Goal: Feedback & Contribution: Contribute content

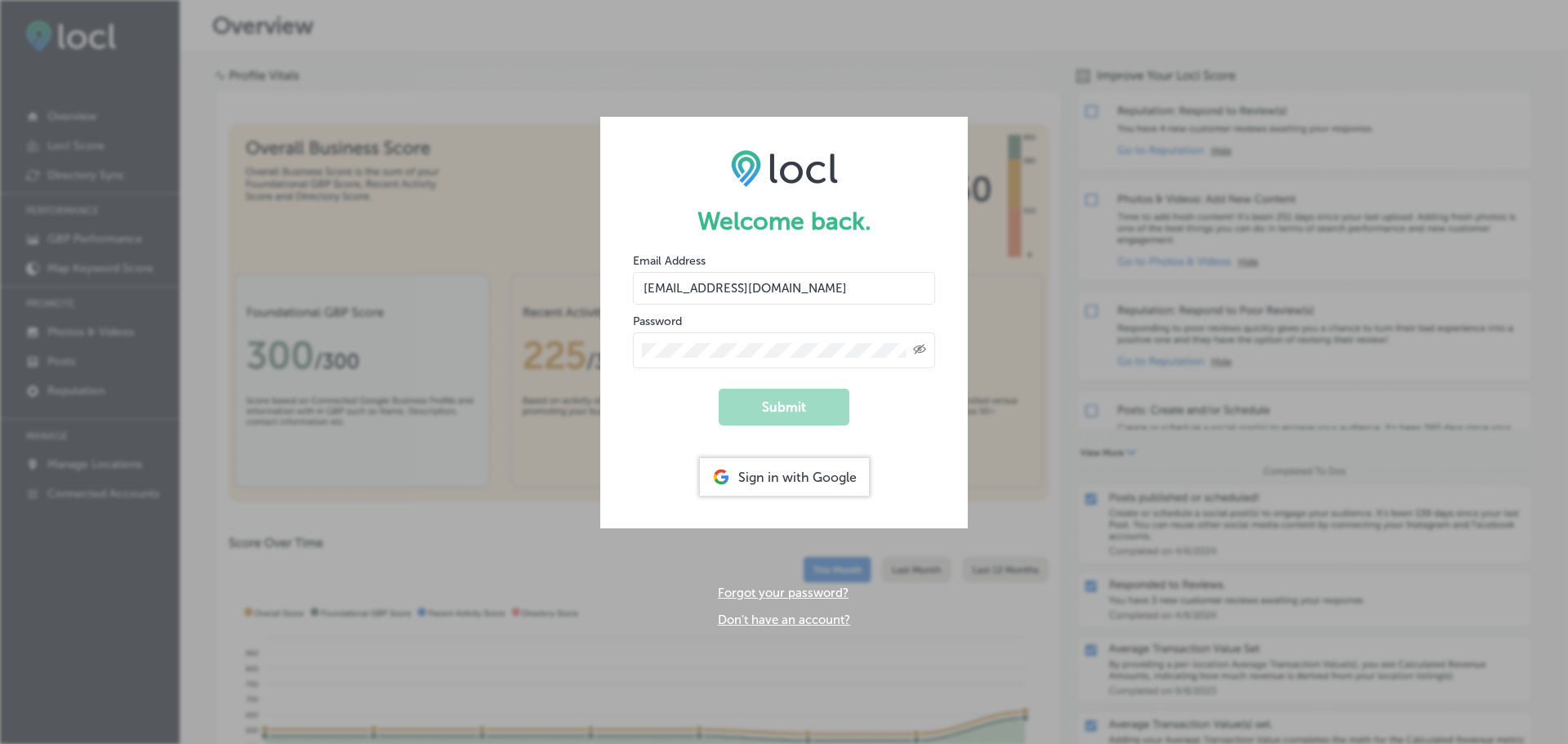
click at [760, 279] on input "dms@n-compass.biz" at bounding box center [784, 287] width 302 height 32
drag, startPoint x: 784, startPoint y: 286, endPoint x: 586, endPoint y: 282, distance: 198.0
click at [586, 282] on div "Welcome back. Email Address dms@n-compass.biz Password Created with Sketch. Sub…" at bounding box center [784, 372] width 1568 height 744
type input "v.keishadelarosa@gmail.com"
click at [630, 348] on form "Welcome back. Email Address v.keishadelarosa@gmail.com Password Created with Sk…" at bounding box center [784, 322] width 368 height 411
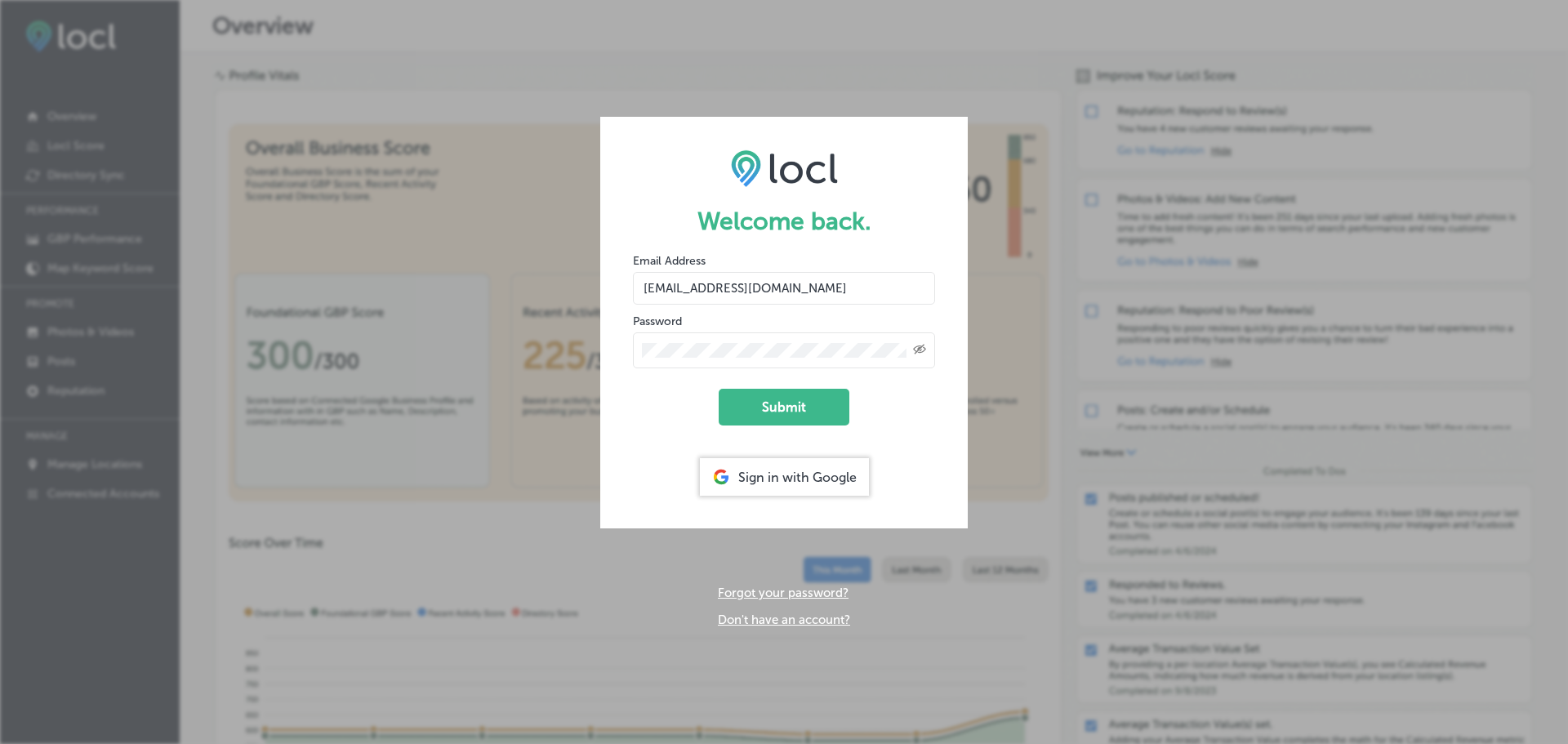
click at [639, 396] on form "Welcome back. Email Address v.keishadelarosa@gmail.com Password Created with Sk…" at bounding box center [784, 322] width 368 height 411
click at [922, 351] on icon "Created with Sketch." at bounding box center [919, 349] width 13 height 10
click at [833, 405] on button "Submit" at bounding box center [784, 407] width 131 height 37
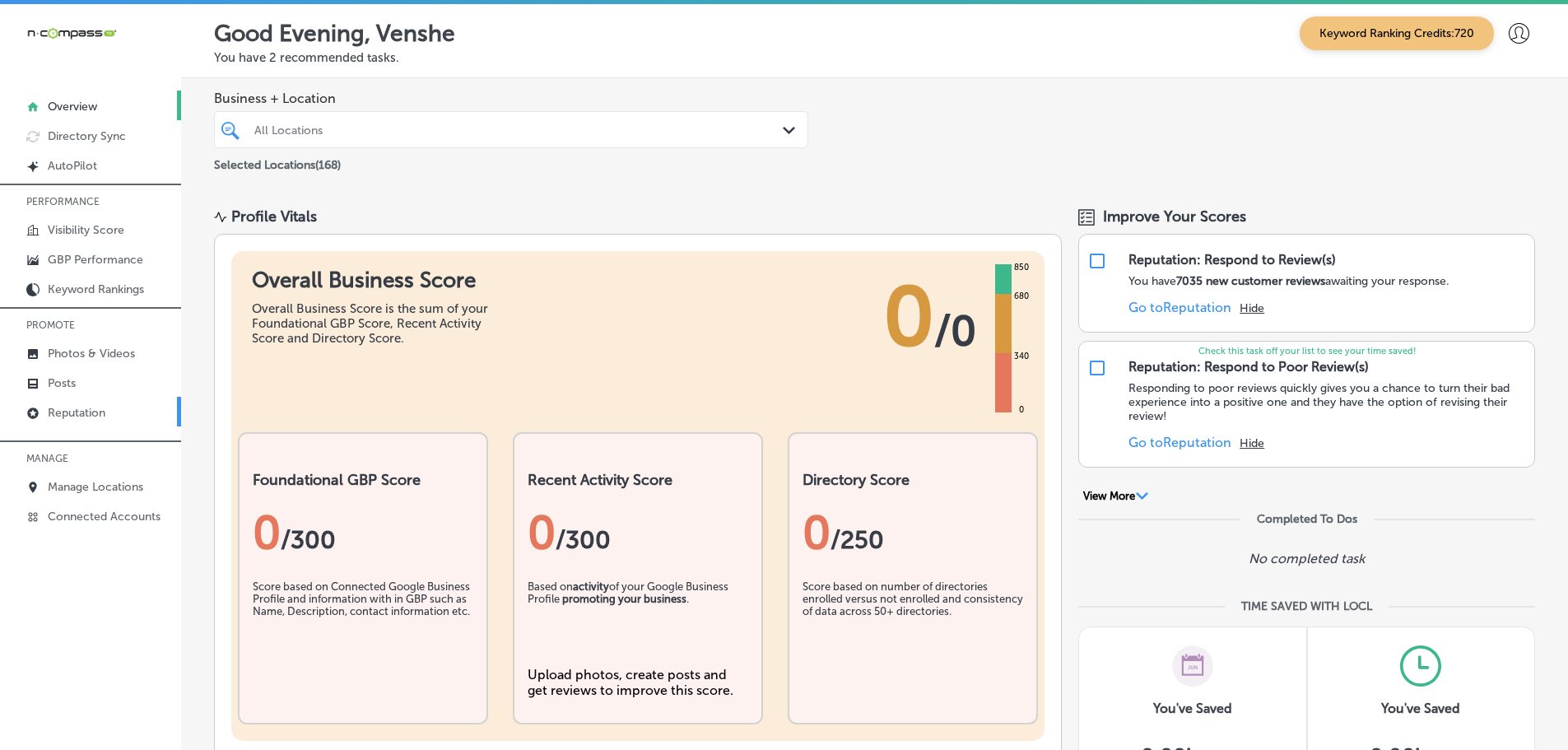
click at [92, 415] on p "Reputation" at bounding box center [76, 413] width 57 height 14
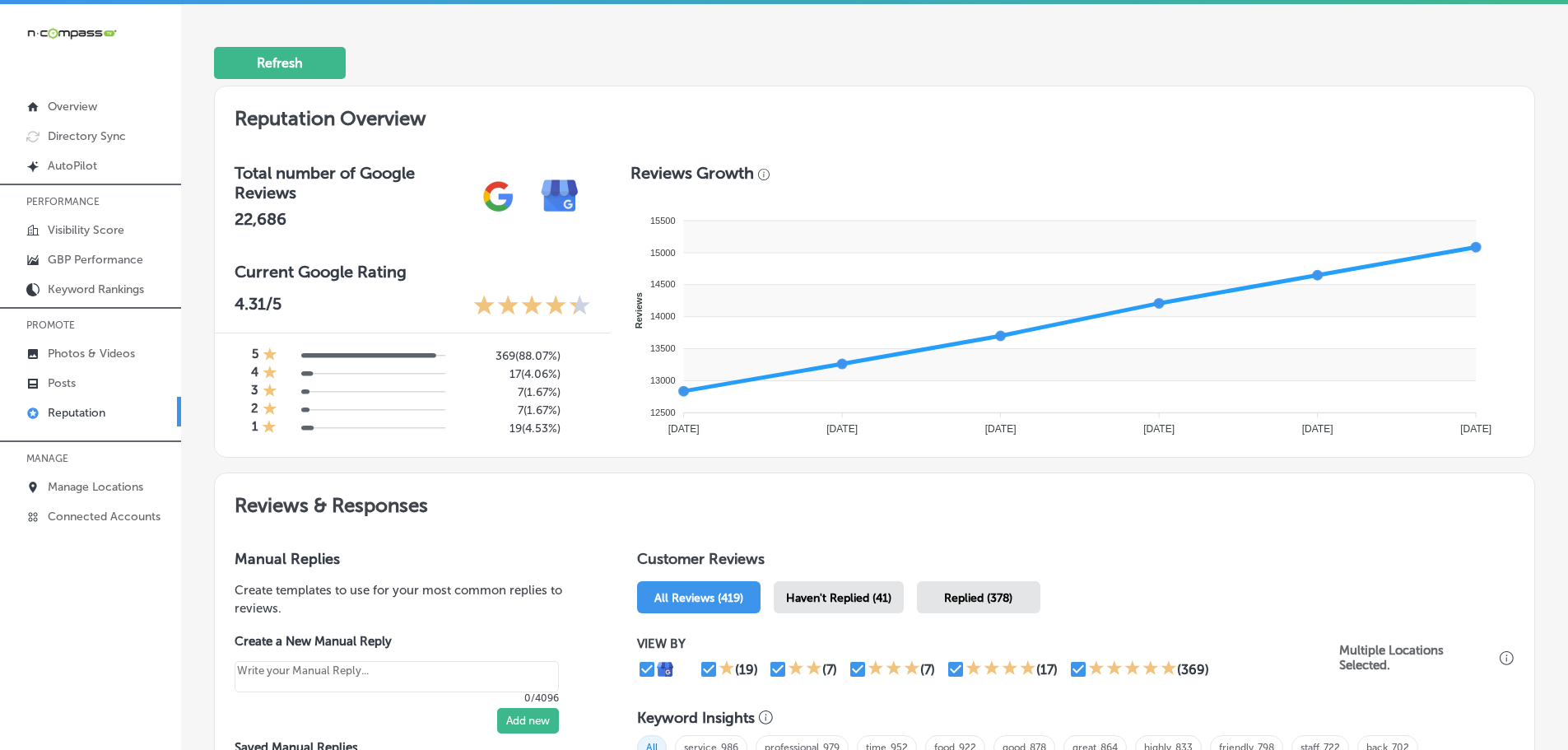
scroll to position [576, 0]
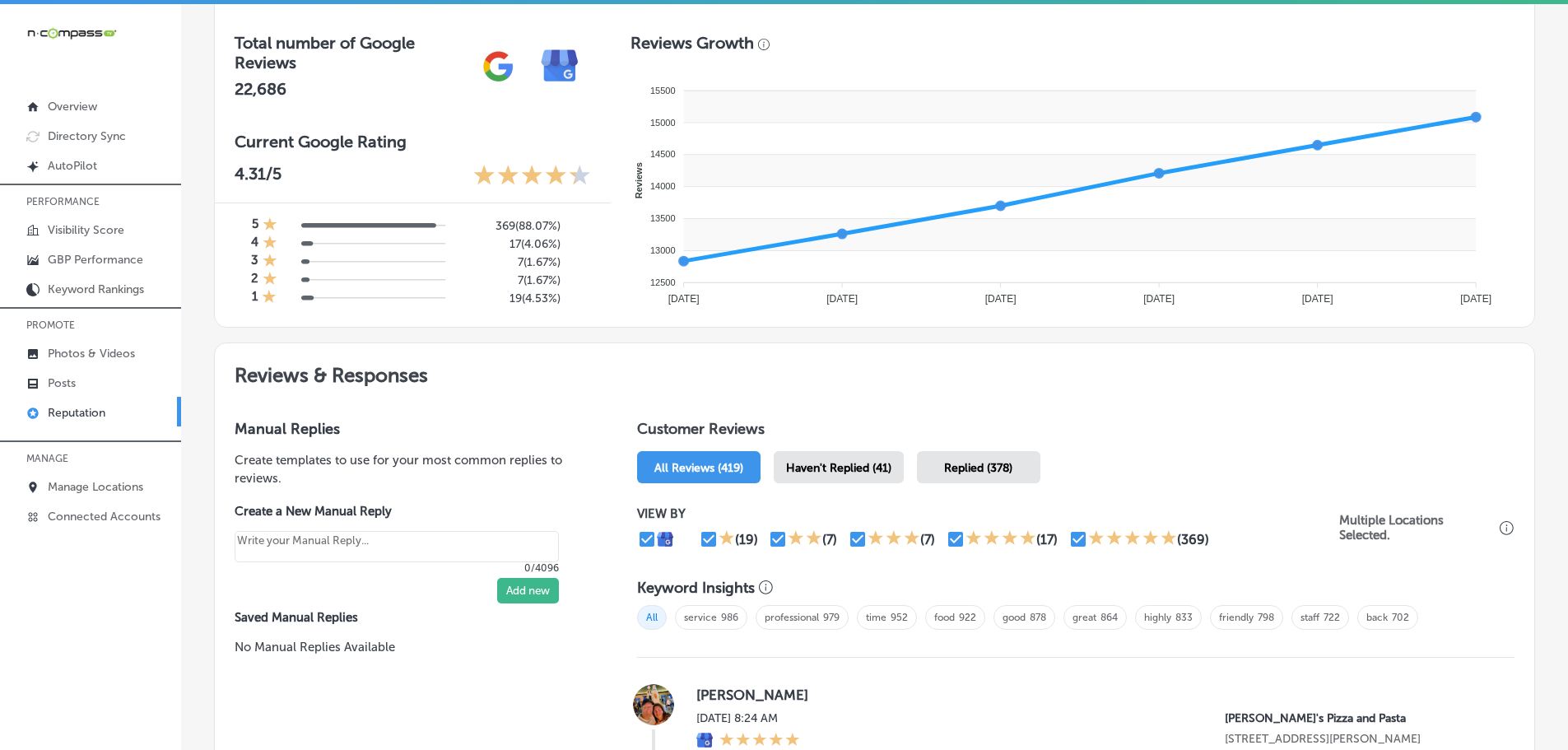
click at [855, 470] on span "Haven't Replied (41)" at bounding box center [839, 468] width 106 height 14
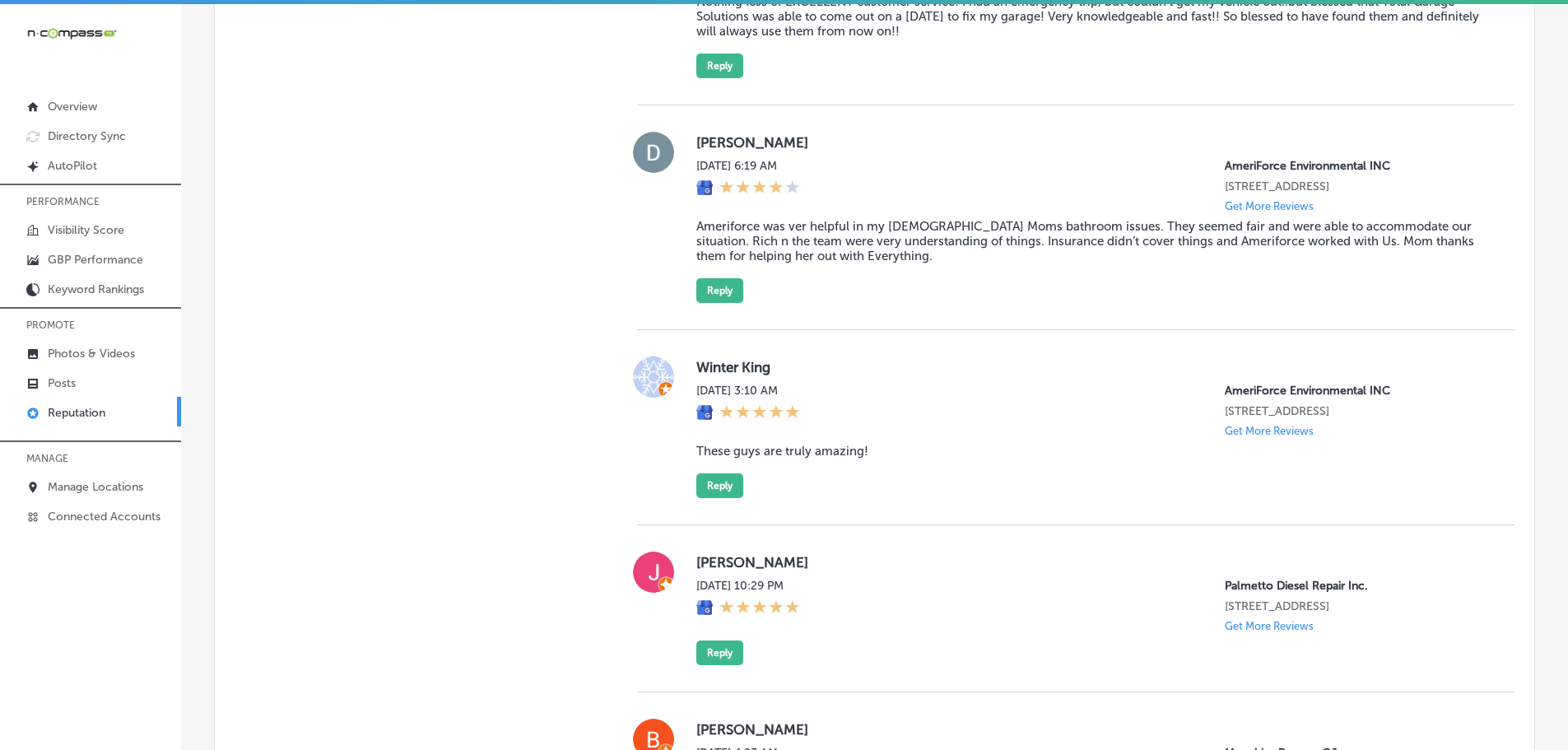
scroll to position [1399, 0]
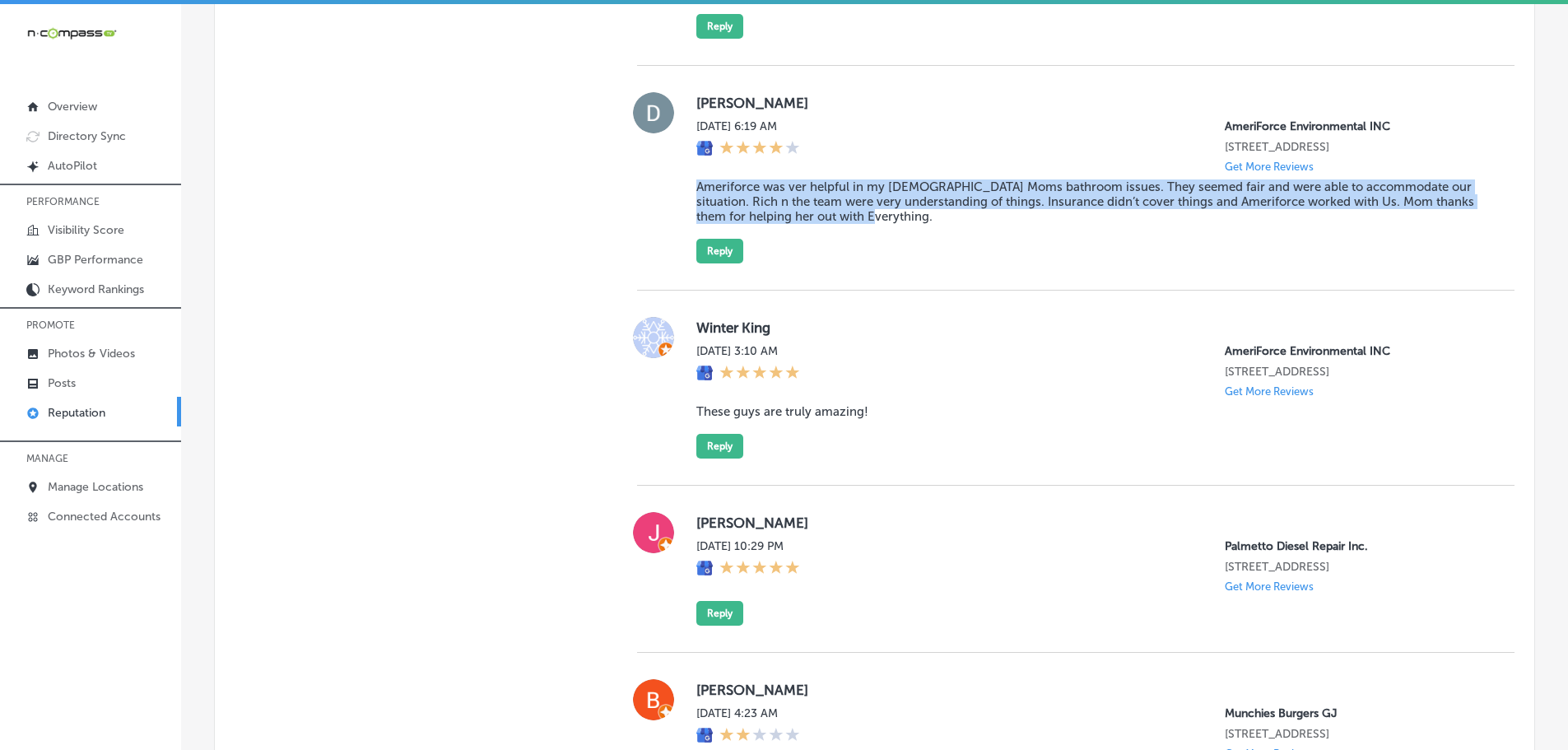
drag, startPoint x: 688, startPoint y: 200, endPoint x: 850, endPoint y: 227, distance: 164.2
click at [850, 227] on div "Delano Martinez Mon, Oct 13, 2025 6:19 AM AmeriForce Environmental INC 11455 W …" at bounding box center [1076, 178] width 878 height 171
copy blockquote "Ameriforce was ver helpful in my 90yr old Moms bathroom issues. They seemed fai…"
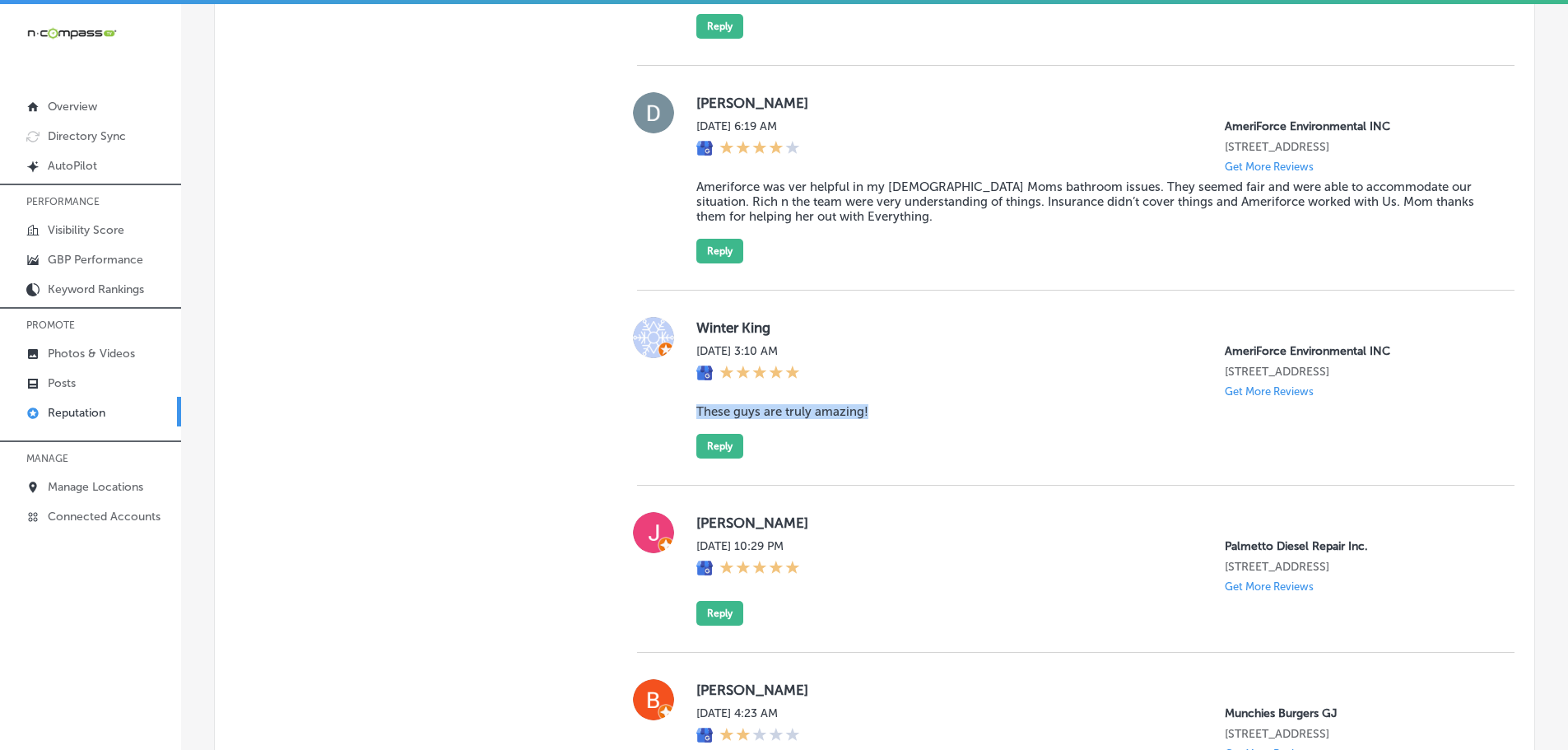
drag, startPoint x: 685, startPoint y: 436, endPoint x: 874, endPoint y: 437, distance: 189.0
click at [874, 437] on div "Winter King Mon, Oct 13, 2025 3:10 AM AmeriForce Environmental INC 11455 W Inte…" at bounding box center [1076, 387] width 878 height 142
copy blockquote "These guys are truly amazing!"
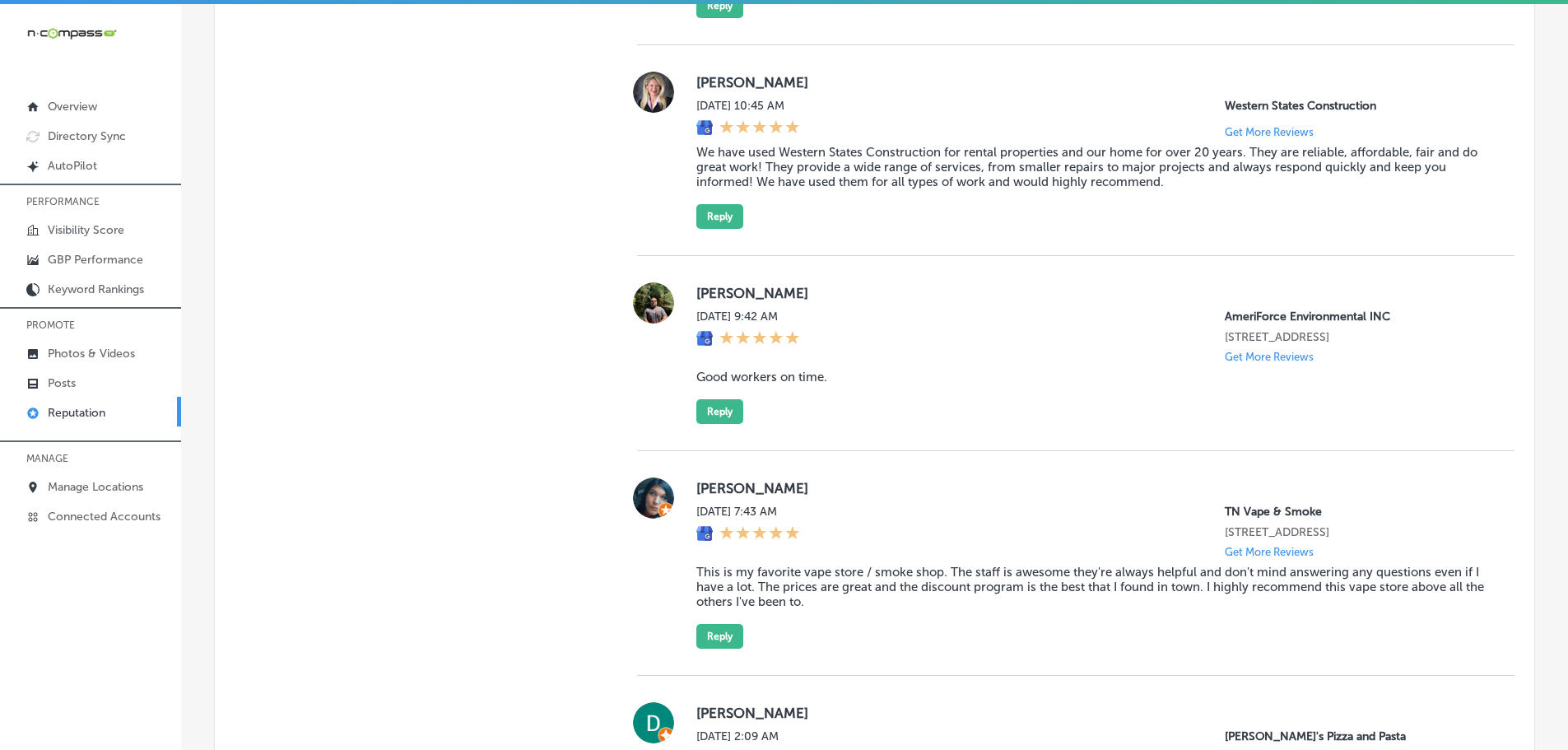
scroll to position [3127, 0]
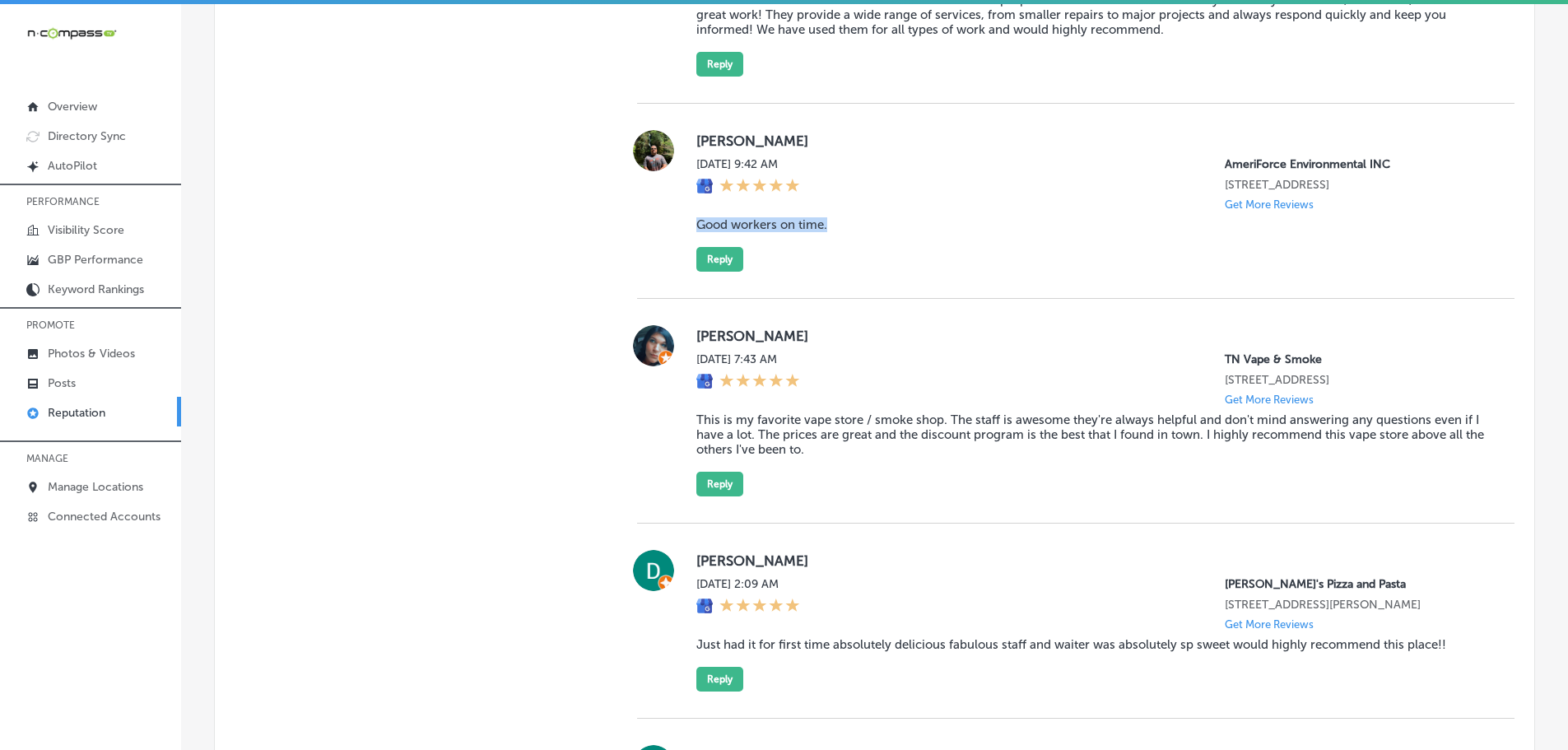
drag, startPoint x: 692, startPoint y: 265, endPoint x: 846, endPoint y: 274, distance: 154.3
click at [846, 232] on blockquote "Good workers on time." at bounding box center [1092, 224] width 791 height 15
copy blockquote "Good workers on time."
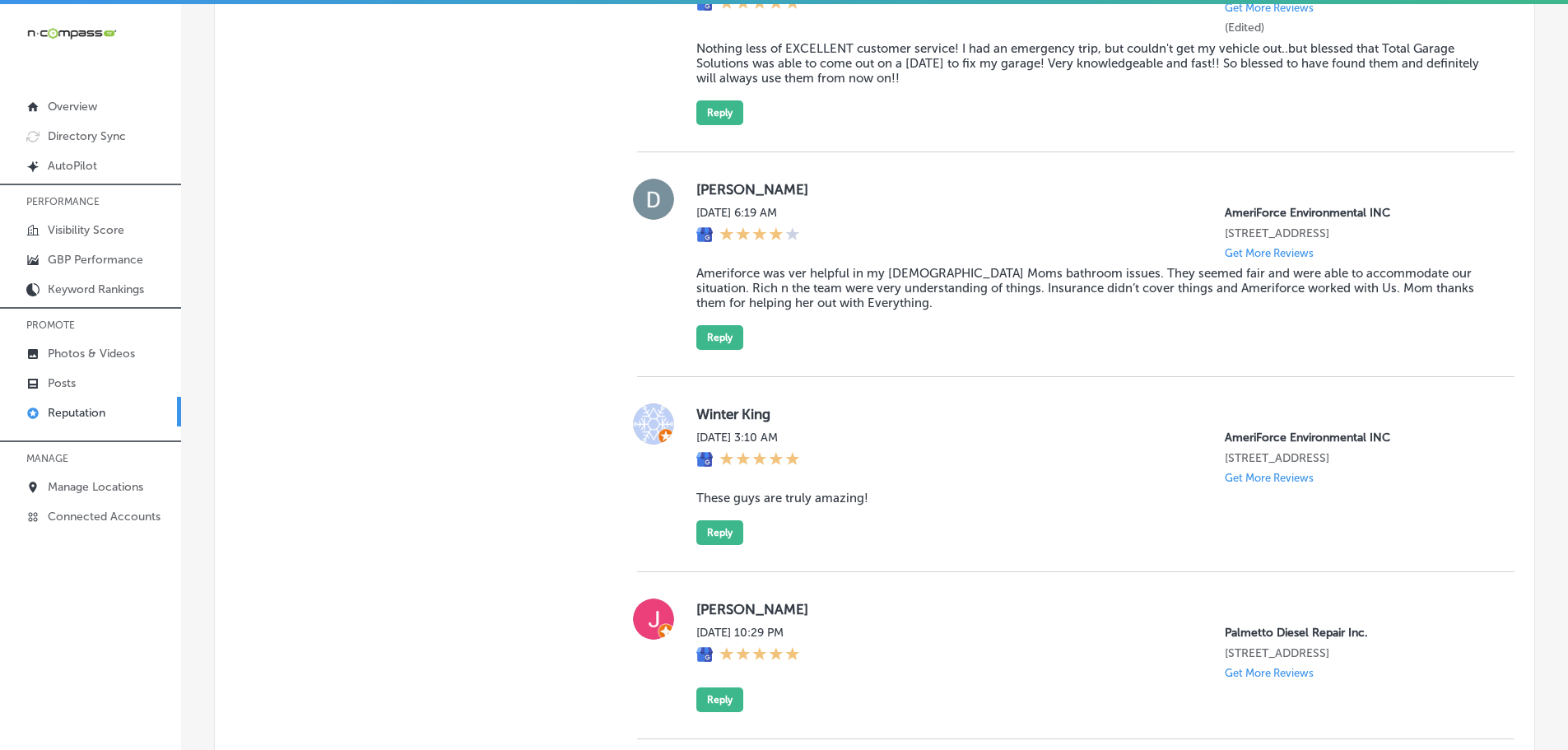
scroll to position [1317, 0]
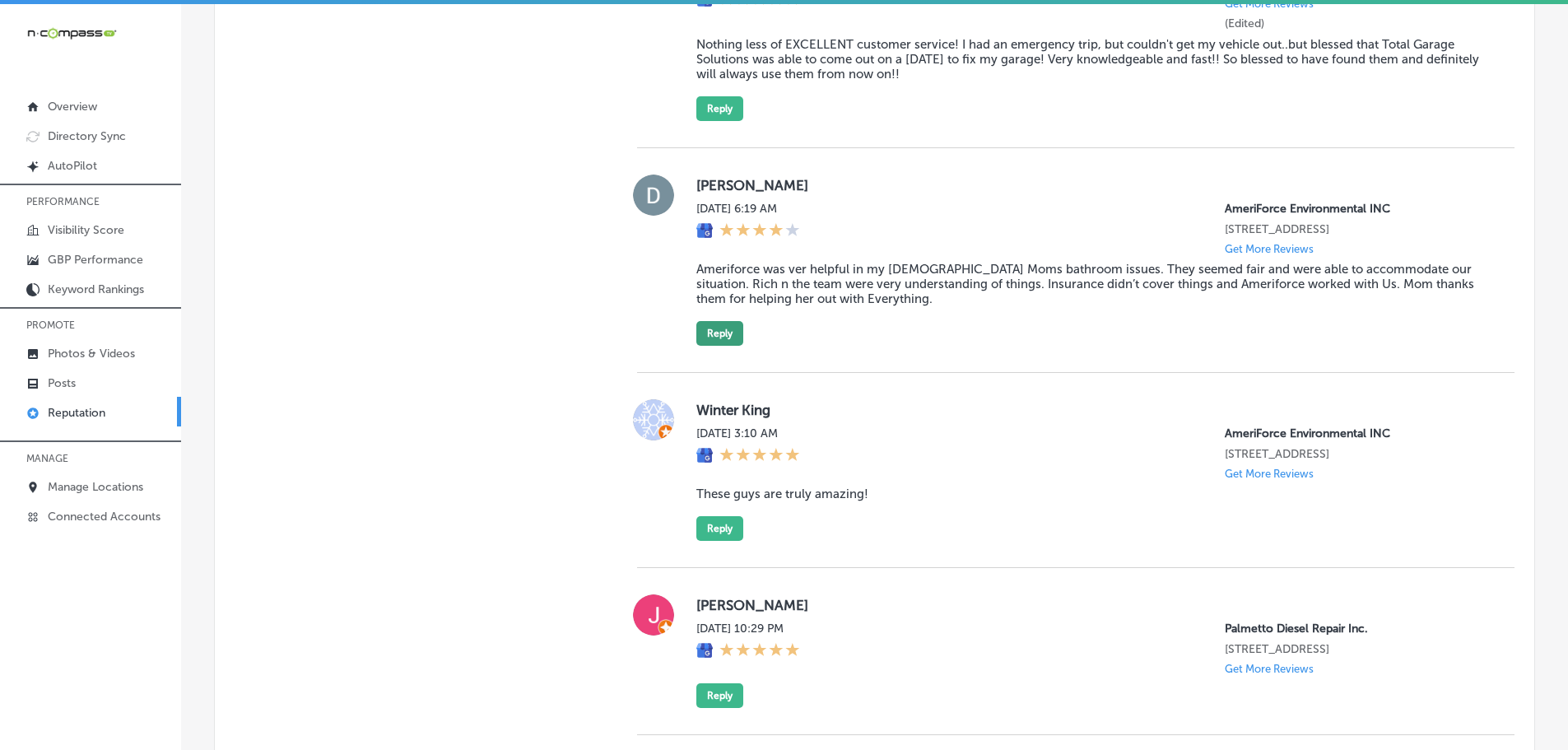
click at [713, 345] on button "Reply" at bounding box center [719, 334] width 47 height 25
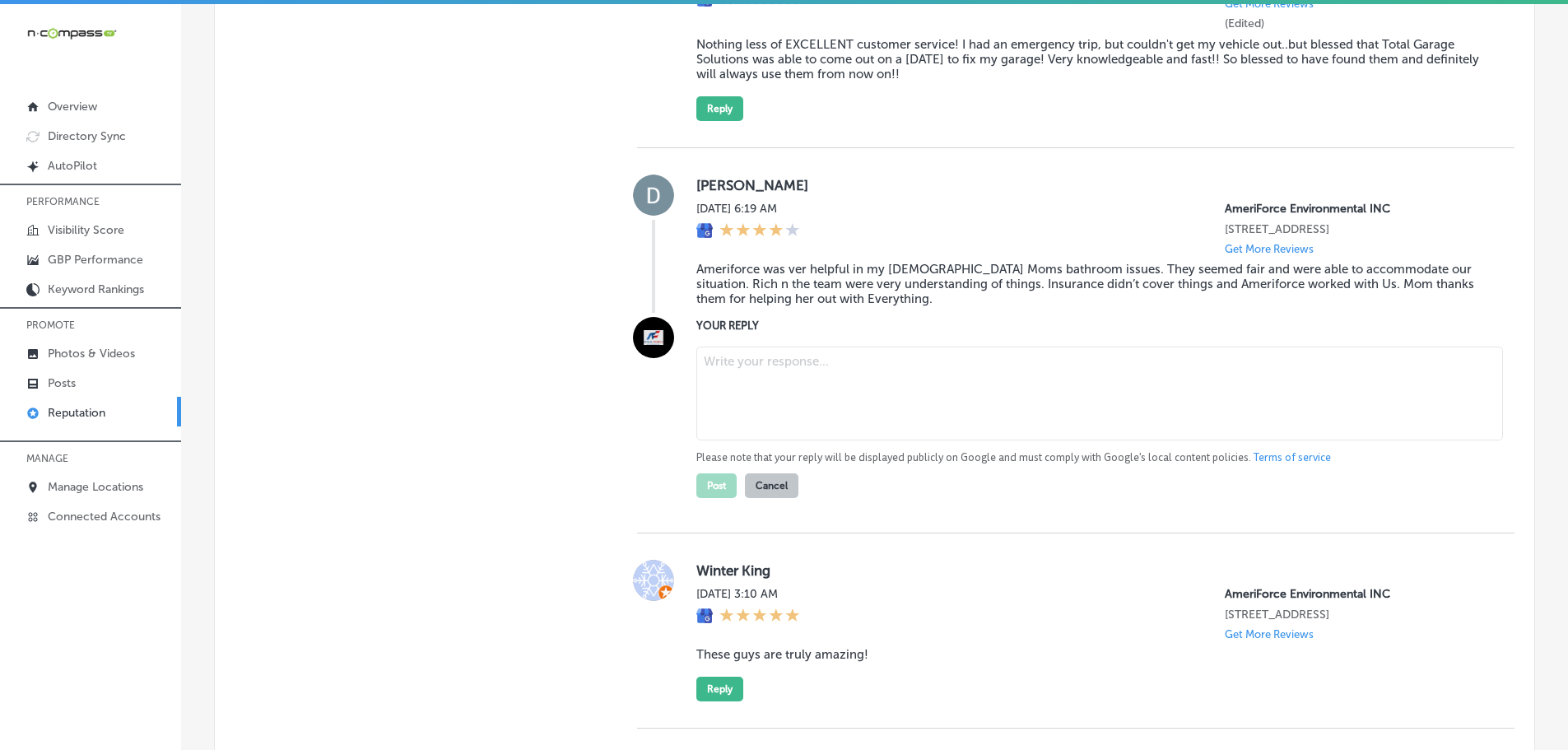
click at [746, 404] on textarea at bounding box center [1100, 393] width 806 height 94
type textarea "x"
paste textarea "Thank you for your thoughtful feedback! We’re happy to know that Rich and the t…"
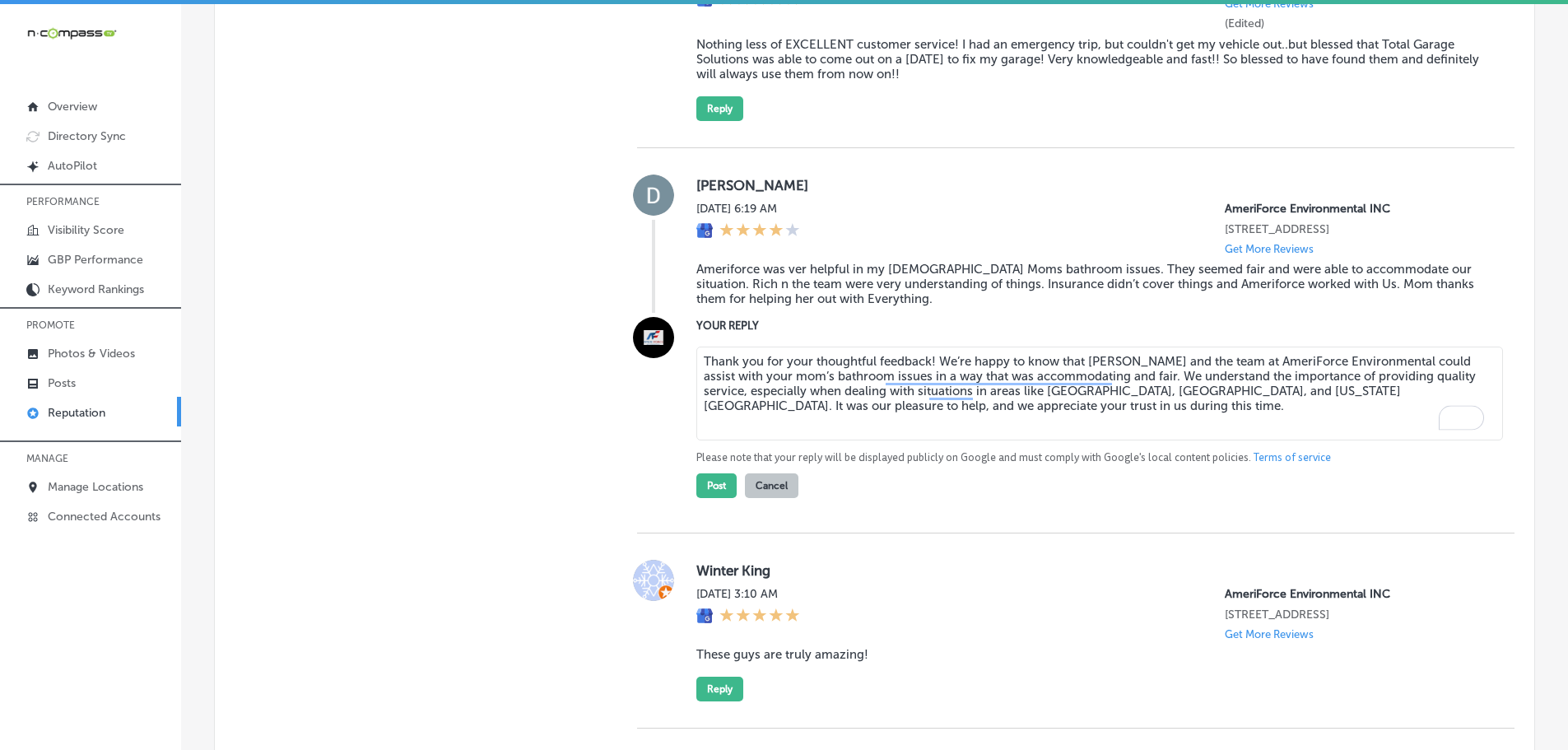
click at [927, 374] on textarea "Thank you for your thoughtful feedback! We’re happy to know that Rich and the t…" at bounding box center [1100, 393] width 806 height 94
type textarea "Thank you for your thoughtful feedback, Delano! We’re happy to know that Rich a…"
click at [714, 496] on button "Post" at bounding box center [717, 486] width 40 height 25
type textarea "x"
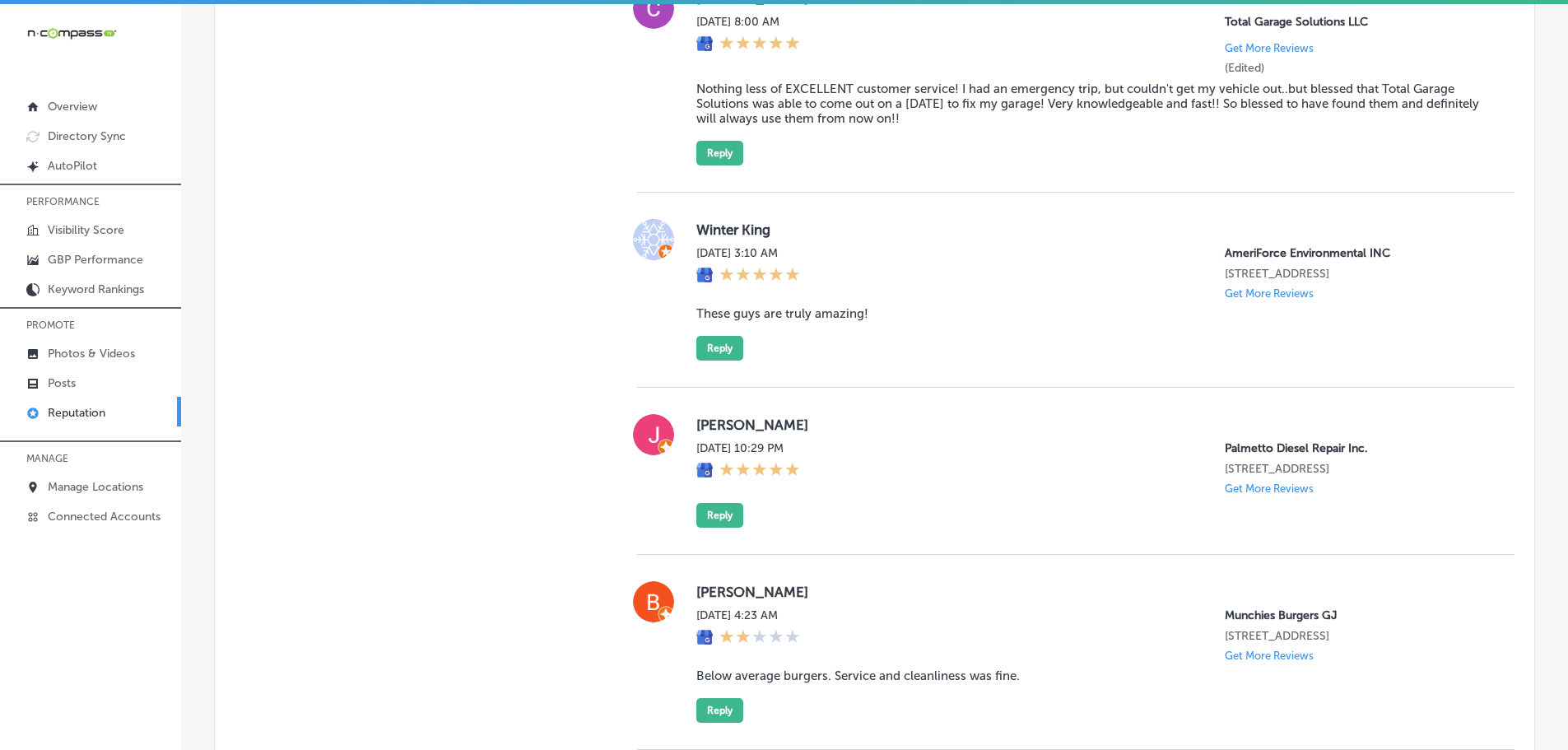
scroll to position [1234, 0]
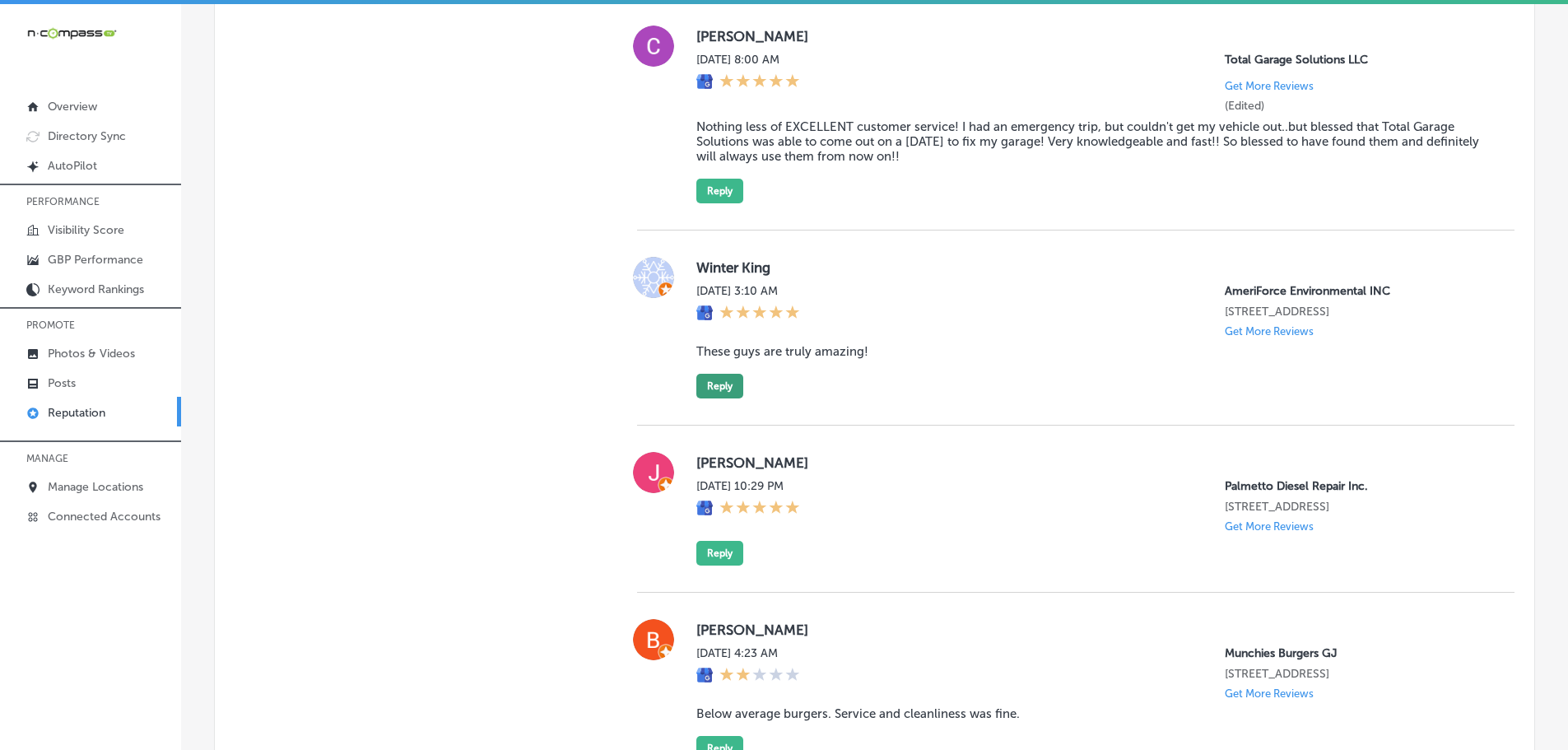
click at [729, 398] on button "Reply" at bounding box center [719, 386] width 47 height 25
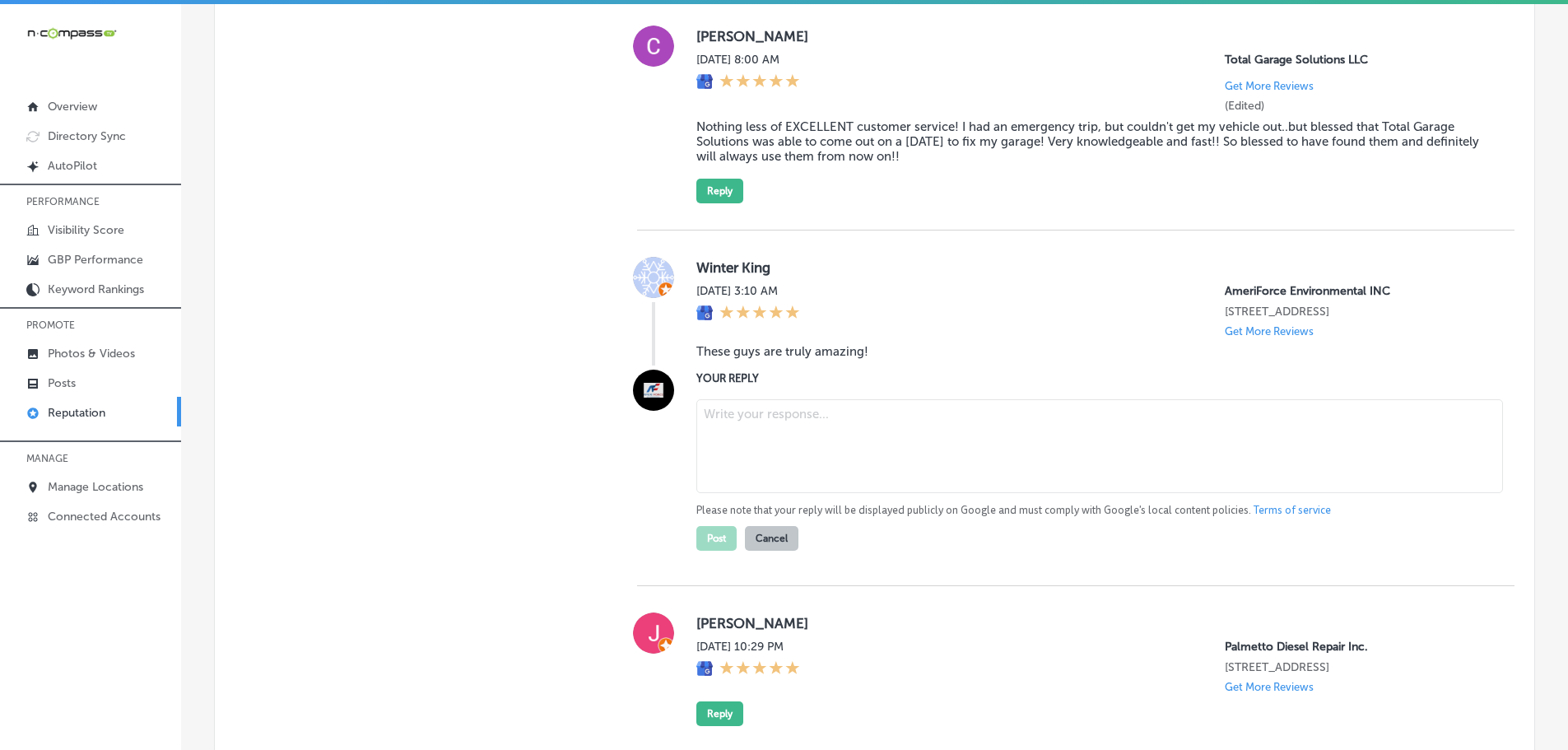
click at [740, 429] on textarea at bounding box center [1100, 445] width 806 height 94
paste textarea "Thank you so much for the kind words! We are grateful that we could provide exc…"
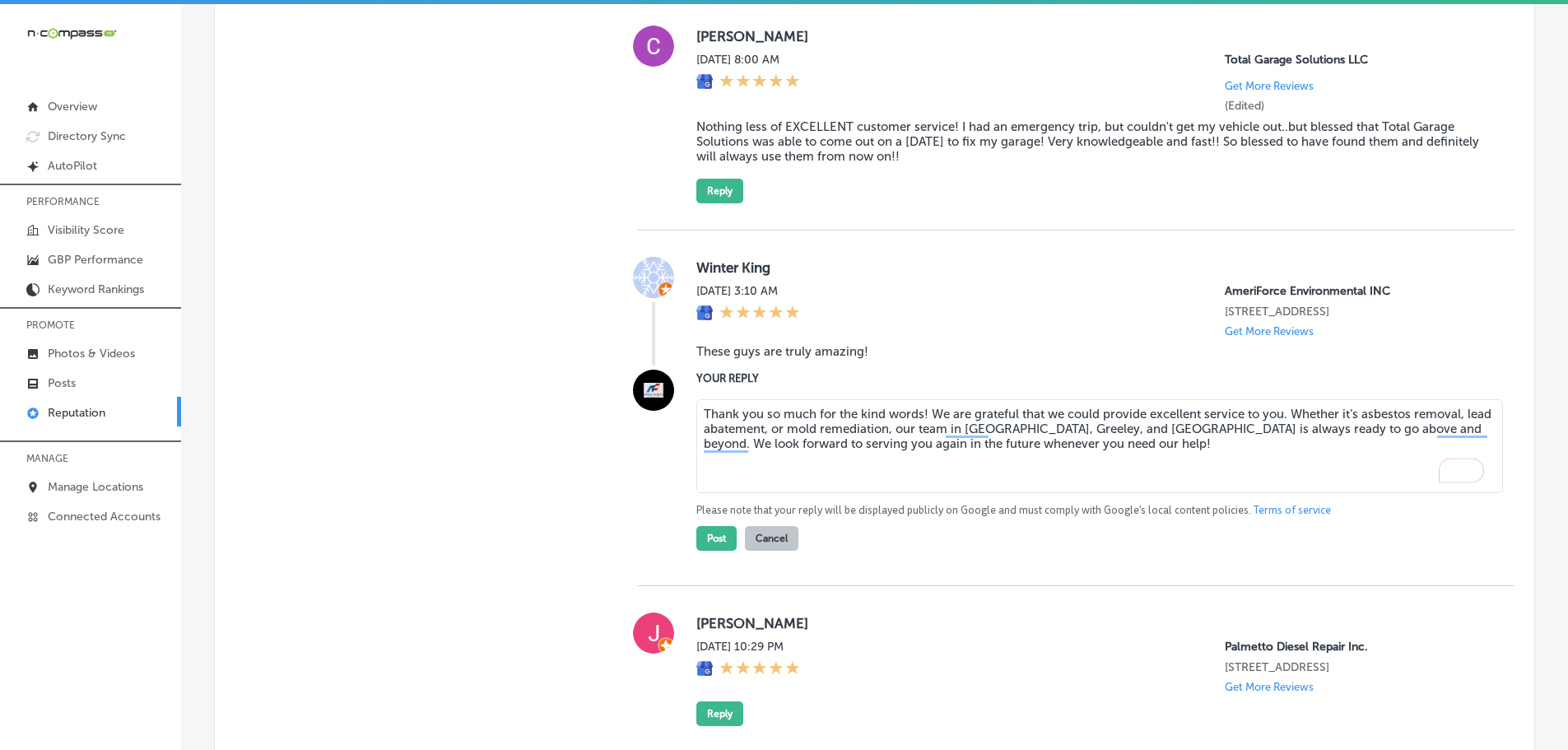
click at [921, 427] on textarea "Thank you so much for the kind words! We are grateful that we could provide exc…" at bounding box center [1100, 445] width 806 height 94
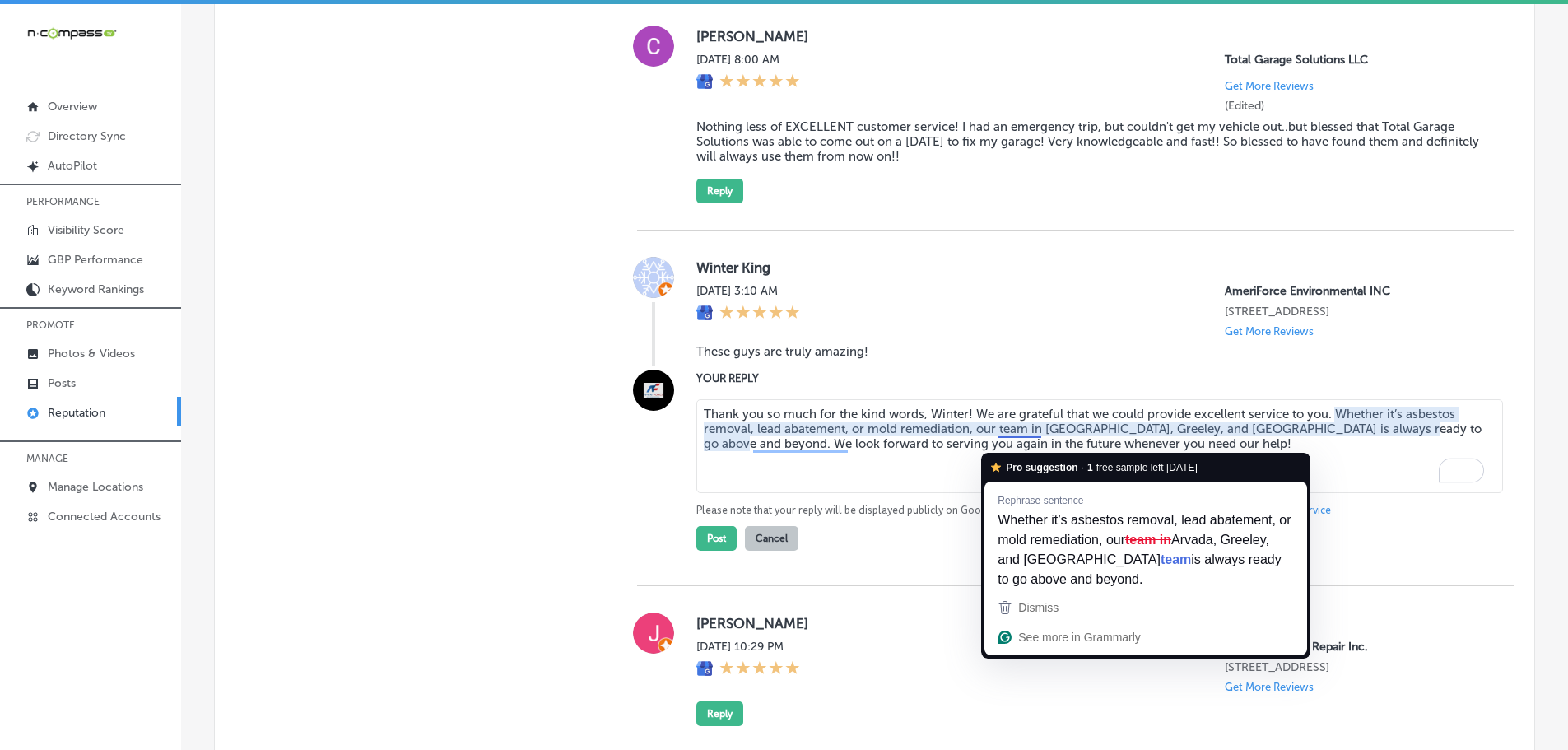
click at [1036, 444] on textarea "Thank you so much for the kind words, Winter! We are grateful that we could pro…" at bounding box center [1100, 445] width 806 height 94
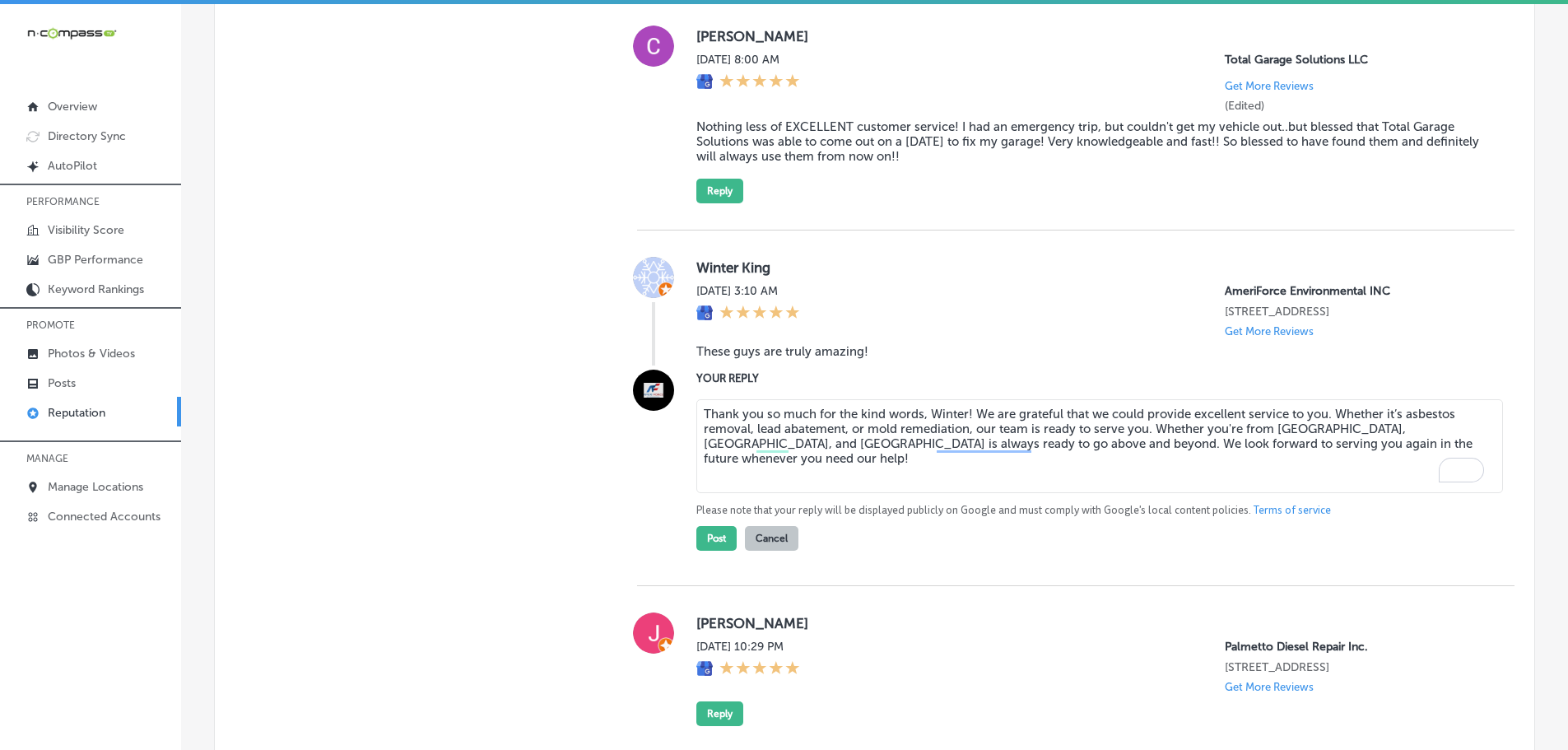
drag, startPoint x: 1386, startPoint y: 441, endPoint x: 1369, endPoint y: 445, distance: 17.5
click at [1369, 445] on textarea "Thank you so much for the kind words, Winter! We are grateful that we could pro…" at bounding box center [1100, 445] width 806 height 94
click at [1475, 438] on textarea "Thank you so much for the kind words, Winter! We are grateful that we could pro…" at bounding box center [1100, 445] width 806 height 94
type textarea "Thank you so much for the kind words, Winter! We are grateful that we could pro…"
click at [725, 550] on button "Post" at bounding box center [717, 538] width 40 height 25
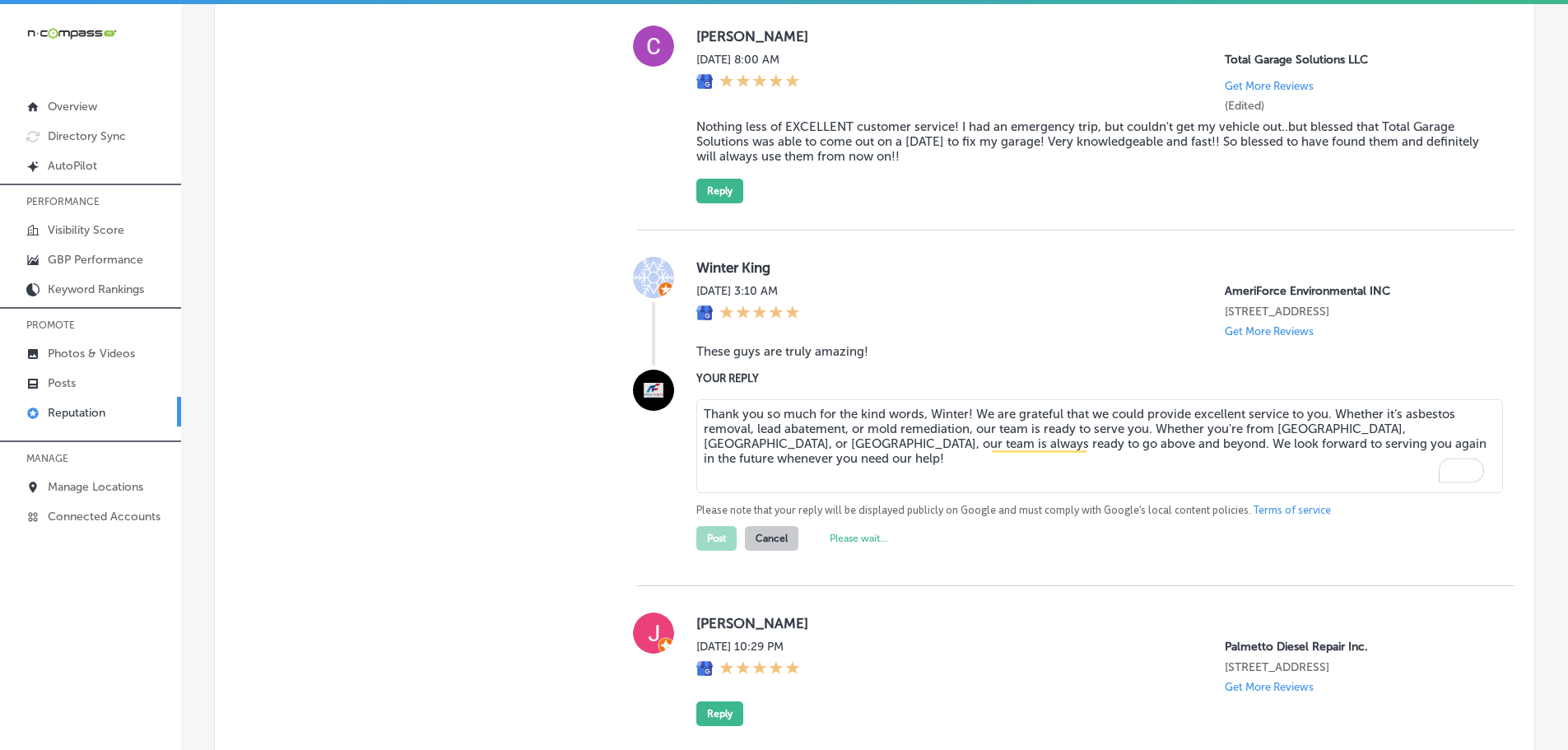
type textarea "x"
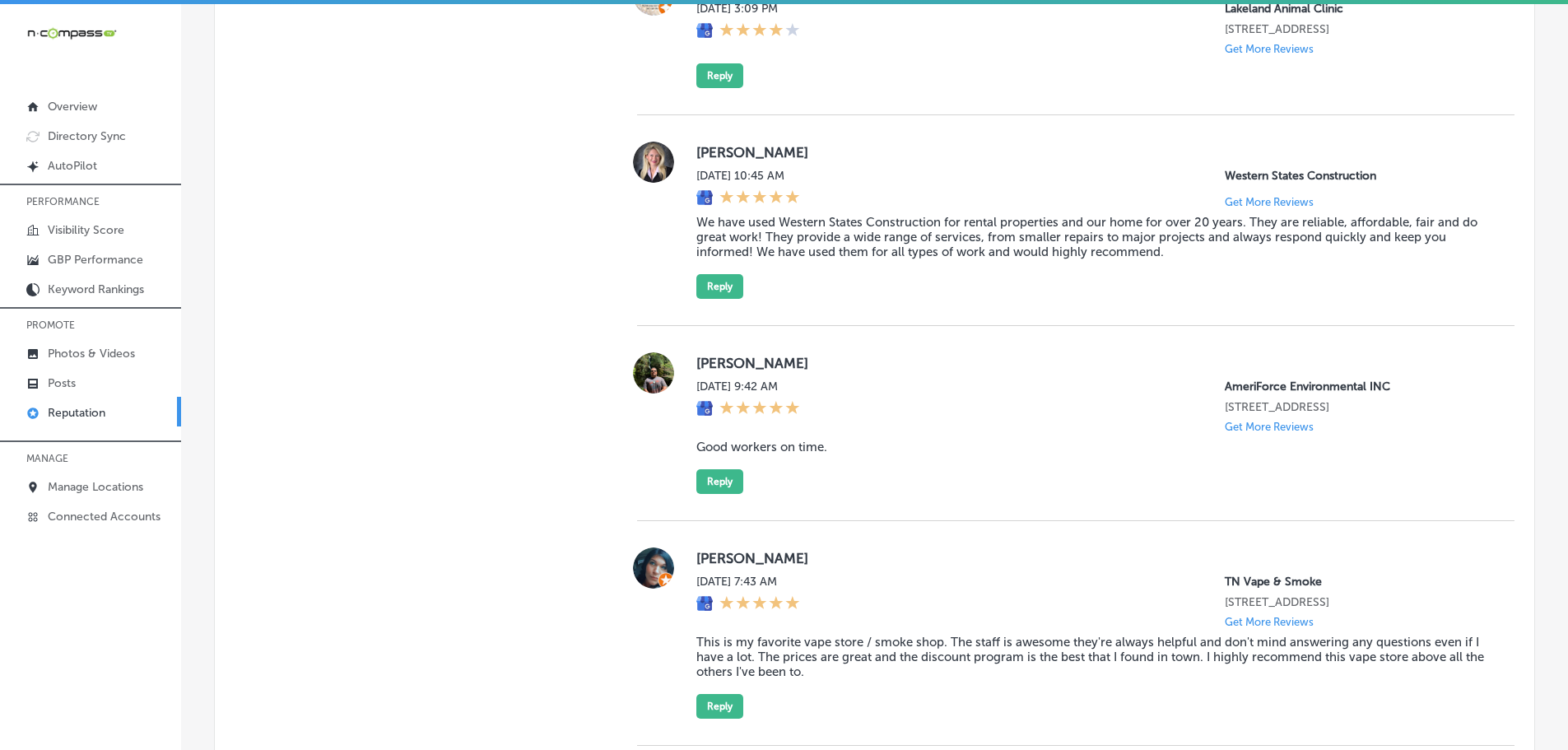
scroll to position [2551, 0]
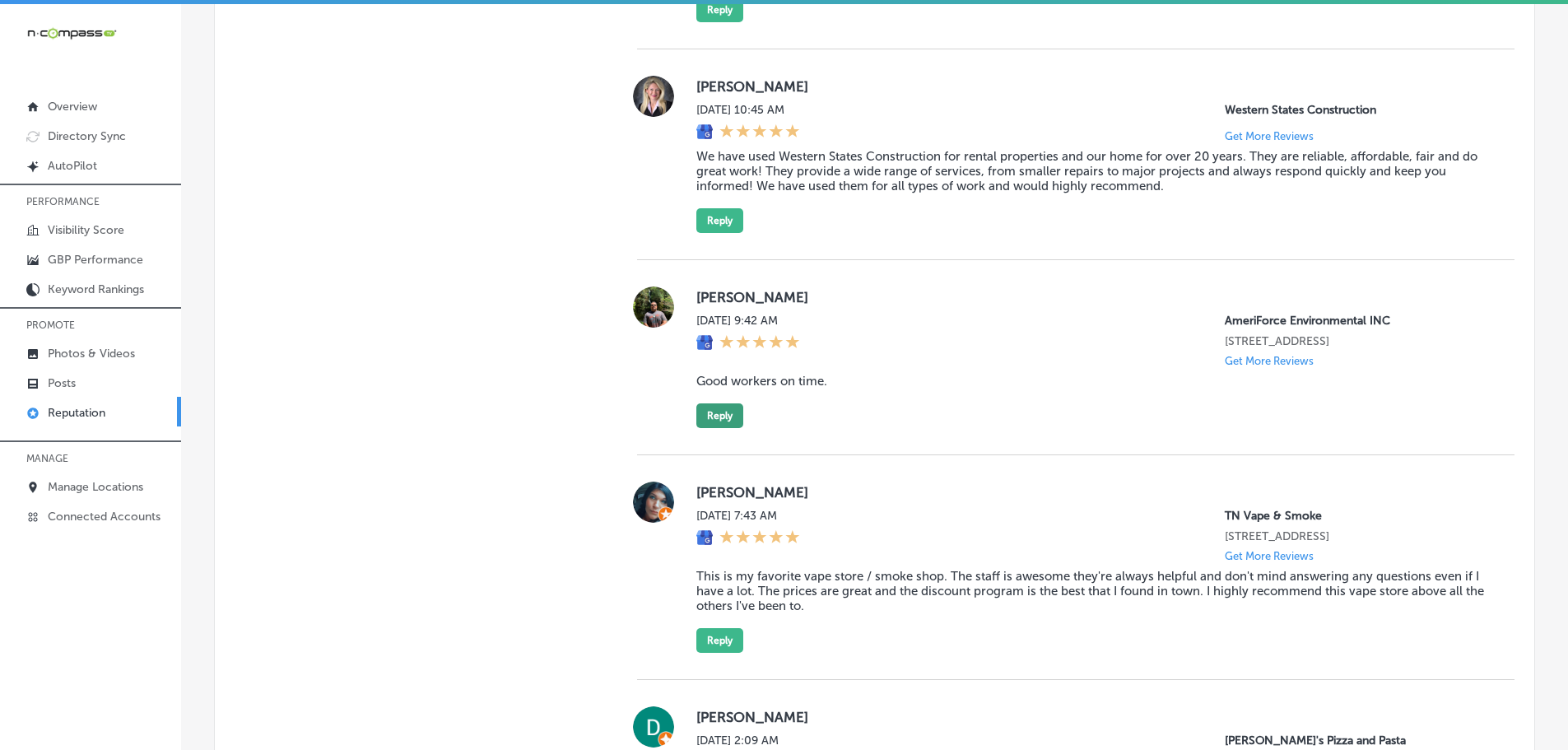
click at [714, 423] on button "Reply" at bounding box center [719, 415] width 47 height 25
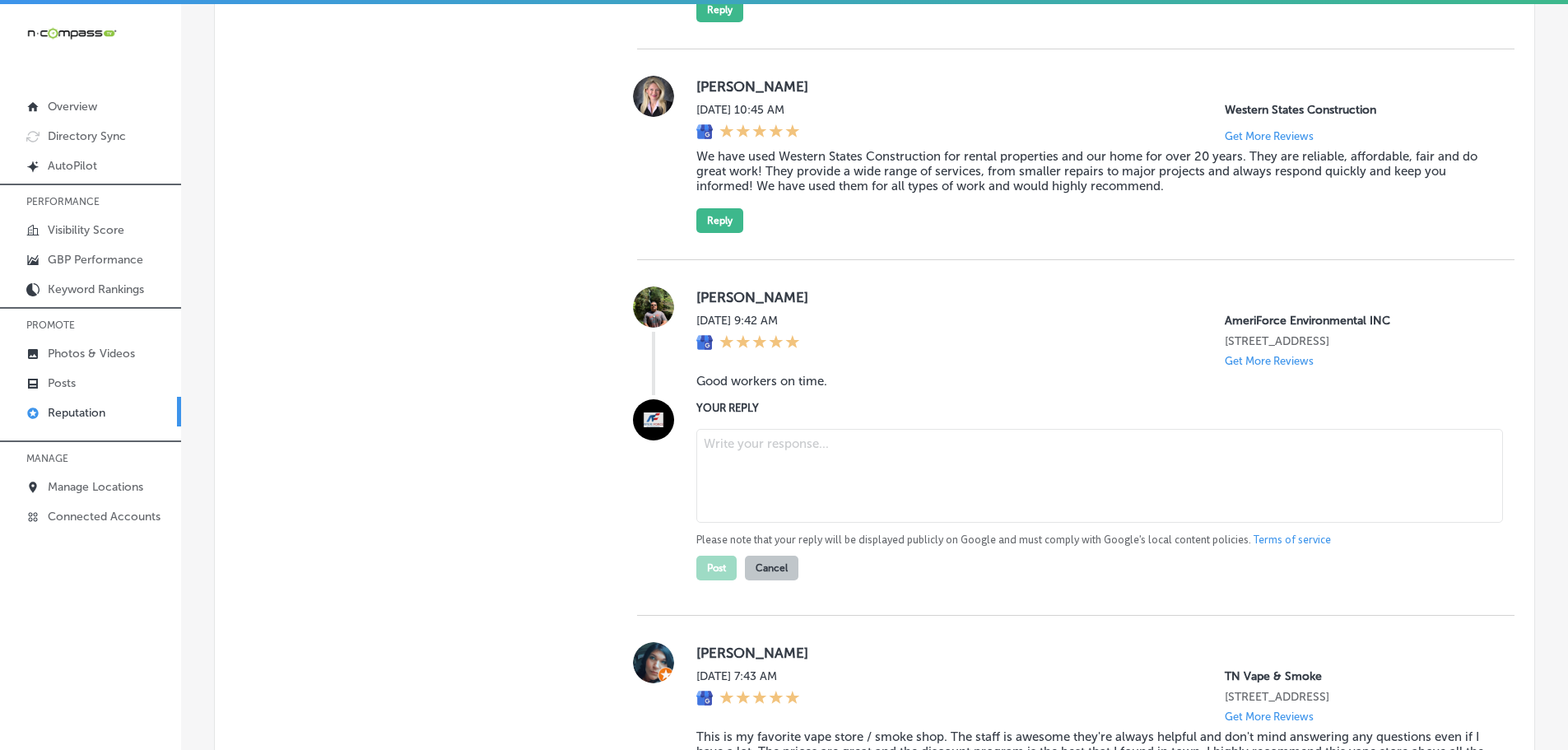
click at [816, 474] on textarea at bounding box center [1100, 475] width 806 height 94
paste textarea "Thank you for the great feedback! We’re glad to hear that our team was able to …"
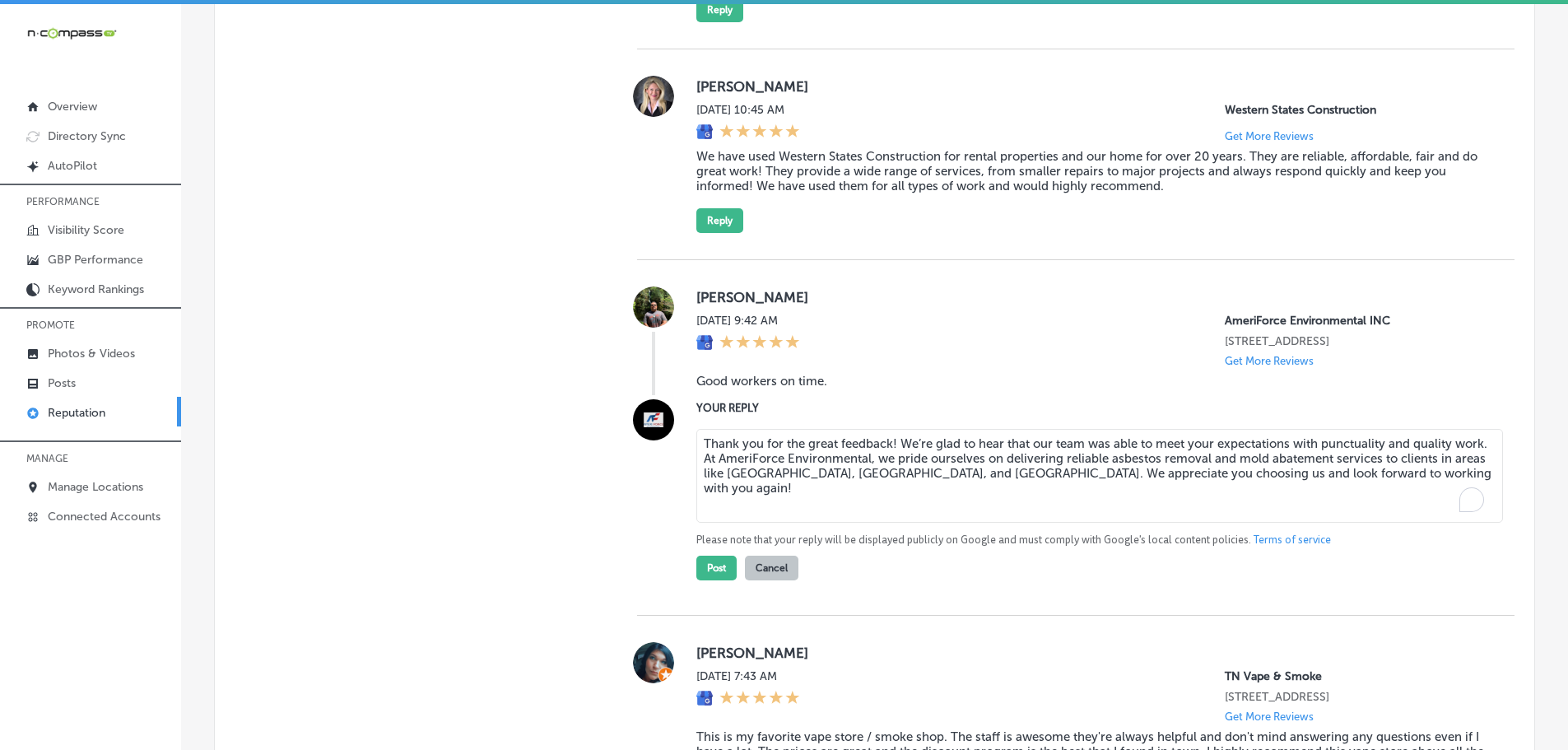
click at [890, 454] on textarea "Thank you for the great feedback! We’re glad to hear that our team was able to …" at bounding box center [1100, 475] width 806 height 94
type textarea "Thank you for the great feedback, Miguel! We’re glad to hear that our team was …"
click at [714, 580] on button "Post" at bounding box center [717, 568] width 40 height 25
type textarea "x"
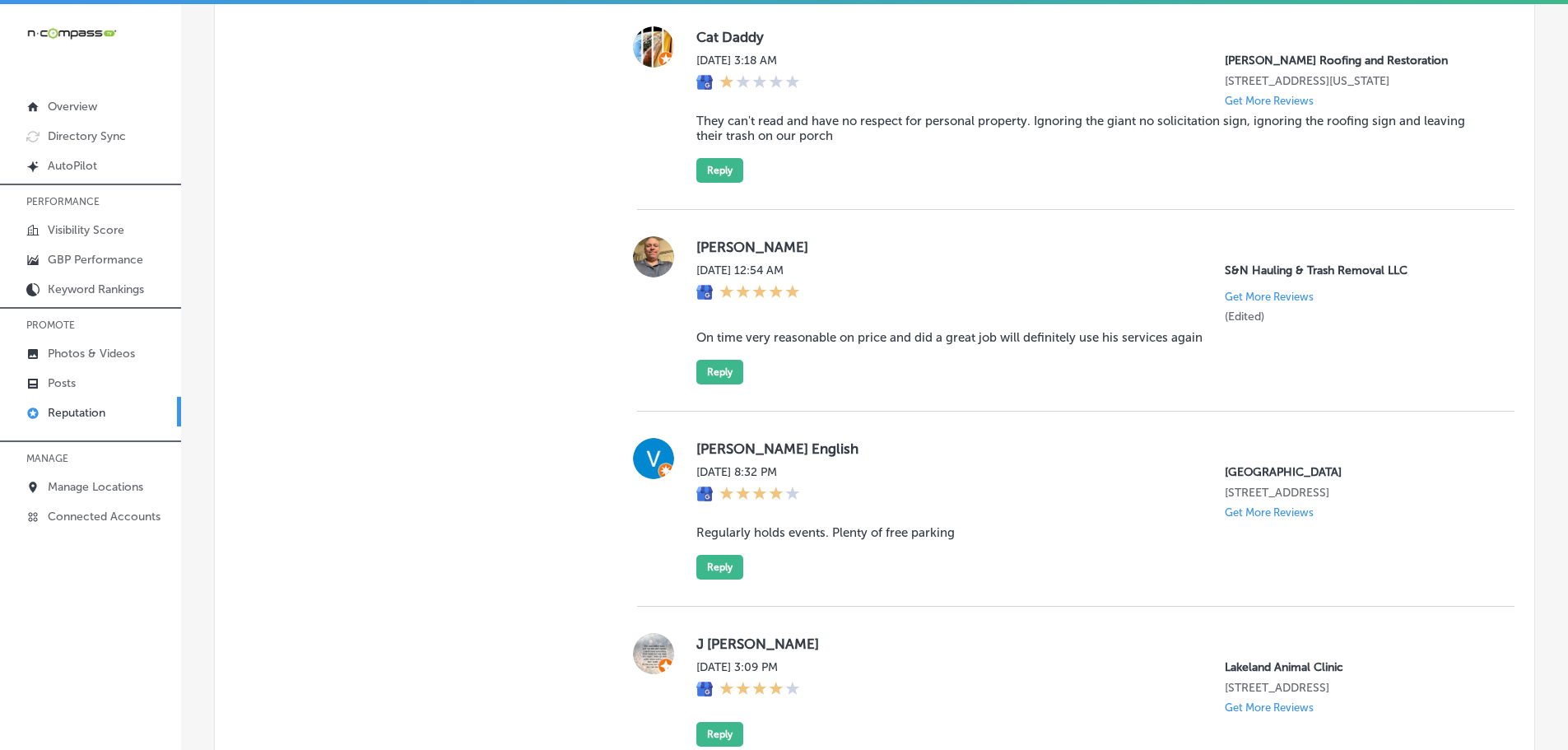
scroll to position [1893, 0]
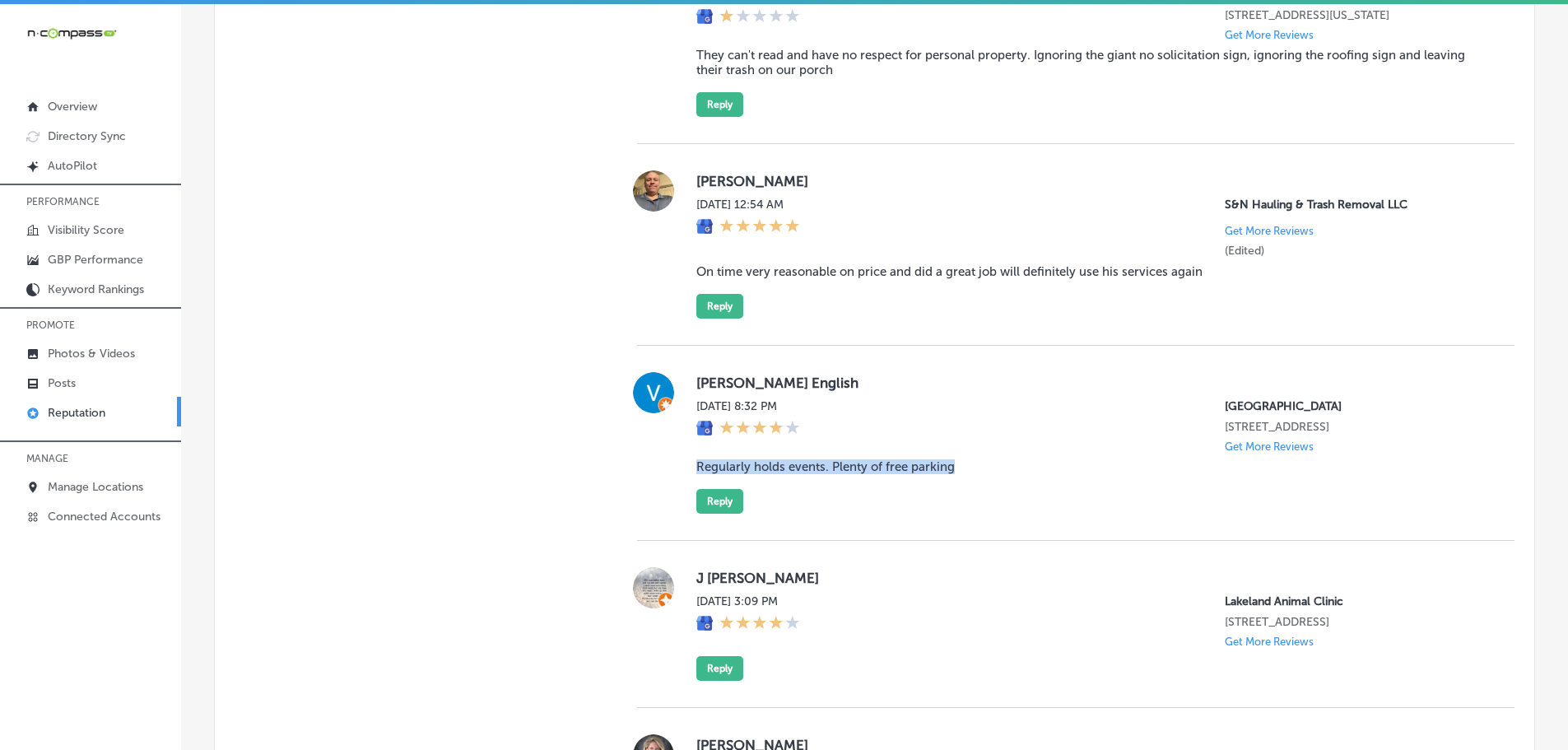
drag, startPoint x: 685, startPoint y: 463, endPoint x: 987, endPoint y: 463, distance: 302.0
click at [987, 463] on div "Vern English Sat, Oct 11, 2025 8:32 PM Robarts Arena 3000 Ringling Blvd Sarasot…" at bounding box center [1076, 443] width 878 height 142
copy blockquote "Regularly holds events. Plenty of free parking"
click at [714, 497] on button "Reply" at bounding box center [719, 501] width 47 height 25
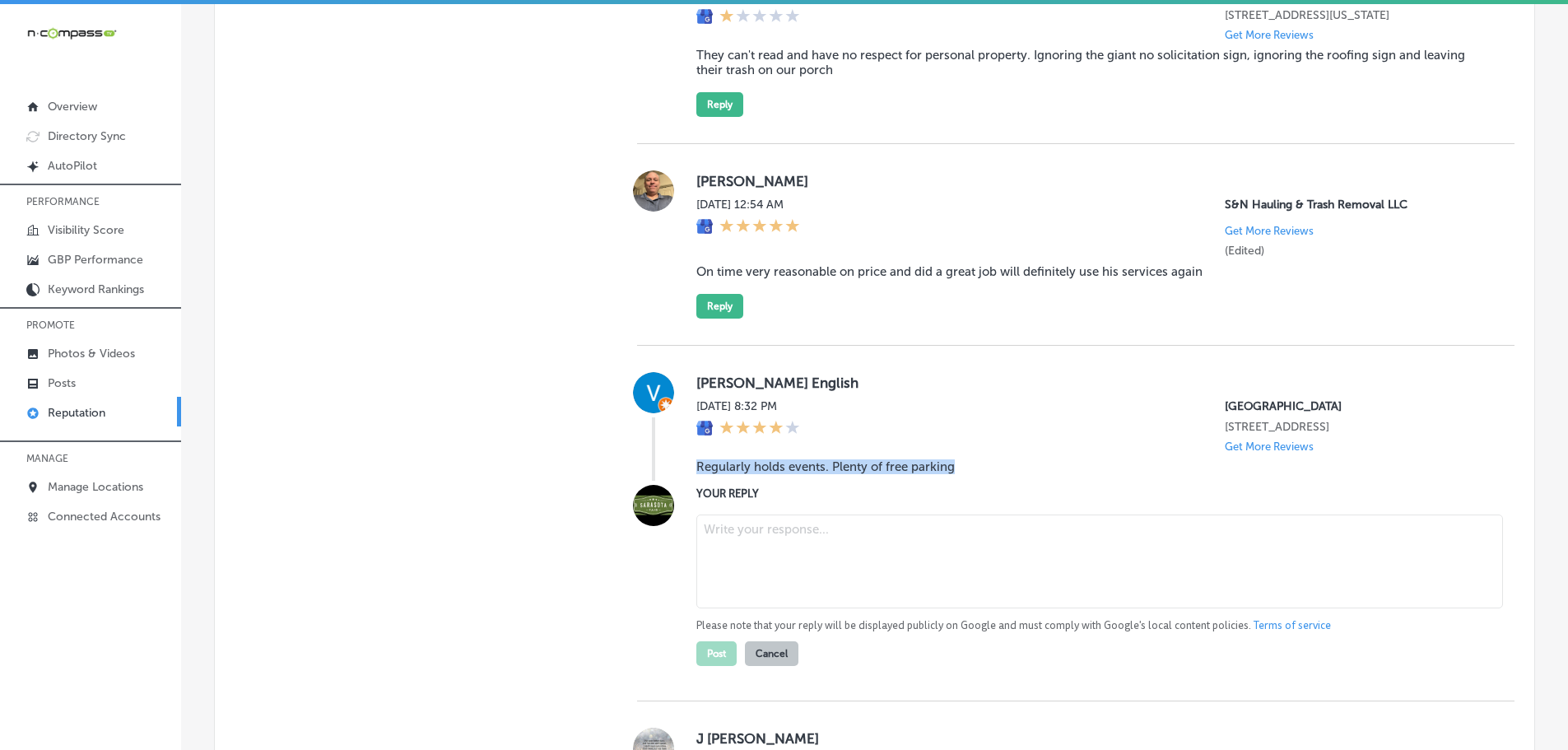
click at [783, 540] on textarea at bounding box center [1100, 561] width 806 height 94
paste textarea "Thank you for the fantastic 5-star review! We're glad you enjoy the events at R…"
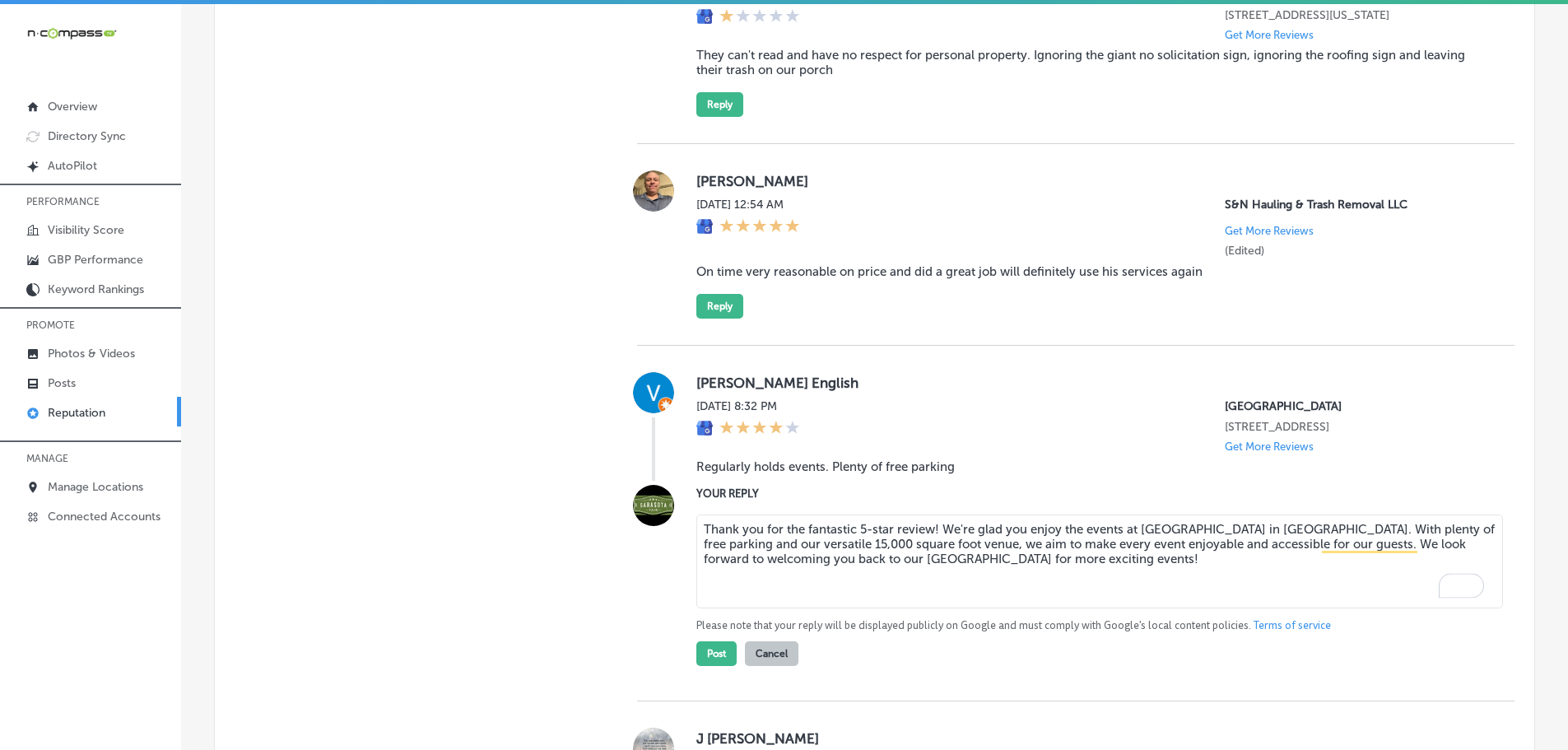
click at [929, 533] on textarea "Thank you for the fantastic 5-star review! We're glad you enjoy the events at R…" at bounding box center [1100, 561] width 806 height 94
drag, startPoint x: 890, startPoint y: 528, endPoint x: 854, endPoint y: 529, distance: 36.0
click at [854, 529] on textarea "Thank you for the fantastic 5-star review! We're glad you enjoy the events at R…" at bounding box center [1100, 561] width 806 height 94
click at [892, 528] on textarea "Thank you for the fantastic review! We're glad you enjoy the events at Robarts …" at bounding box center [1100, 561] width 806 height 94
type textarea "Thank you for the fantastic review, Vern! We're glad you enjoy the events at Ro…"
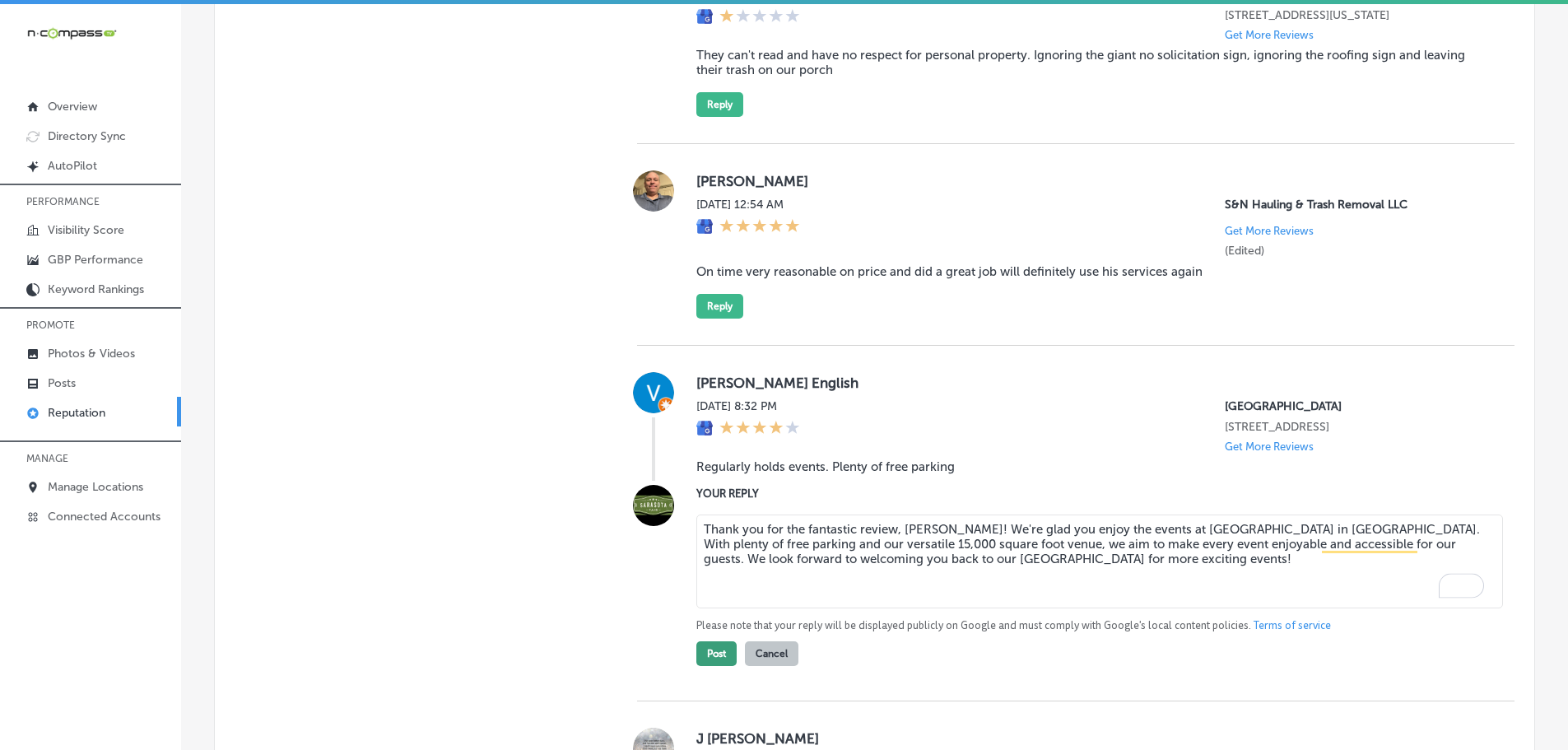
click at [708, 658] on button "Post" at bounding box center [717, 653] width 40 height 25
type textarea "x"
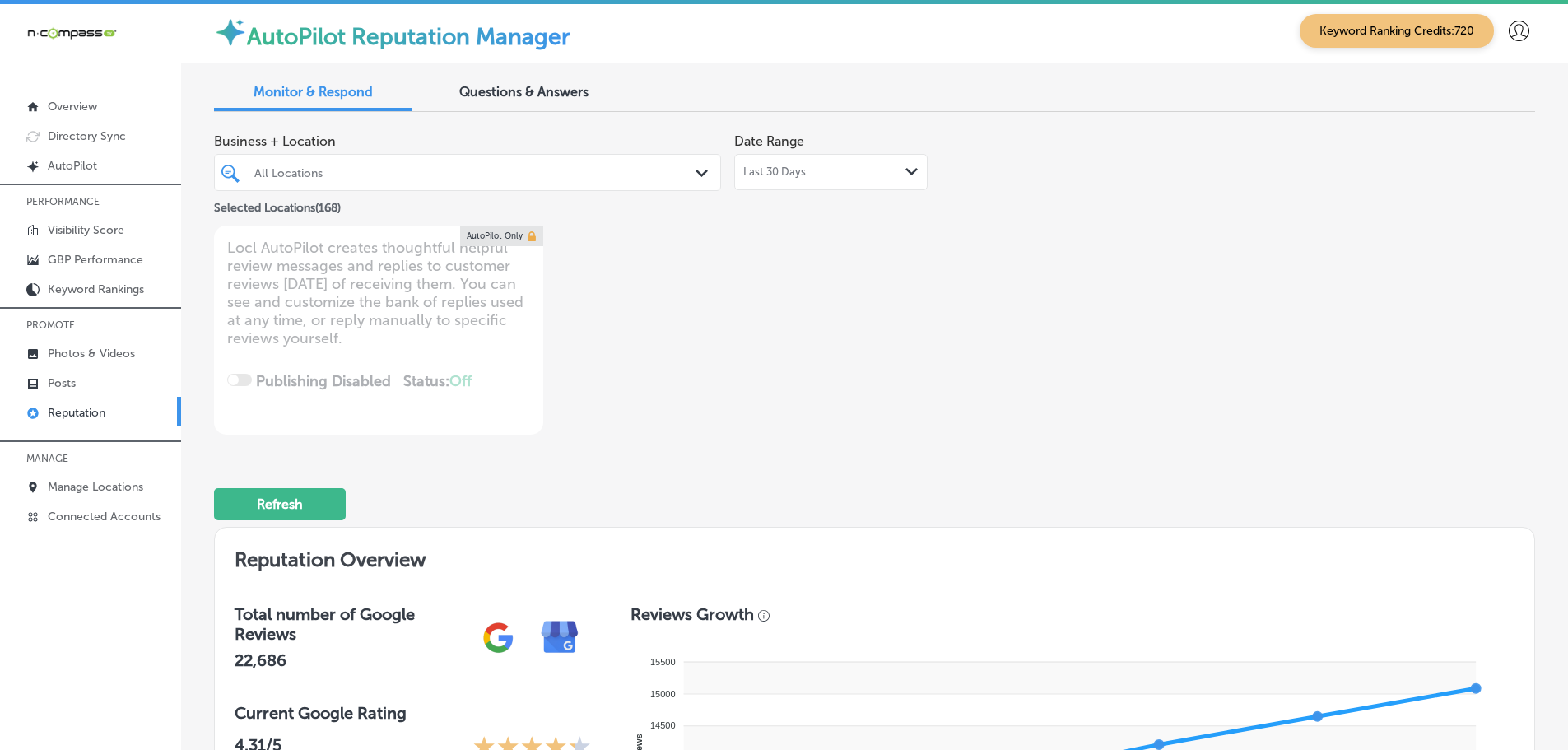
scroll to position [0, 0]
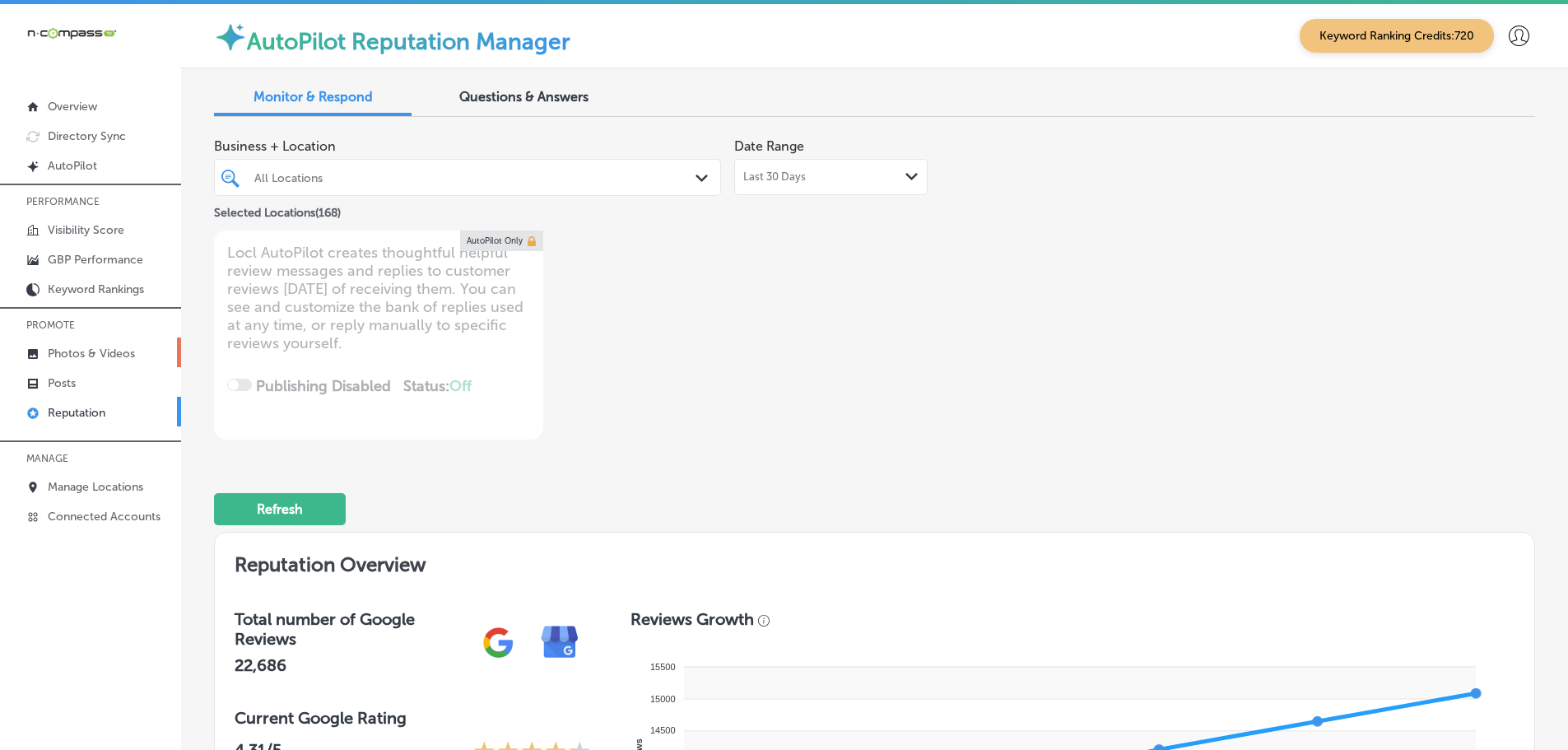
click at [92, 352] on p "Photos & Videos" at bounding box center [91, 354] width 87 height 14
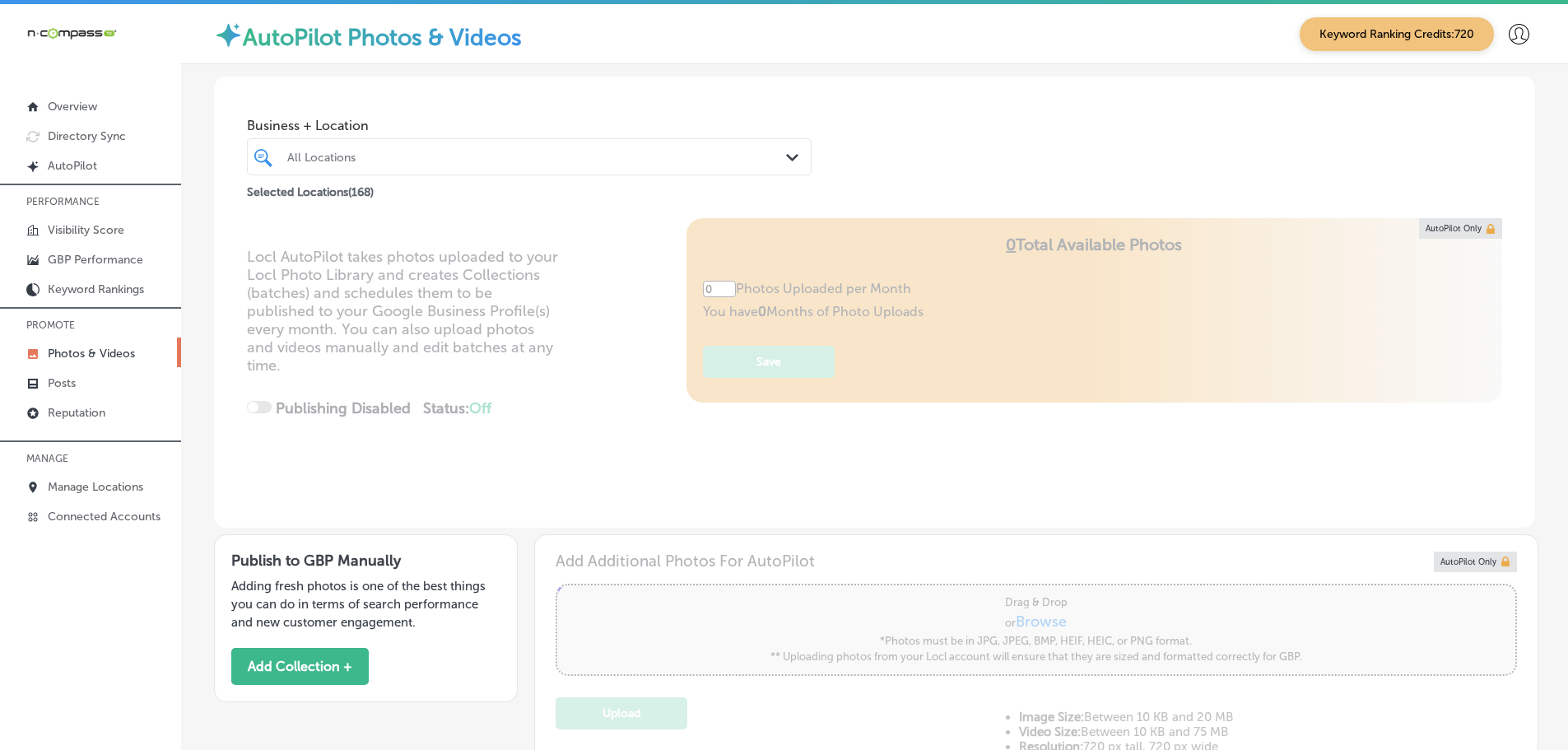
type input "5"
click at [791, 159] on icon "Path Created with Sketch." at bounding box center [792, 158] width 12 height 7
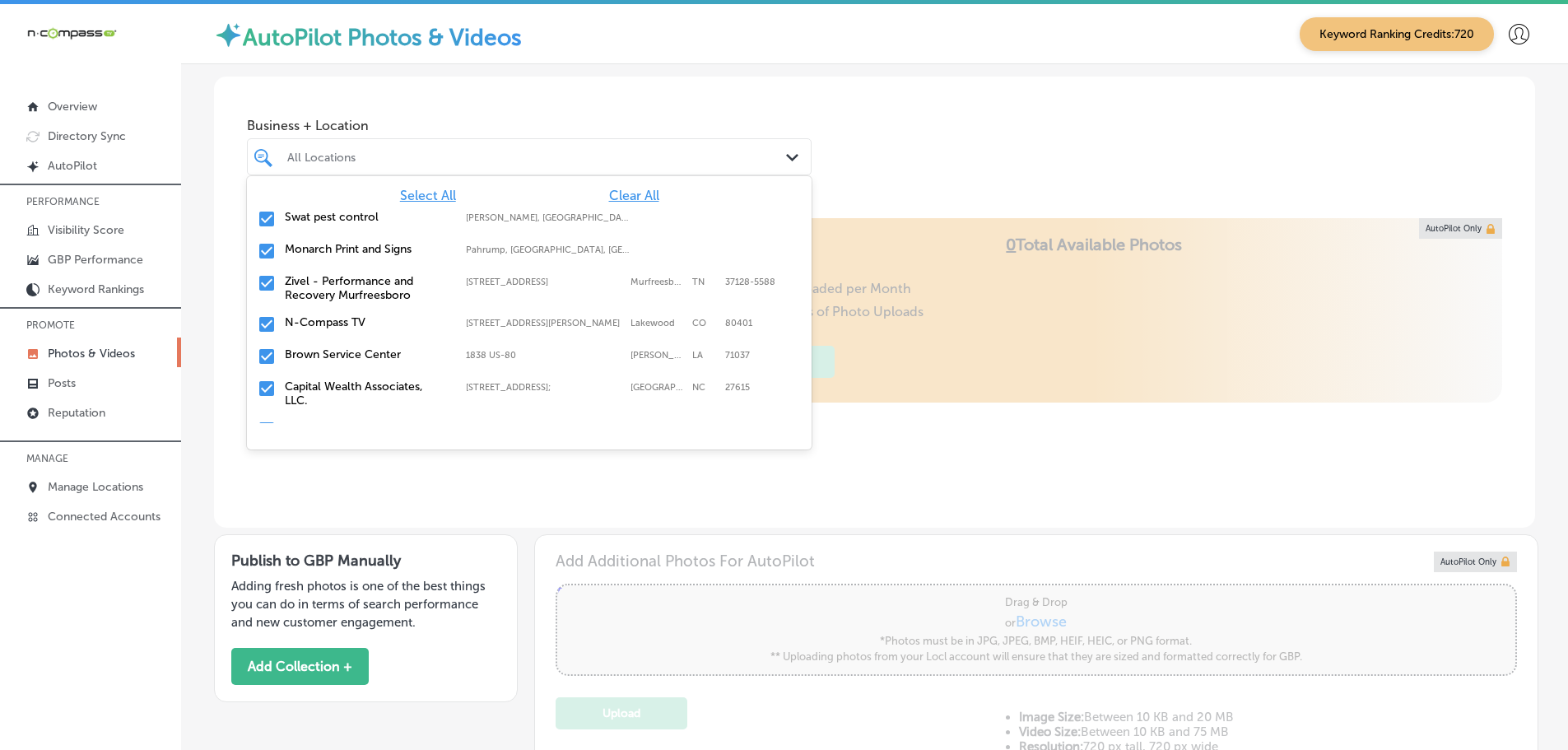
click at [631, 196] on span "Clear All" at bounding box center [634, 195] width 50 height 16
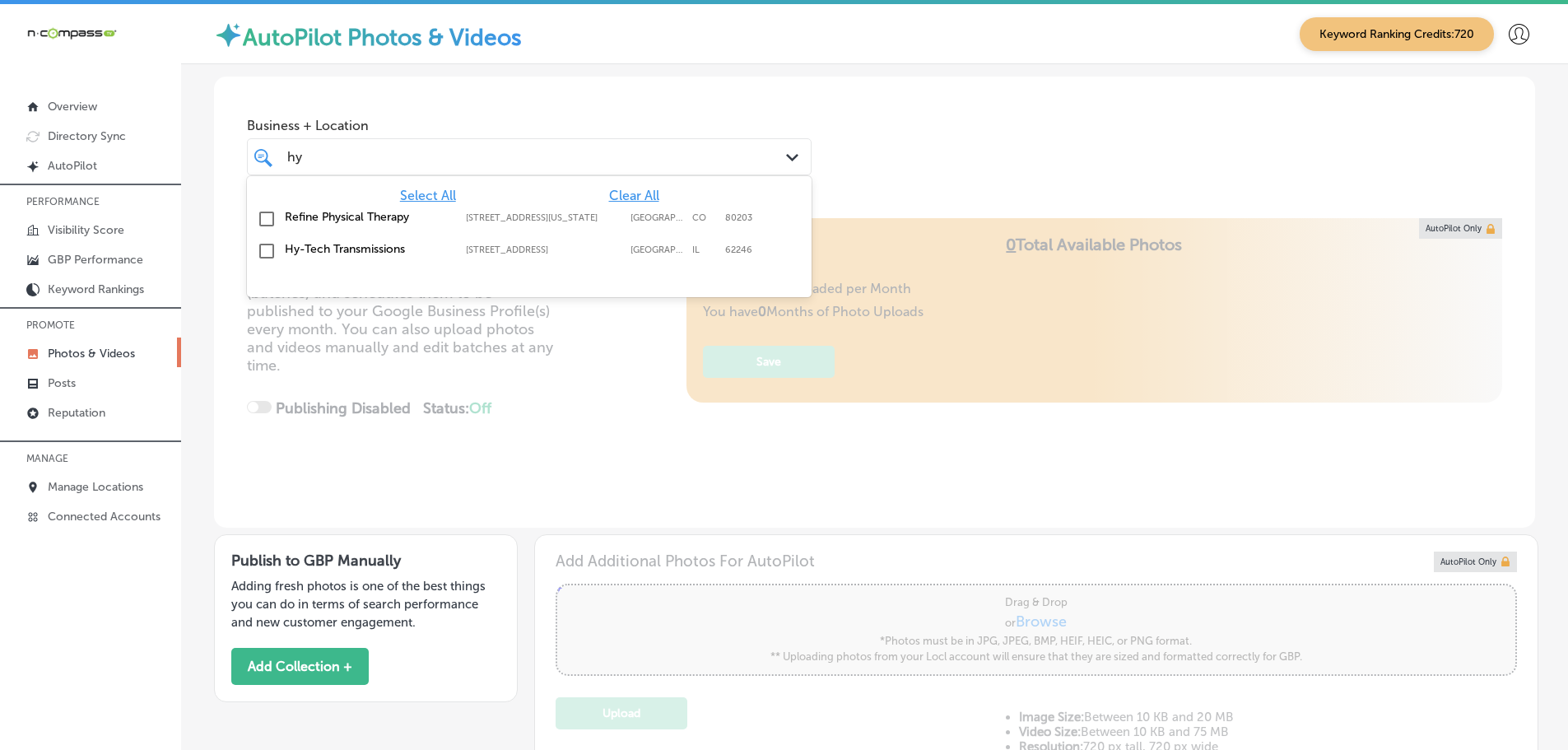
click at [401, 253] on label "Hy-Tech Transmissions" at bounding box center [366, 249] width 165 height 14
type input "hy"
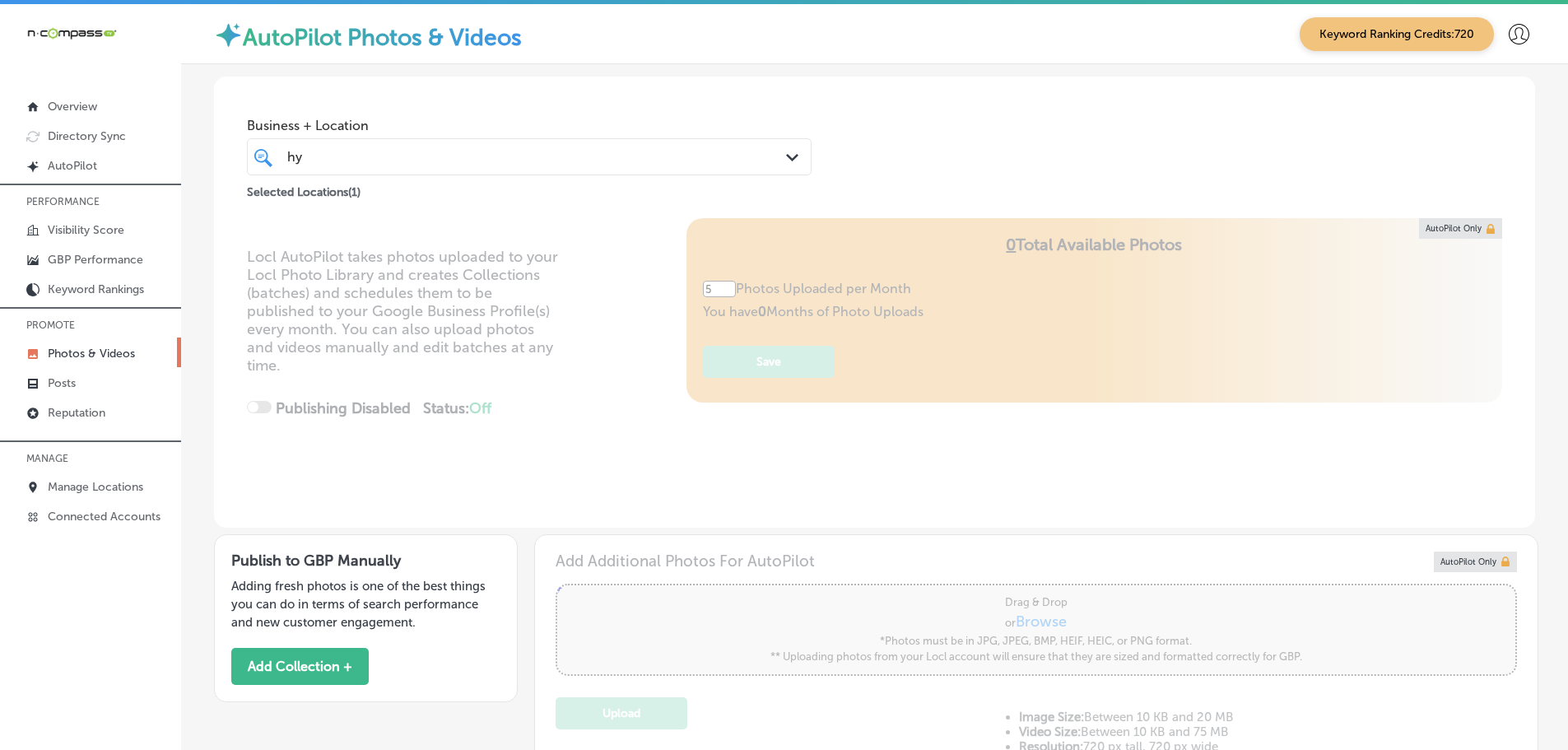
click at [862, 180] on div "Business + Location hy hy Path Created with Sketch. Selected Locations ( 1 )" at bounding box center [874, 139] width 1321 height 125
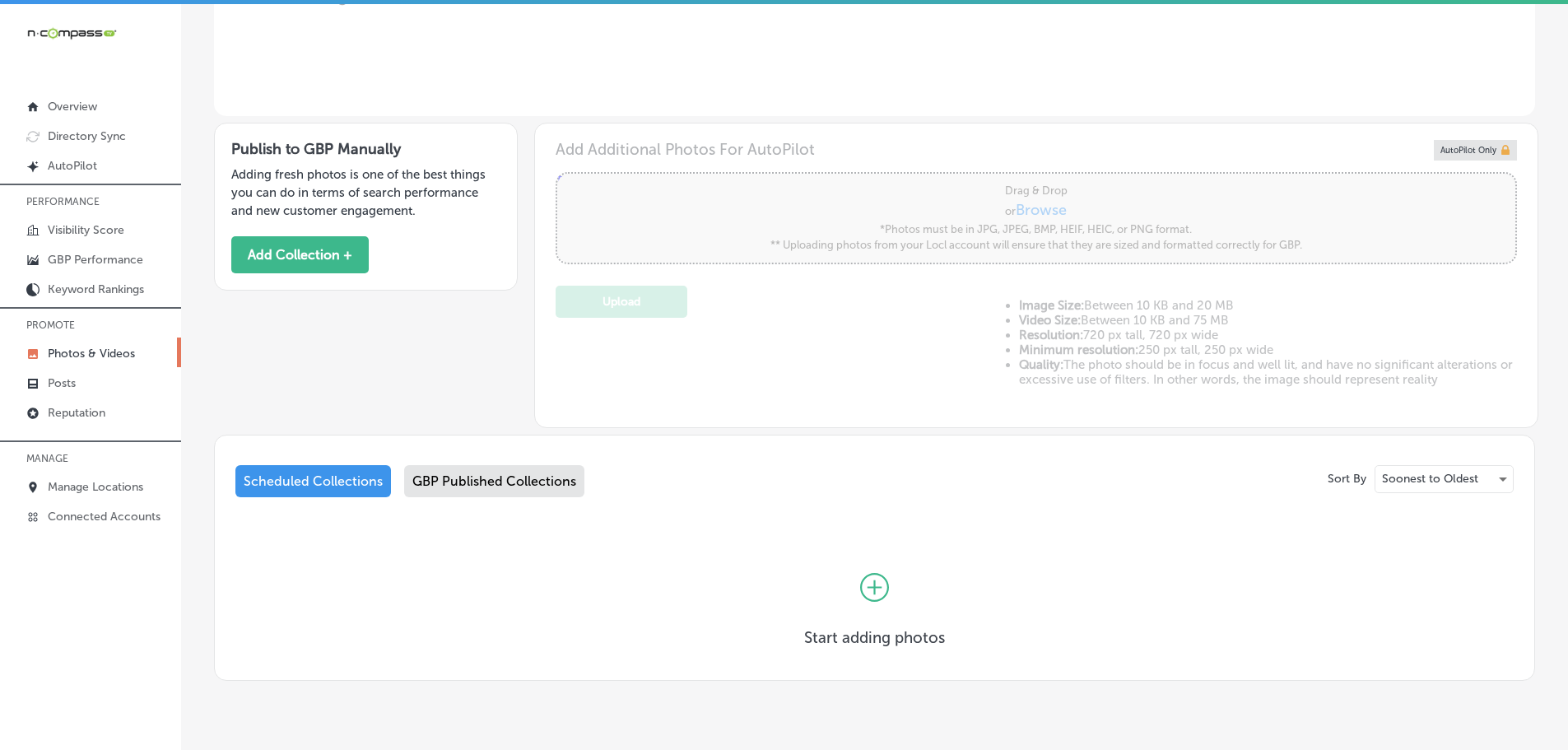
click at [467, 469] on div "GBP Published Collections" at bounding box center [494, 481] width 180 height 32
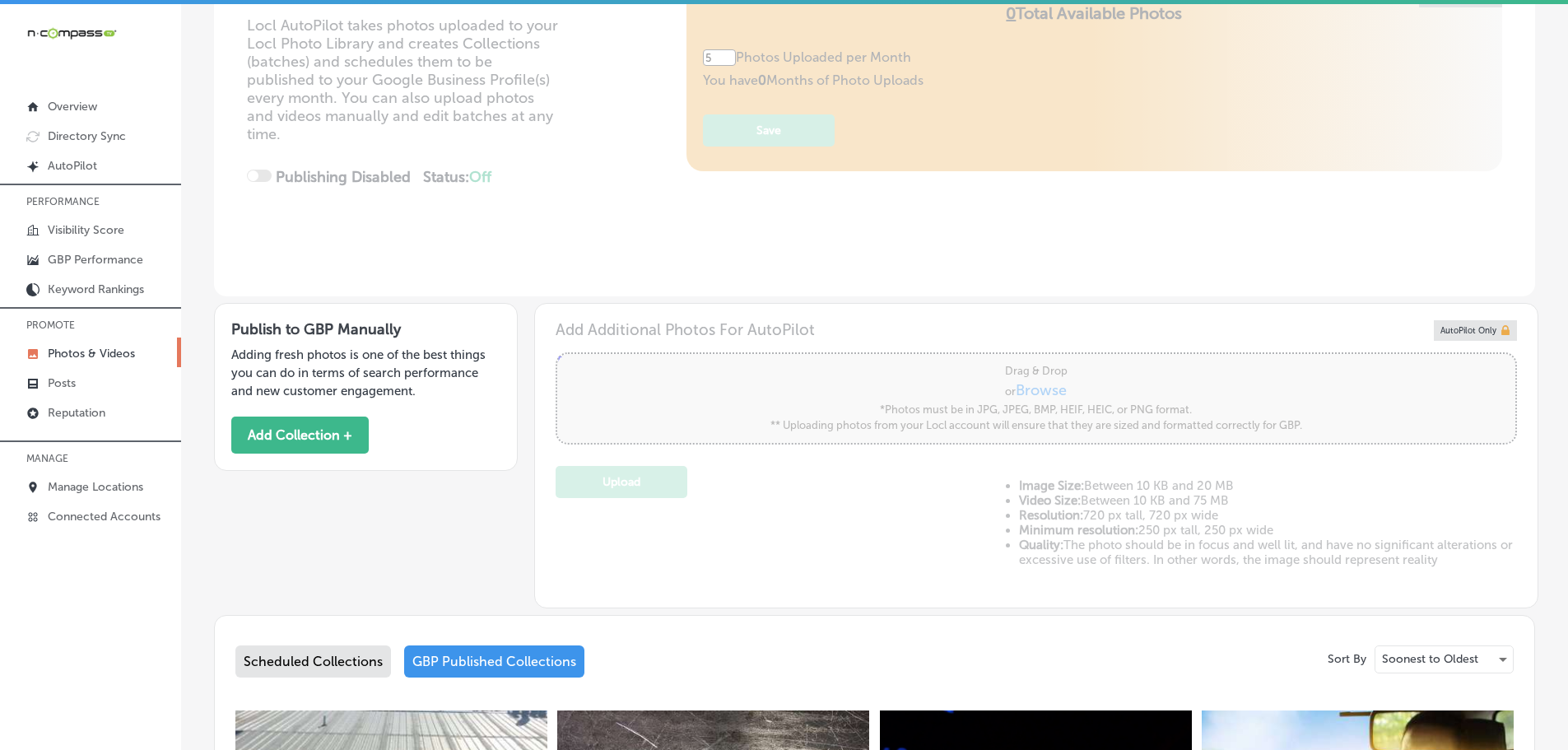
scroll to position [246, 0]
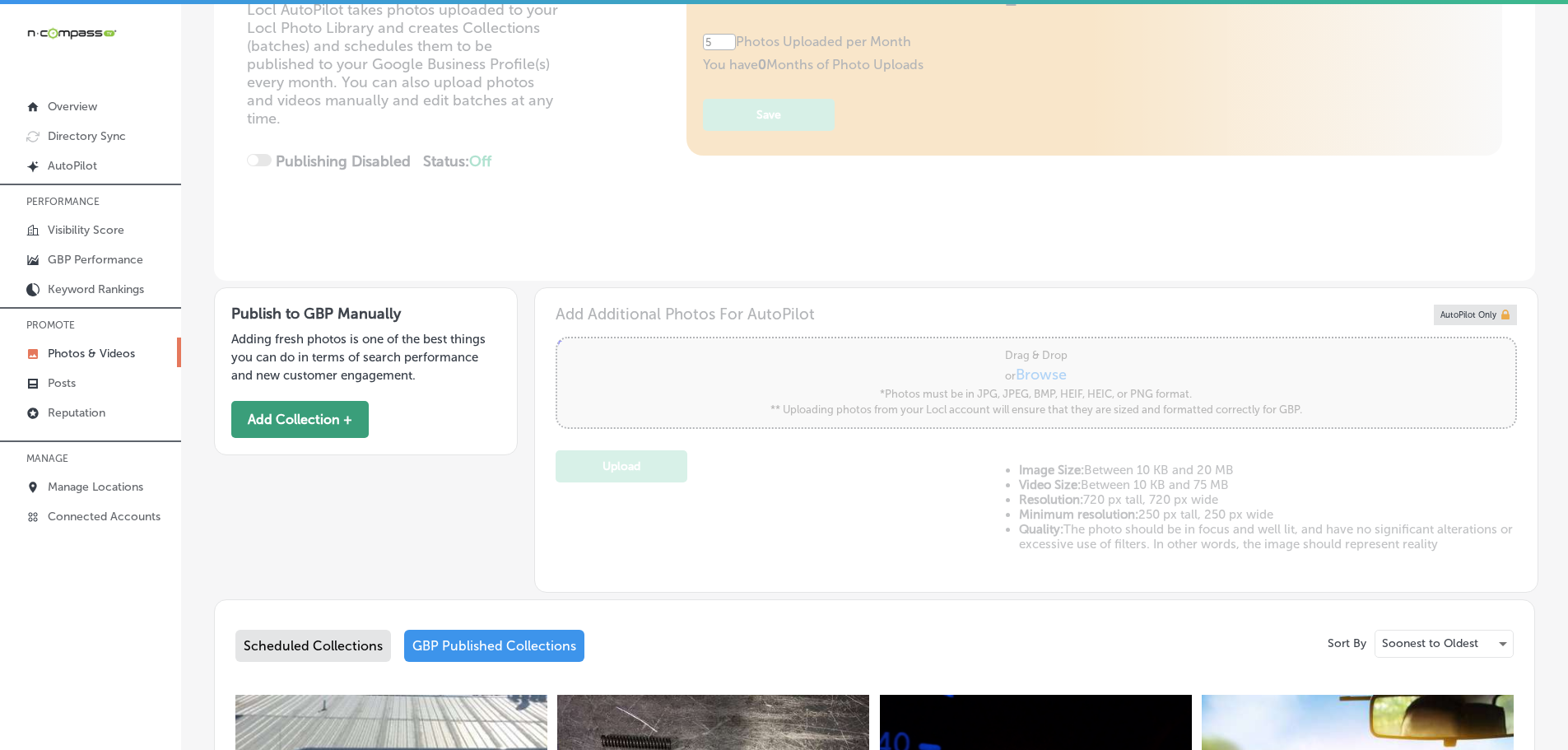
click at [268, 423] on button "Add Collection +" at bounding box center [300, 419] width 137 height 37
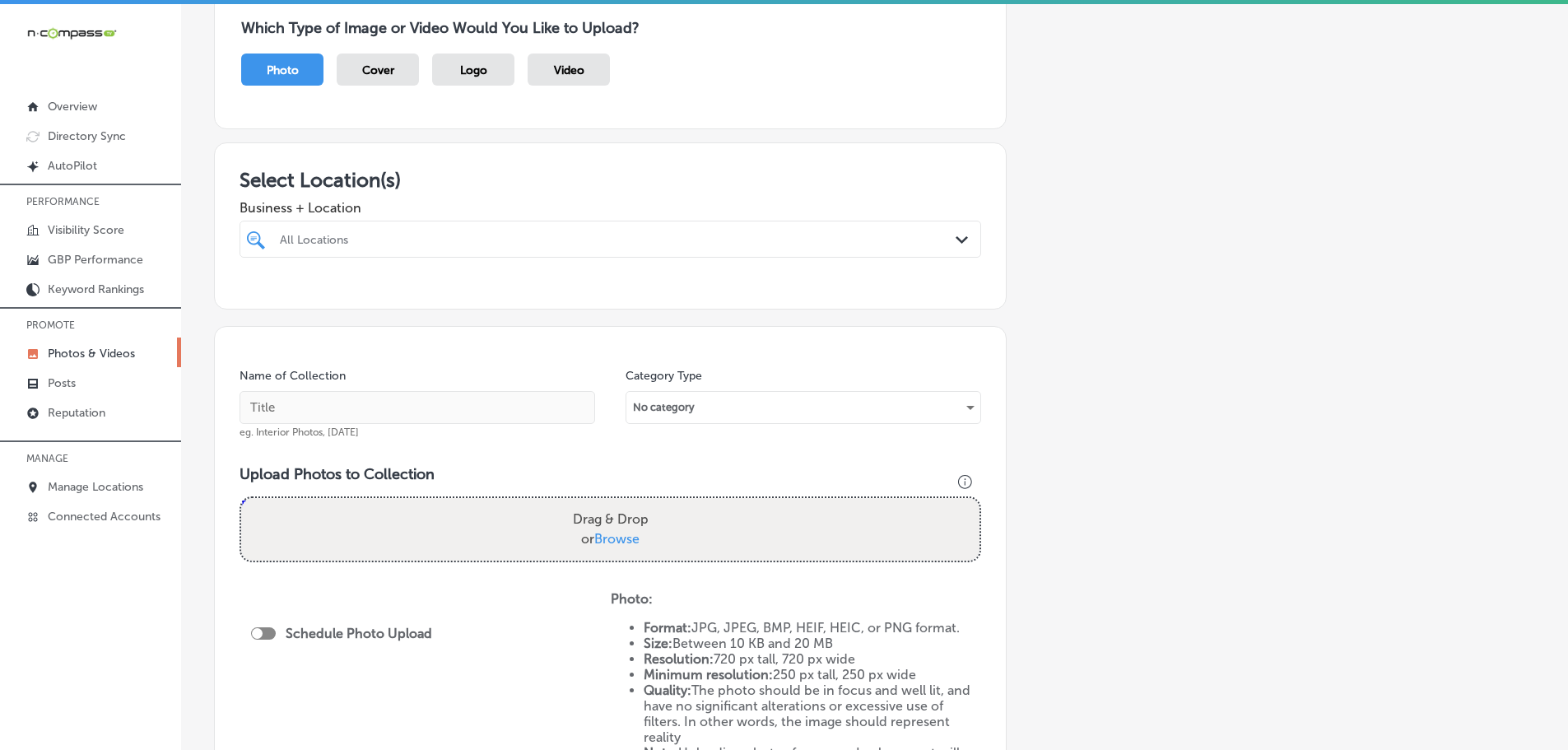
scroll to position [165, 0]
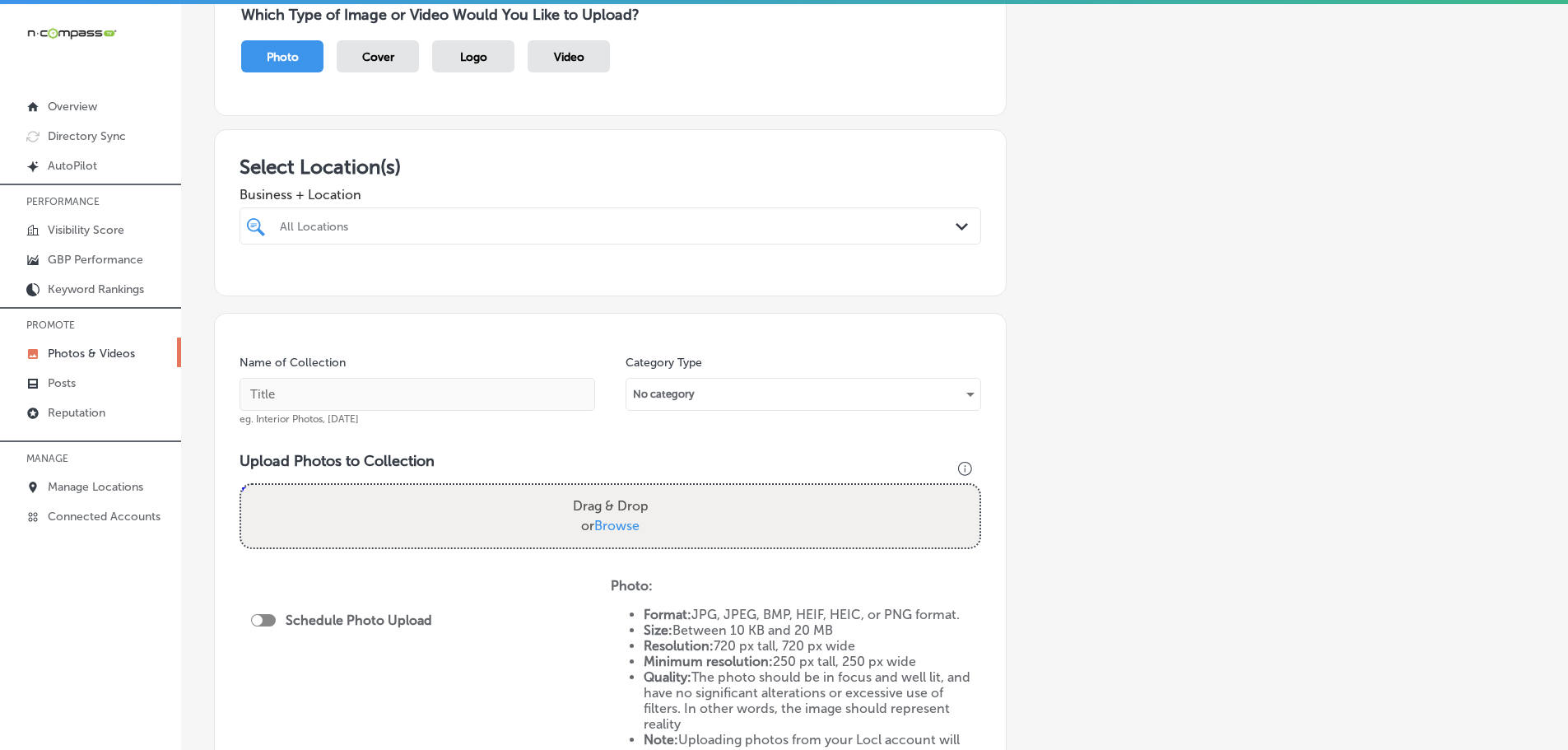
click at [939, 232] on div "All Locations" at bounding box center [618, 226] width 677 height 14
click at [354, 276] on div "Hy-Tech Transmissions 803 U.S. Hwy 40, Greenville, IL, 62246 803 U.S. Hwy 40 Gr…" at bounding box center [610, 288] width 728 height 26
type input "hy-"
click at [467, 145] on div "Select Location(s) Business + Location option 803 U.S. Hwy 40, selected. option…" at bounding box center [610, 213] width 792 height 167
click at [618, 526] on span "Browse" at bounding box center [616, 526] width 45 height 16
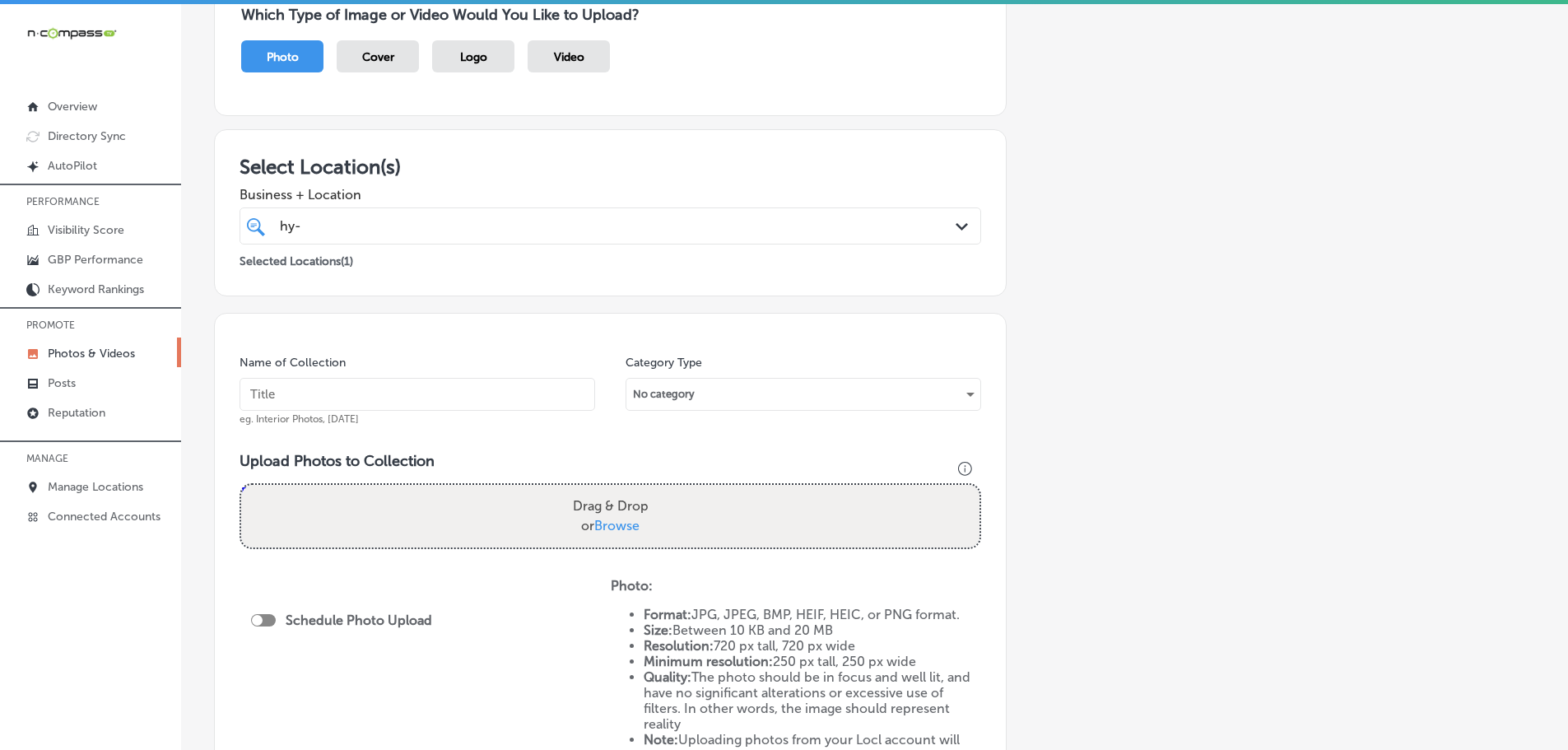
click at [618, 489] on input "Drag & Drop or Browse" at bounding box center [610, 488] width 739 height 5
type input "C:\fakepath\118320624_3289593947773438_5764089433887784441_n.jpg"
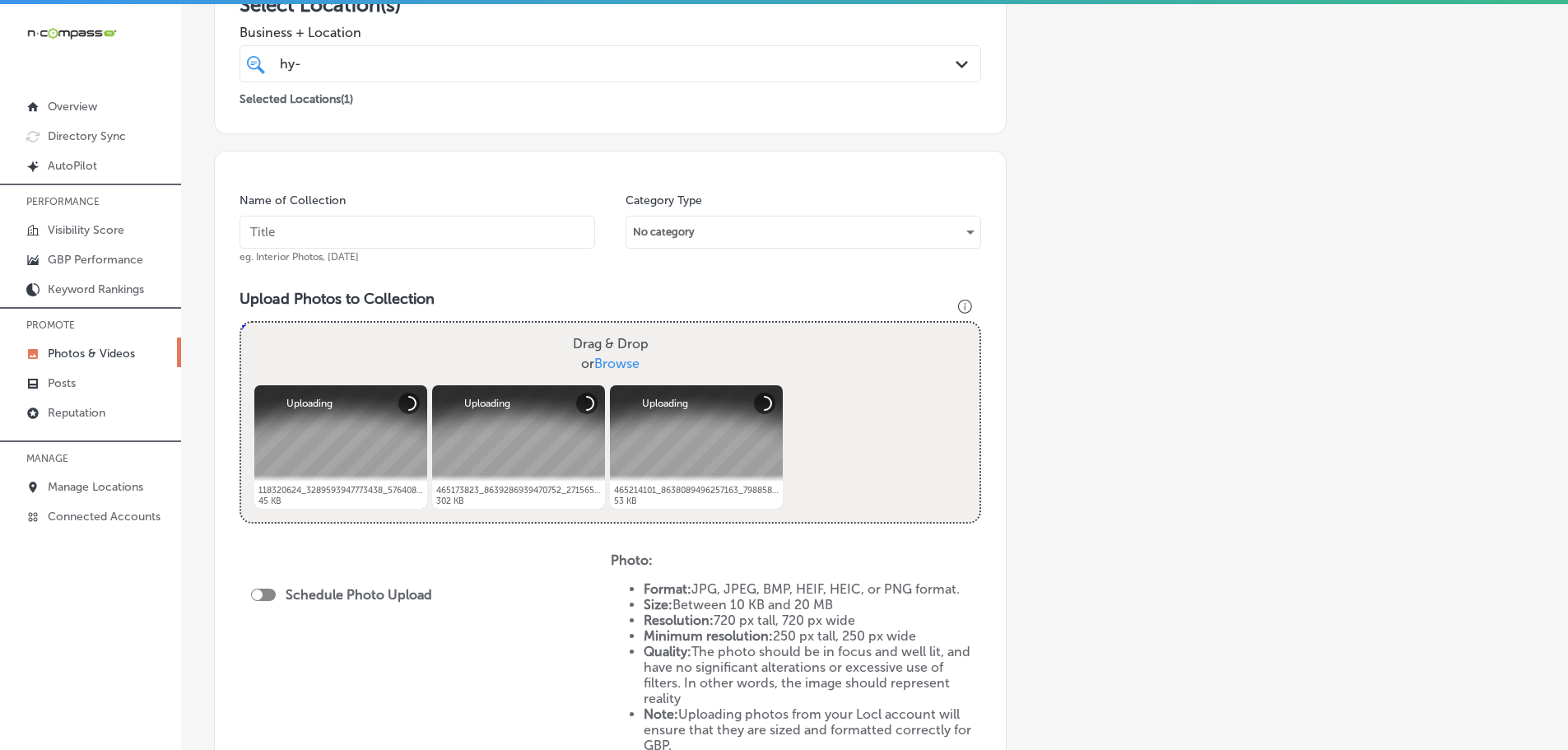
scroll to position [329, 0]
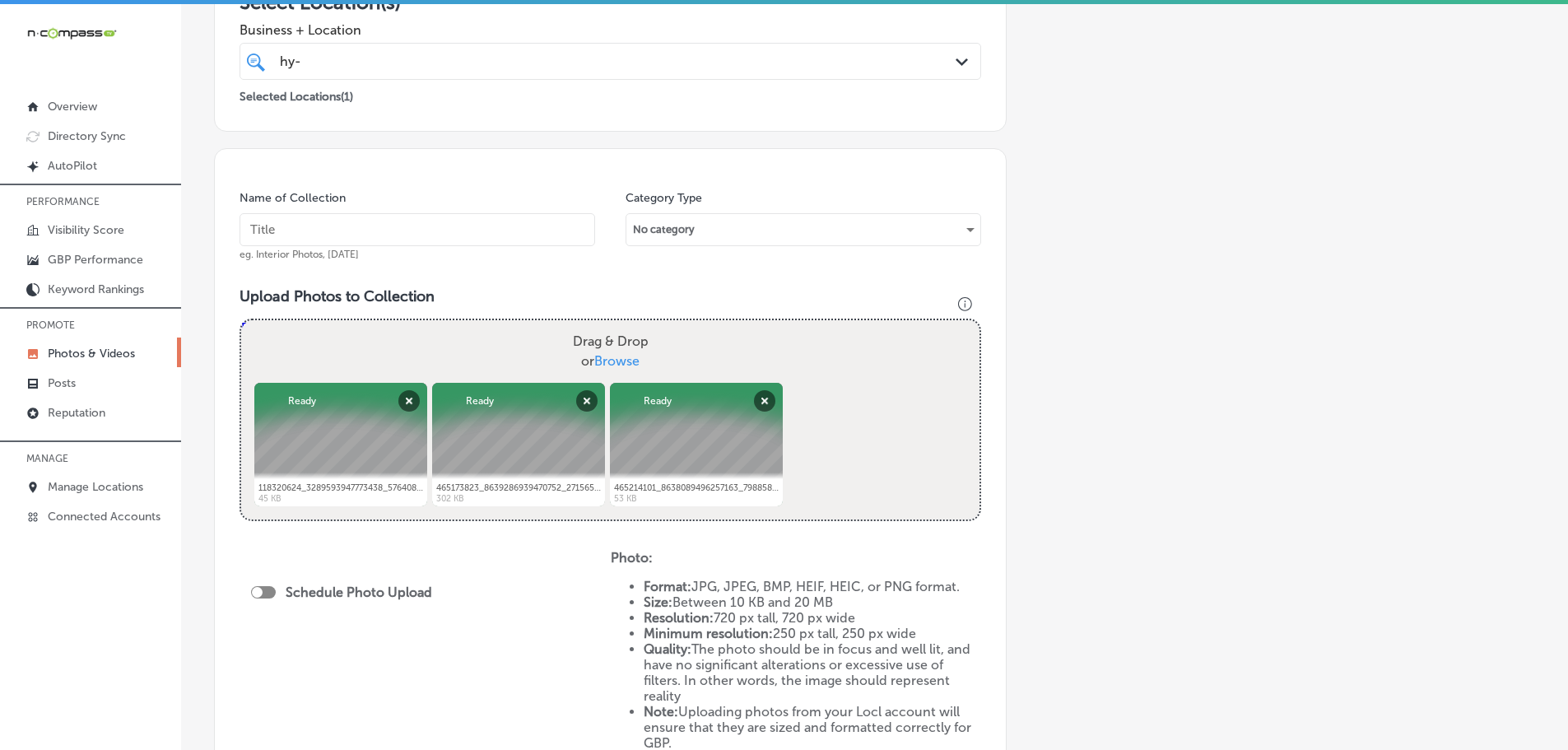
click at [602, 356] on span "Browse" at bounding box center [616, 361] width 45 height 16
click at [602, 325] on input "Drag & Drop or Browse" at bounding box center [610, 323] width 739 height 5
click at [616, 357] on span "Browse" at bounding box center [616, 361] width 45 height 16
click at [616, 325] on input "Drag & Drop or Browse" at bounding box center [610, 323] width 739 height 5
type input "C:\fakepath\hy-tech-transmissions-greenville-il-services-05.jpg"
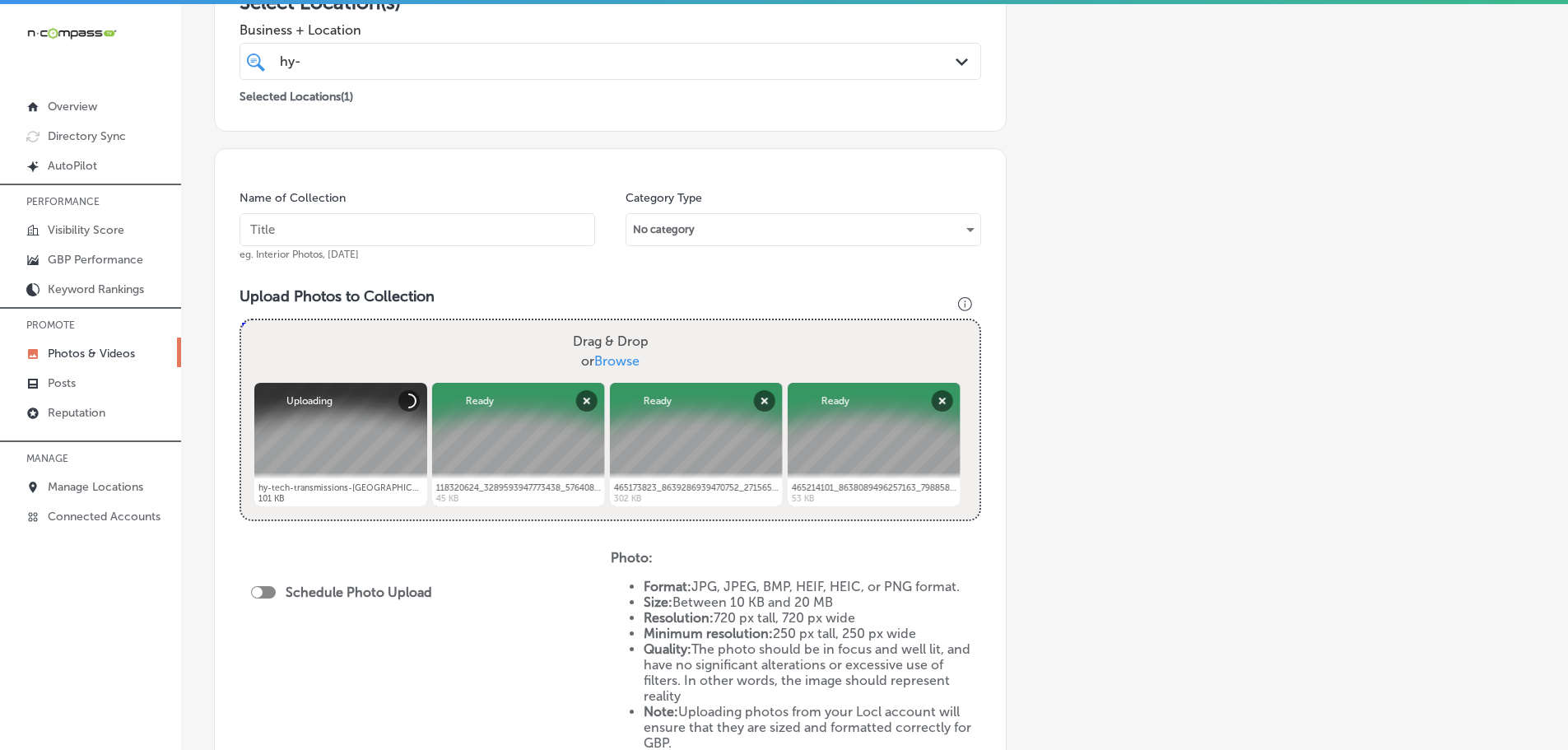
click at [386, 236] on input "text" at bounding box center [417, 229] width 356 height 33
type input "Hy-Tech Transmissions"
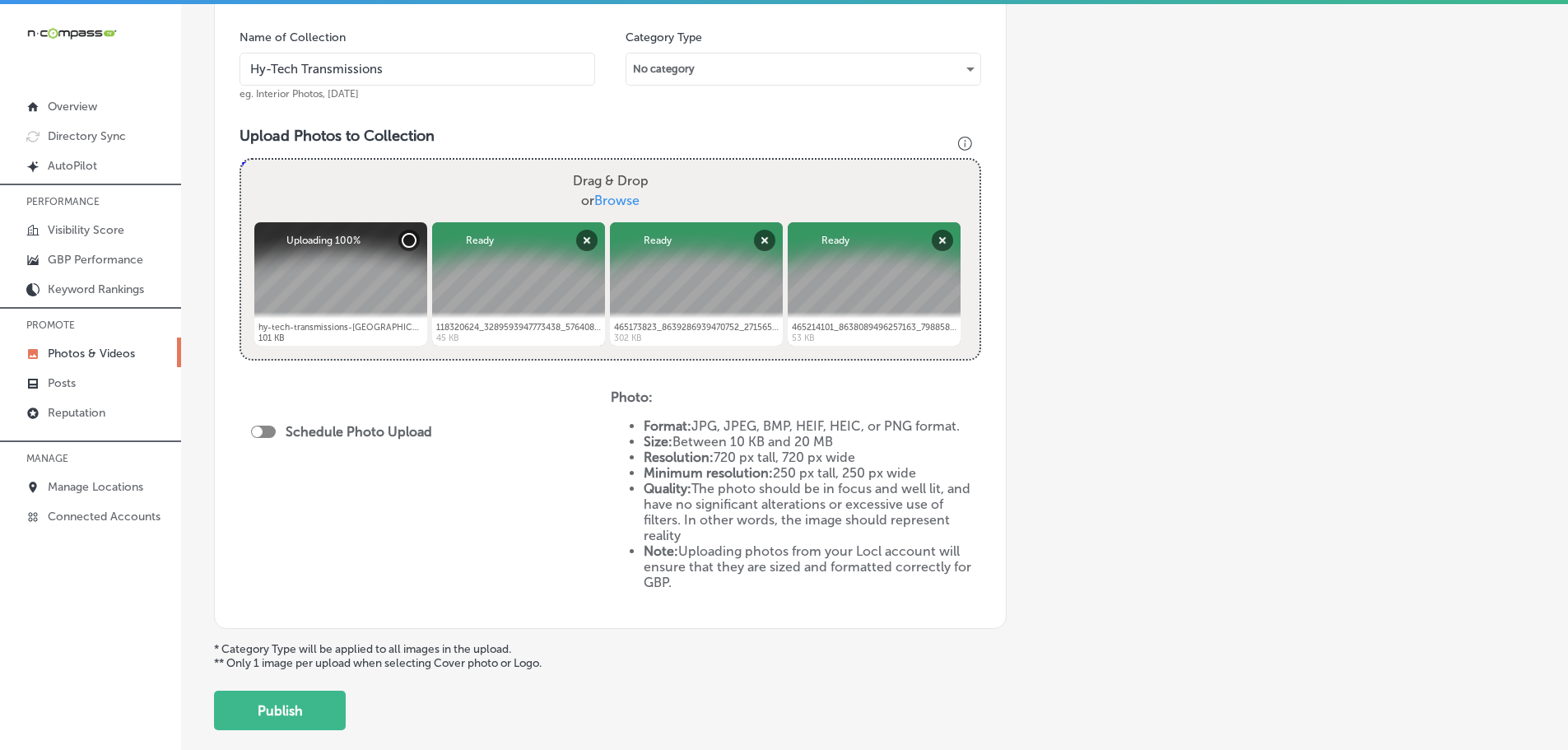
scroll to position [494, 0]
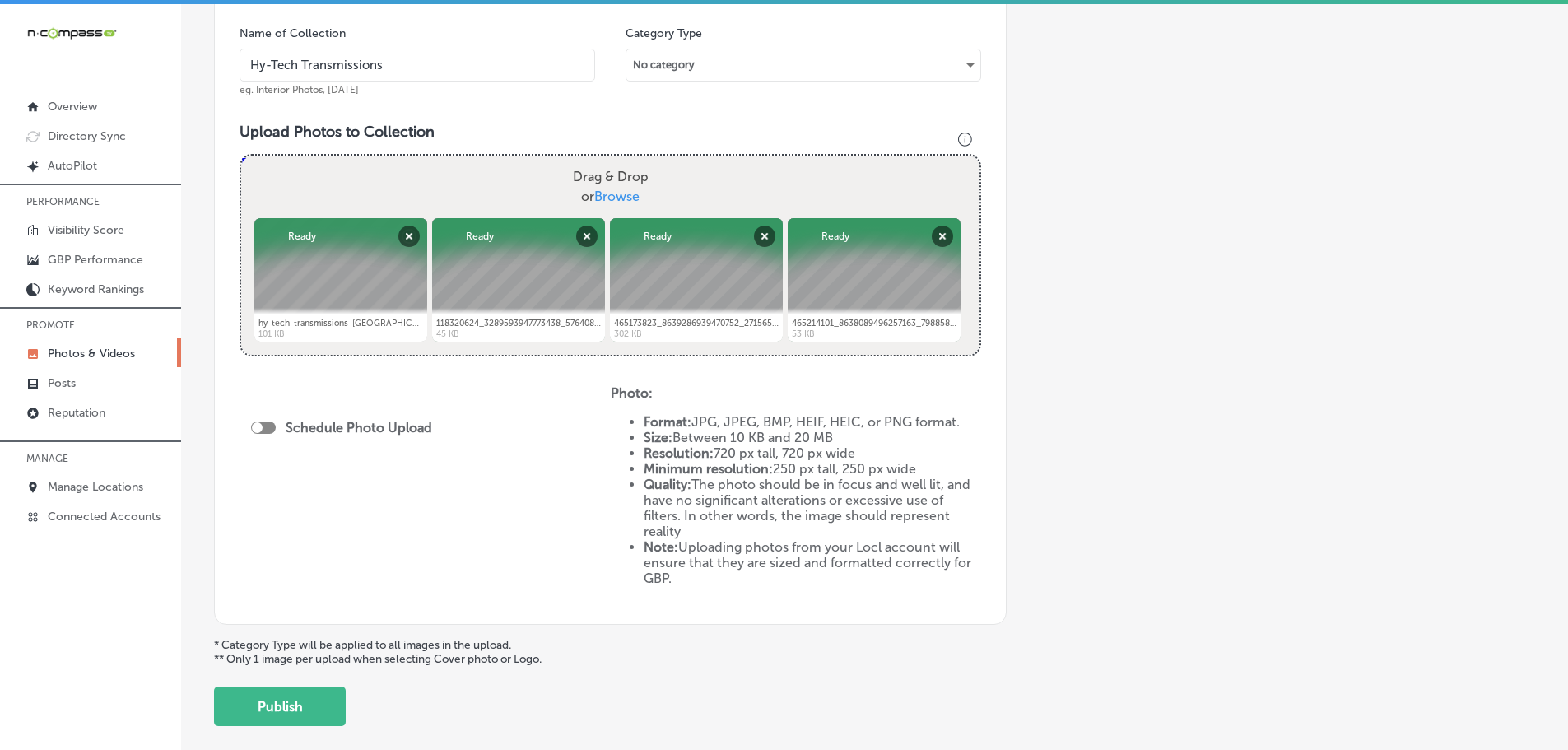
click at [260, 424] on div at bounding box center [257, 428] width 11 height 11
checkbox input "true"
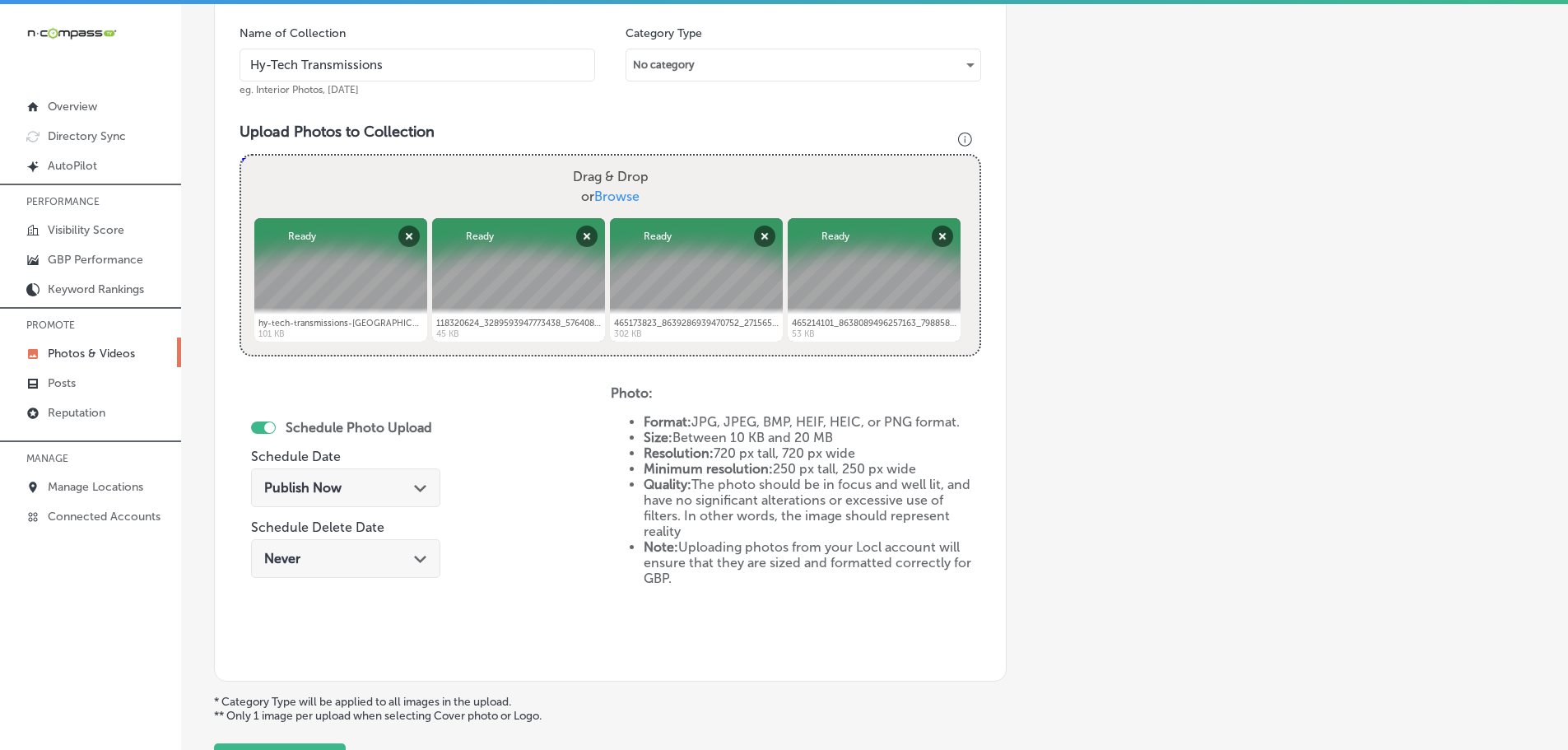
click at [417, 485] on icon "Path Created with Sketch." at bounding box center [420, 489] width 12 height 7
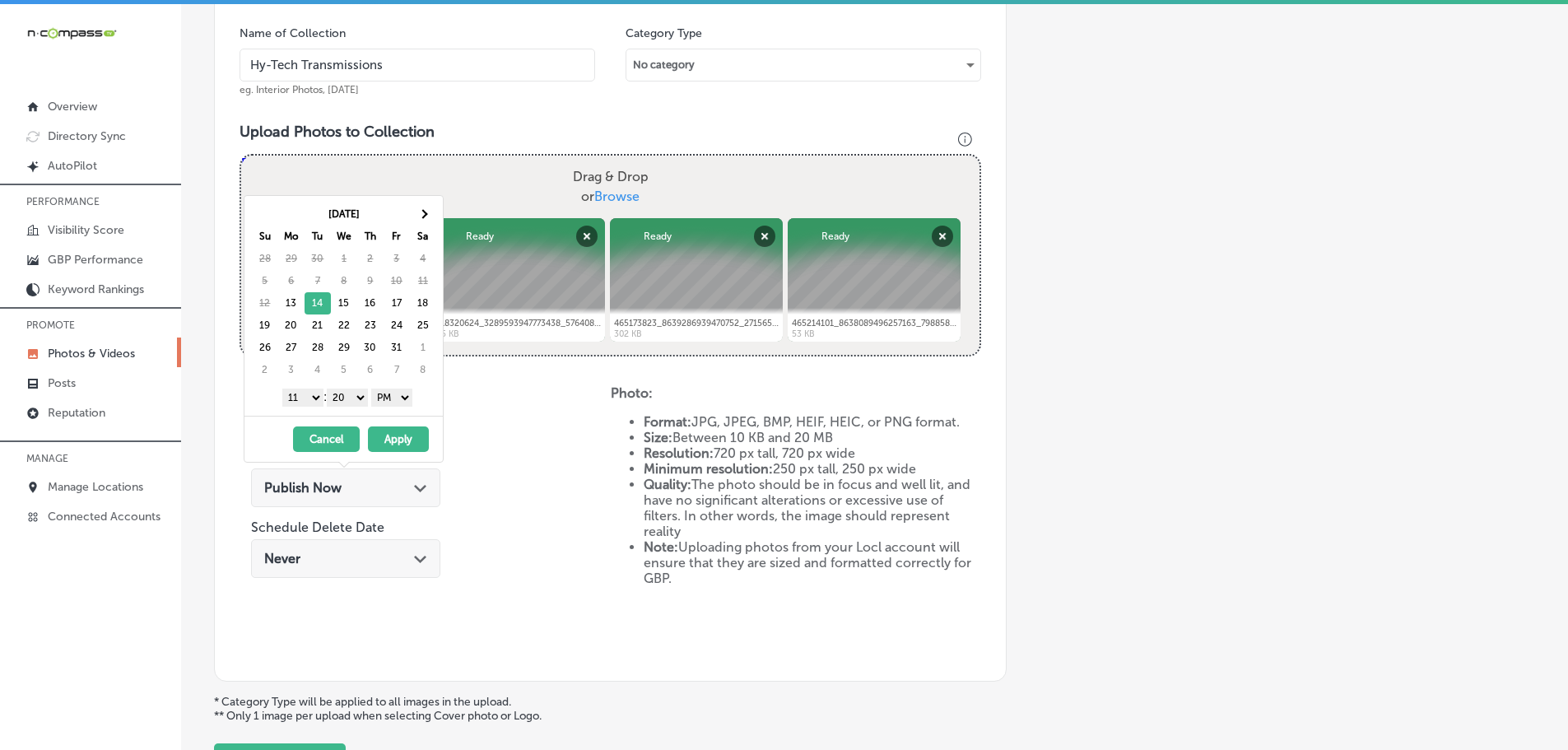
click at [304, 401] on select "1 2 3 4 5 6 7 8 9 10 11 12" at bounding box center [303, 397] width 41 height 18
click at [344, 386] on div "1 2 3 4 5 6 7 8 9 10 11 12 : 00 10 20 30 40 50 AM PM" at bounding box center [347, 397] width 192 height 25
click at [347, 397] on select "00 10 20 30 40 50" at bounding box center [347, 397] width 41 height 18
click at [386, 400] on select "AM PM" at bounding box center [392, 397] width 41 height 18
click at [373, 388] on select "AM PM" at bounding box center [392, 397] width 41 height 18
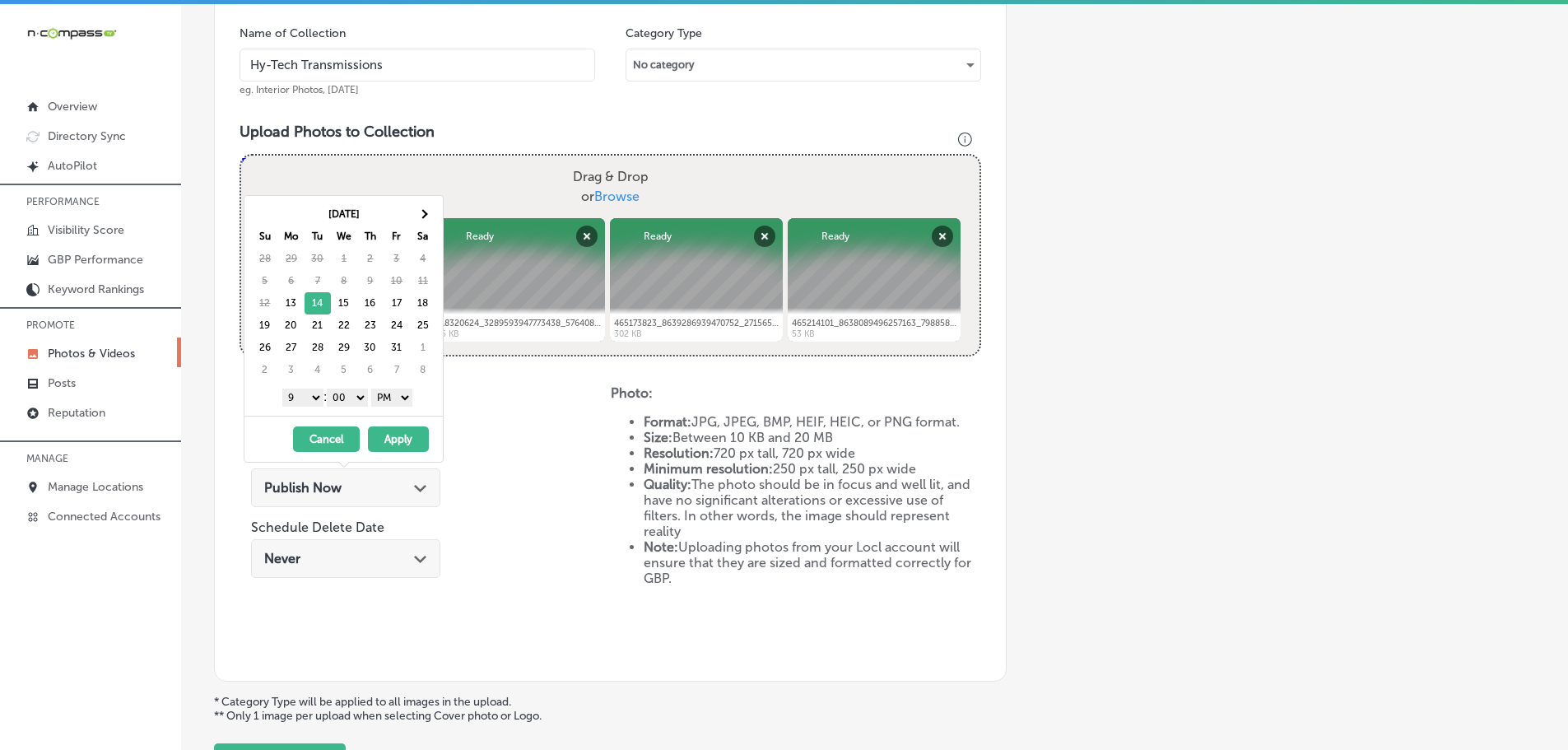
click at [397, 434] on button "Apply" at bounding box center [398, 438] width 61 height 26
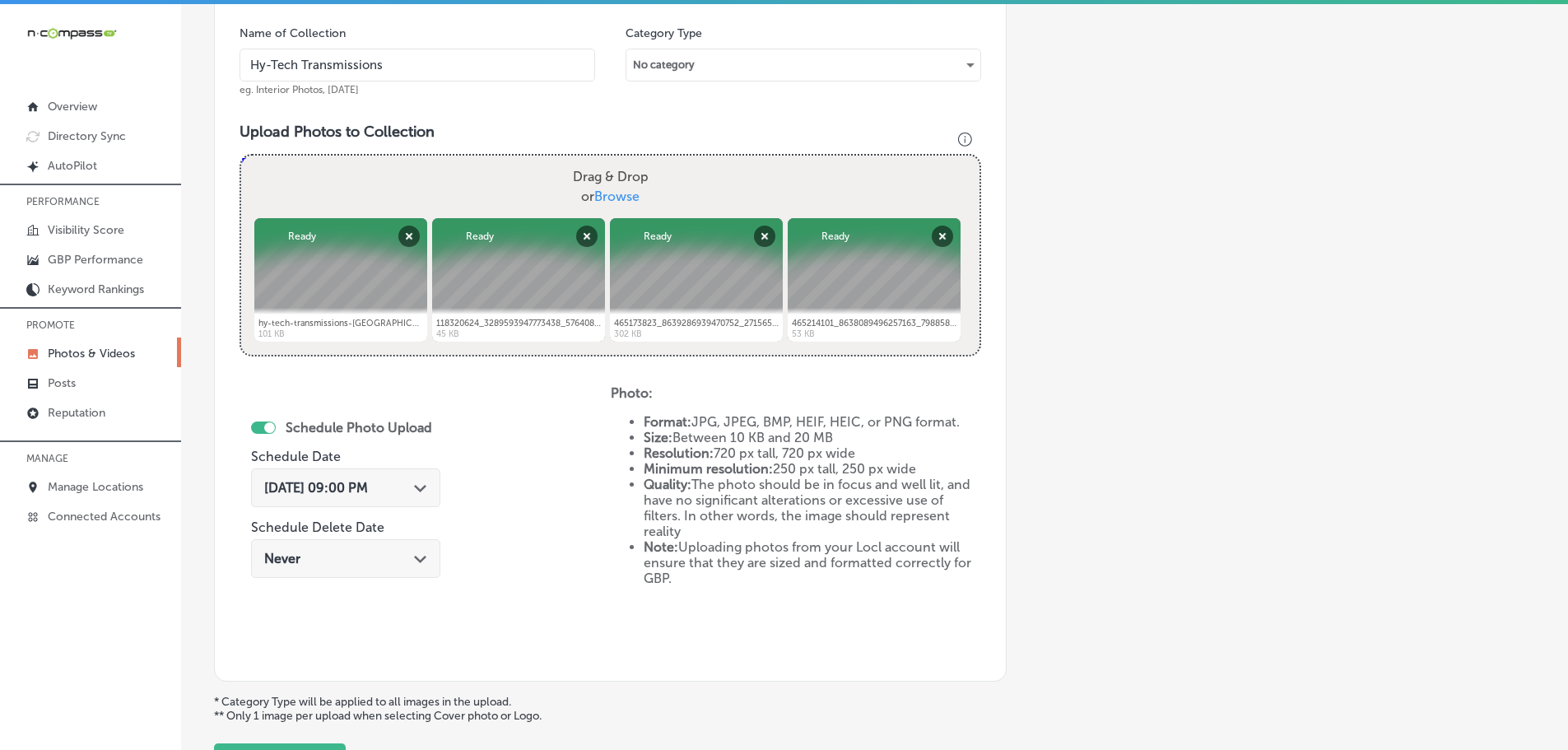
click at [426, 487] on icon "Path Created with Sketch." at bounding box center [420, 489] width 12 height 7
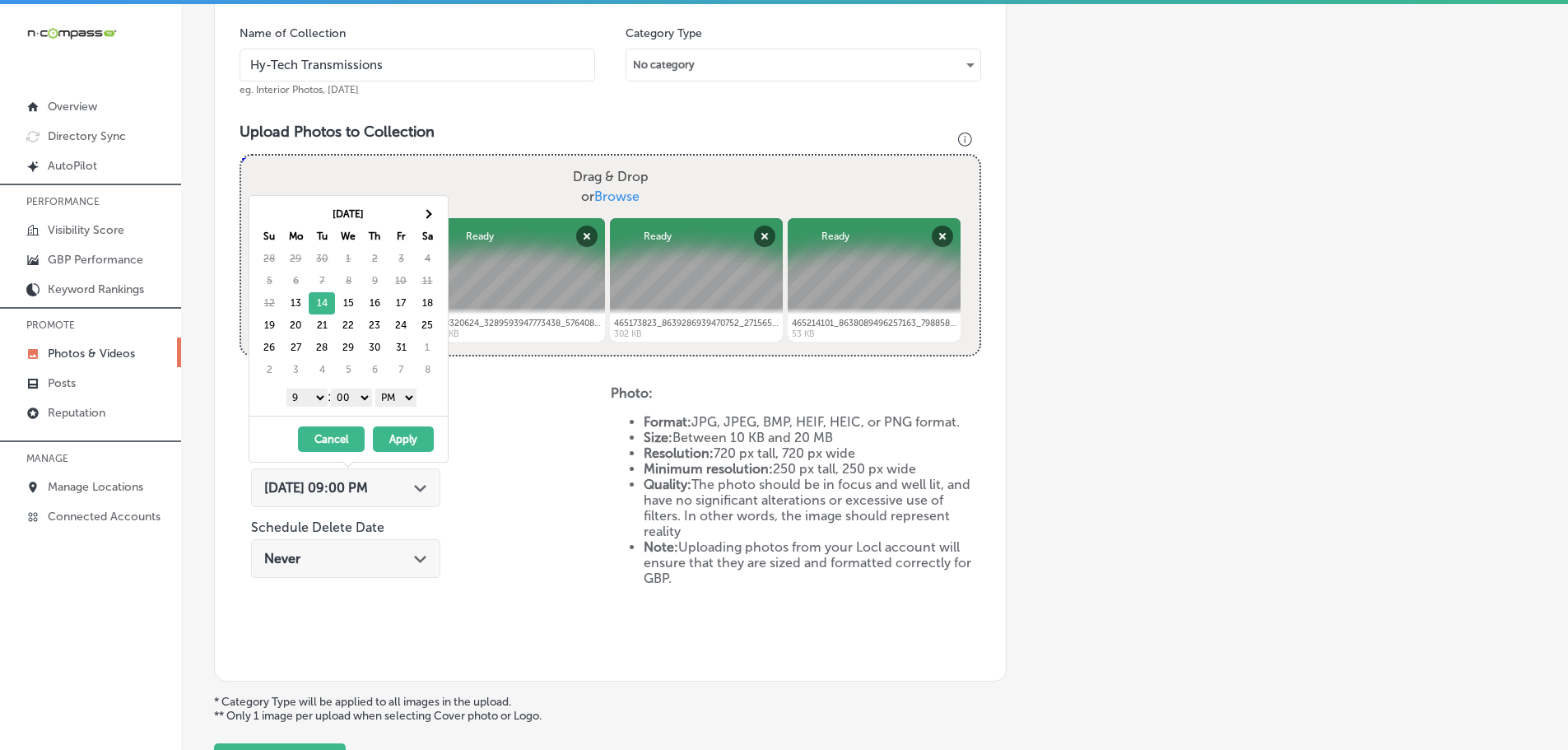
click at [418, 436] on button "Apply" at bounding box center [402, 438] width 61 height 26
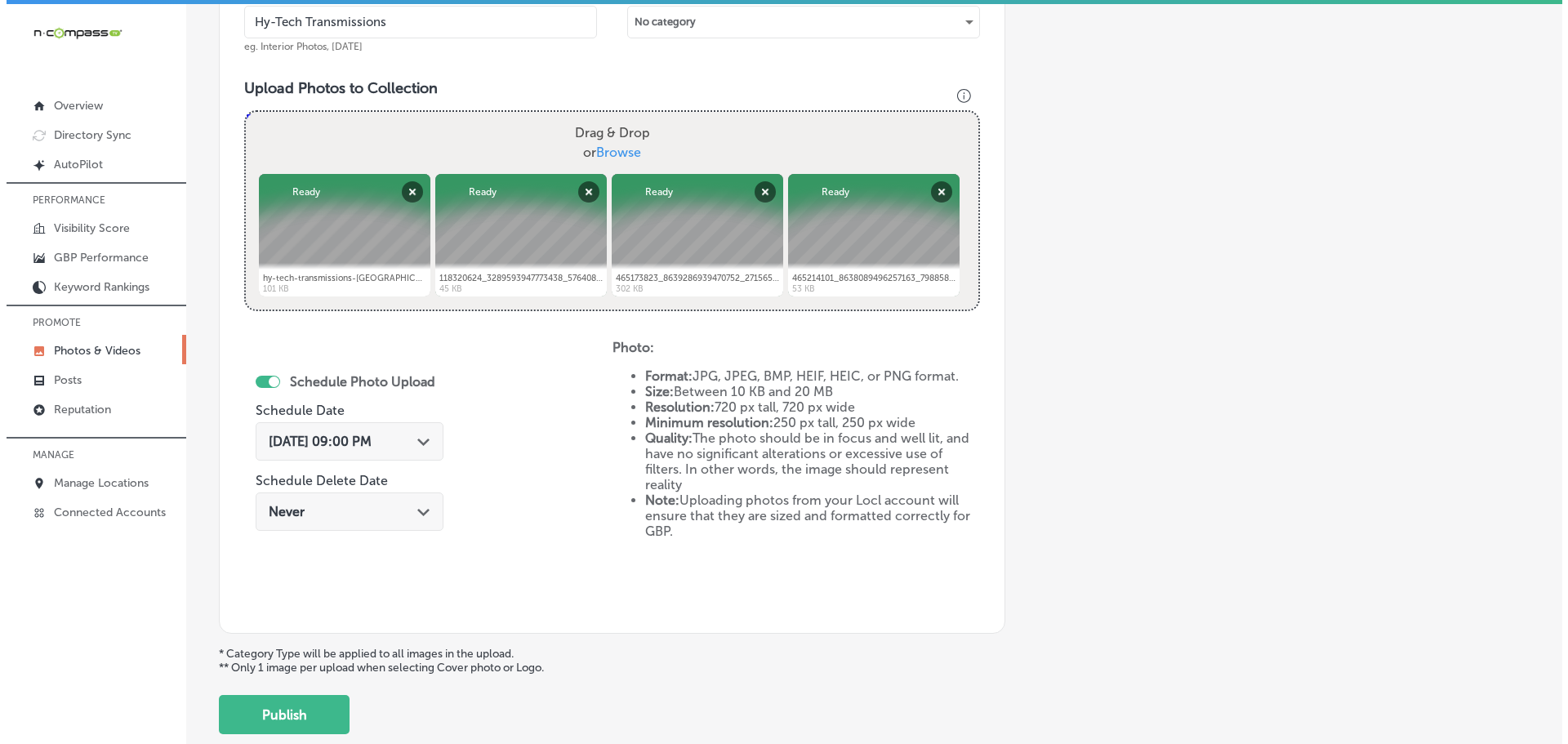
scroll to position [571, 0]
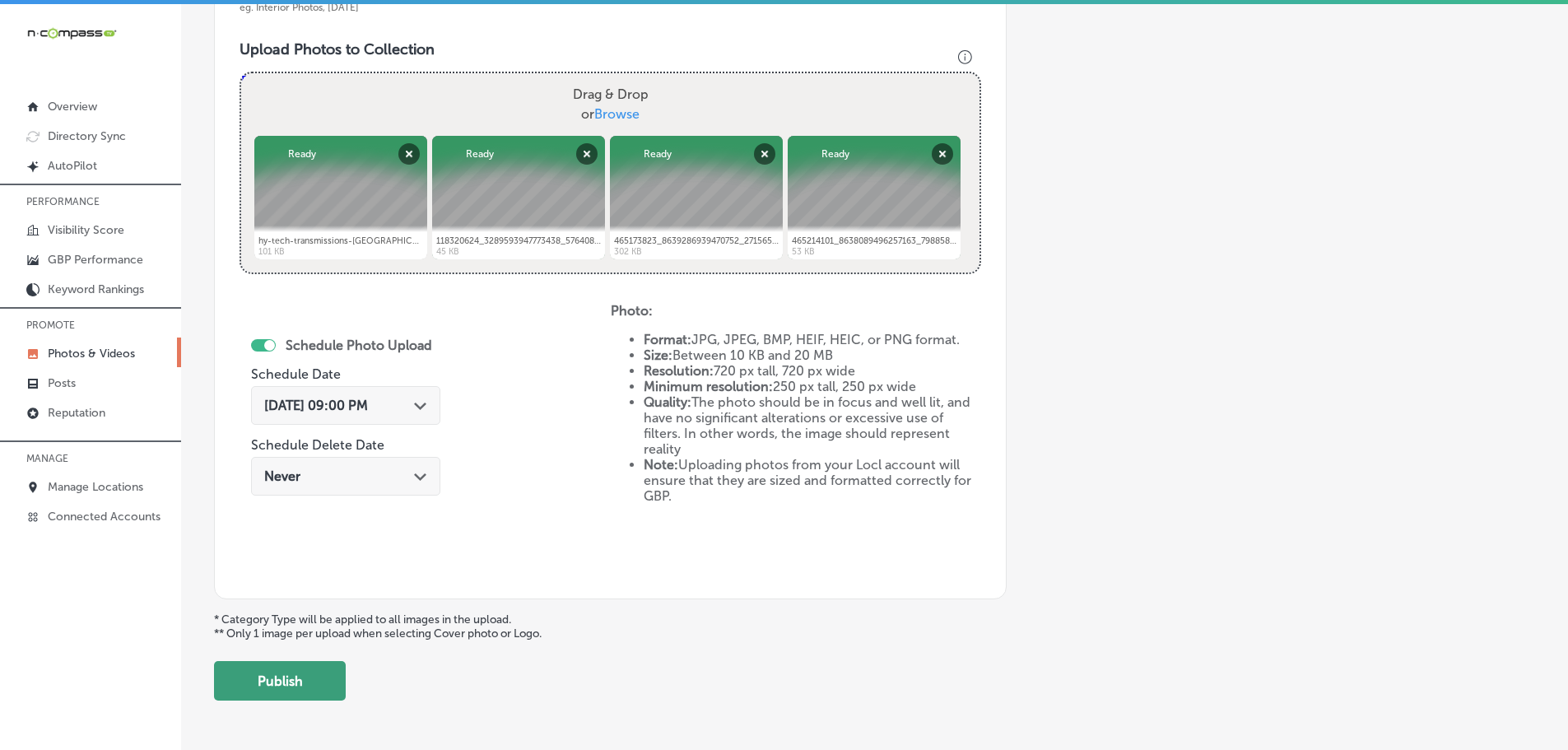
click at [307, 684] on button "Publish" at bounding box center [280, 680] width 132 height 40
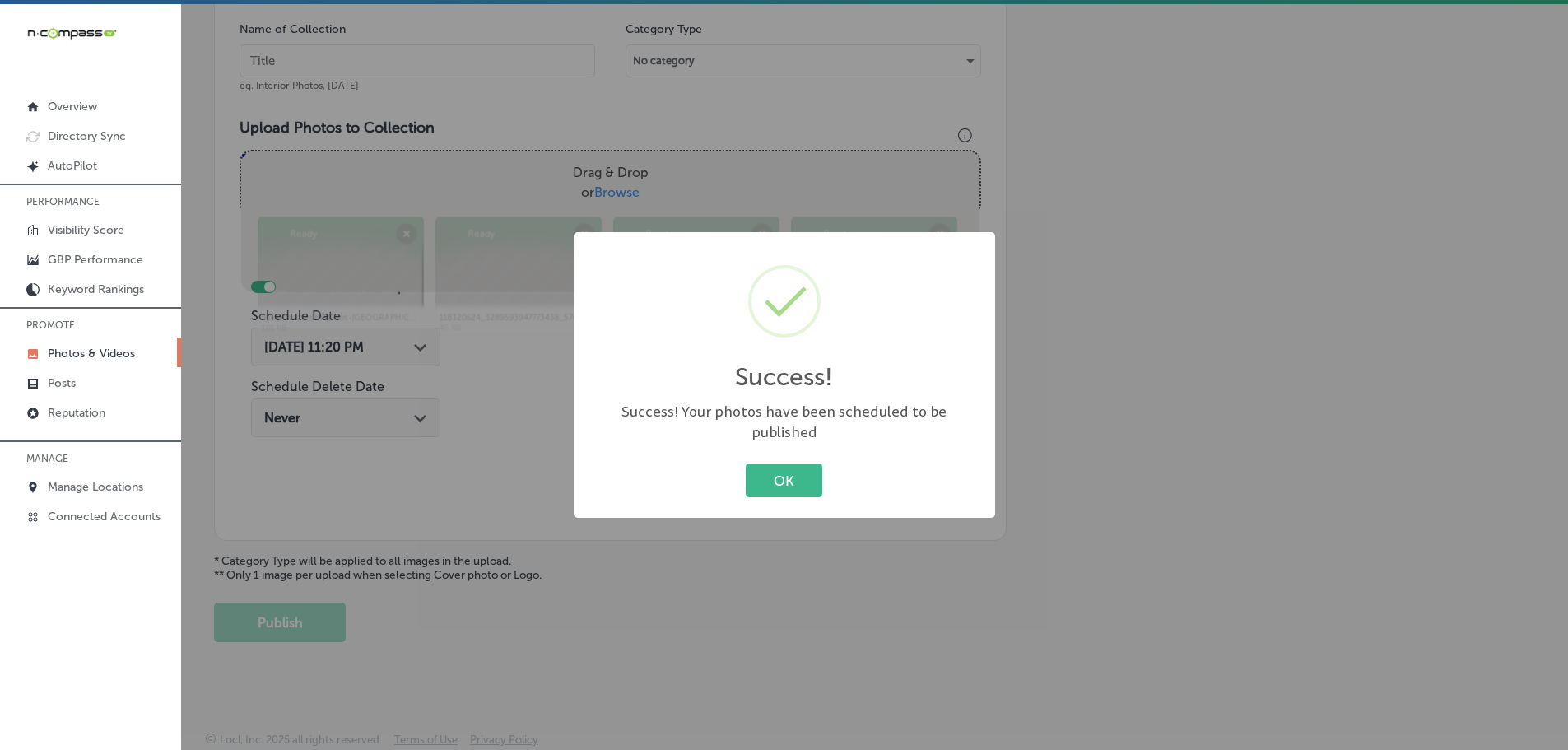
scroll to position [498, 0]
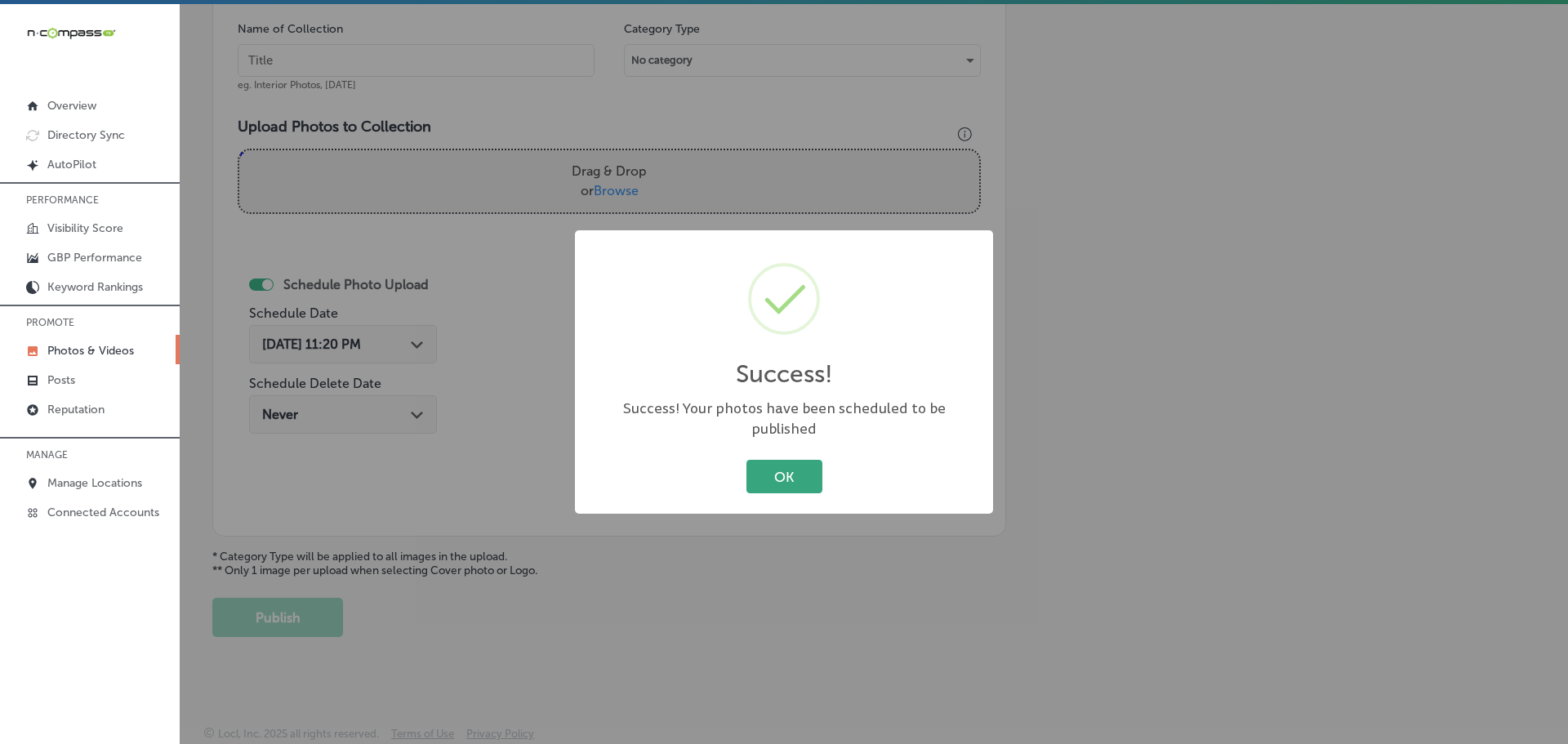
click at [775, 459] on button "OK" at bounding box center [784, 476] width 76 height 33
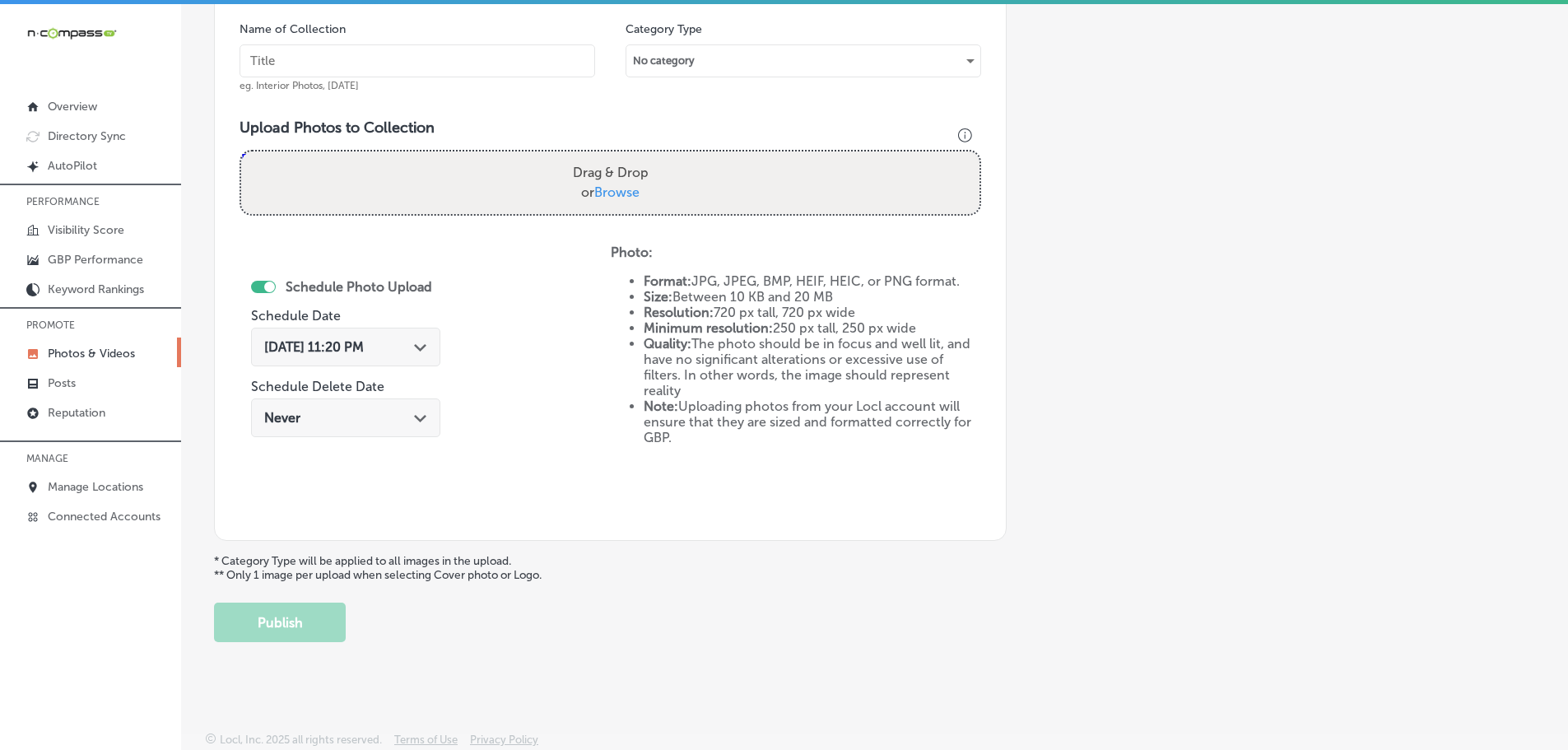
click at [616, 194] on span "Browse" at bounding box center [616, 192] width 45 height 16
click at [616, 157] on input "Drag & Drop or Browse" at bounding box center [610, 154] width 739 height 5
type input "C:\fakepath\465150220_8650439728355473_7785662834073858638_n.jpg"
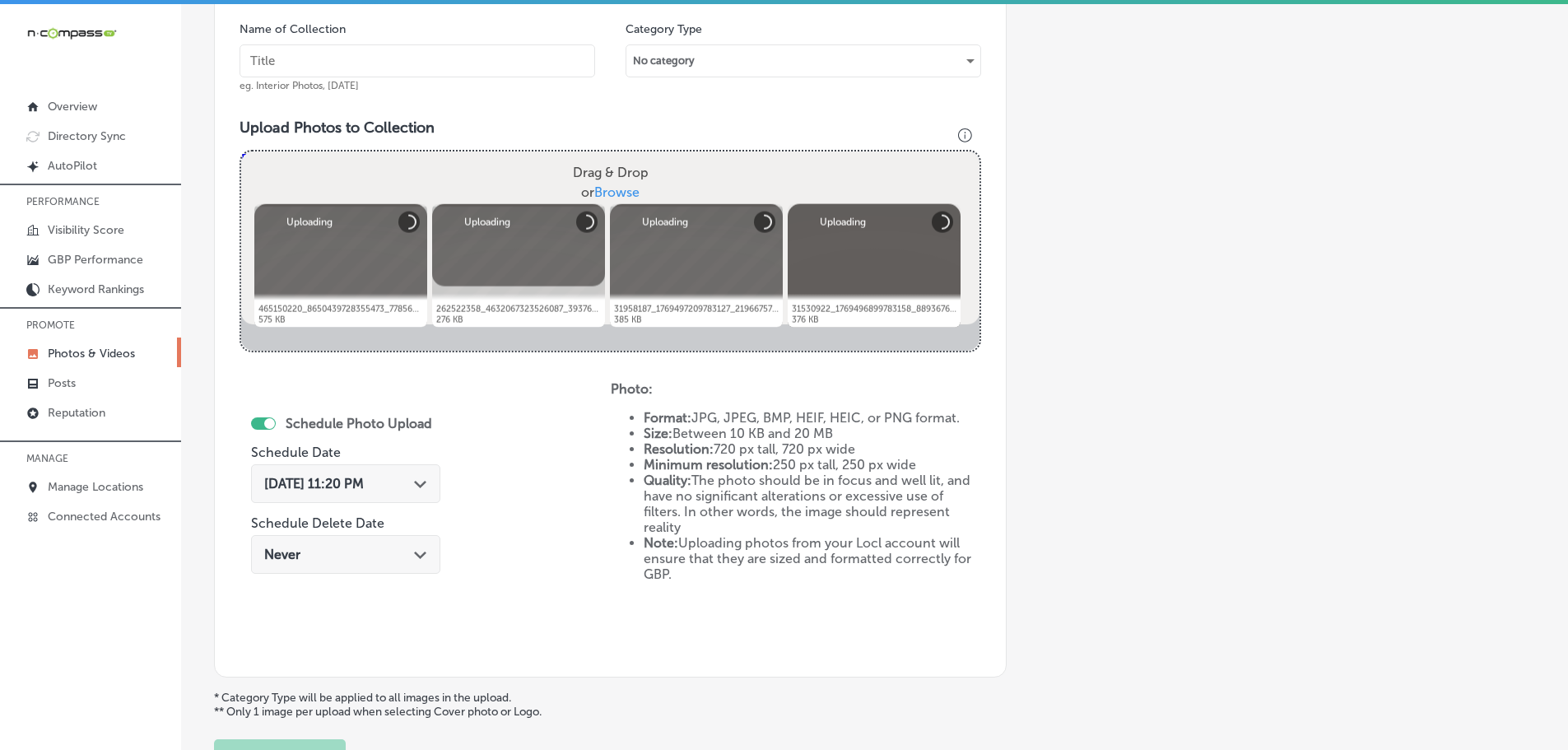
click at [360, 62] on input "text" at bounding box center [417, 60] width 356 height 33
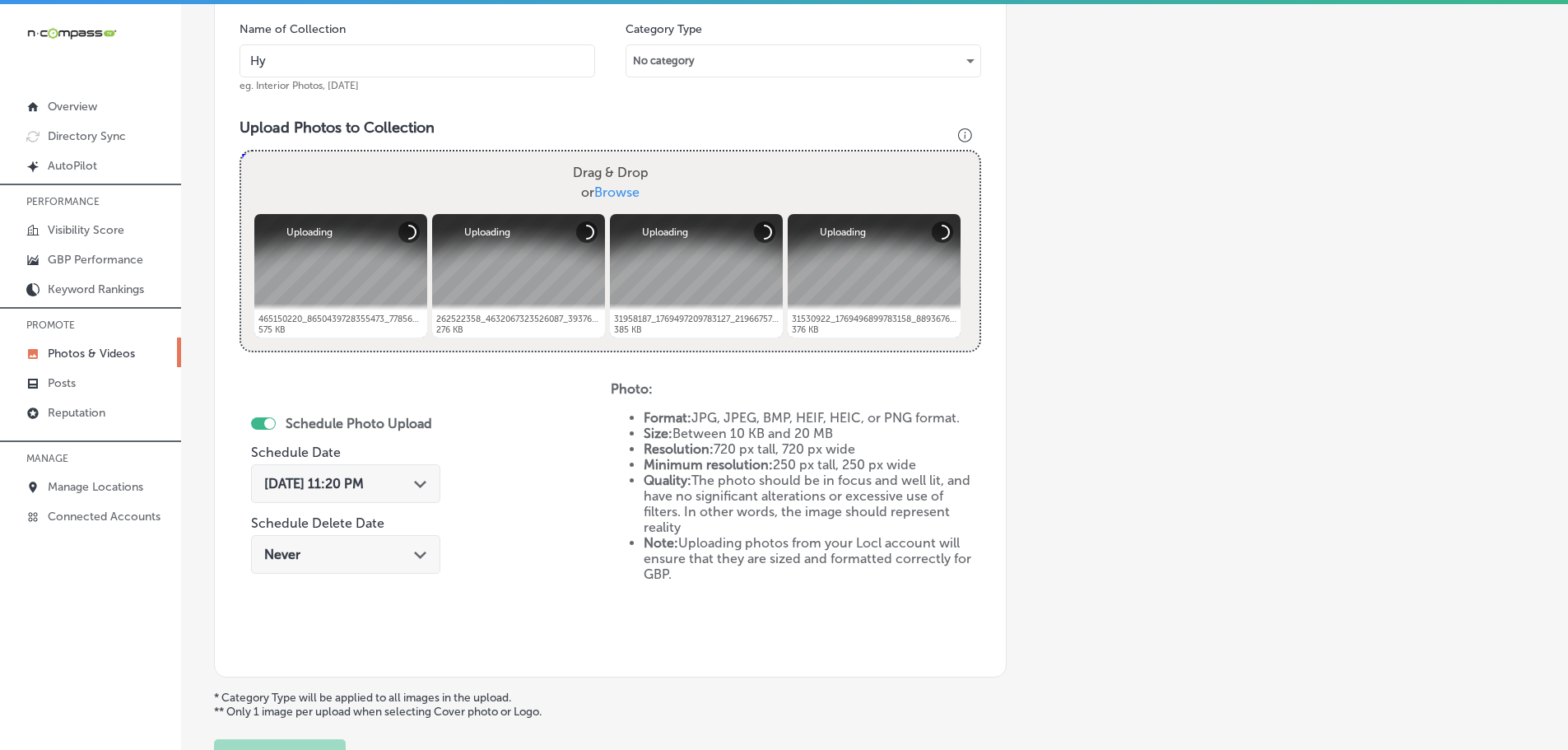
type input "Hy-Tech Transmissions"
click at [416, 483] on icon "Path Created with Sketch." at bounding box center [420, 484] width 12 height 7
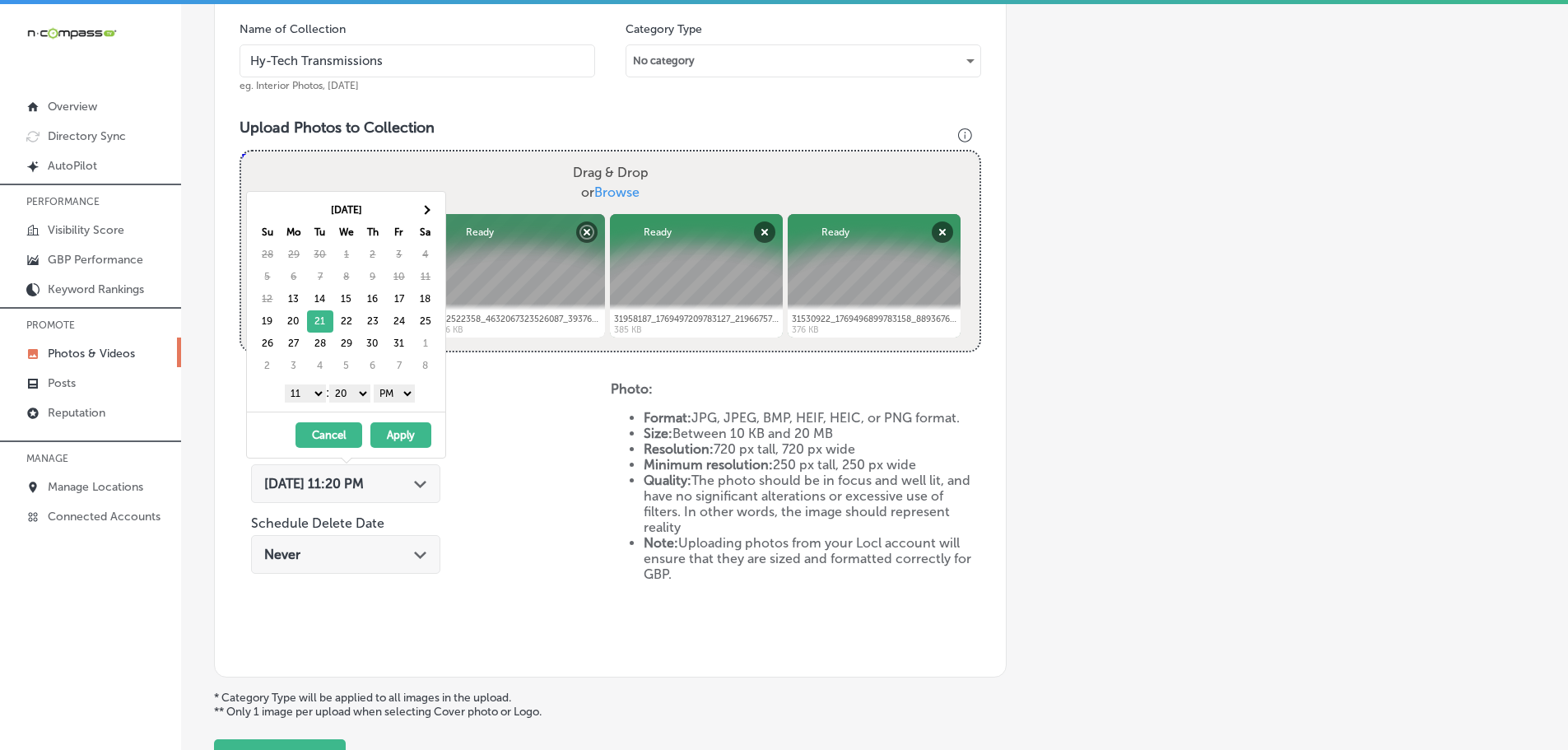
click at [295, 393] on select "1 2 3 4 5 6 7 8 9 10 11 12" at bounding box center [305, 393] width 41 height 18
click at [351, 386] on select "00 10 20 30 40 50" at bounding box center [350, 393] width 41 height 18
click at [385, 393] on select "AM PM" at bounding box center [394, 393] width 41 height 18
click at [376, 385] on select "AM PM" at bounding box center [394, 393] width 41 height 18
click at [399, 431] on button "Apply" at bounding box center [401, 435] width 61 height 26
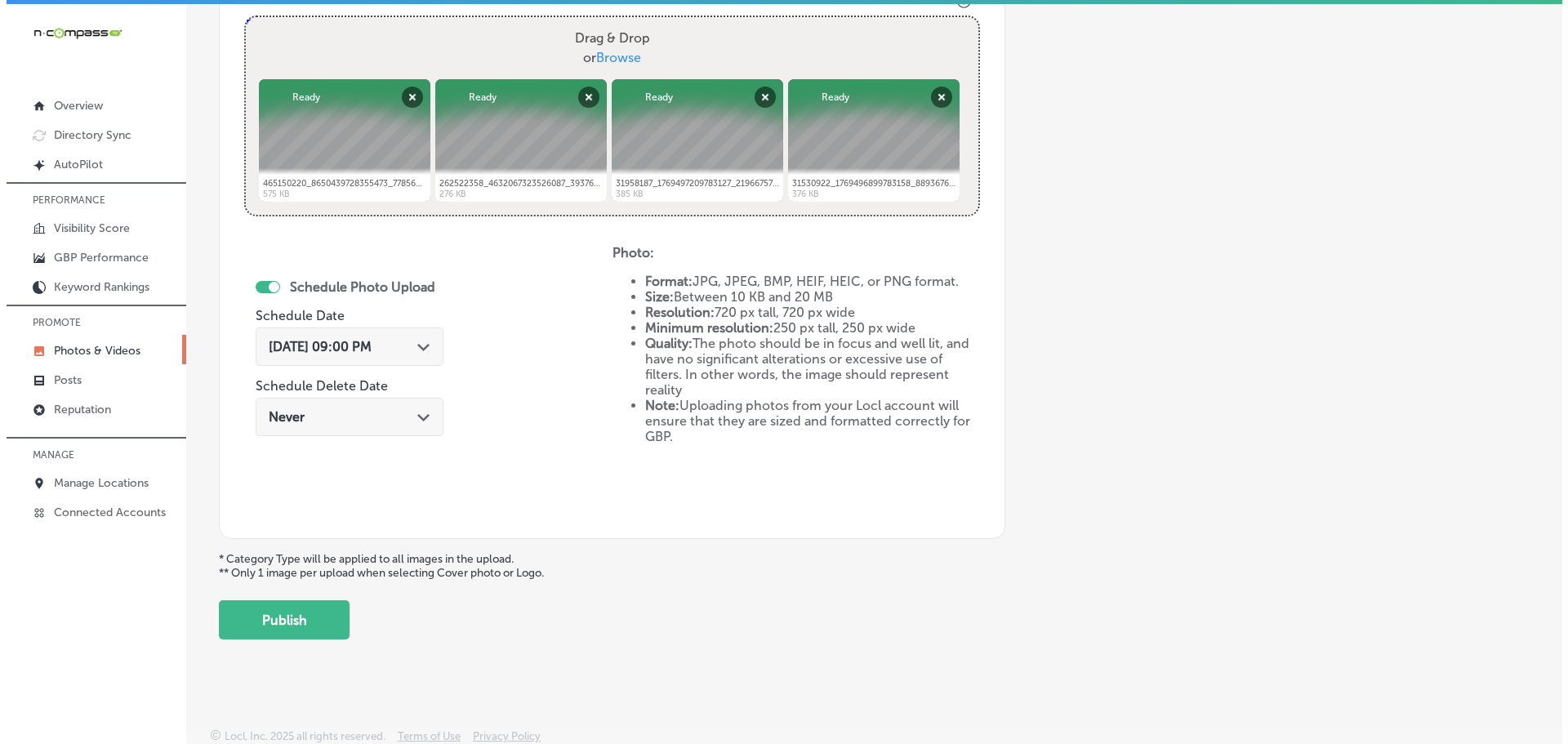
scroll to position [630, 0]
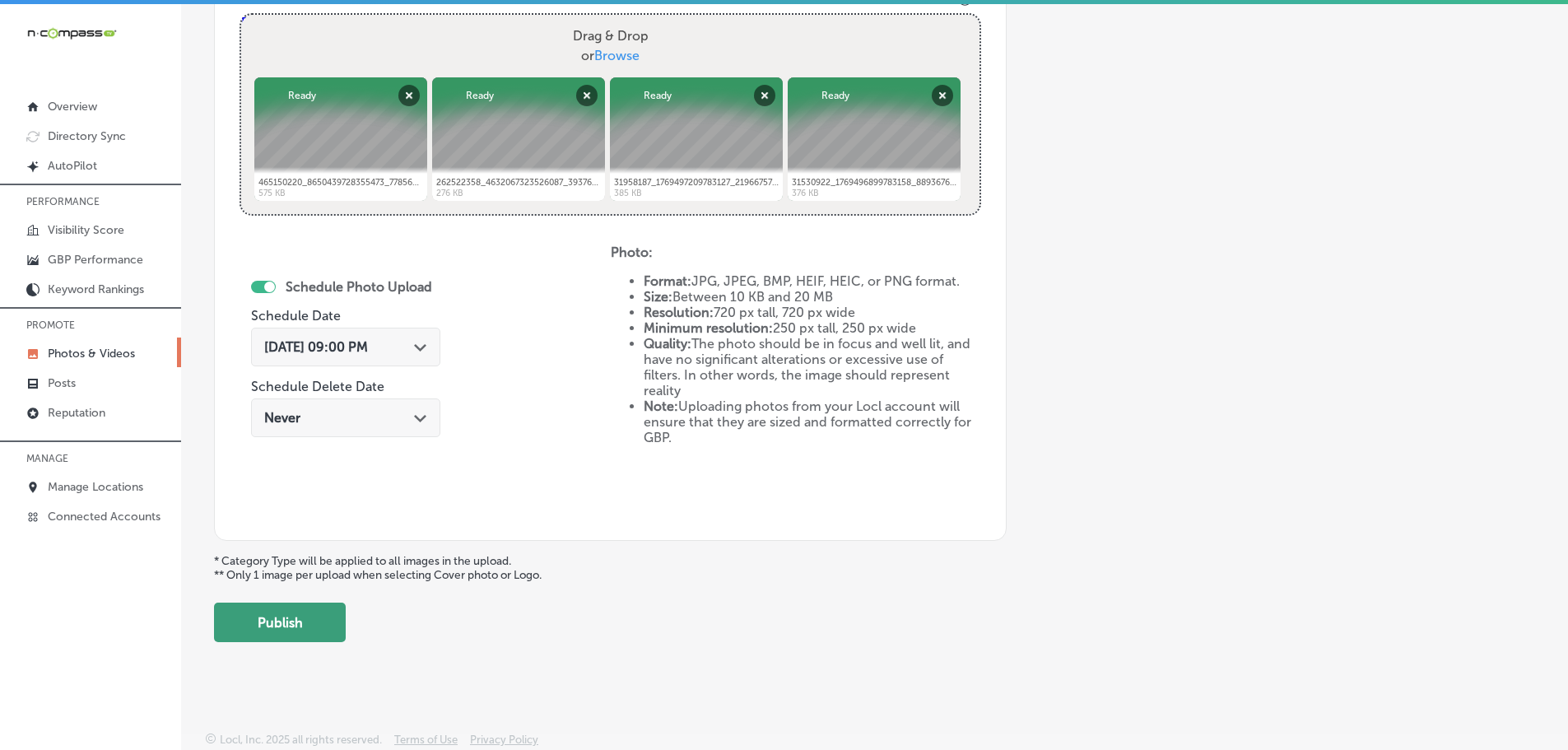
drag, startPoint x: 302, startPoint y: 643, endPoint x: 309, endPoint y: 632, distance: 13.0
click at [302, 643] on div "Back Add a Collection Which Type of Image or Video Would You Like to Upload? Ph…" at bounding box center [874, 41] width 1387 height 1225
click at [309, 632] on button "Publish" at bounding box center [280, 621] width 132 height 40
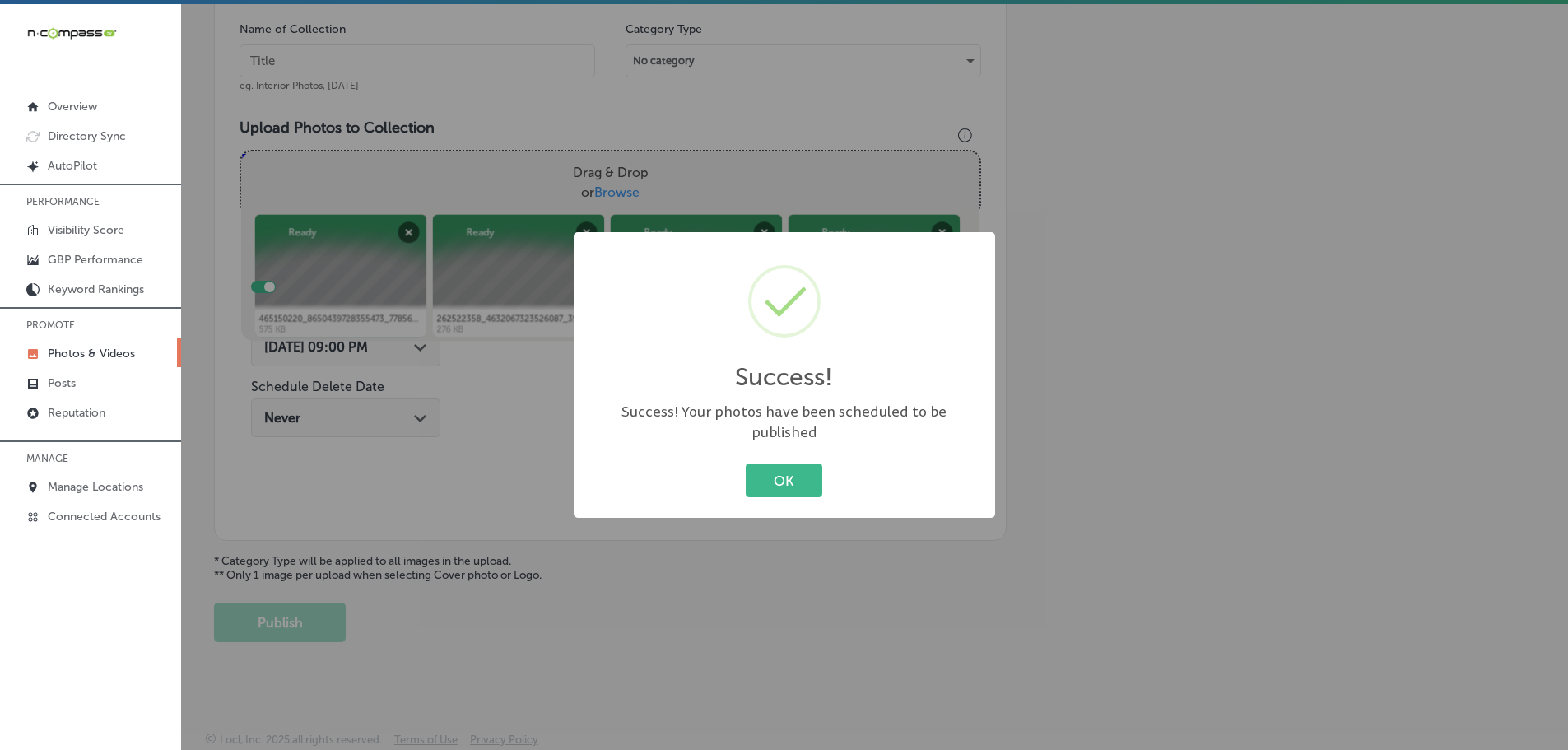
scroll to position [498, 0]
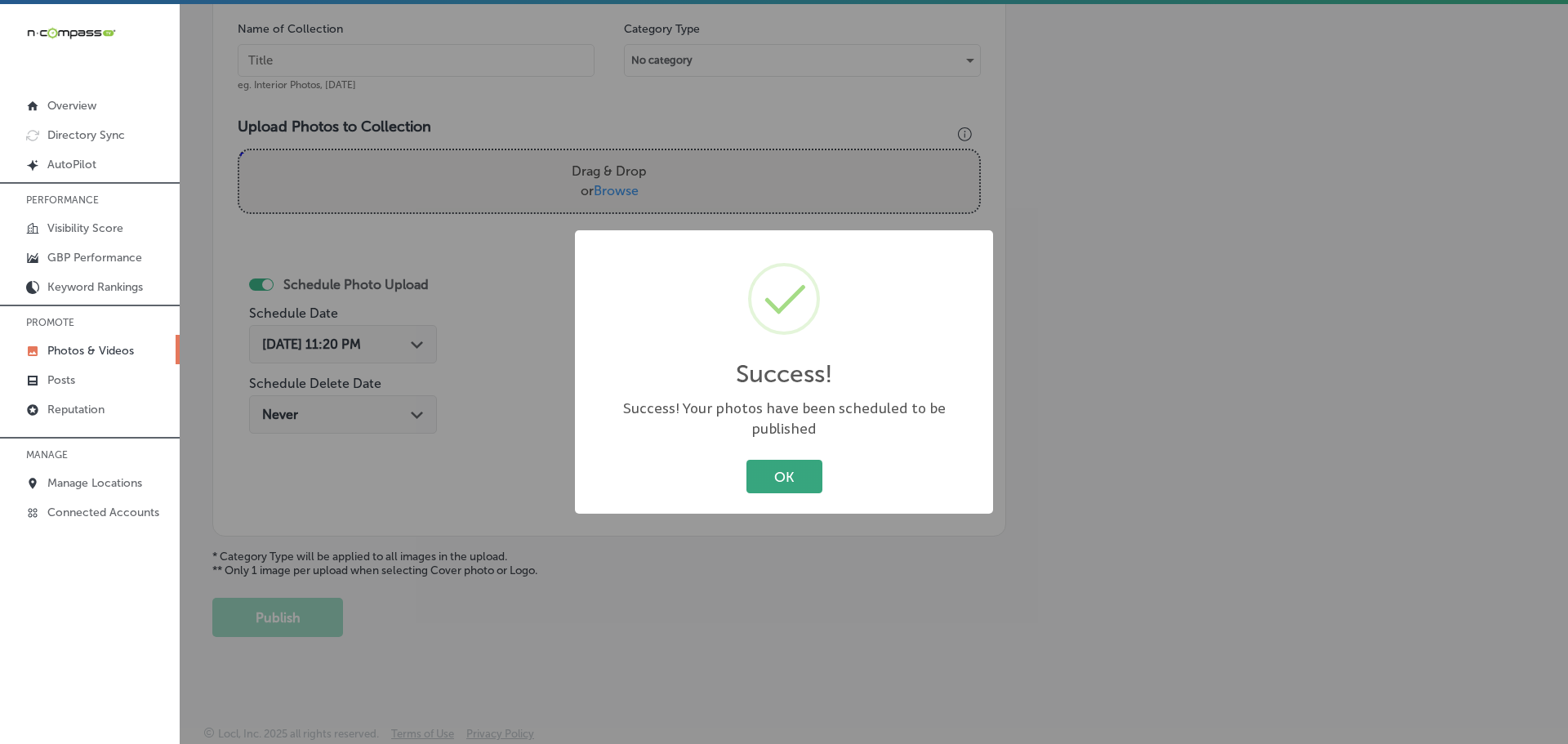
click at [796, 464] on button "OK" at bounding box center [784, 476] width 76 height 33
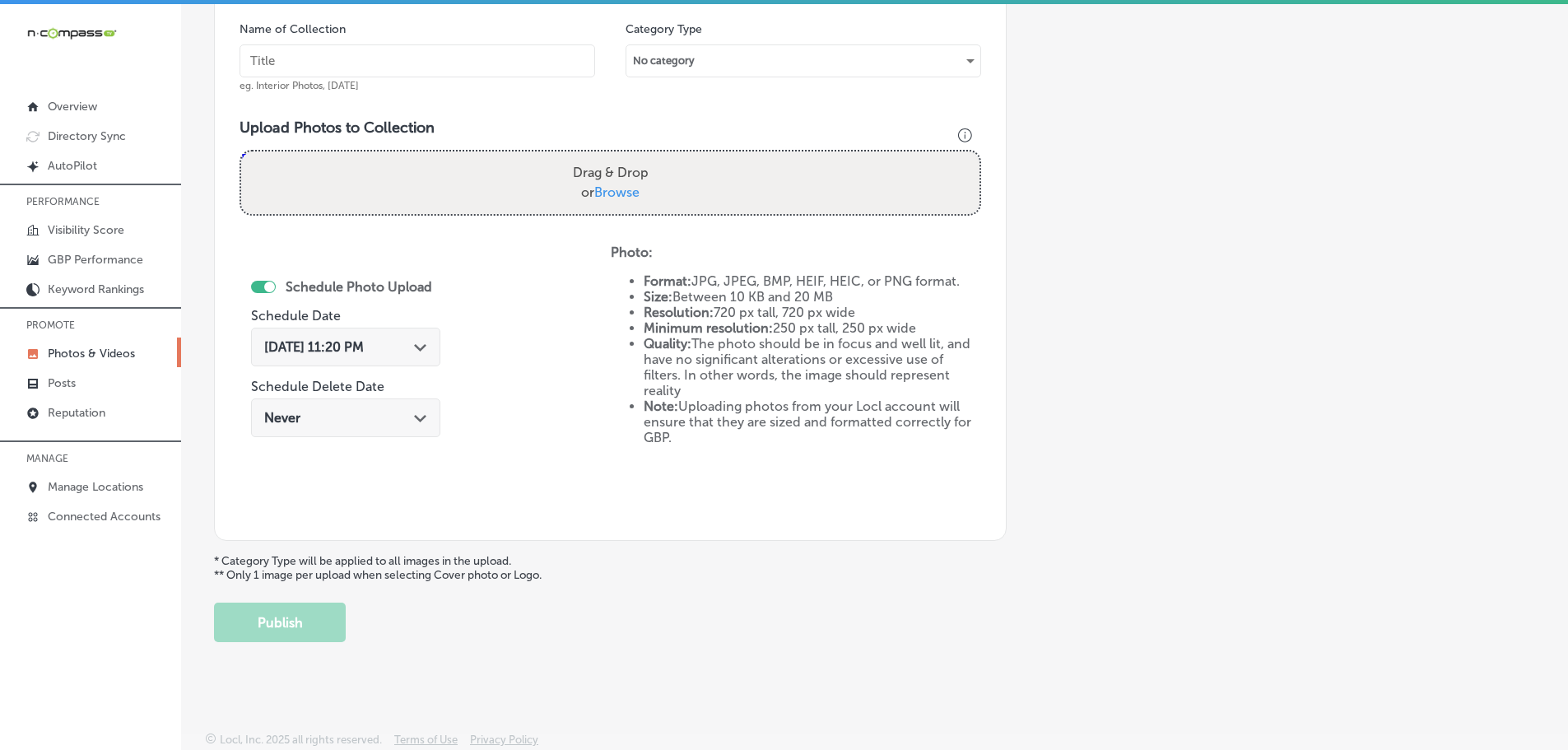
click at [621, 193] on span "Browse" at bounding box center [616, 192] width 45 height 16
click at [621, 157] on input "Drag & Drop or Browse" at bounding box center [610, 154] width 739 height 5
type input "C:\fakepath\465367289_8650439731688806_787814873644927247_n.jpg"
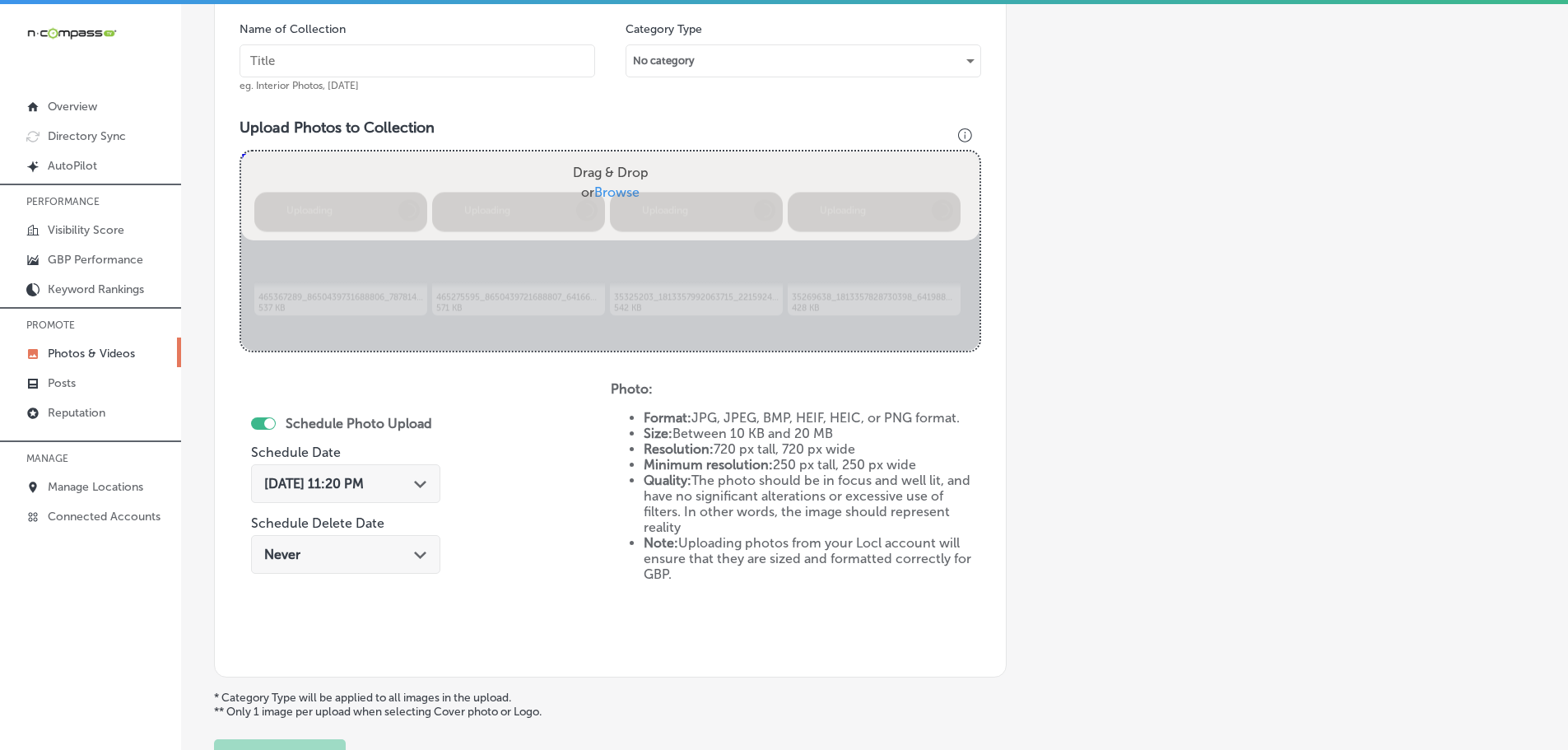
click at [419, 53] on input "text" at bounding box center [417, 60] width 356 height 33
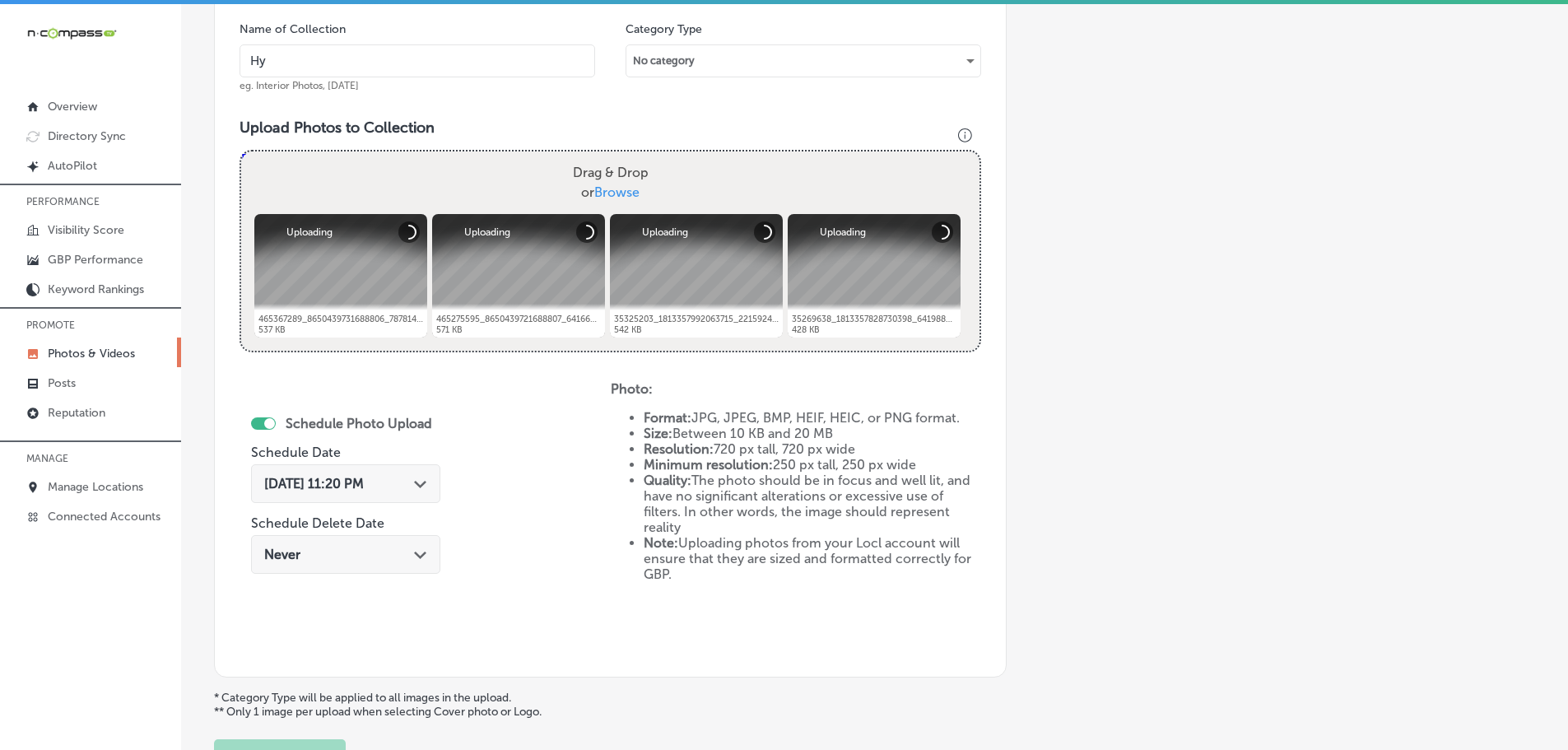
type input "Hy-Tech Transmissions"
click at [417, 480] on div "Path Created with Sketch." at bounding box center [420, 482] width 13 height 13
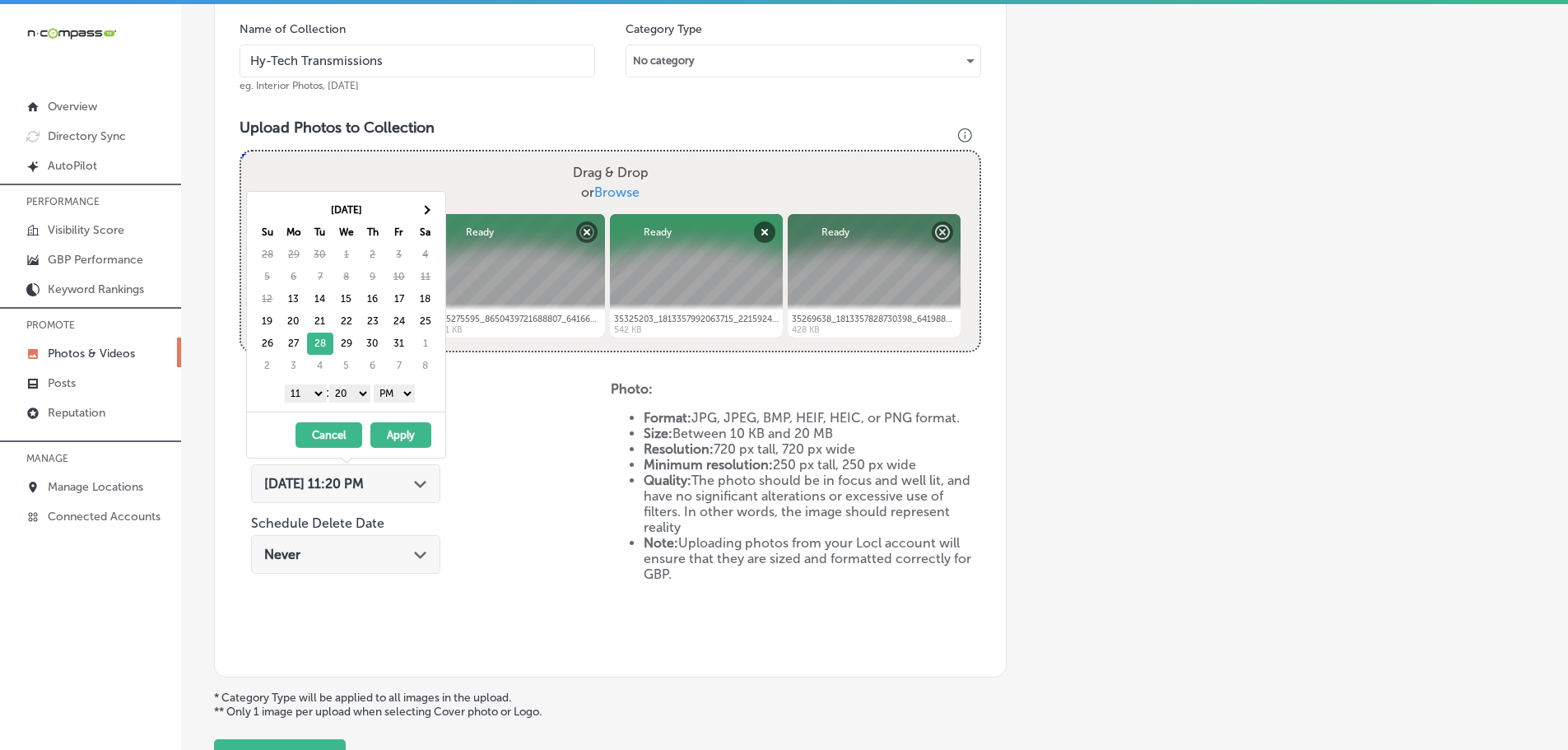
click at [306, 393] on select "1 2 3 4 5 6 7 8 9 10 11 12" at bounding box center [305, 393] width 41 height 18
click at [350, 392] on select "00 10 20 30 40 50" at bounding box center [350, 393] width 41 height 18
click at [398, 436] on button "Apply" at bounding box center [401, 435] width 61 height 26
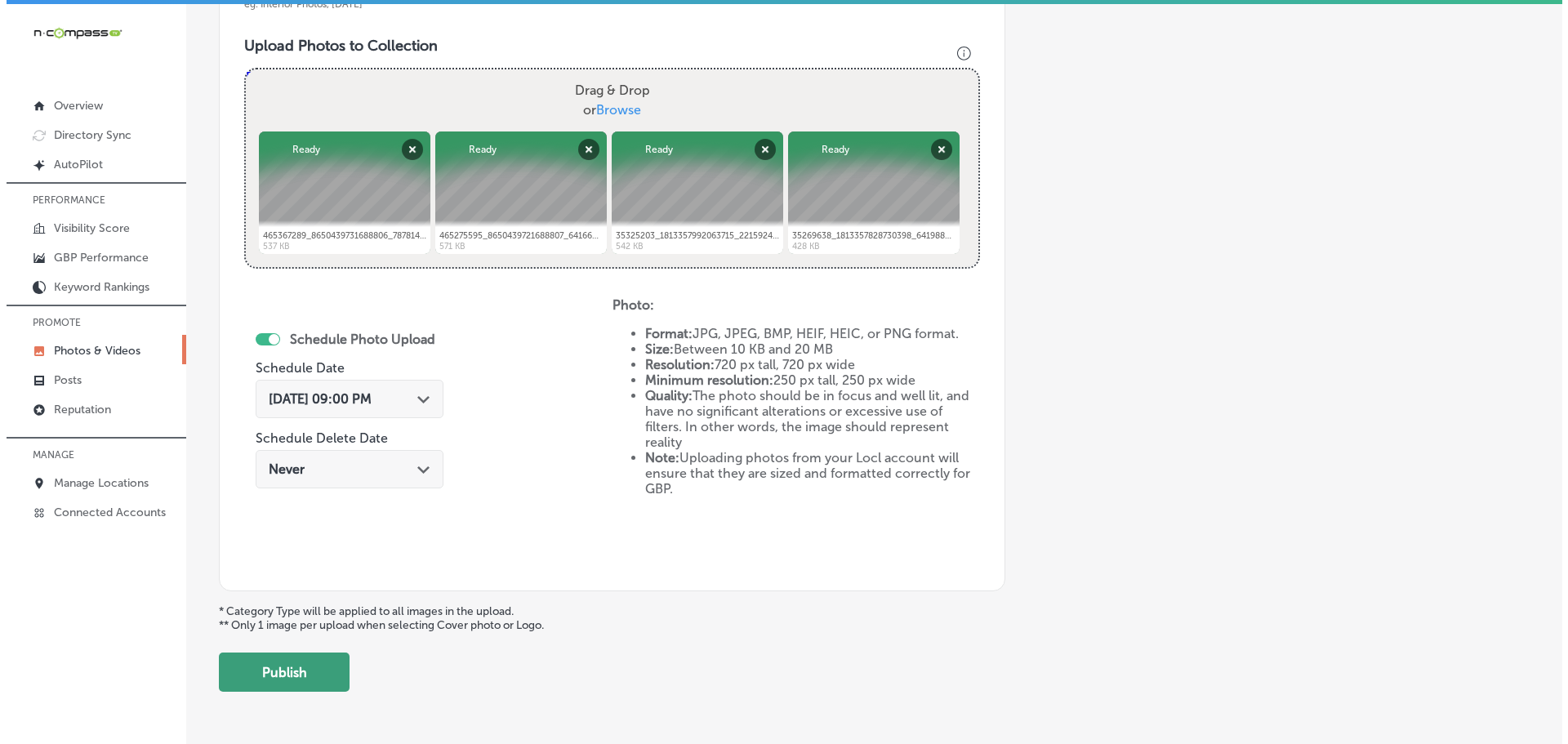
scroll to position [575, 0]
click at [266, 675] on button "Publish" at bounding box center [278, 671] width 131 height 39
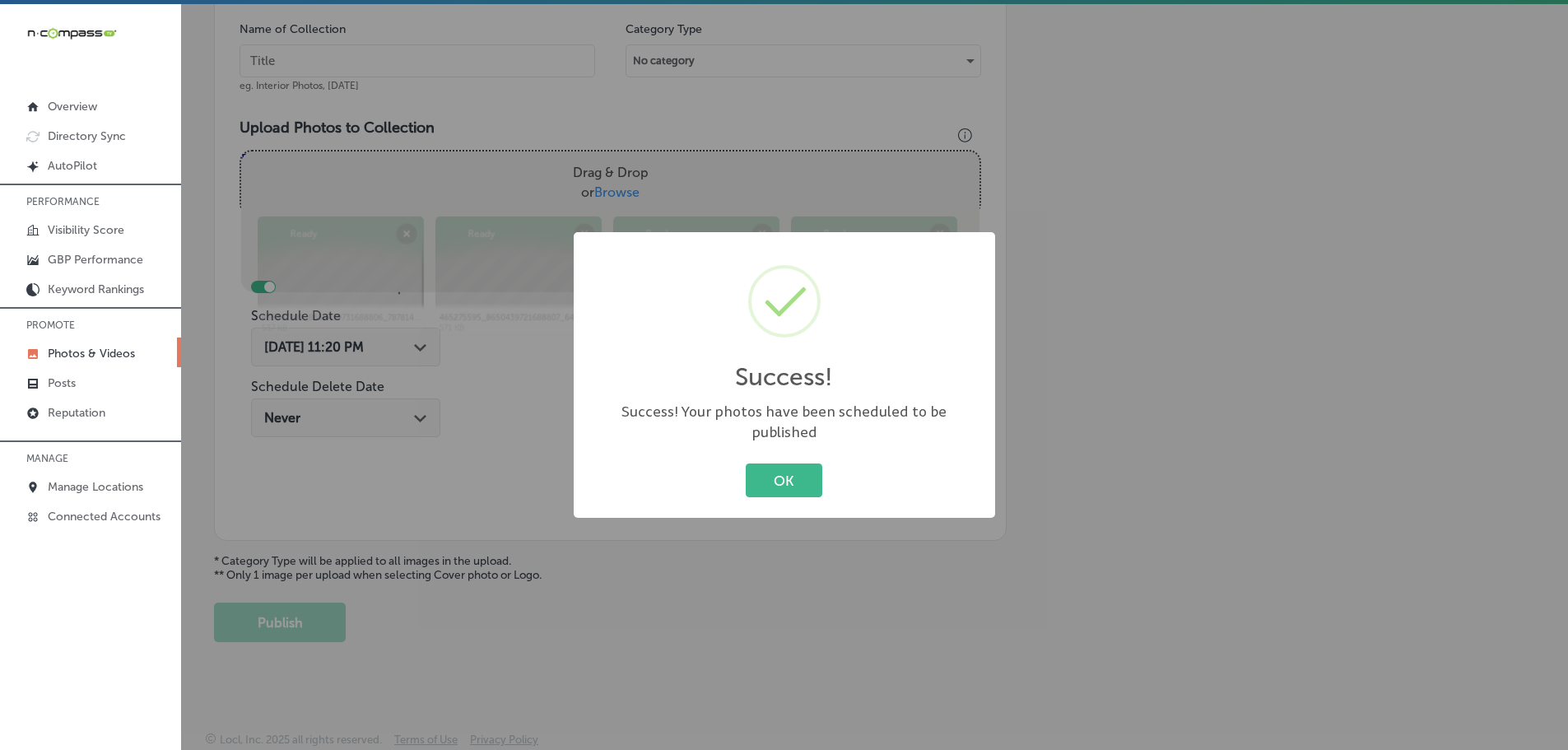
scroll to position [498, 0]
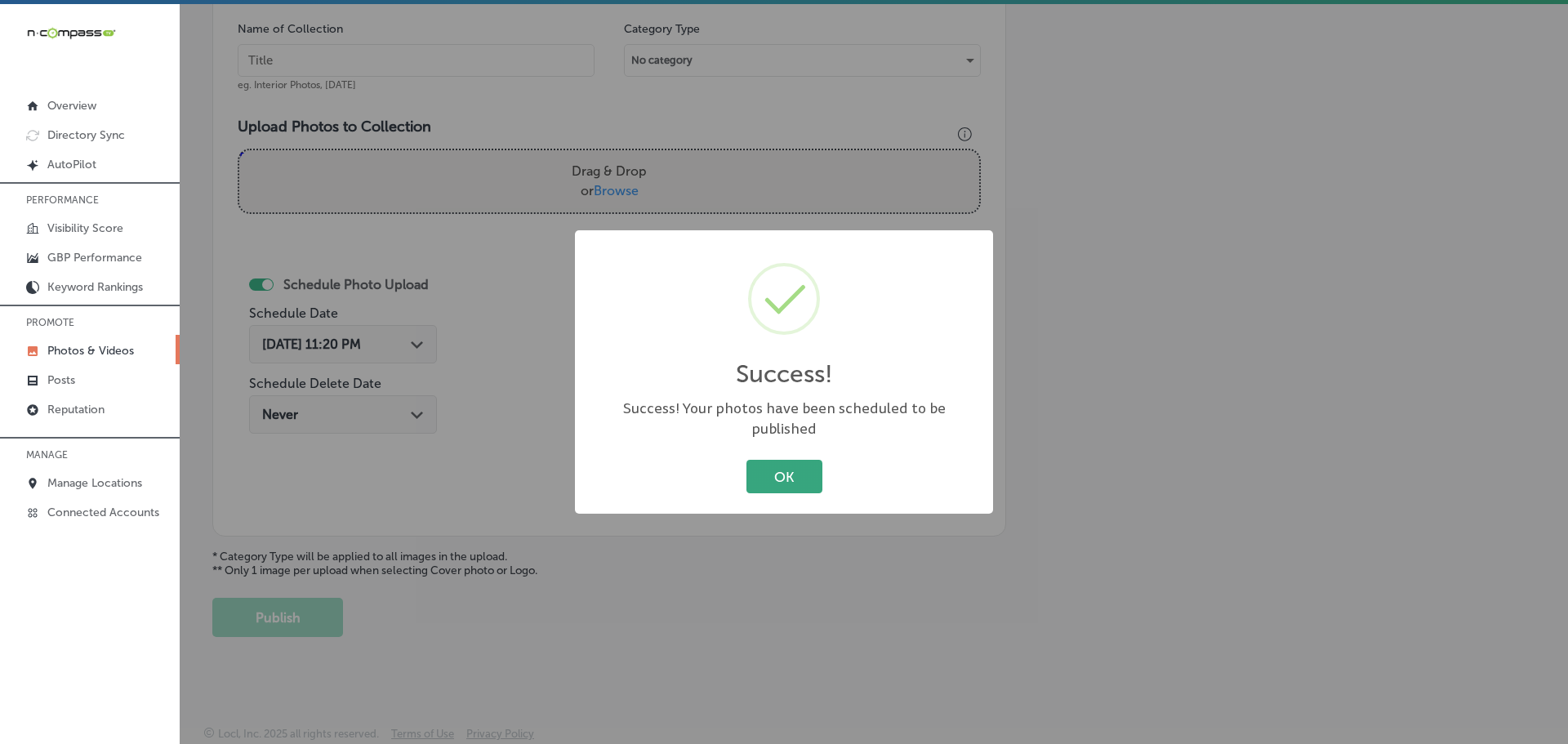
click at [768, 464] on button "OK" at bounding box center [784, 476] width 76 height 33
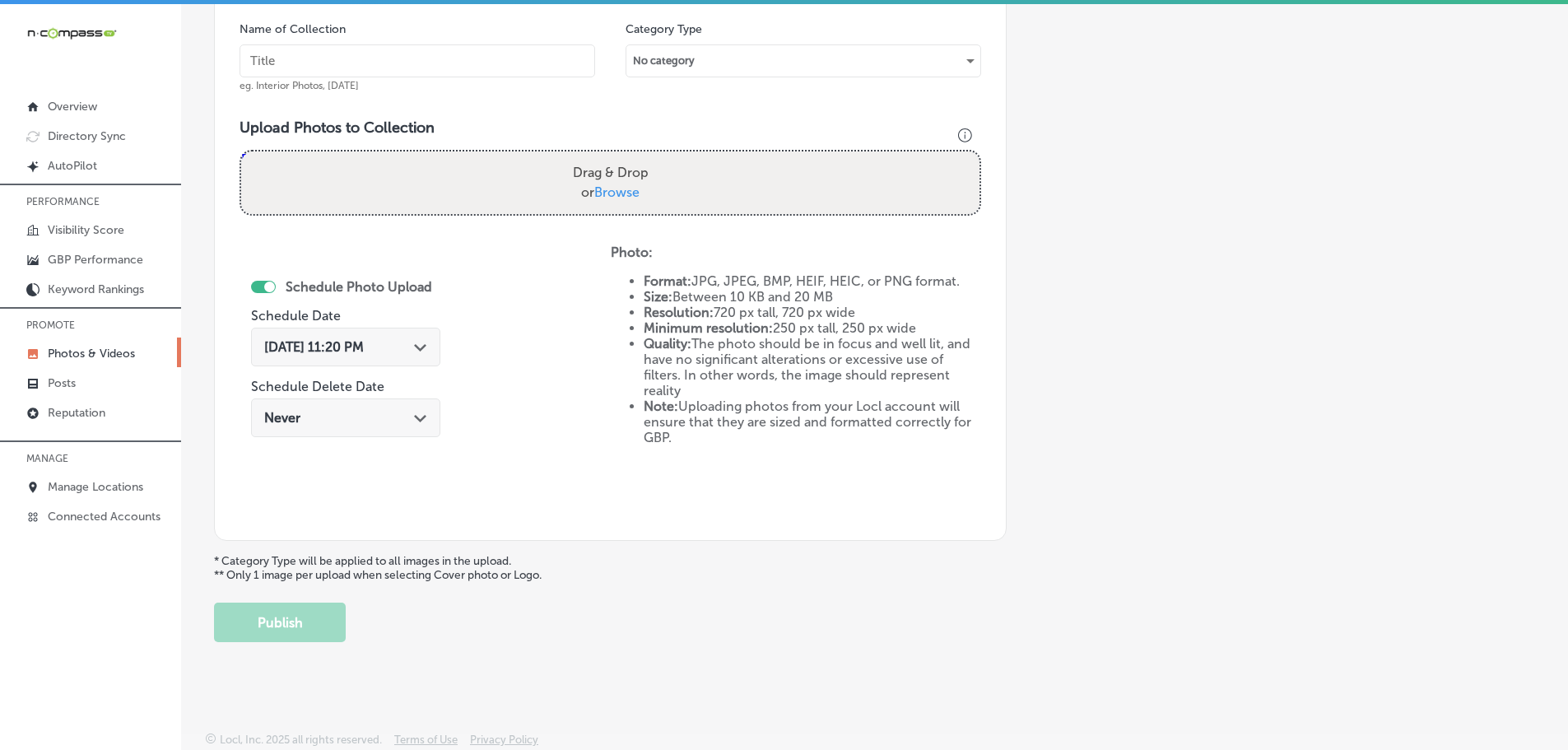
click at [615, 201] on label "Drag & Drop or Browse" at bounding box center [610, 183] width 89 height 53
click at [615, 157] on input "Drag & Drop or Browse" at bounding box center [610, 154] width 739 height 5
type input "C:\fakepath\480672924_9277309242335182_7257023757684754742_n.jpg"
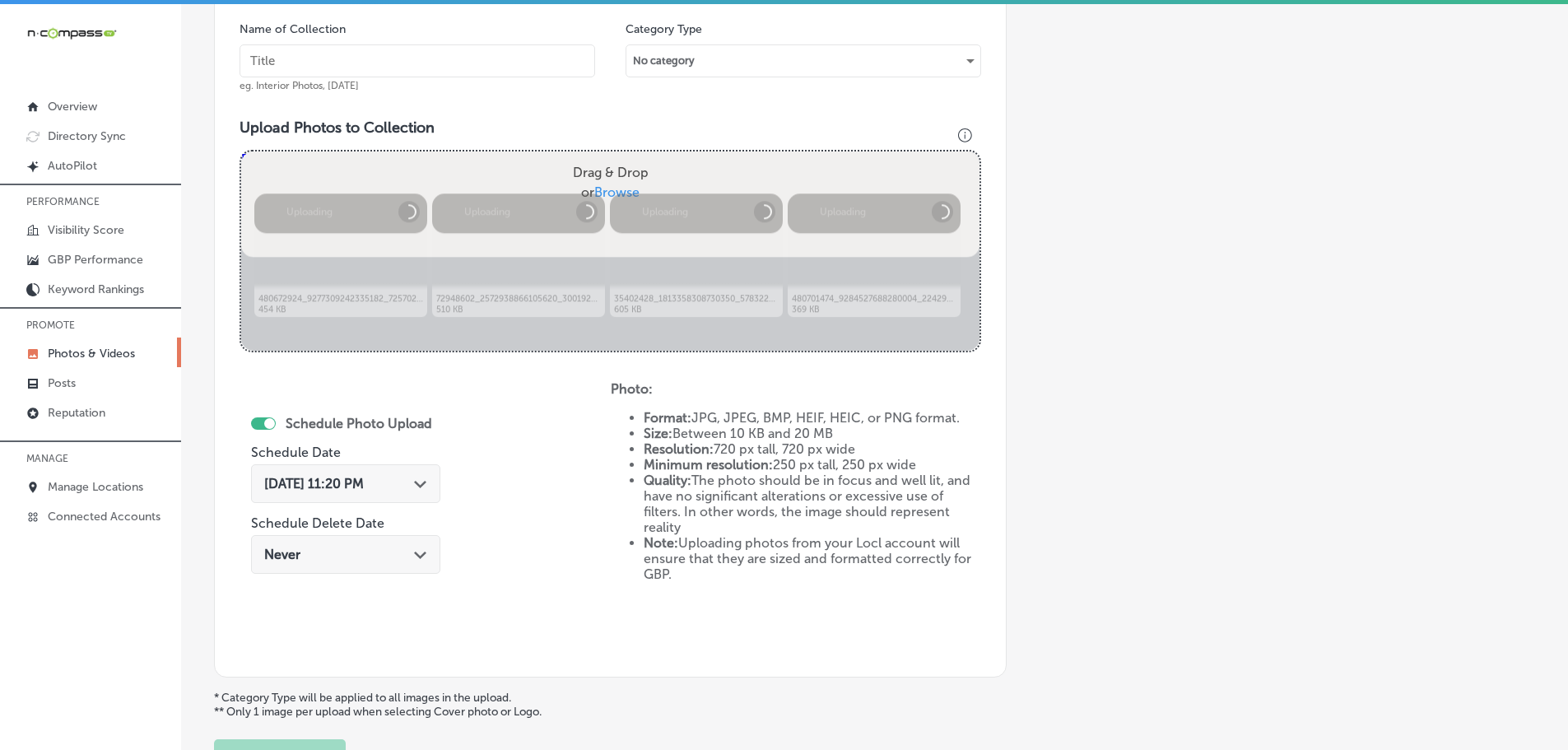
click at [456, 62] on input "text" at bounding box center [417, 60] width 356 height 33
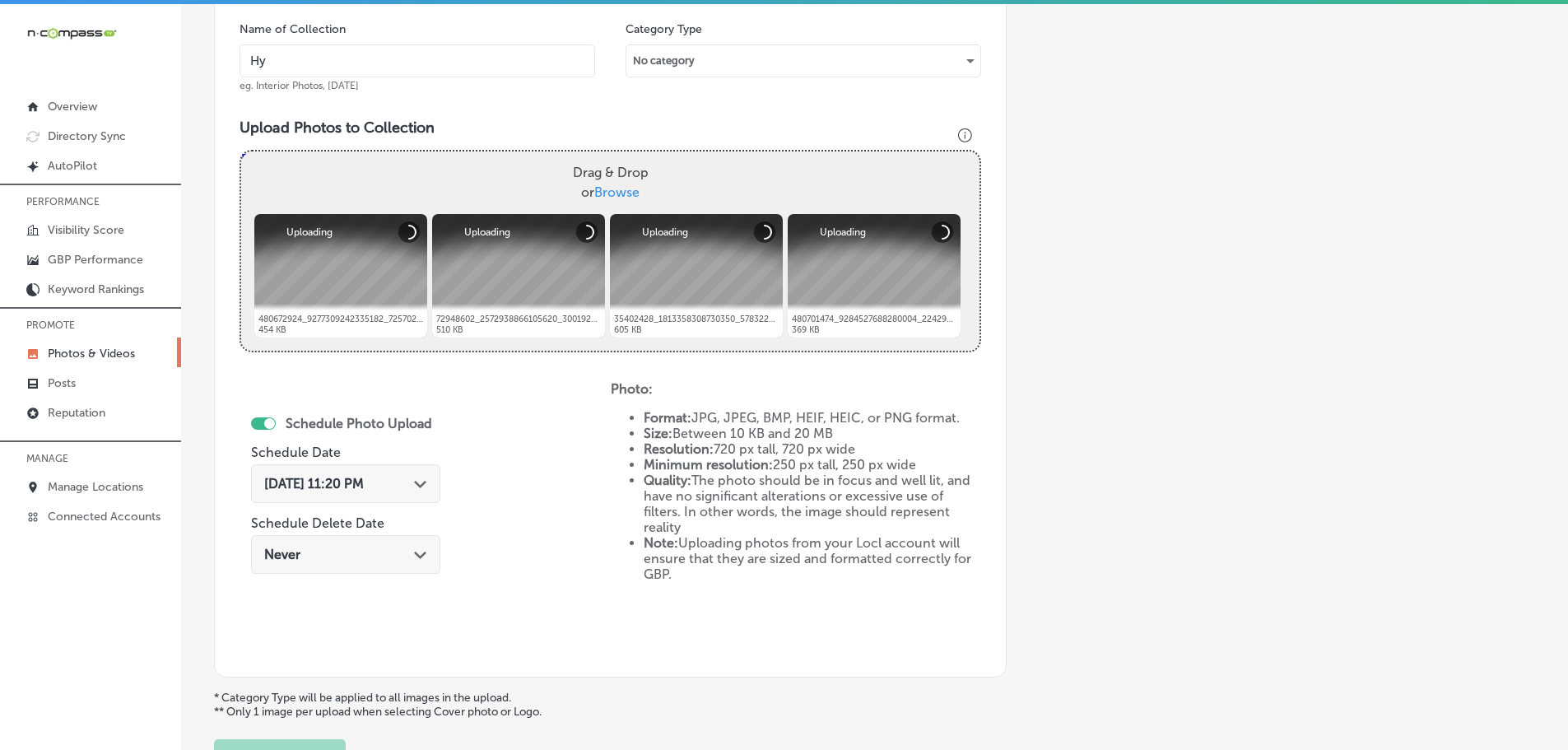
type input "Hy-Tech Transmissions"
click at [423, 475] on div "Path Created with Sketch." at bounding box center [420, 482] width 13 height 13
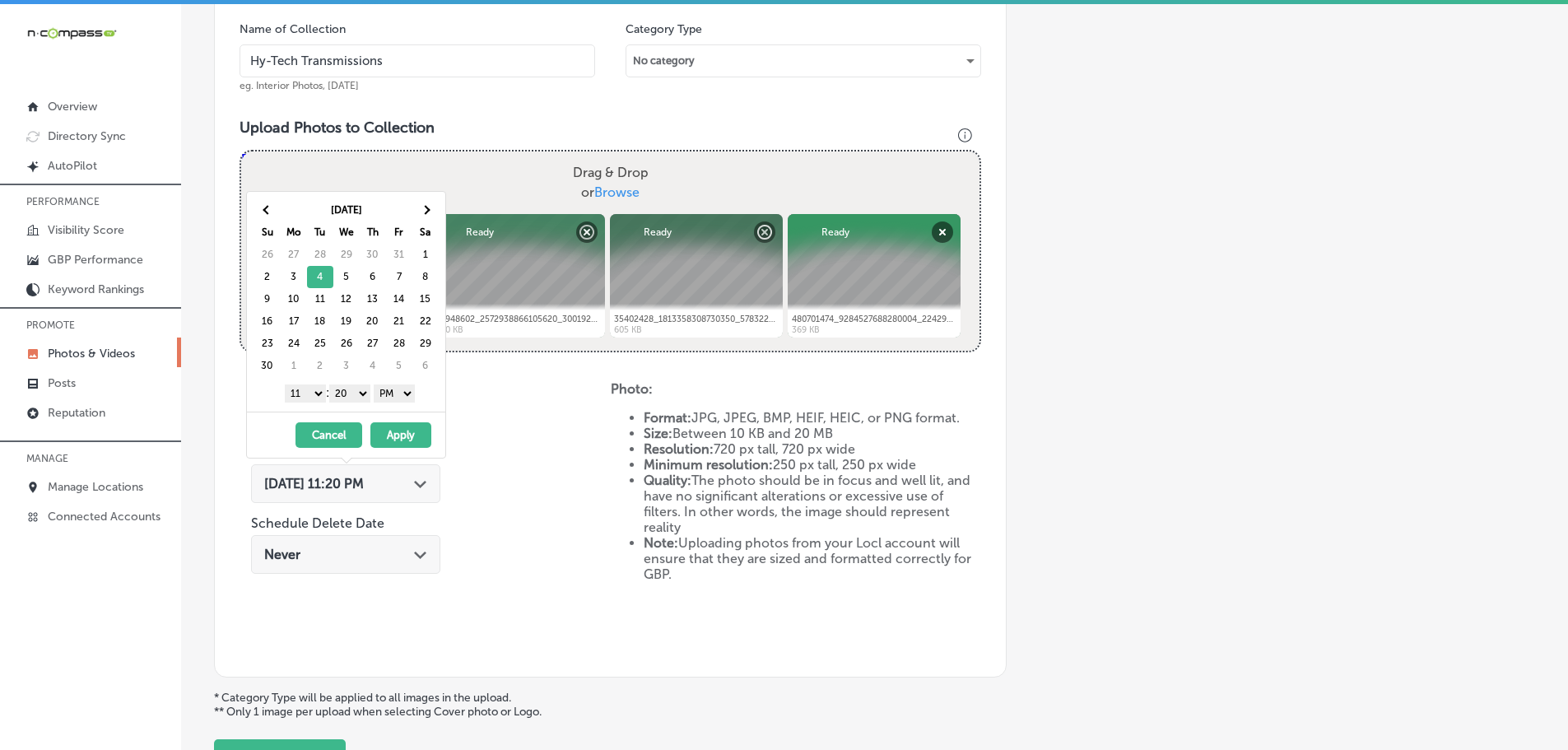
click at [311, 393] on select "1 2 3 4 5 6 7 8 9 10 11 12" at bounding box center [305, 393] width 41 height 18
click at [352, 397] on select "00 10 20 30 40 50" at bounding box center [350, 393] width 41 height 18
click at [409, 437] on button "Apply" at bounding box center [401, 435] width 61 height 26
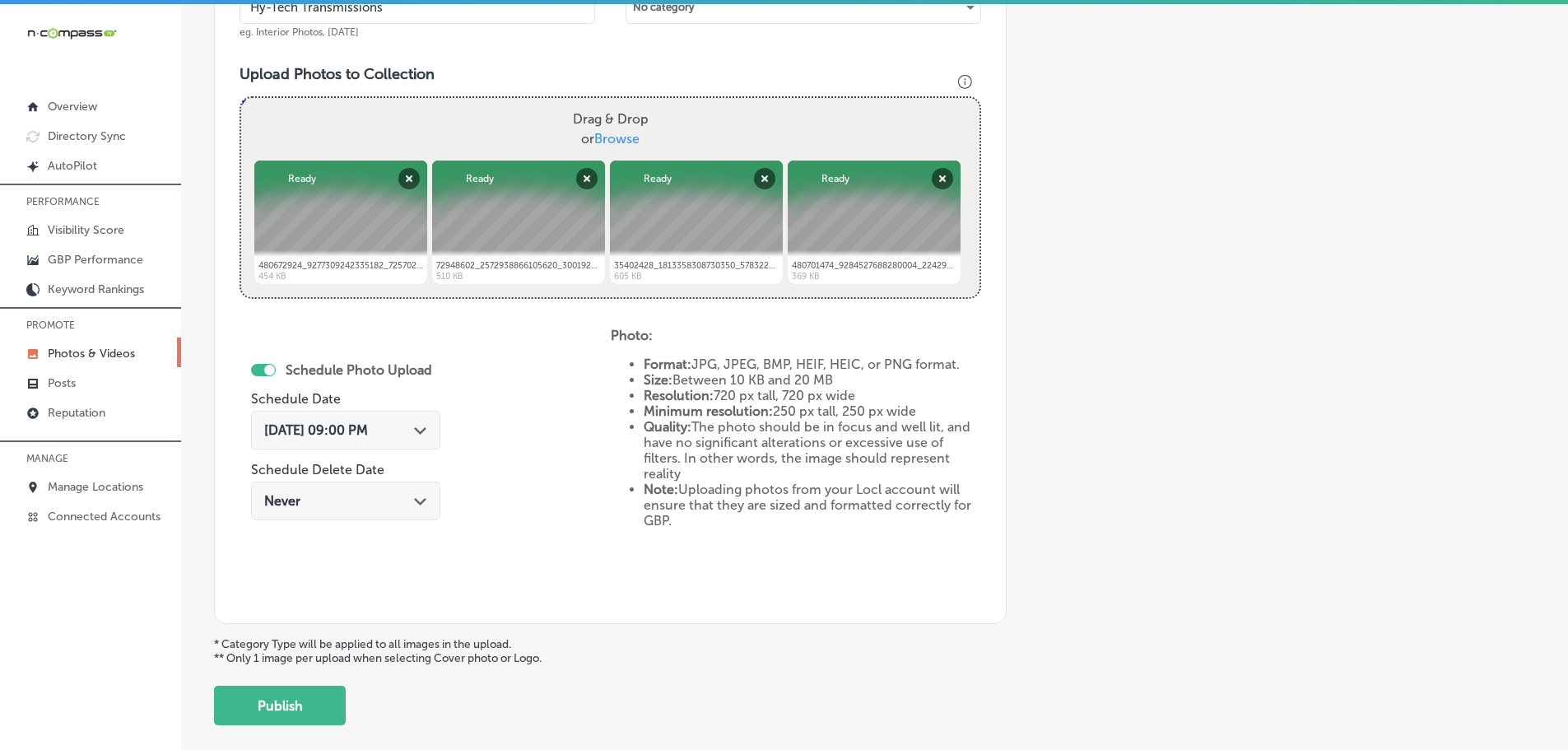
scroll to position [580, 0]
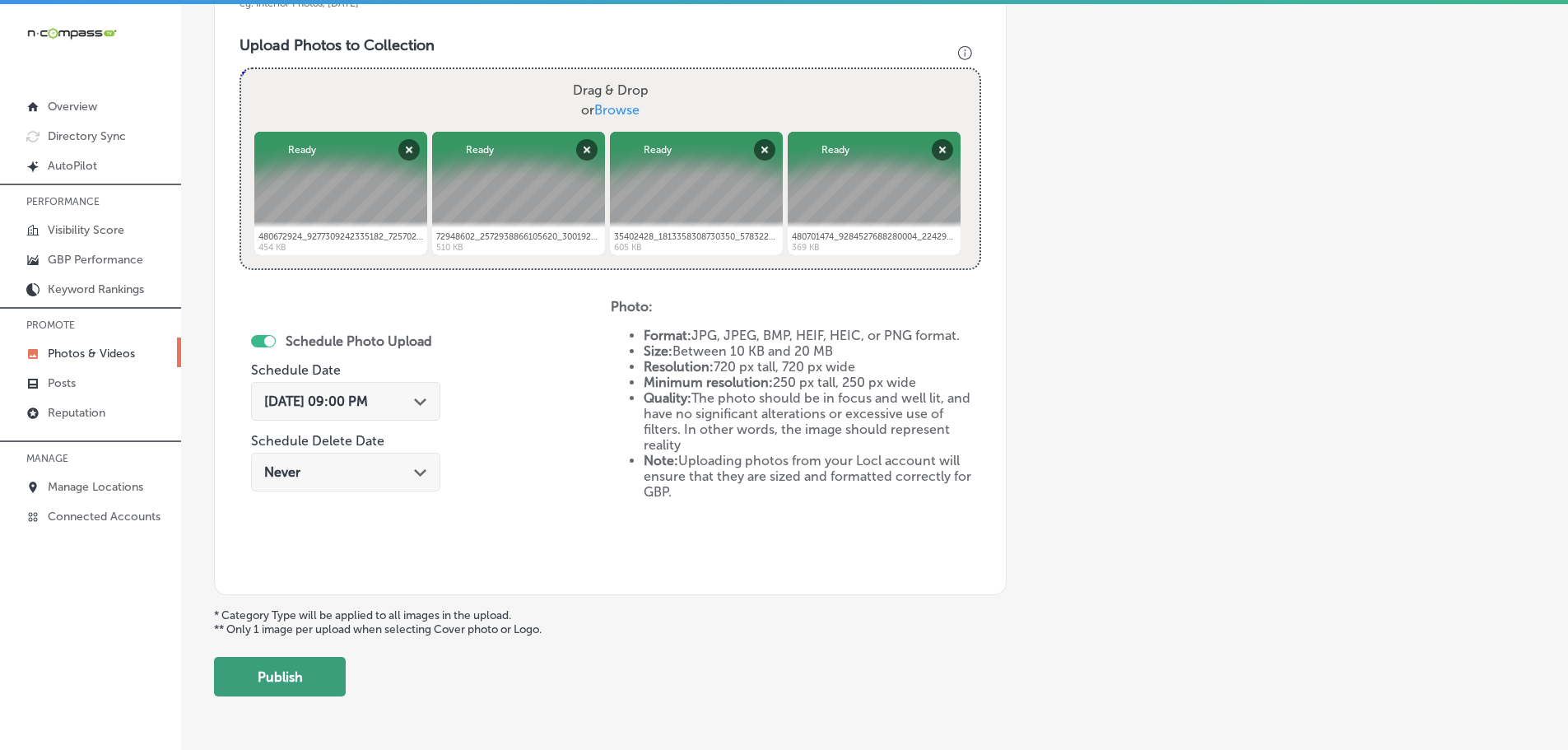
click at [267, 680] on button "Publish" at bounding box center [280, 676] width 132 height 40
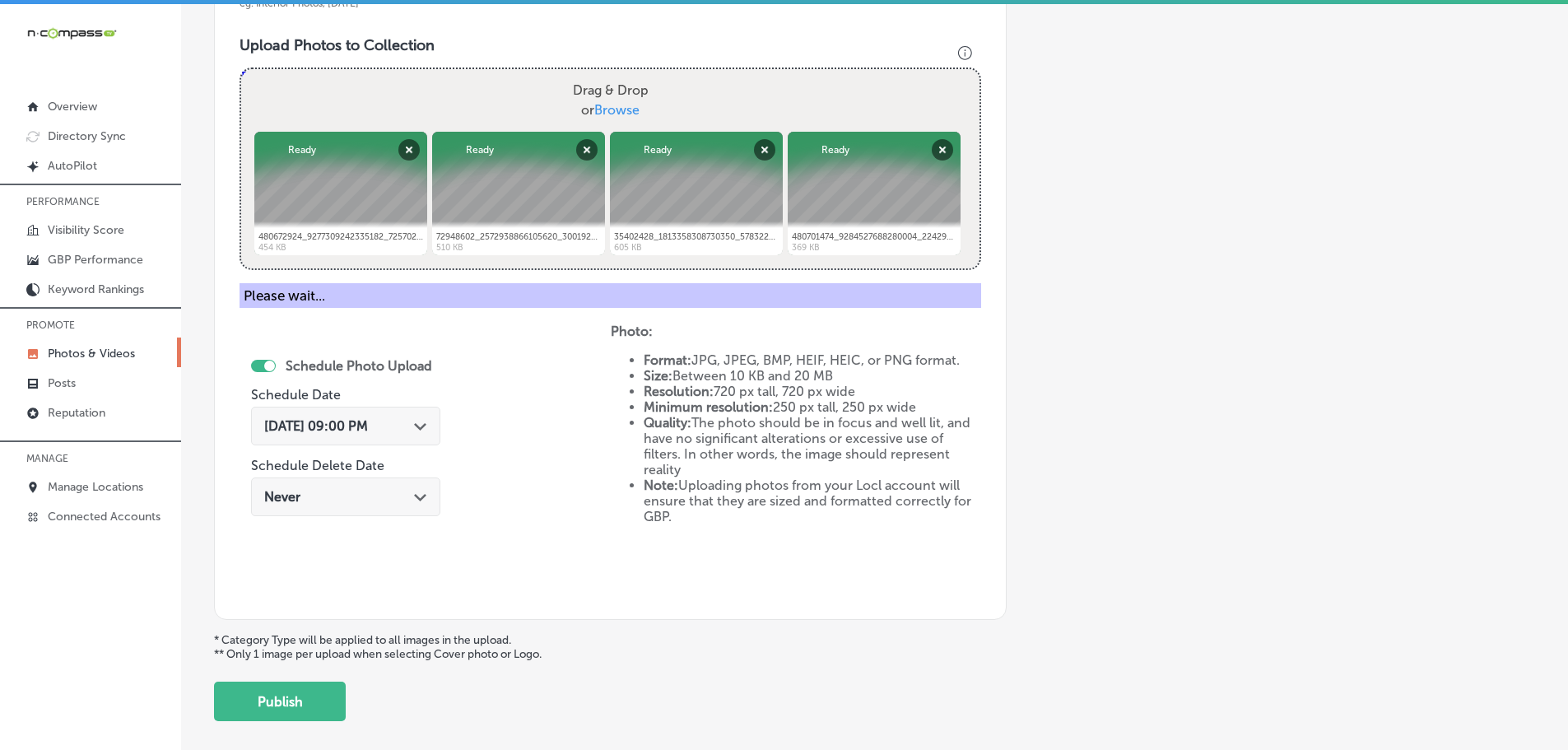
scroll to position [498, 0]
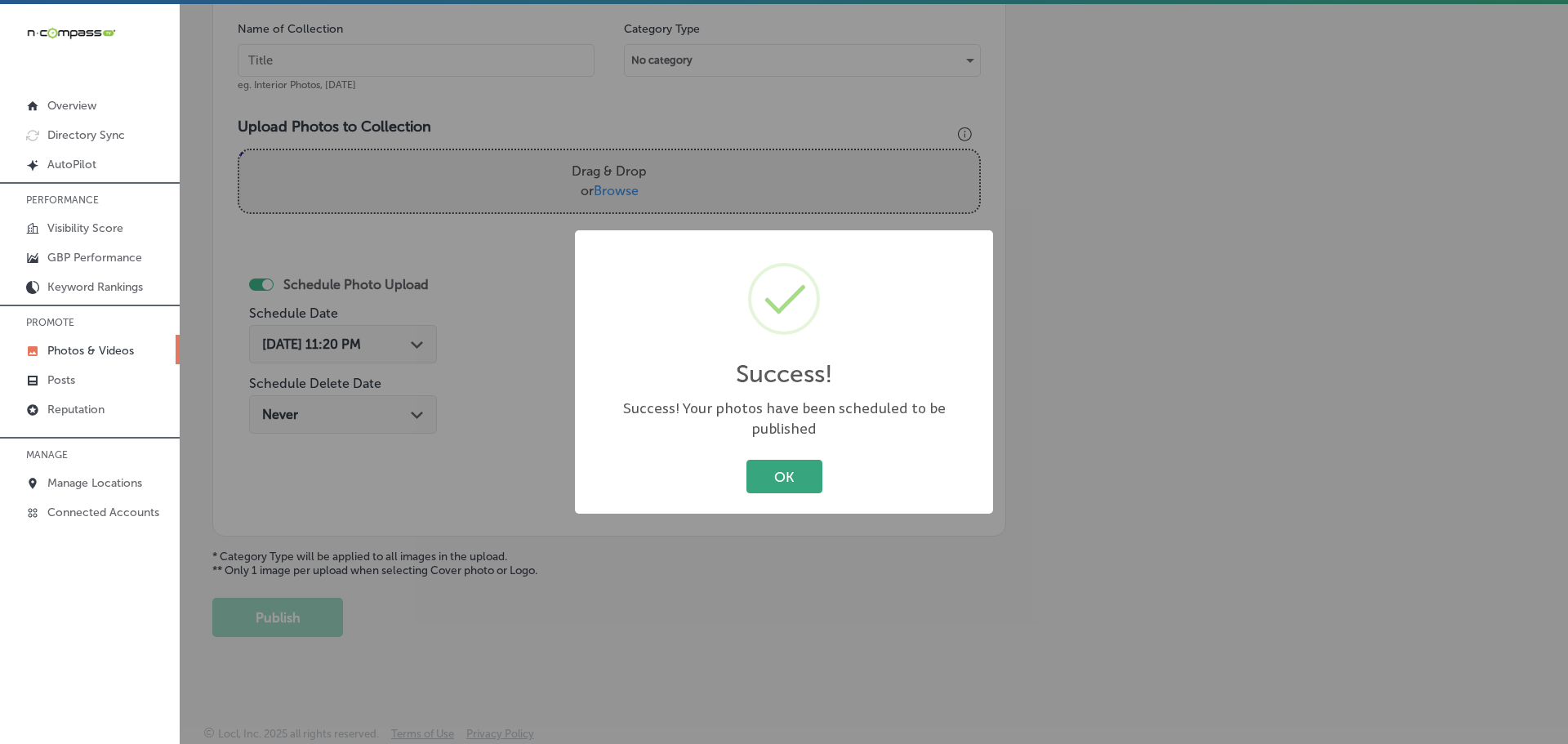
click at [785, 459] on button "OK" at bounding box center [784, 476] width 76 height 33
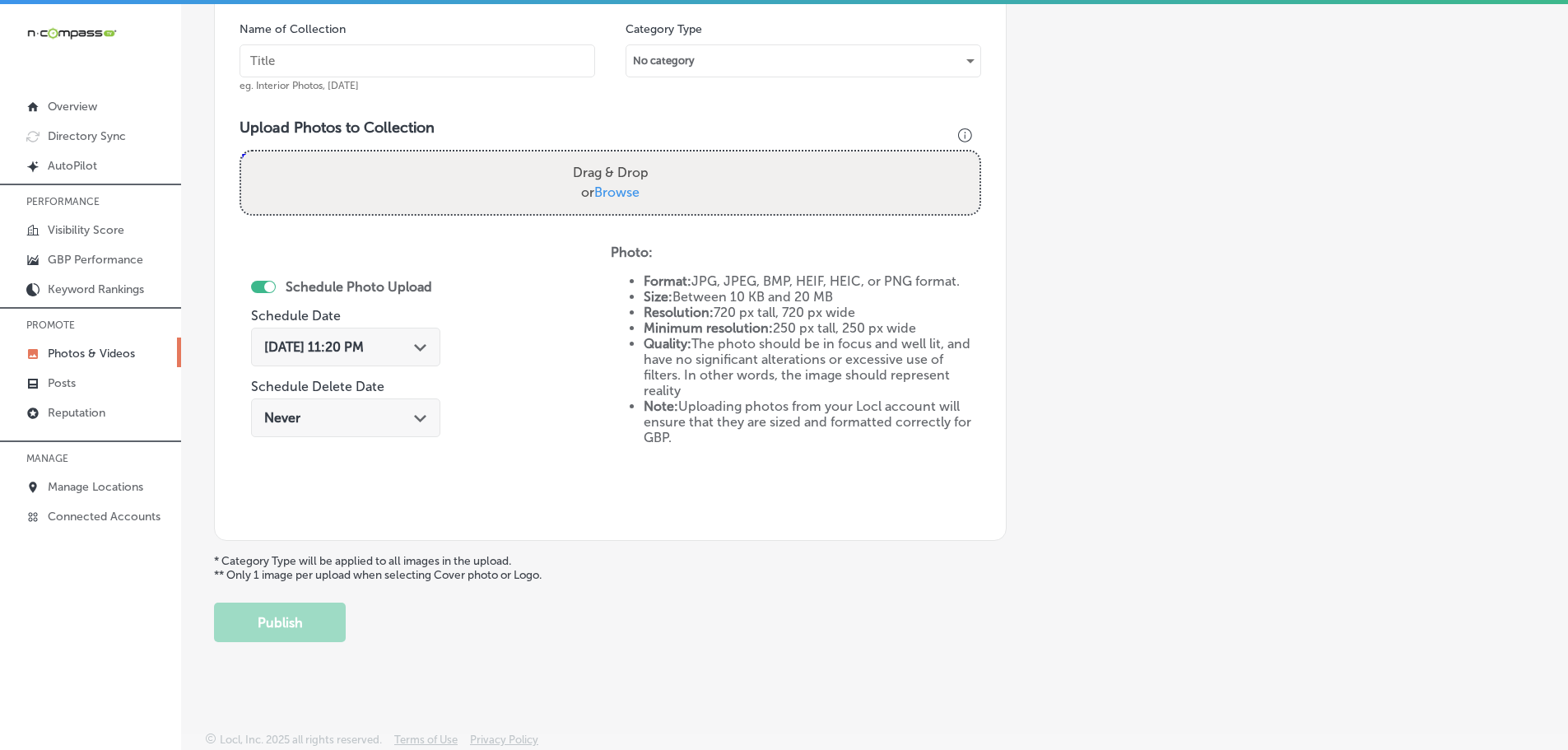
click at [619, 197] on span "Browse" at bounding box center [616, 192] width 45 height 16
click at [619, 157] on input "Drag & Drop or Browse" at bounding box center [610, 154] width 739 height 5
type input "C:\fakepath\482216716_1187863296674017_3600060299578290858_n.jpg"
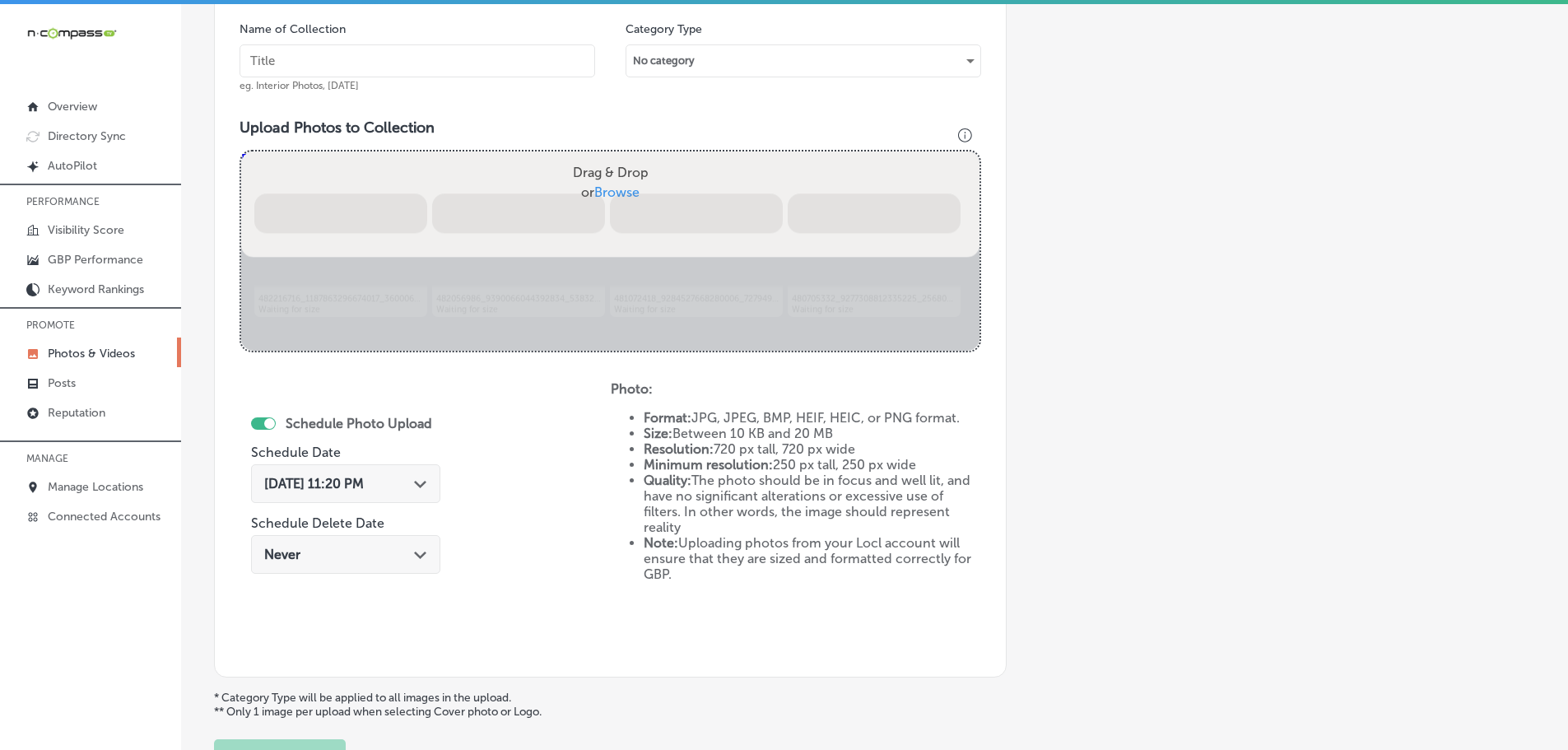
click at [471, 57] on input "text" at bounding box center [417, 60] width 356 height 33
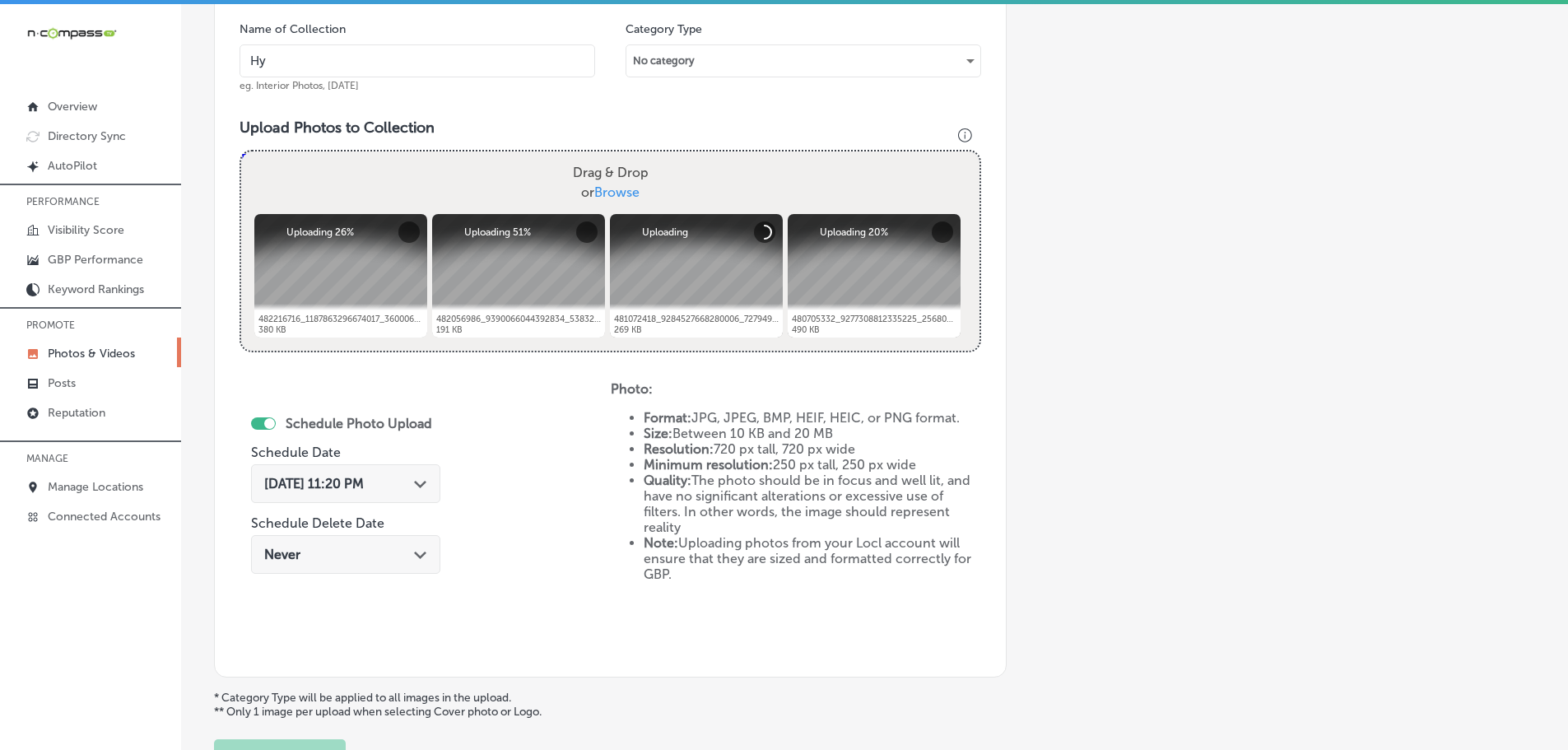
type input "Hy-Tech Transmissions"
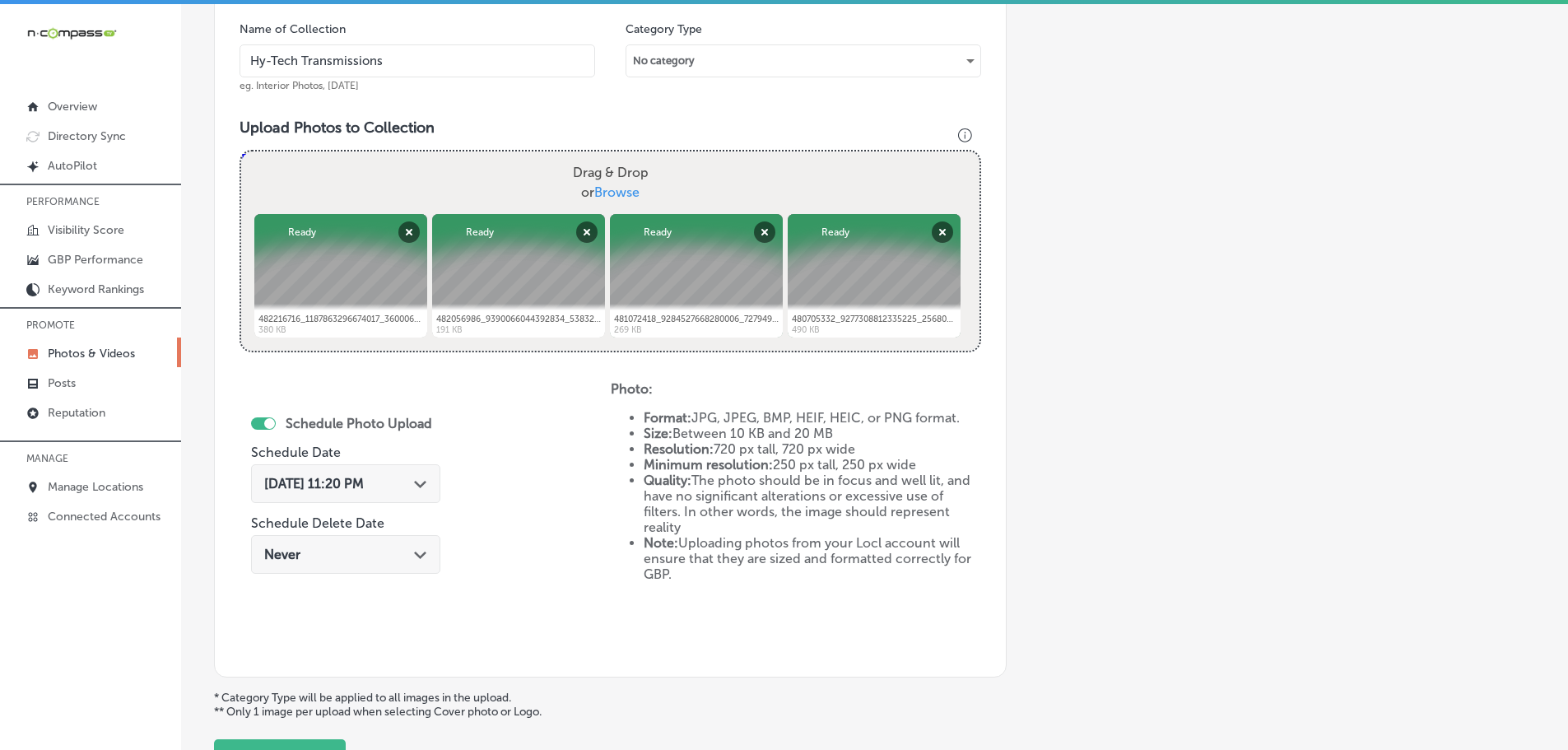
click at [415, 476] on div "Oct 13, 2025 11:20 PM Path Created with Sketch." at bounding box center [345, 483] width 163 height 16
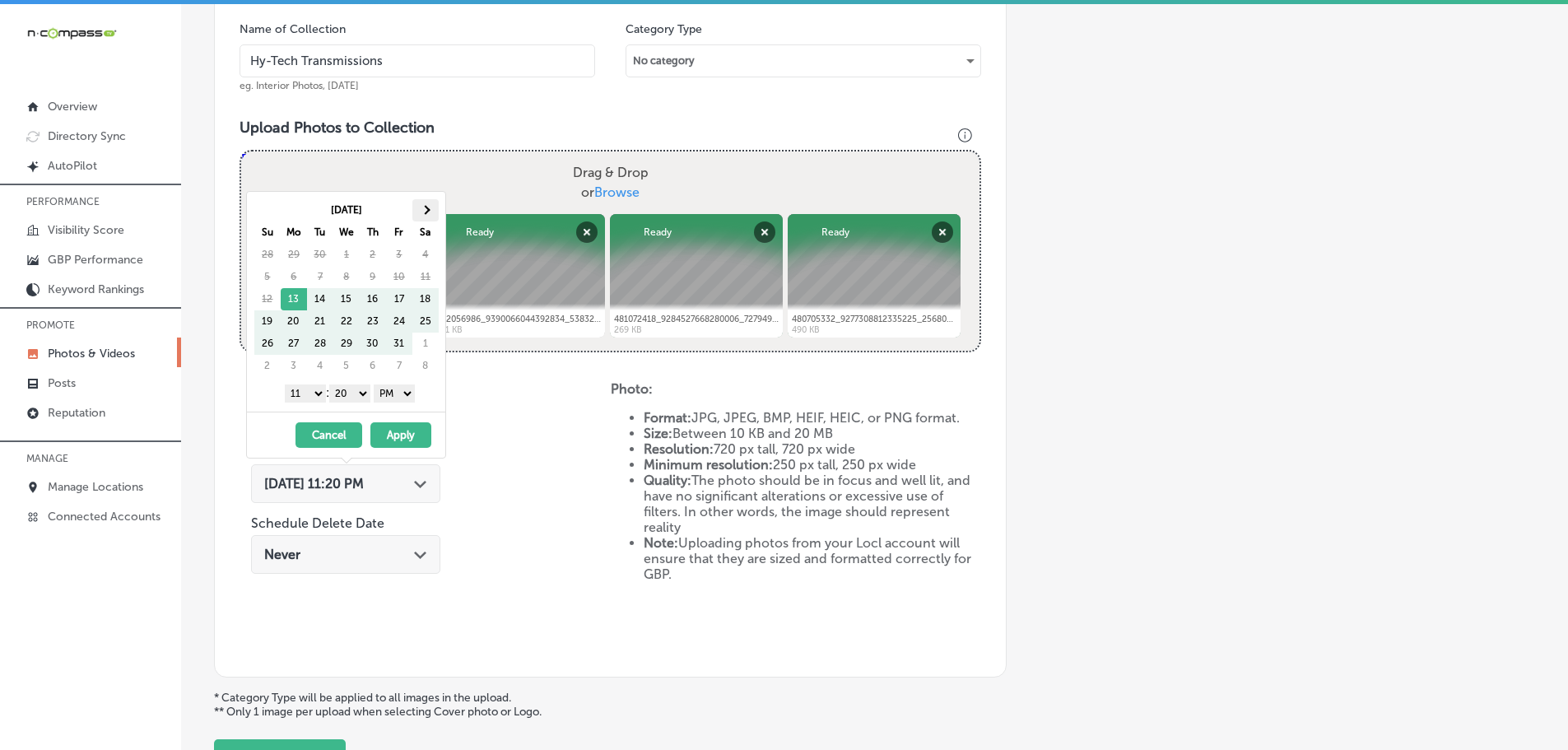
click at [427, 209] on span at bounding box center [425, 210] width 9 height 9
click at [305, 394] on select "1 2 3 4 5 6 7 8 9 10 11 12" at bounding box center [305, 393] width 41 height 18
click at [350, 391] on select "00 10 20 30 40 50" at bounding box center [350, 393] width 41 height 18
click at [405, 445] on button "Apply" at bounding box center [401, 435] width 61 height 26
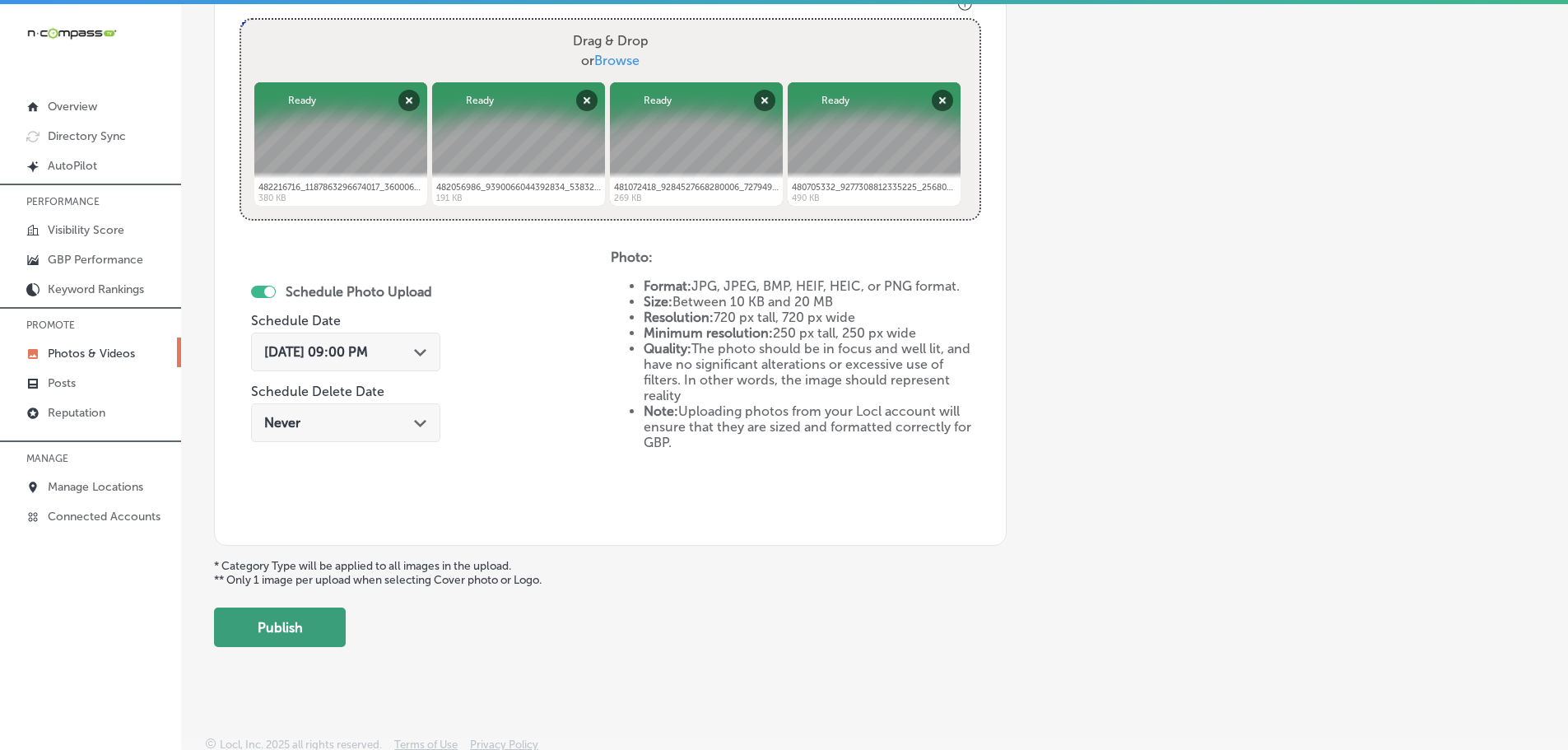
scroll to position [635, 0]
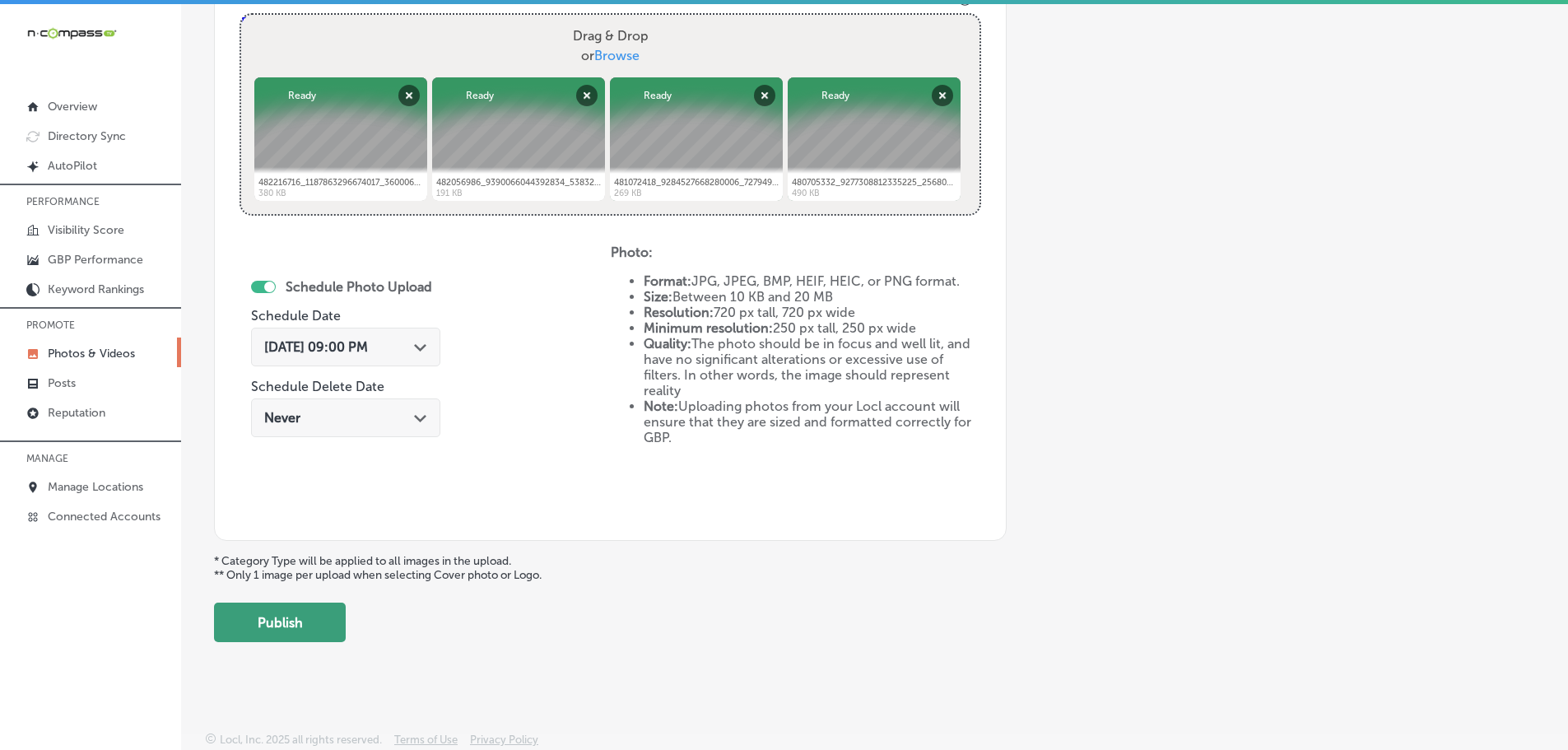
click at [307, 621] on button "Publish" at bounding box center [280, 621] width 132 height 40
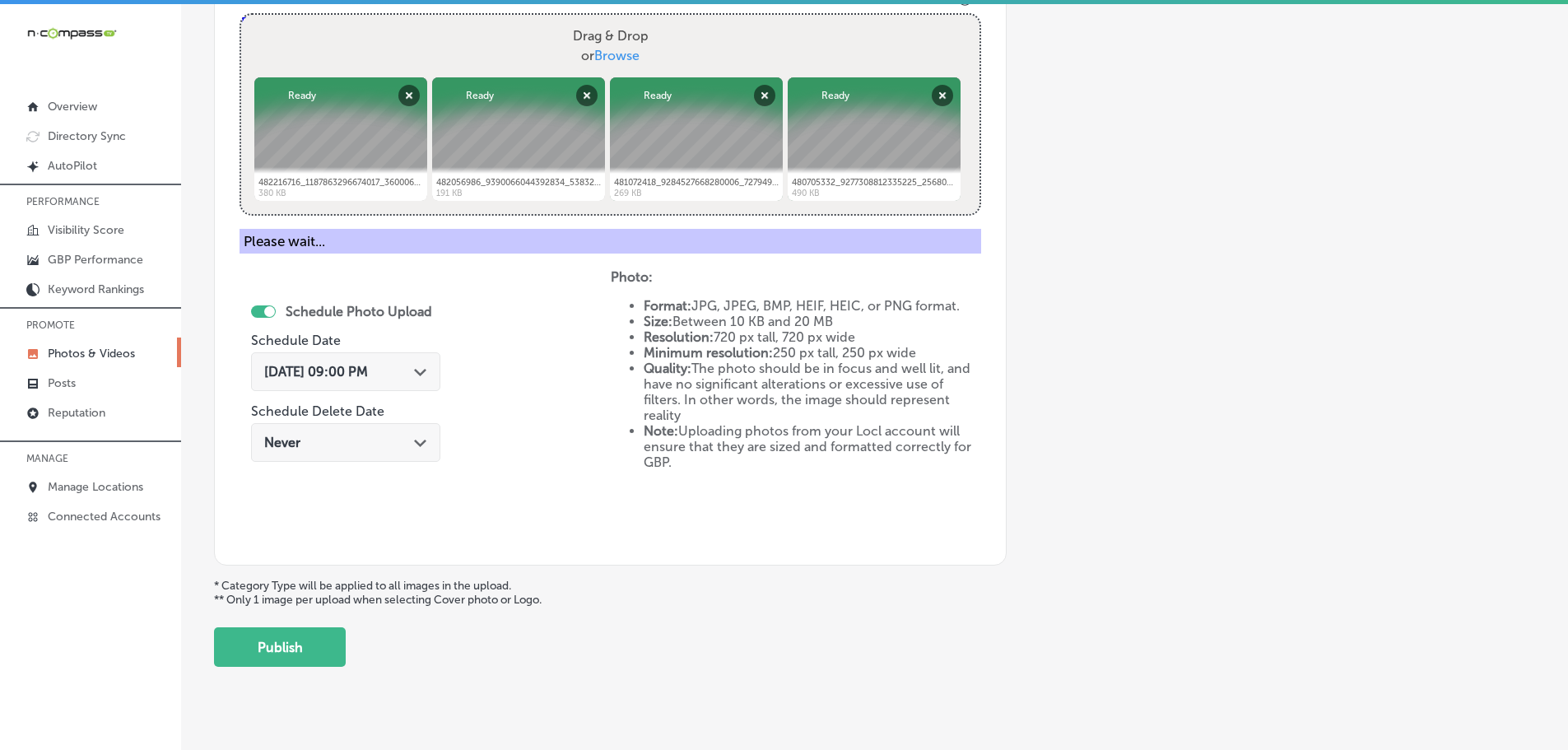
scroll to position [498, 0]
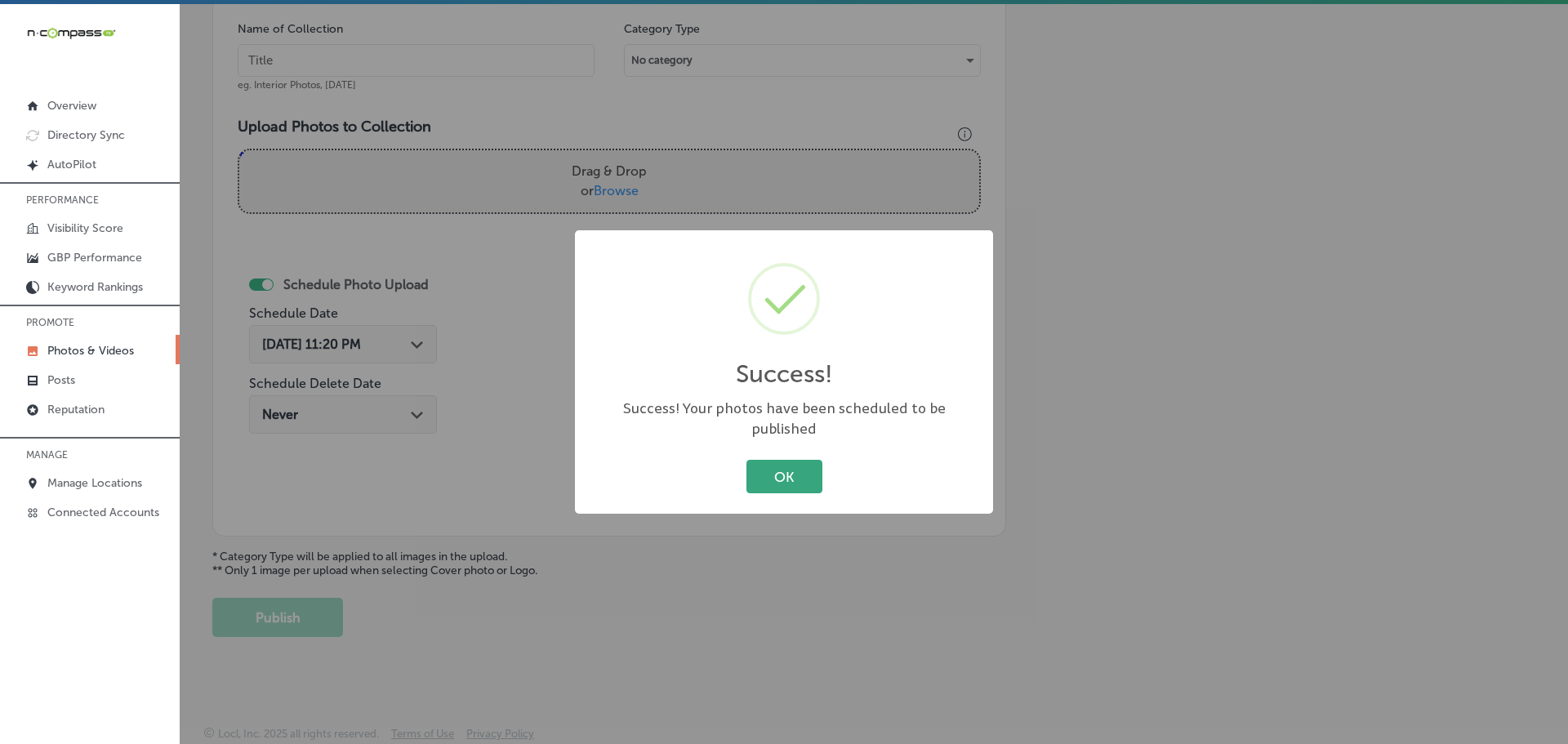
click at [761, 465] on button "OK" at bounding box center [784, 476] width 76 height 33
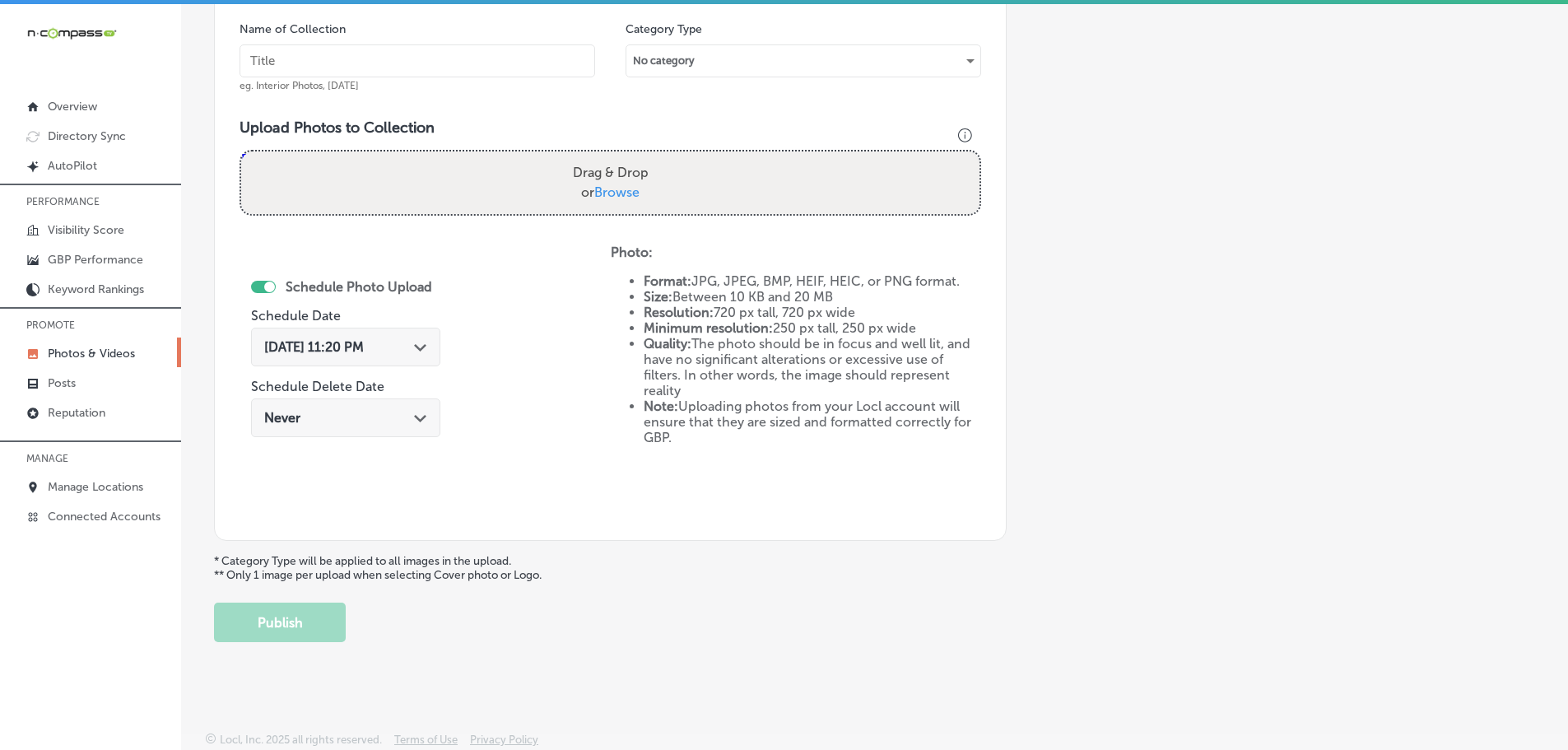
click at [617, 195] on span "Browse" at bounding box center [616, 192] width 45 height 16
click at [617, 157] on input "Drag & Drop or Browse" at bounding box center [610, 154] width 739 height 5
type input "C:\fakepath\484177573_9395911637141608_3425146637923848698_n.jpg"
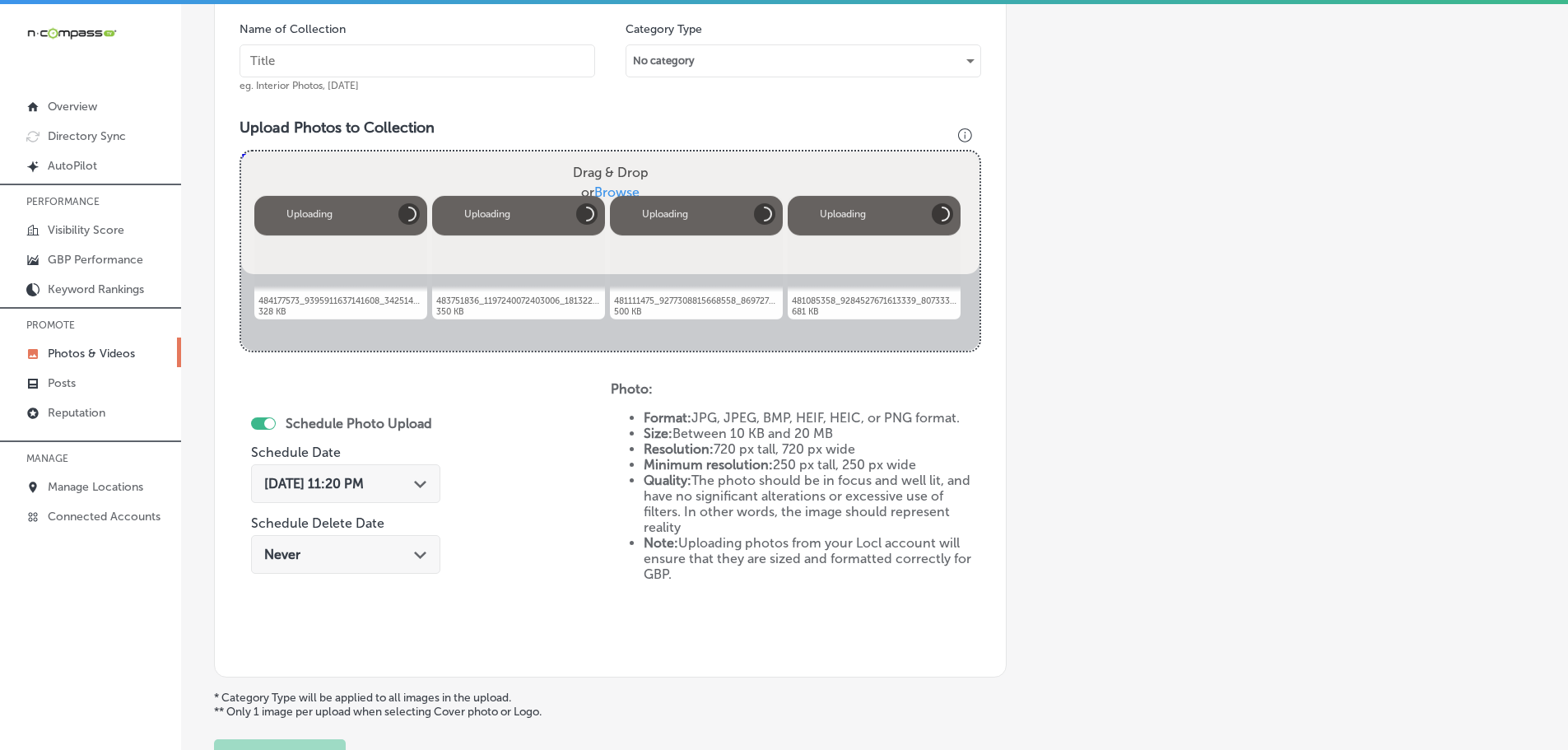
click at [411, 60] on input "text" at bounding box center [417, 60] width 356 height 33
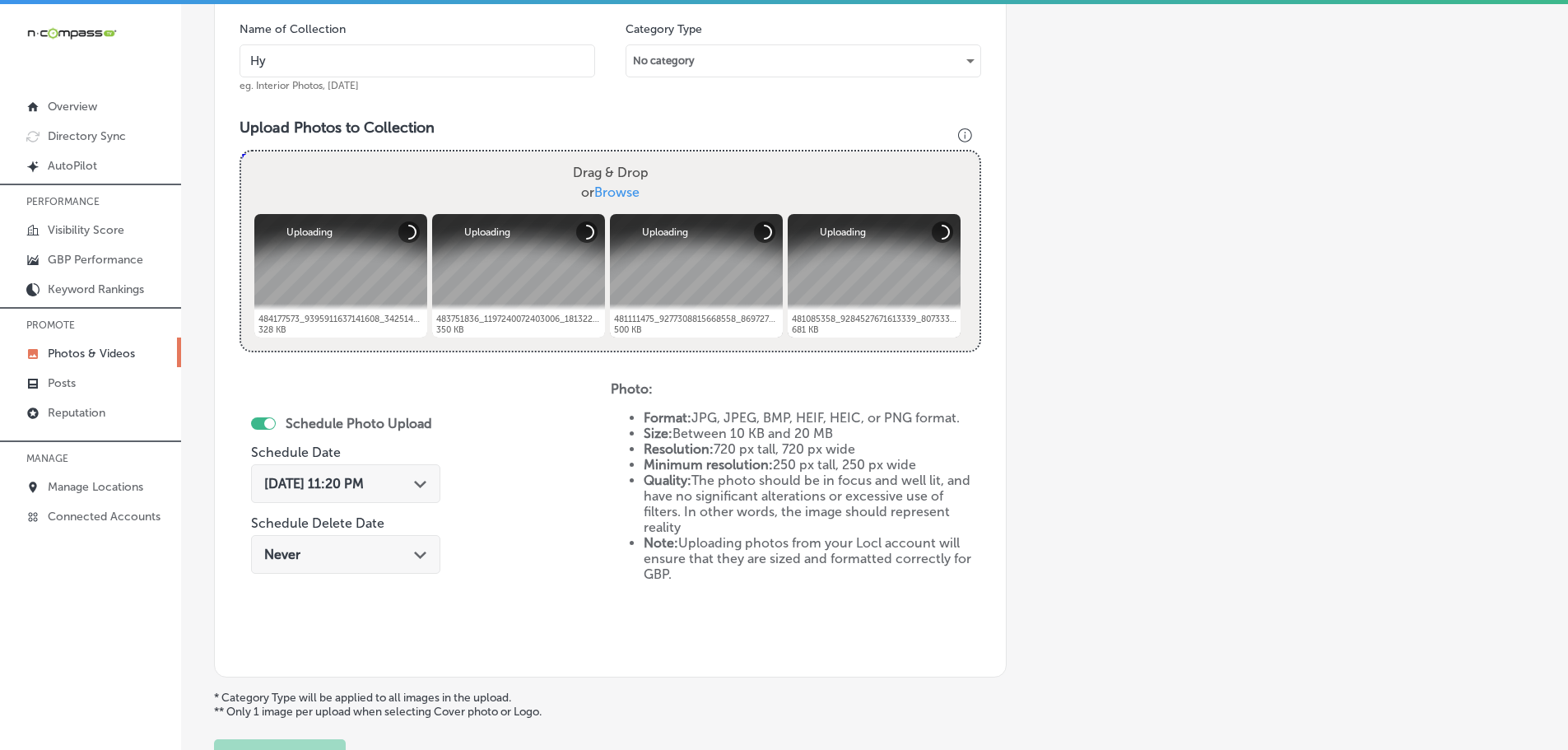
type input "Hy-Tech Transmissions"
click at [423, 479] on div "Path Created with Sketch." at bounding box center [420, 482] width 13 height 13
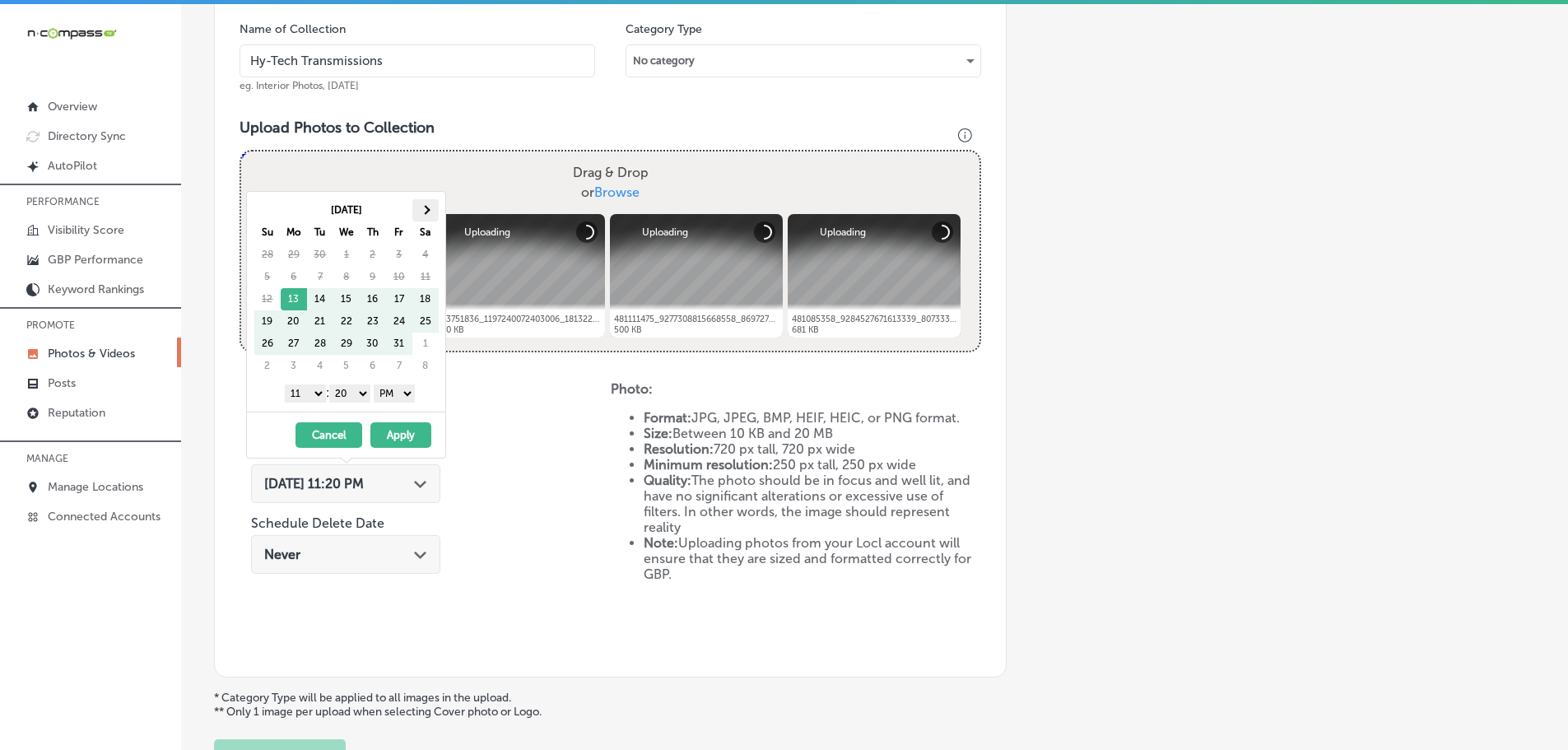
click at [421, 210] on th at bounding box center [425, 210] width 26 height 22
click at [310, 392] on select "1 2 3 4 5 6 7 8 9 10 11 12" at bounding box center [305, 393] width 41 height 18
click at [352, 383] on div "1 2 3 4 5 6 7 8 9 10 11 12 : 00 10 20 30 40 50 AM PM" at bounding box center [350, 393] width 192 height 25
click at [353, 389] on select "00 10 20 30 40 50" at bounding box center [350, 393] width 41 height 18
click at [404, 442] on button "Apply" at bounding box center [401, 435] width 61 height 26
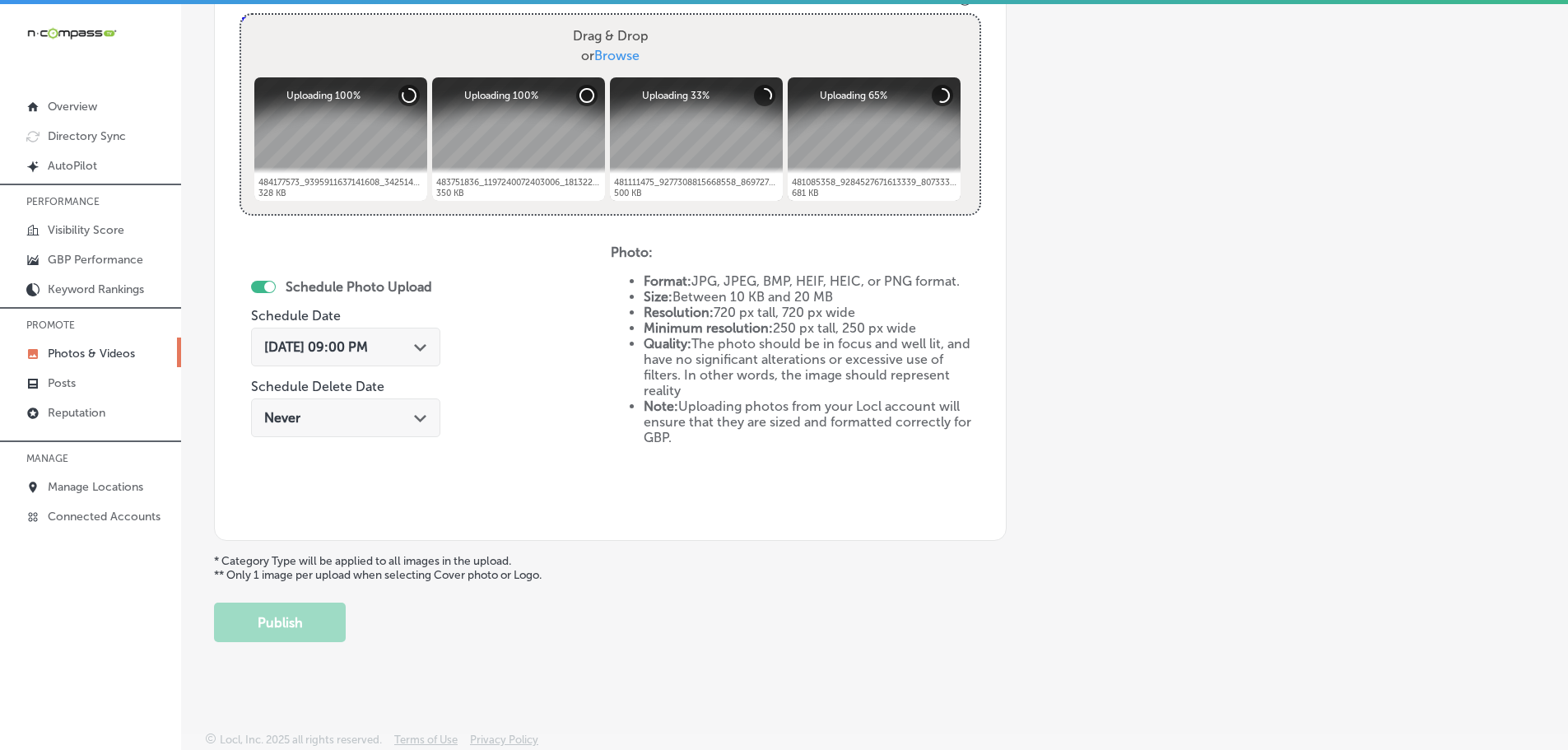
scroll to position [552, 0]
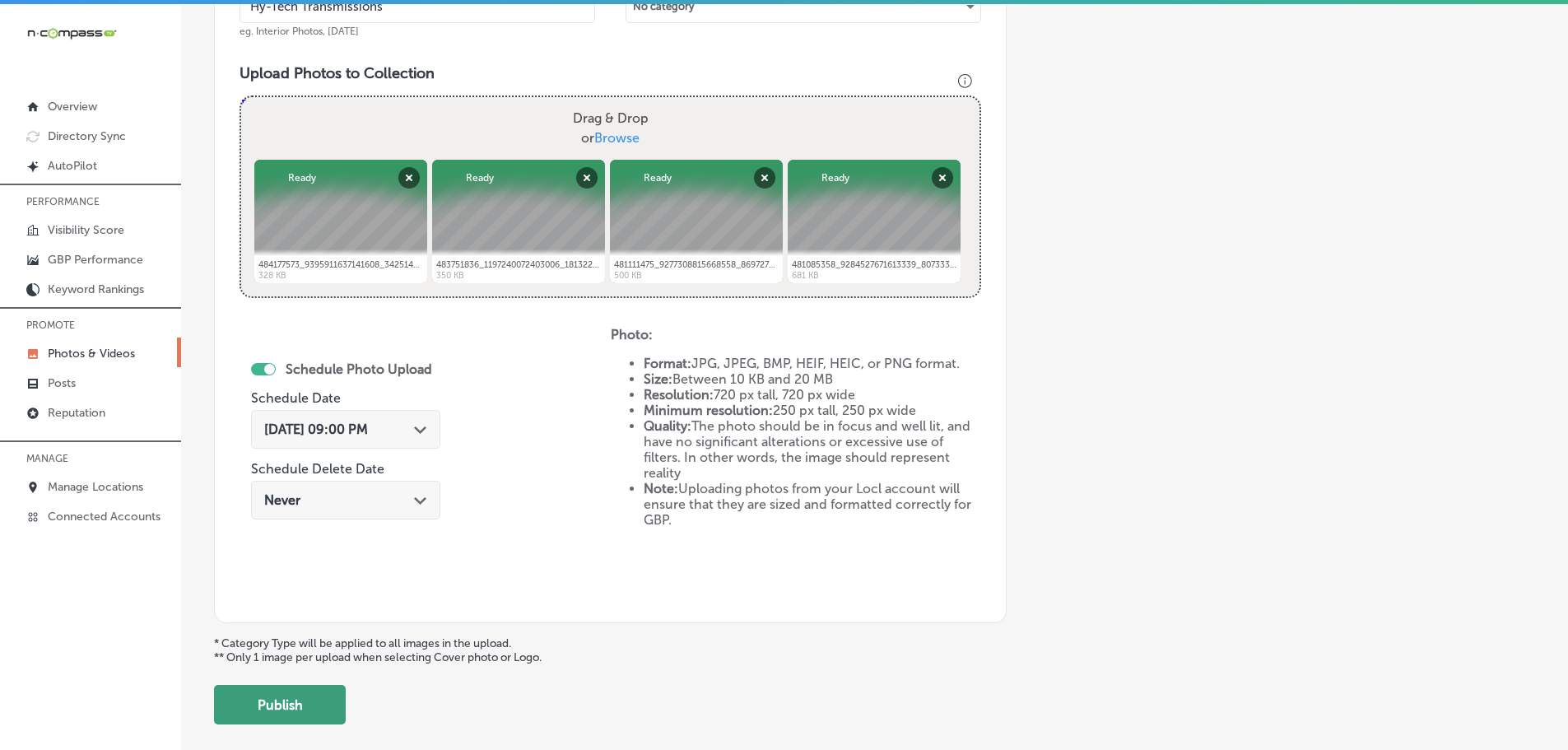
click at [313, 704] on button "Publish" at bounding box center [280, 704] width 132 height 40
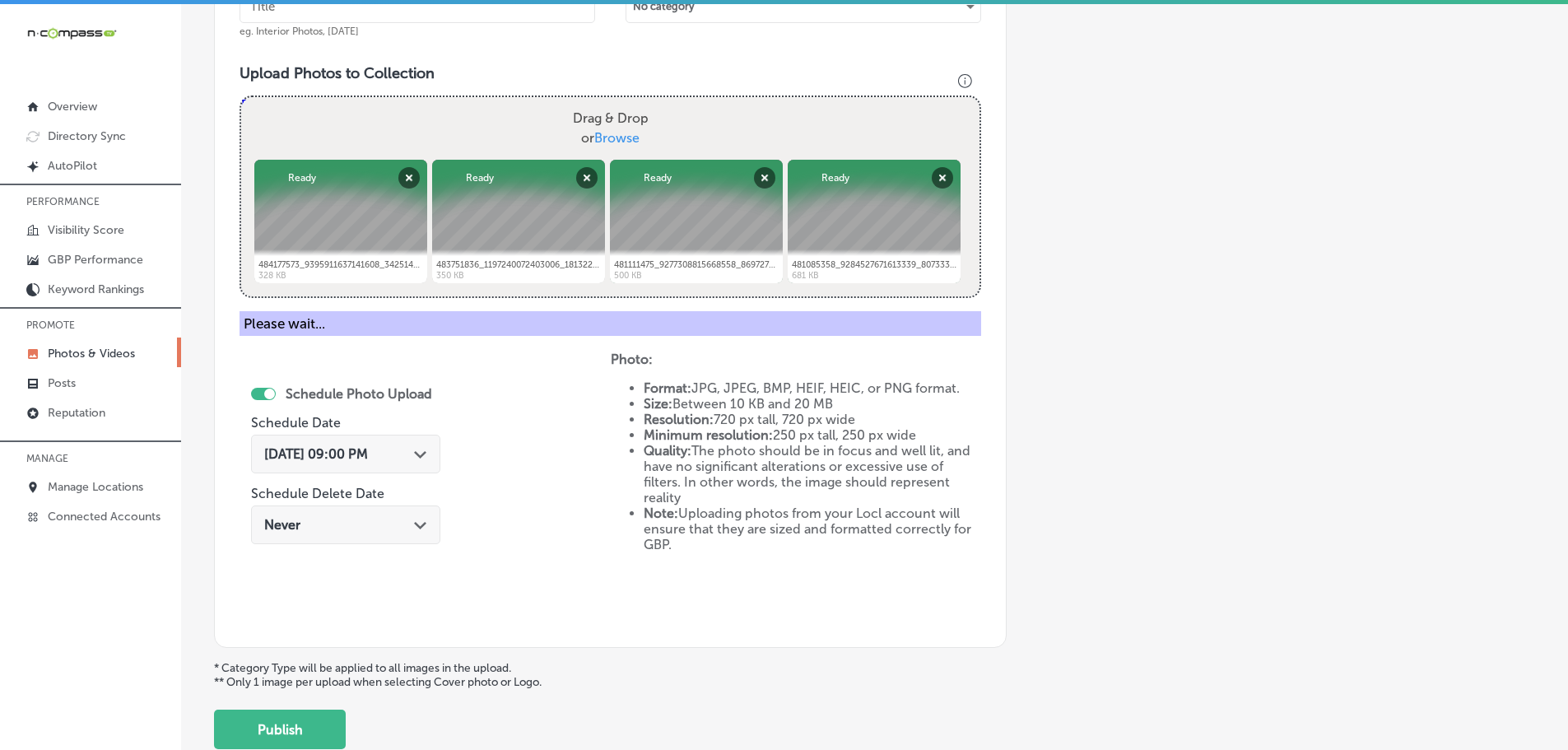
scroll to position [498, 0]
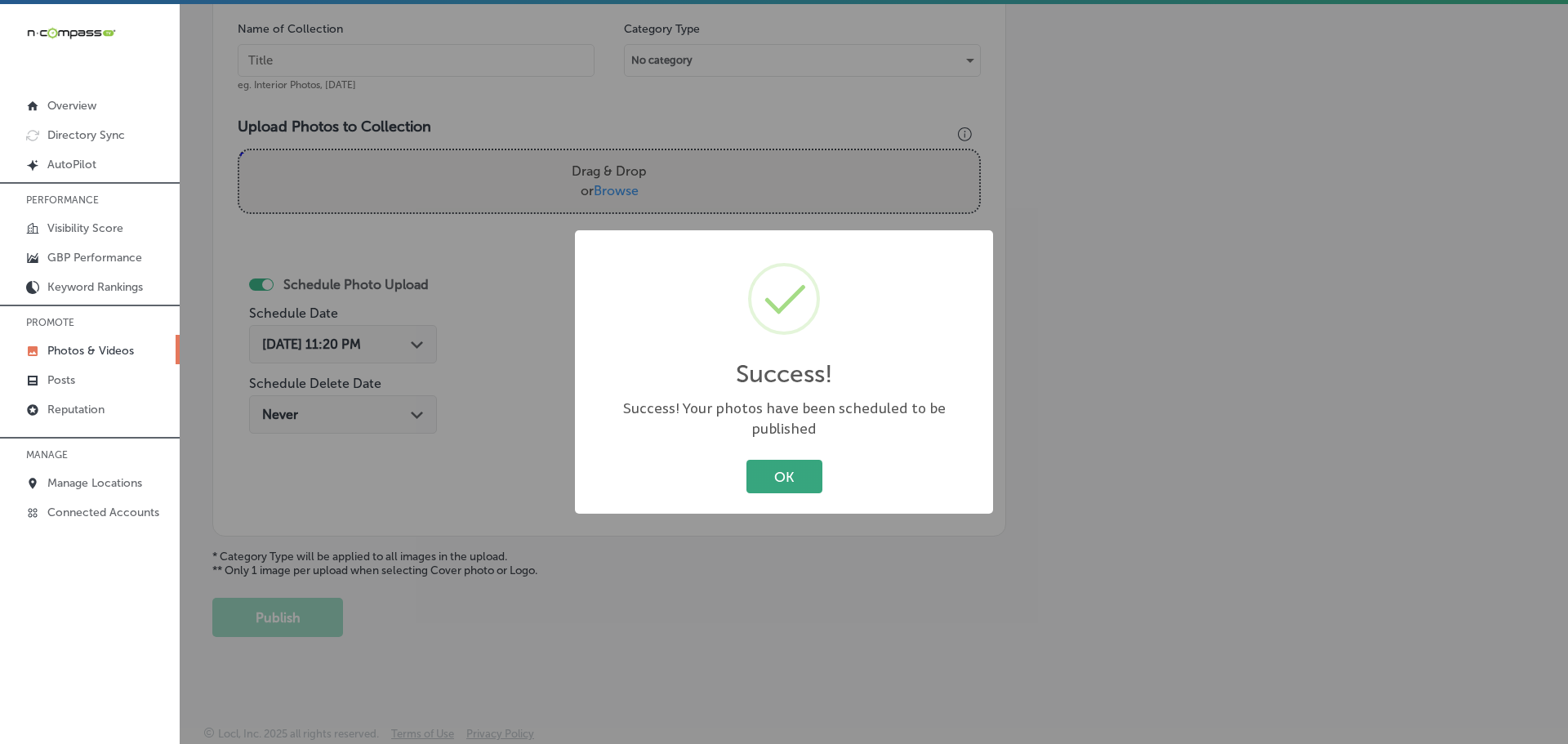
click at [771, 478] on button "OK" at bounding box center [784, 476] width 76 height 33
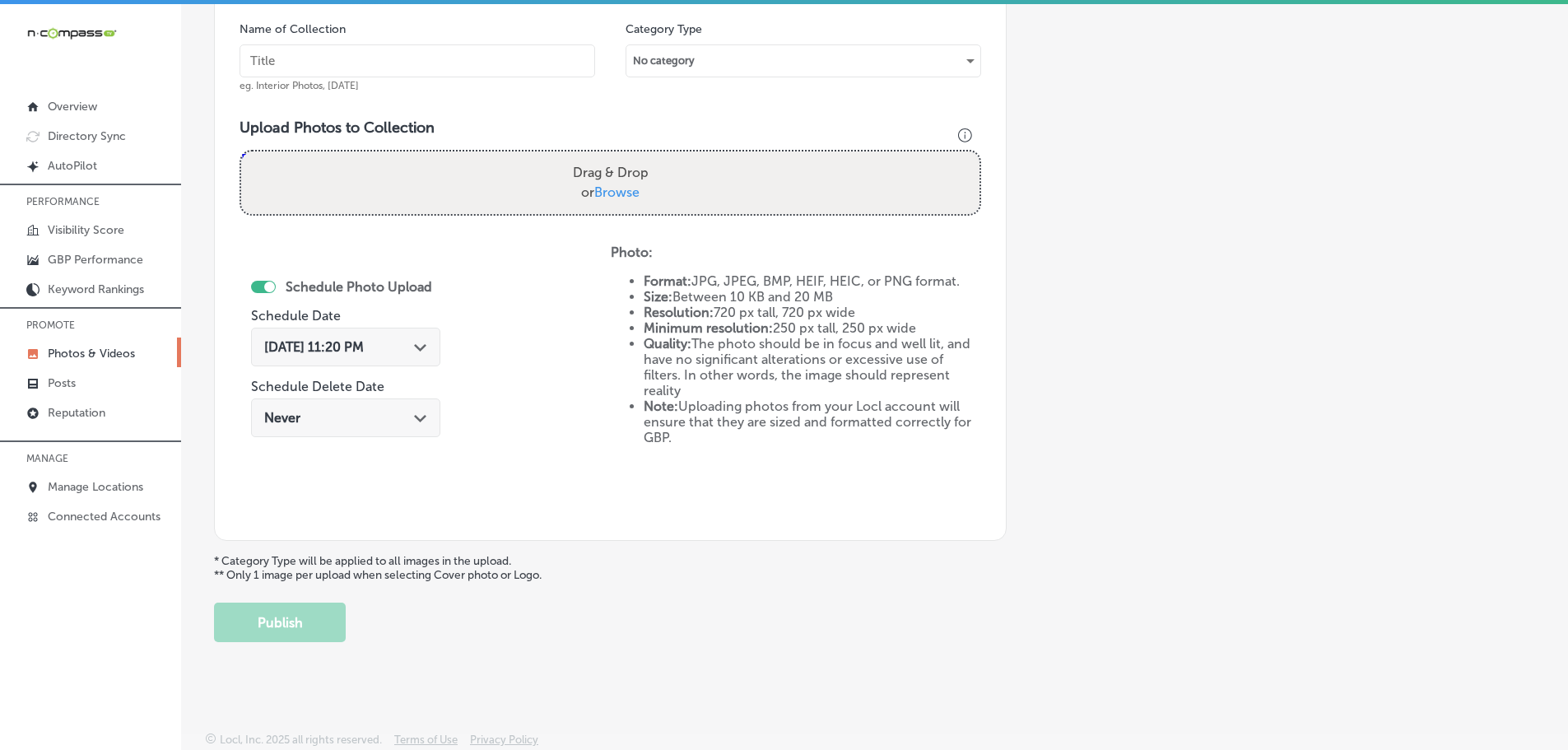
click at [627, 195] on span "Browse" at bounding box center [616, 192] width 45 height 16
click at [627, 157] on input "Drag & Drop or Browse" at bounding box center [610, 154] width 739 height 5
type input "C:\fakepath\485841007_9448015475264557_3914308850282209597_n.jpg"
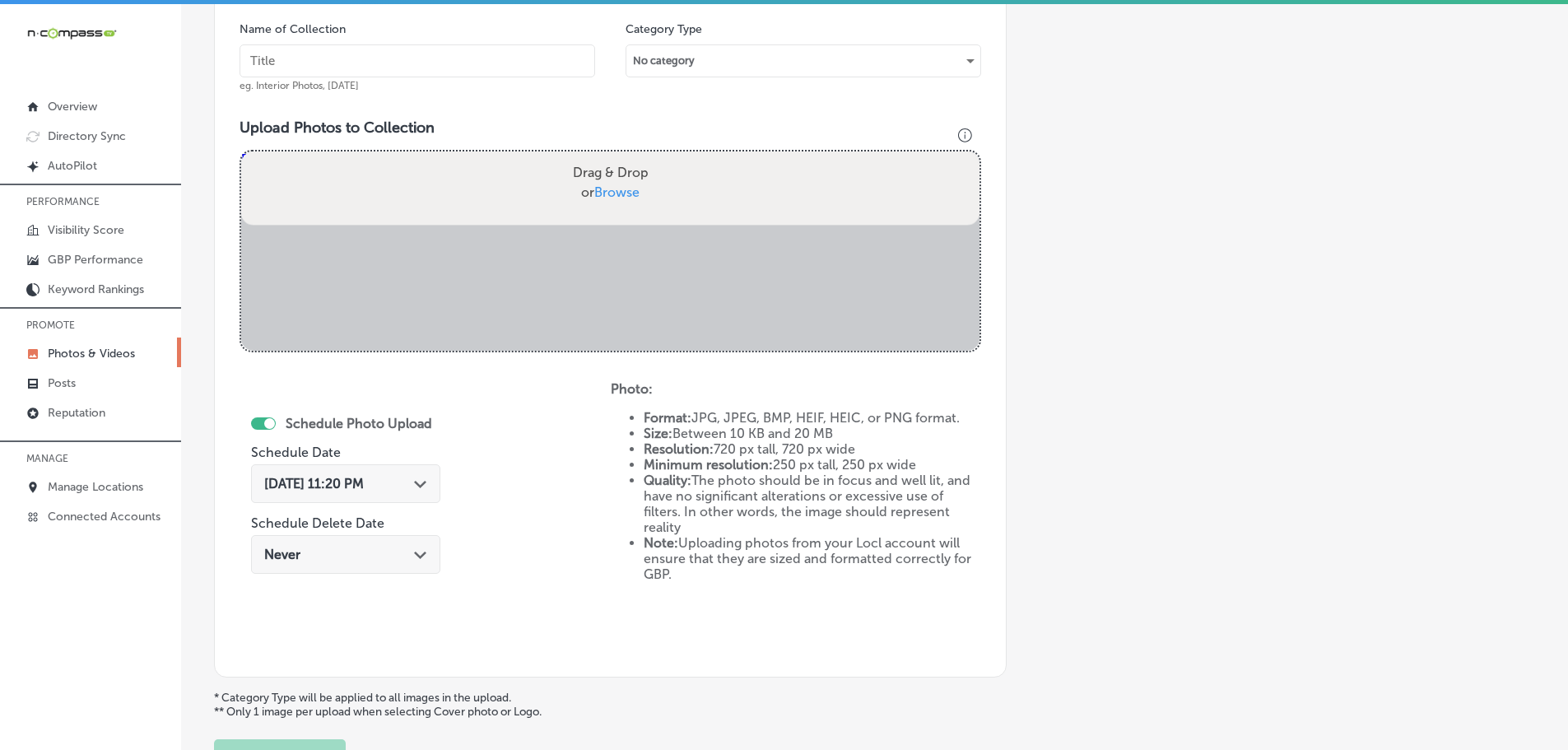
click at [423, 52] on input "text" at bounding box center [417, 60] width 356 height 33
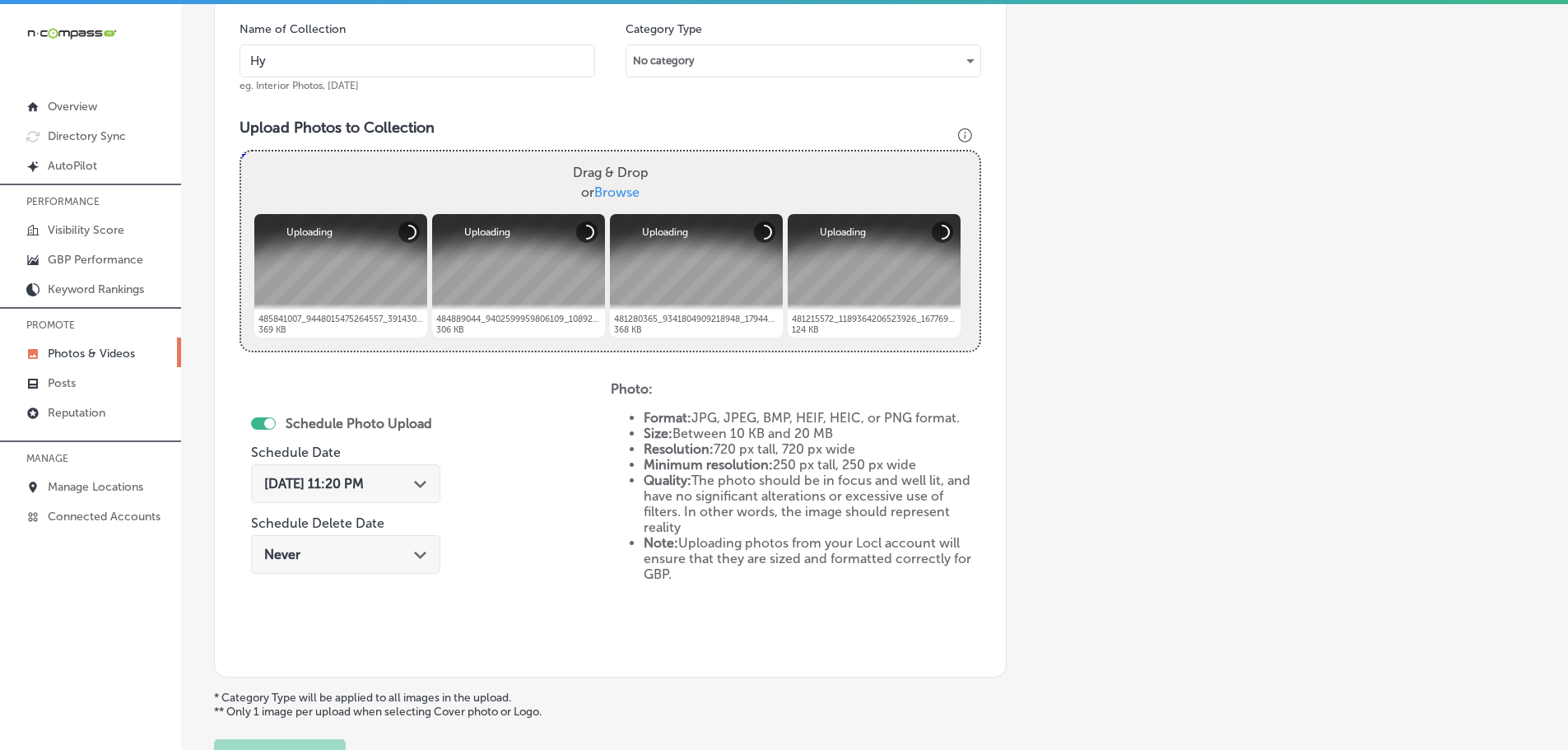
type input "Hy-Tech Transmissions"
click at [419, 482] on icon "Path Created with Sketch." at bounding box center [420, 484] width 12 height 7
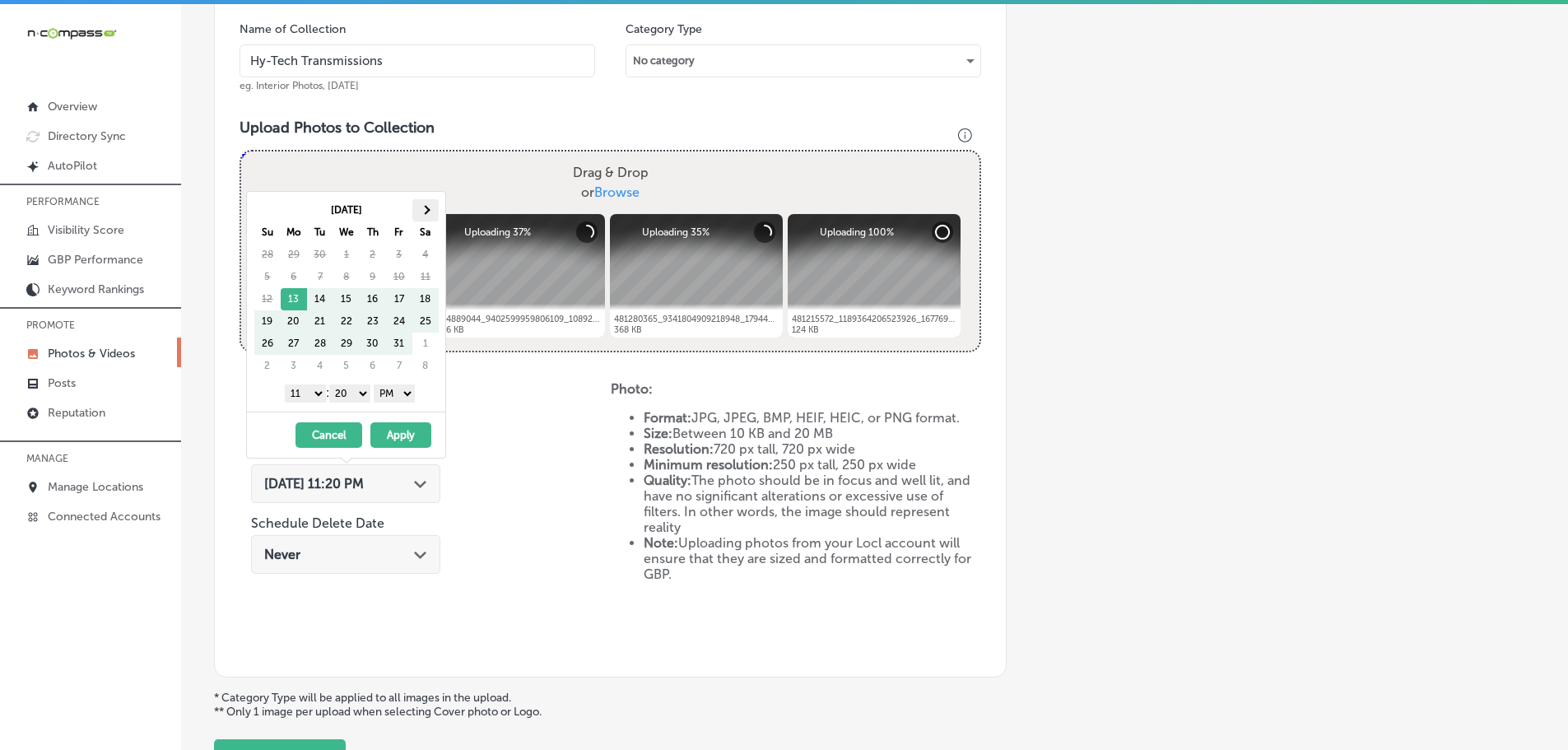
click at [428, 201] on th at bounding box center [425, 210] width 26 height 22
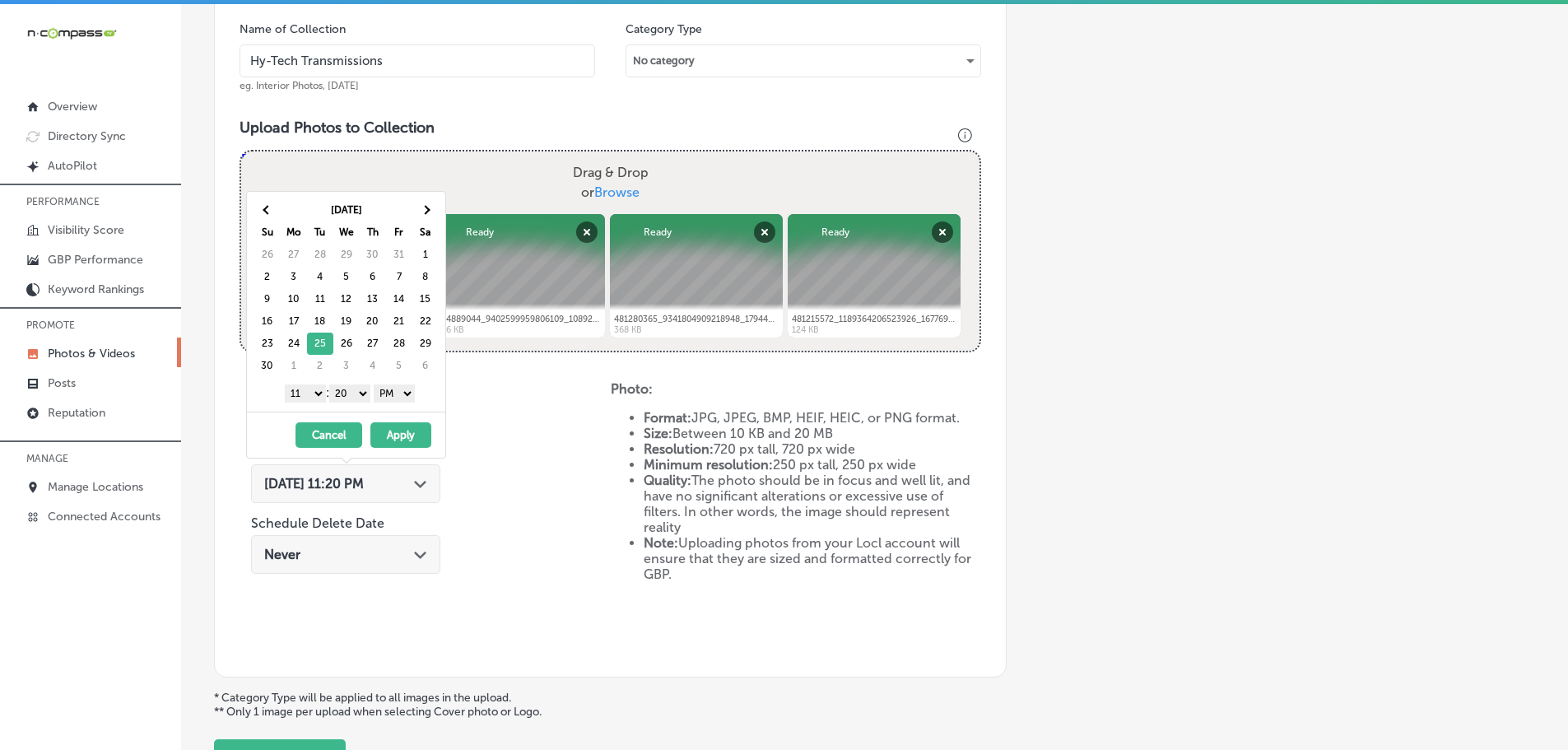
click at [310, 388] on select "1 2 3 4 5 6 7 8 9 10 11 12" at bounding box center [305, 393] width 41 height 18
click at [358, 395] on select "00 10 20 30 40 50" at bounding box center [350, 393] width 41 height 18
click at [382, 434] on button "Apply" at bounding box center [401, 435] width 61 height 26
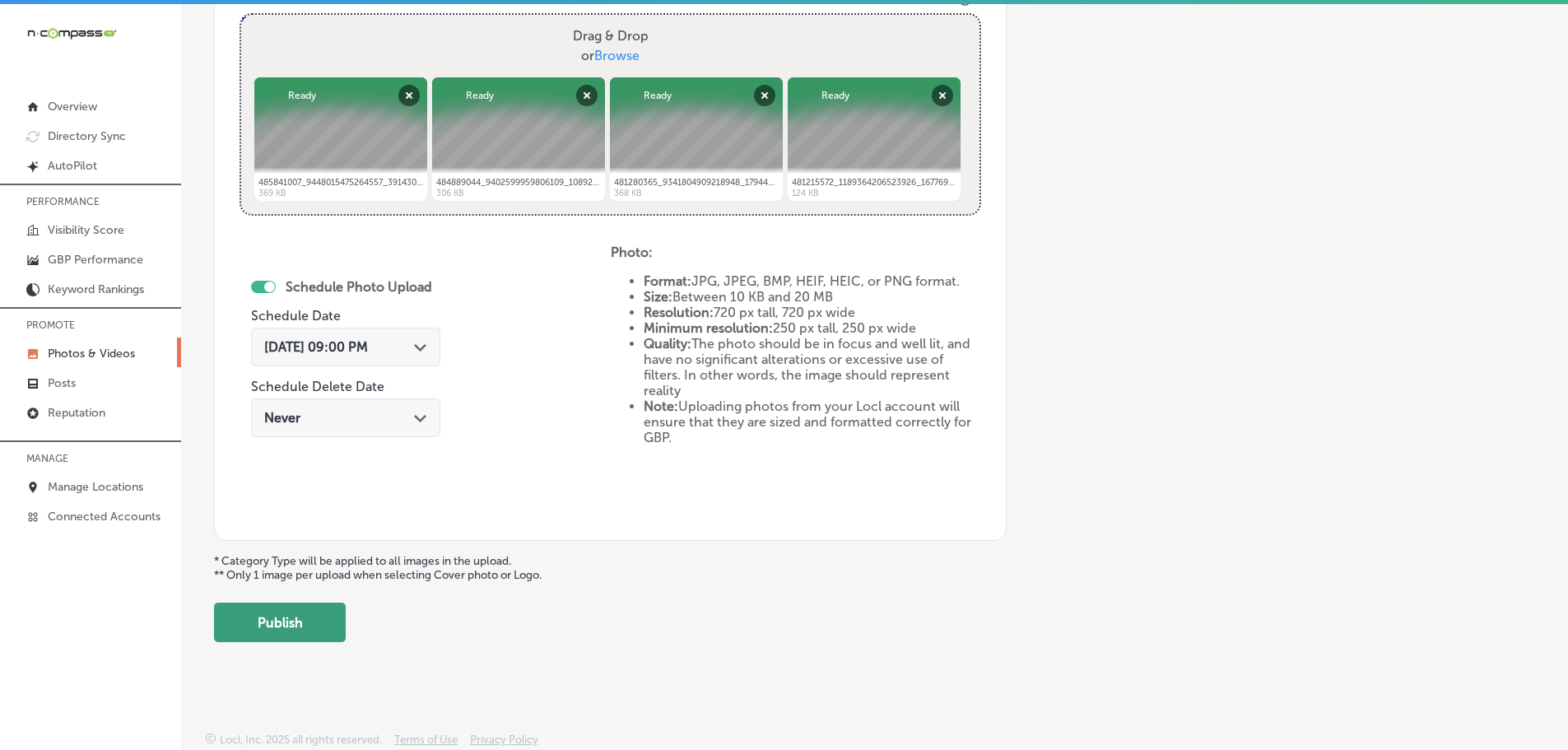
click at [279, 625] on button "Publish" at bounding box center [280, 621] width 132 height 40
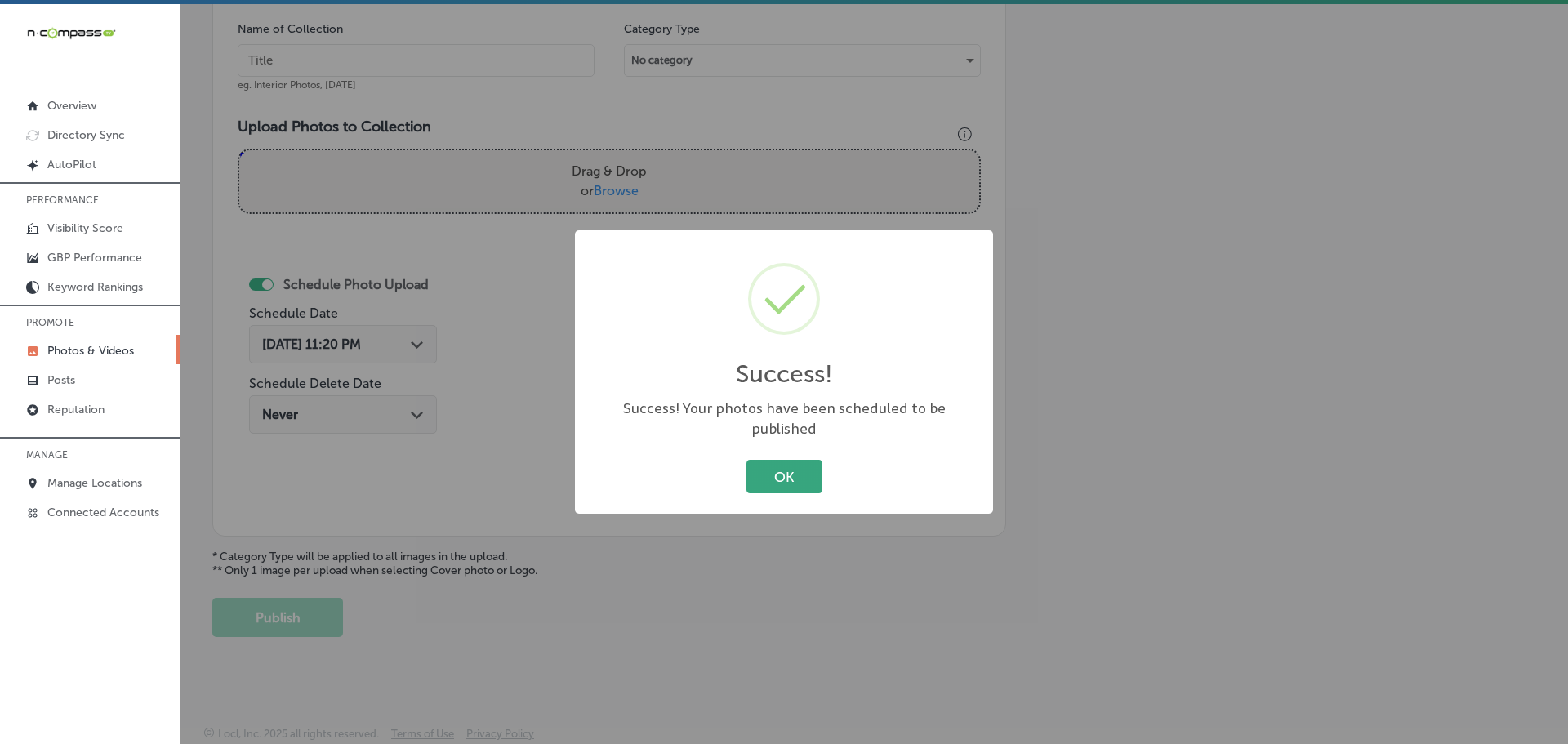
click at [762, 460] on button "OK" at bounding box center [784, 476] width 76 height 33
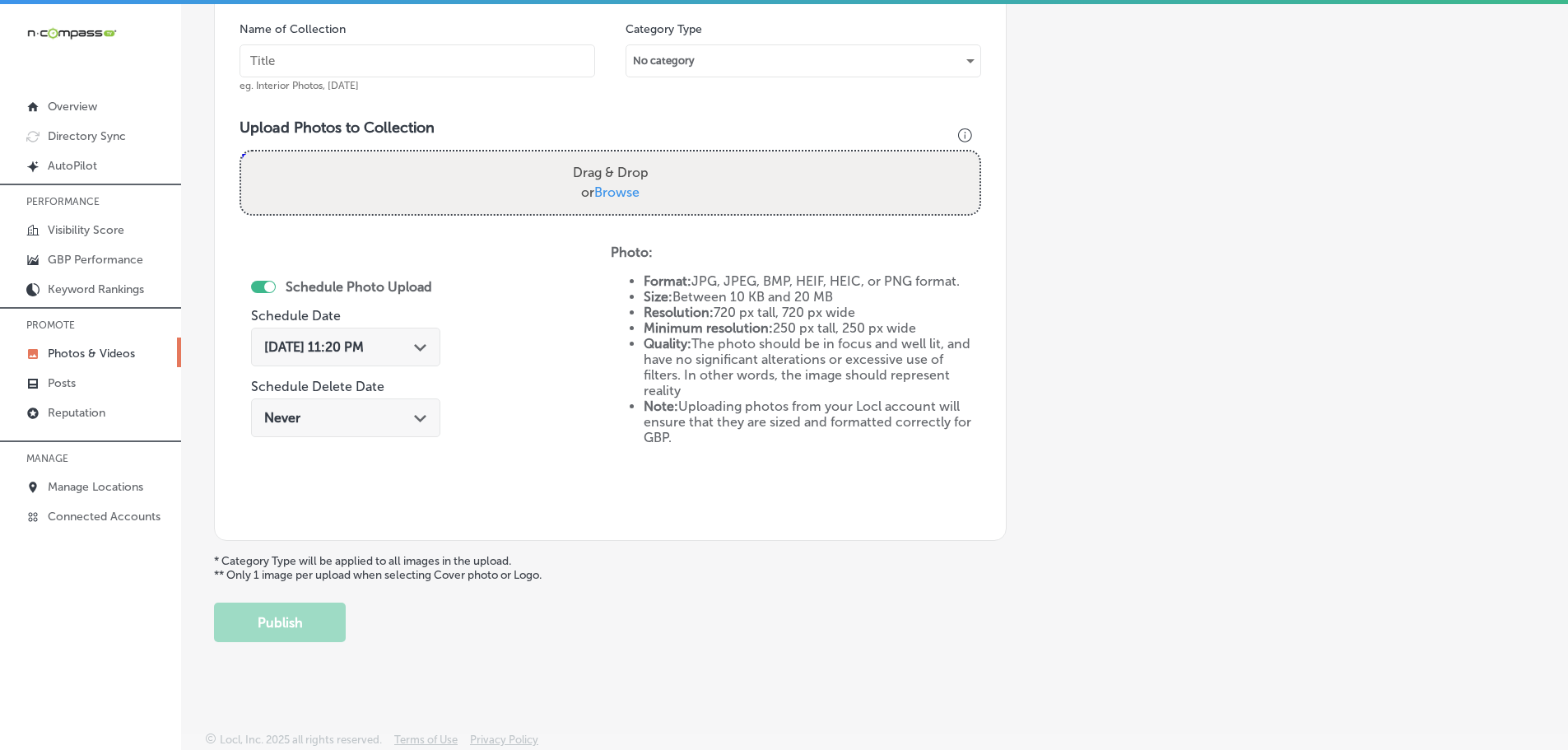
click at [630, 189] on span "Browse" at bounding box center [616, 192] width 45 height 16
click at [630, 157] on input "Drag & Drop or Browse" at bounding box center [610, 154] width 739 height 5
type input "C:\fakepath\hy-tech-fb-29-1-600x400.jpg"
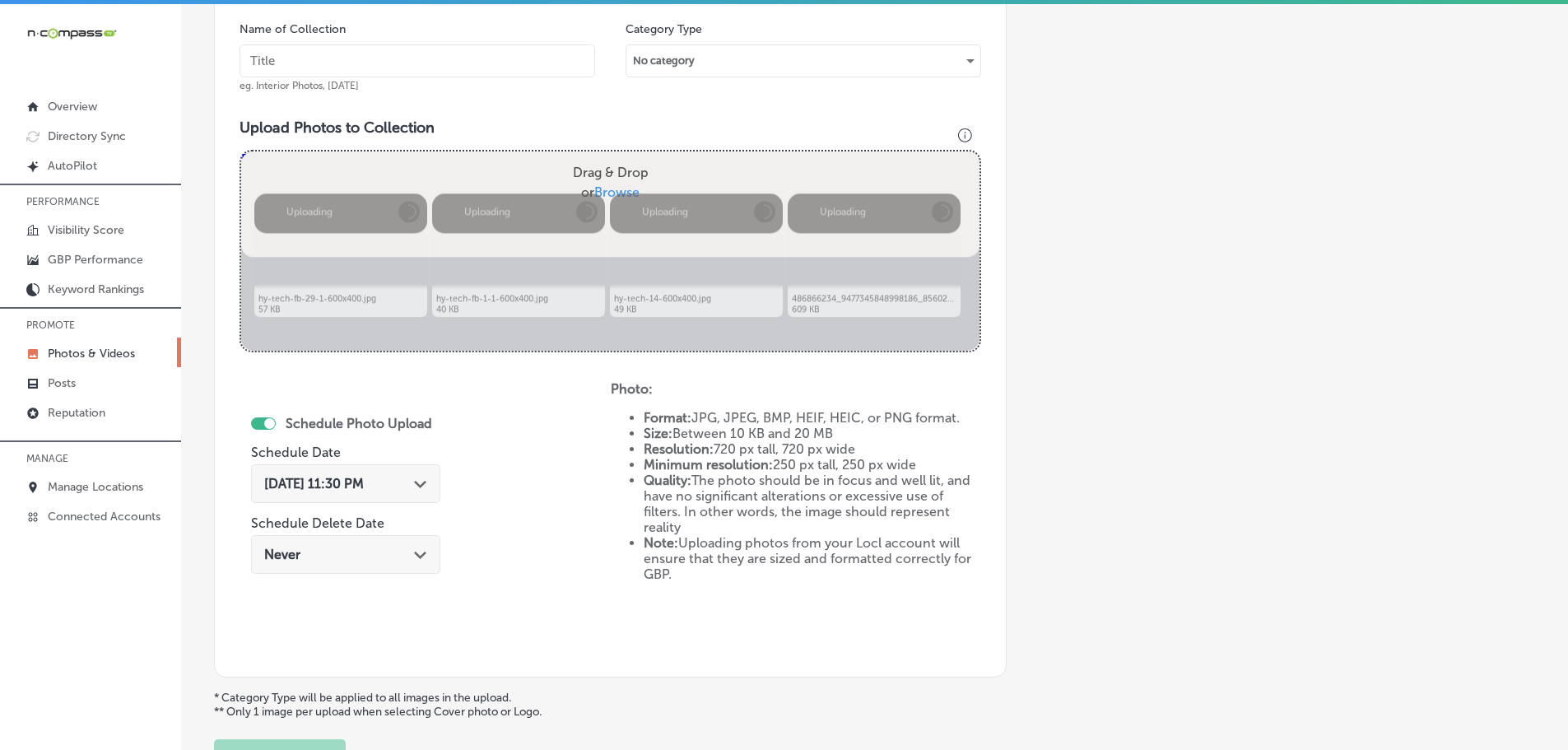
click at [436, 55] on input "text" at bounding box center [417, 60] width 356 height 33
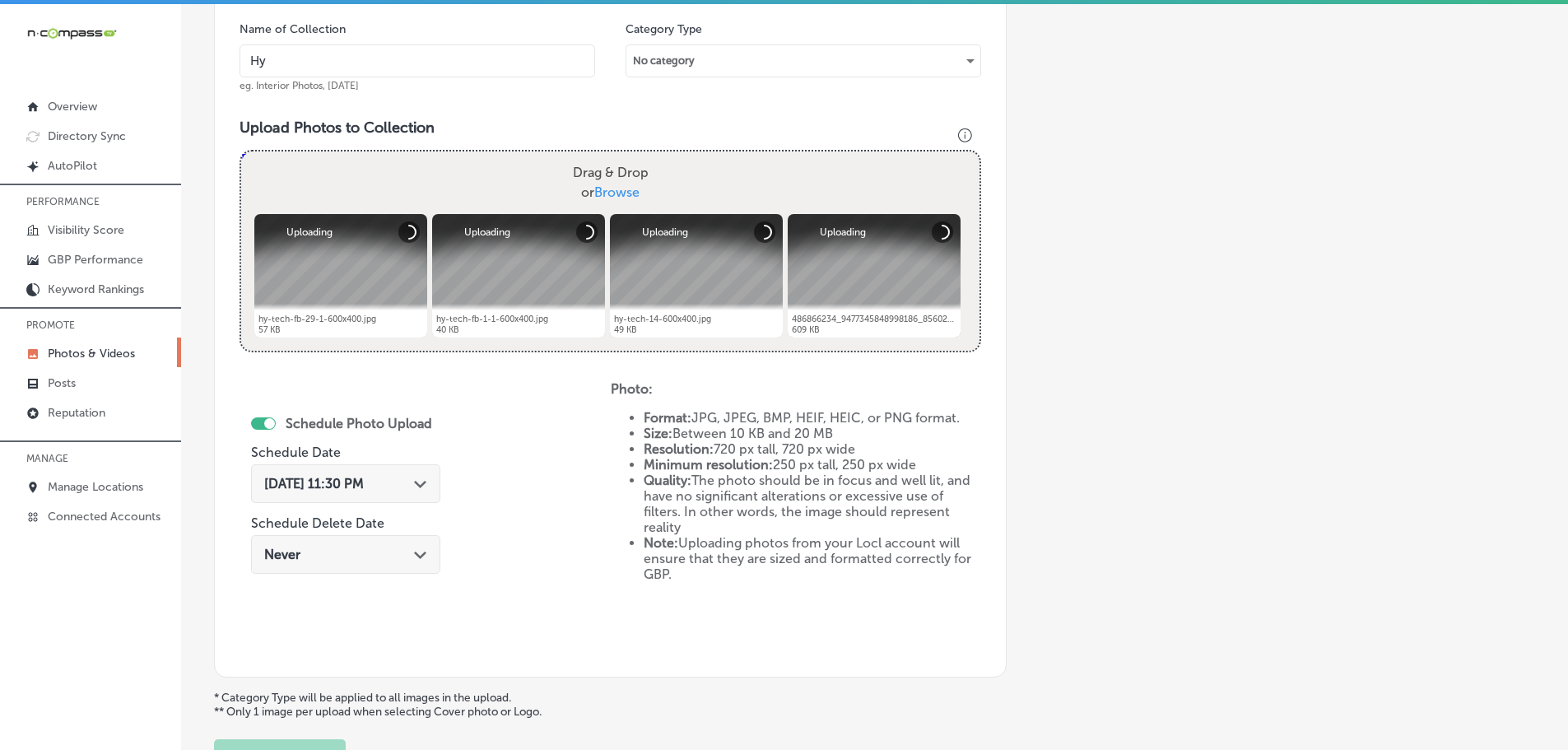
type input "Hy-Tech Transmissions"
click at [412, 481] on div "Oct 13, 2025 11:30 PM Path Created with Sketch." at bounding box center [345, 483] width 163 height 16
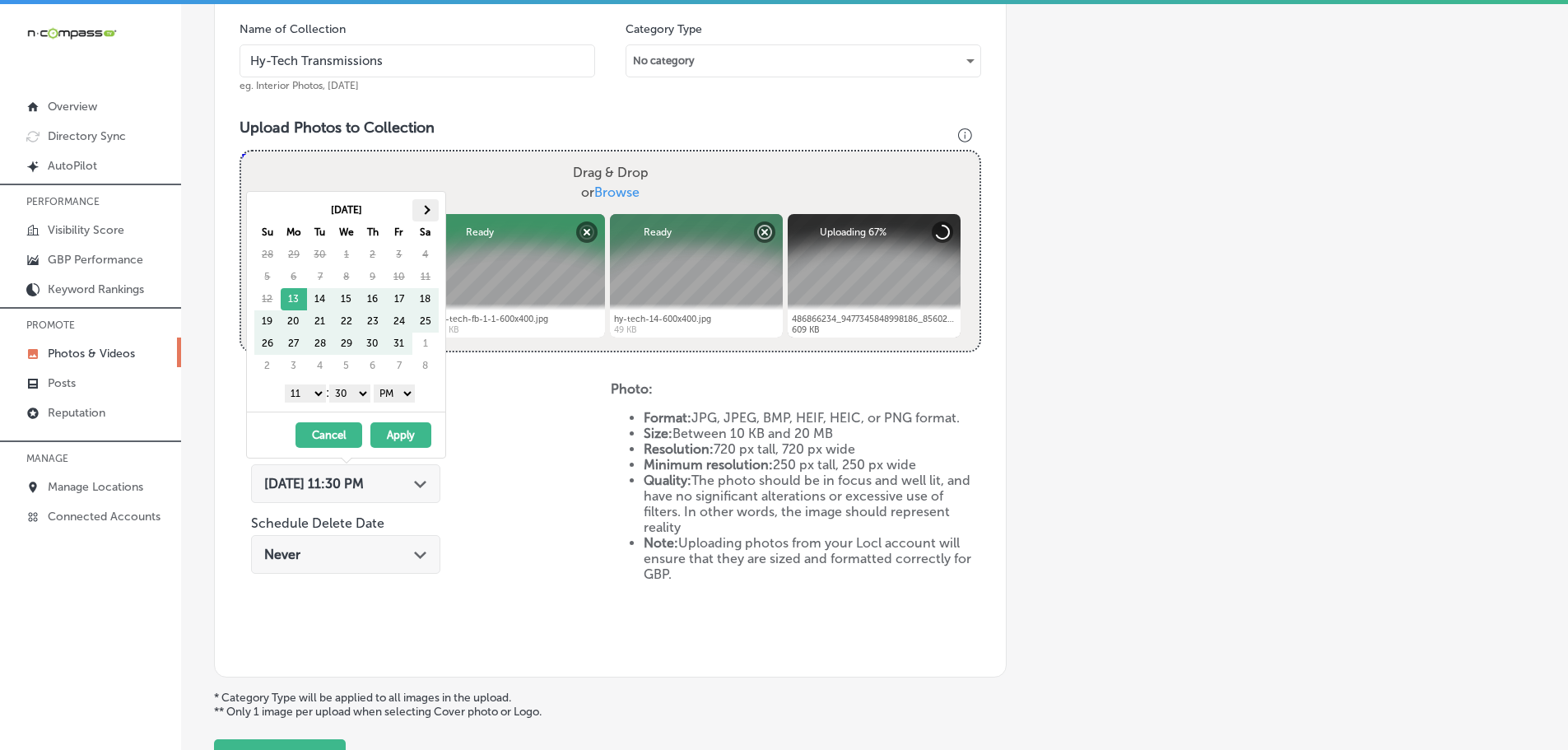
click at [424, 202] on th at bounding box center [425, 210] width 26 height 22
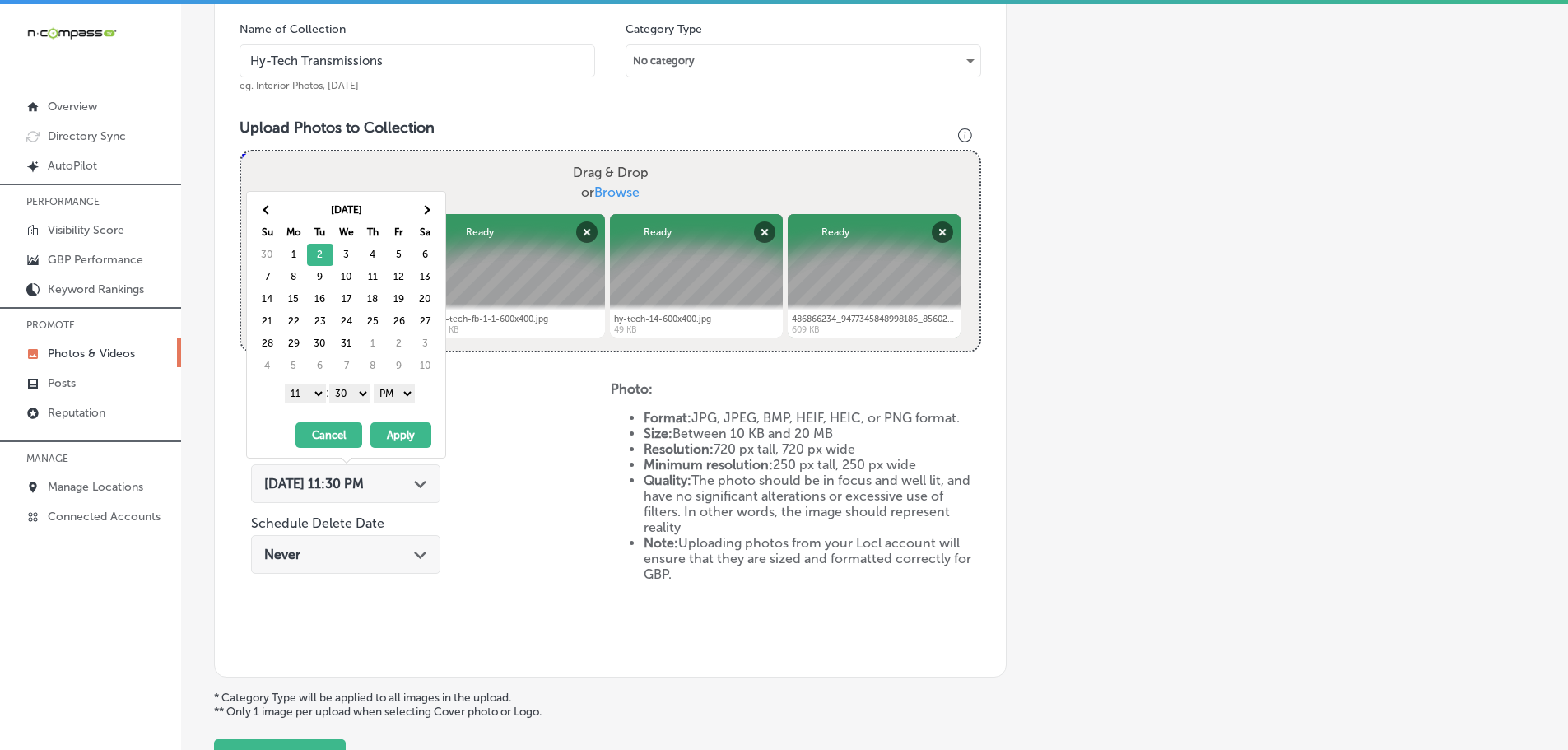
click at [313, 393] on select "1 2 3 4 5 6 7 8 9 10 11 12" at bounding box center [305, 393] width 41 height 18
click at [357, 391] on select "00 10 20 30 40 50" at bounding box center [350, 393] width 41 height 18
click at [401, 436] on button "Apply" at bounding box center [401, 435] width 61 height 26
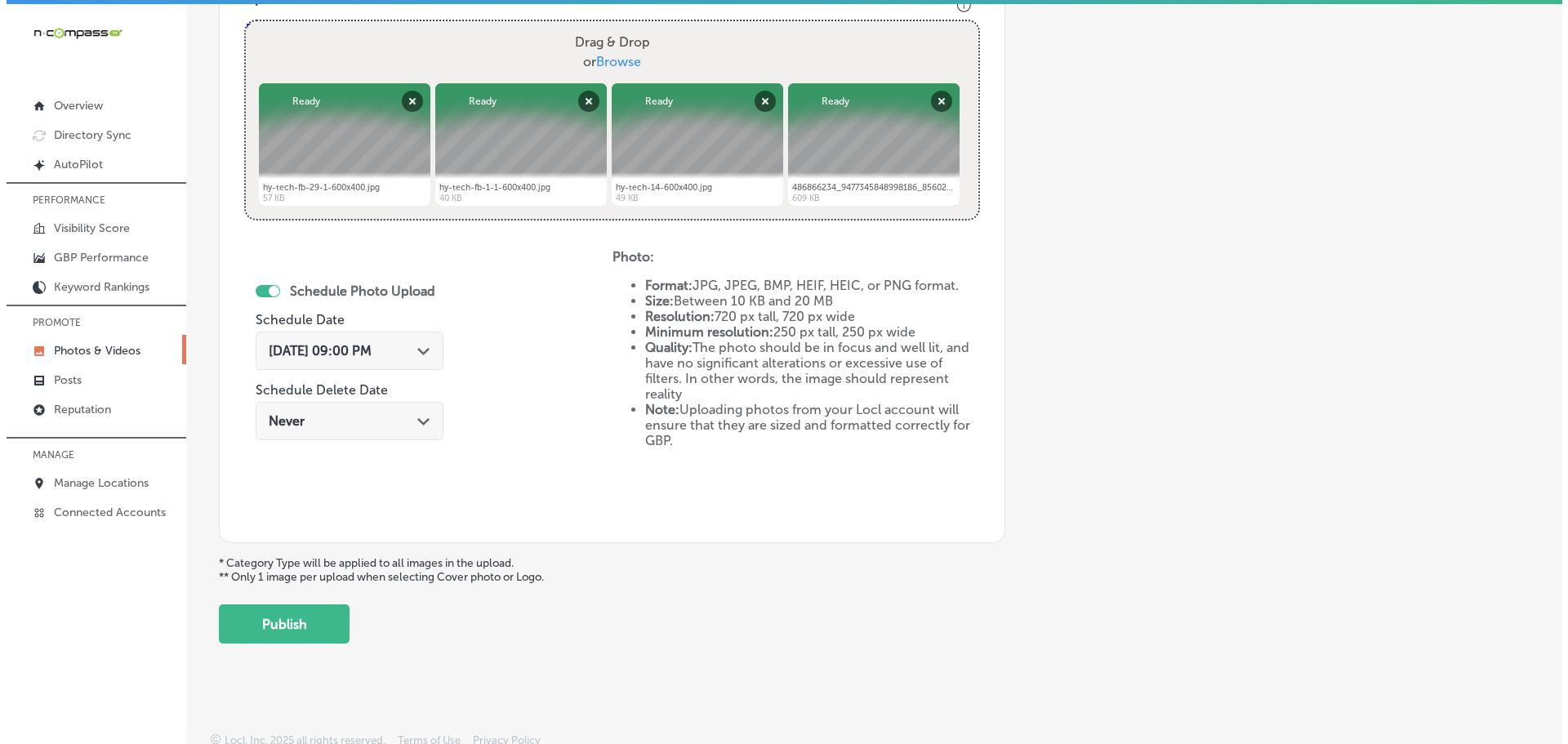
scroll to position [630, 0]
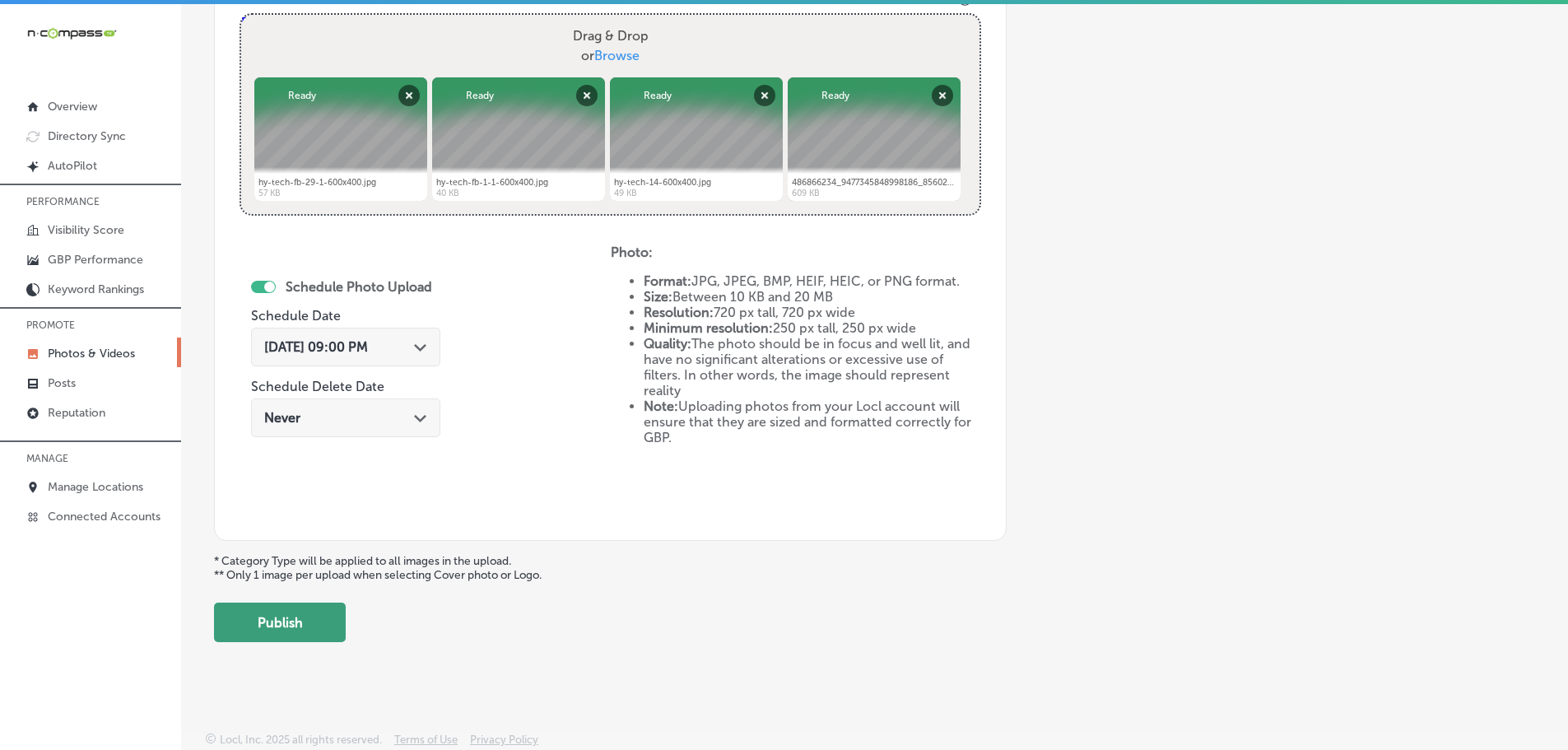
click at [314, 626] on button "Publish" at bounding box center [280, 621] width 132 height 40
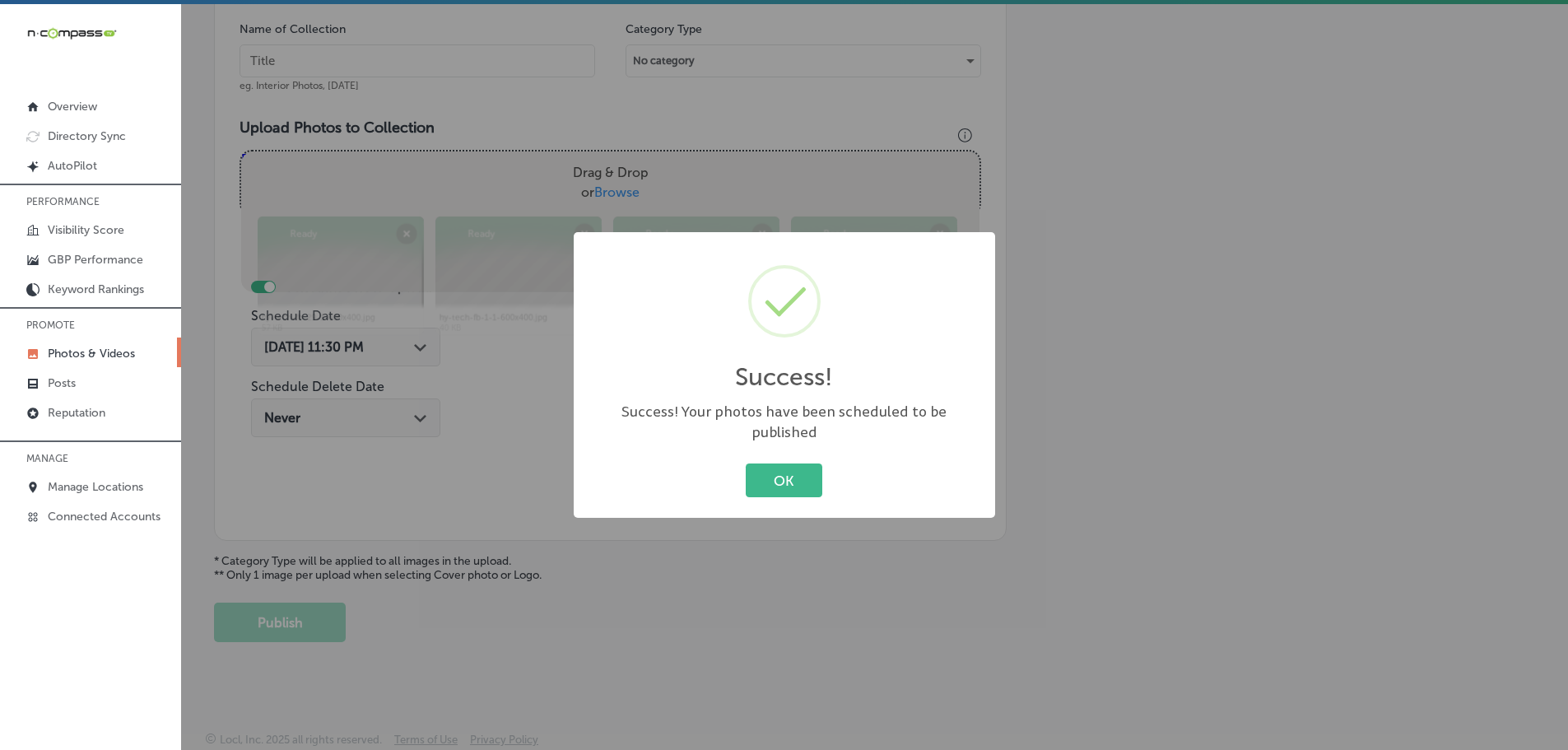
scroll to position [498, 0]
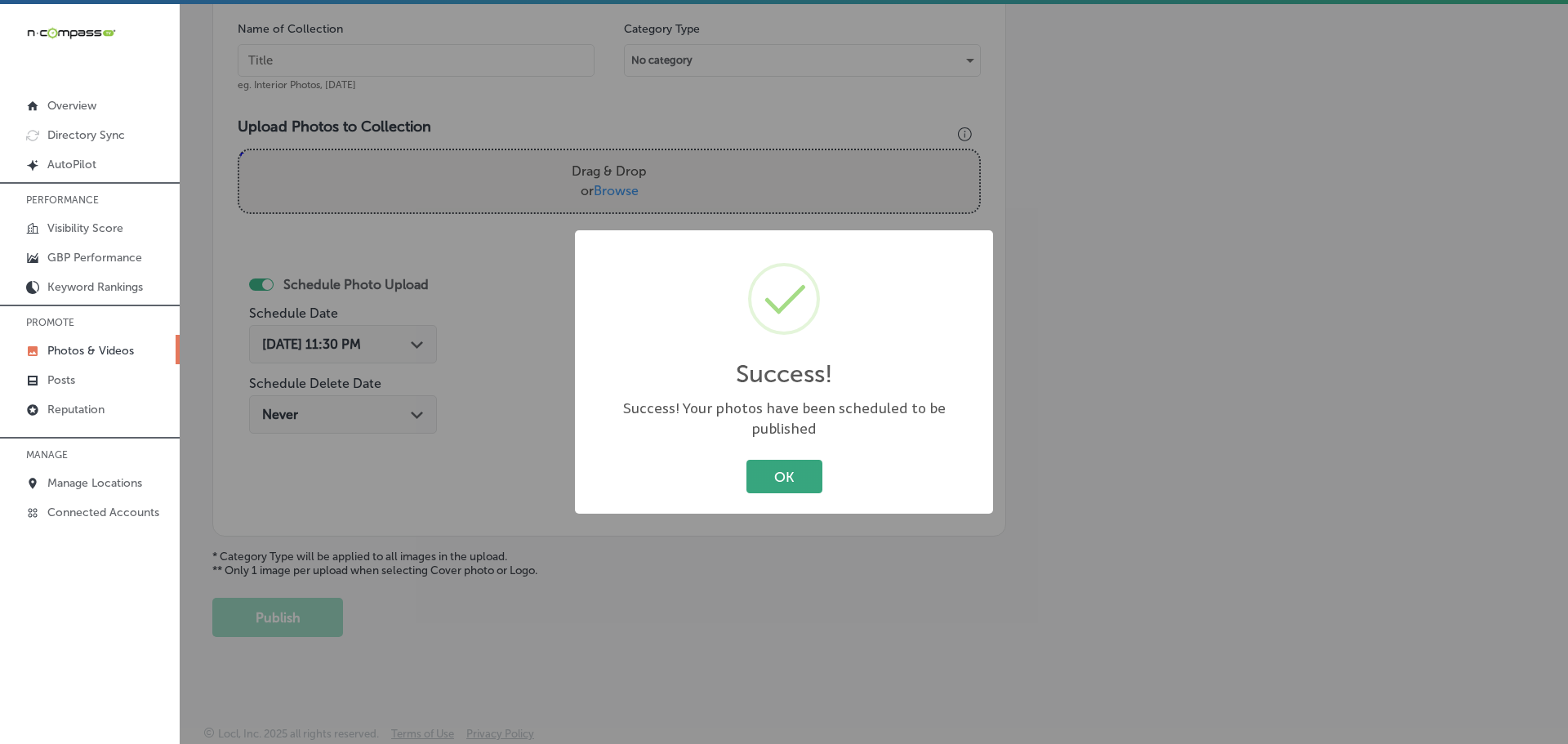
click at [787, 478] on button "OK" at bounding box center [784, 476] width 76 height 33
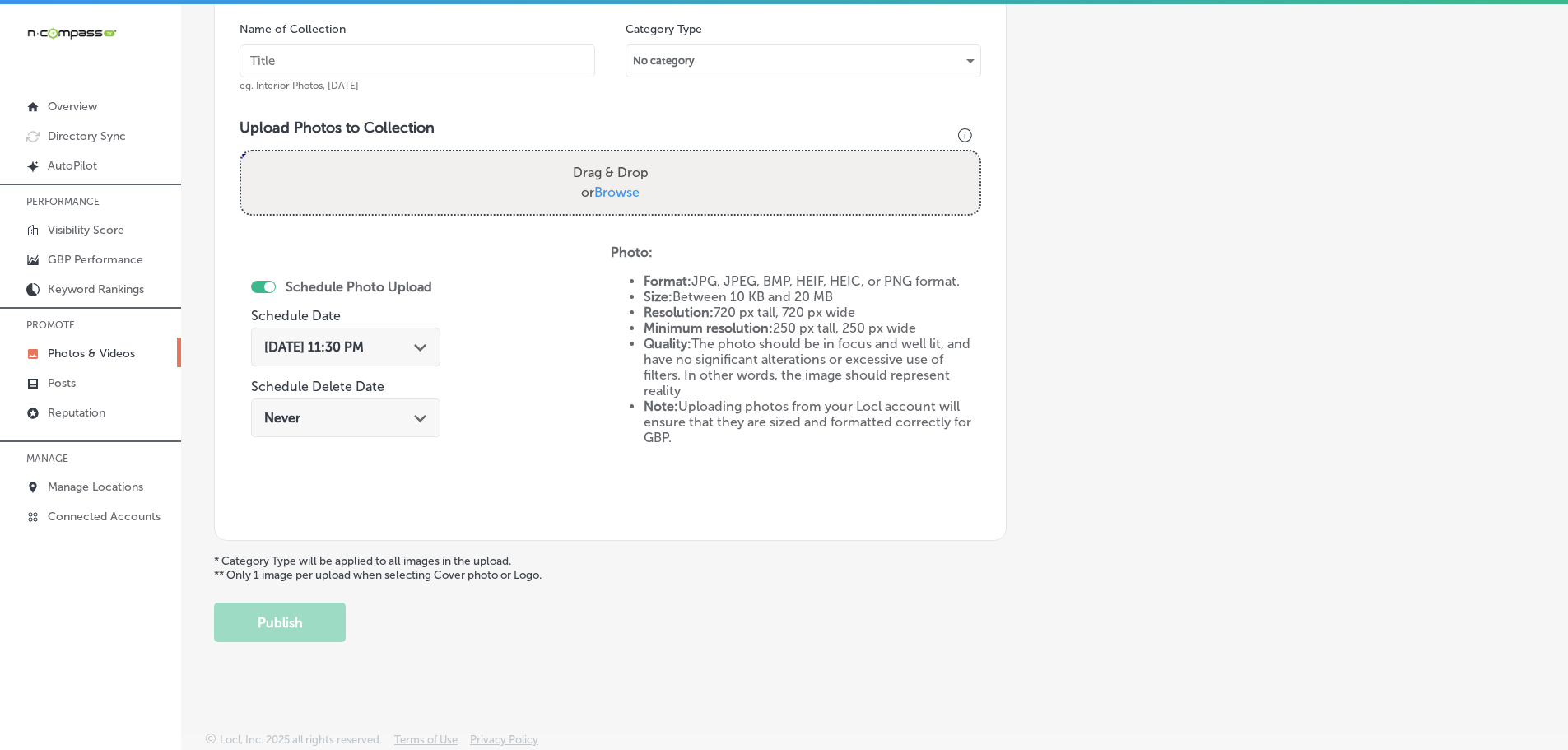
click at [608, 192] on span "Browse" at bounding box center [616, 192] width 45 height 16
click at [608, 157] on input "Drag & Drop or Browse" at bounding box center [610, 154] width 739 height 5
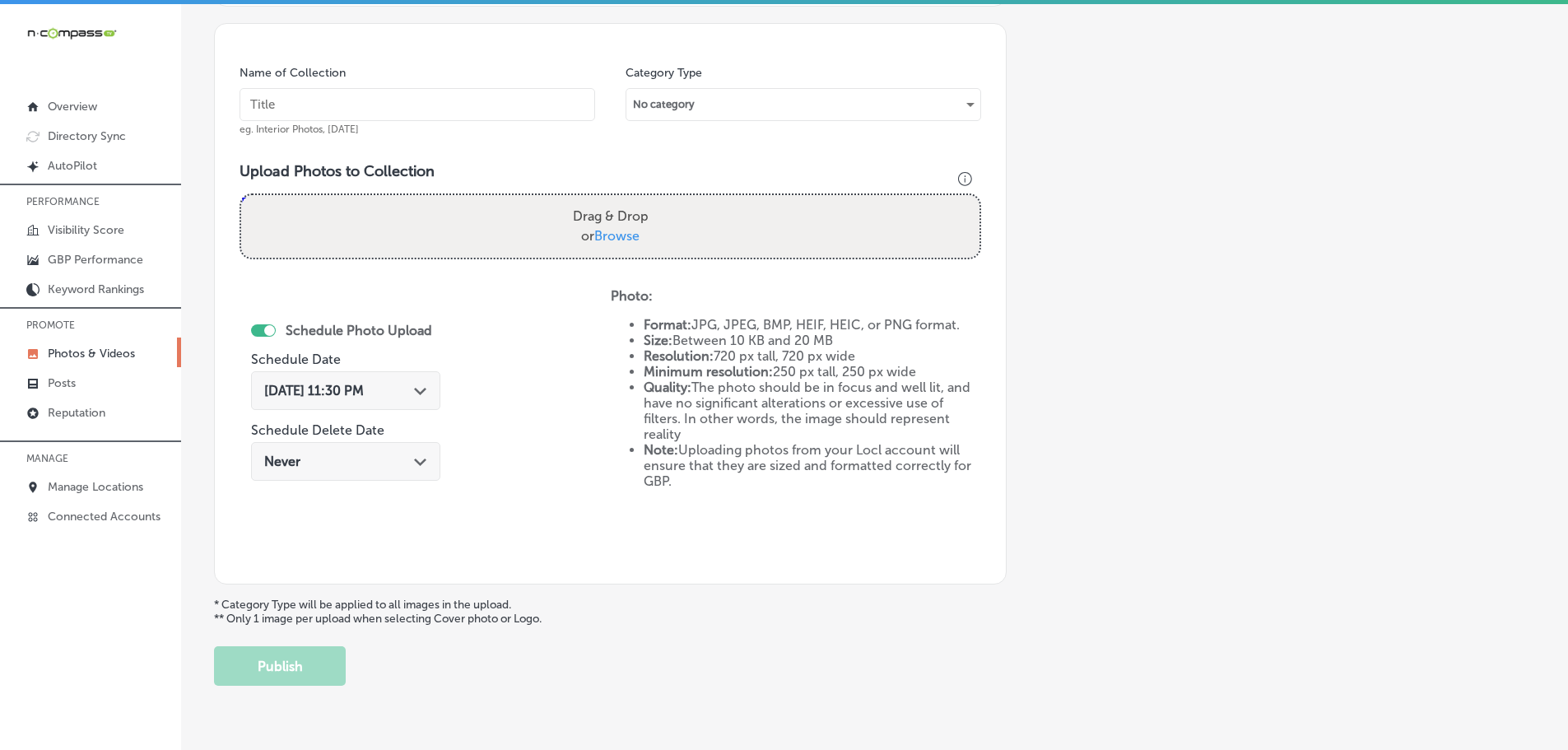
scroll to position [415, 0]
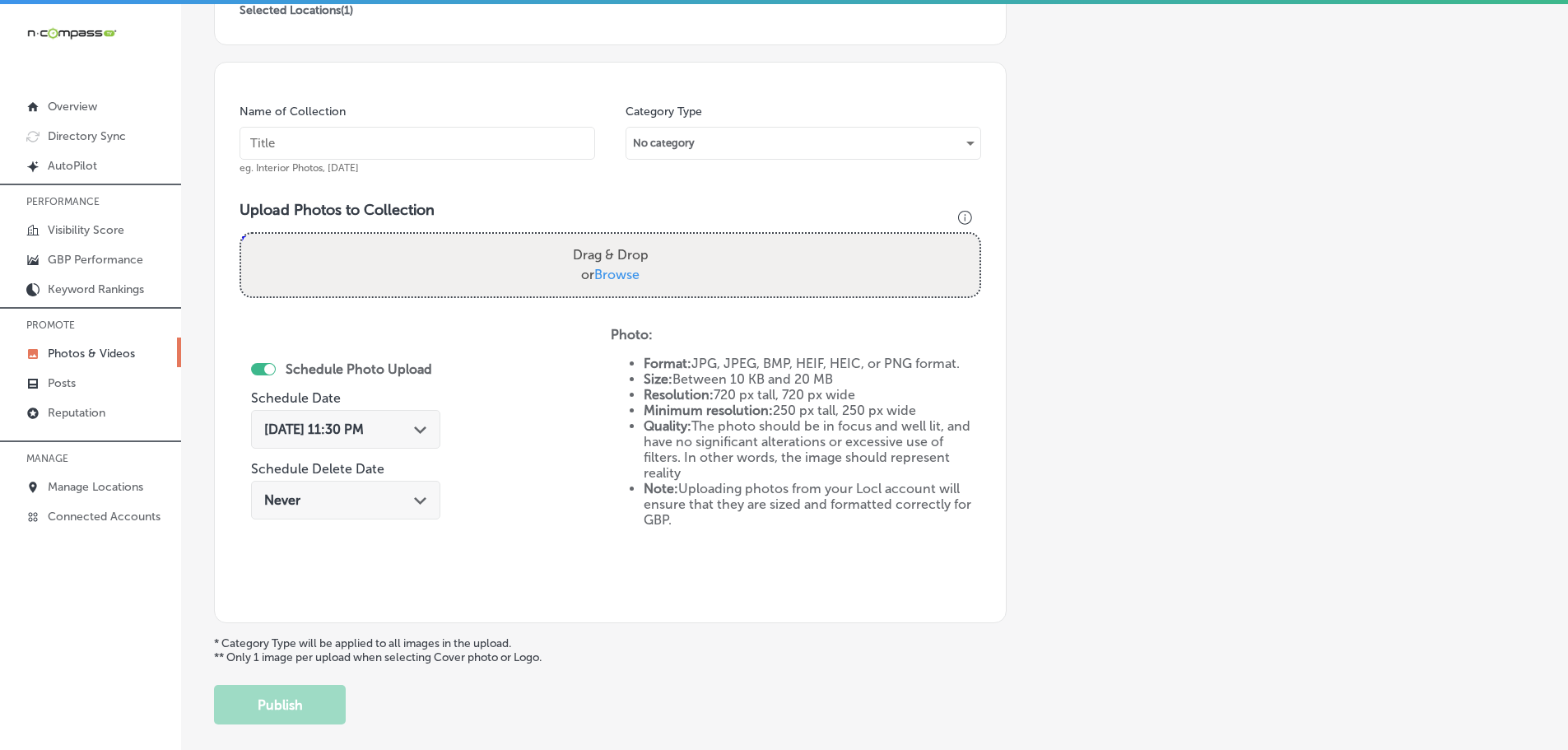
click at [623, 282] on span "Browse" at bounding box center [616, 275] width 45 height 16
click at [623, 239] on input "Drag & Drop or Browse" at bounding box center [610, 237] width 739 height 5
type input "C:\fakepath\hy-tech-transmissions-continuously-variable-transmissions-02-2.jpg"
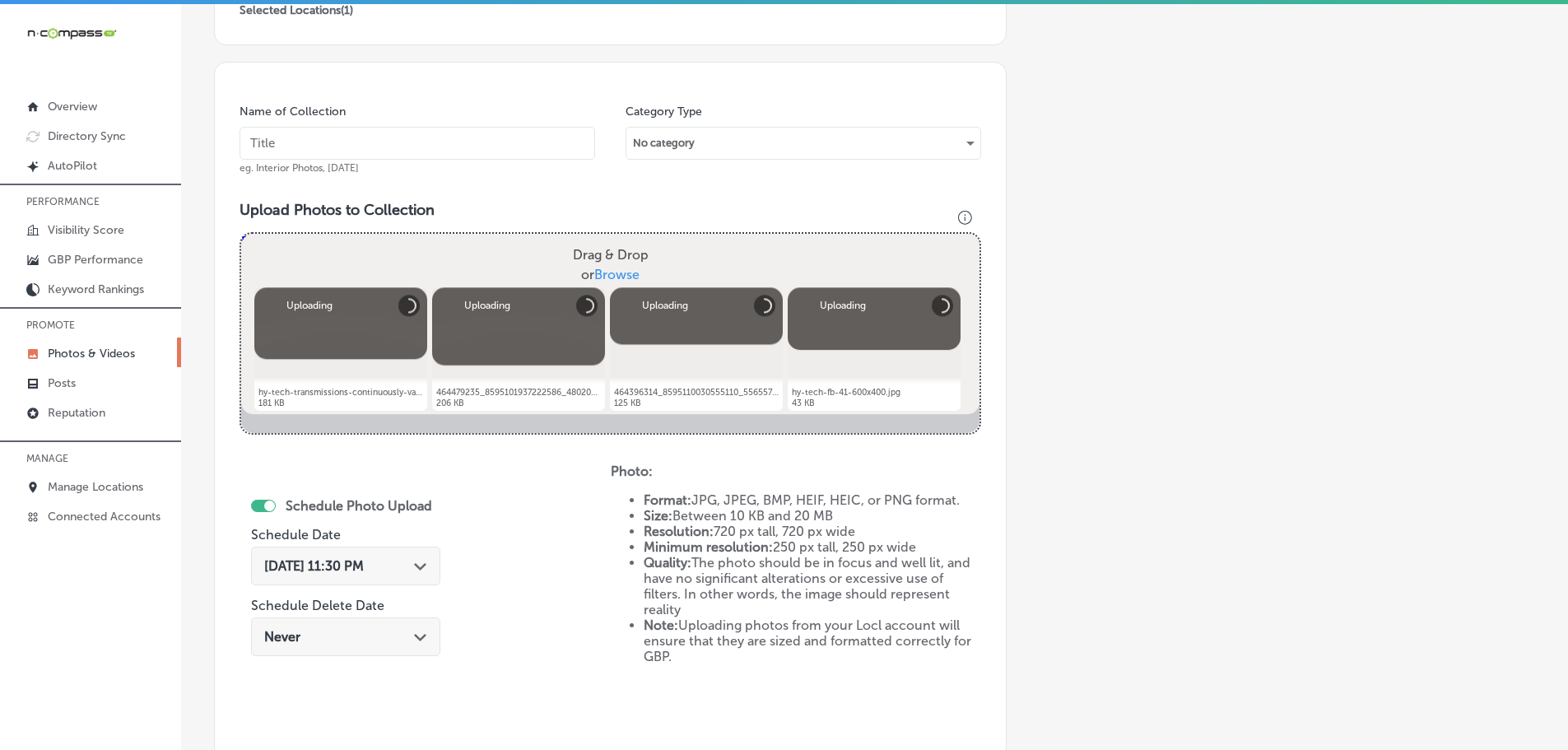
click at [452, 148] on input "text" at bounding box center [417, 143] width 356 height 33
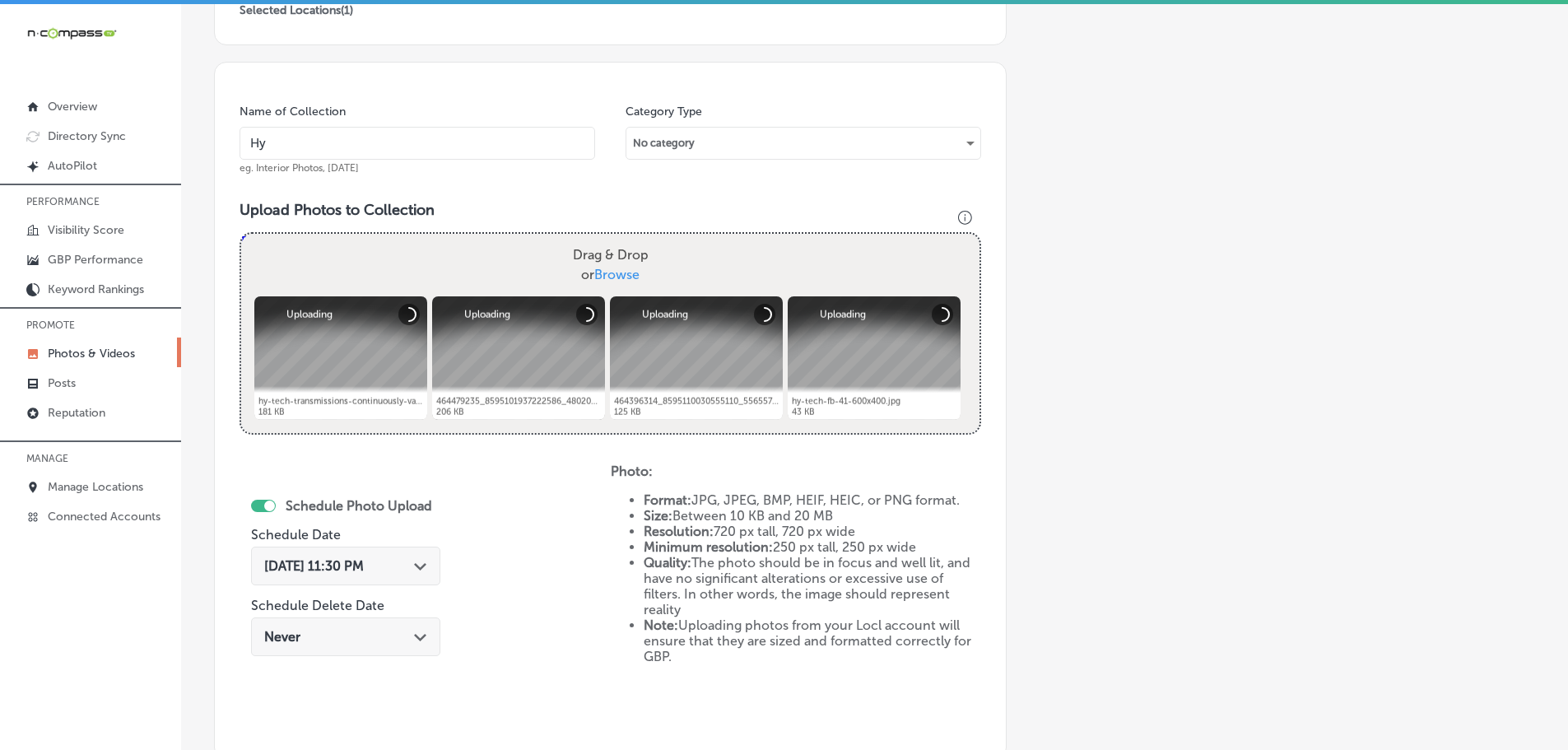
type input "Hy-Tech Transmissions"
click at [424, 570] on icon "Path Created with Sketch." at bounding box center [420, 566] width 12 height 7
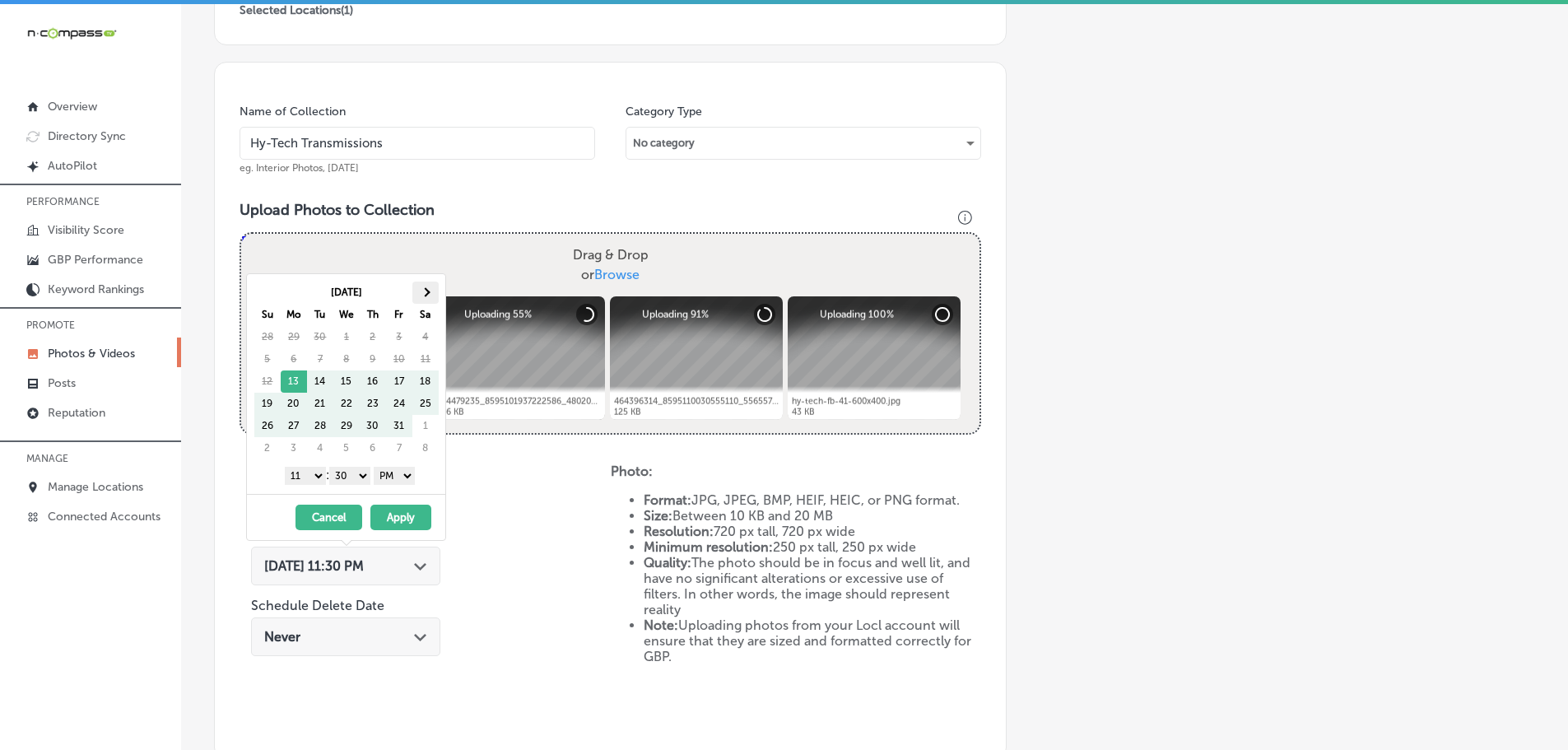
click at [420, 292] on th at bounding box center [425, 292] width 26 height 22
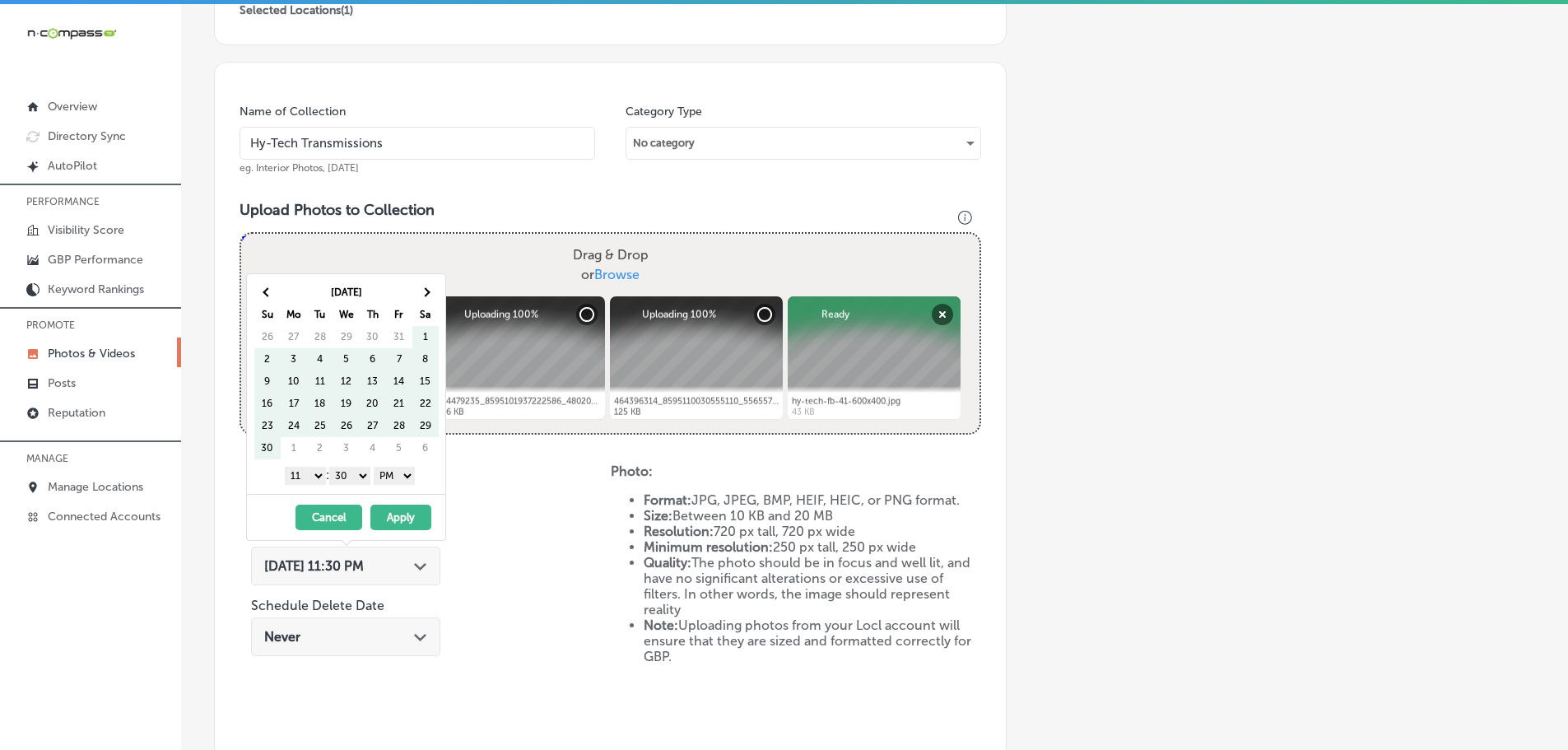
click at [420, 292] on th at bounding box center [425, 292] width 26 height 22
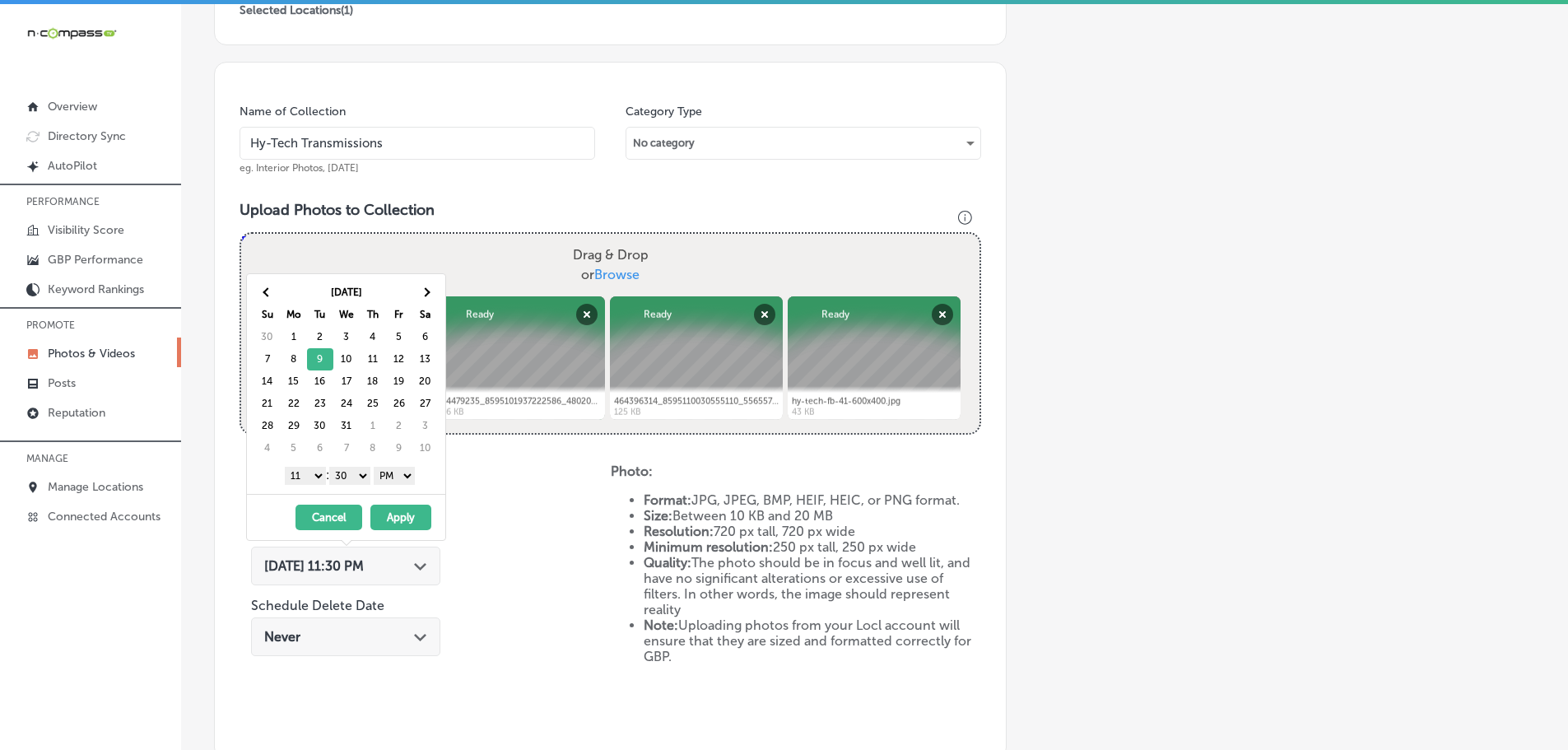
click at [321, 476] on select "1 2 3 4 5 6 7 8 9 10 11 12" at bounding box center [305, 475] width 41 height 18
click at [348, 476] on select "00 10 20 30 40 50" at bounding box center [350, 475] width 41 height 18
click at [416, 520] on button "Apply" at bounding box center [401, 517] width 61 height 26
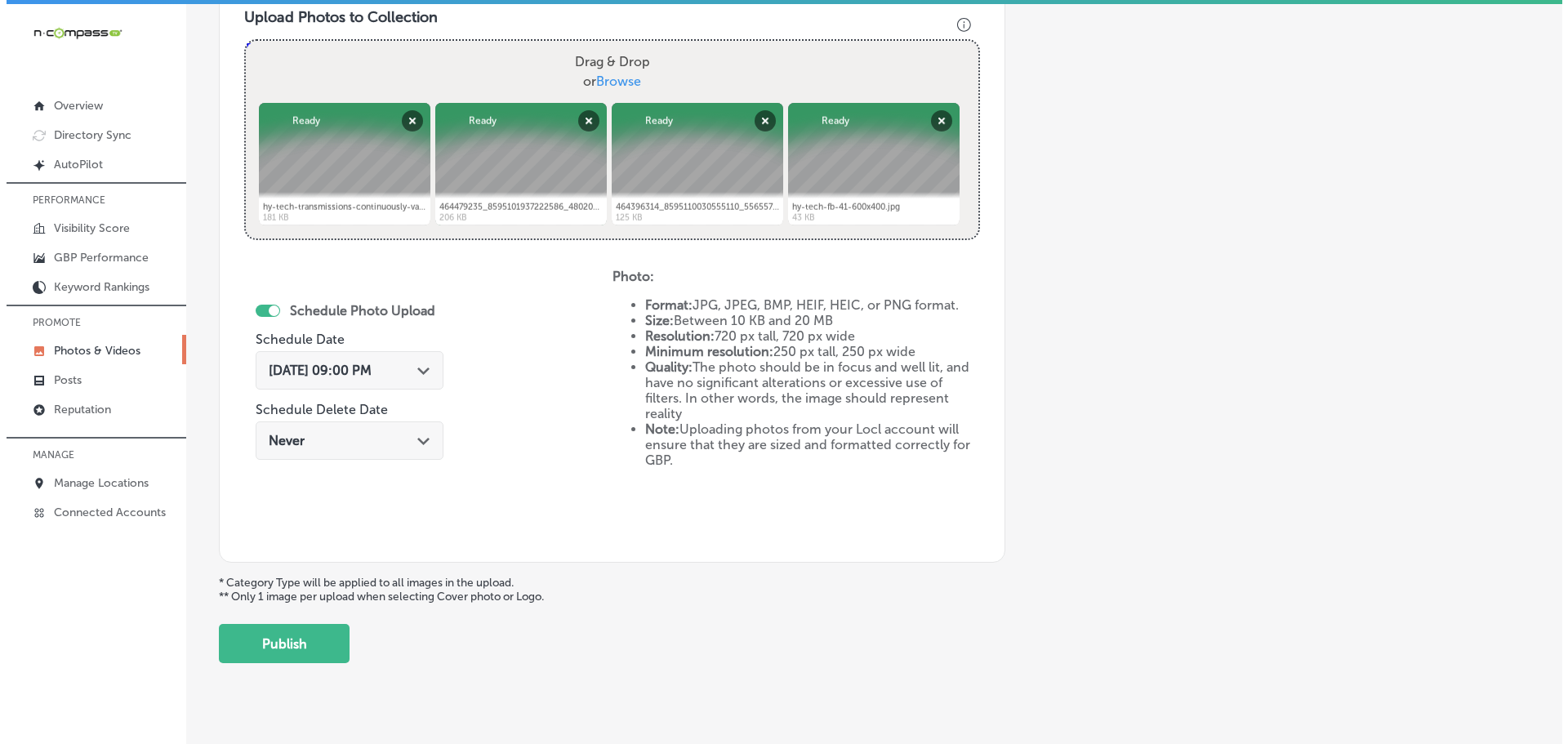
scroll to position [630, 0]
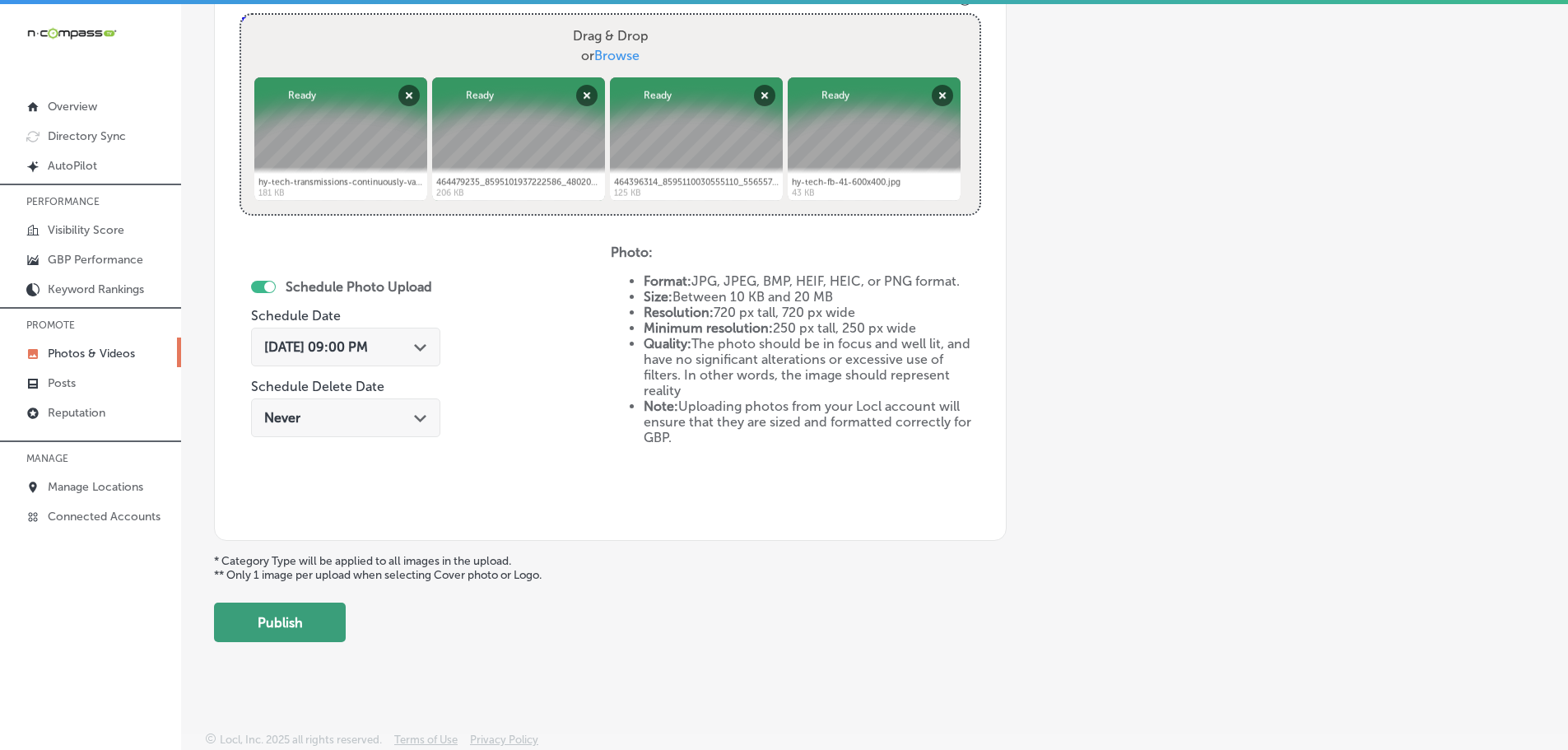
click at [305, 619] on button "Publish" at bounding box center [280, 621] width 132 height 40
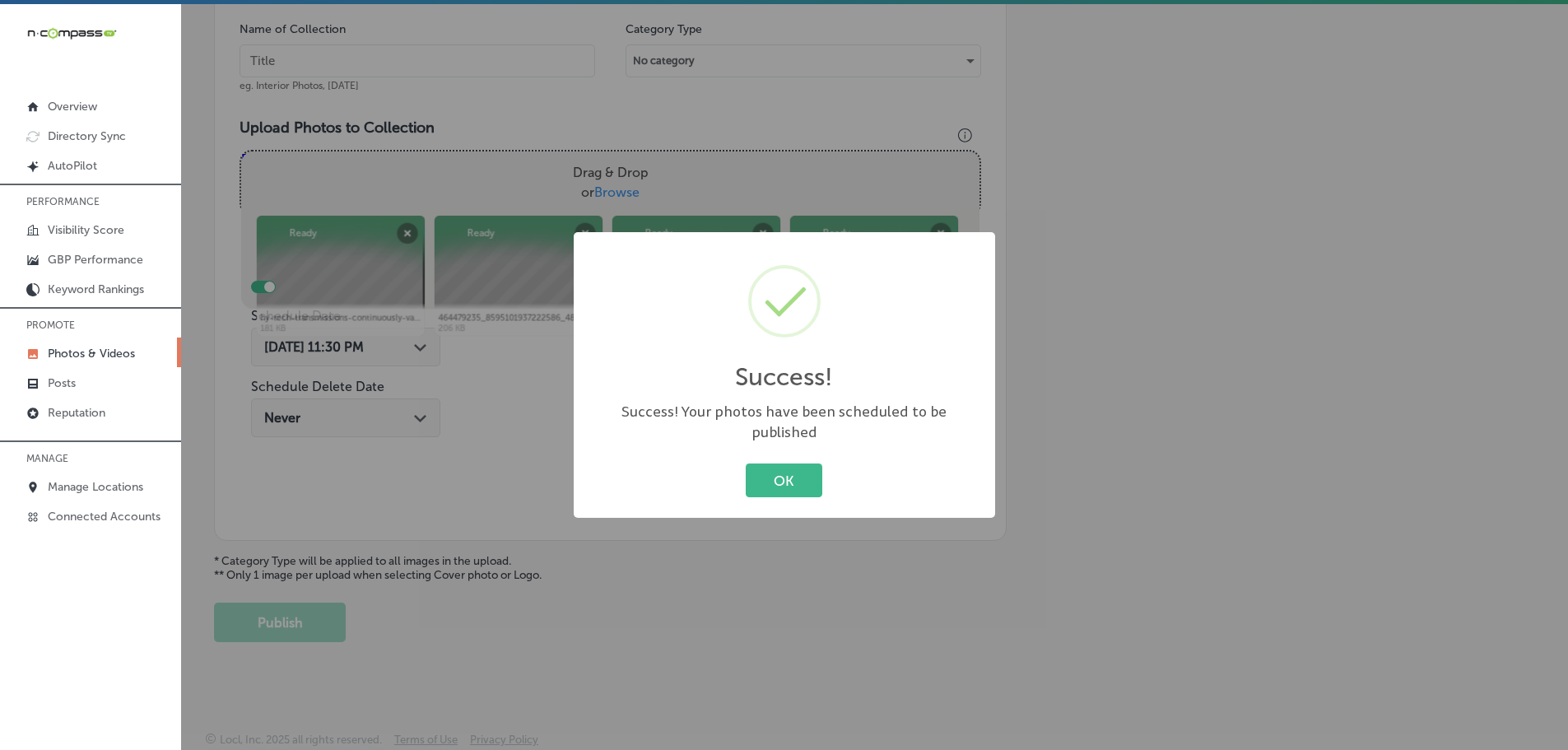
scroll to position [498, 0]
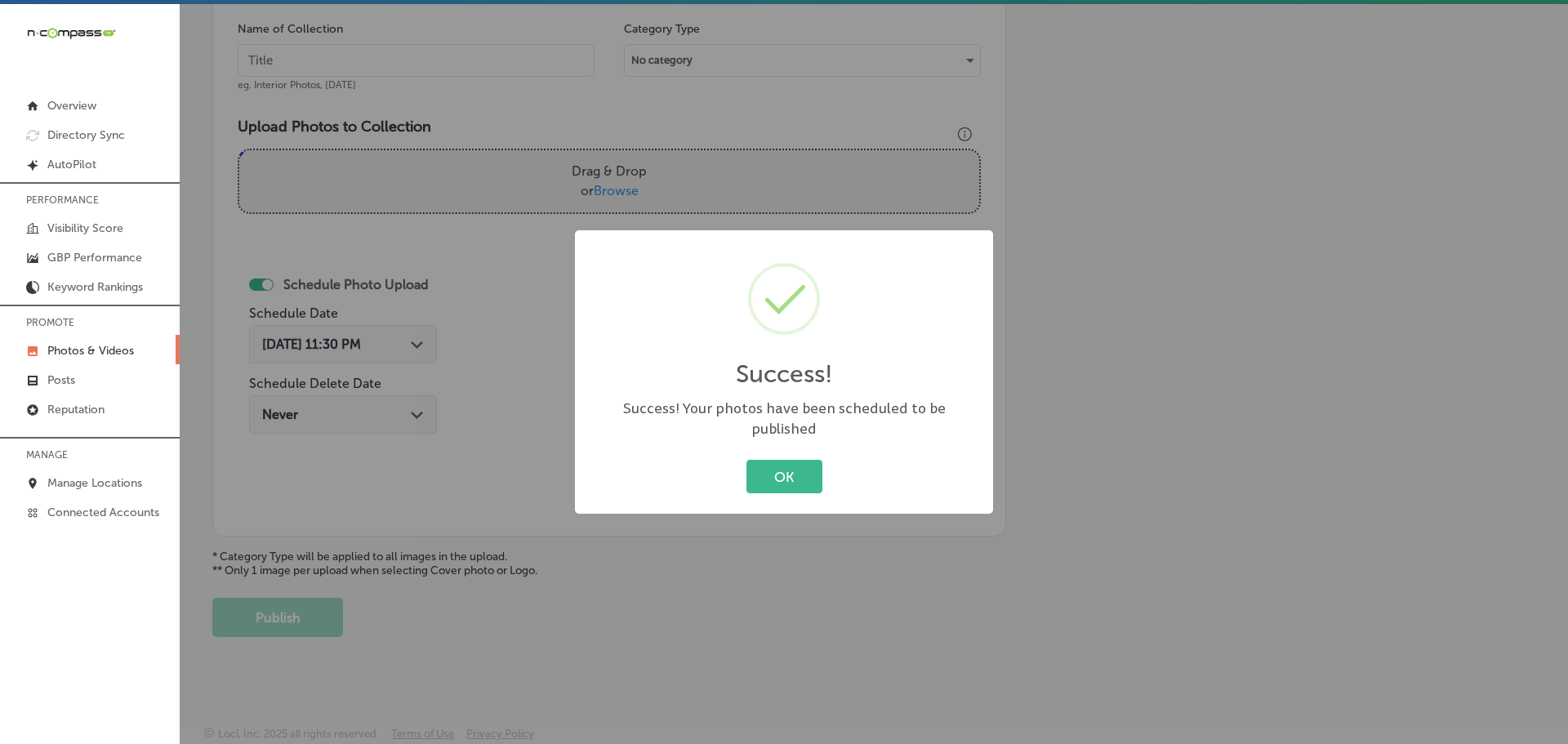
drag, startPoint x: 763, startPoint y: 468, endPoint x: 859, endPoint y: 579, distance: 146.8
click at [765, 469] on button "OK" at bounding box center [784, 476] width 76 height 33
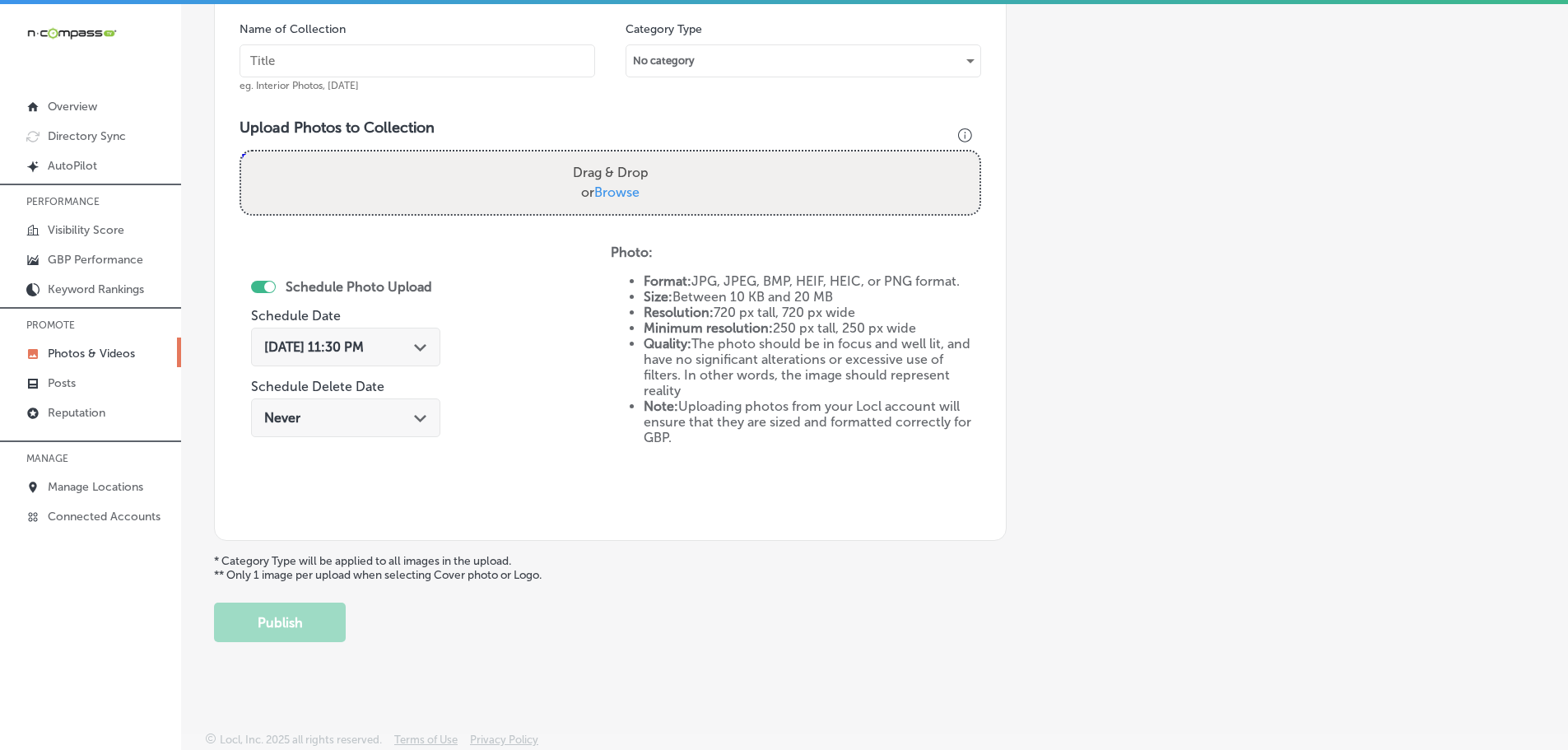
click at [619, 192] on span "Browse" at bounding box center [616, 192] width 45 height 16
click at [619, 157] on input "Drag & Drop or Browse" at bounding box center [610, 154] width 739 height 5
type input "C:\fakepath\465004055_8633668303365949_563762976140138772_n.jpg"
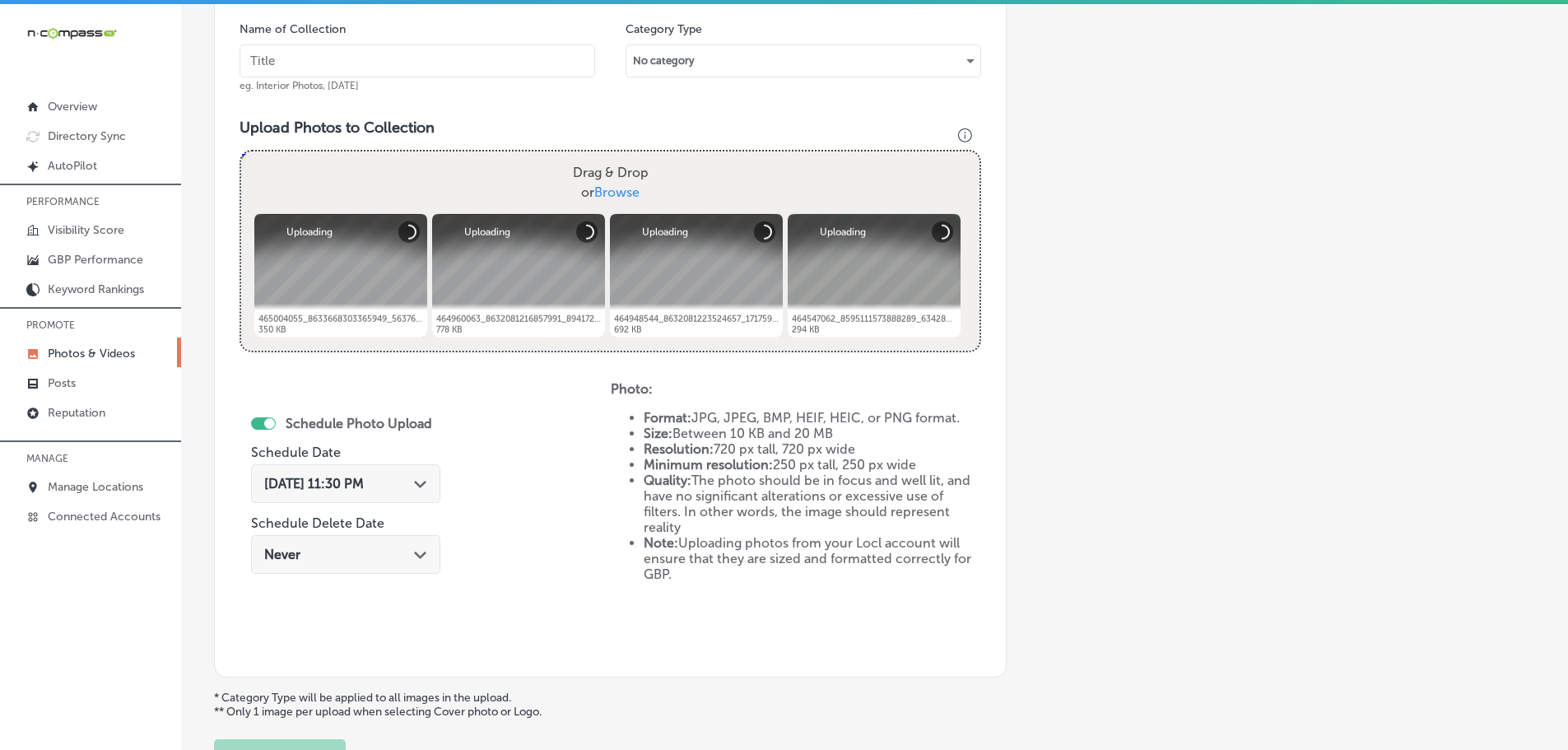
click at [482, 68] on input "text" at bounding box center [417, 60] width 356 height 33
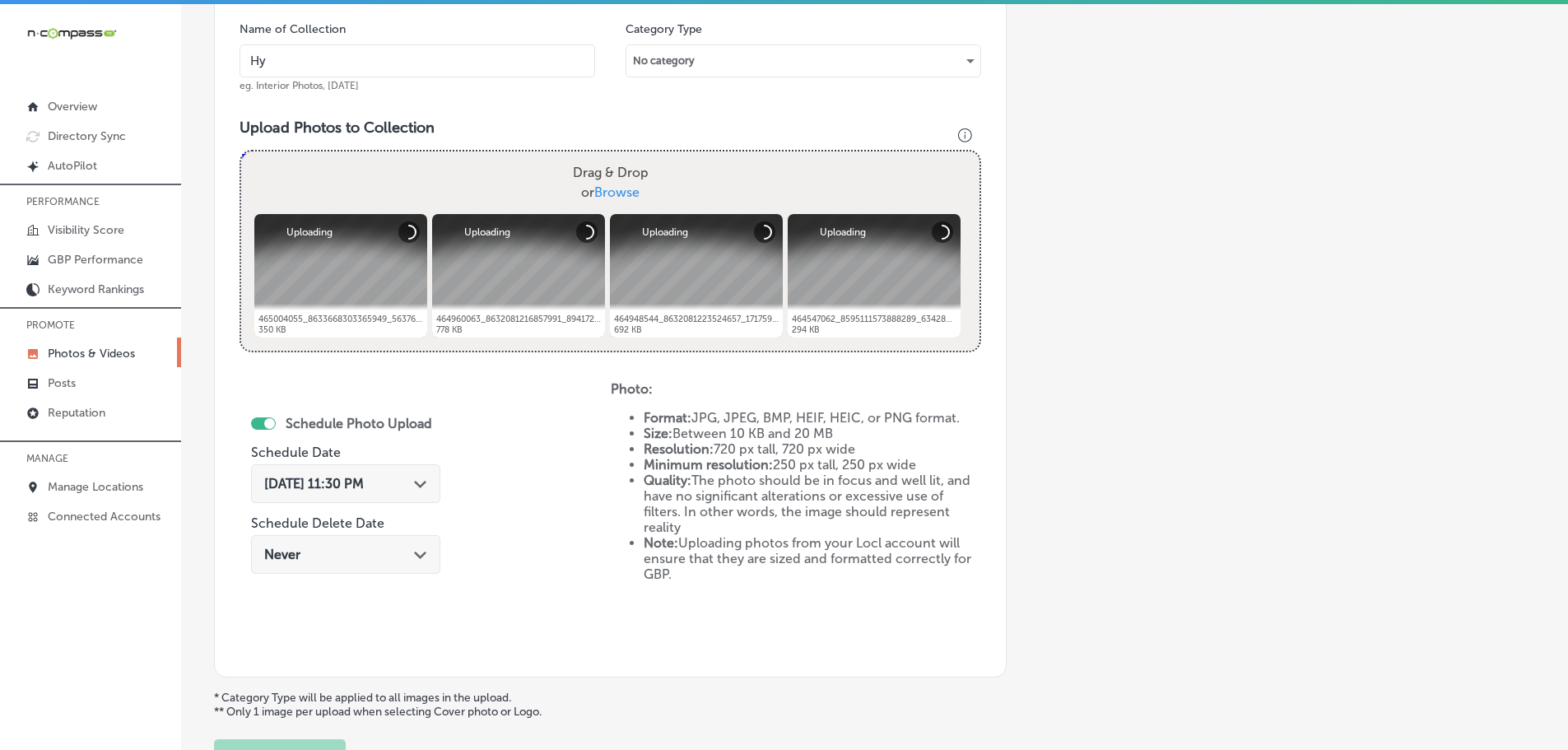
type input "Hy-Tech Transmissions"
click at [416, 482] on icon "Path Created with Sketch." at bounding box center [420, 484] width 12 height 7
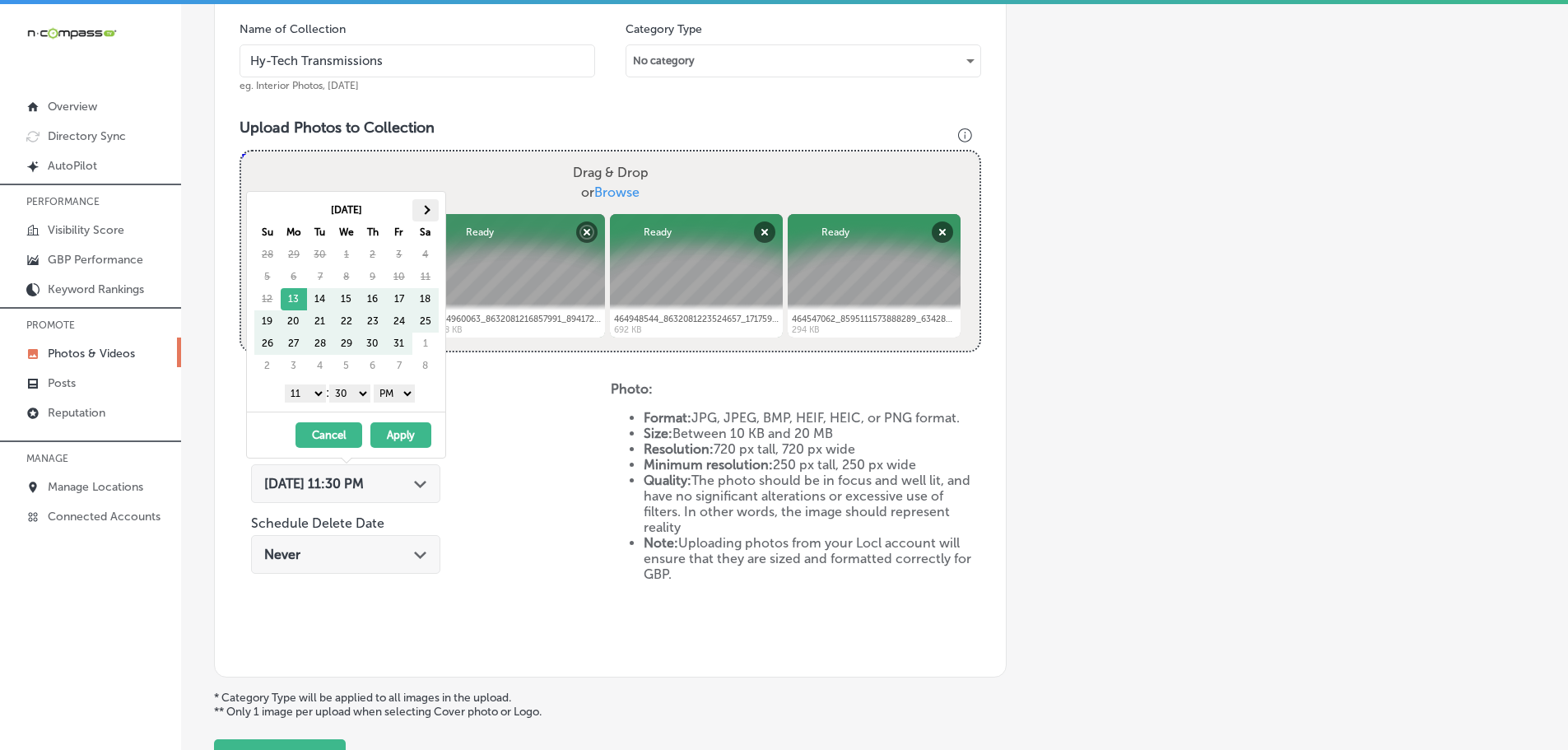
click at [425, 216] on th at bounding box center [425, 210] width 26 height 22
click at [305, 388] on select "1 2 3 4 5 6 7 8 9 10 11 12" at bounding box center [305, 393] width 41 height 18
click at [351, 390] on select "00 10 20 30 40 50" at bounding box center [350, 393] width 41 height 18
click at [397, 434] on button "Apply" at bounding box center [401, 435] width 61 height 26
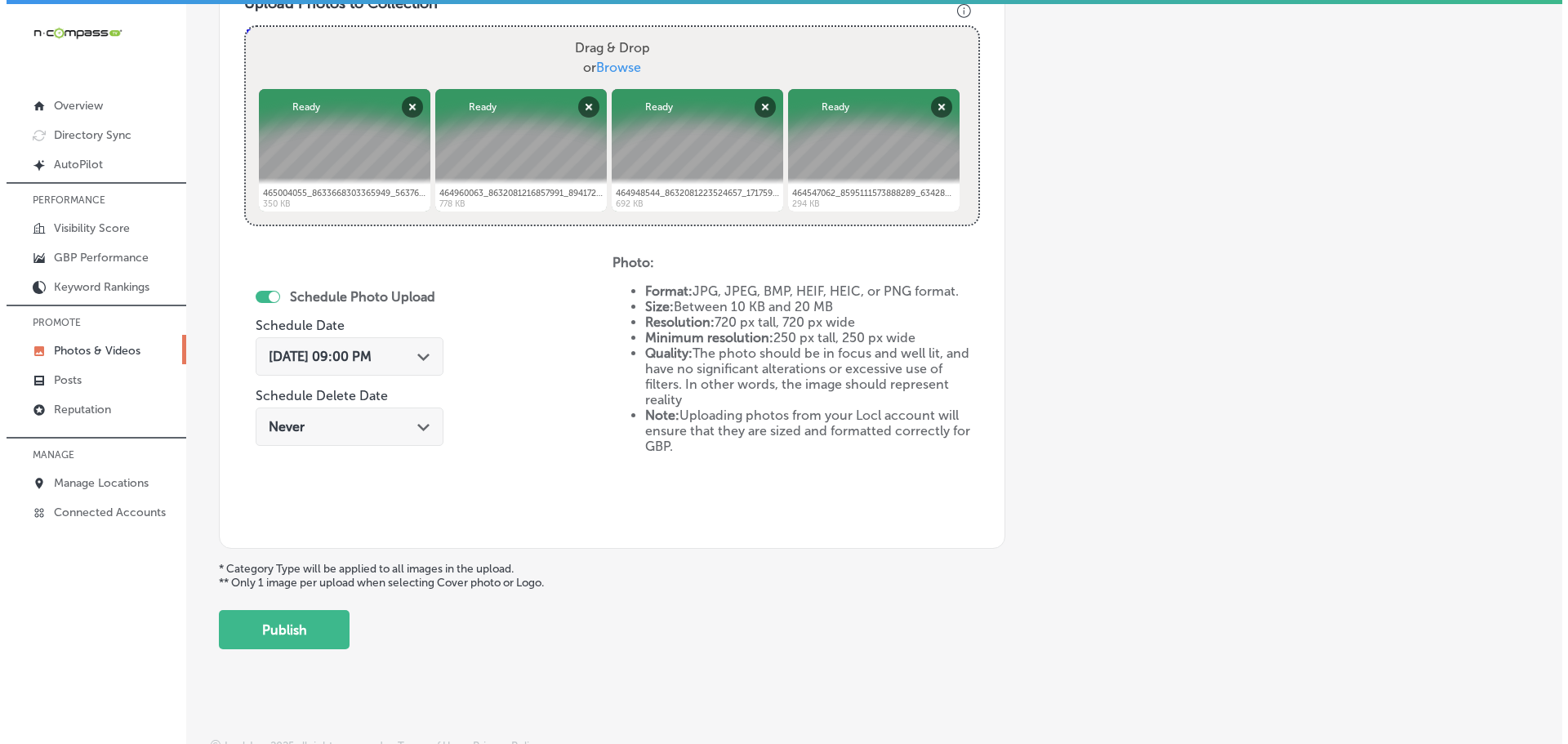
scroll to position [630, 0]
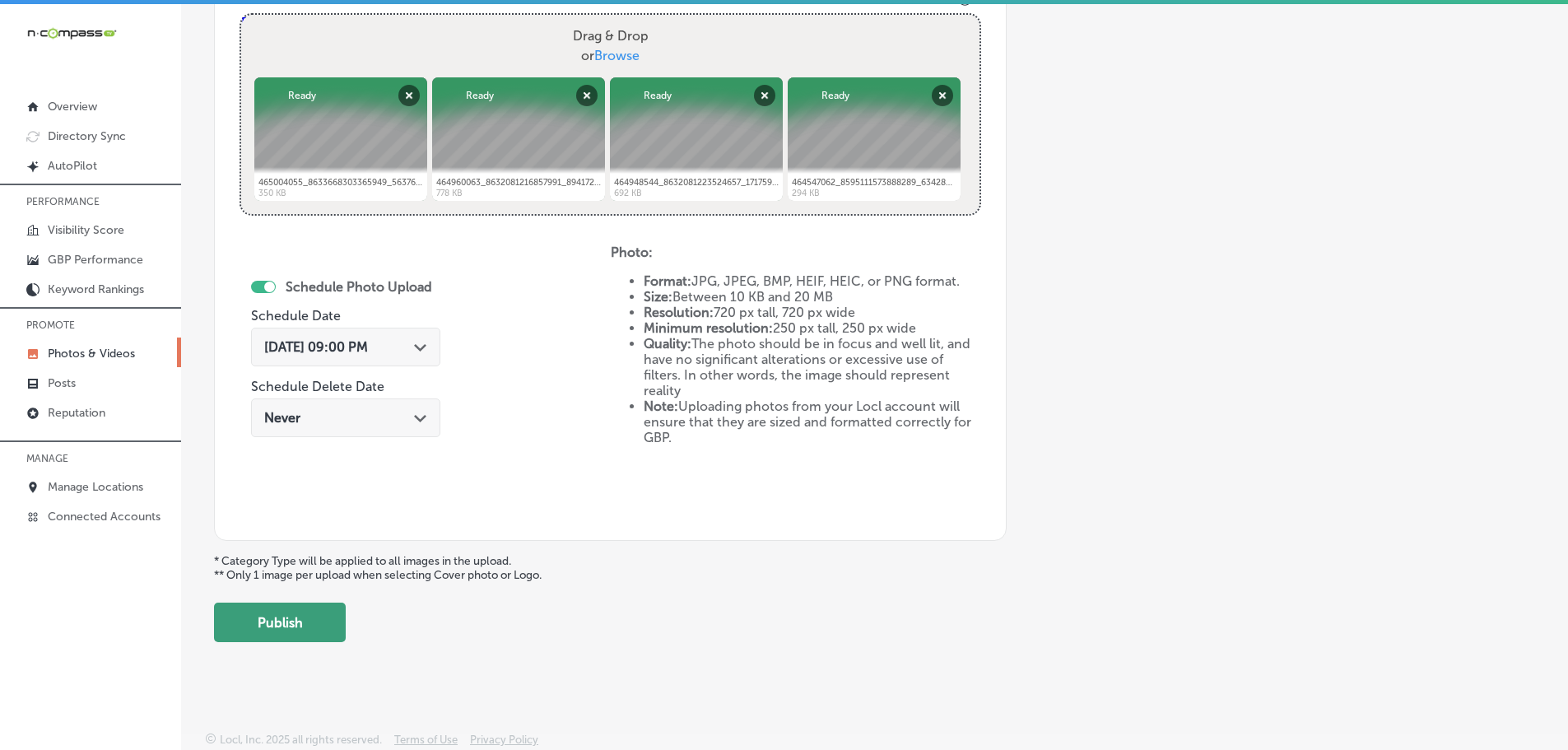
click at [310, 613] on button "Publish" at bounding box center [280, 621] width 132 height 40
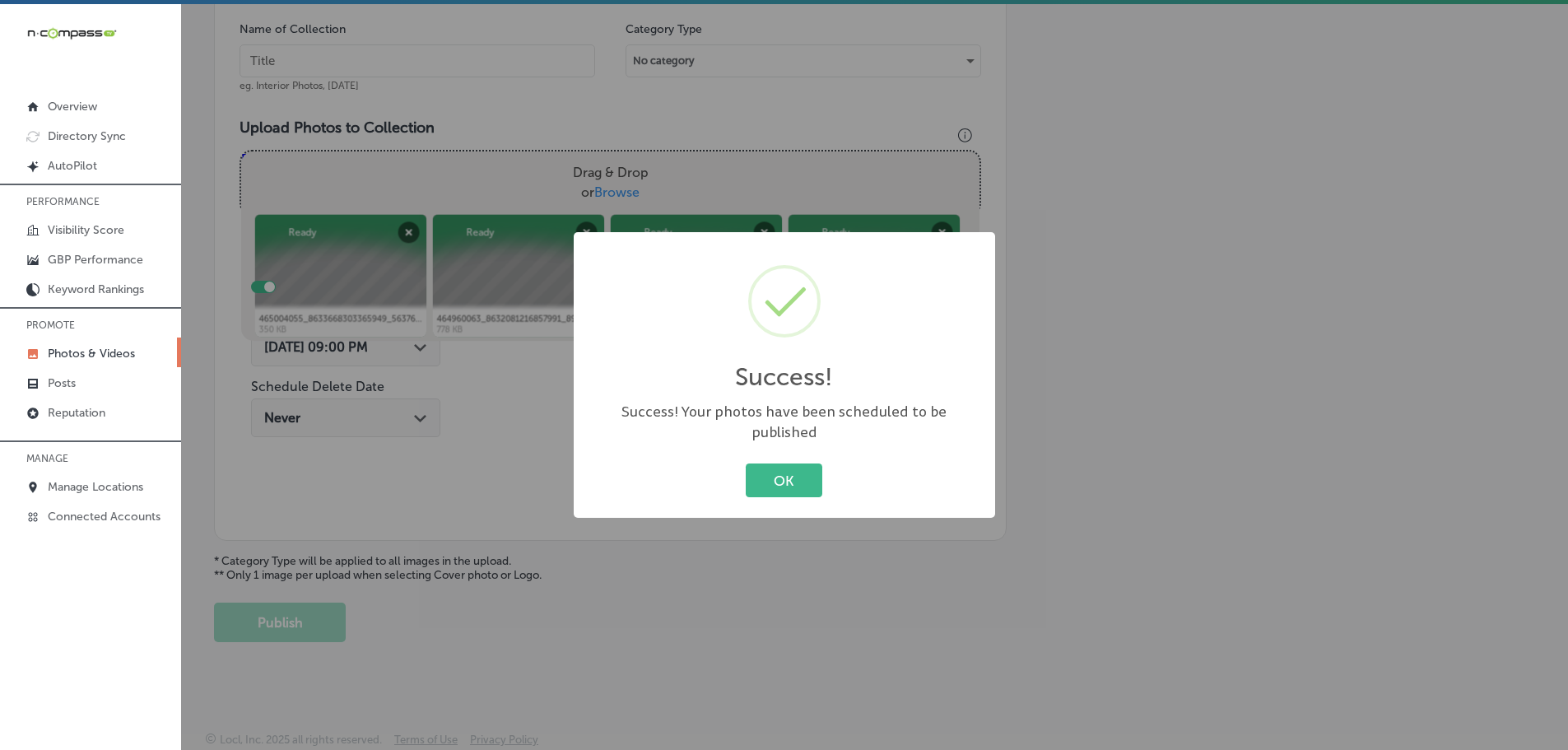
scroll to position [498, 0]
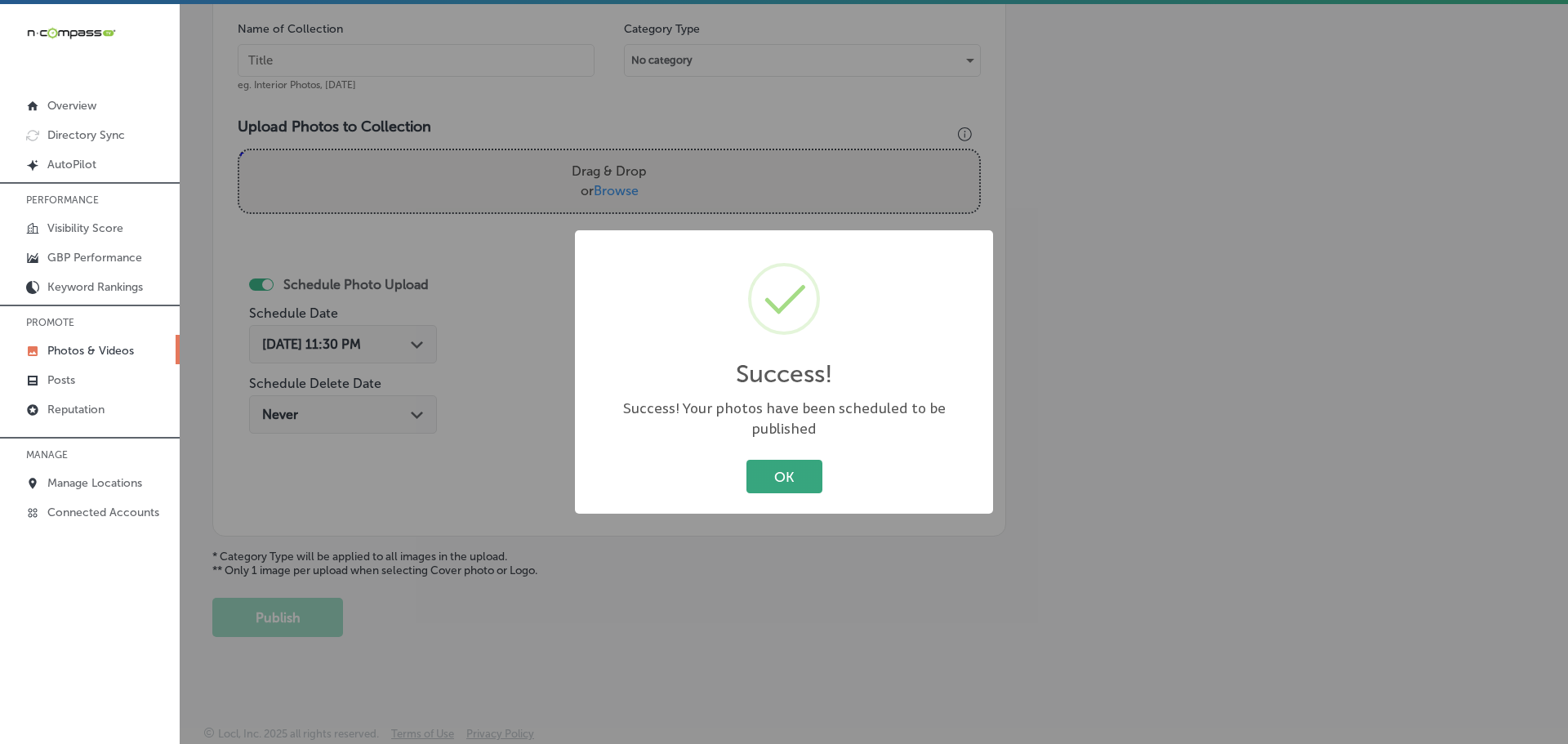
click at [762, 465] on button "OK" at bounding box center [784, 476] width 76 height 33
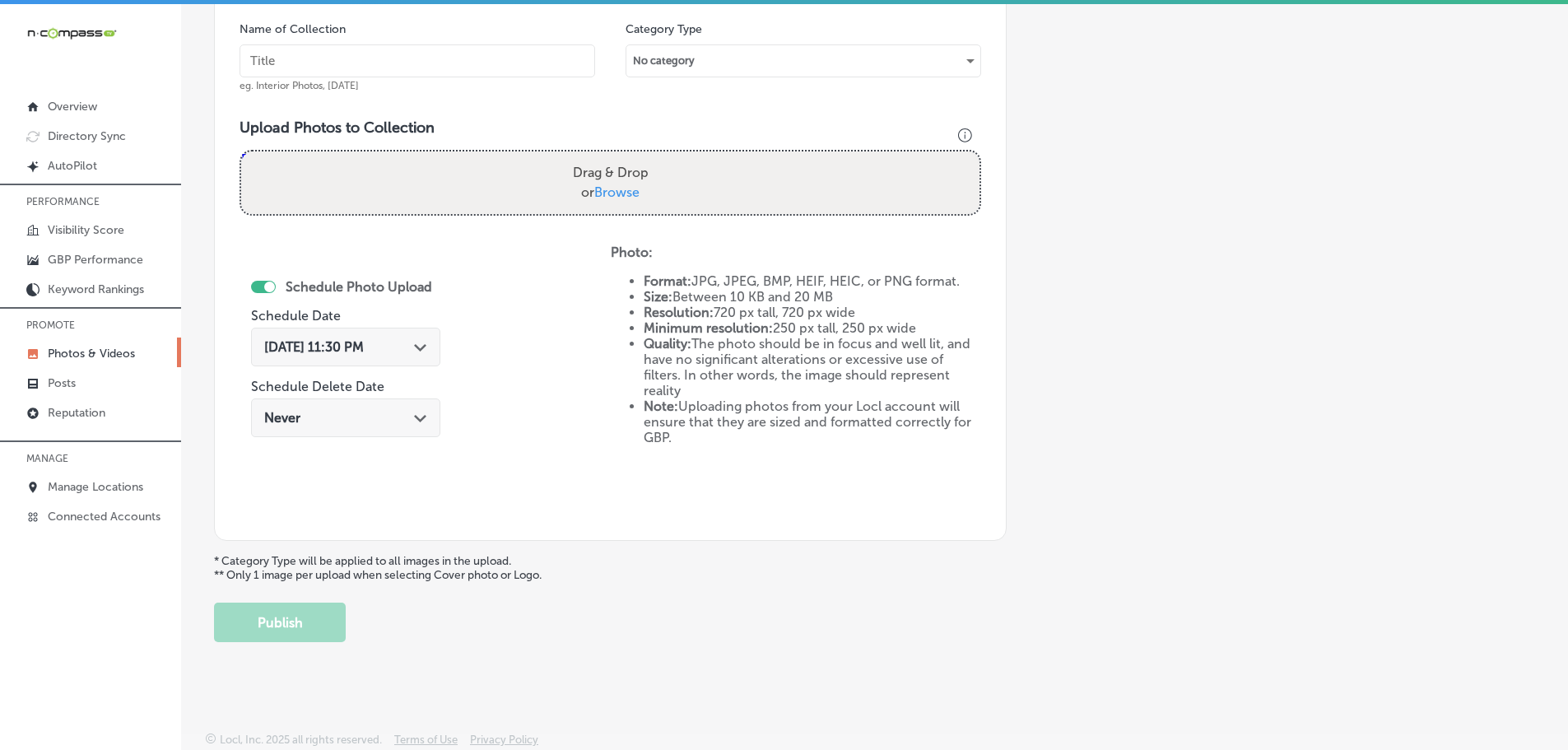
click at [613, 191] on span "Browse" at bounding box center [616, 192] width 45 height 16
click at [613, 157] on input "Drag & Drop or Browse" at bounding box center [610, 154] width 739 height 5
type input "C:\fakepath\487124740_1207854661341547_5033857706652904071_n.jpg"
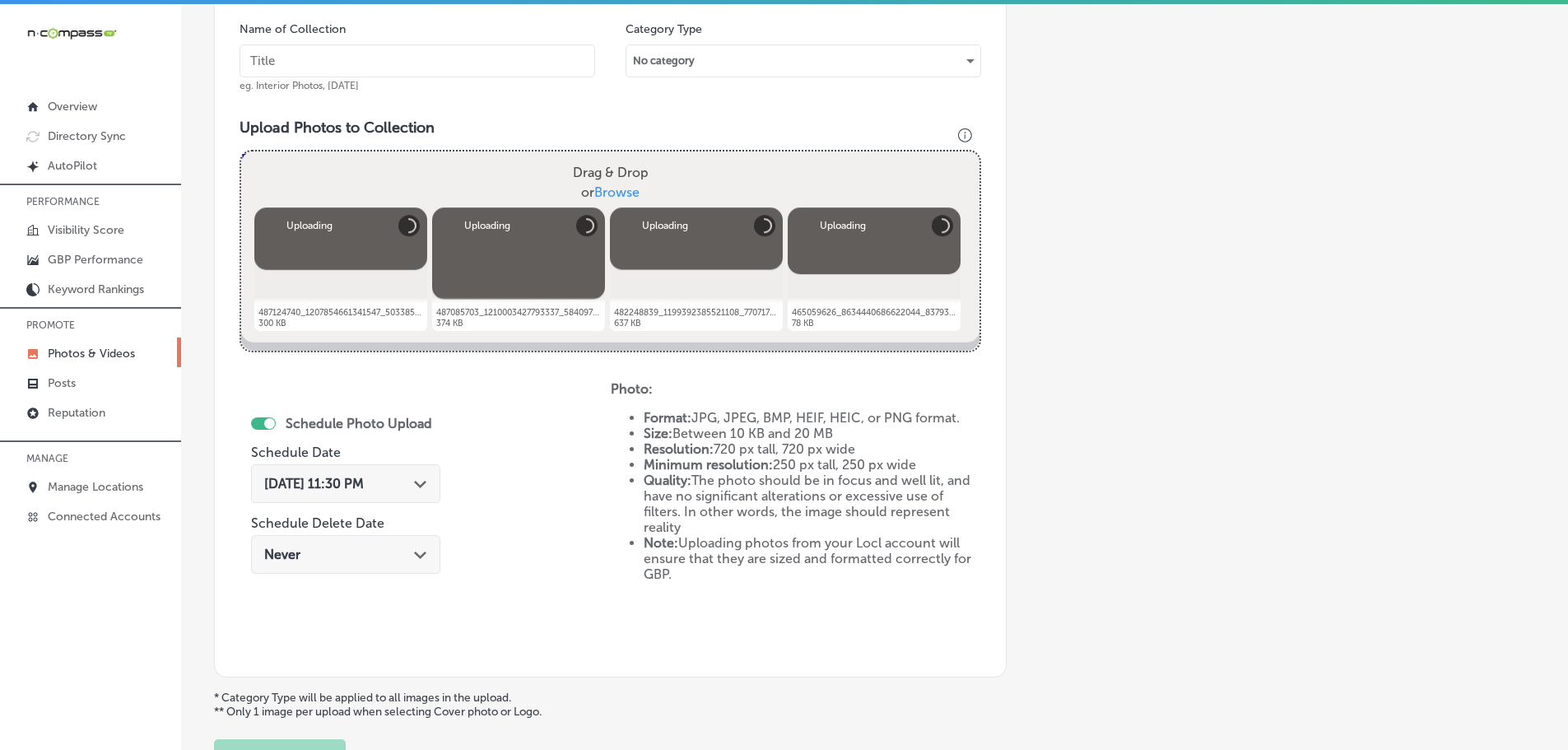
click at [423, 64] on input "text" at bounding box center [417, 60] width 356 height 33
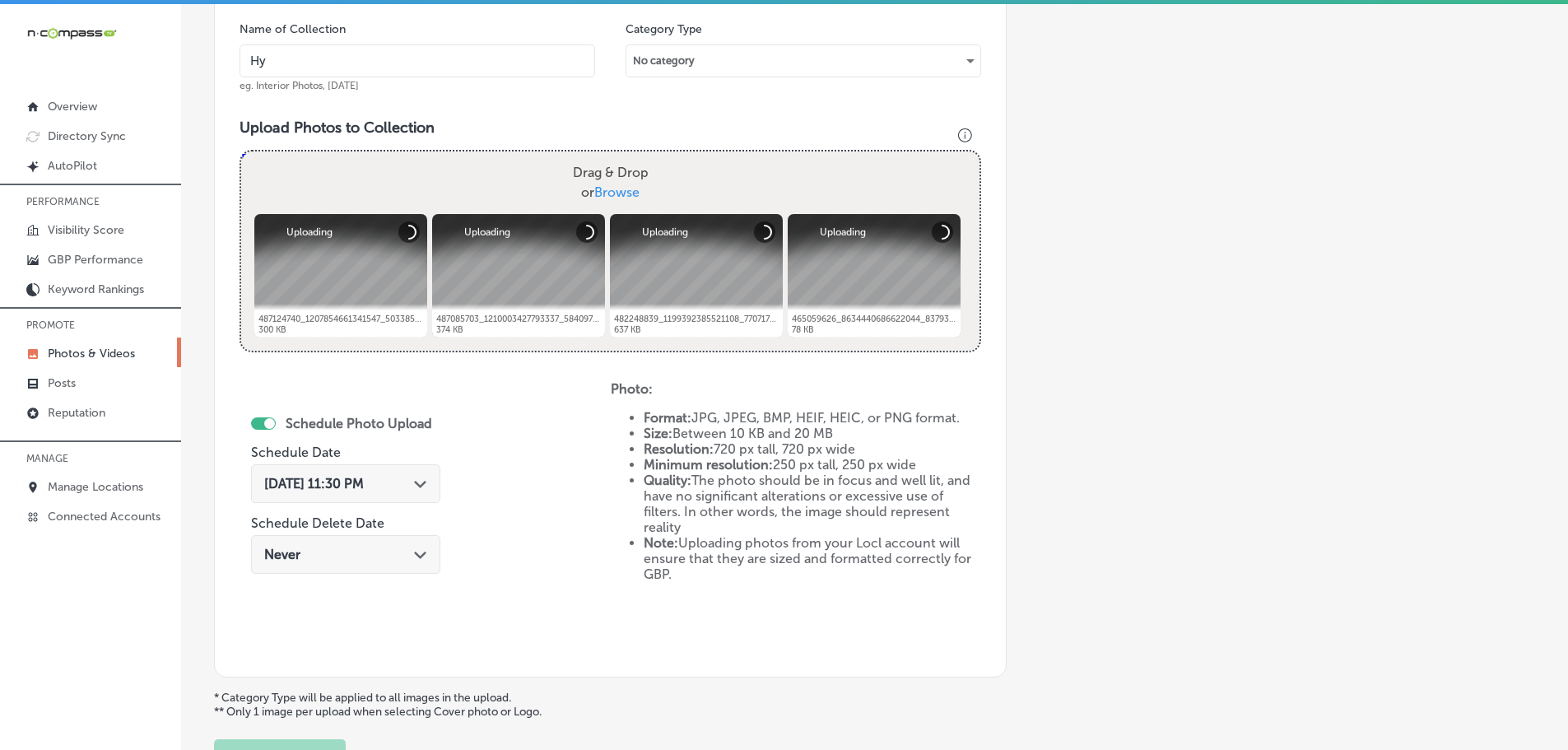
type input "Hy-Tech Transmissions"
click at [420, 483] on polygon at bounding box center [420, 484] width 12 height 7
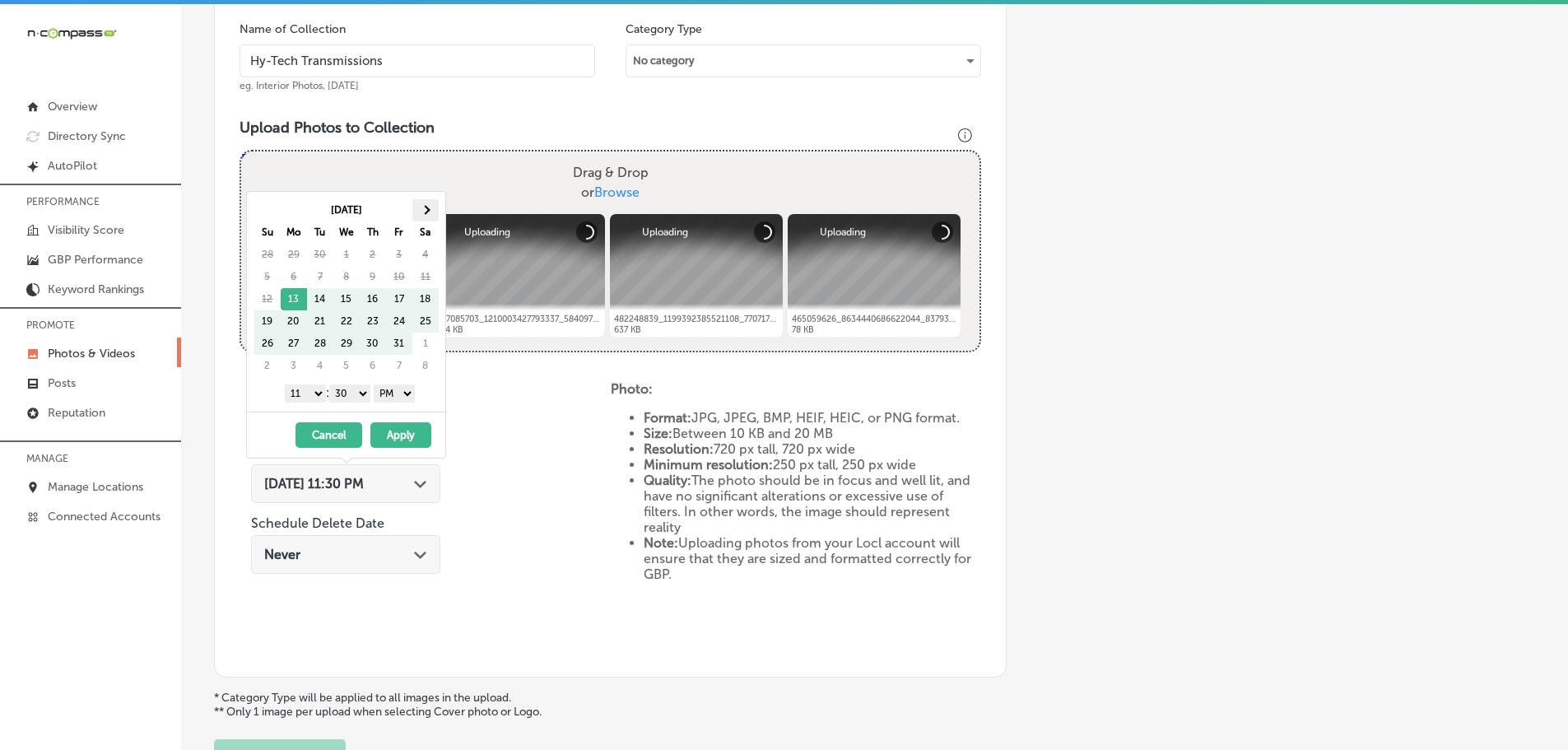
click at [434, 210] on th at bounding box center [425, 210] width 26 height 22
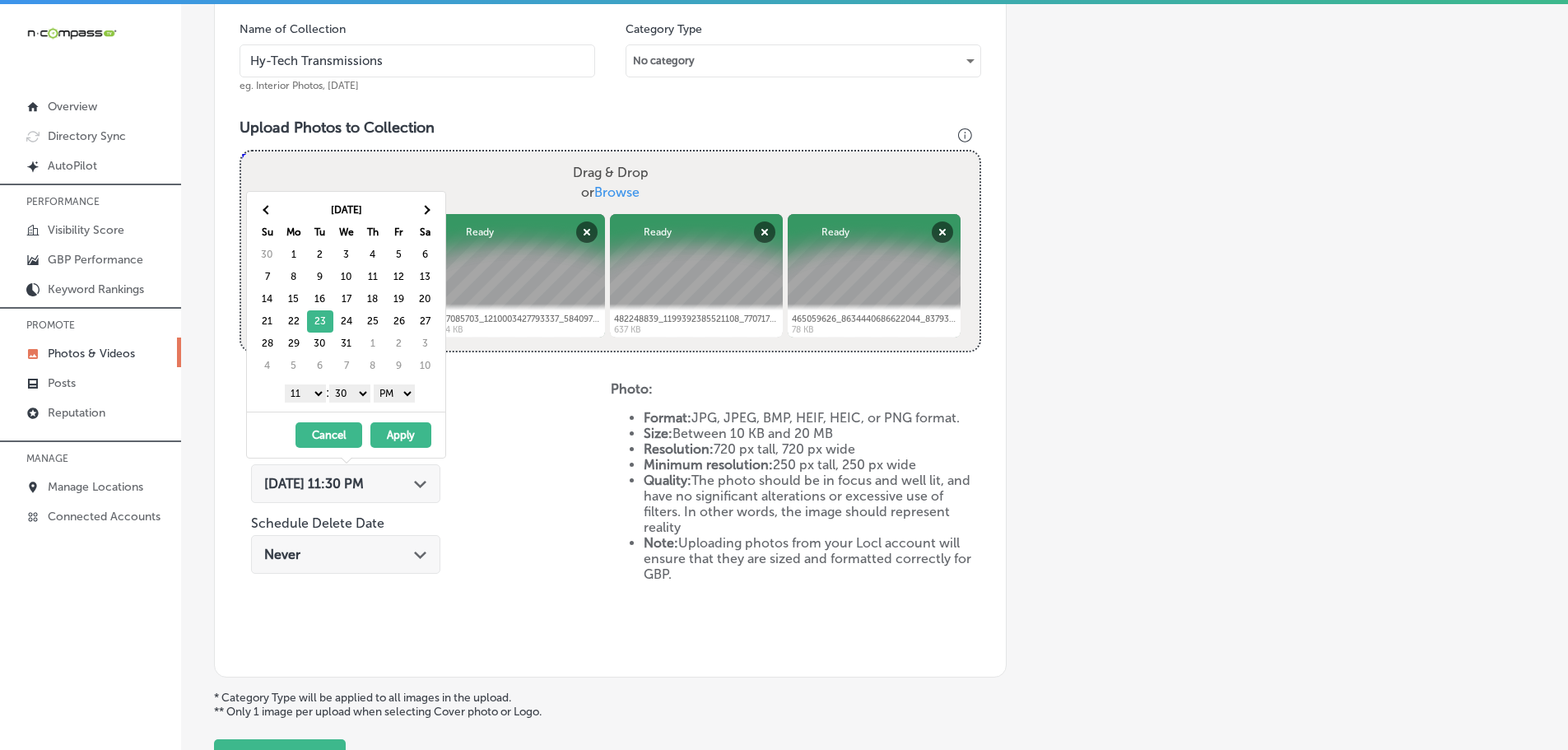
click at [306, 397] on select "1 2 3 4 5 6 7 8 9 10 11 12" at bounding box center [305, 393] width 41 height 18
click at [360, 393] on select "00 10 20 30 40 50" at bounding box center [350, 393] width 41 height 18
click at [394, 439] on button "Apply" at bounding box center [401, 435] width 61 height 26
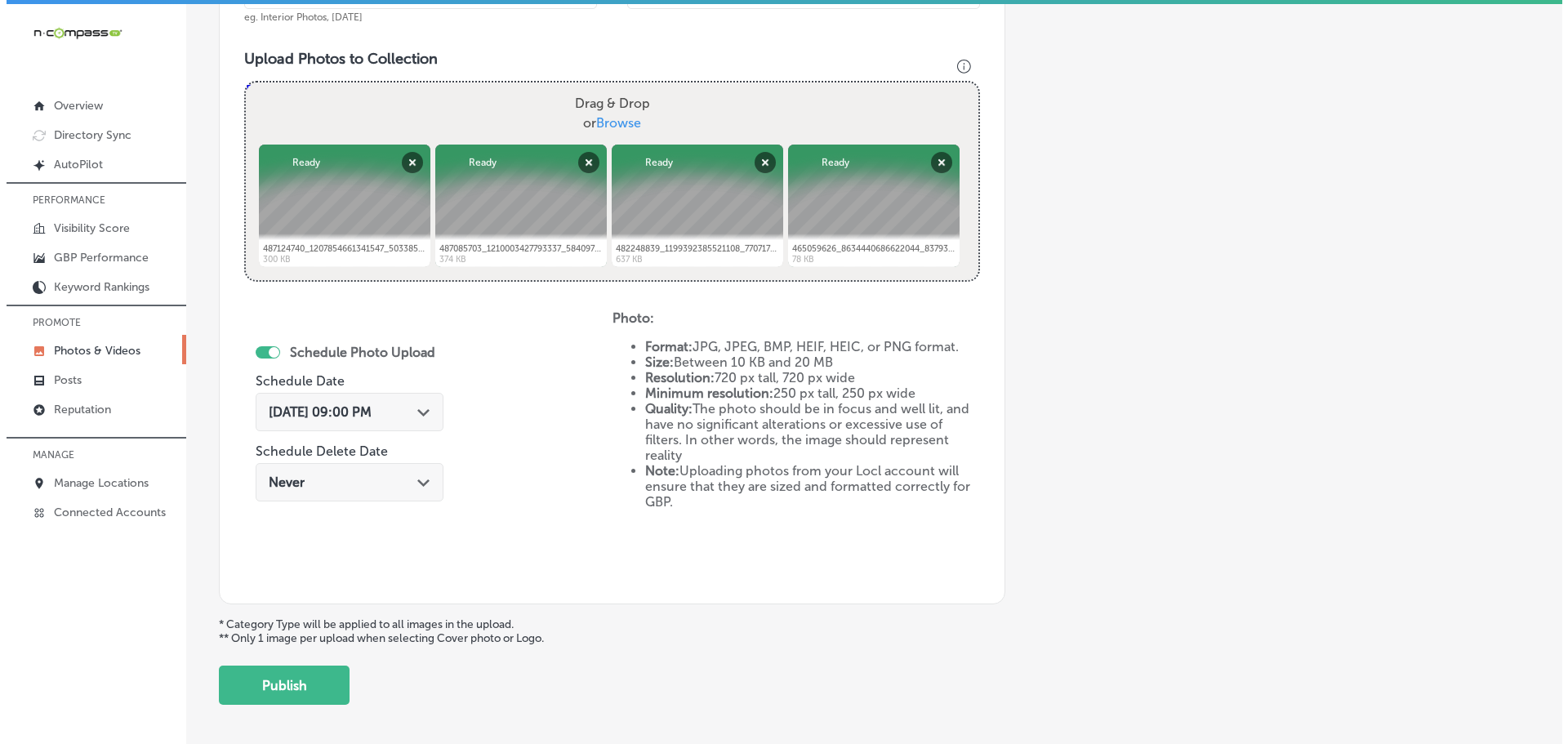
scroll to position [630, 0]
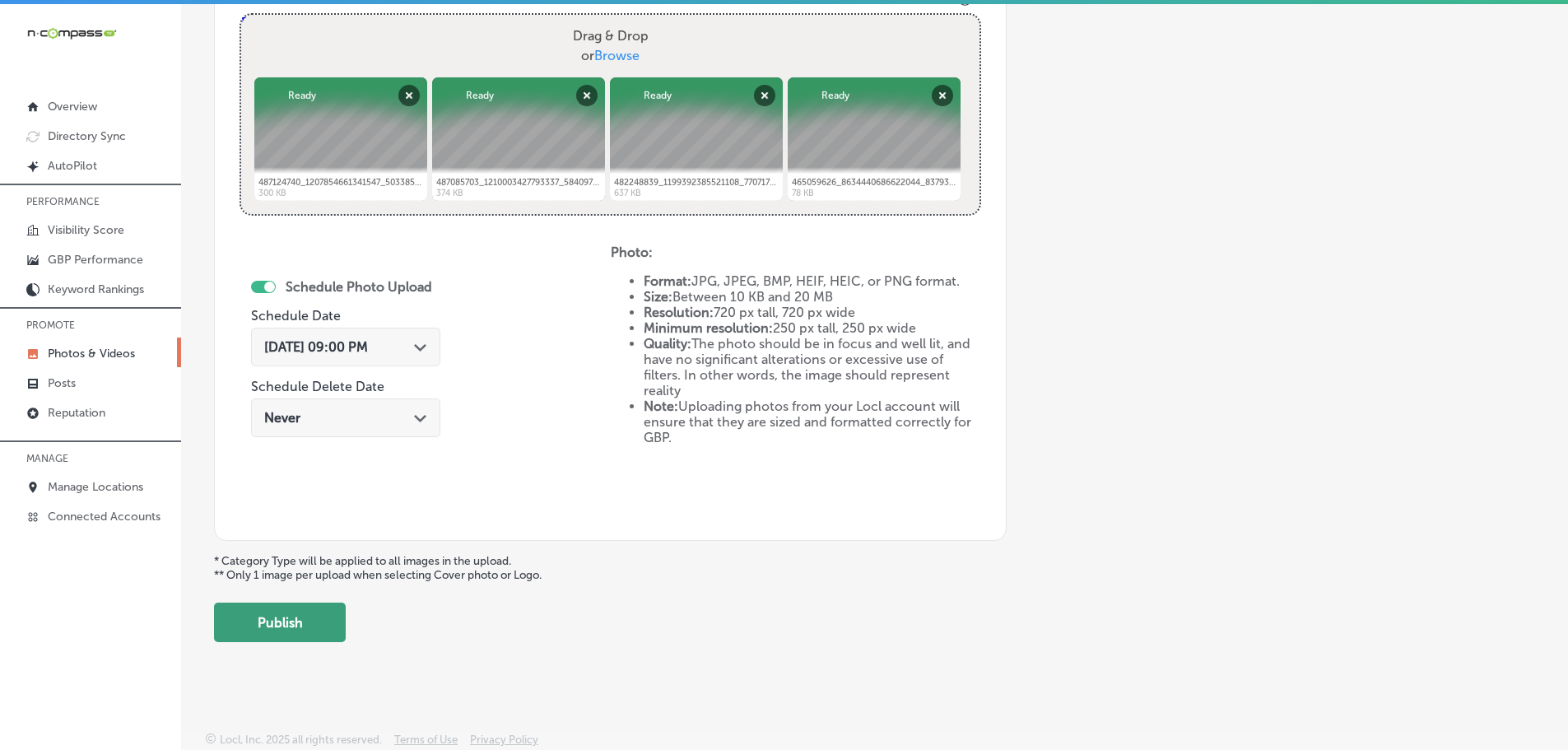
click at [287, 615] on button "Publish" at bounding box center [280, 621] width 132 height 40
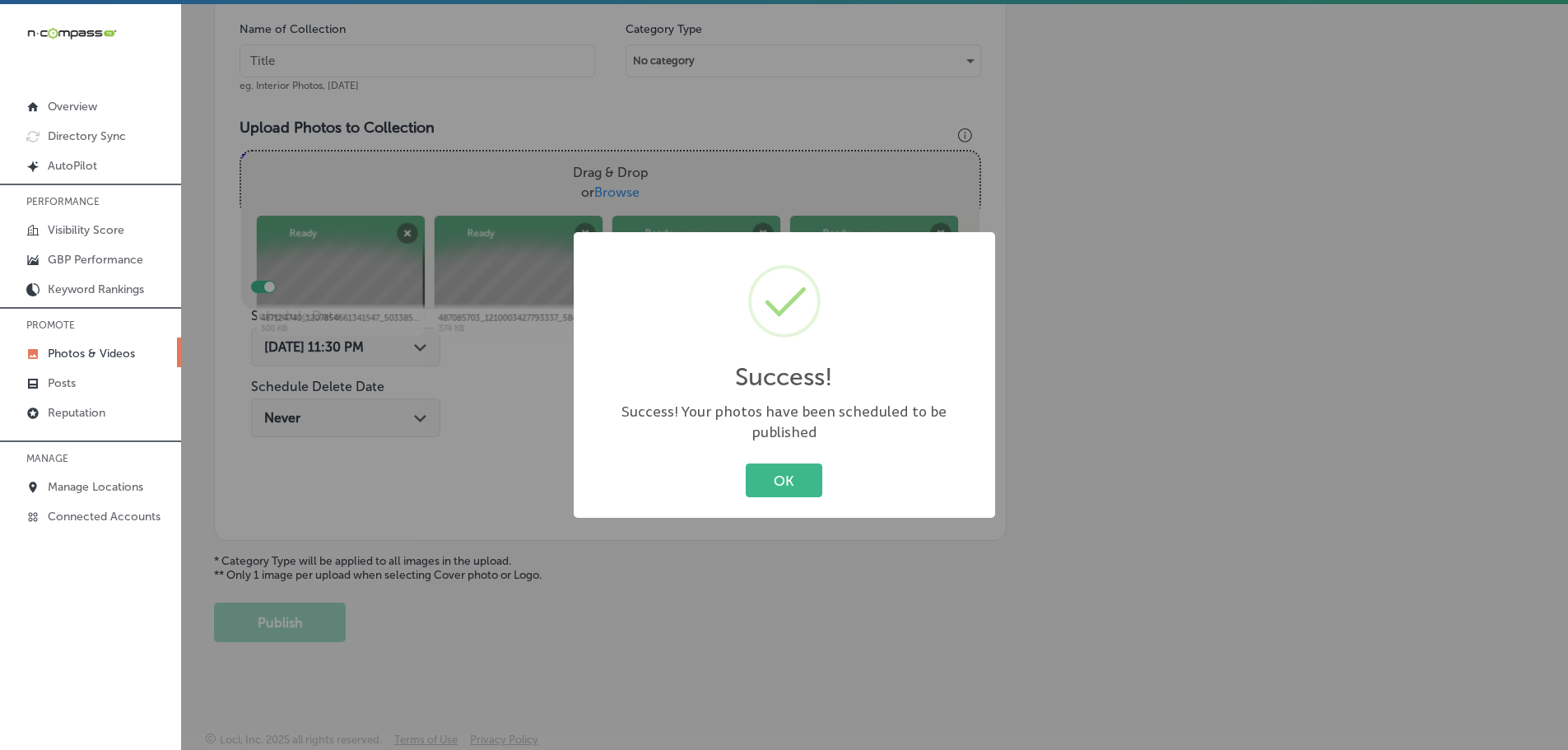
scroll to position [498, 0]
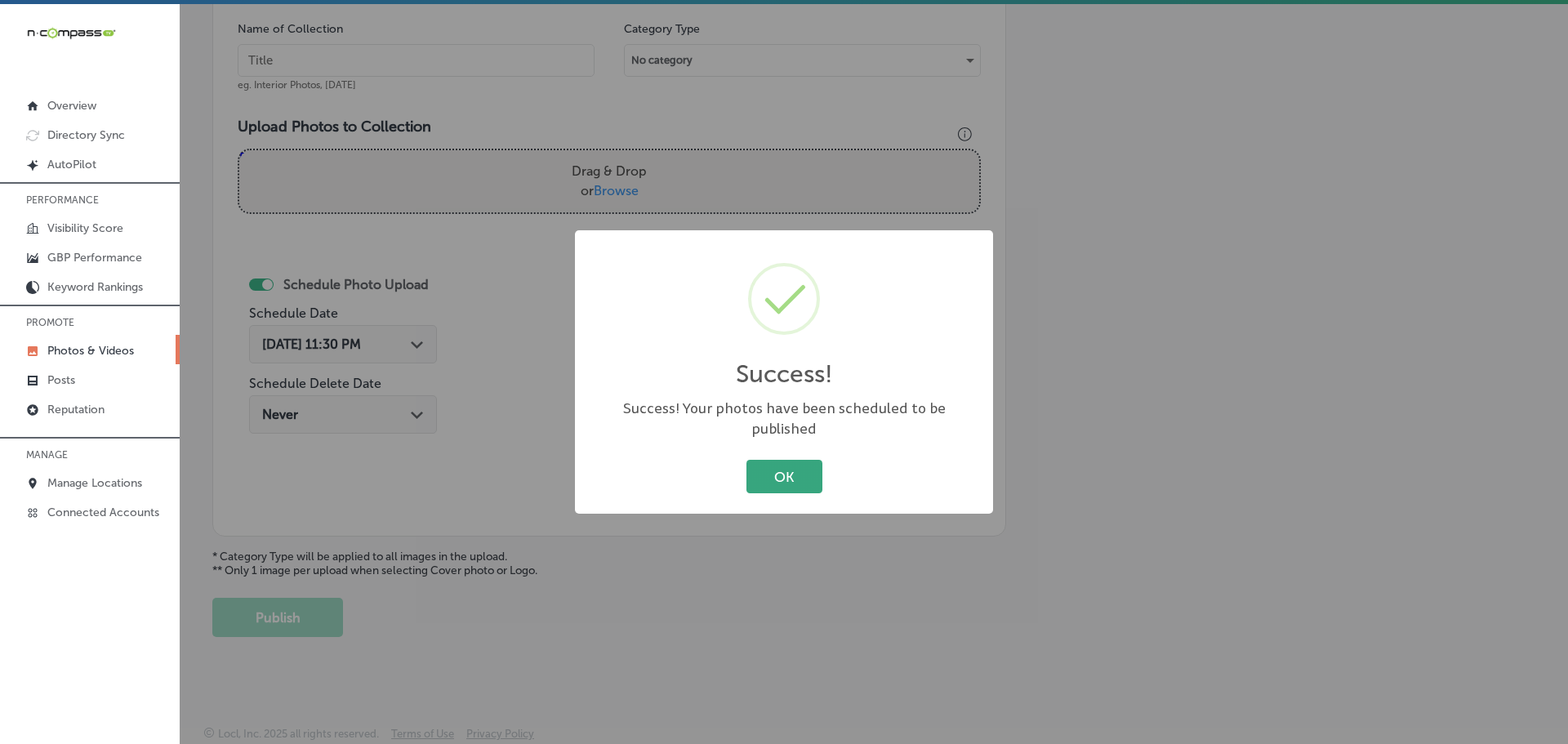
click at [784, 459] on button "OK" at bounding box center [784, 476] width 76 height 33
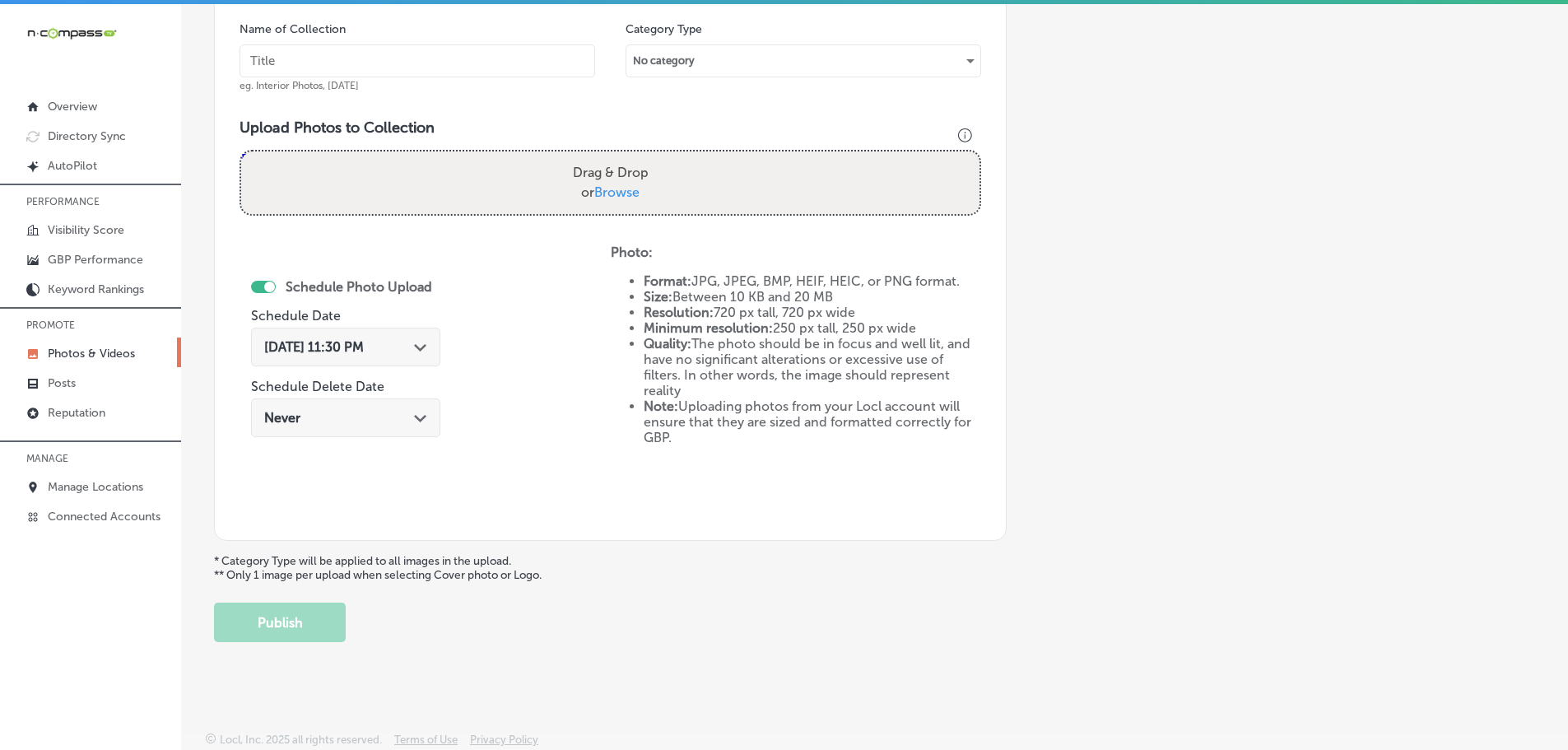
click at [613, 194] on span "Browse" at bounding box center [616, 192] width 45 height 16
click at [613, 157] on input "Drag & Drop or Browse" at bounding box center [610, 154] width 739 height 5
type input "C:\fakepath\488086957_1213223667471313_1105475762597003043_n.jpg"
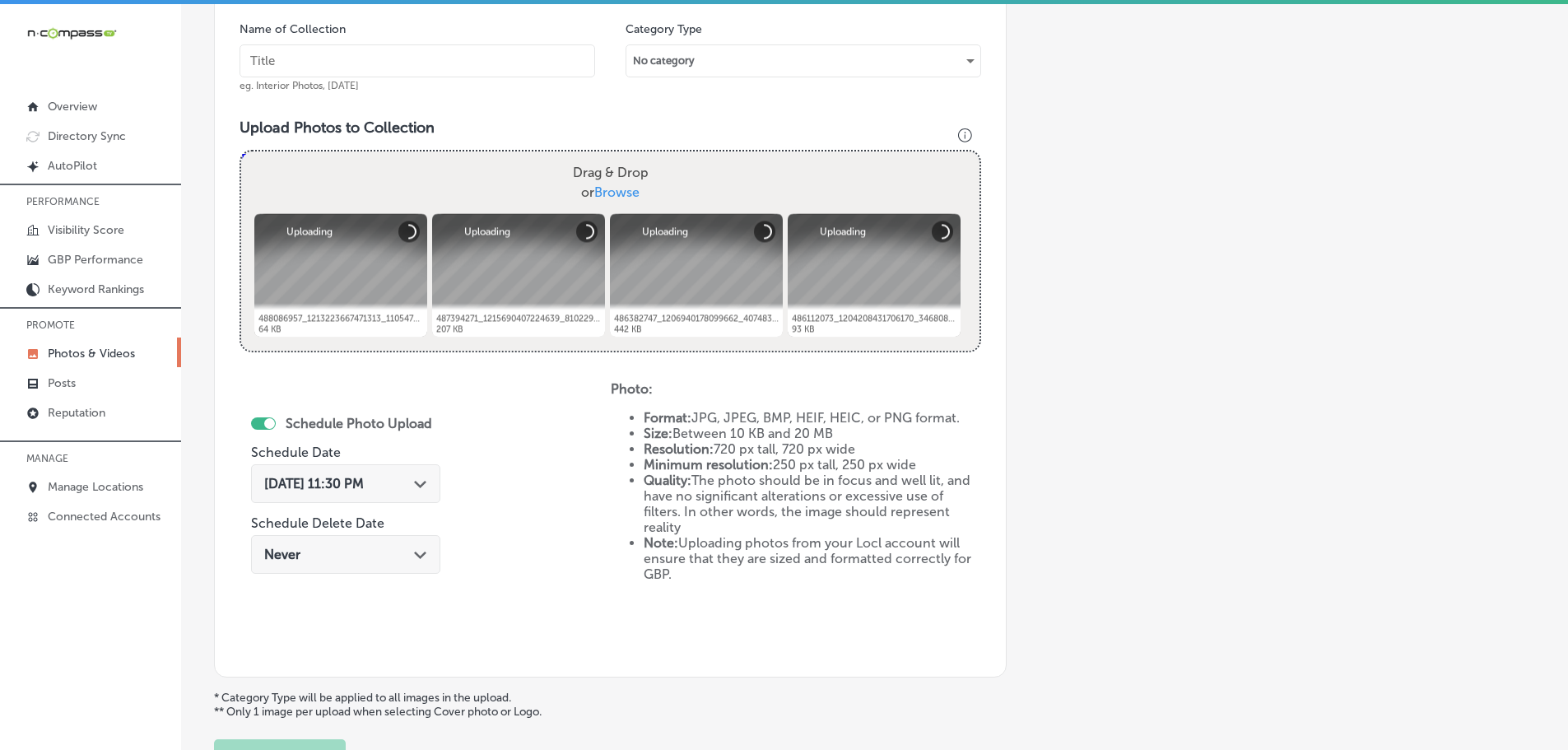
click at [436, 67] on input "text" at bounding box center [417, 60] width 356 height 33
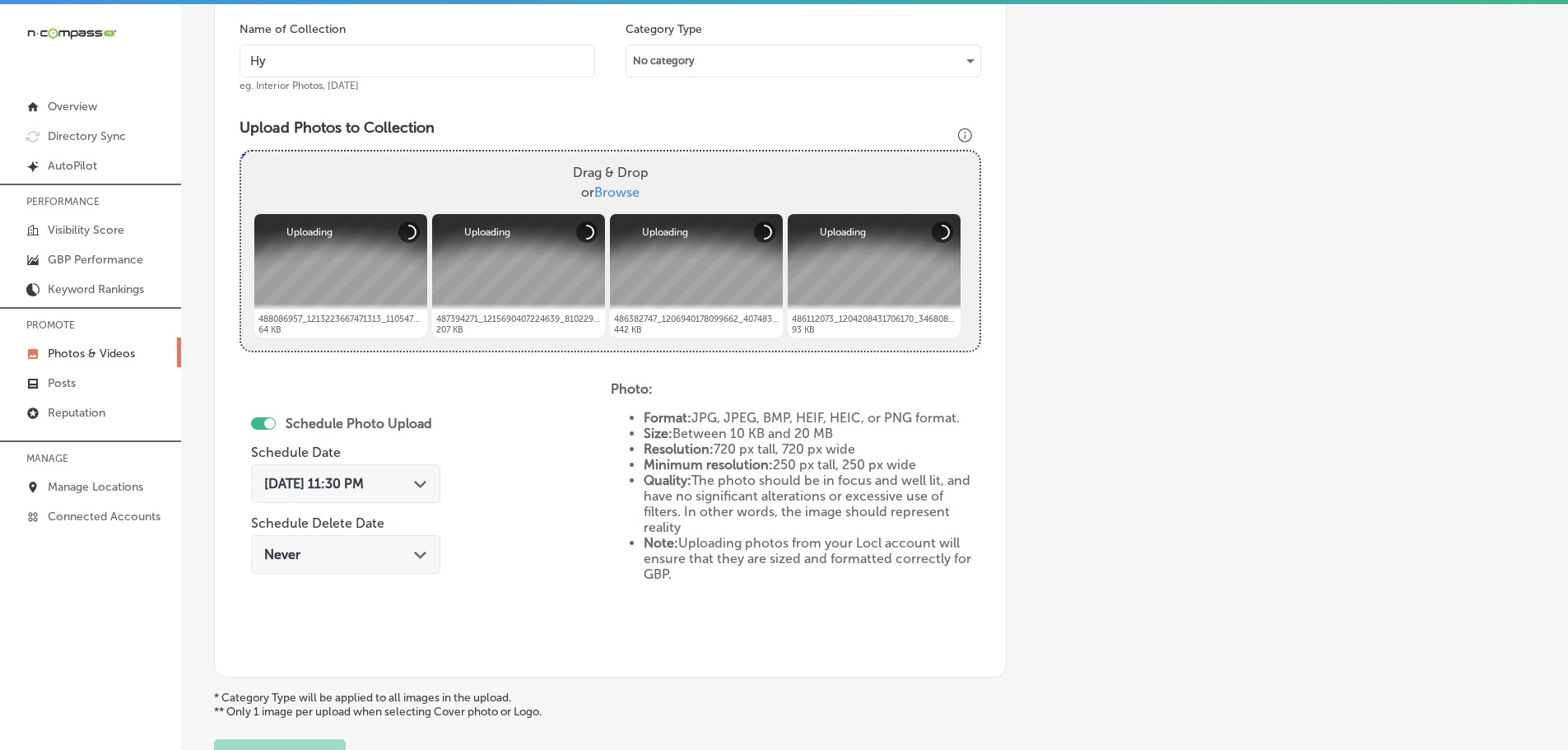
type input "Hy-Tech Transmissions"
click at [430, 487] on div "Oct 13, 2025 11:30 PM Path Created with Sketch." at bounding box center [345, 483] width 189 height 39
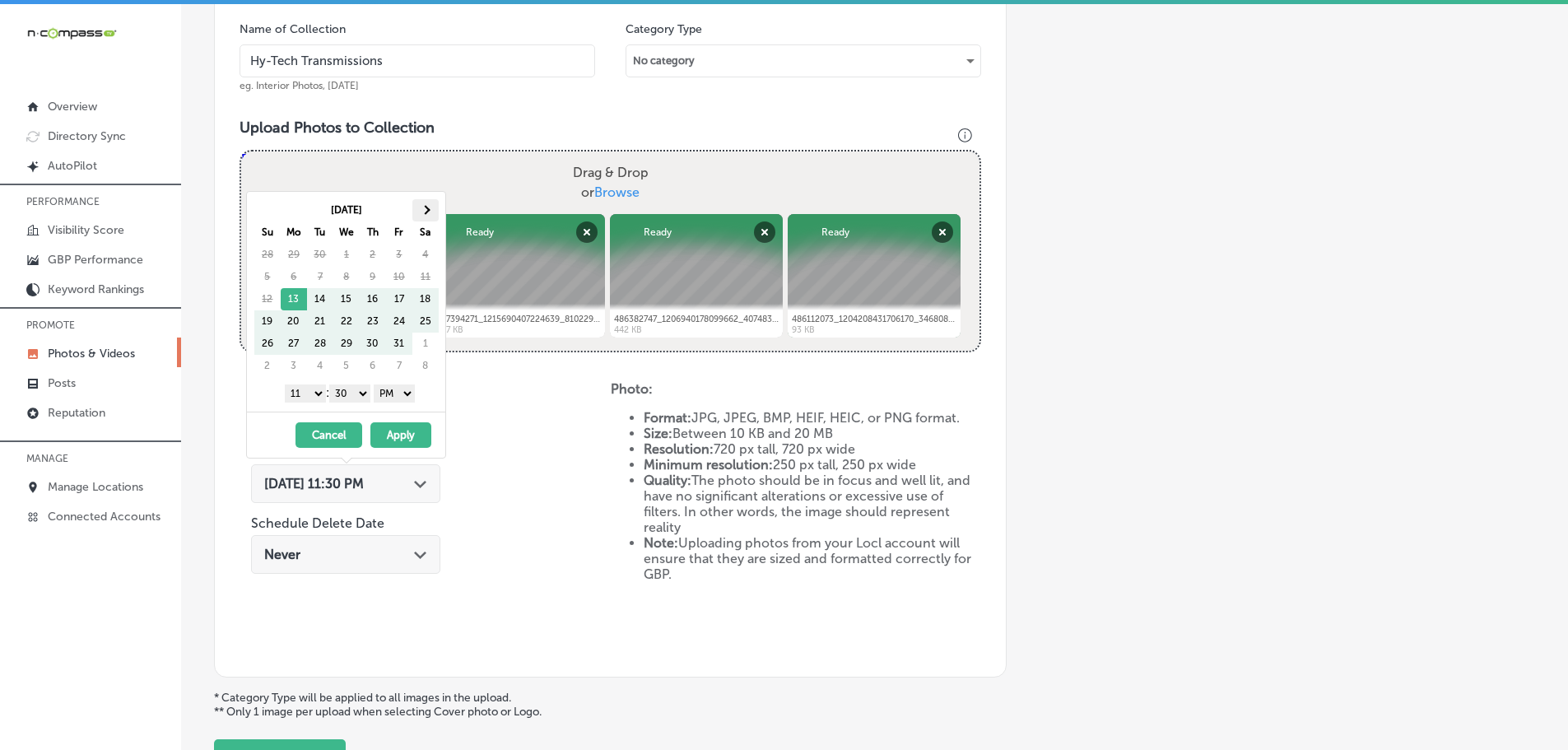
click at [417, 209] on th at bounding box center [425, 210] width 26 height 22
click at [311, 393] on select "1 2 3 4 5 6 7 8 9 10 11 12" at bounding box center [305, 393] width 41 height 18
click at [349, 393] on select "00 10 20 30 40 50" at bounding box center [350, 393] width 41 height 18
click at [399, 436] on button "Apply" at bounding box center [401, 435] width 61 height 26
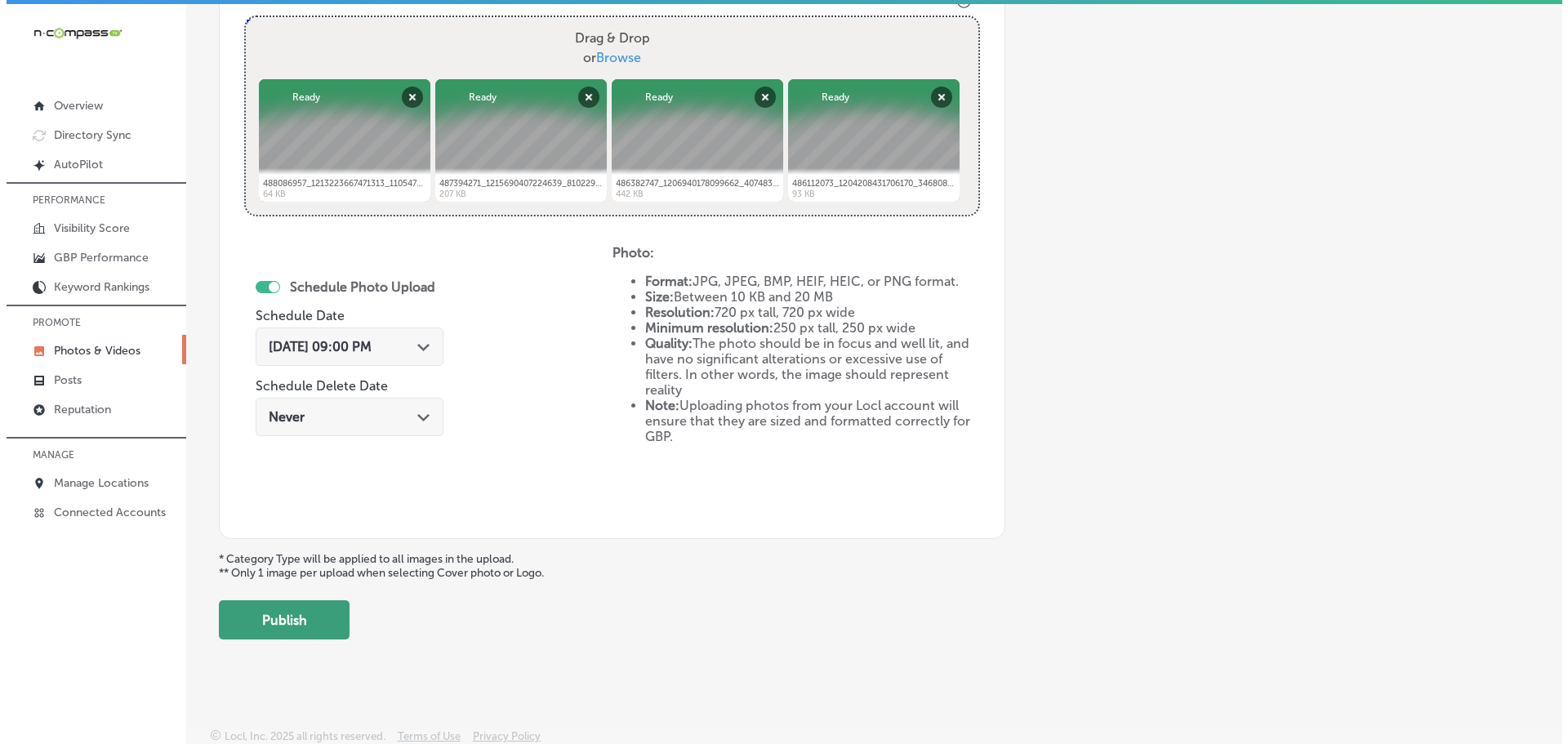
scroll to position [630, 0]
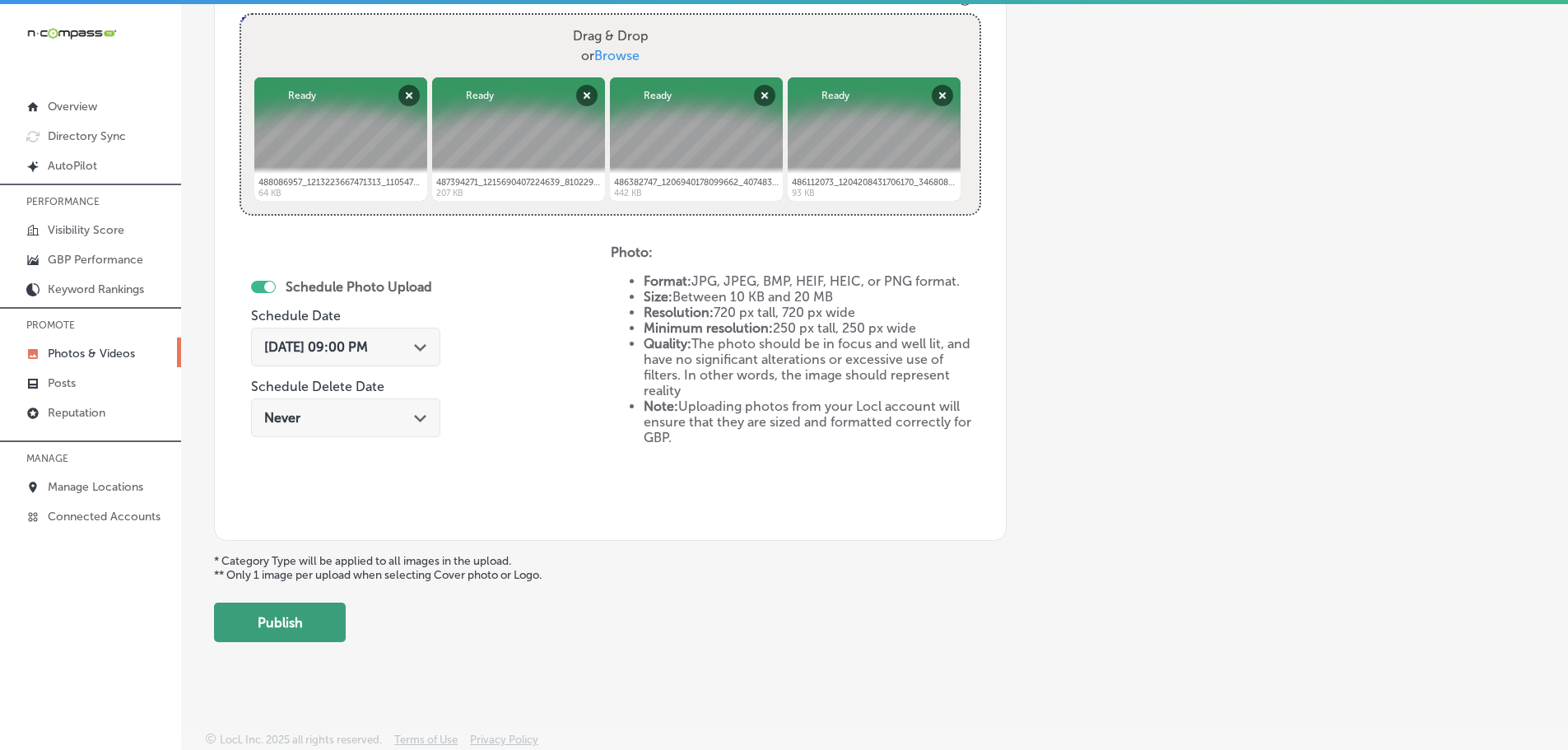
click at [305, 625] on button "Publish" at bounding box center [280, 621] width 132 height 40
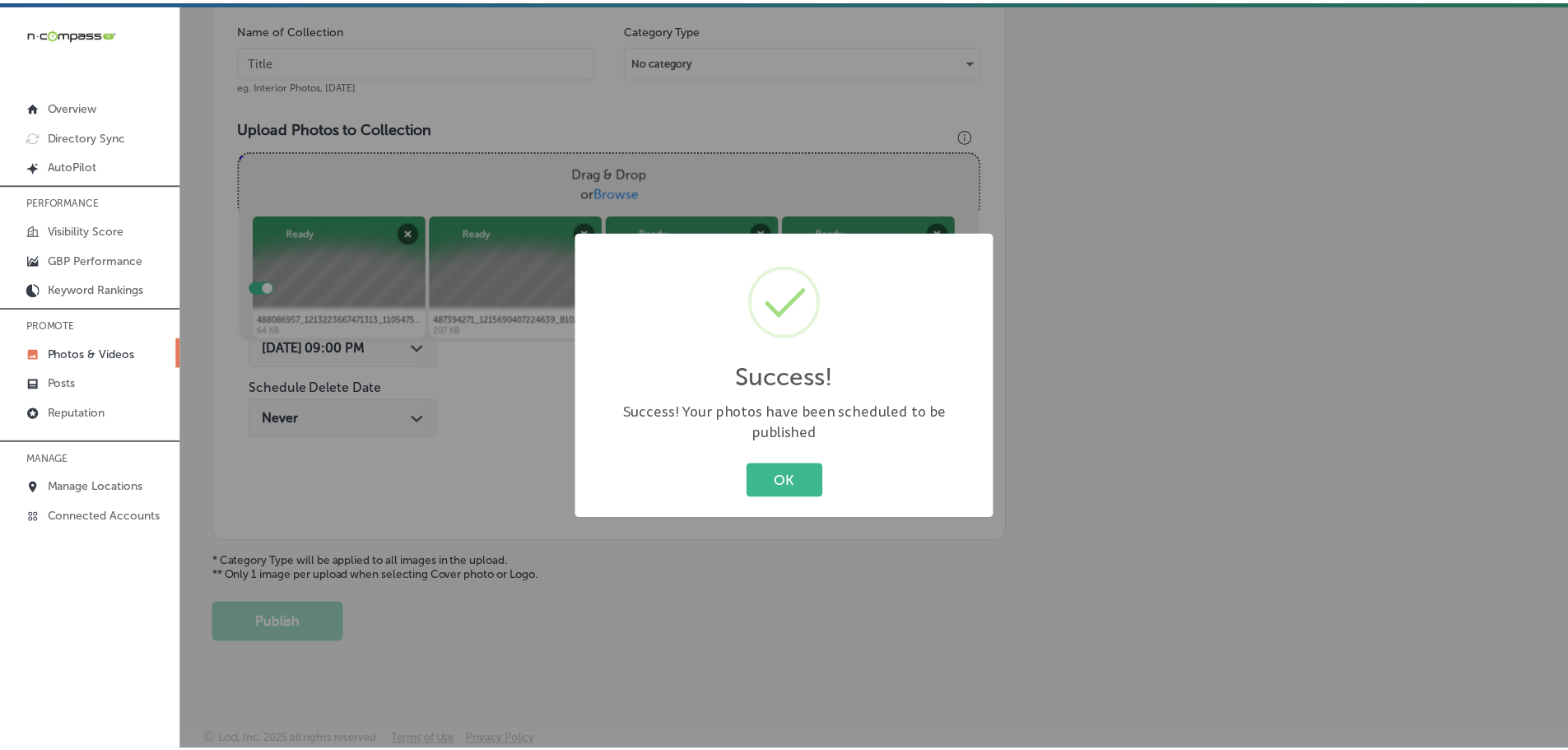
scroll to position [498, 0]
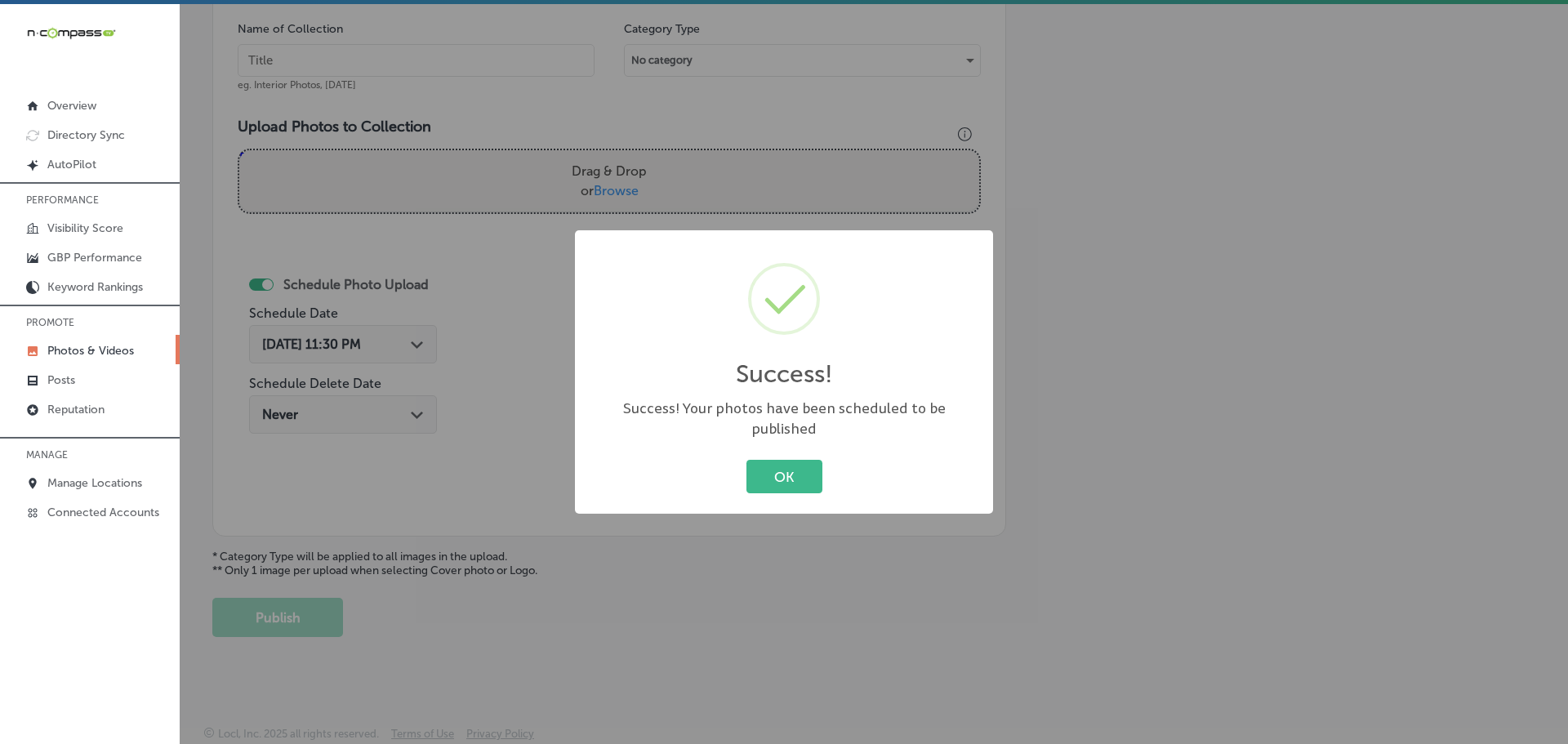
click at [750, 442] on div "Success! × Success! Your photos have been scheduled to be published OK Cancel" at bounding box center [784, 372] width 418 height 284
click at [784, 463] on button "OK" at bounding box center [784, 476] width 76 height 33
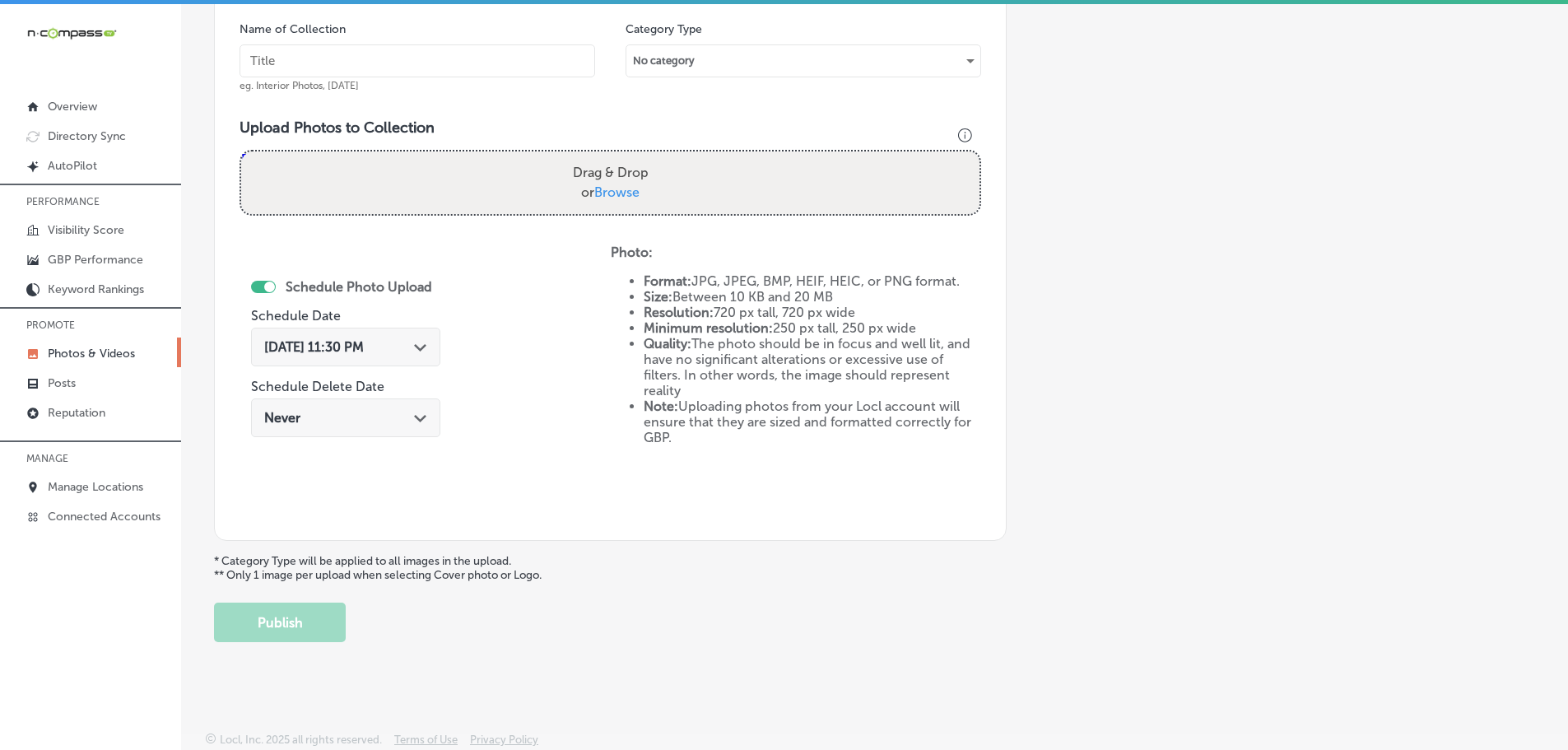
click at [624, 184] on span "Browse" at bounding box center [616, 192] width 45 height 16
click at [624, 157] on input "Drag & Drop or Browse" at bounding box center [610, 154] width 739 height 5
type input "C:\fakepath\488606809_1215099757283704_3401692402992719593_n.jpg"
click at [372, 64] on input "text" at bounding box center [417, 60] width 356 height 33
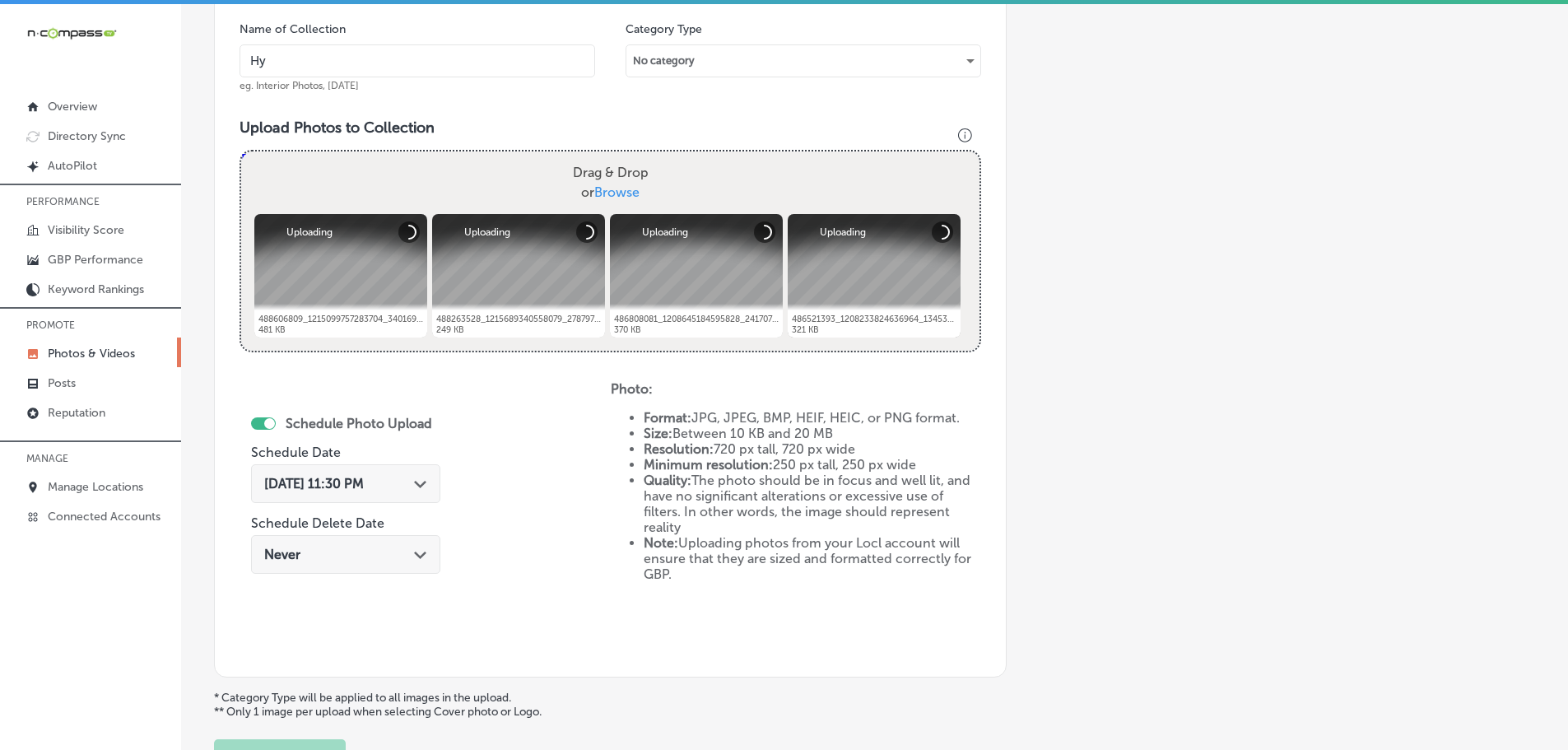
type input "Hy-Tech Transmissions"
click at [425, 482] on icon "Path Created with Sketch." at bounding box center [420, 484] width 12 height 7
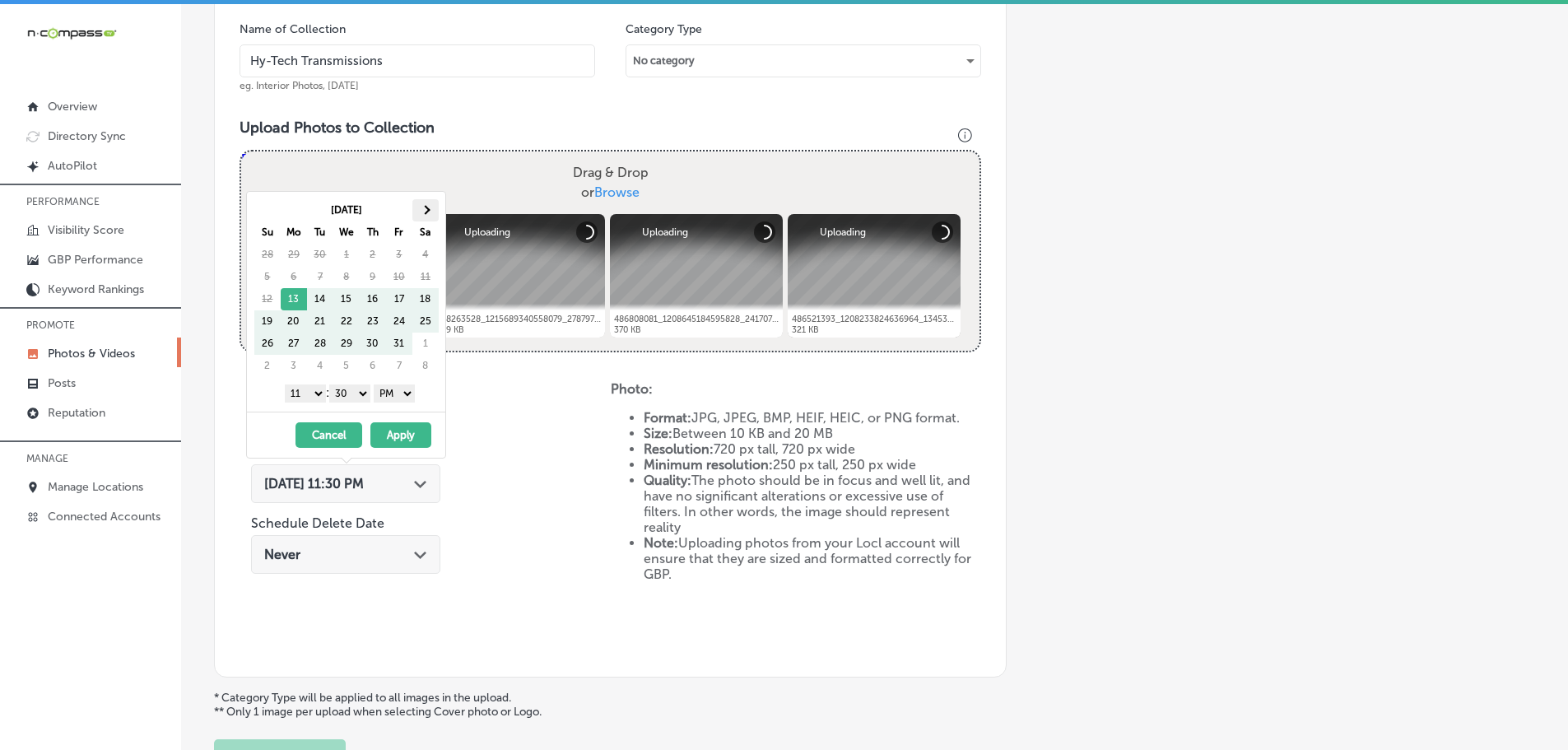
click at [435, 211] on th at bounding box center [425, 210] width 26 height 22
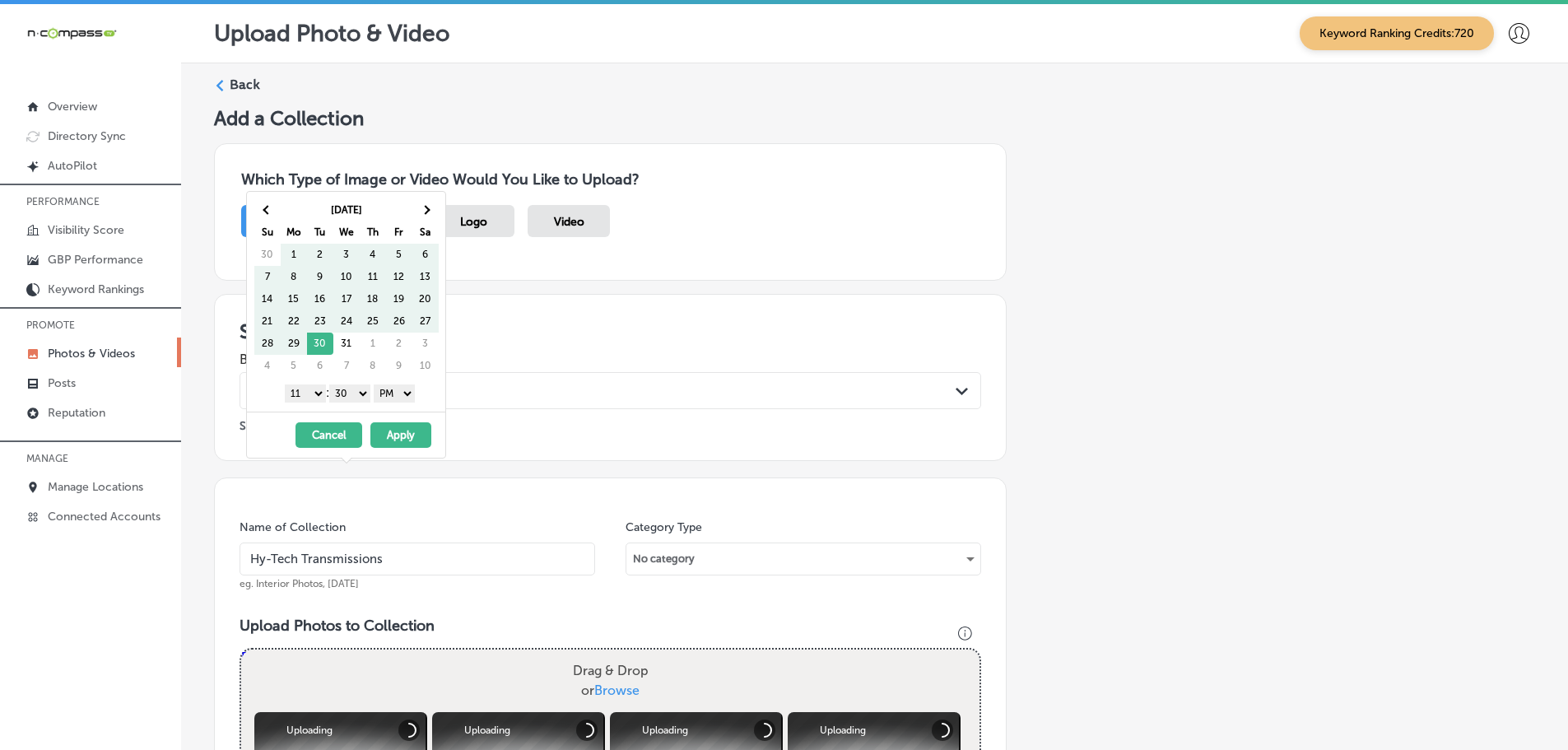
scroll to position [498, 0]
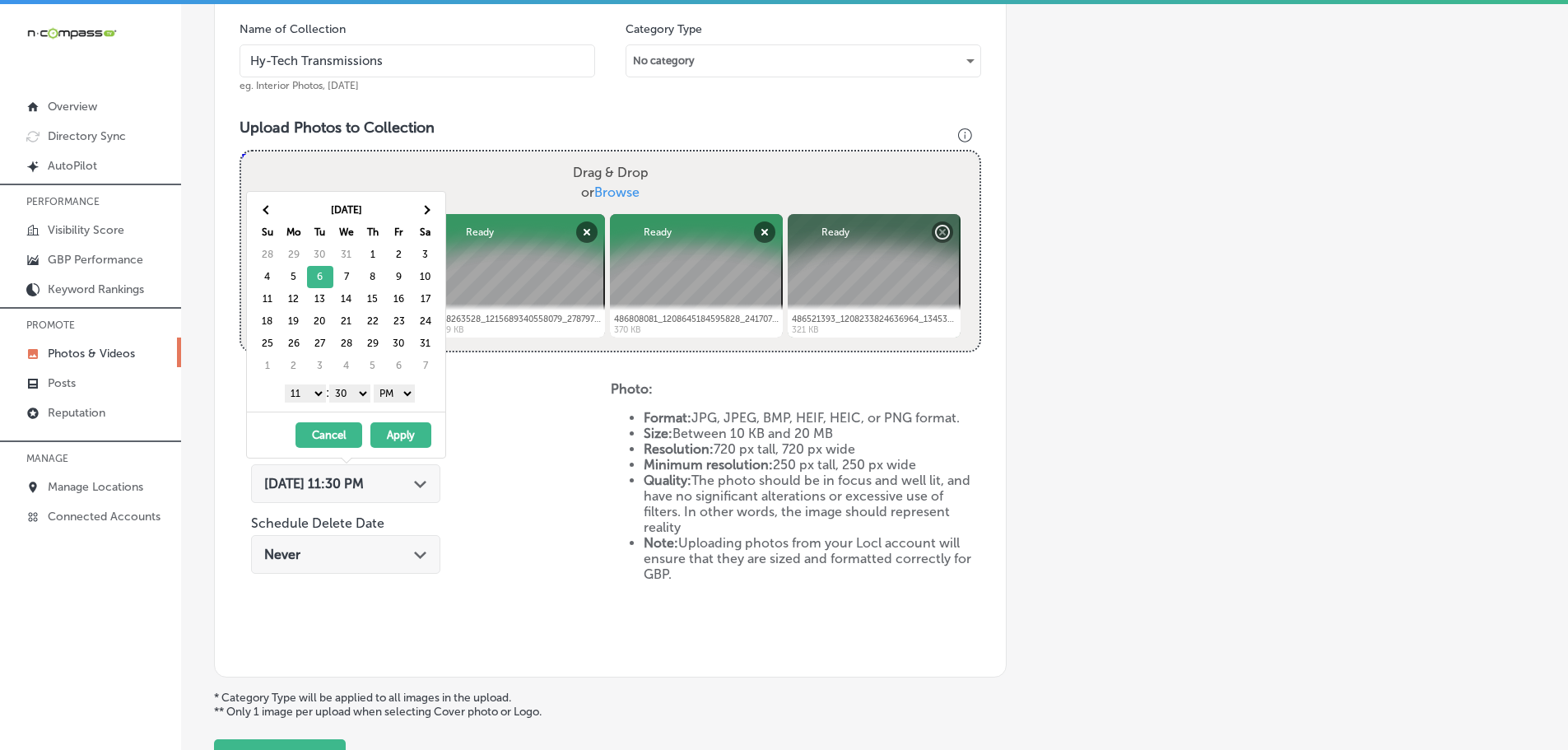
click at [304, 393] on select "1 2 3 4 5 6 7 8 9 10 11 12" at bounding box center [305, 393] width 41 height 18
drag, startPoint x: 351, startPoint y: 377, endPoint x: 354, endPoint y: 390, distance: 13.3
click at [352, 377] on div "Jan 2026 Su Mo Tu We Th Fr Sa 28 29 30 31 1 2 3 4 5 6 7 8 9 10 11 12 13 14 15 1…" at bounding box center [345, 302] width 198 height 220
click at [354, 391] on select "00 10 20 30 40 50" at bounding box center [350, 393] width 41 height 18
click at [402, 436] on button "Apply" at bounding box center [401, 435] width 61 height 26
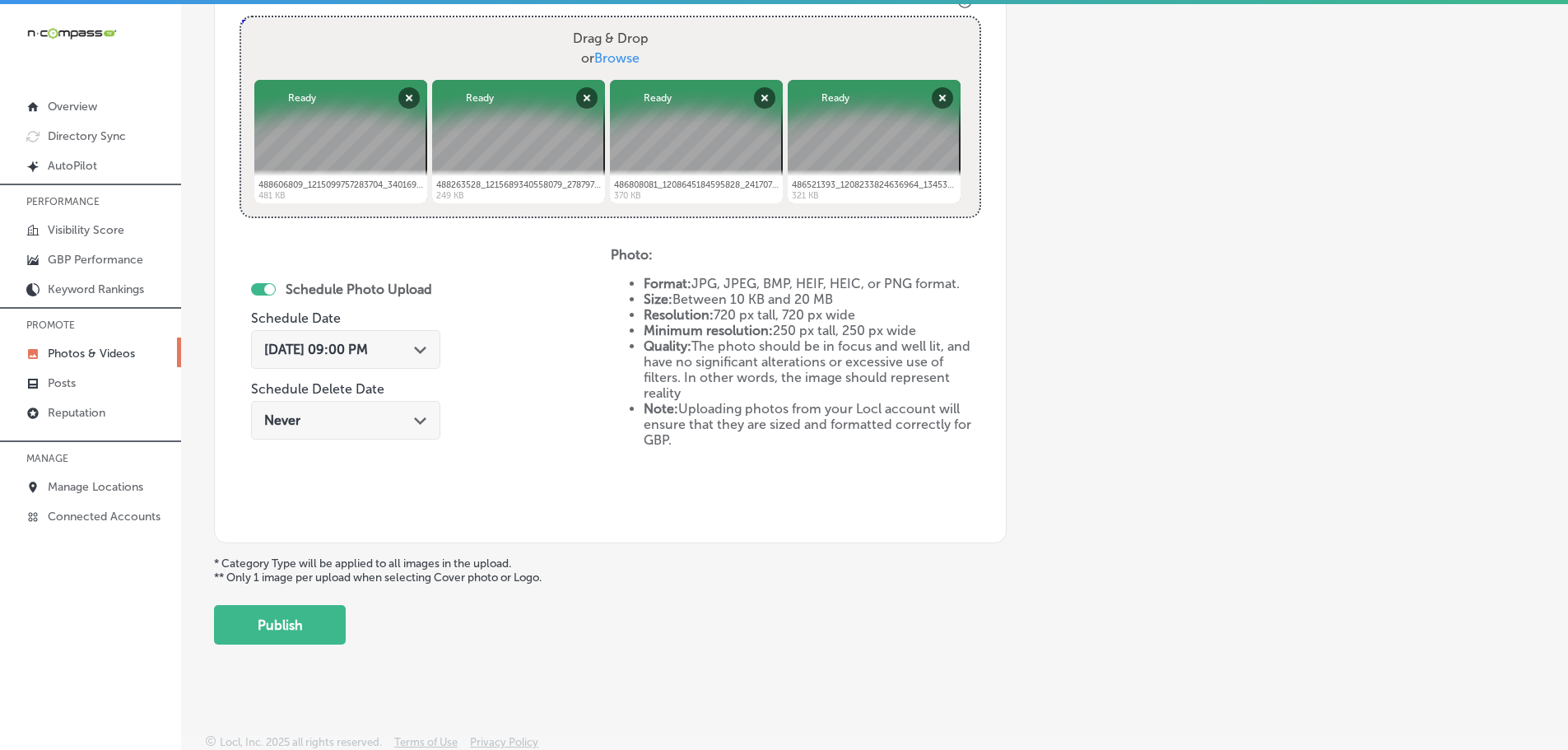
scroll to position [635, 0]
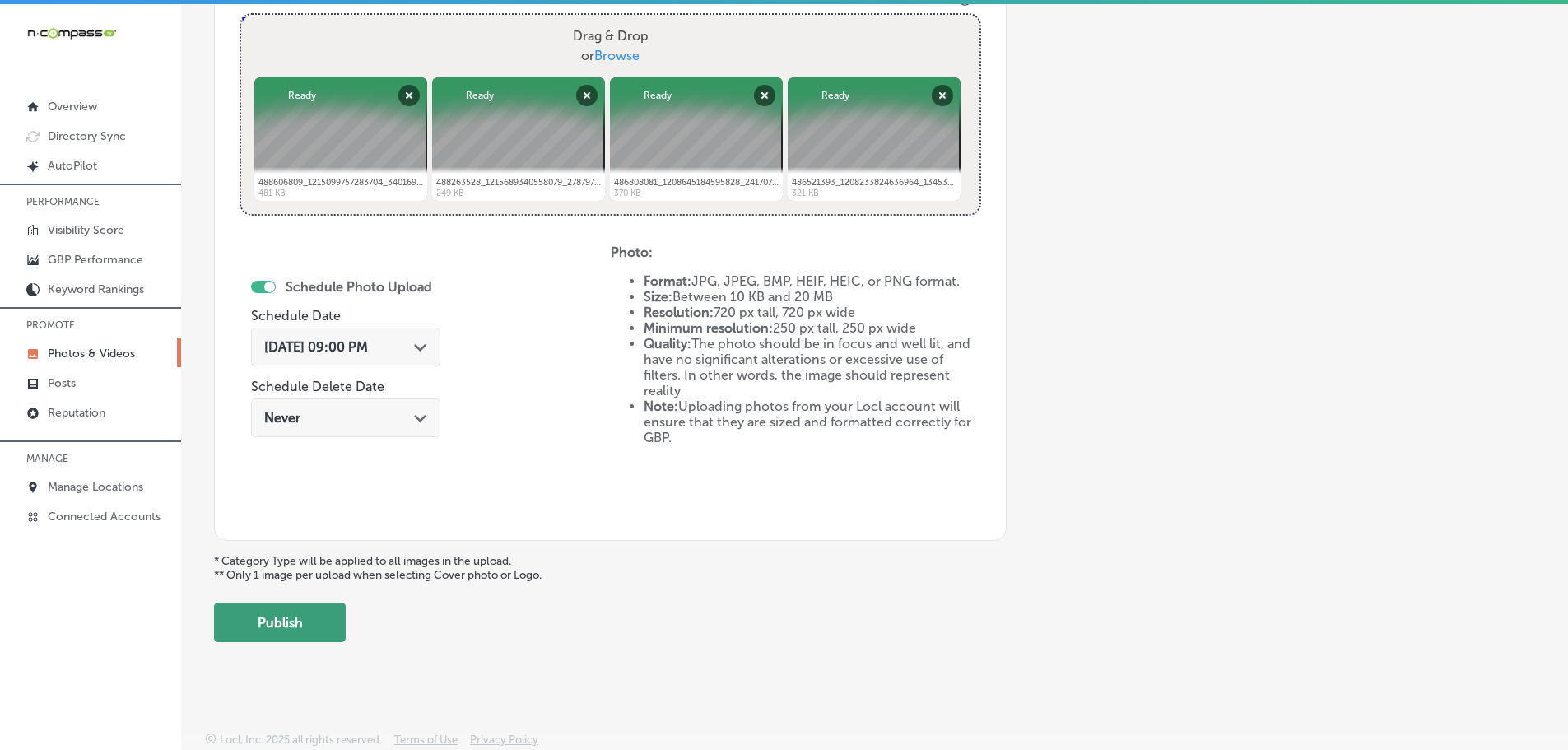
click at [292, 615] on button "Publish" at bounding box center [280, 621] width 132 height 40
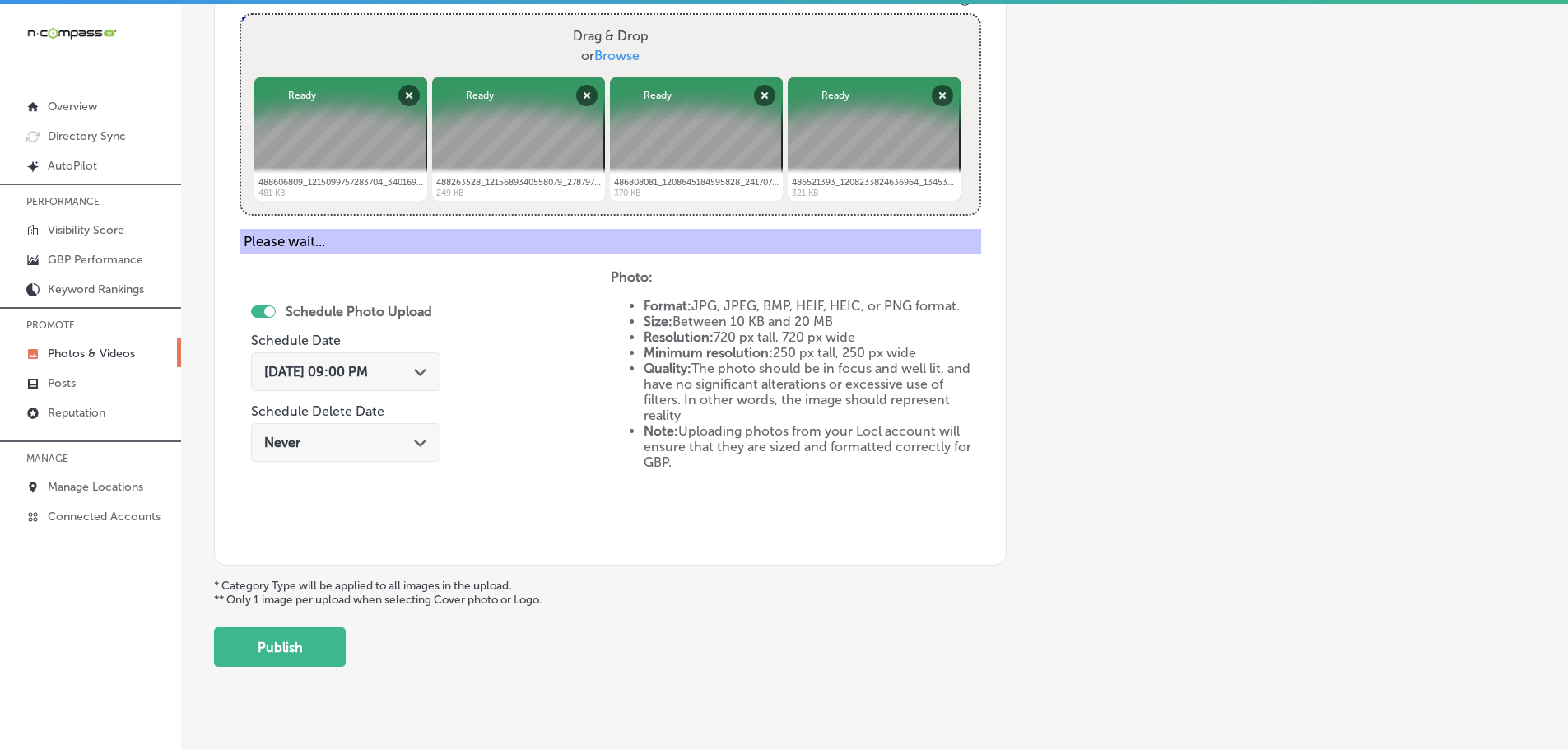
scroll to position [498, 0]
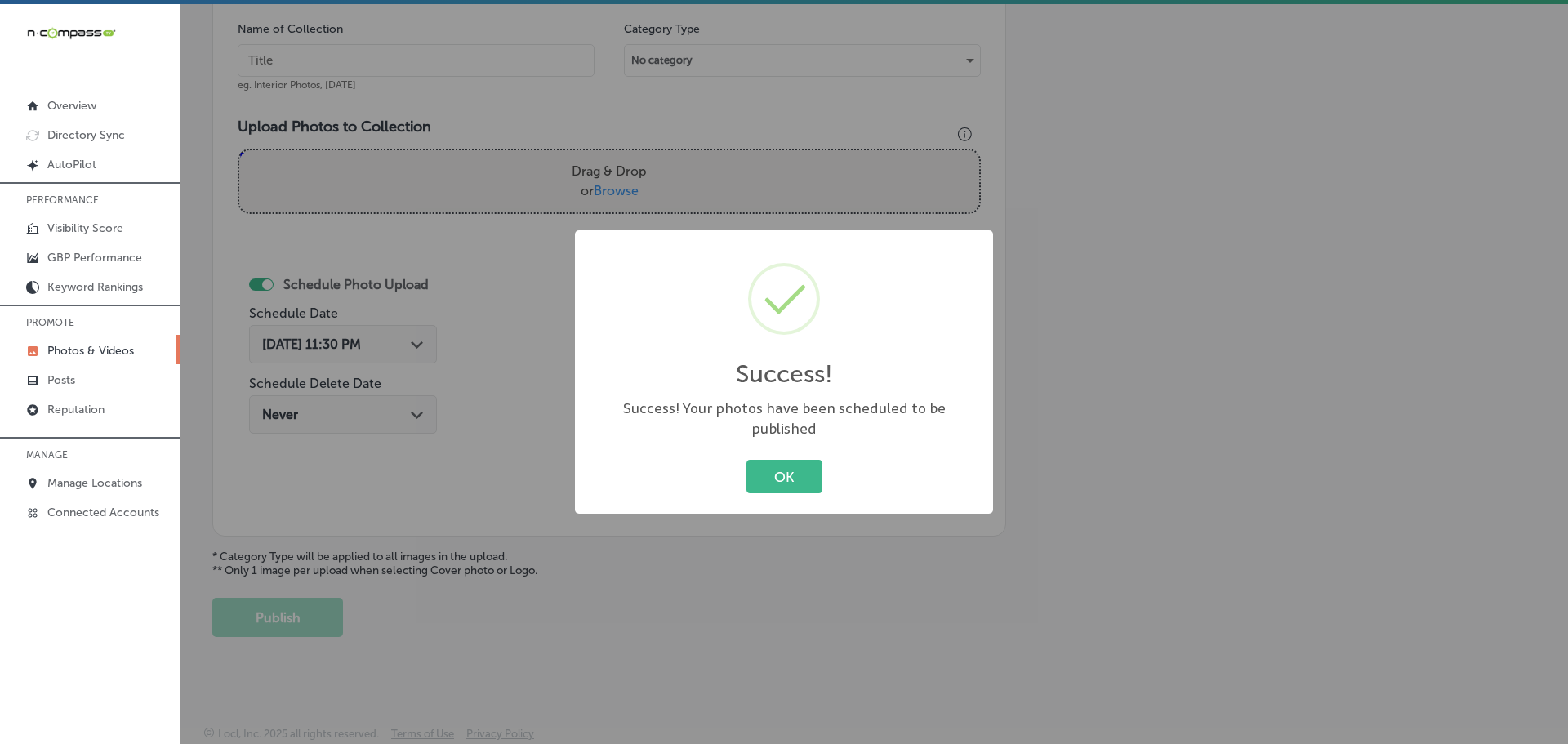
click at [789, 479] on button "OK" at bounding box center [784, 476] width 76 height 33
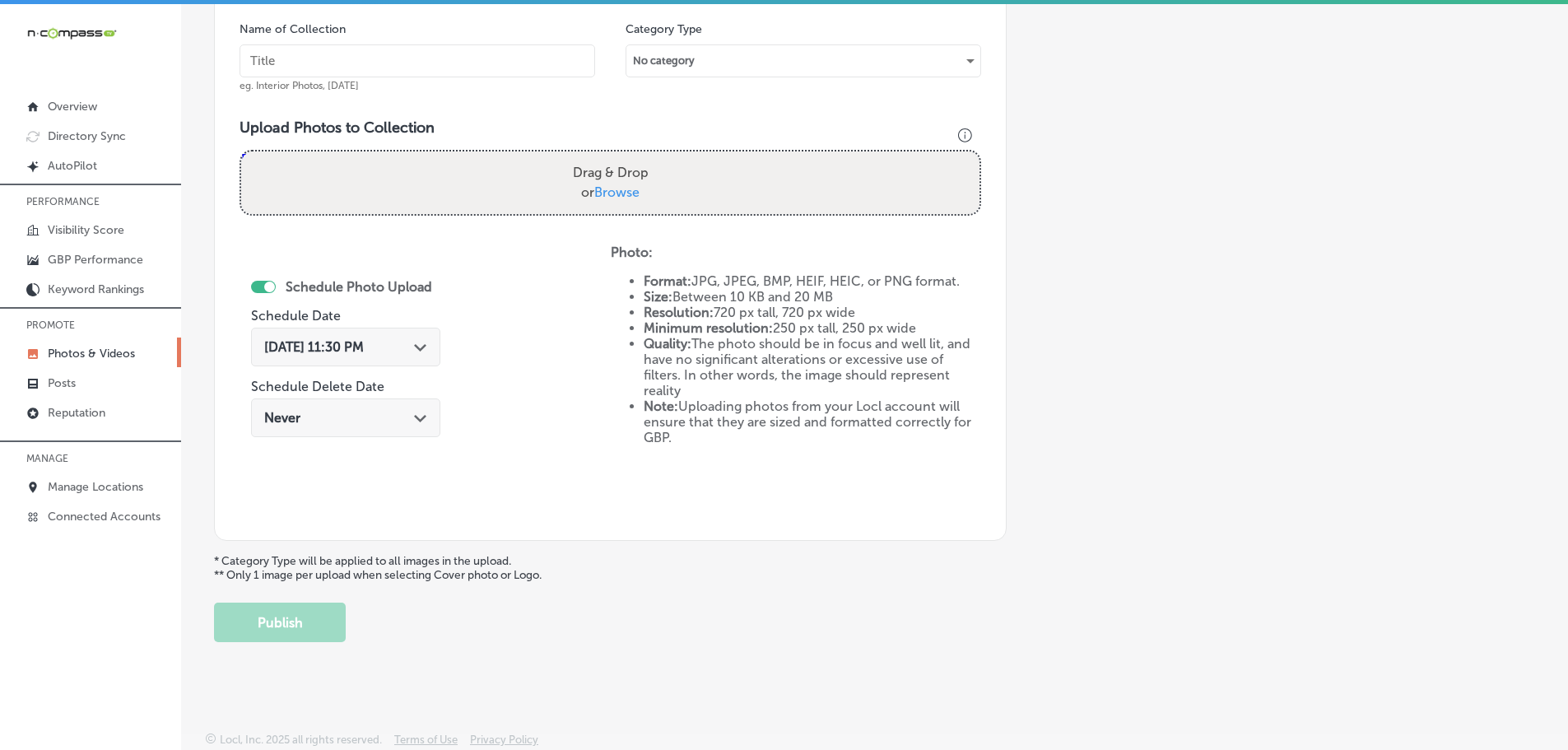
click at [80, 346] on link "Photos & Videos" at bounding box center [91, 352] width 181 height 30
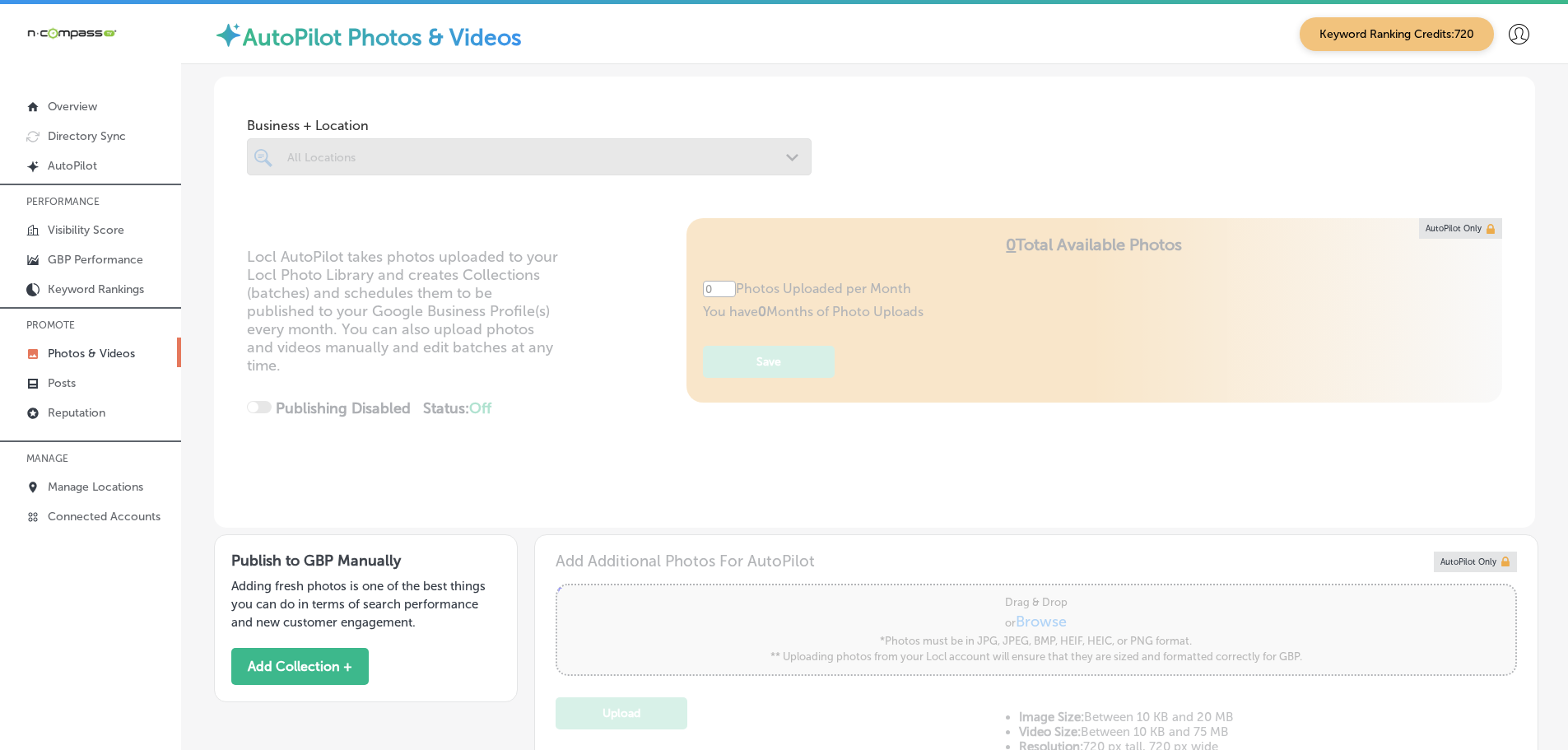
type input "5"
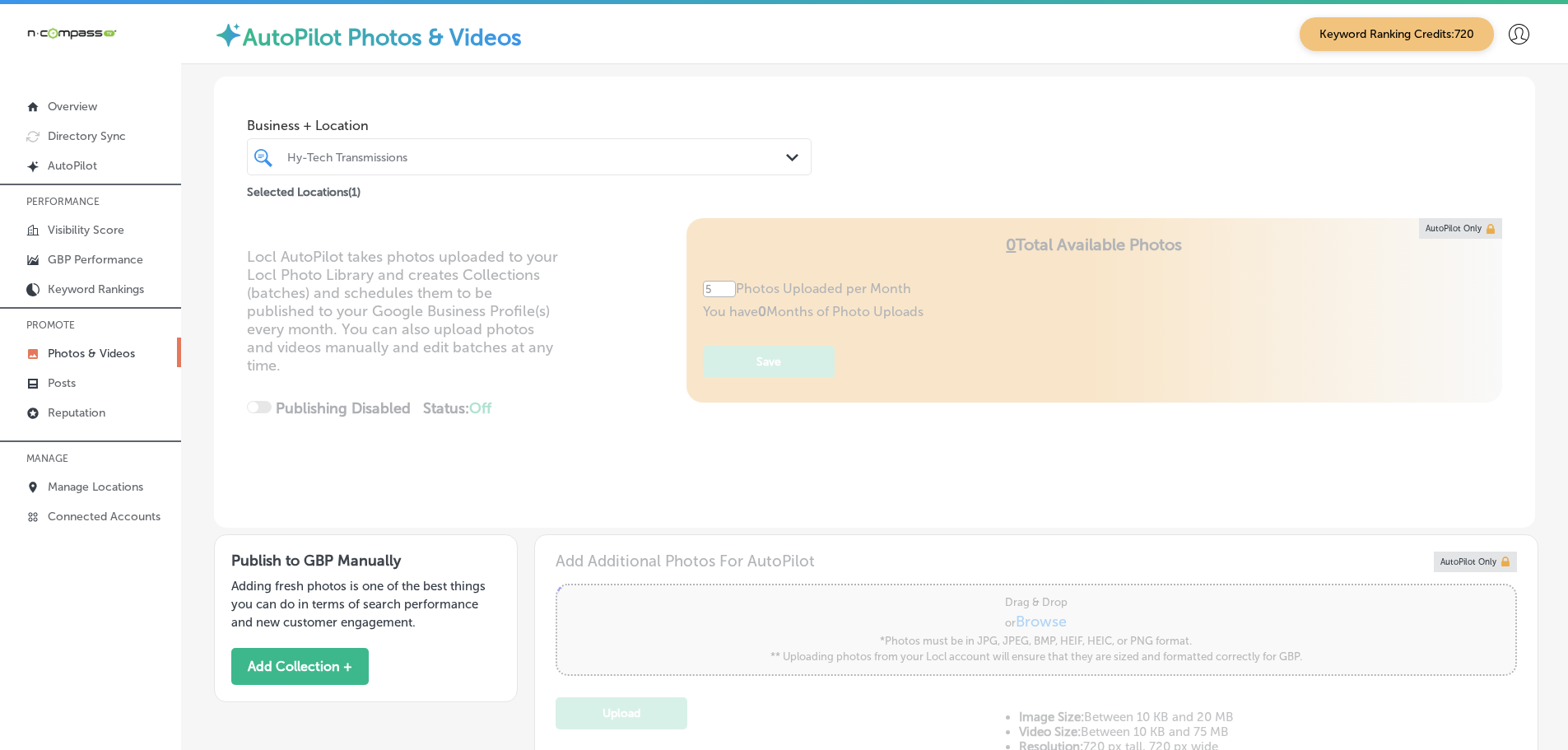
click at [786, 159] on icon "Path Created with Sketch." at bounding box center [792, 158] width 12 height 7
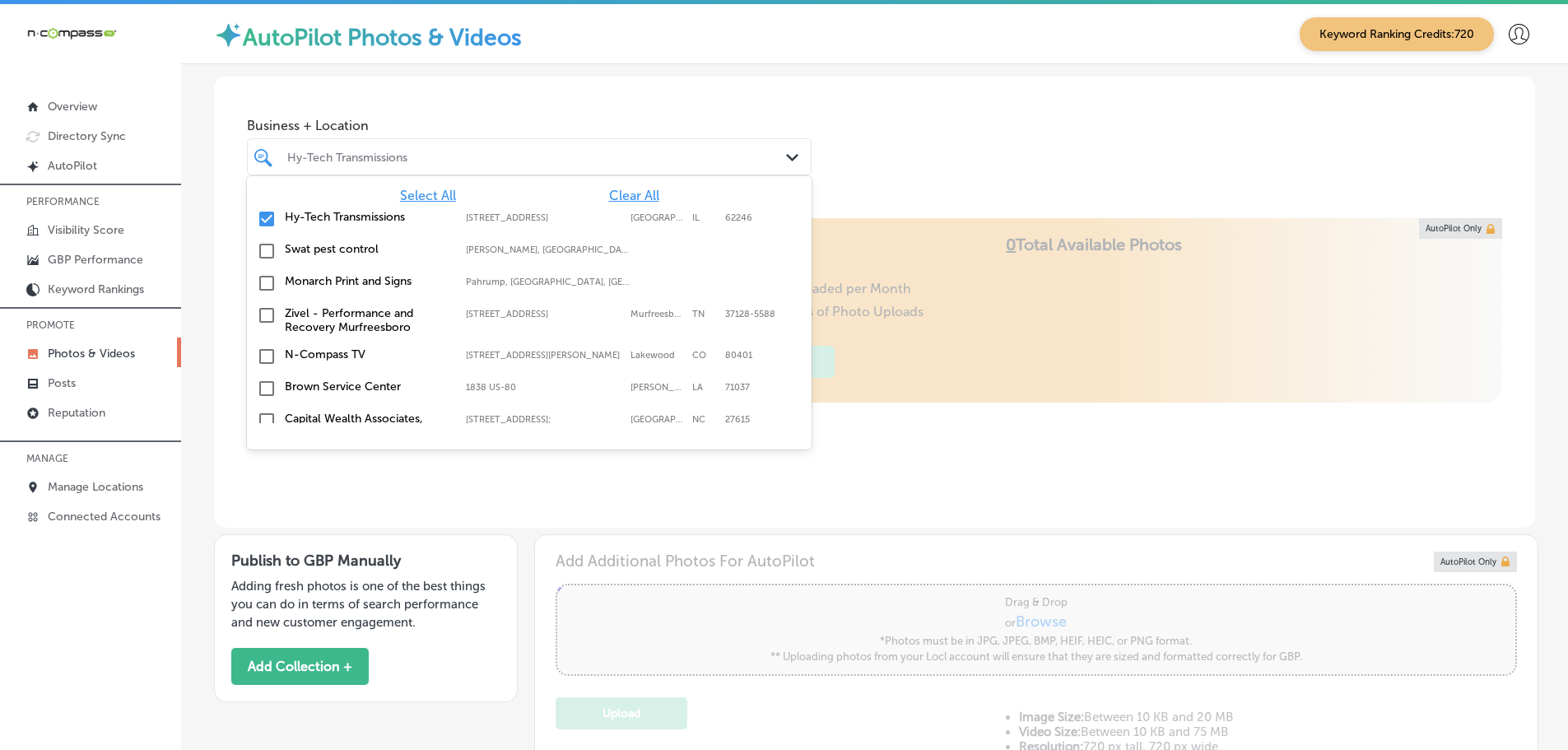
click at [630, 195] on span "Clear All" at bounding box center [634, 195] width 50 height 16
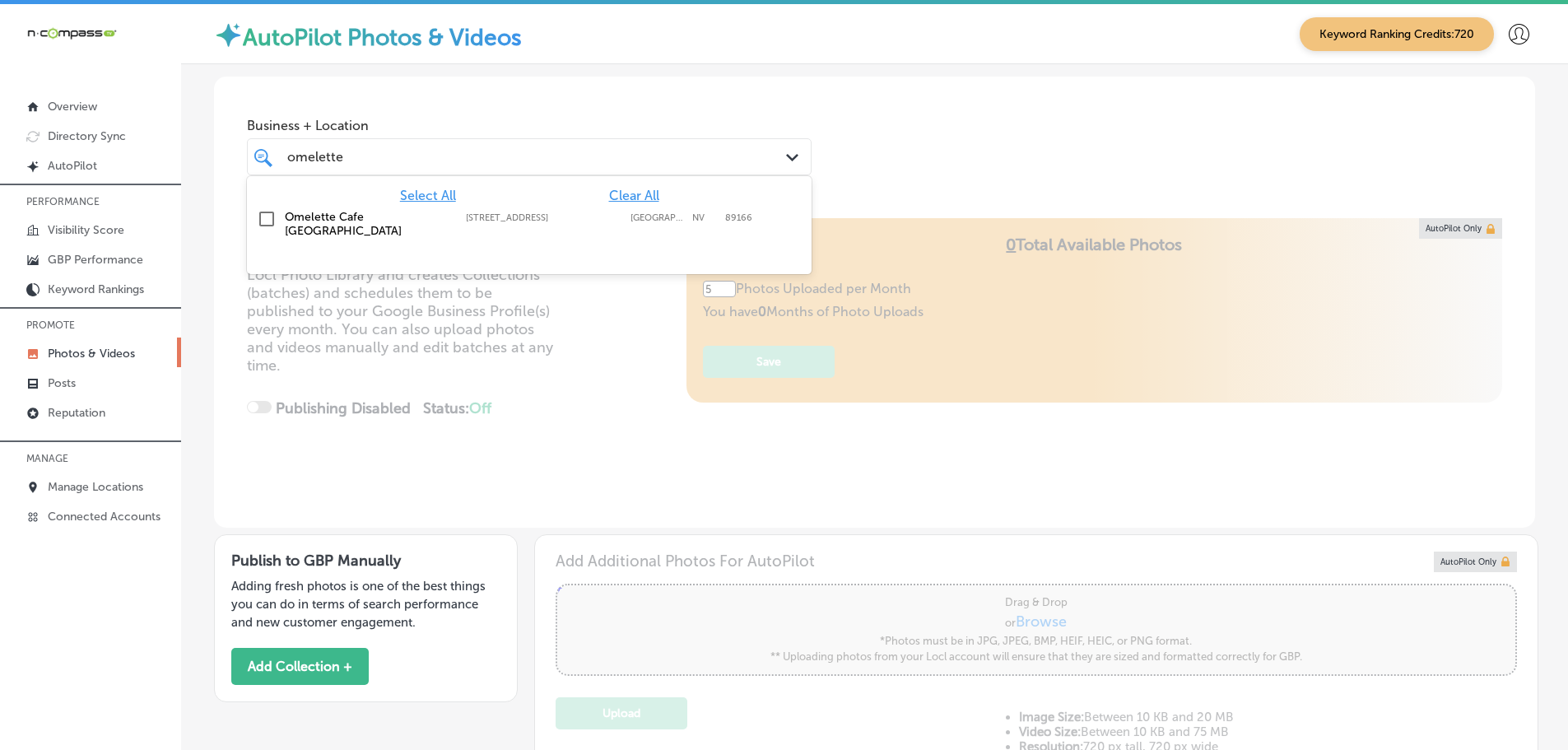
click at [418, 220] on label "Omelette Cafe [GEOGRAPHIC_DATA]" at bounding box center [366, 224] width 165 height 28
type input "omelette"
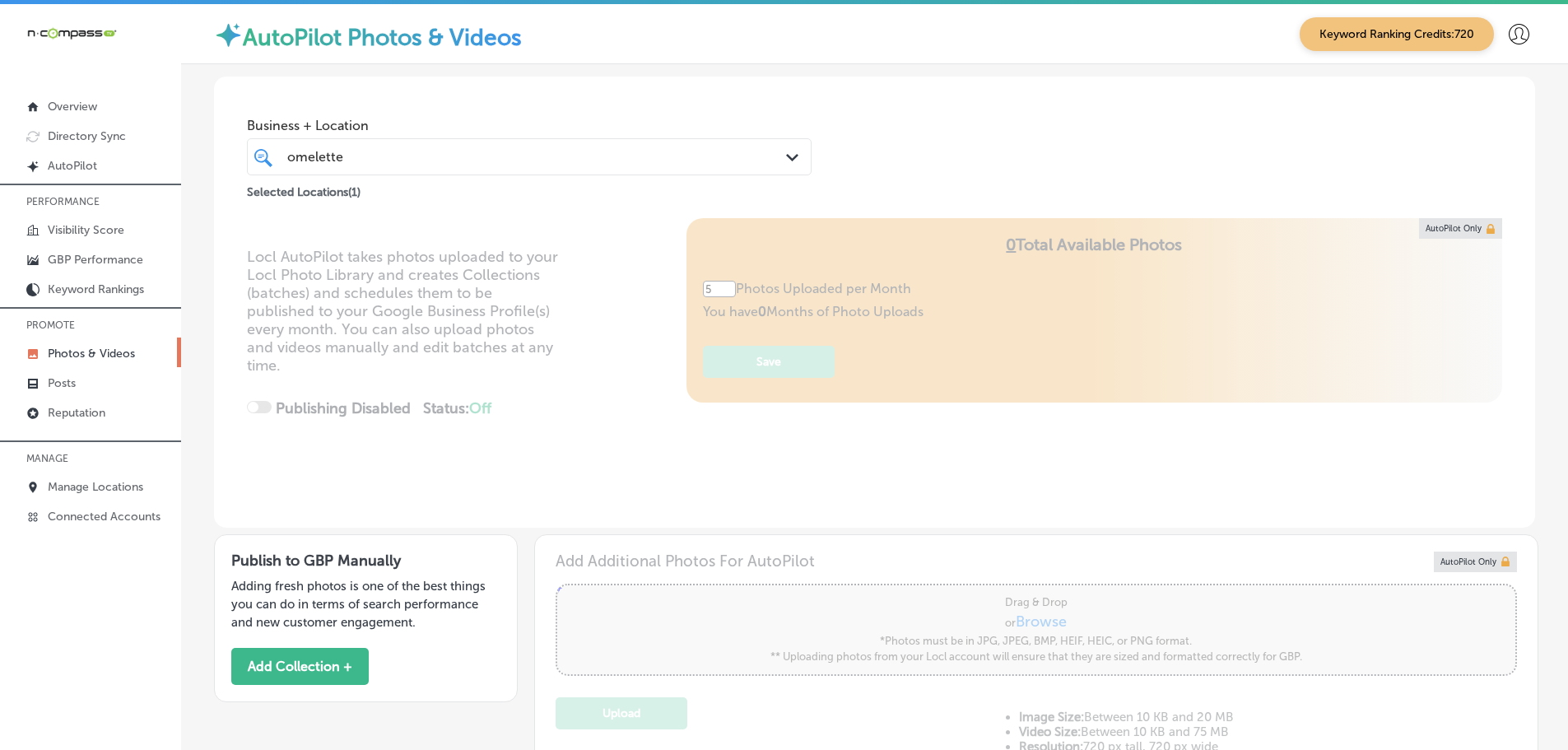
click at [865, 133] on div "Business + Location omelette omelette Path Created with Sketch. Selected Locati…" at bounding box center [874, 139] width 1321 height 125
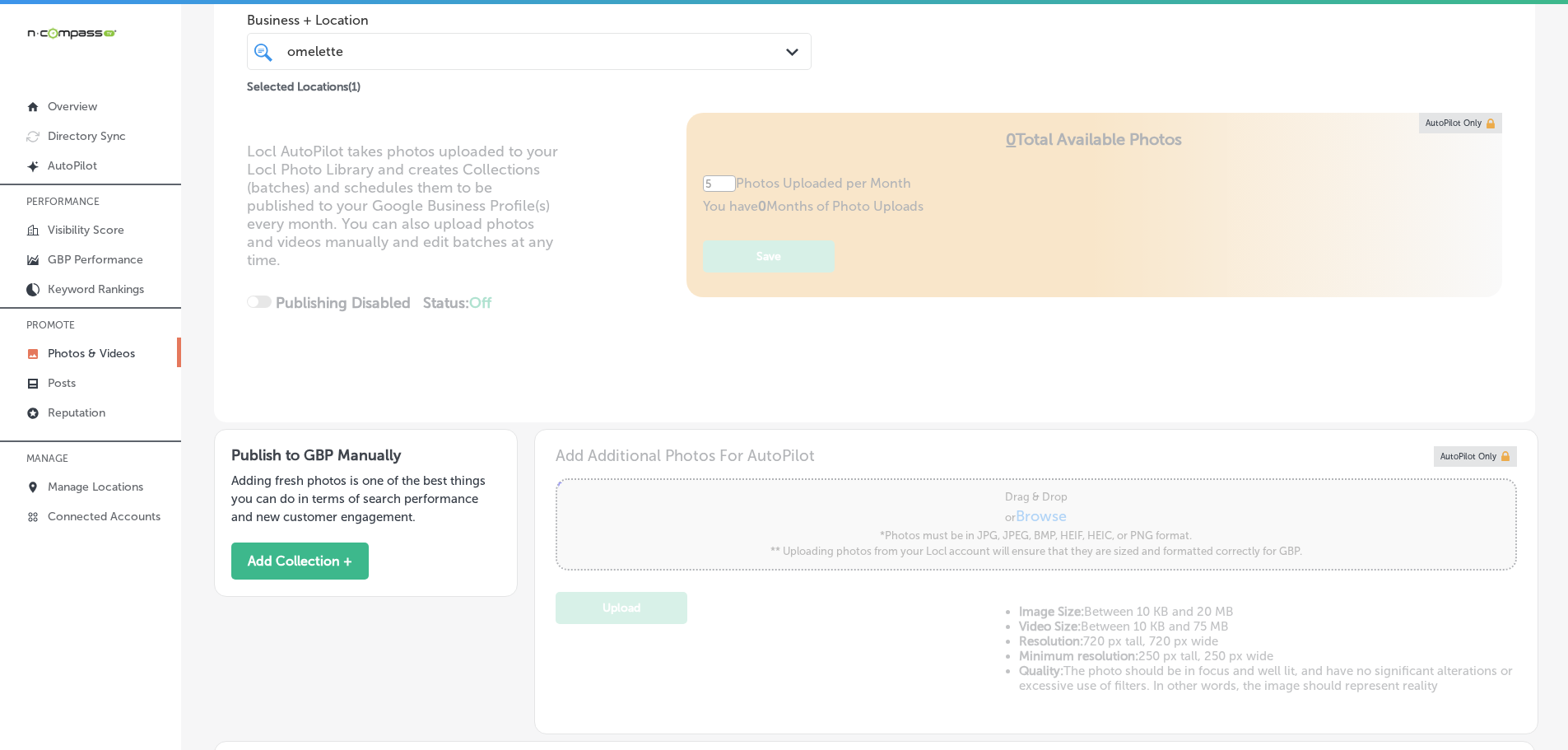
scroll to position [411, 0]
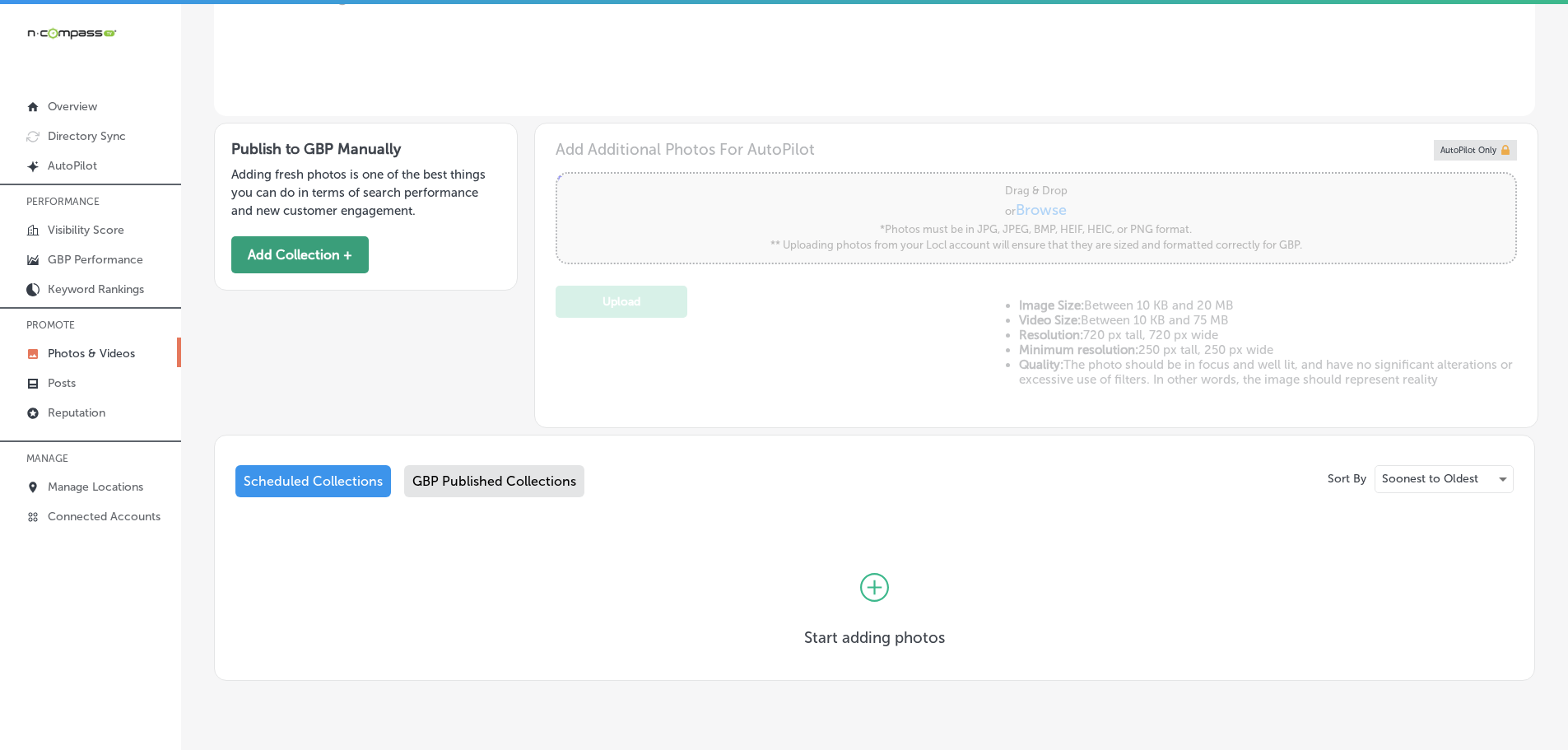
click at [300, 254] on button "Add Collection +" at bounding box center [300, 254] width 137 height 37
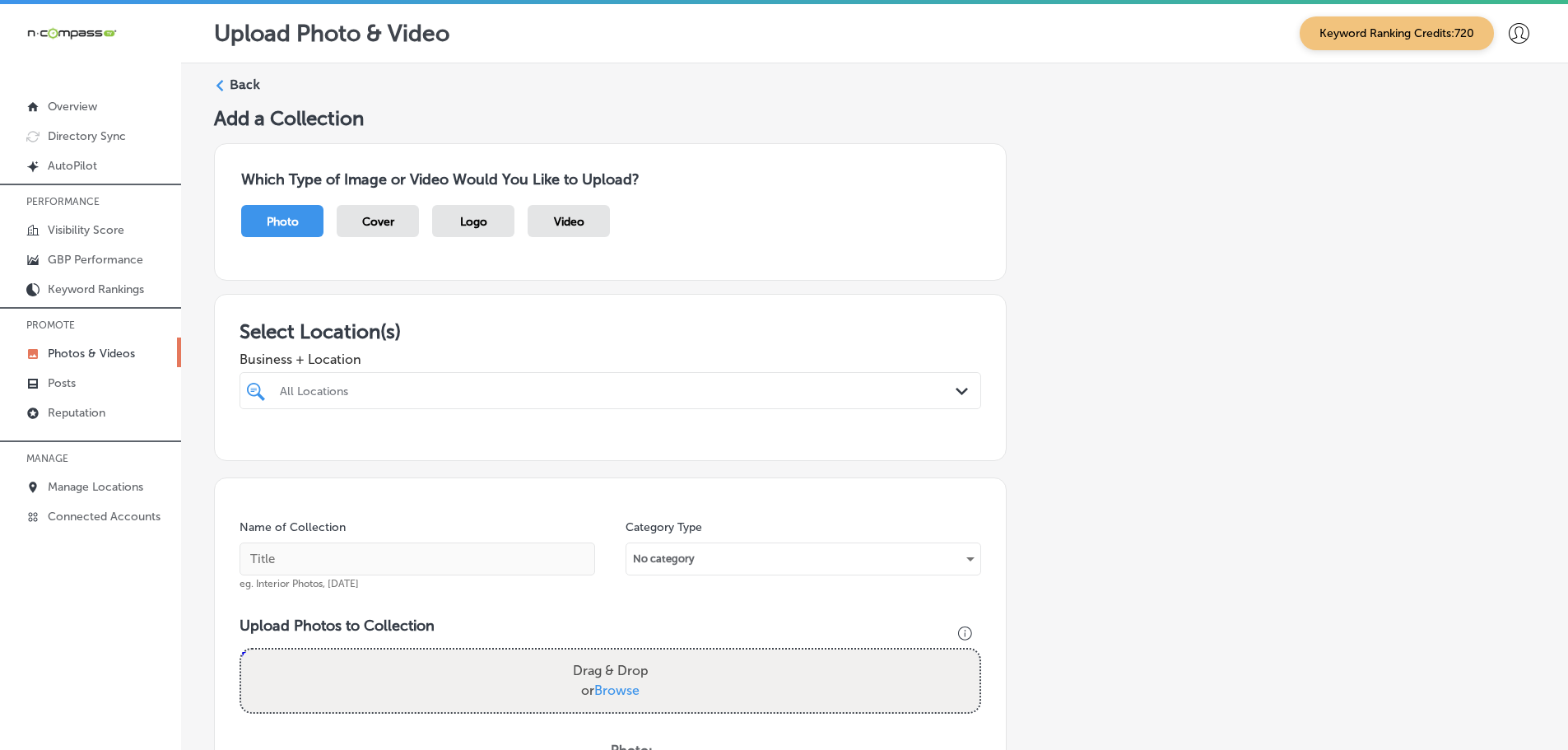
click at [905, 401] on div "All Locations" at bounding box center [610, 390] width 677 height 26
click at [269, 447] on div "Omelette Cafe Skye Canyon 9670 West Skye Canyon Park Drive Suite 150, Las Vegas…" at bounding box center [610, 452] width 728 height 26
type input "omele"
click at [495, 331] on h3 "Select Location(s)" at bounding box center [610, 331] width 741 height 24
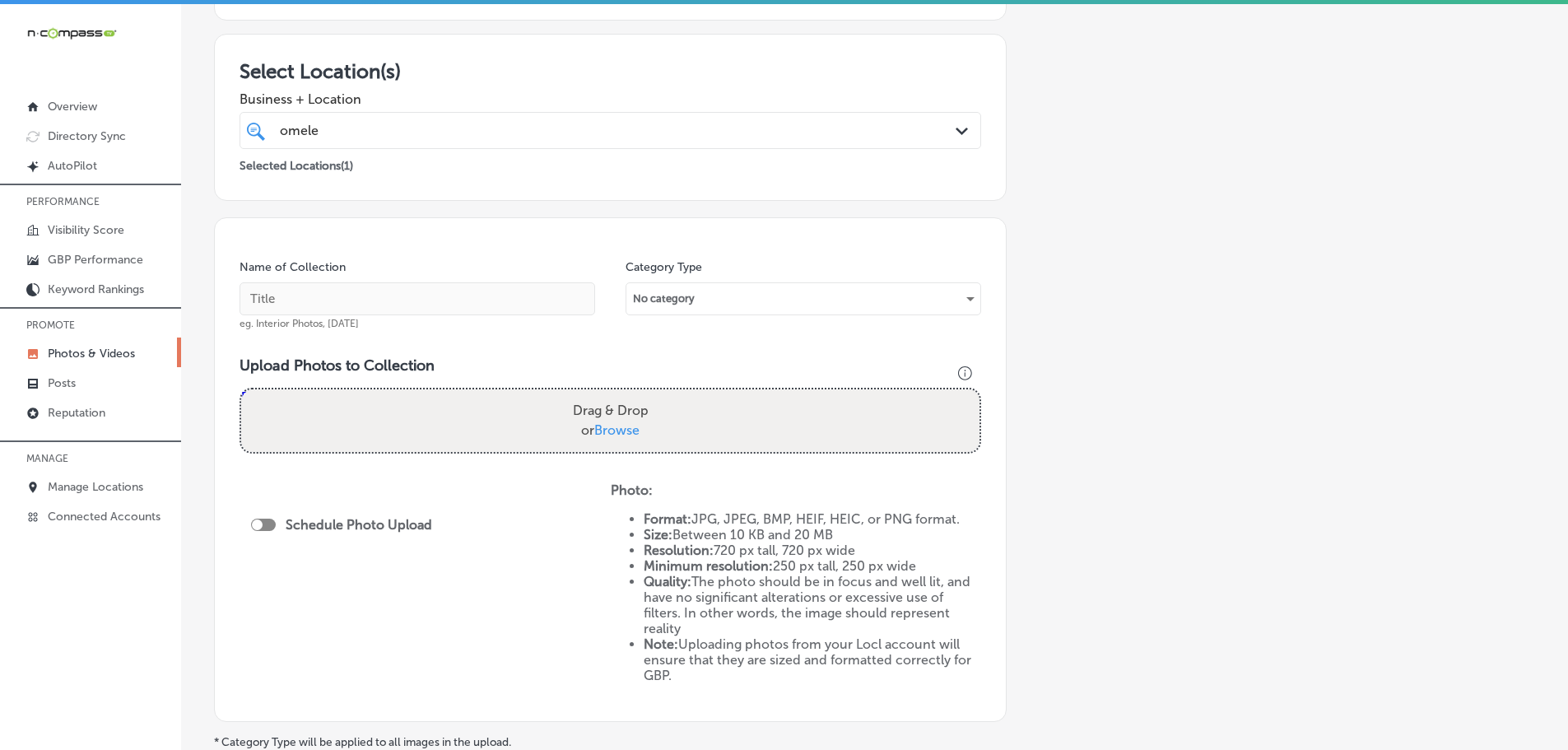
scroll to position [329, 0]
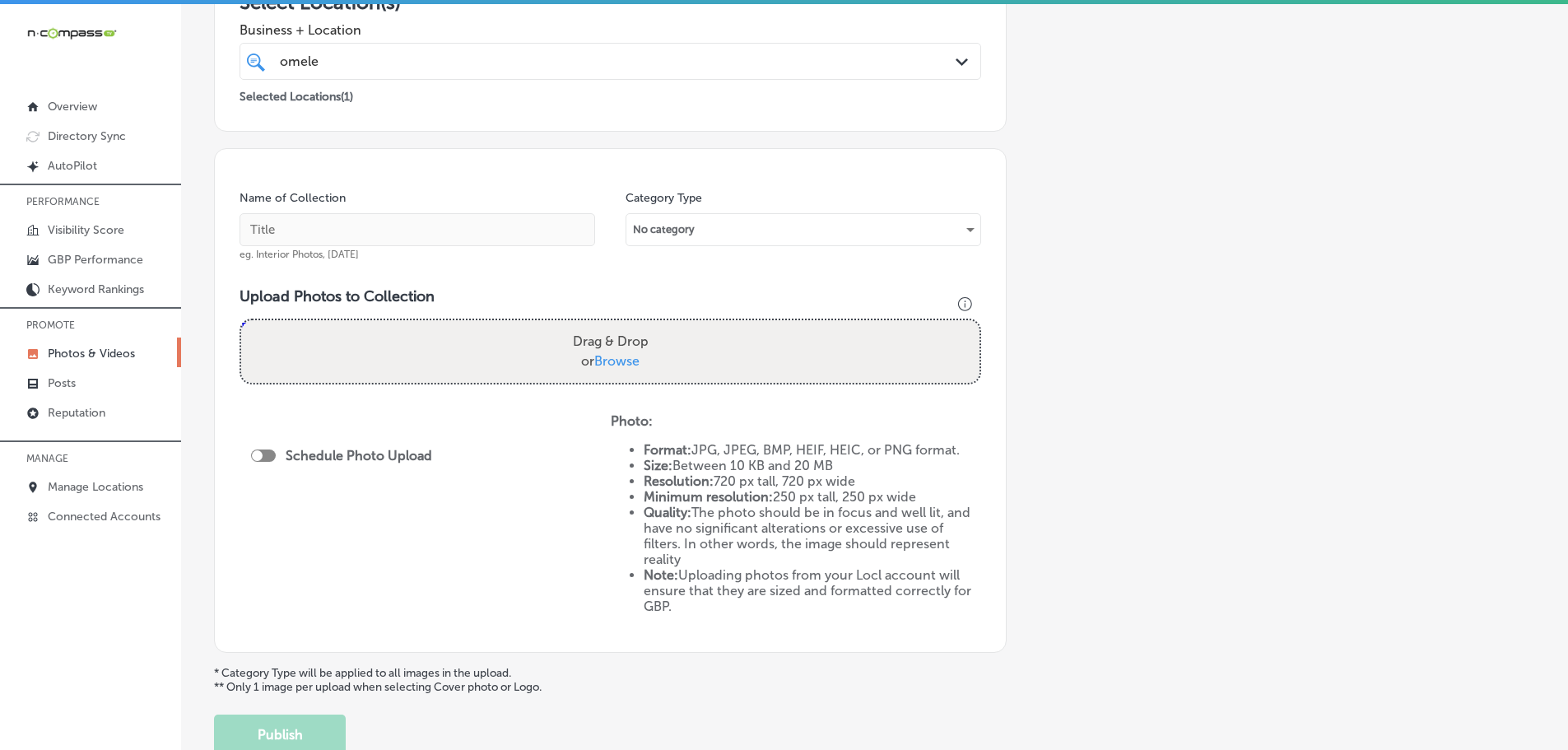
click at [626, 371] on label "Drag & Drop or Browse" at bounding box center [610, 351] width 89 height 53
click at [626, 325] on input "Drag & Drop or Browse" at bounding box center [610, 323] width 739 height 5
type input "C:\fakepath\imgi_26_539349881_1332302785046686_8764034861753844174_n.jpg"
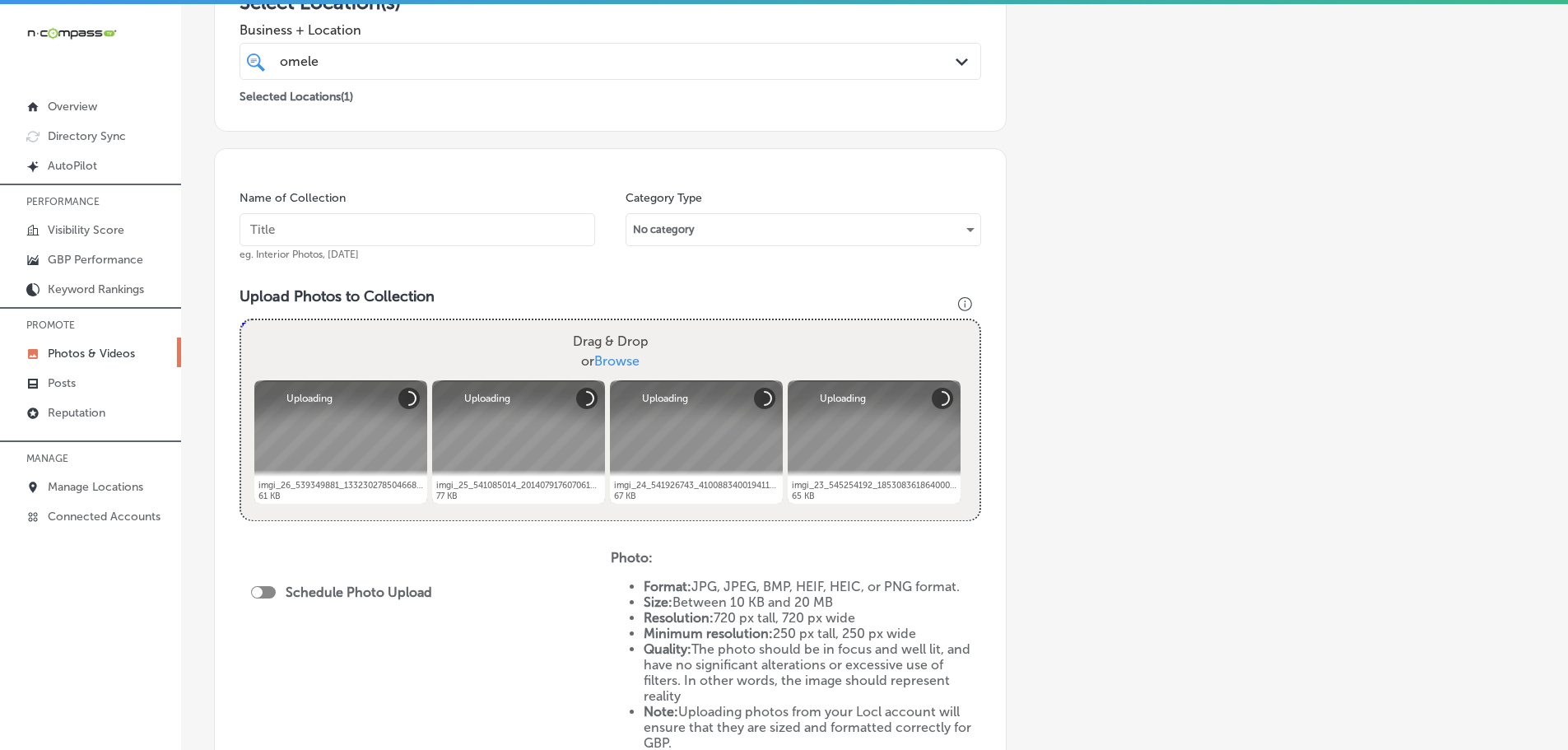
click at [374, 224] on input "text" at bounding box center [417, 229] width 356 height 33
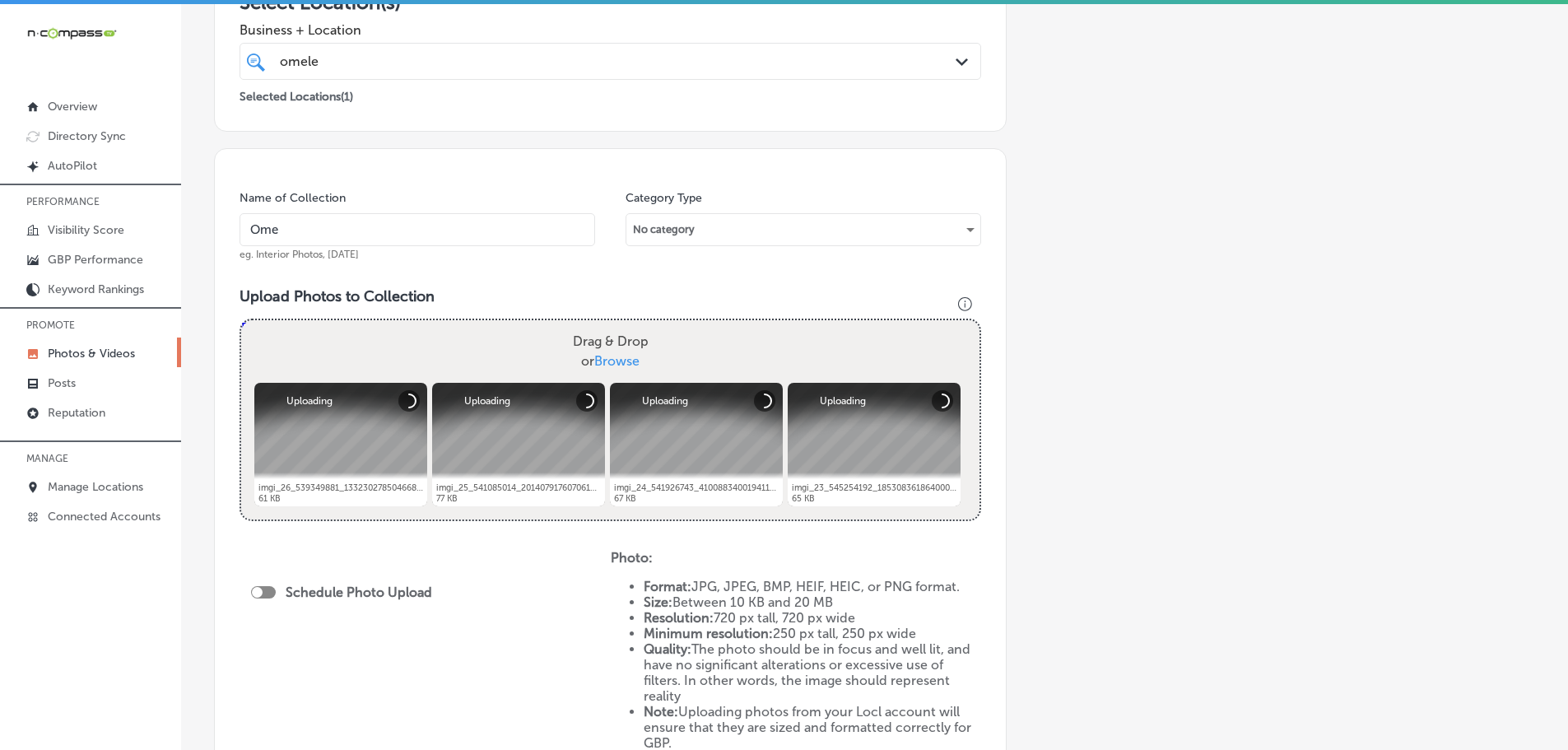
type input "Omelette Cafe Sky Canyon"
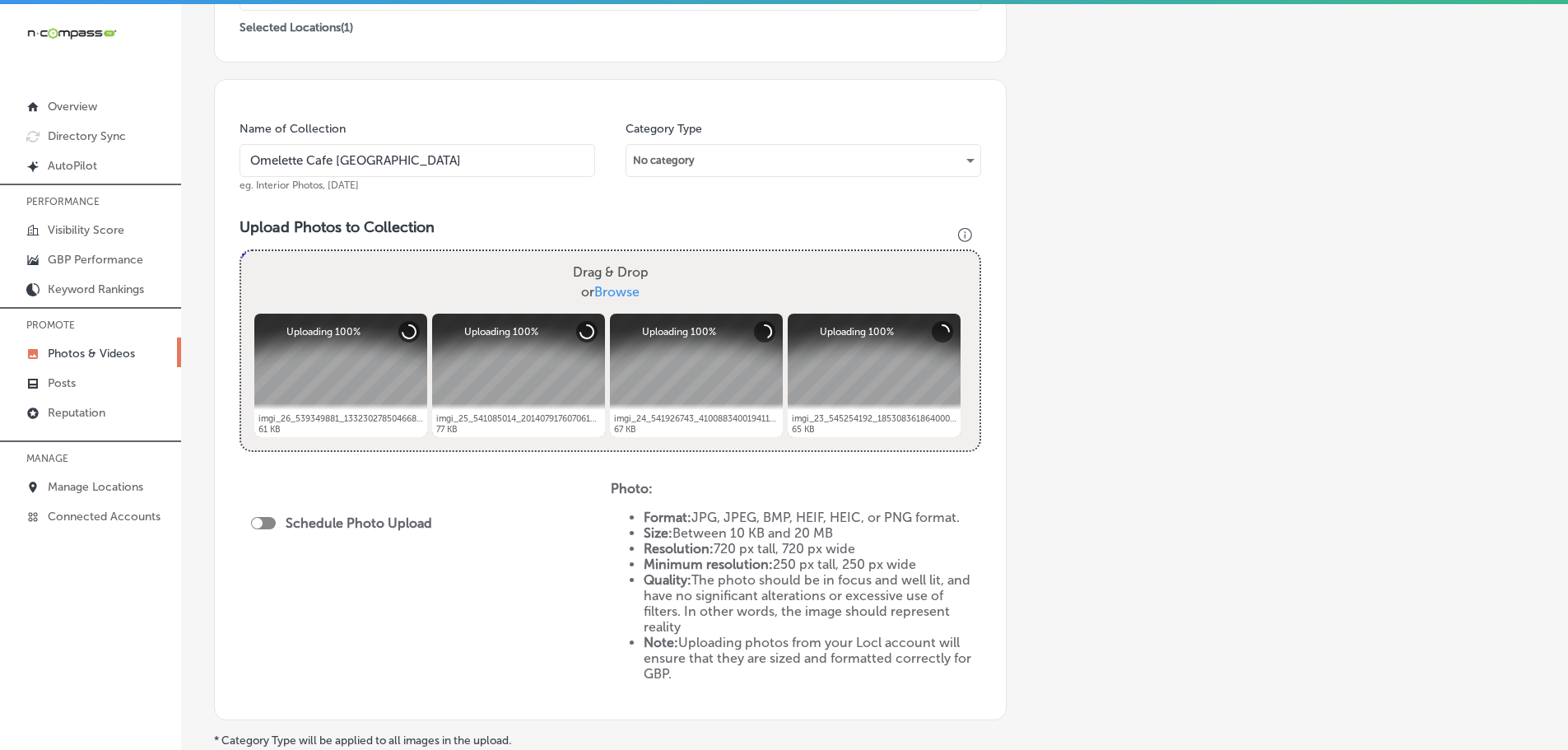
scroll to position [494, 0]
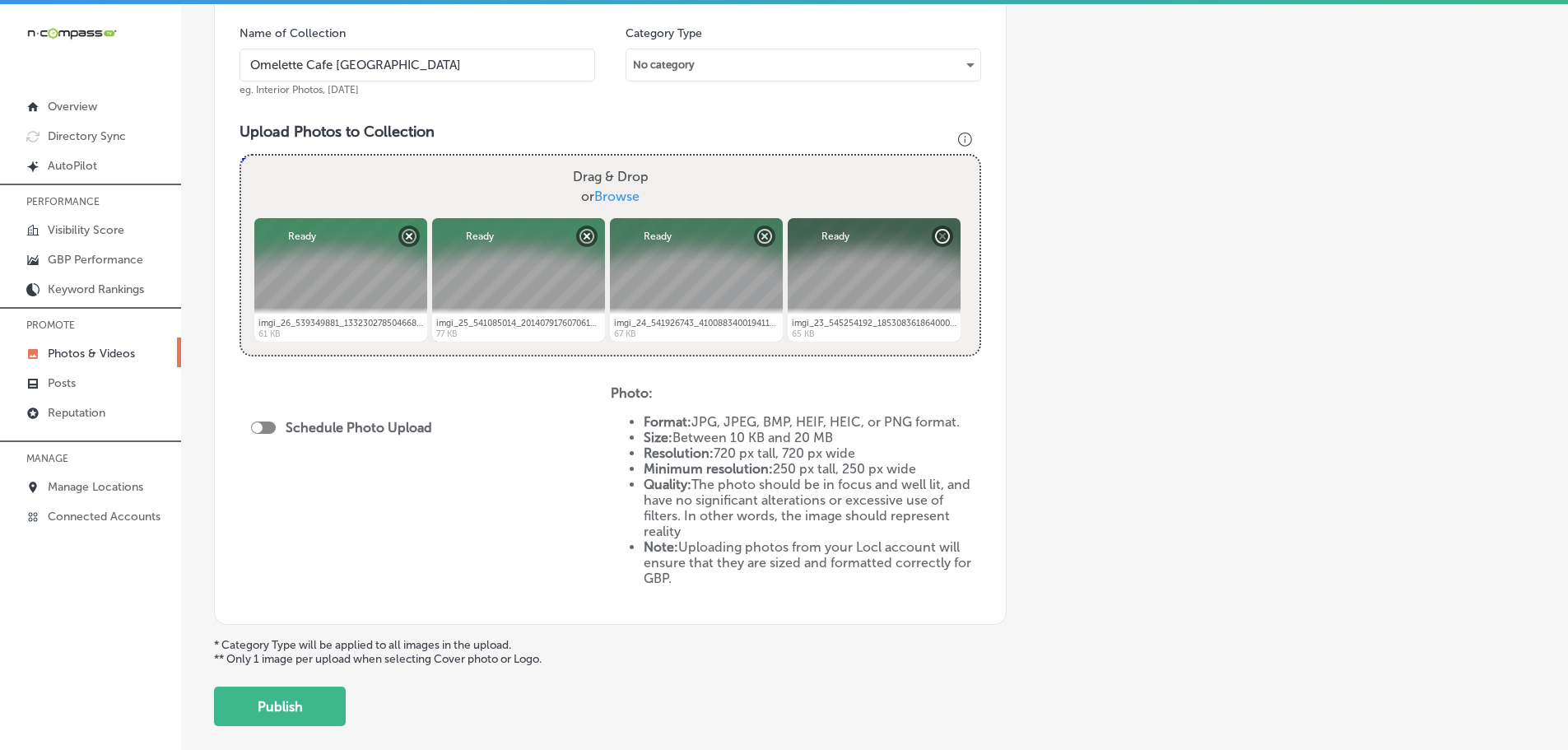
click at [262, 424] on div at bounding box center [263, 428] width 25 height 12
checkbox input "true"
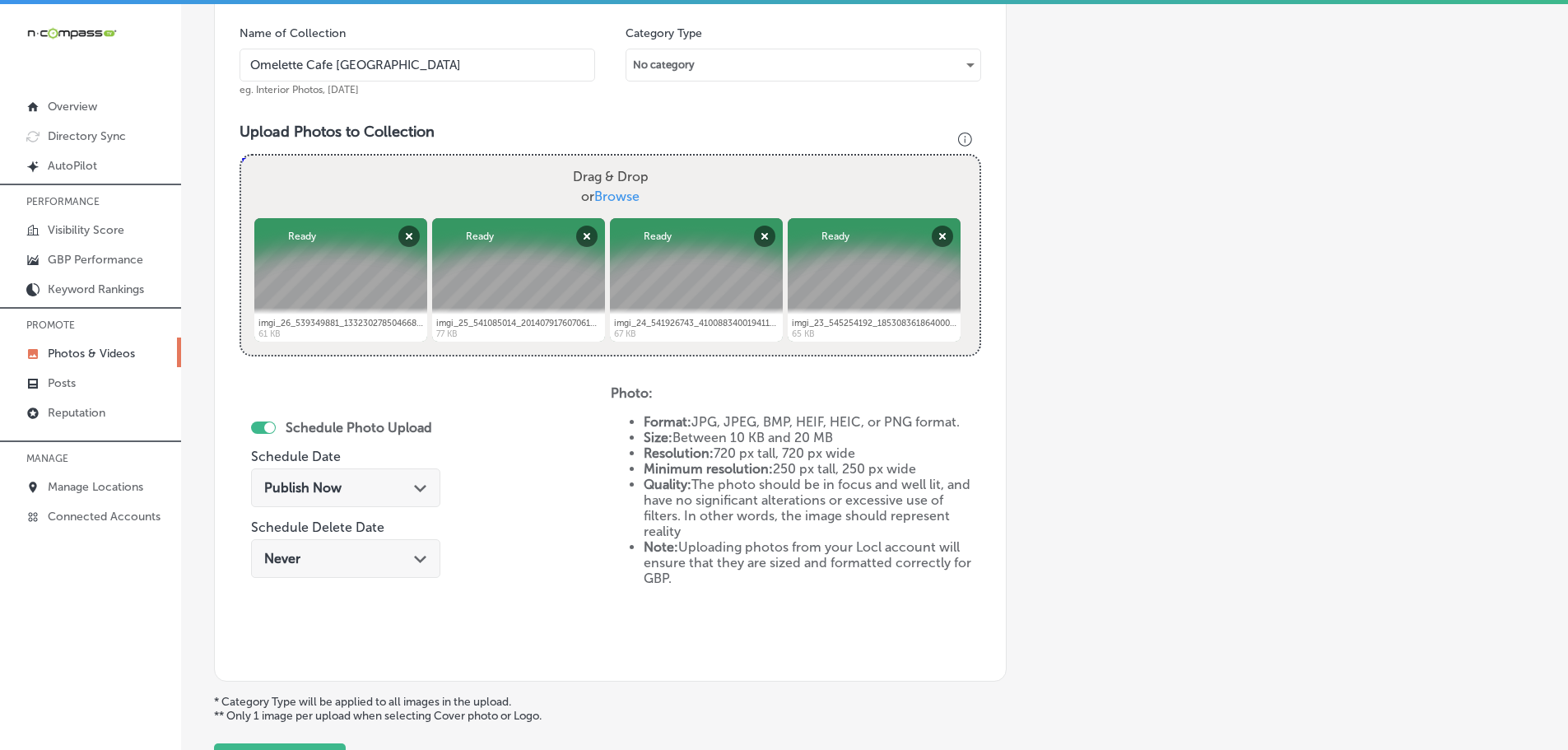
click at [414, 487] on polygon at bounding box center [420, 489] width 12 height 7
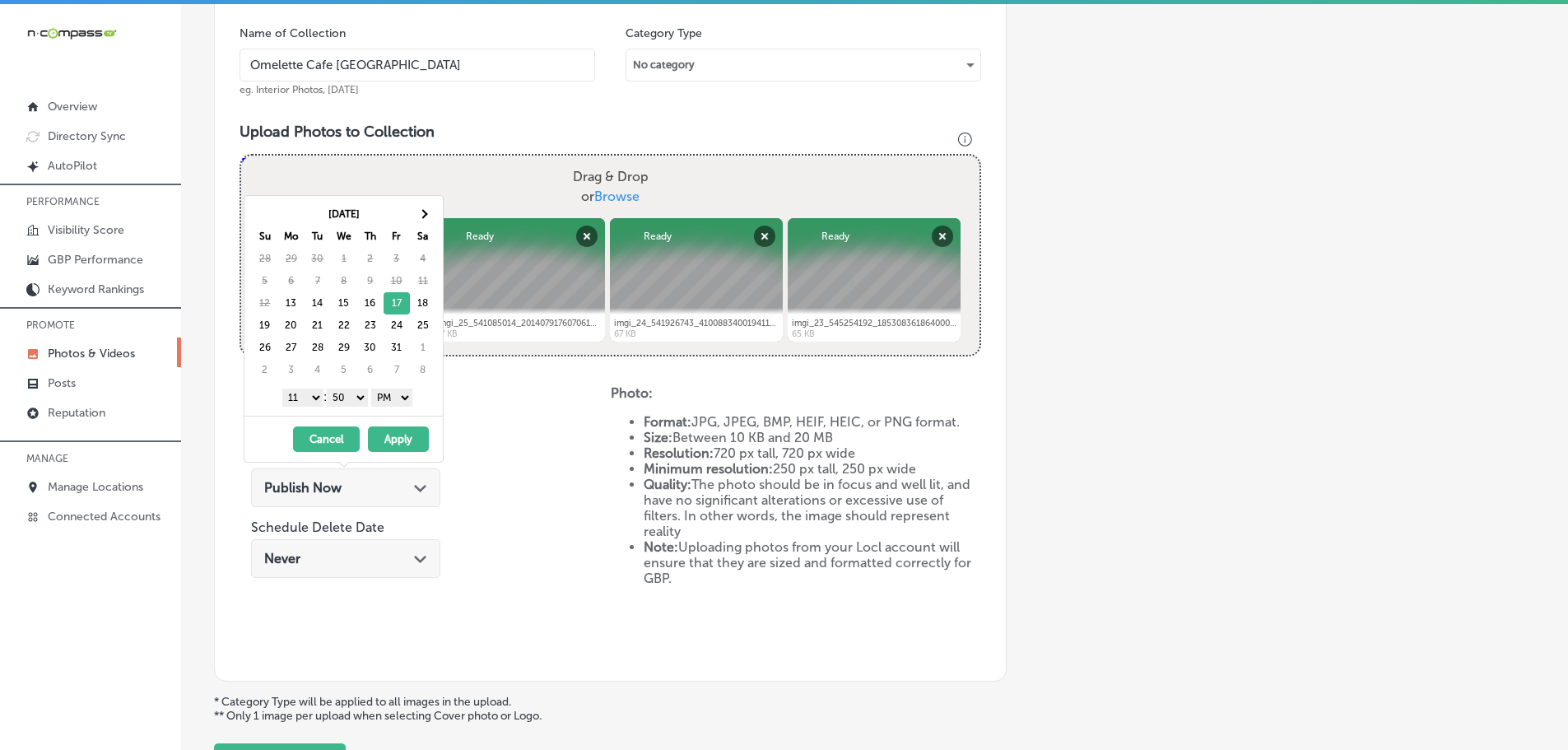
click at [297, 398] on select "1 2 3 4 5 6 7 8 9 10 11 12" at bounding box center [303, 397] width 41 height 18
click at [352, 398] on select "00 10 20 30 40 50" at bounding box center [347, 397] width 41 height 18
click at [407, 440] on button "Apply" at bounding box center [398, 438] width 61 height 26
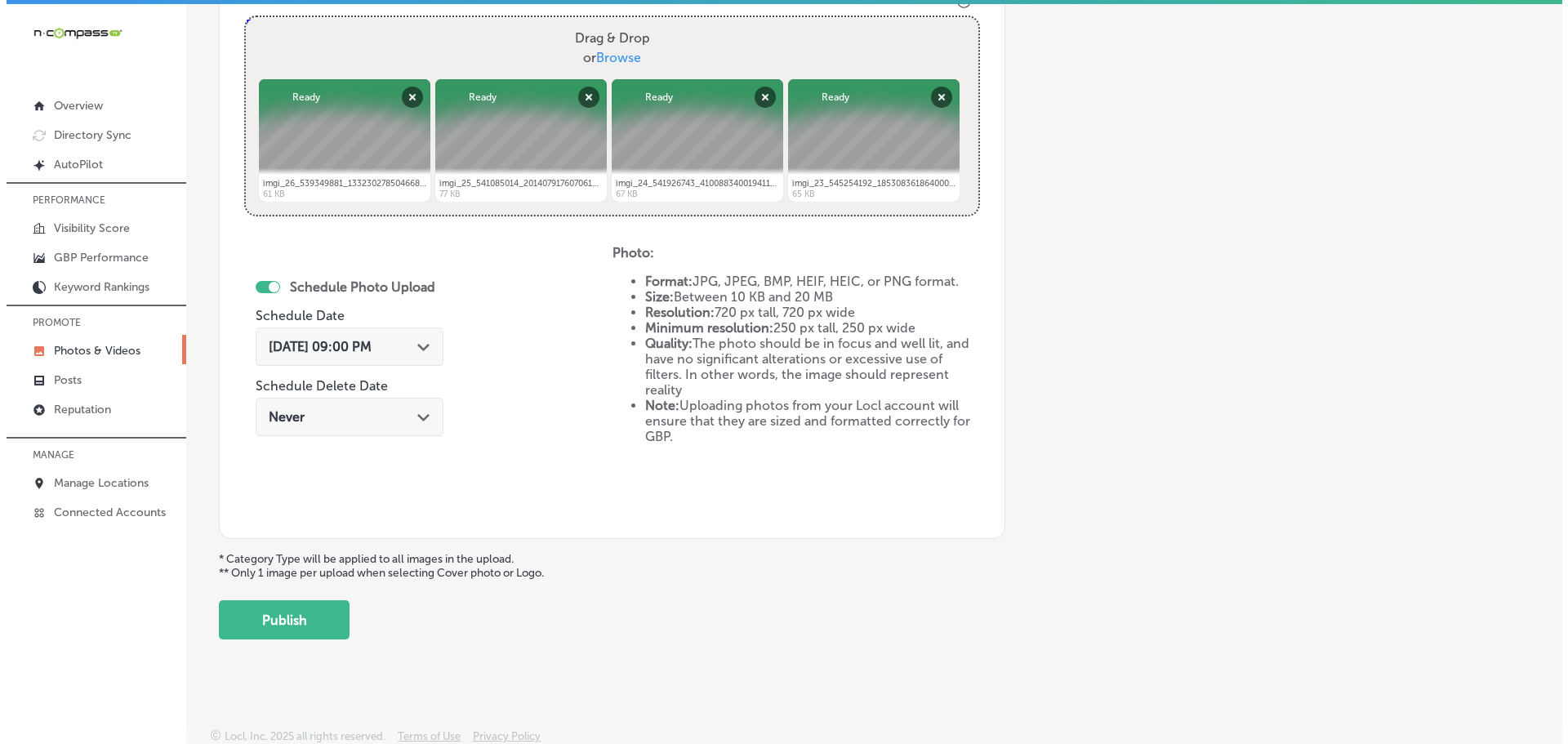
scroll to position [630, 0]
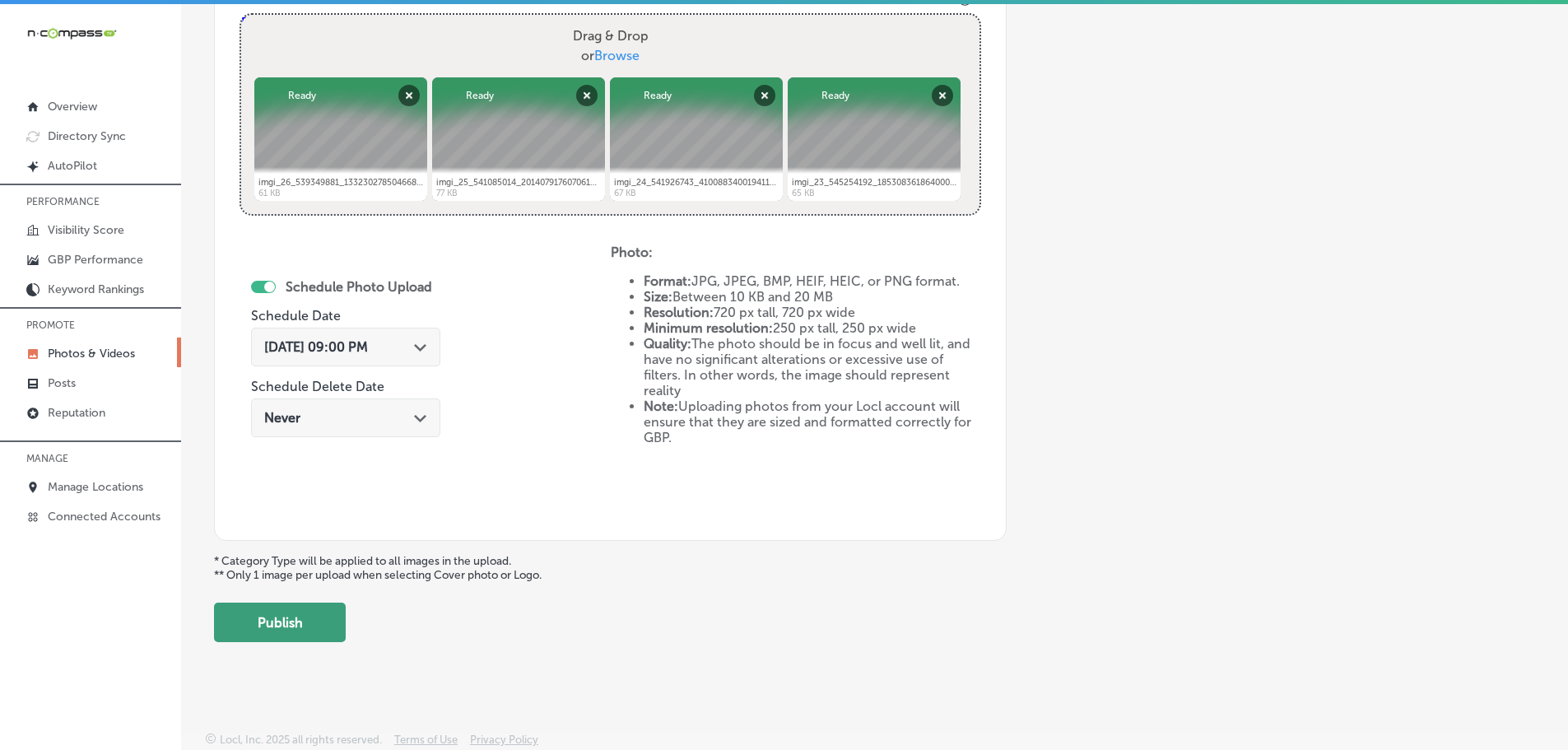
click at [322, 631] on button "Publish" at bounding box center [280, 621] width 132 height 40
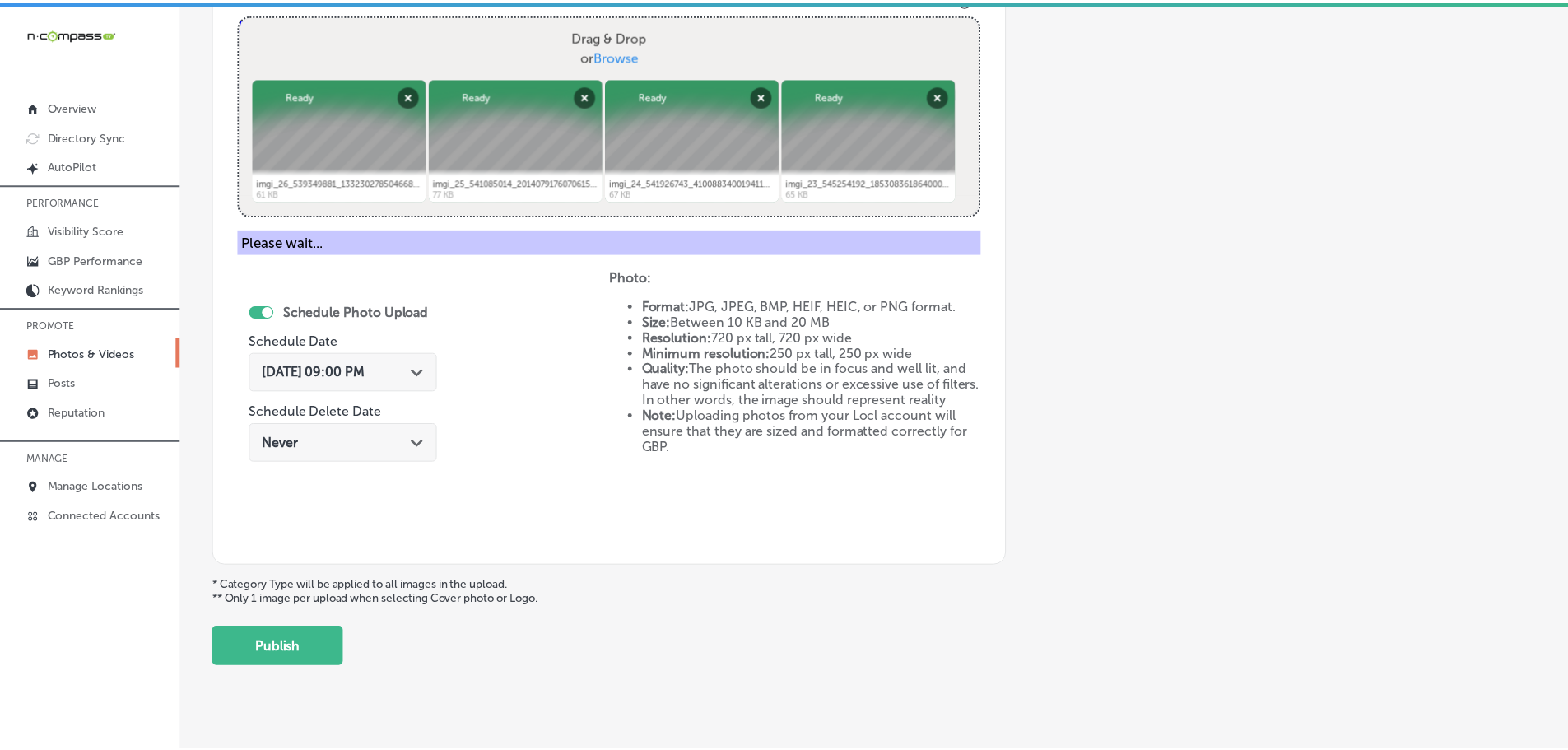
scroll to position [498, 0]
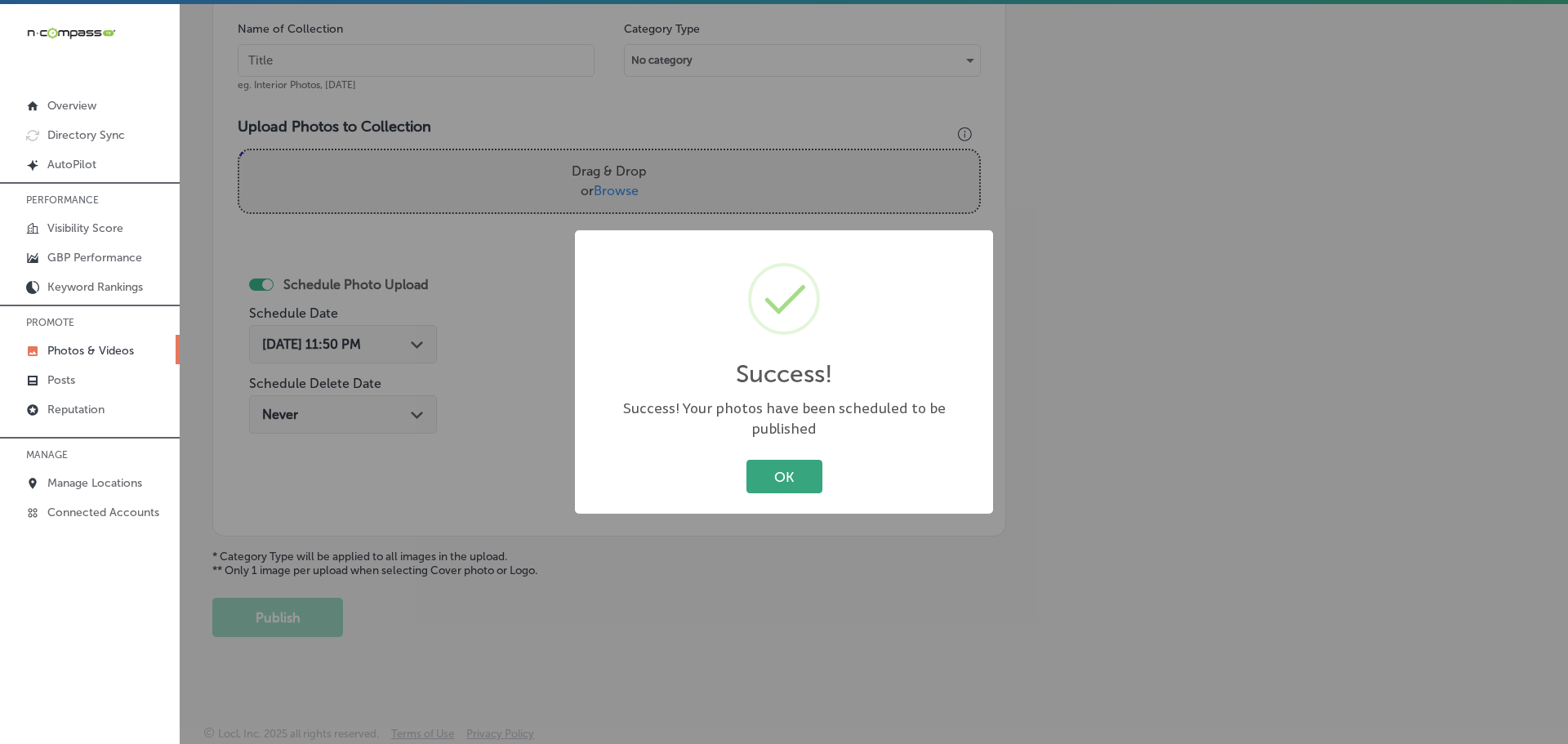
click at [798, 465] on button "OK" at bounding box center [784, 476] width 76 height 33
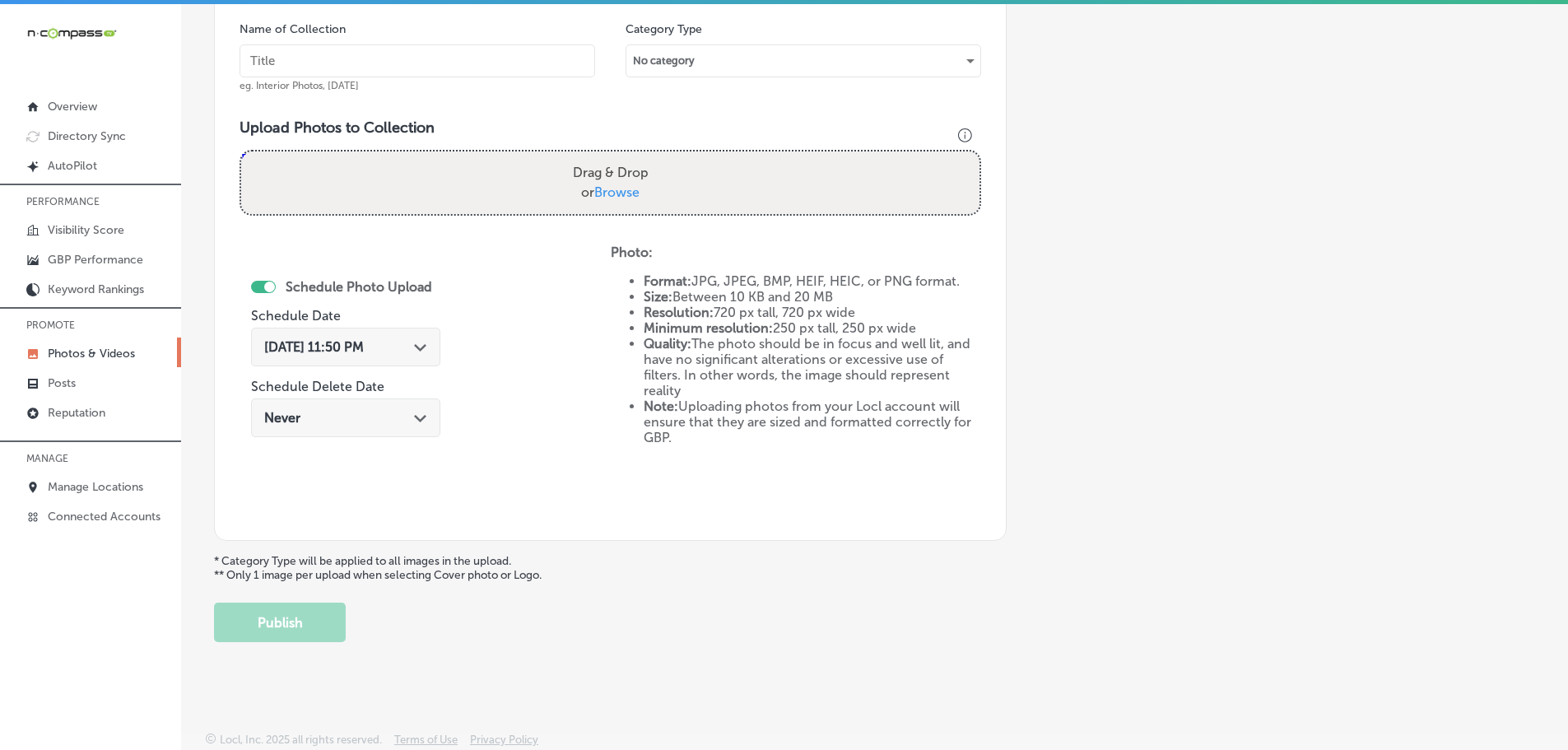
click at [611, 187] on span "Browse" at bounding box center [616, 192] width 45 height 16
click at [611, 157] on input "Drag & Drop or Browse" at bounding box center [610, 154] width 739 height 5
type input "C:\fakepath\imgi_34_503555930_18071878493504222_5579286638023662498_n.jpg"
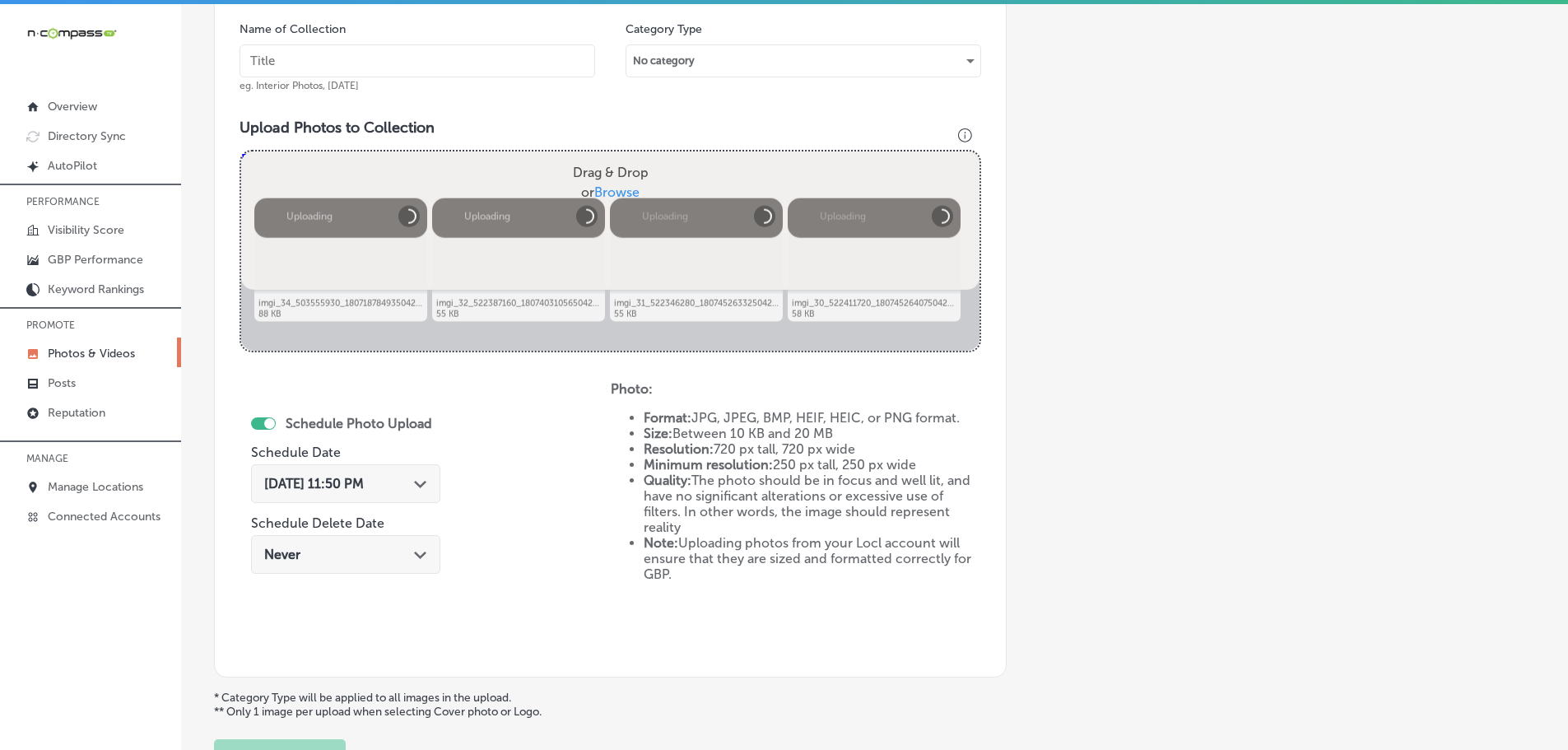
click at [401, 57] on input "text" at bounding box center [417, 60] width 356 height 33
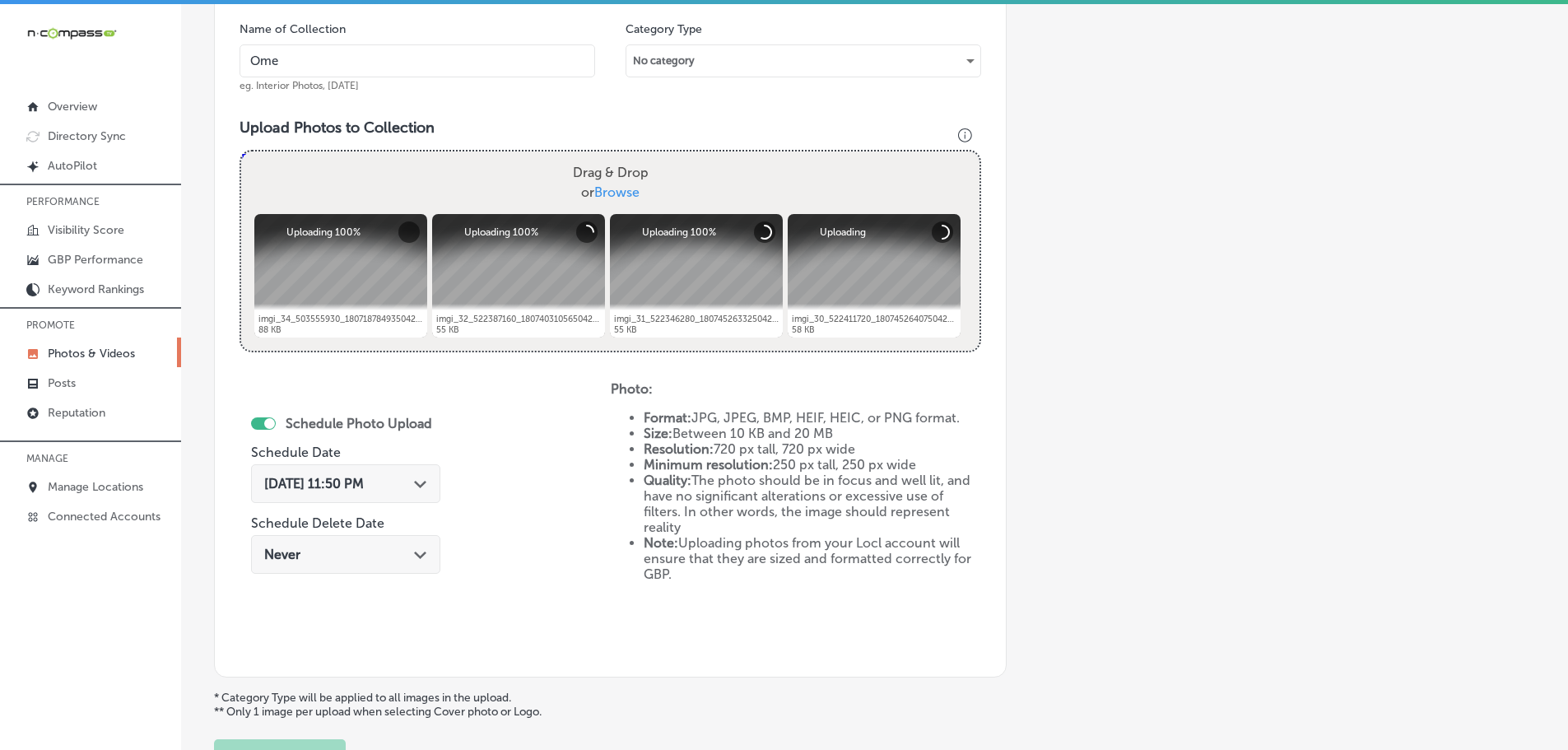
type input "Omelette Cafe Sky Canyon"
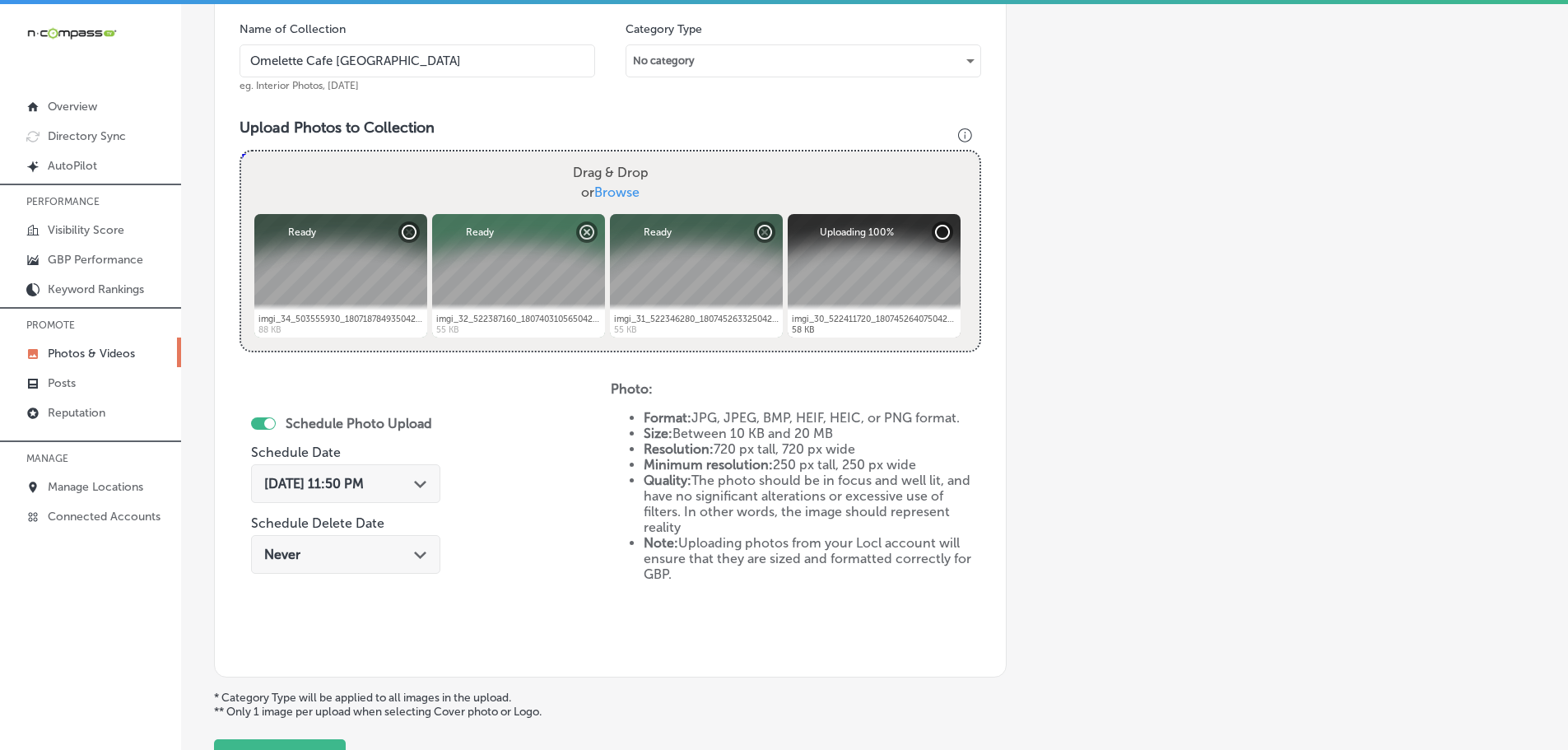
click at [414, 482] on div "Oct 13, 2025 11:50 PM Path Created with Sketch." at bounding box center [345, 483] width 163 height 16
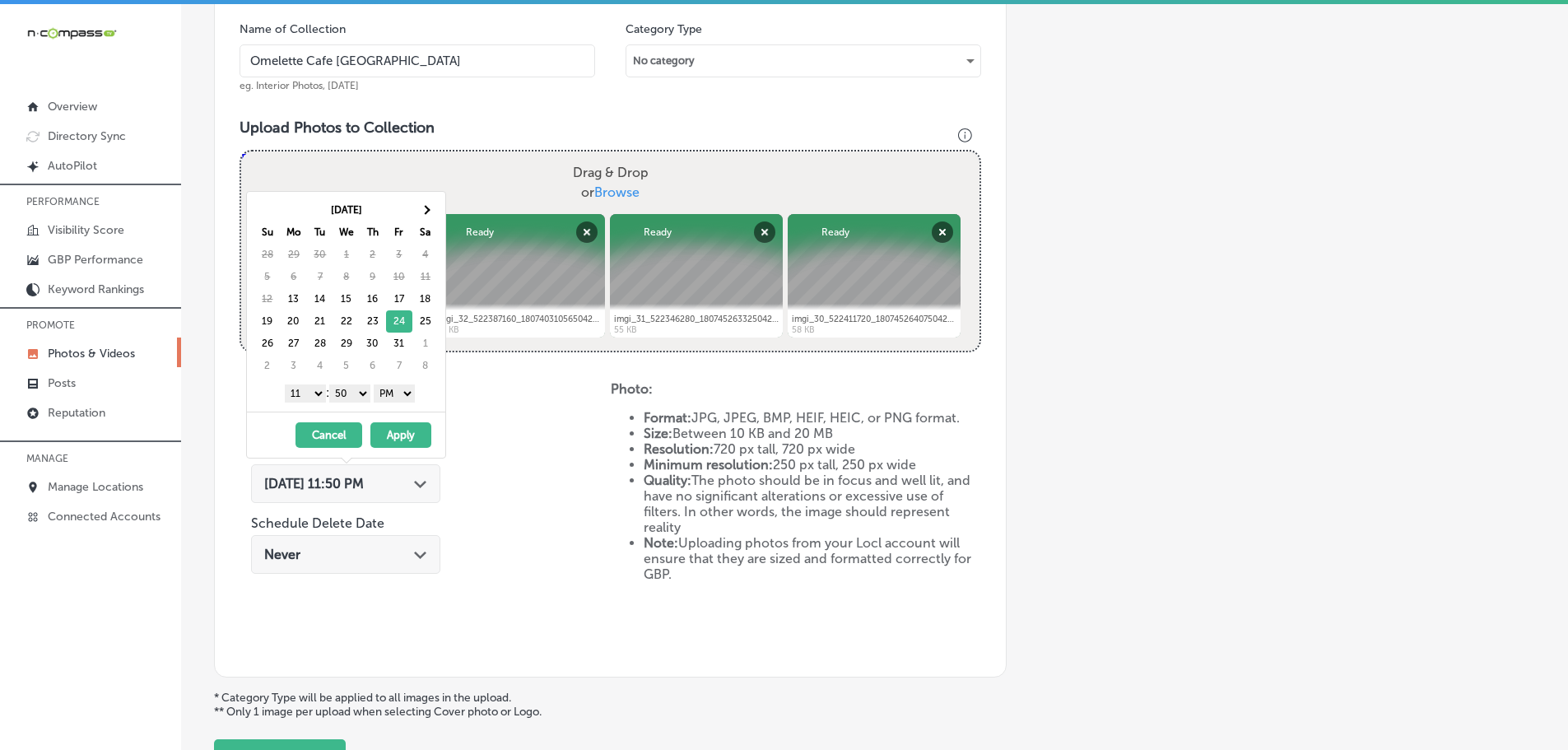
click at [291, 397] on select "1 2 3 4 5 6 7 8 9 10 11 12" at bounding box center [305, 393] width 41 height 18
click at [350, 393] on select "00 10 20 30 40 50" at bounding box center [350, 393] width 41 height 18
click at [403, 434] on button "Apply" at bounding box center [401, 435] width 61 height 26
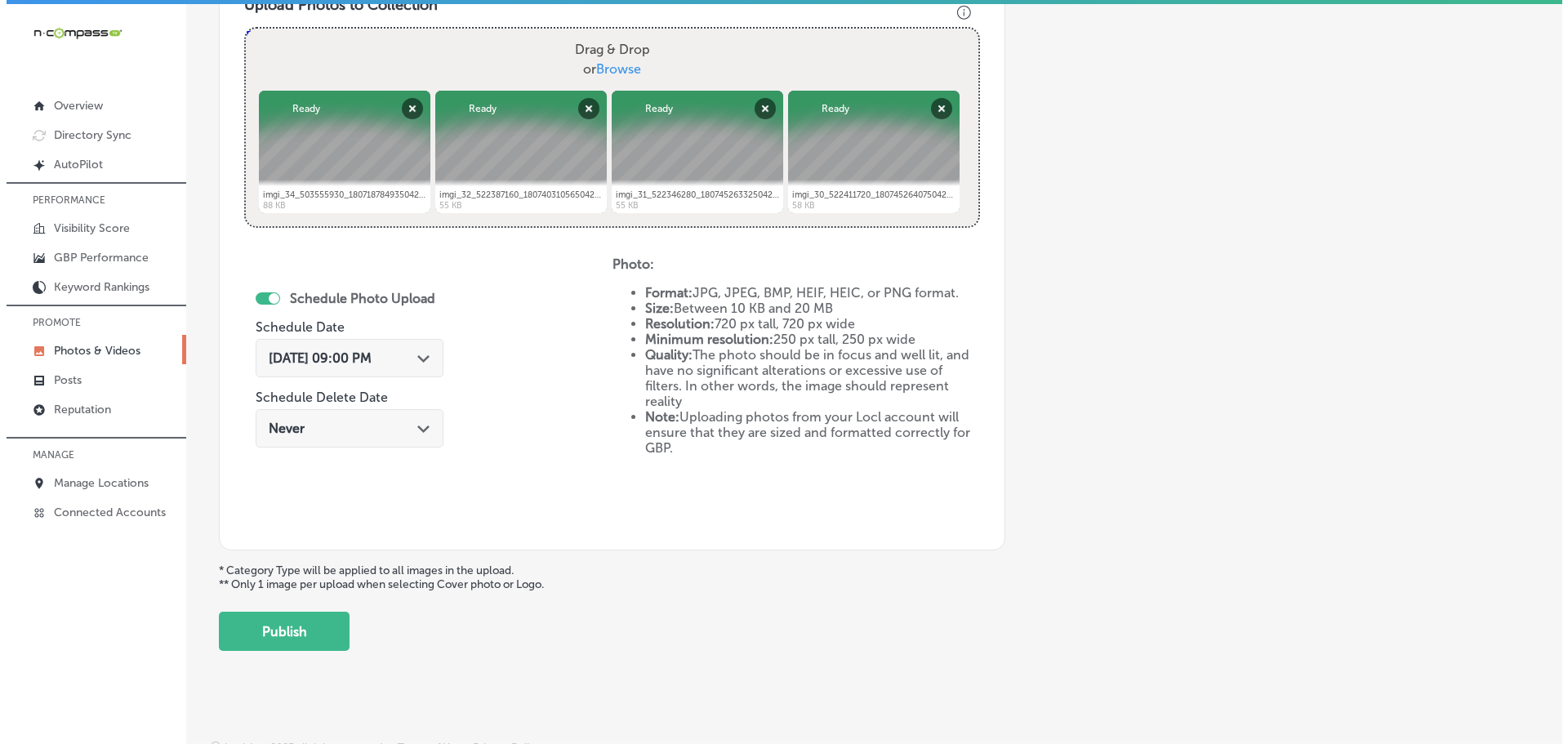
scroll to position [630, 0]
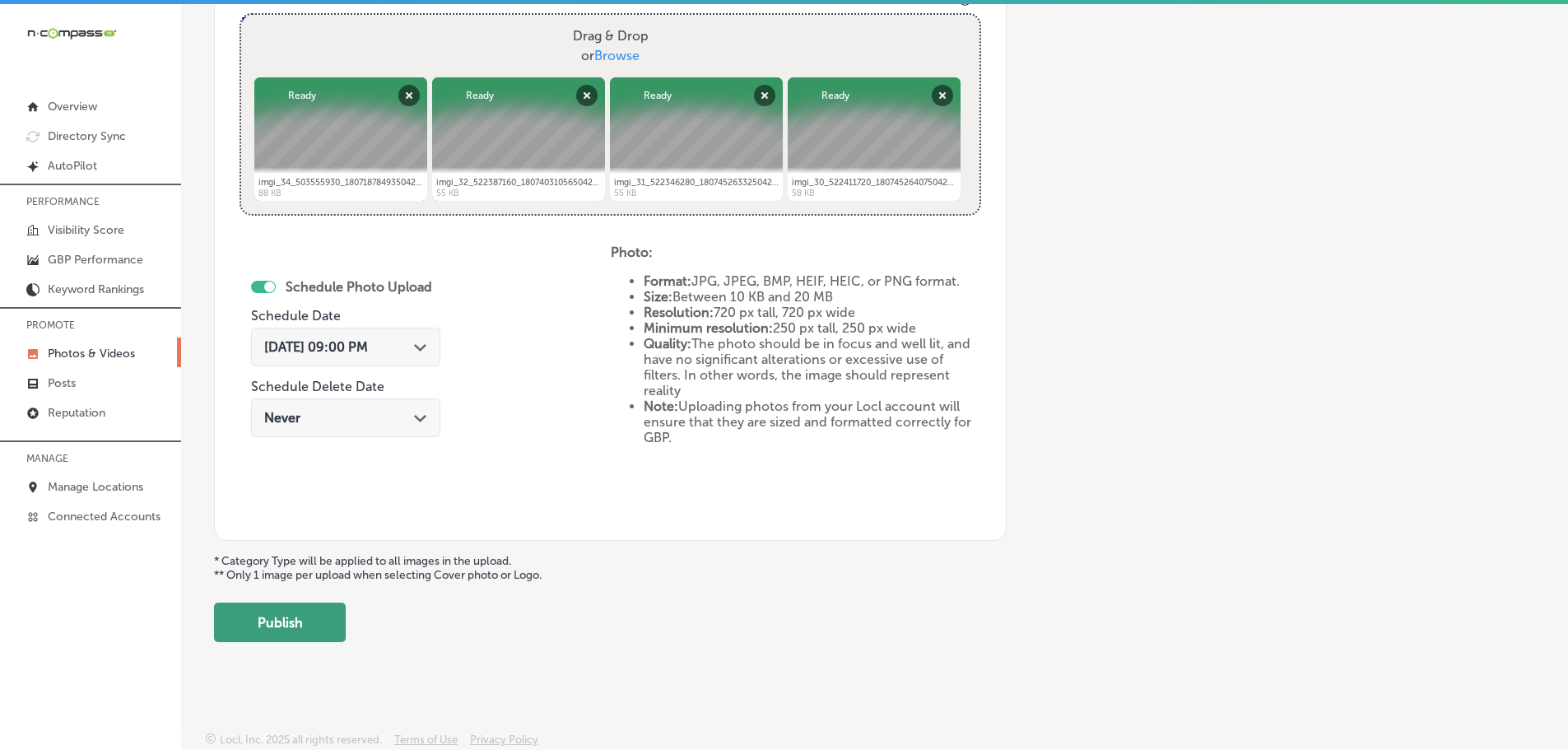
click at [248, 615] on button "Publish" at bounding box center [280, 621] width 132 height 40
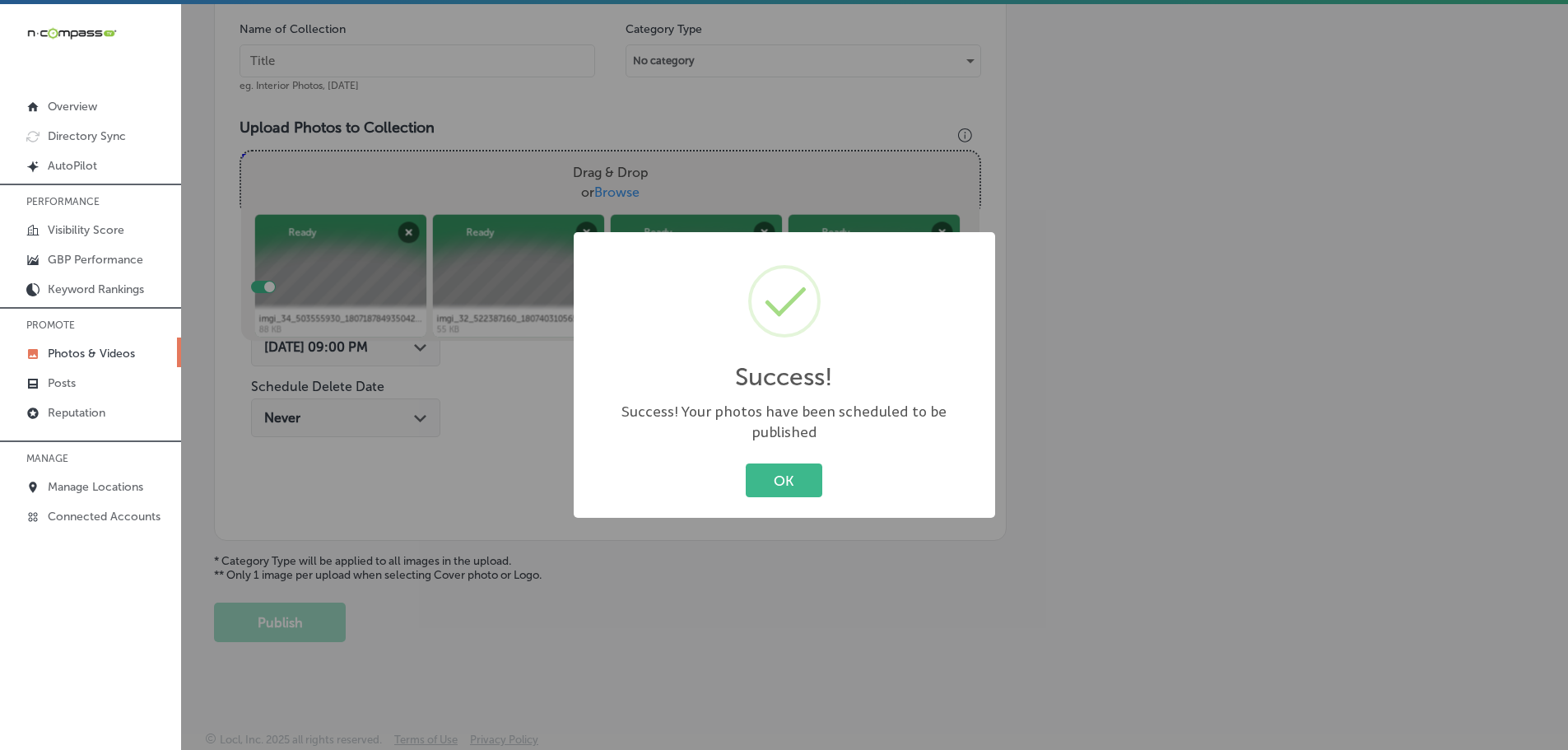
scroll to position [498, 0]
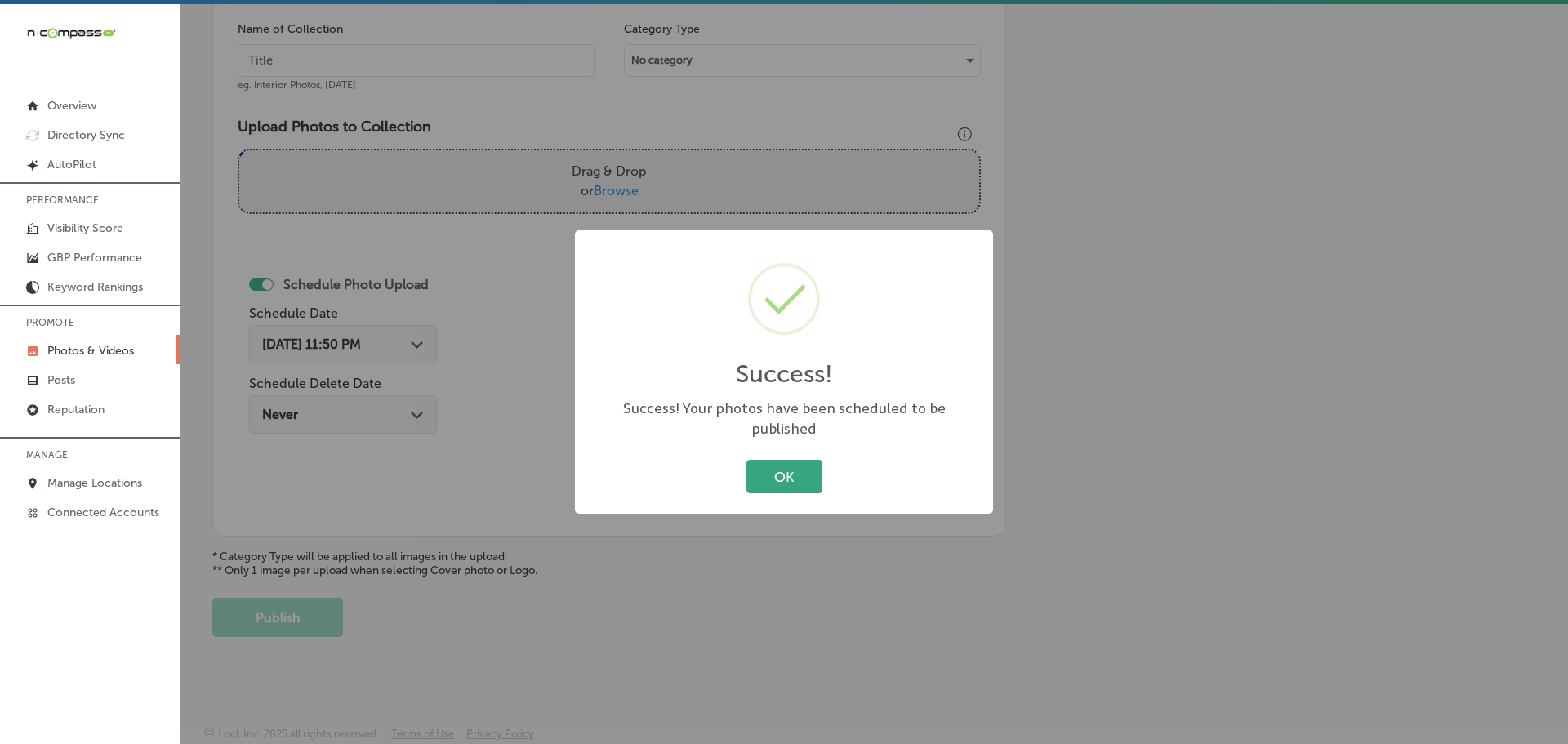
click at [796, 466] on button "OK" at bounding box center [784, 476] width 76 height 33
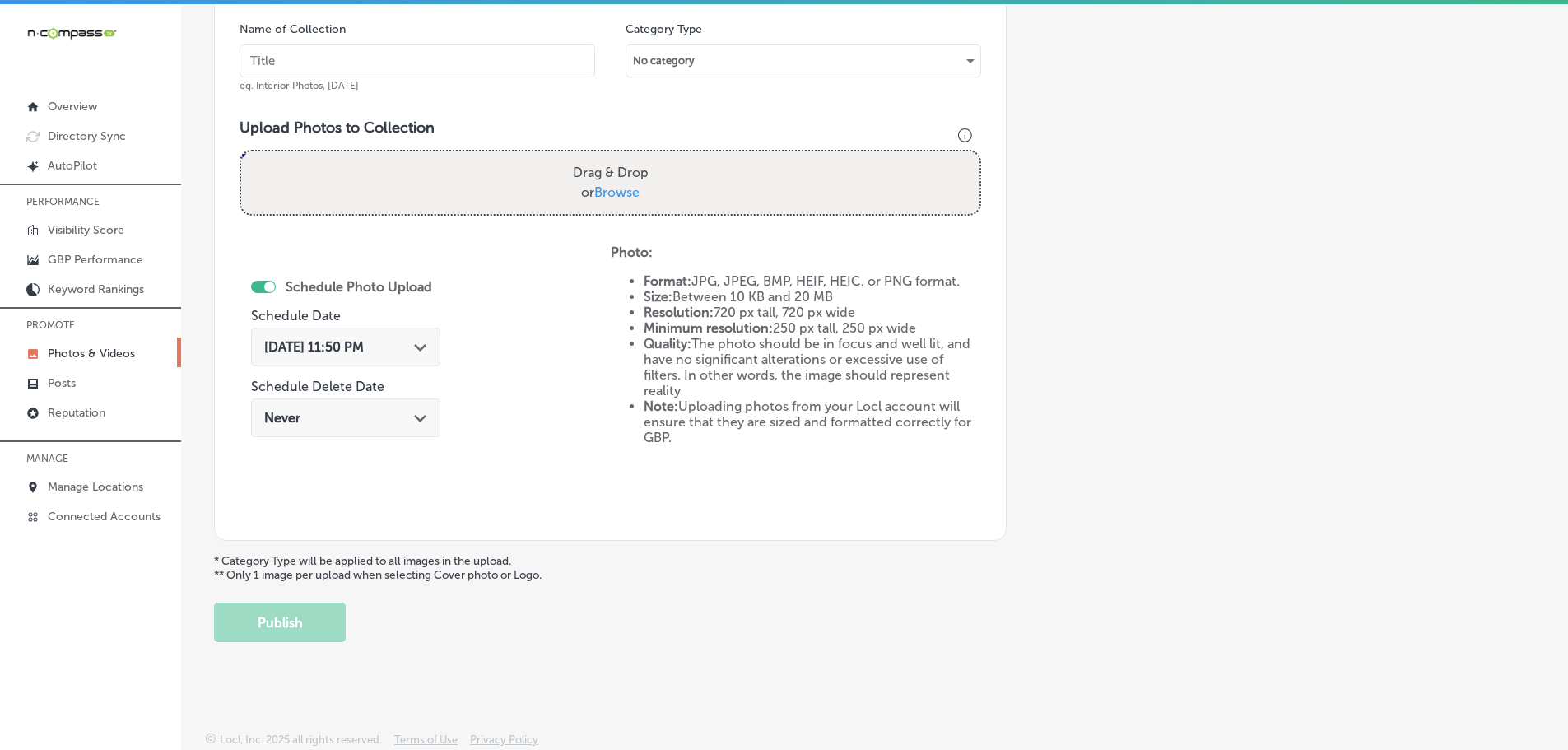
click at [621, 188] on span "Browse" at bounding box center [616, 192] width 45 height 16
click at [621, 157] on input "Drag & Drop or Browse" at bounding box center [610, 154] width 739 height 5
type input "C:\fakepath\imgi_41_495534077_18065895890504222_5744605141016355349_n.jpg"
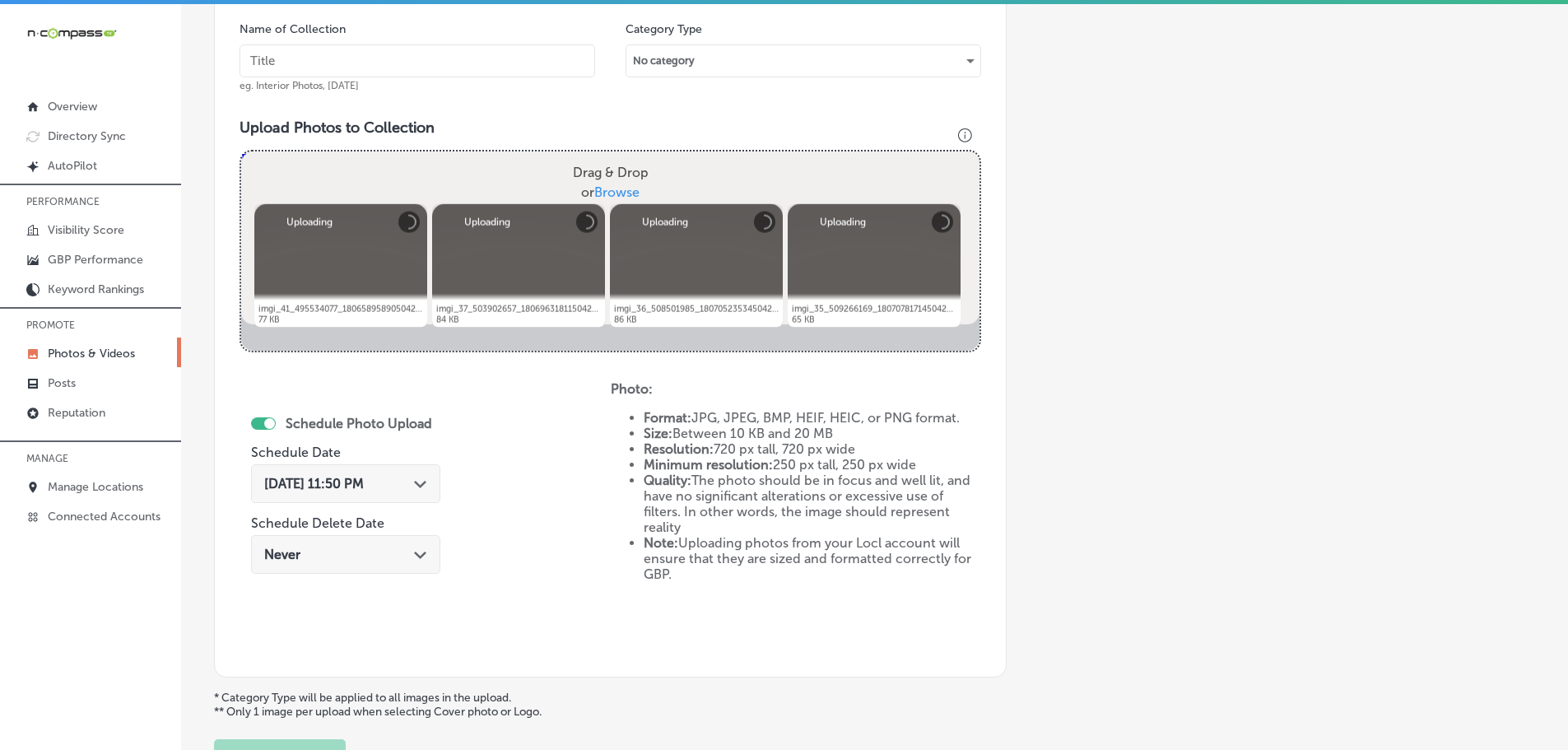
click at [423, 70] on input "text" at bounding box center [417, 60] width 356 height 33
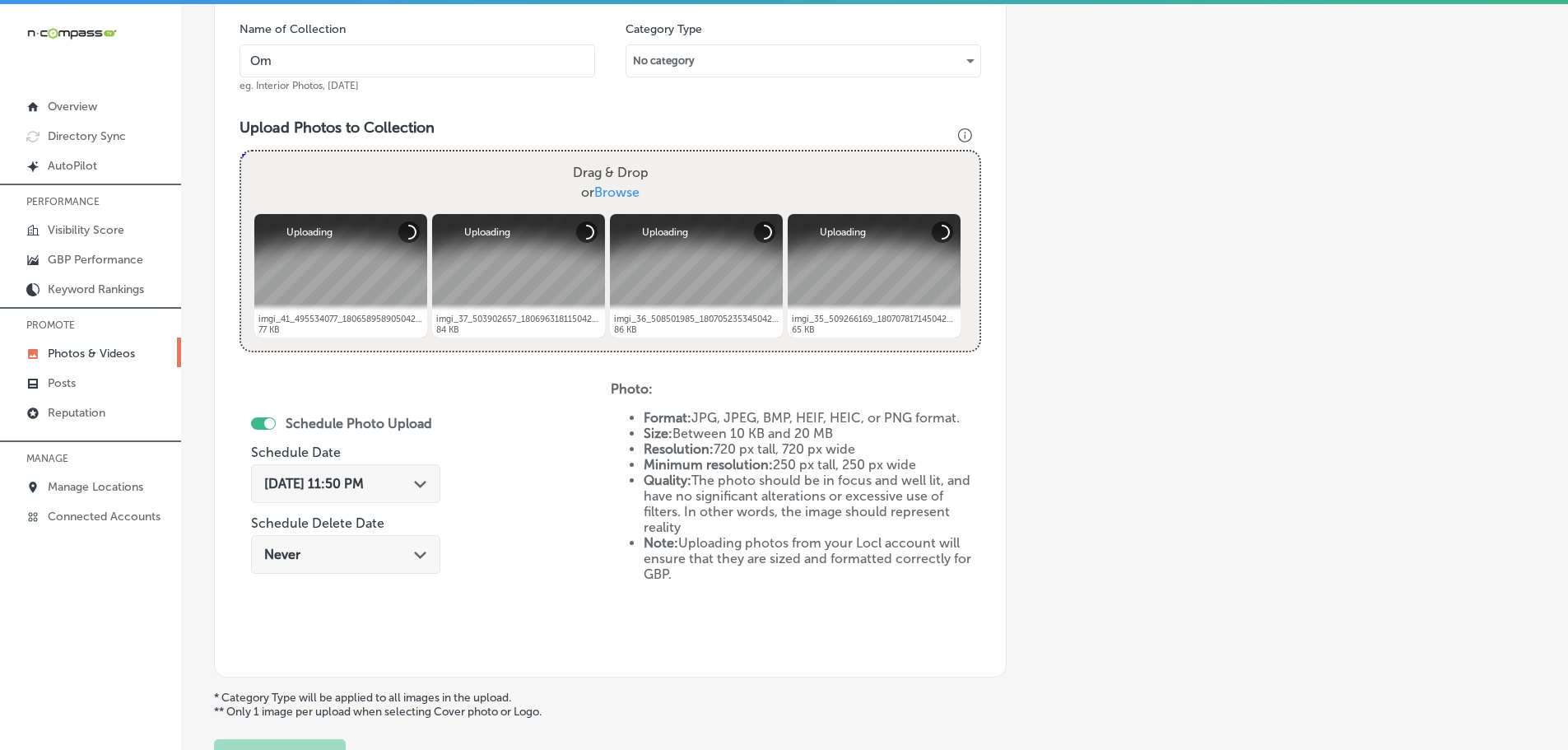
type input "Omelette Cafe Sky Canyon"
click at [421, 484] on polygon at bounding box center [420, 484] width 12 height 7
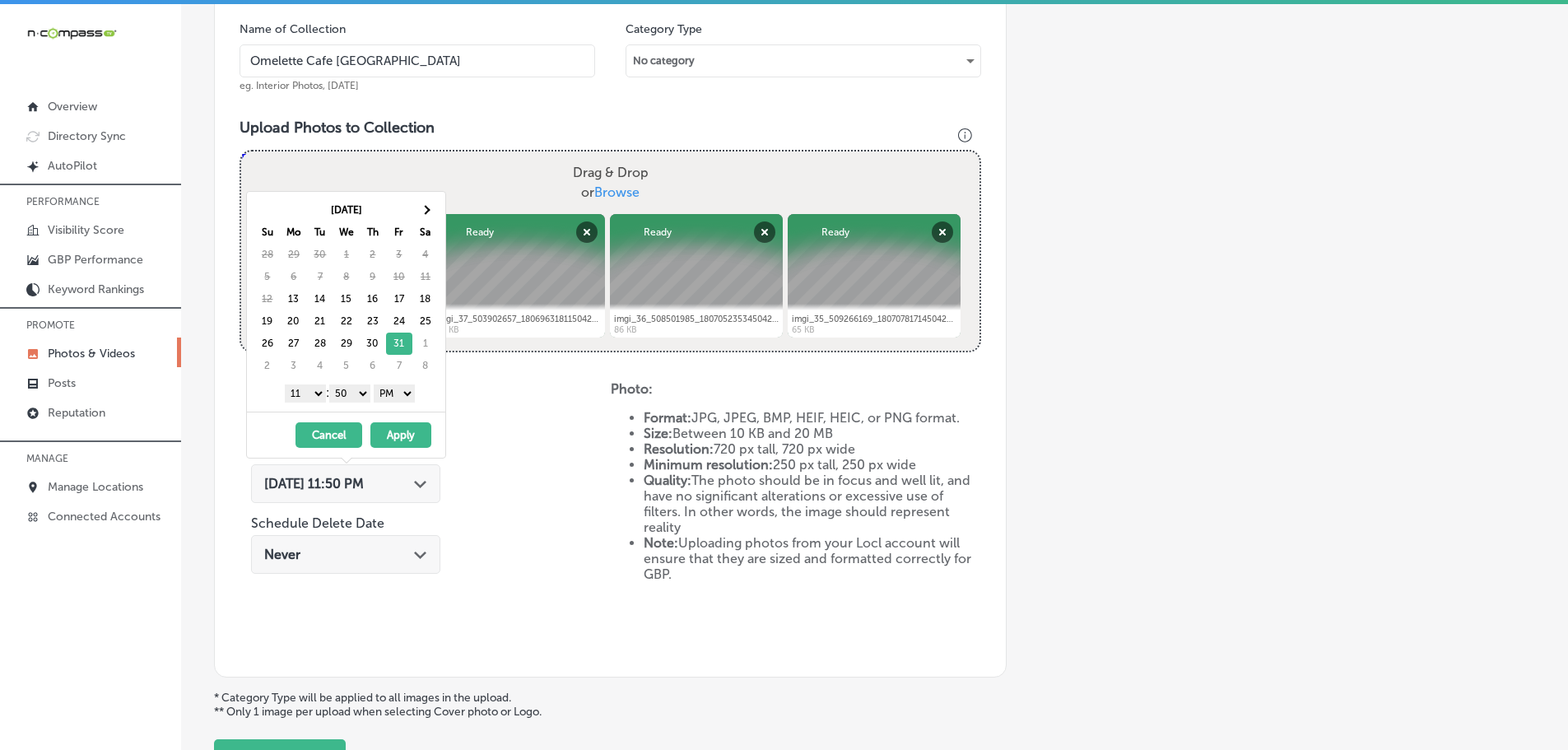
click at [298, 395] on select "1 2 3 4 5 6 7 8 9 10 11 12" at bounding box center [305, 393] width 41 height 18
click at [357, 393] on select "00 10 20 30 40 50" at bounding box center [350, 393] width 41 height 18
click at [416, 431] on button "Apply" at bounding box center [401, 435] width 61 height 26
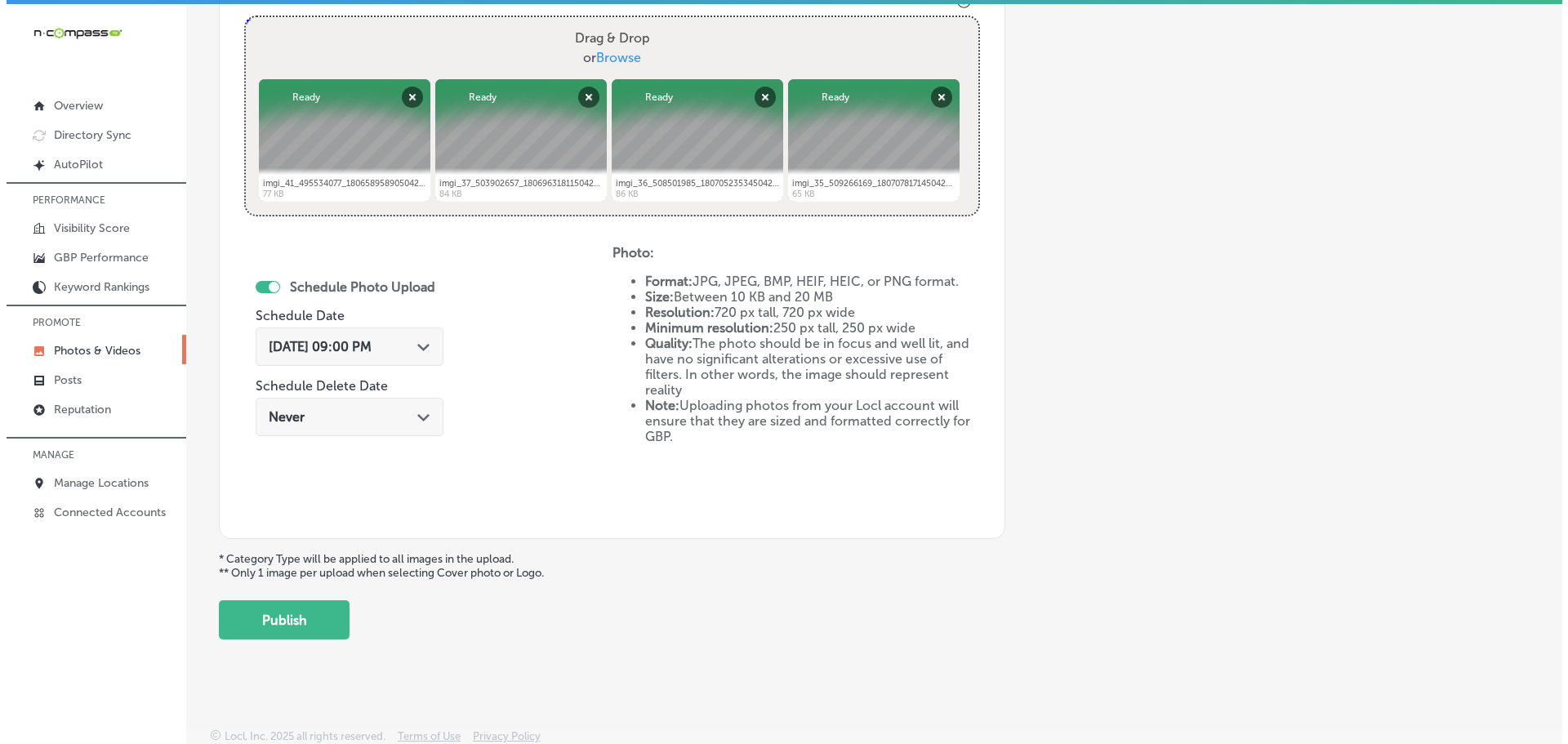
scroll to position [630, 0]
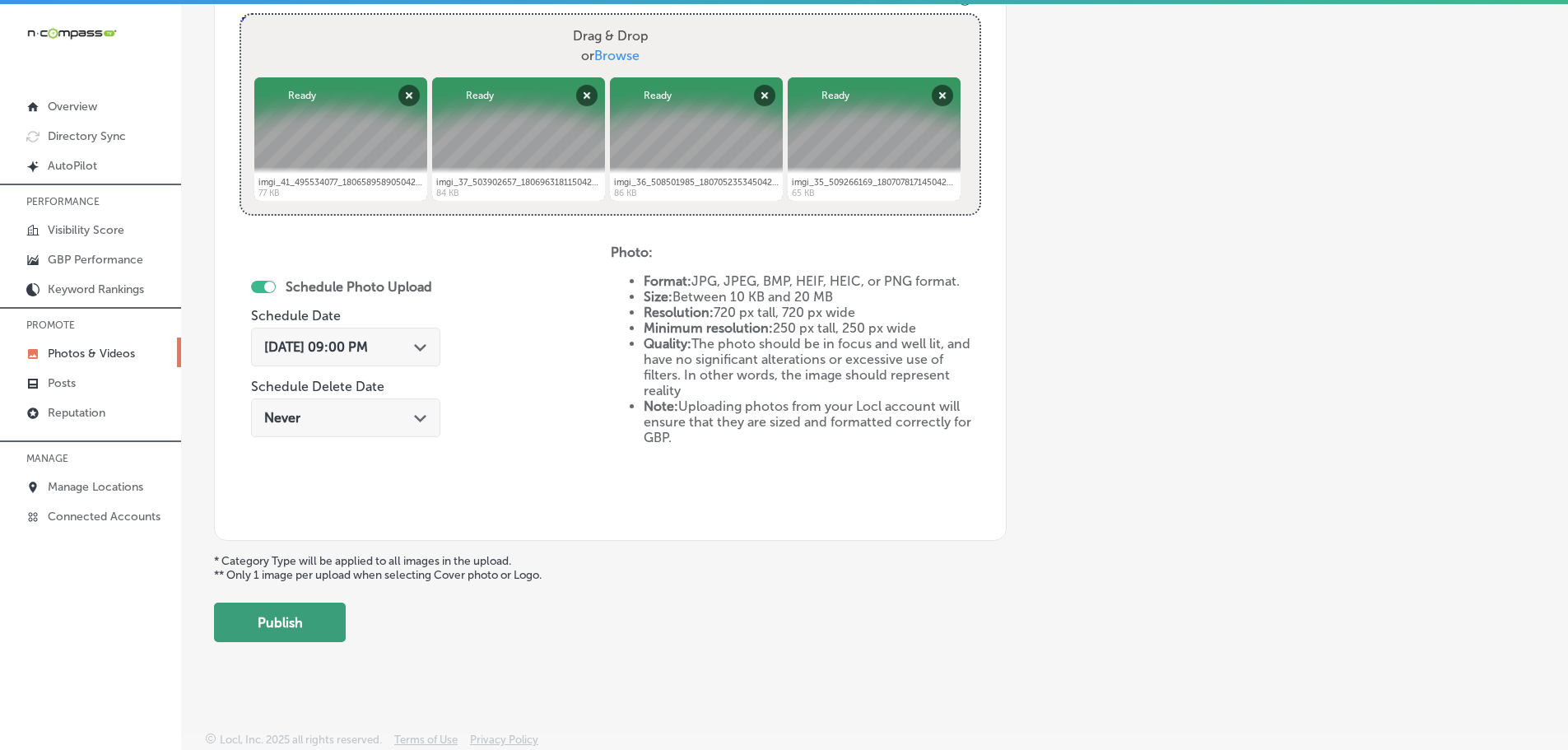
click at [284, 620] on button "Publish" at bounding box center [280, 621] width 132 height 40
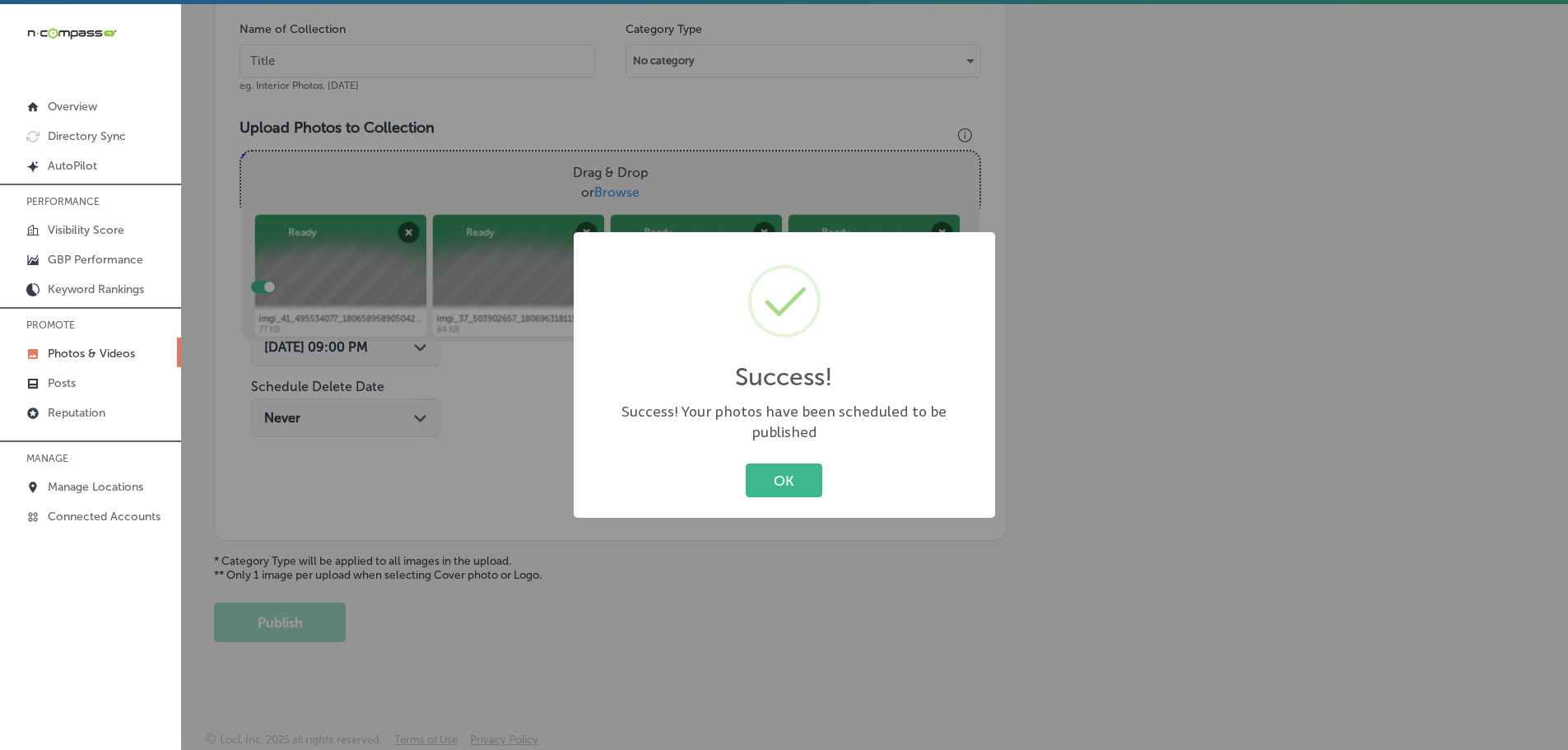
scroll to position [498, 0]
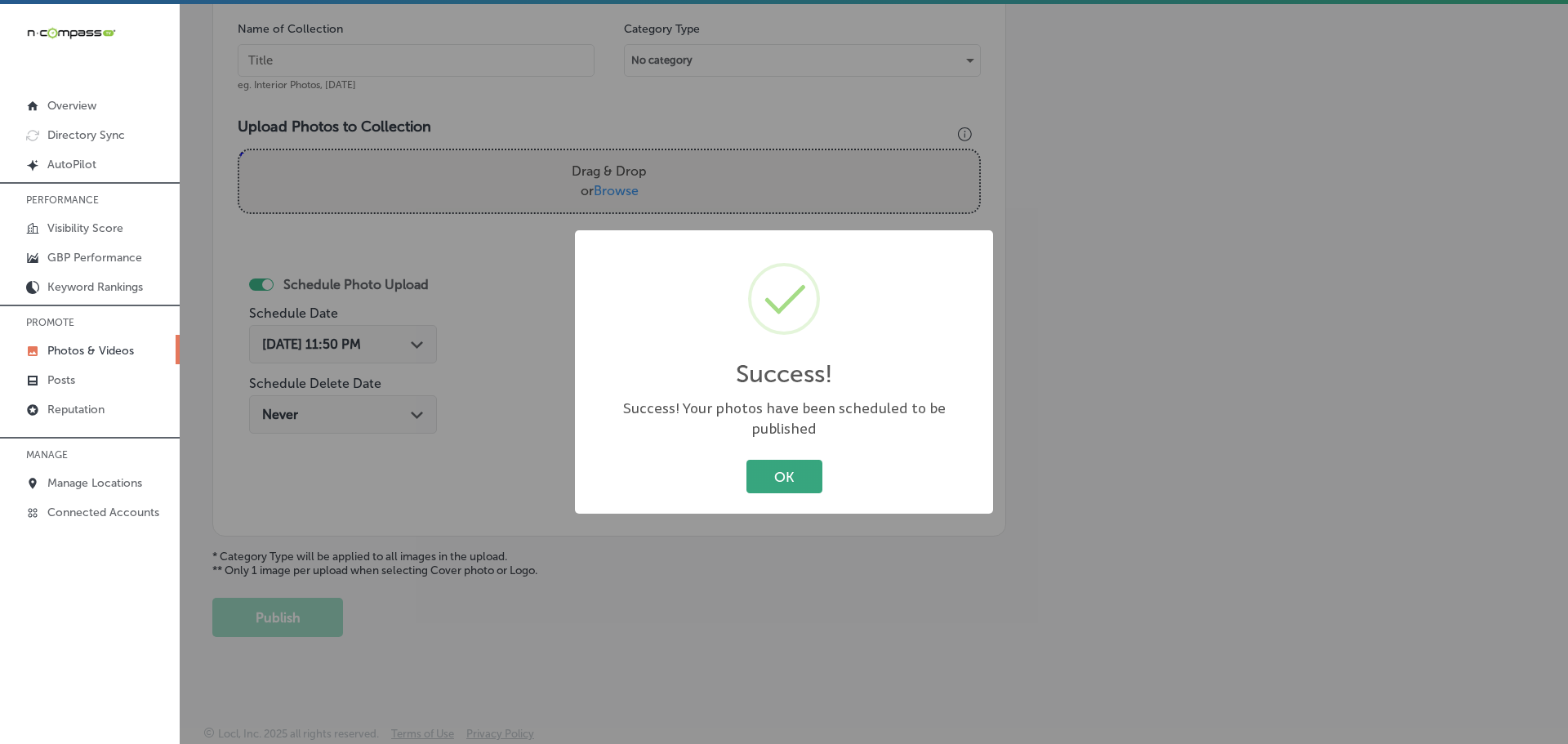
click at [770, 463] on button "OK" at bounding box center [784, 476] width 76 height 33
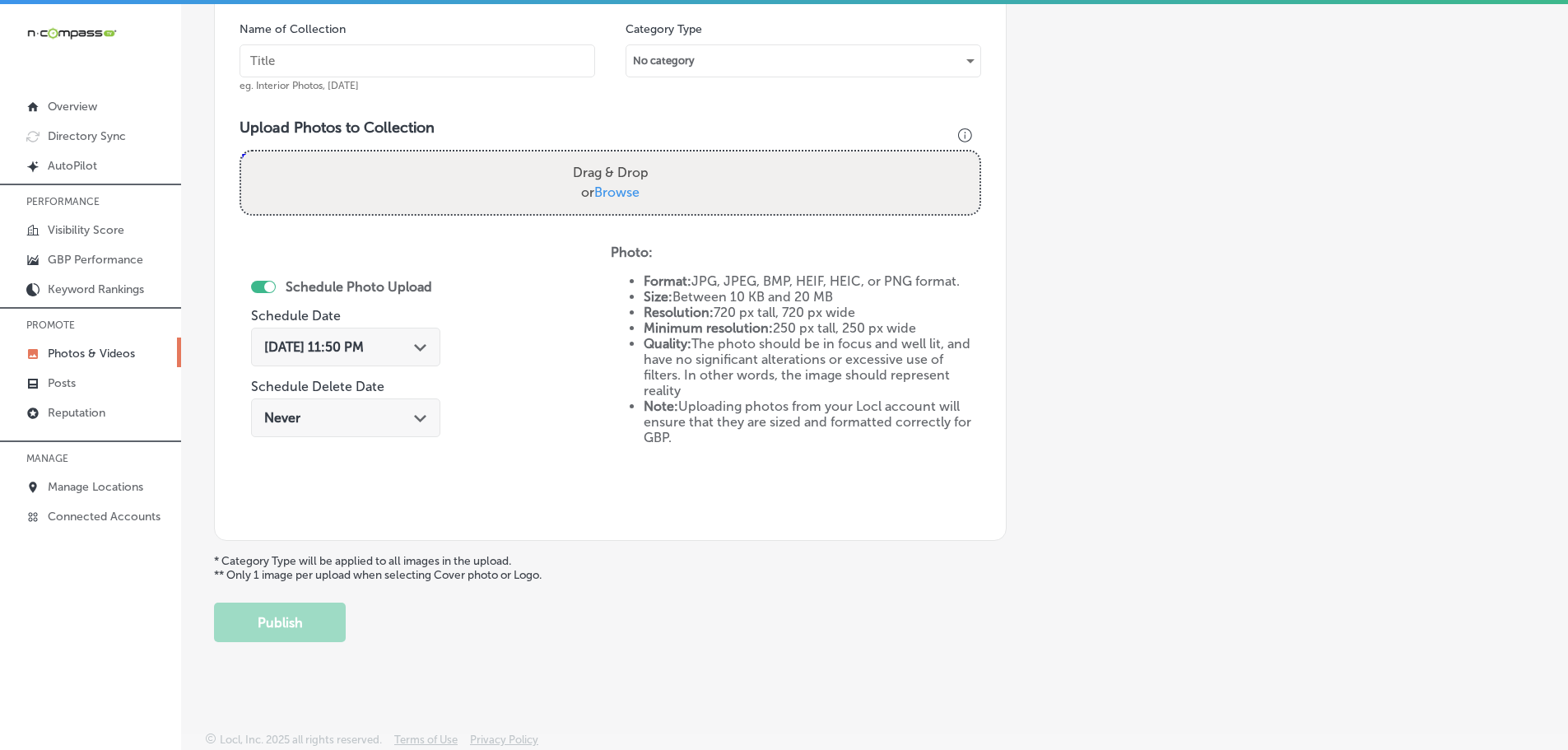
click at [629, 178] on label "Drag & Drop or Browse" at bounding box center [610, 183] width 89 height 53
click at [629, 157] on input "Drag & Drop or Browse" at bounding box center [610, 154] width 739 height 5
type input "C:\fakepath\imgi_47_271546284_3159918624260221_612668541128134104_n.jpg"
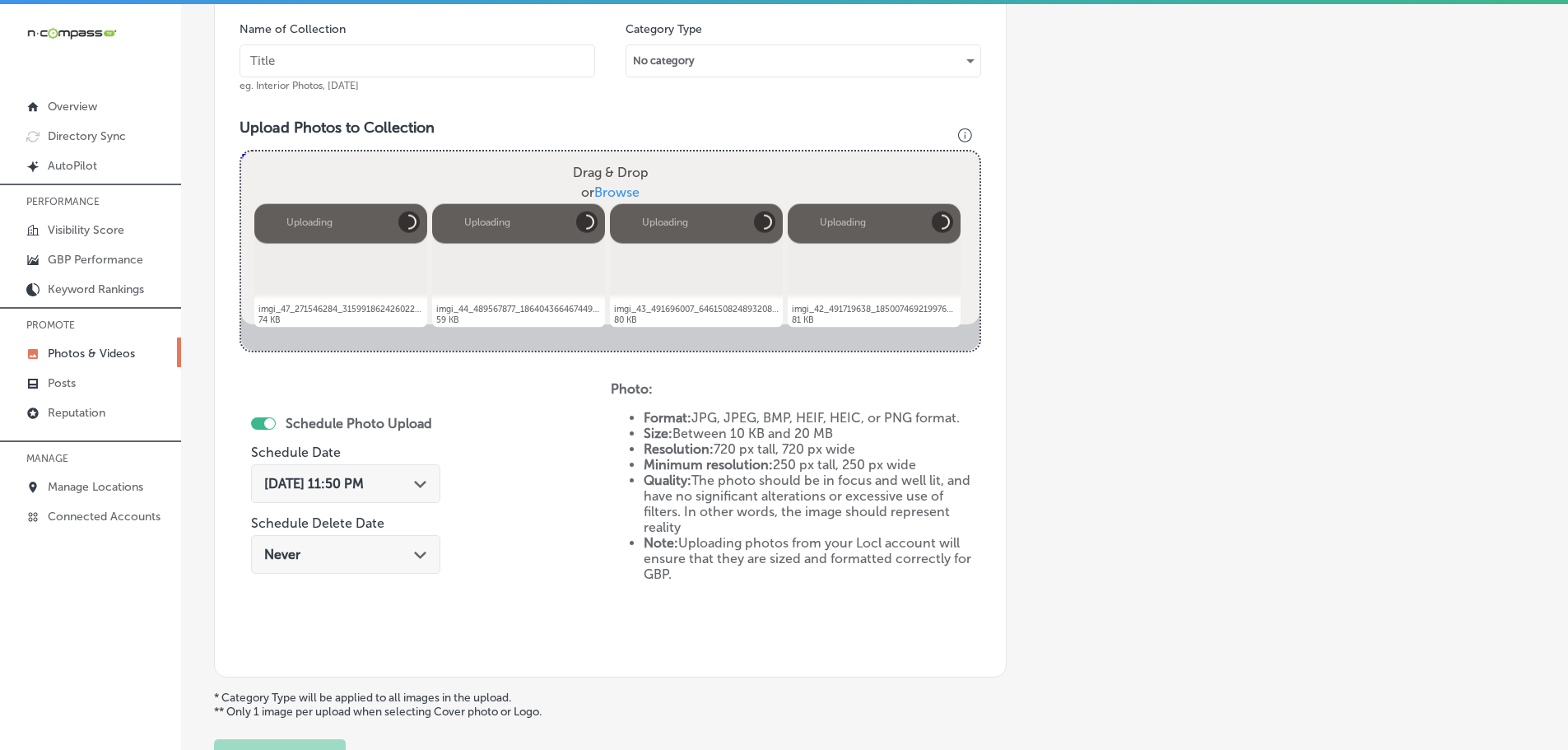
click at [381, 65] on input "text" at bounding box center [417, 60] width 356 height 33
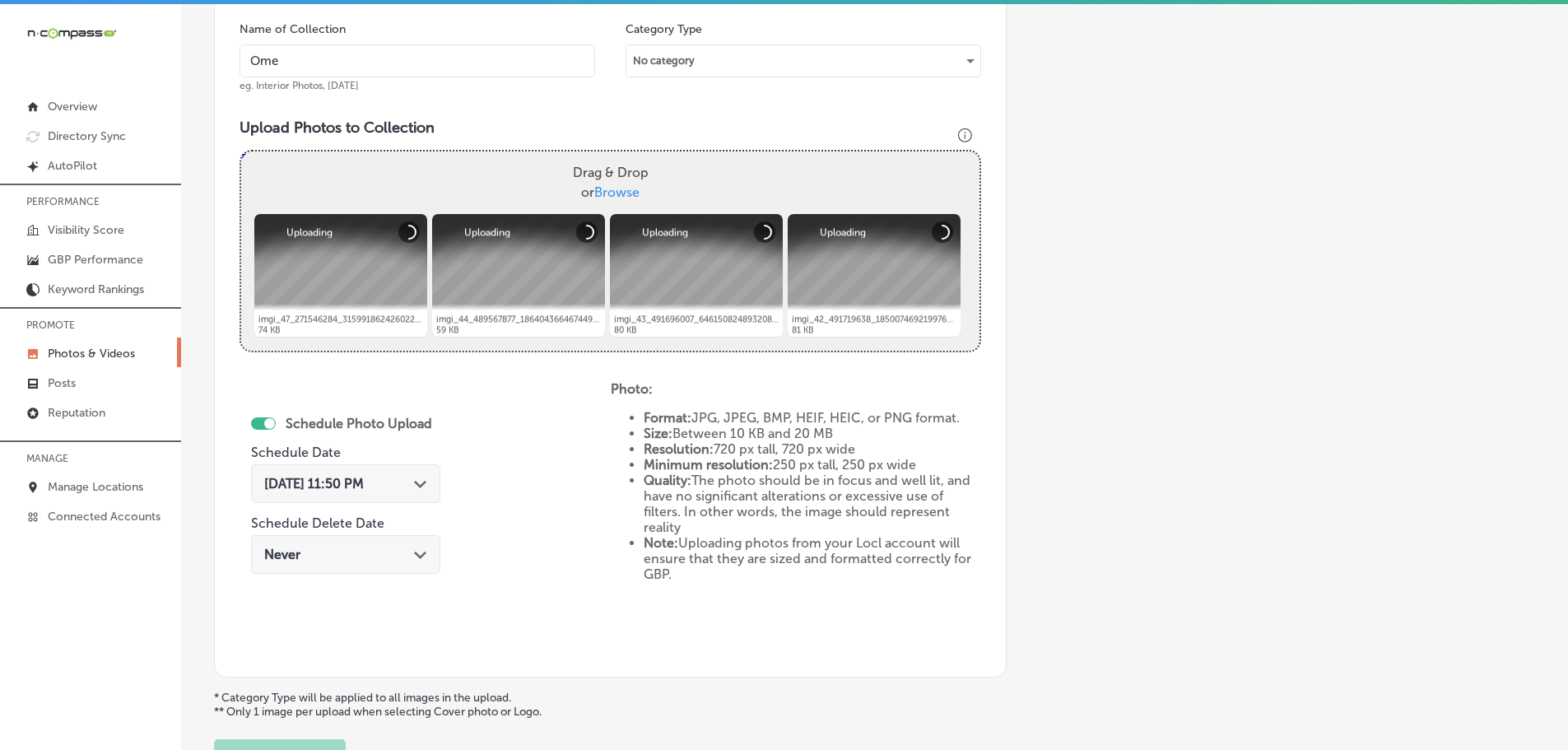
type input "Omelette Cafe Sky Canyon"
click at [416, 485] on icon "Path Created with Sketch." at bounding box center [420, 484] width 12 height 7
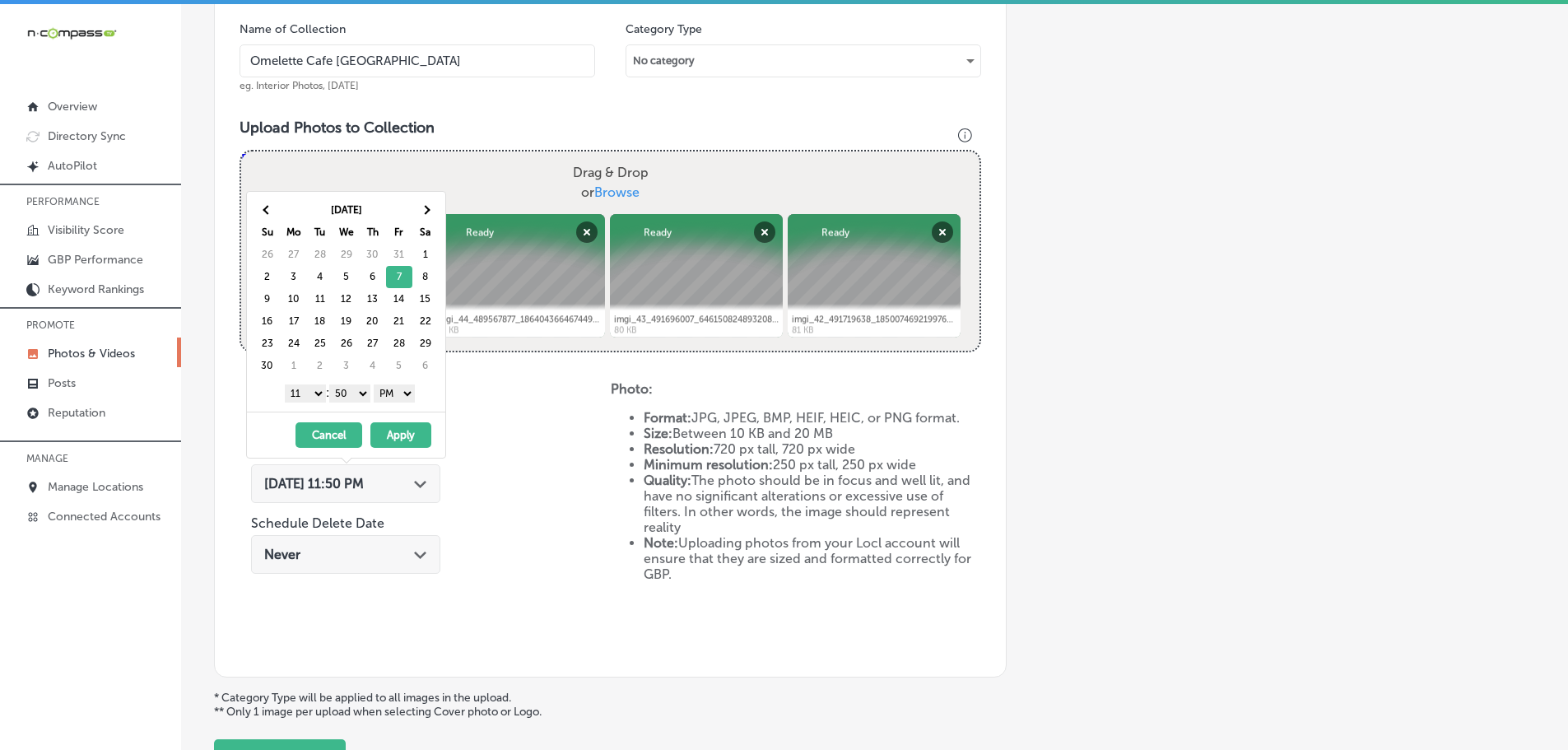
click at [308, 391] on select "1 2 3 4 5 6 7 8 9 10 11 12" at bounding box center [305, 393] width 41 height 18
click at [342, 387] on select "00 10 20 30 40 50" at bounding box center [350, 393] width 41 height 18
click at [402, 434] on button "Apply" at bounding box center [401, 435] width 61 height 26
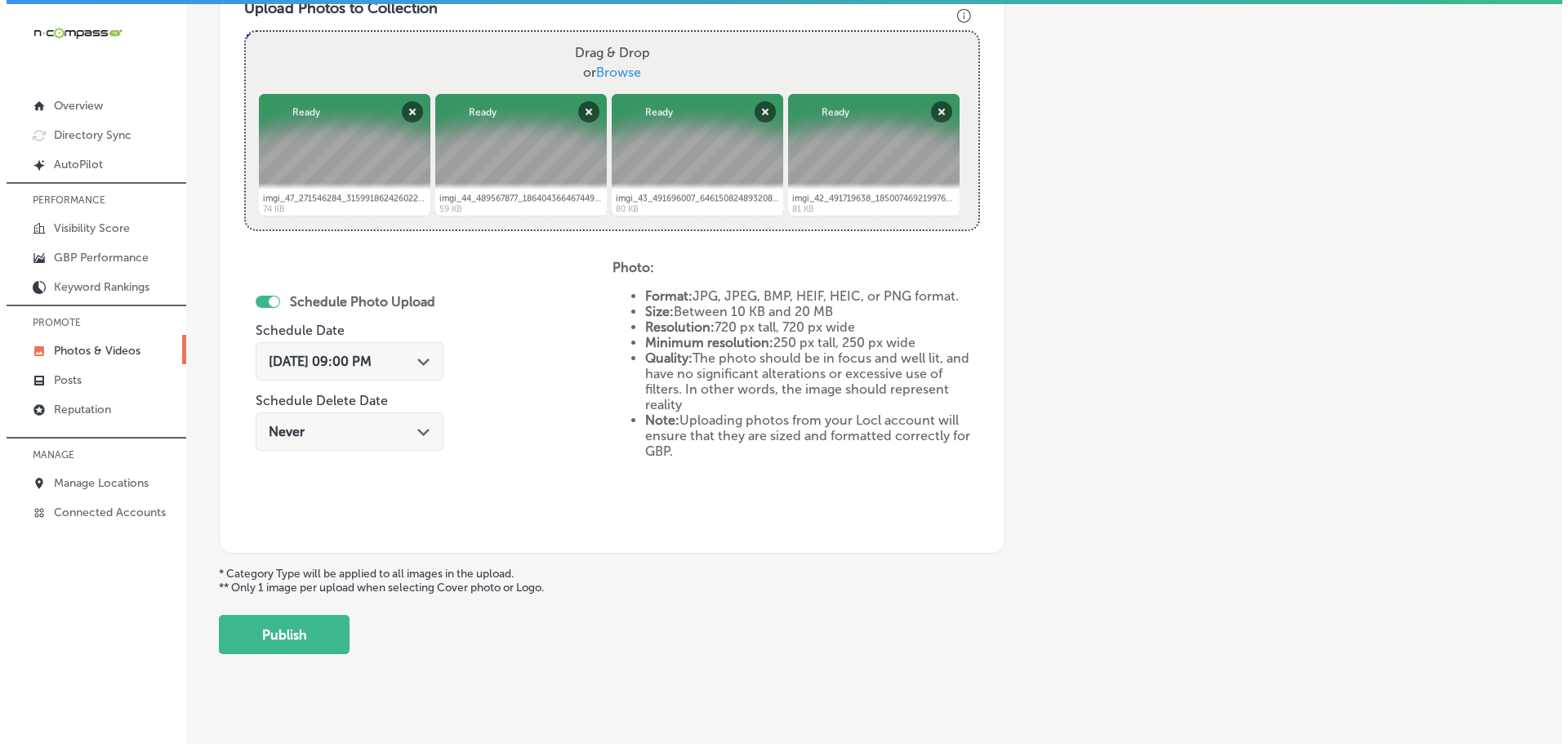
scroll to position [630, 0]
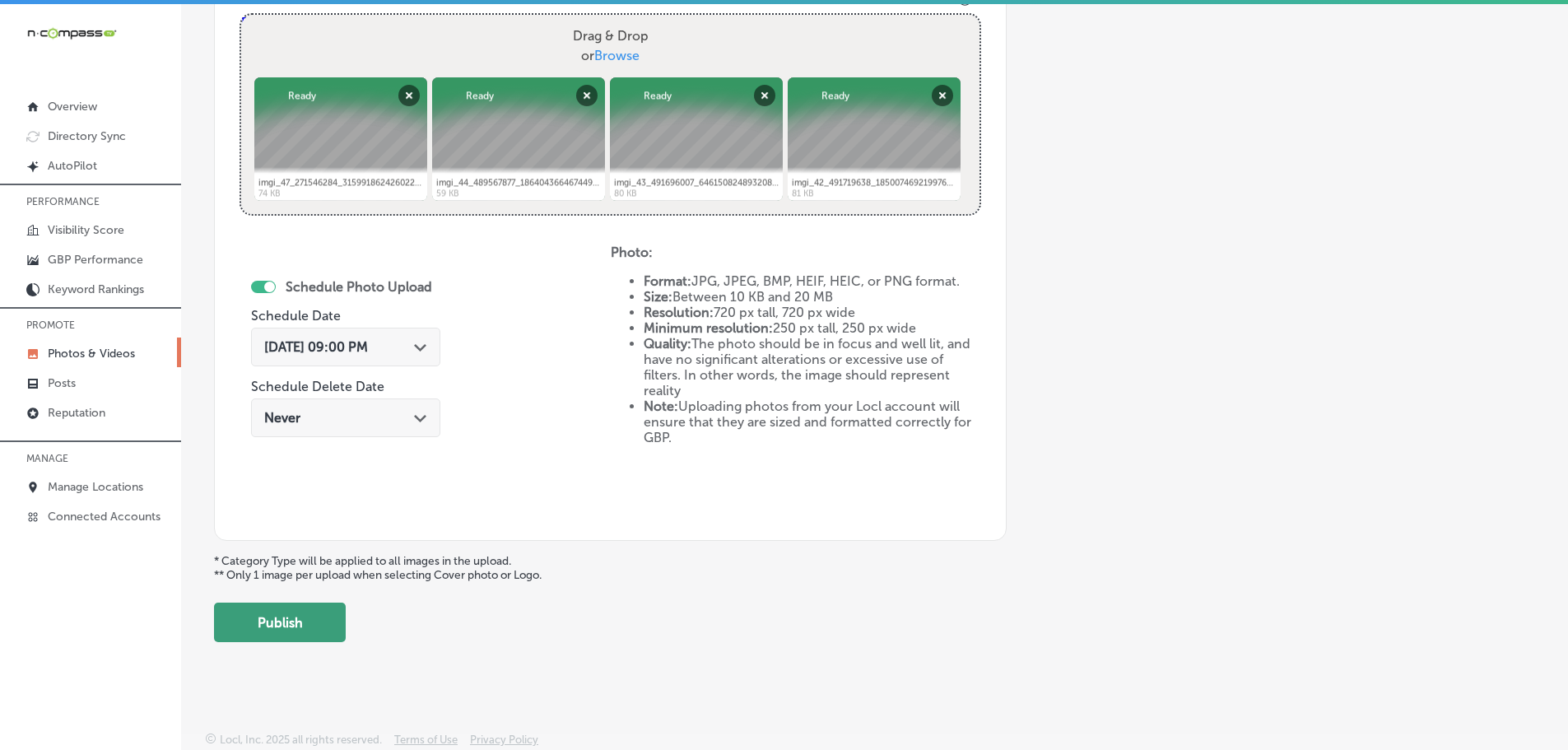
click at [320, 625] on button "Publish" at bounding box center [280, 621] width 132 height 40
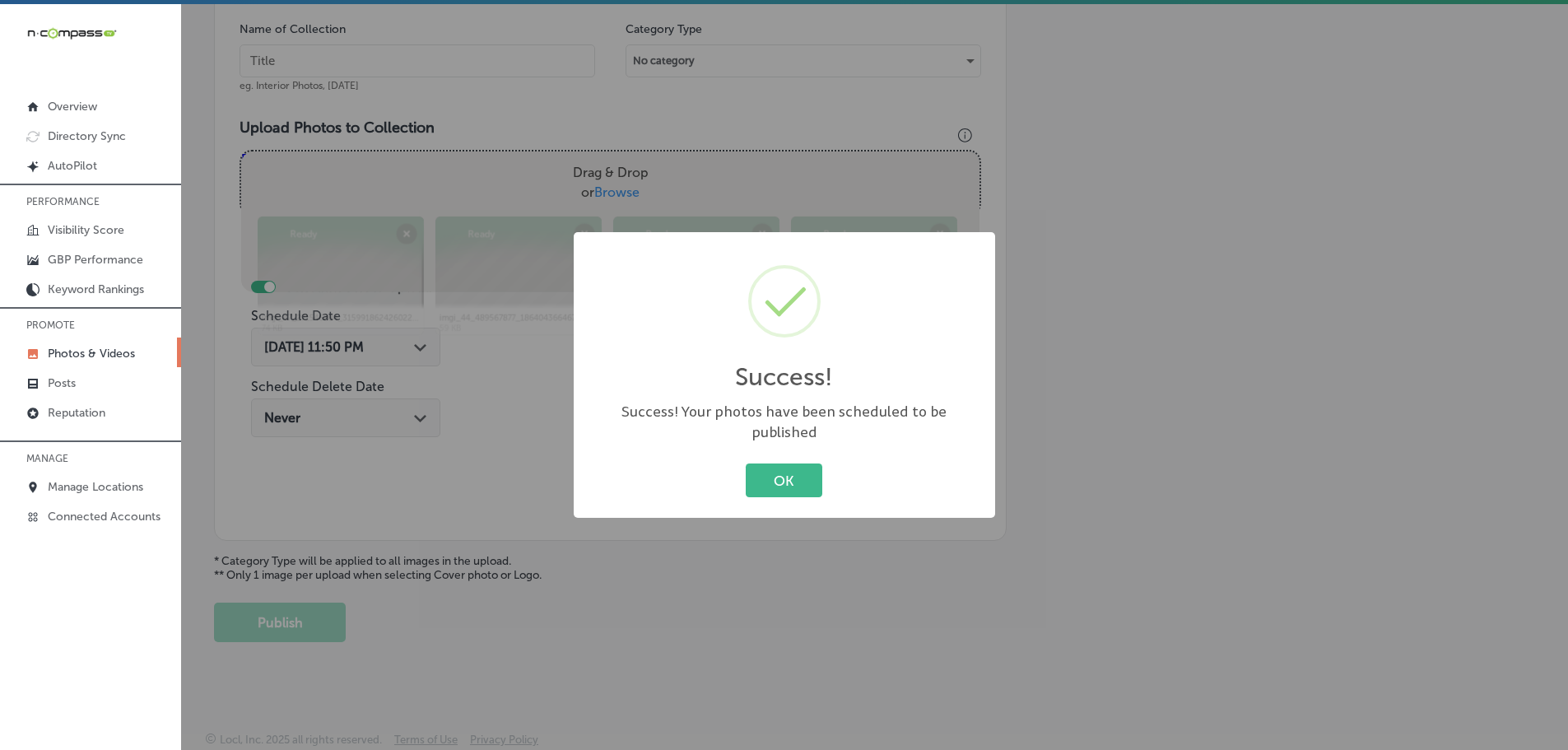
scroll to position [498, 0]
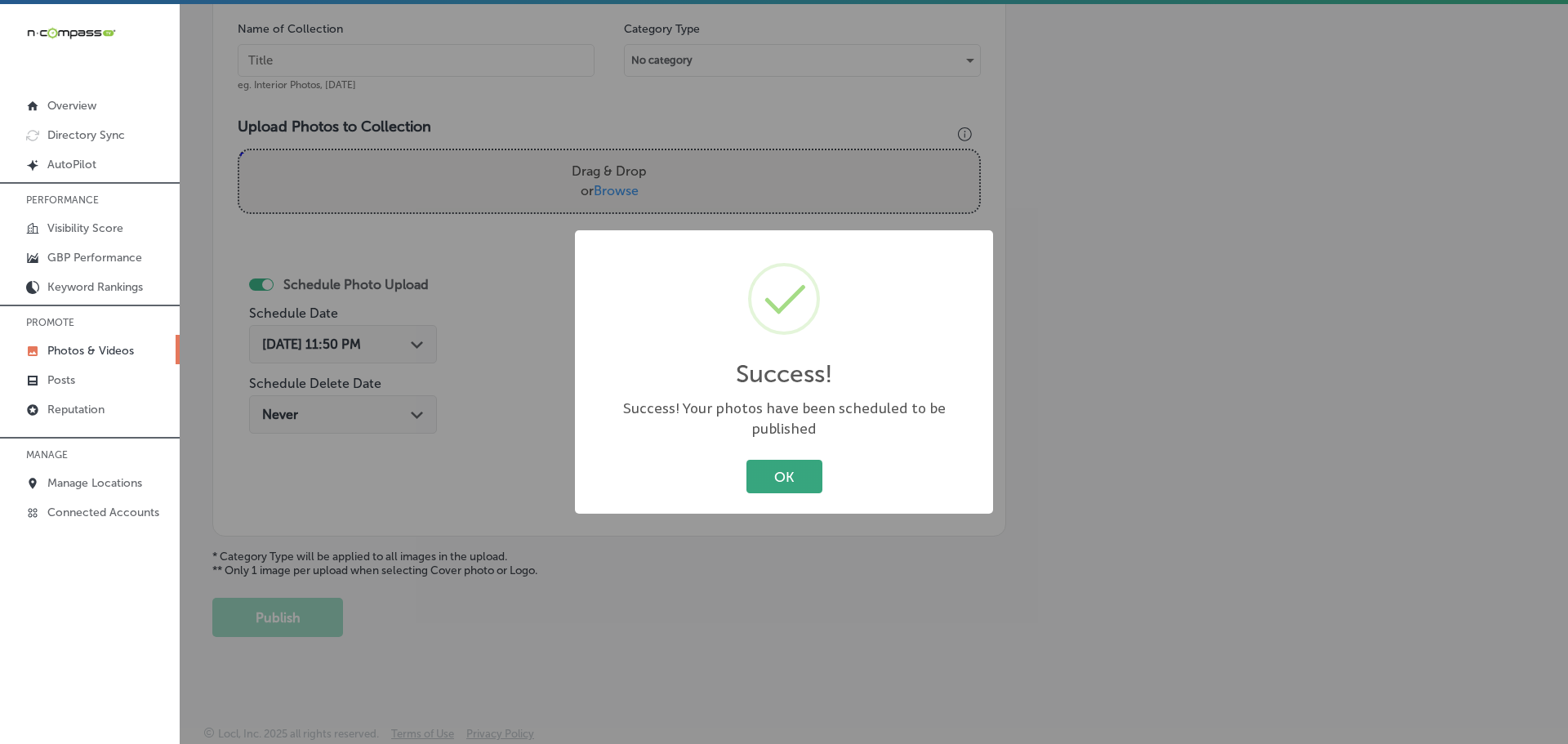
click at [772, 462] on button "OK" at bounding box center [784, 476] width 76 height 33
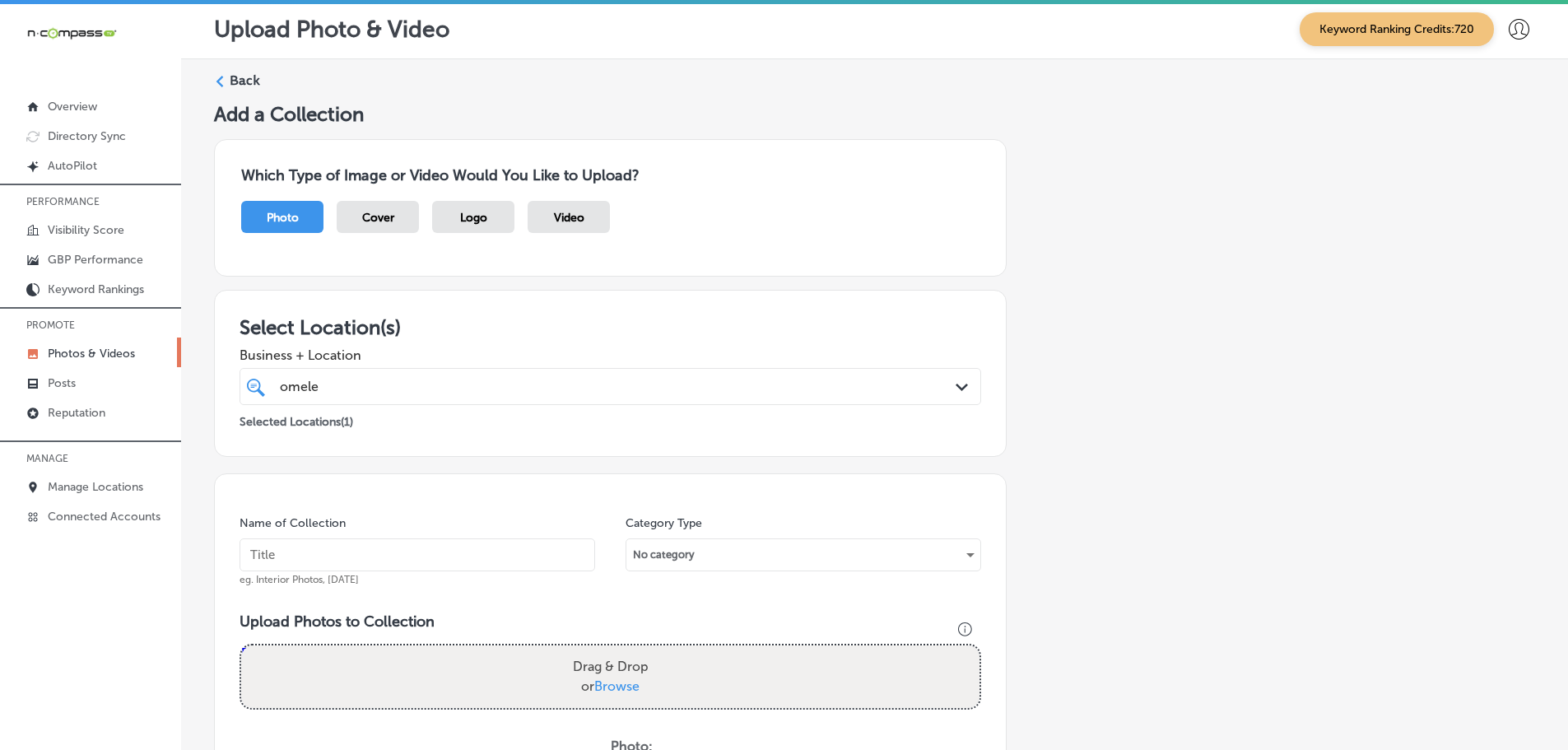
scroll to position [0, 0]
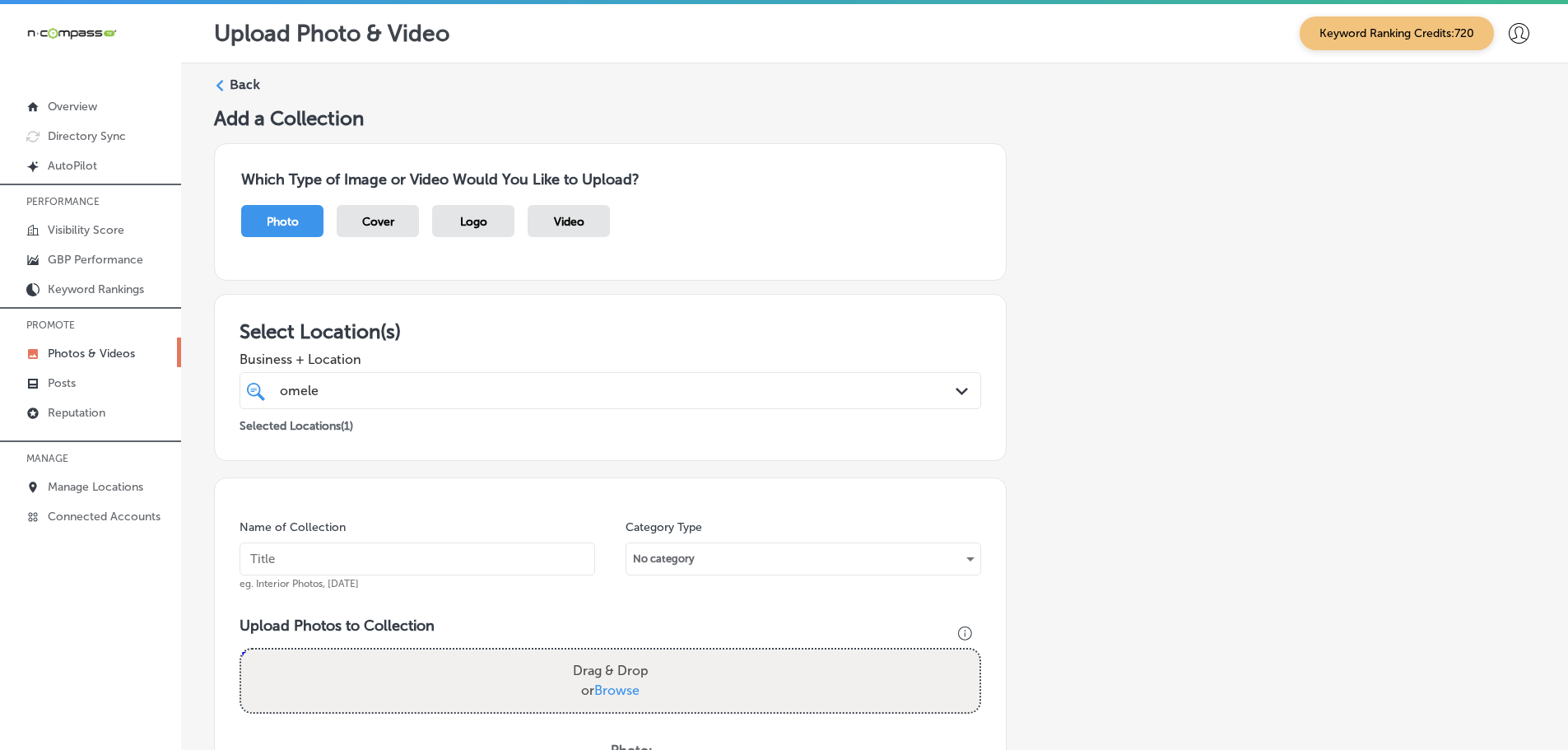
click at [221, 89] on polygon at bounding box center [220, 85] width 7 height 11
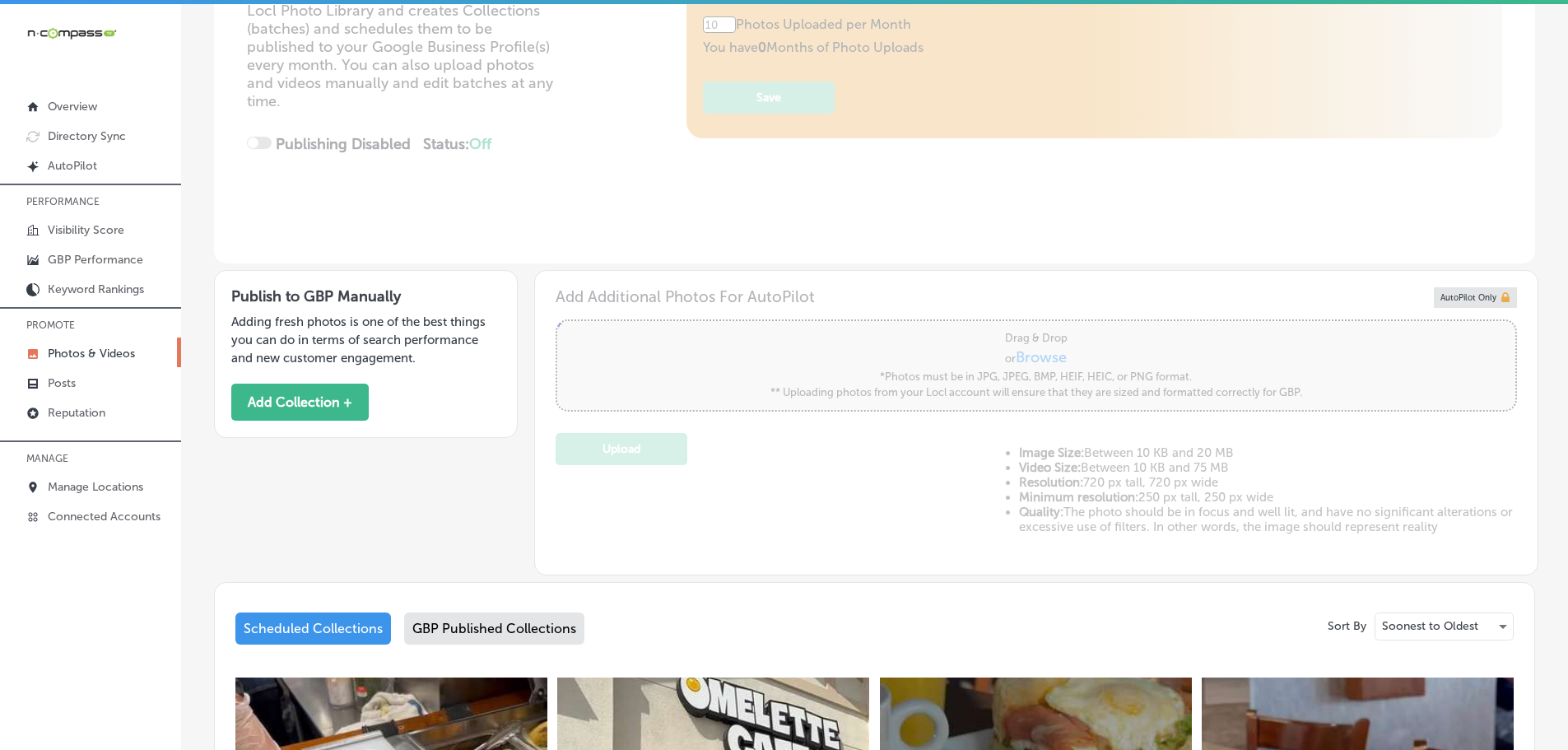
scroll to position [329, 0]
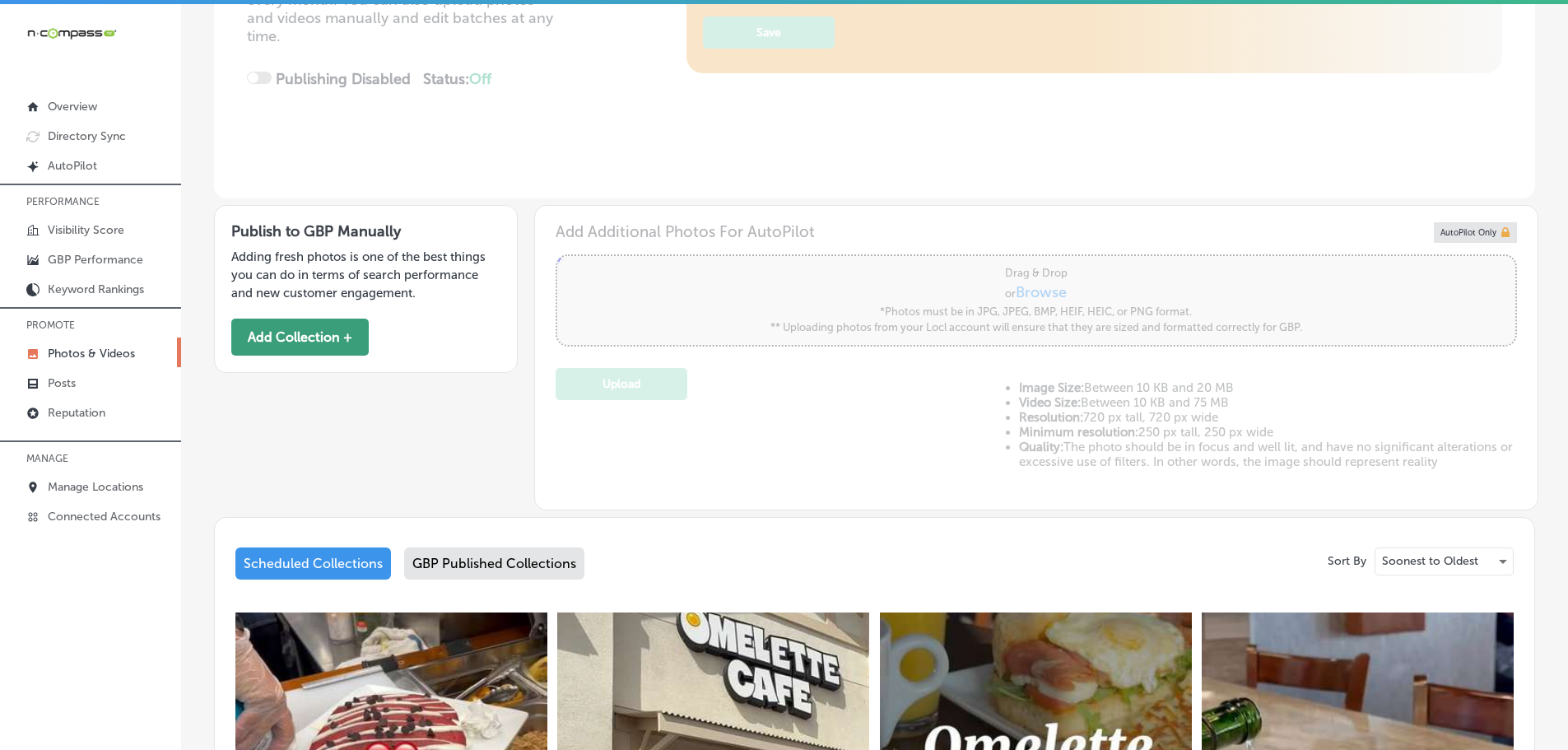
type input "5"
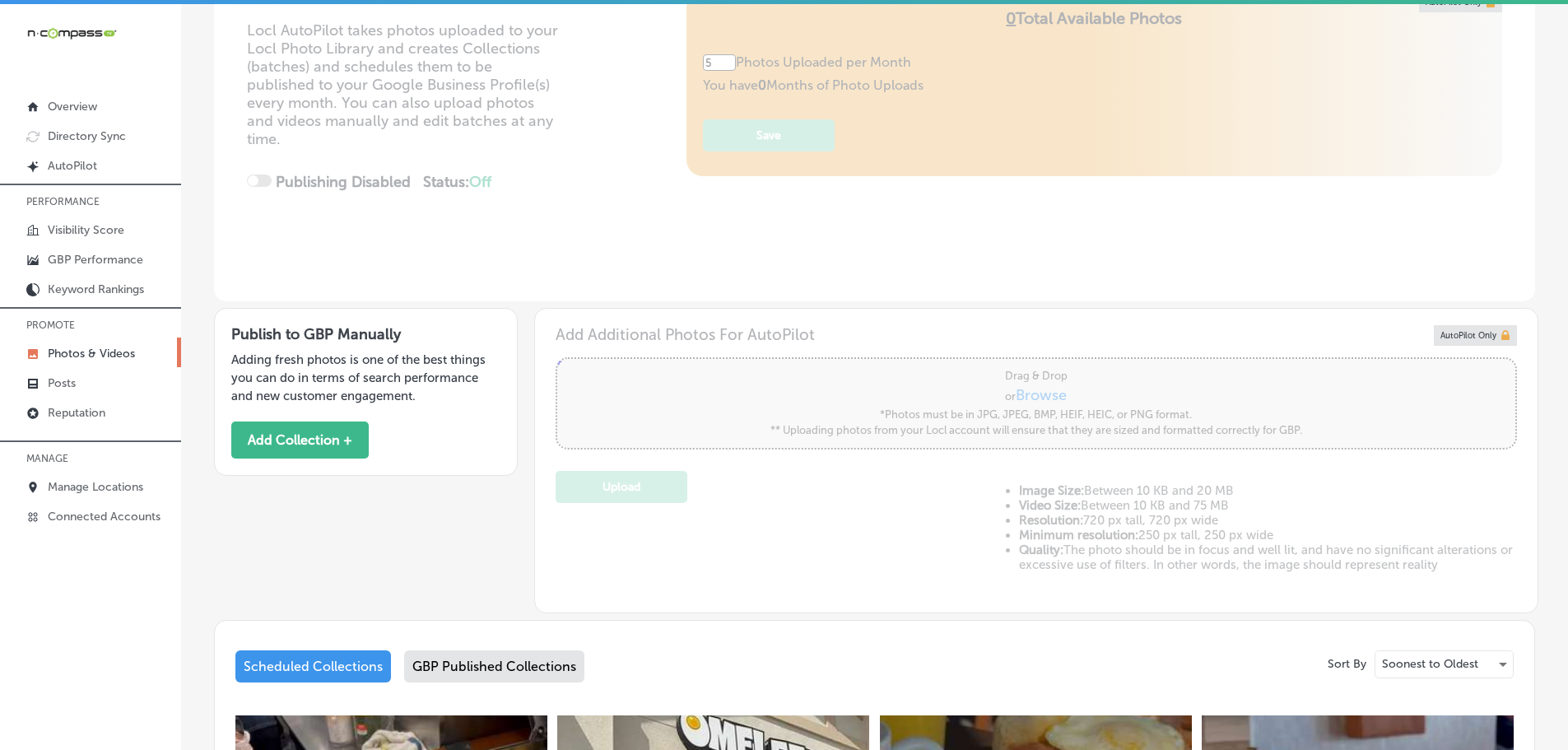
scroll to position [0, 0]
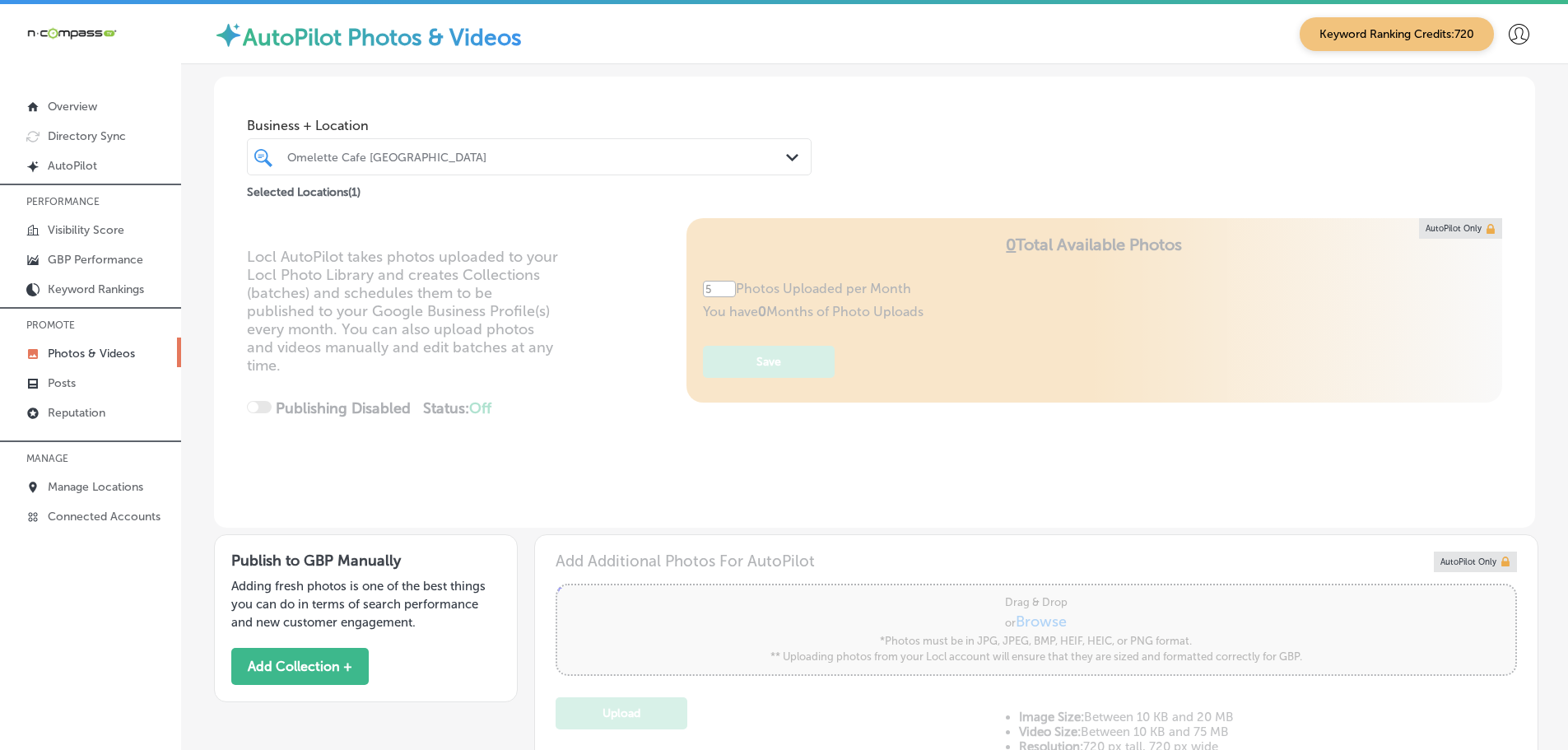
click at [777, 158] on div "Omelette Cafe Skye Canyon Path Created with Sketch." at bounding box center [528, 157] width 563 height 26
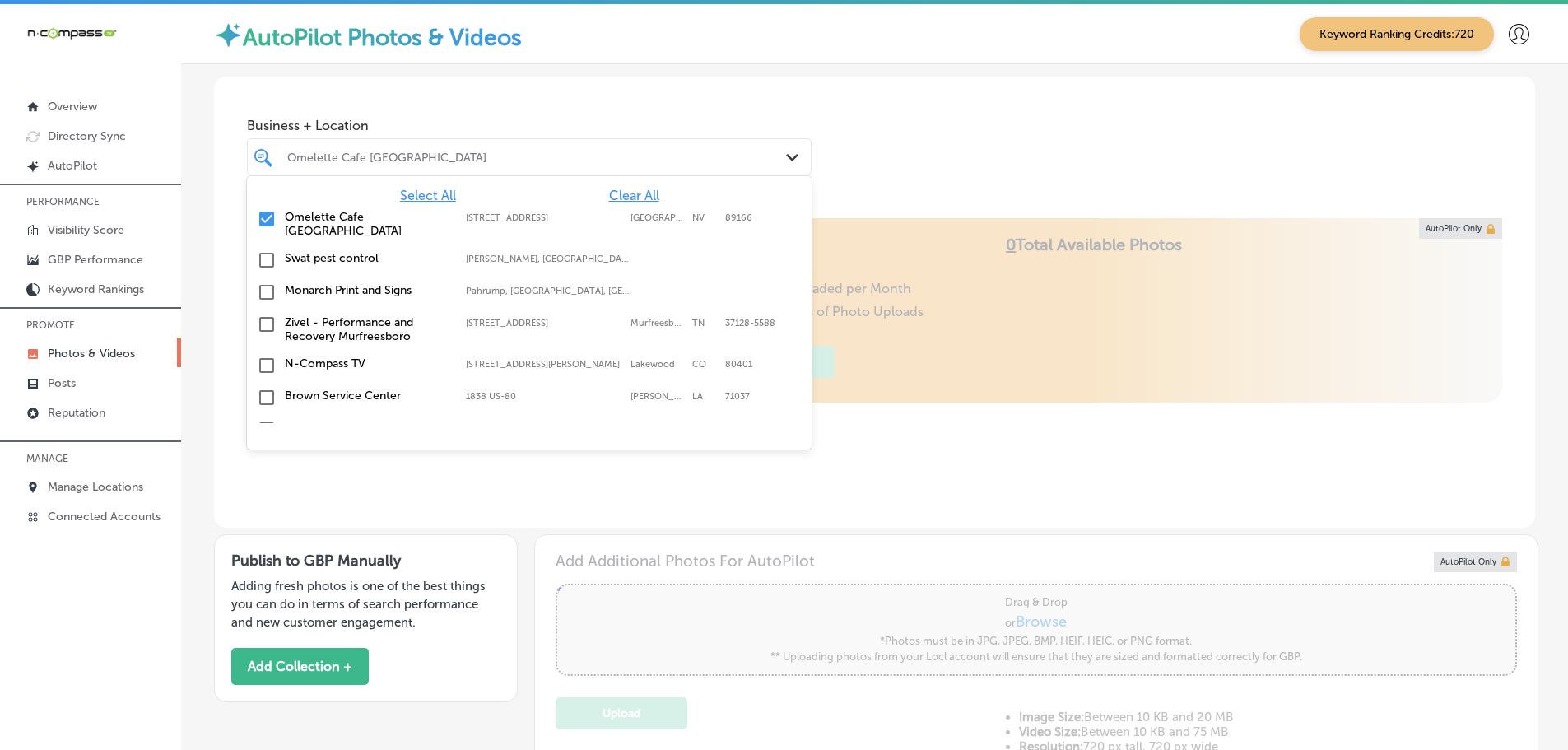
click at [636, 198] on span "Clear All" at bounding box center [634, 195] width 50 height 16
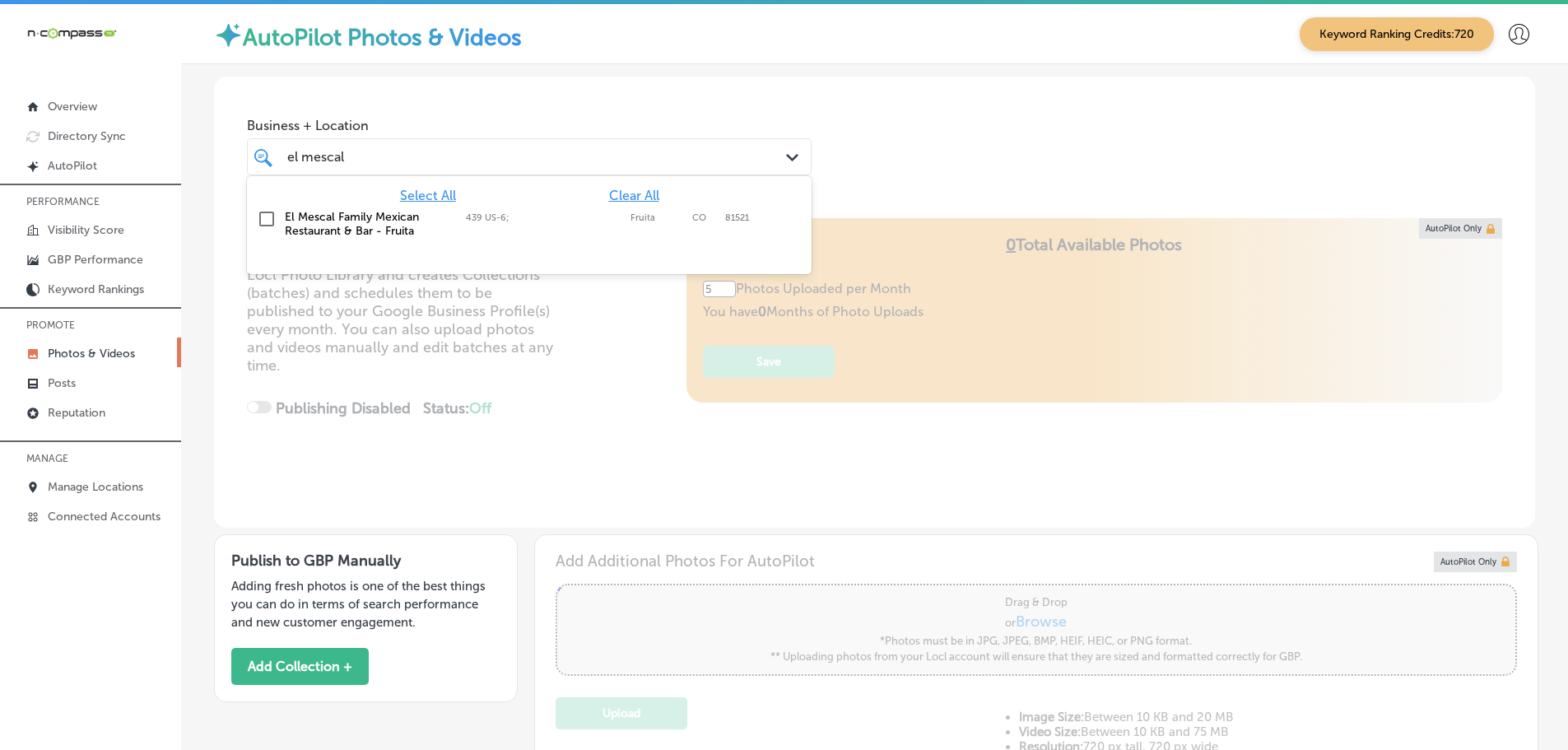
click at [399, 217] on label "El Mescal Family Mexican Restaurant & Bar - Fruita" at bounding box center [366, 224] width 165 height 28
type input "el mescal"
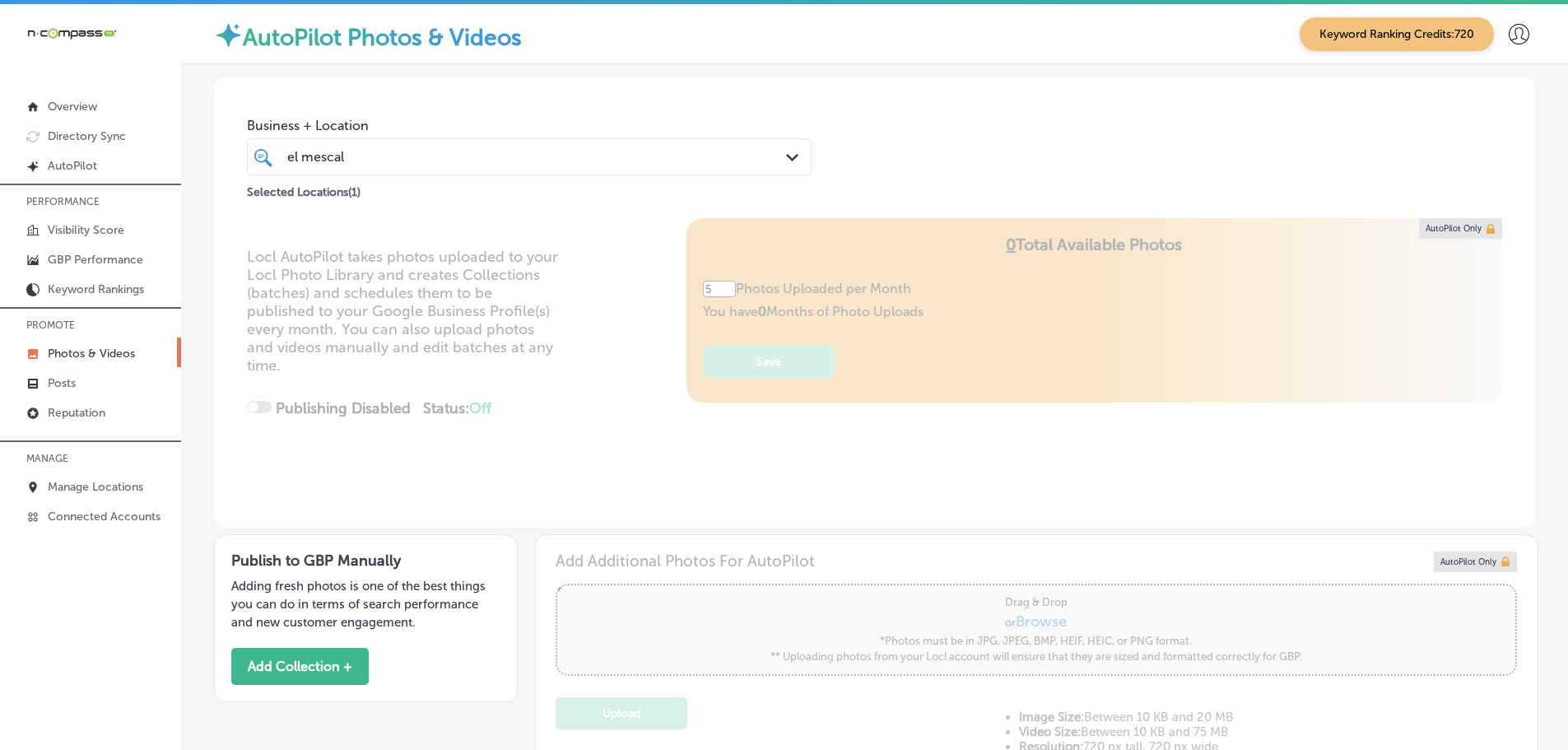
click at [902, 188] on div "Business + Location el mescal el mescal Path Created with Sketch. Selected Loca…" at bounding box center [874, 139] width 1321 height 125
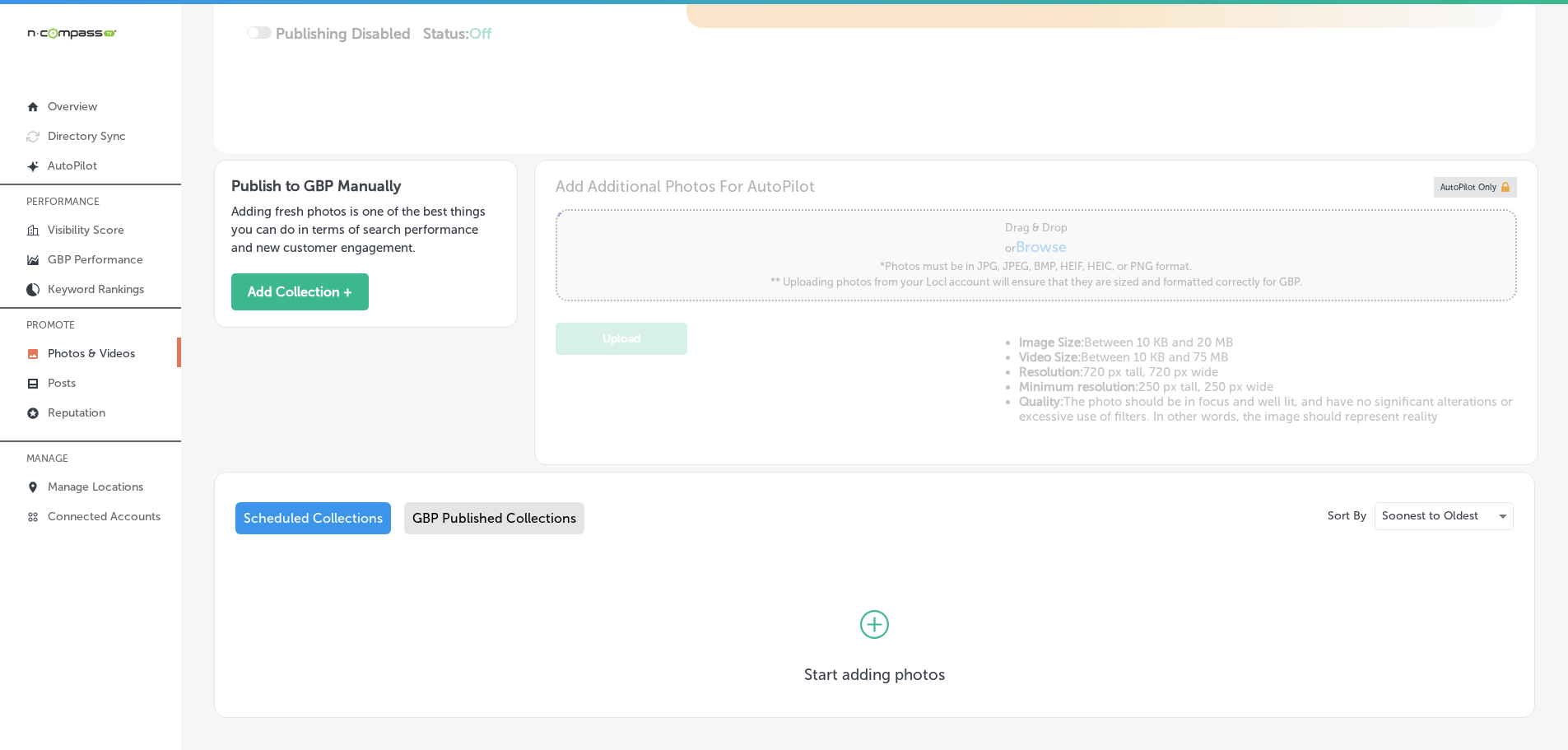
scroll to position [411, 0]
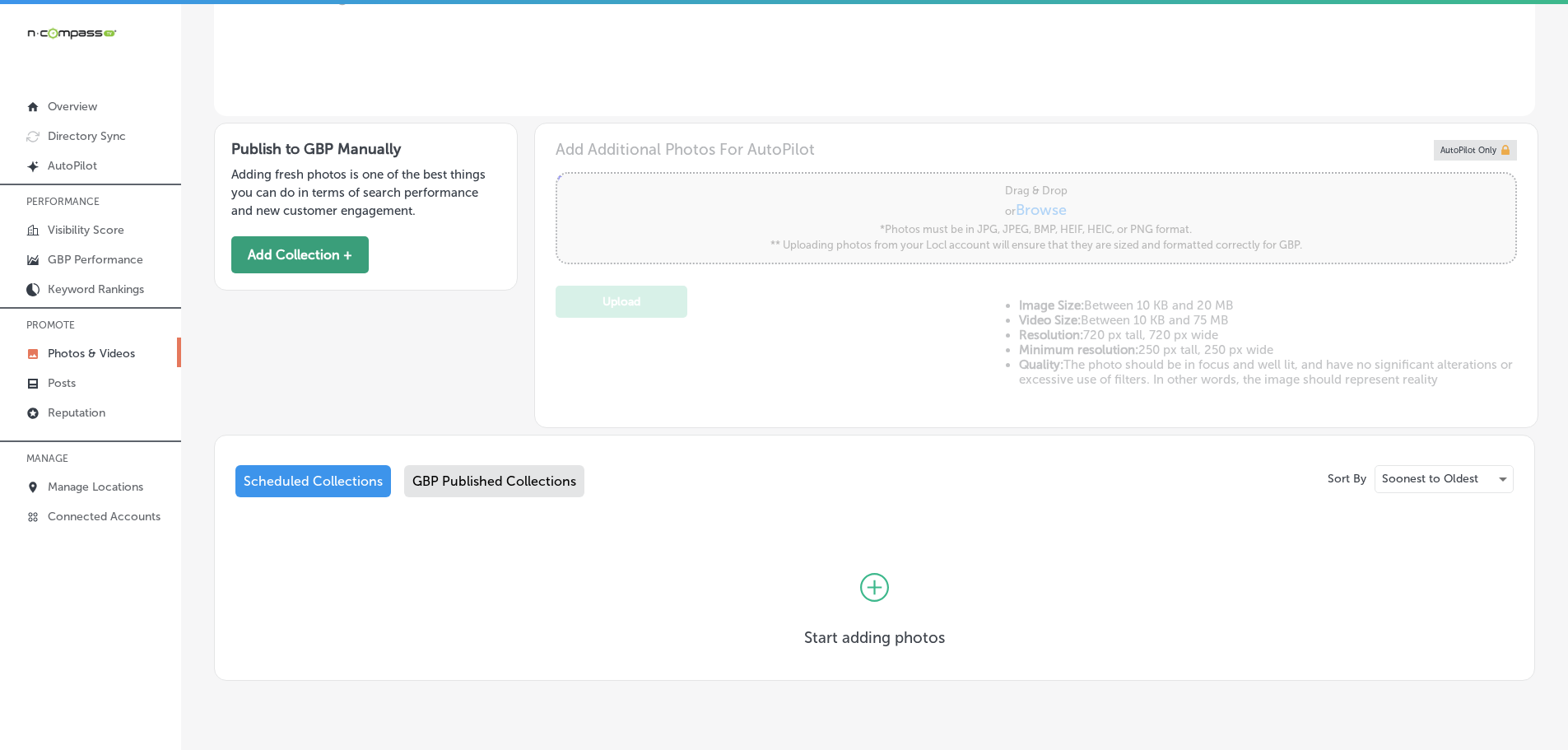
click at [322, 259] on button "Add Collection +" at bounding box center [300, 254] width 137 height 37
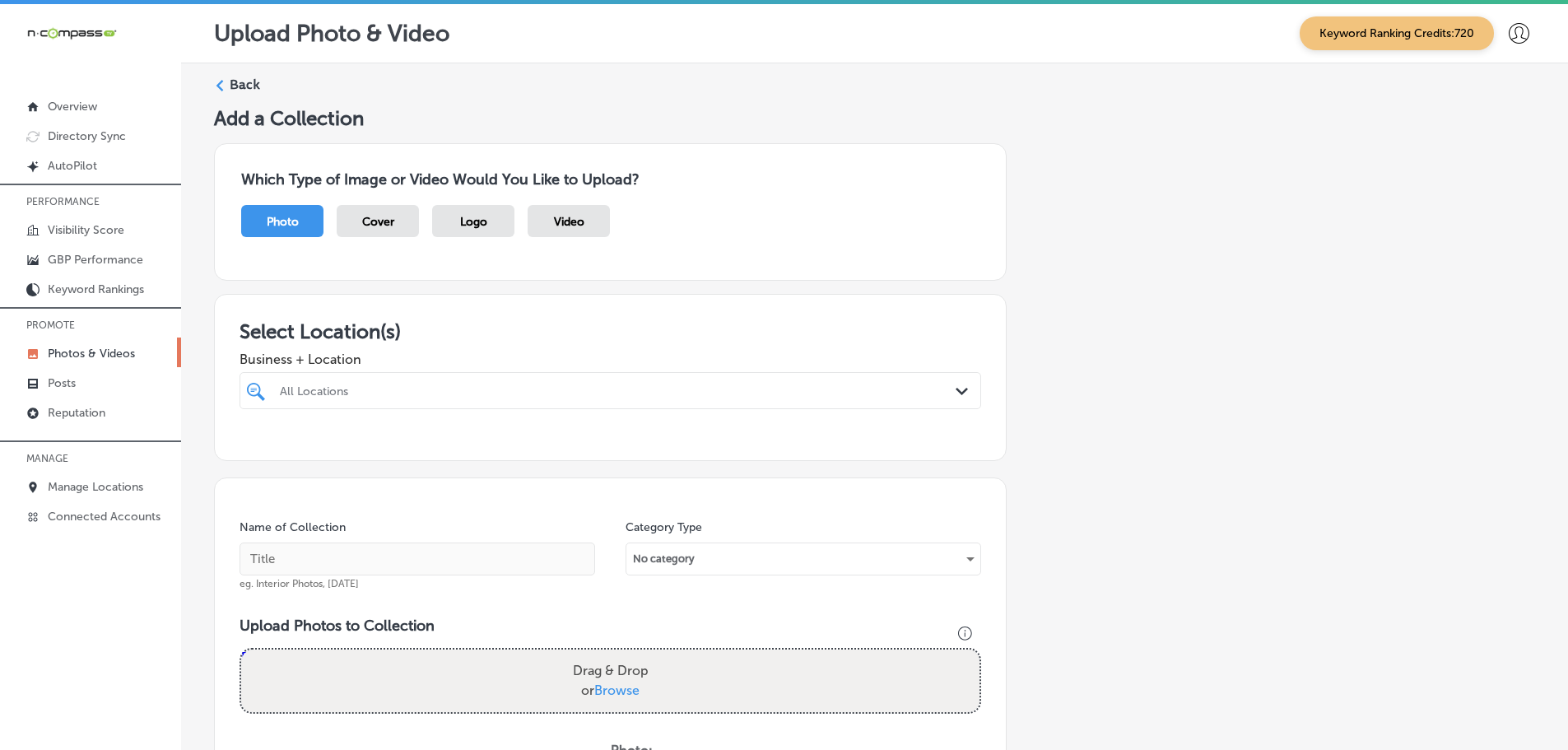
click at [718, 393] on div "All Locations" at bounding box center [618, 391] width 677 height 14
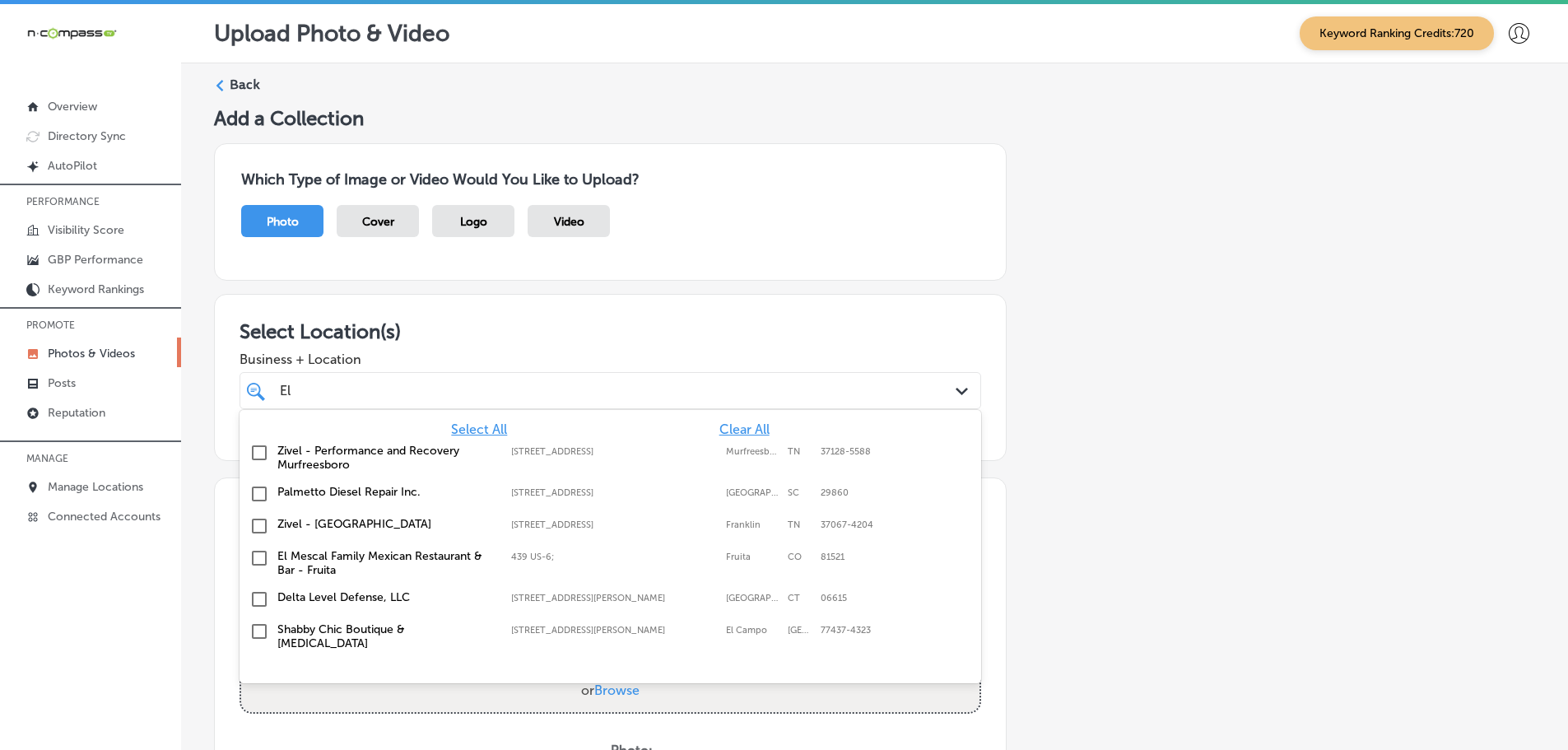
click at [359, 553] on label "El Mescal Family Mexican Restaurant & Bar - Fruita" at bounding box center [386, 563] width 217 height 28
type input "El"
click at [537, 338] on h3 "Select Location(s)" at bounding box center [610, 331] width 741 height 24
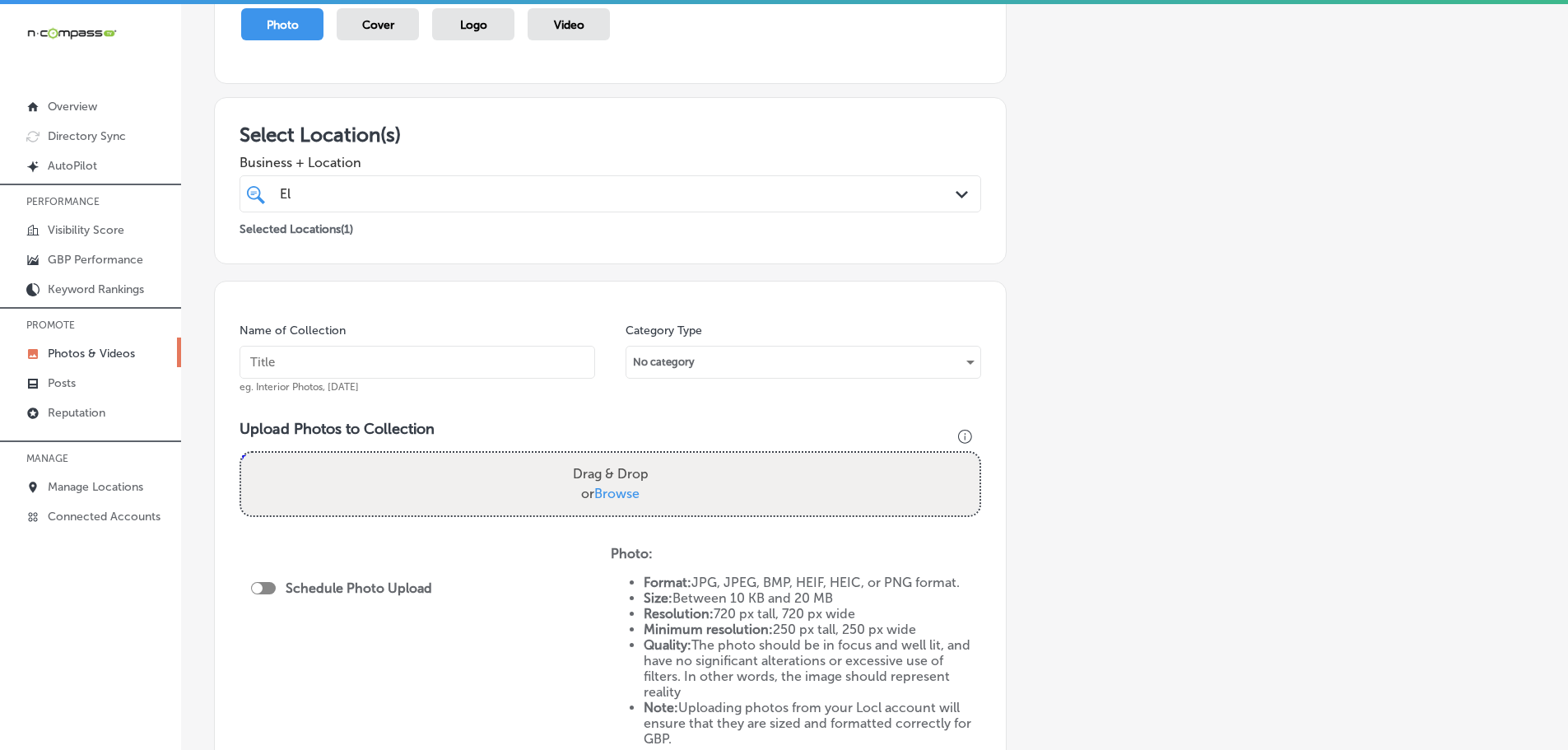
scroll to position [246, 0]
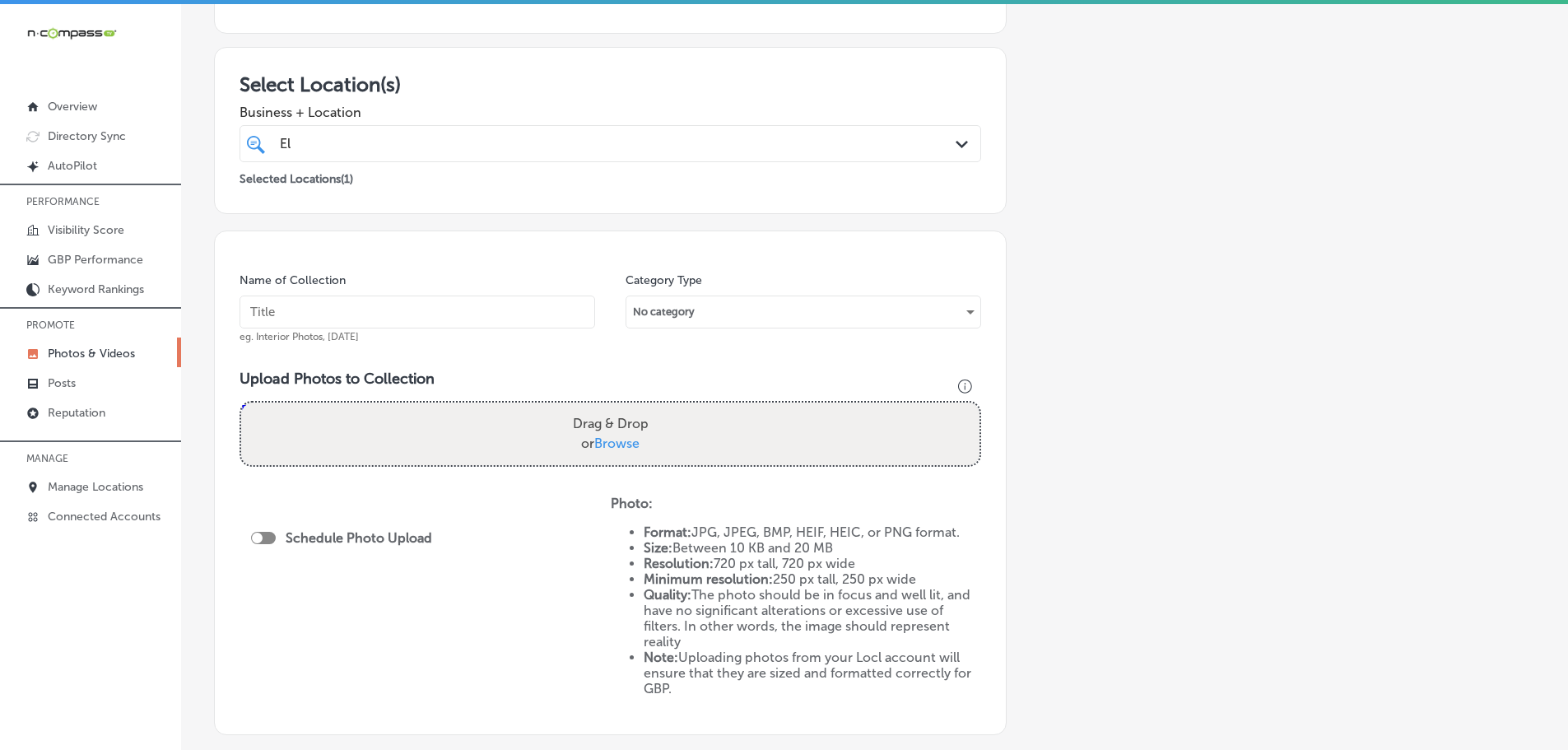
click at [611, 445] on span "Browse" at bounding box center [616, 444] width 45 height 16
click at [611, 408] on input "Drag & Drop or Browse" at bounding box center [610, 405] width 739 height 5
type input "C:\fakepath\472713539_578001358419293_8195423070349702149_n.jpg"
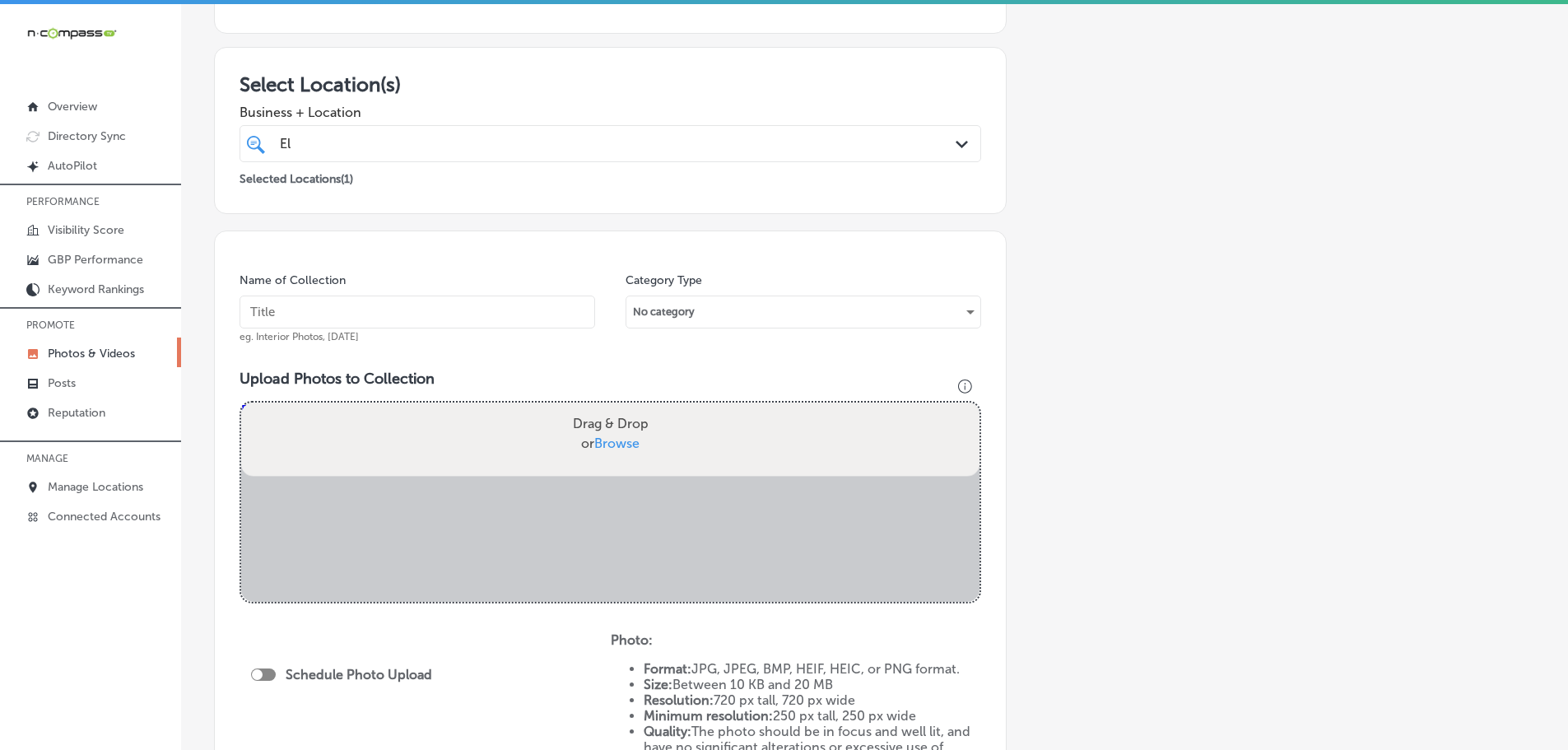
click at [467, 305] on input "text" at bounding box center [417, 312] width 356 height 33
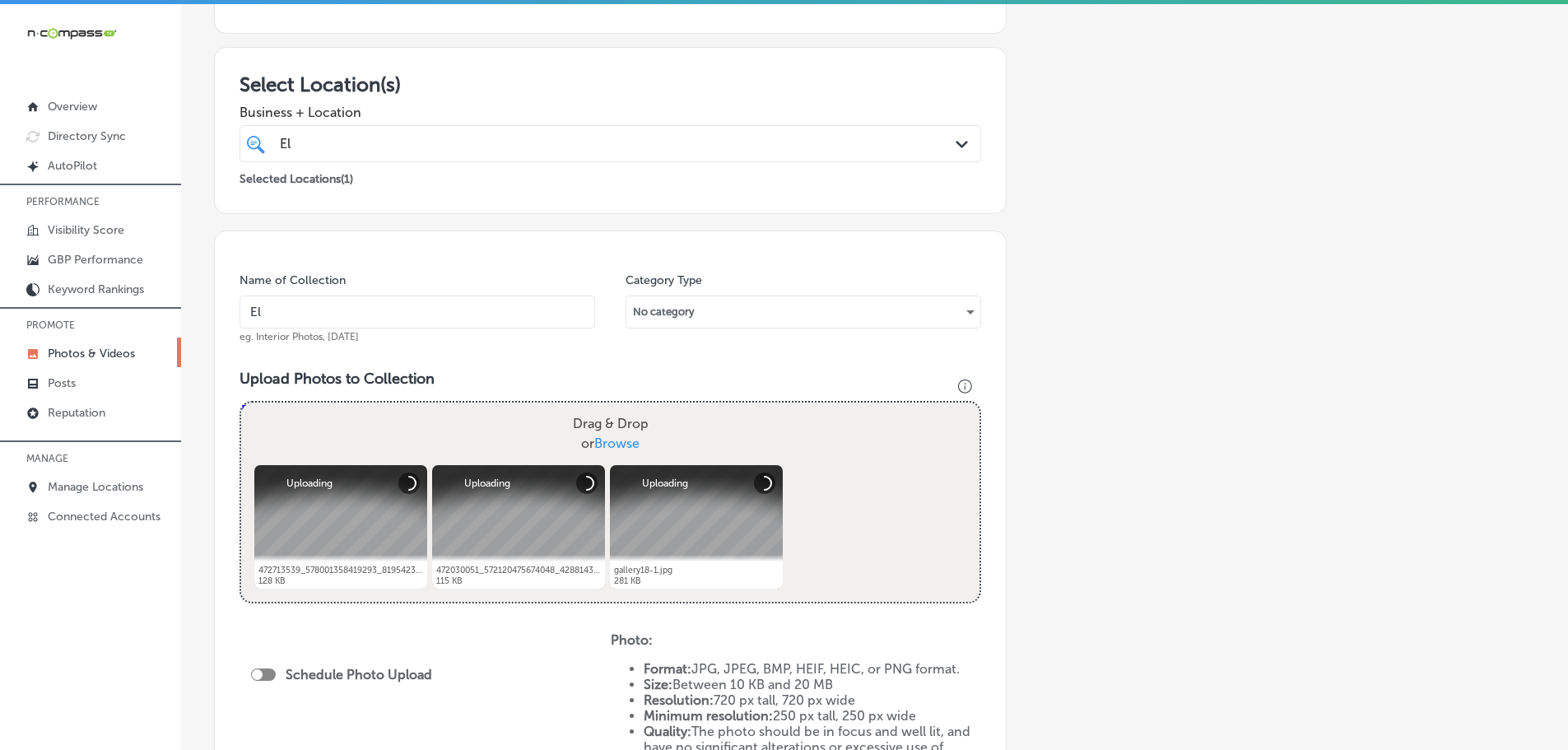
type input "El Mescal Family Mexican Restaurant & Bar - Fruita"
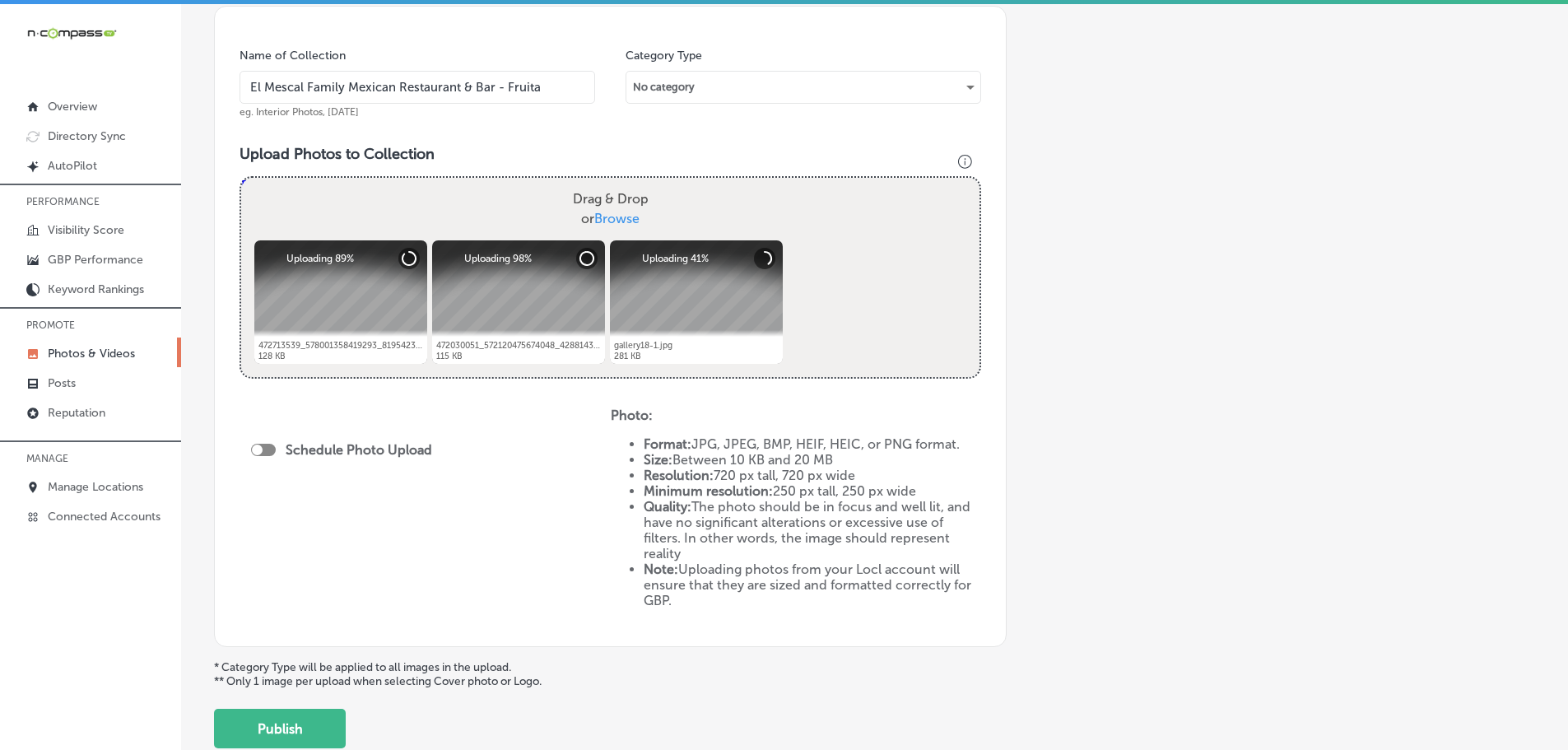
scroll to position [494, 0]
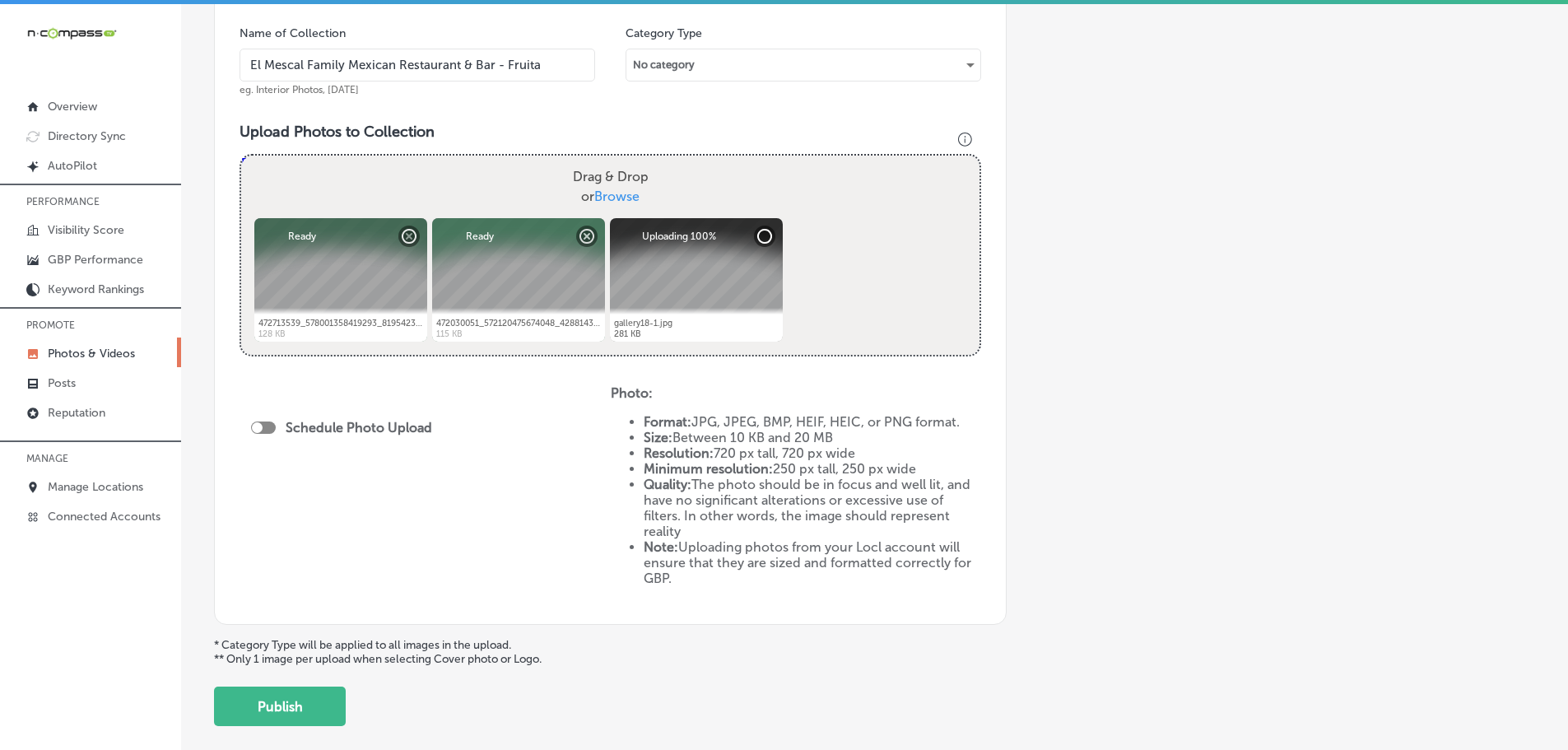
click at [267, 428] on div at bounding box center [263, 428] width 25 height 12
checkbox input "true"
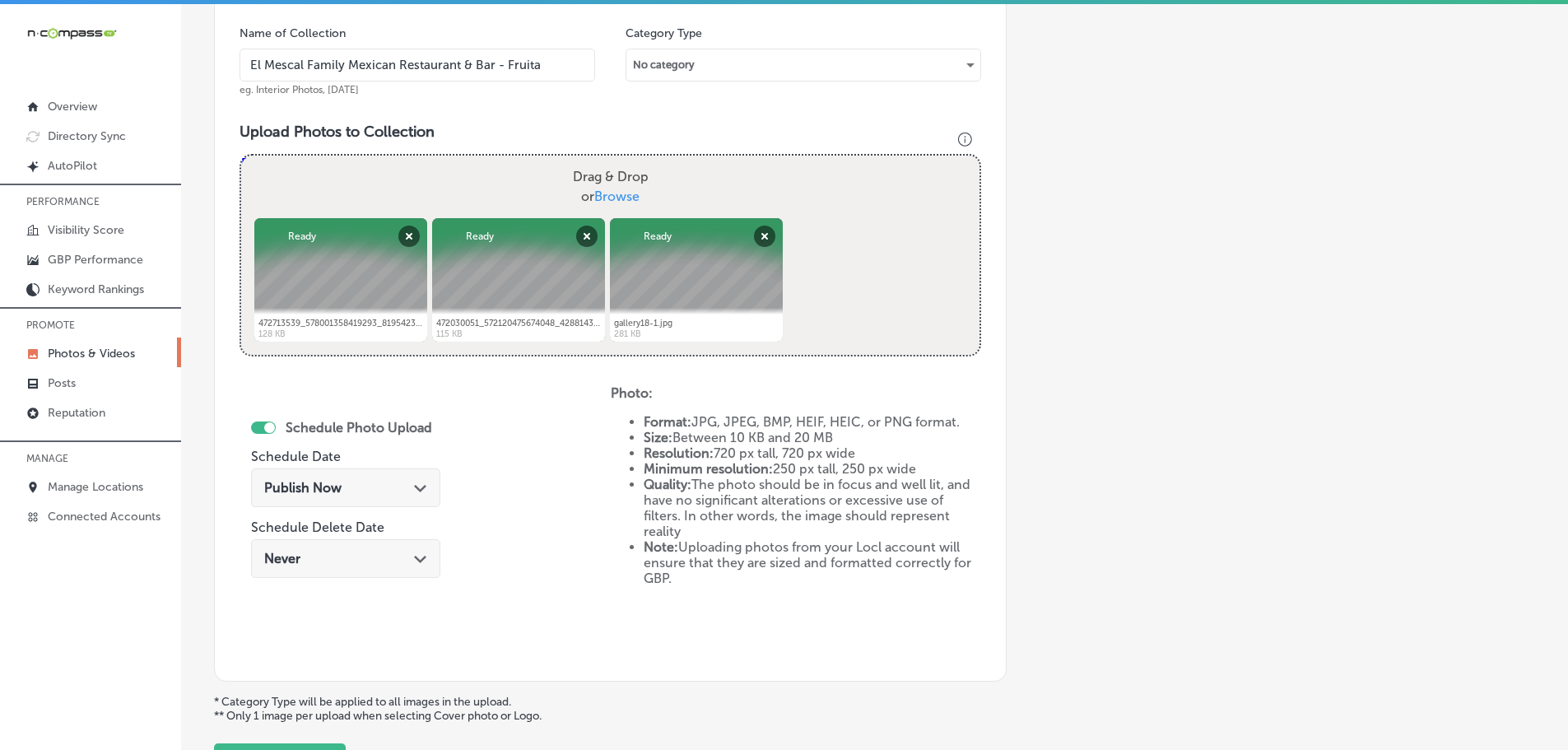
click at [419, 489] on polygon at bounding box center [420, 489] width 12 height 7
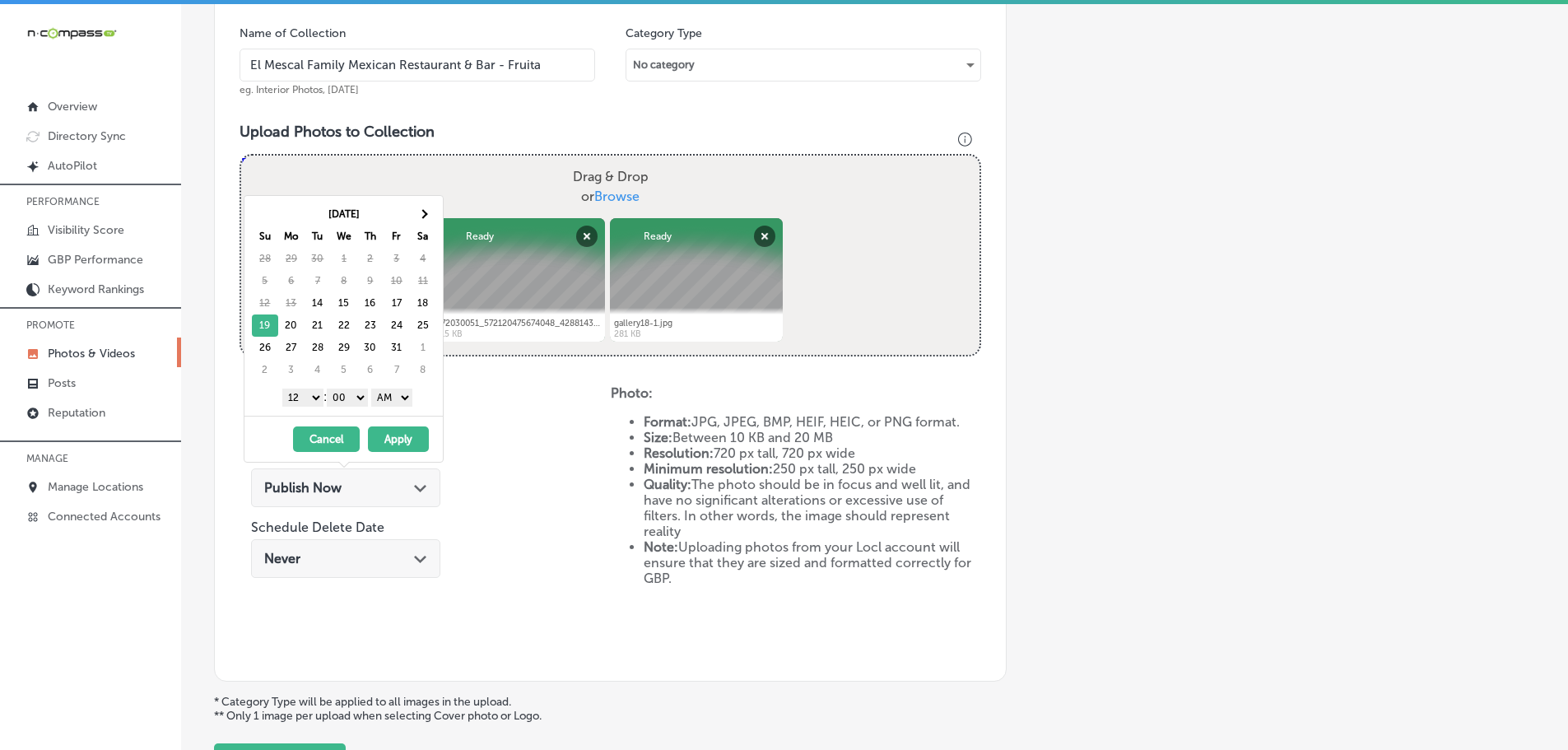
click at [301, 401] on select "1 2 3 4 5 6 7 8 9 10 11 12" at bounding box center [303, 397] width 41 height 18
click at [395, 395] on select "AM PM" at bounding box center [392, 397] width 41 height 18
click at [392, 438] on button "Apply" at bounding box center [398, 438] width 61 height 26
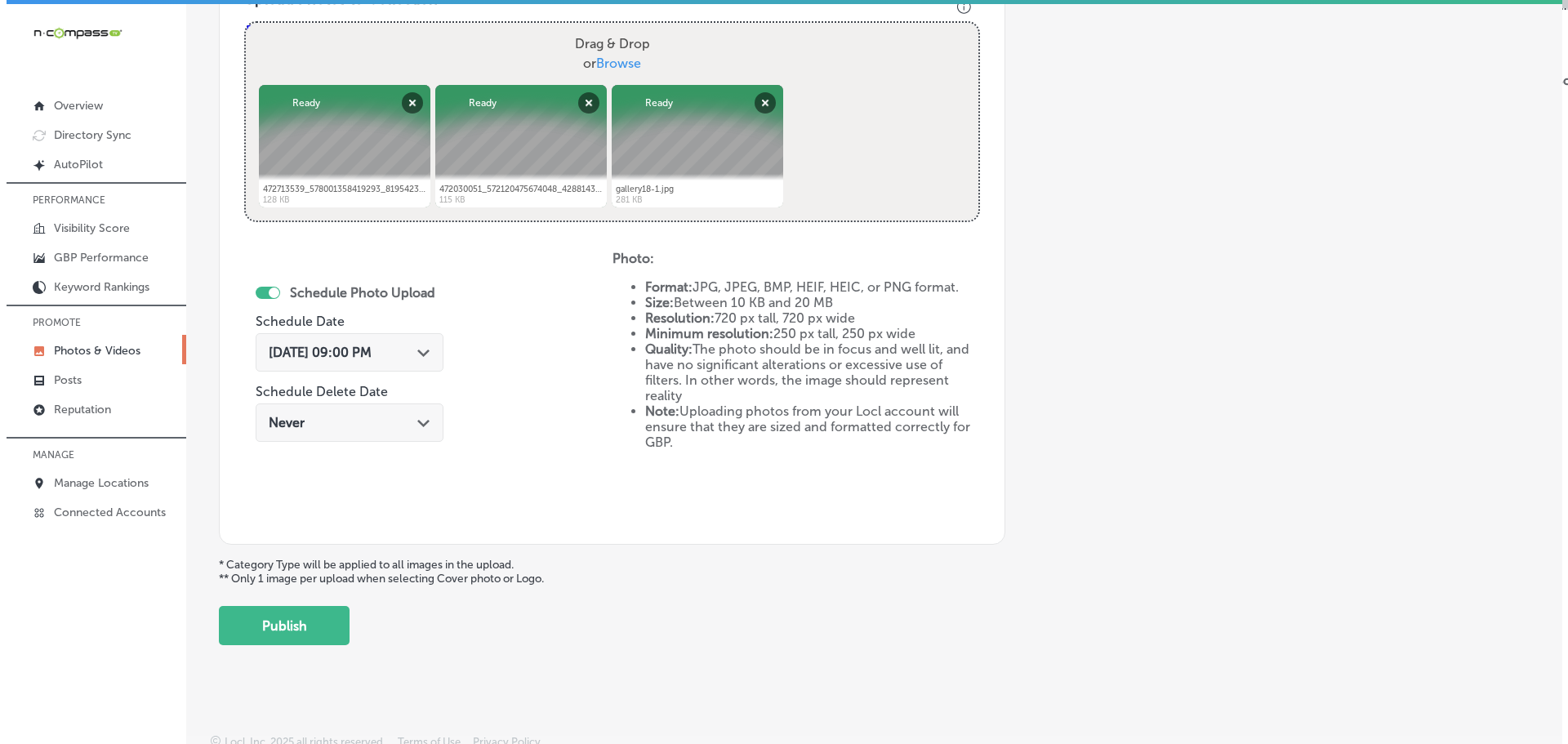
scroll to position [630, 0]
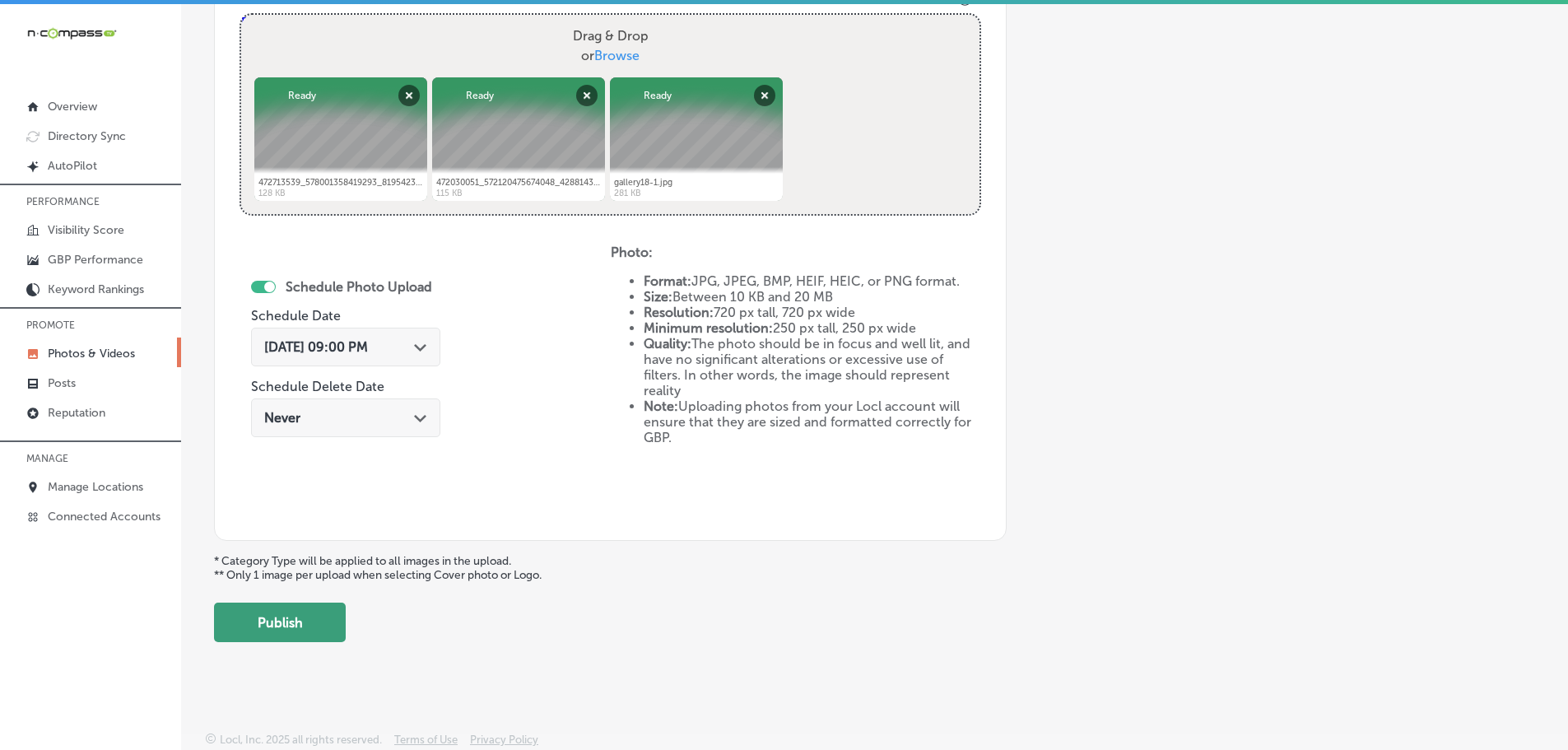
click at [306, 621] on button "Publish" at bounding box center [280, 621] width 132 height 40
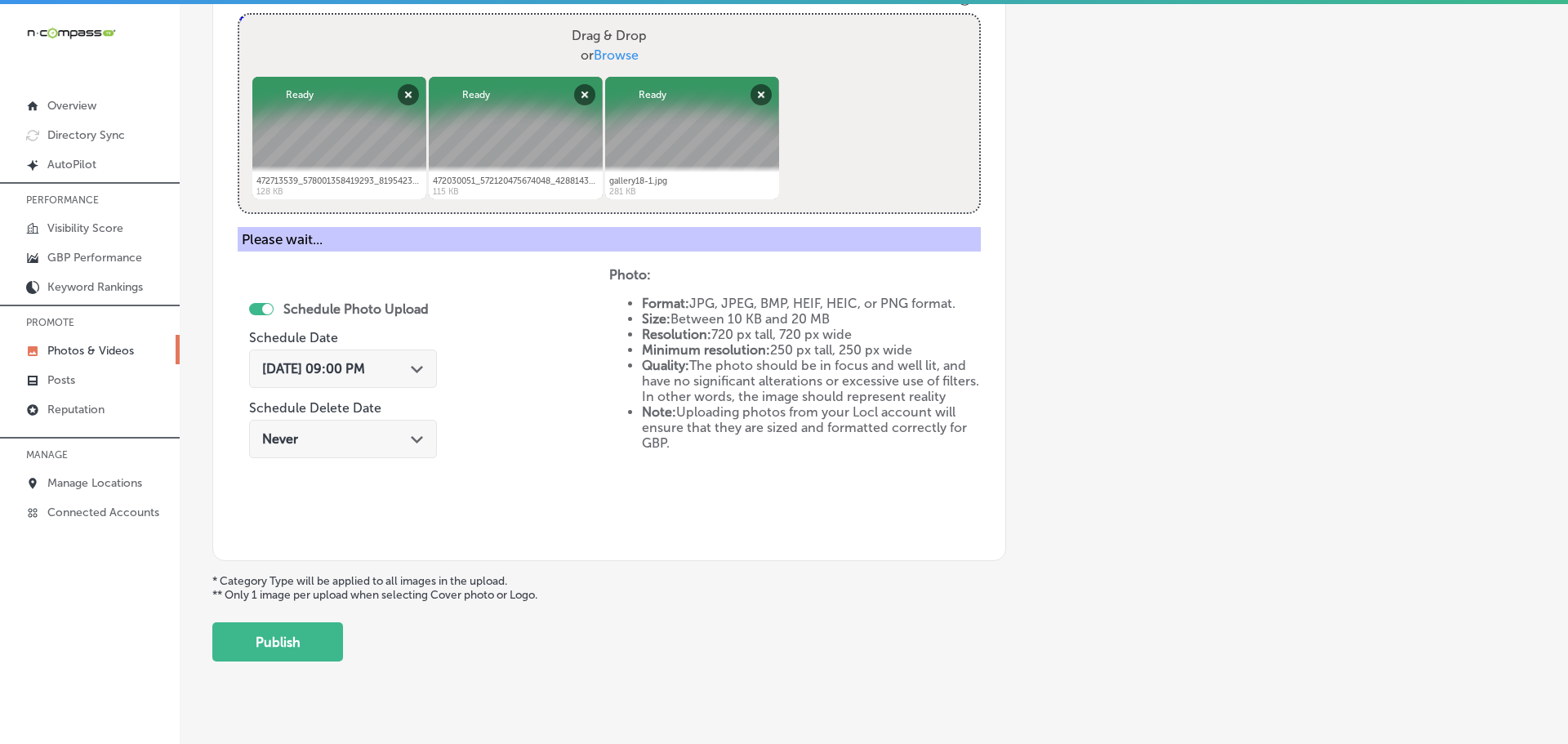
scroll to position [494, 0]
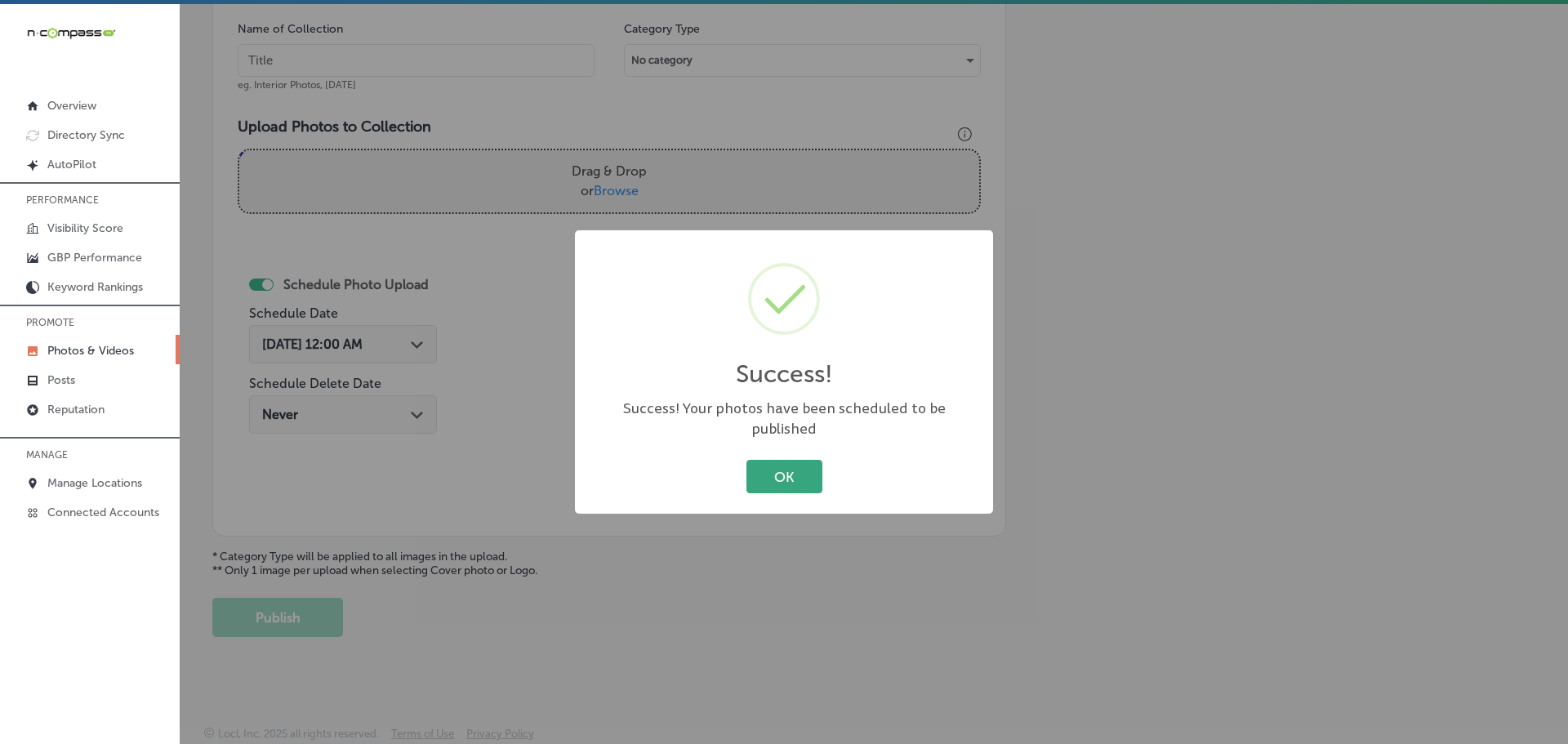
click at [776, 467] on button "OK" at bounding box center [784, 476] width 76 height 33
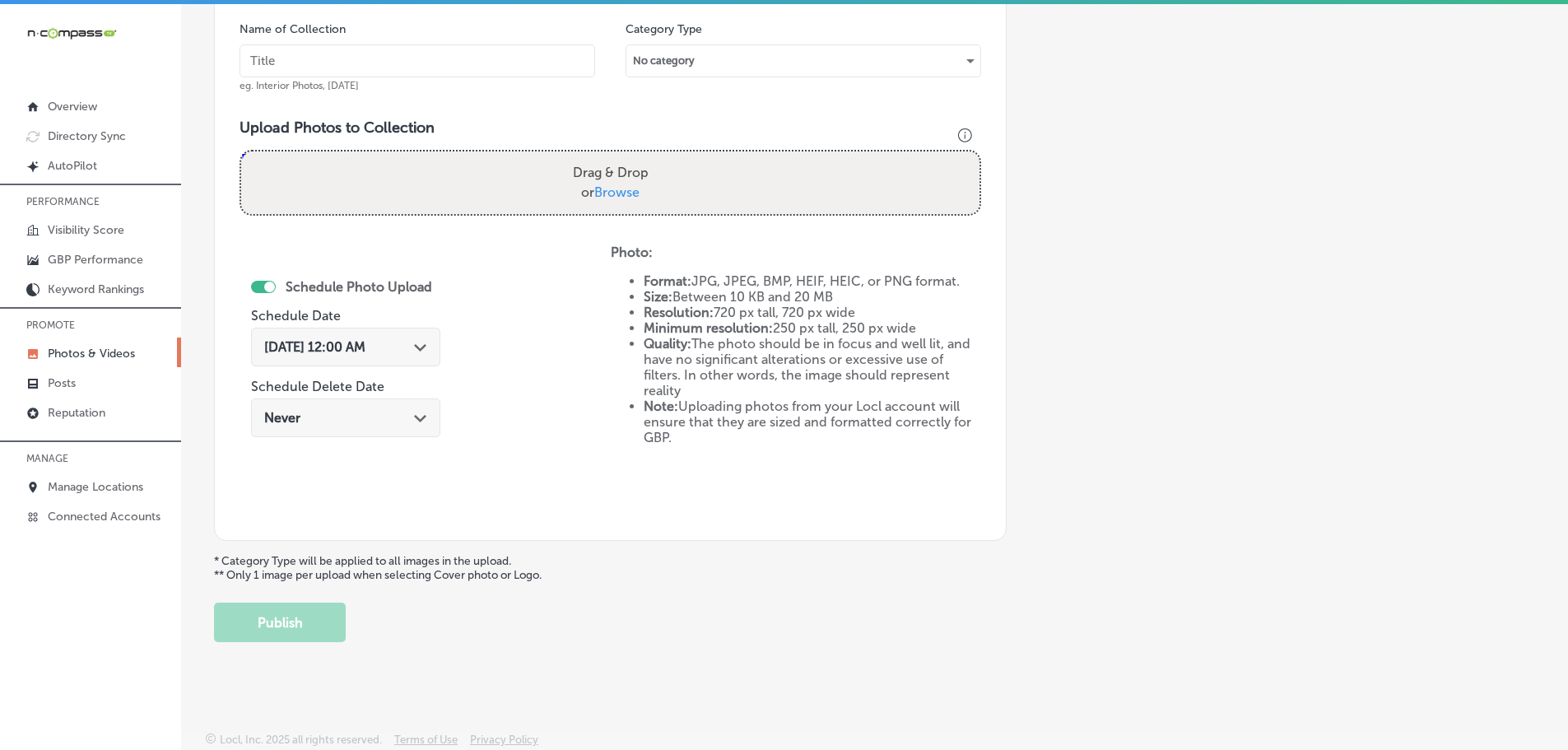
click at [615, 191] on span "Browse" at bounding box center [616, 192] width 45 height 16
click at [615, 157] on input "Drag & Drop or Browse" at bounding box center [610, 154] width 739 height 5
type input "C:\fakepath\472942883_577998181752944_4100405023686209099_n.jpg"
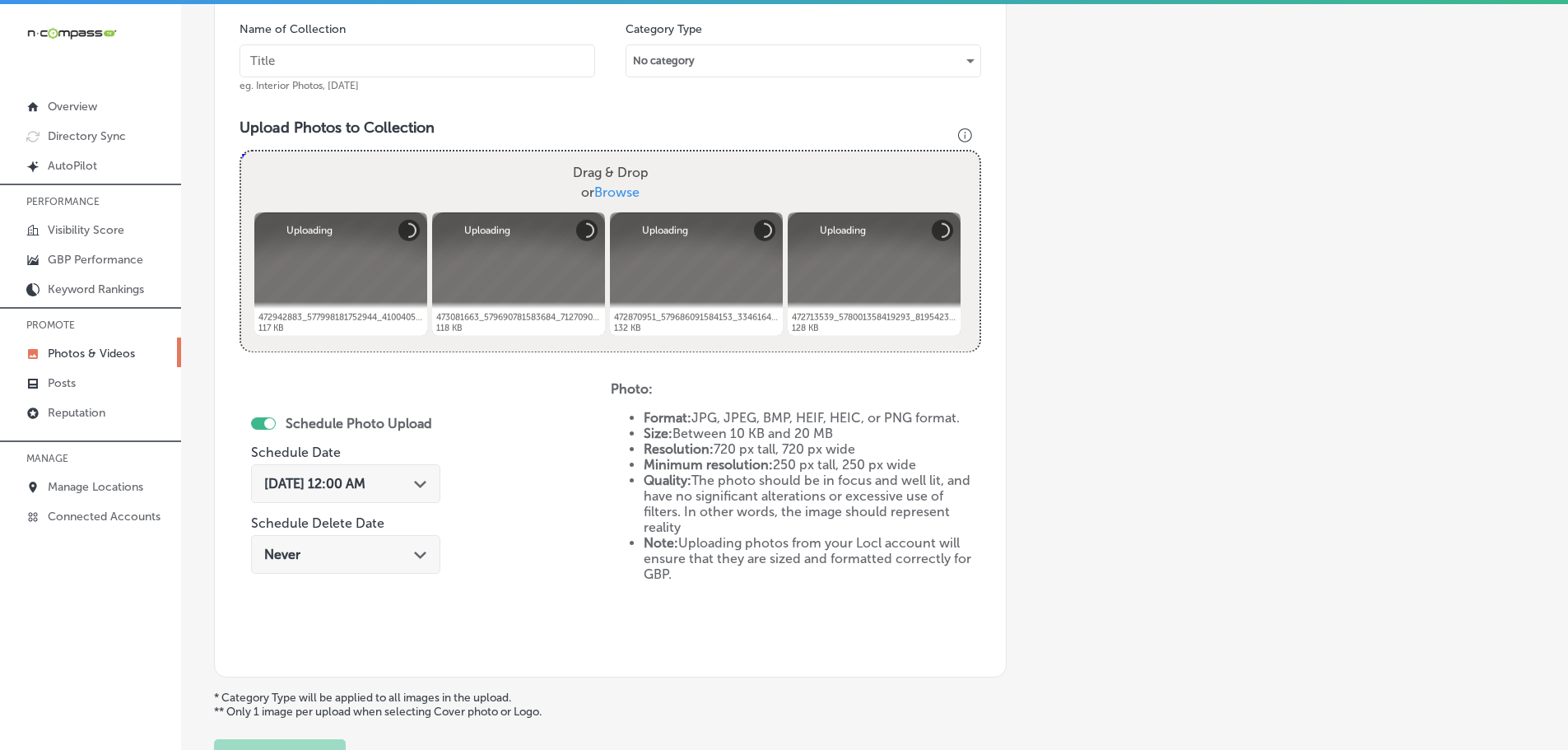
click at [407, 62] on input "text" at bounding box center [417, 60] width 356 height 33
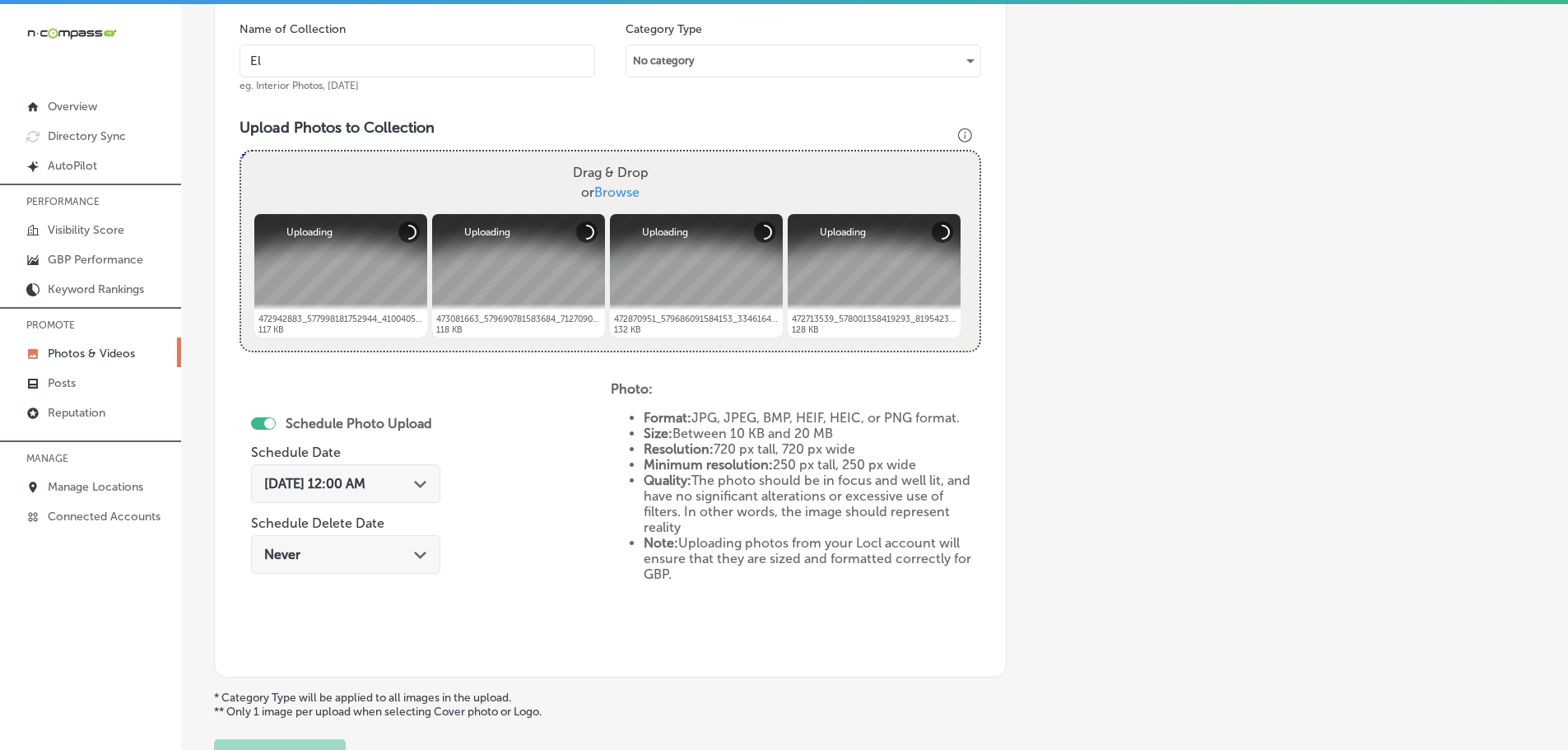
type input "El Mescal Family Mexican Restaurant & Bar - Fruita"
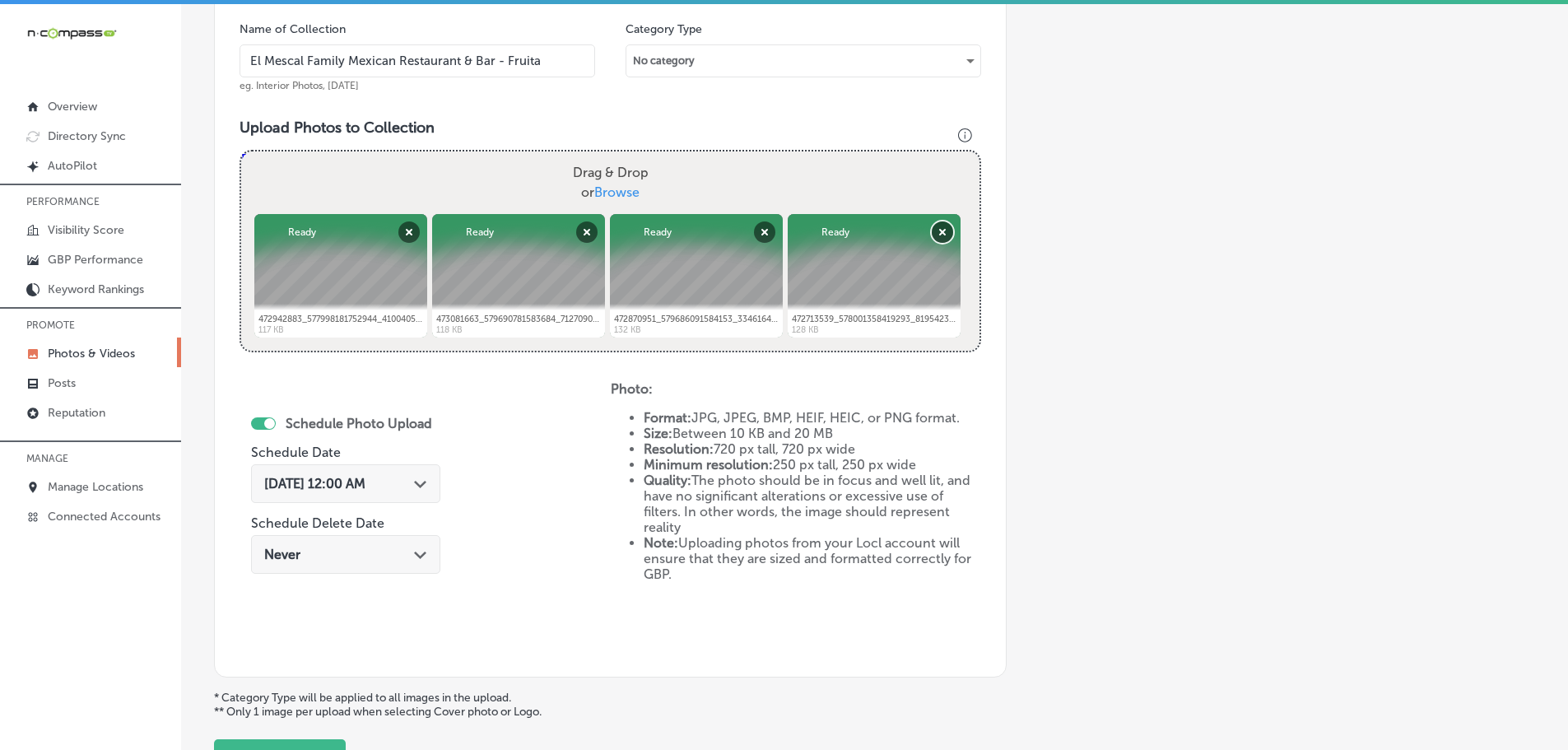
click at [941, 236] on button "Remove" at bounding box center [942, 232] width 21 height 21
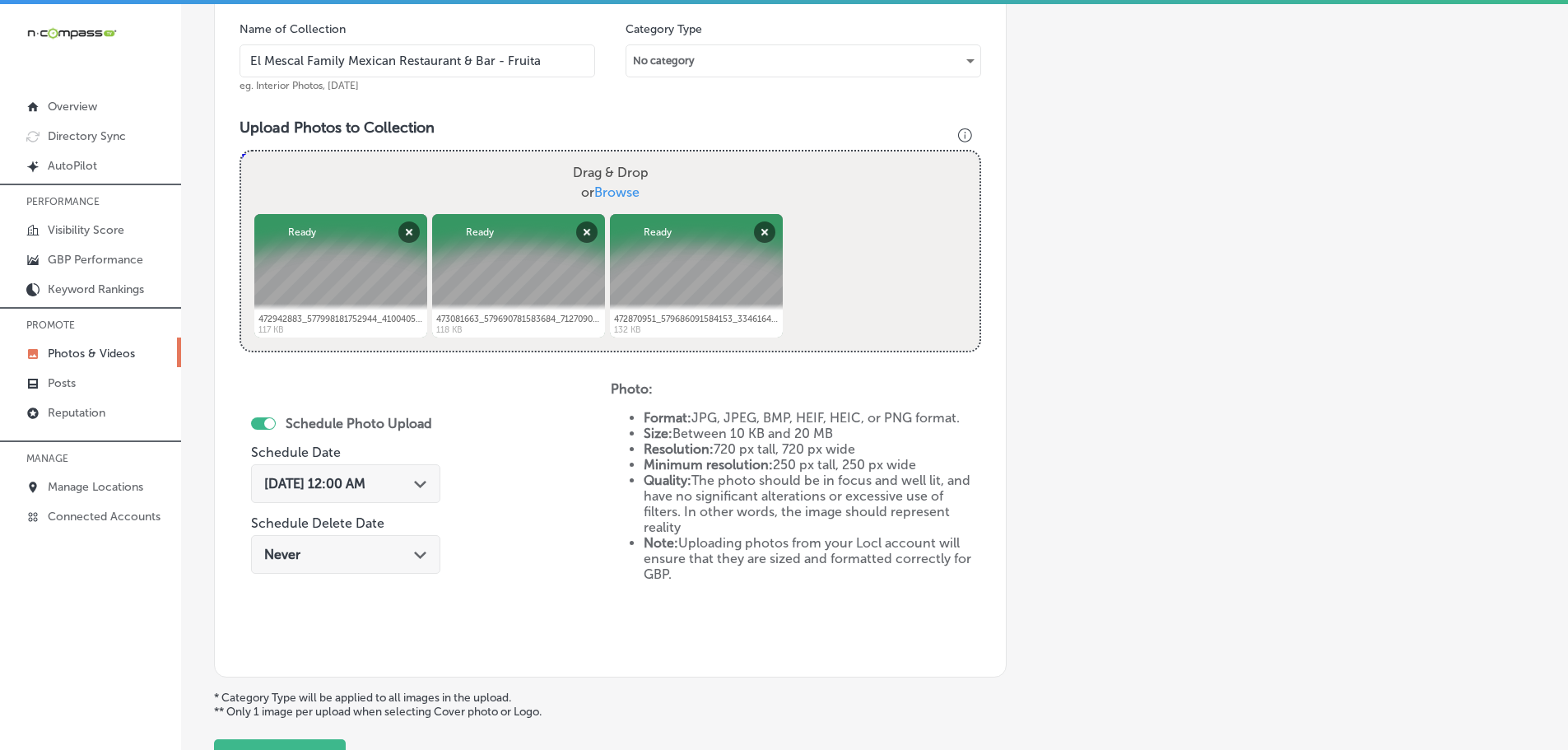
click at [425, 476] on div "Path Created with Sketch." at bounding box center [420, 482] width 13 height 13
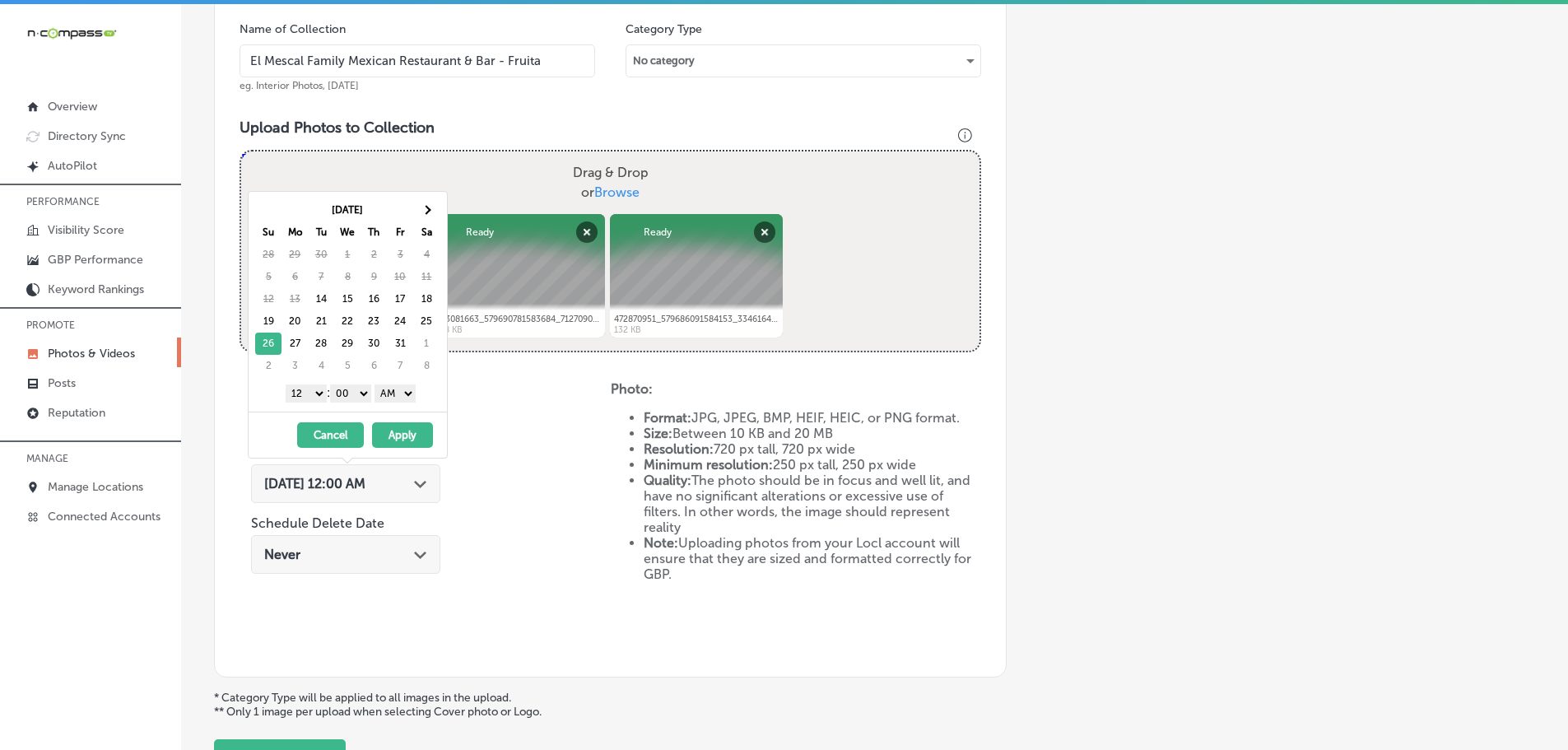
click at [312, 392] on select "1 2 3 4 5 6 7 8 9 10 11 12" at bounding box center [306, 393] width 41 height 18
click at [392, 393] on select "AM PM" at bounding box center [394, 393] width 41 height 18
click at [399, 431] on button "Apply" at bounding box center [402, 435] width 61 height 26
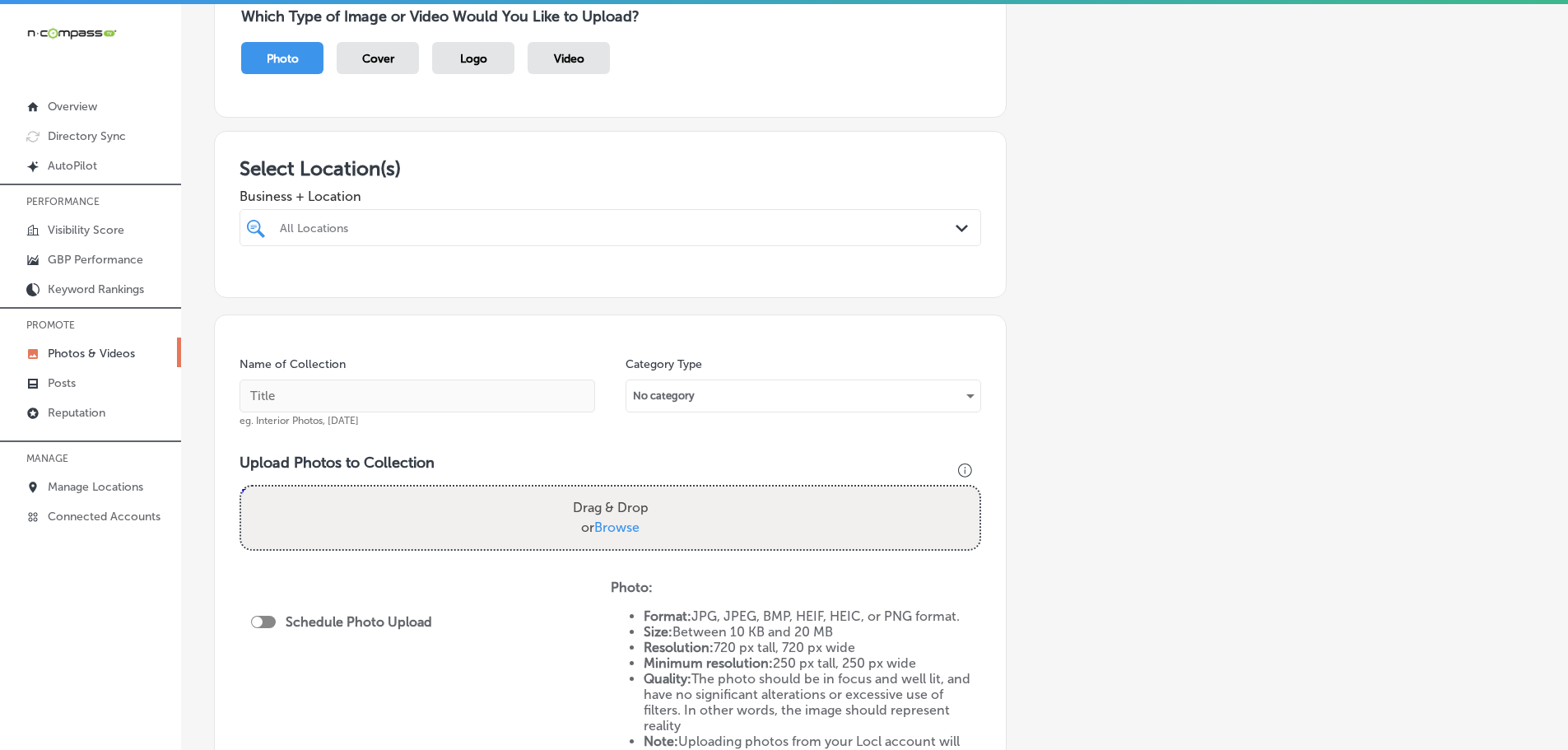
scroll to position [165, 0]
click at [919, 223] on div "All Locations" at bounding box center [618, 226] width 677 height 14
click at [327, 289] on label "El Mescal Family Mexican Restaurant & Bar - Fruita" at bounding box center [386, 293] width 217 height 28
type input "el me"
click at [521, 186] on div "Business + Location option 439 US-6; , selected. option 439 US-6; focused, 2 of…" at bounding box center [610, 211] width 741 height 66
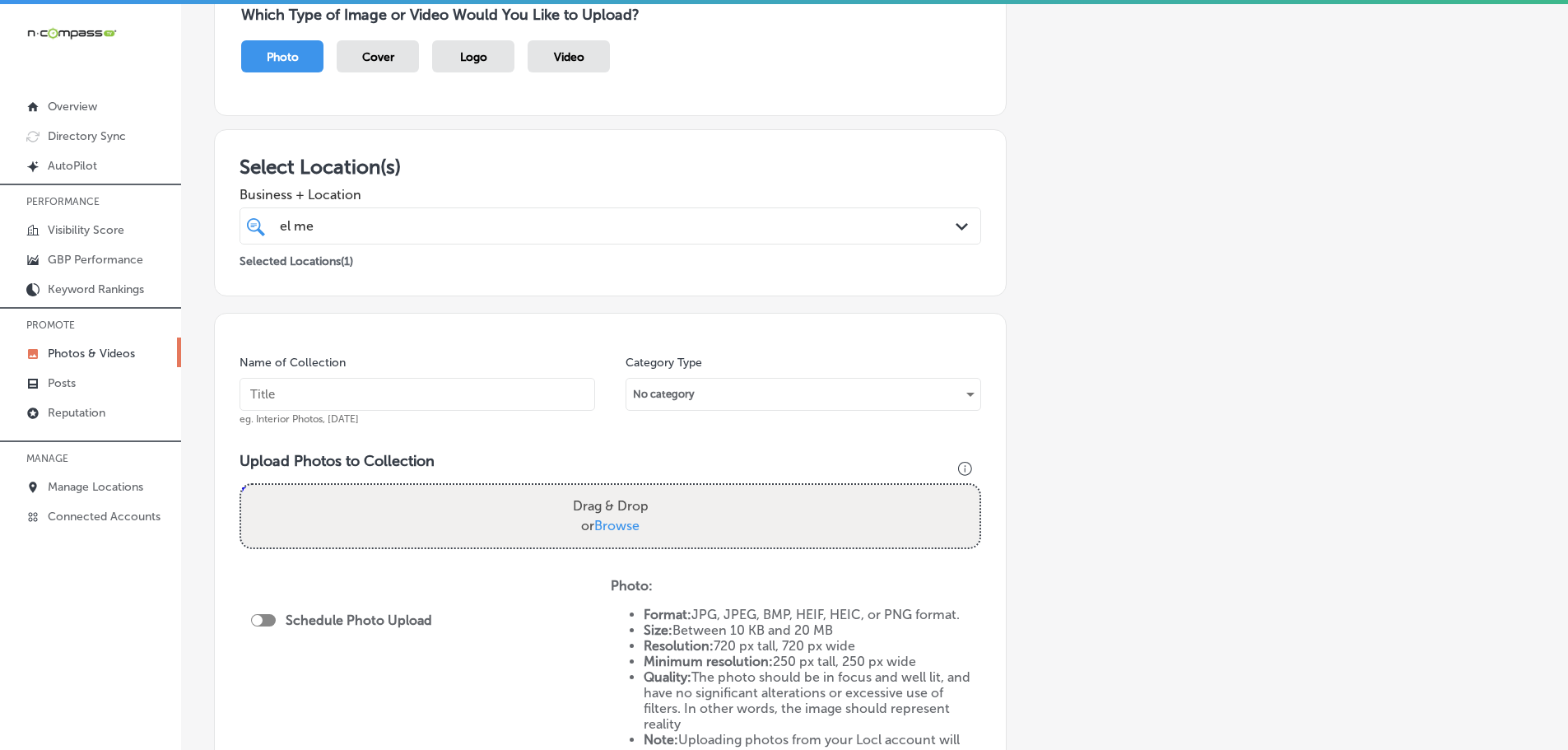
click at [615, 521] on span "Browse" at bounding box center [616, 526] width 45 height 16
click at [615, 489] on input "Drag & Drop or Browse" at bounding box center [610, 488] width 739 height 5
type input "C:\fakepath\472942883_577998181752944_4100405023686209099_n.jpg"
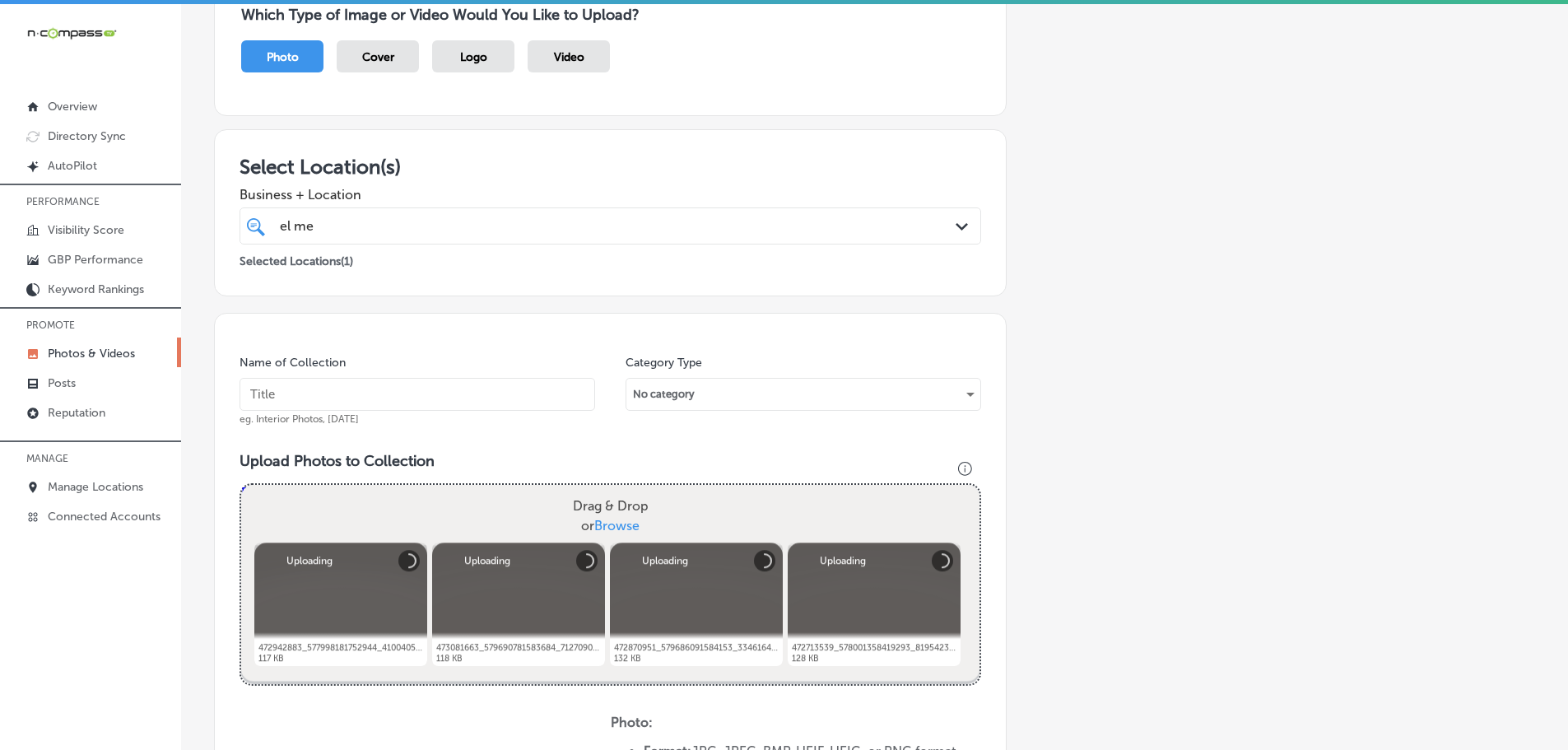
click at [467, 397] on input "text" at bounding box center [417, 393] width 356 height 33
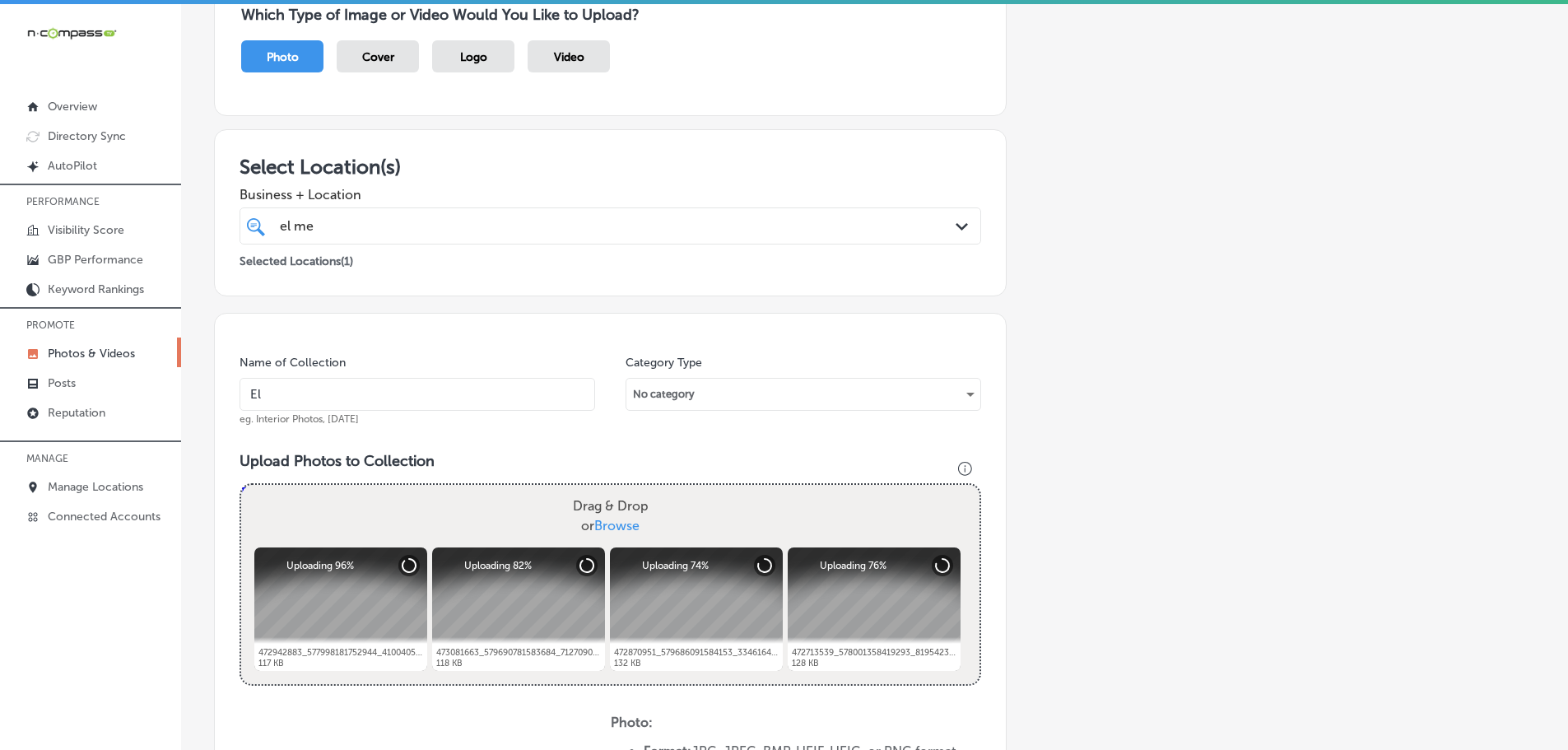
type input "El Mescal Family Mexican Restaurant & Bar - Fruita"
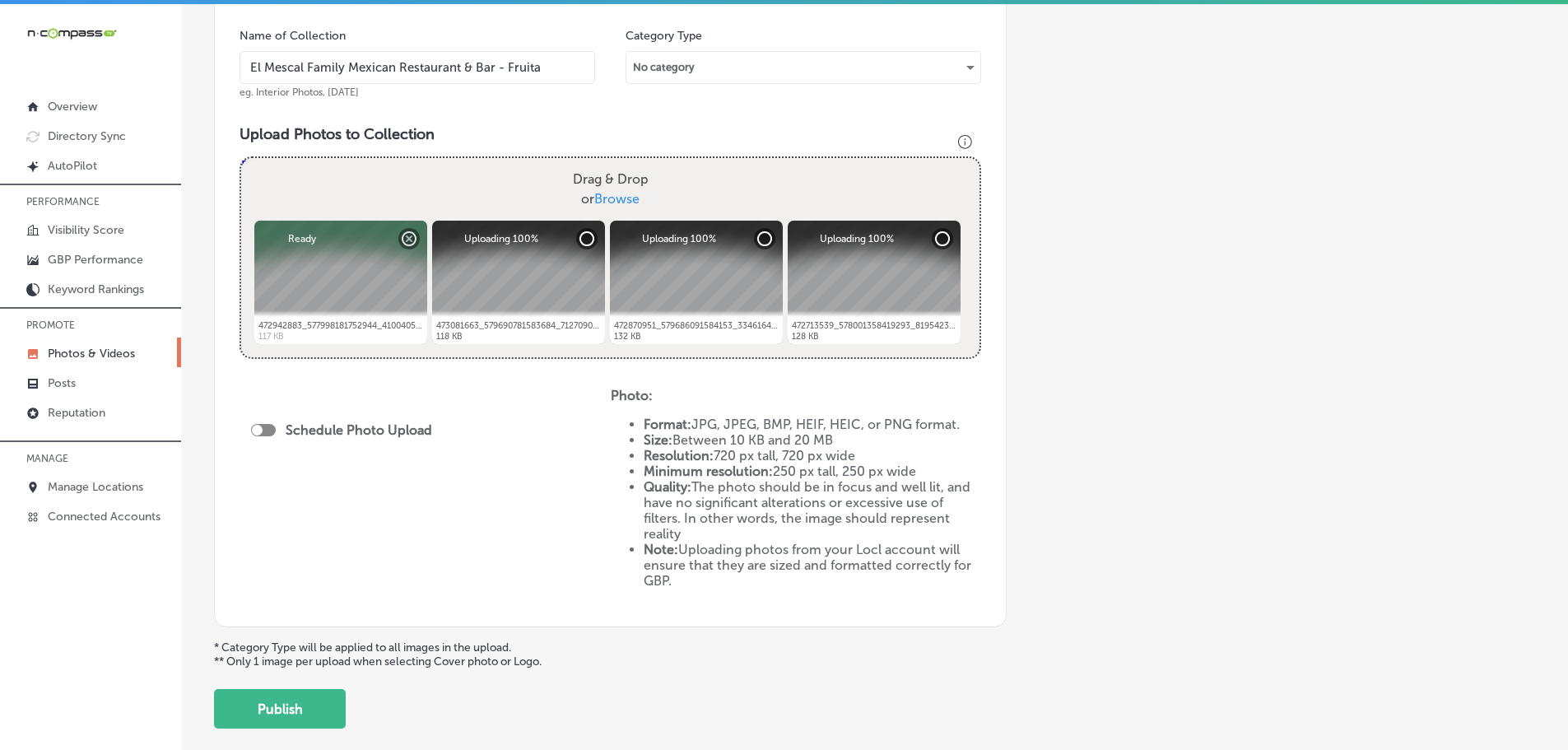
scroll to position [494, 0]
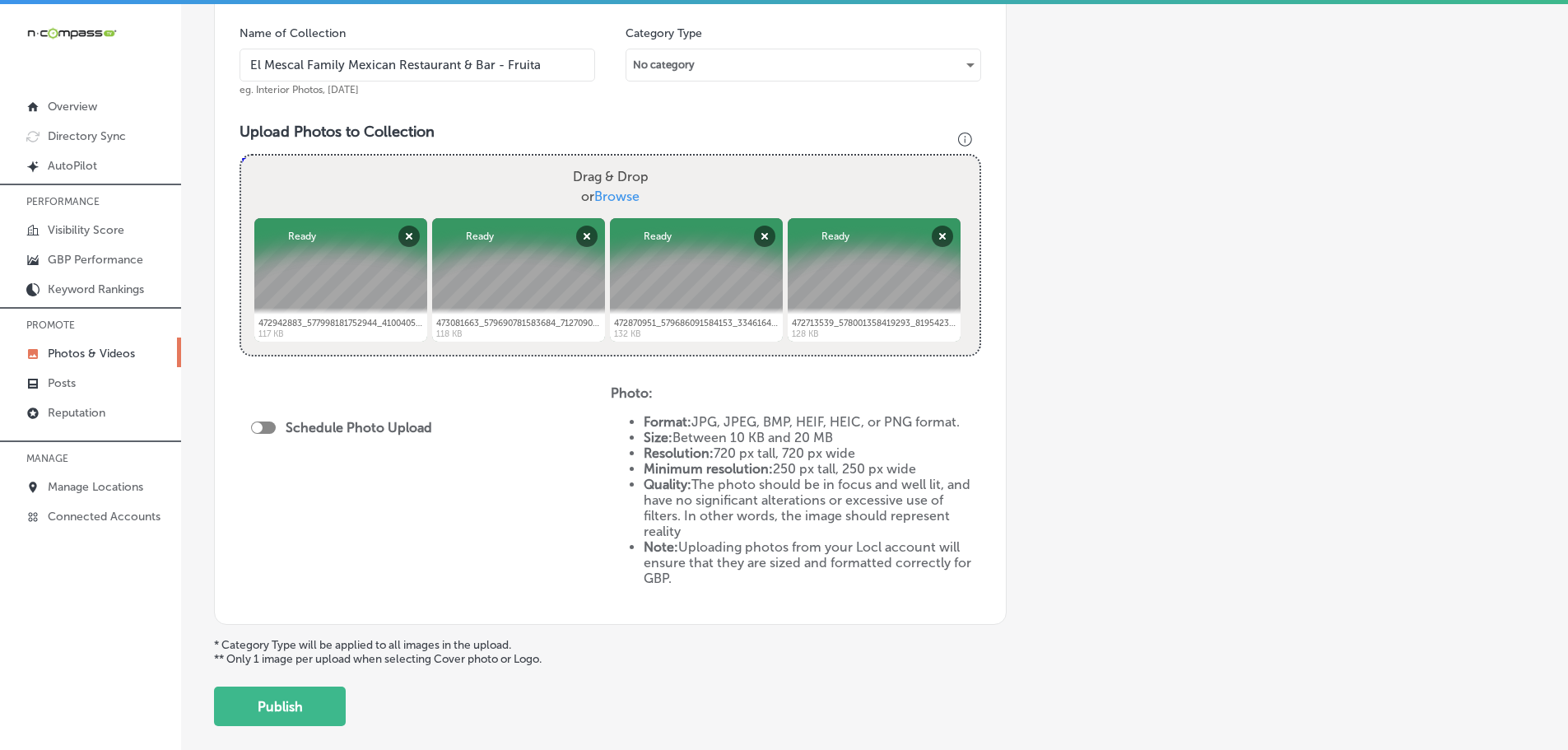
click at [263, 427] on div at bounding box center [263, 428] width 25 height 12
checkbox input "true"
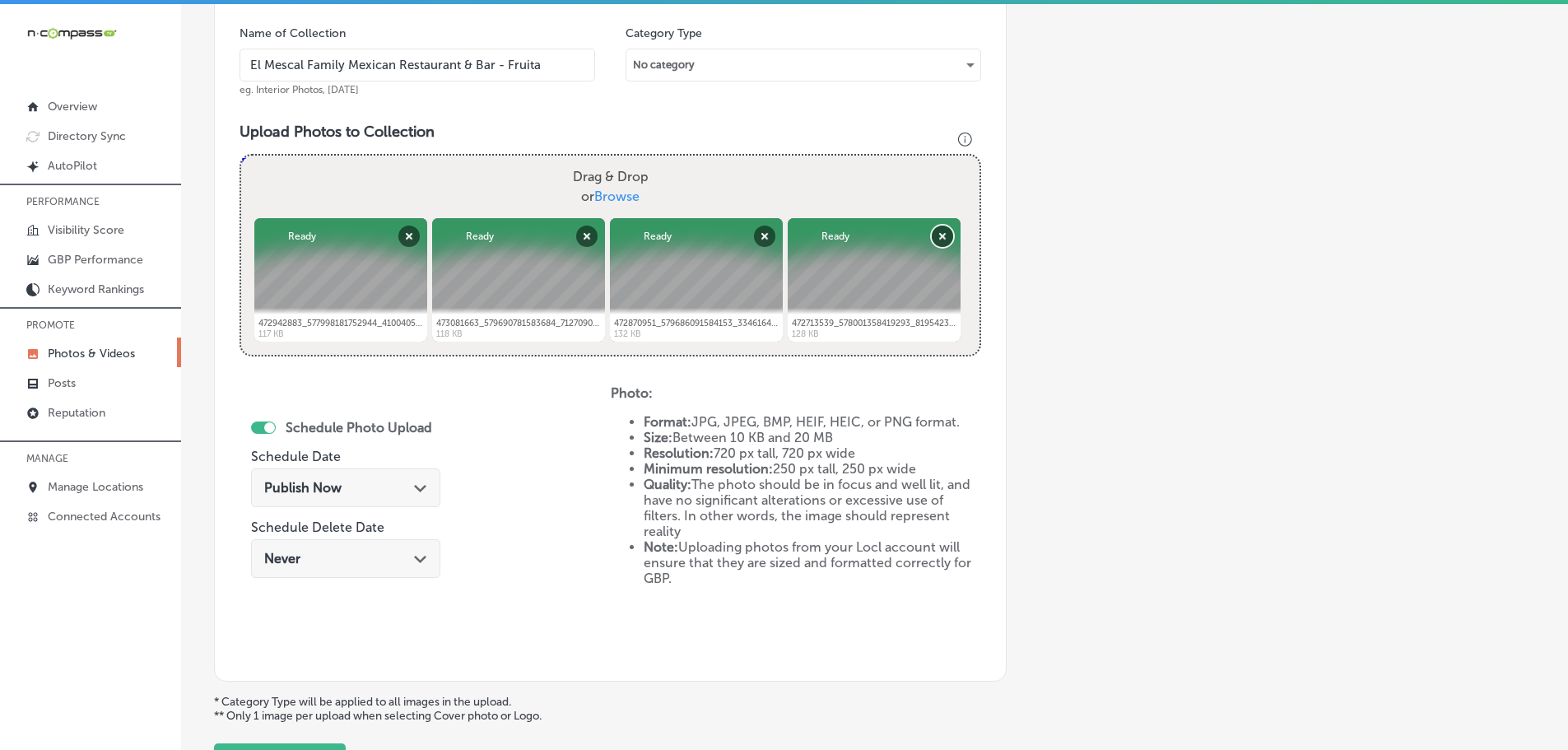
click at [931, 237] on button "Remove" at bounding box center [942, 236] width 21 height 21
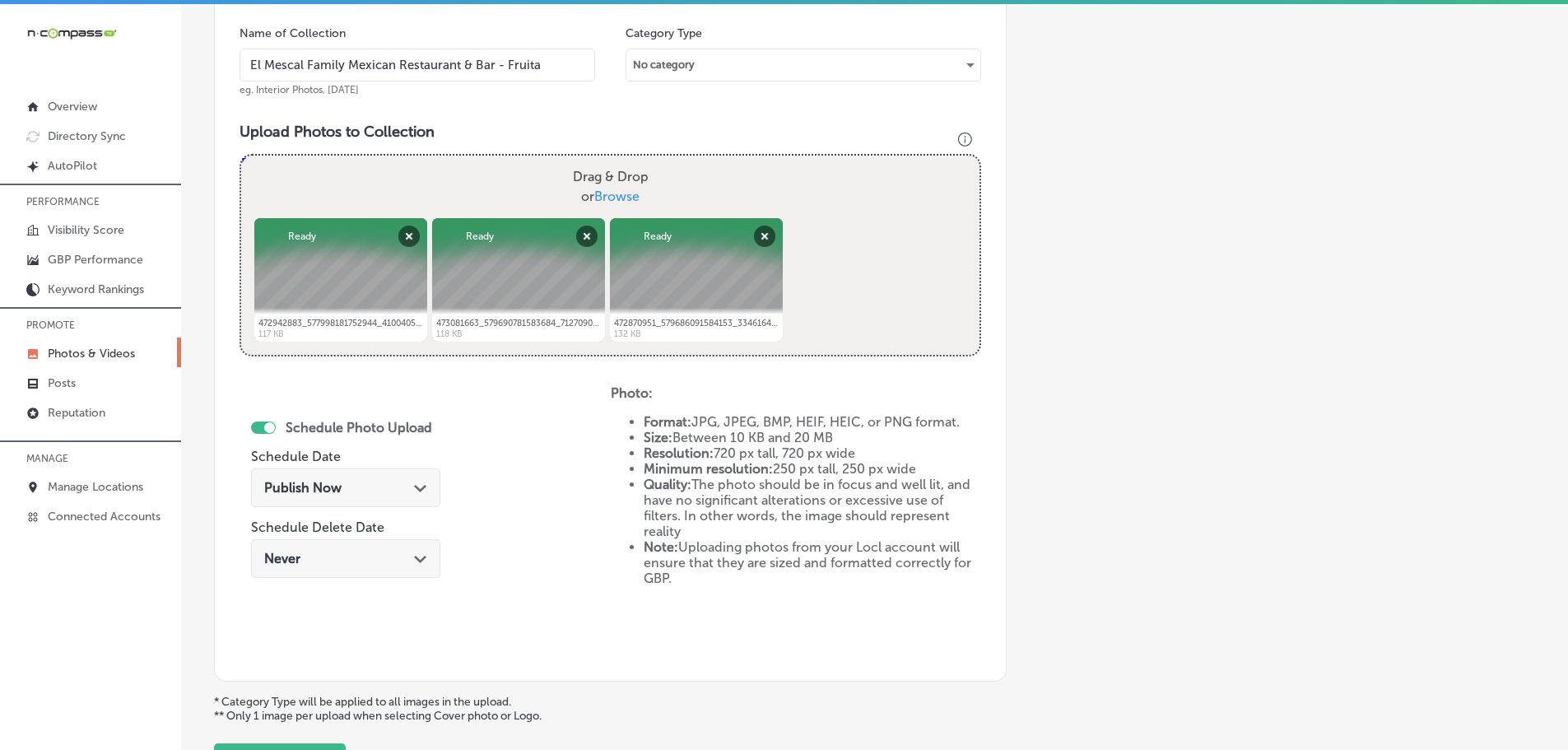
click at [423, 483] on div "Path Created with Sketch." at bounding box center [420, 486] width 13 height 13
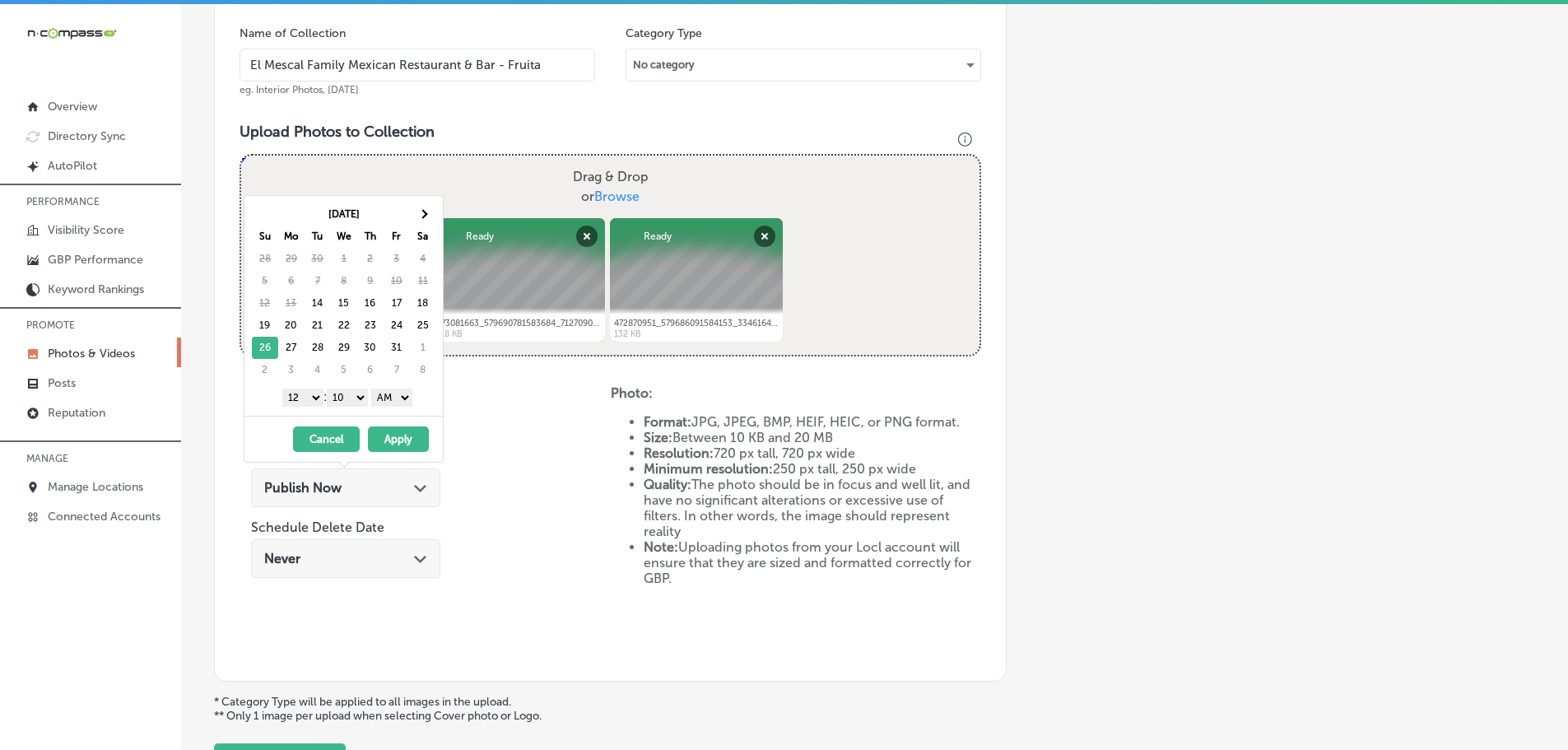
click at [306, 398] on select "1 2 3 4 5 6 7 8 9 10 11 12" at bounding box center [303, 397] width 41 height 18
click at [350, 400] on select "00 10 20 30 40 50" at bounding box center [347, 397] width 41 height 18
click at [389, 398] on select "AM PM" at bounding box center [392, 397] width 41 height 18
click at [398, 438] on button "Apply" at bounding box center [398, 438] width 61 height 26
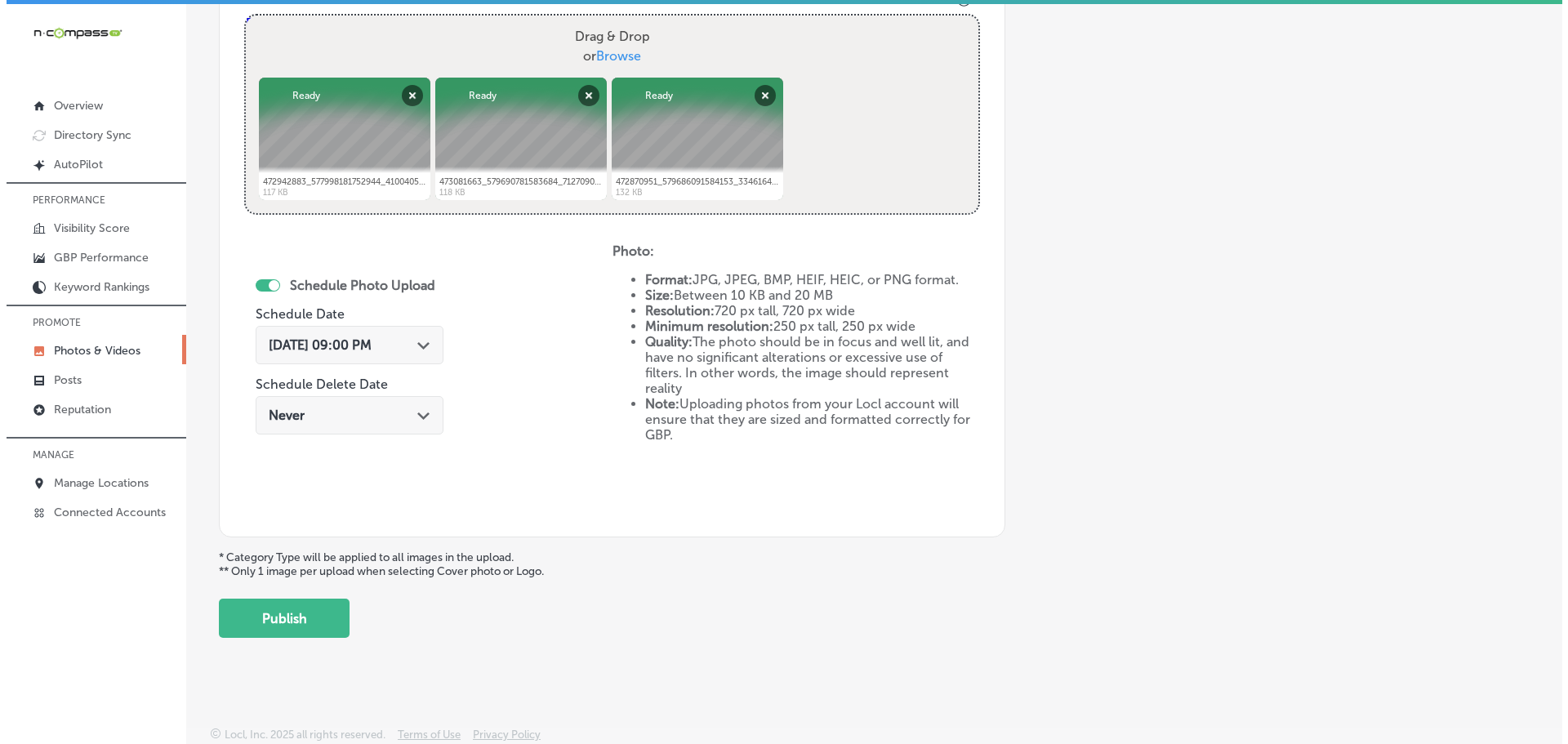
scroll to position [630, 0]
click at [285, 612] on button "Publish" at bounding box center [278, 617] width 131 height 39
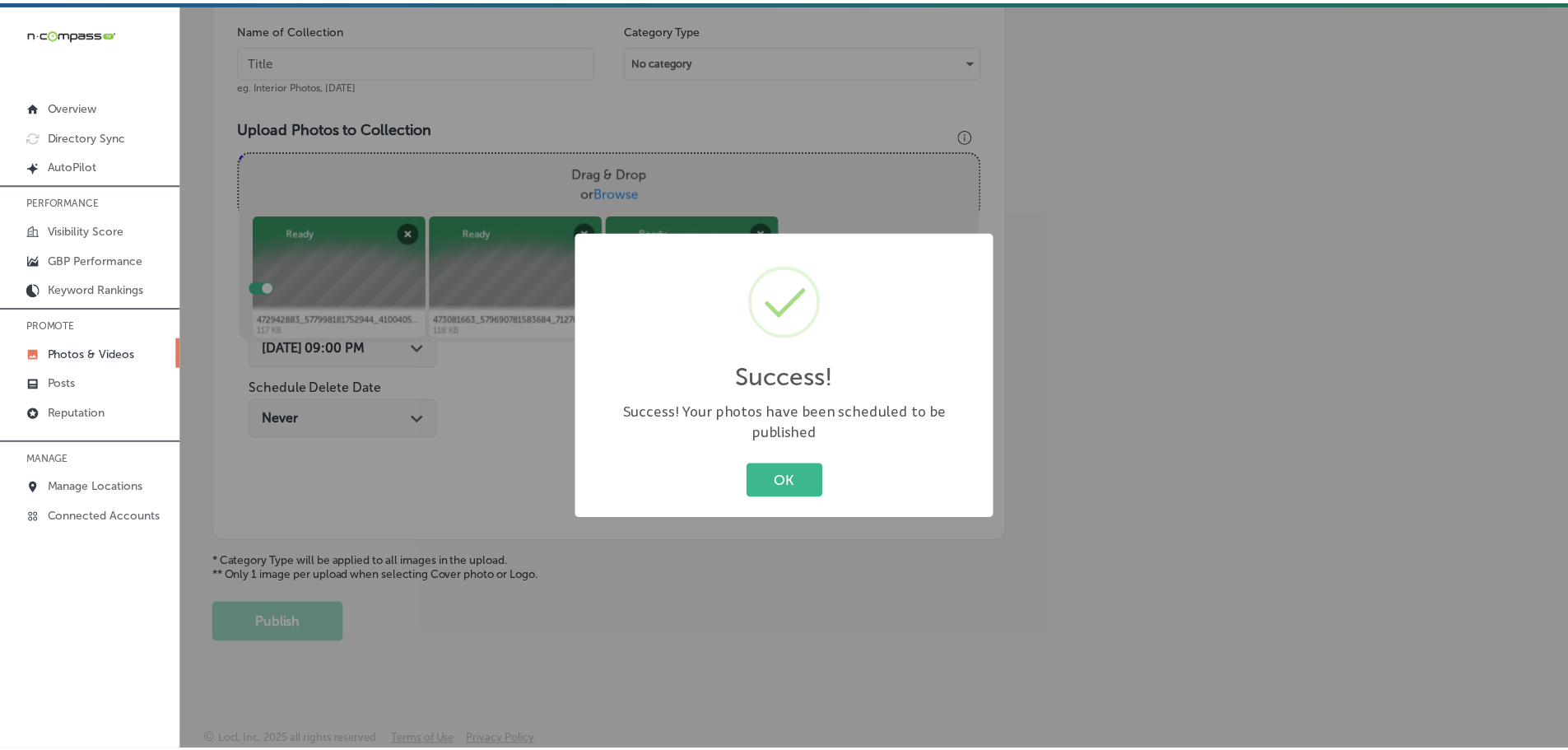
scroll to position [498, 0]
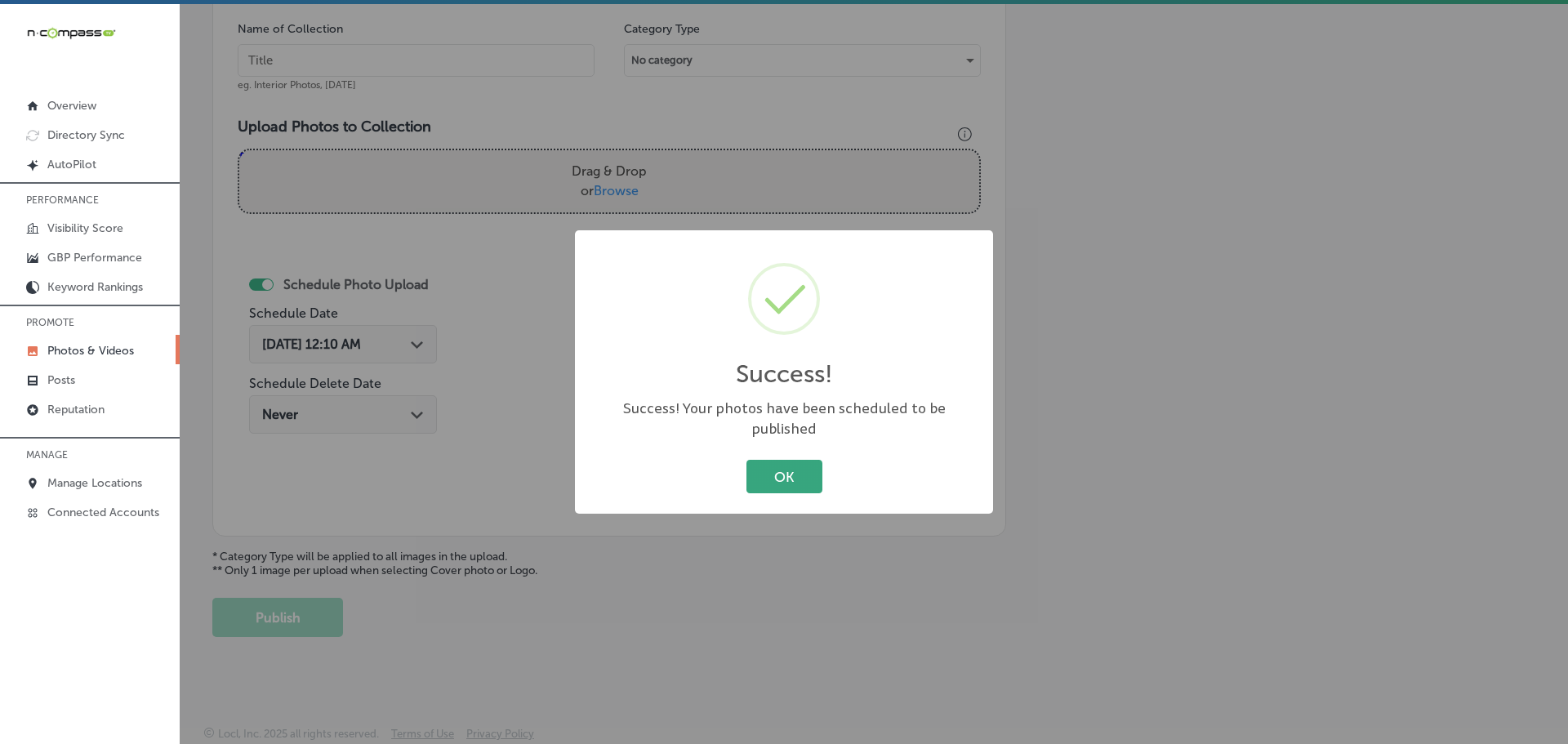
click at [802, 470] on button "OK" at bounding box center [784, 476] width 76 height 33
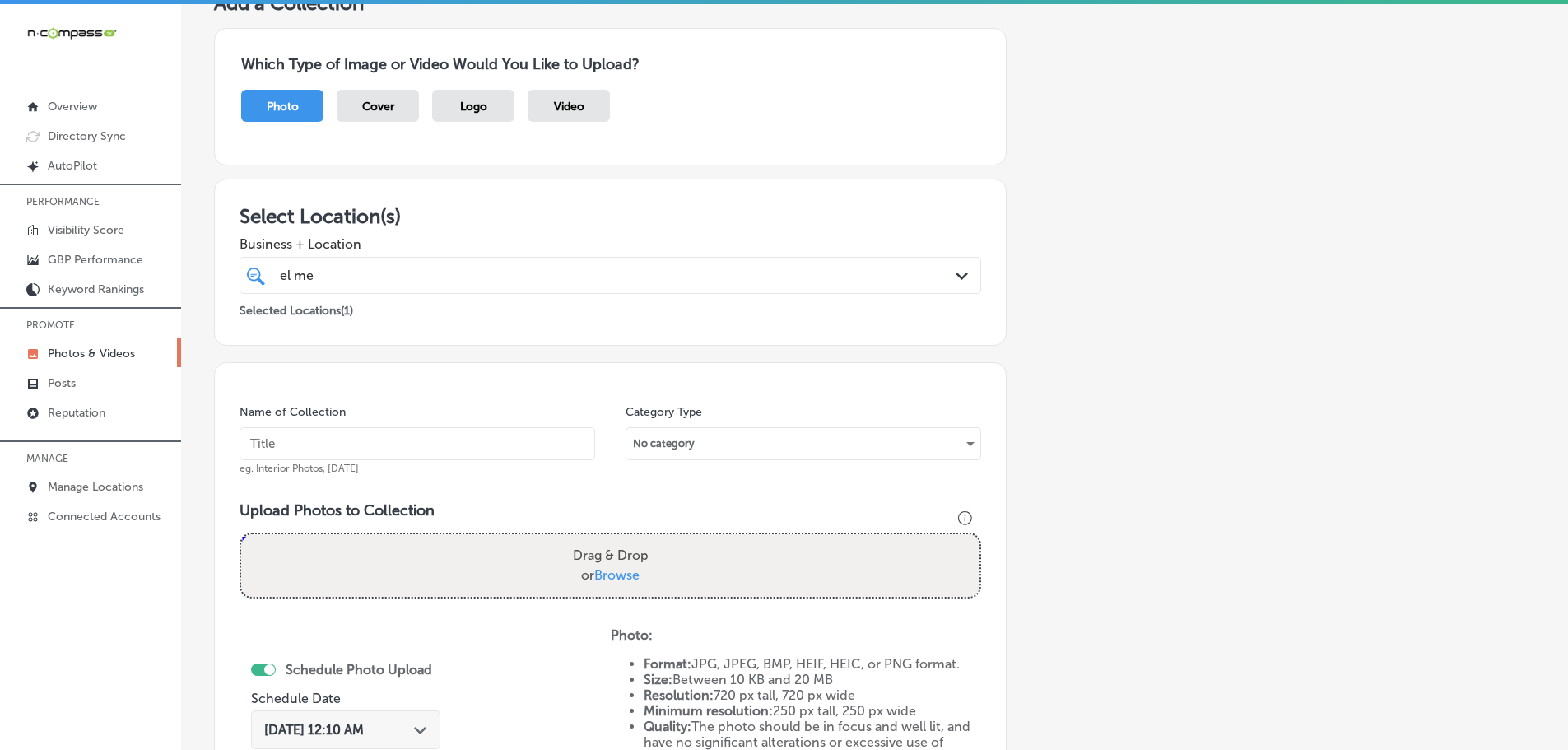
scroll to position [4, 0]
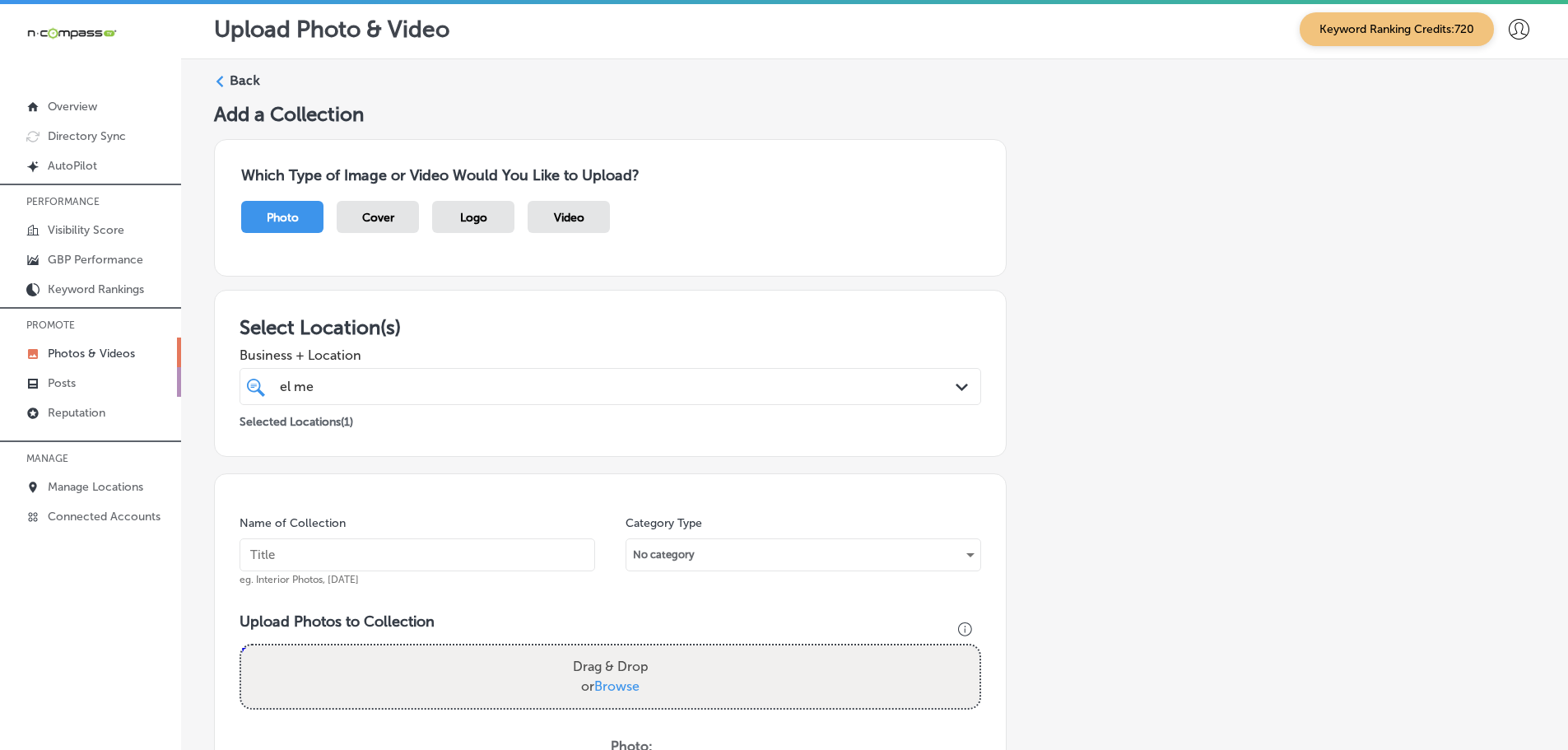
click at [55, 378] on p "Posts" at bounding box center [62, 383] width 28 height 14
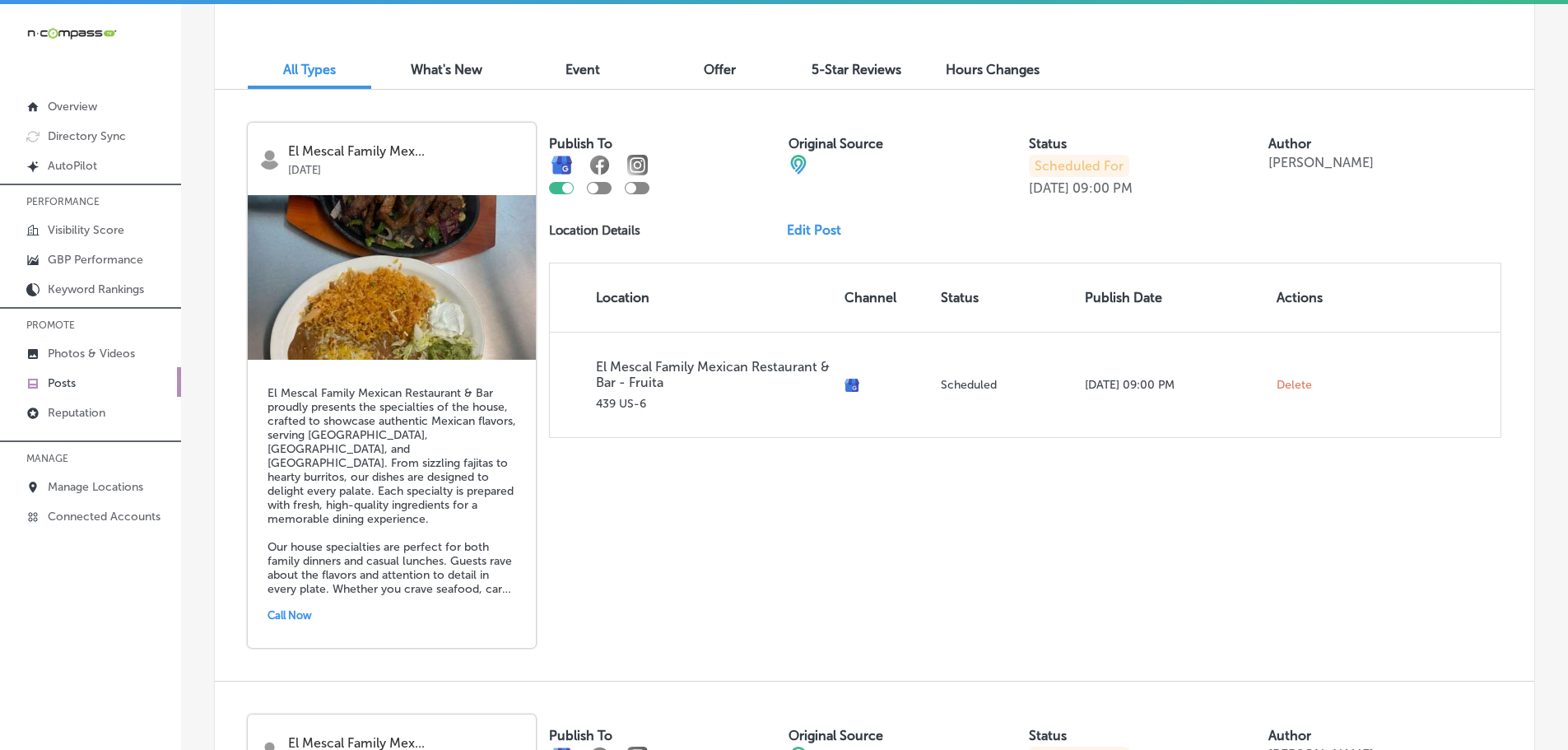
scroll to position [455, 0]
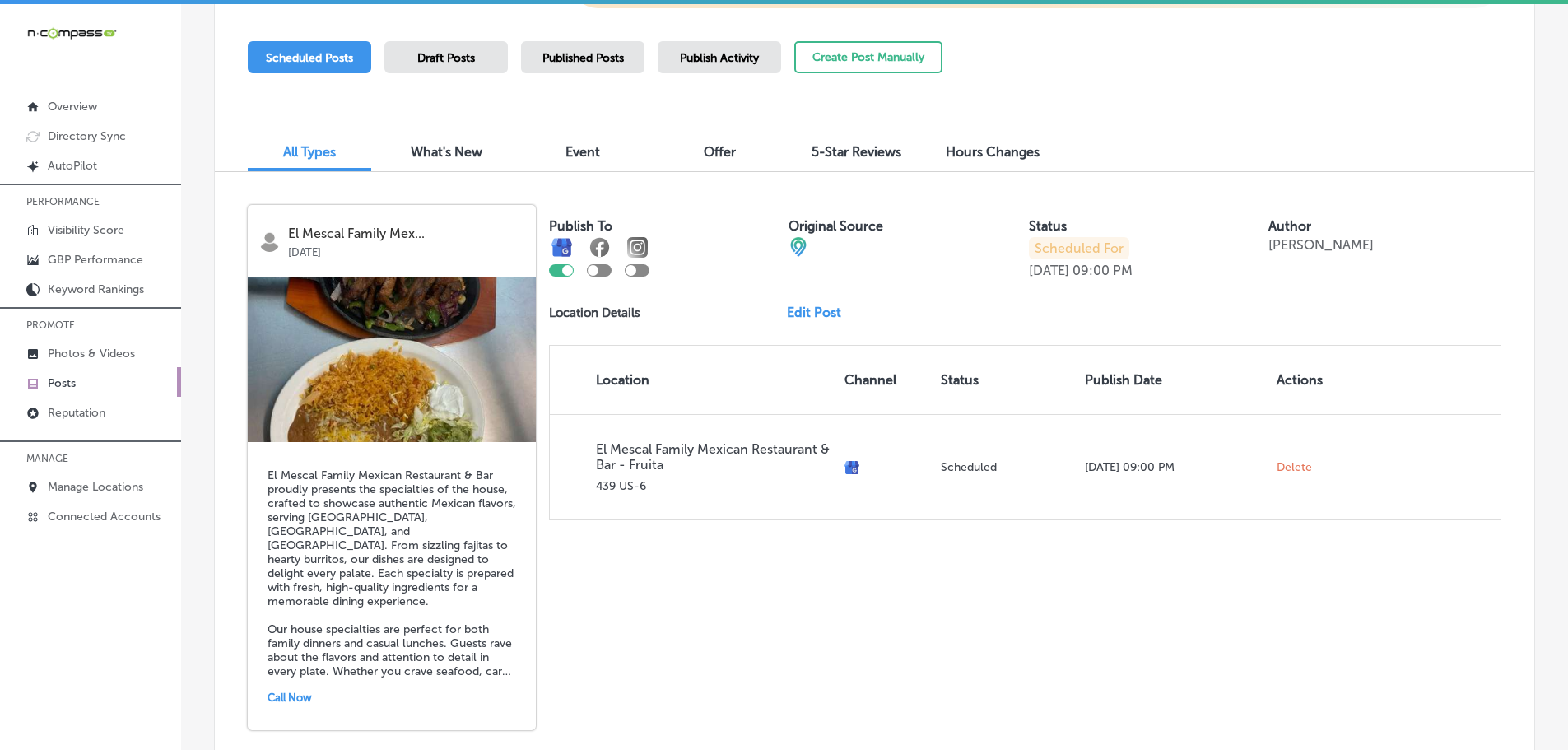
click at [608, 55] on span "Published Posts" at bounding box center [583, 58] width 82 height 14
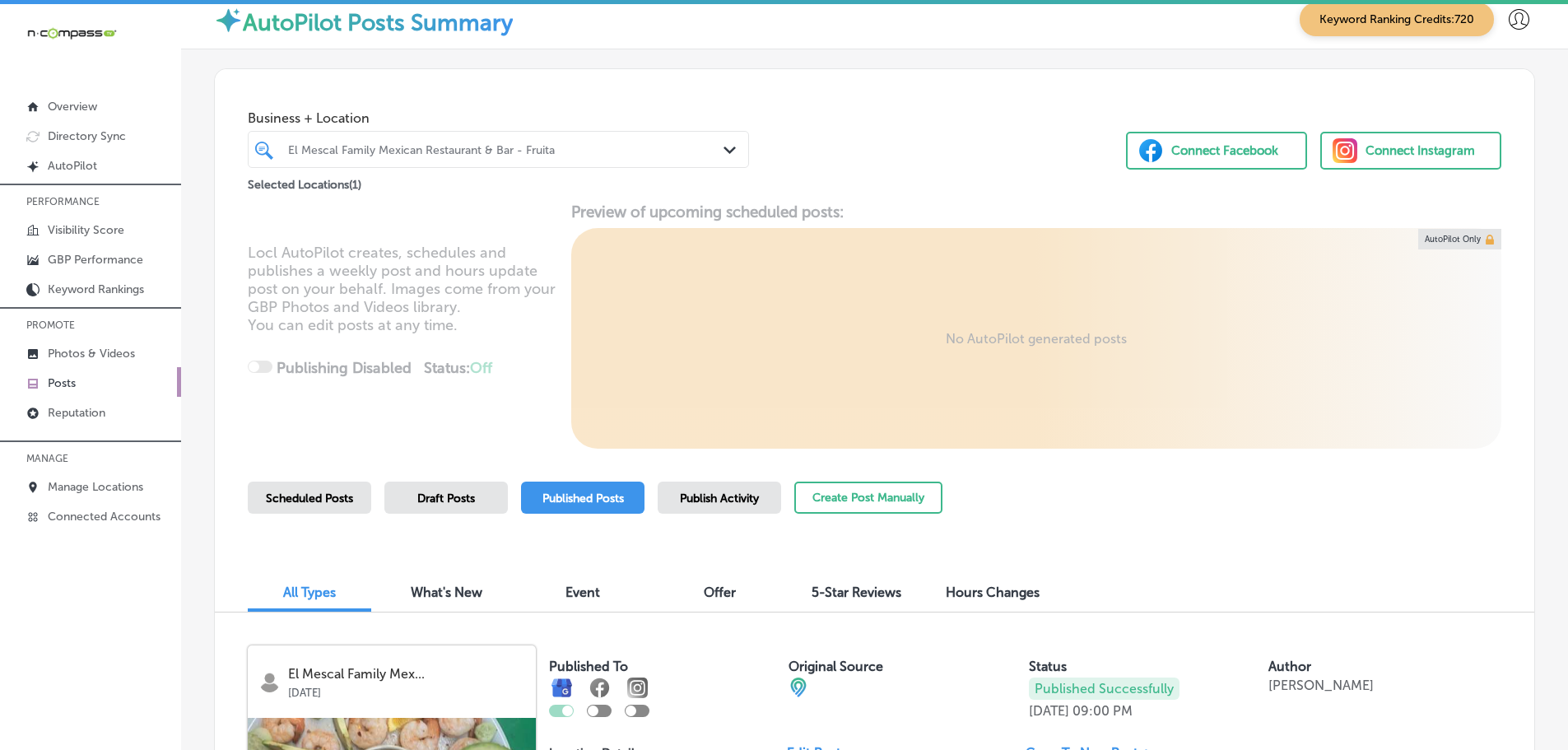
scroll to position [0, 0]
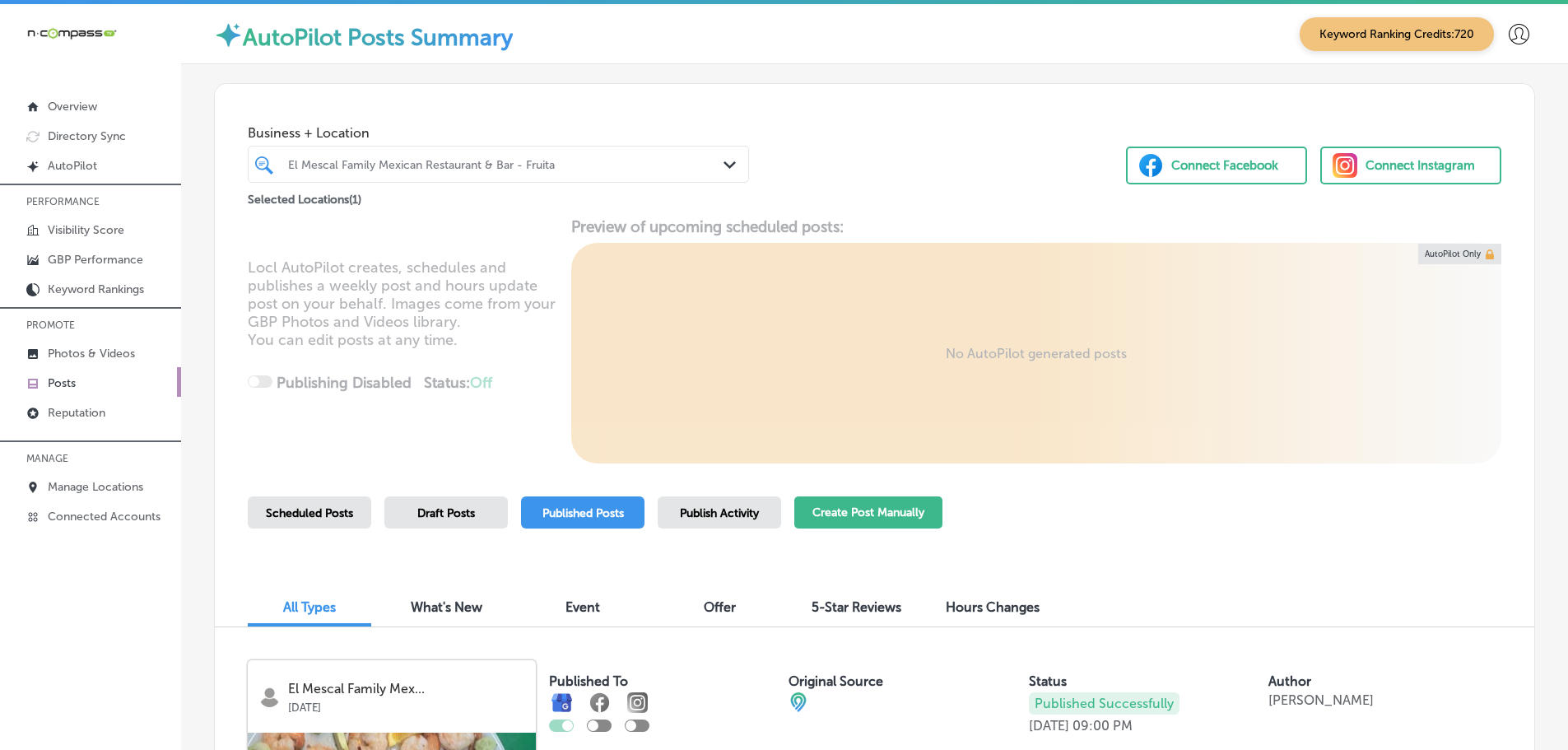
click at [850, 516] on button "Create Post Manually" at bounding box center [868, 512] width 148 height 32
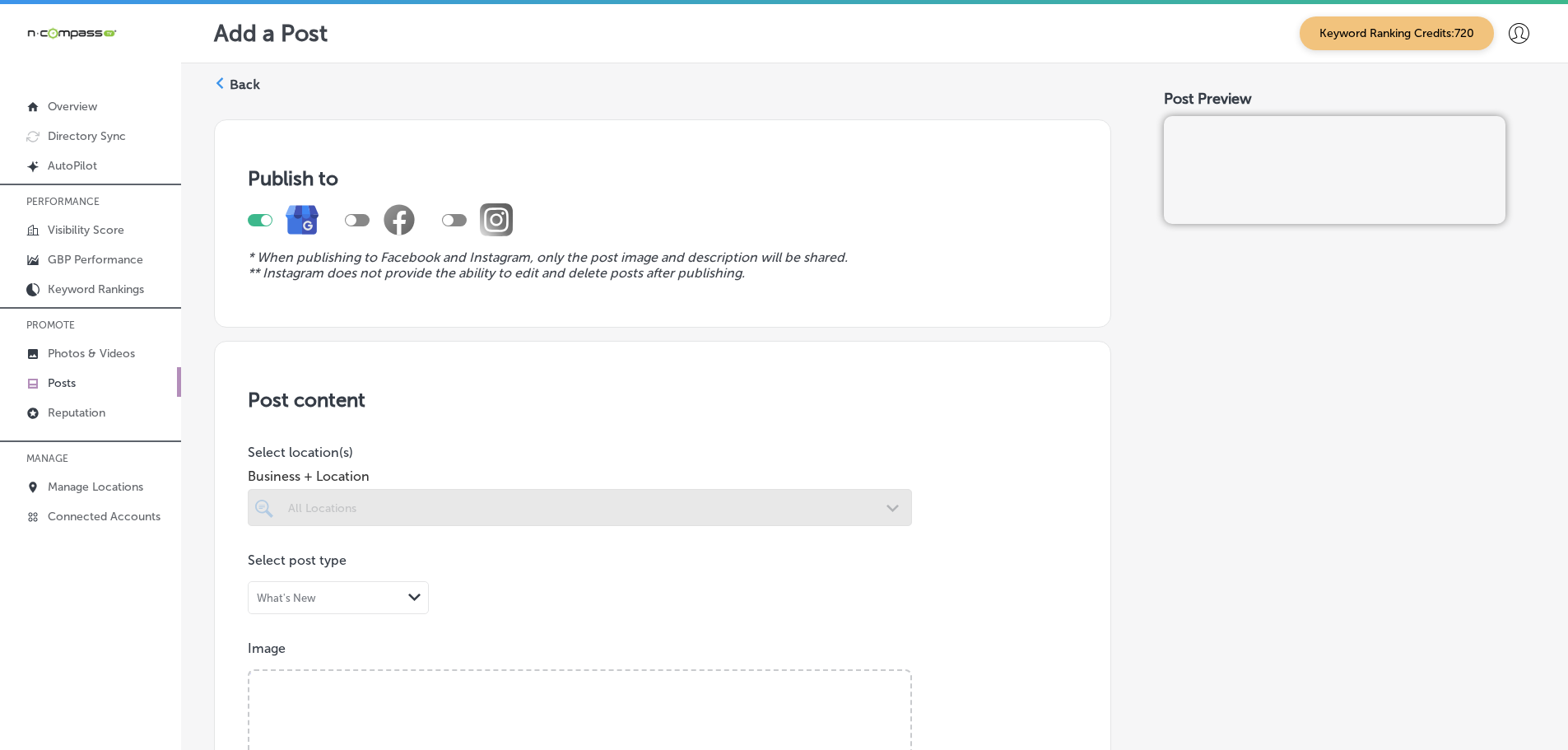
click at [873, 501] on div at bounding box center [579, 507] width 664 height 37
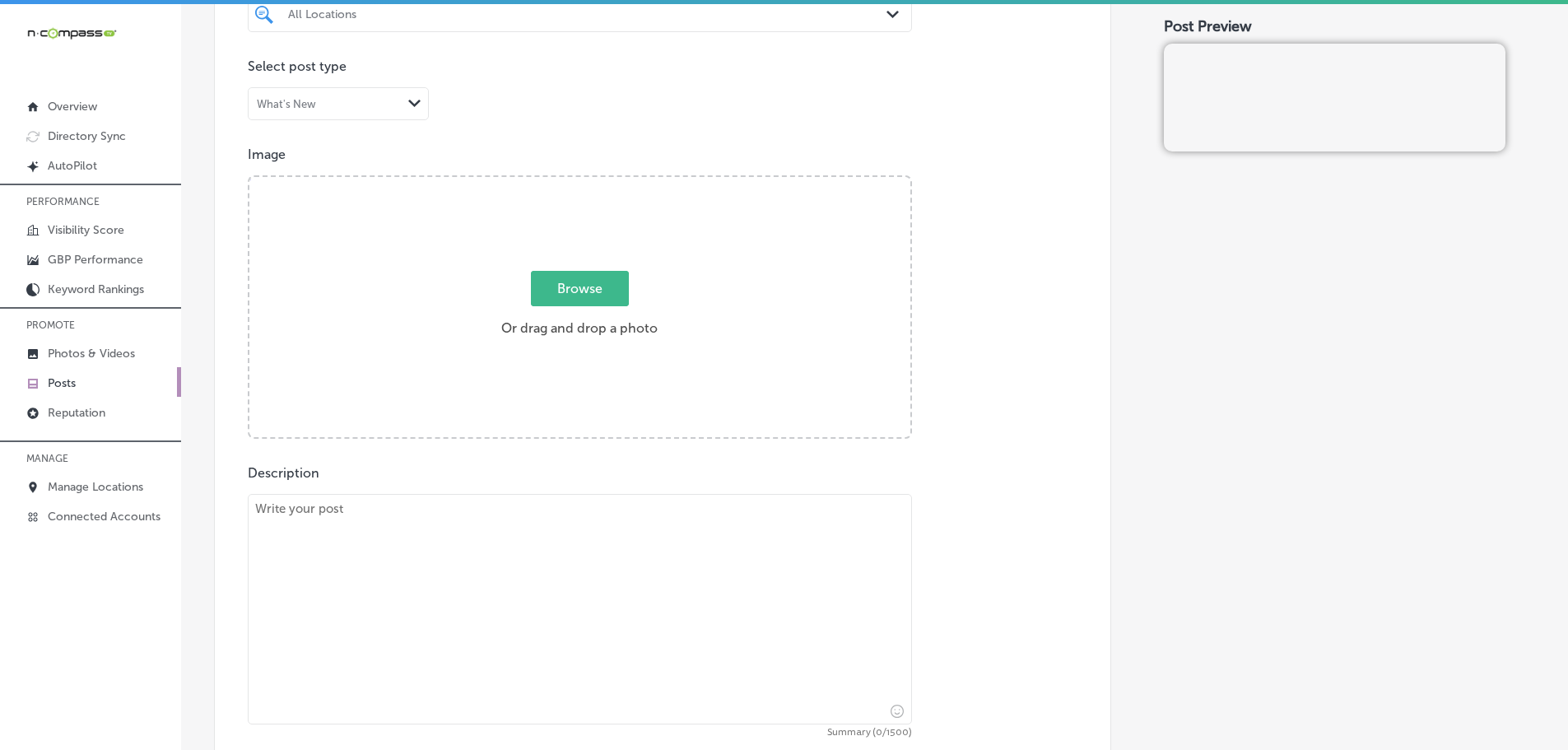
scroll to position [246, 0]
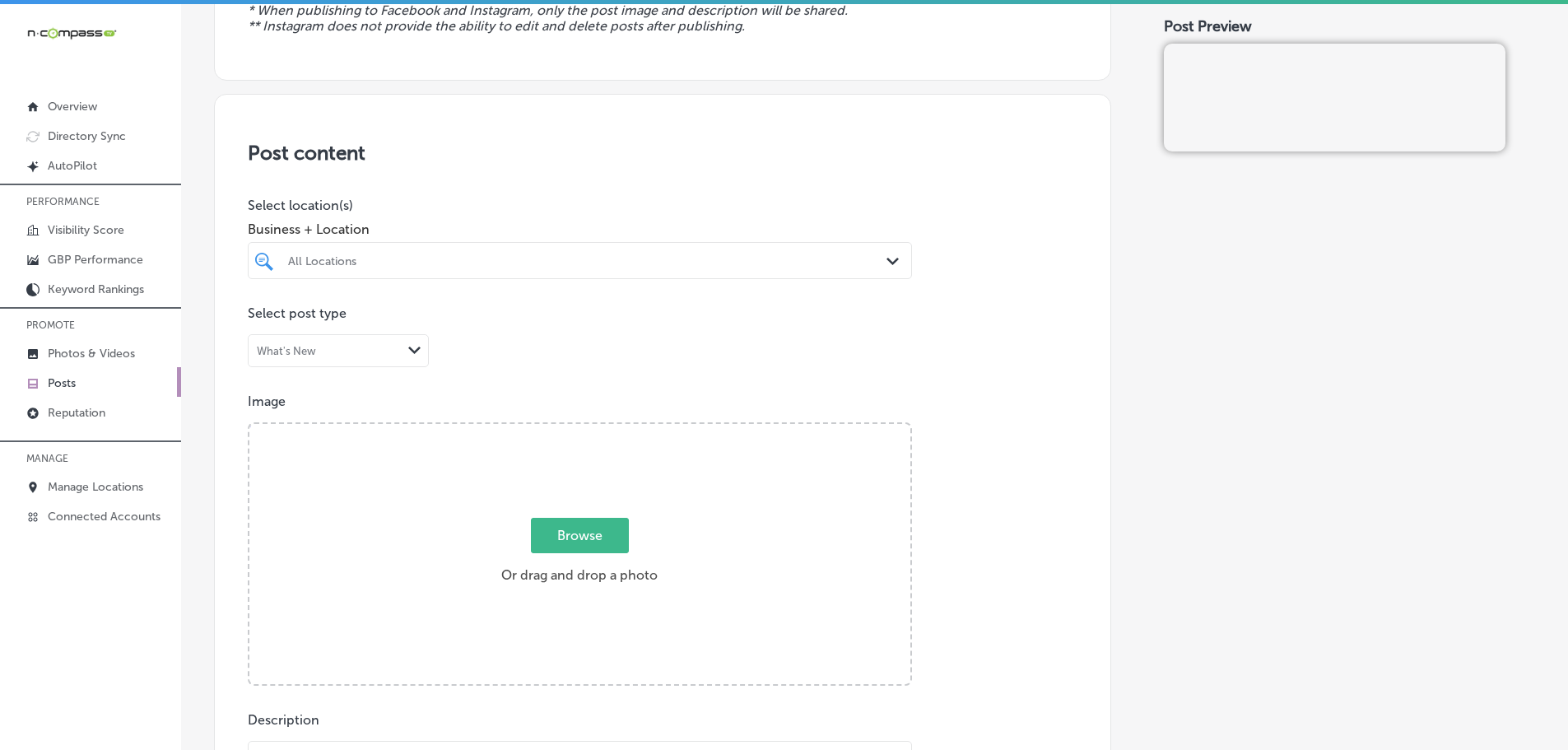
click at [887, 262] on icon "Path Created with Sketch." at bounding box center [893, 261] width 12 height 7
click at [328, 322] on label "El Mescal Family Mexican Restaurant & Bar - Fruita" at bounding box center [382, 327] width 195 height 28
type input "el mes"
click at [474, 224] on span "Business + Location" at bounding box center [579, 229] width 664 height 16
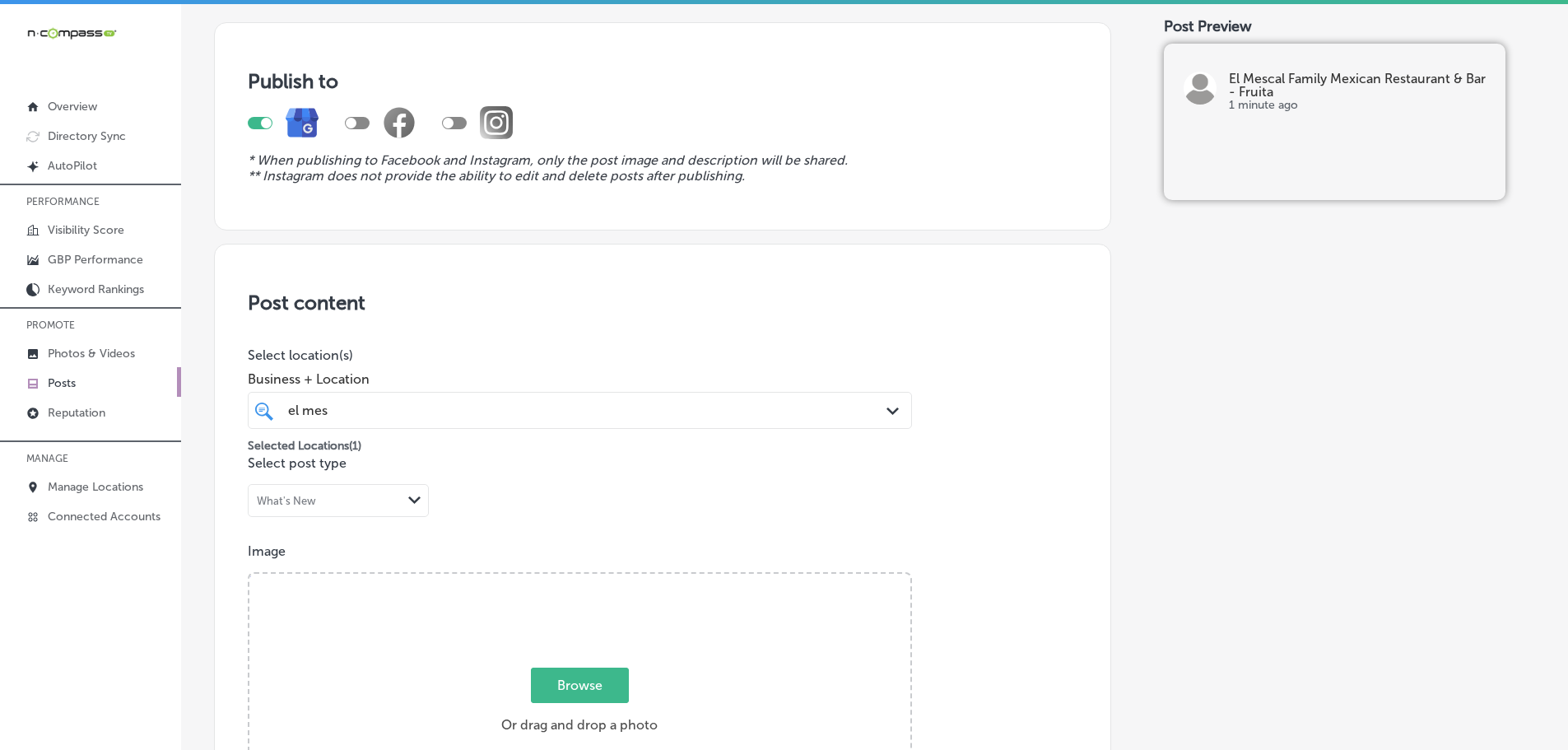
scroll to position [0, 0]
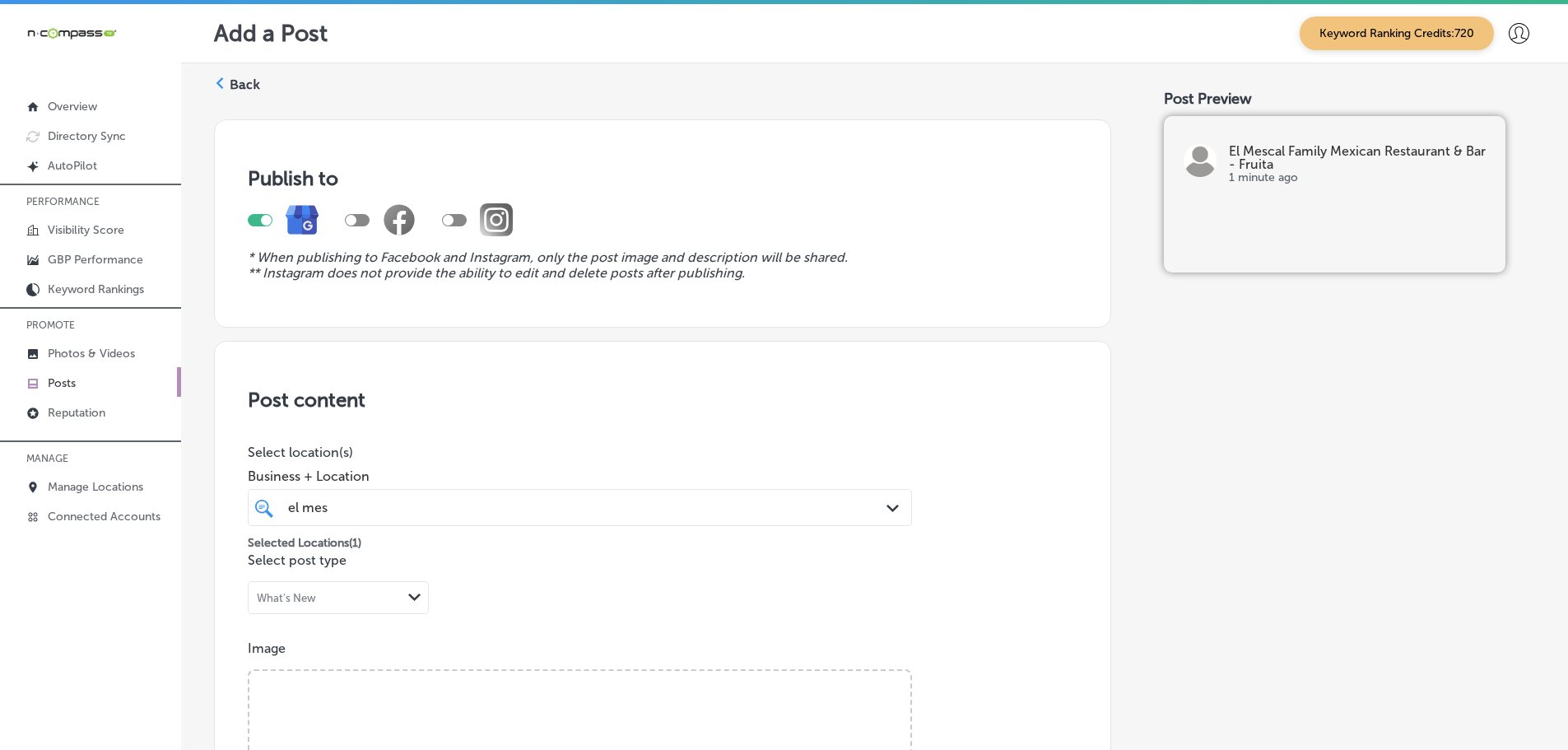
click at [221, 85] on icon at bounding box center [219, 83] width 11 height 11
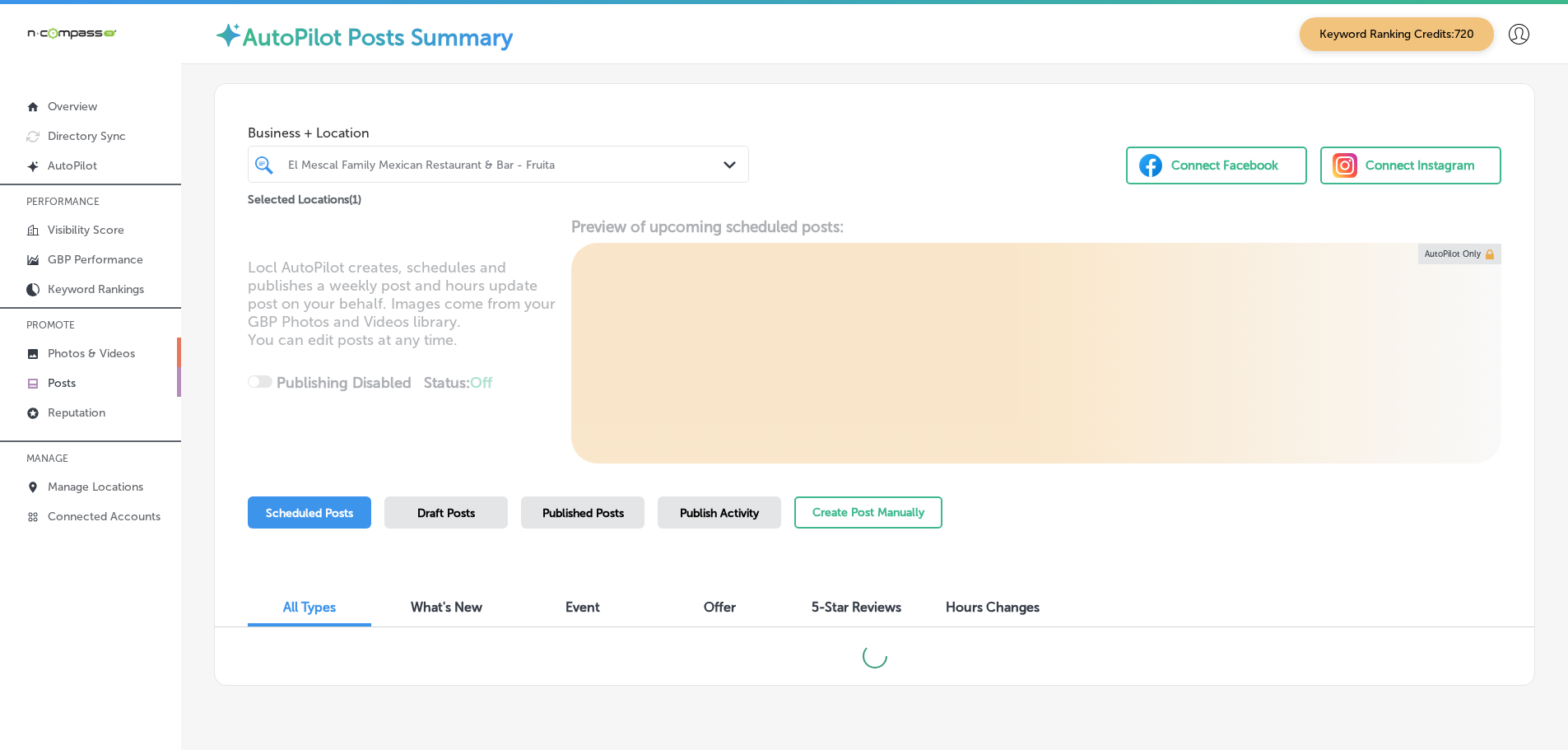
click at [69, 350] on p "Photos & Videos" at bounding box center [91, 354] width 87 height 14
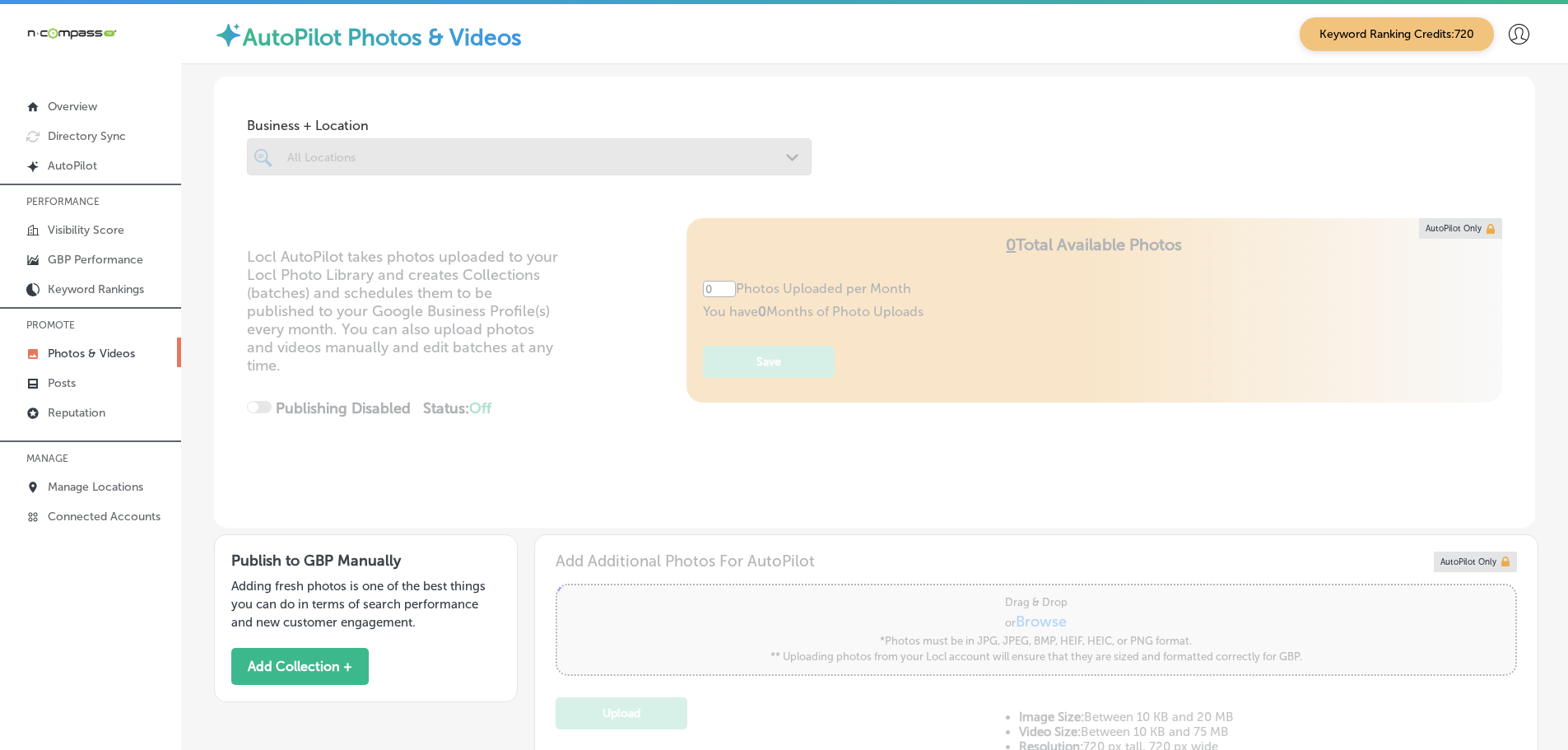
type input "5"
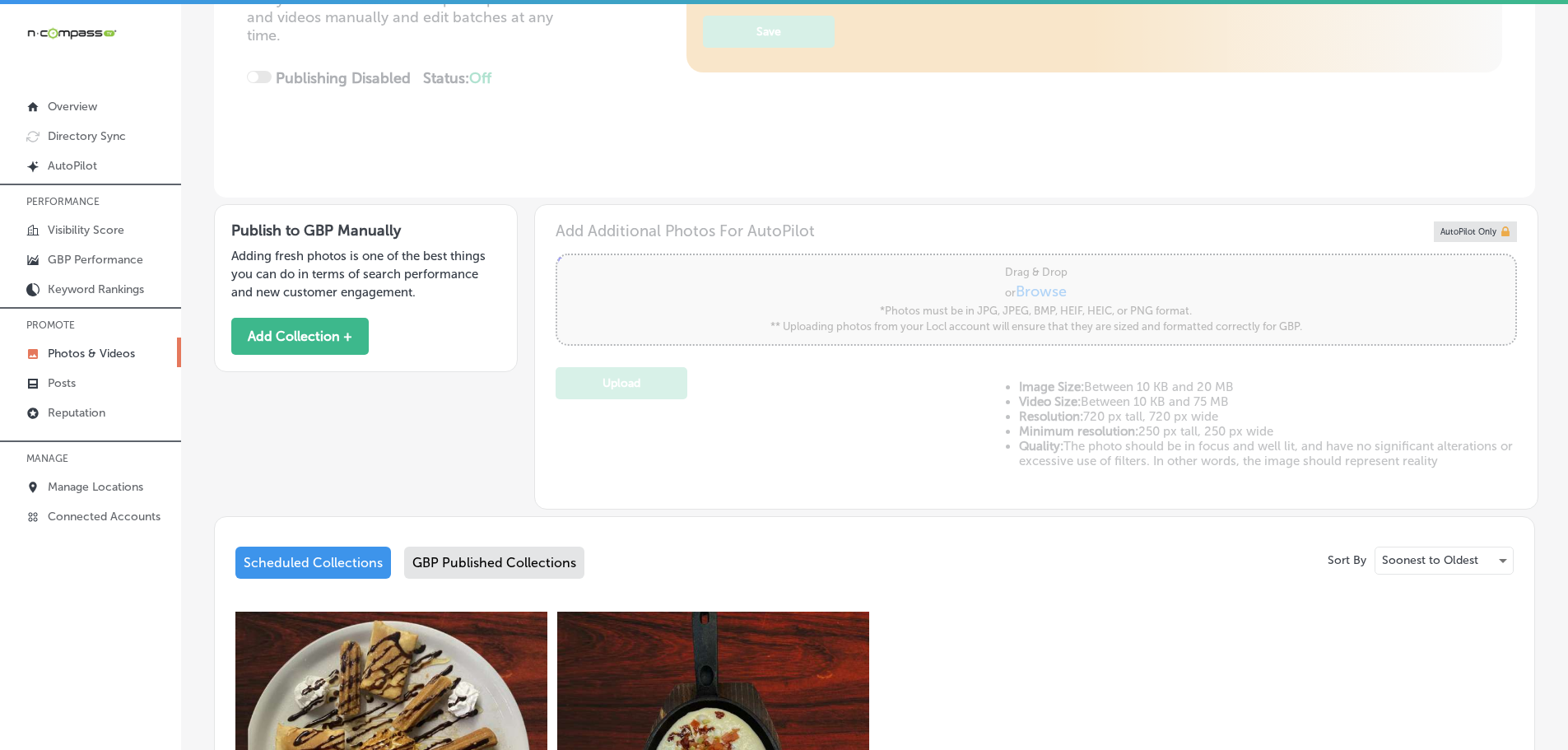
scroll to position [329, 0]
click at [346, 347] on button "Add Collection +" at bounding box center [300, 337] width 137 height 37
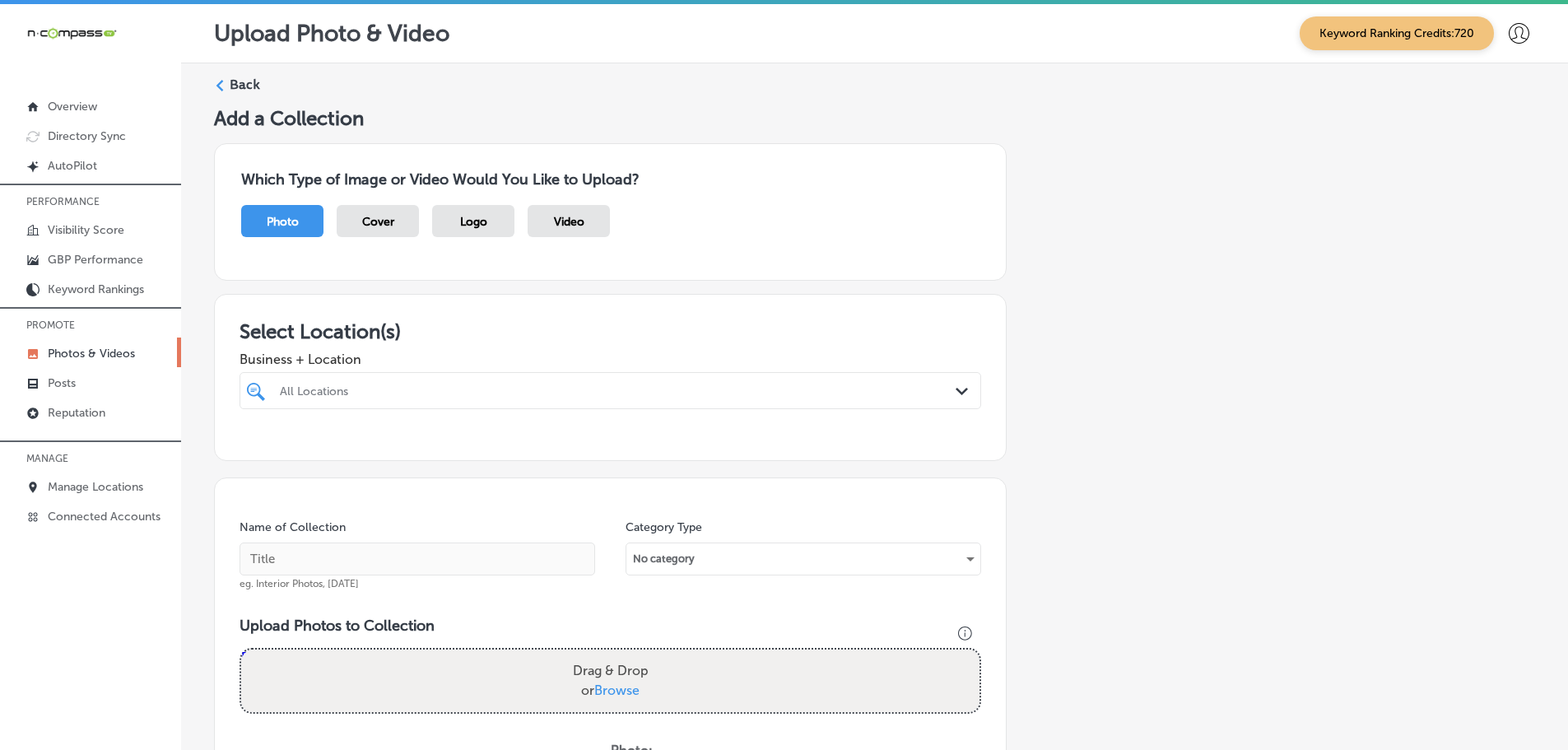
click at [955, 389] on icon "Path Created with Sketch." at bounding box center [961, 391] width 12 height 7
click at [405, 457] on label "El Mescal Family Mexican Restaurant & Bar - Fruita" at bounding box center [386, 458] width 217 height 28
type input "el mesc"
click at [546, 335] on h3 "Select Location(s)" at bounding box center [610, 331] width 741 height 24
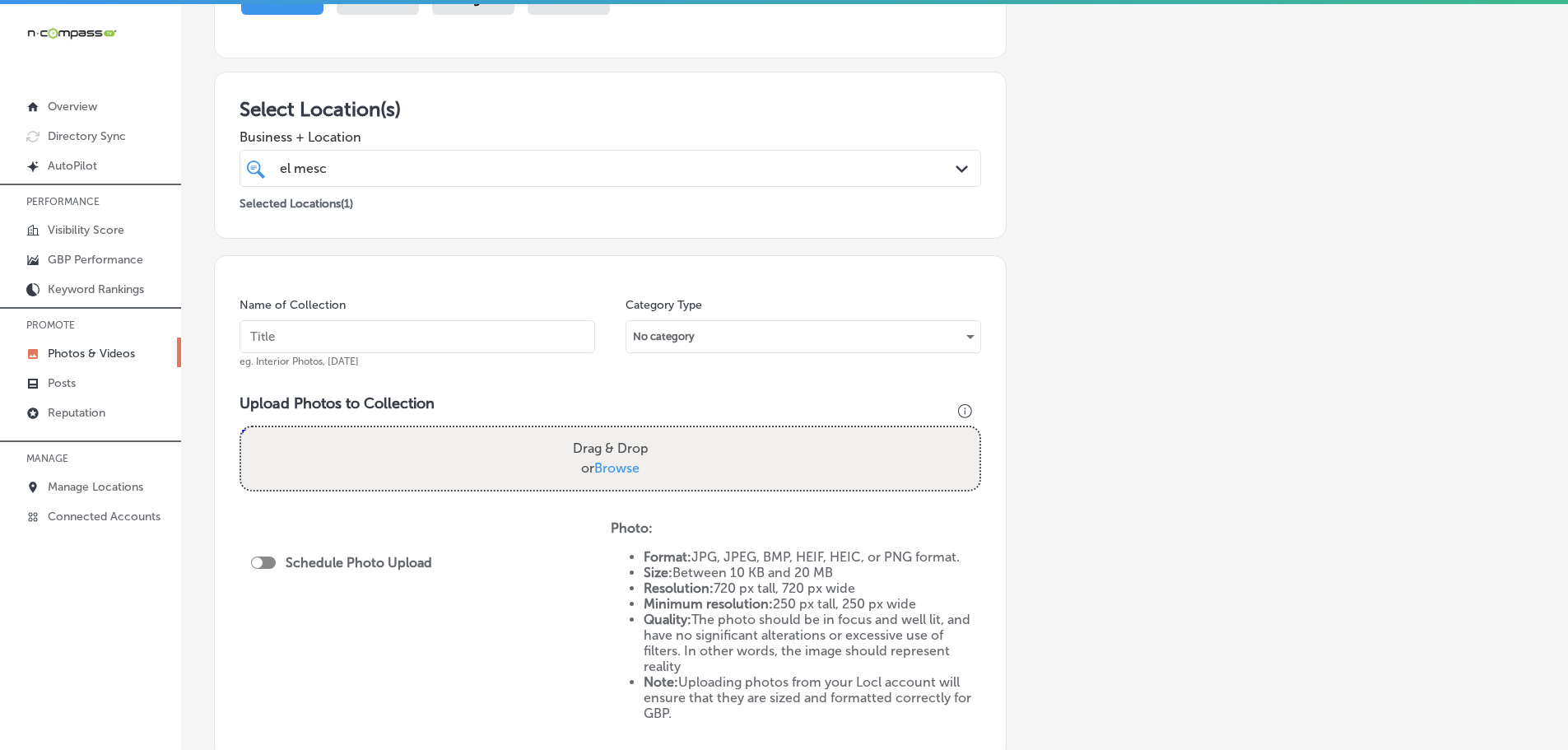
scroll to position [246, 0]
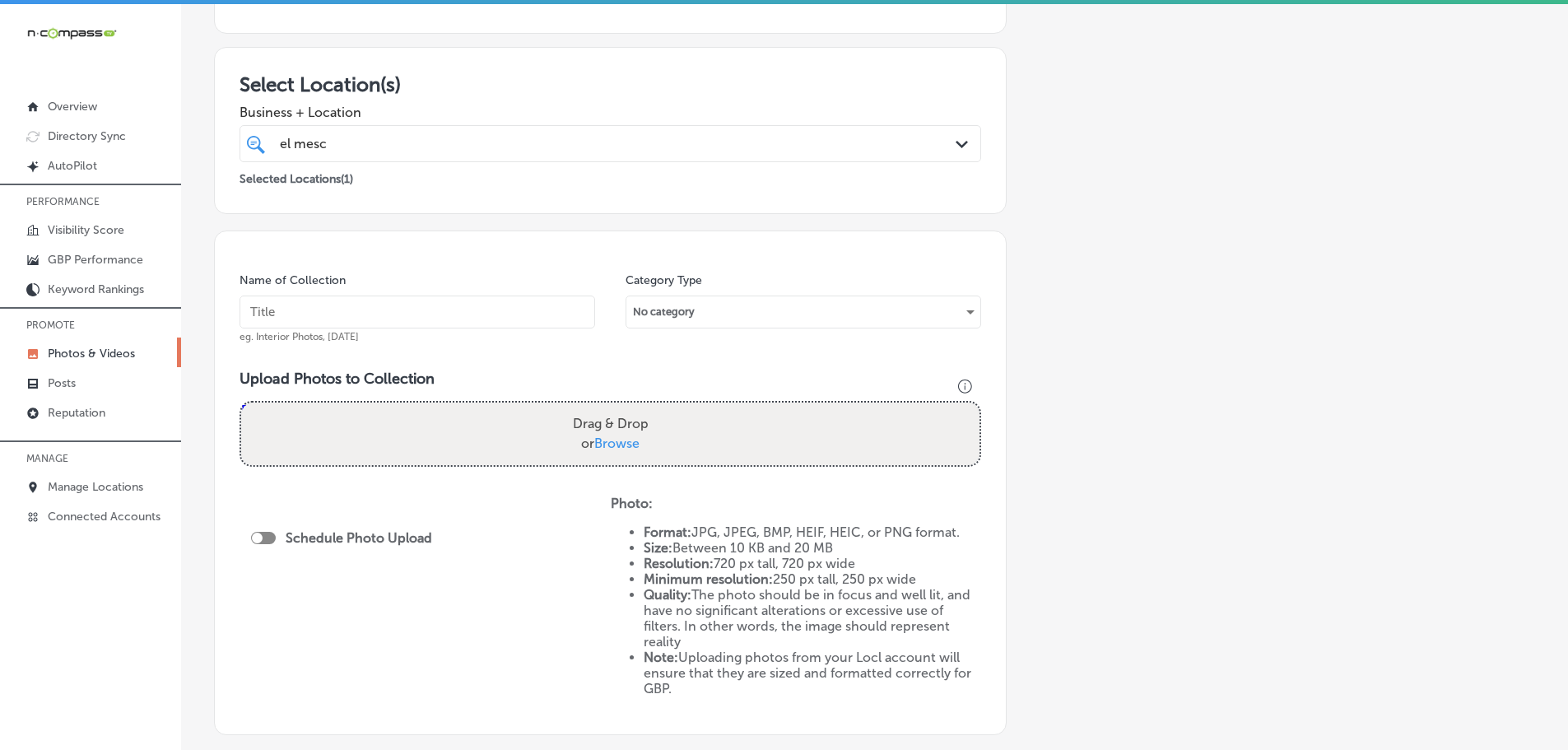
click at [613, 445] on span "Browse" at bounding box center [616, 444] width 45 height 16
click at [613, 408] on input "Drag & Drop or Browse" at bounding box center [610, 405] width 739 height 5
type input "C:\fakepath\gallery14-1-1200x900.jpg"
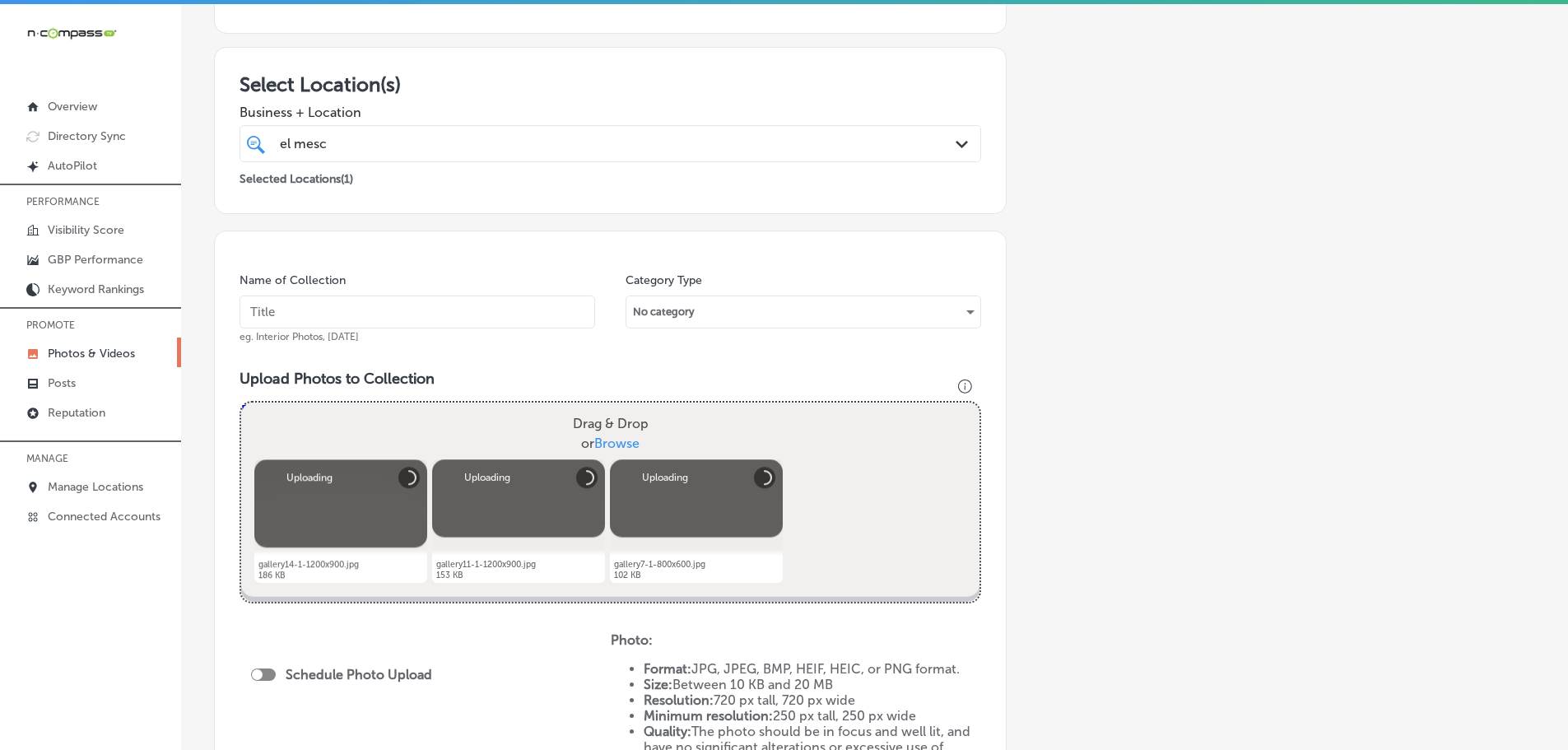
click at [359, 312] on input "text" at bounding box center [417, 312] width 356 height 33
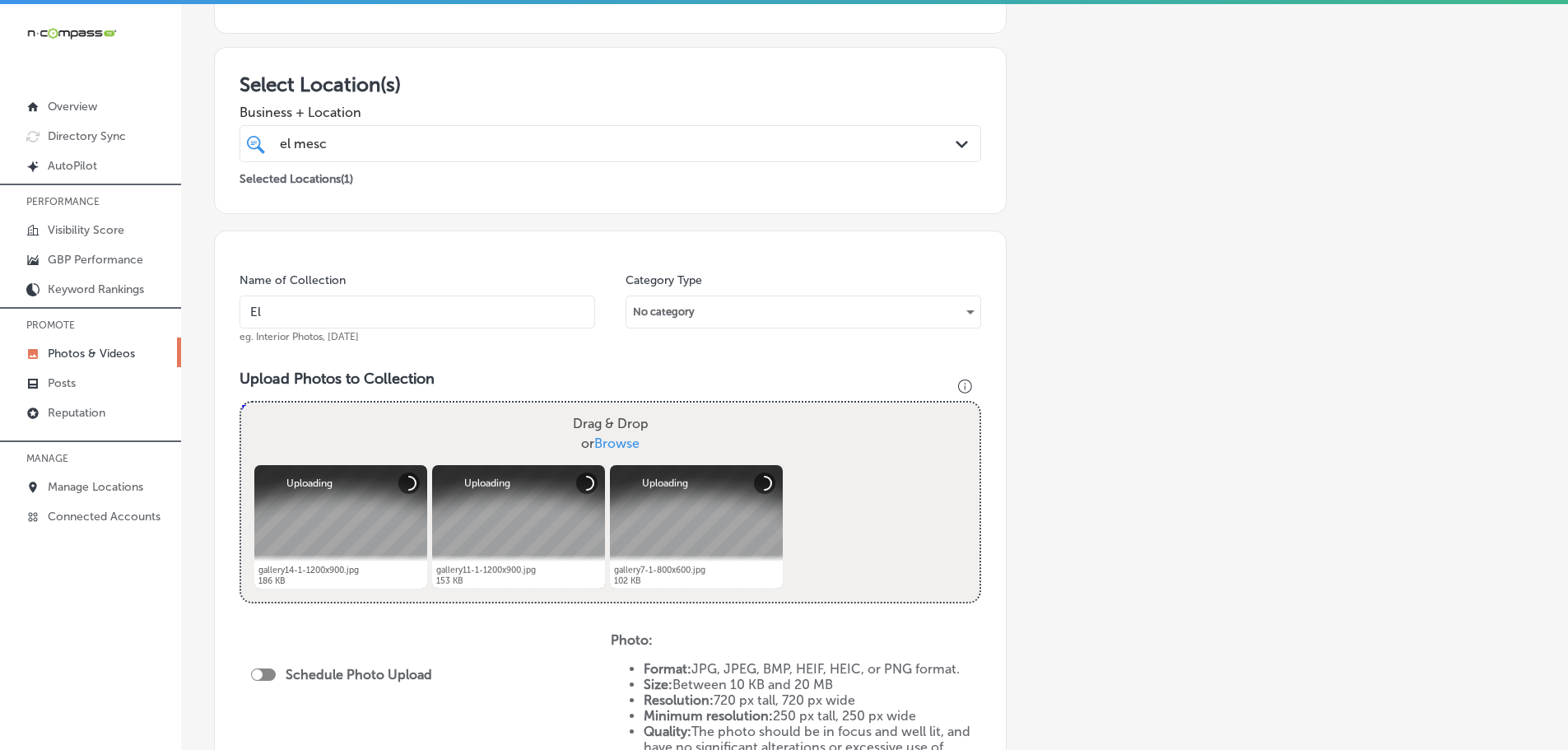
type input "El Mescal Family Mexican Restaurant & Bar - Fruita"
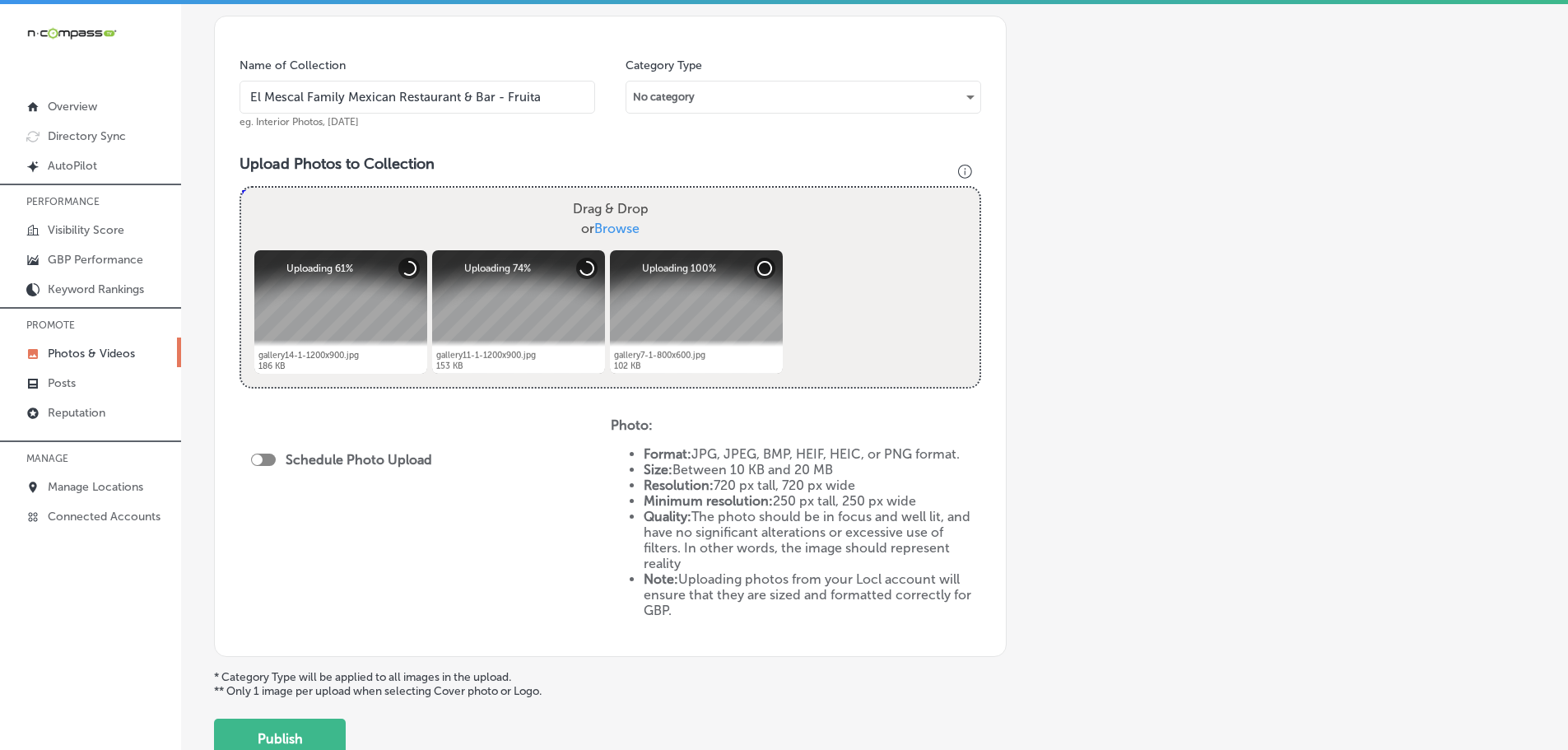
scroll to position [494, 0]
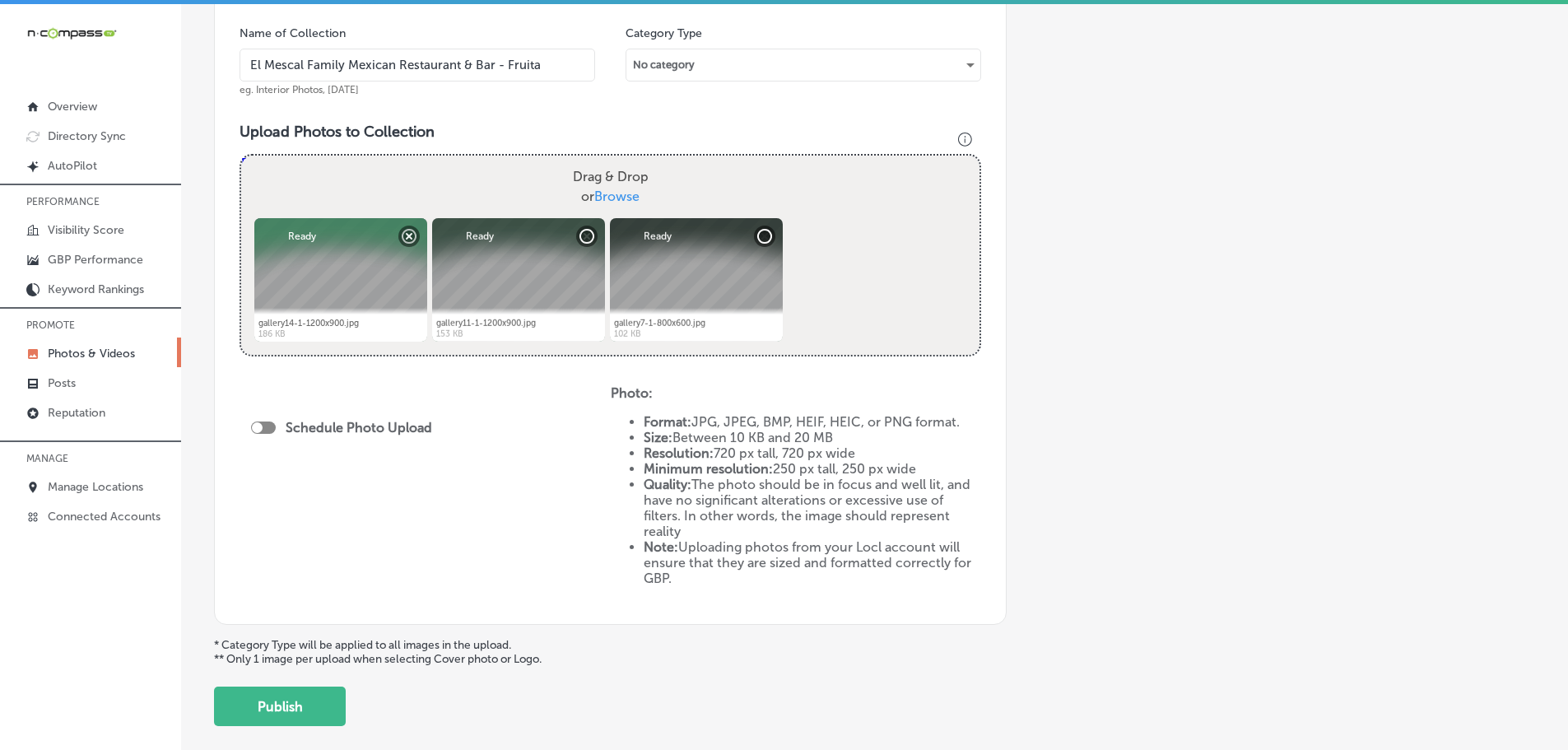
click at [259, 425] on div at bounding box center [257, 428] width 11 height 11
checkbox input "true"
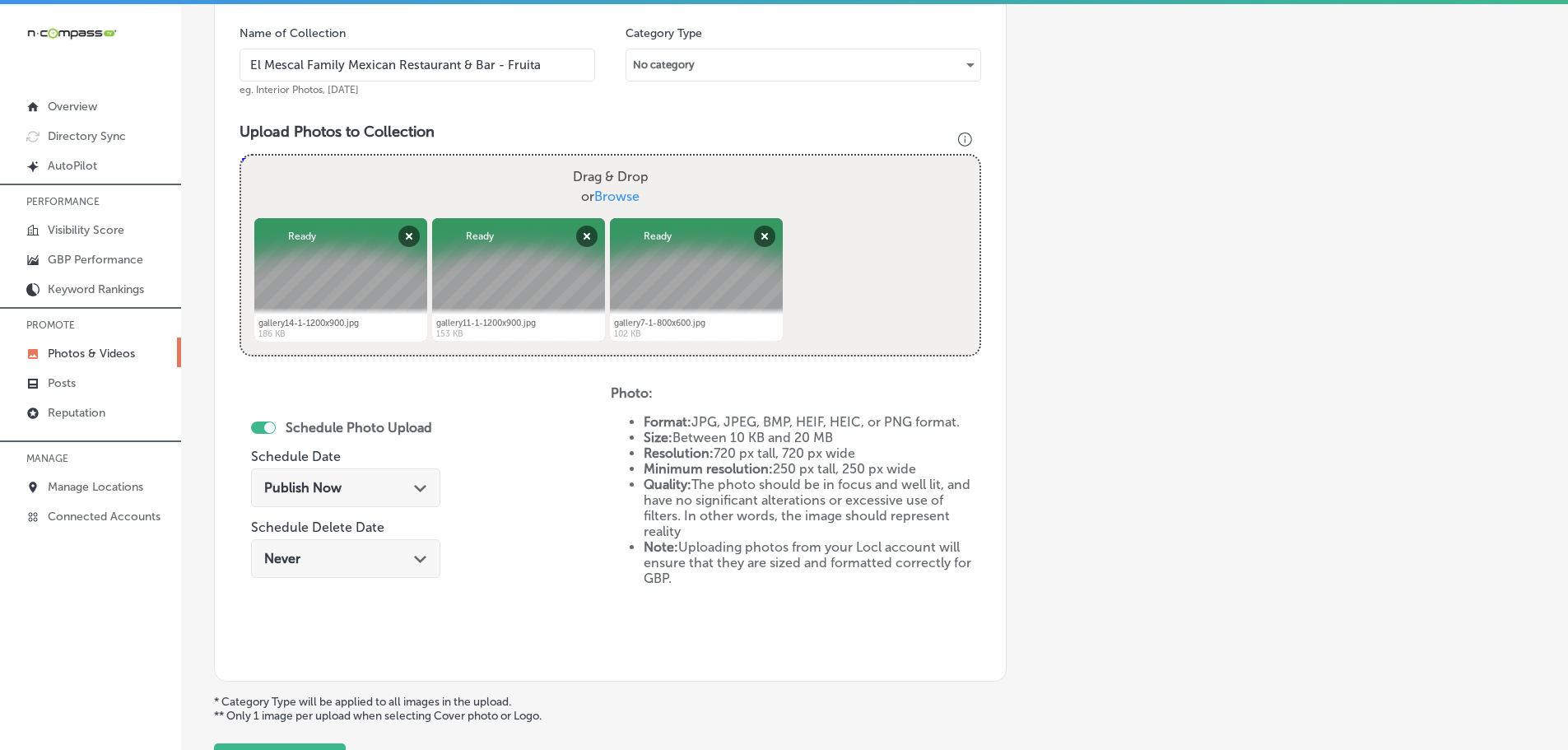
click at [422, 485] on icon "Path Created with Sketch." at bounding box center [420, 489] width 12 height 7
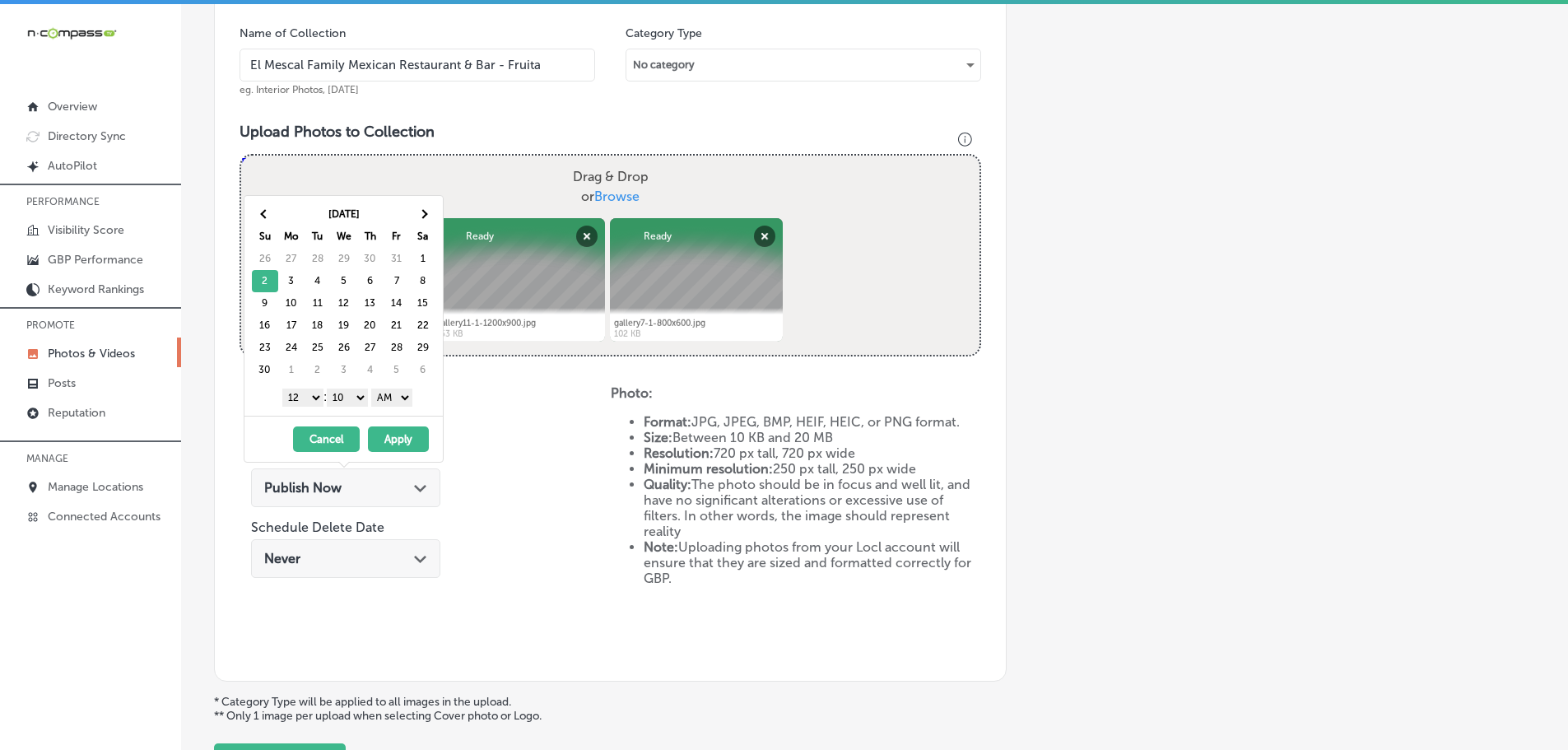
click at [313, 395] on select "1 2 3 4 5 6 7 8 9 10 11 12" at bounding box center [303, 397] width 41 height 18
click at [345, 399] on select "00 10 20 30 40 50" at bounding box center [347, 397] width 41 height 18
click at [389, 398] on select "AM PM" at bounding box center [392, 397] width 41 height 18
click at [399, 439] on button "Apply" at bounding box center [398, 438] width 61 height 26
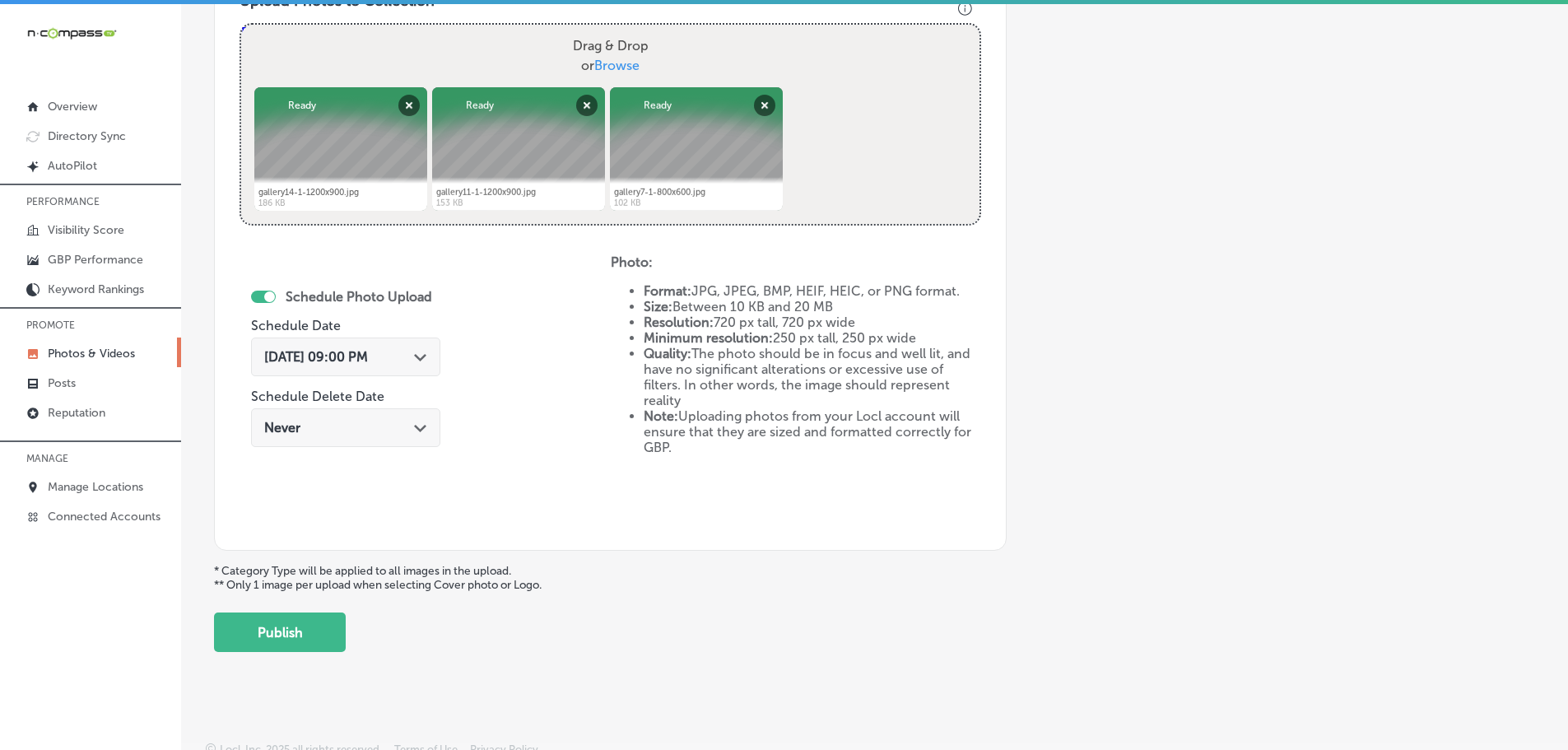
scroll to position [635, 0]
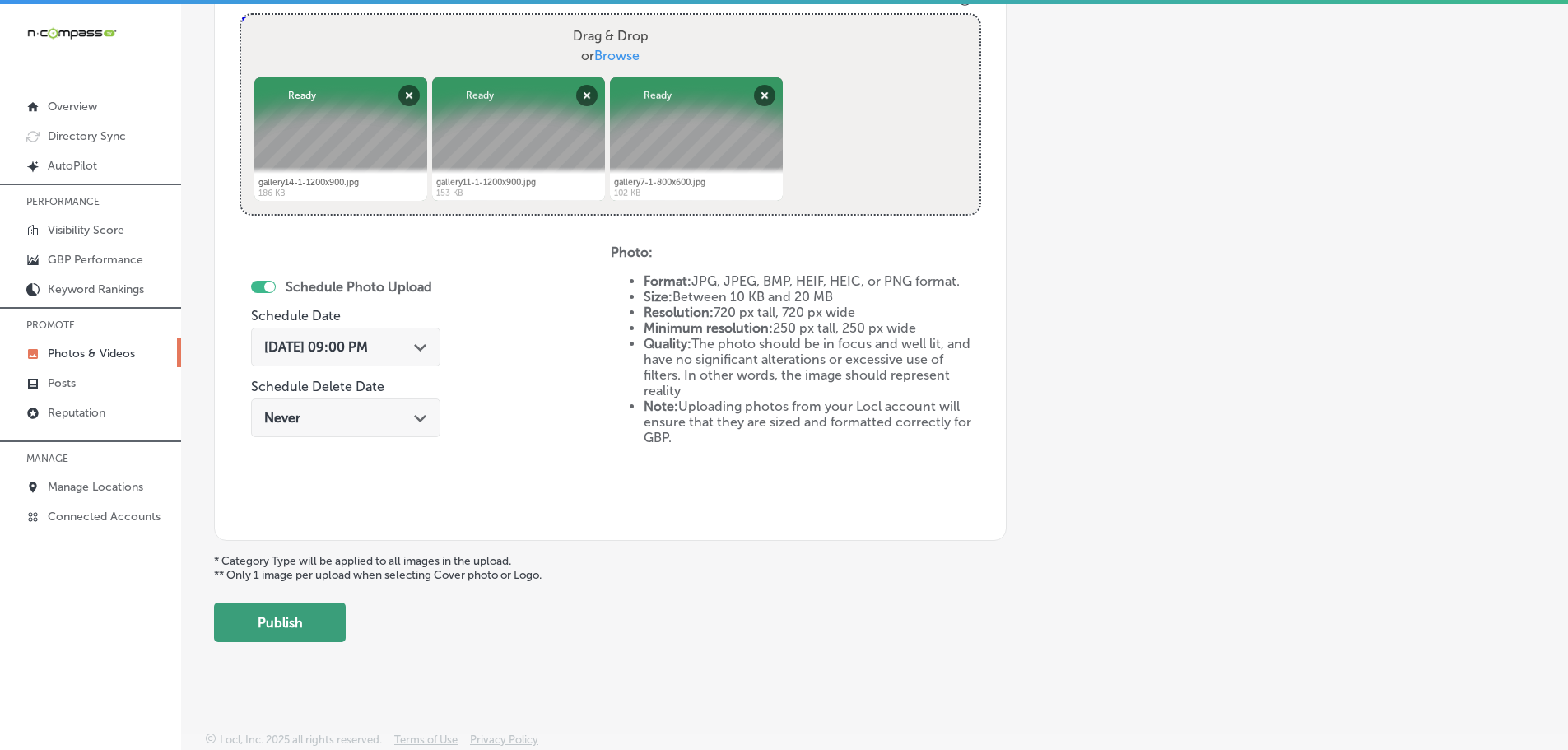
click at [297, 619] on button "Publish" at bounding box center [280, 621] width 132 height 40
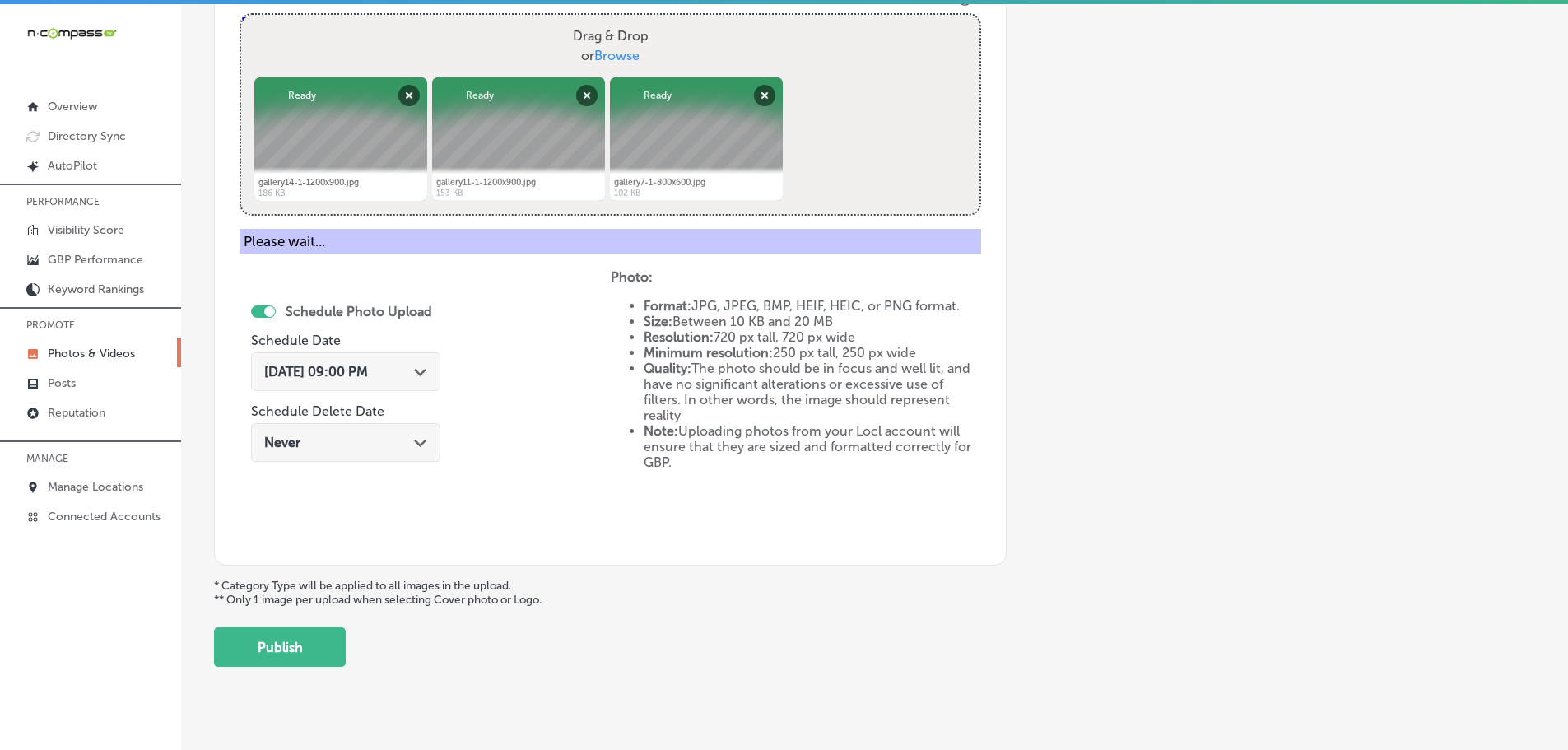
scroll to position [498, 0]
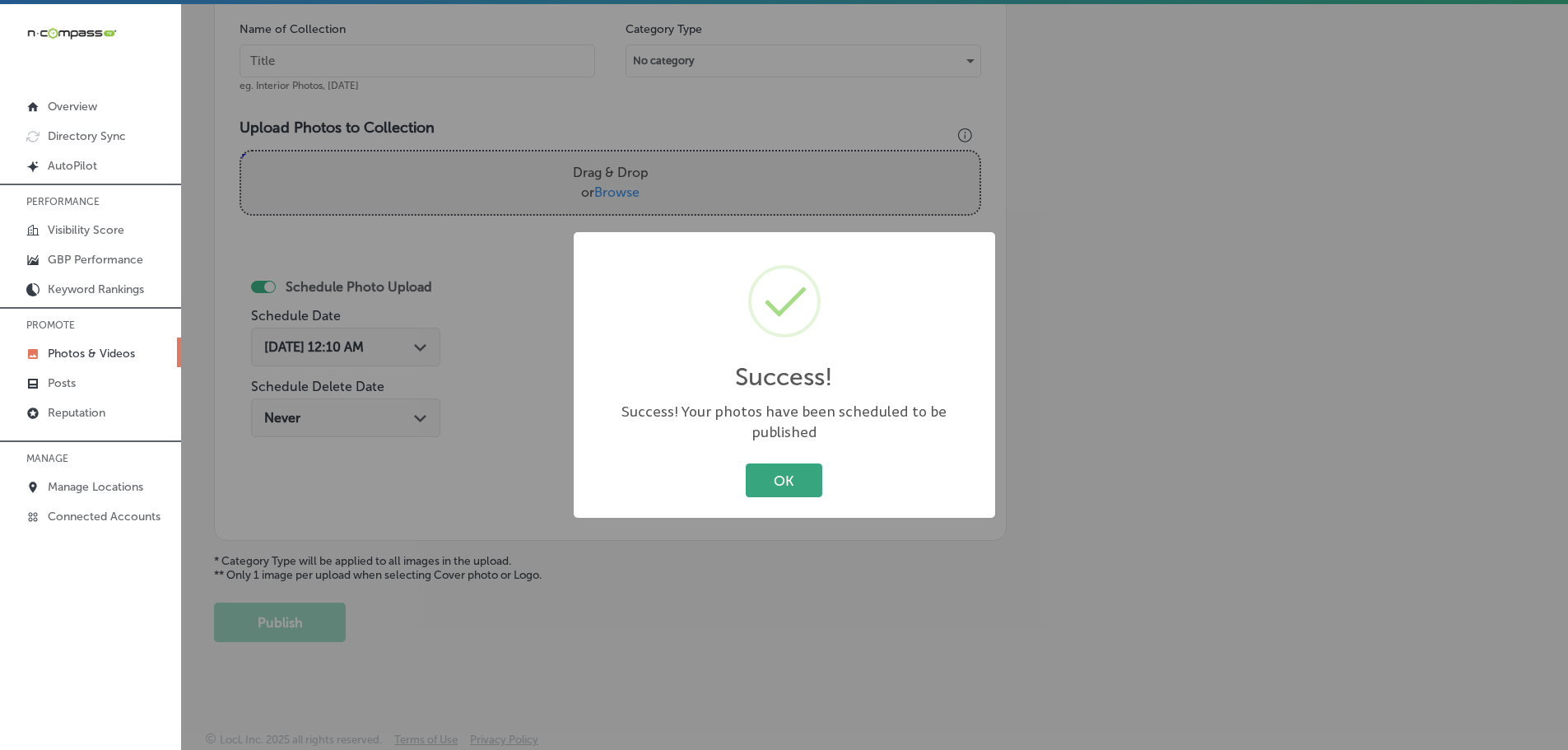
click at [797, 469] on button "OK" at bounding box center [784, 480] width 77 height 33
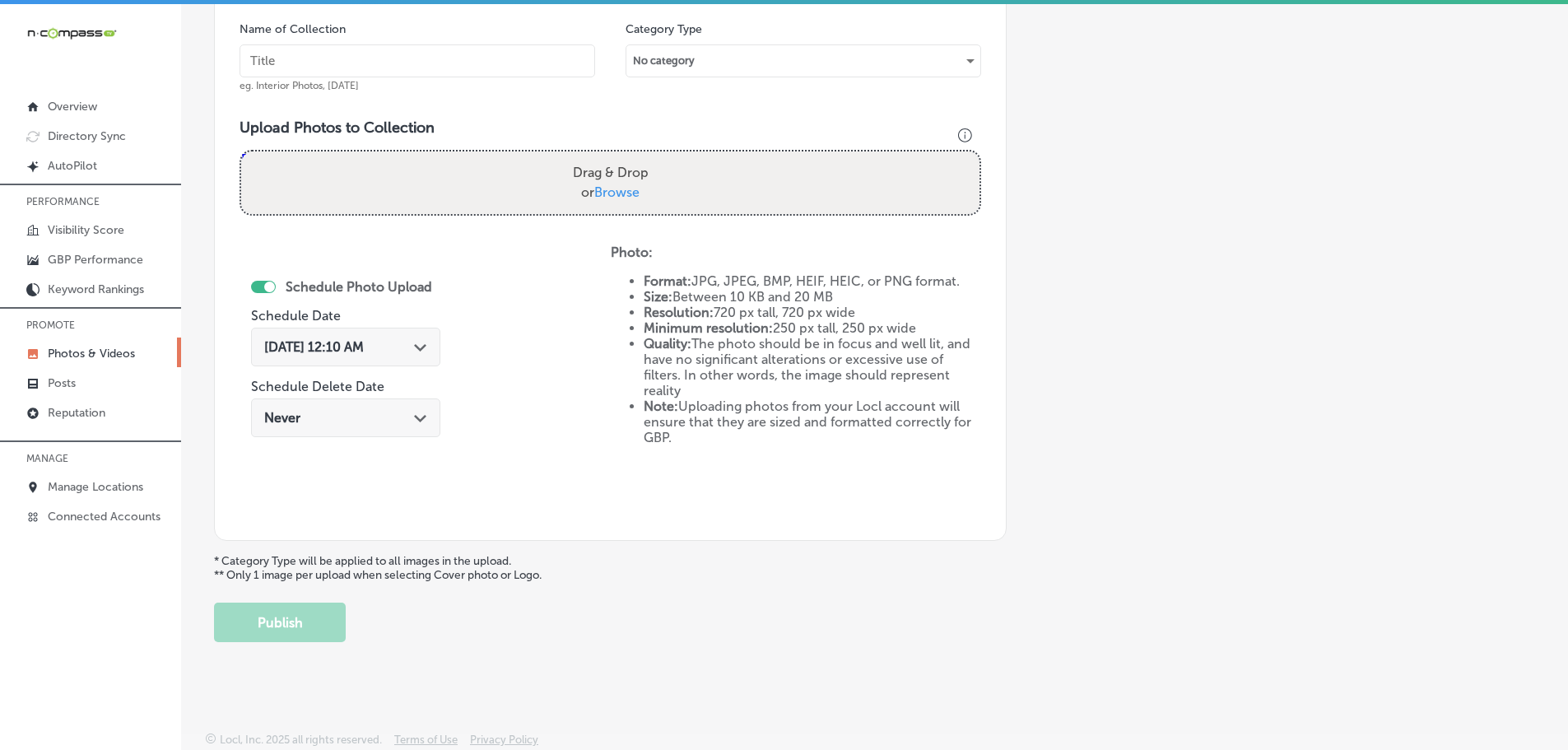
click at [607, 188] on span "Browse" at bounding box center [616, 192] width 45 height 16
click at [607, 157] on input "Drag & Drop or Browse" at bounding box center [610, 154] width 739 height 5
type input "C:\fakepath\472039249_572119222340840_5618358411817254740_n.jpg"
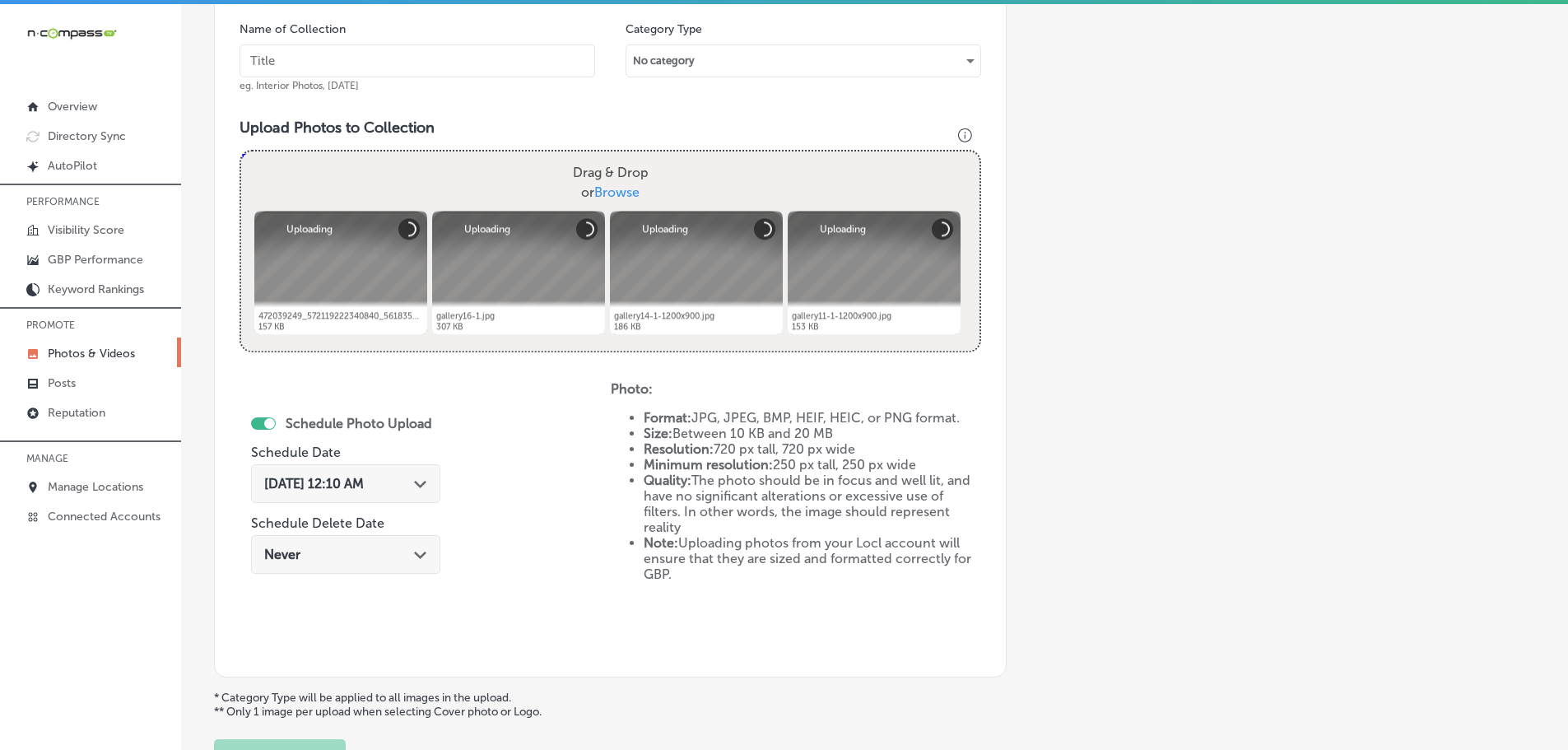
click at [436, 51] on input "text" at bounding box center [417, 60] width 356 height 33
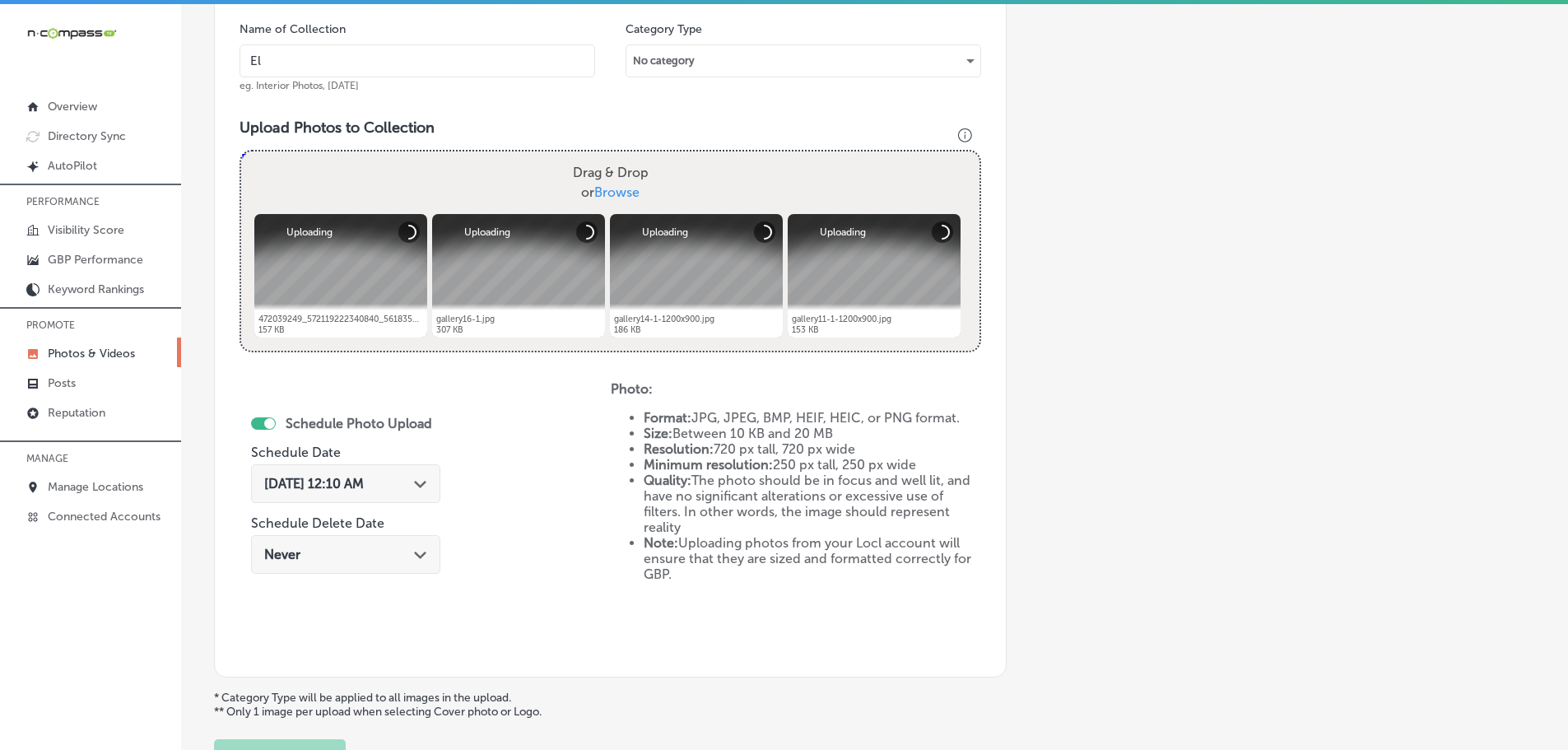
type input "El Mescal Family Mexican Restaurant & Bar - Fruita"
click at [421, 484] on polygon at bounding box center [420, 484] width 12 height 7
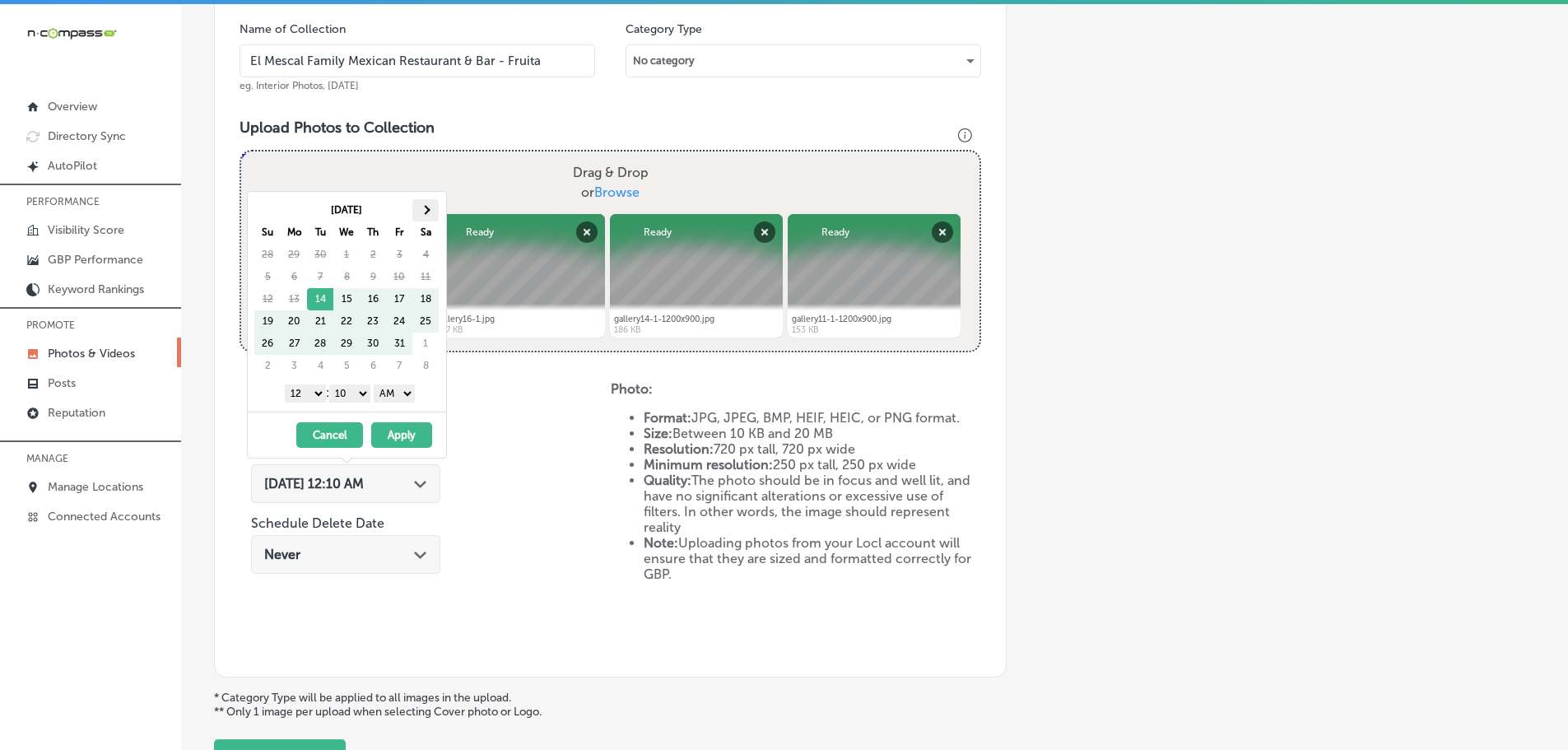
click at [426, 213] on span at bounding box center [426, 210] width 9 height 9
click at [307, 393] on select "1 2 3 4 5 6 7 8 9 10 11 12" at bounding box center [305, 393] width 41 height 18
click at [354, 388] on select "00 10 20 30 40 50" at bounding box center [350, 393] width 41 height 18
click at [389, 392] on select "AM PM" at bounding box center [394, 393] width 41 height 18
click at [399, 430] on button "Apply" at bounding box center [401, 435] width 61 height 26
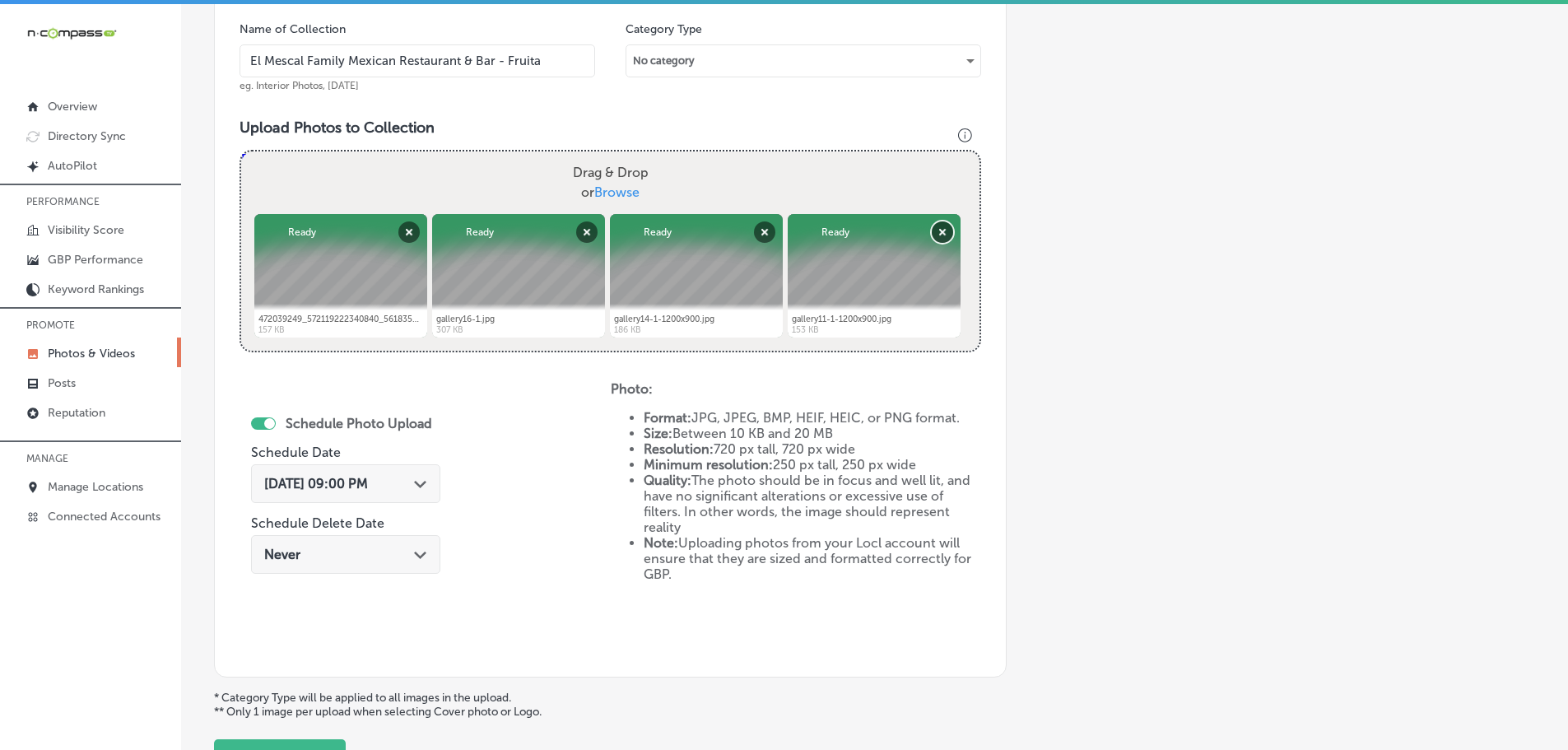
click at [945, 229] on button "Remove" at bounding box center [942, 232] width 21 height 21
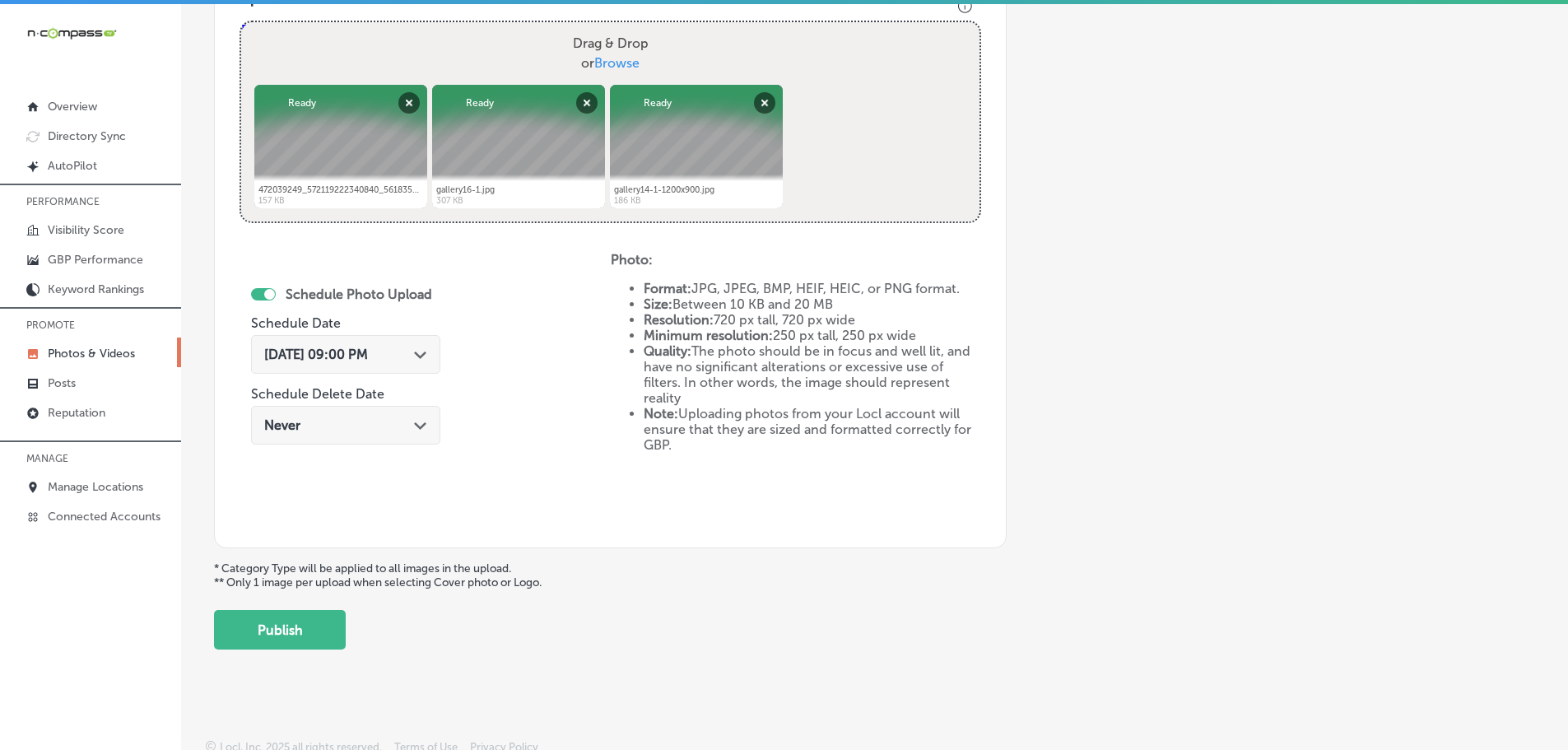
scroll to position [635, 0]
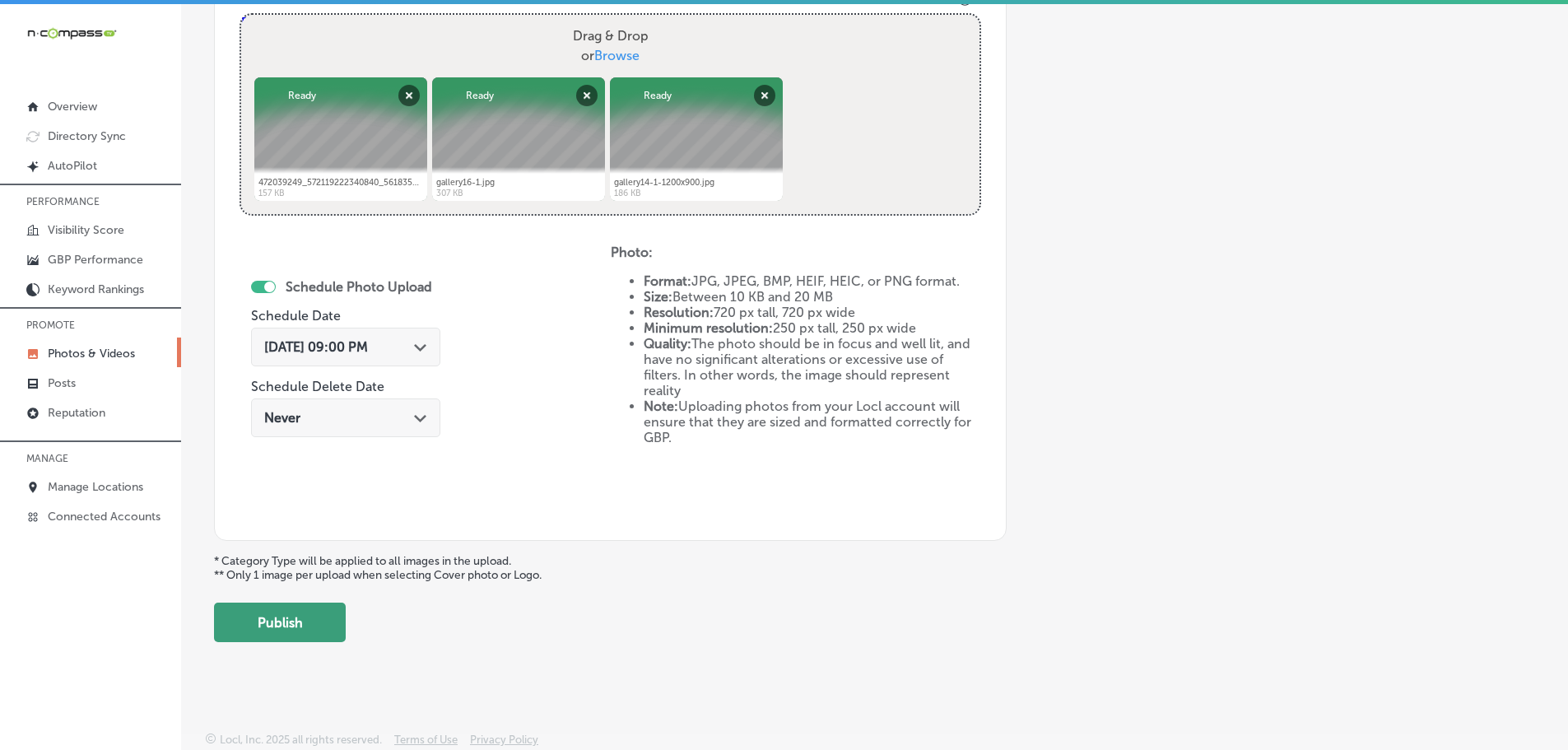
click at [298, 627] on button "Publish" at bounding box center [280, 621] width 132 height 40
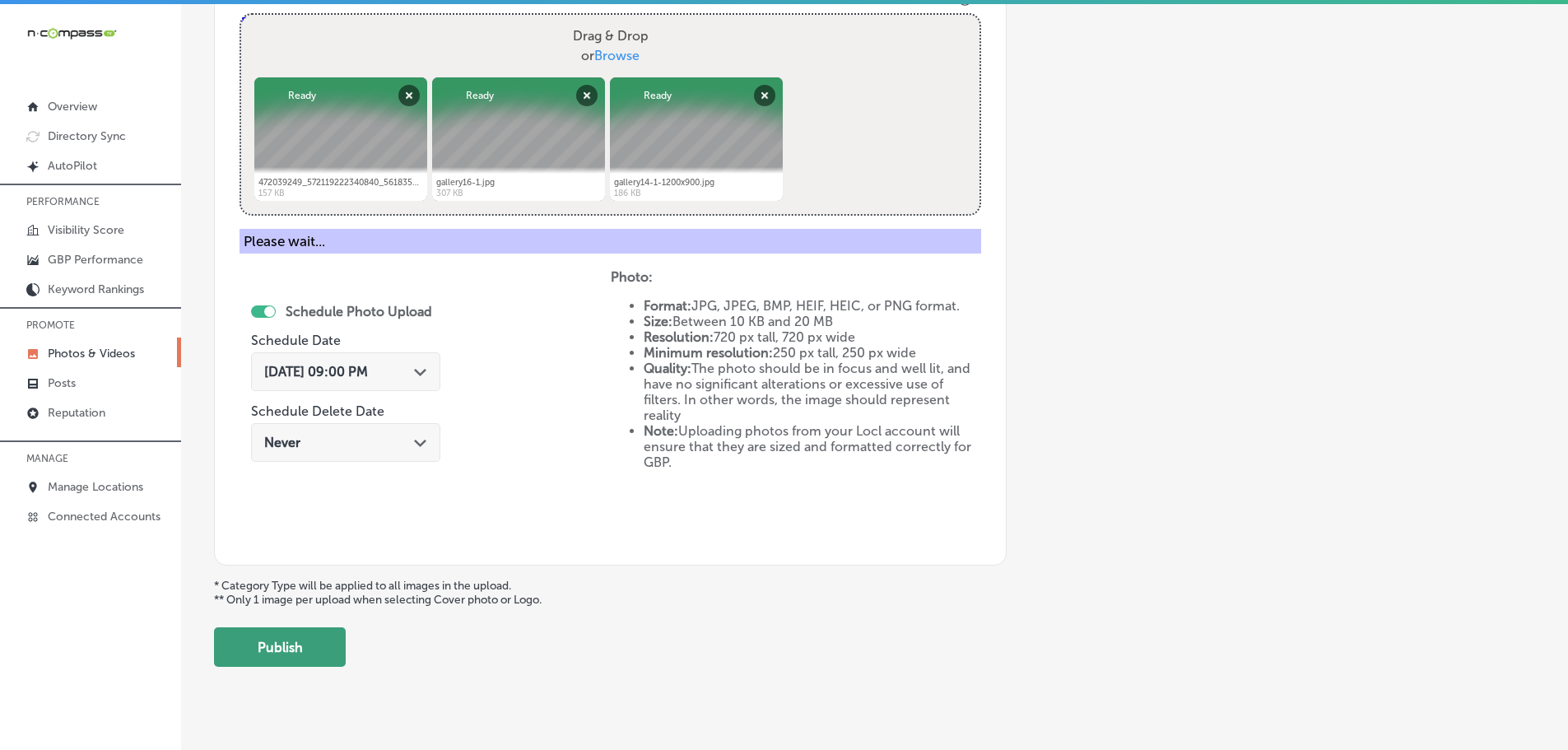
scroll to position [498, 0]
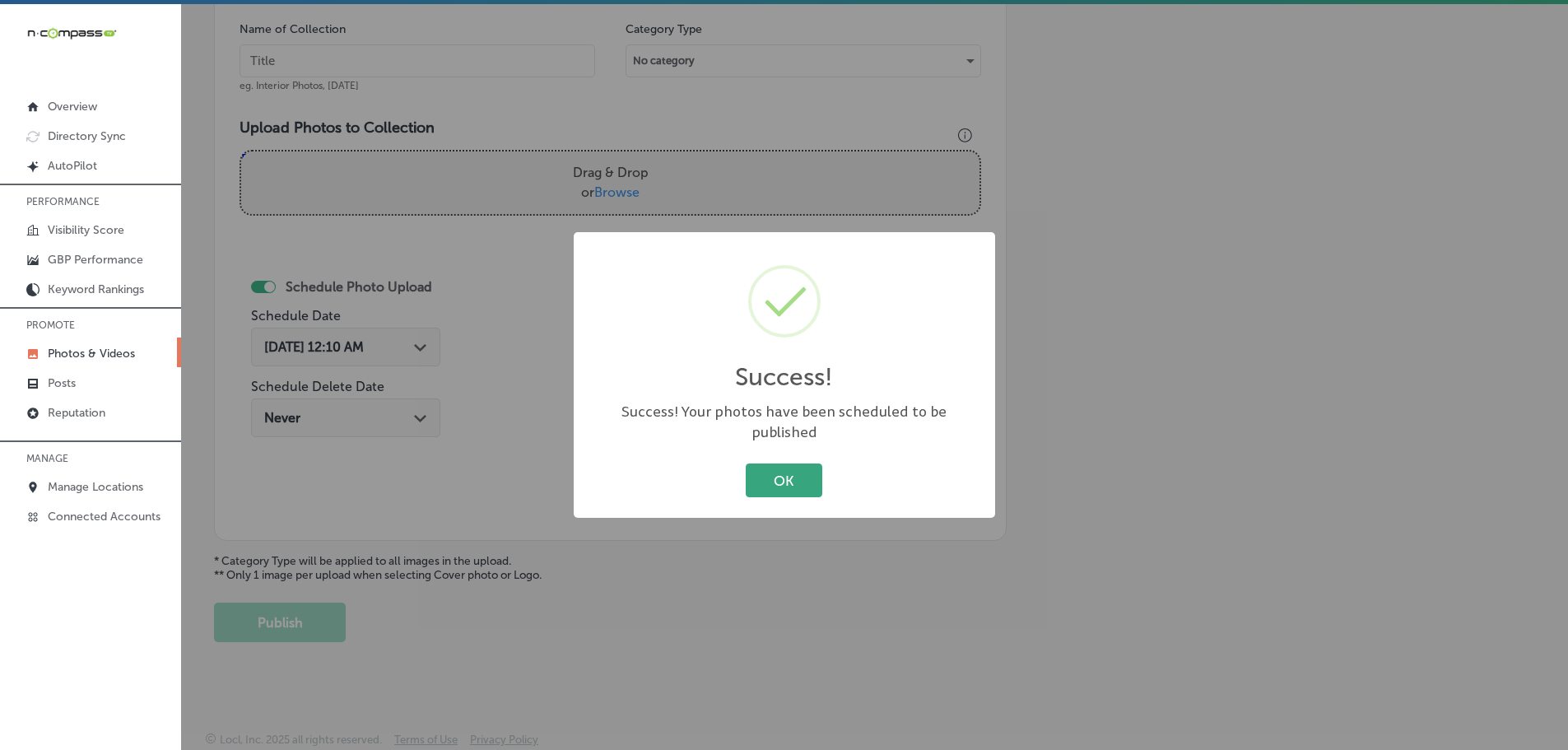
click at [784, 475] on button "OK" at bounding box center [784, 480] width 77 height 33
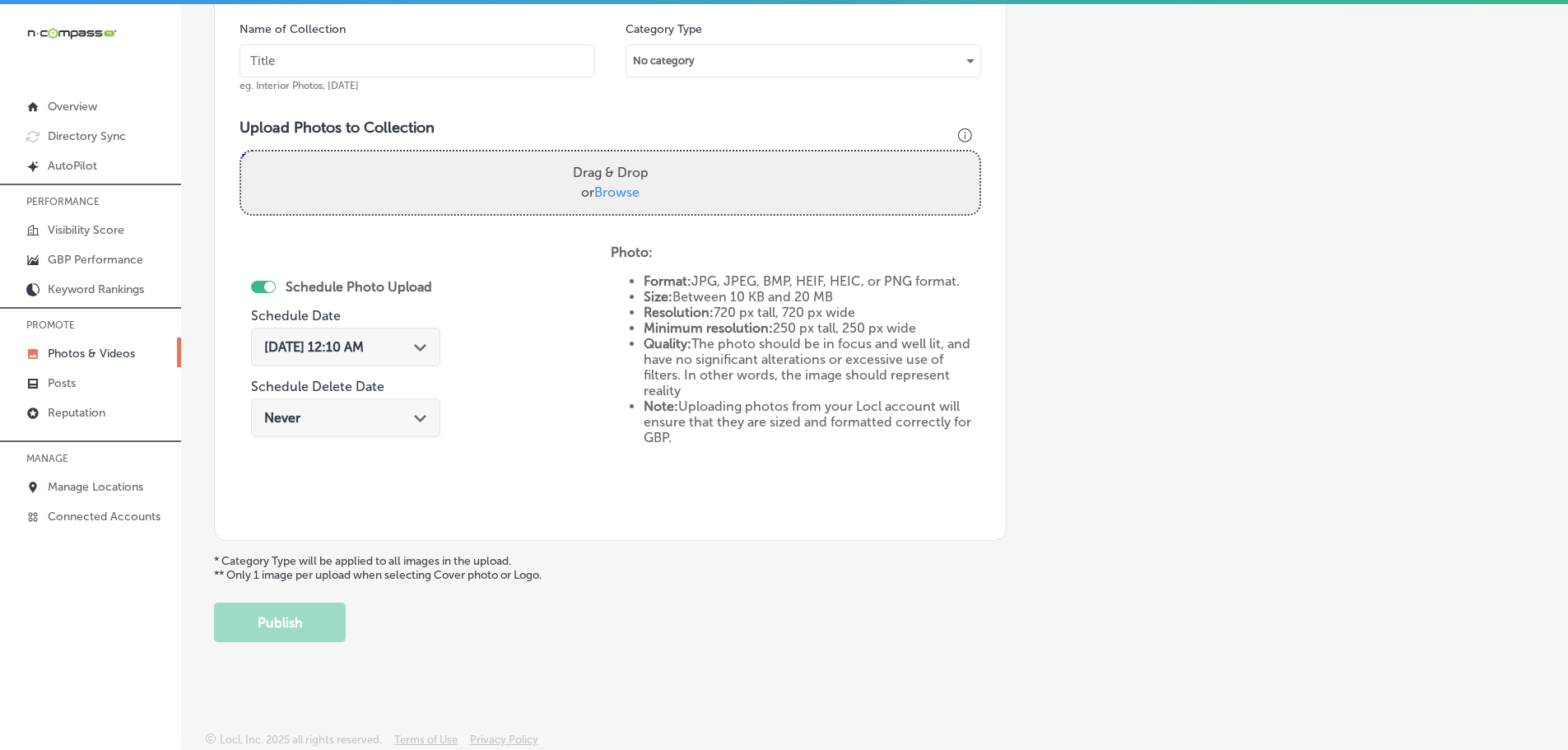
click at [607, 191] on span "Browse" at bounding box center [616, 192] width 45 height 16
click at [607, 157] on input "Drag & Drop or Browse" at bounding box center [610, 154] width 739 height 5
type input "C:\fakepath\472667096_577990141753748_5124026328705333096_n.jpg"
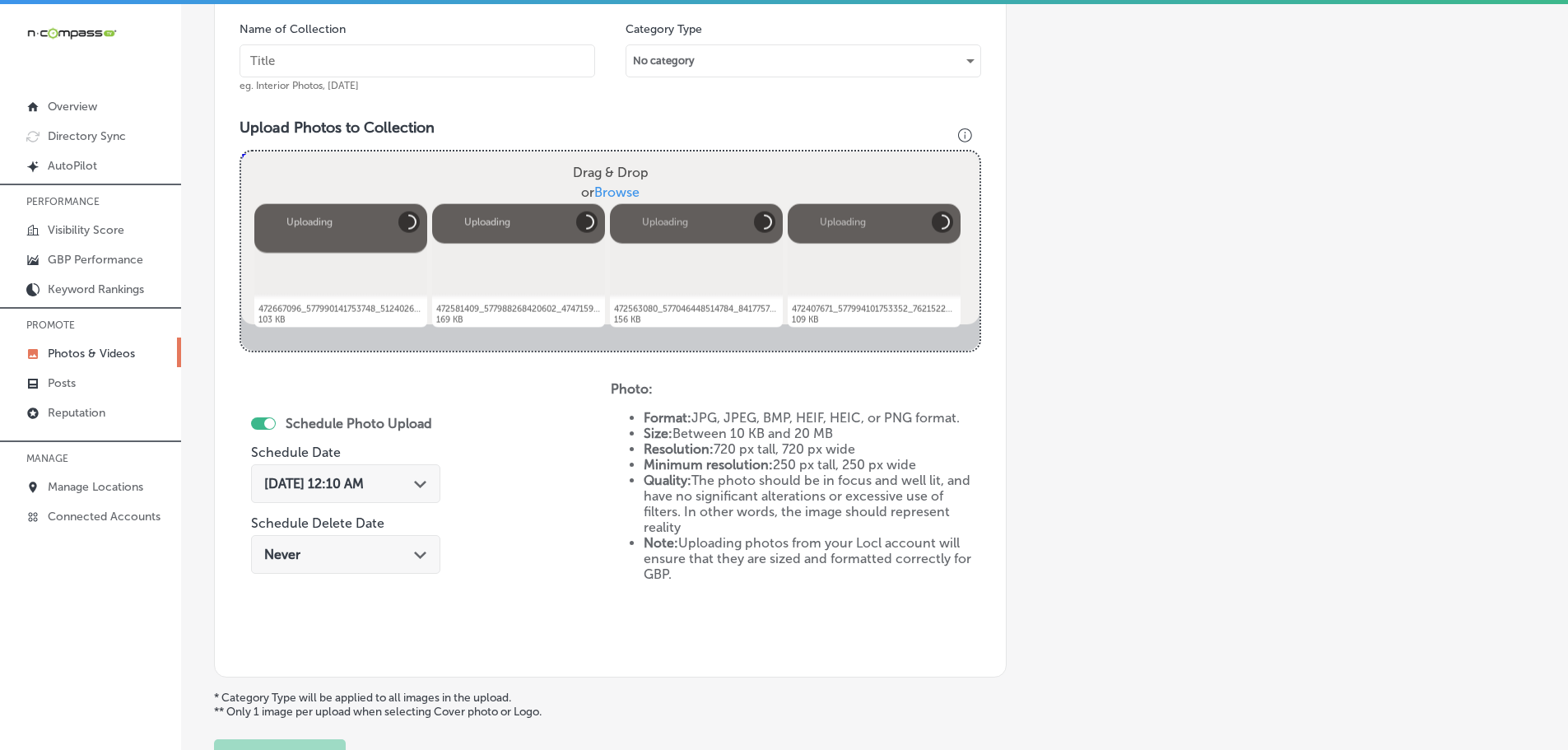
click at [441, 53] on input "text" at bounding box center [417, 60] width 356 height 33
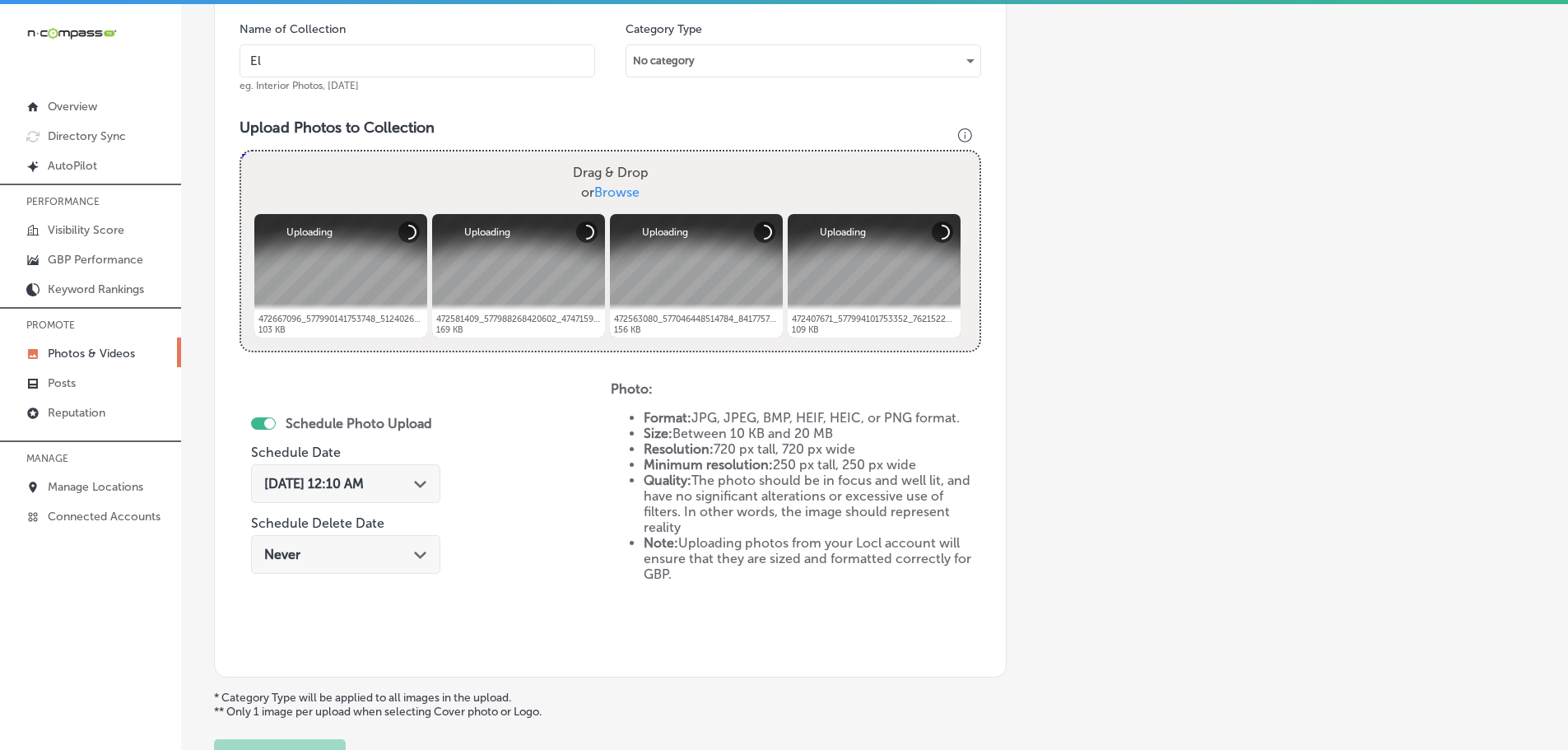
type input "El Mescal Family Mexican Restaurant & Bar - Fruita"
click at [423, 481] on icon "Path Created with Sketch." at bounding box center [420, 484] width 12 height 7
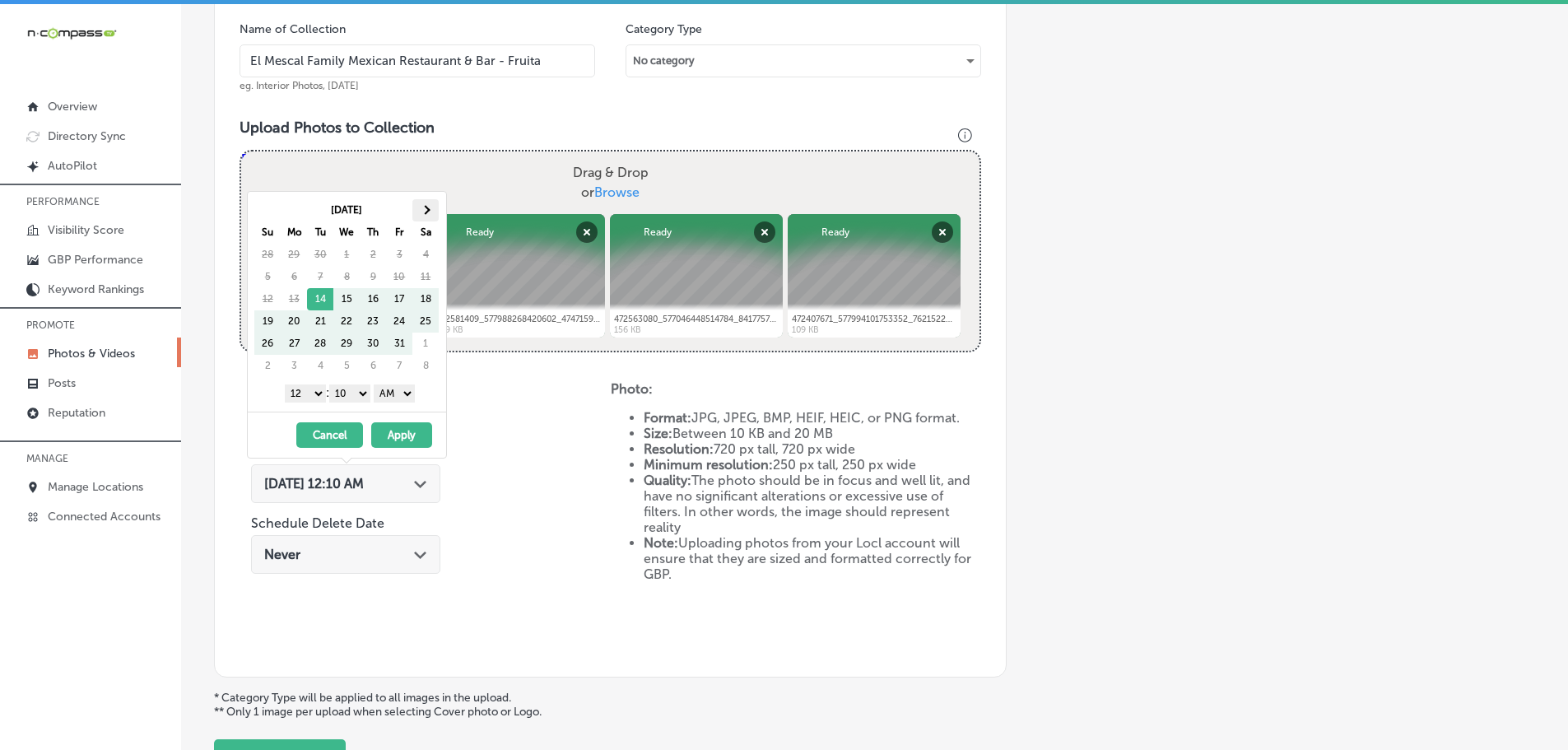
click at [424, 208] on span at bounding box center [426, 210] width 9 height 9
click at [304, 389] on select "1 2 3 4 5 6 7 8 9 10 11 12" at bounding box center [305, 393] width 41 height 18
click at [310, 391] on select "1 2 3 4 5 6 7 8 9 10 11 12" at bounding box center [305, 393] width 41 height 18
click at [284, 385] on select "1 2 3 4 5 6 7 8 9 10 11 12" at bounding box center [305, 393] width 41 height 18
click at [292, 390] on select "1 2 3 4 5 6 7 8 9 10 11 12" at bounding box center [305, 393] width 41 height 18
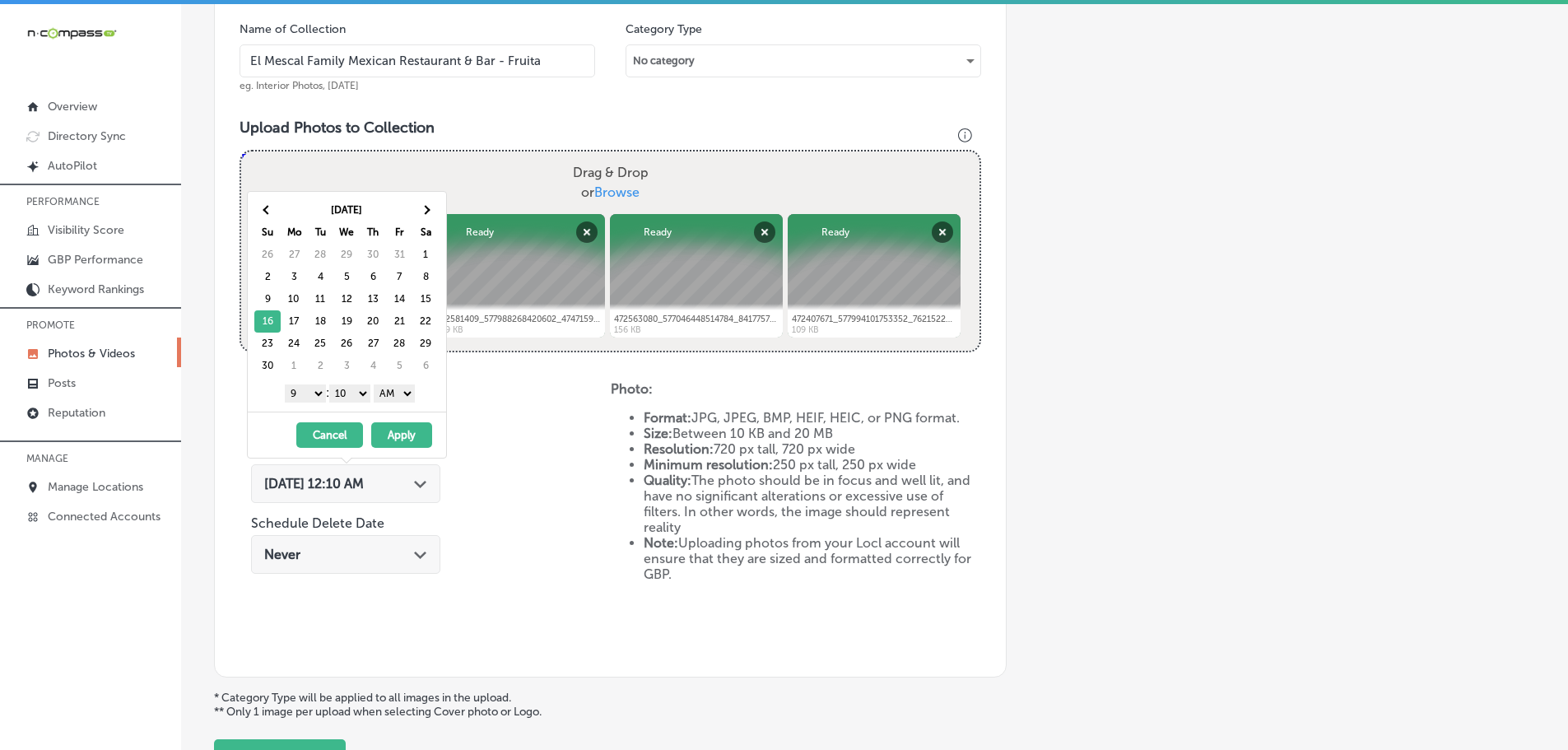
click at [350, 393] on select "00 10 20 30 40 50" at bounding box center [350, 393] width 41 height 18
click at [386, 394] on select "AM PM" at bounding box center [394, 393] width 41 height 18
click at [400, 432] on button "Apply" at bounding box center [401, 435] width 61 height 26
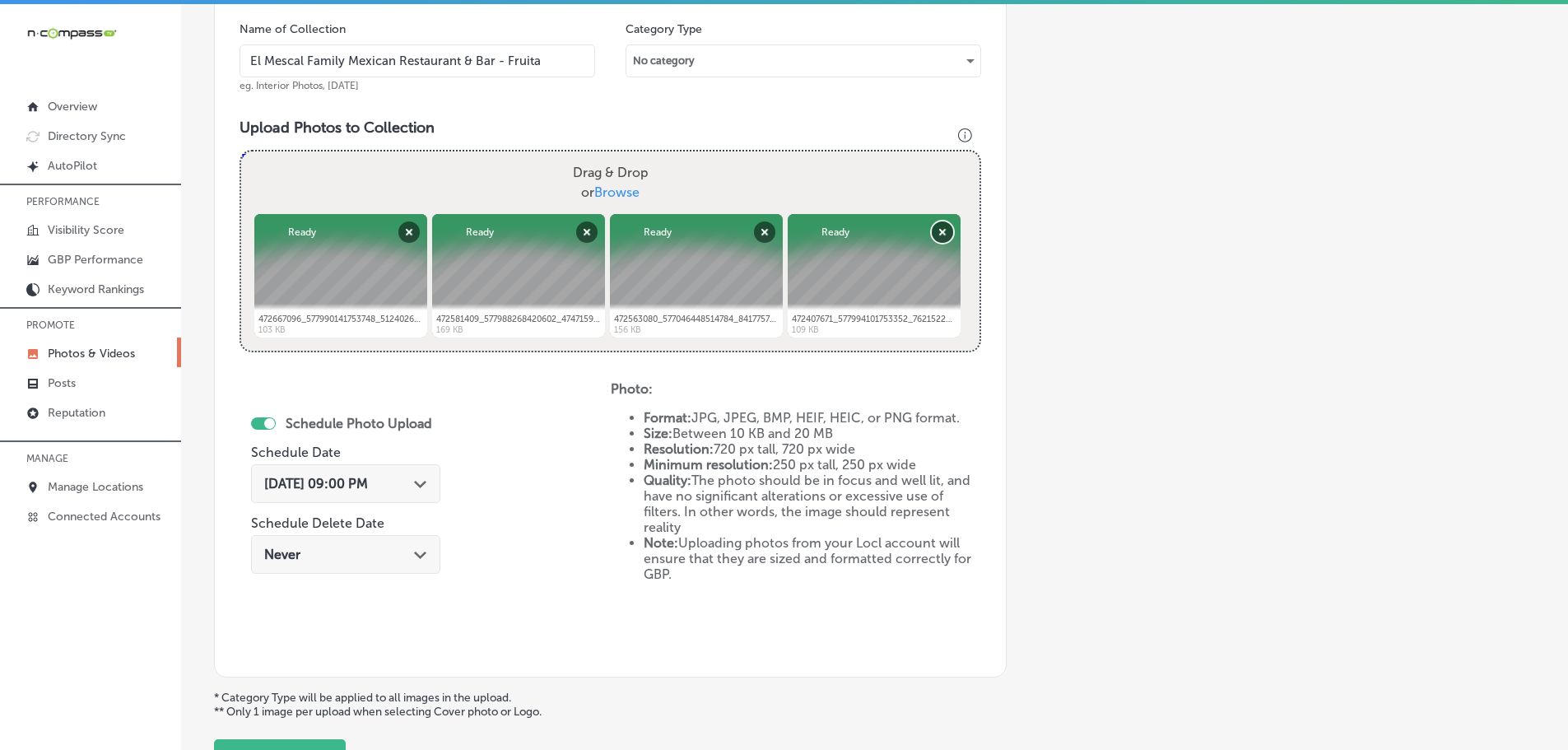
click at [948, 228] on button "Remove" at bounding box center [942, 232] width 21 height 21
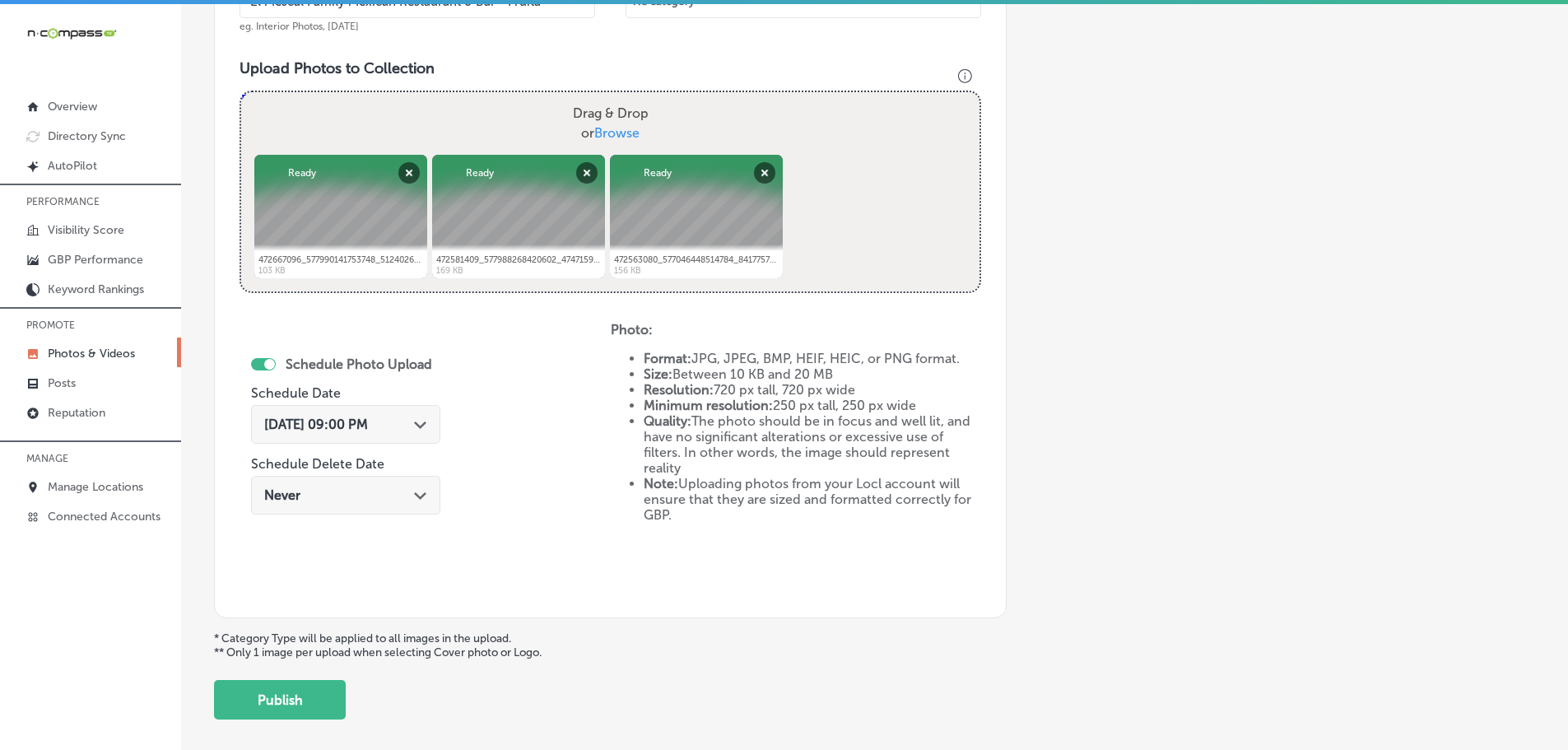
scroll to position [635, 0]
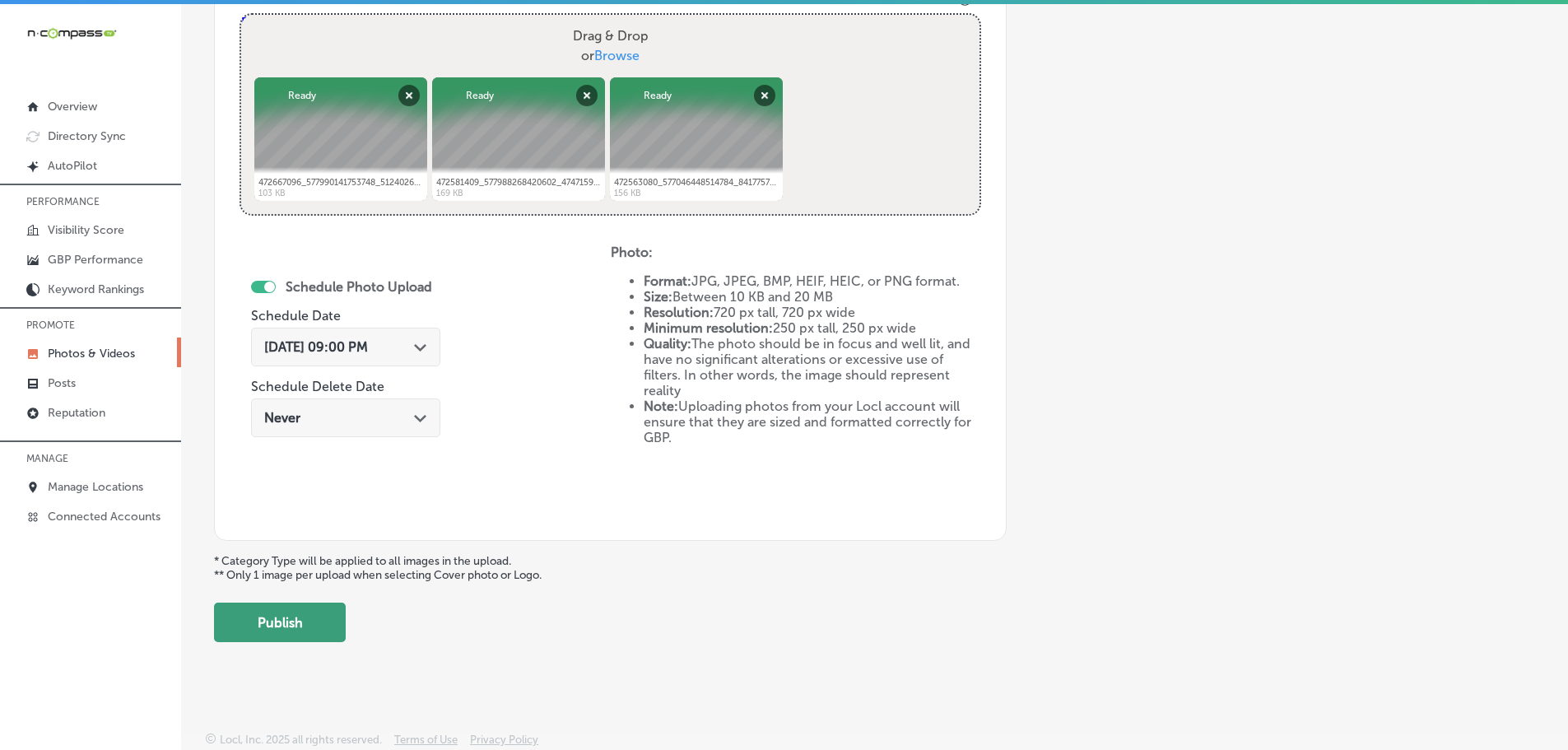
click at [235, 625] on button "Publish" at bounding box center [280, 621] width 132 height 40
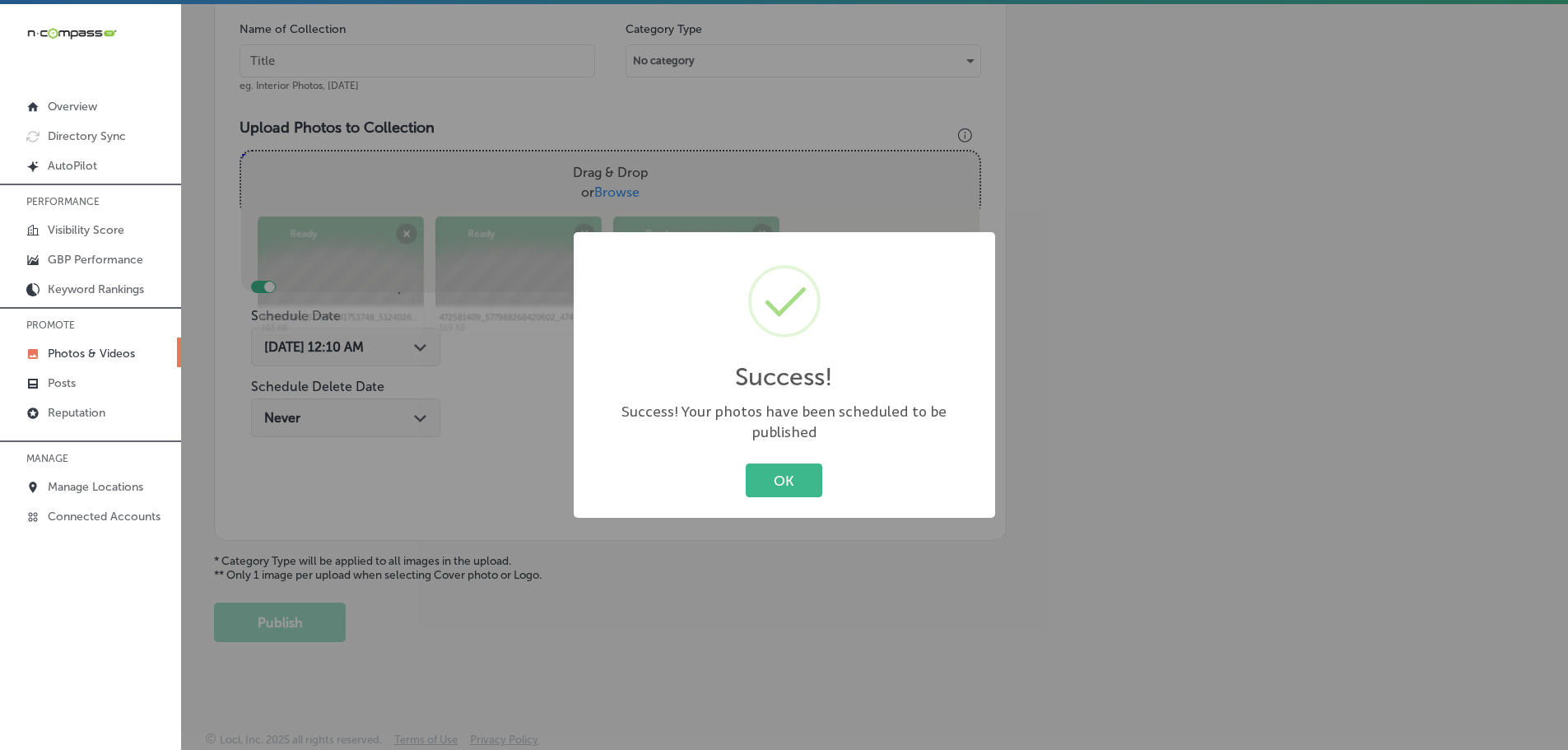
scroll to position [498, 0]
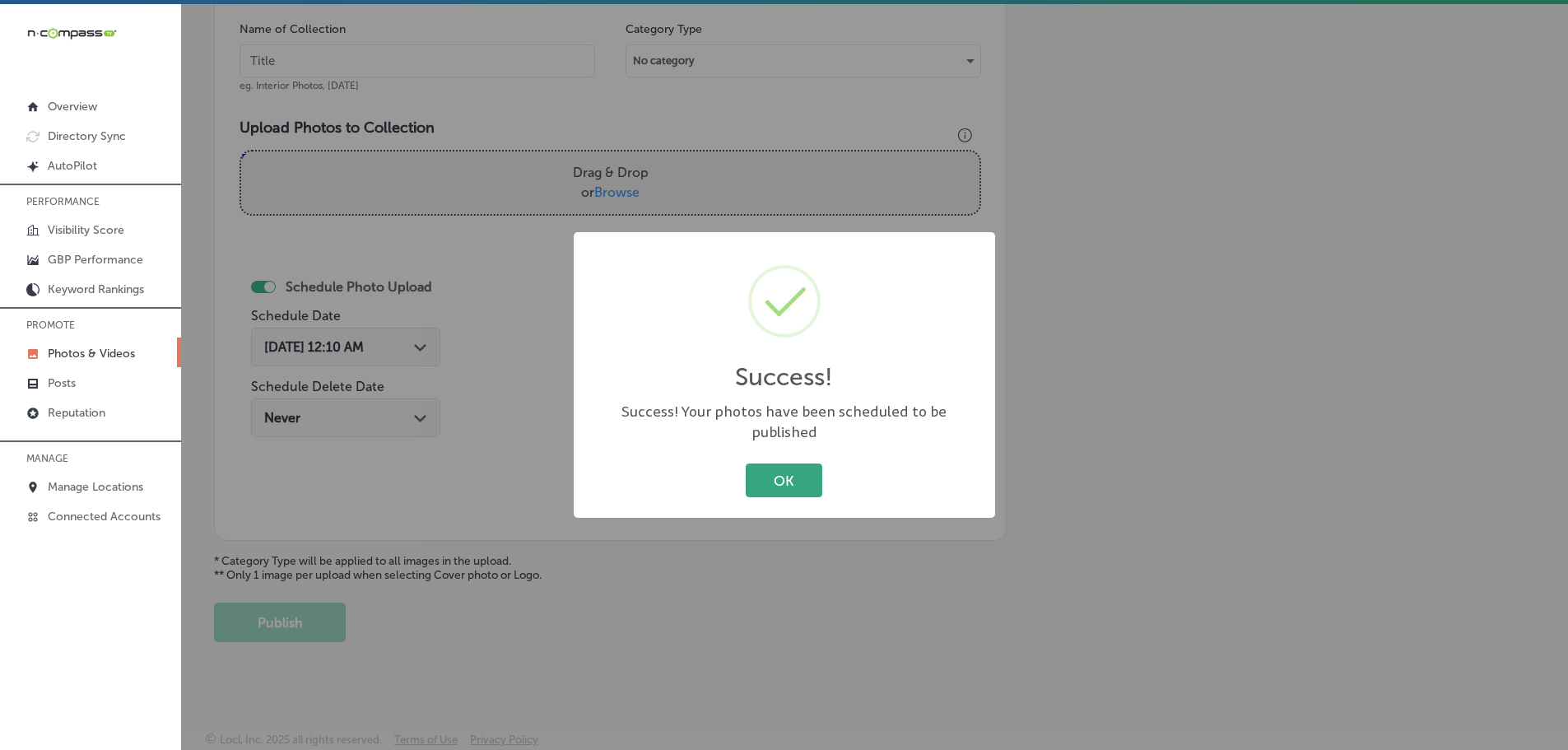
click at [784, 470] on button "OK" at bounding box center [784, 480] width 77 height 33
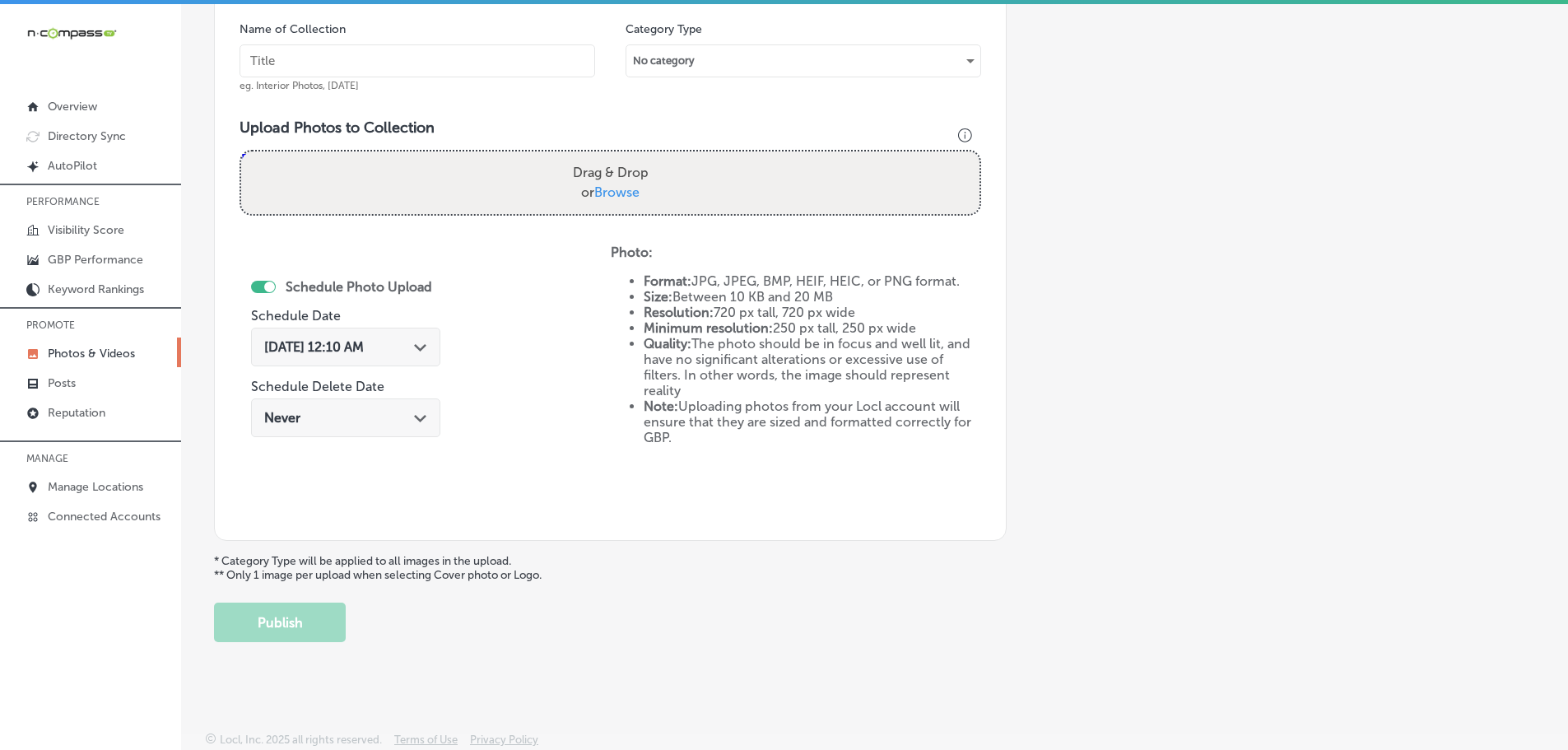
click at [626, 190] on span "Browse" at bounding box center [616, 192] width 45 height 16
click at [626, 157] on input "Drag & Drop or Browse" at bounding box center [610, 154] width 739 height 5
type input "C:\fakepath\472761494_579060394980056_7434177443161922129_n.jpg"
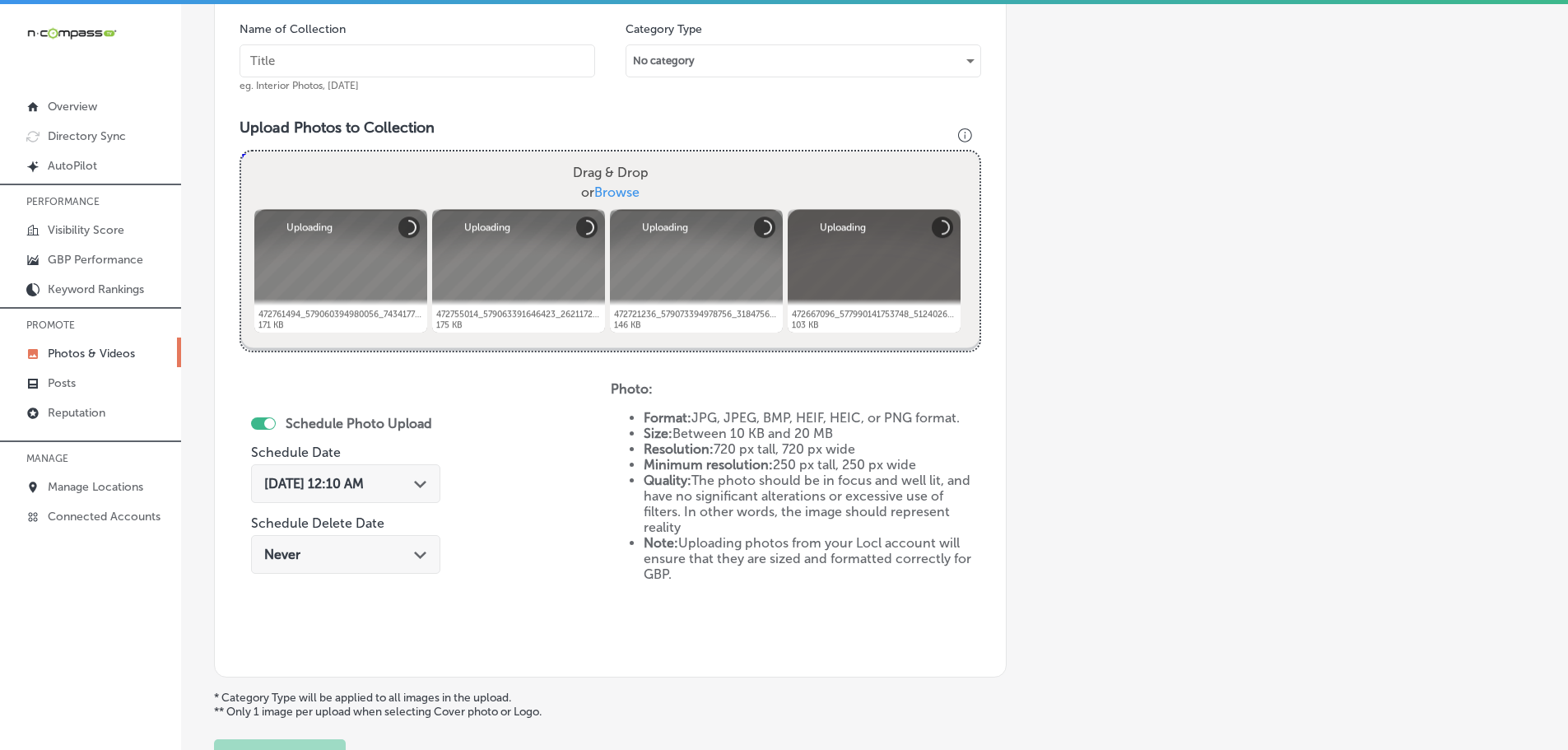
click at [375, 45] on input "text" at bounding box center [417, 60] width 356 height 33
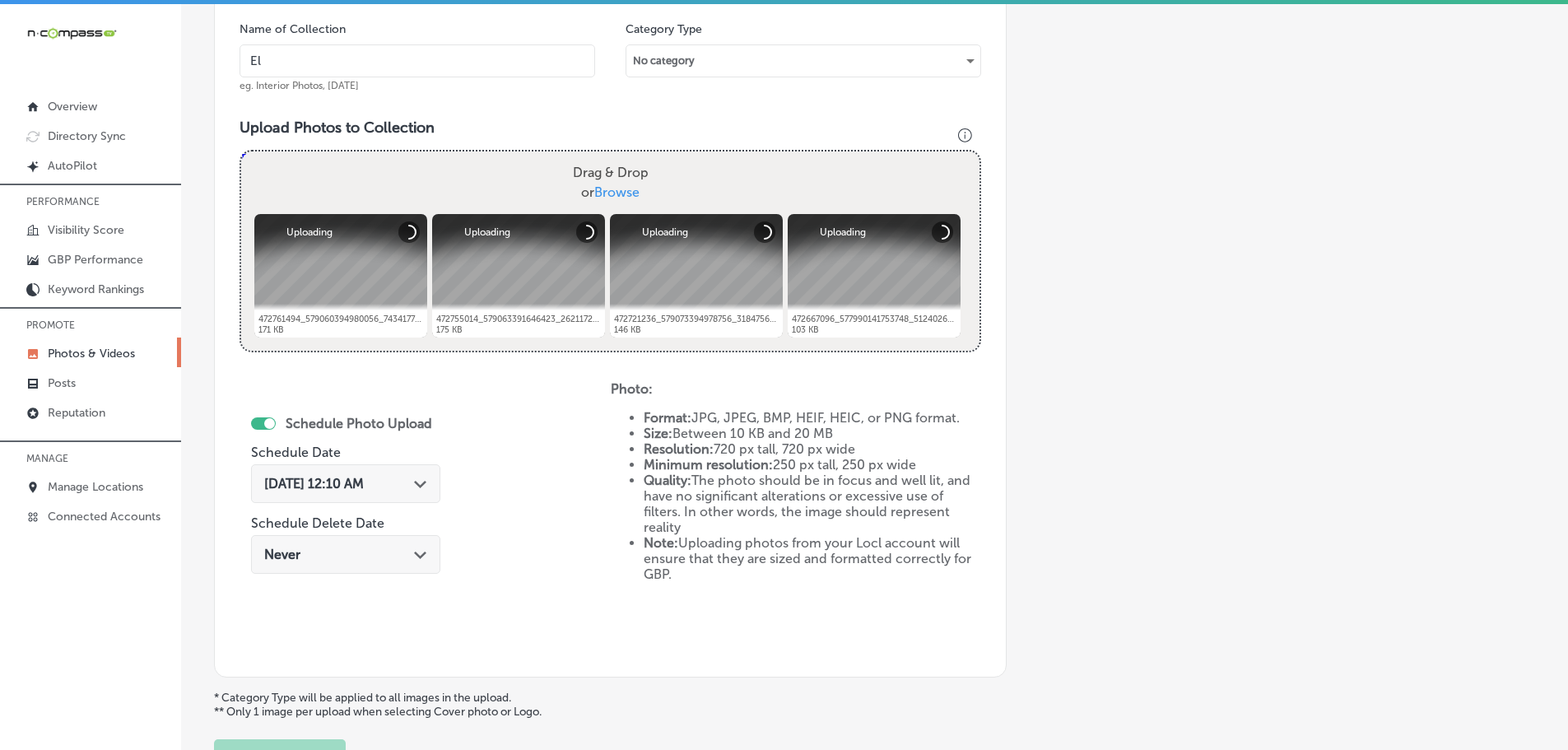
type input "El Mescal Family Mexican Restaurant & Bar - Fruita"
click at [423, 475] on div "Path Created with Sketch." at bounding box center [420, 482] width 13 height 13
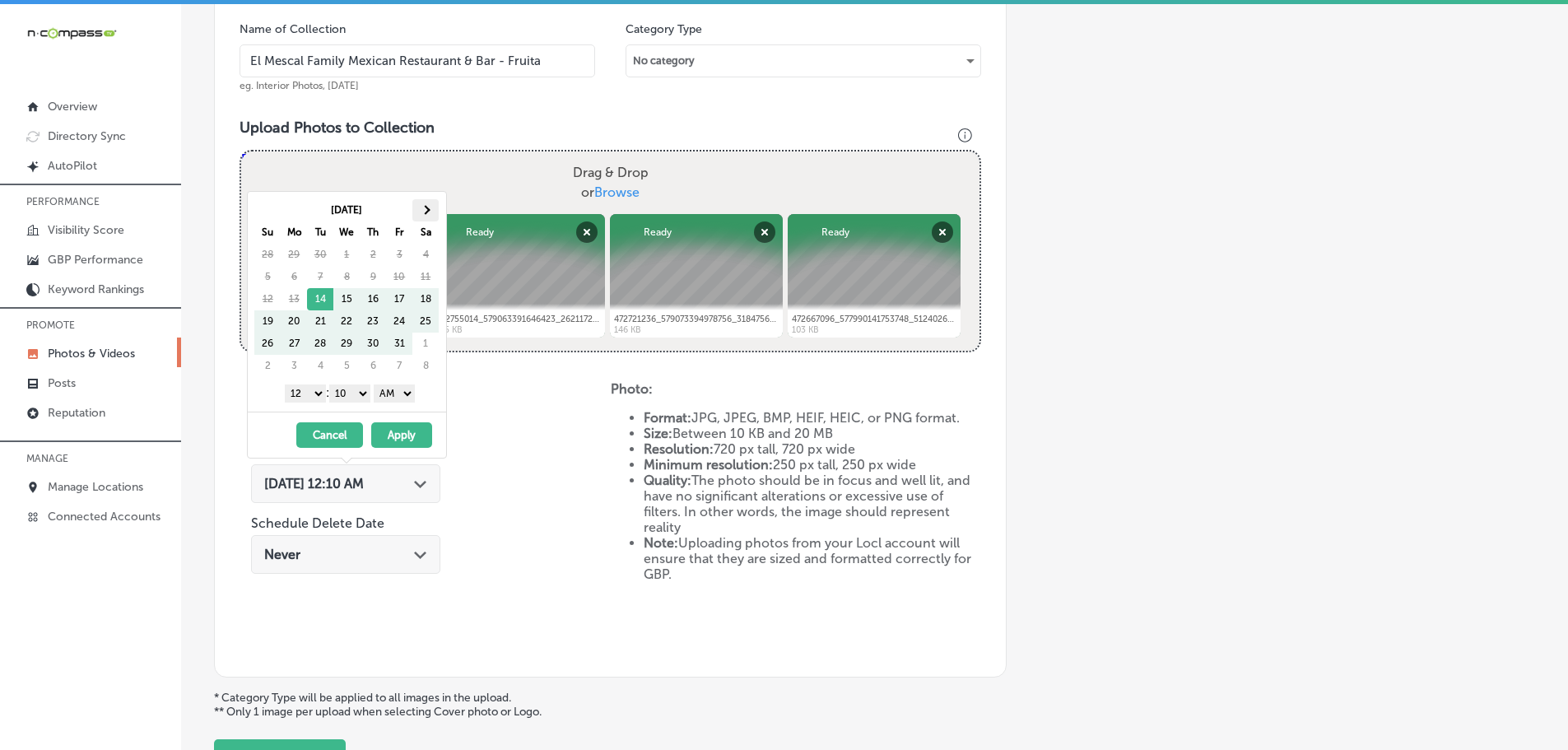
click at [431, 208] on th at bounding box center [425, 210] width 26 height 22
click at [302, 392] on select "1 2 3 4 5 6 7 8 9 10 11 12" at bounding box center [305, 393] width 41 height 18
click at [345, 396] on select "00 10 20 30 40 50" at bounding box center [350, 393] width 41 height 18
click at [393, 395] on select "AM PM" at bounding box center [394, 393] width 41 height 18
click at [395, 428] on button "Apply" at bounding box center [401, 435] width 61 height 26
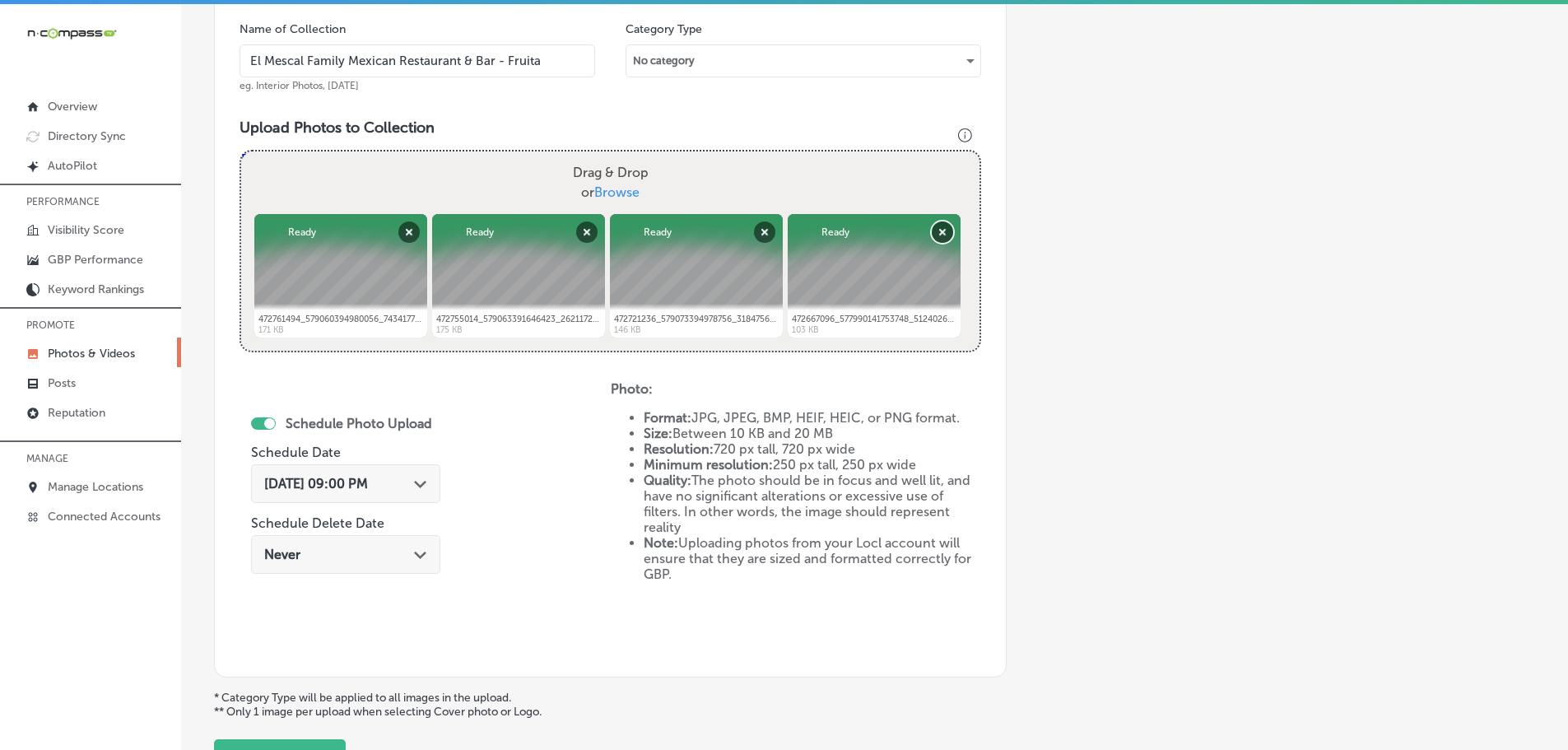
click at [937, 233] on button "Remove" at bounding box center [942, 232] width 21 height 21
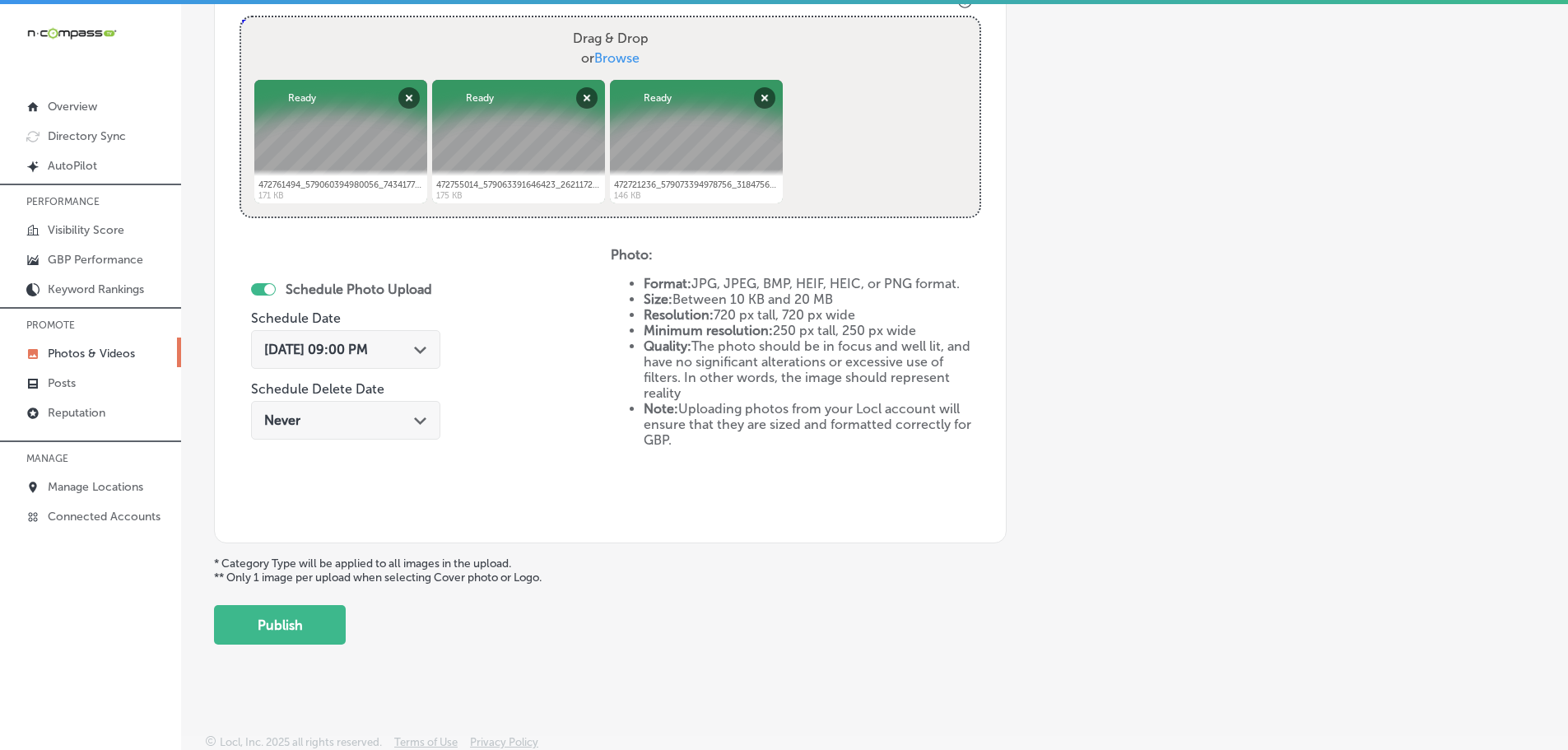
scroll to position [635, 0]
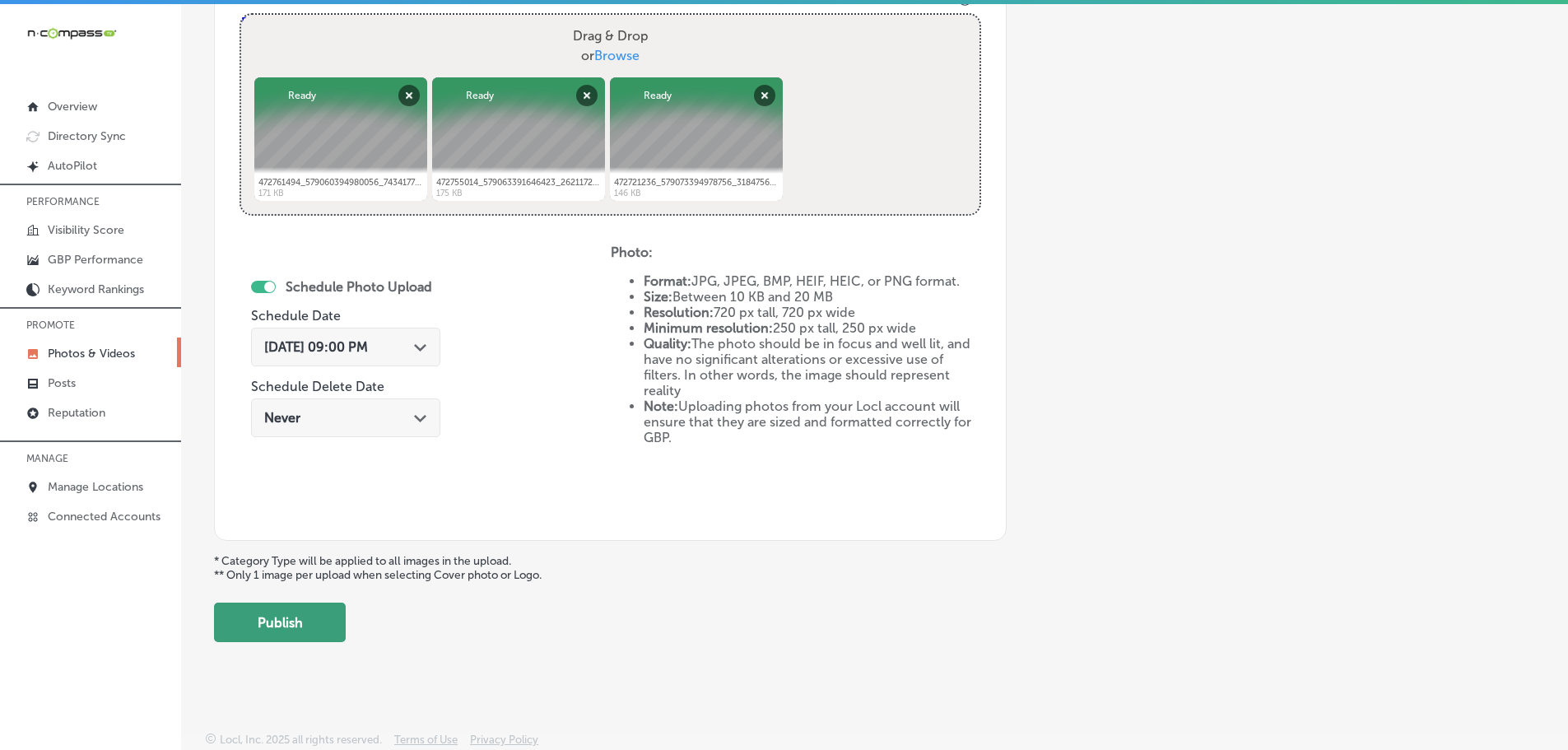
click at [284, 617] on button "Publish" at bounding box center [280, 621] width 132 height 40
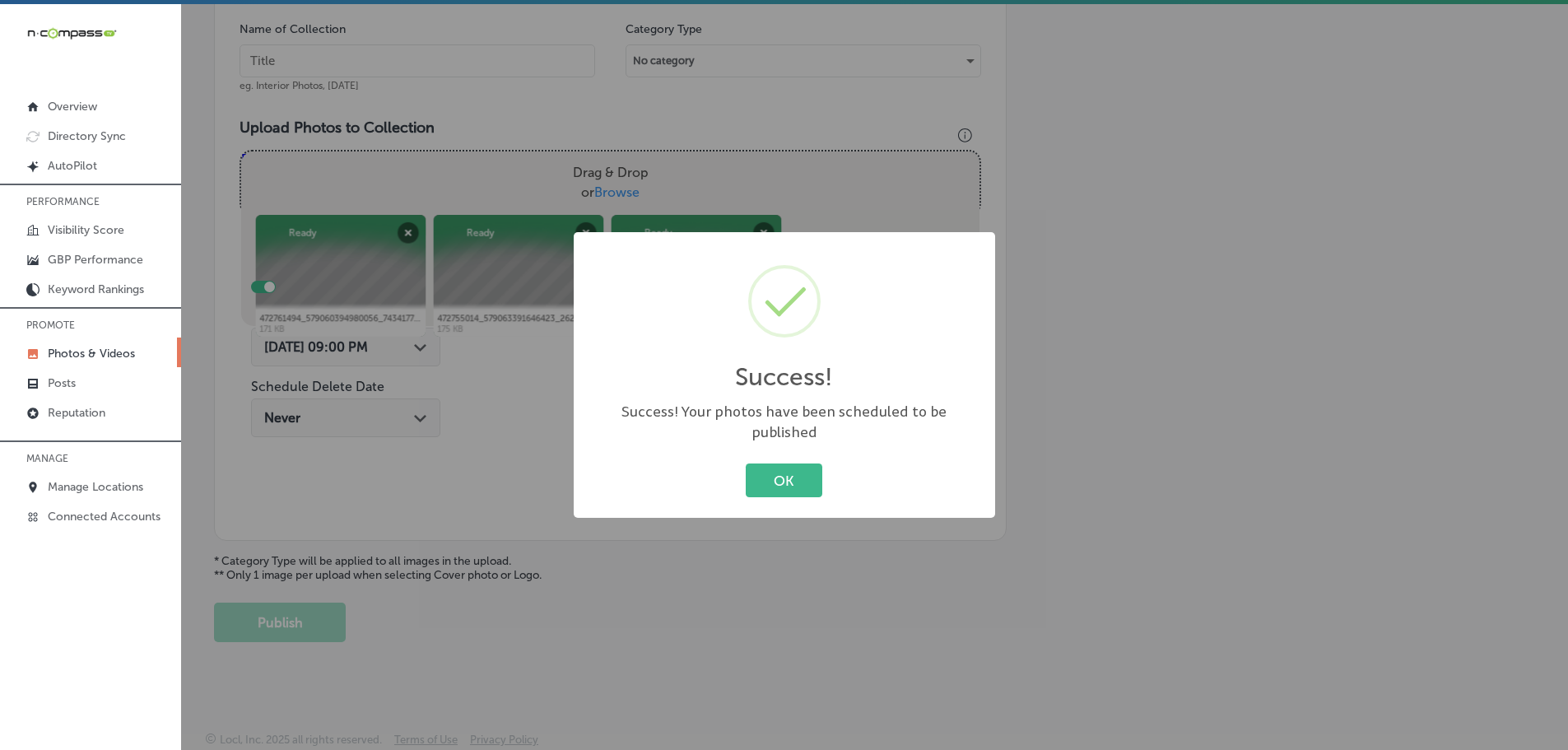
scroll to position [498, 0]
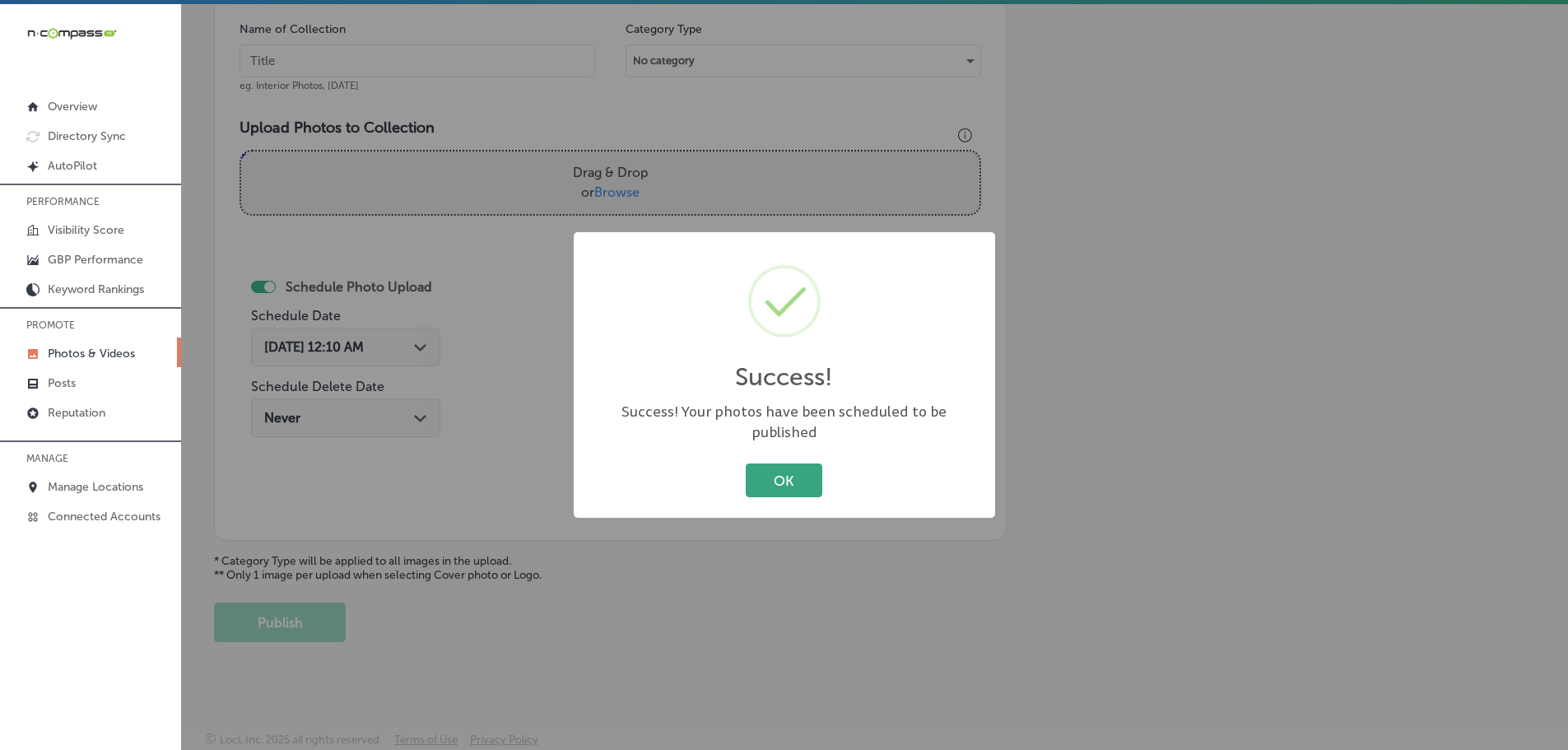
click at [799, 467] on button "OK" at bounding box center [784, 480] width 77 height 33
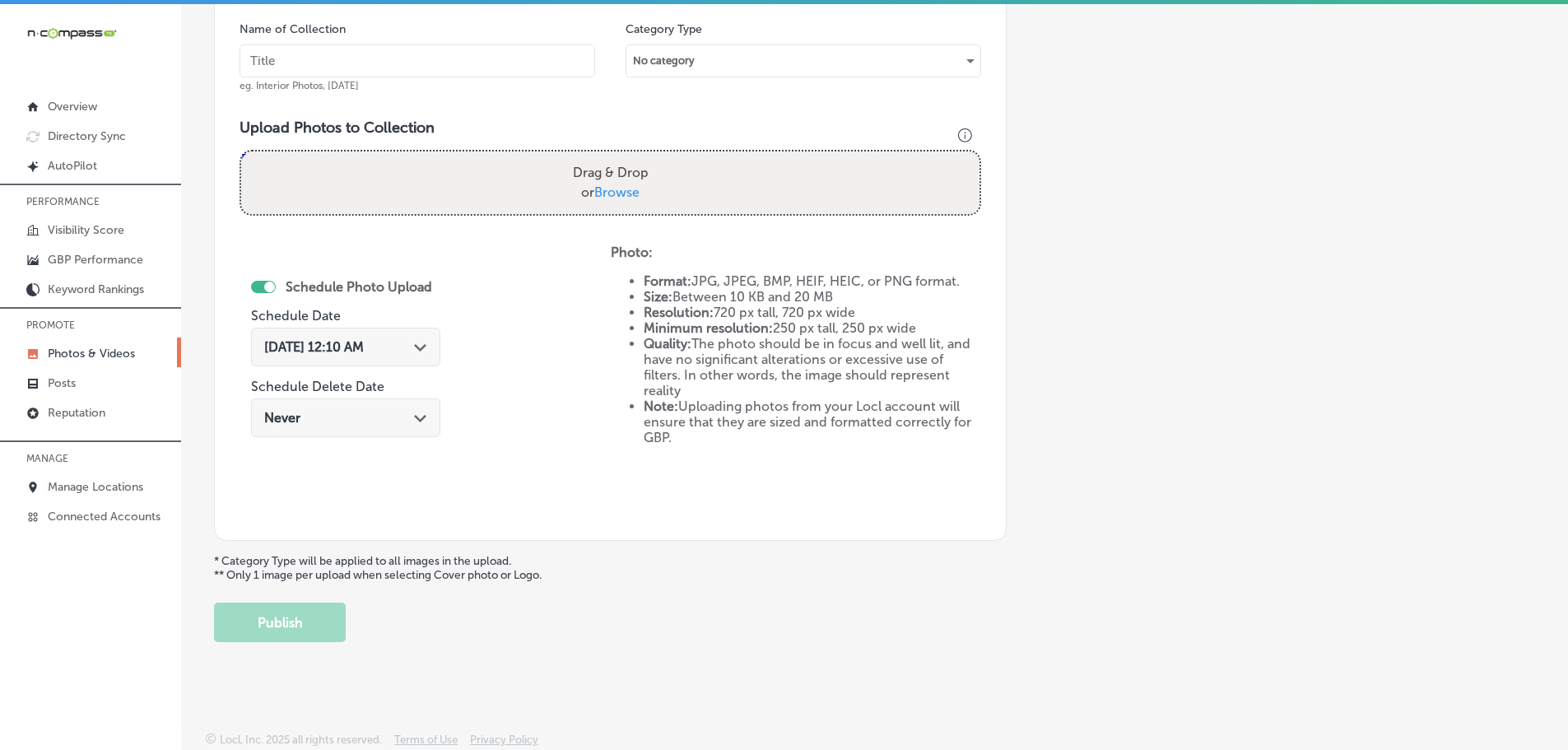
click at [624, 191] on span "Browse" at bounding box center [616, 192] width 45 height 16
click at [624, 157] on input "Drag & Drop or Browse" at bounding box center [610, 154] width 739 height 5
type input "C:\fakepath\472864926_578547008364728_8560109522488350514_n.jpg"
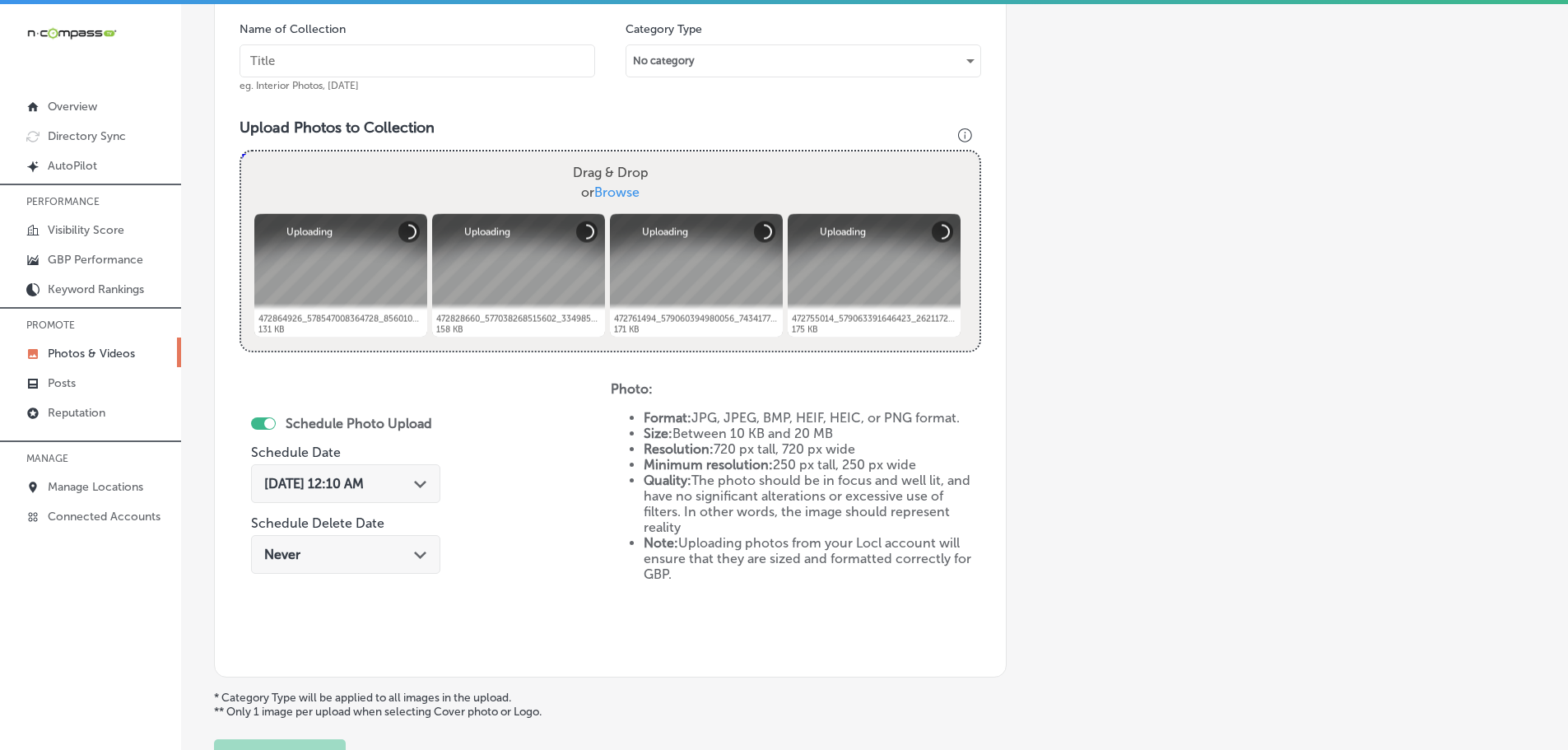
click at [386, 62] on input "text" at bounding box center [417, 60] width 356 height 33
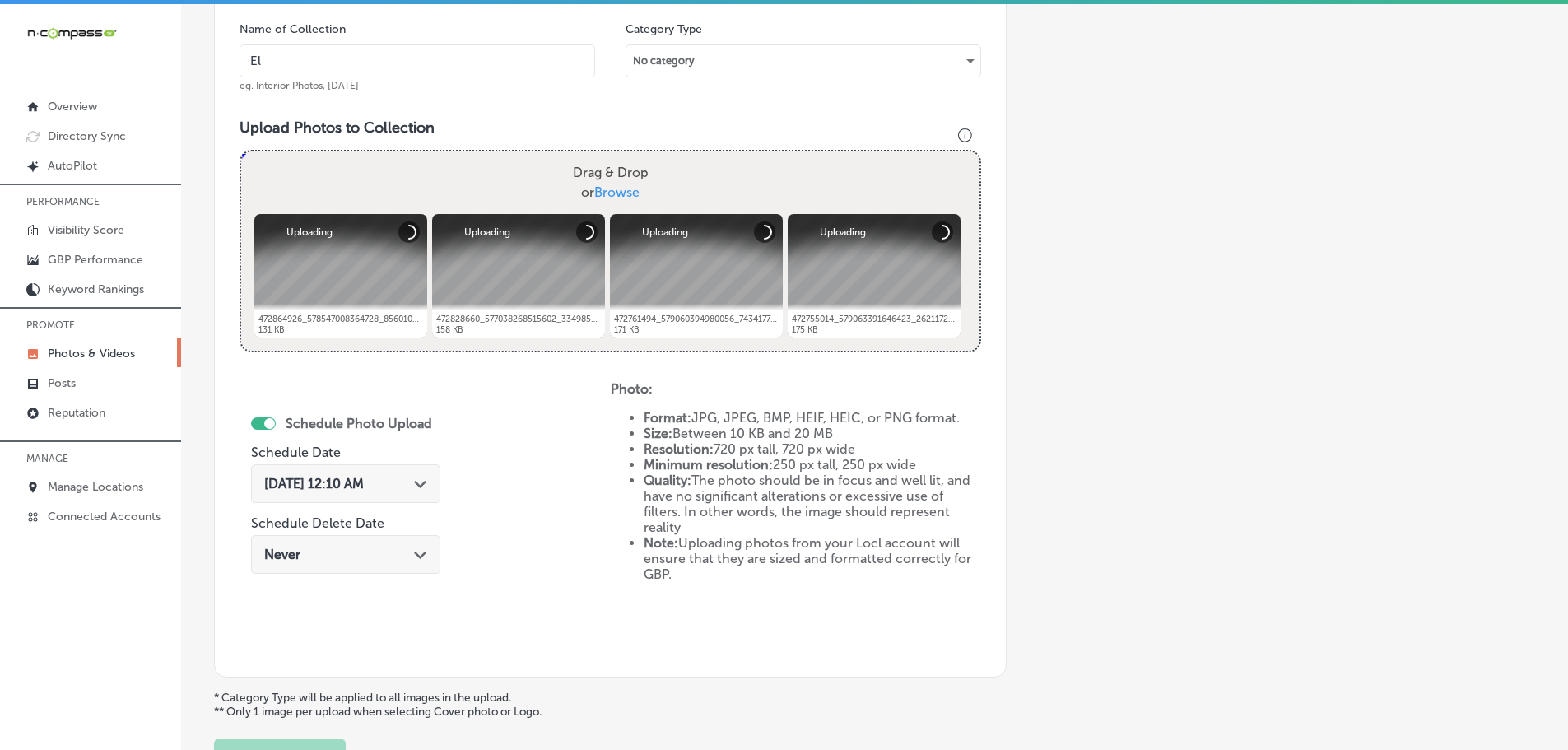
type input "El Mescal Family Mexican Restaurant & Bar - Fruita"
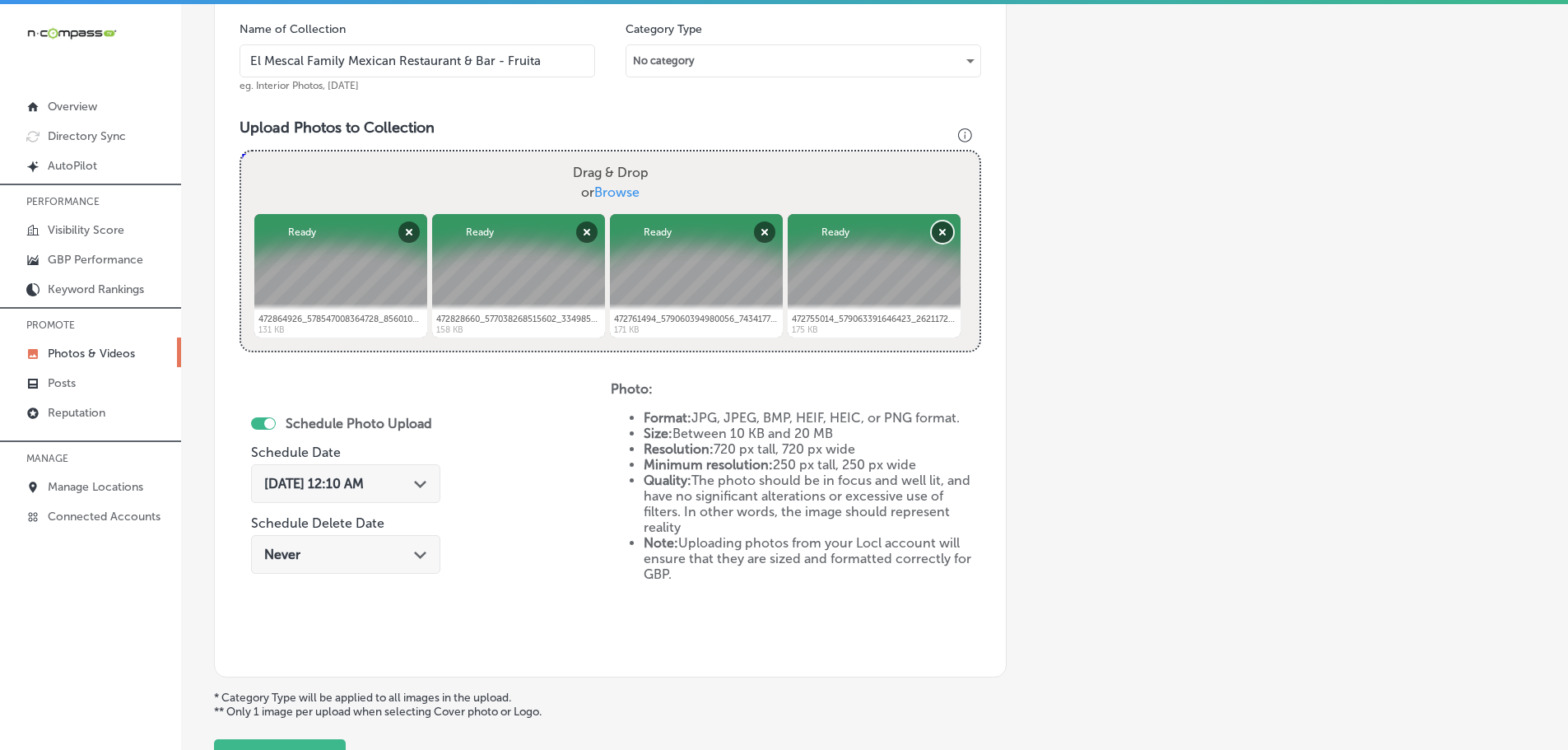
click at [935, 234] on button "Remove" at bounding box center [942, 232] width 21 height 21
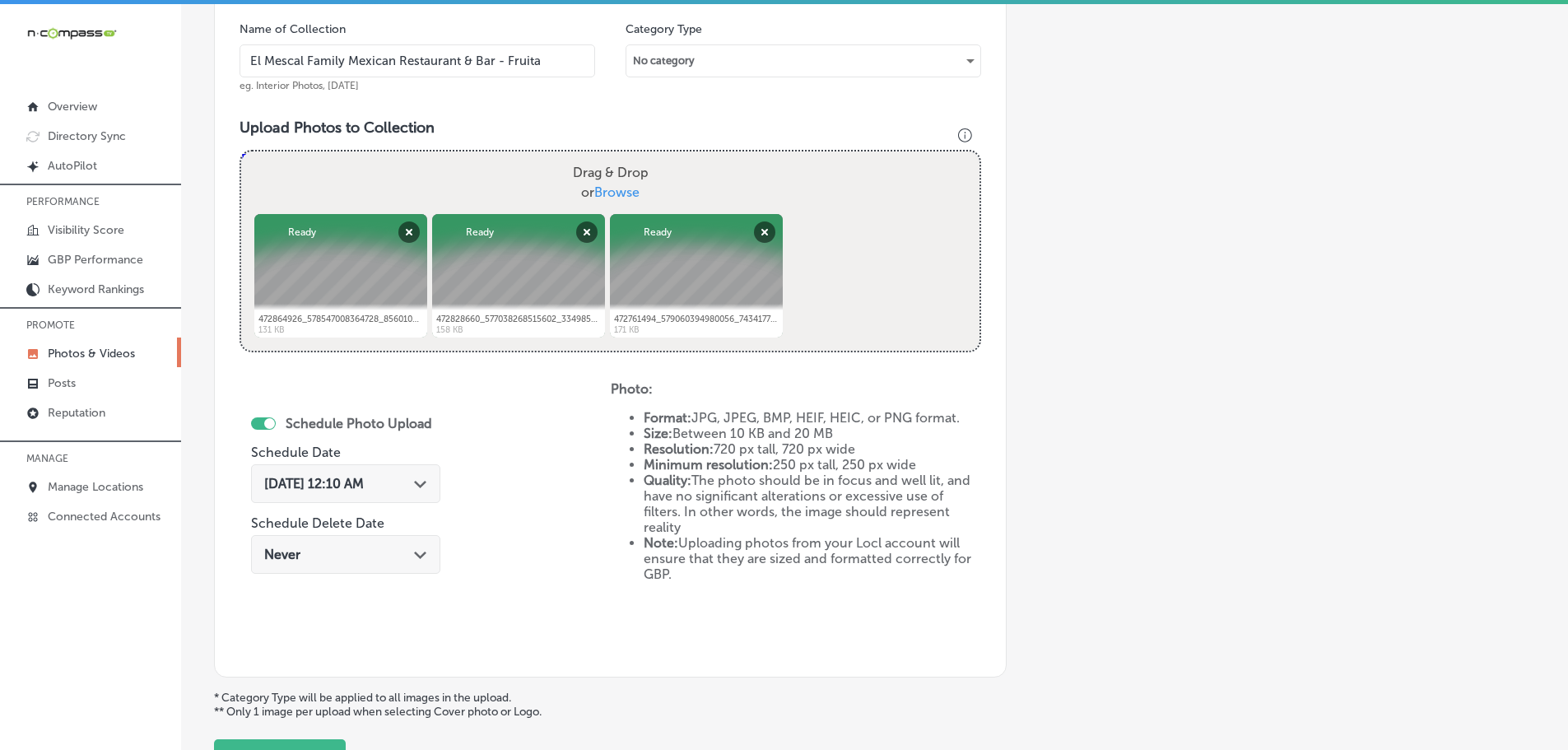
click at [420, 474] on div "[DATE] 12:10 AM Path Created with Sketch." at bounding box center [345, 483] width 189 height 39
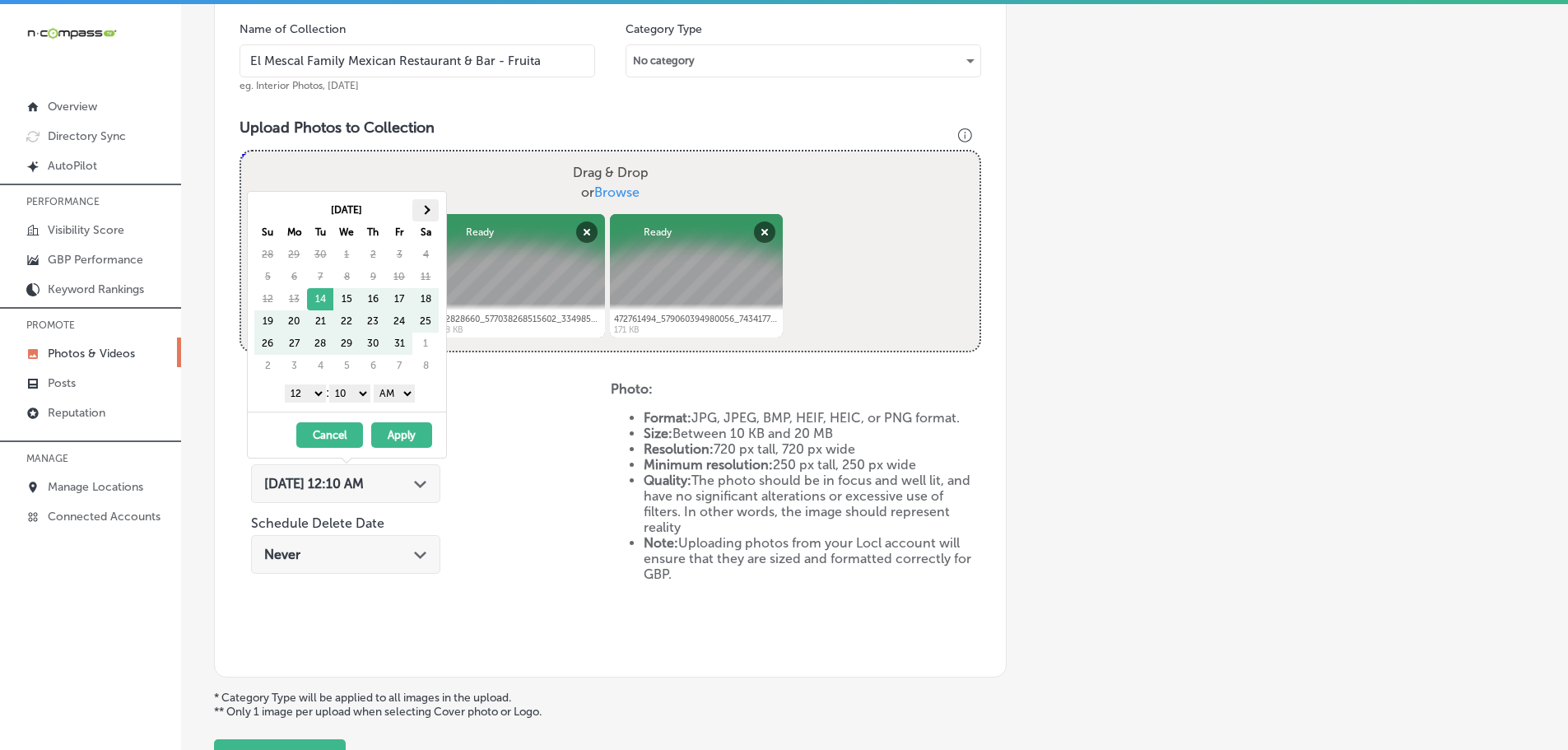
click at [423, 220] on th at bounding box center [425, 210] width 26 height 22
click at [299, 391] on select "1 2 3 4 5 6 7 8 9 10 11 12" at bounding box center [305, 393] width 41 height 18
click at [299, 386] on select "1 2 3 4 5 6 7 8 9 10 11 12" at bounding box center [305, 393] width 41 height 18
click at [358, 384] on div "1 2 3 4 5 6 7 8 9 10 11 12 : 00 10 20 30 40 50 AM PM" at bounding box center [350, 393] width 192 height 25
click at [359, 396] on select "00 10 20 30 40 50" at bounding box center [350, 393] width 41 height 18
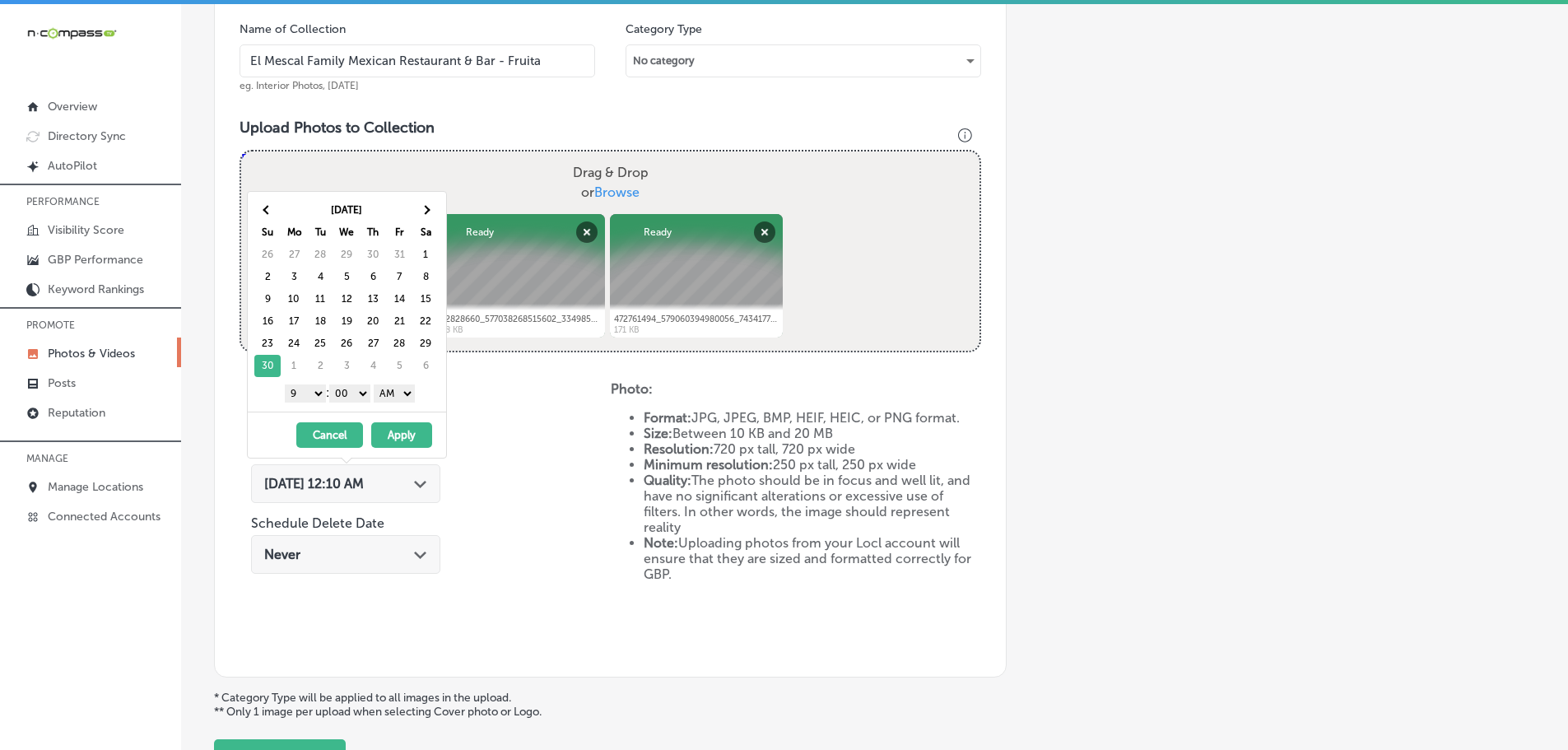
click at [384, 393] on select "AM PM" at bounding box center [394, 393] width 41 height 18
click at [408, 434] on button "Apply" at bounding box center [401, 435] width 61 height 26
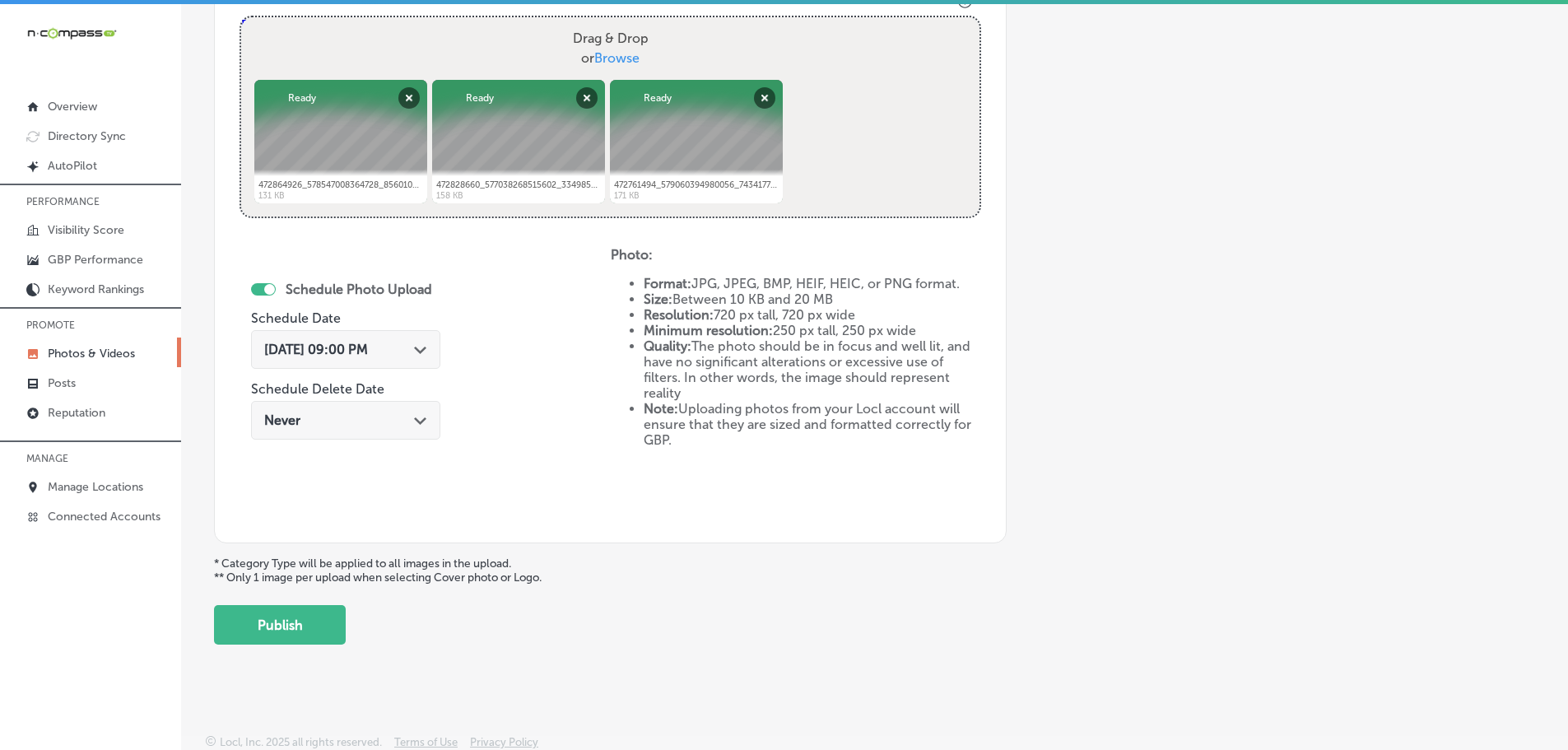
scroll to position [635, 0]
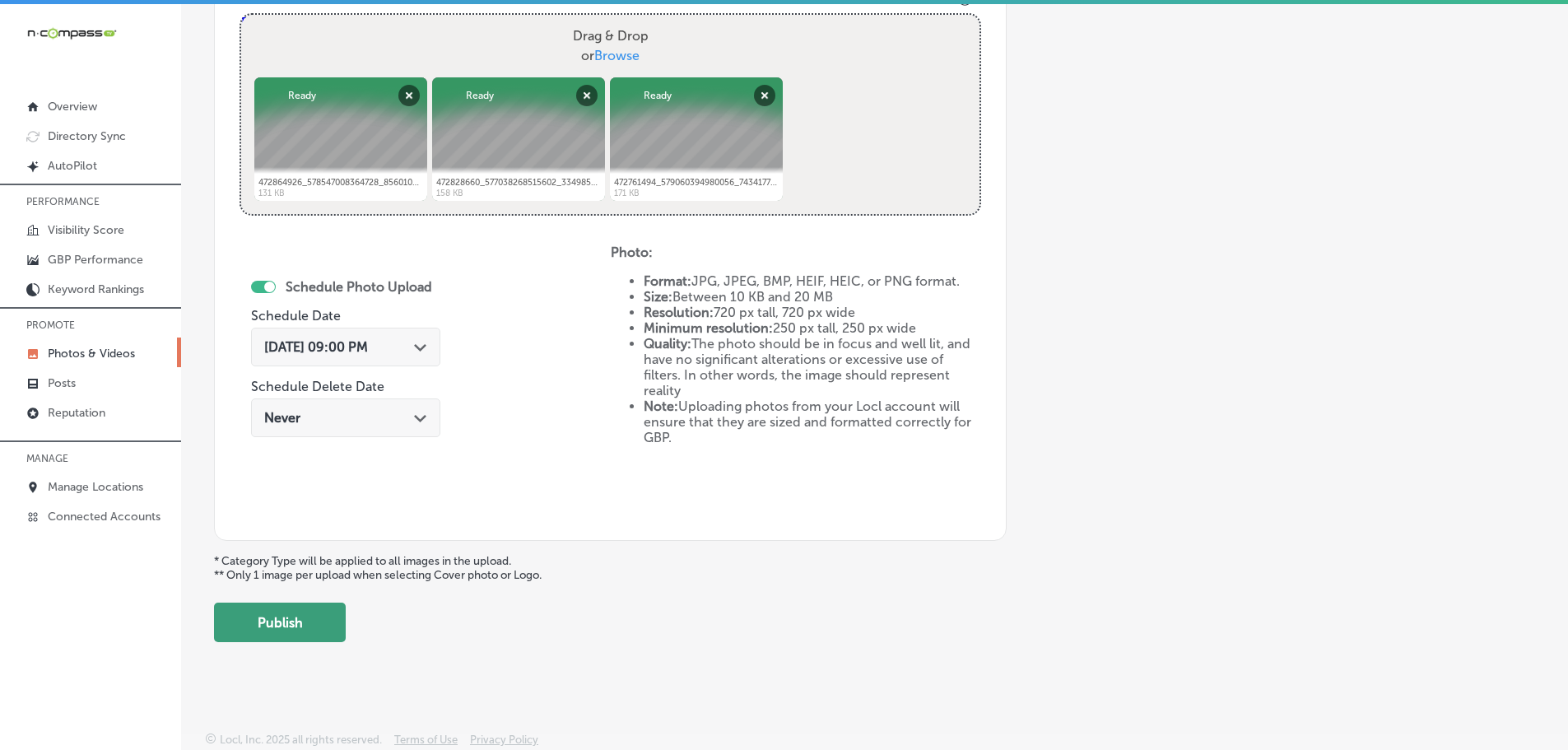
click at [328, 617] on button "Publish" at bounding box center [280, 621] width 132 height 40
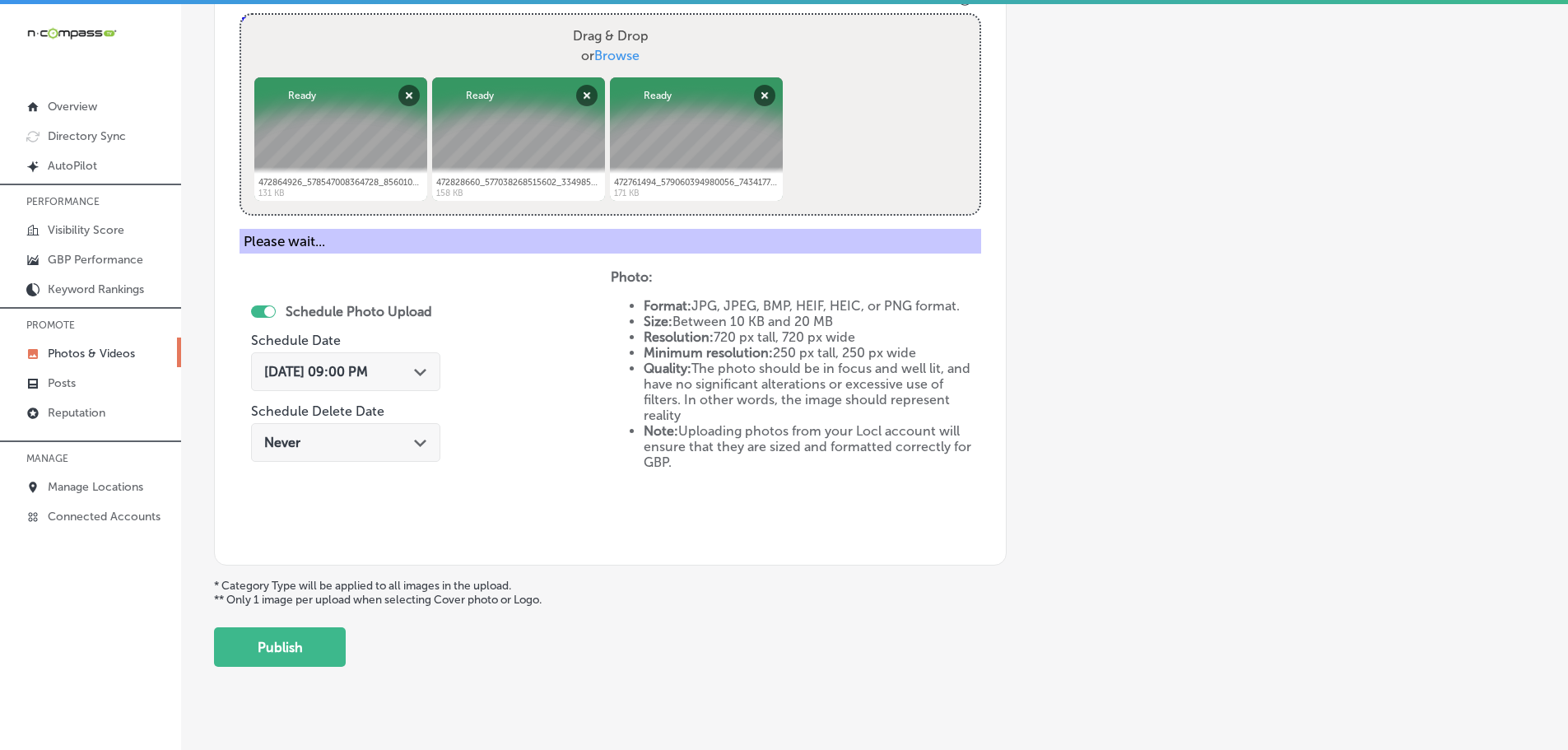
scroll to position [498, 0]
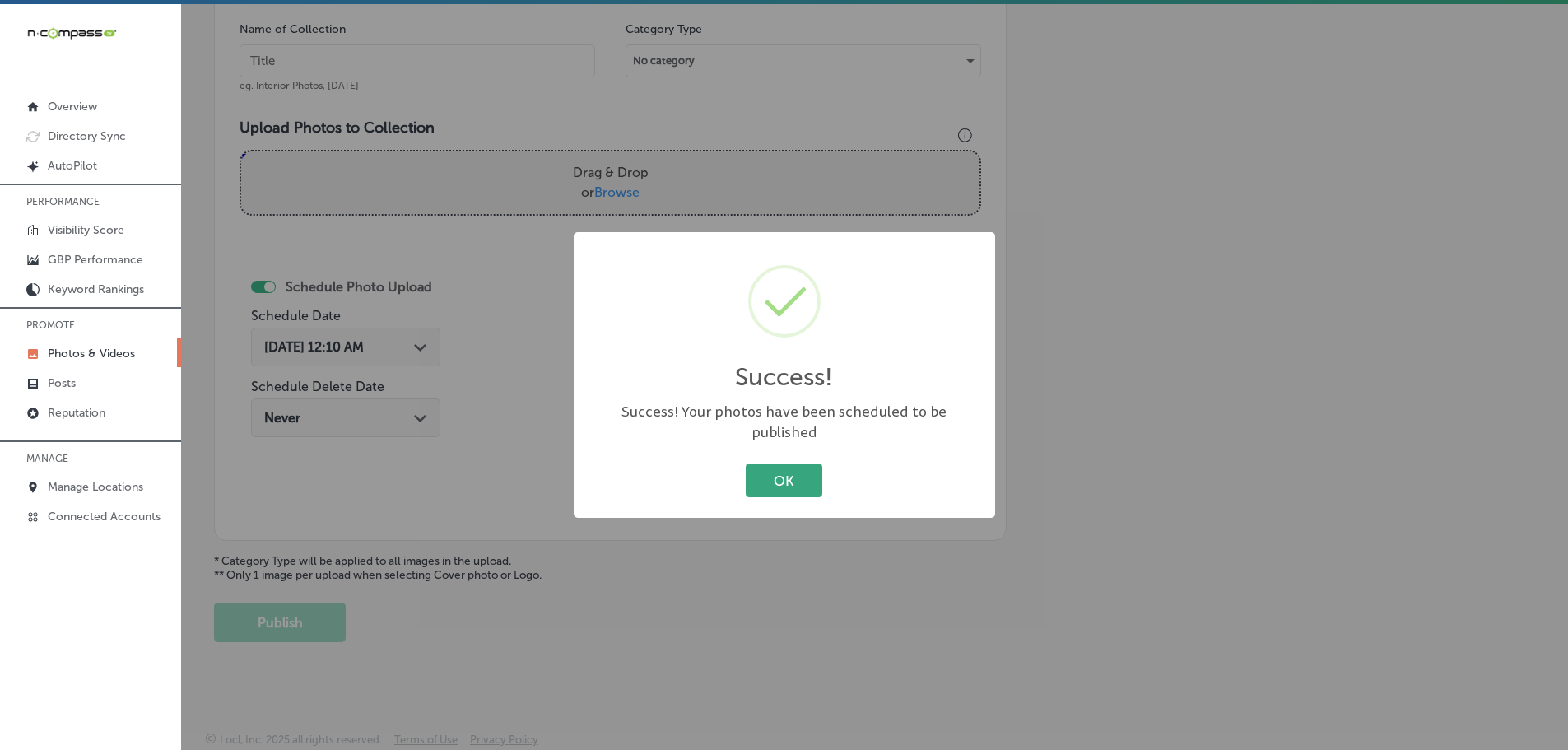
click at [790, 472] on button "OK" at bounding box center [784, 480] width 77 height 33
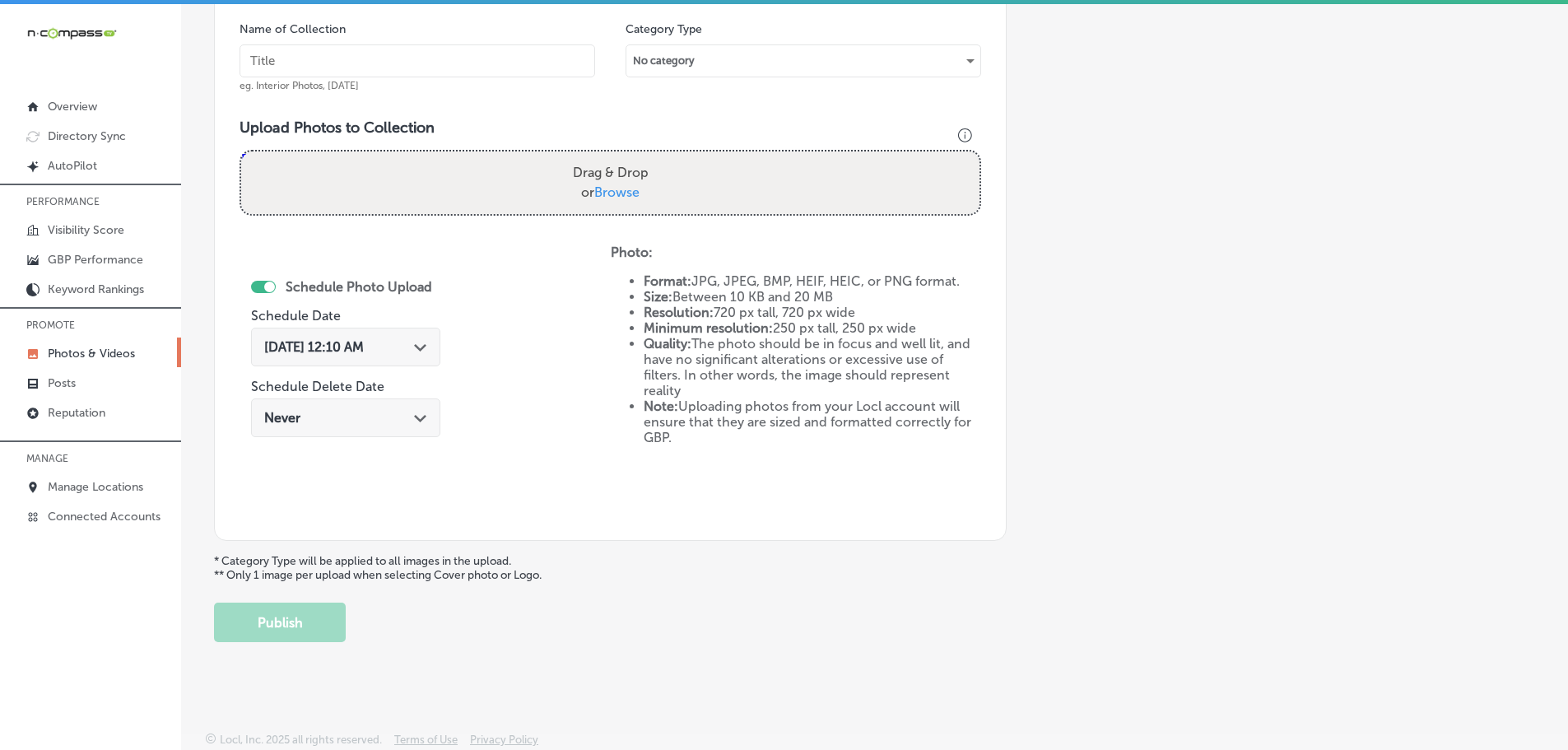
click at [629, 195] on span "Browse" at bounding box center [616, 192] width 45 height 16
click at [629, 157] on input "Drag & Drop or Browse" at bounding box center [610, 154] width 739 height 5
type input "C:\fakepath\472987570_579688004917295_2931559151663307413_n.jpg"
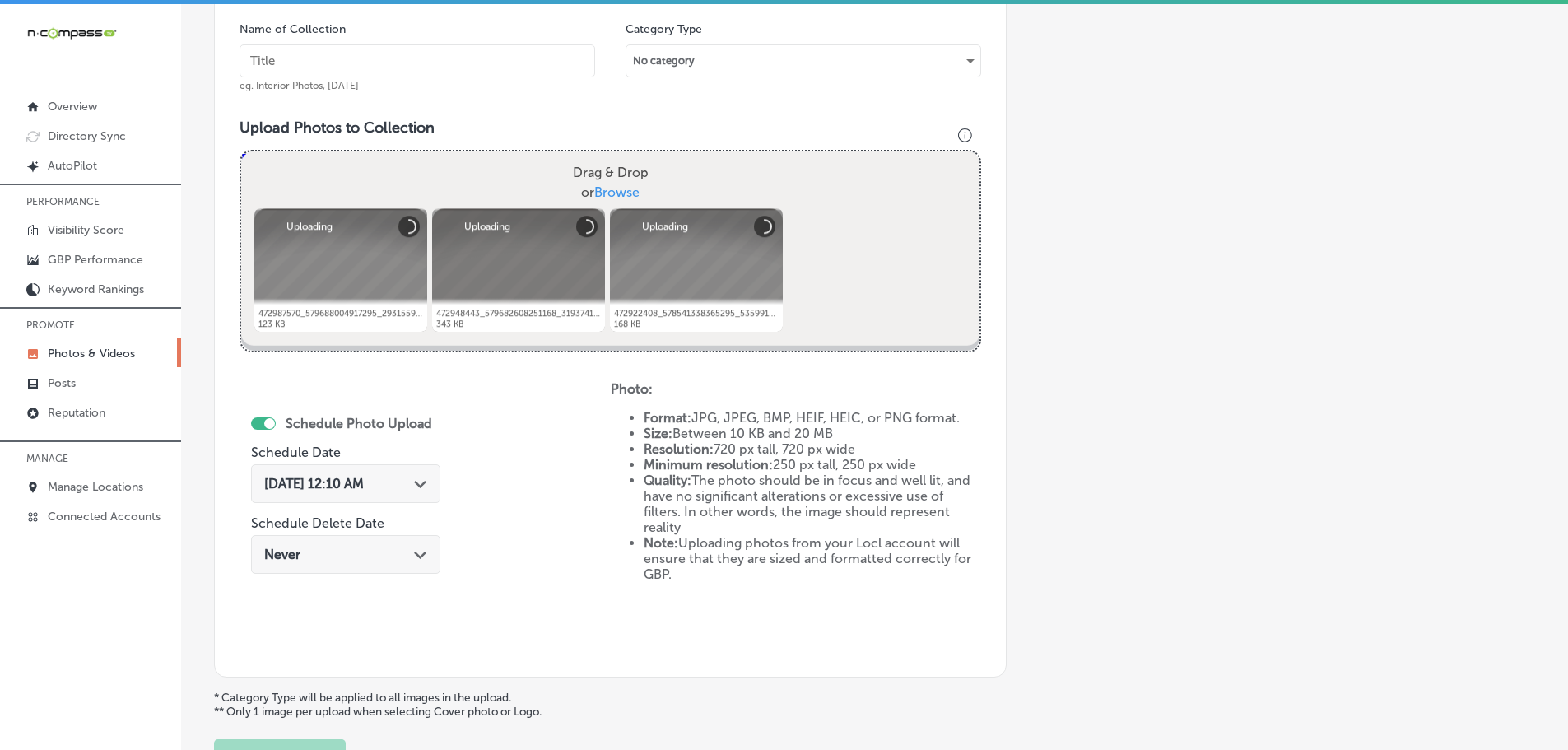
click at [481, 67] on input "text" at bounding box center [417, 60] width 356 height 33
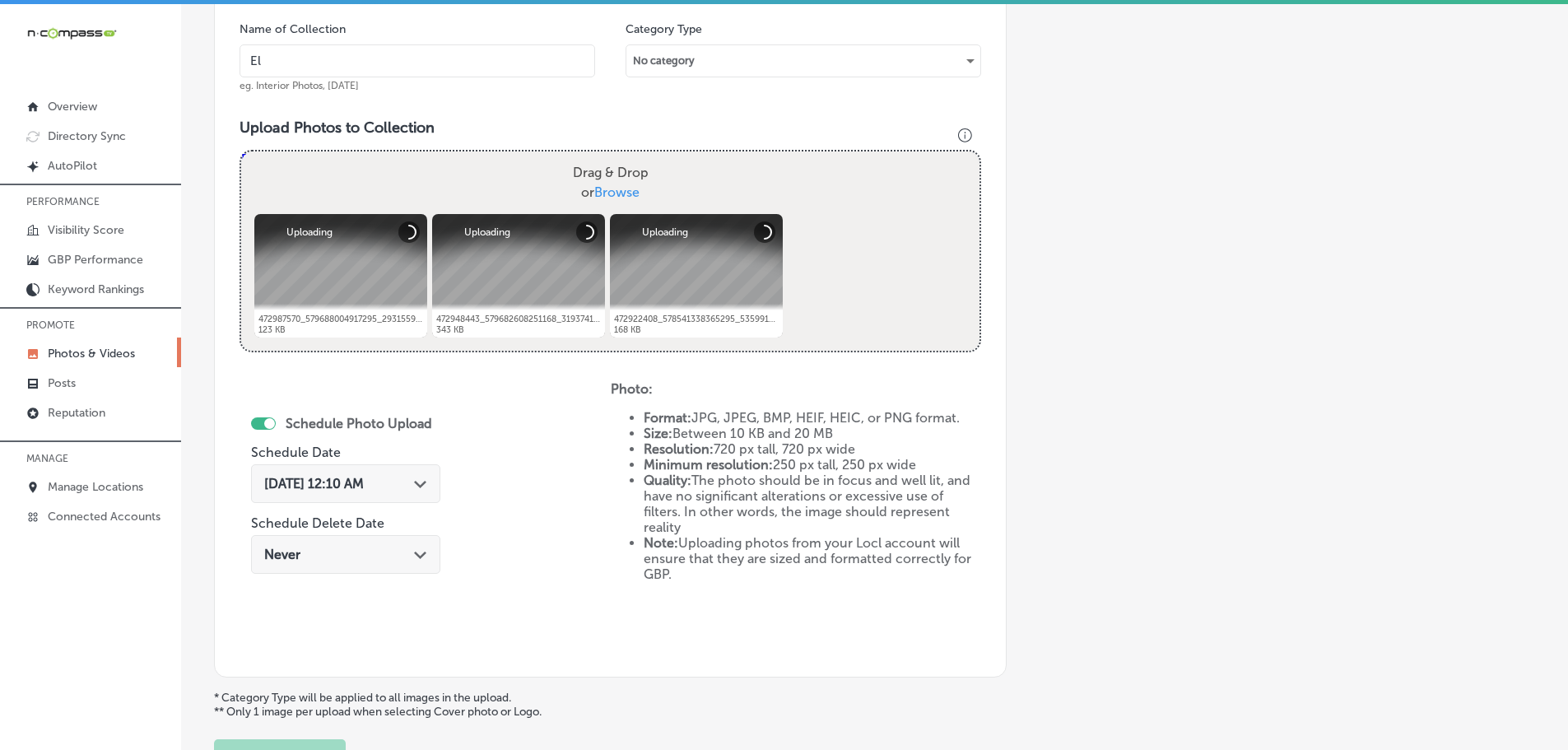
type input "El Mescal Family Mexican Restaurant & Bar - Fruita"
click at [418, 482] on polygon at bounding box center [420, 484] width 12 height 7
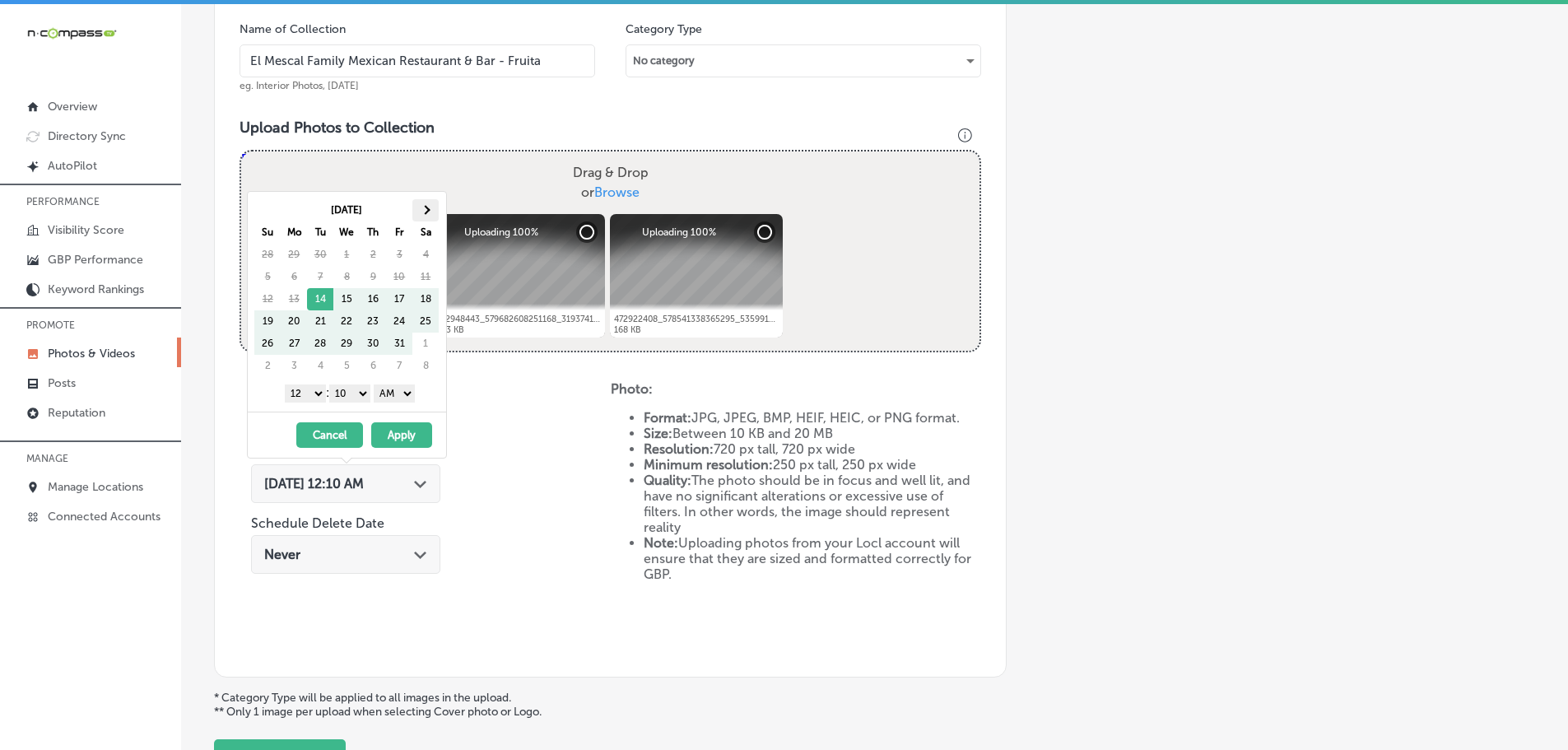
click at [426, 211] on span at bounding box center [426, 210] width 9 height 9
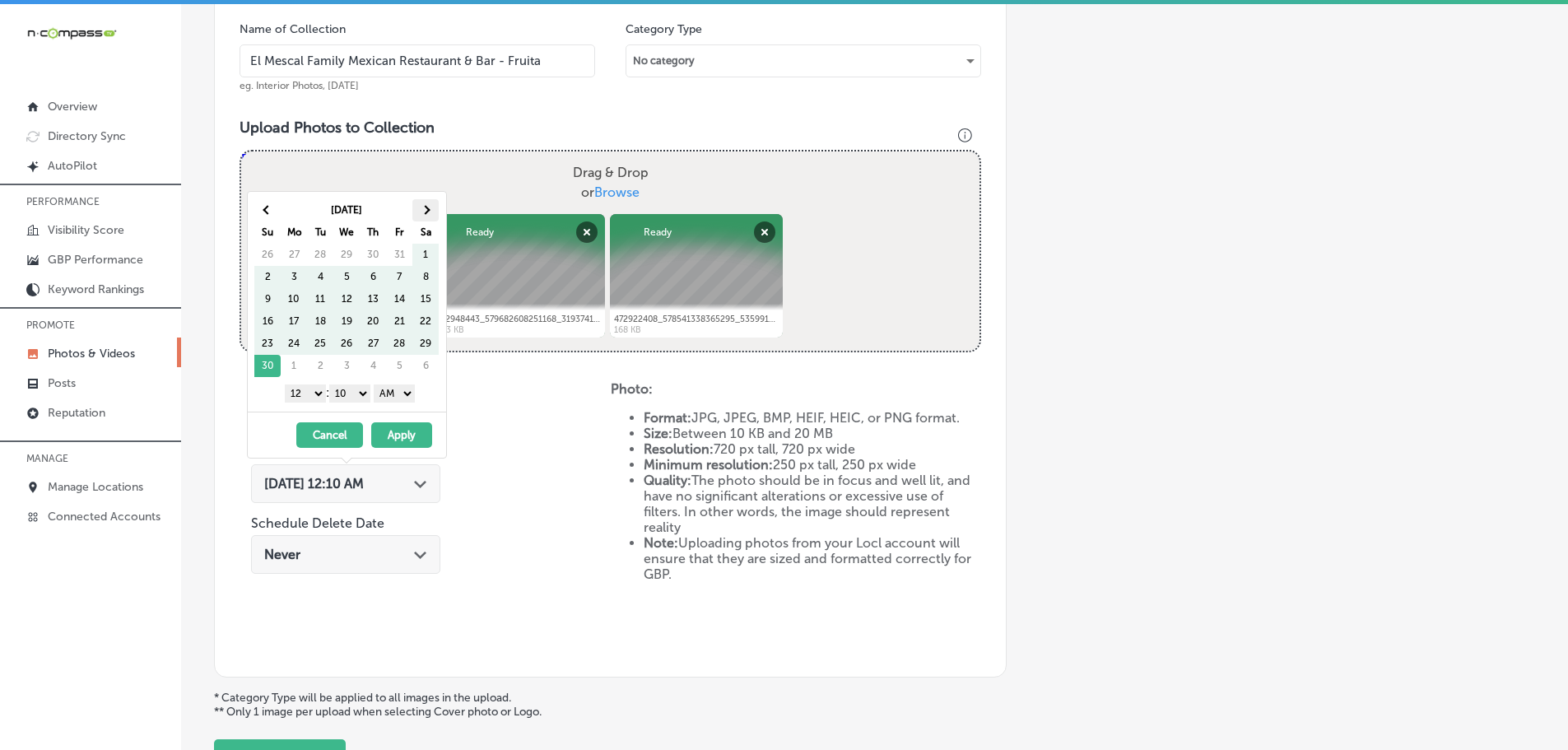
click at [424, 216] on th at bounding box center [425, 210] width 26 height 22
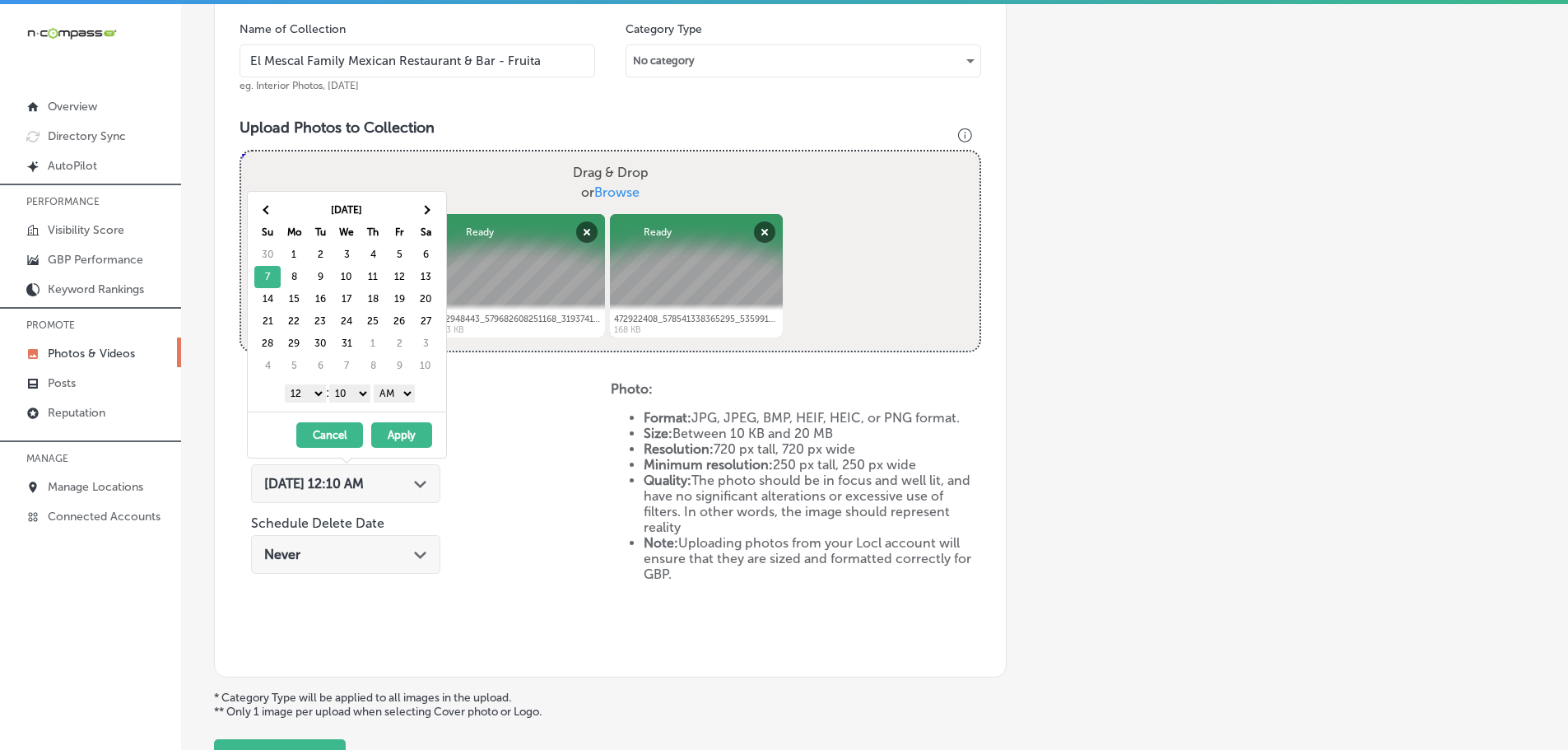
click at [304, 390] on select "1 2 3 4 5 6 7 8 9 10 11 12" at bounding box center [305, 393] width 41 height 18
click at [354, 385] on select "00 10 20 30 40 50" at bounding box center [350, 393] width 41 height 18
drag, startPoint x: 369, startPoint y: 402, endPoint x: 399, endPoint y: 401, distance: 30.0
click at [399, 393] on select "AM PM" at bounding box center [394, 393] width 41 height 18
click at [410, 434] on button "Apply" at bounding box center [401, 435] width 61 height 26
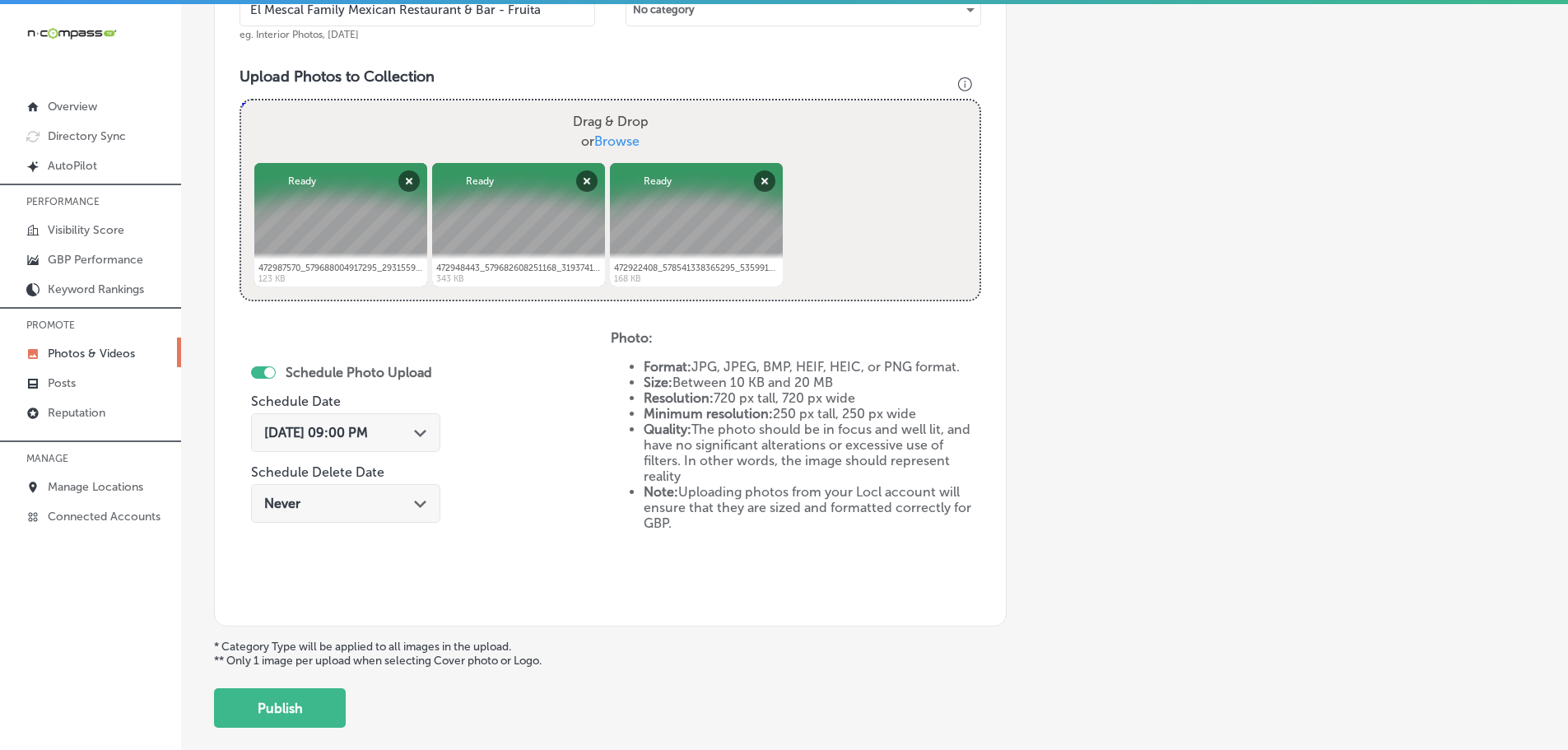
scroll to position [635, 0]
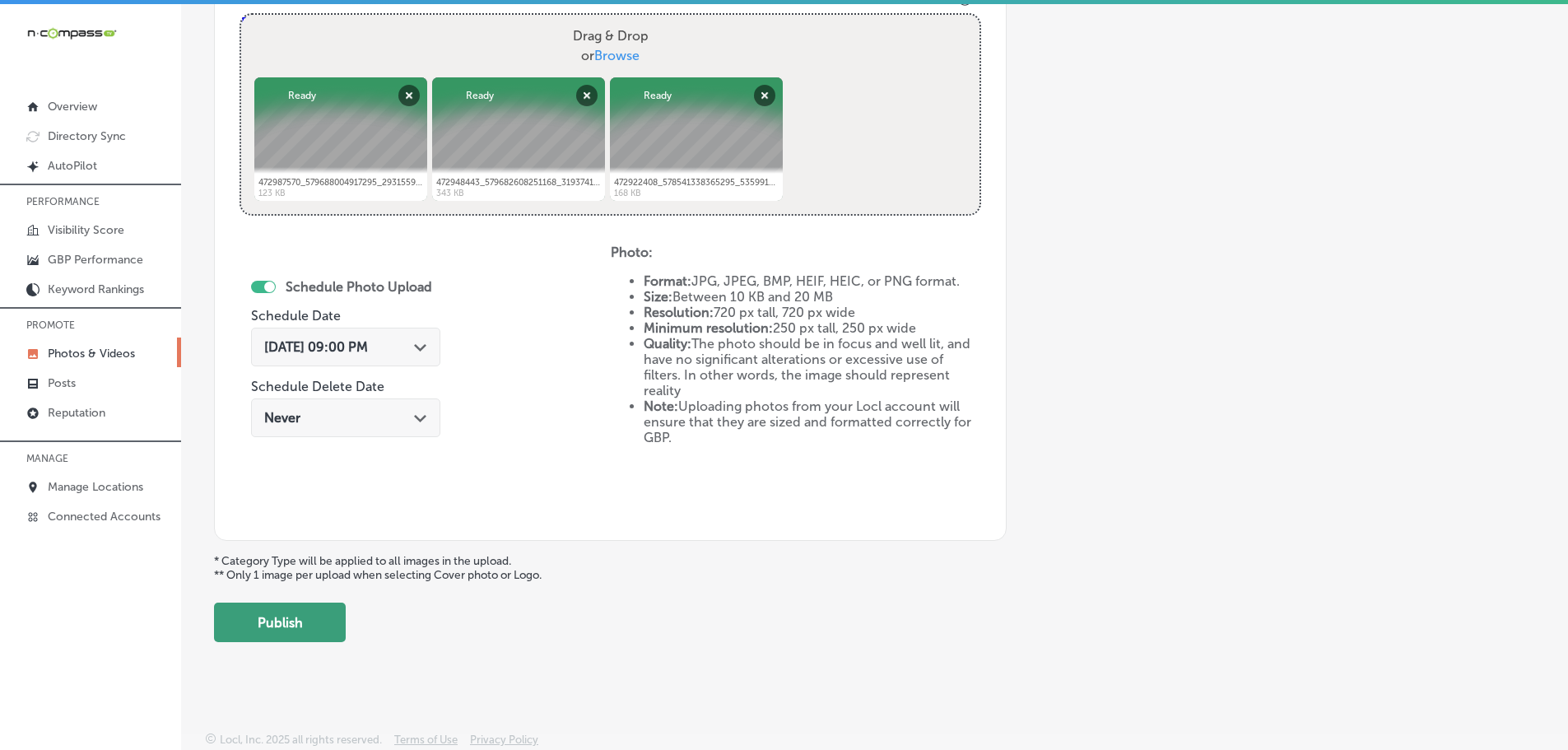
click at [289, 635] on button "Publish" at bounding box center [280, 621] width 132 height 40
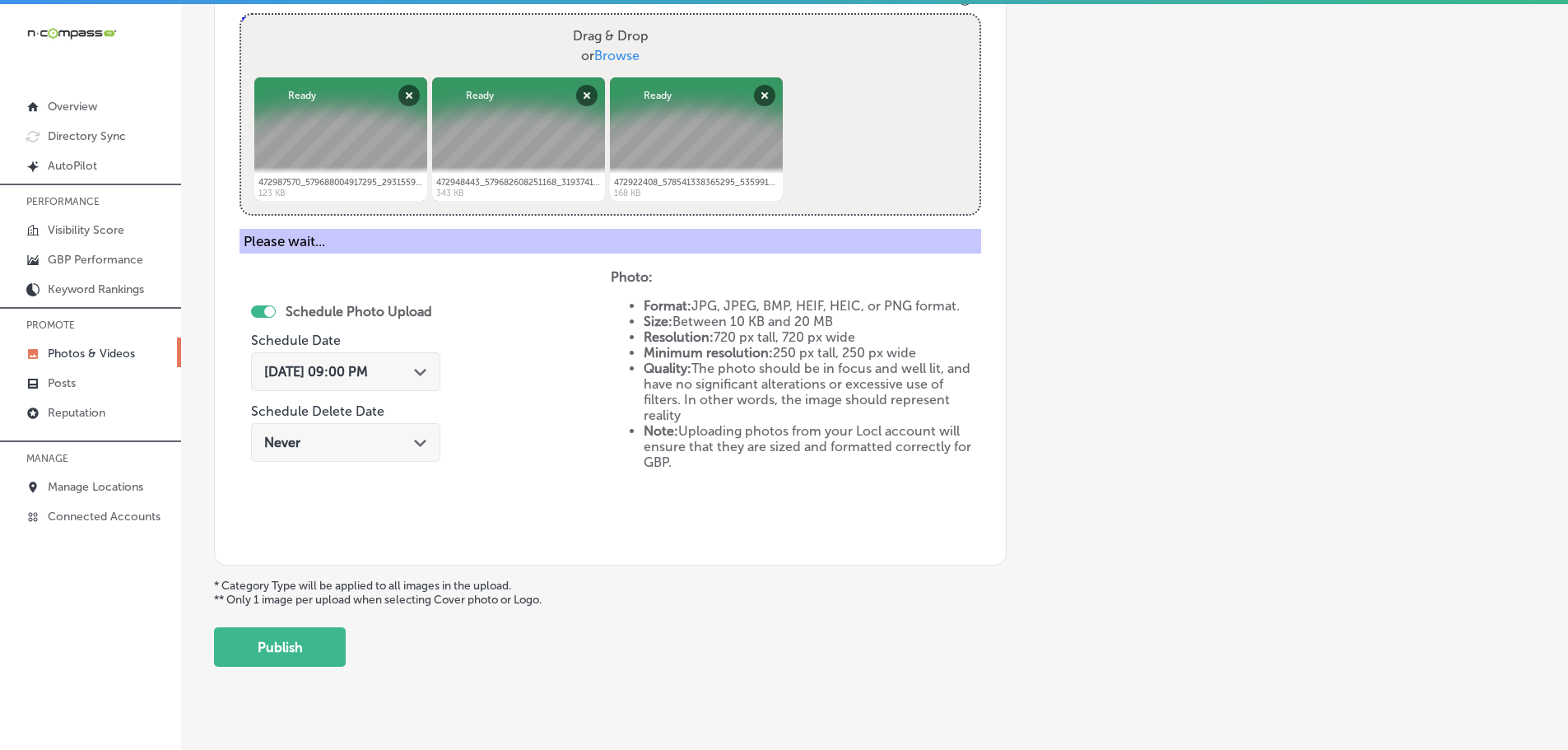
scroll to position [498, 0]
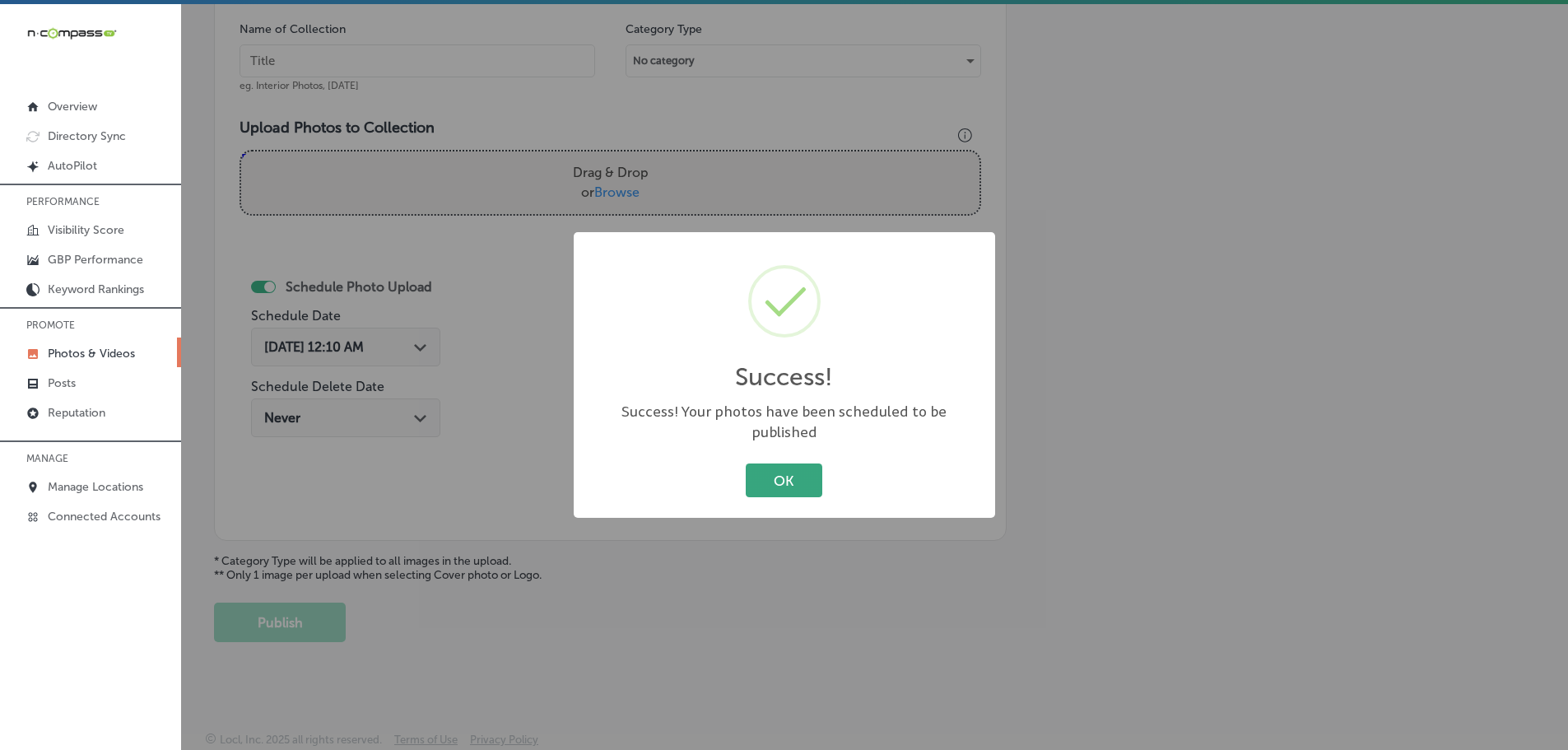
click at [789, 472] on button "OK" at bounding box center [784, 480] width 77 height 33
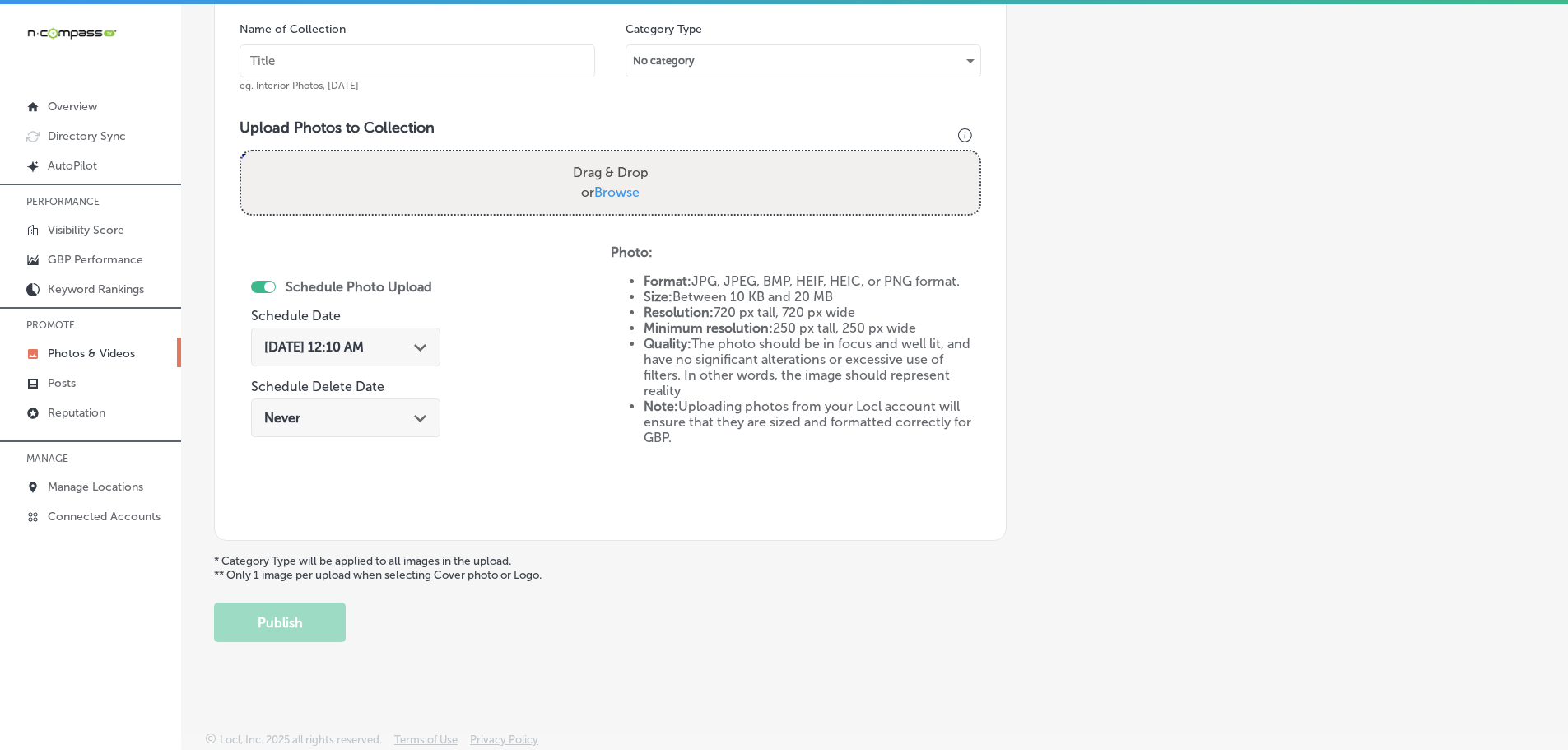
click at [615, 193] on span "Browse" at bounding box center [616, 192] width 45 height 16
click at [615, 157] on input "Drag & Drop or Browse" at bounding box center [610, 154] width 739 height 5
type input "C:\fakepath\473068948_579688848250544_8242688729225068162_n.jpg"
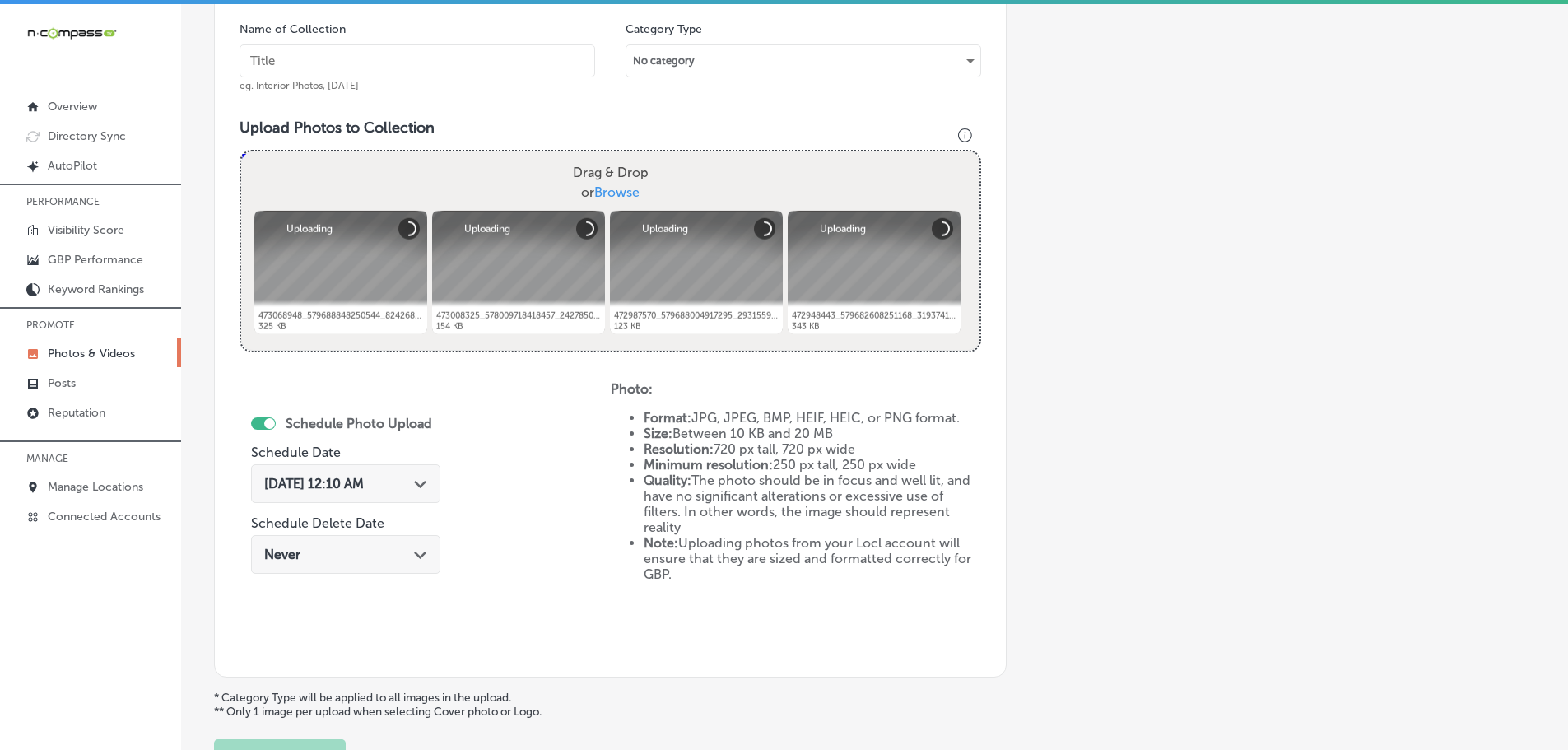
click at [468, 69] on input "text" at bounding box center [417, 60] width 356 height 33
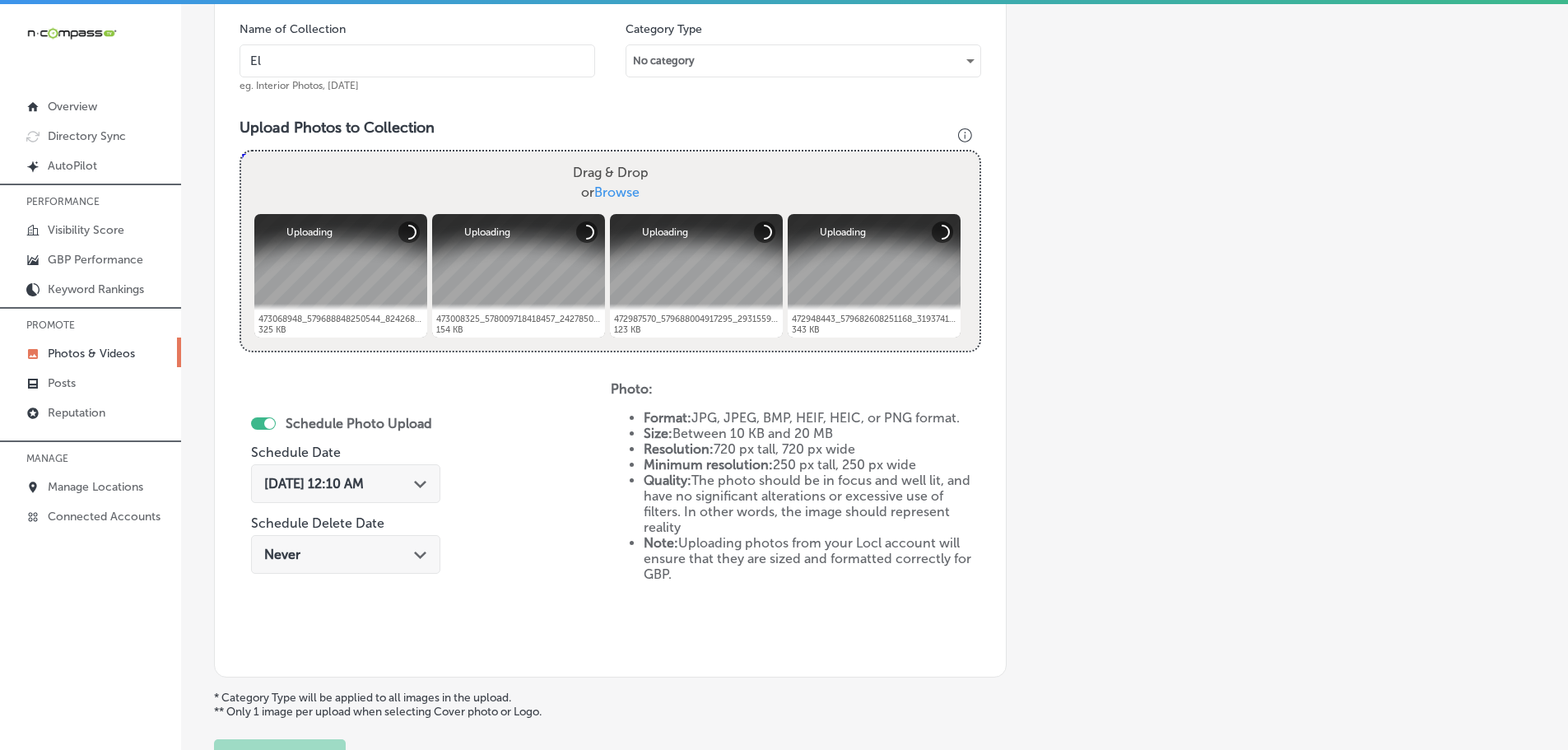
type input "El Mescal Family Mexican Restaurant & Bar - Fruita"
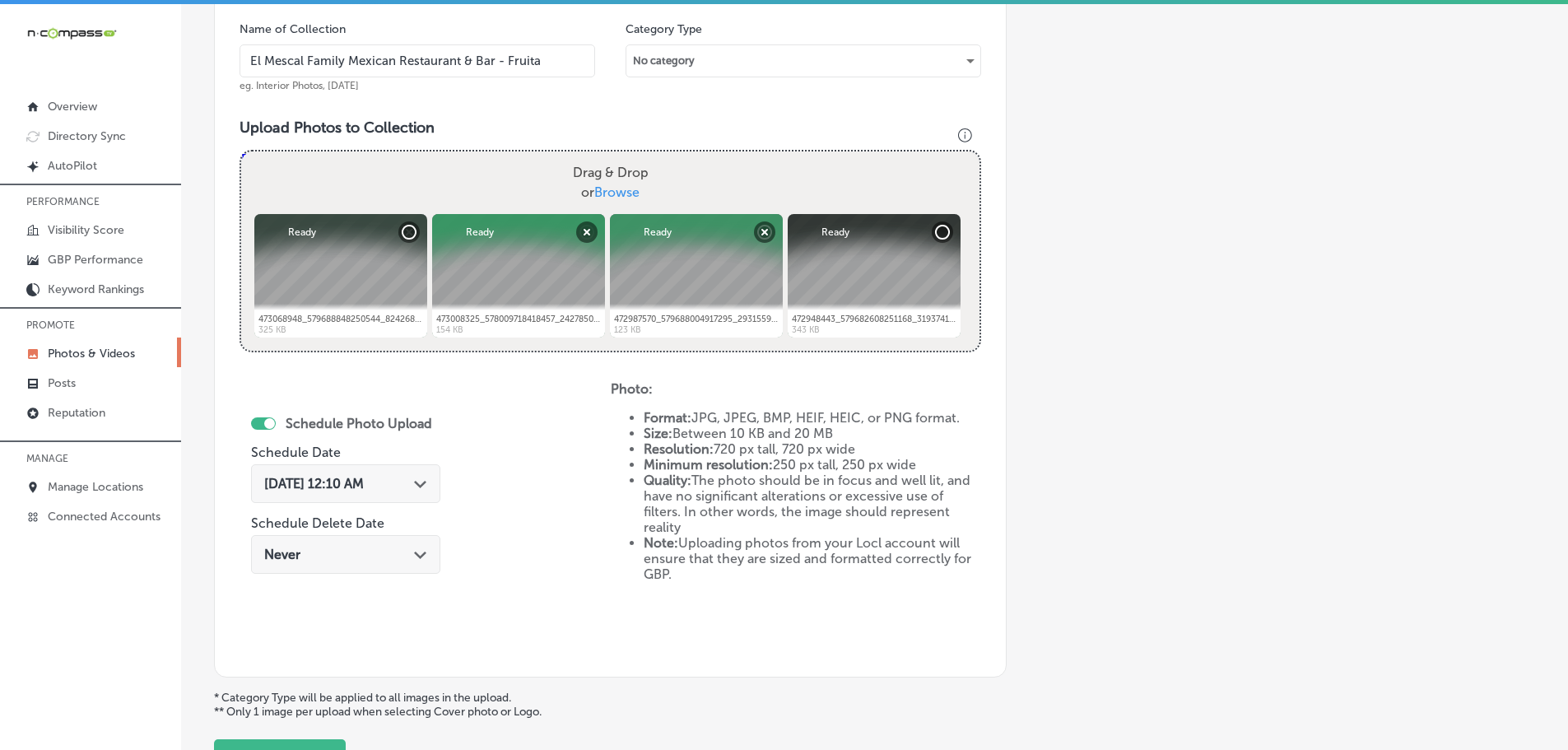
click at [416, 487] on icon "Path Created with Sketch." at bounding box center [420, 484] width 12 height 7
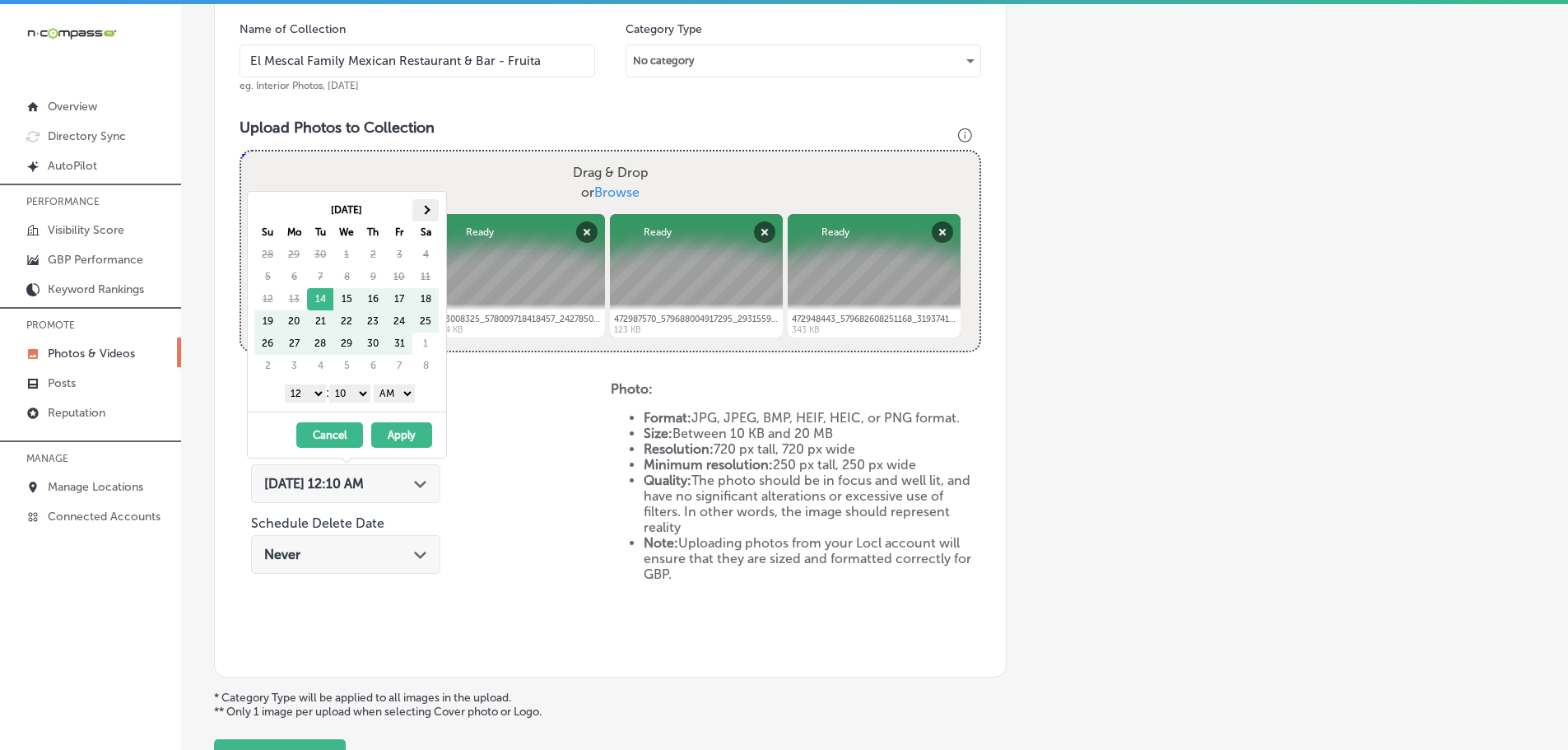
click at [428, 207] on th at bounding box center [425, 210] width 26 height 22
click at [305, 389] on select "1 2 3 4 5 6 7 8 9 10 11 12" at bounding box center [305, 393] width 41 height 18
click at [349, 389] on select "00 10 20 30 40 50" at bounding box center [350, 393] width 41 height 18
click at [392, 398] on select "AM PM" at bounding box center [394, 393] width 41 height 18
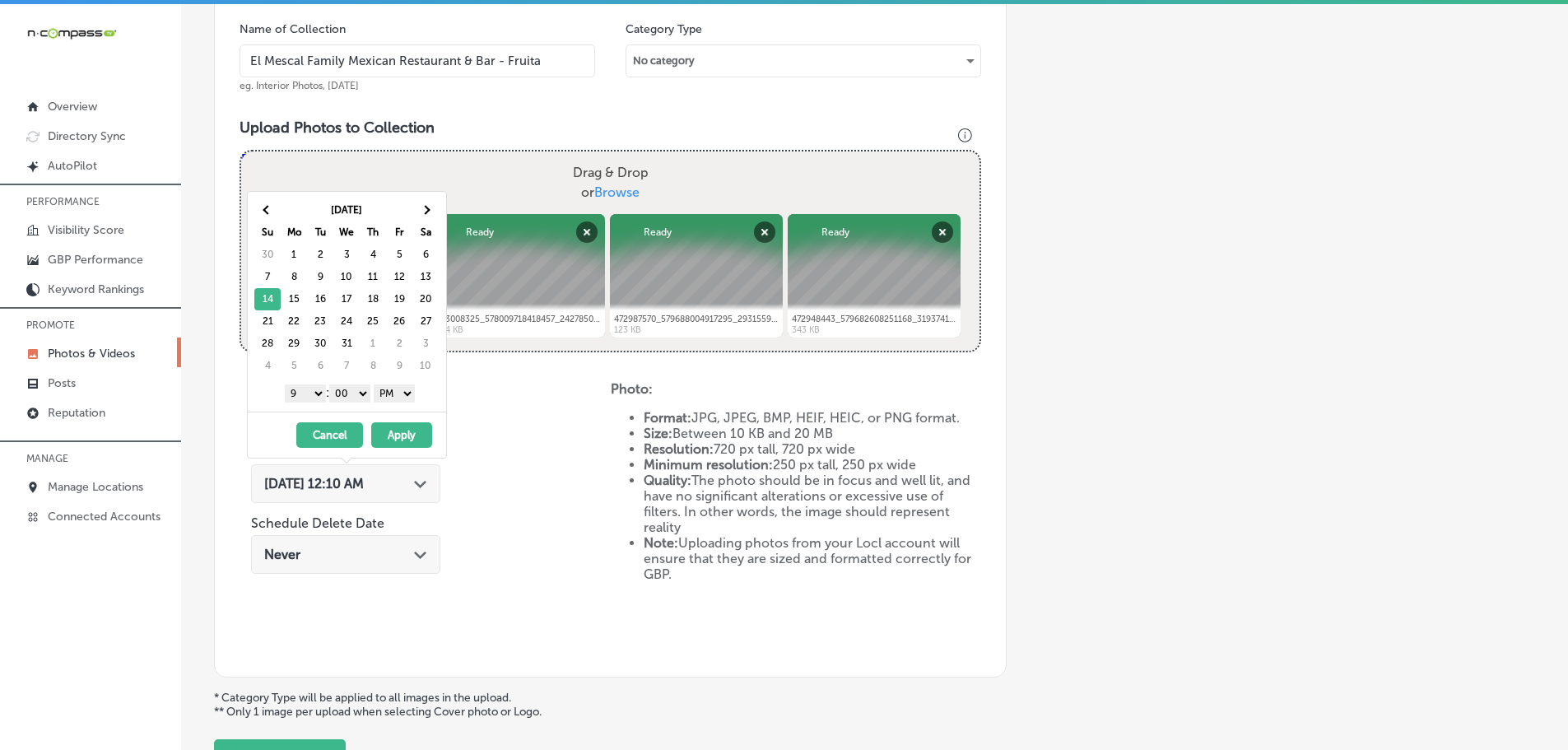
click at [403, 433] on button "Apply" at bounding box center [401, 435] width 61 height 26
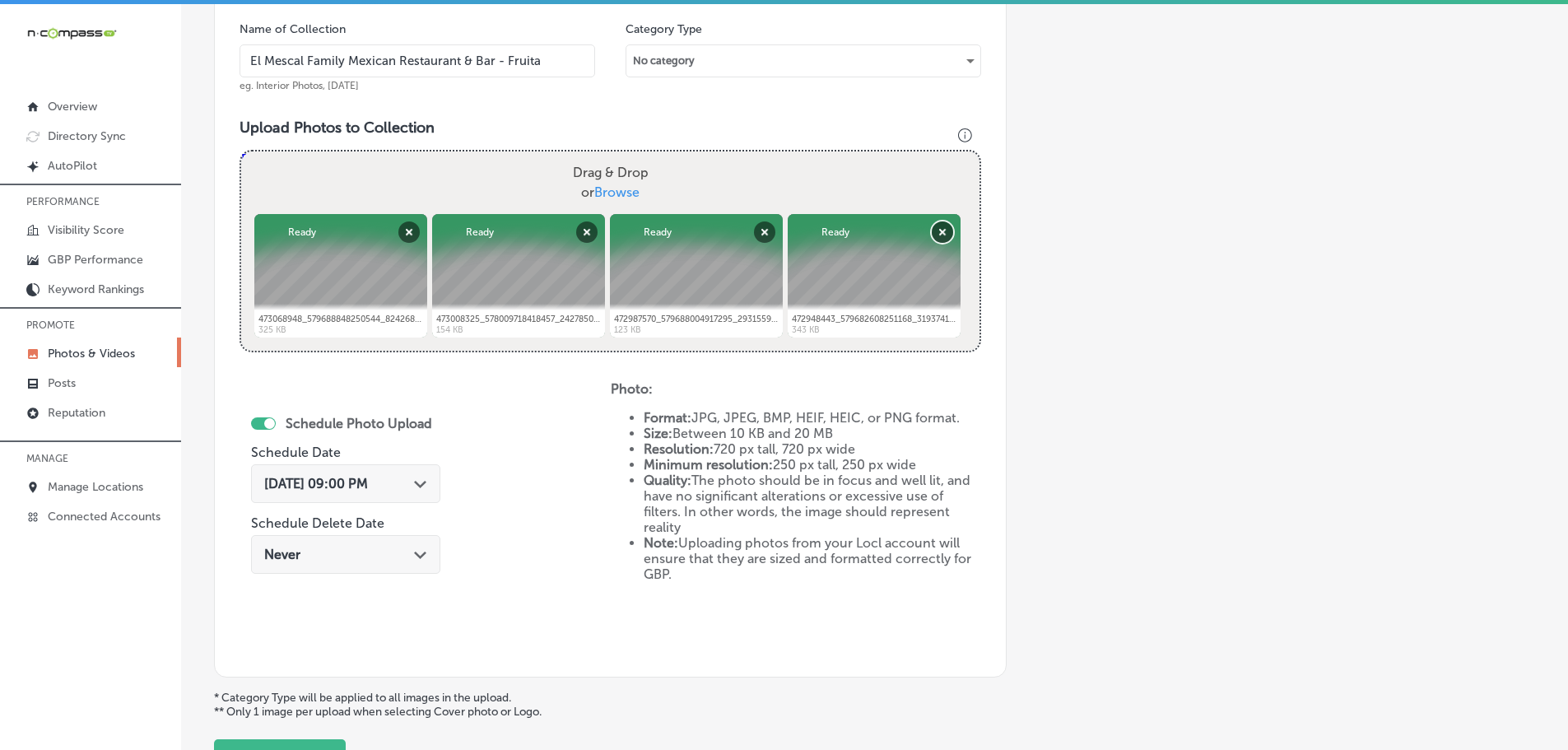
click at [939, 235] on button "Remove" at bounding box center [942, 232] width 21 height 21
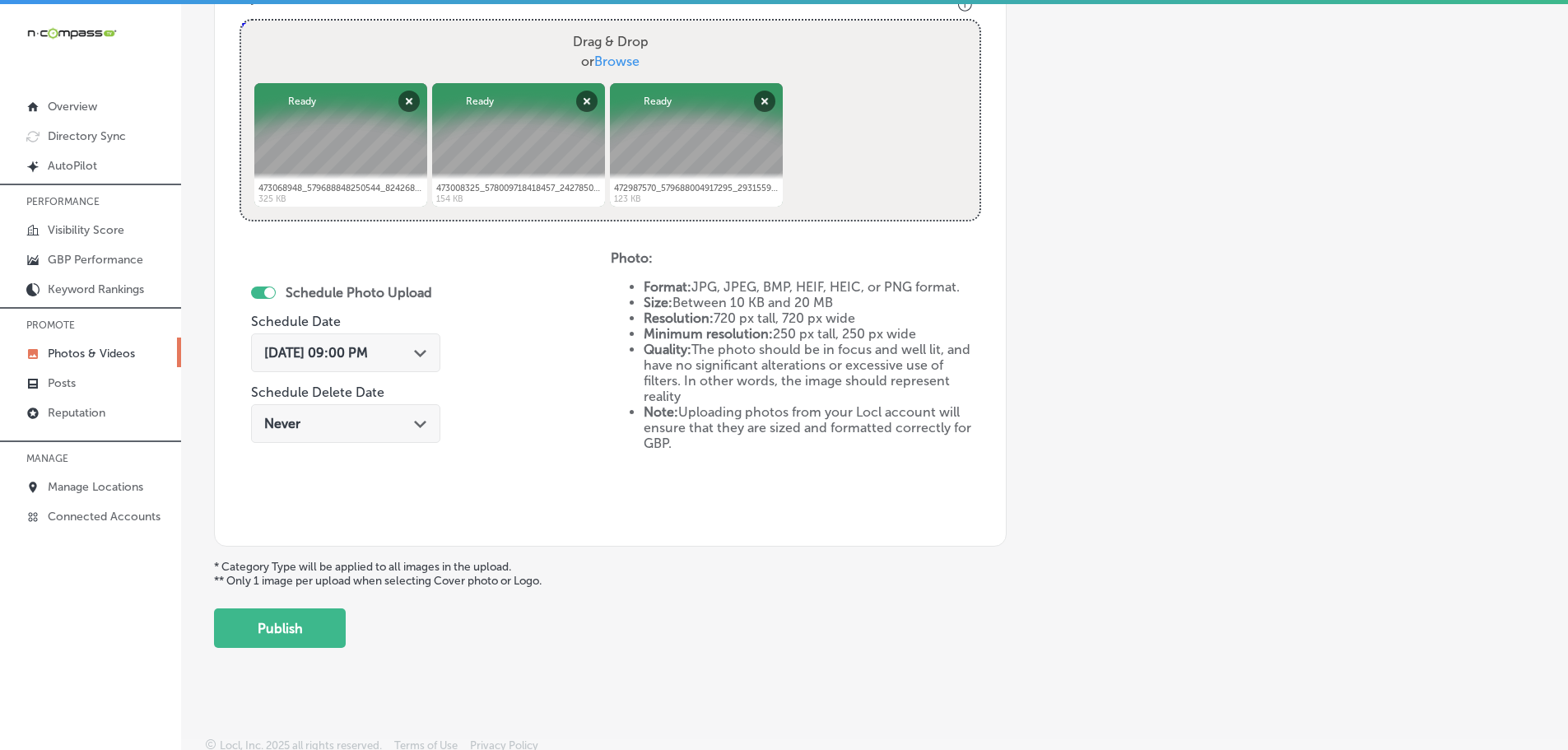
scroll to position [635, 0]
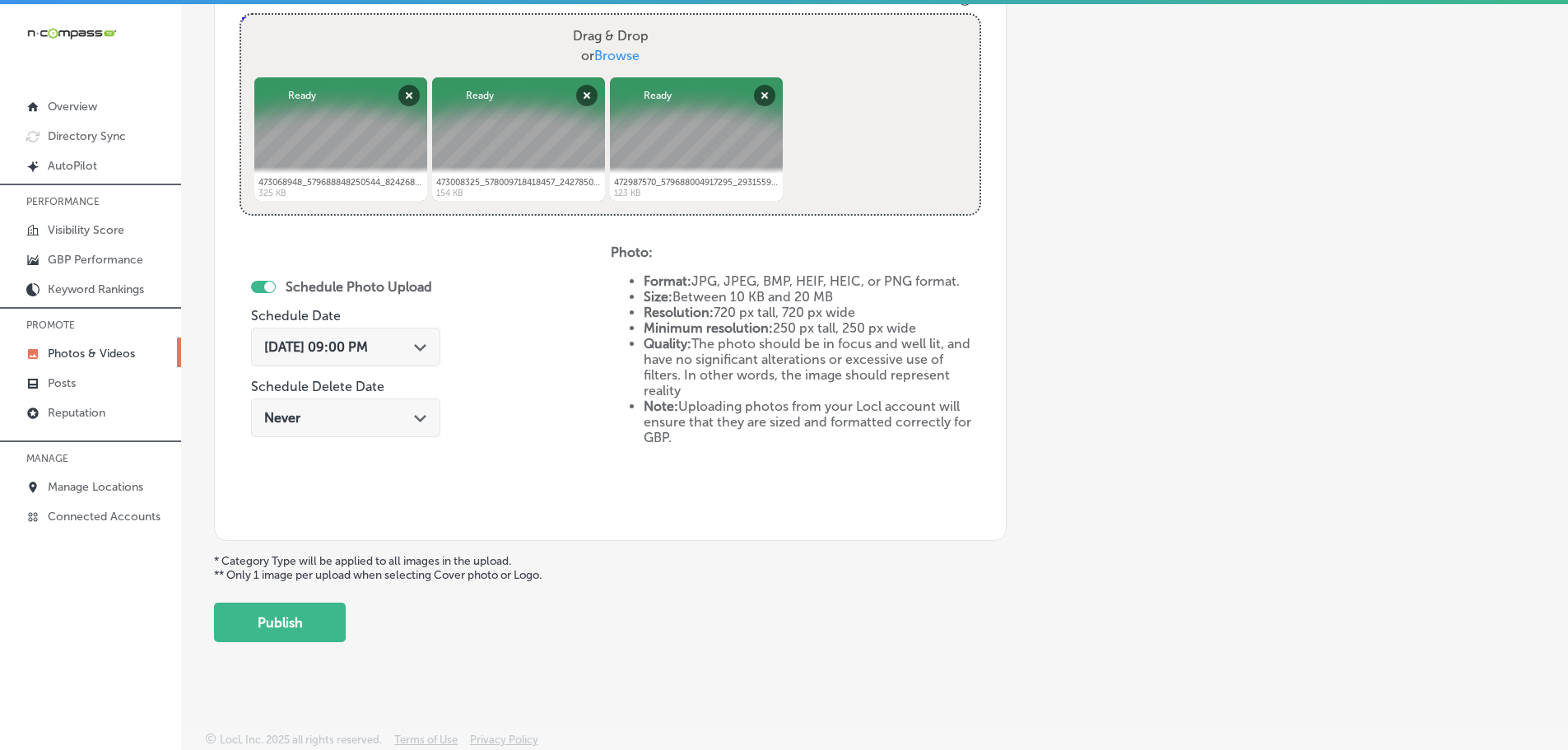
click at [261, 645] on div "Back Add a Collection Which Type of Image or Video Would You Like to Upload? Ph…" at bounding box center [874, 41] width 1387 height 1225
click at [269, 629] on button "Publish" at bounding box center [280, 621] width 132 height 40
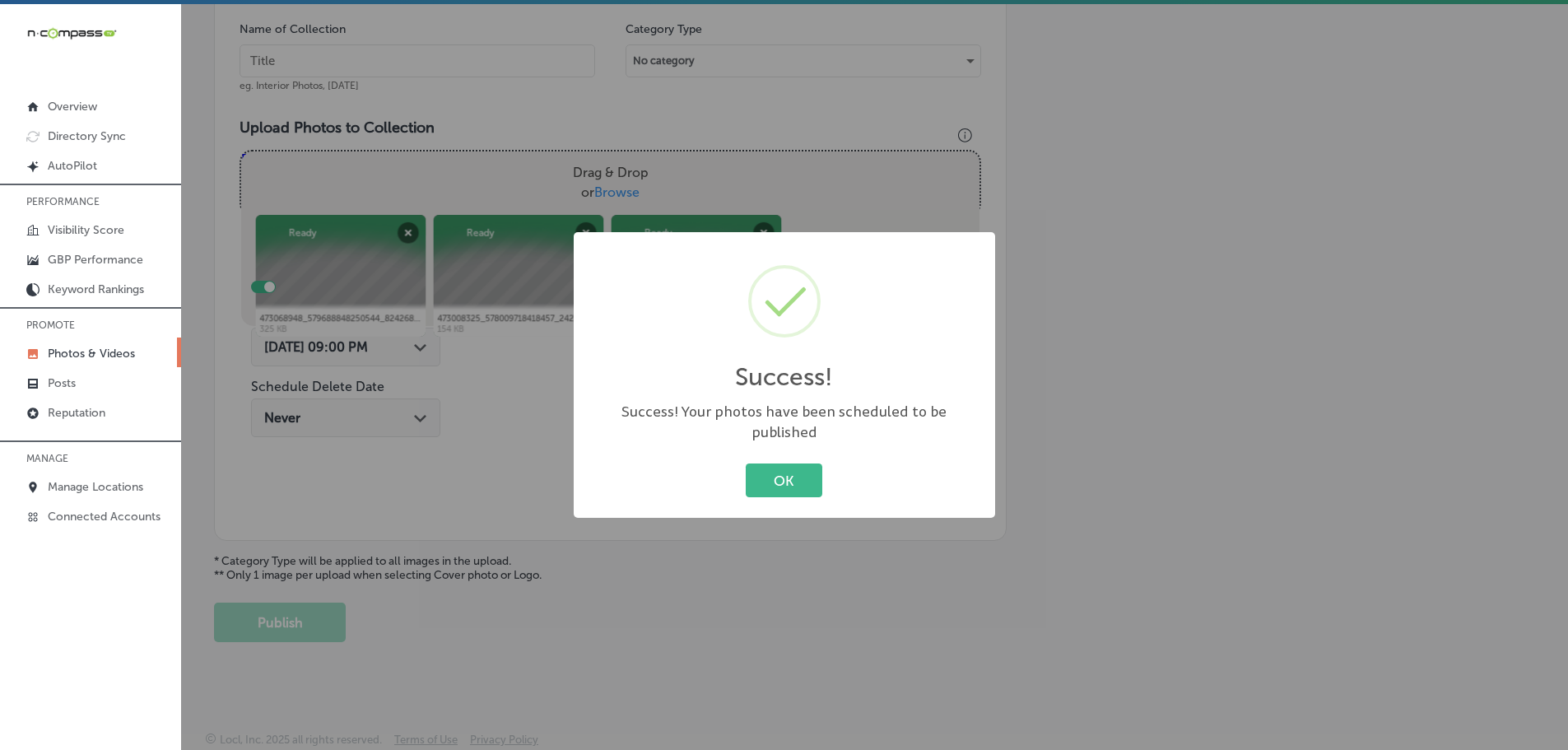
scroll to position [498, 0]
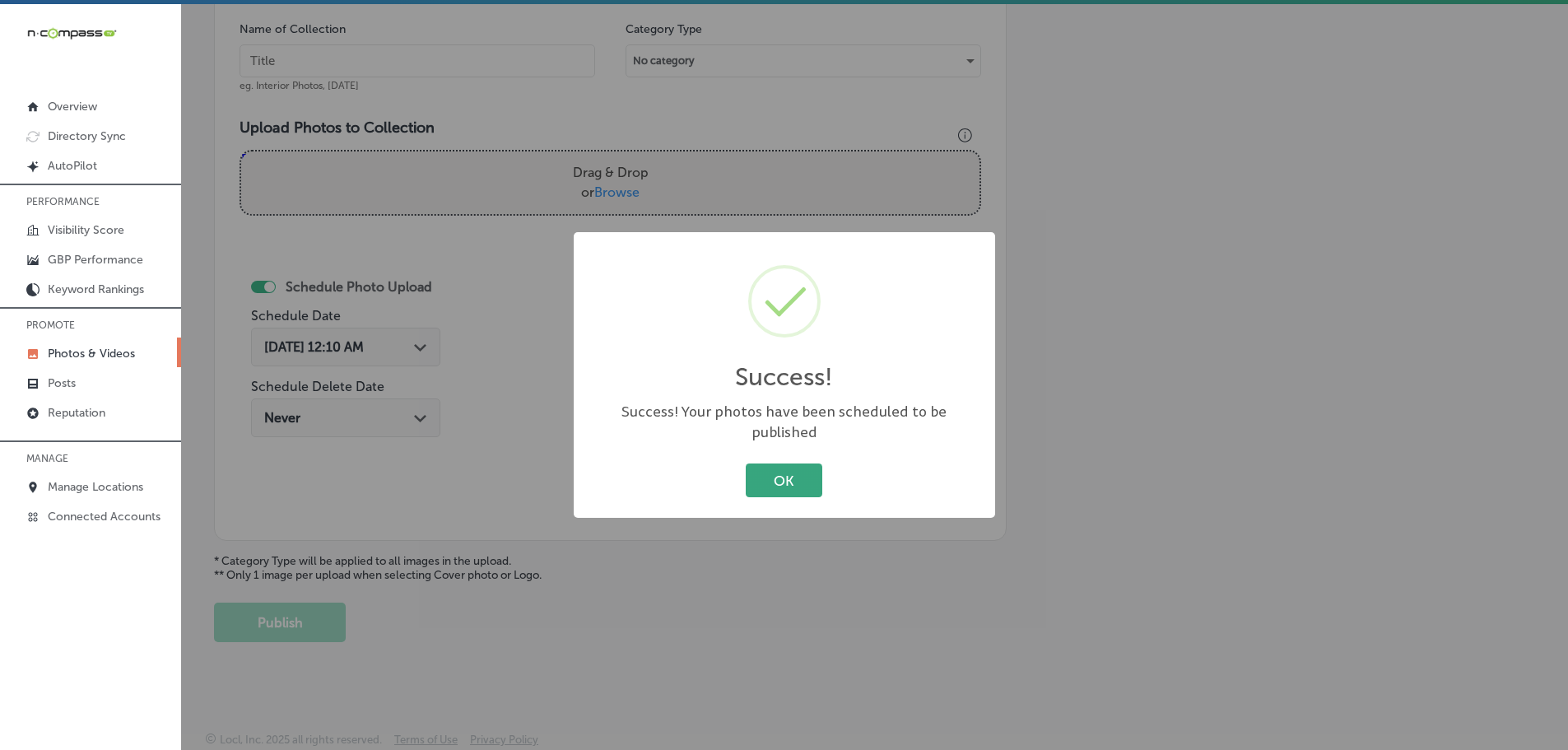
click at [807, 467] on button "OK" at bounding box center [784, 480] width 77 height 33
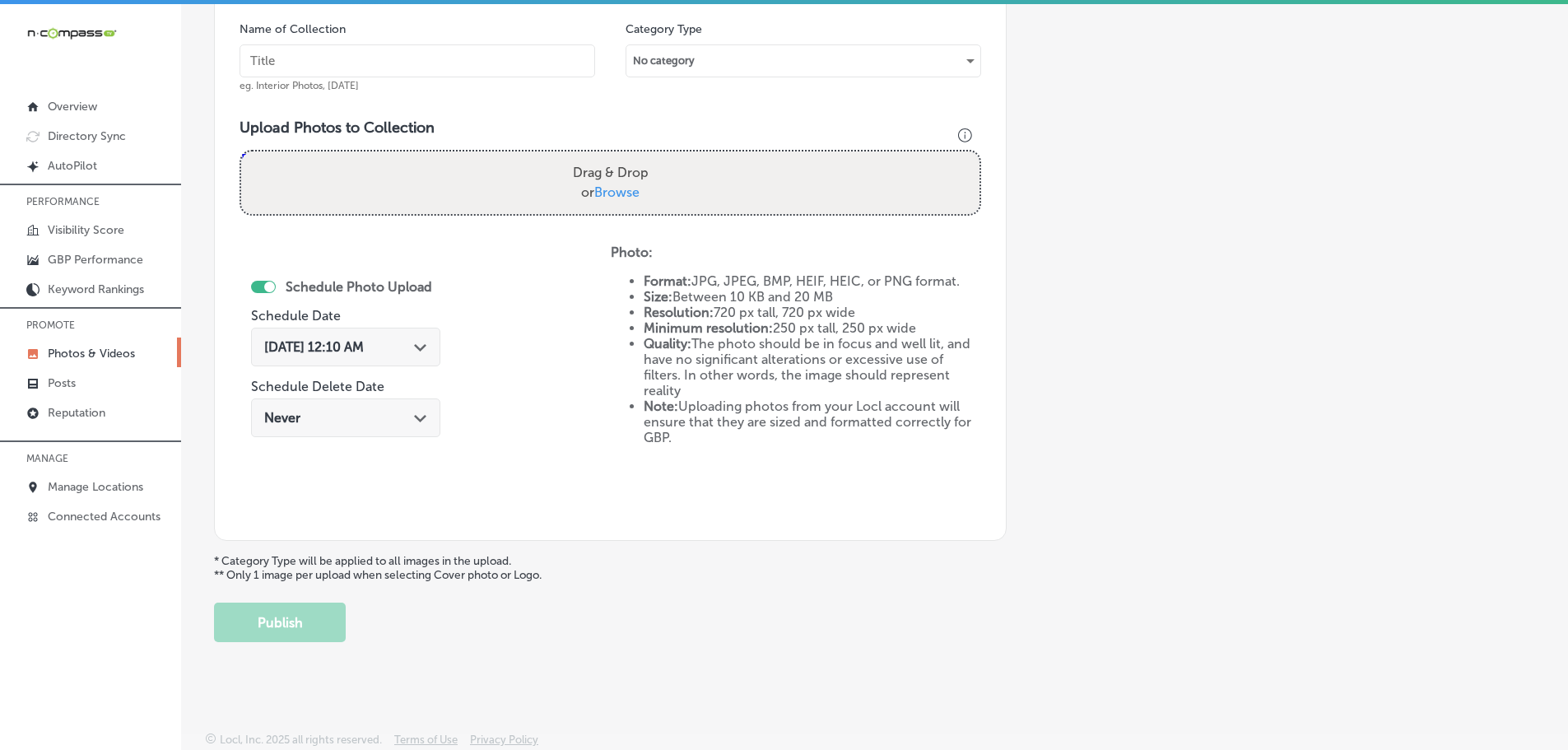
click at [631, 191] on span "Browse" at bounding box center [616, 192] width 45 height 16
click at [631, 157] on input "Drag & Drop or Browse" at bounding box center [610, 154] width 739 height 5
type input "C:\fakepath\gallery6-1.jpg"
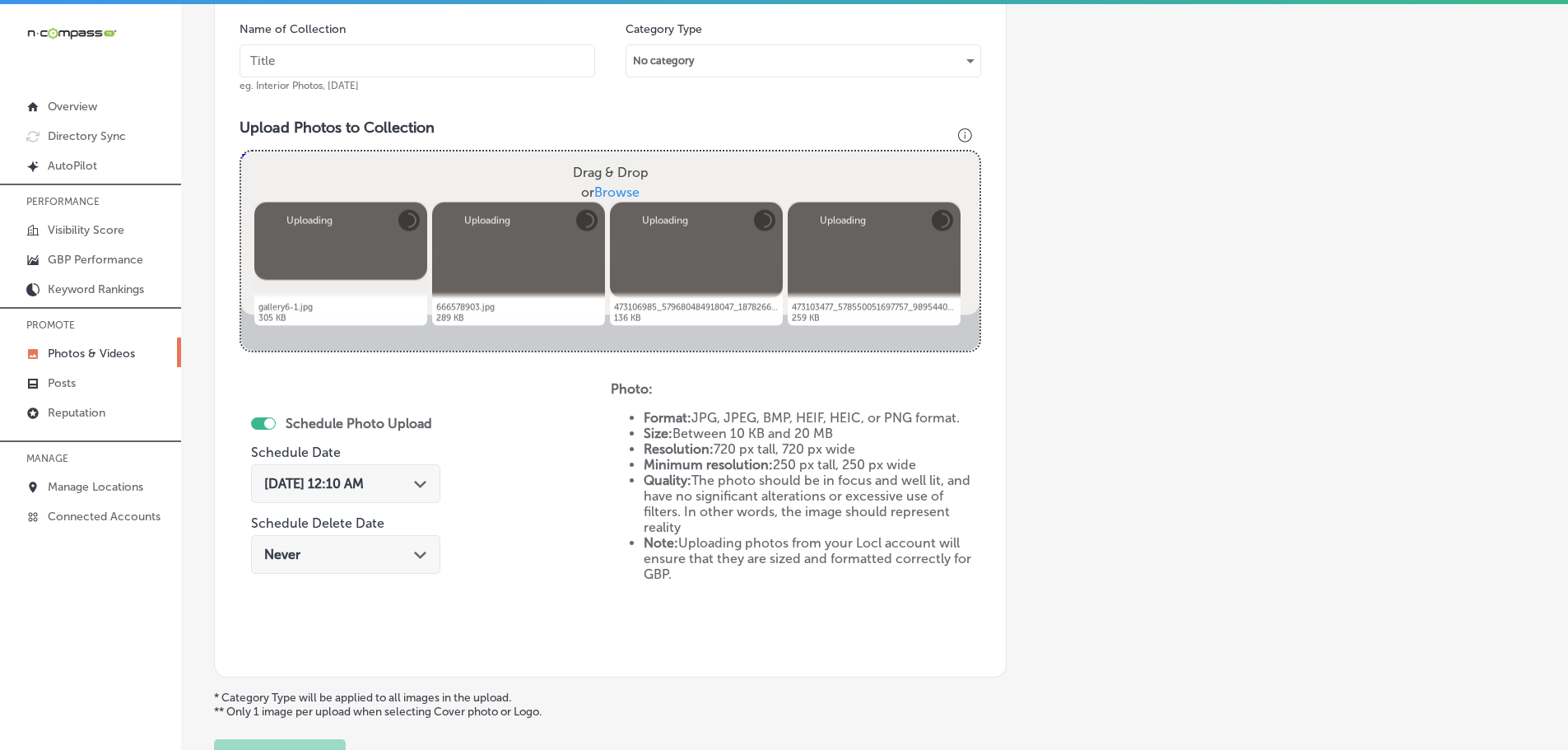
click at [537, 55] on input "text" at bounding box center [417, 60] width 356 height 33
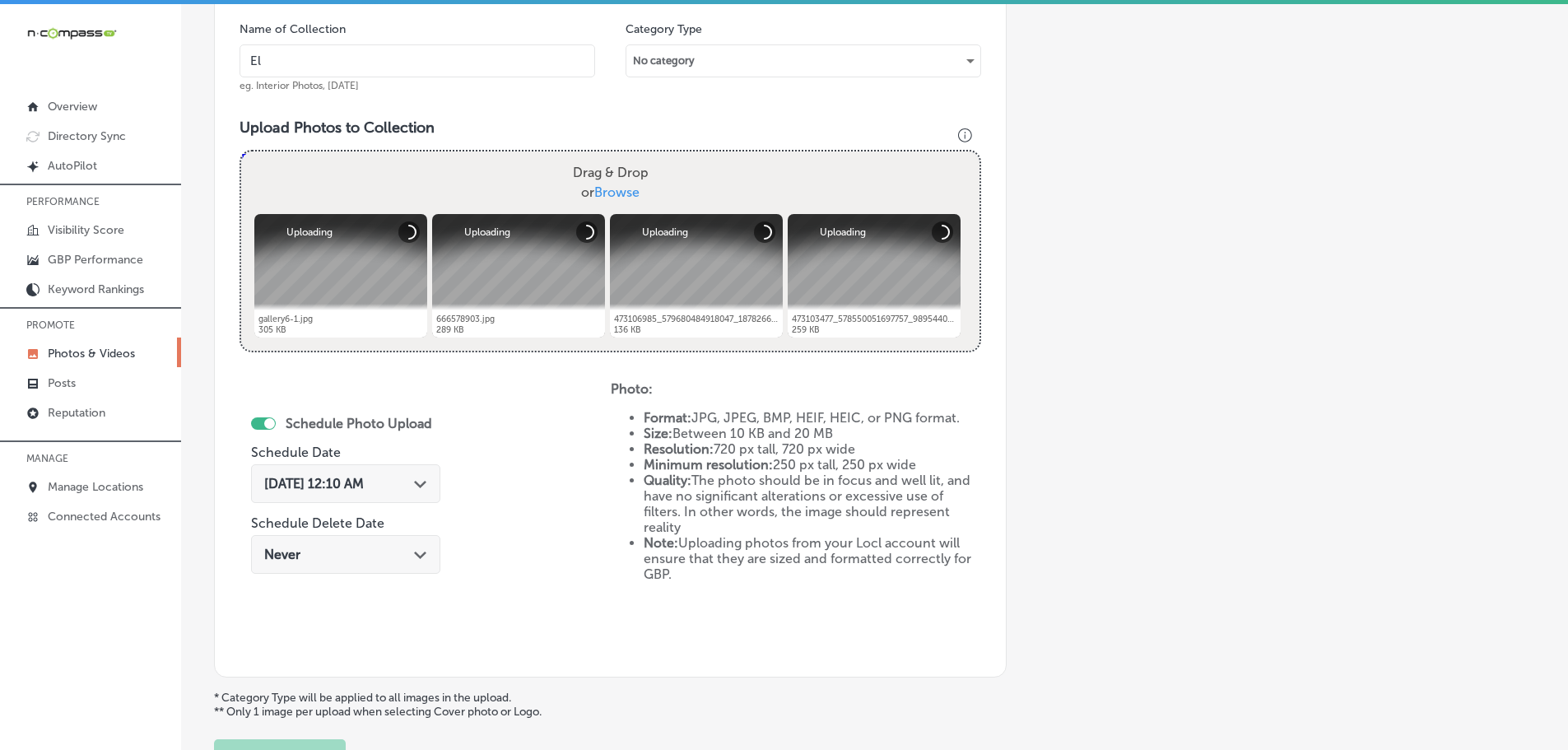
type input "El Mescal Family Mexican Restaurant & Bar - Fruita"
click at [422, 481] on icon "Path Created with Sketch." at bounding box center [420, 484] width 12 height 7
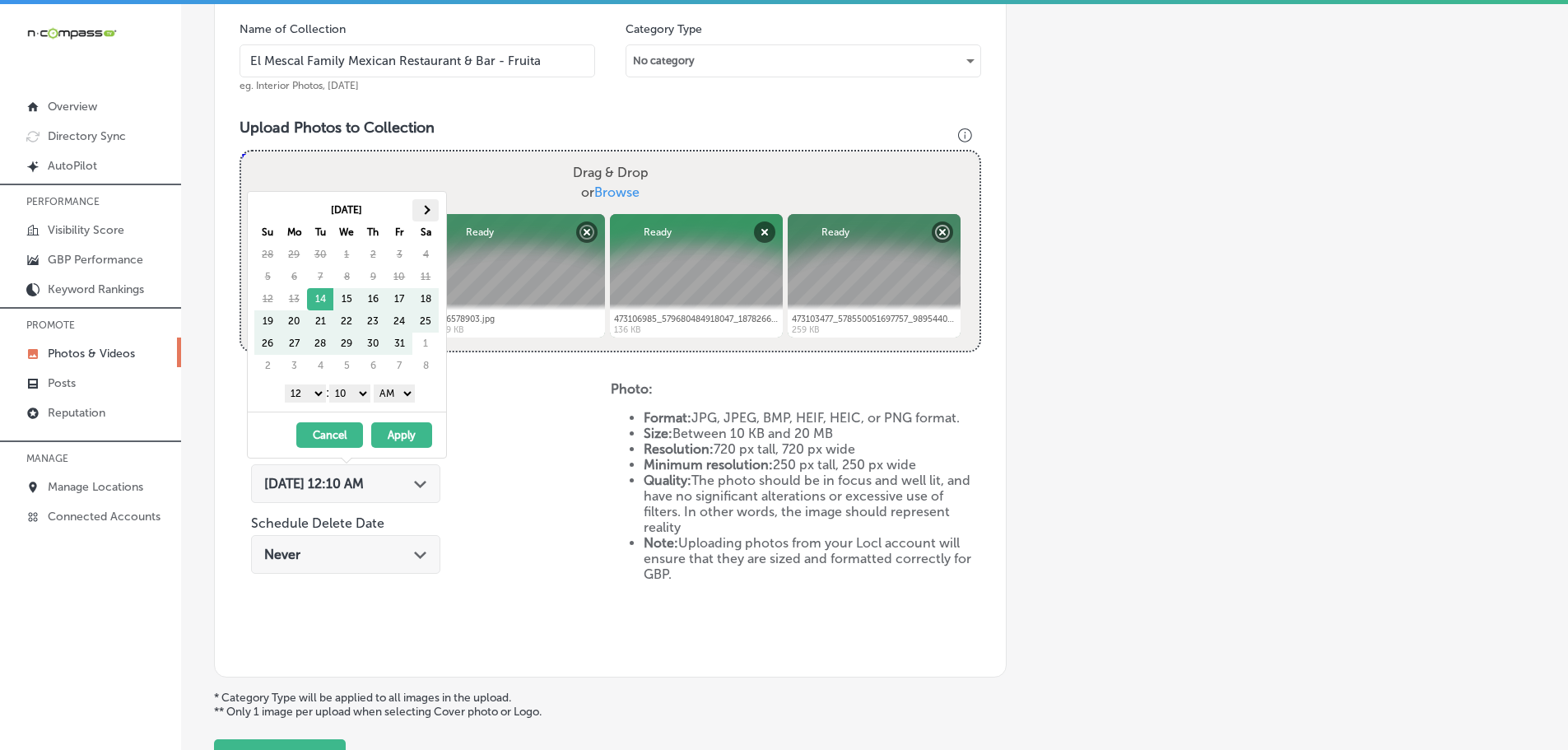
click at [425, 220] on th at bounding box center [425, 210] width 26 height 22
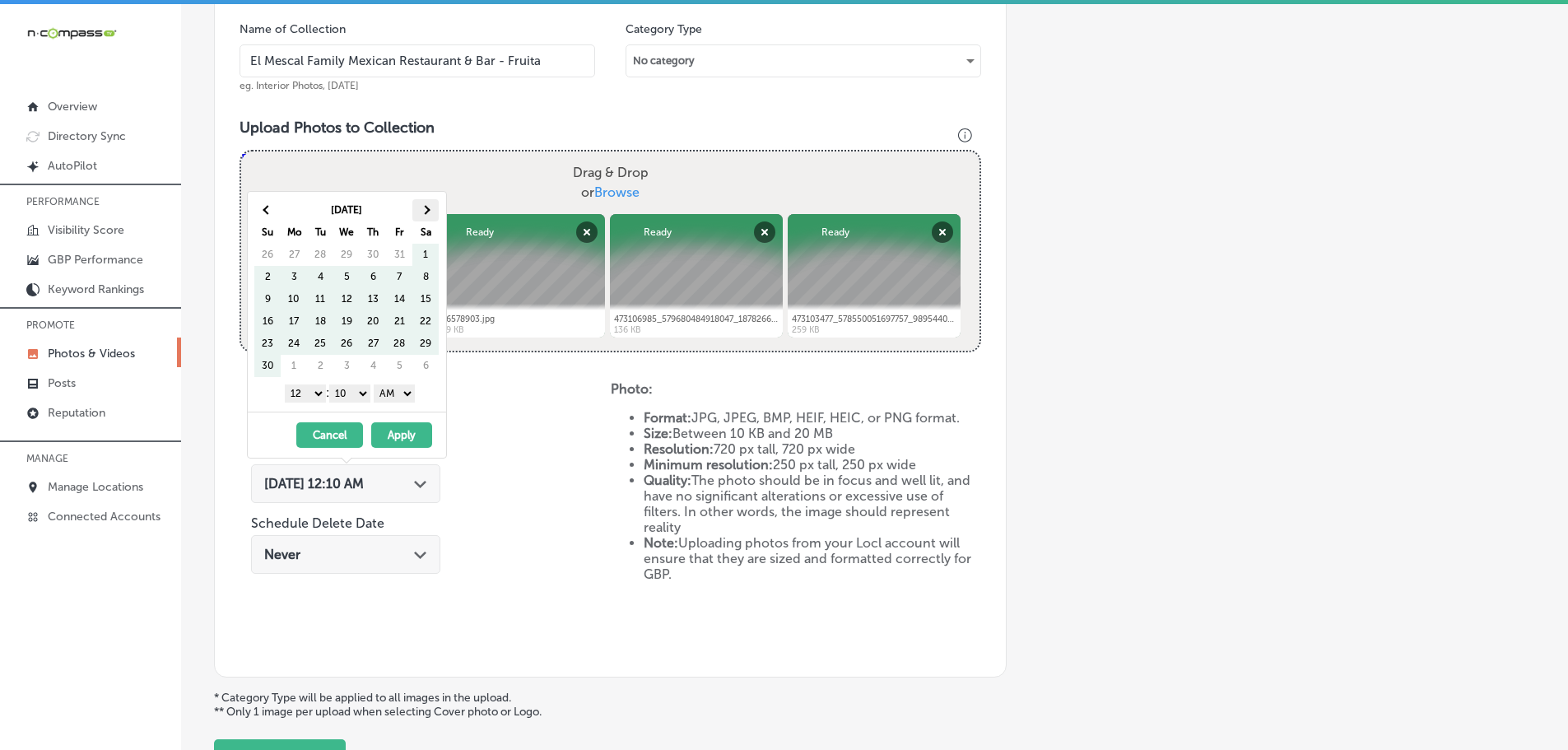
click at [426, 219] on th at bounding box center [425, 210] width 26 height 22
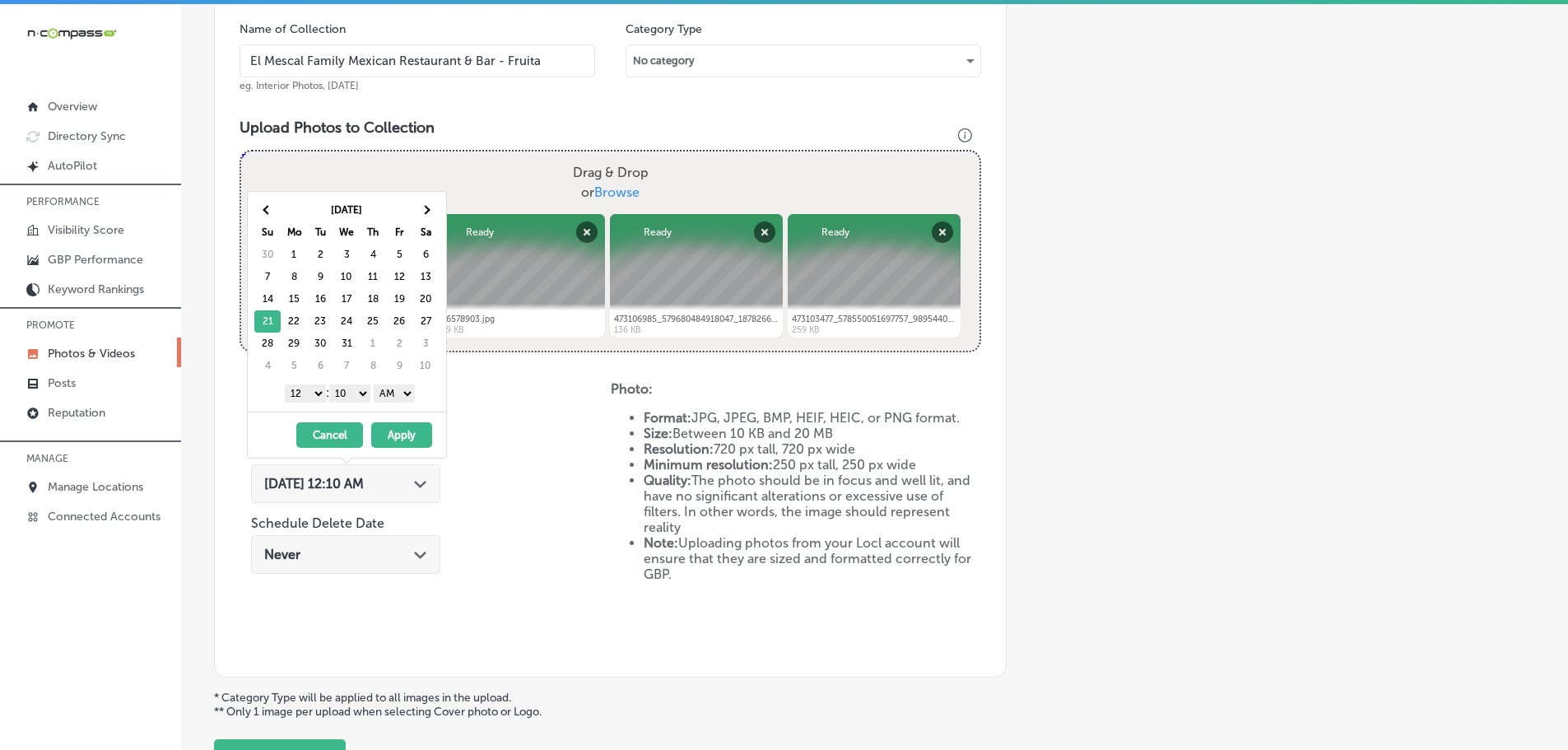
click at [317, 391] on select "1 2 3 4 5 6 7 8 9 10 11 12" at bounding box center [305, 393] width 41 height 18
click at [342, 388] on select "00 10 20 30 40 50" at bounding box center [350, 393] width 41 height 18
click at [390, 394] on select "AM PM" at bounding box center [394, 393] width 41 height 18
click at [397, 434] on button "Apply" at bounding box center [401, 435] width 61 height 26
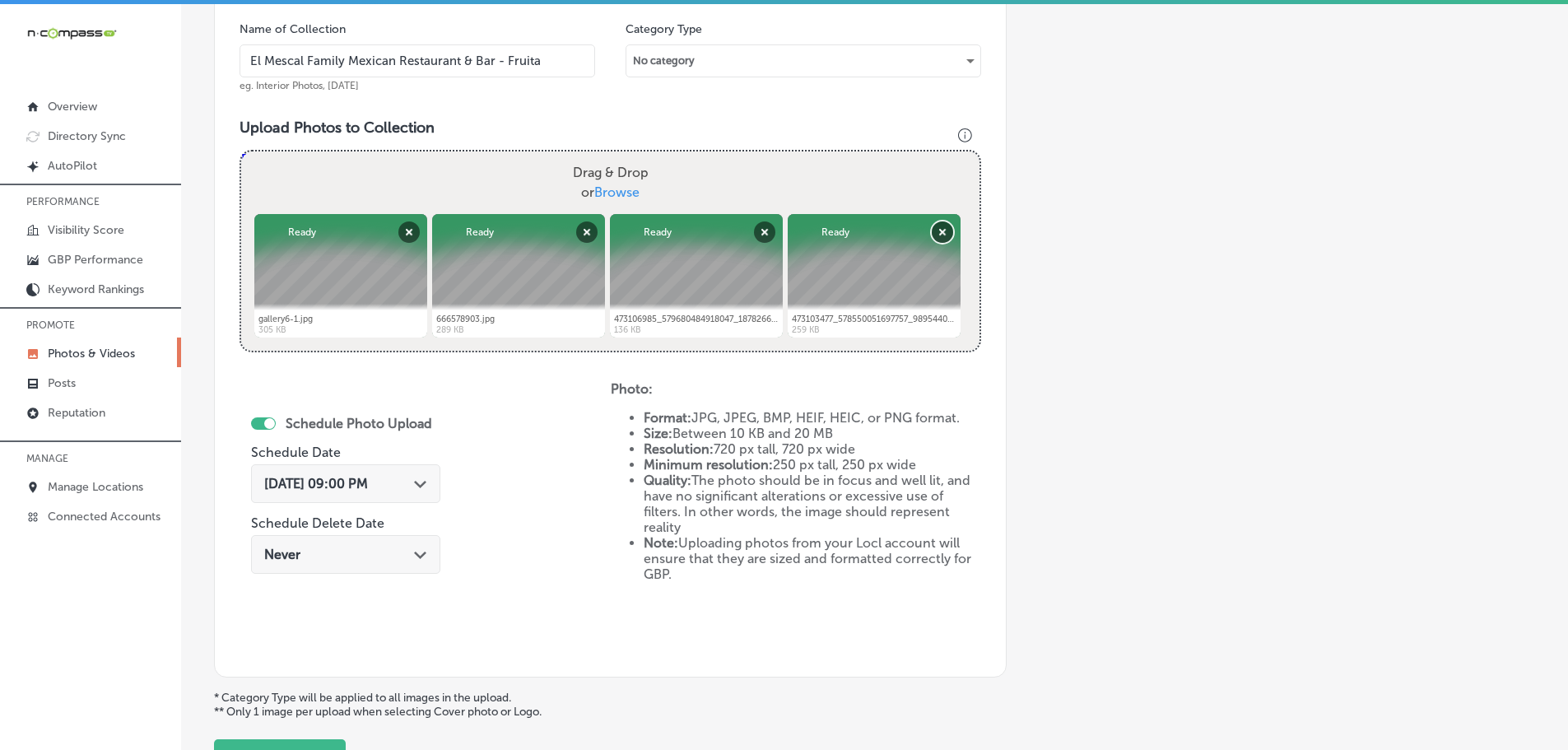
click at [934, 233] on button "Remove" at bounding box center [942, 232] width 21 height 21
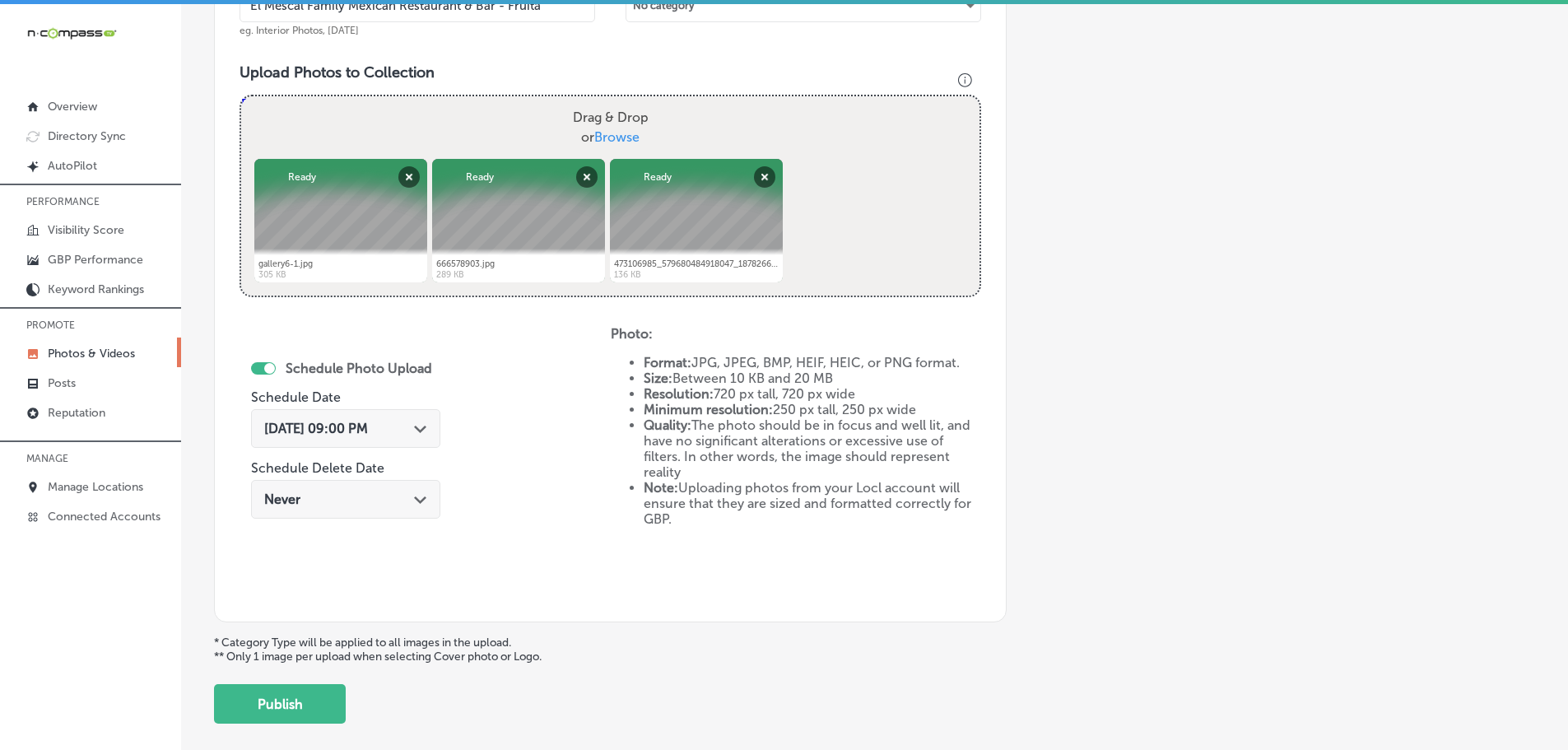
scroll to position [635, 0]
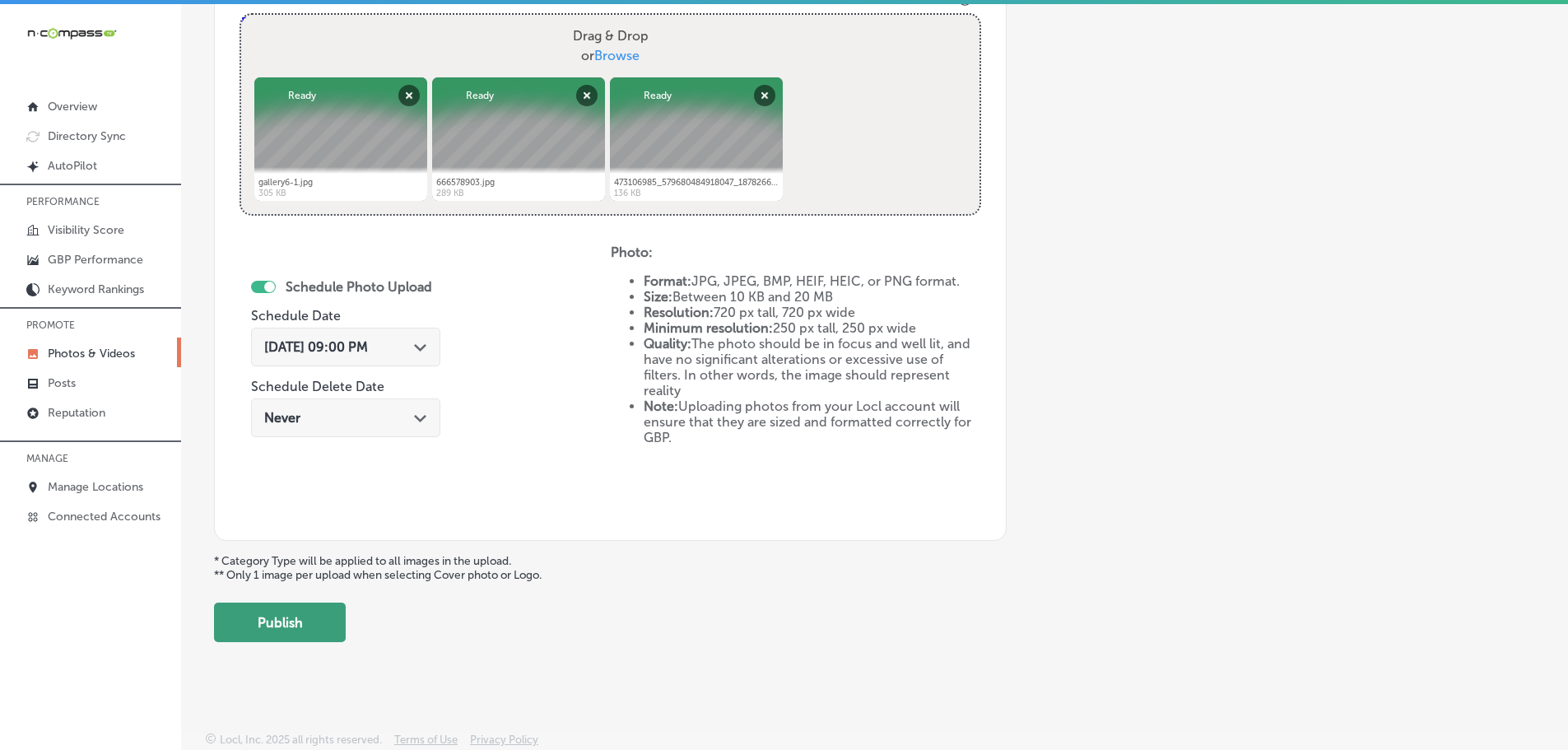
click at [252, 618] on button "Publish" at bounding box center [280, 621] width 132 height 40
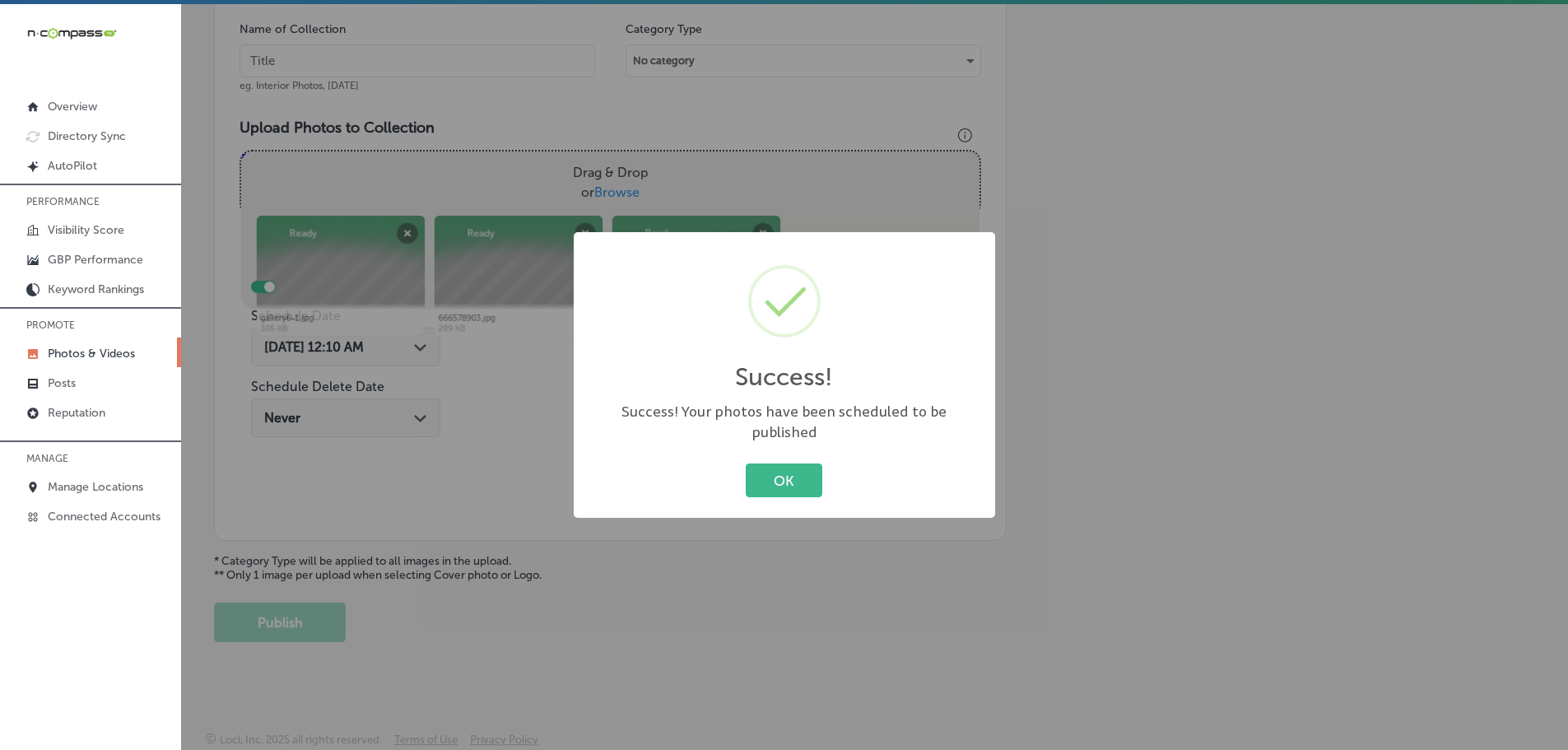
scroll to position [498, 0]
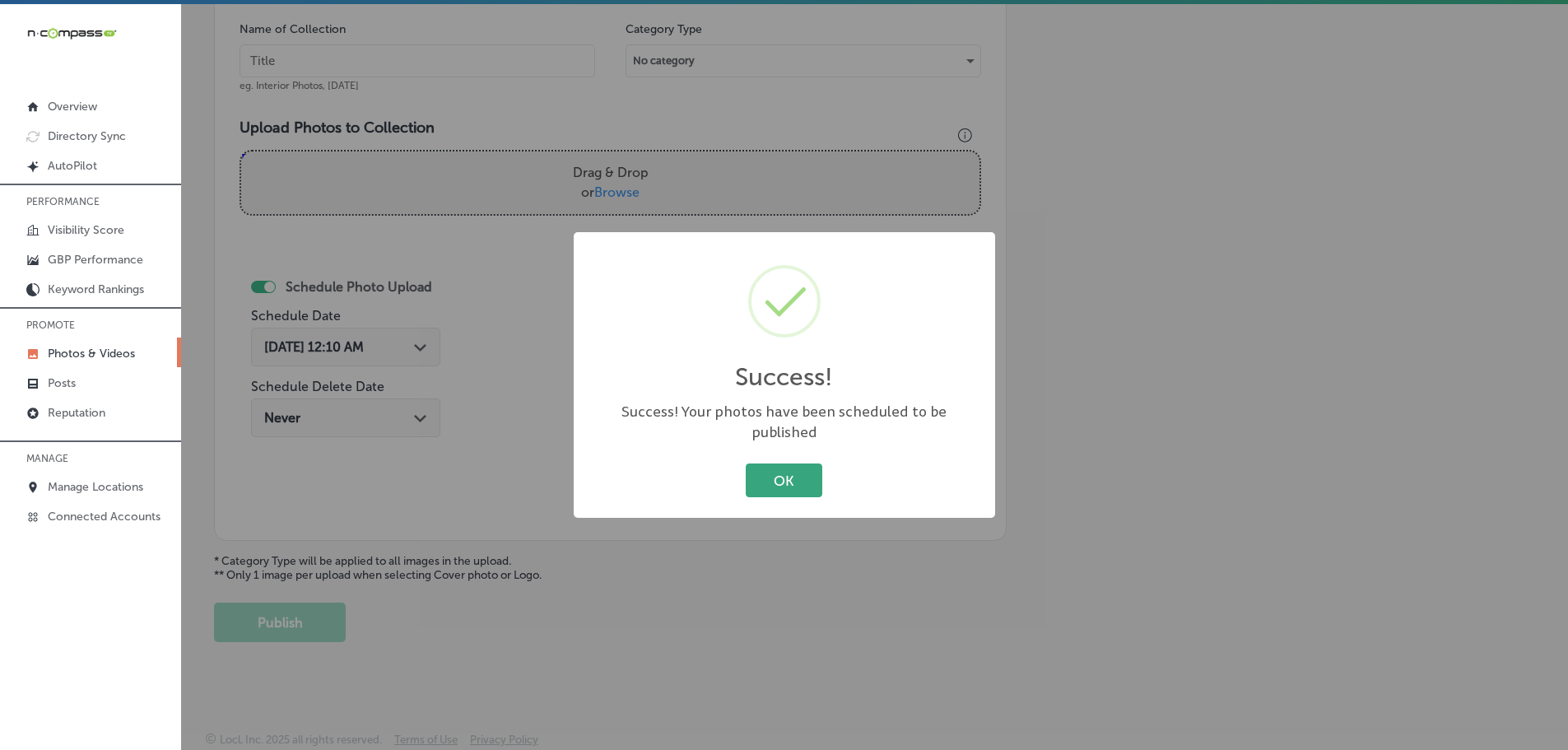
click at [791, 467] on button "OK" at bounding box center [784, 480] width 77 height 33
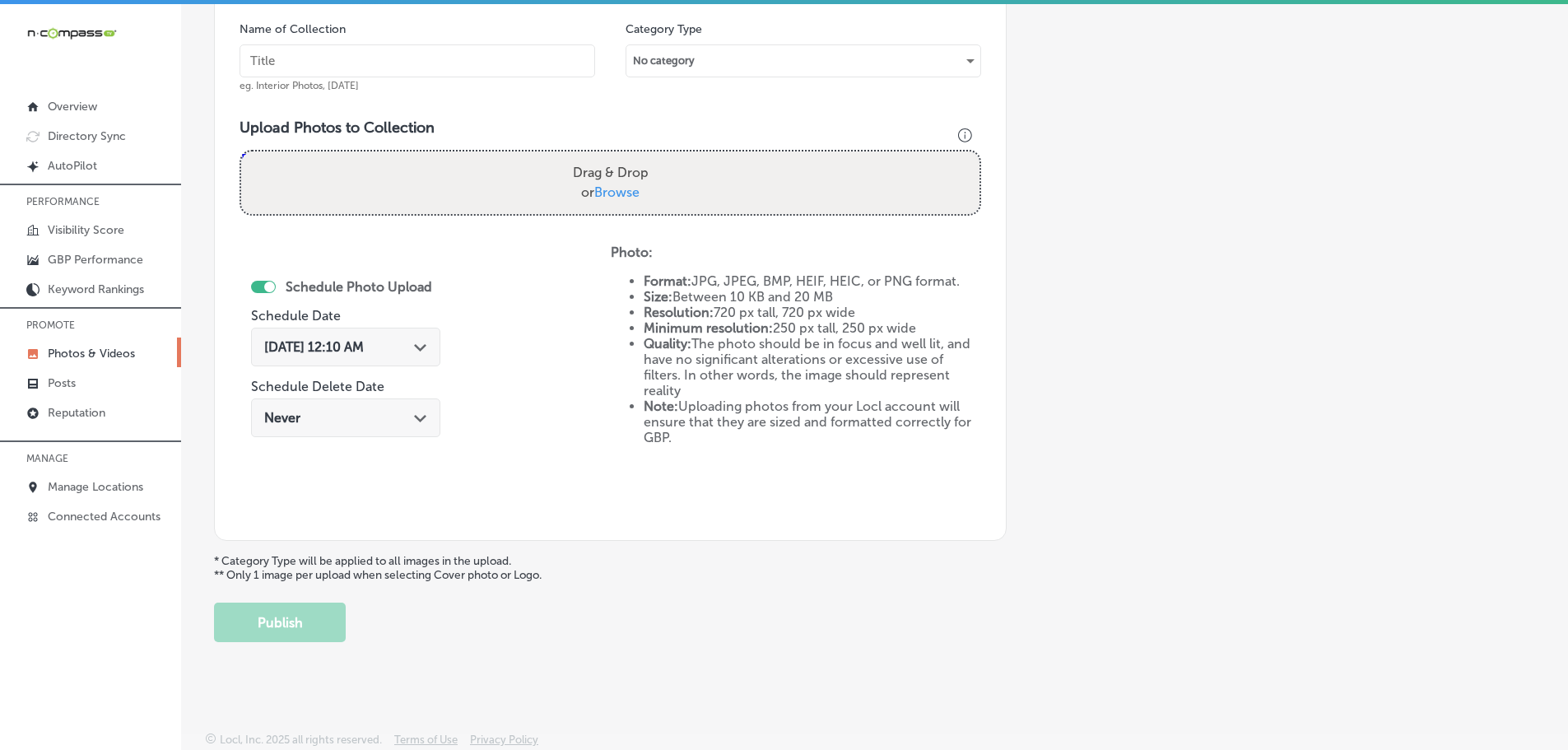
click at [624, 193] on span "Browse" at bounding box center [616, 192] width 45 height 16
click at [624, 157] on input "Drag & Drop or Browse" at bounding box center [610, 154] width 739 height 5
type input "C:\fakepath\gallery17-1-1200x900.jpg"
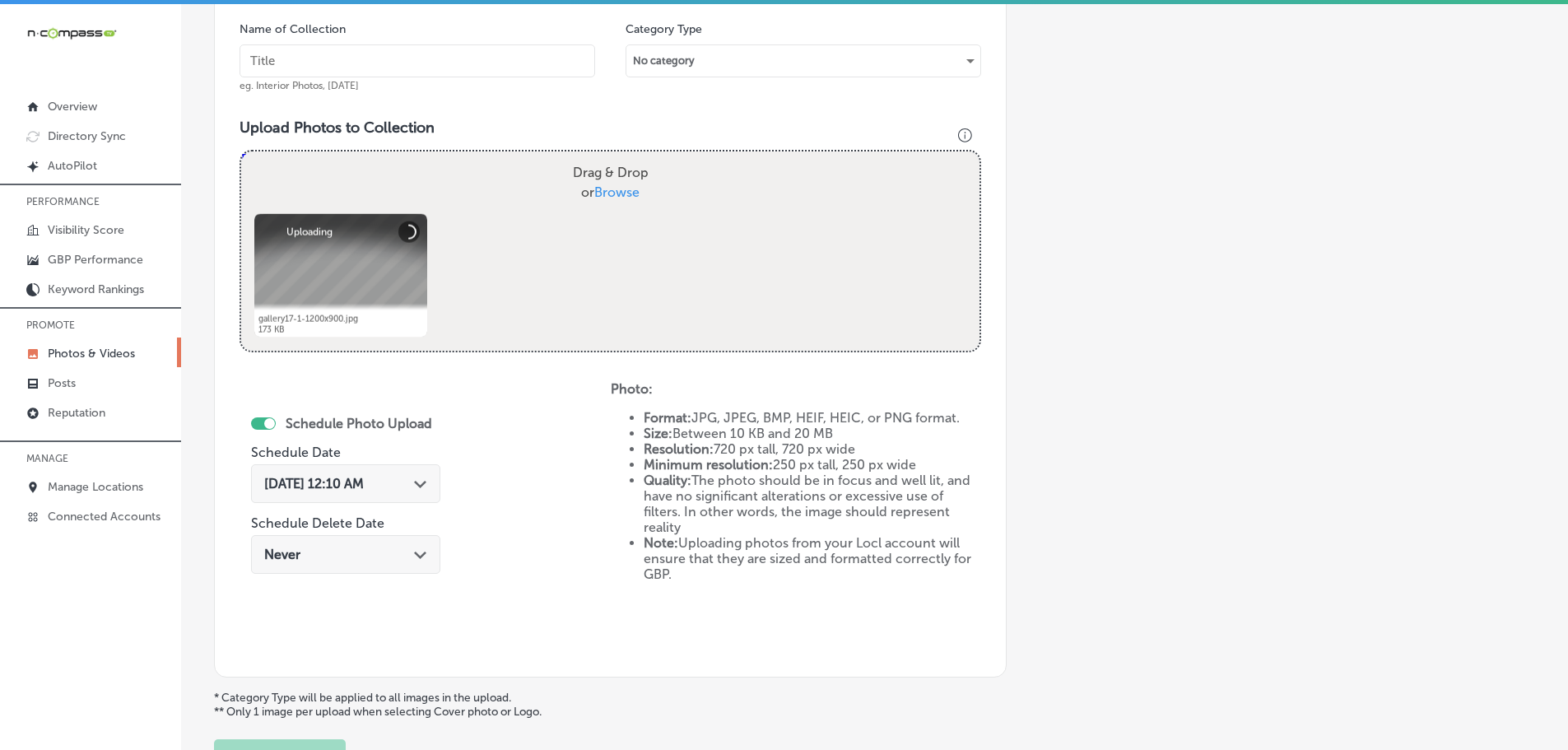
click at [623, 192] on span "Browse" at bounding box center [616, 192] width 45 height 16
click at [623, 157] on input "Drag & Drop or Browse" at bounding box center [610, 154] width 739 height 5
type input "C:\fakepath\el mescal photo 3.png"
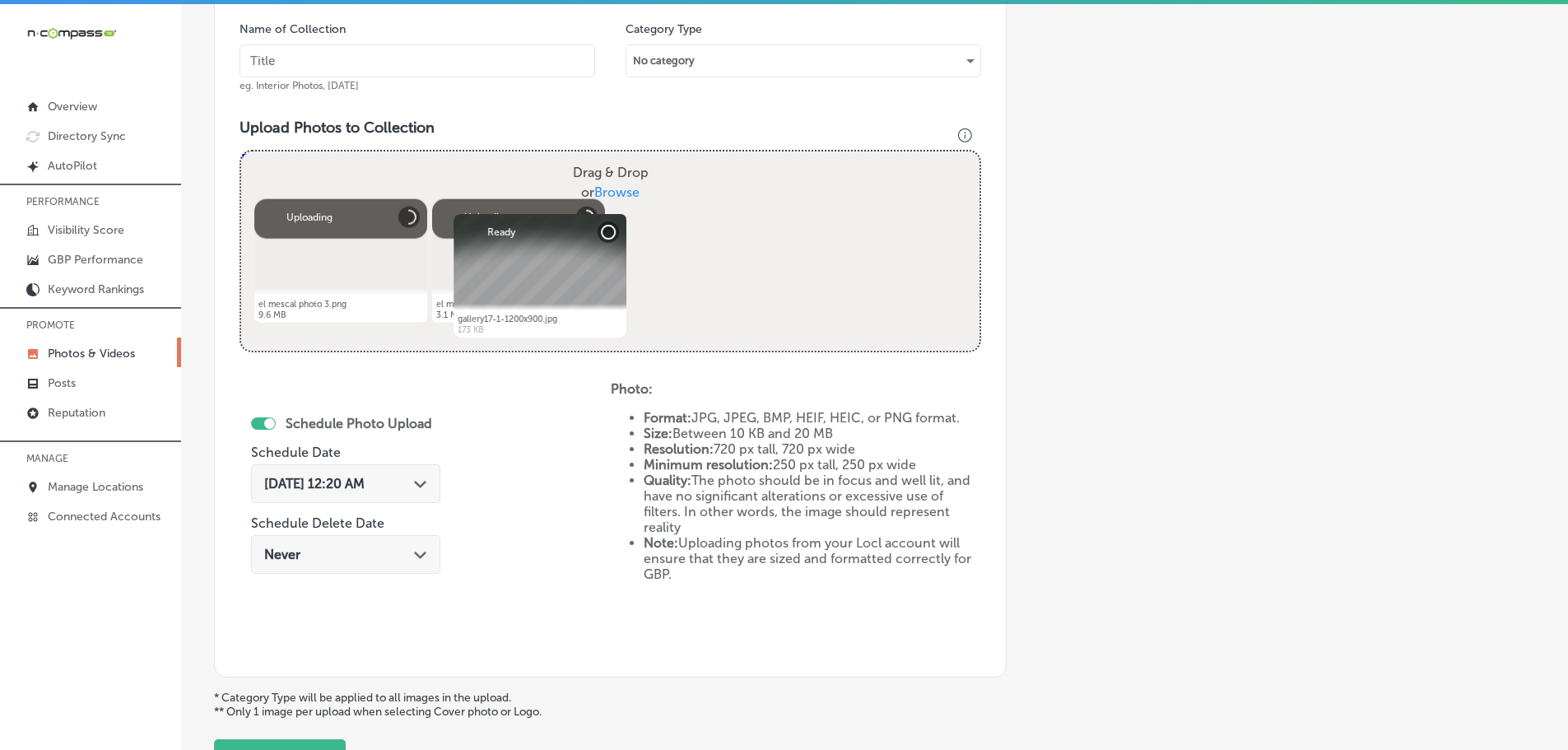
click at [476, 56] on input "text" at bounding box center [417, 60] width 356 height 33
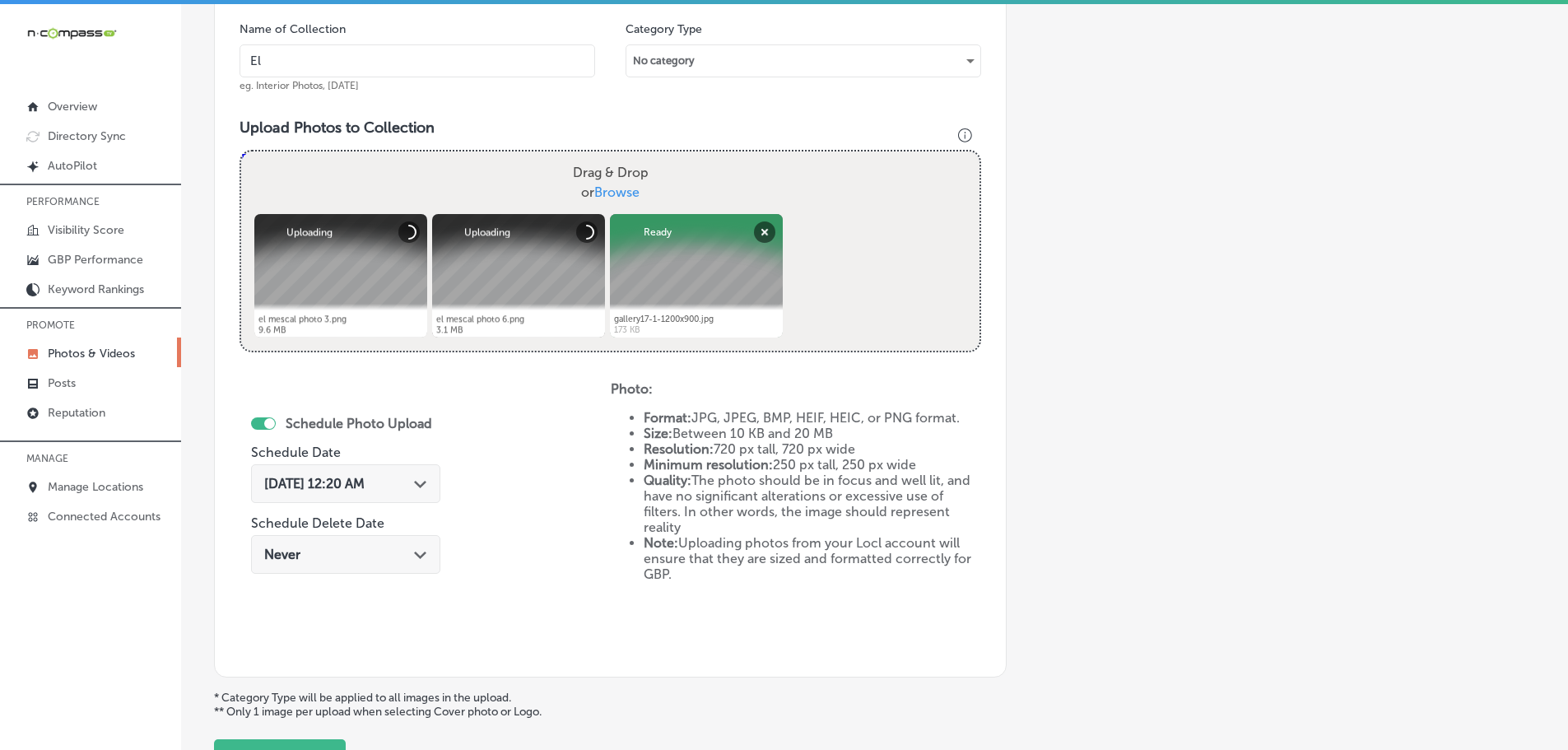
type input "El Mescal Family Mexican Restaurant & Bar - Fruita"
click at [423, 487] on polygon at bounding box center [420, 484] width 12 height 7
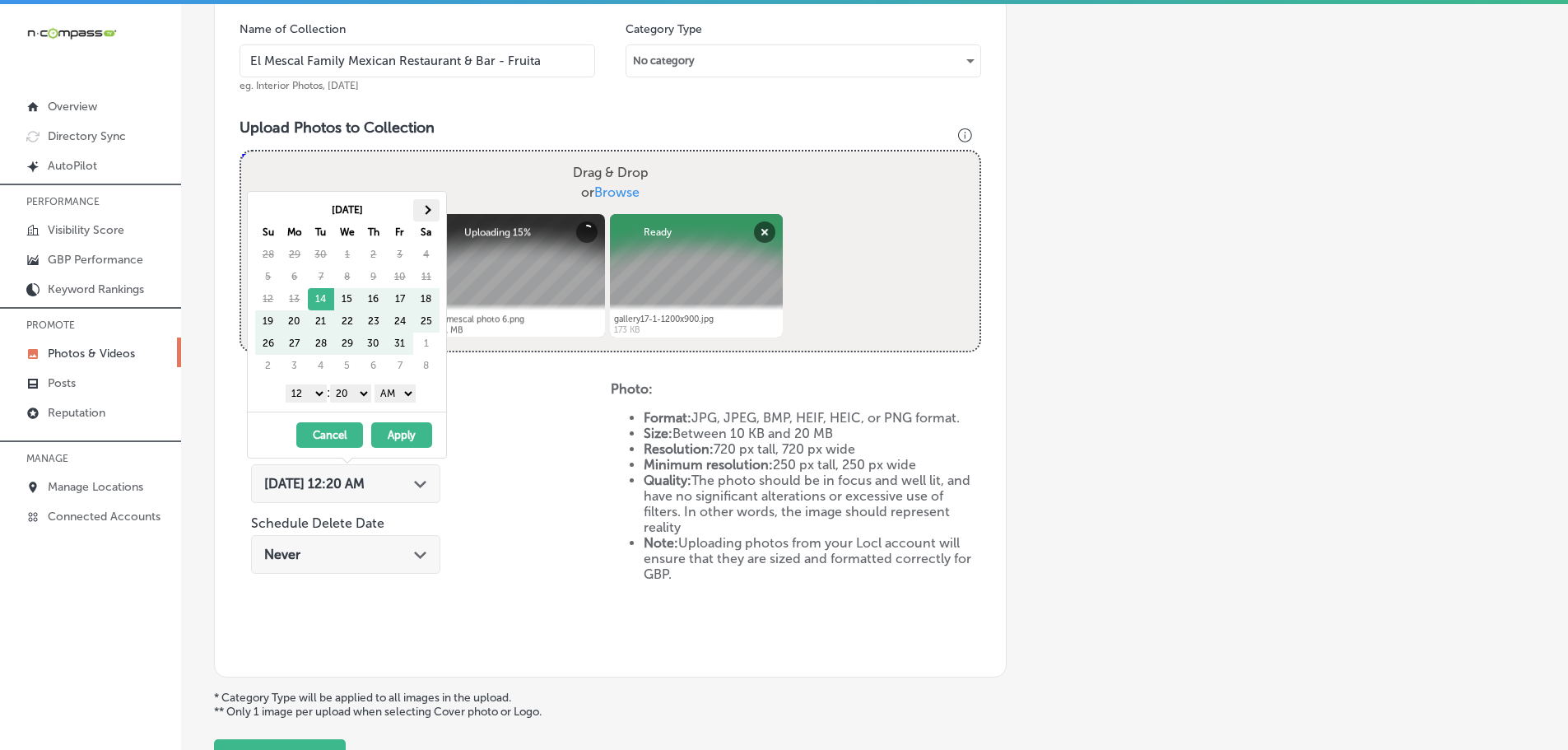
click at [435, 213] on th at bounding box center [426, 210] width 26 height 22
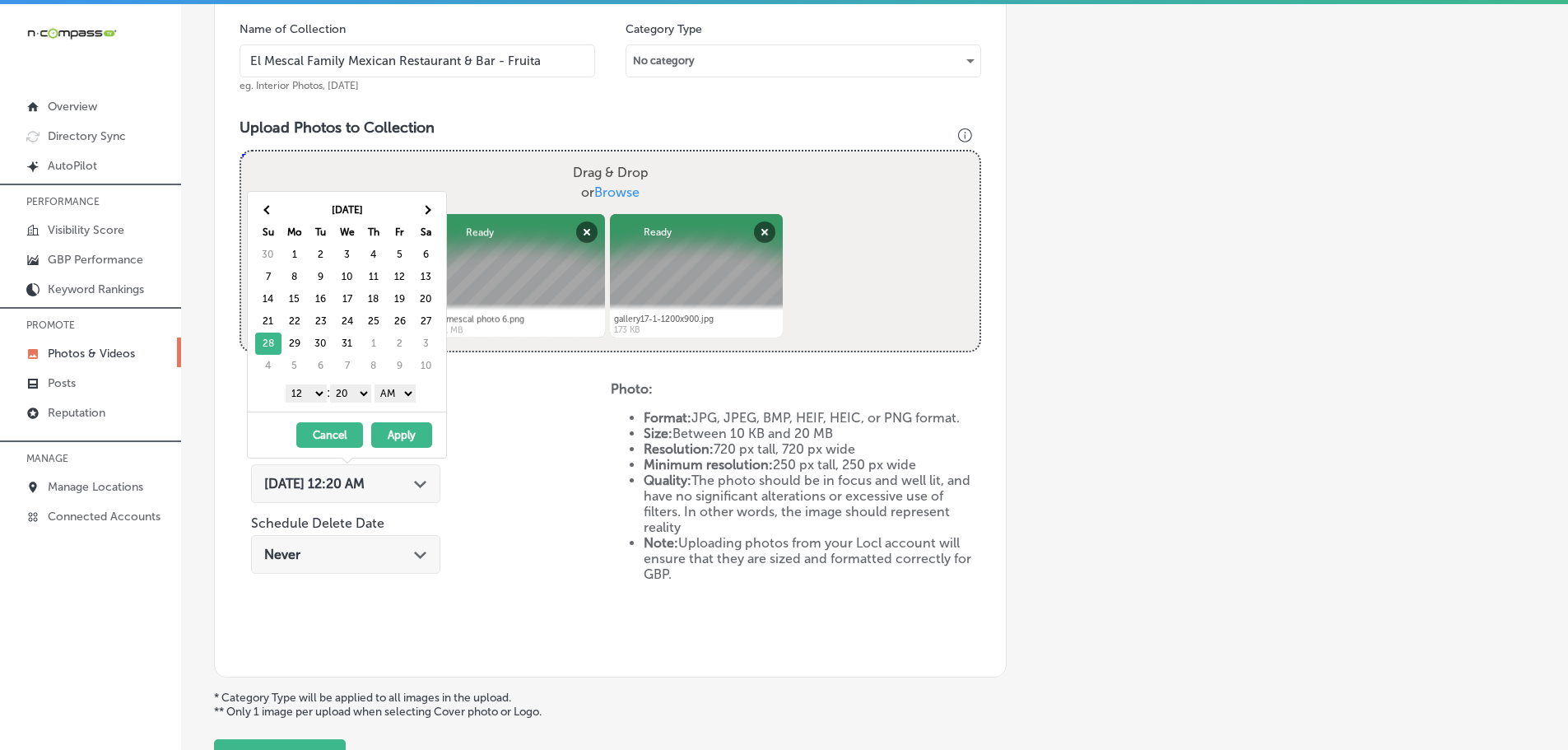
click at [308, 398] on select "1 2 3 4 5 6 7 8 9 10 11 12" at bounding box center [306, 393] width 41 height 18
click at [347, 394] on select "00 10 20 30 40 50" at bounding box center [350, 393] width 41 height 18
click at [387, 394] on select "AM PM" at bounding box center [394, 393] width 41 height 18
click at [405, 431] on button "Apply" at bounding box center [401, 435] width 61 height 26
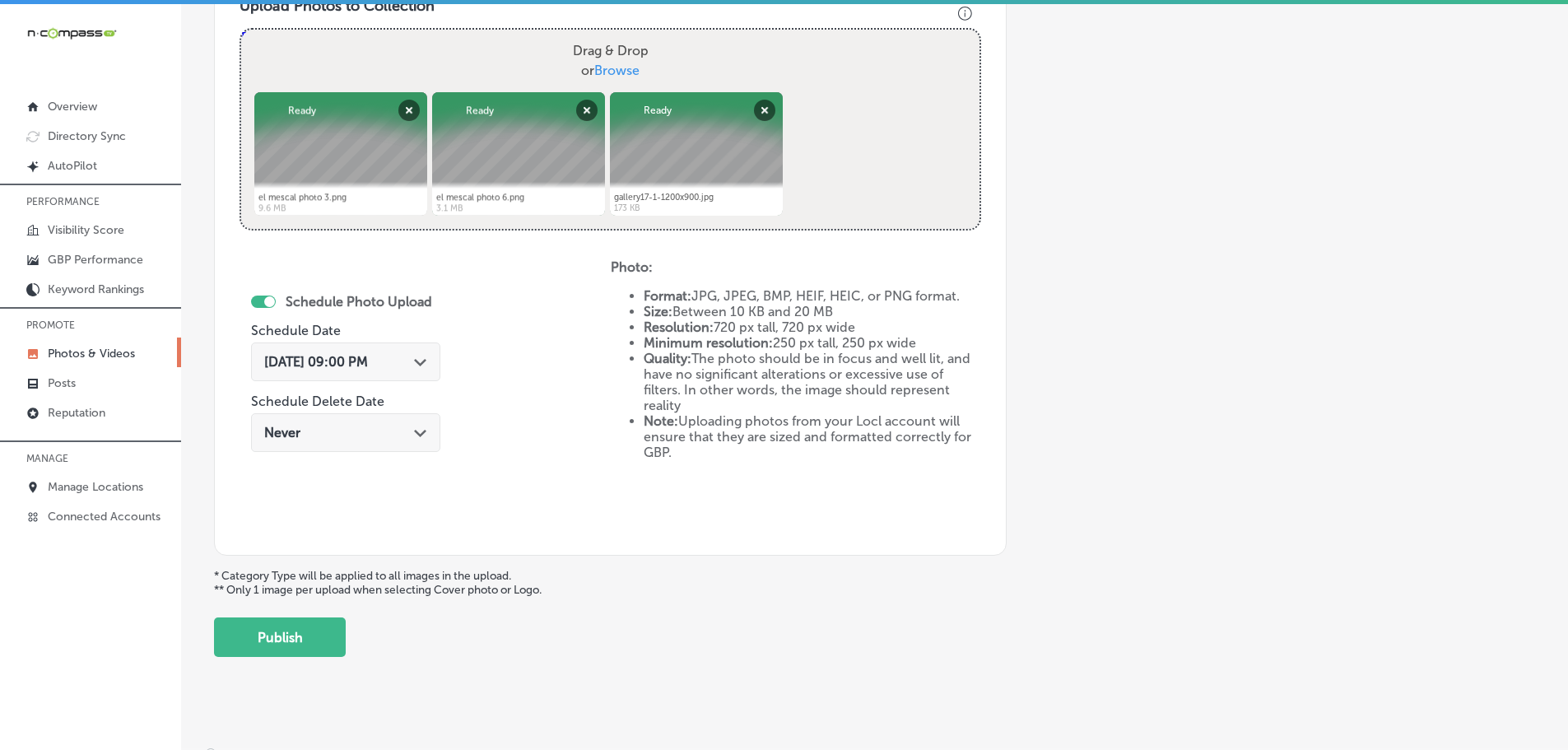
scroll to position [635, 0]
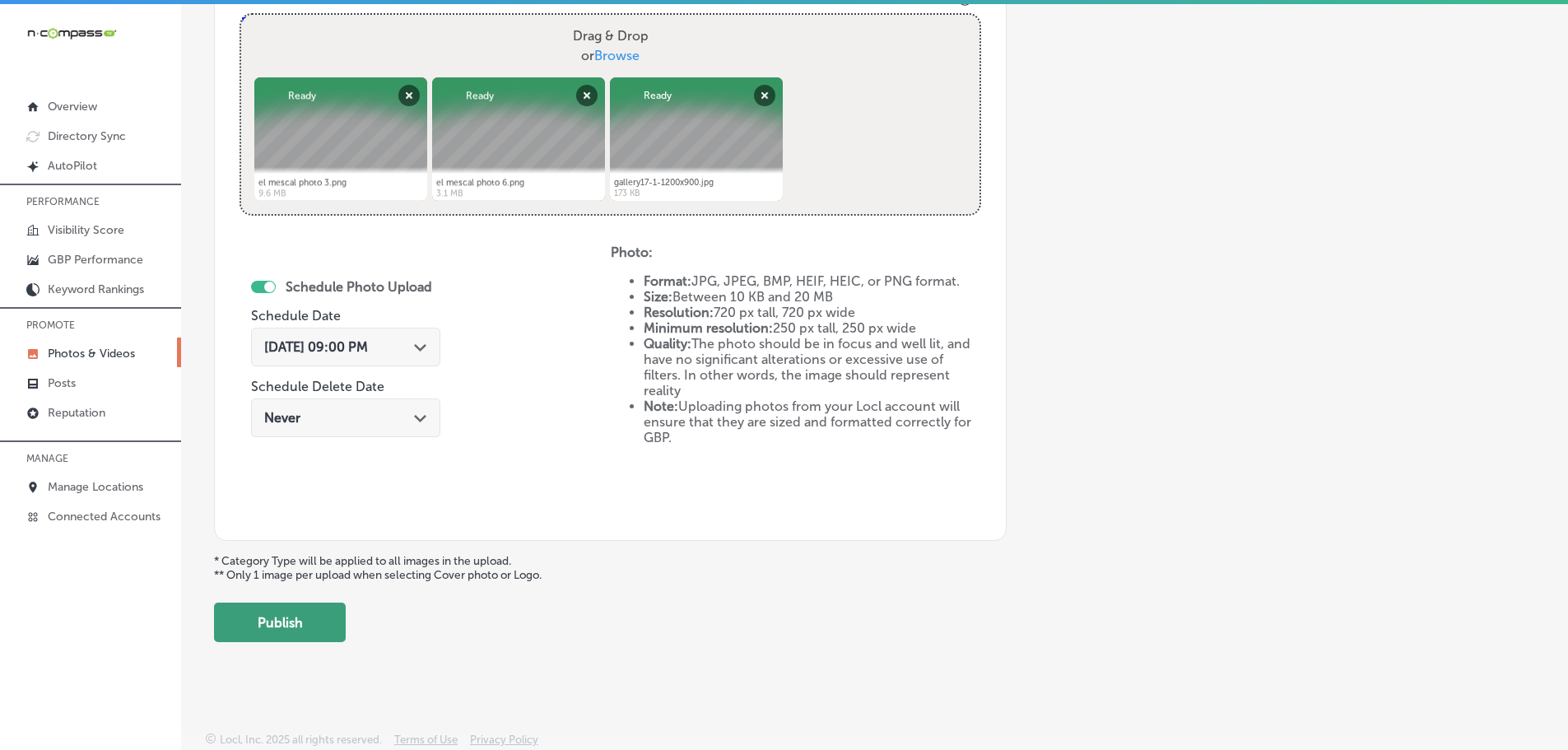
click at [307, 622] on button "Publish" at bounding box center [280, 621] width 132 height 40
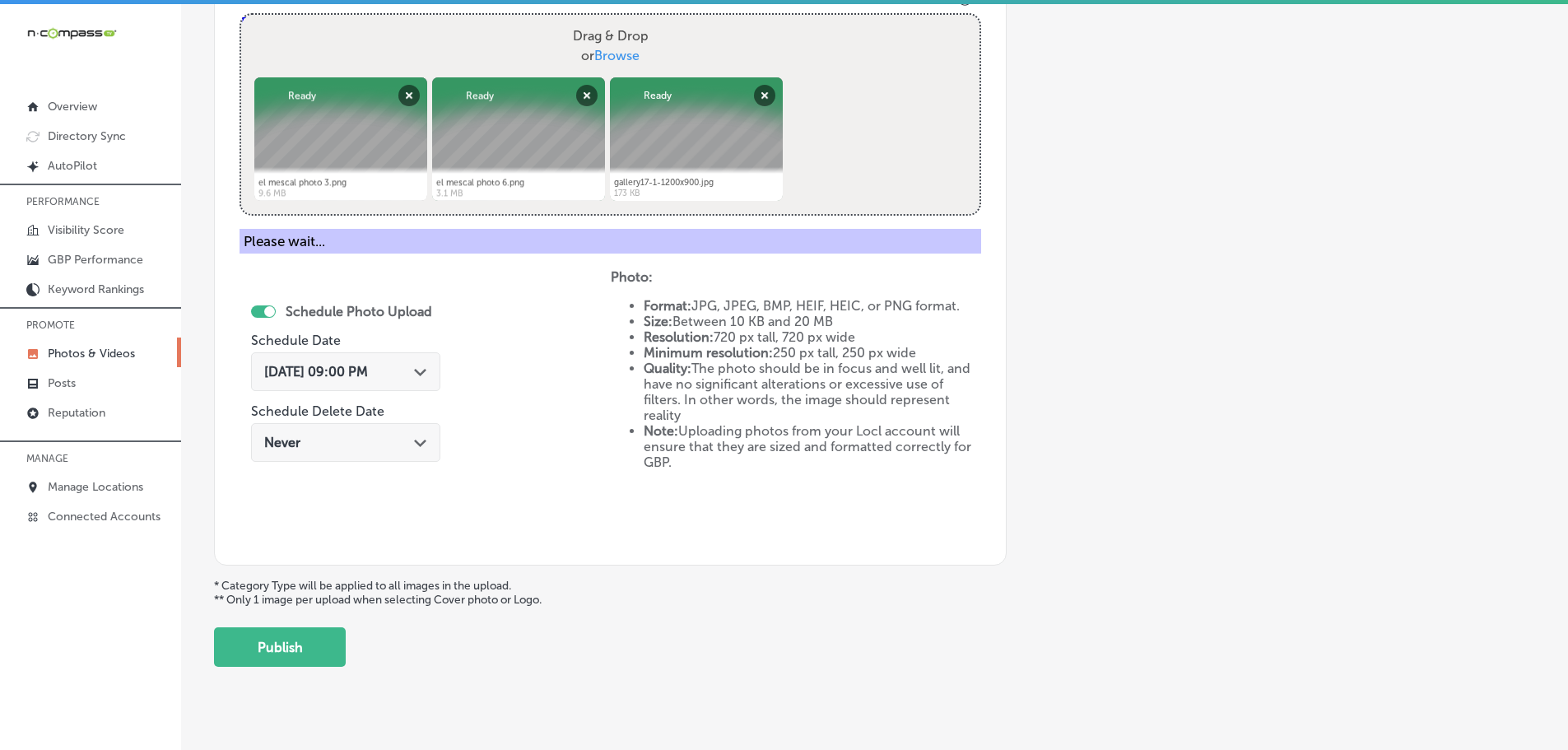
scroll to position [498, 0]
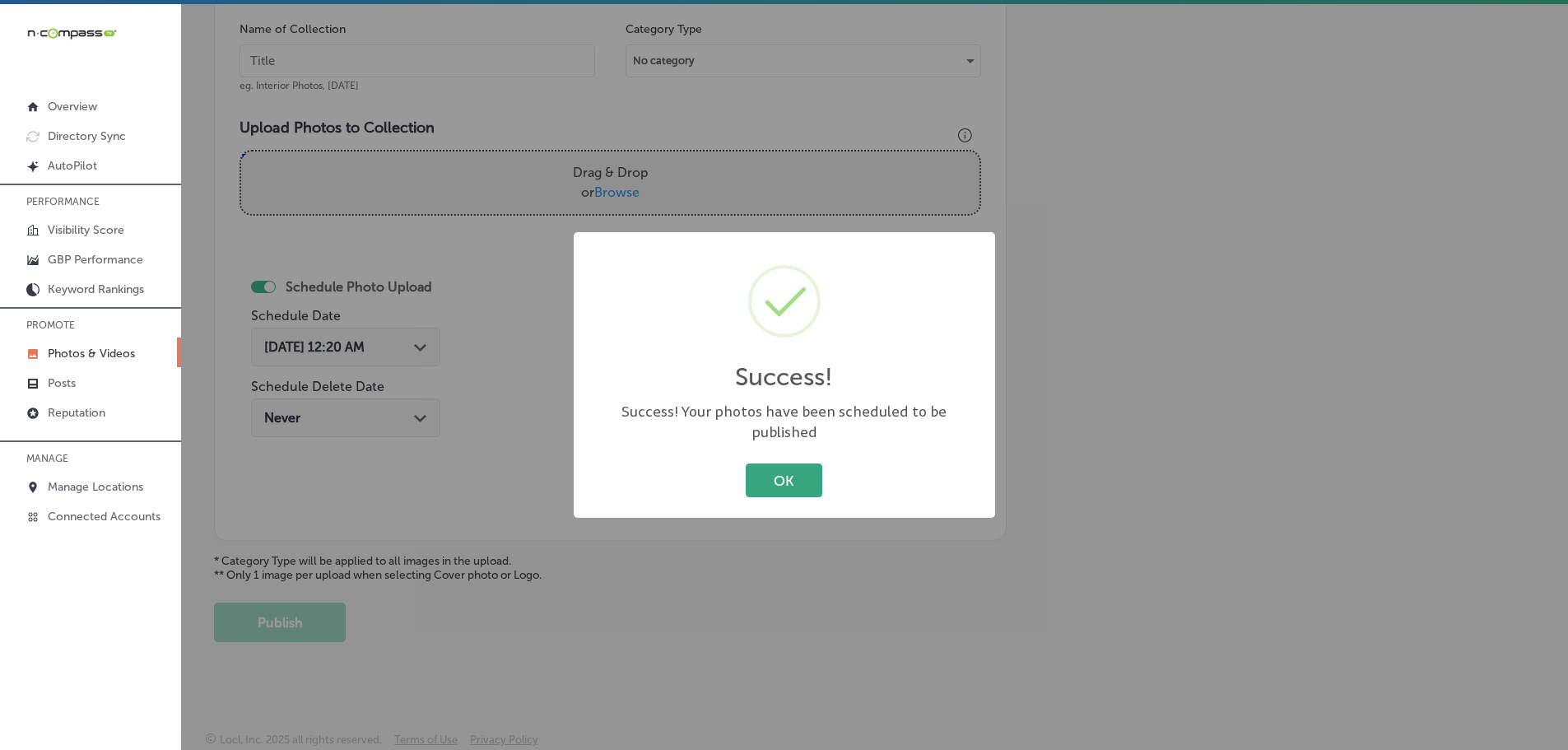
click at [815, 463] on button "OK" at bounding box center [784, 480] width 77 height 33
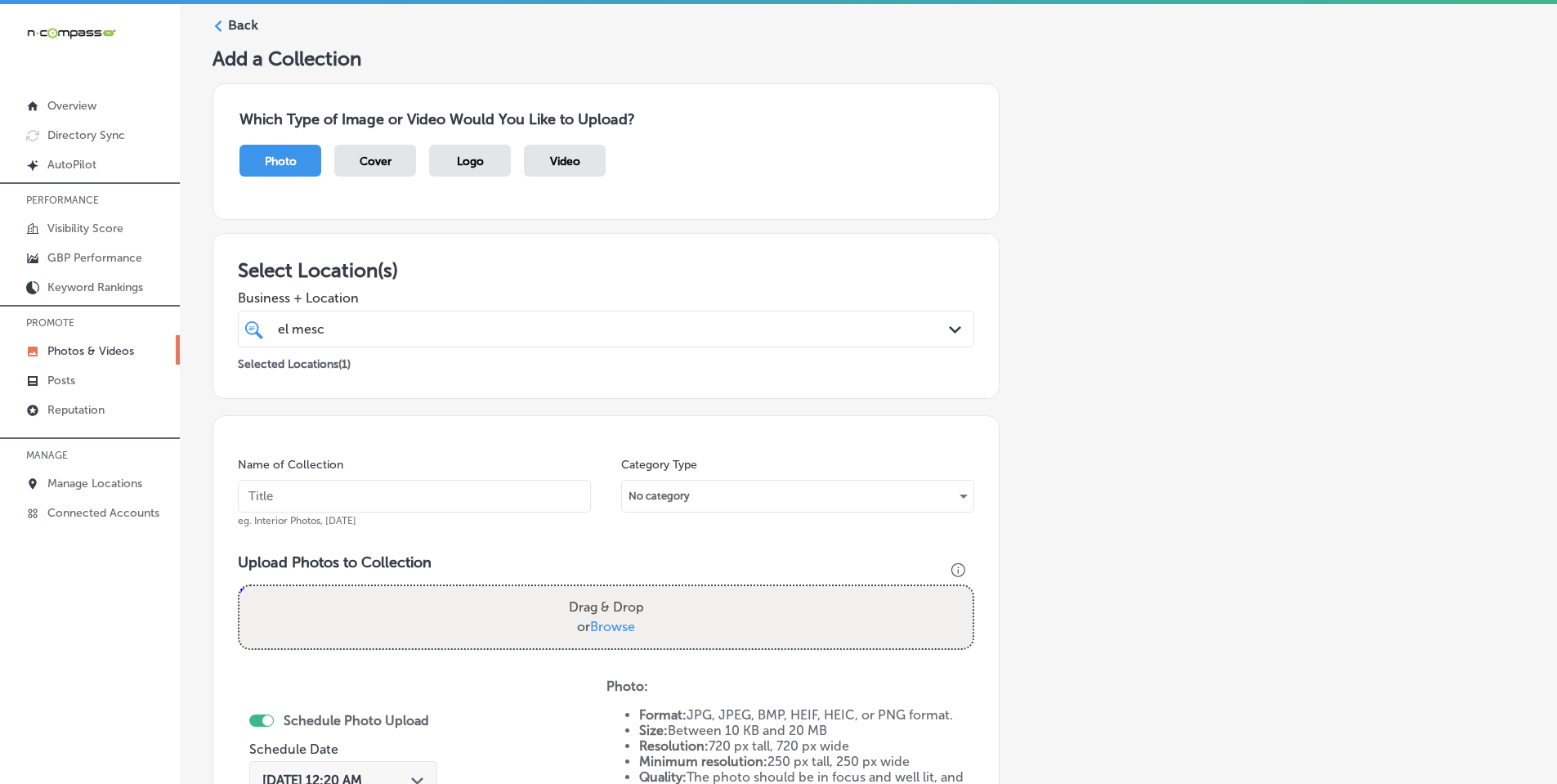
scroll to position [0, 0]
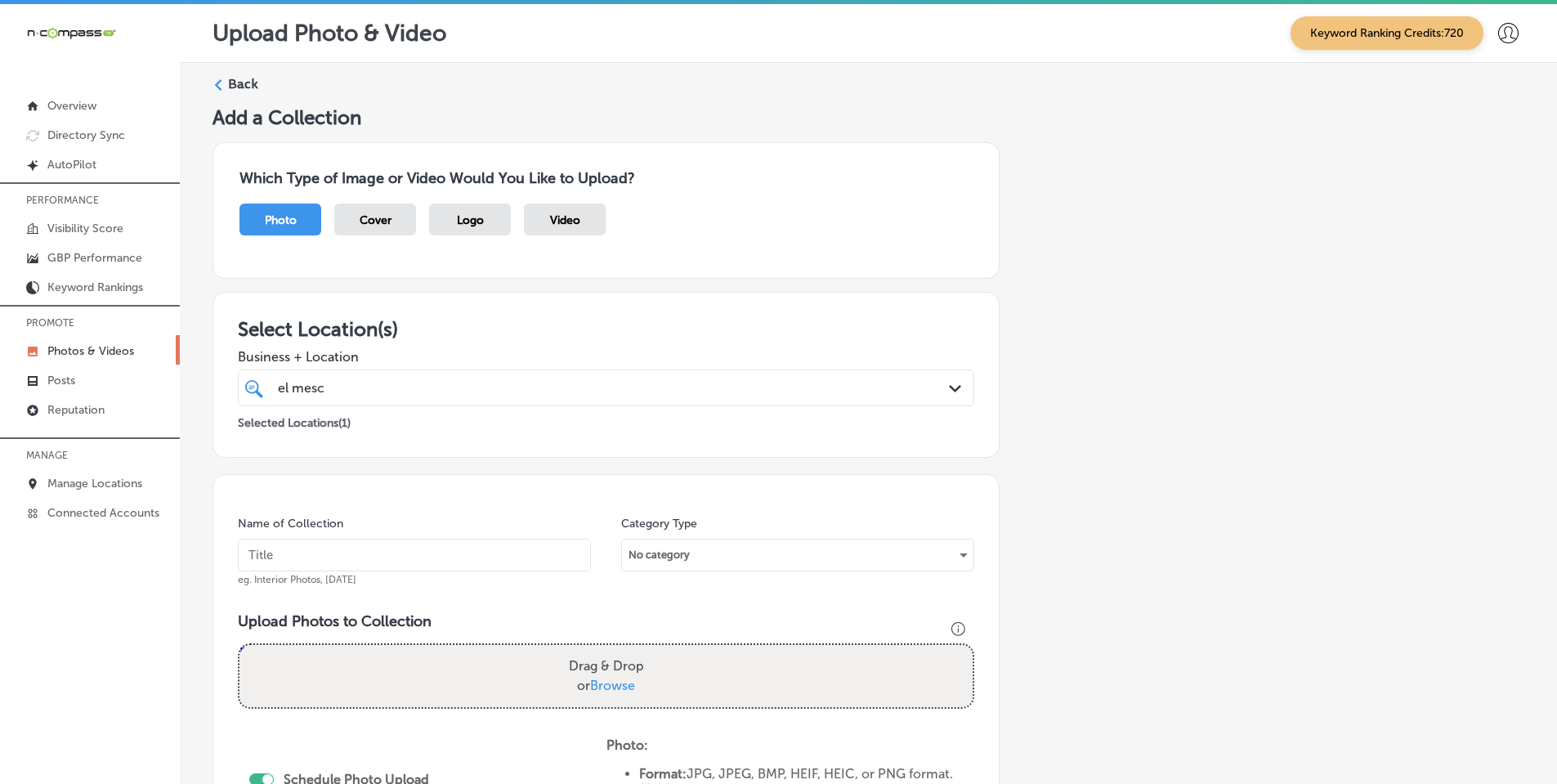
click at [219, 82] on icon at bounding box center [218, 85] width 11 height 11
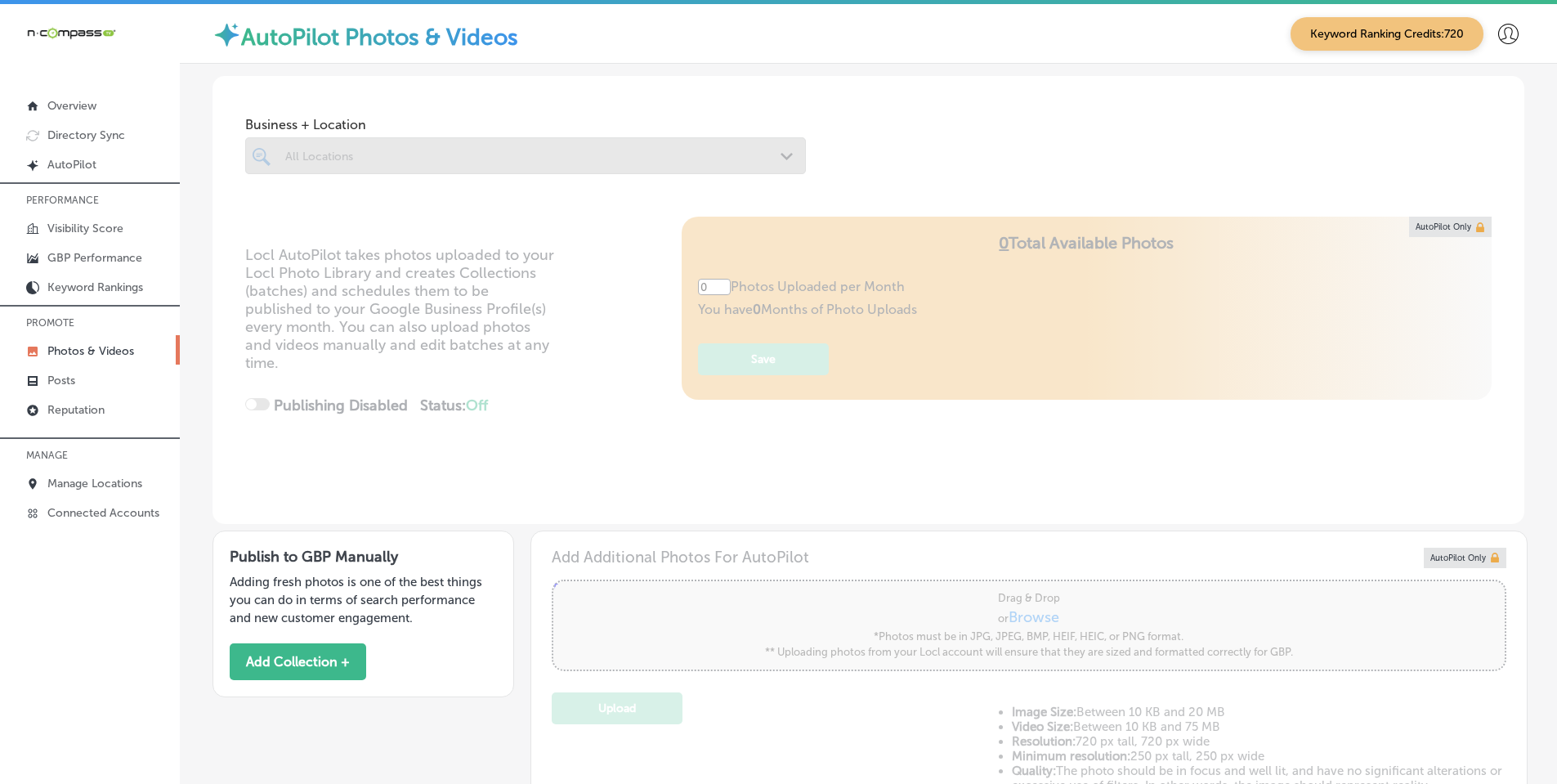
type input "5"
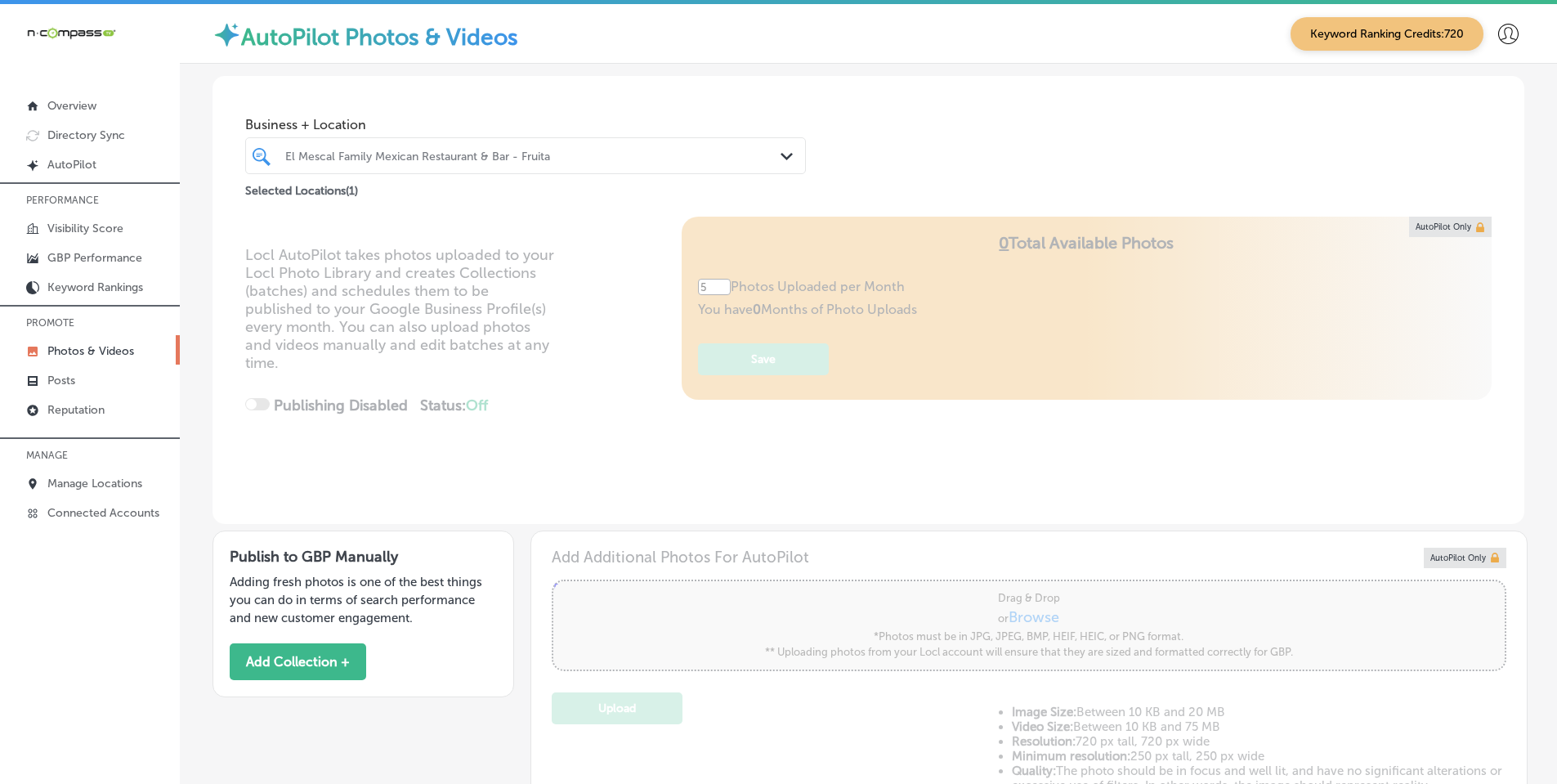
click at [781, 156] on icon "Path Created with Sketch." at bounding box center [787, 156] width 12 height 7
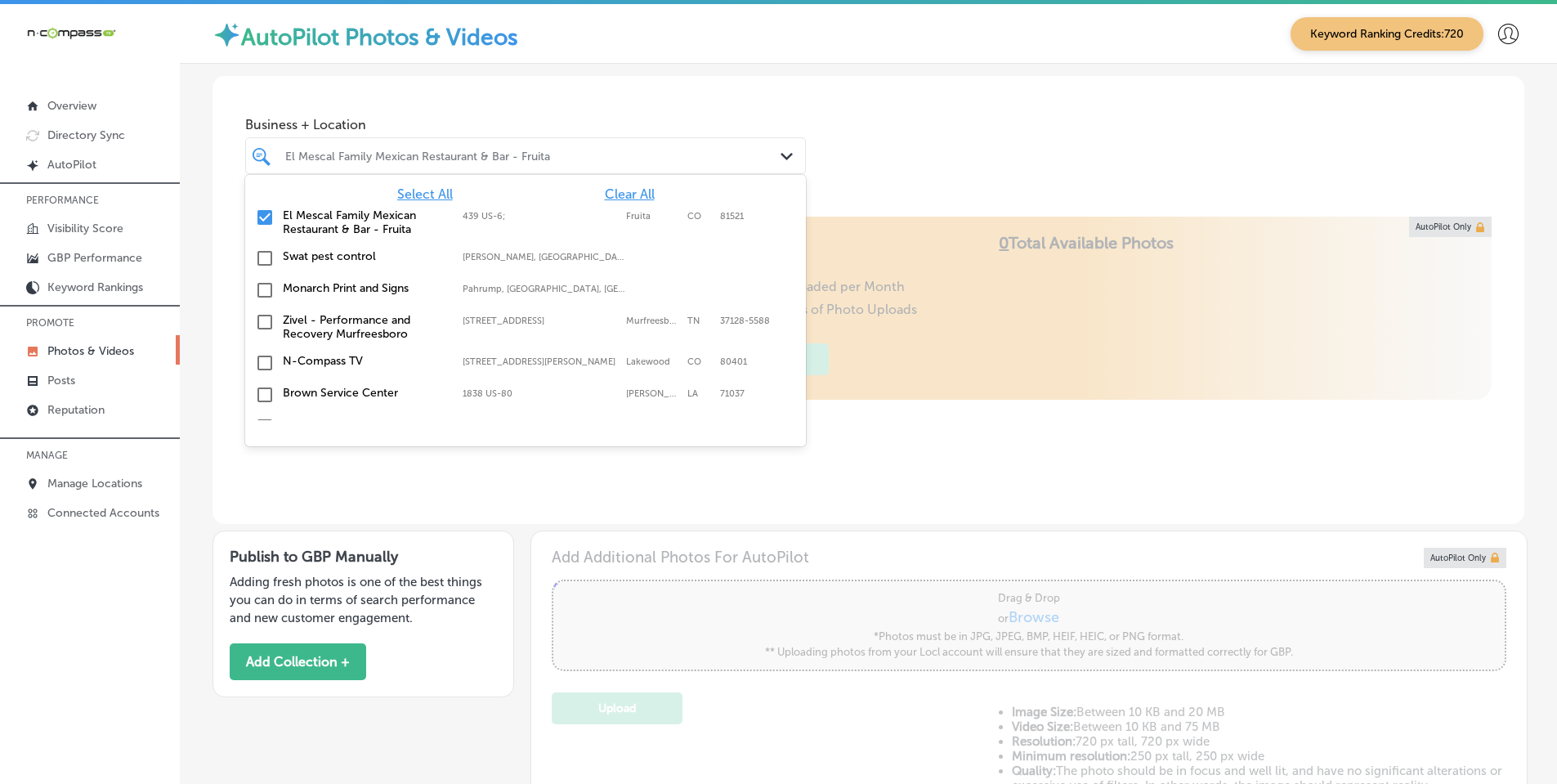
click at [618, 196] on span "Clear All" at bounding box center [629, 194] width 50 height 16
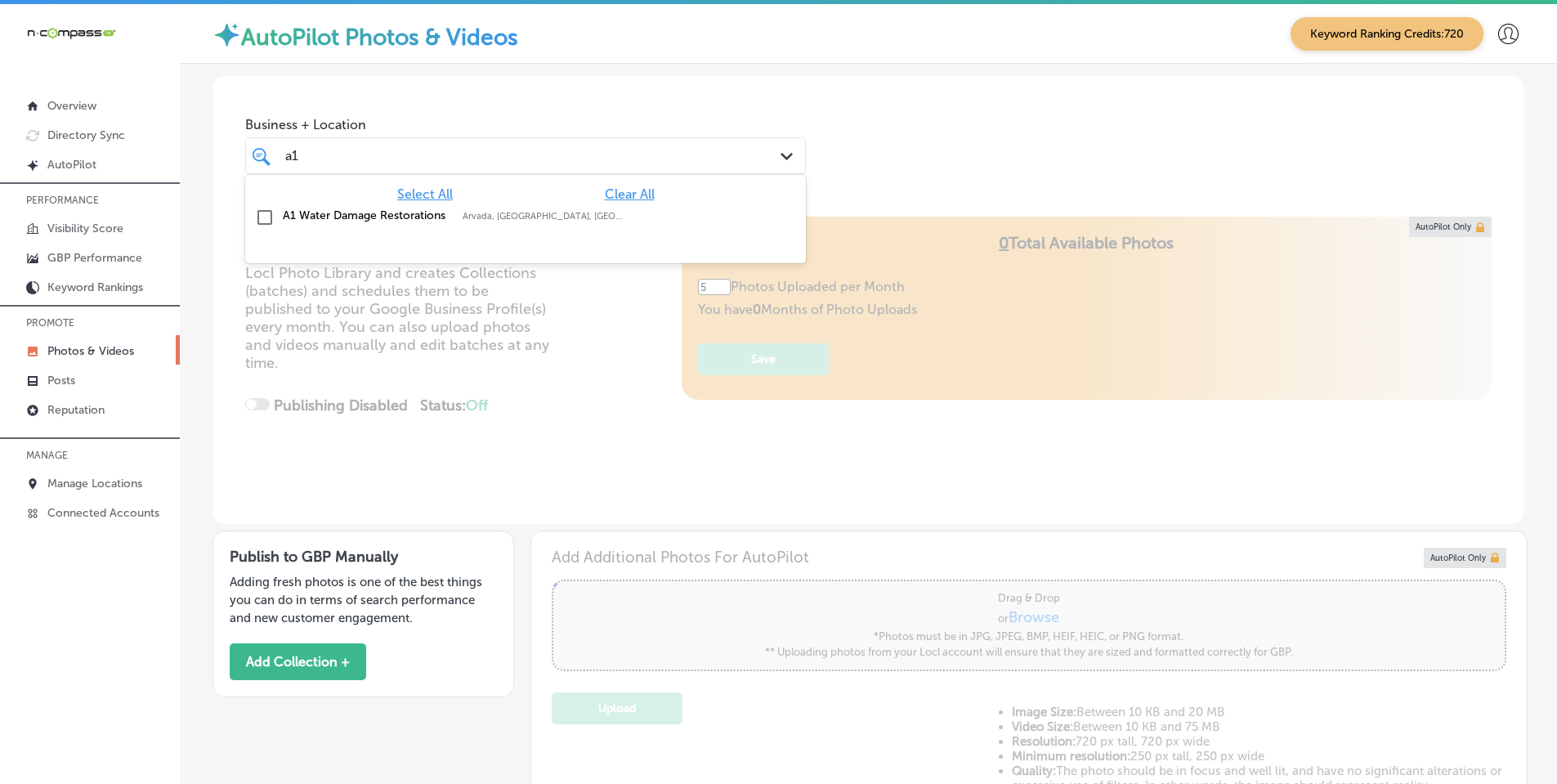
click at [331, 220] on label "A1 Water Damage Restorations" at bounding box center [364, 215] width 163 height 14
type input "a1"
click at [862, 144] on div "Business + Location option focused, 2 of 169. 2 results available for search te…" at bounding box center [868, 138] width 1311 height 124
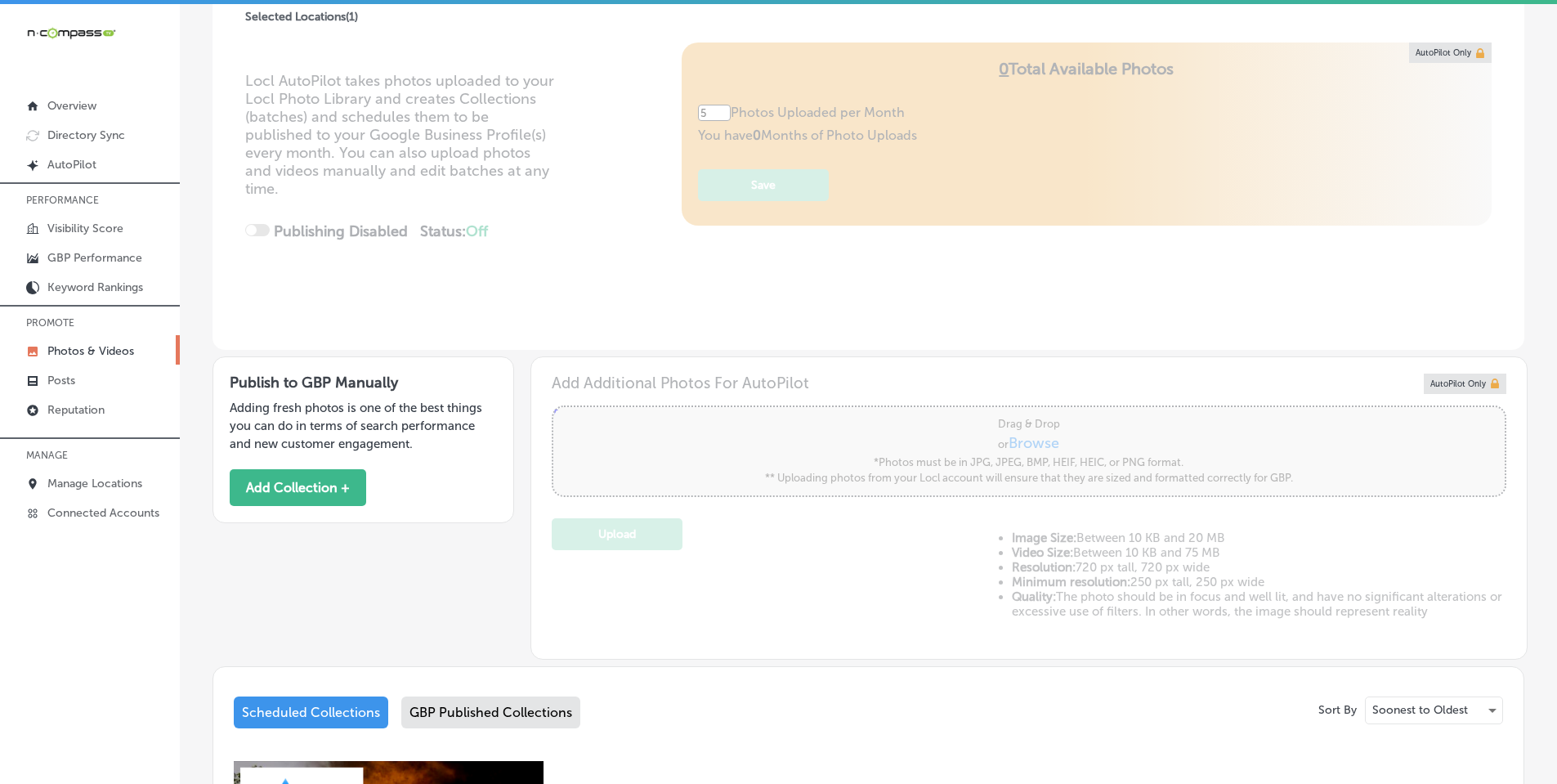
scroll to position [169, 0]
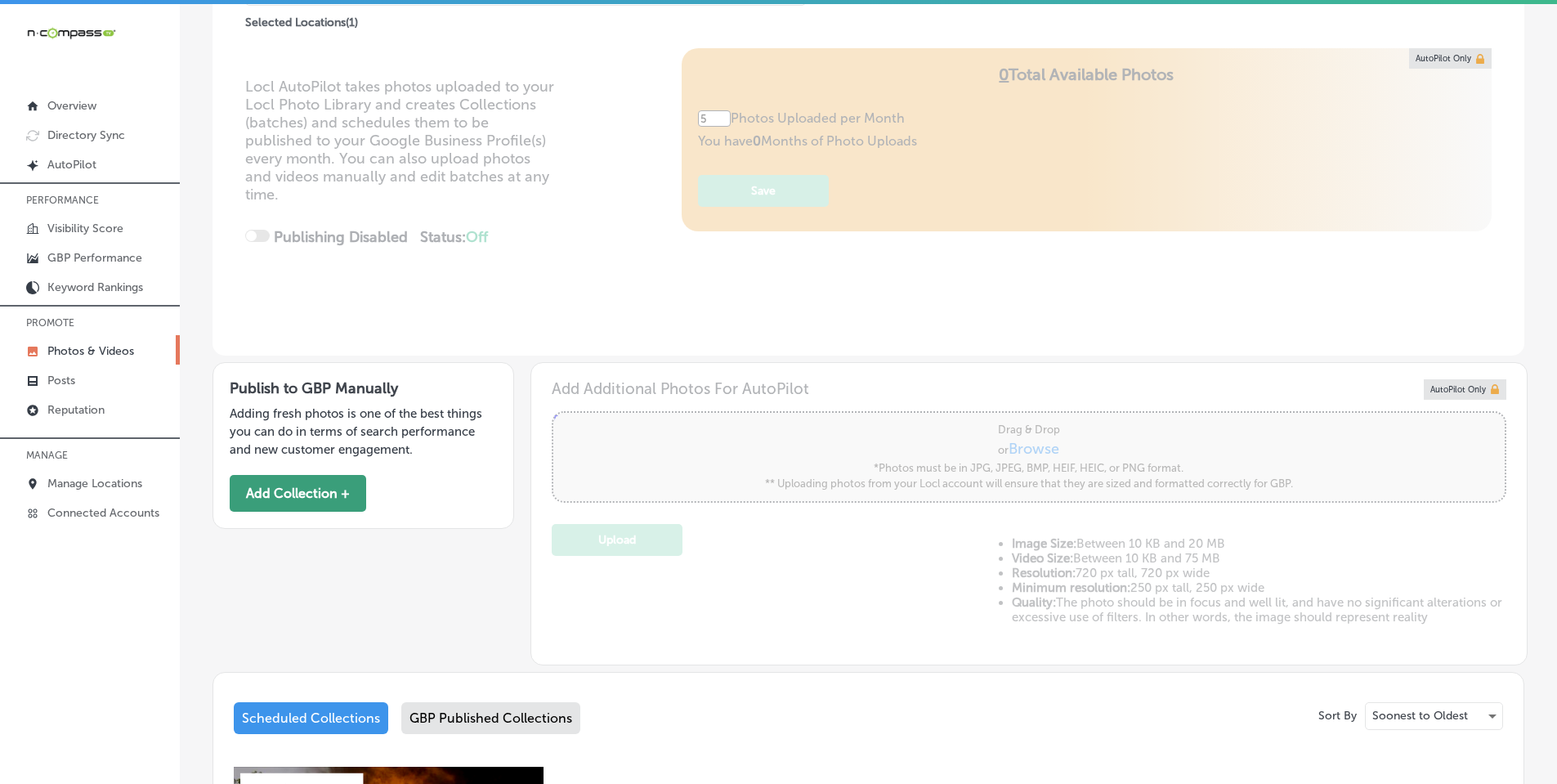
click at [304, 491] on button "Add Collection +" at bounding box center [298, 493] width 136 height 37
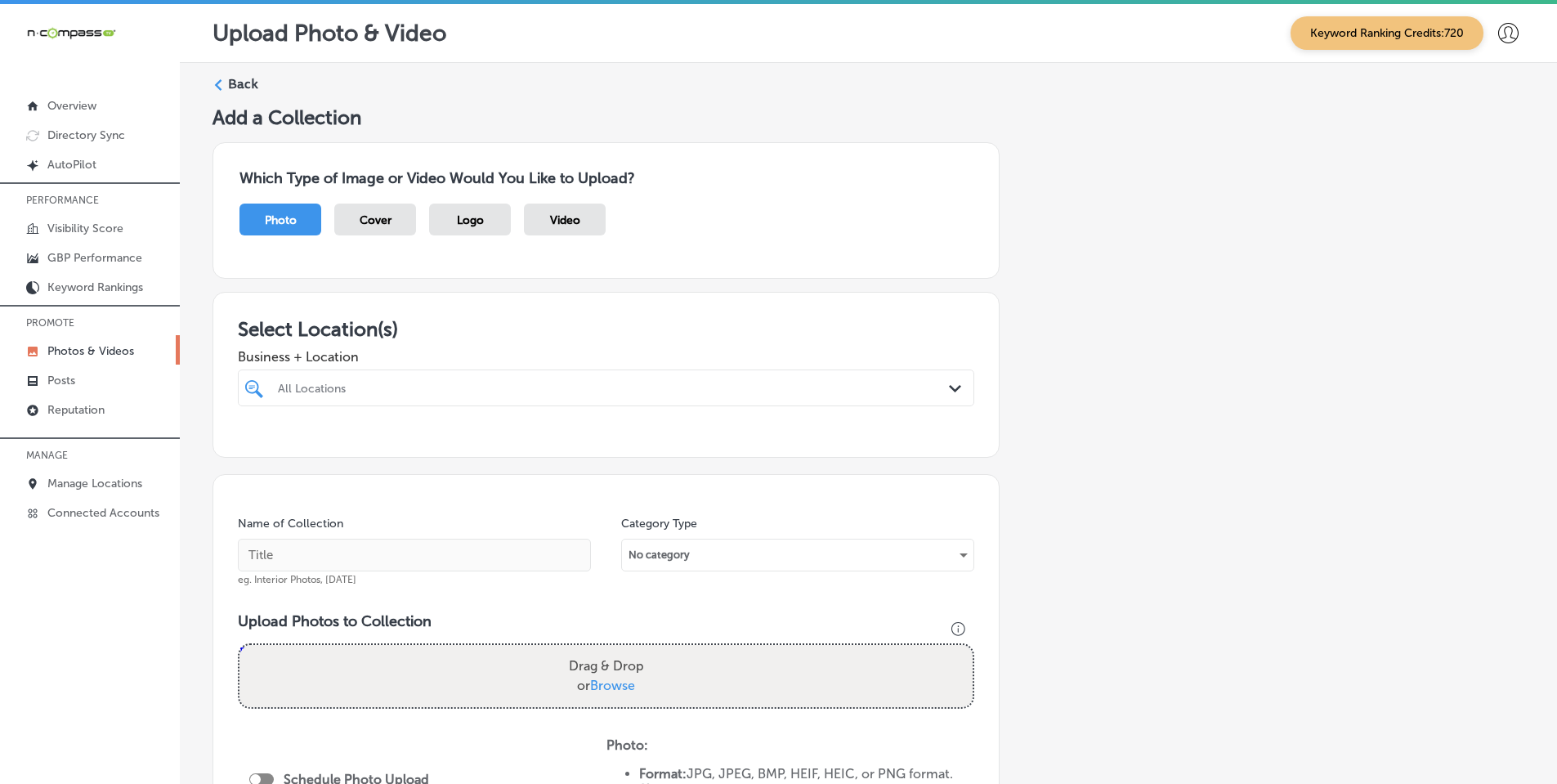
click at [933, 393] on div "All Locations" at bounding box center [614, 388] width 672 height 14
click at [362, 451] on label "A1 Water Damage Restorations" at bounding box center [383, 448] width 216 height 14
type input "a1"
click at [560, 342] on div "Business + Location a1 a1 Path Created with Sketch." at bounding box center [606, 373] width 736 height 66
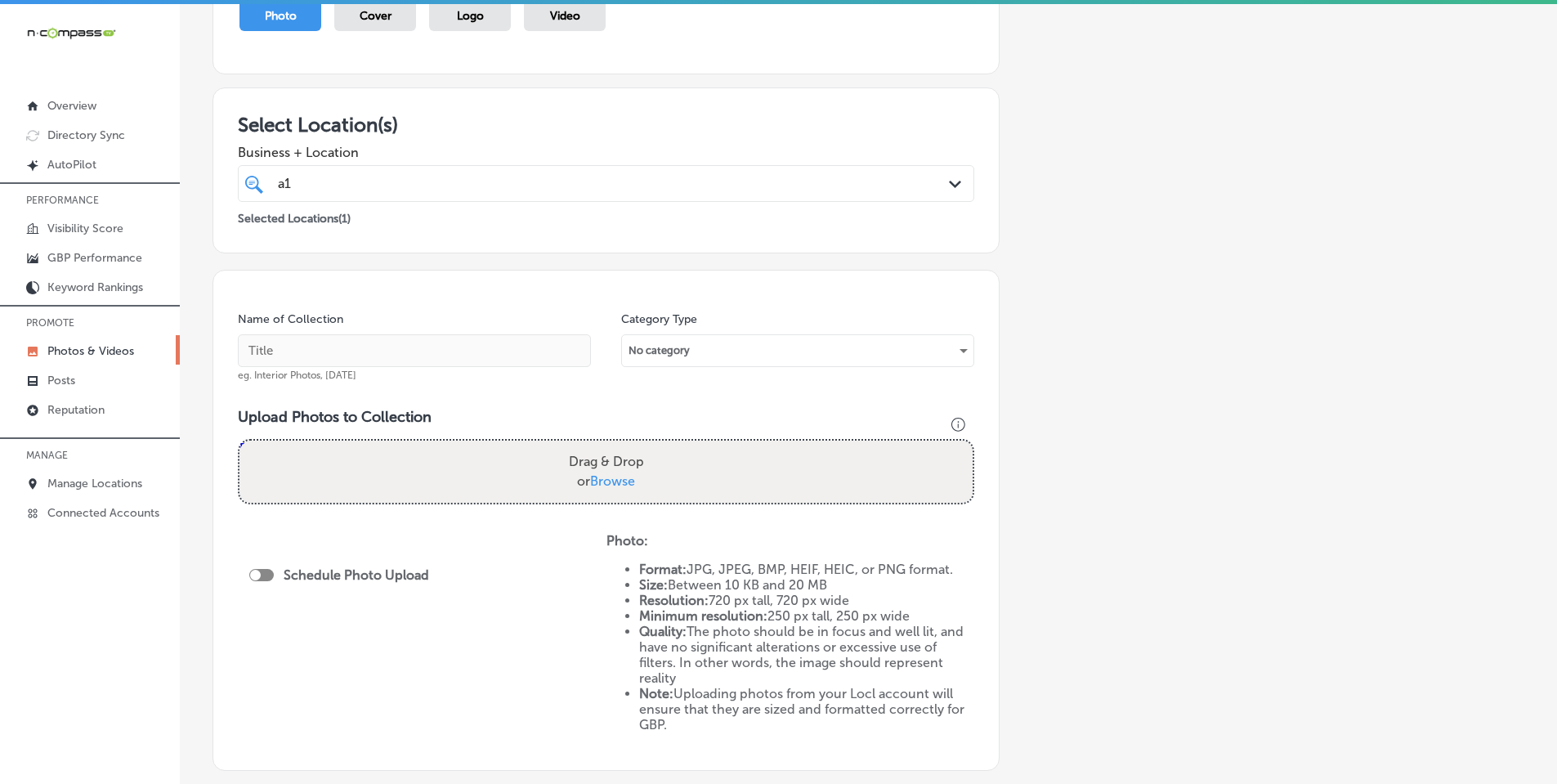
scroll to position [245, 0]
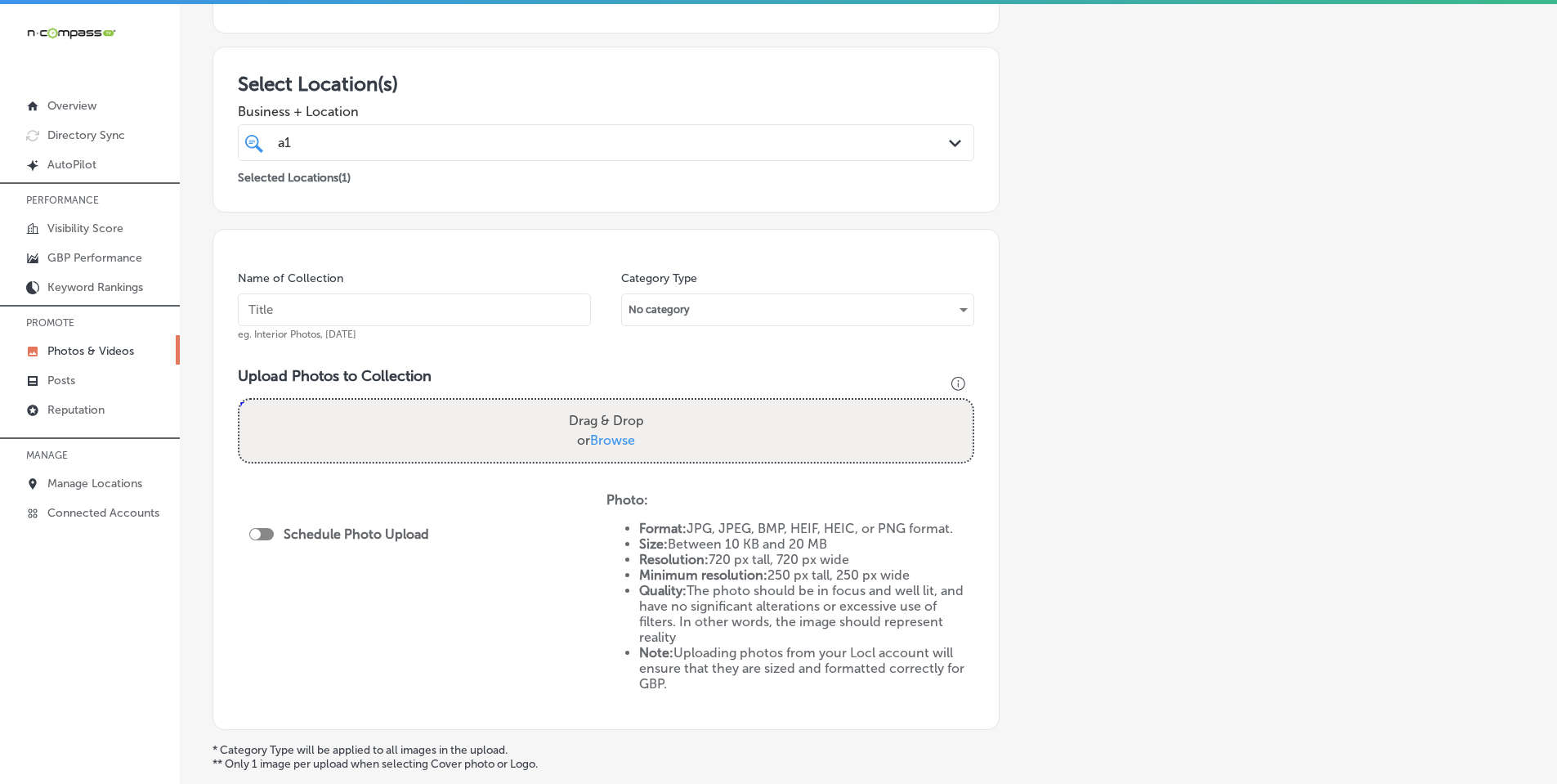
click at [632, 441] on span "Browse" at bounding box center [612, 441] width 45 height 16
click at [632, 405] on input "Drag & Drop or Browse" at bounding box center [606, 402] width 733 height 5
type input "C:\fakepath\pauladamsmedia-3 - Copy (1).jpg"
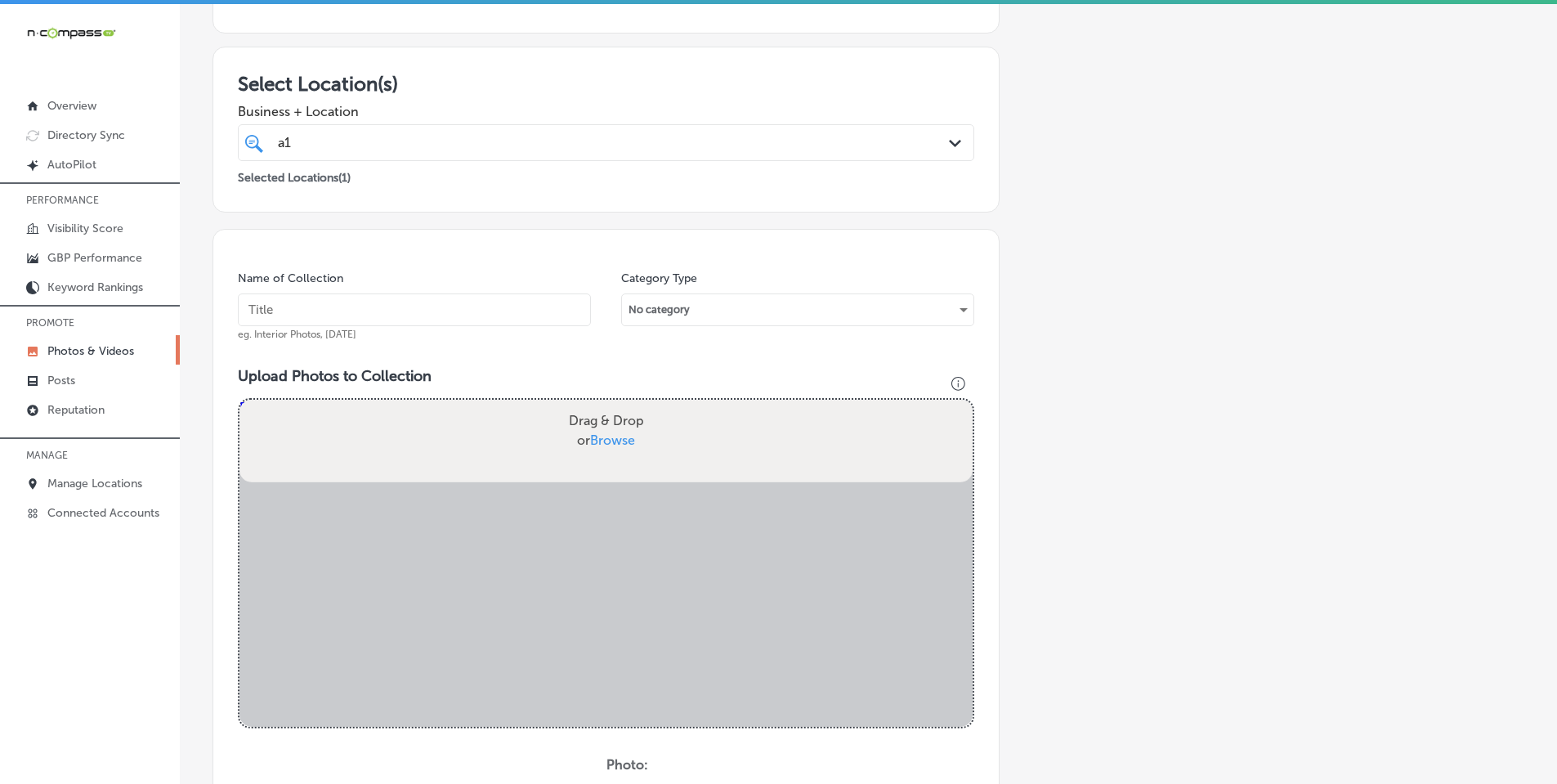
click at [476, 307] on input "text" at bounding box center [414, 309] width 353 height 32
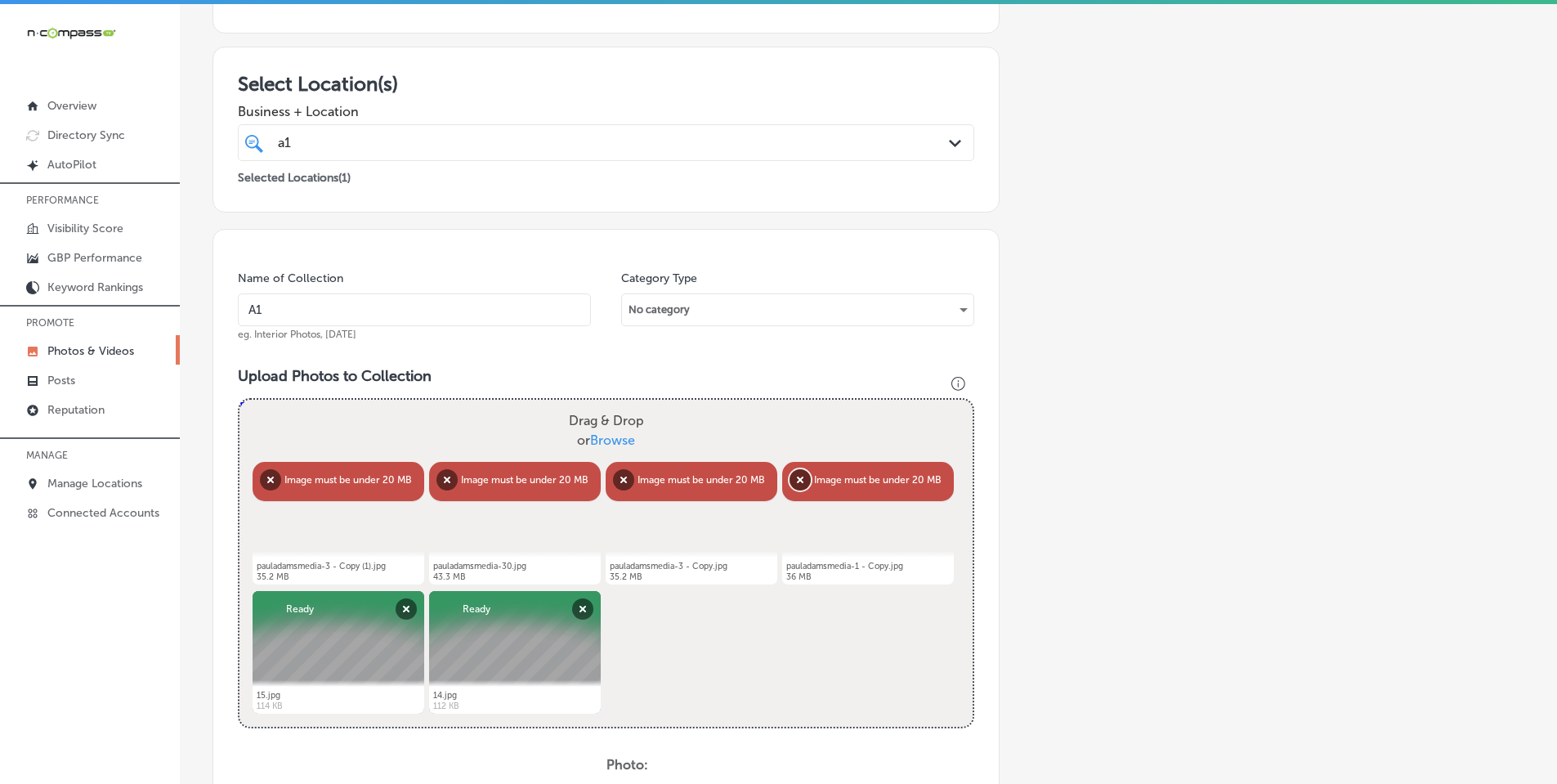
type input "A1"
click at [793, 477] on button "Remove" at bounding box center [800, 480] width 21 height 21
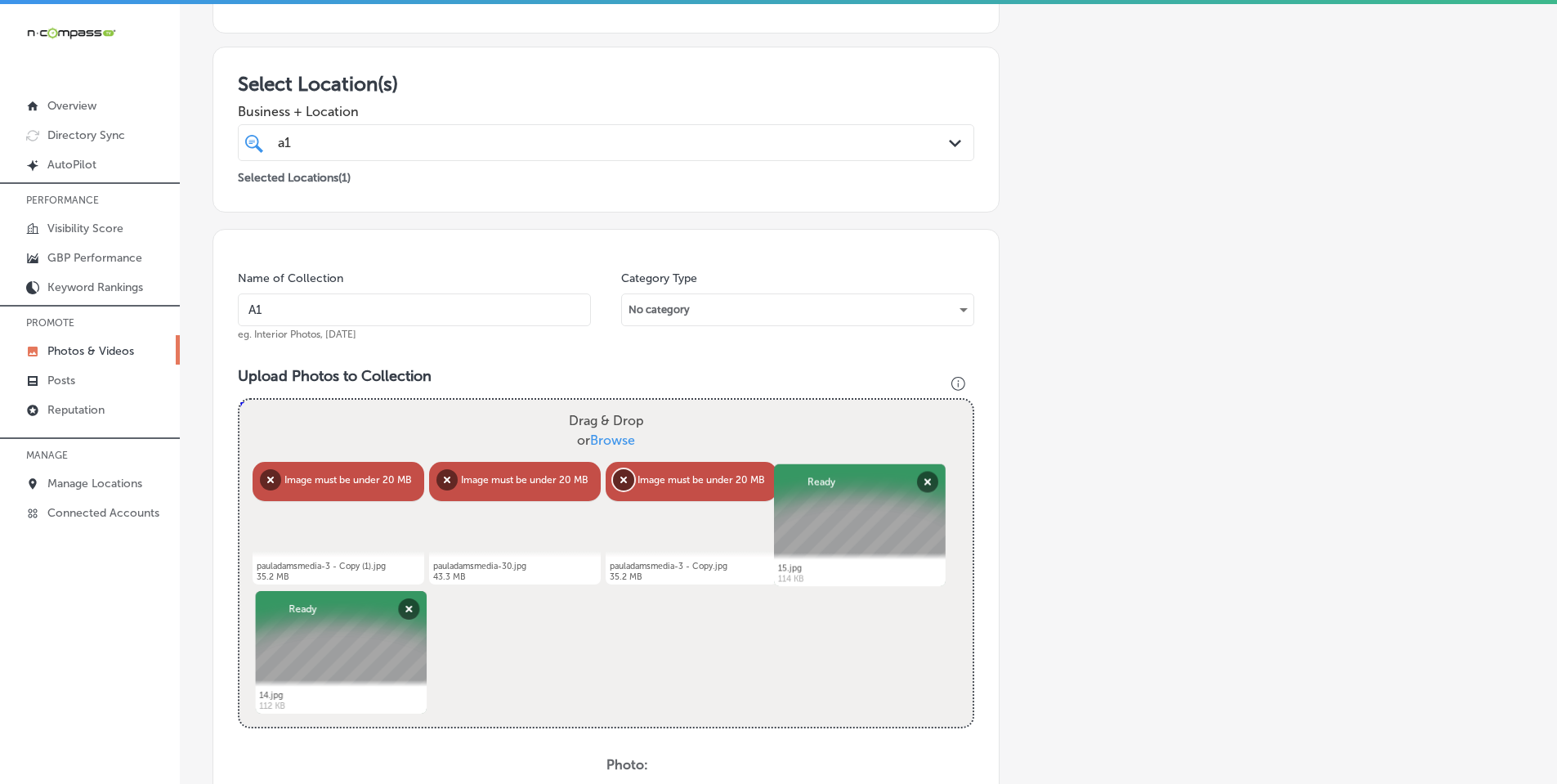
click at [621, 478] on button "Remove" at bounding box center [623, 480] width 21 height 21
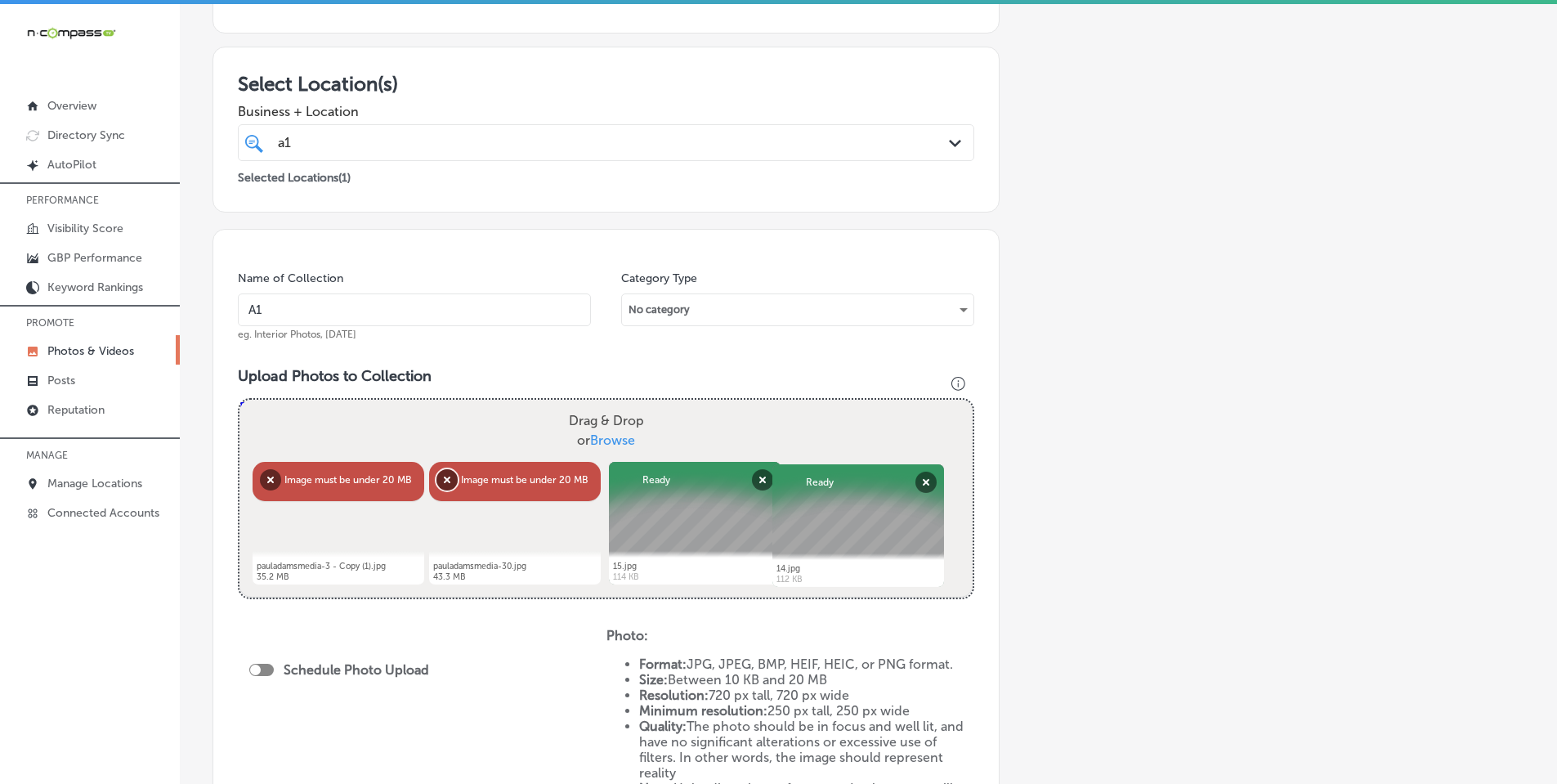
click at [447, 475] on button "Remove" at bounding box center [447, 480] width 21 height 21
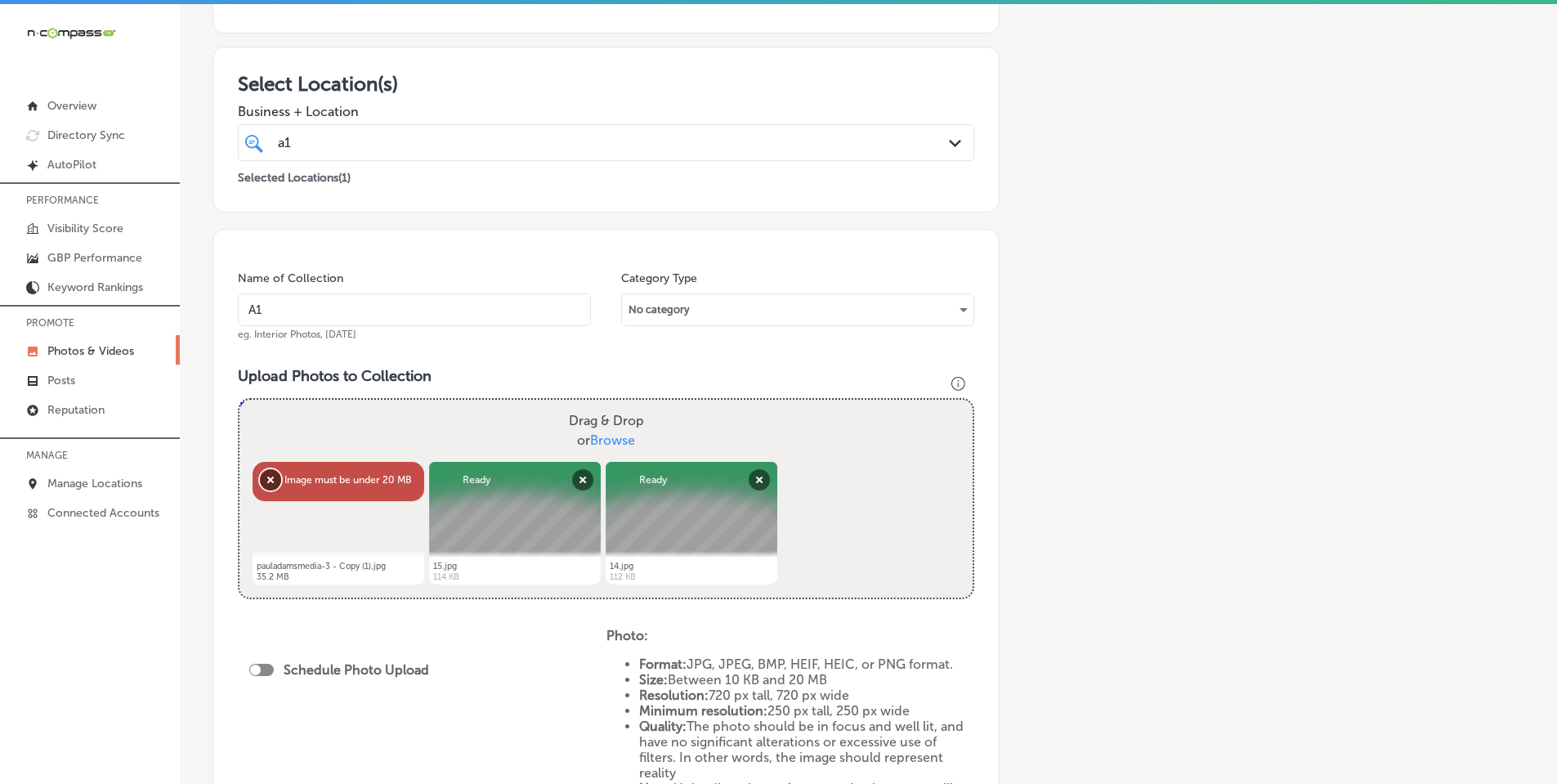
click at [261, 478] on button "Remove" at bounding box center [270, 480] width 21 height 21
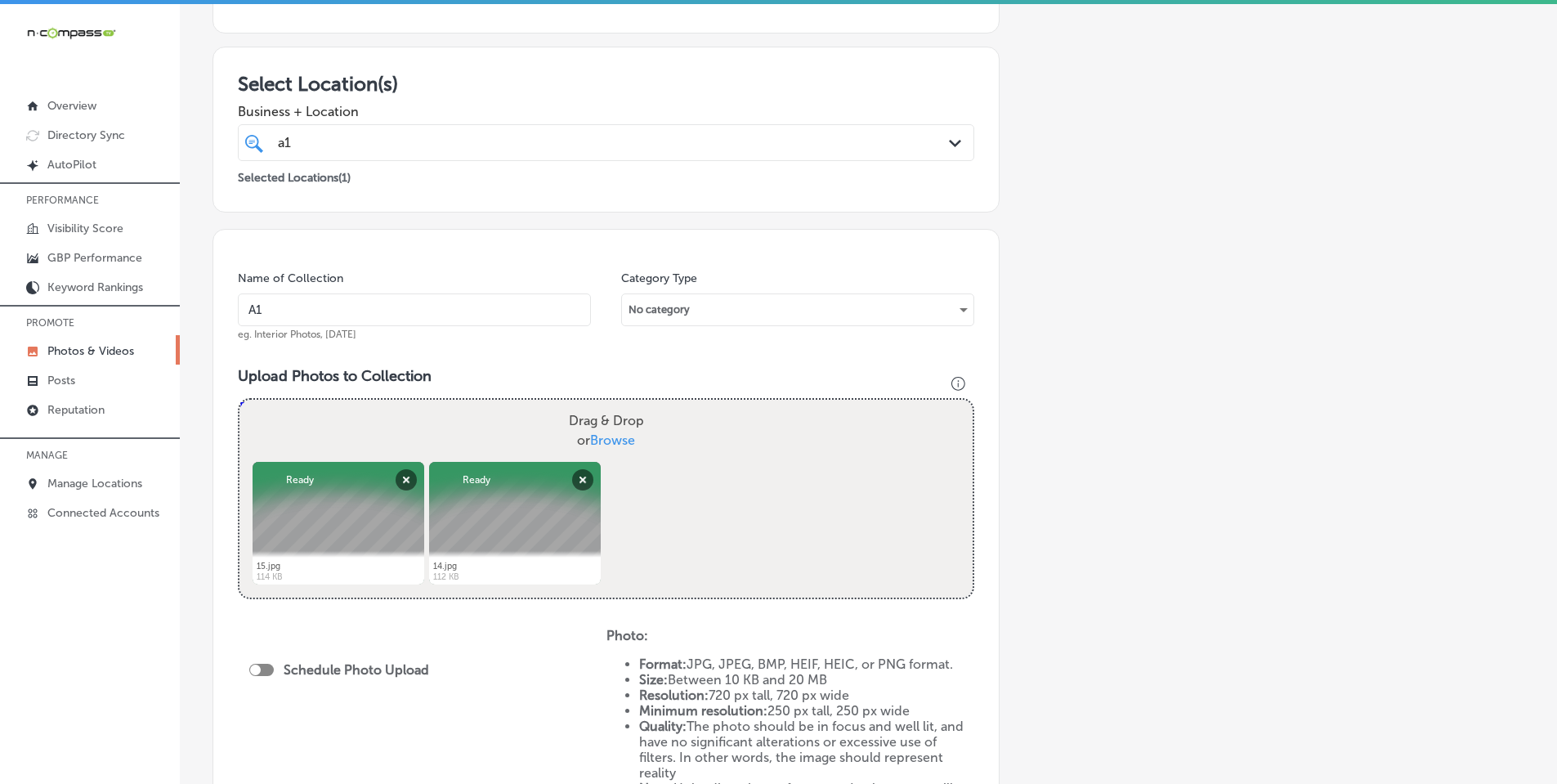
click at [606, 437] on span "Browse" at bounding box center [612, 441] width 45 height 16
click at [606, 405] on input "Drag & Drop or Browse" at bounding box center [606, 402] width 733 height 5
click at [407, 478] on button "Remove" at bounding box center [406, 480] width 21 height 21
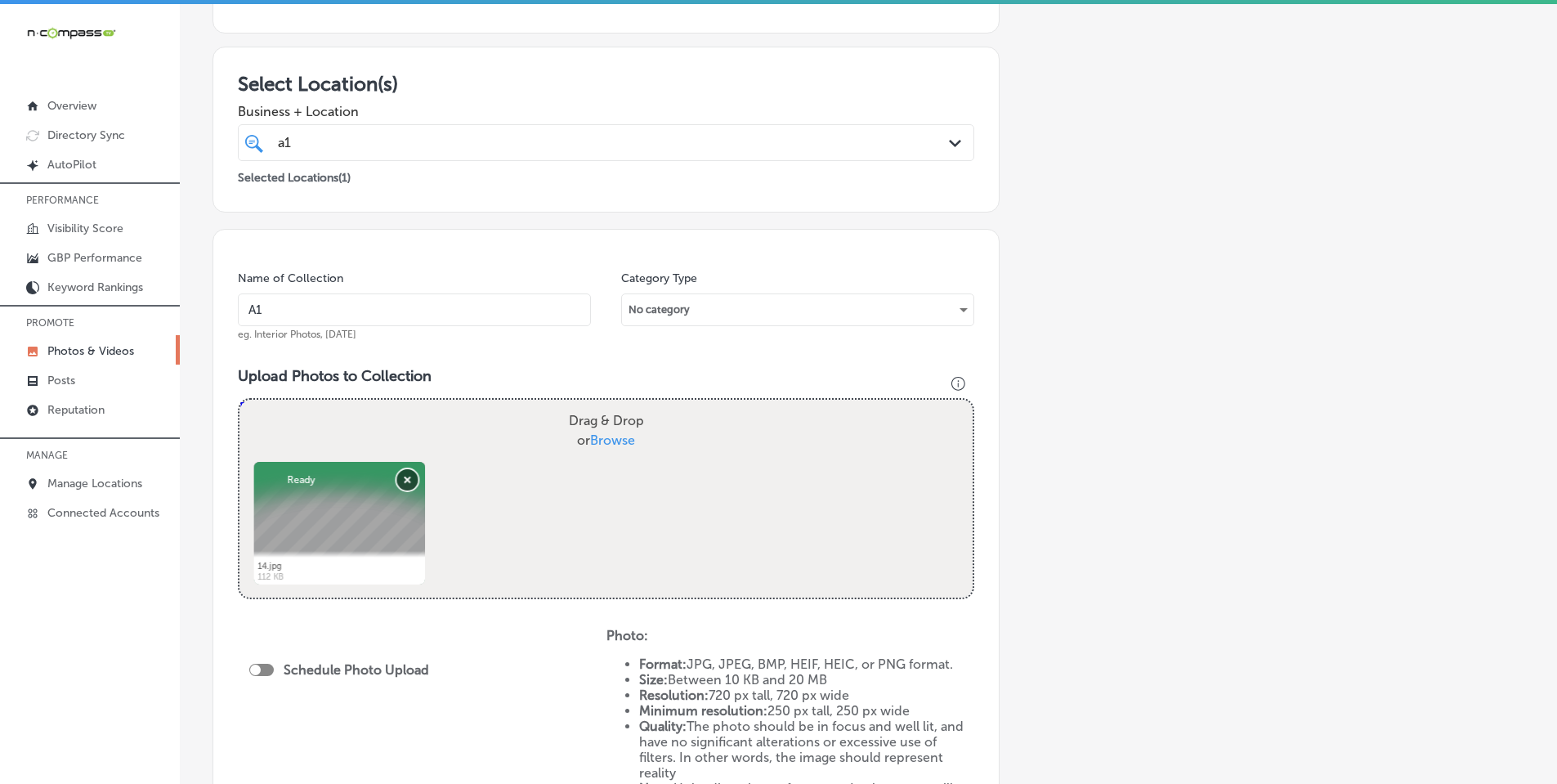
click at [412, 477] on button "Remove" at bounding box center [407, 480] width 21 height 21
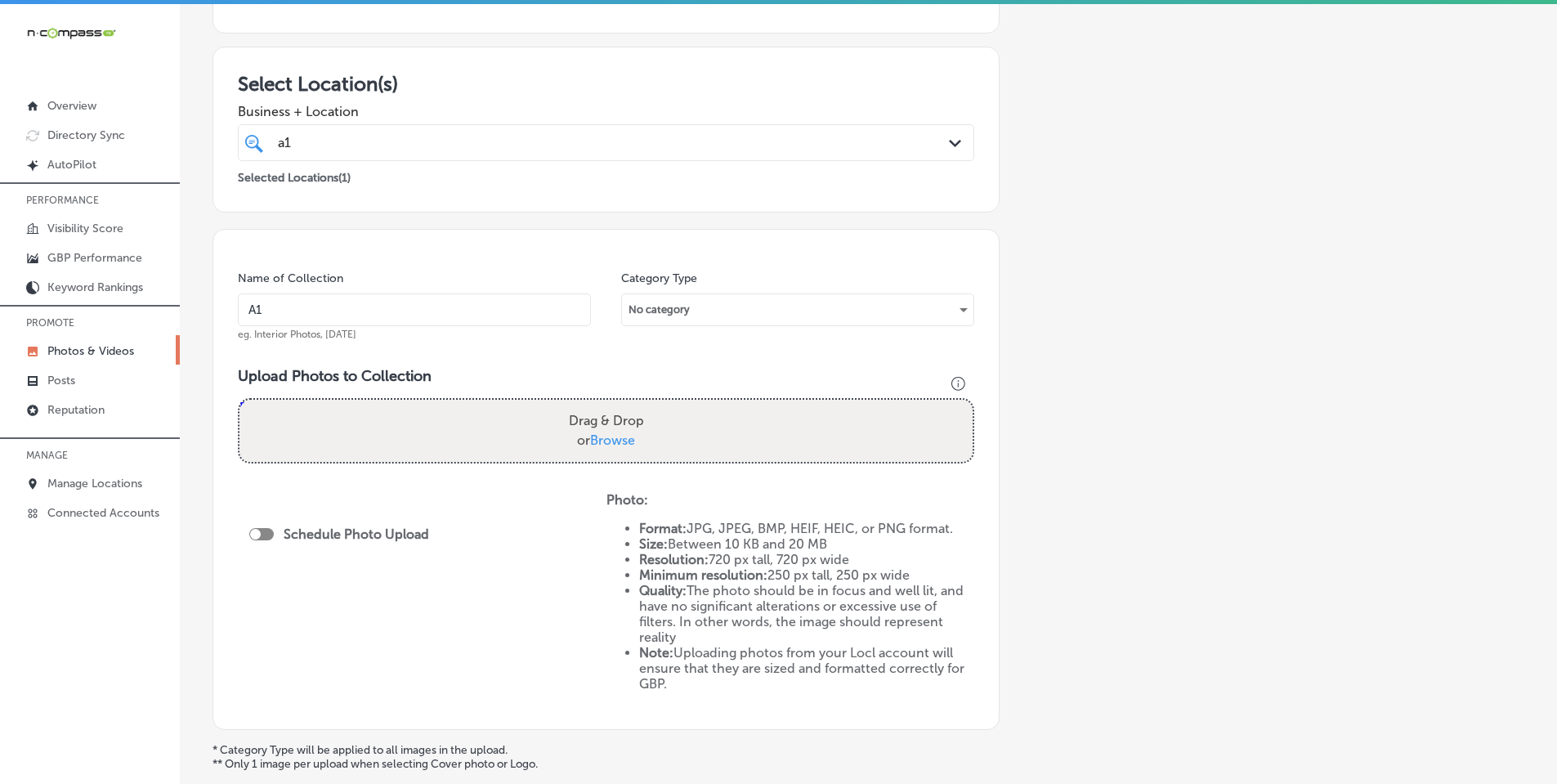
click at [602, 432] on label "Drag & Drop or Browse" at bounding box center [606, 431] width 88 height 52
click at [602, 405] on input "Drag & Drop or Browse" at bounding box center [606, 402] width 733 height 5
type input "C:\fakepath\pauladamsmedia-30-5x4.jpg"
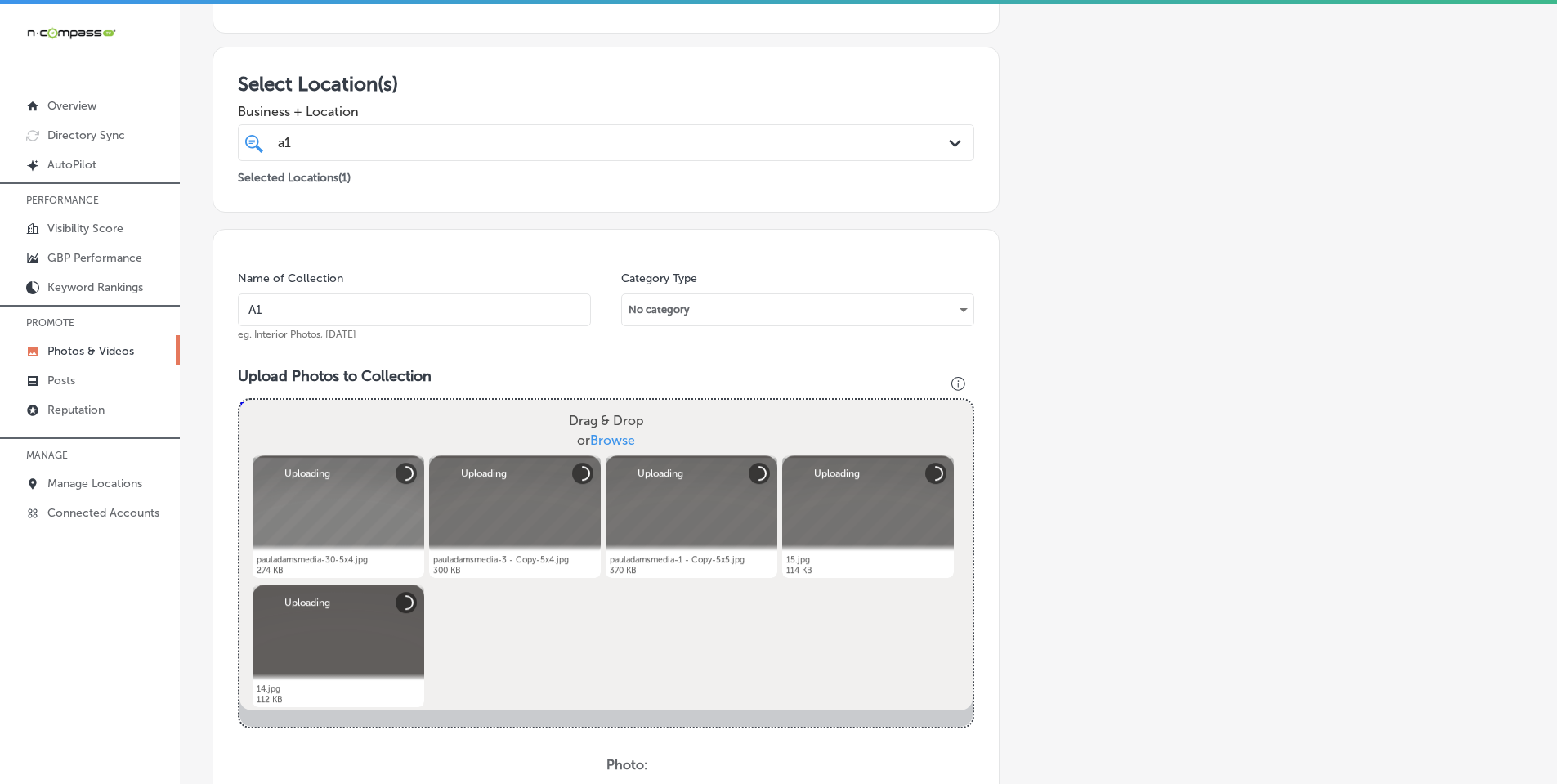
click at [482, 317] on input "A1" at bounding box center [414, 309] width 353 height 32
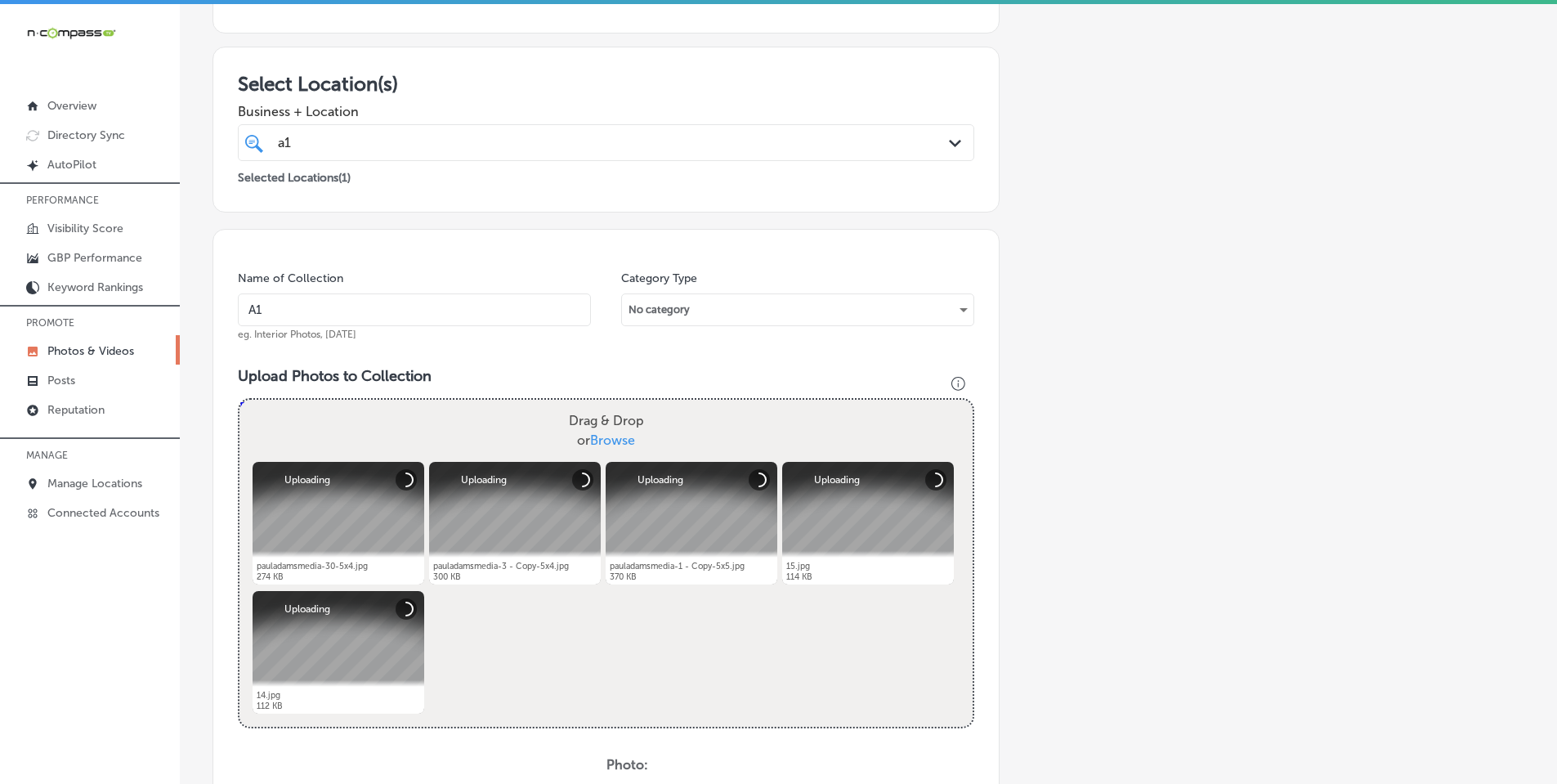
type input "A1 Water Damage Restoration"
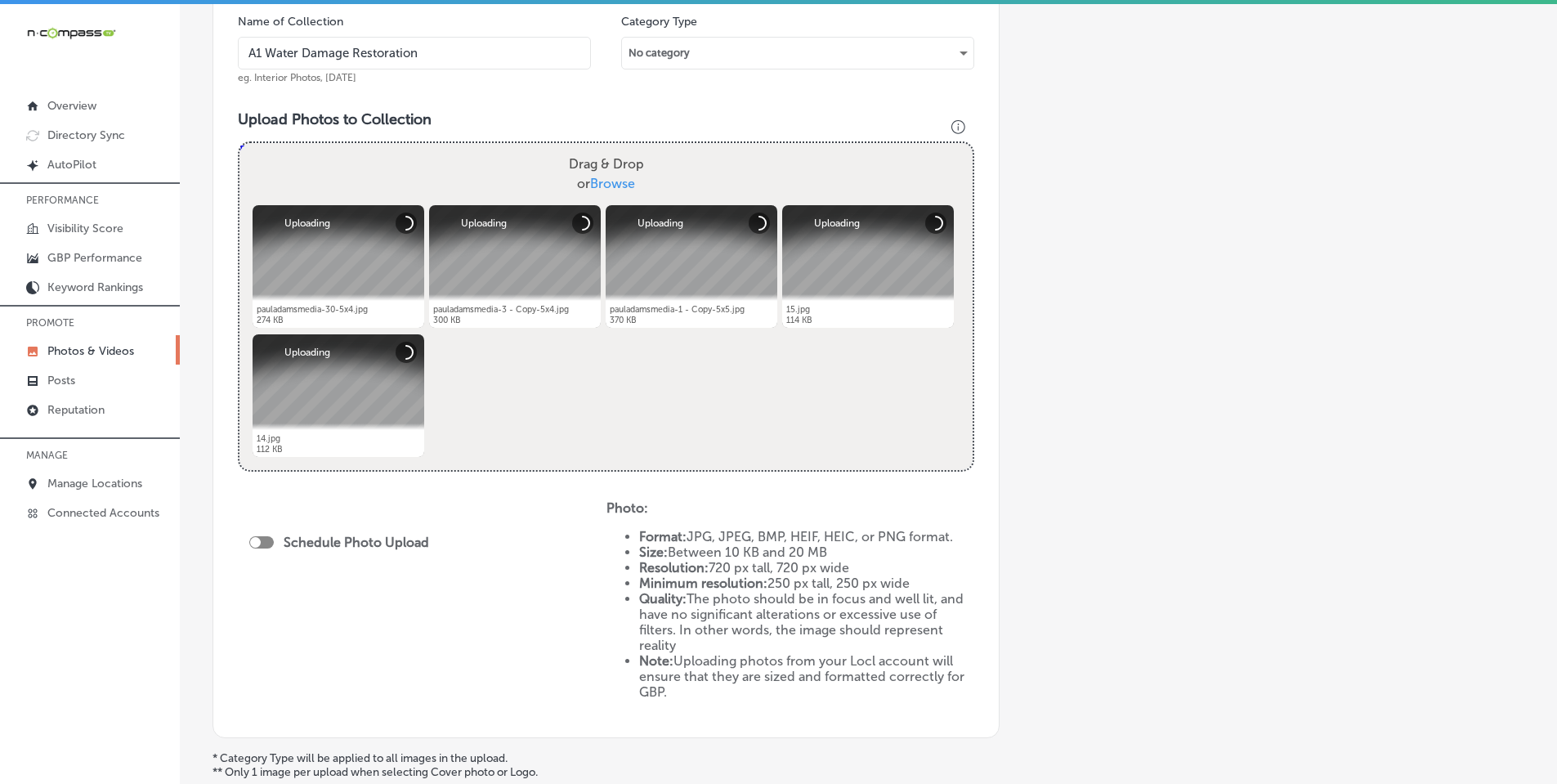
scroll to position [572, 0]
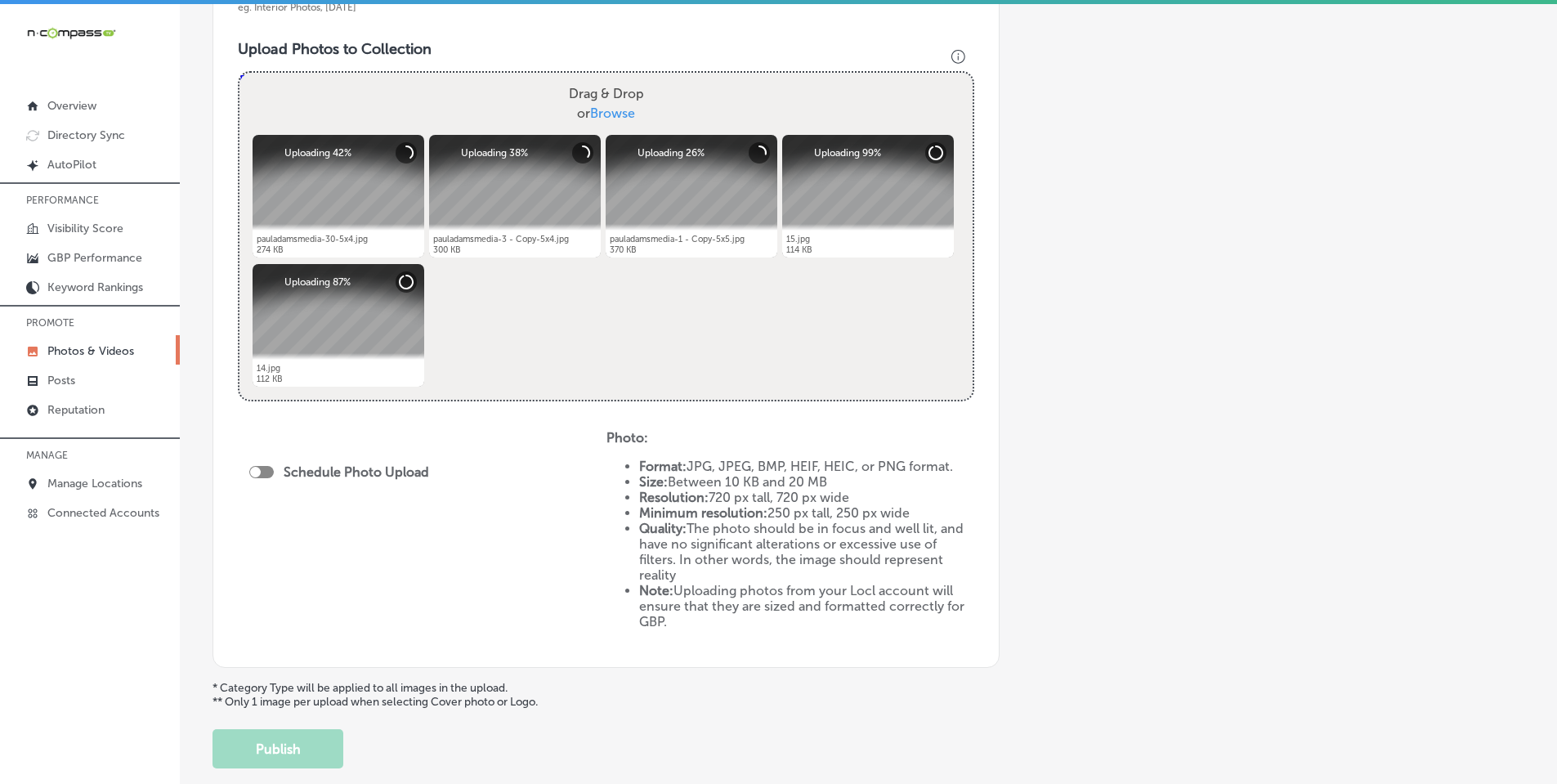
click at [262, 473] on div at bounding box center [261, 472] width 24 height 12
checkbox input "true"
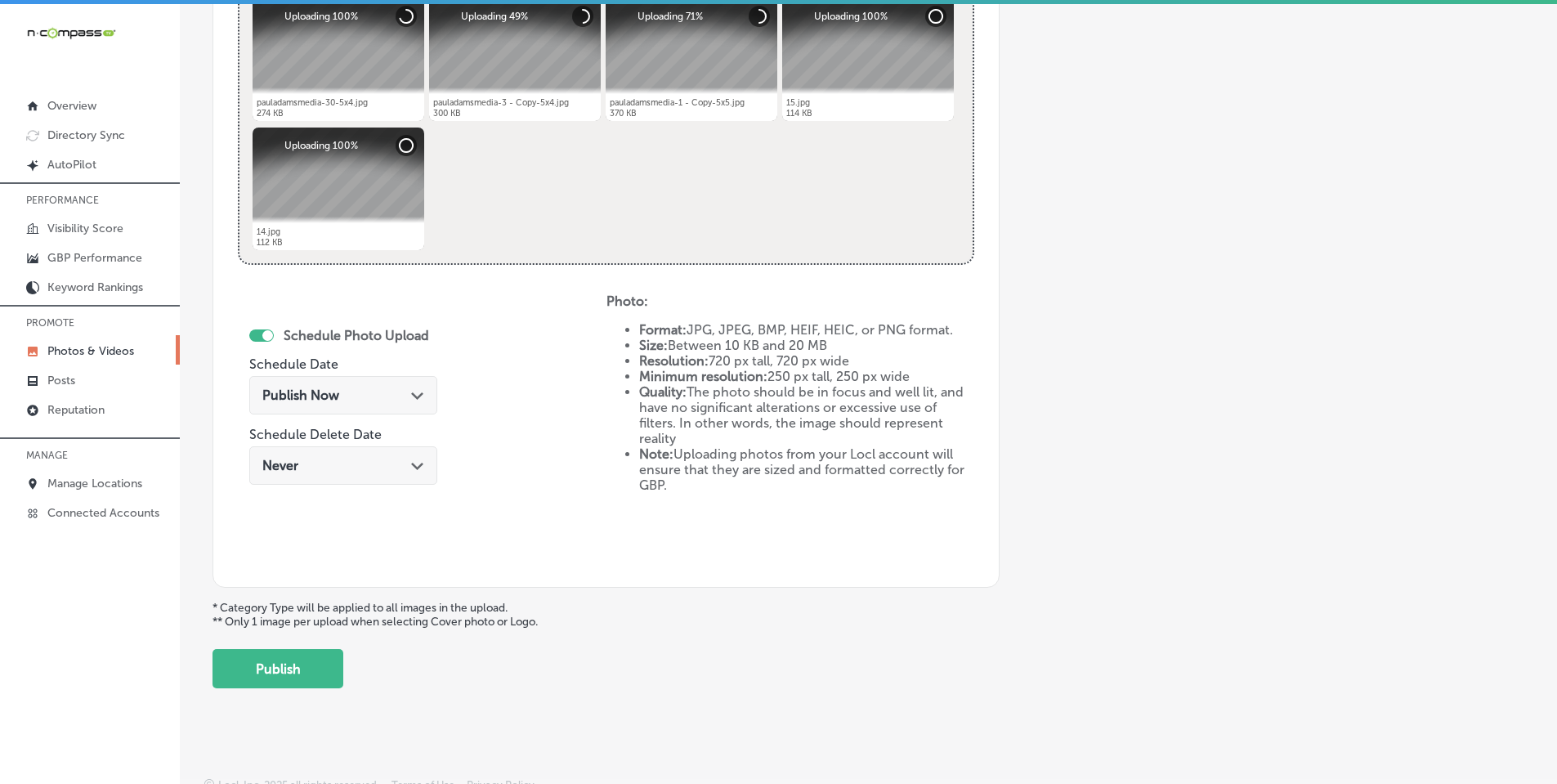
scroll to position [720, 0]
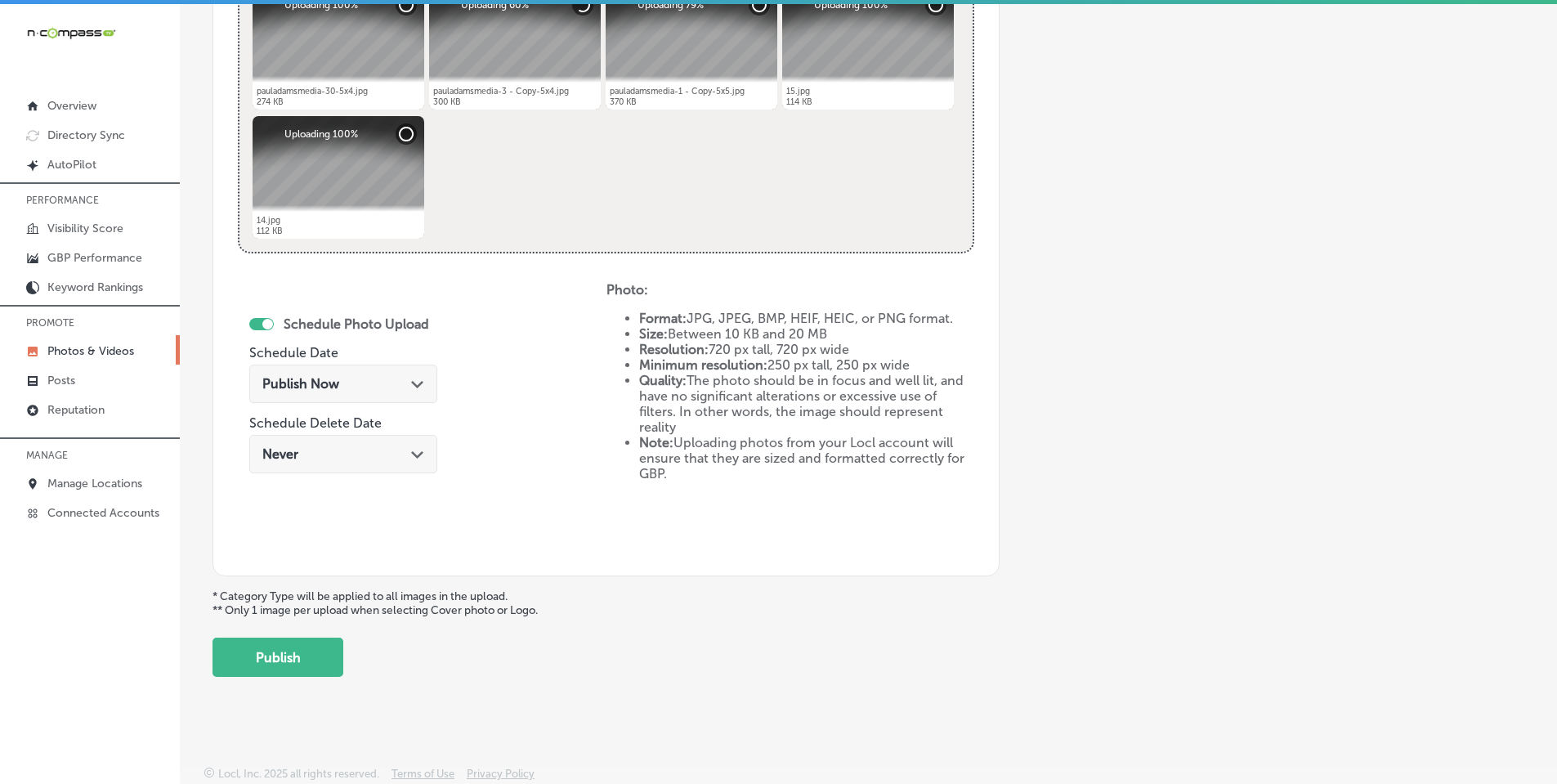
click at [418, 378] on div "Path Created with Sketch." at bounding box center [417, 382] width 13 height 13
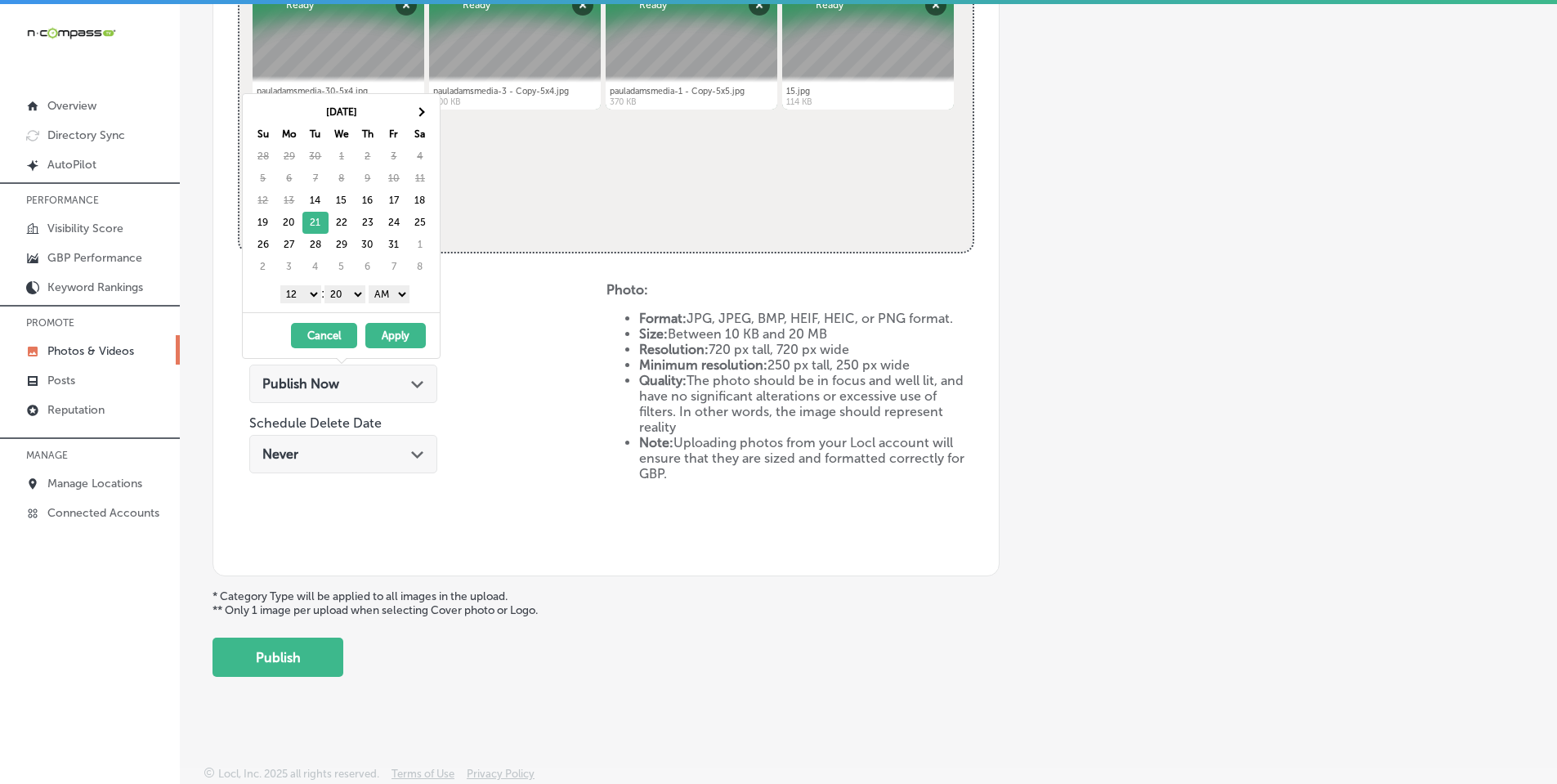
click at [296, 290] on select "1 2 3 4 5 6 7 8 9 10 11 12" at bounding box center [301, 294] width 41 height 18
click at [335, 288] on select "00 10 20 30 40 50" at bounding box center [344, 294] width 41 height 18
click at [383, 292] on select "AM PM" at bounding box center [389, 294] width 41 height 18
click at [414, 332] on button "Apply" at bounding box center [395, 335] width 60 height 25
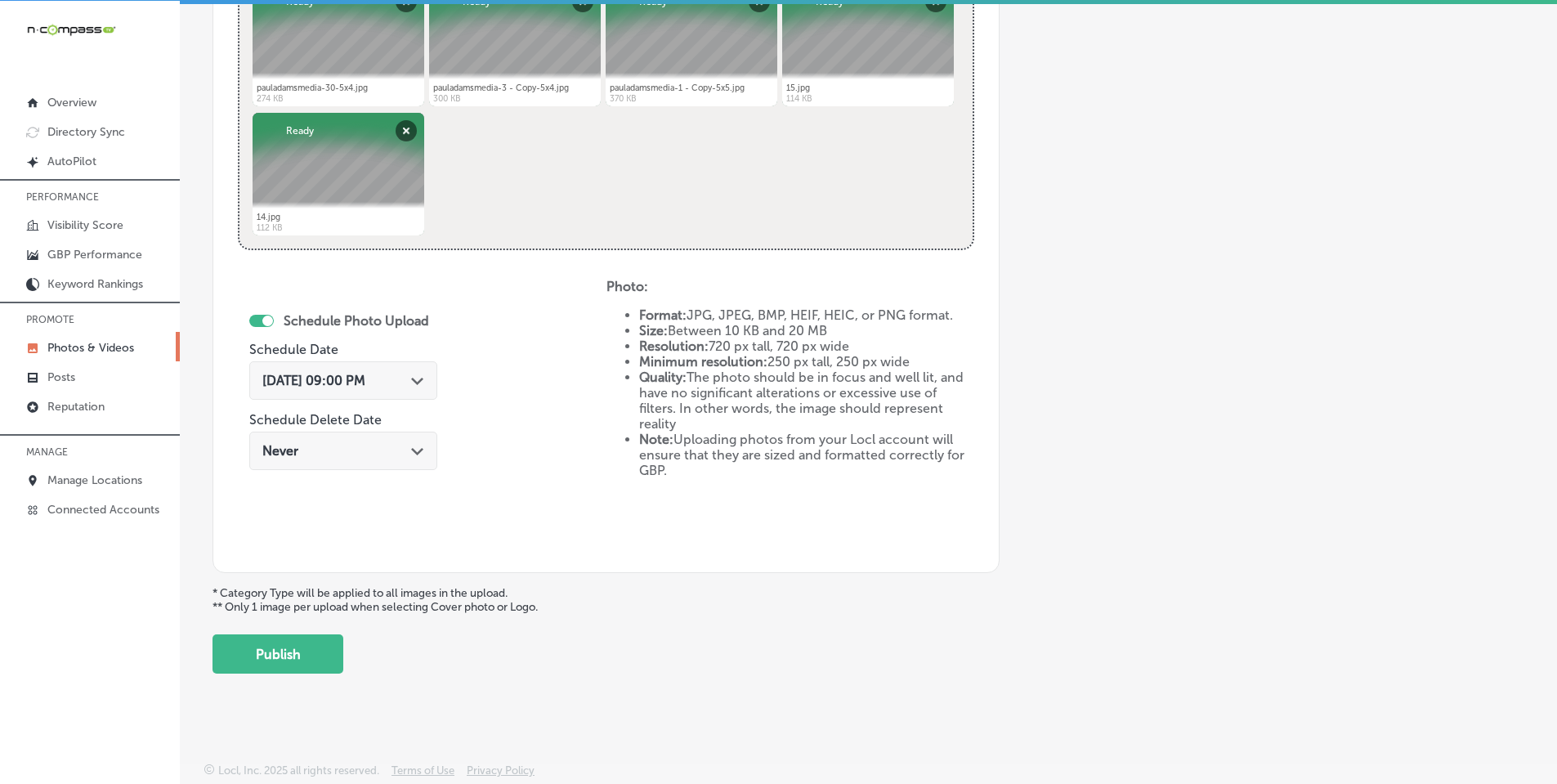
scroll to position [4, 0]
click at [301, 653] on button "Publish" at bounding box center [278, 653] width 131 height 39
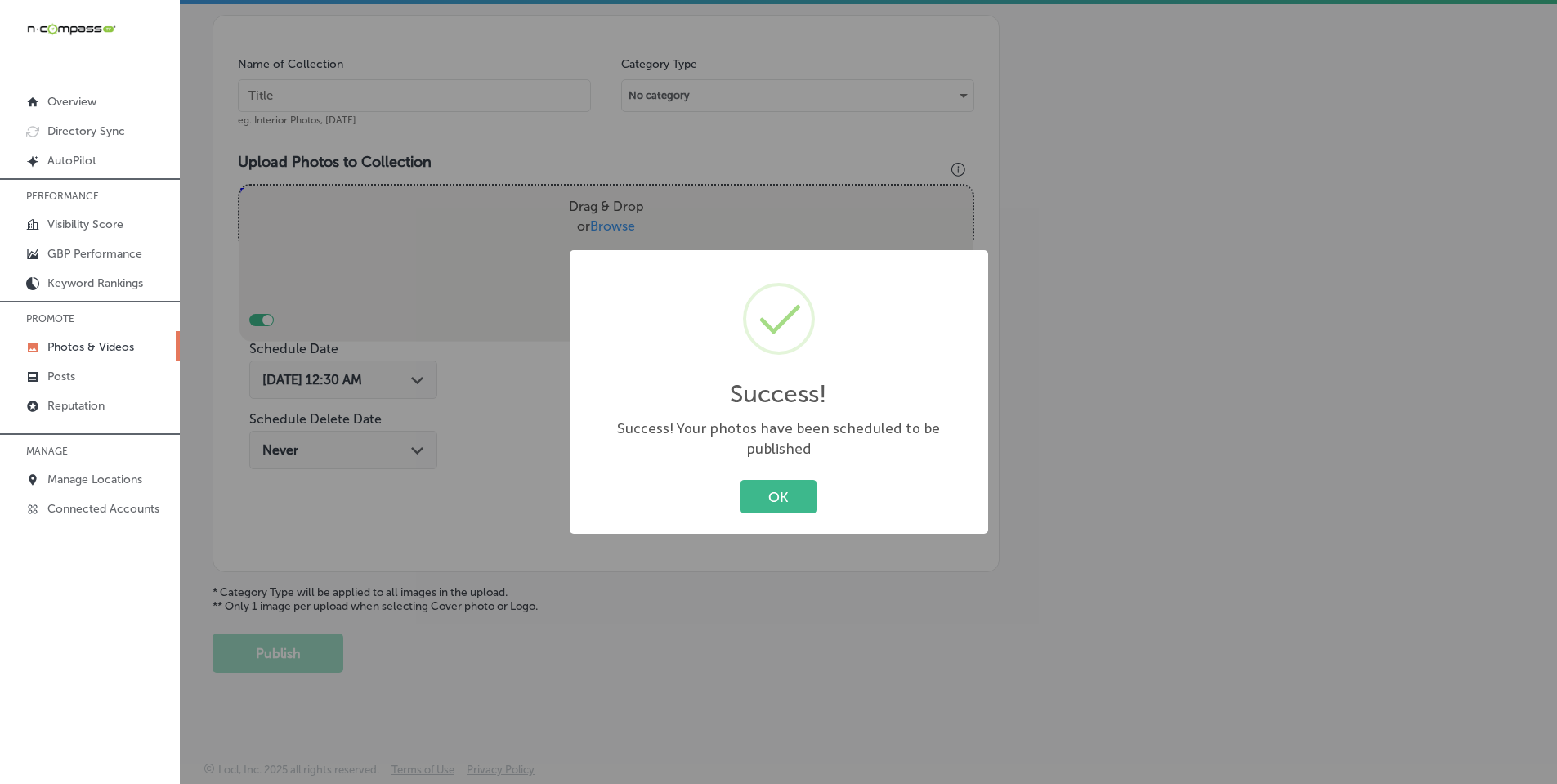
scroll to position [455, 0]
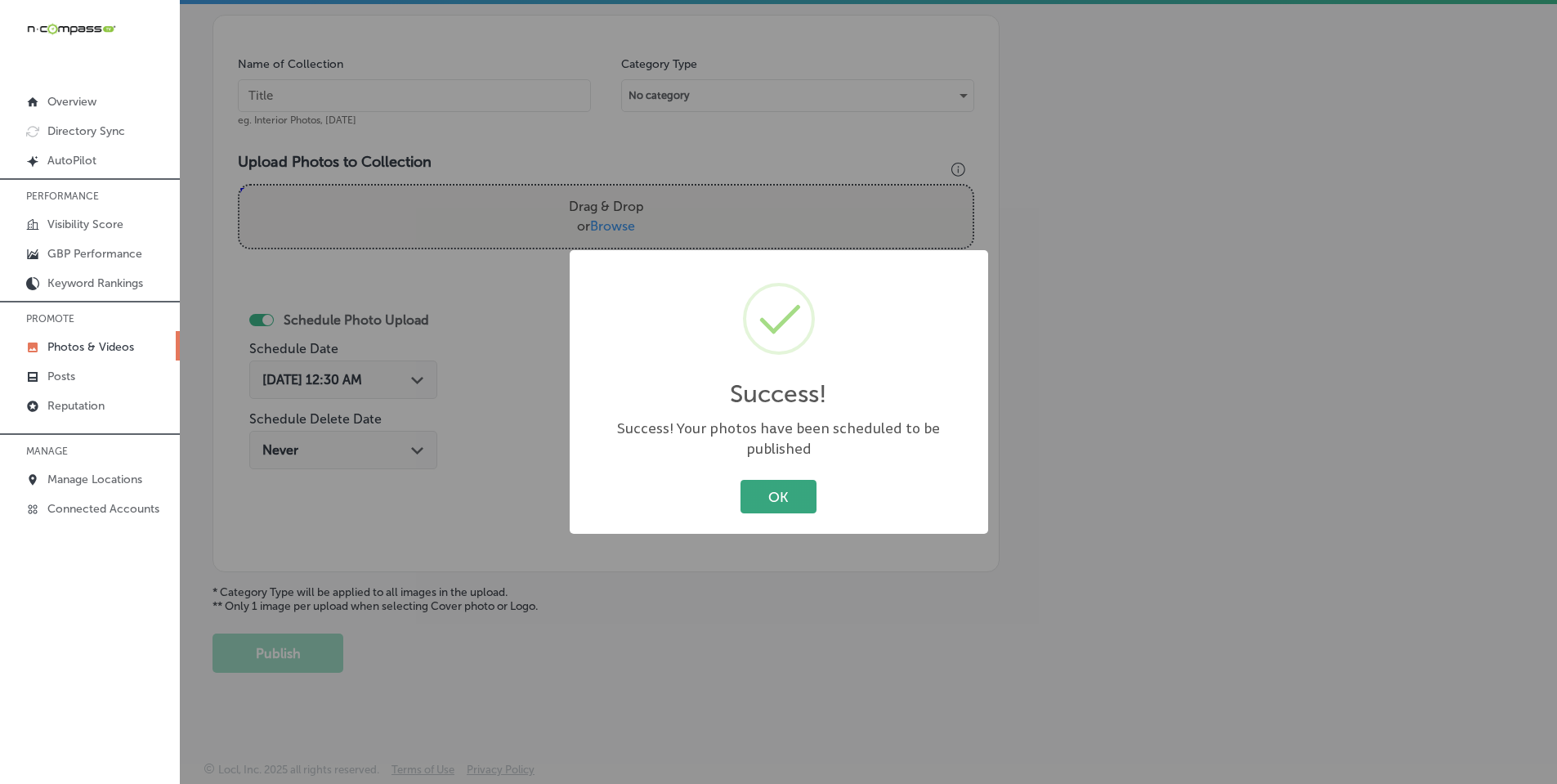
click at [775, 488] on button "OK" at bounding box center [778, 496] width 76 height 33
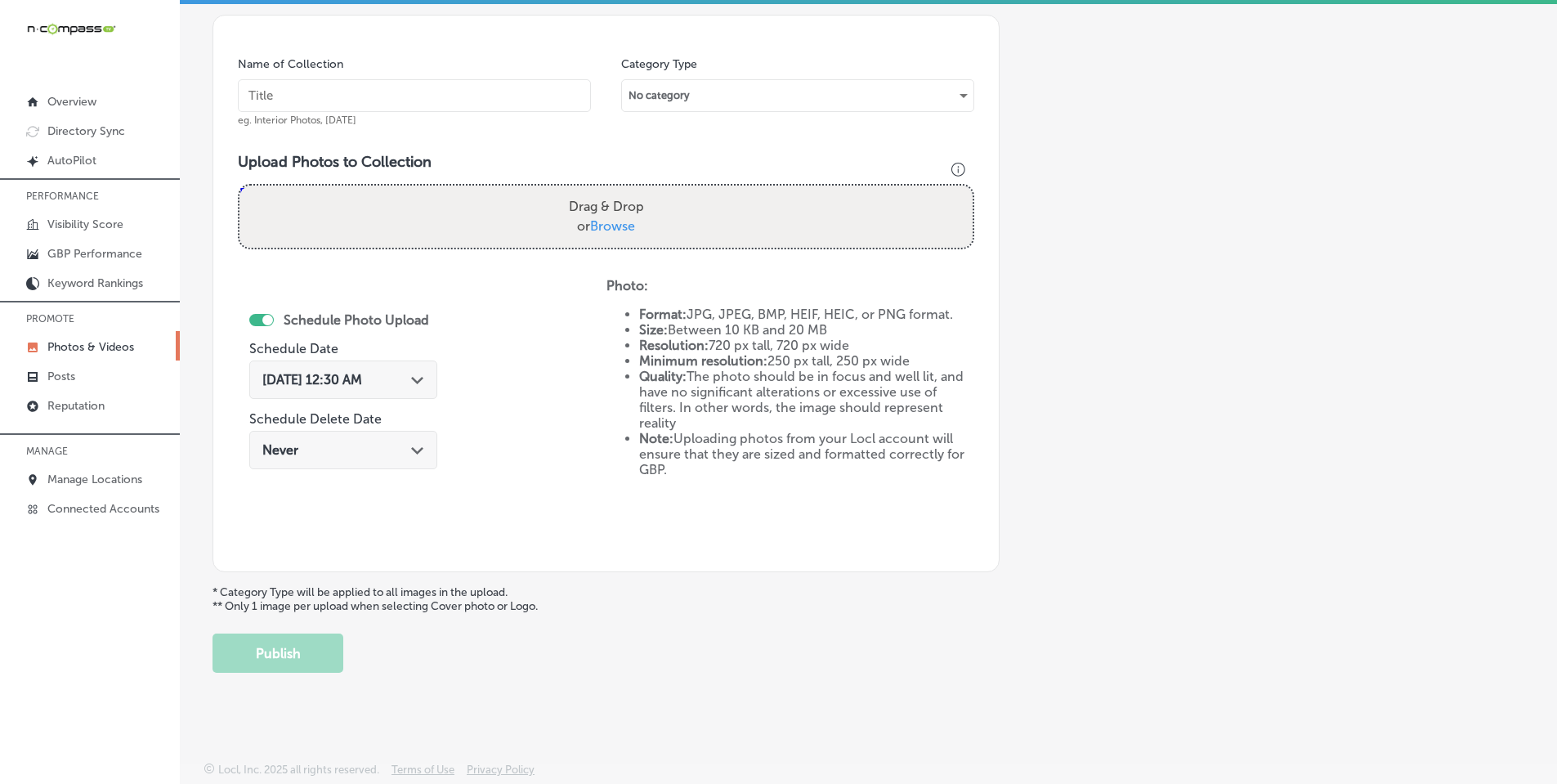
click at [610, 225] on span "Browse" at bounding box center [612, 226] width 45 height 16
click at [610, 191] on input "Drag & Drop or Browse" at bounding box center [606, 188] width 733 height 5
click at [622, 230] on span "Browse" at bounding box center [612, 226] width 45 height 16
click at [622, 191] on input "Drag & Drop or Browse" at bounding box center [606, 188] width 733 height 5
type input "C:\fakepath\pauladamsmedia-40.jpg"
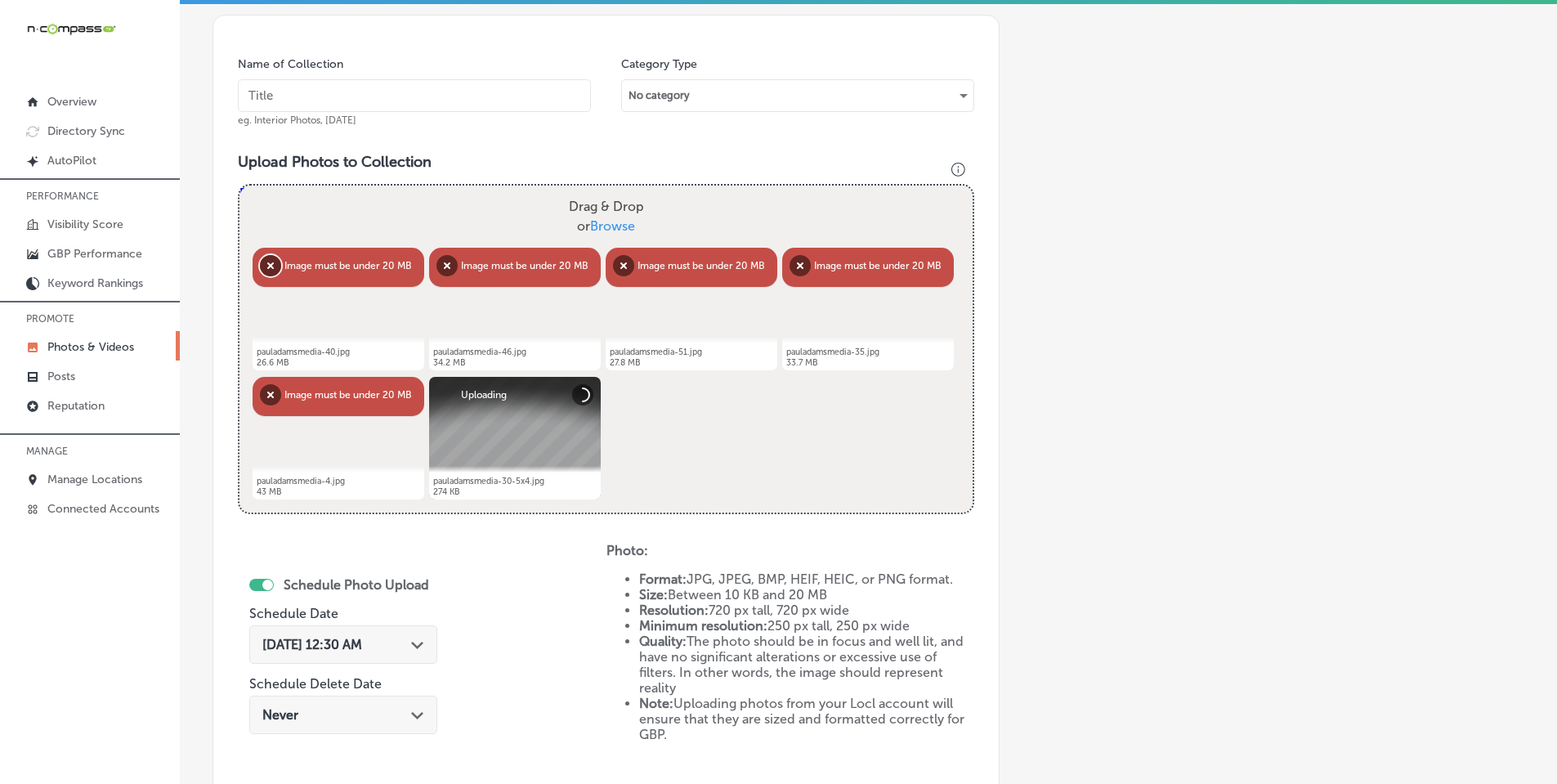
click at [268, 264] on button "Remove" at bounding box center [270, 266] width 21 height 21
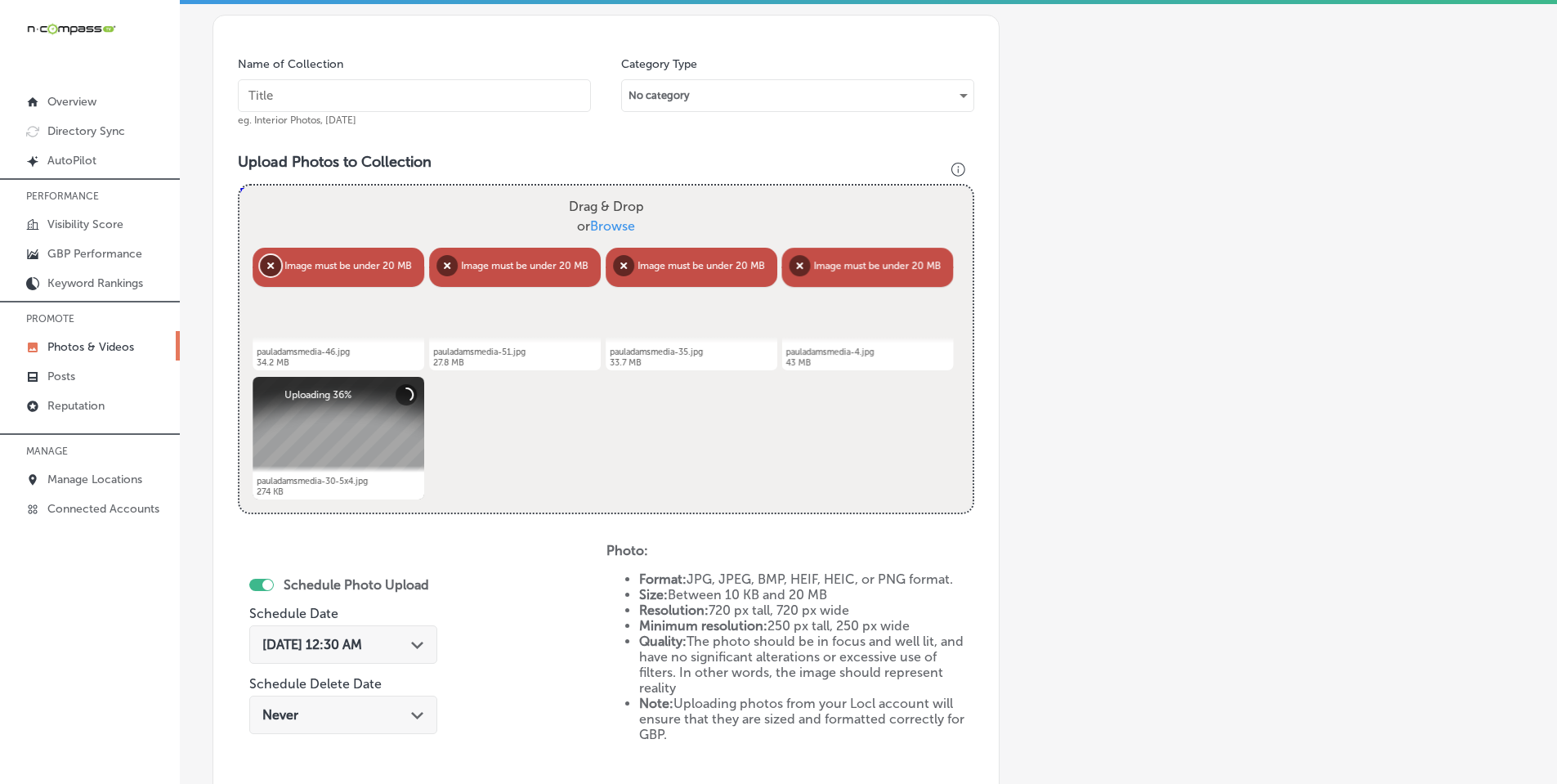
click at [272, 264] on button "Remove" at bounding box center [270, 266] width 21 height 21
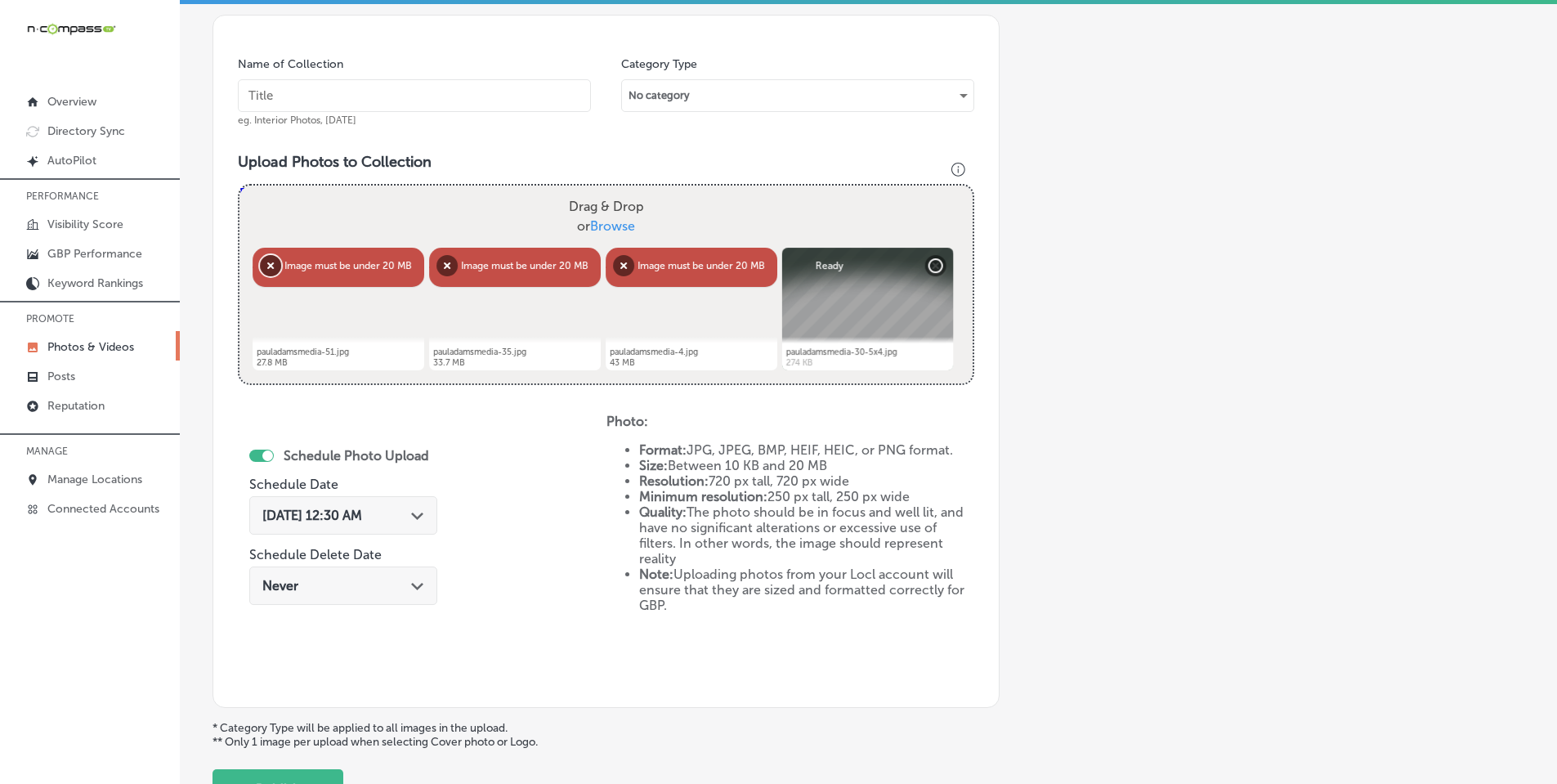
click at [271, 266] on button "Remove" at bounding box center [270, 266] width 21 height 21
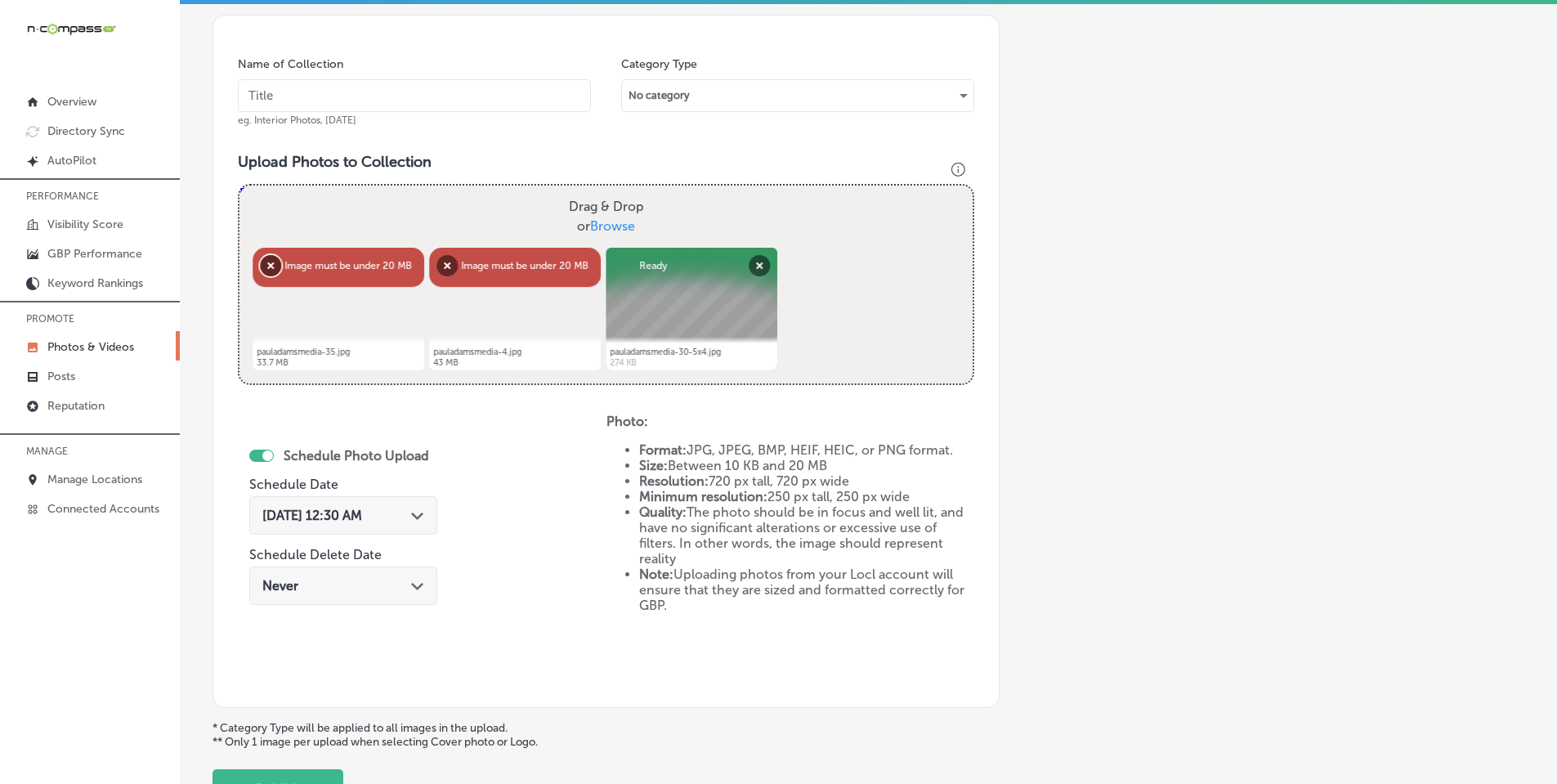
click at [272, 263] on button "Remove" at bounding box center [270, 266] width 21 height 21
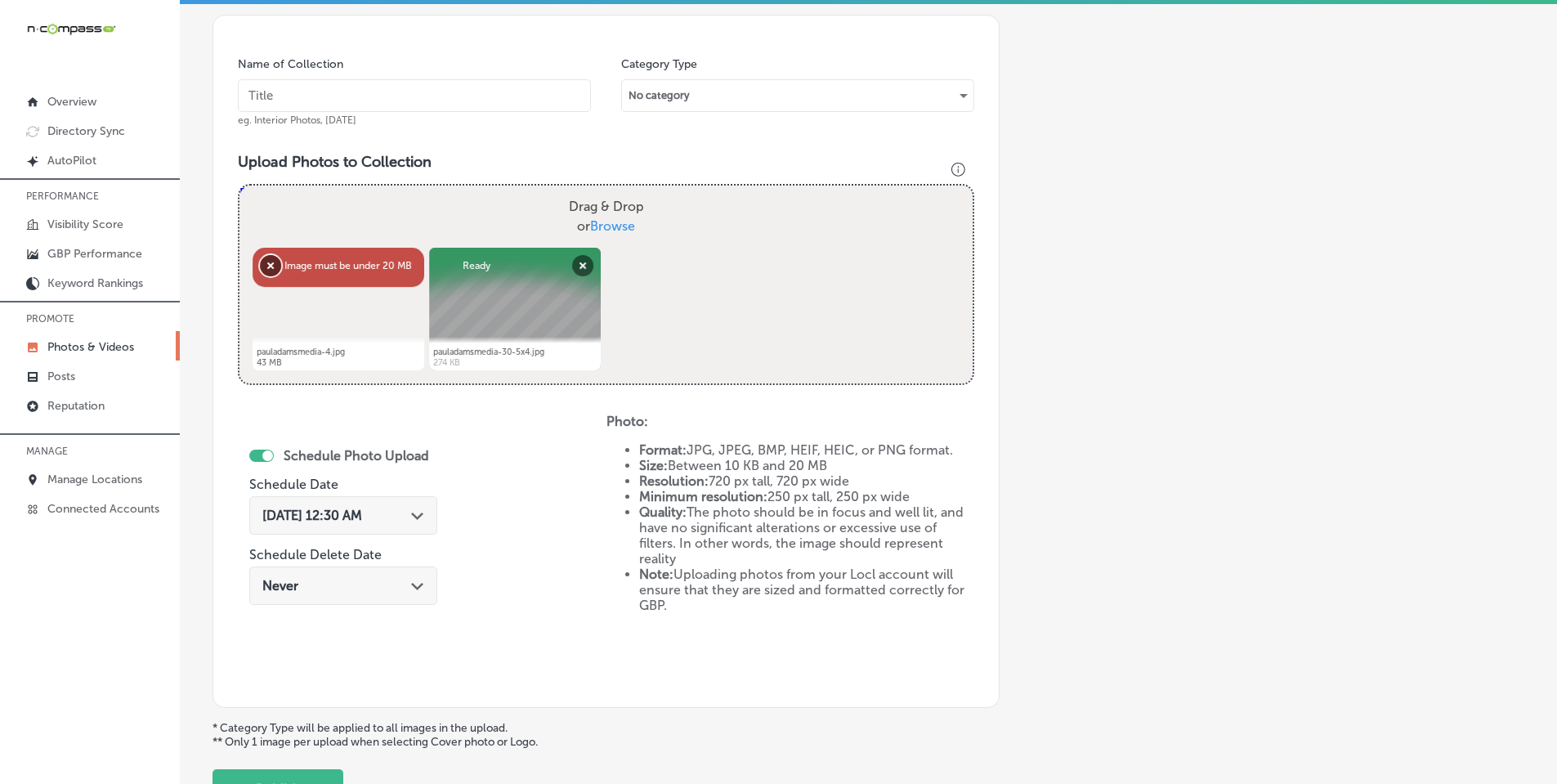
click at [270, 262] on button "Remove" at bounding box center [270, 266] width 21 height 21
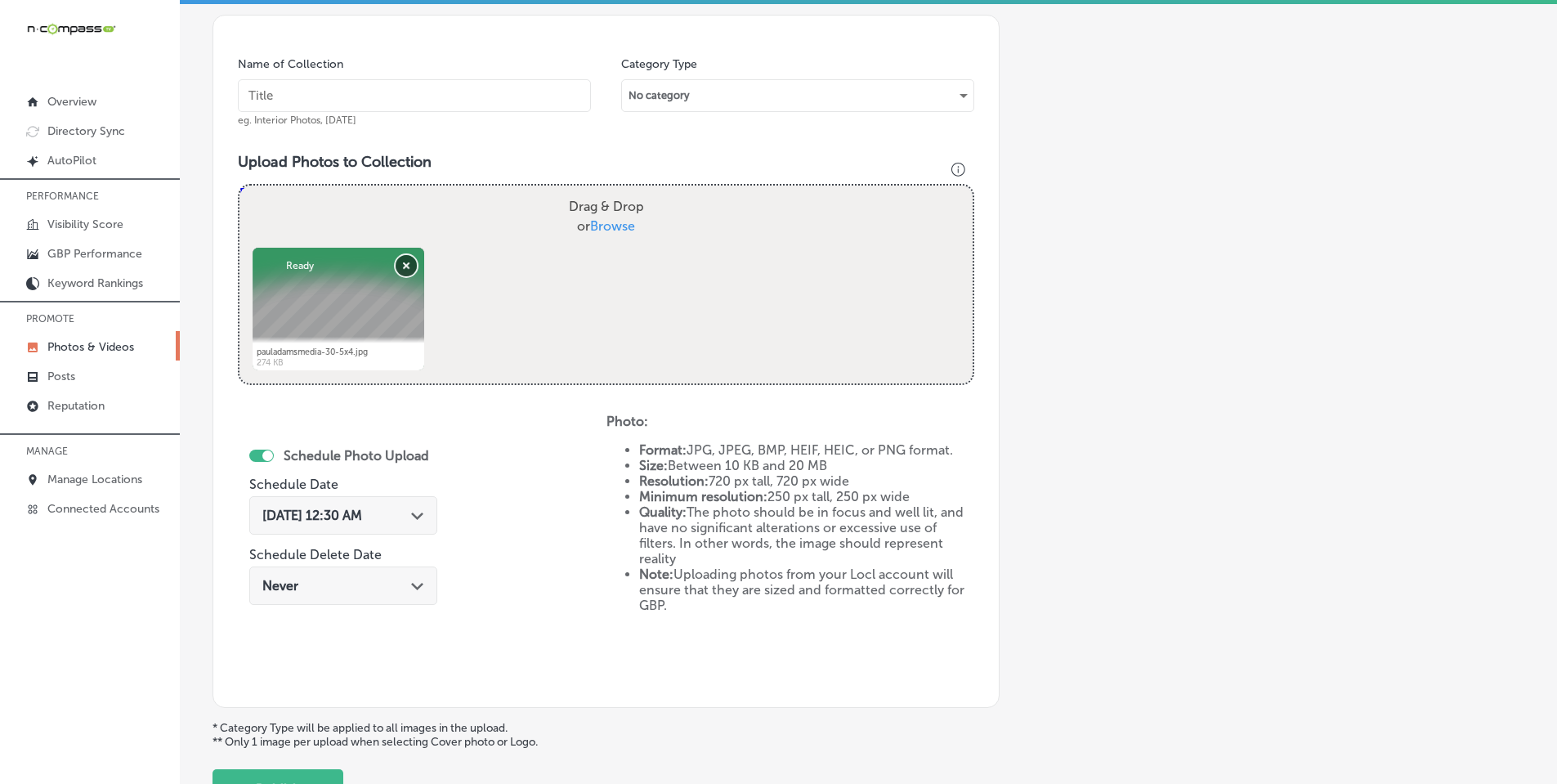
click at [400, 265] on button "Remove" at bounding box center [406, 266] width 21 height 21
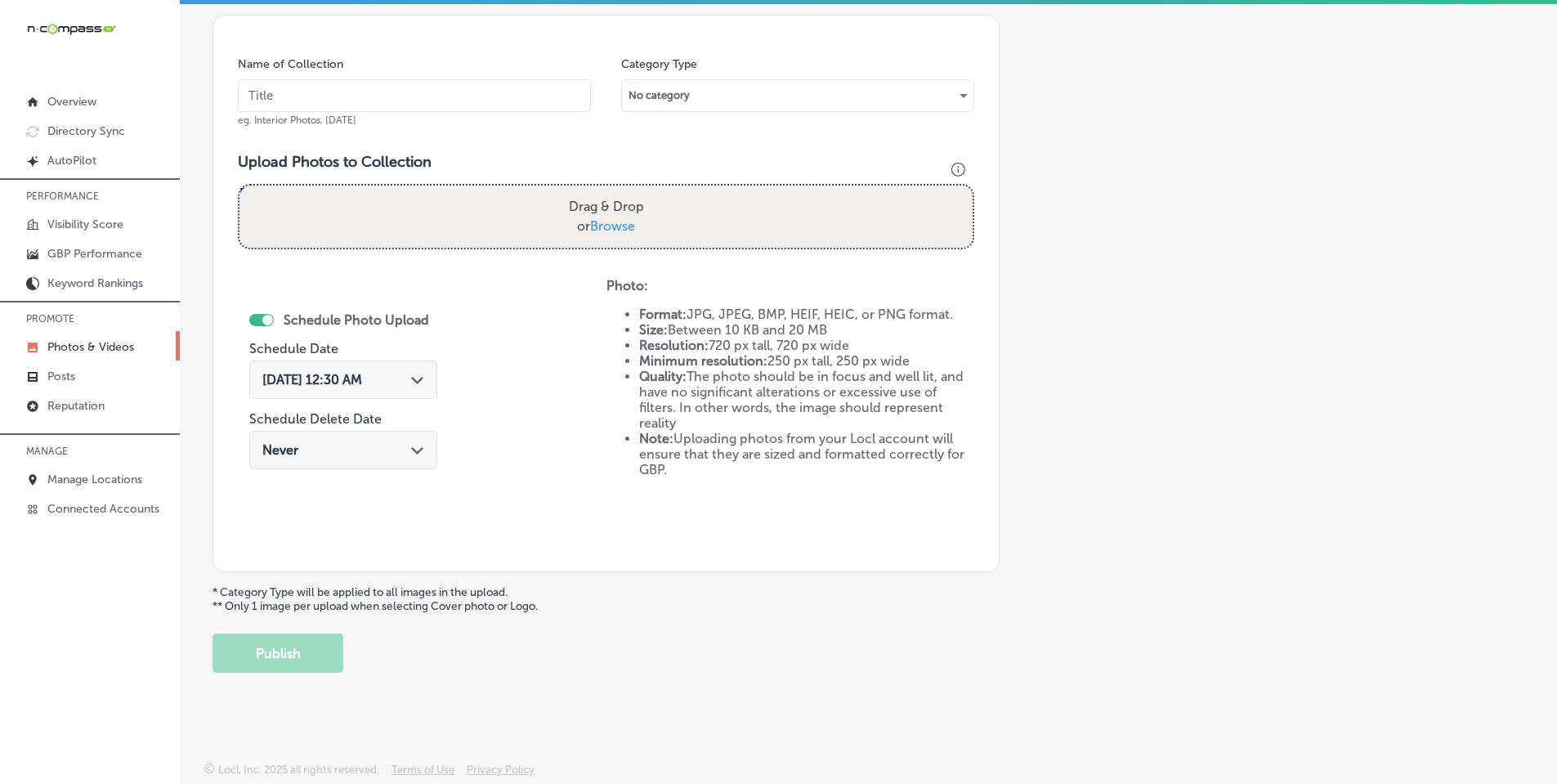
click at [601, 220] on span "Browse" at bounding box center [612, 226] width 45 height 16
click at [601, 191] on input "Drag & Drop or Browse" at bounding box center [606, 188] width 733 height 5
type input "C:\fakepath\pauladamsmedia-40-5x7.jpg"
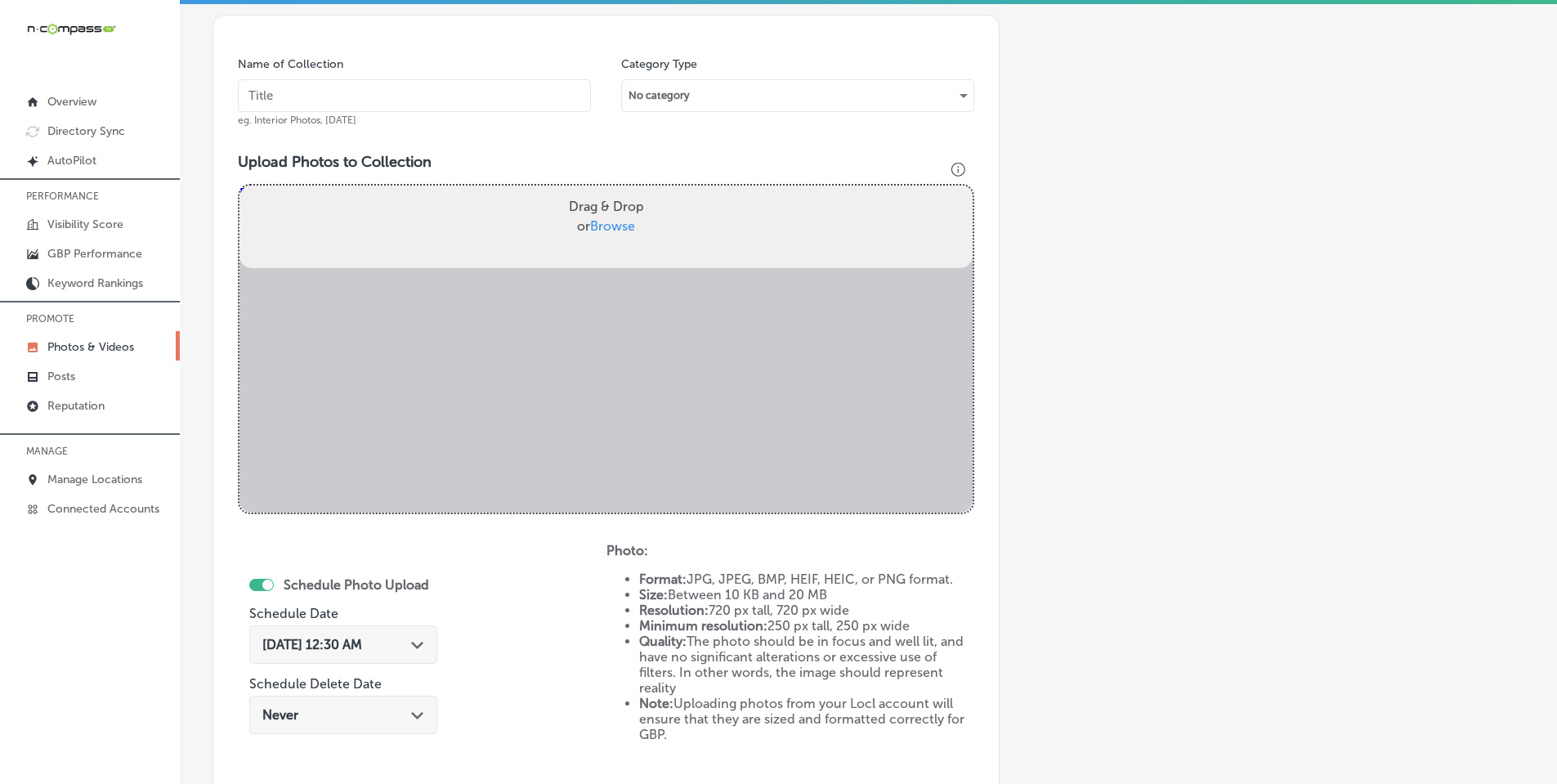
click at [476, 101] on input "text" at bounding box center [414, 95] width 353 height 32
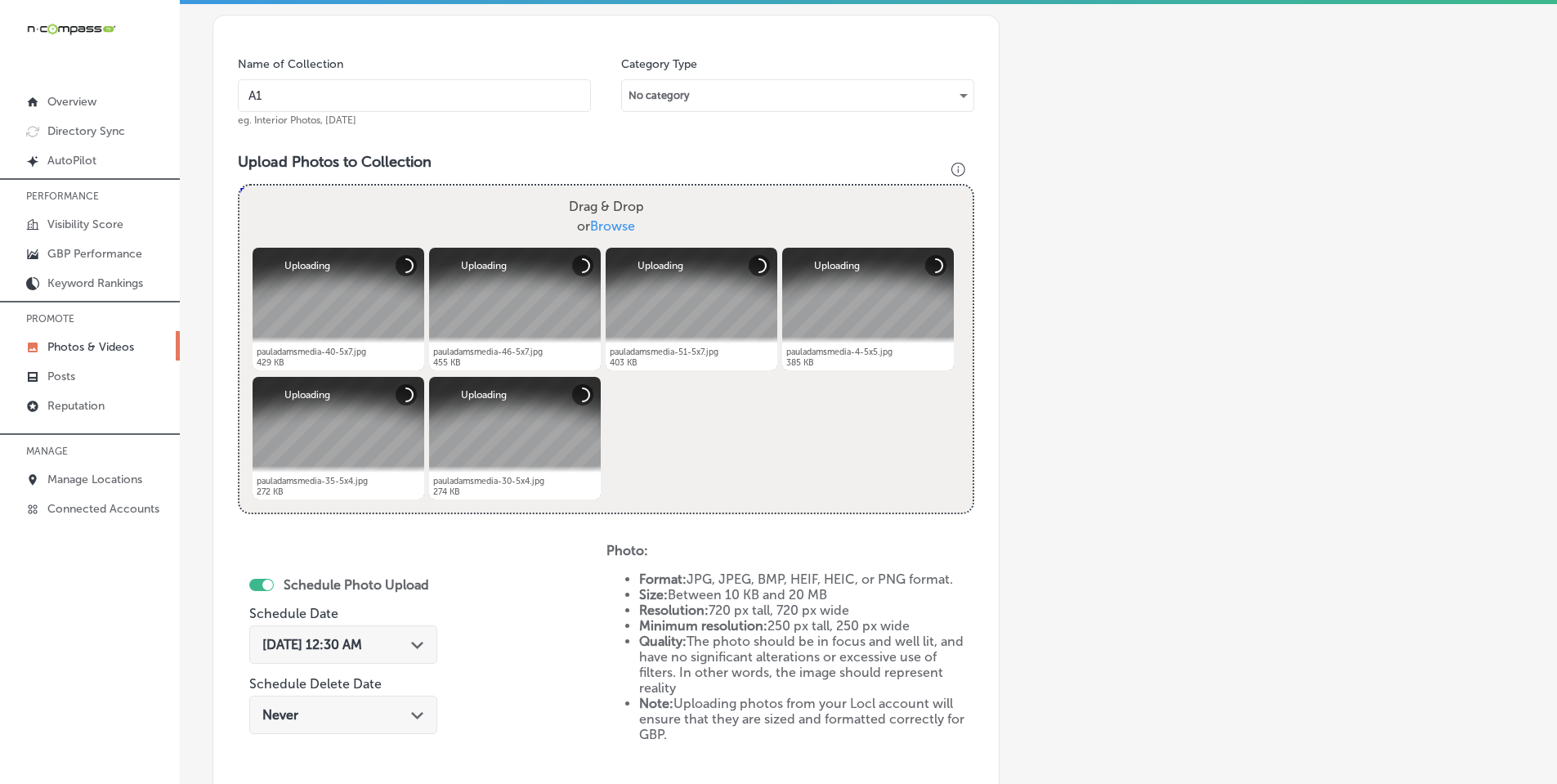
type input "A1 Water Damage Restoration"
click at [412, 642] on div "[DATE] 12:30 AM Path Created with Sketch." at bounding box center [343, 644] width 162 height 16
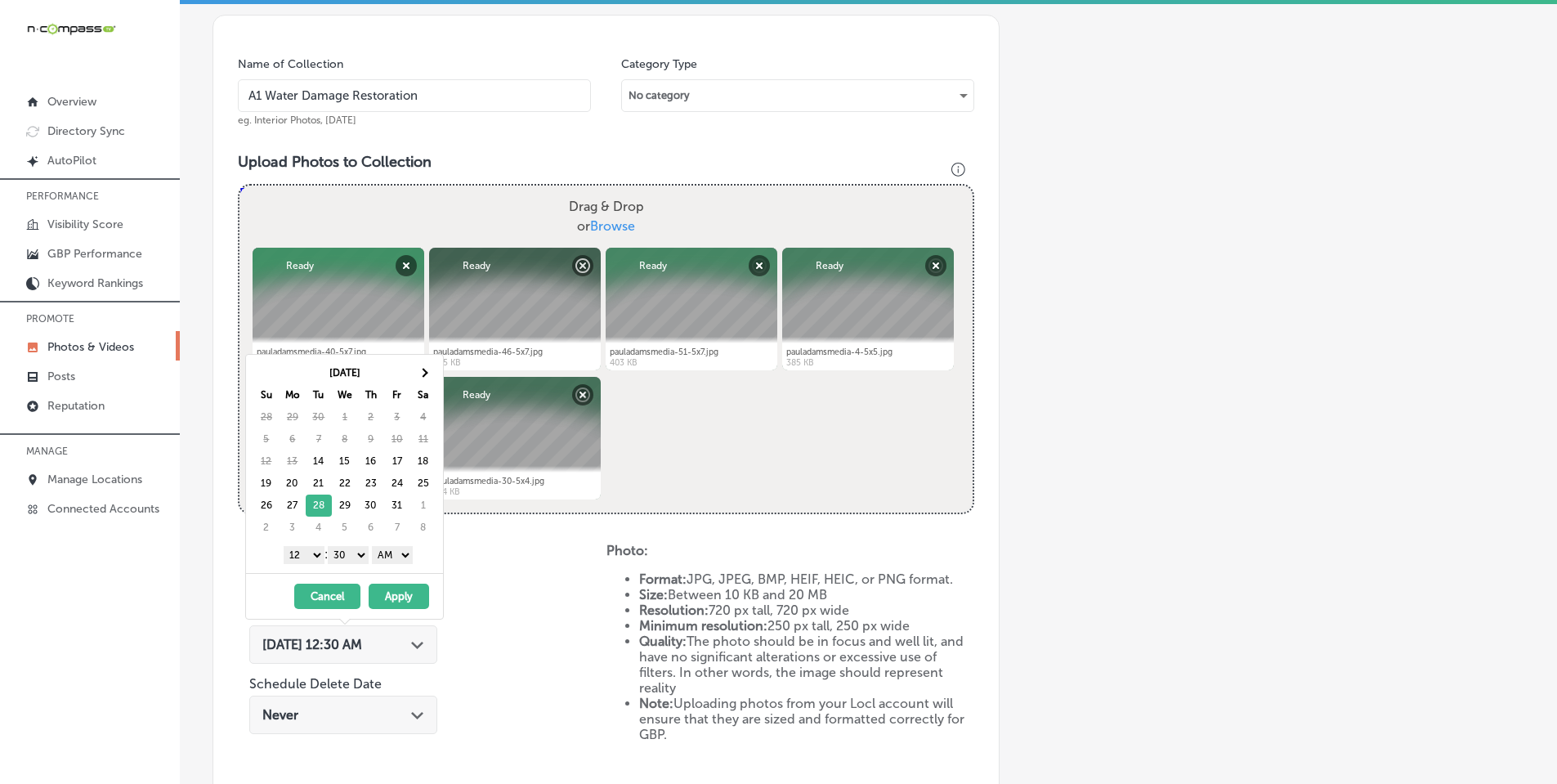
click at [296, 559] on select "1 2 3 4 5 6 7 8 9 10 11 12" at bounding box center [303, 554] width 41 height 18
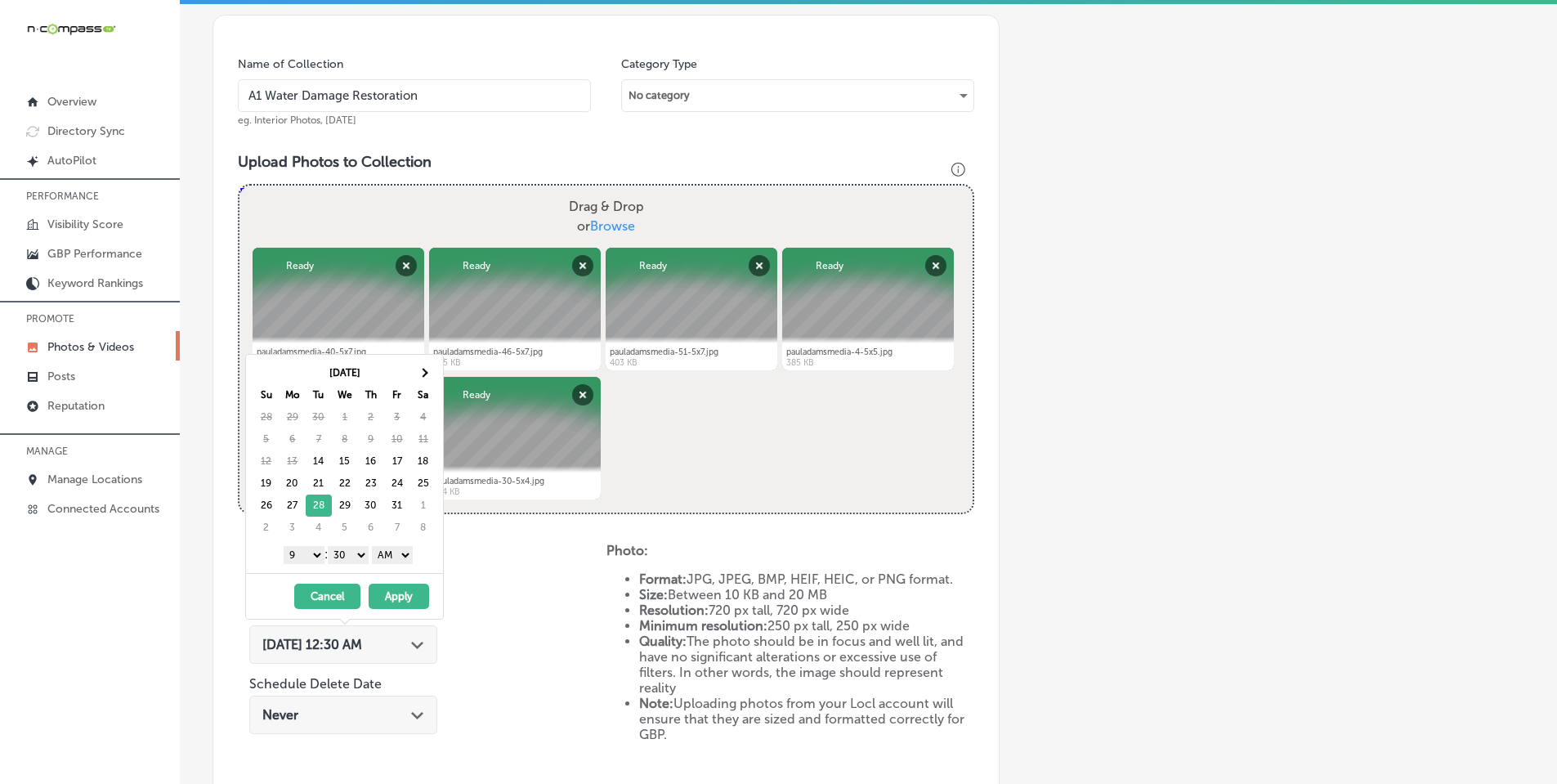
click at [354, 549] on select "00 10 20 30 40 50" at bounding box center [348, 554] width 41 height 18
click at [387, 556] on select "AM PM" at bounding box center [392, 554] width 41 height 18
click at [394, 593] on button "Apply" at bounding box center [399, 595] width 60 height 25
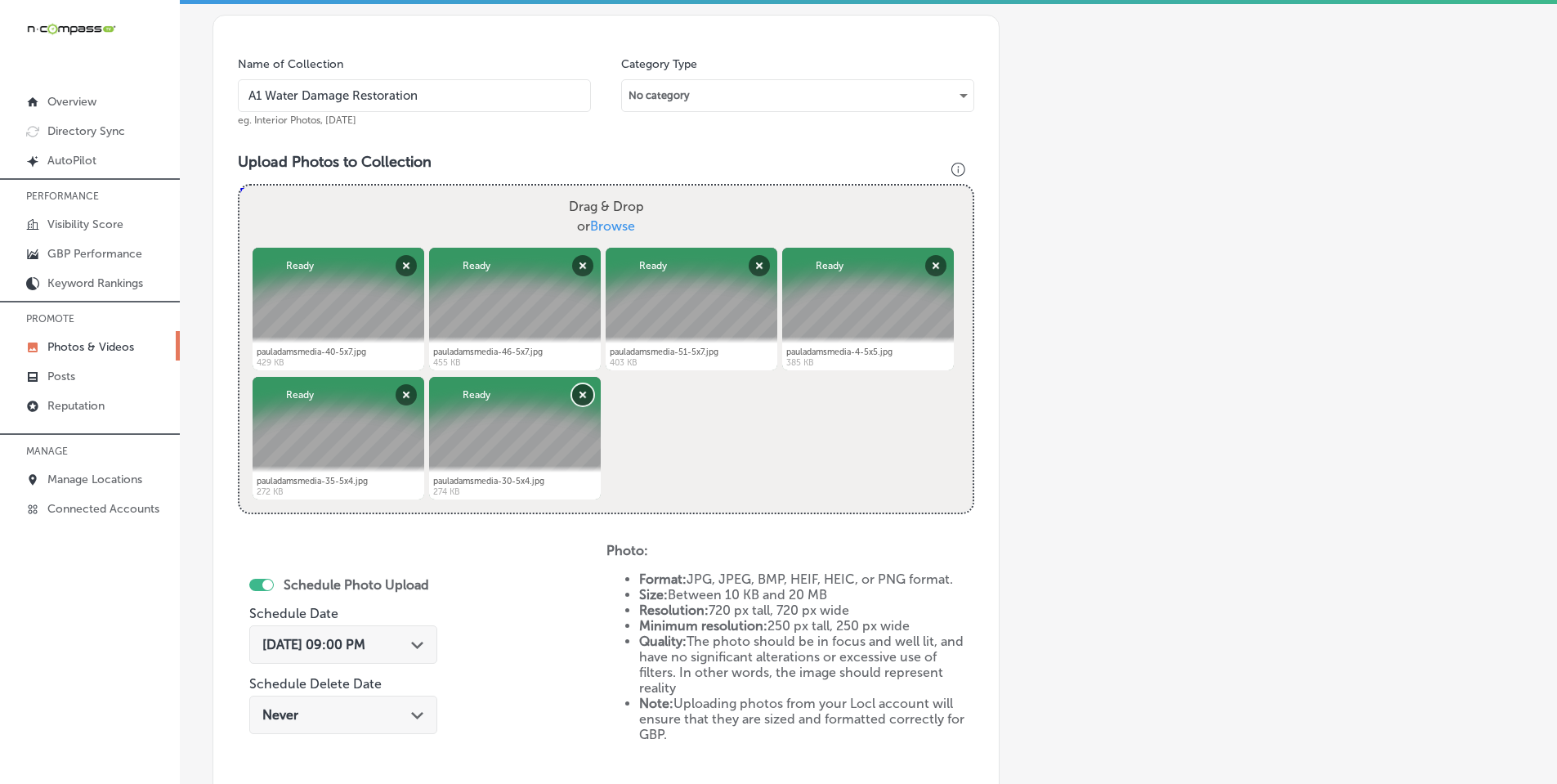
click at [578, 390] on button "Remove" at bounding box center [582, 394] width 21 height 21
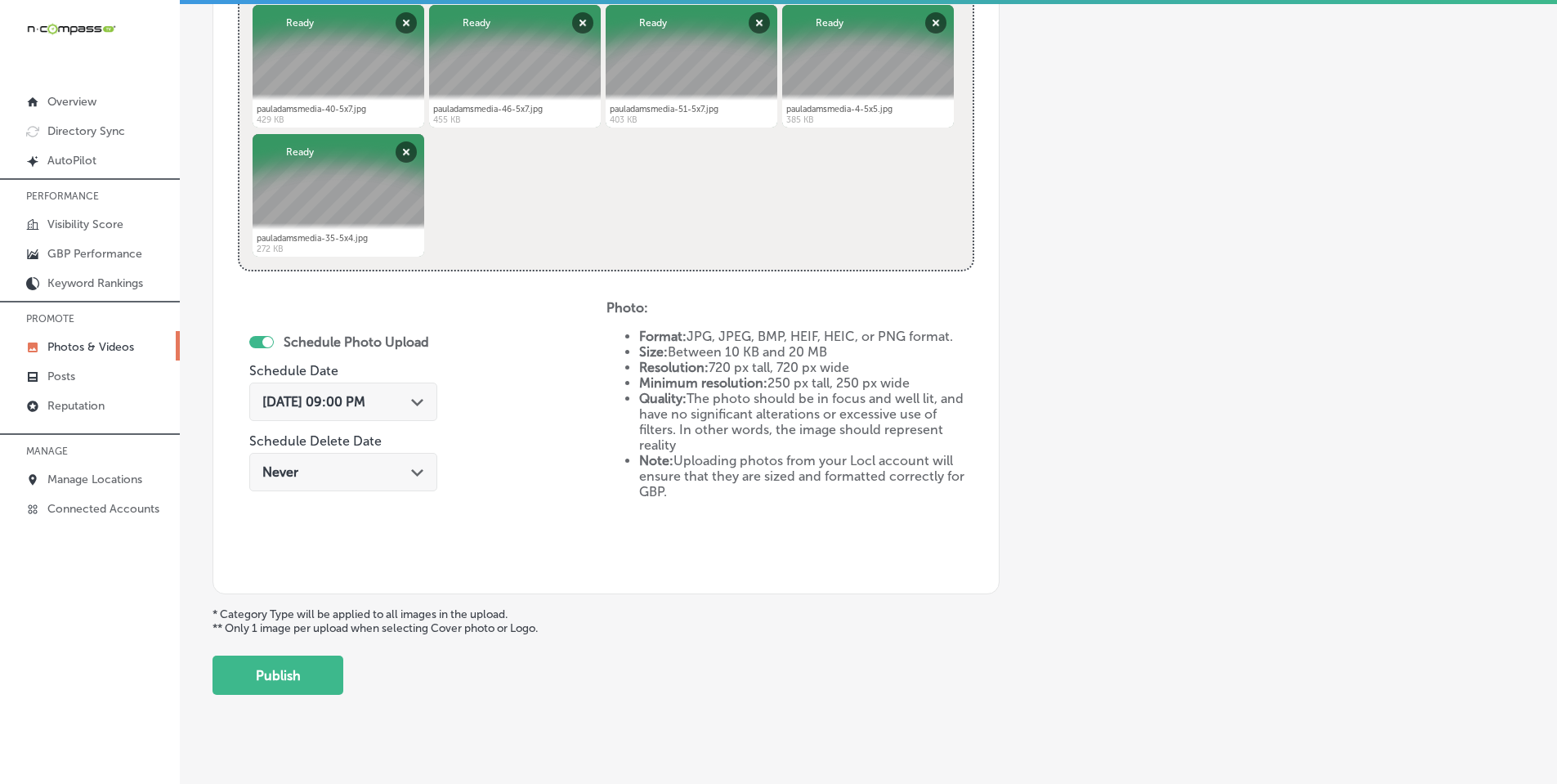
scroll to position [700, 0]
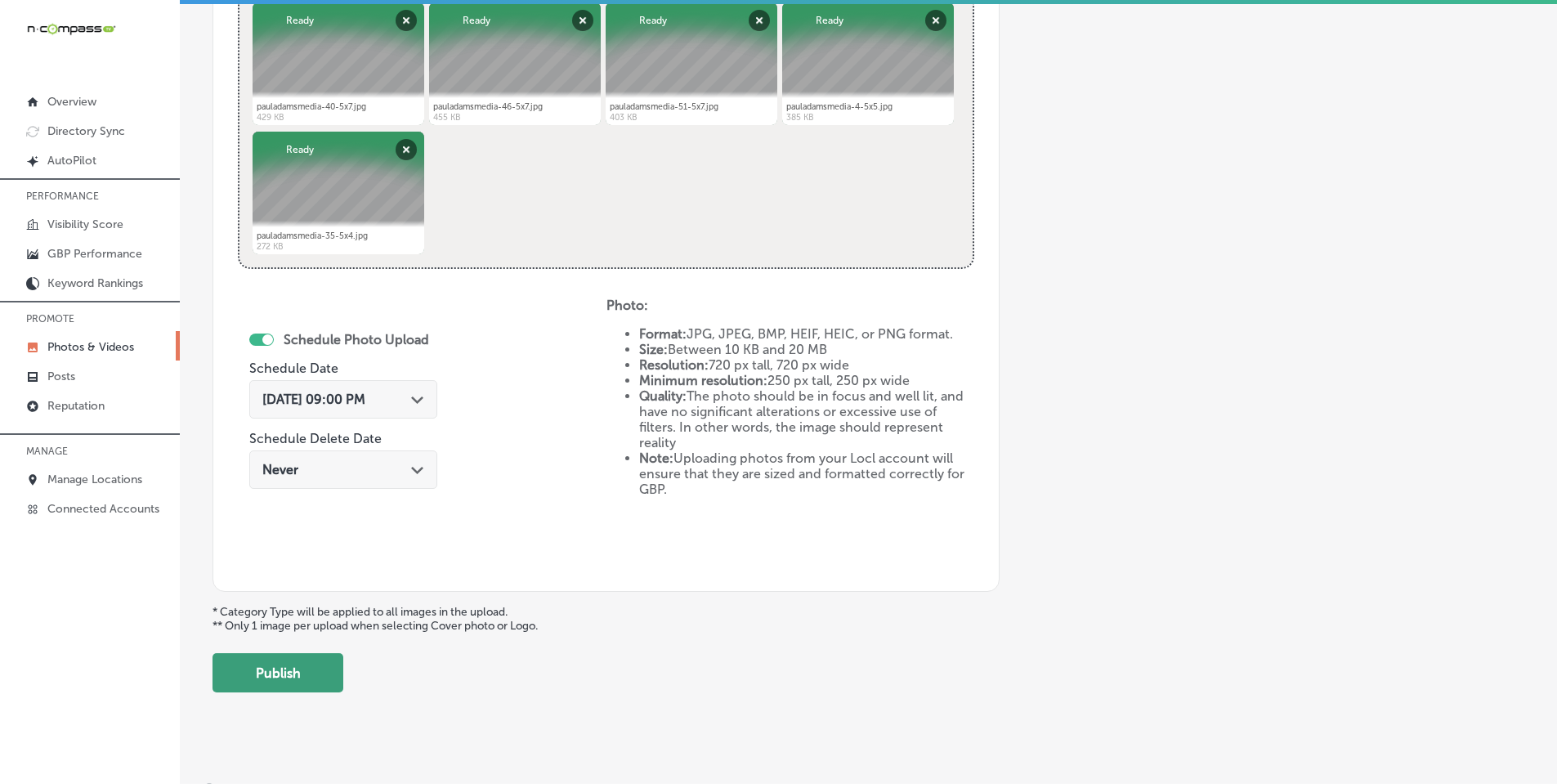
click at [304, 678] on button "Publish" at bounding box center [278, 672] width 131 height 39
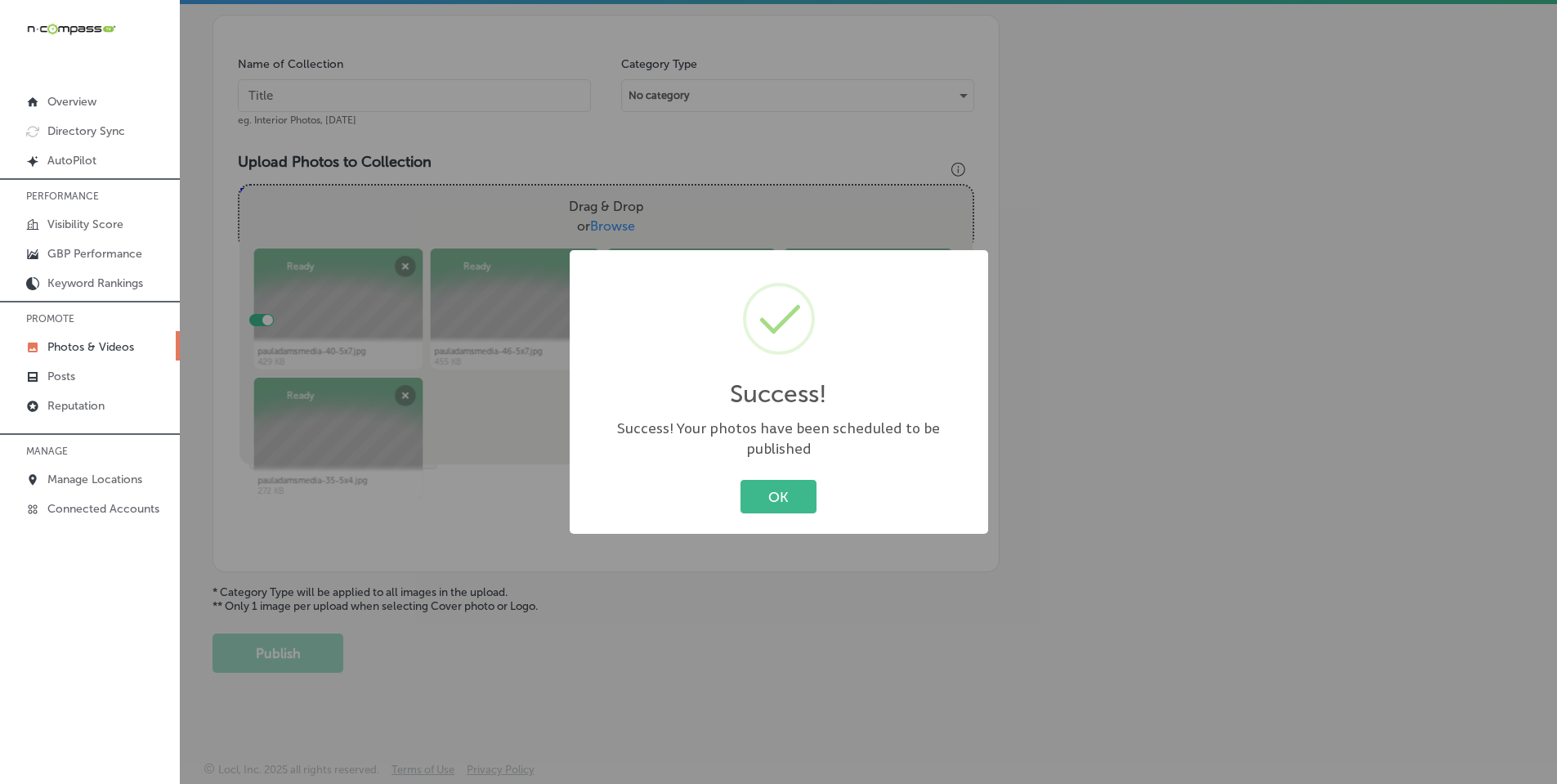
scroll to position [455, 0]
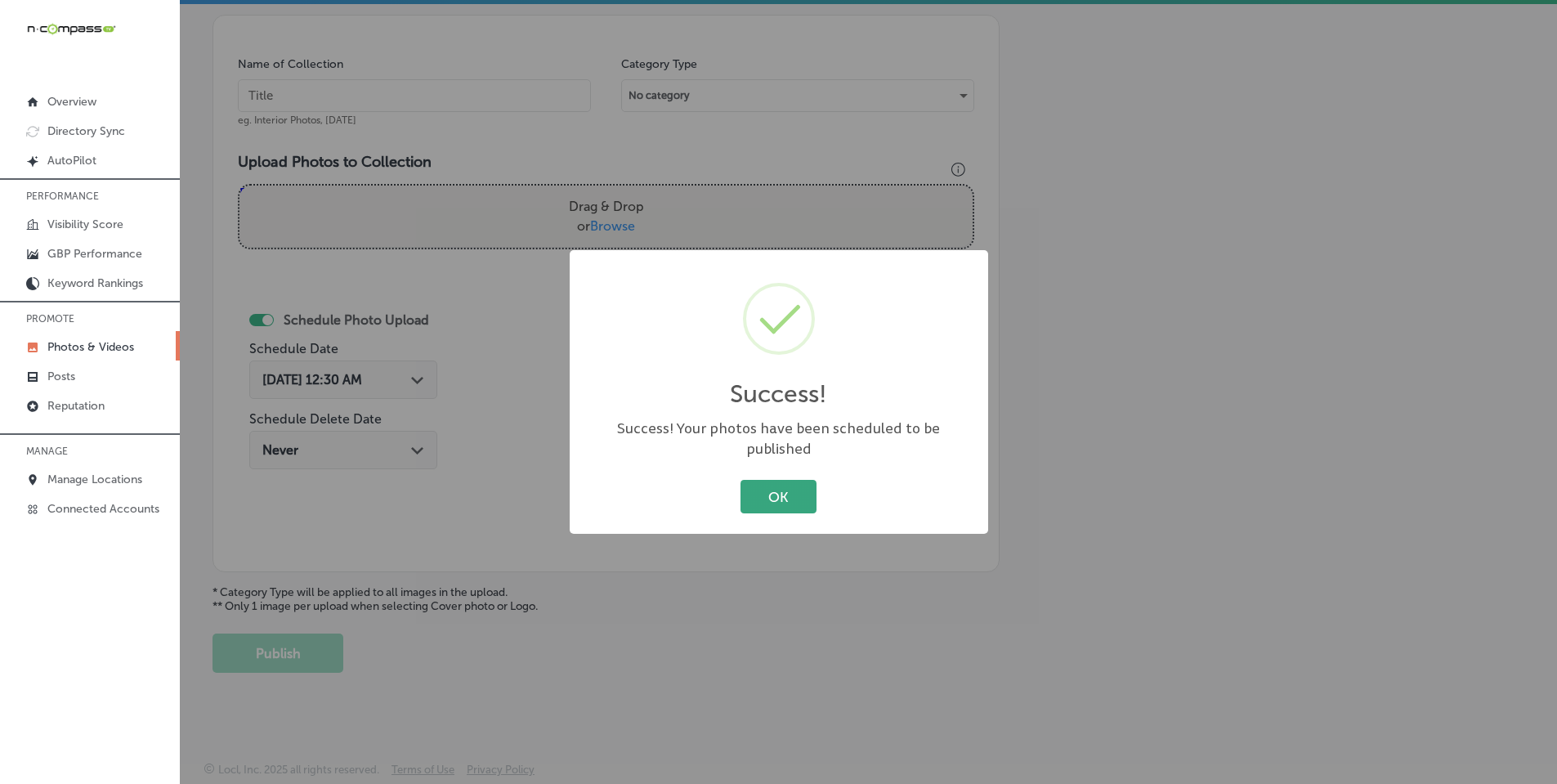
click at [779, 494] on button "OK" at bounding box center [778, 496] width 76 height 33
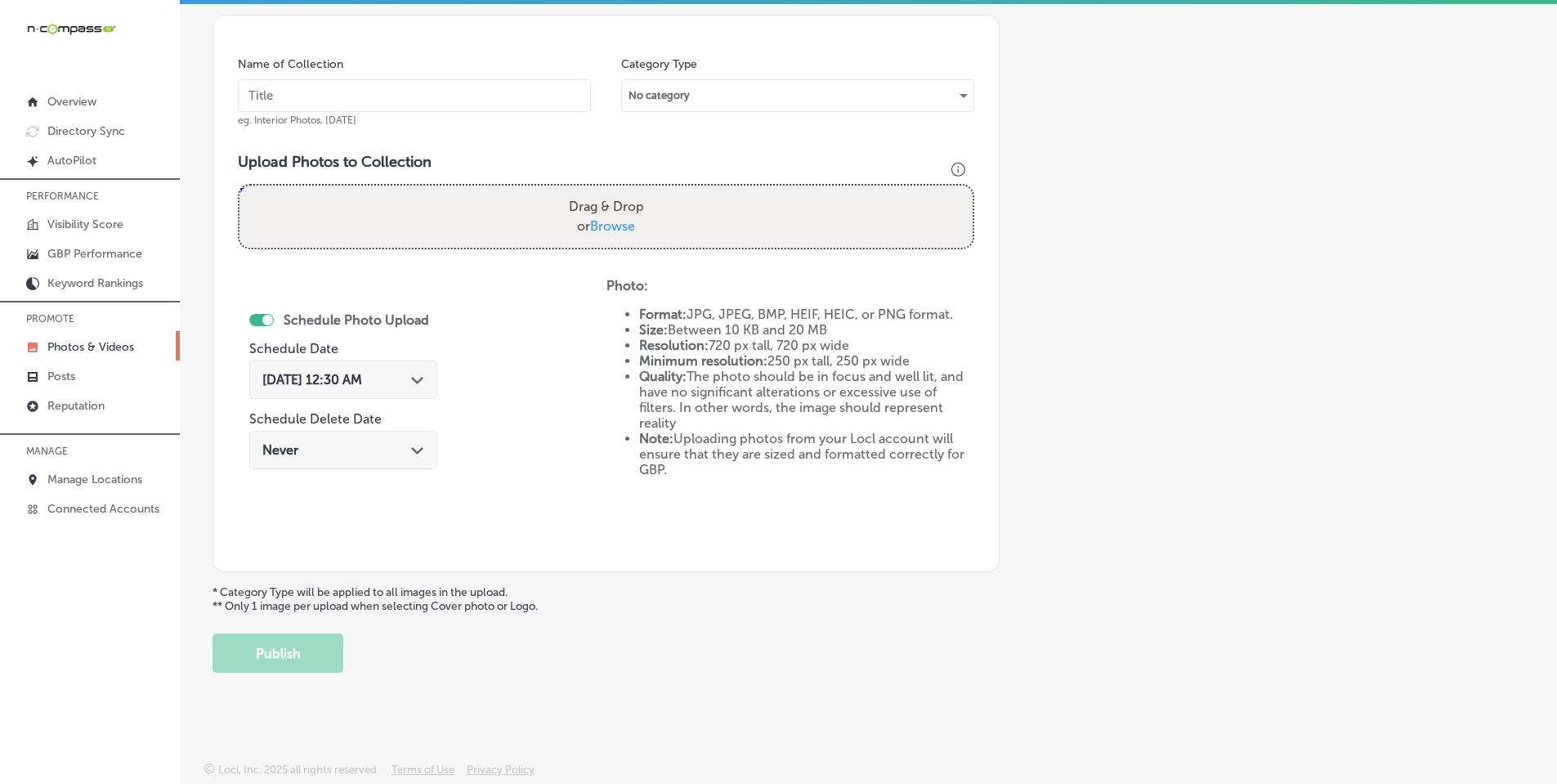
click at [621, 226] on span "Browse" at bounding box center [612, 226] width 45 height 16
click at [621, 191] on input "Drag & Drop or Browse" at bounding box center [606, 188] width 733 height 5
type input "C:\fakepath\147810252_250119756576119_8702903711821127005_n.jpg"
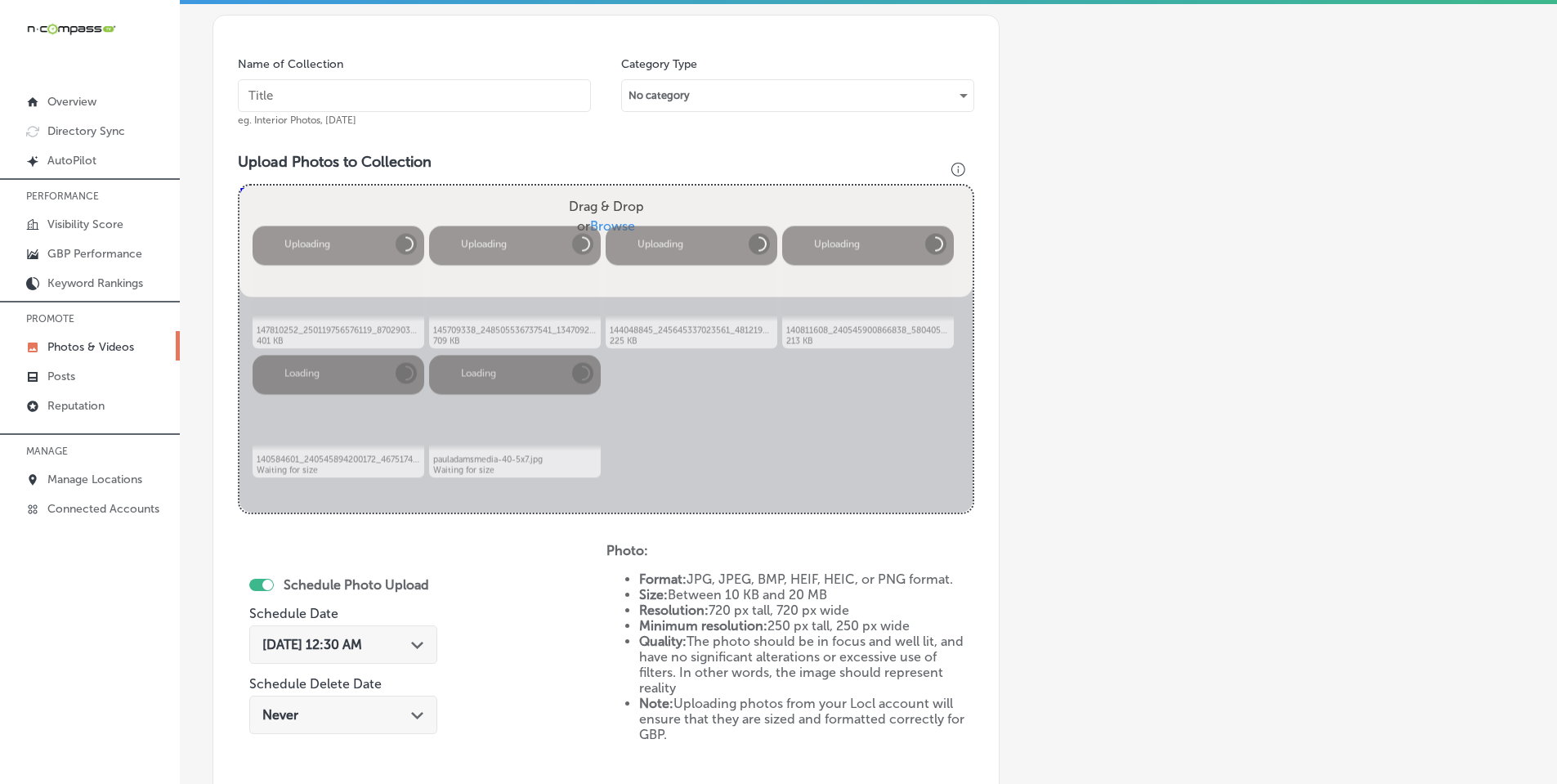
click at [466, 98] on input "text" at bounding box center [414, 95] width 353 height 32
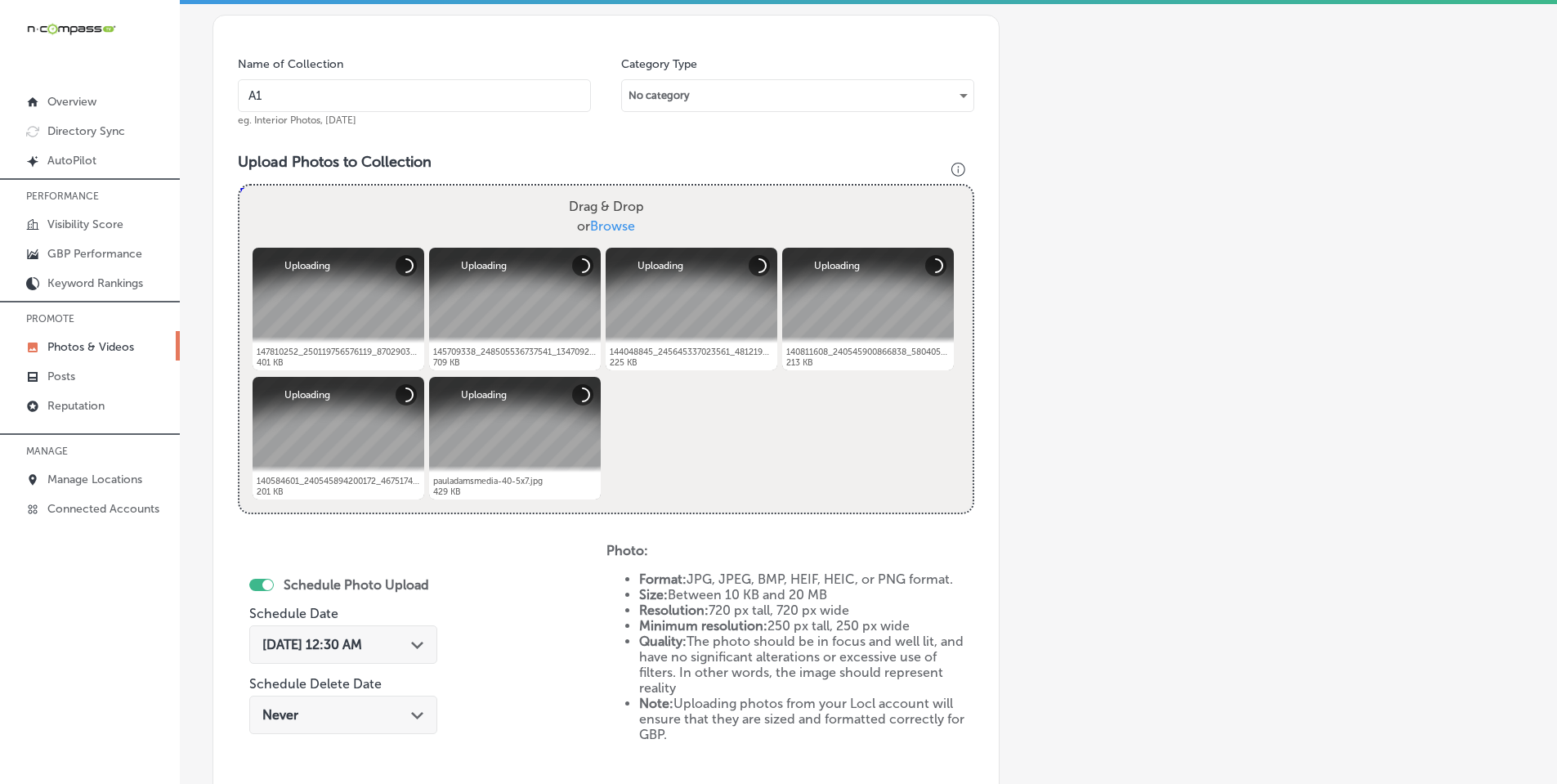
type input "A1 Water Damage Restoration"
click at [416, 642] on polygon at bounding box center [417, 645] width 12 height 7
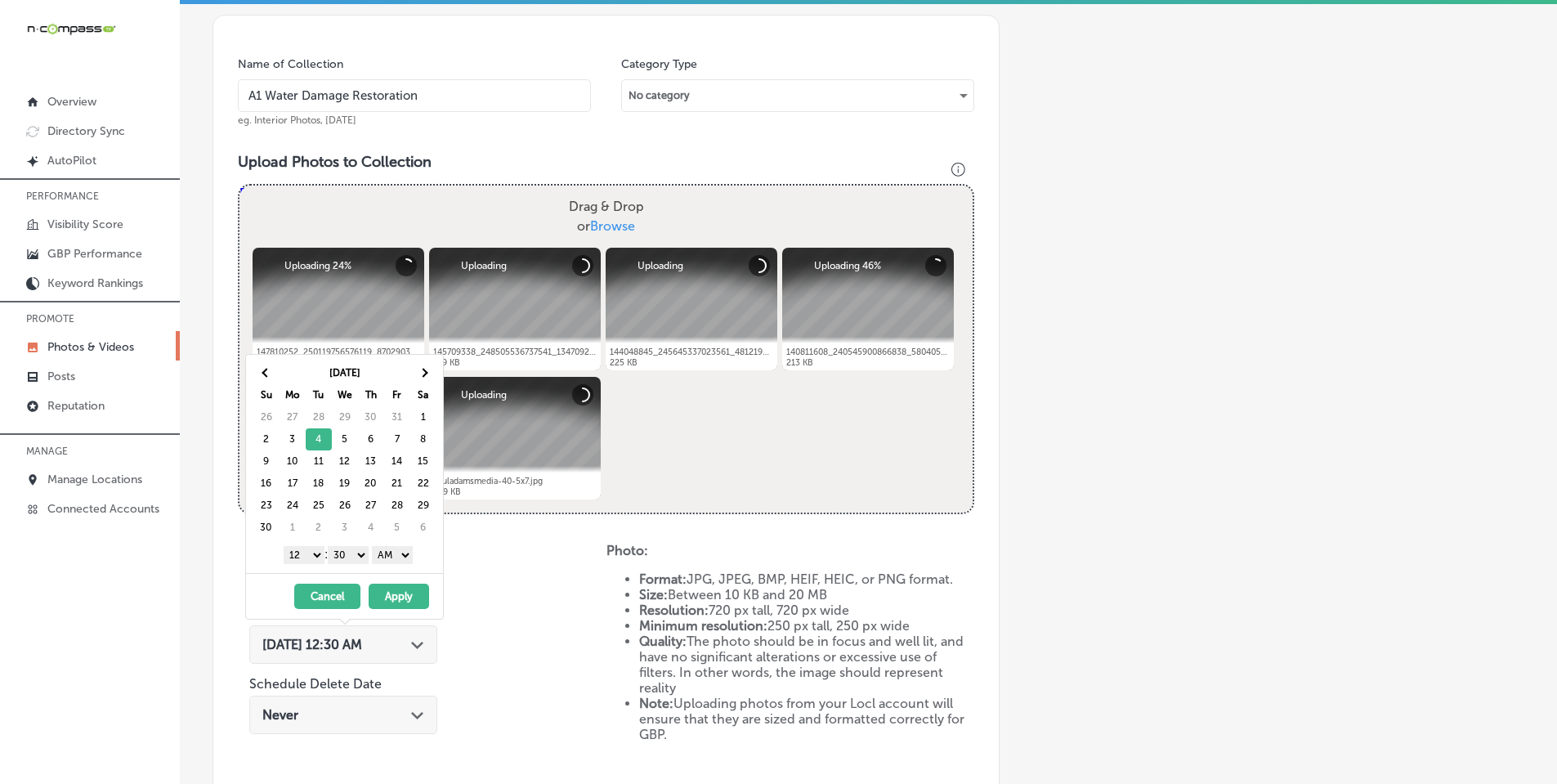
click at [311, 551] on select "1 2 3 4 5 6 7 8 9 10 11 12" at bounding box center [303, 554] width 41 height 18
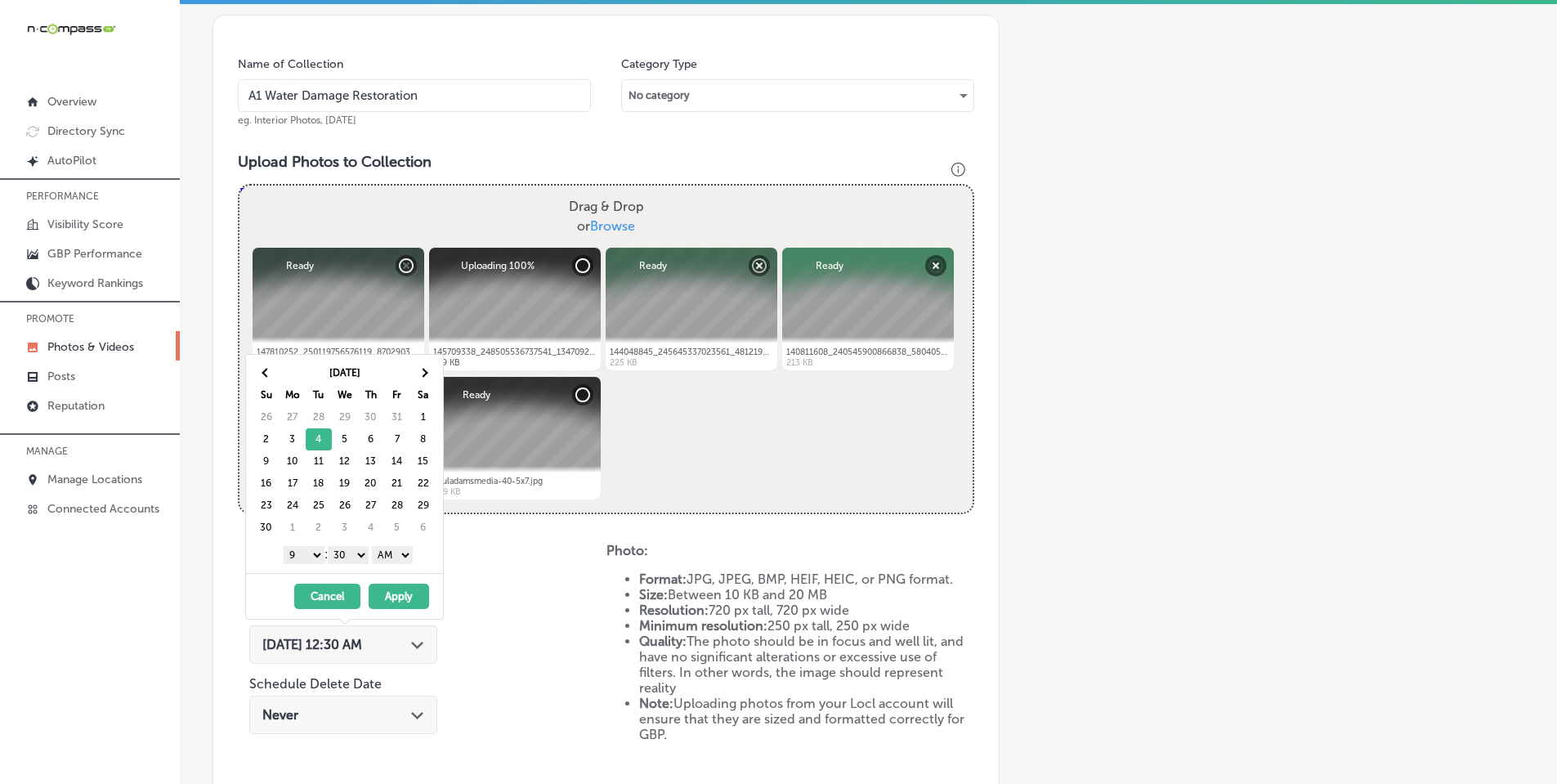
click at [347, 549] on select "00 10 20 30 40 50" at bounding box center [348, 554] width 41 height 18
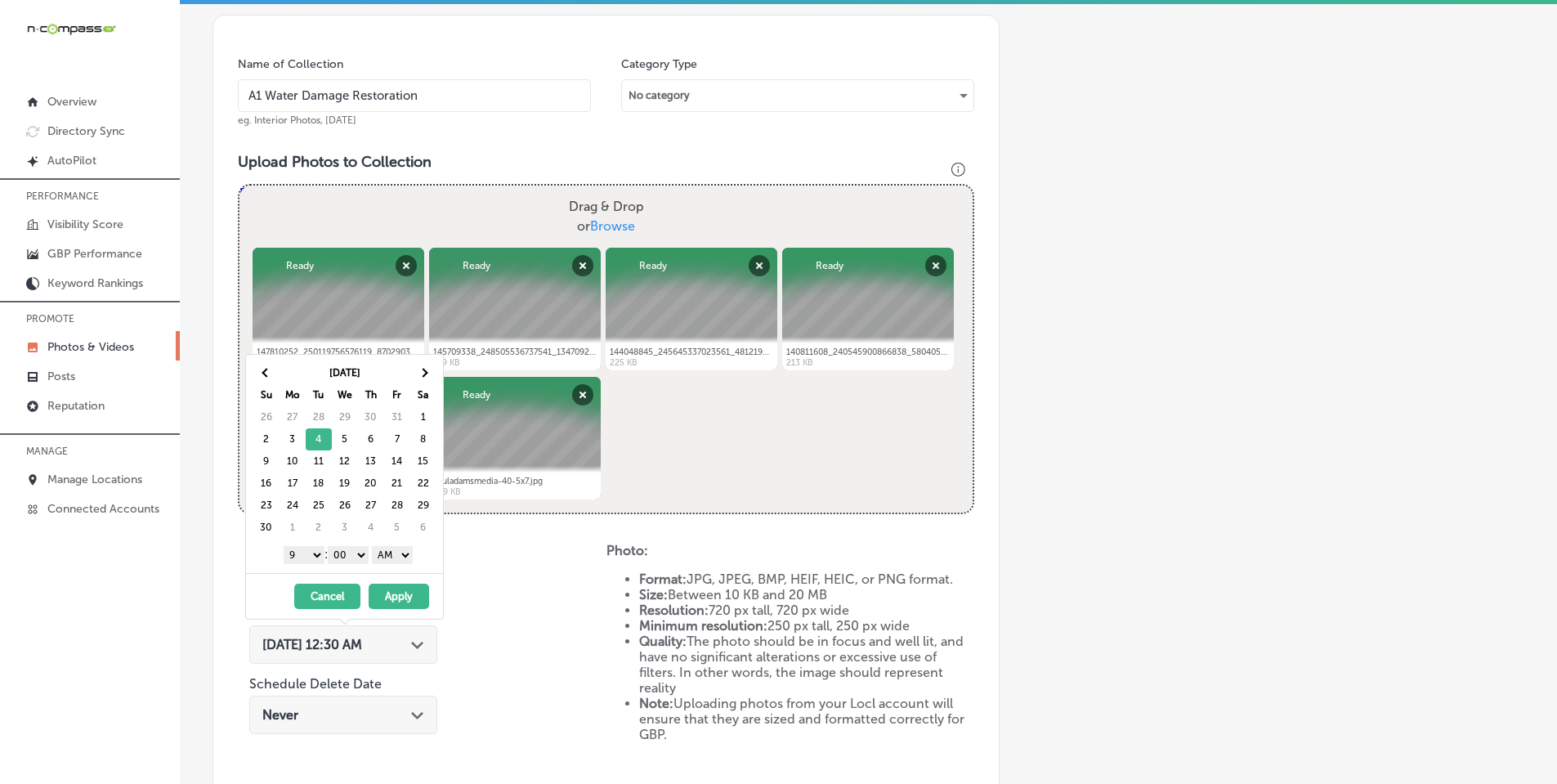
click at [396, 555] on select "AM PM" at bounding box center [392, 554] width 41 height 18
click at [397, 593] on button "Apply" at bounding box center [399, 595] width 60 height 25
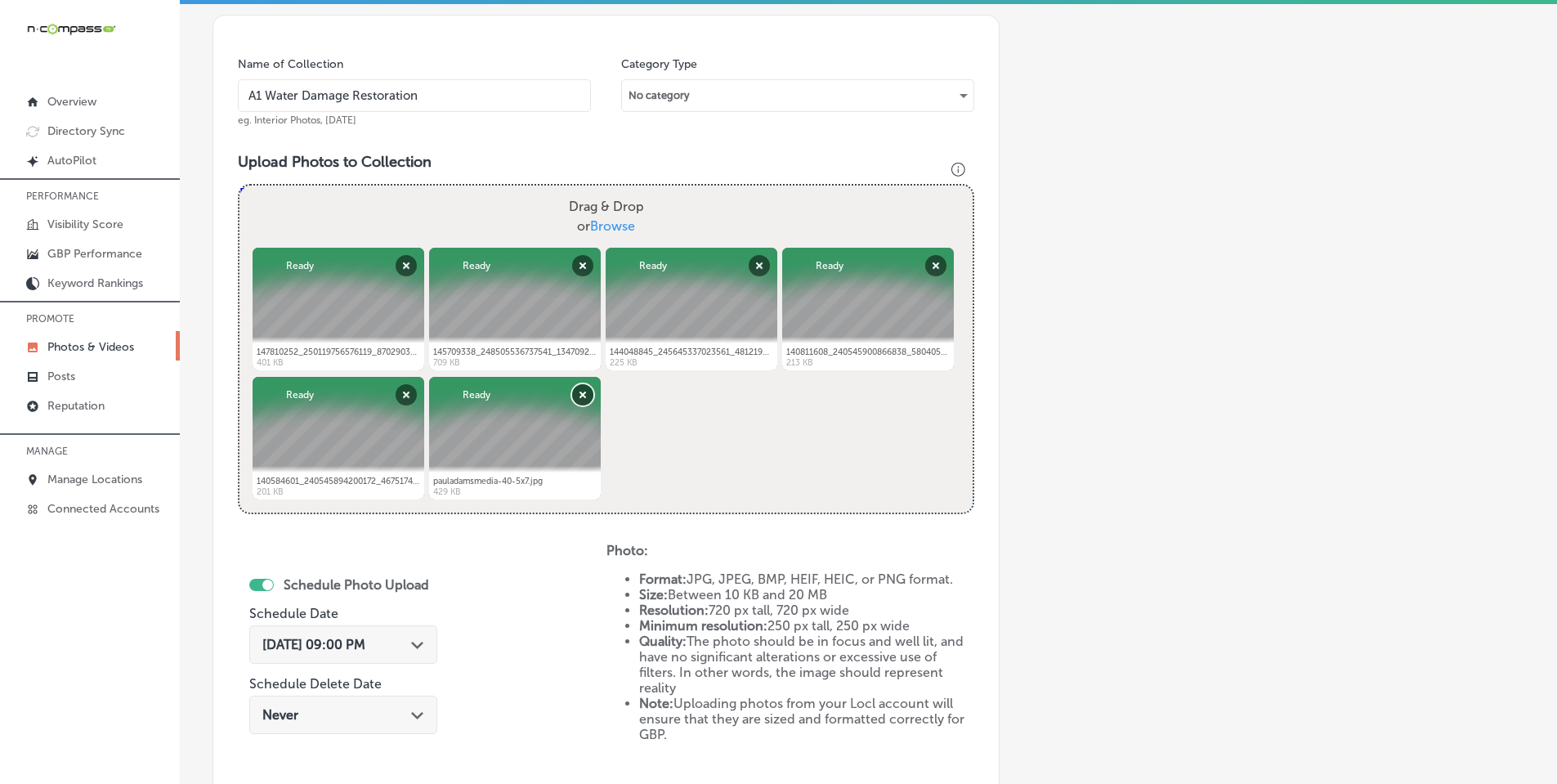
click at [583, 392] on button "Remove" at bounding box center [582, 394] width 21 height 21
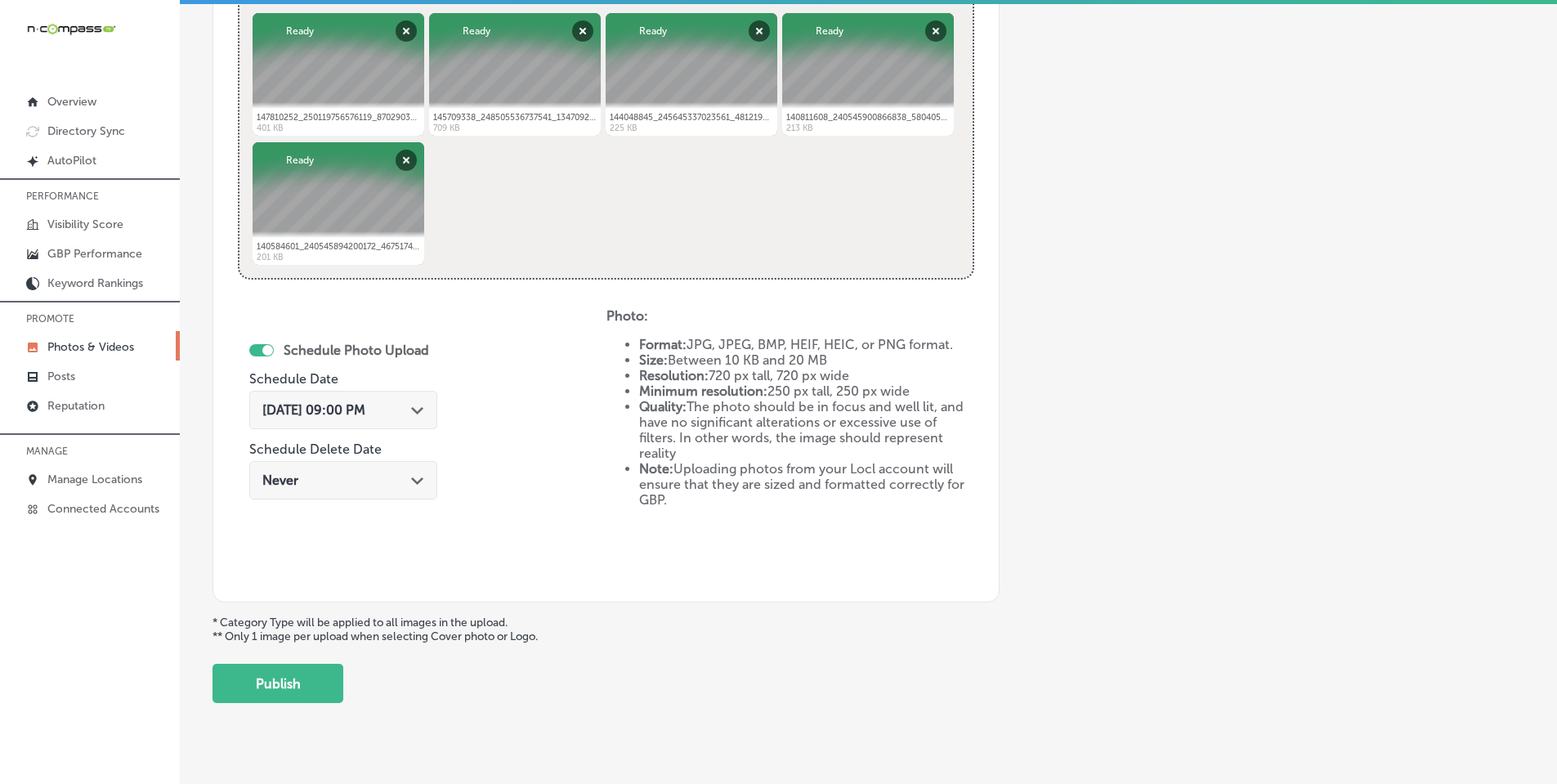
scroll to position [720, 0]
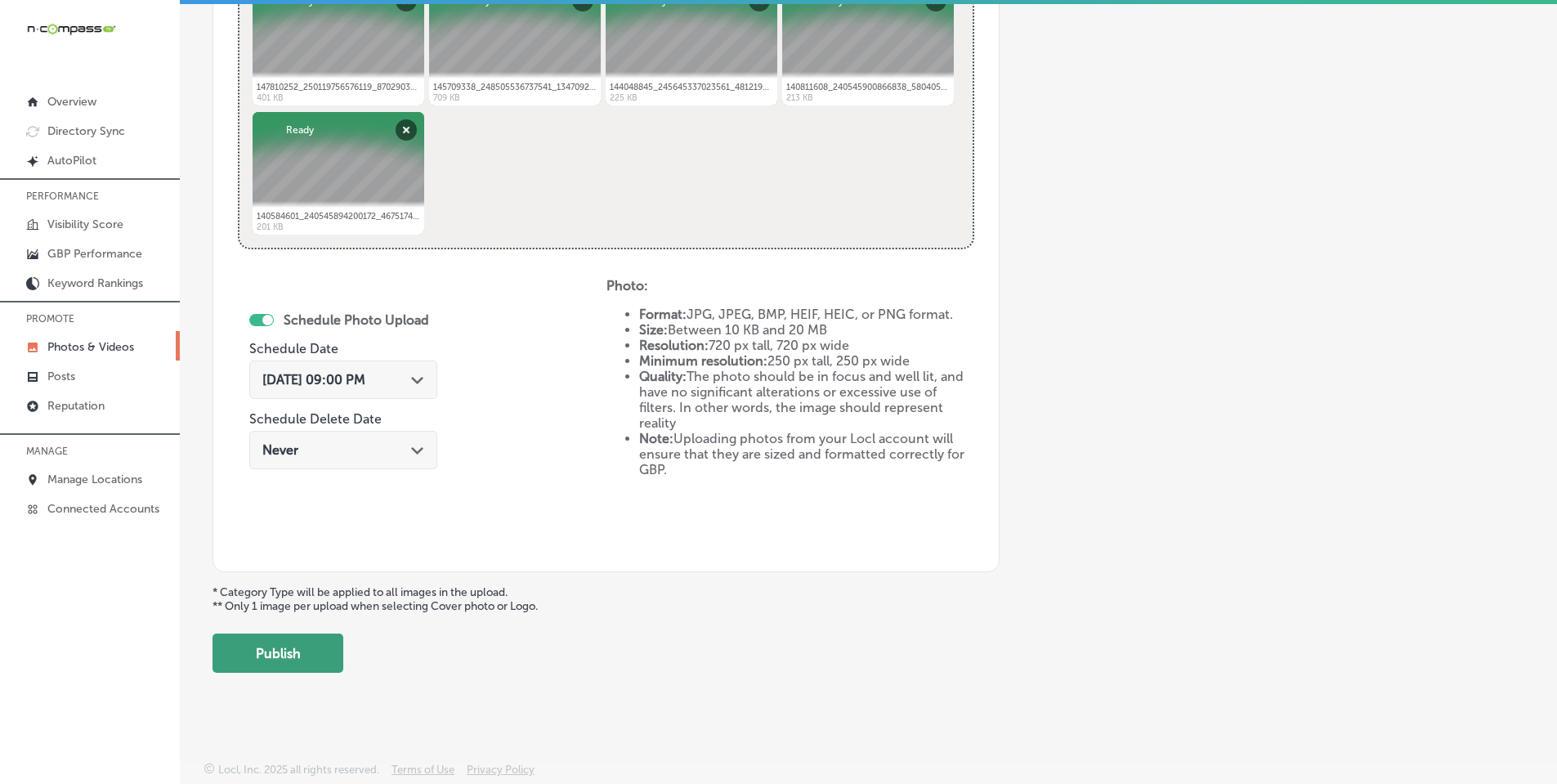
click at [299, 670] on button "Publish" at bounding box center [278, 653] width 131 height 39
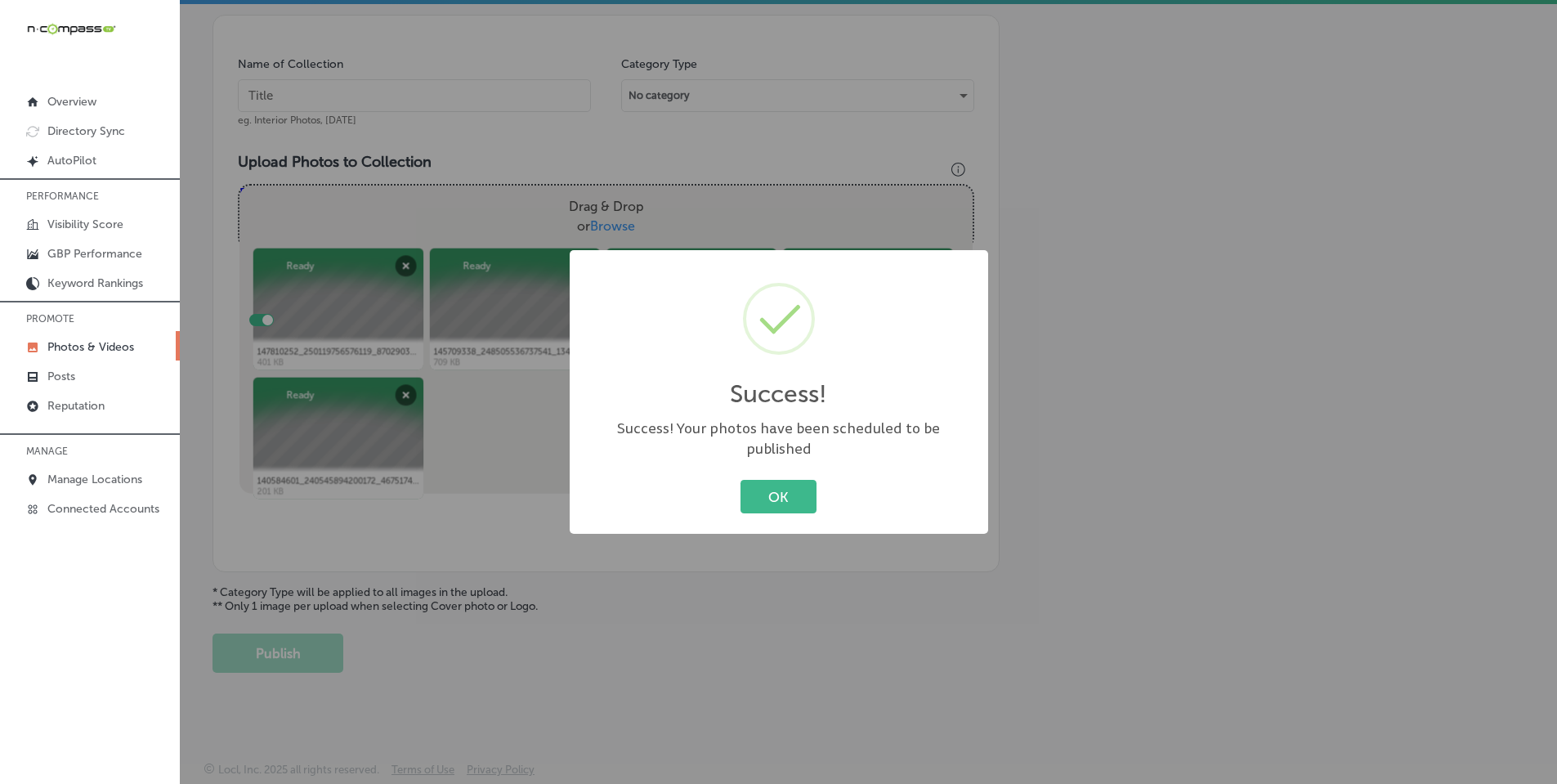
scroll to position [455, 0]
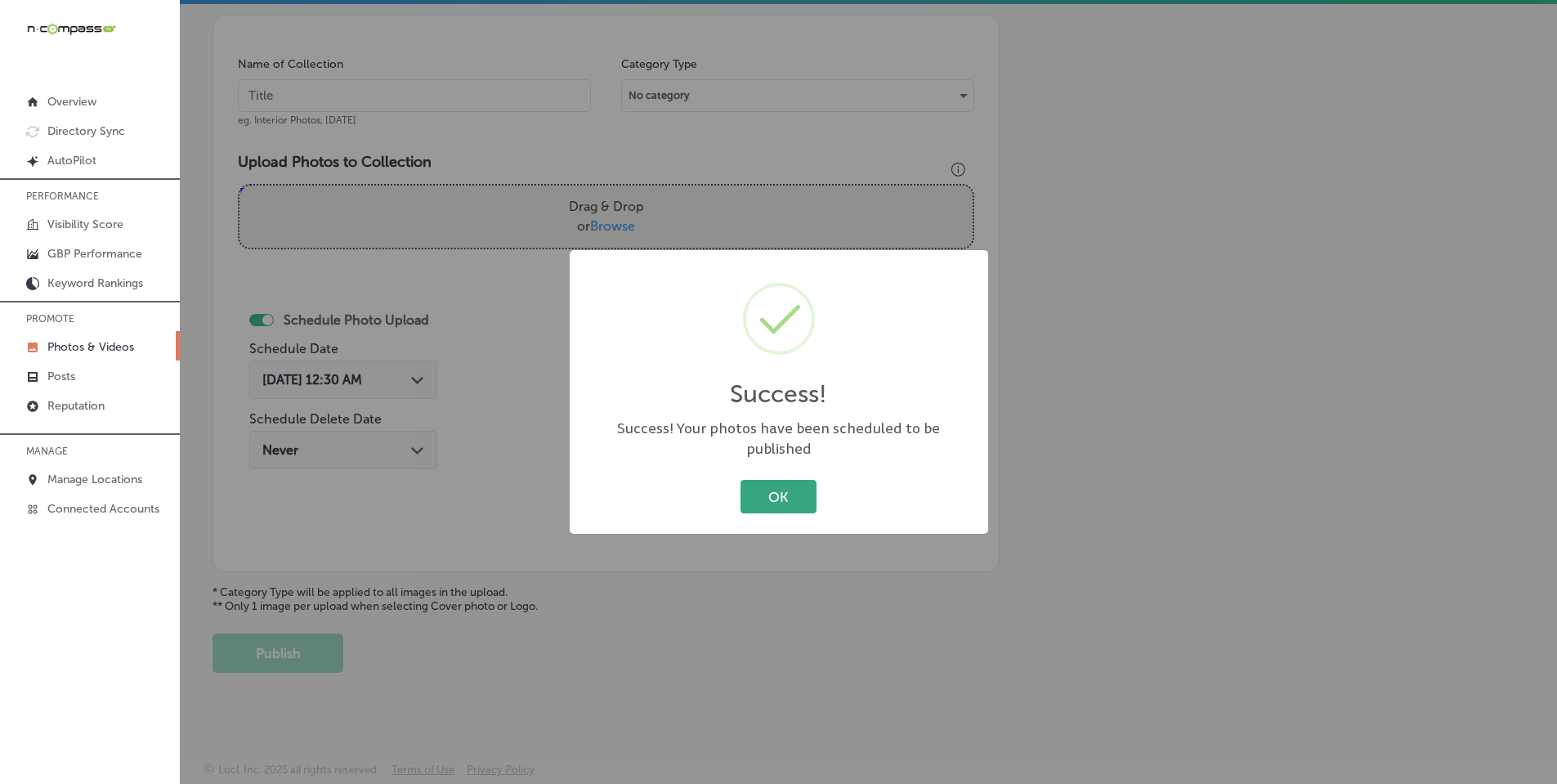
click at [772, 483] on button "OK" at bounding box center [778, 496] width 76 height 33
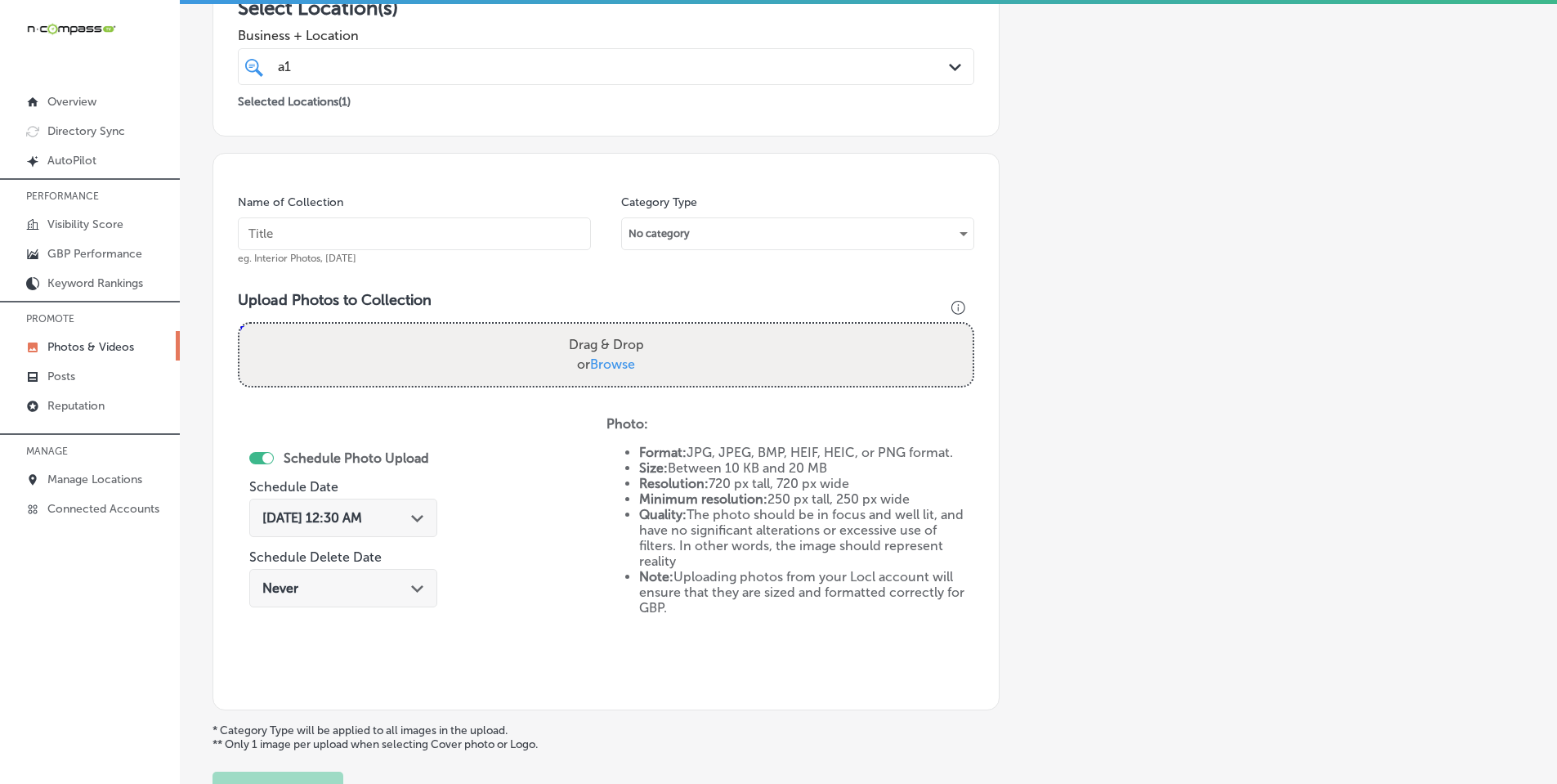
scroll to position [292, 0]
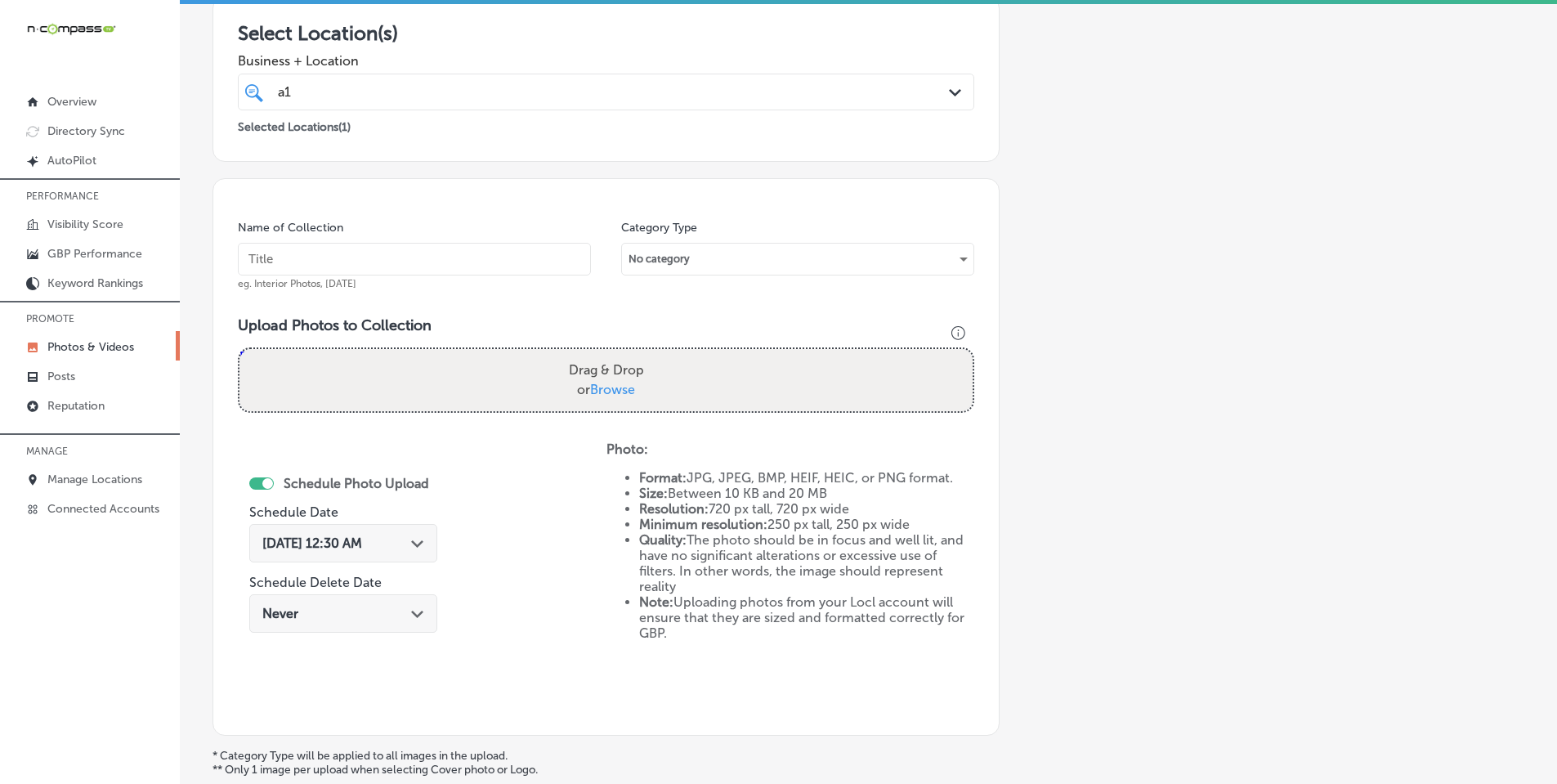
click at [601, 395] on span "Browse" at bounding box center [612, 390] width 45 height 16
click at [601, 354] on input "Drag & Drop or Browse" at bounding box center [606, 351] width 733 height 5
type input "C:\fakepath\154889904_263702195217875_9072833525615081833_n.jpg"
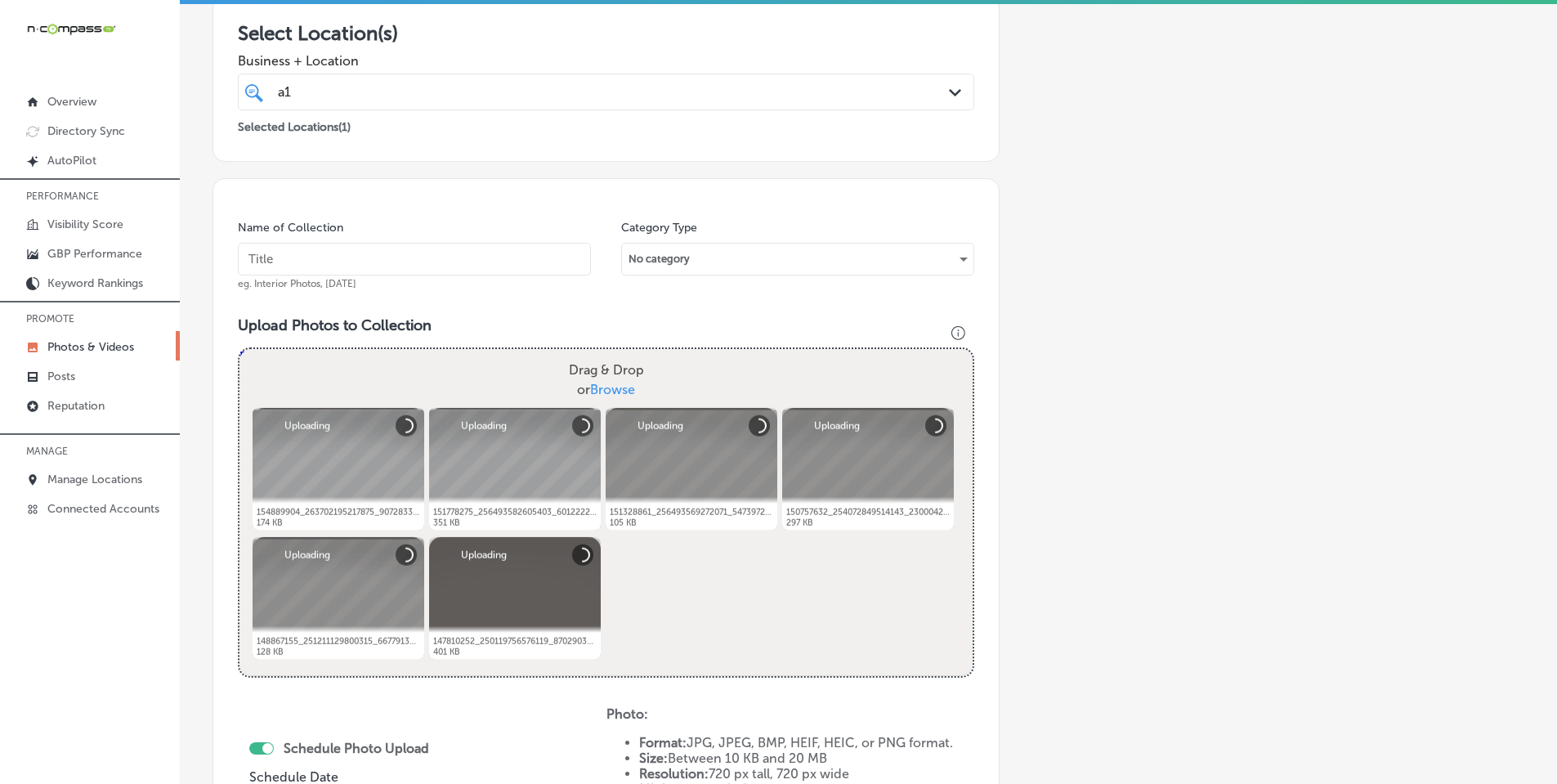
click at [395, 259] on input "text" at bounding box center [414, 259] width 353 height 32
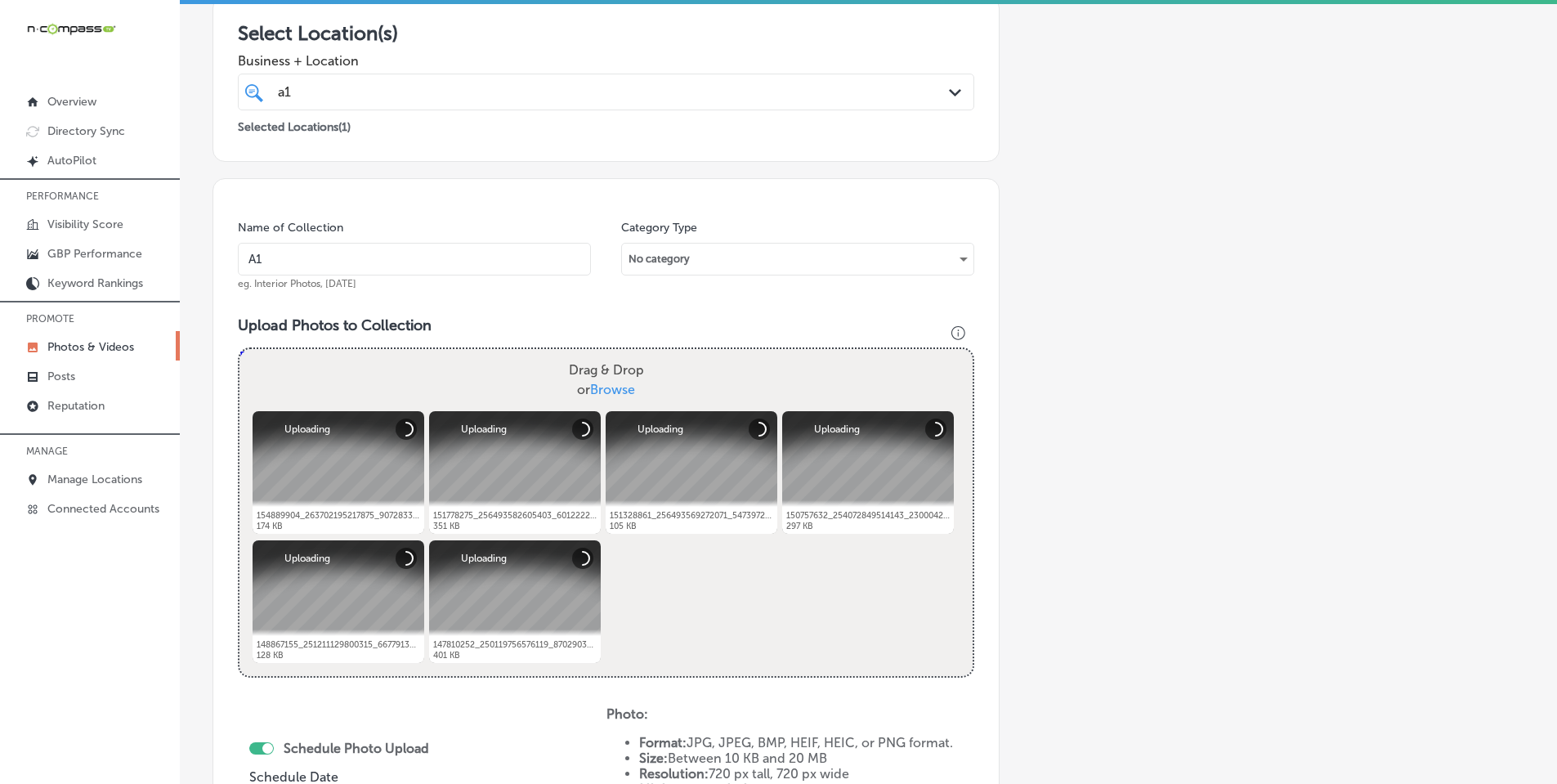
type input "A1 Water Damage Restoration"
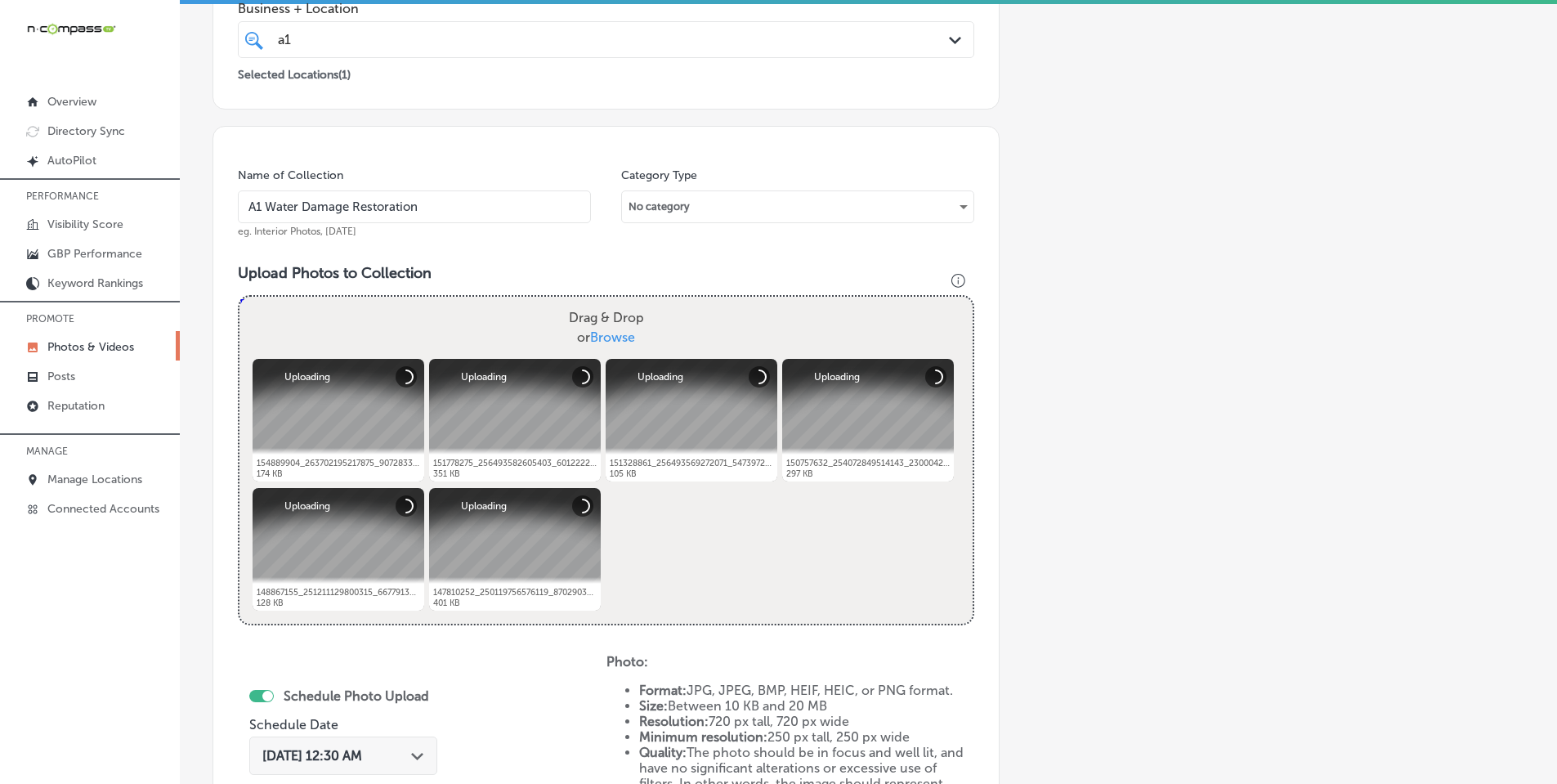
scroll to position [373, 0]
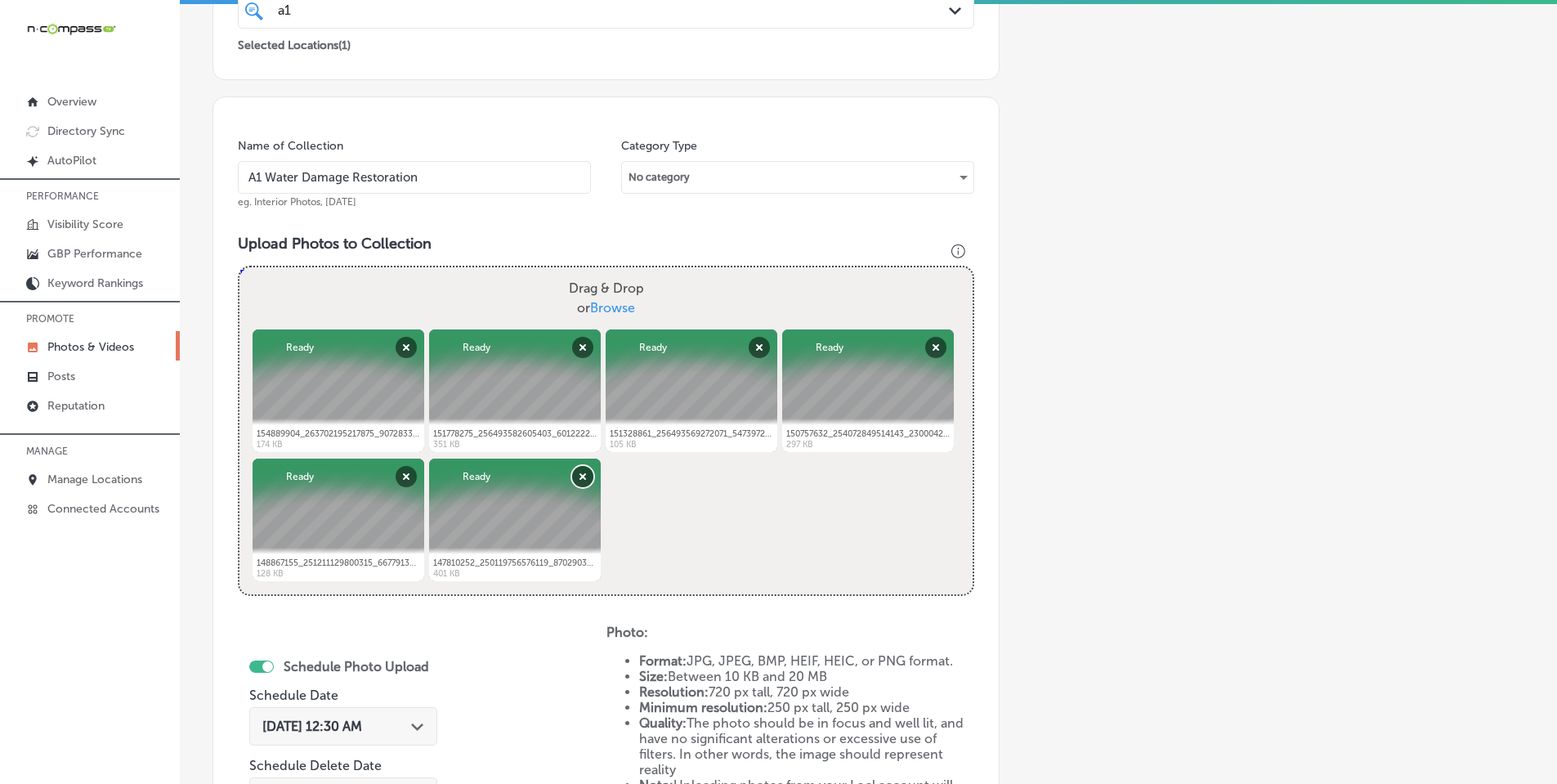
click at [582, 480] on button "Remove" at bounding box center [582, 476] width 21 height 21
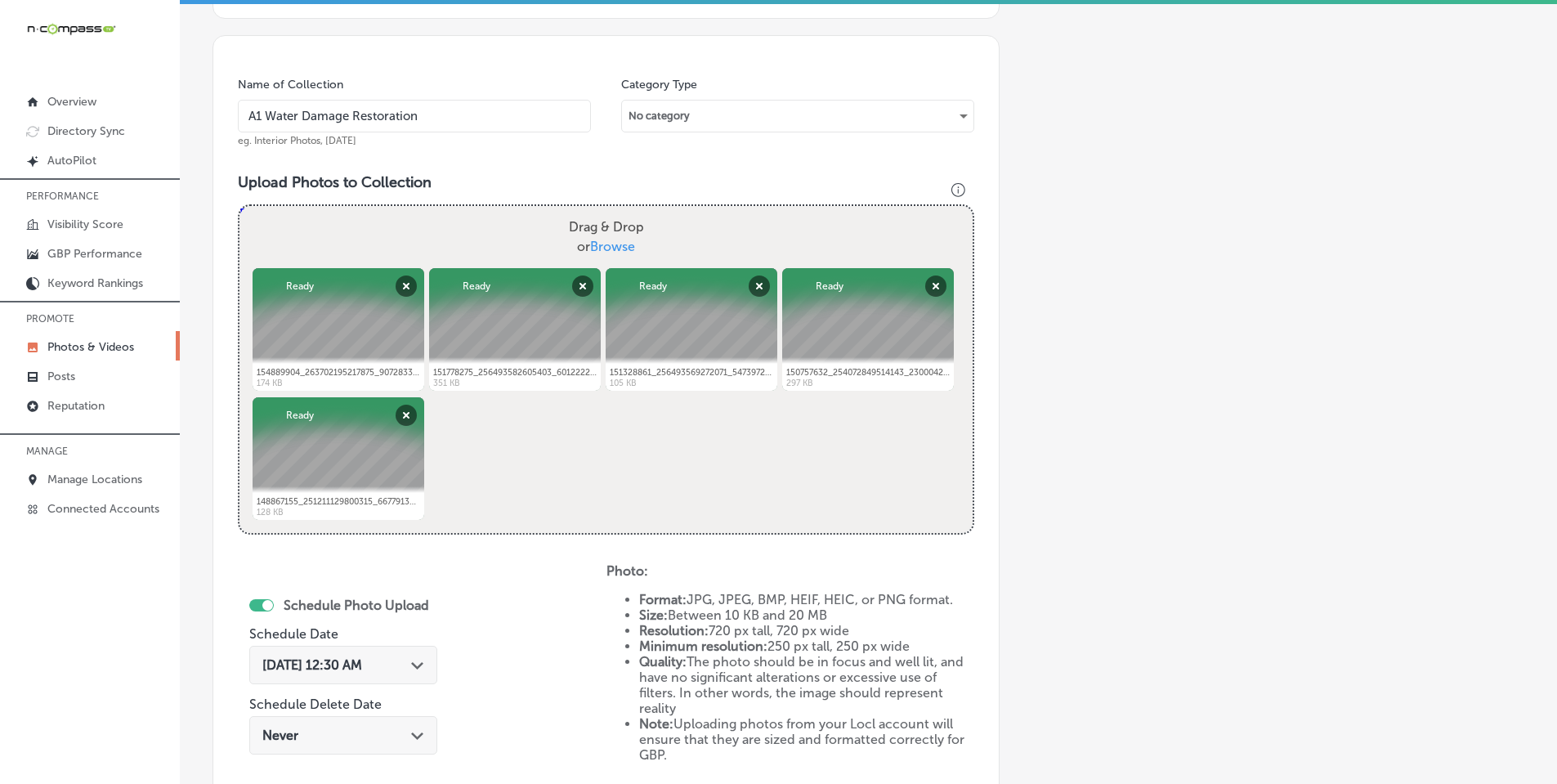
scroll to position [537, 0]
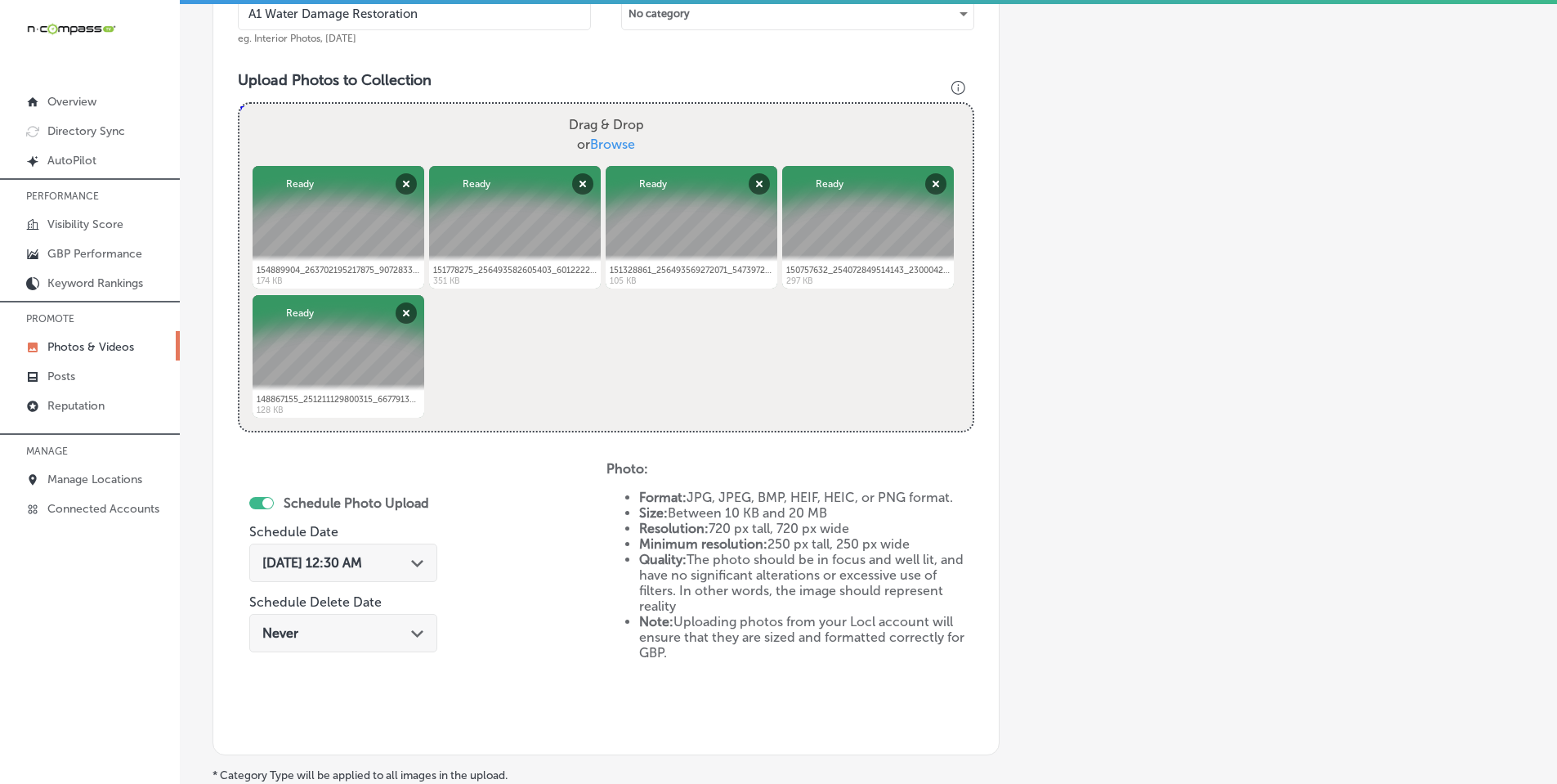
click at [421, 554] on div "[DATE] 12:30 AM Path Created with Sketch." at bounding box center [343, 563] width 188 height 38
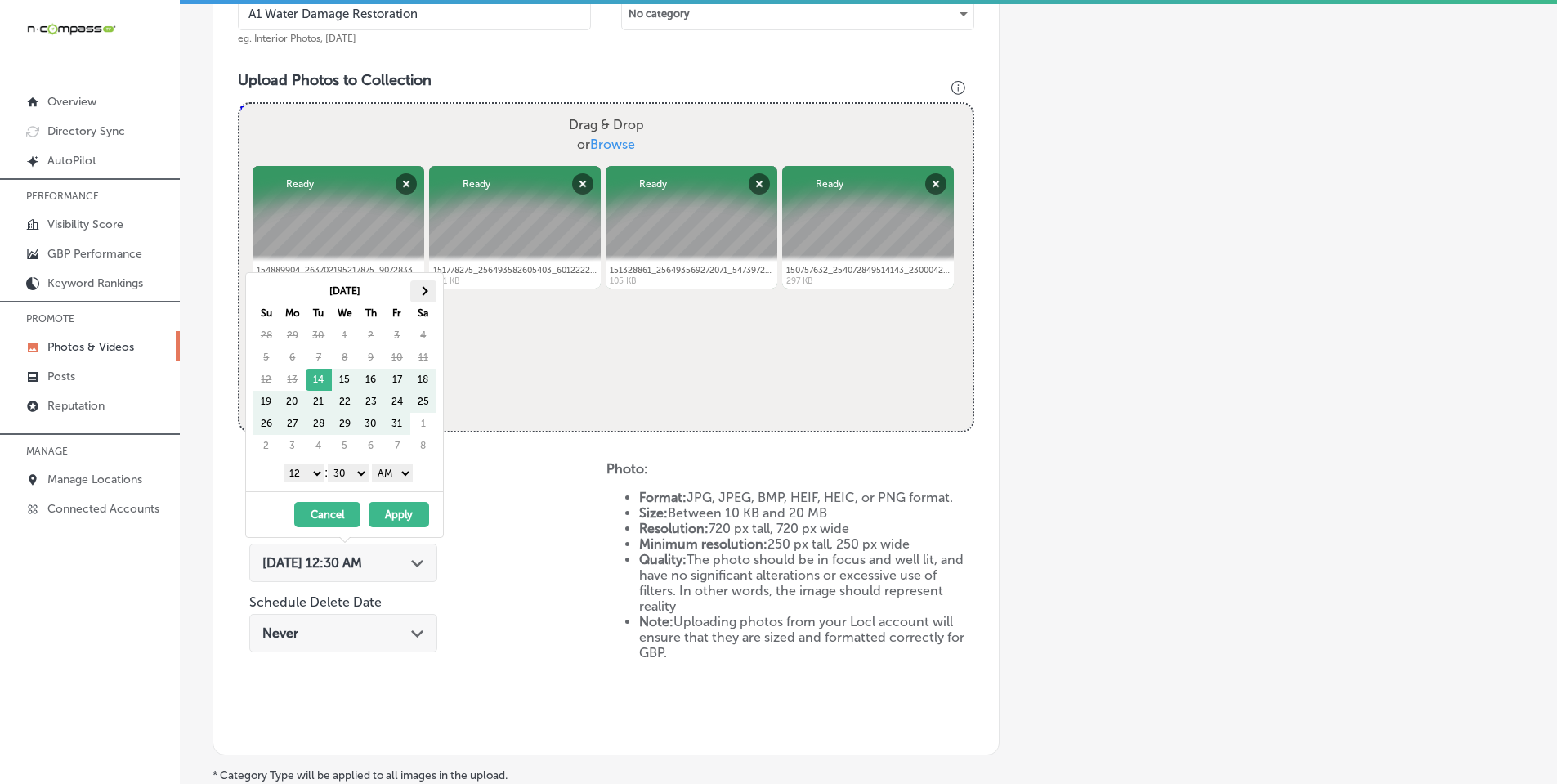
click at [433, 294] on th at bounding box center [423, 291] width 26 height 22
click at [310, 472] on select "1 2 3 4 5 6 7 8 9 10 11 12" at bounding box center [303, 473] width 41 height 18
click at [294, 645] on div "Never Path Created with Sketch." at bounding box center [343, 633] width 188 height 38
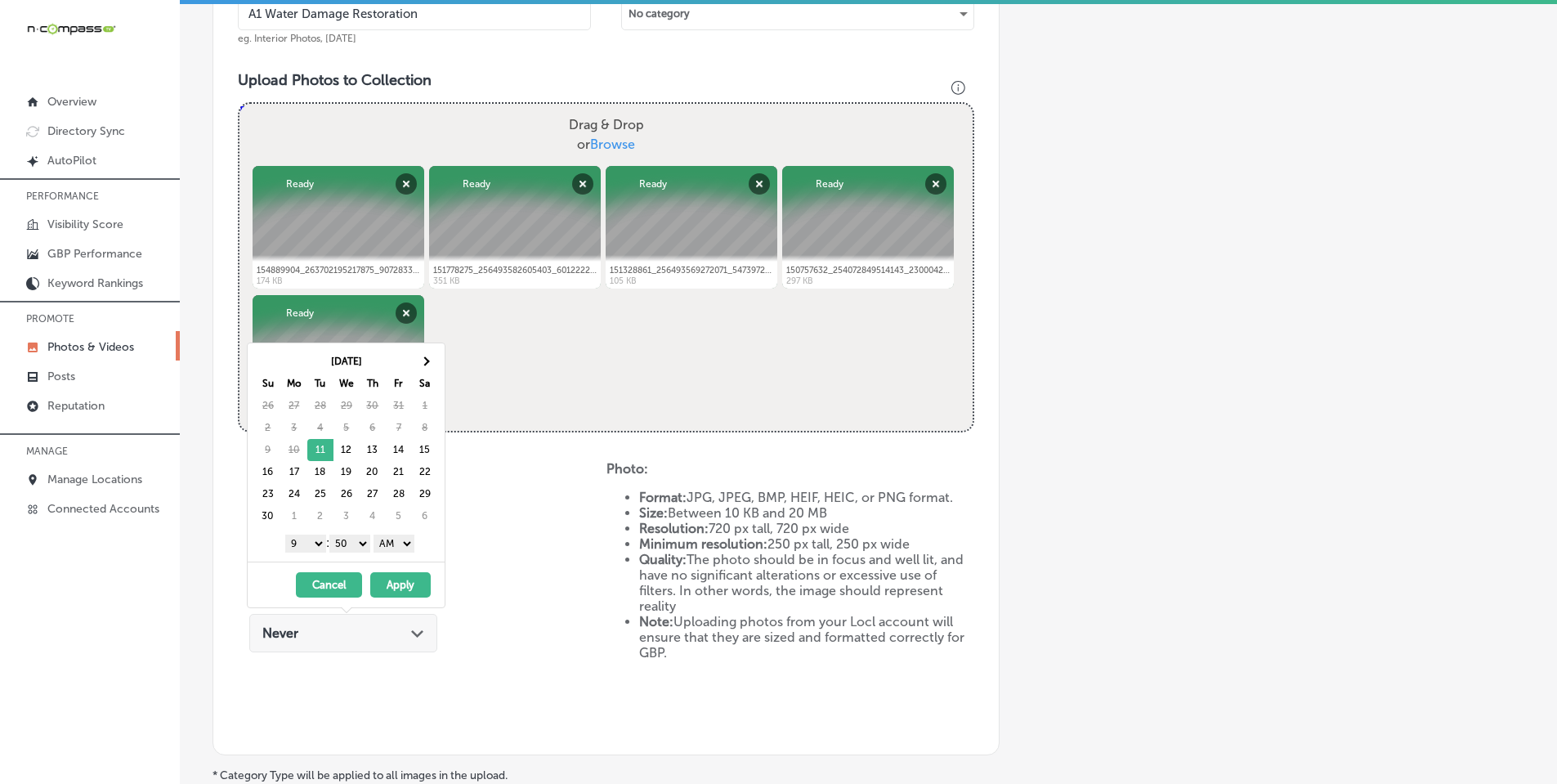
click at [348, 545] on select "00 10 20 30 40 50" at bounding box center [350, 543] width 41 height 18
click at [542, 621] on div "Schedule Photo Upload Schedule Date [DATE] 09:30 AM Path Created with Sketch. S…" at bounding box center [422, 595] width 369 height 269
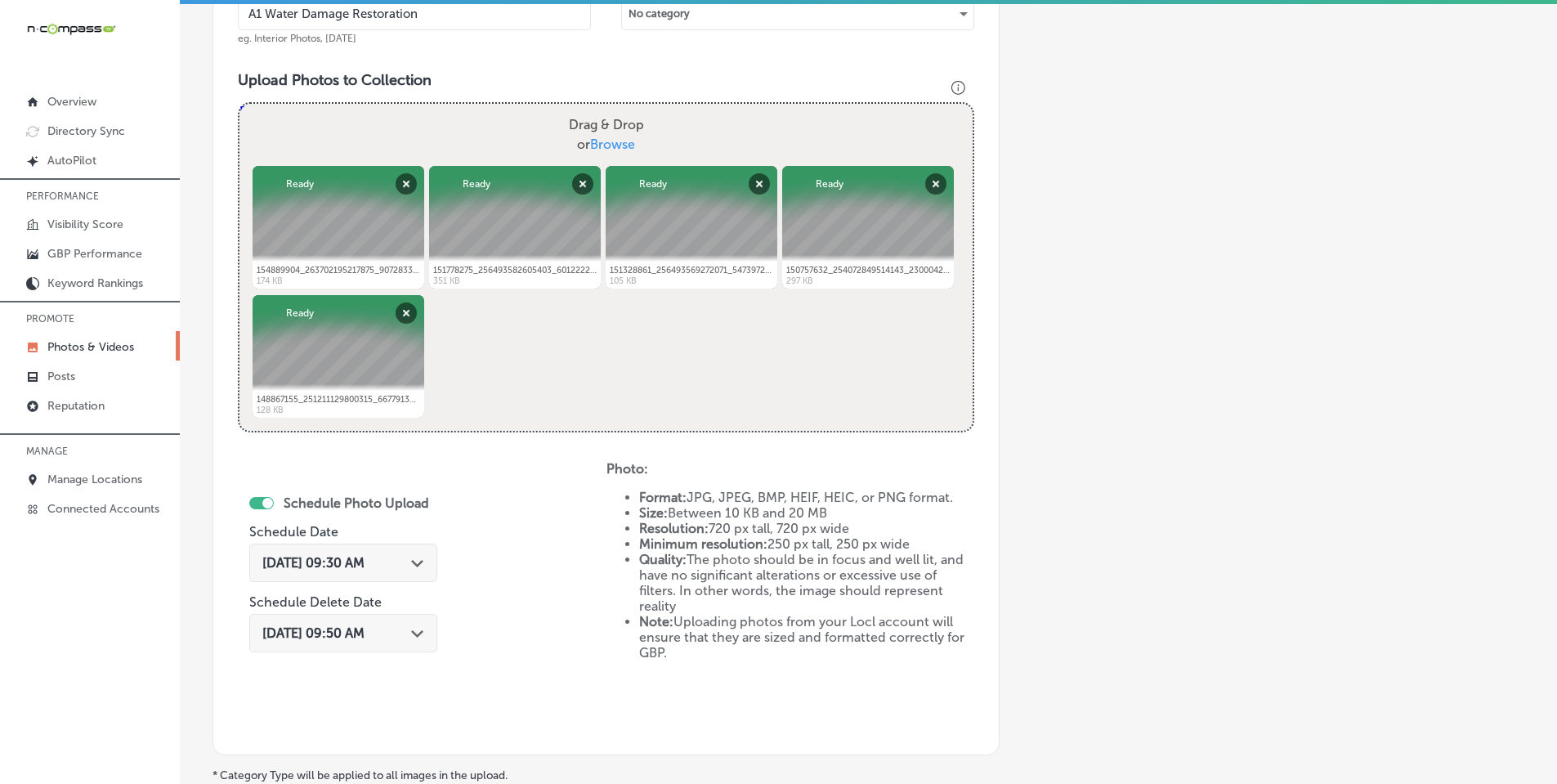
click at [418, 561] on icon "Path Created with Sketch." at bounding box center [417, 563] width 12 height 7
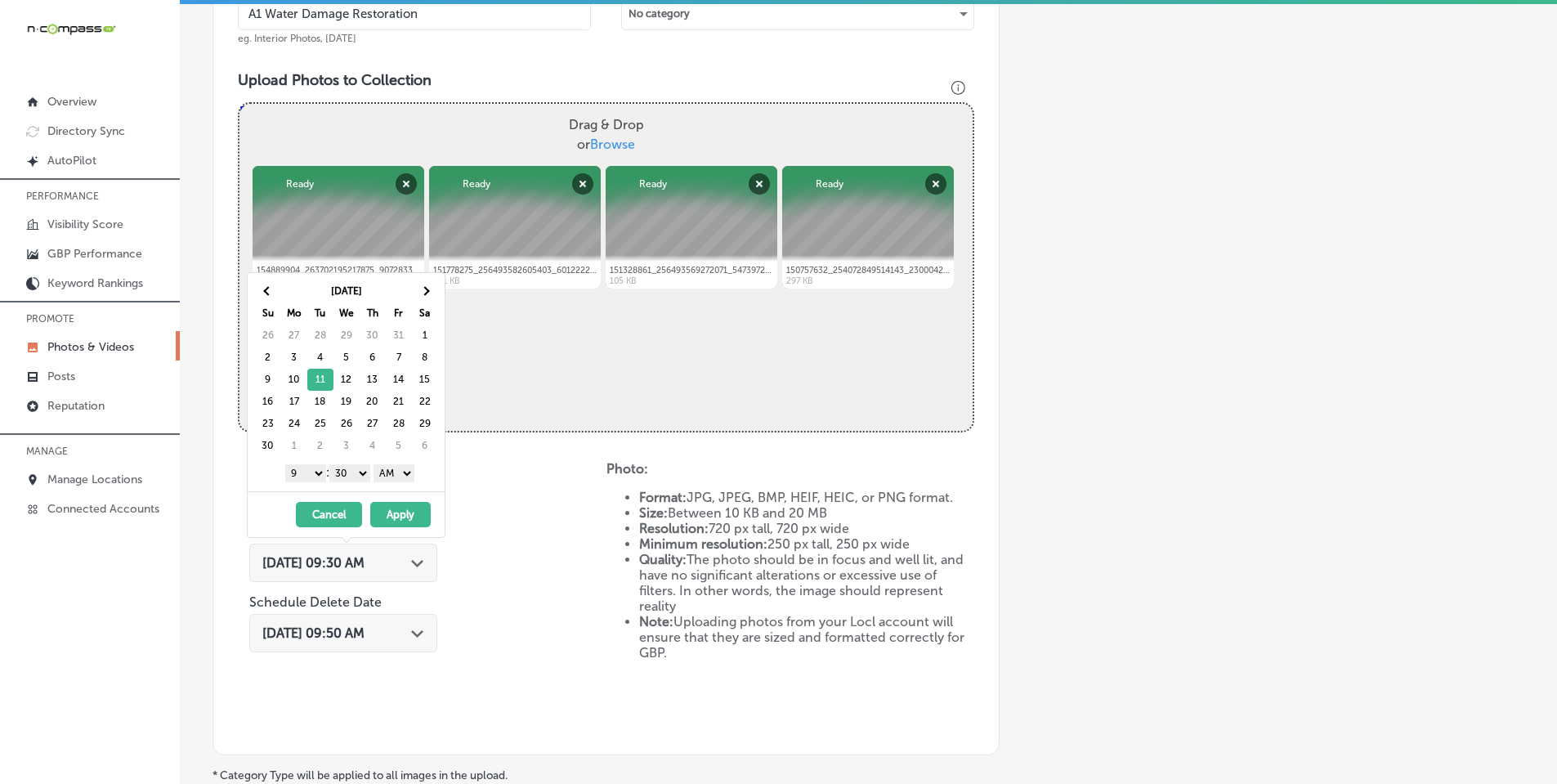
click at [344, 466] on select "00 10 20 30 40 50" at bounding box center [350, 473] width 41 height 18
click at [406, 475] on select "AM PM" at bounding box center [393, 473] width 41 height 18
click at [407, 509] on button "Apply" at bounding box center [400, 514] width 60 height 25
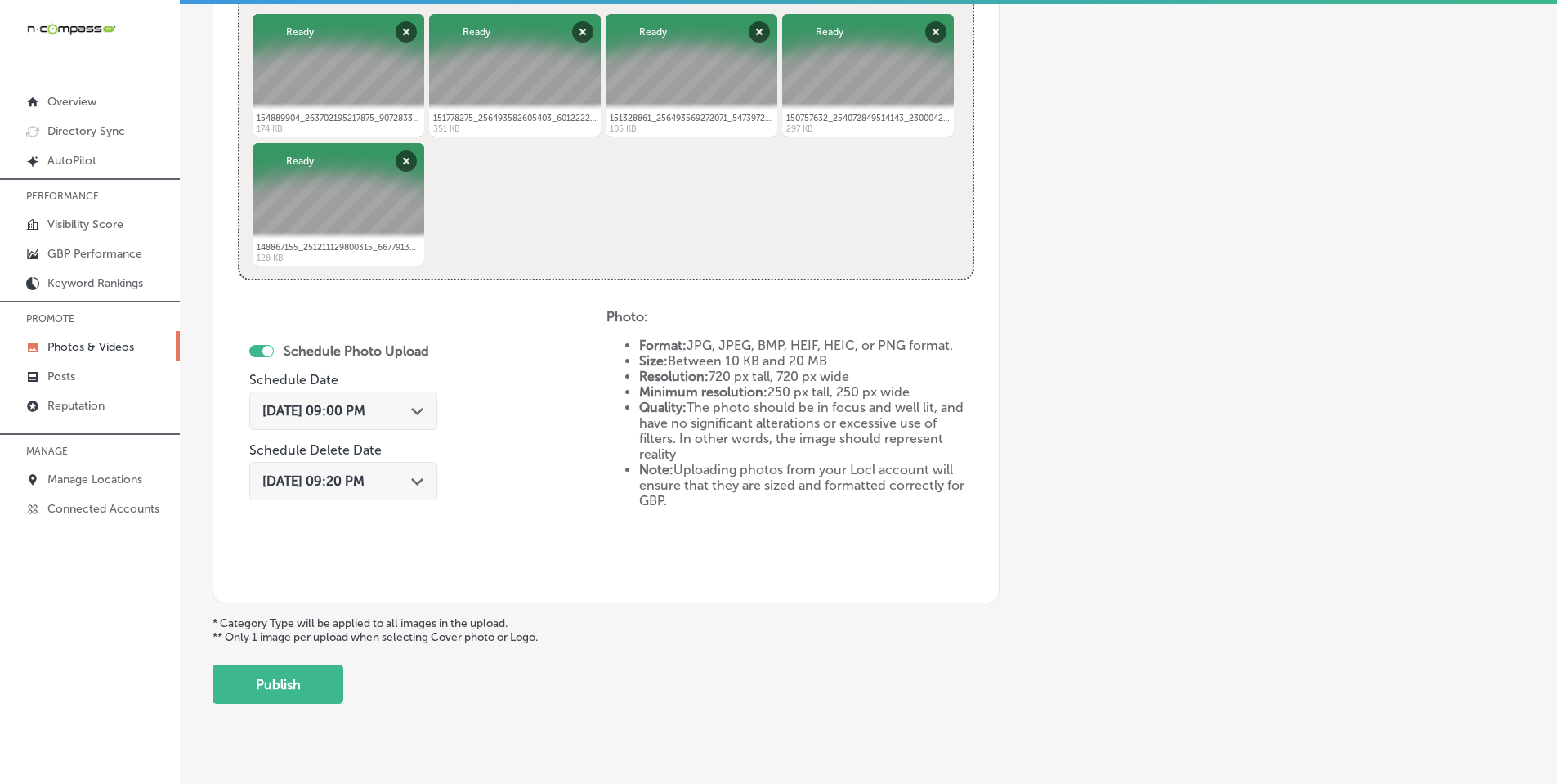
scroll to position [720, 0]
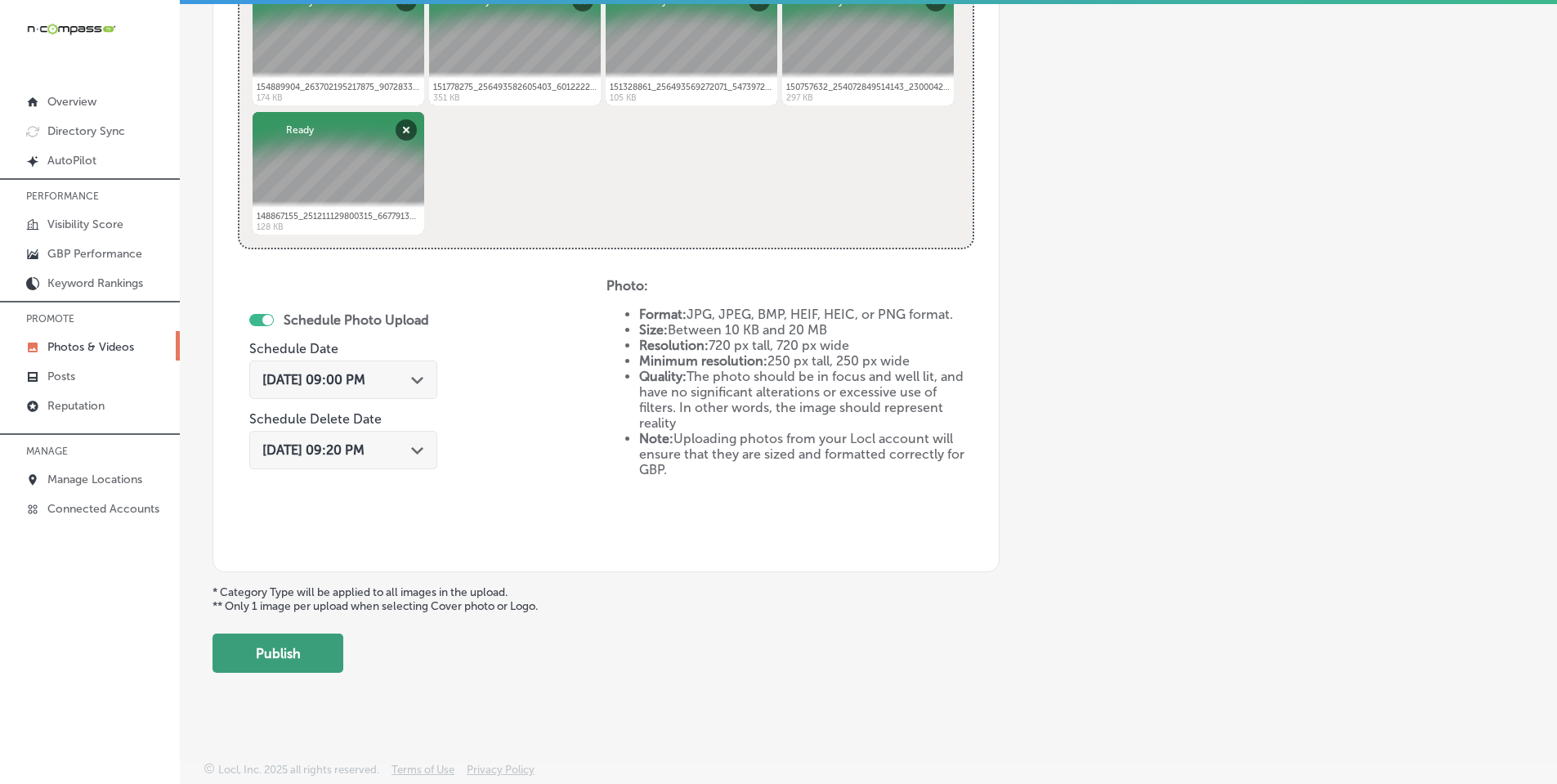
click at [304, 647] on button "Publish" at bounding box center [278, 653] width 131 height 39
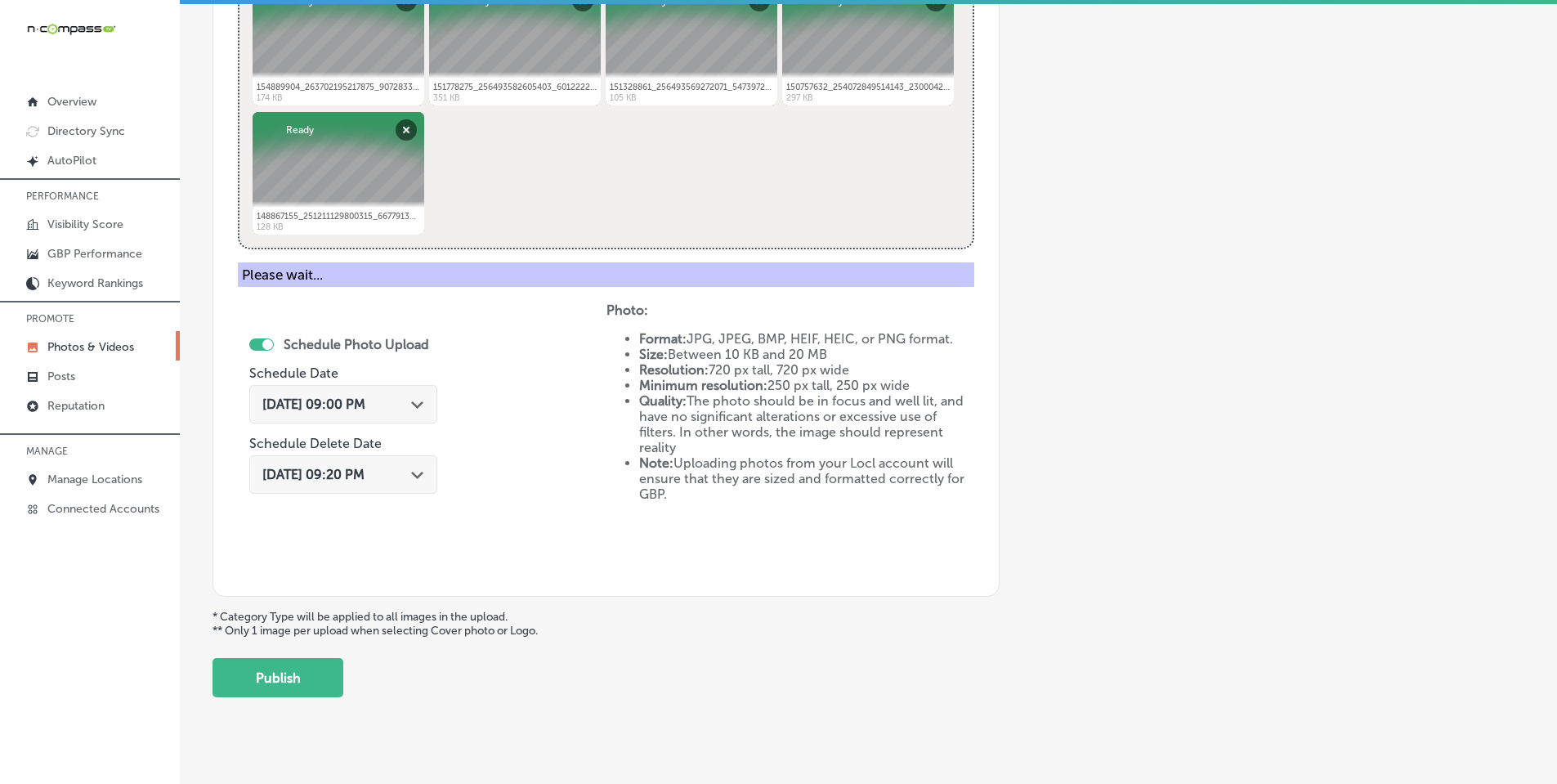
scroll to position [455, 0]
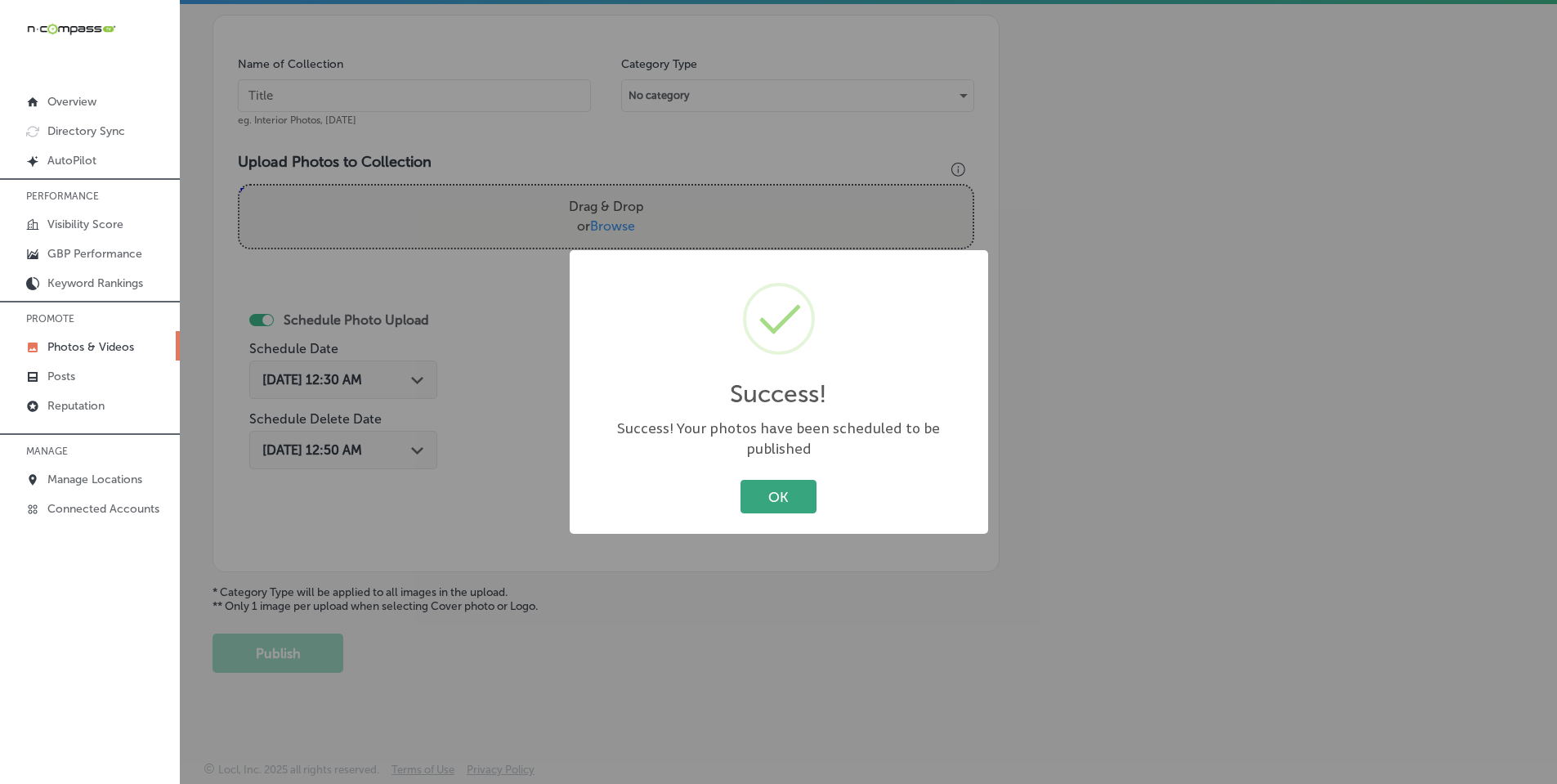
click at [766, 480] on button "OK" at bounding box center [778, 496] width 76 height 33
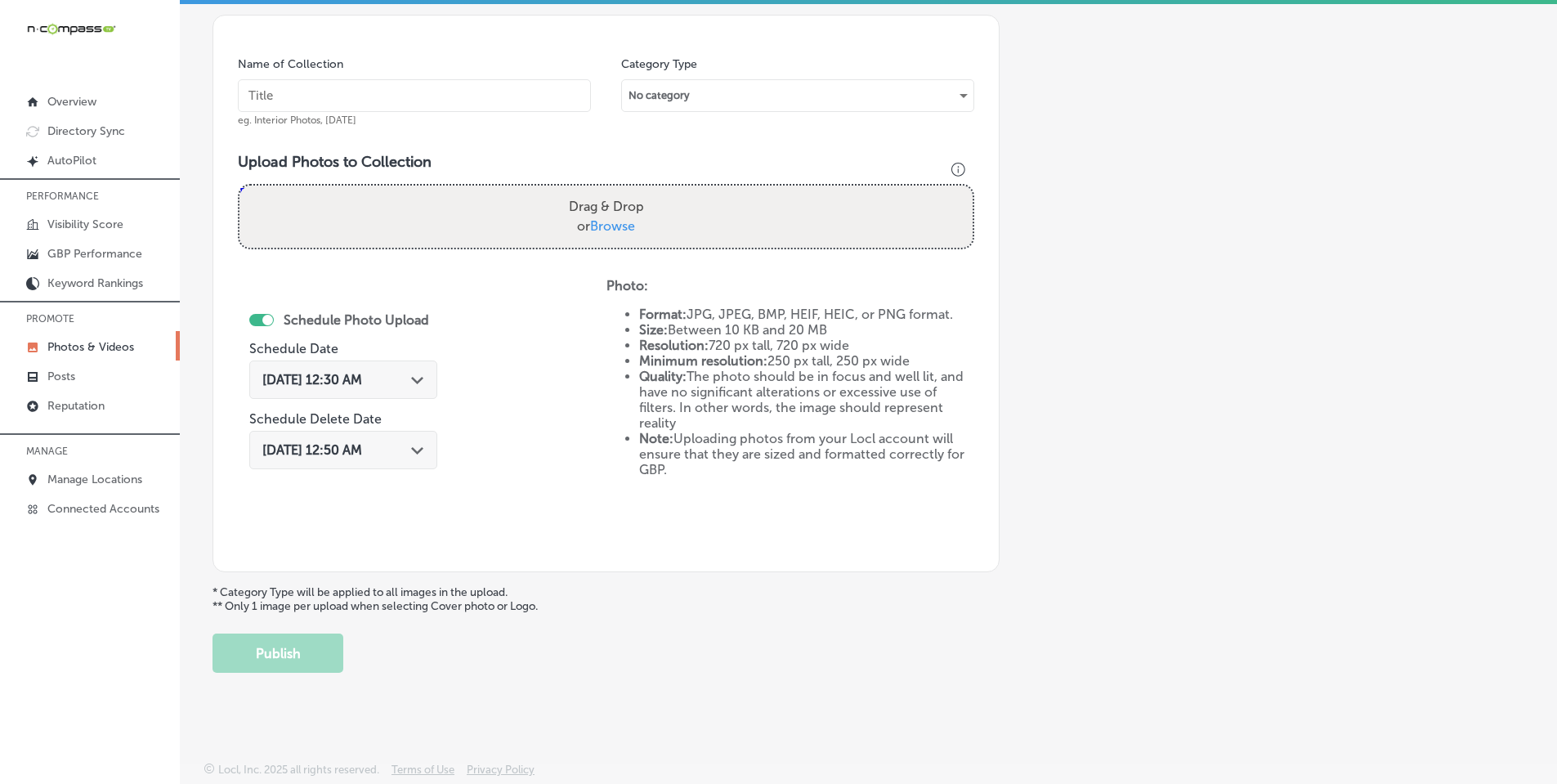
click at [624, 224] on span "Browse" at bounding box center [612, 226] width 45 height 16
click at [624, 191] on input "Drag & Drop or Browse" at bounding box center [606, 188] width 733 height 5
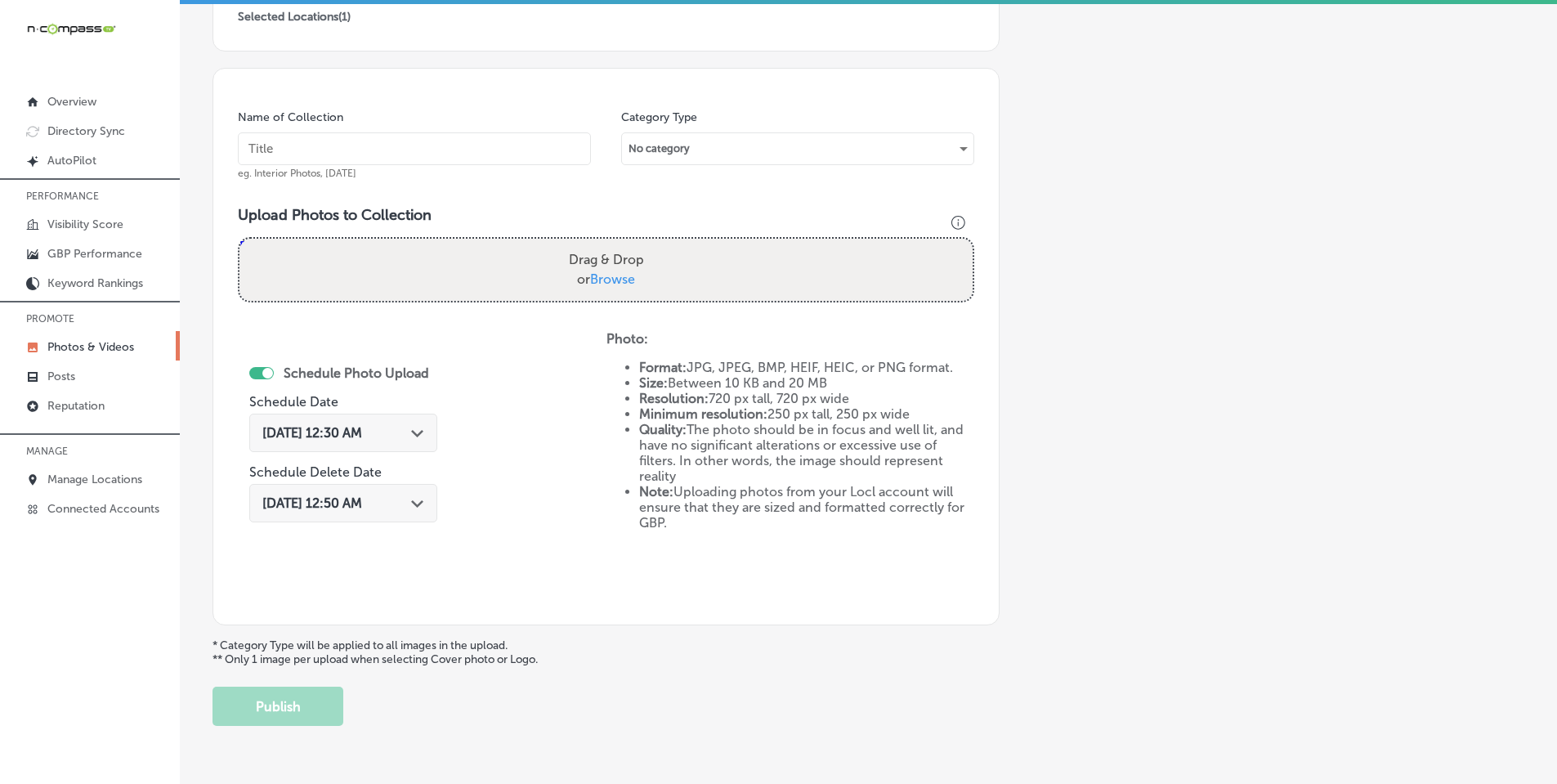
scroll to position [373, 0]
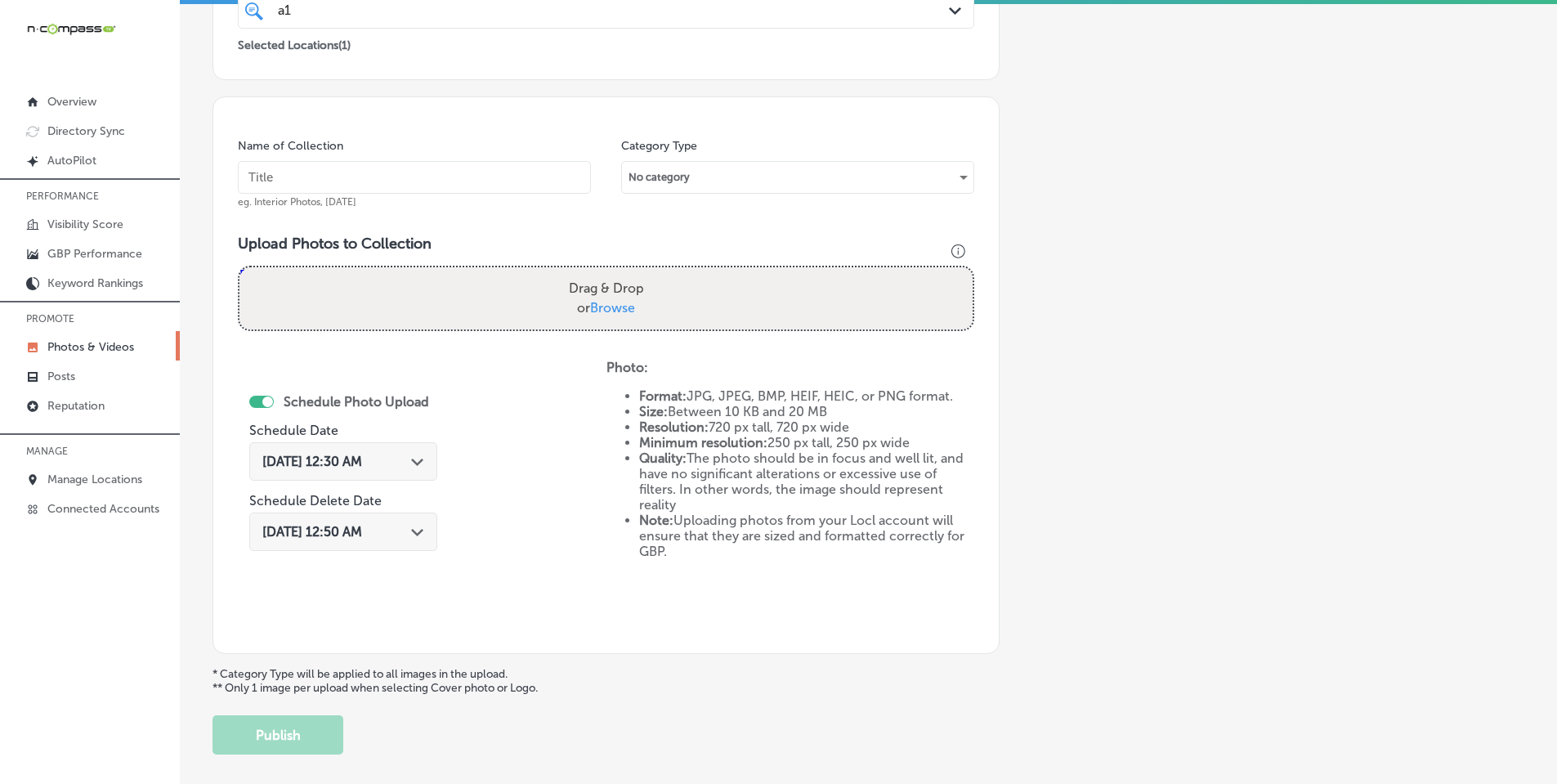
type input "C:\fakepath\161727965_271934841061277_865565664854673838_n.jpg"
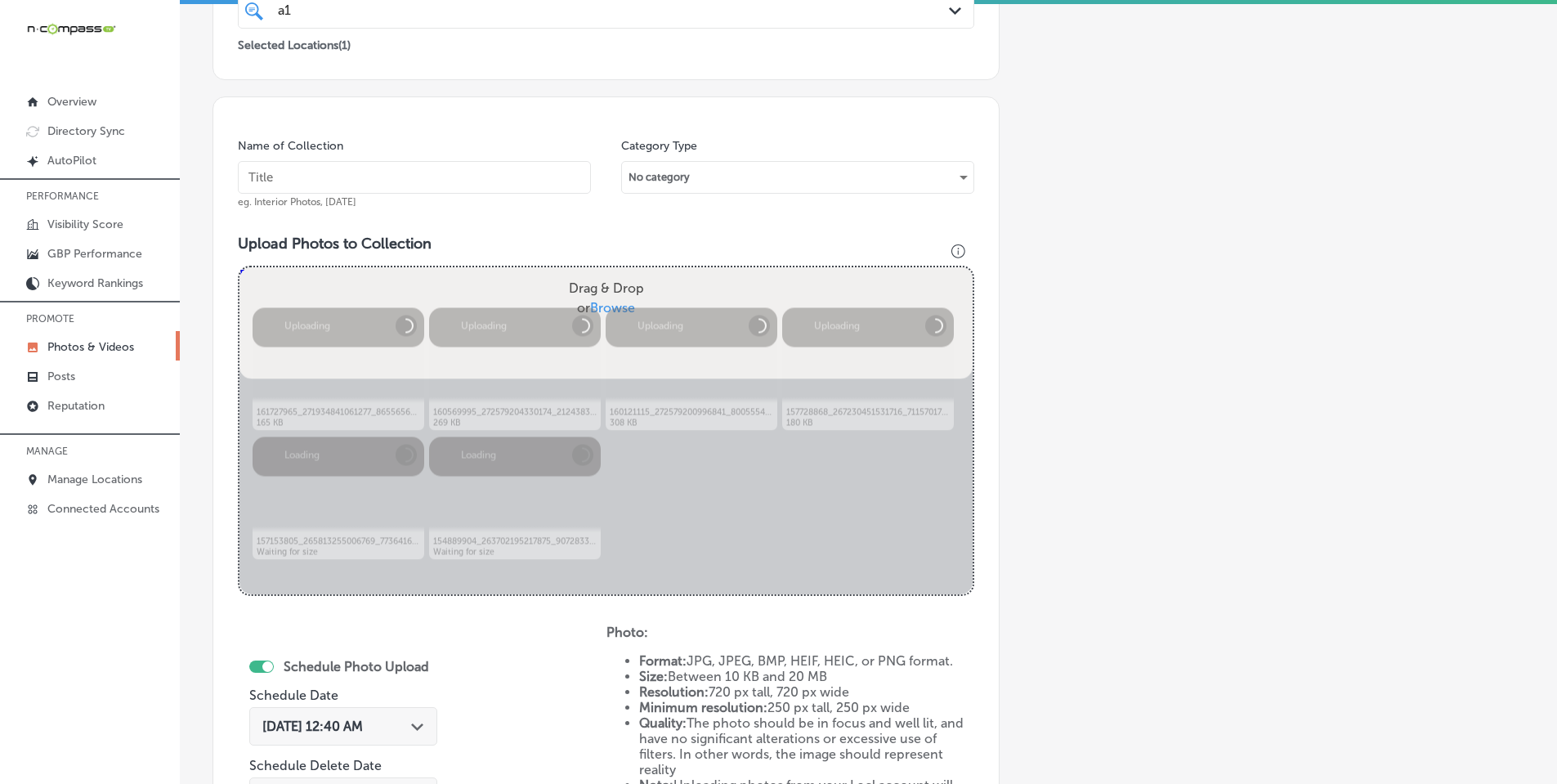
click at [410, 176] on input "text" at bounding box center [414, 177] width 353 height 32
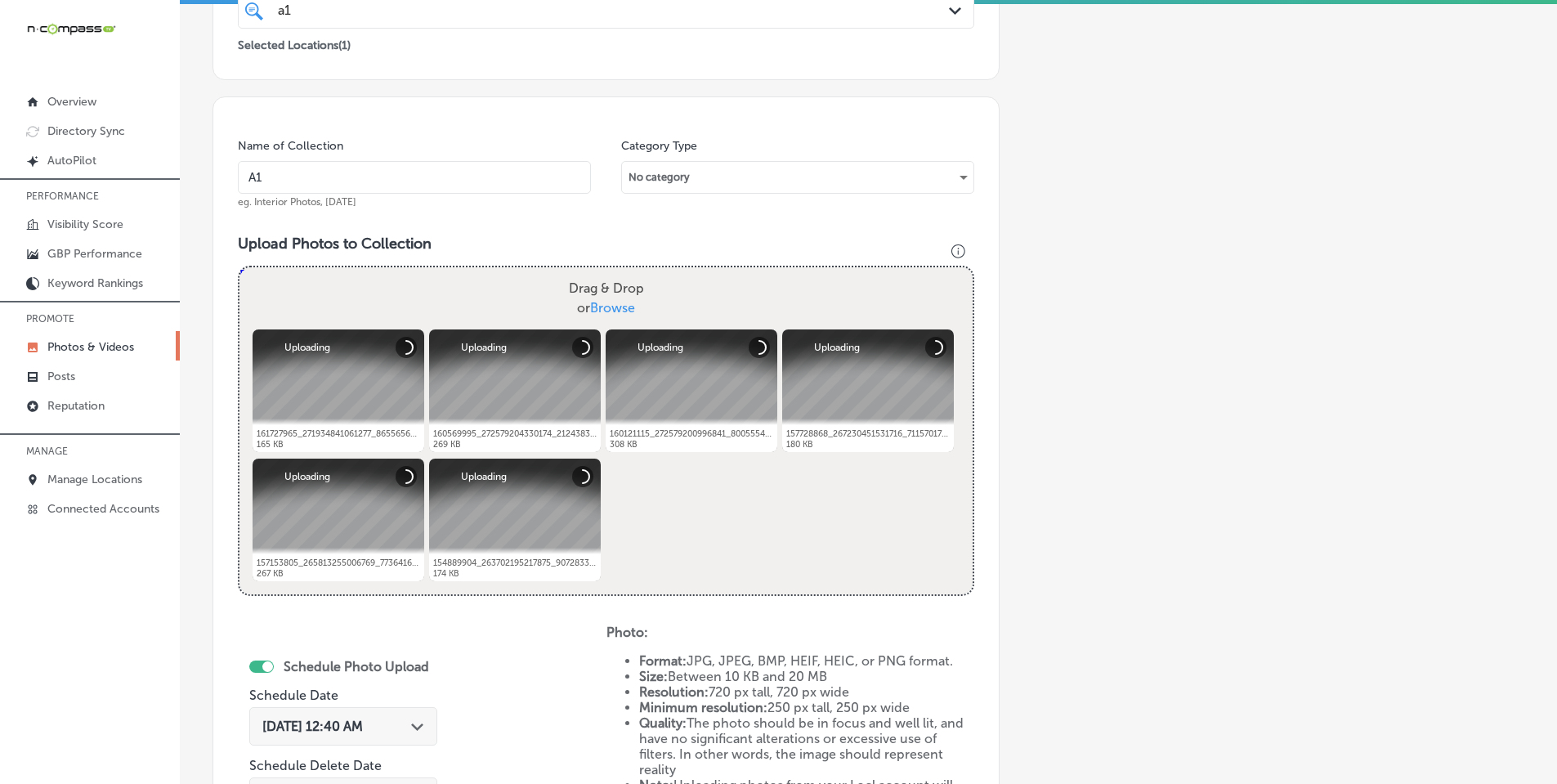
type input "A1 Water Damage Restoration"
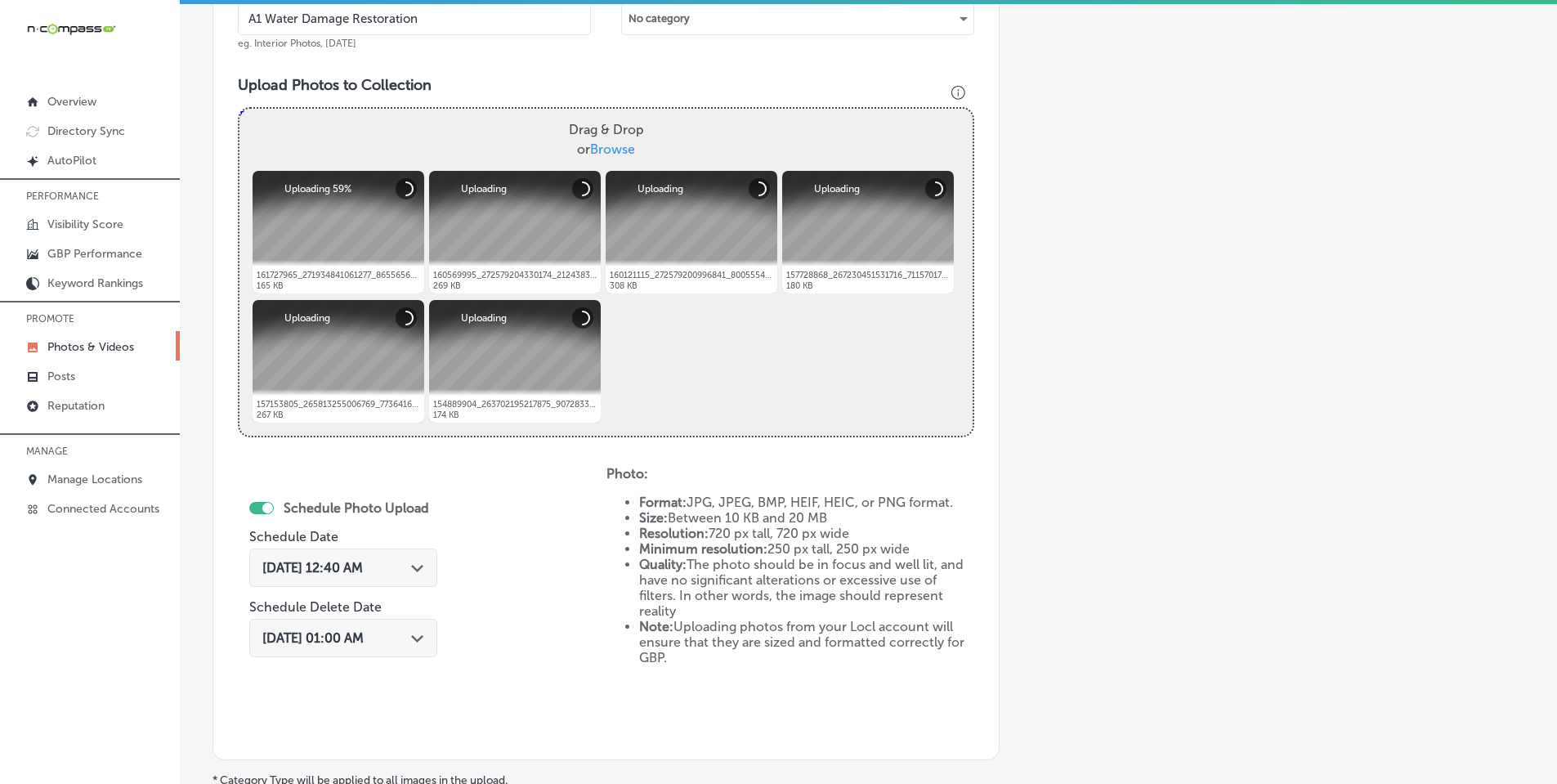
scroll to position [537, 0]
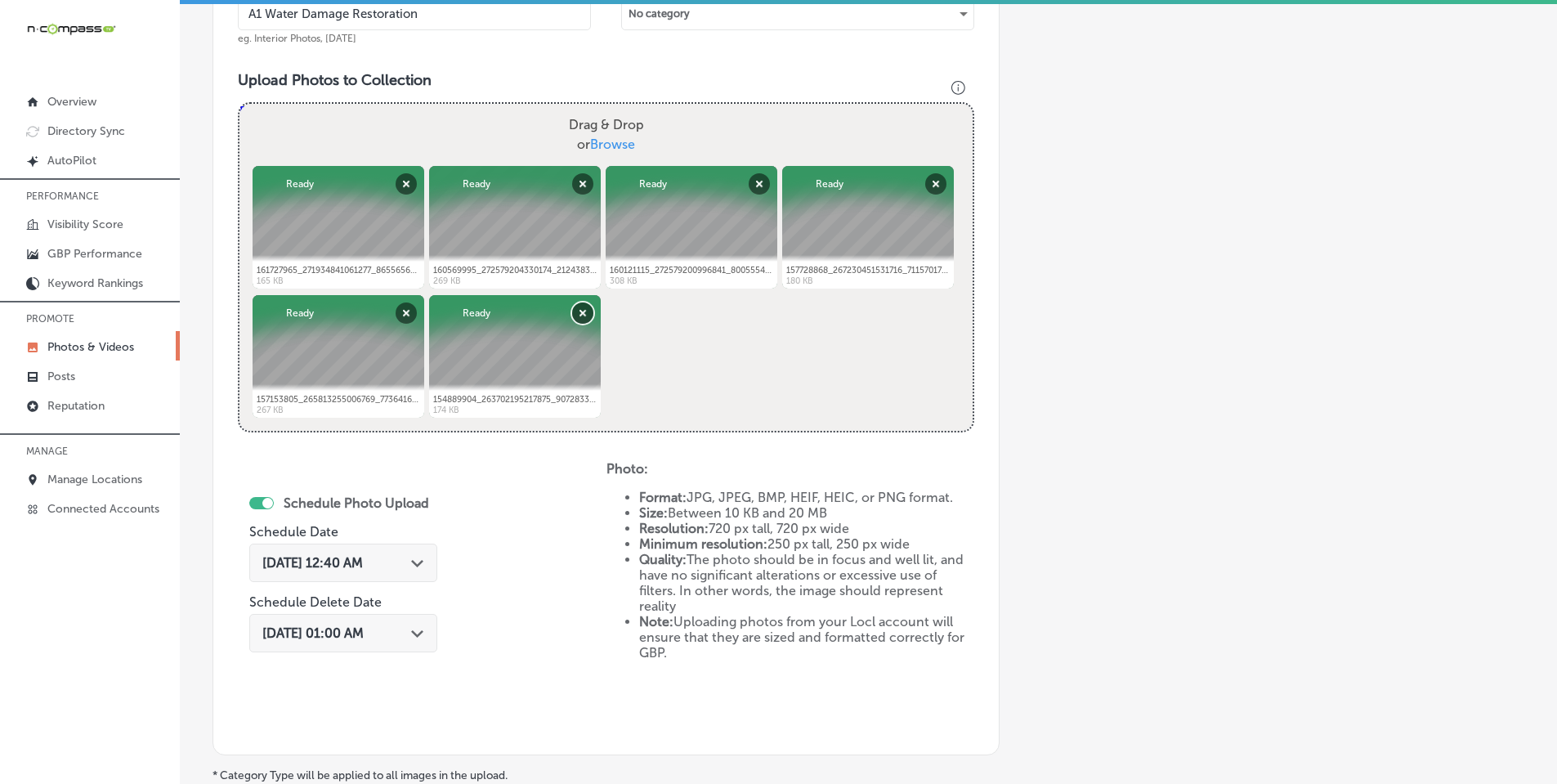
click at [580, 313] on button "Remove" at bounding box center [582, 313] width 21 height 21
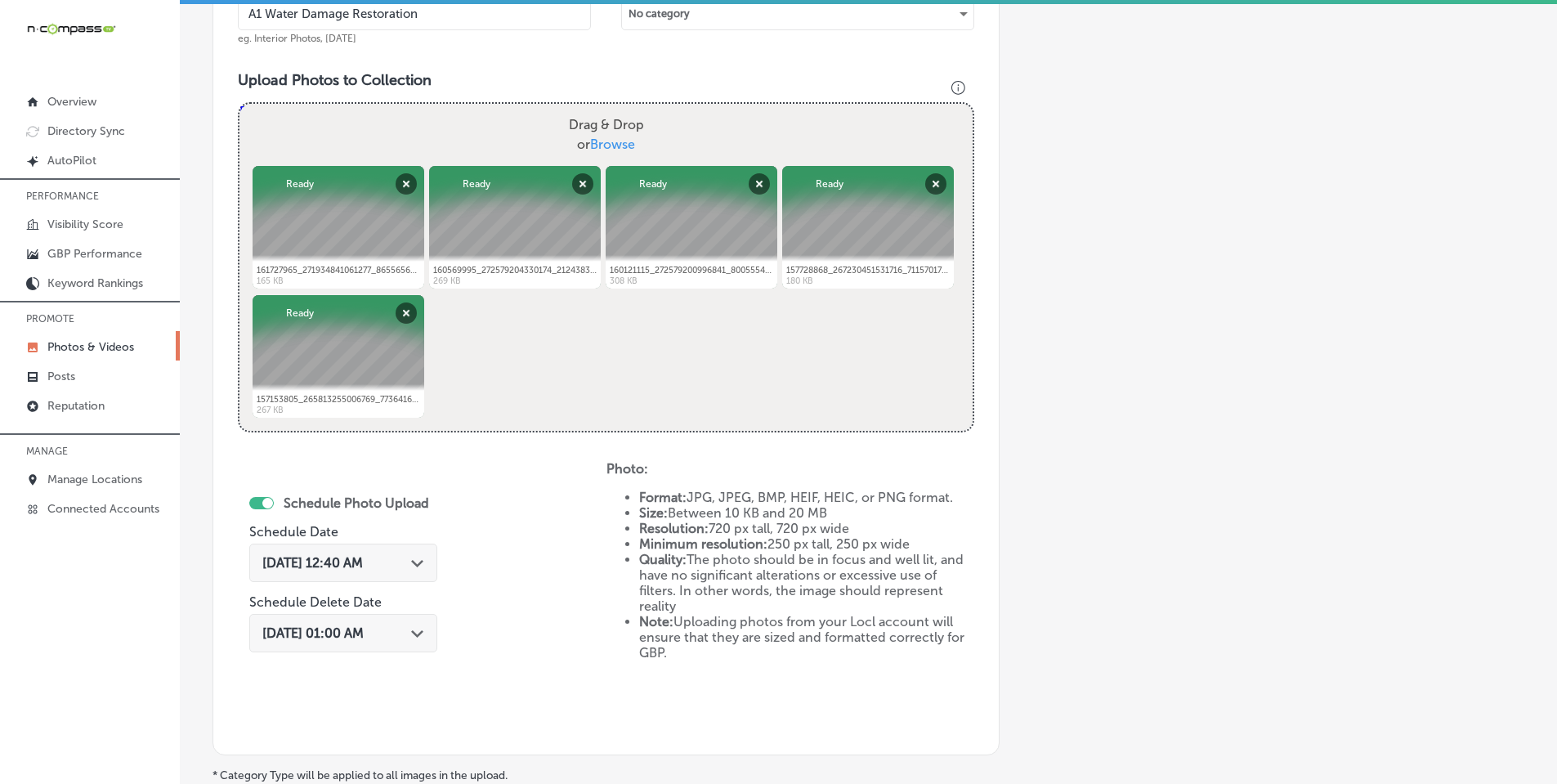
click at [422, 565] on polygon at bounding box center [417, 563] width 12 height 7
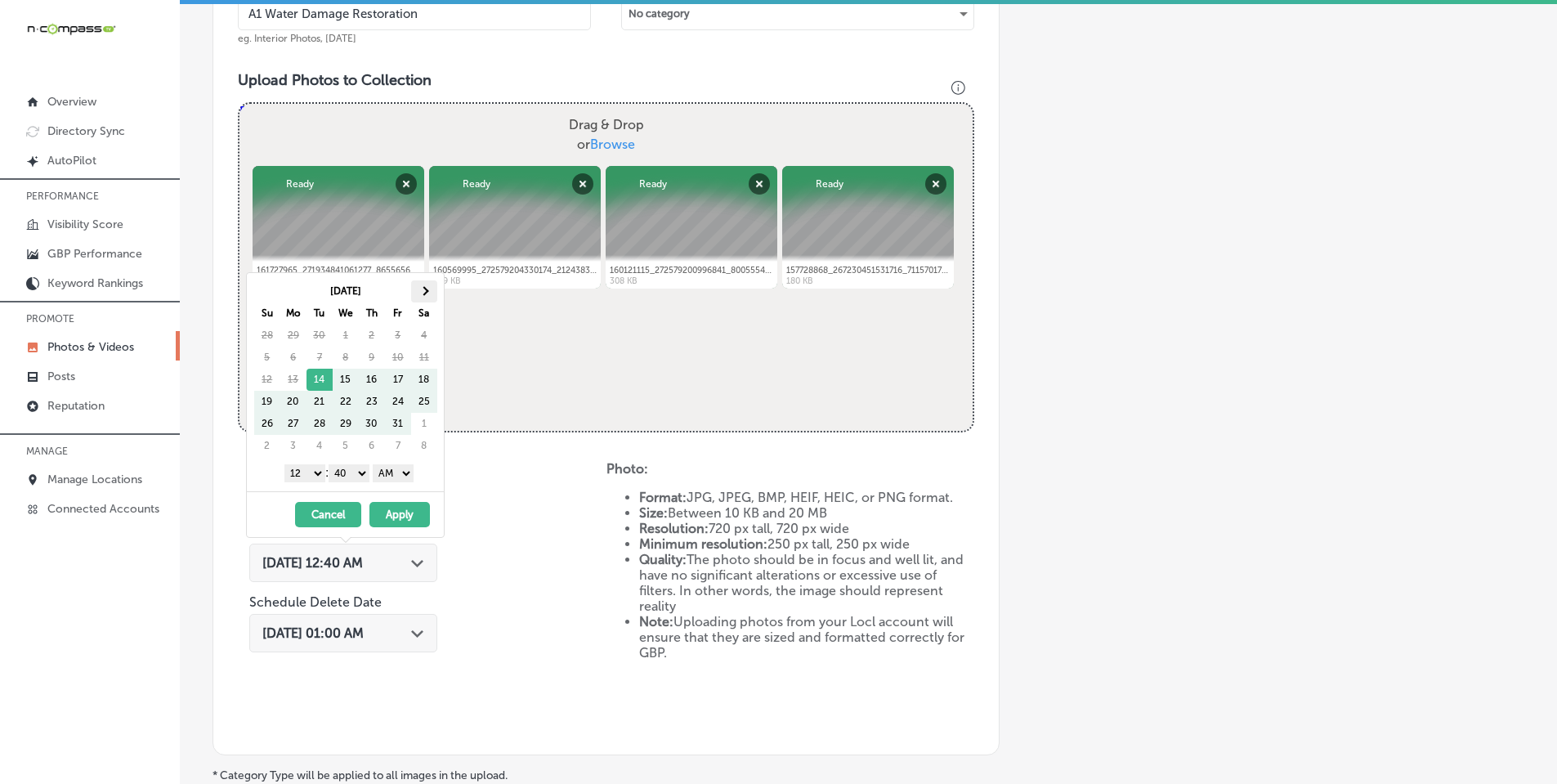
click at [427, 286] on th at bounding box center [424, 291] width 26 height 22
click at [302, 475] on select "1 2 3 4 5 6 7 8 9 10 11 12" at bounding box center [304, 473] width 41 height 18
click at [346, 471] on select "00 10 20 30 40 50" at bounding box center [349, 473] width 41 height 18
click at [383, 476] on select "AM PM" at bounding box center [393, 473] width 41 height 18
click at [393, 513] on button "Apply" at bounding box center [400, 514] width 60 height 25
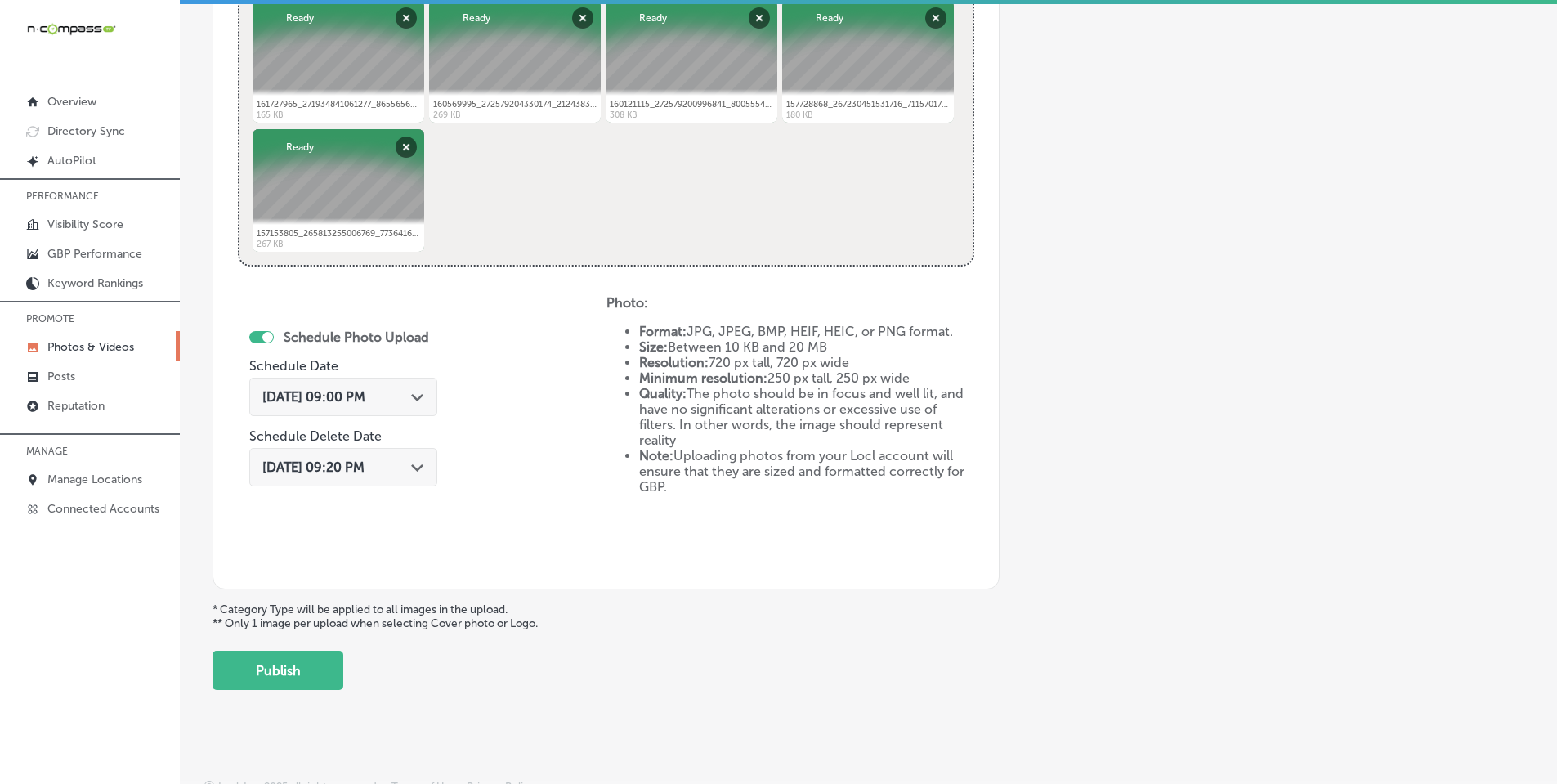
scroll to position [720, 0]
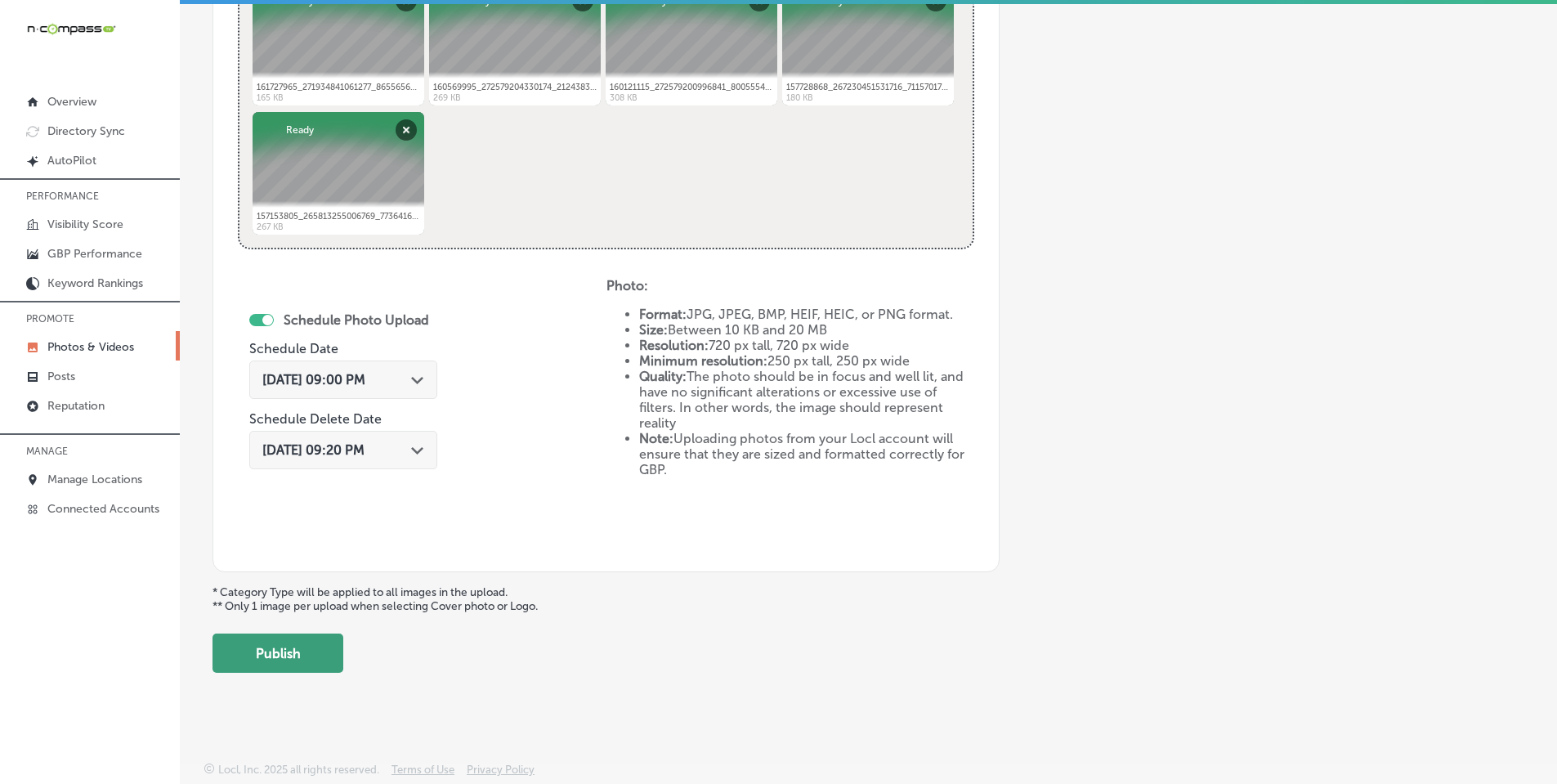
click at [285, 657] on button "Publish" at bounding box center [278, 653] width 131 height 39
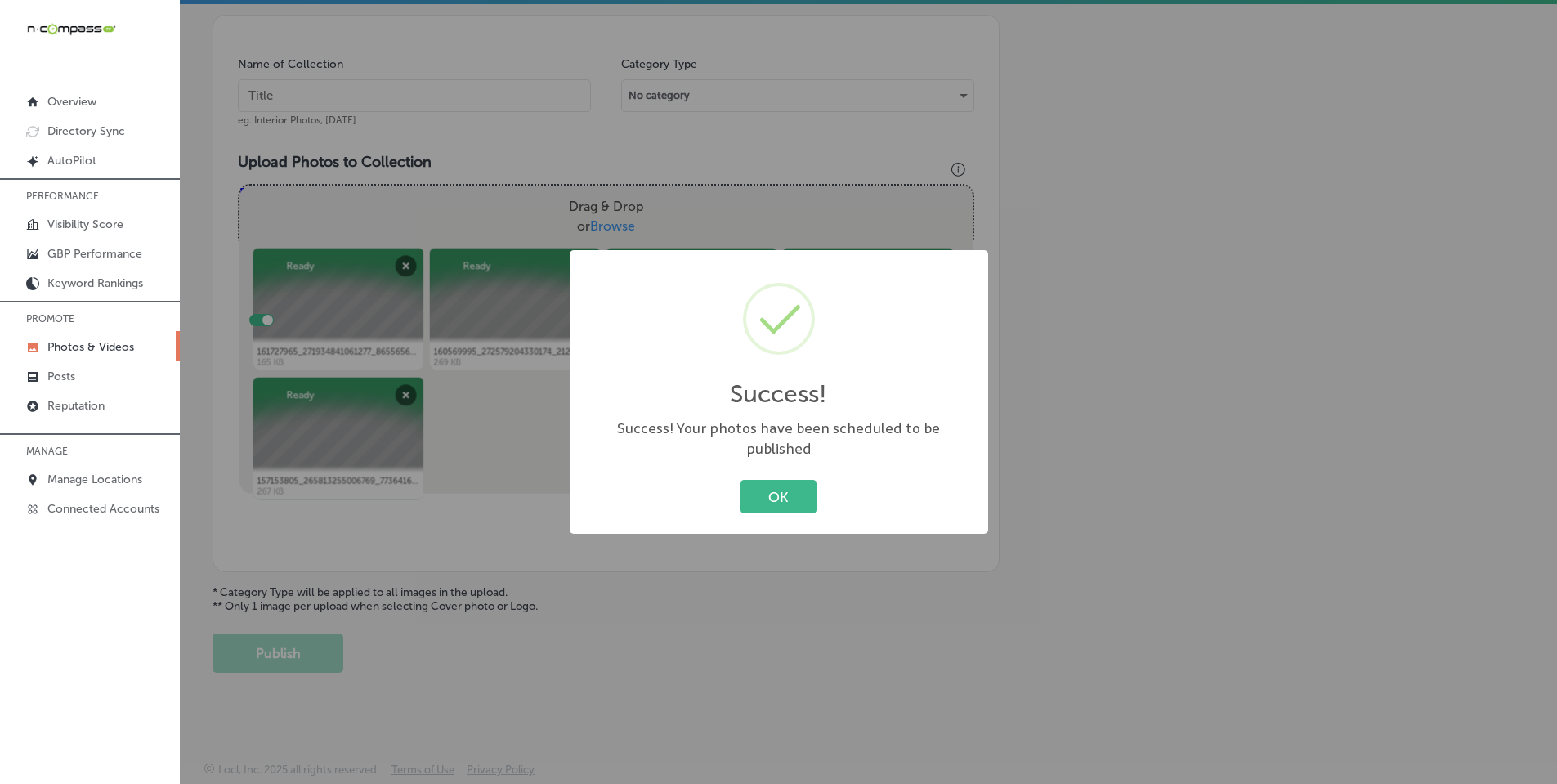
scroll to position [455, 0]
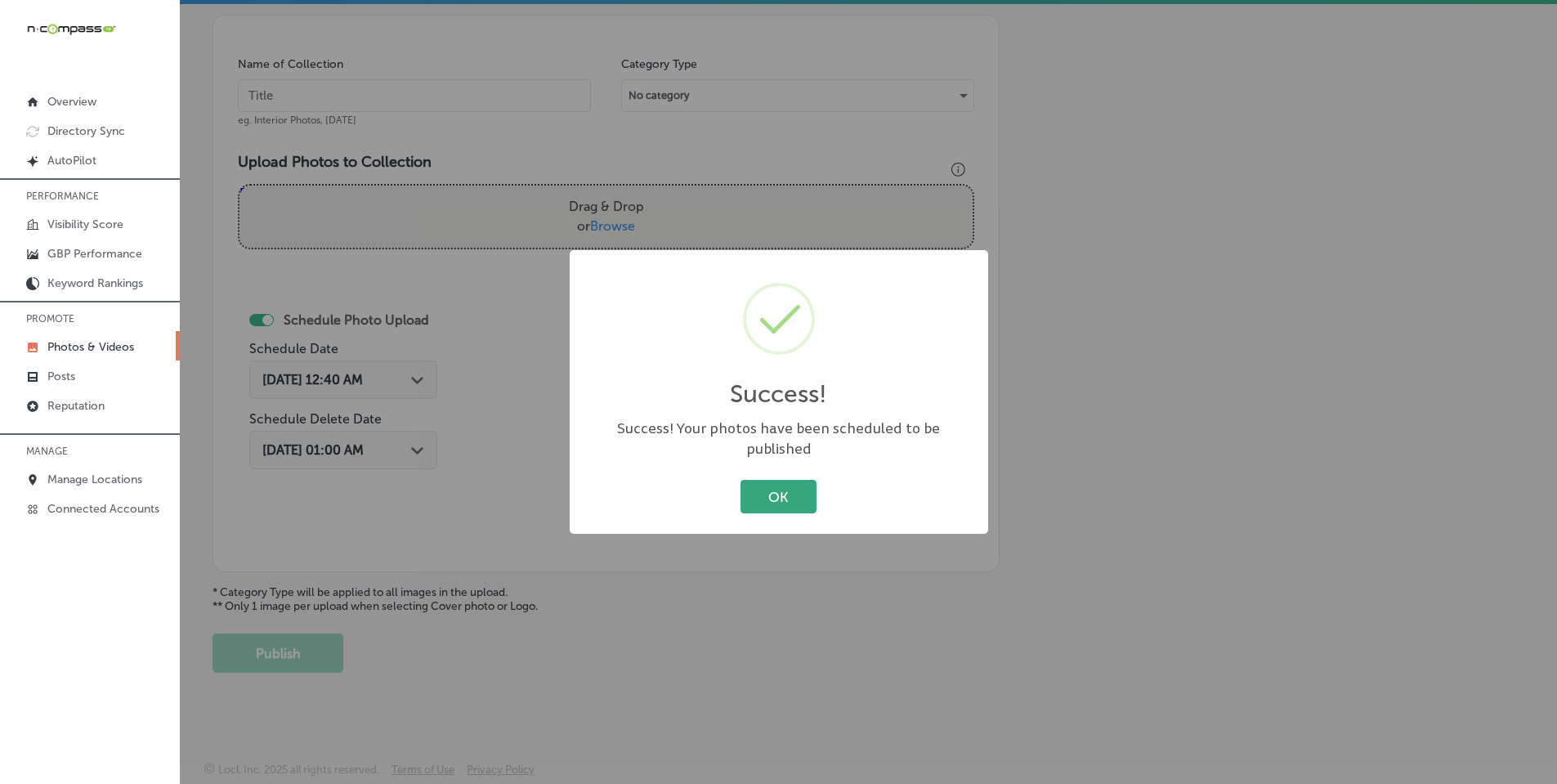
click at [787, 483] on button "OK" at bounding box center [778, 496] width 76 height 33
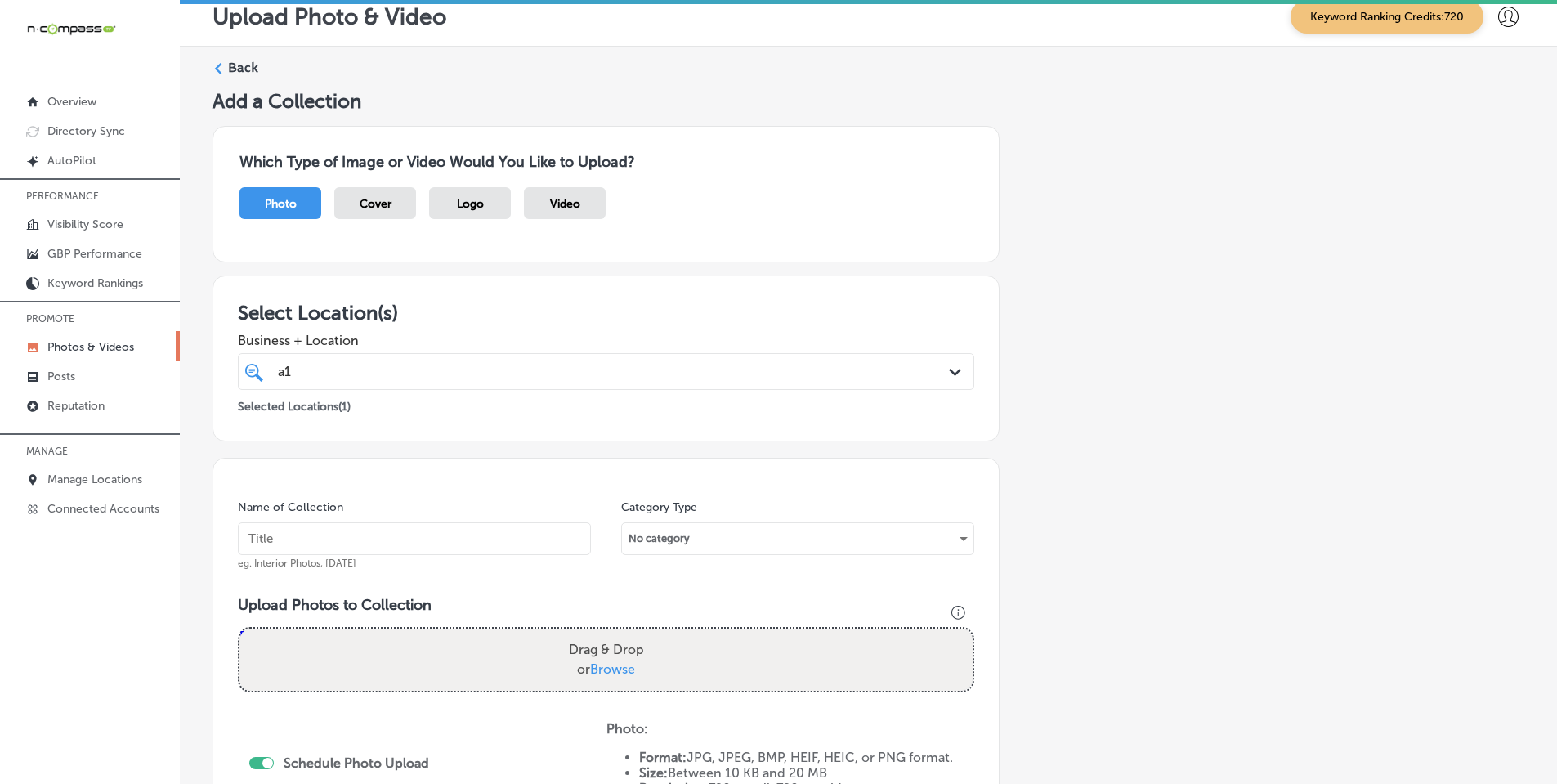
scroll to position [0, 0]
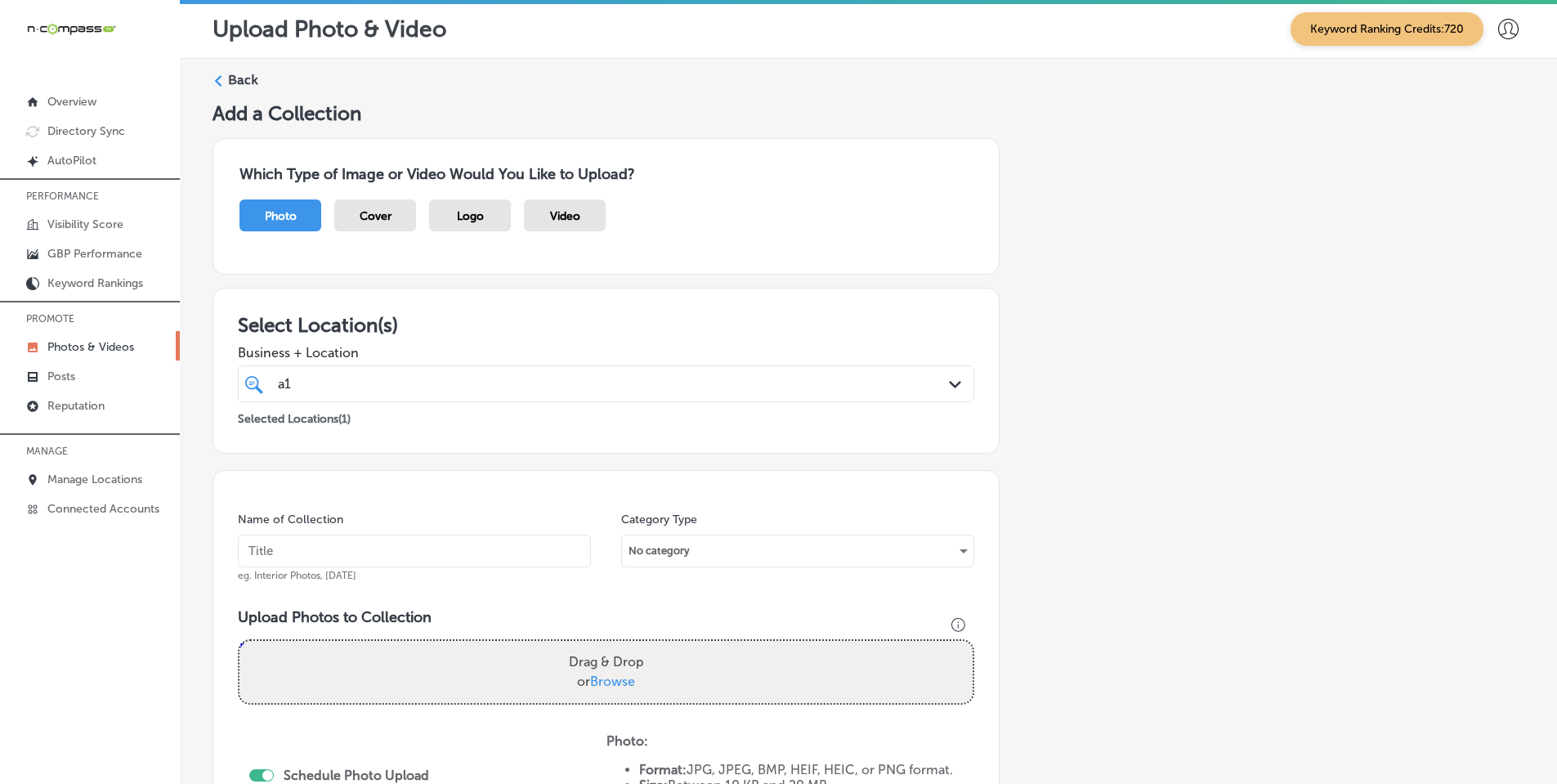
click at [606, 682] on span "Browse" at bounding box center [612, 681] width 45 height 16
click at [606, 646] on input "Drag & Drop or Browse" at bounding box center [606, 643] width 733 height 5
type input "C:\fakepath\166876851_279761556945272_4031277114594816752_n.jpg"
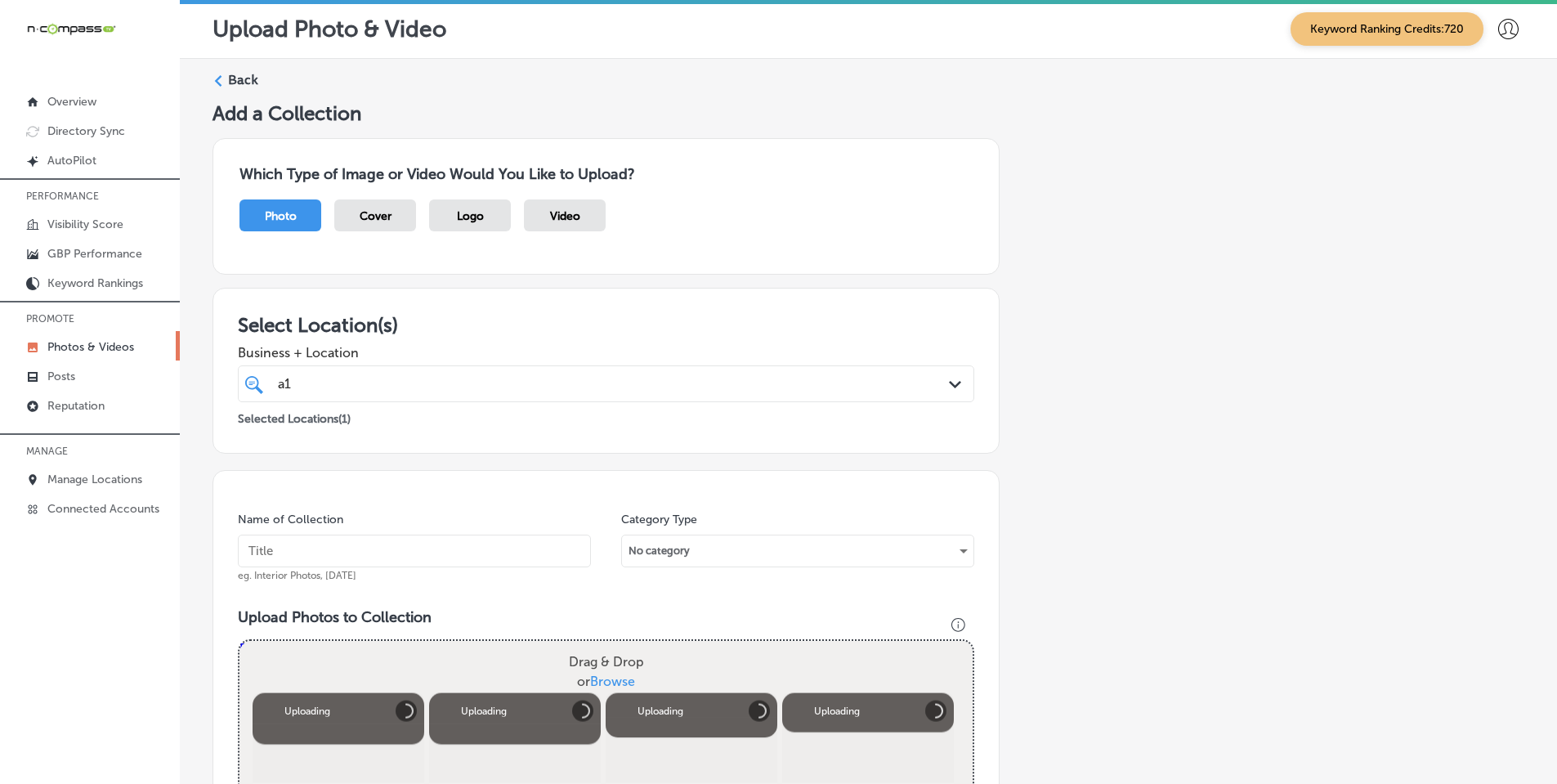
click at [516, 552] on input "text" at bounding box center [414, 550] width 353 height 32
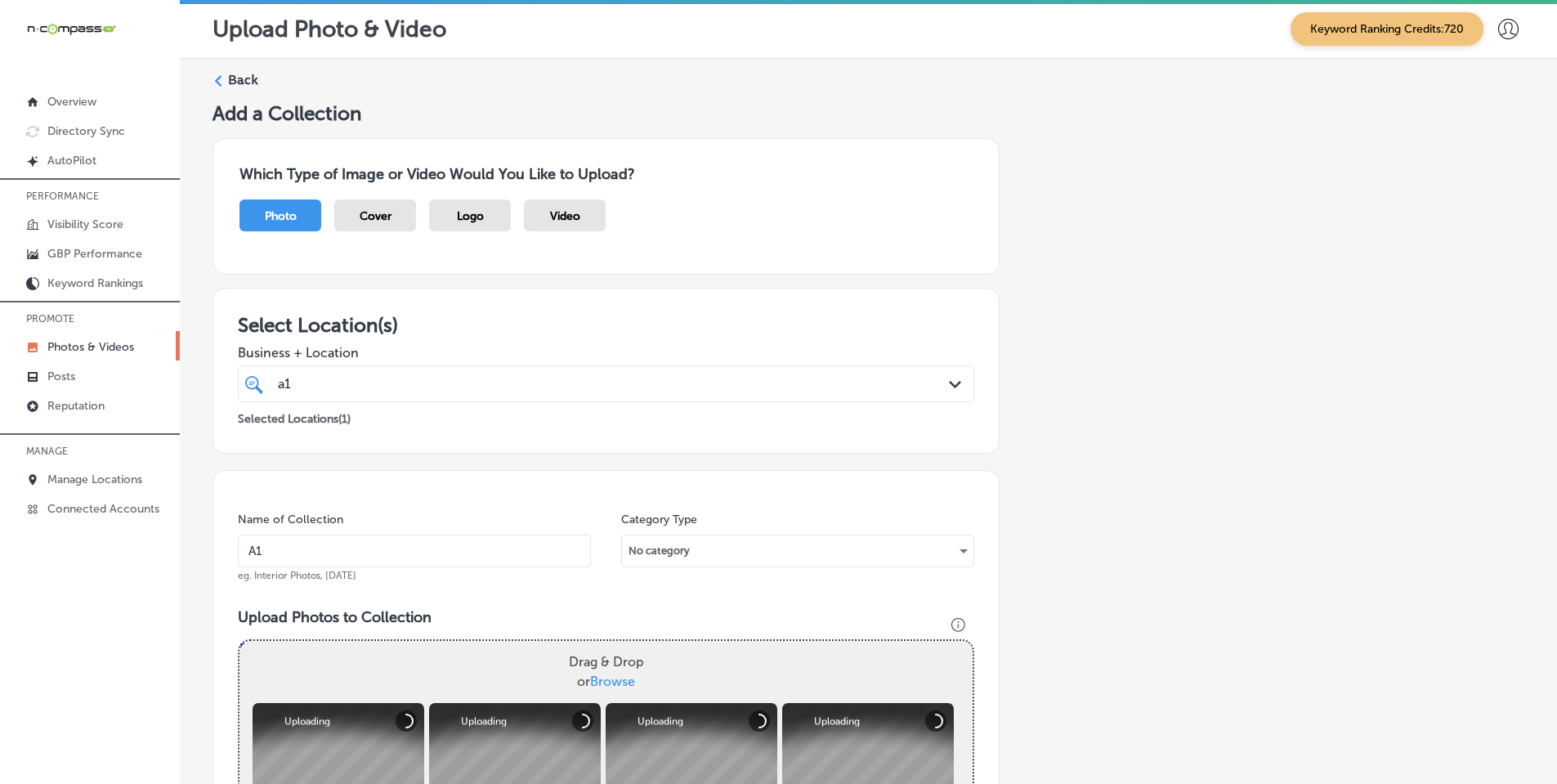
type input "A1 Water Damage Restoration"
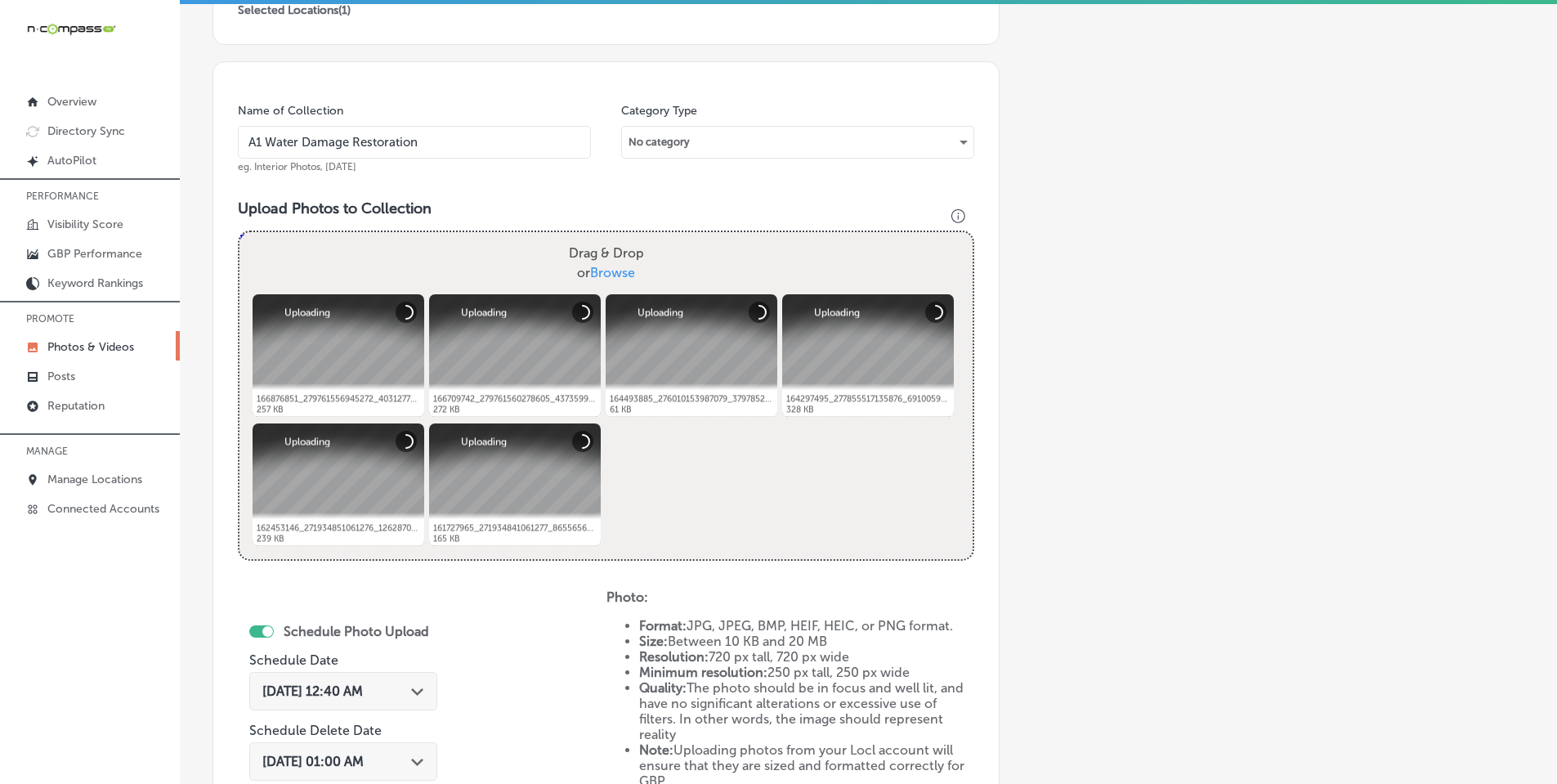
scroll to position [572, 0]
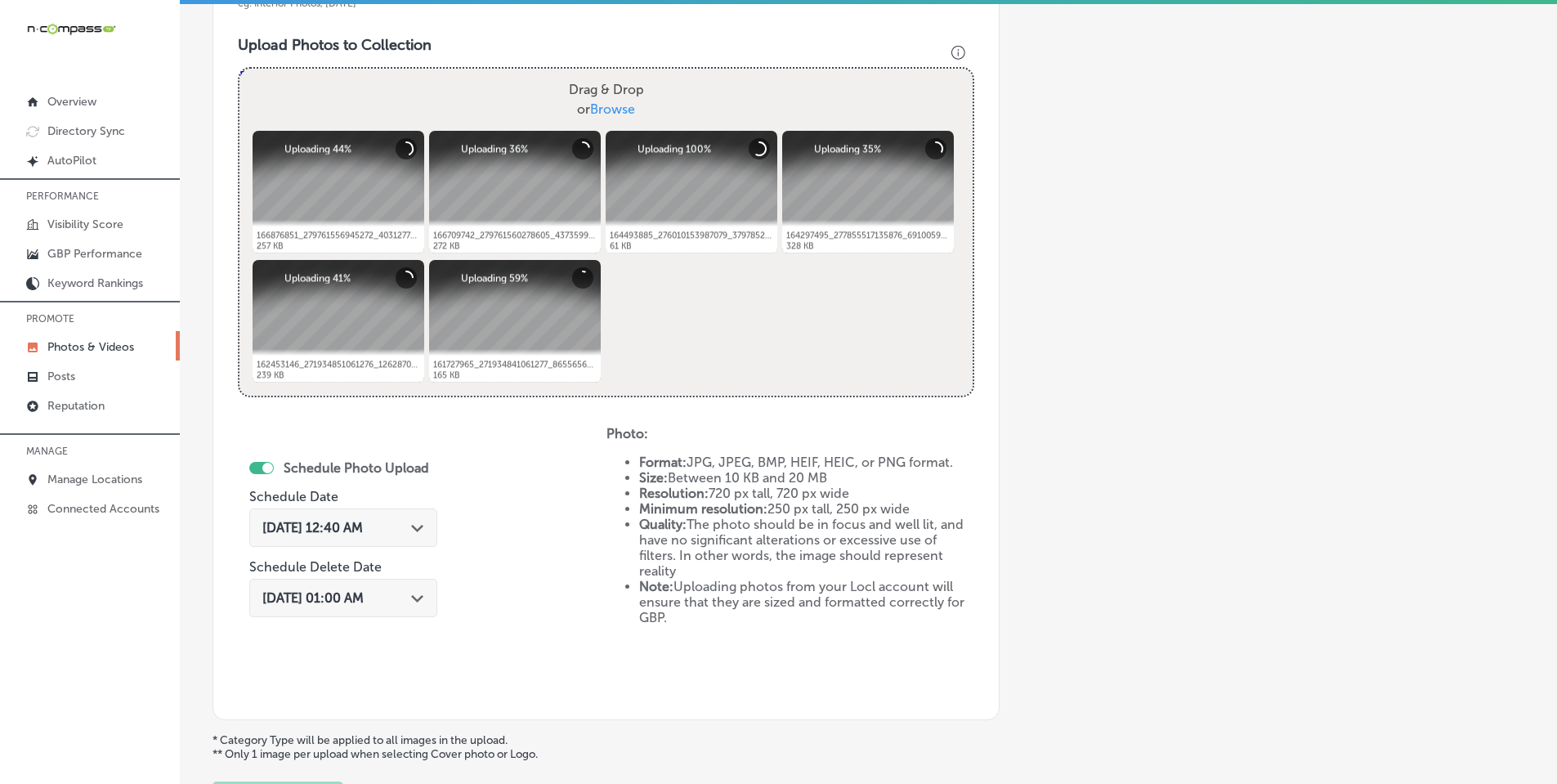
click at [414, 524] on div "[DATE] 12:40 AM Path Created with Sketch." at bounding box center [343, 528] width 162 height 16
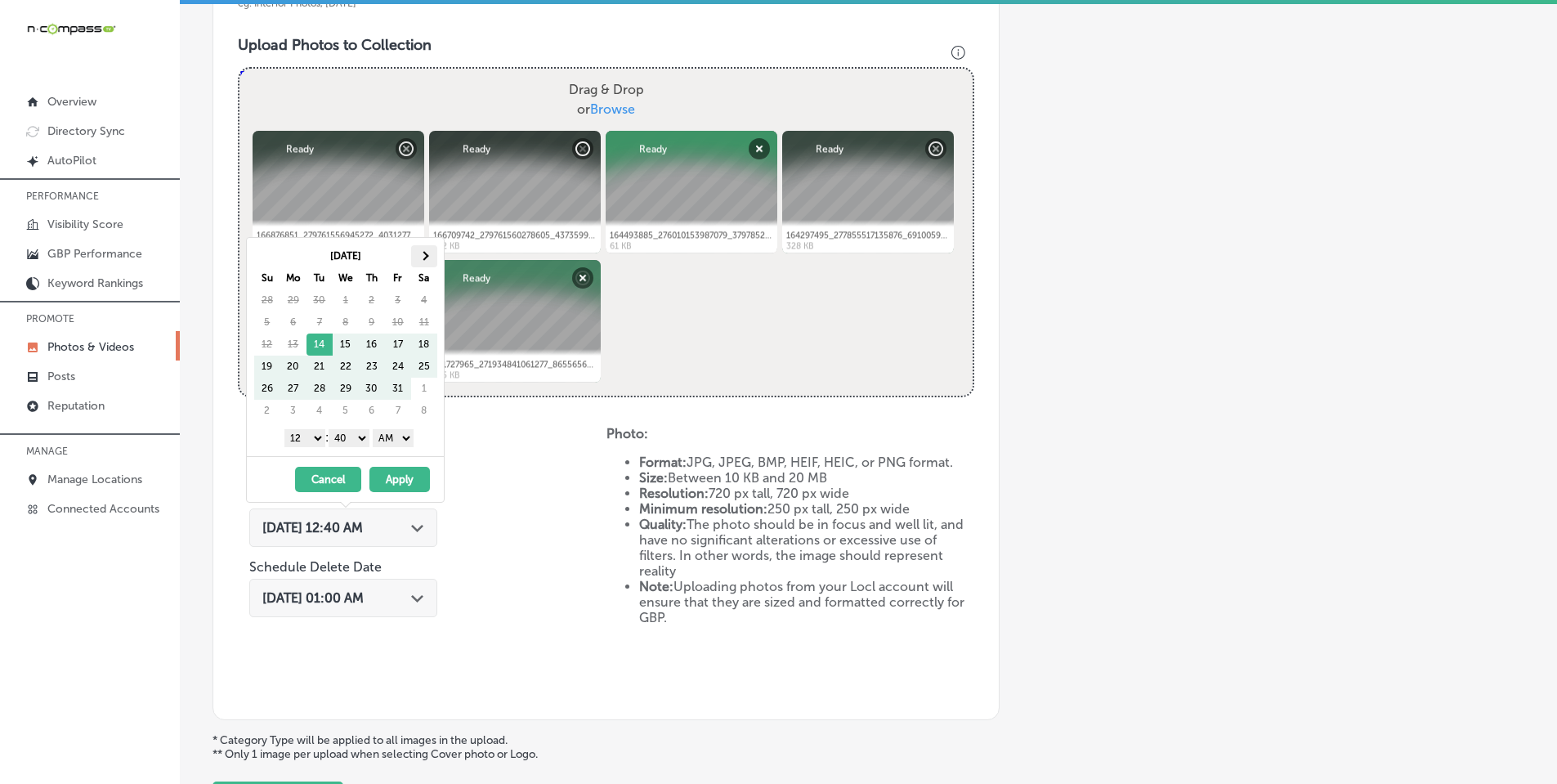
click at [430, 252] on th at bounding box center [424, 255] width 26 height 22
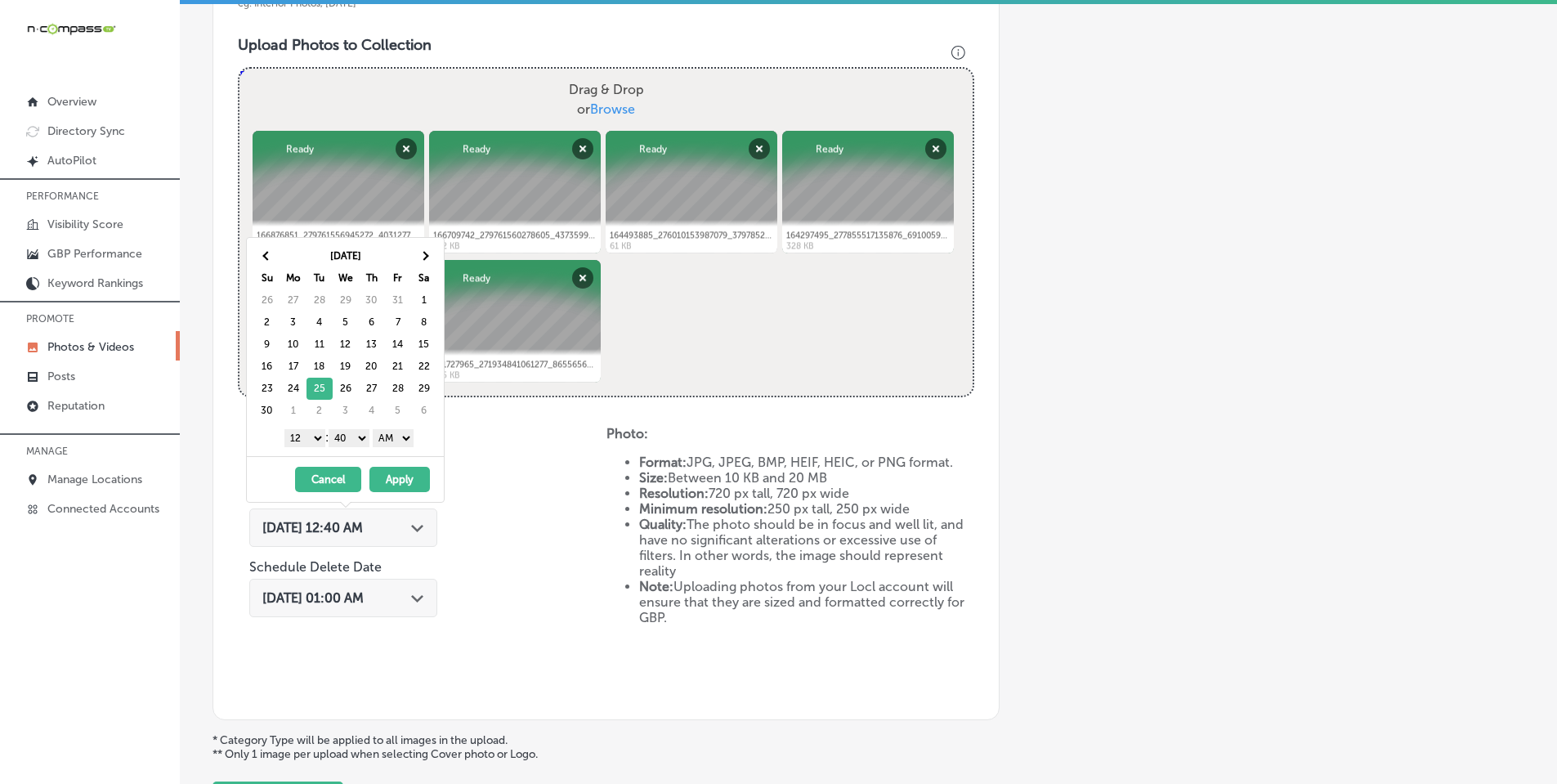
click at [308, 434] on select "1 2 3 4 5 6 7 8 9 10 11 12" at bounding box center [304, 438] width 41 height 18
click at [358, 430] on select "00 10 20 30 40 50" at bounding box center [349, 438] width 41 height 18
click at [389, 434] on select "AM PM" at bounding box center [393, 438] width 41 height 18
click at [393, 474] on button "Apply" at bounding box center [400, 479] width 60 height 25
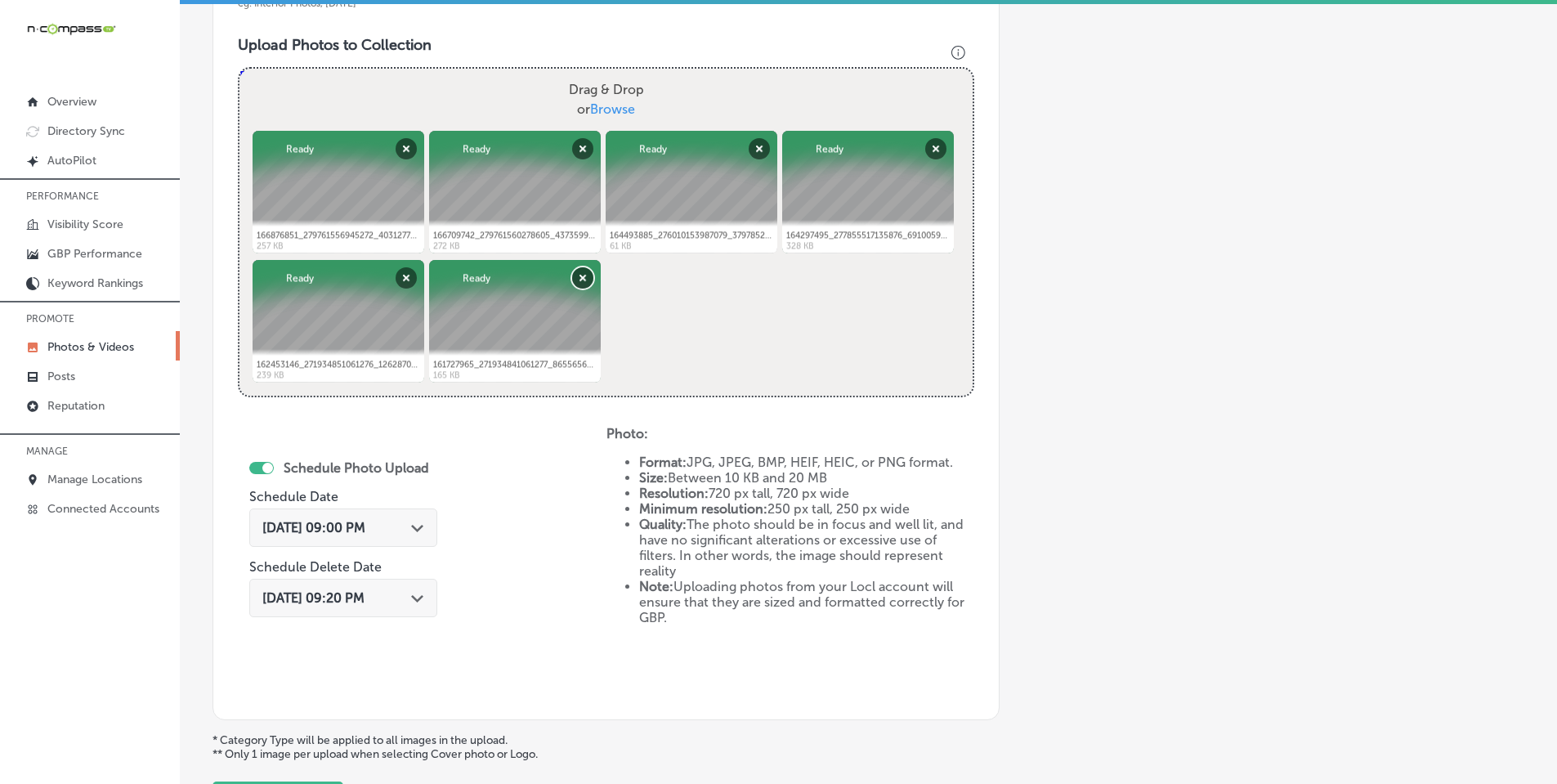
click at [586, 276] on button "Remove" at bounding box center [582, 278] width 21 height 21
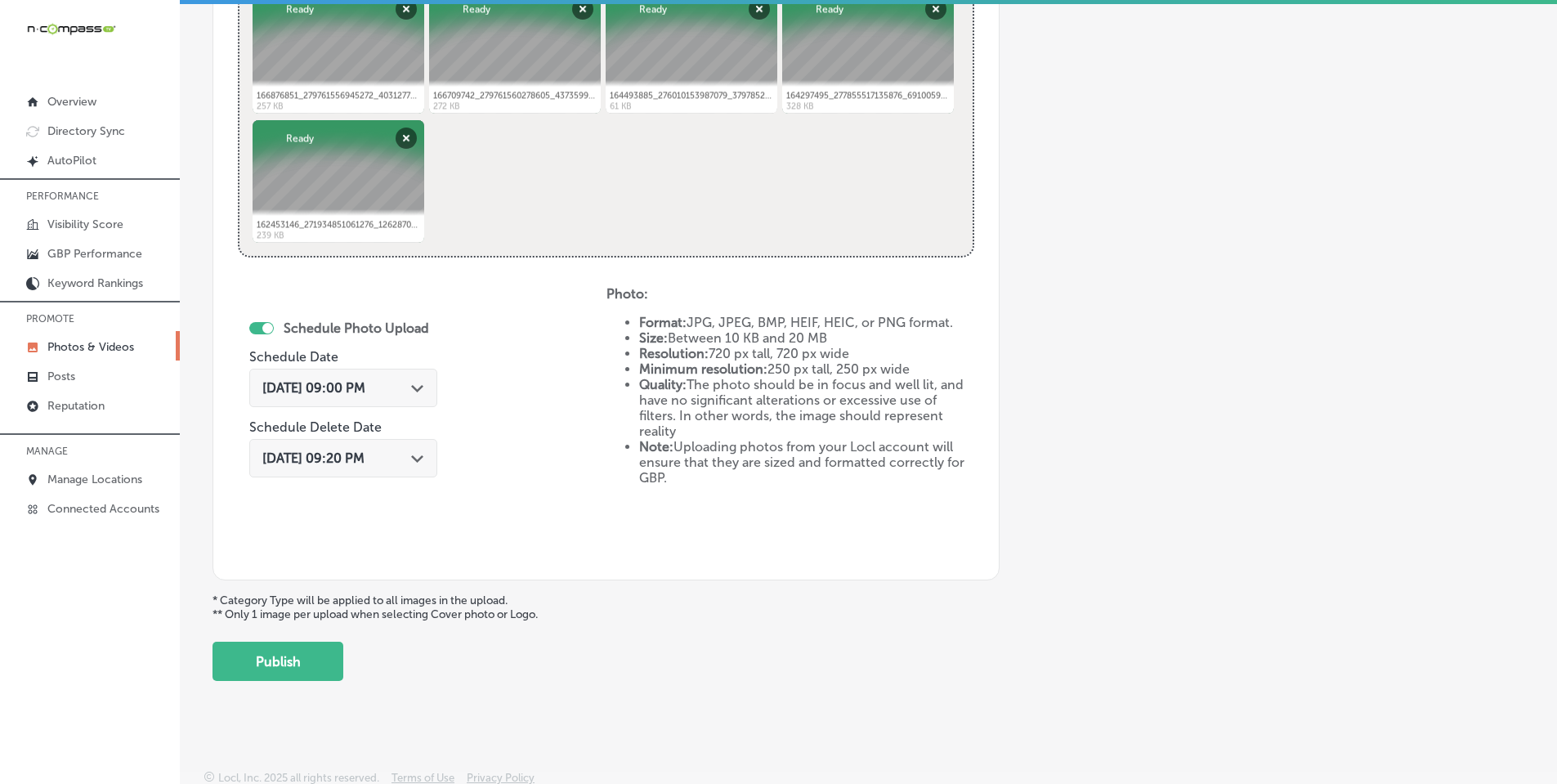
scroll to position [720, 0]
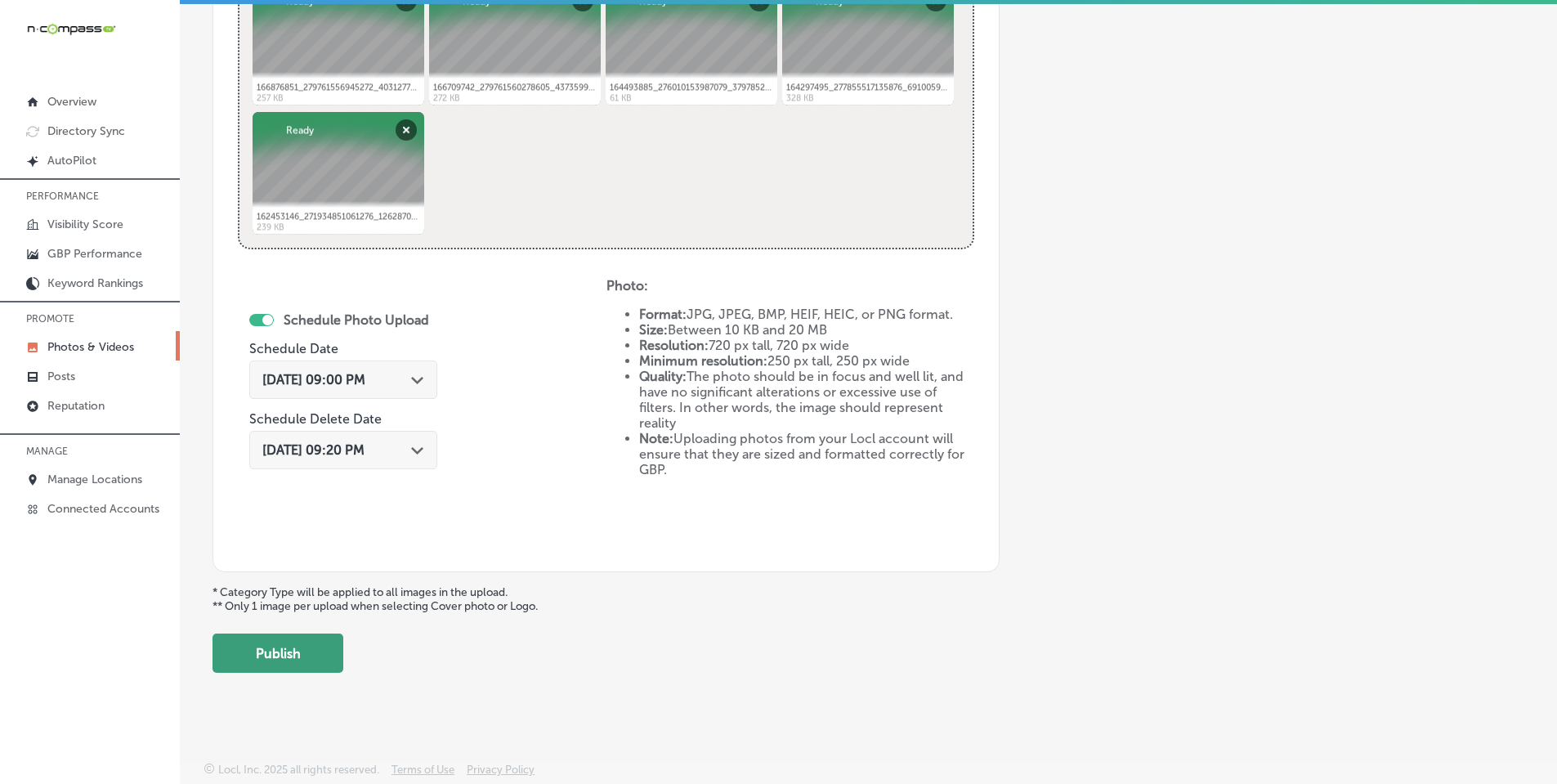
click at [322, 648] on button "Publish" at bounding box center [278, 653] width 131 height 39
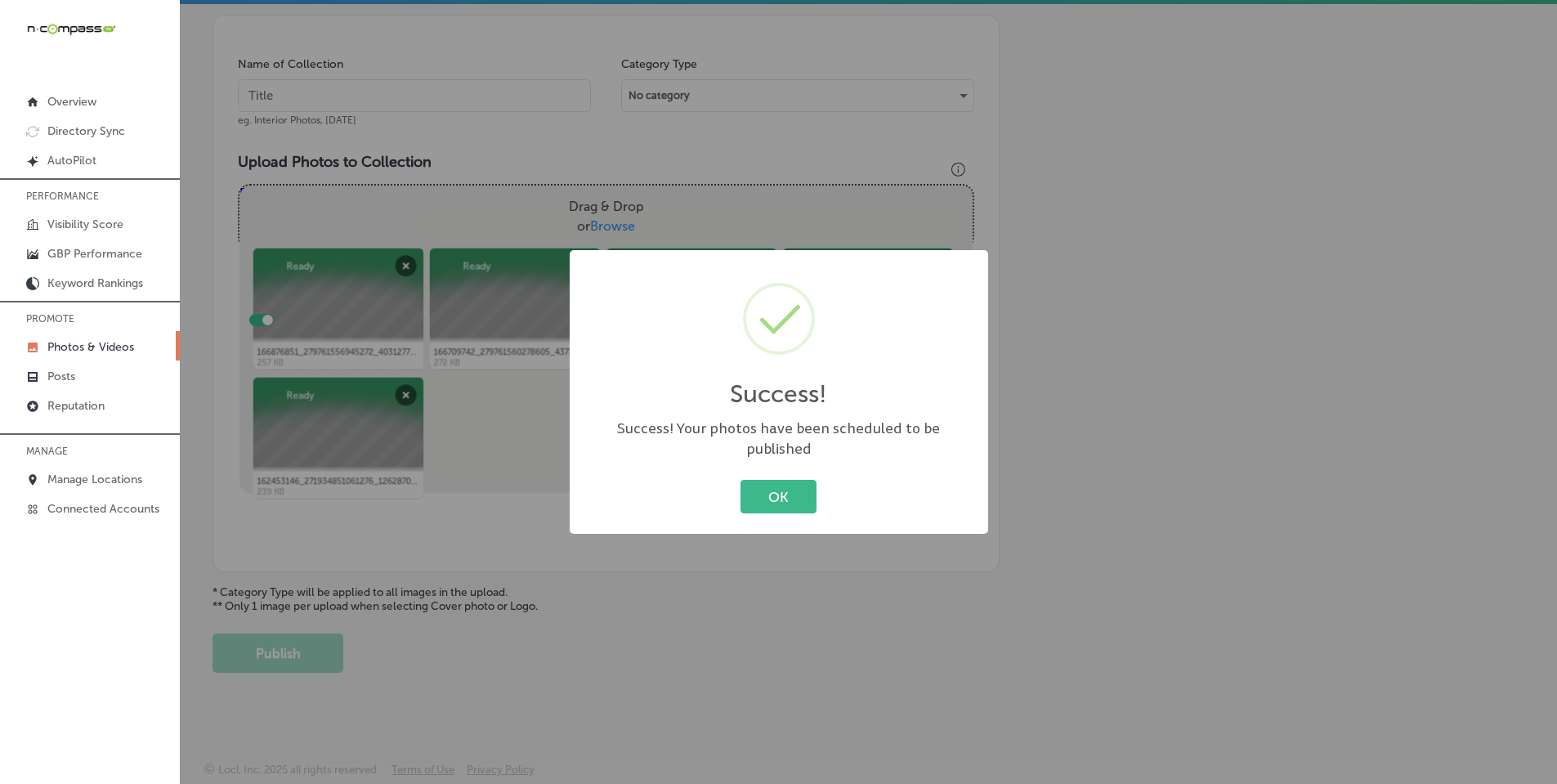
scroll to position [455, 0]
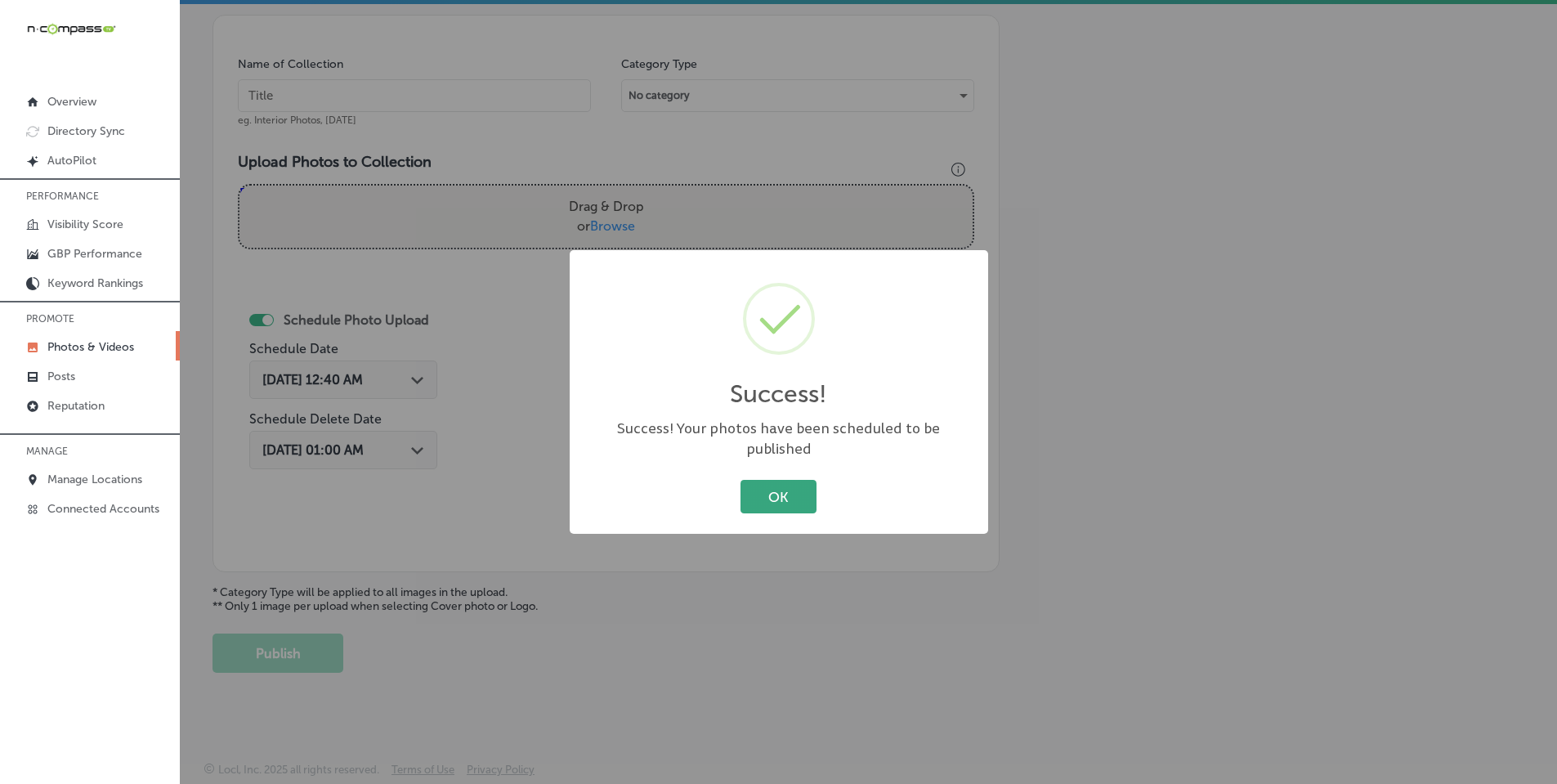
click at [771, 483] on button "OK" at bounding box center [778, 496] width 76 height 33
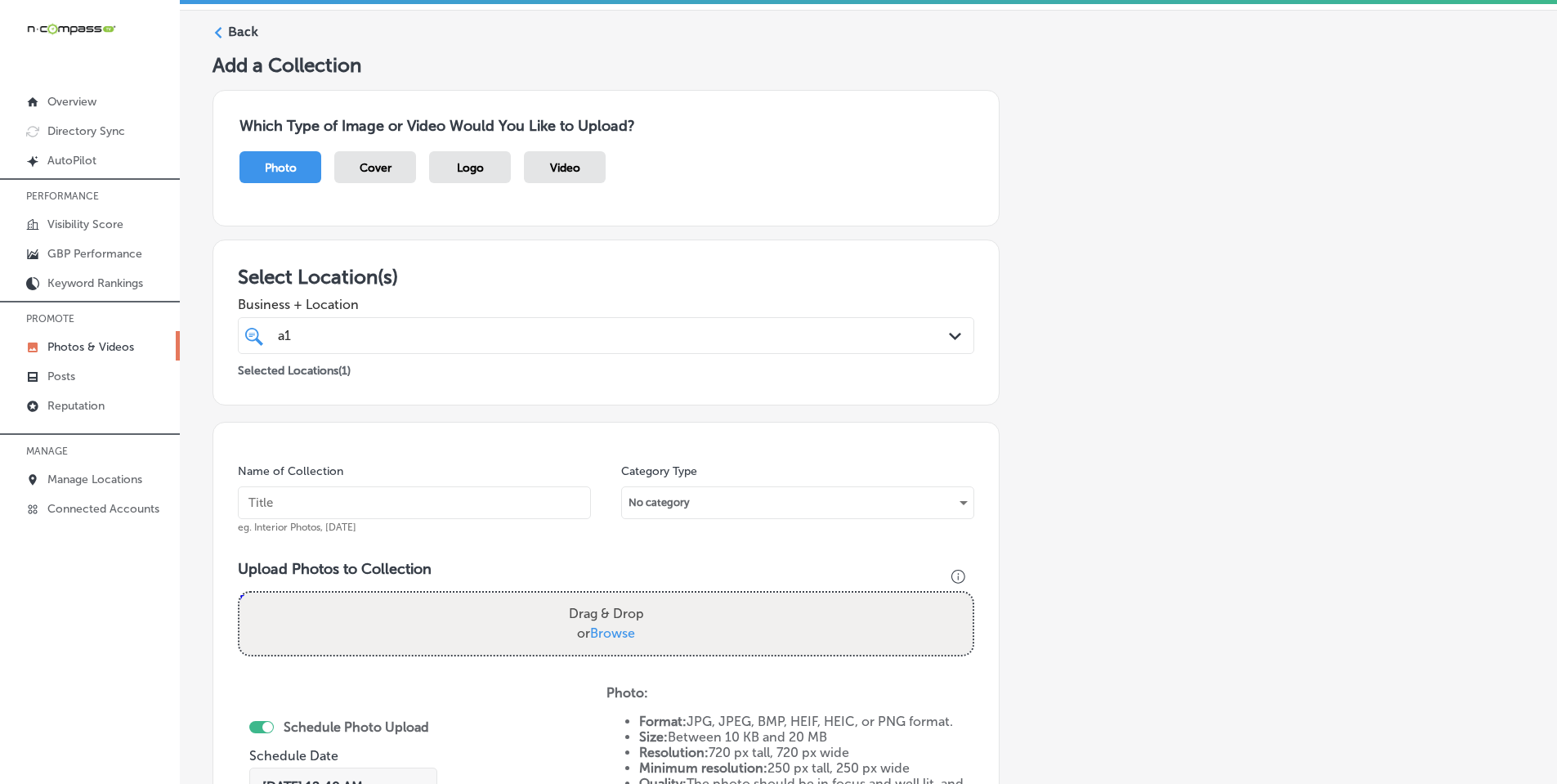
scroll to position [46, 0]
click at [97, 342] on p "Photos & Videos" at bounding box center [90, 347] width 87 height 14
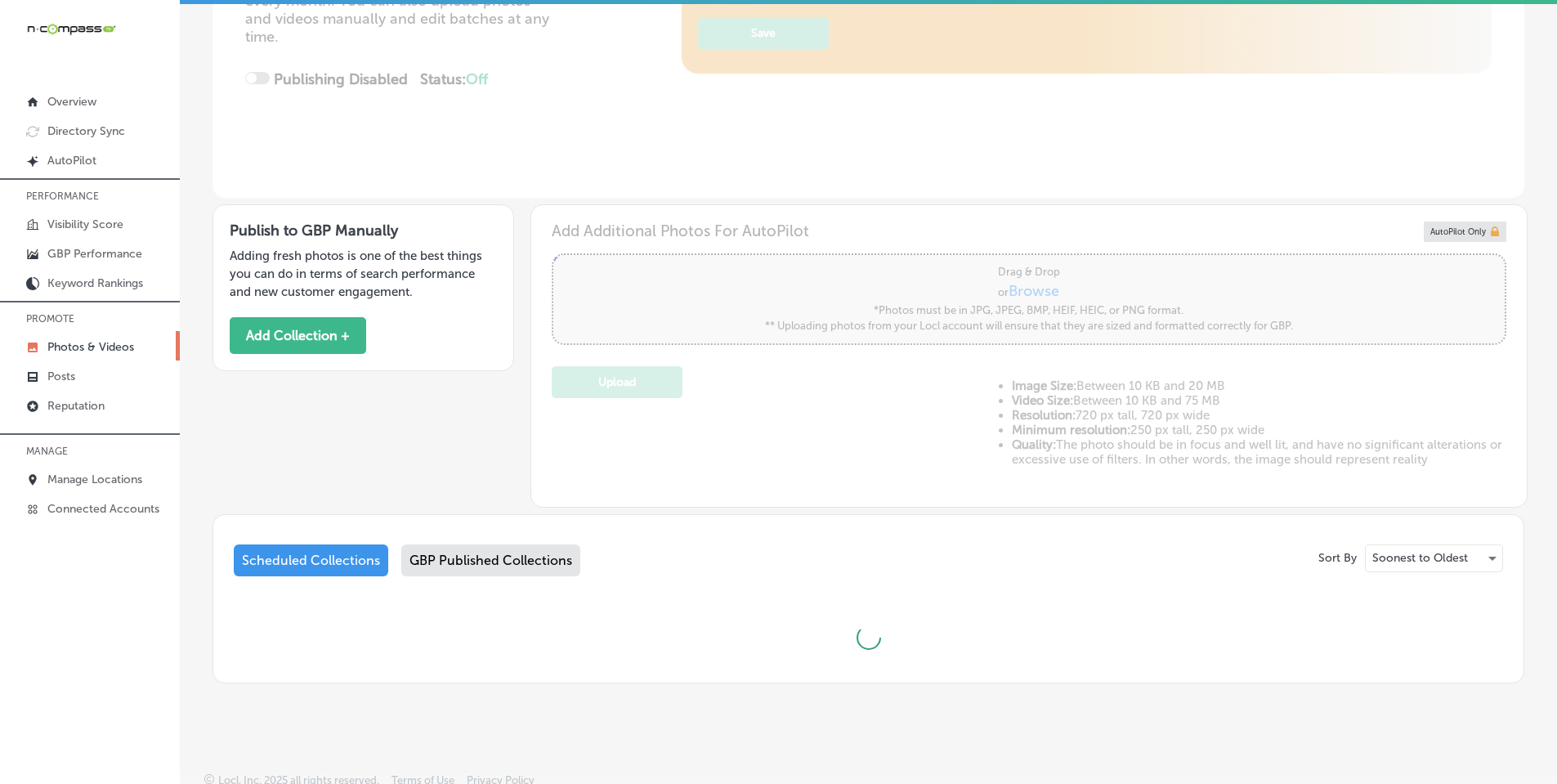
scroll to position [332, 0]
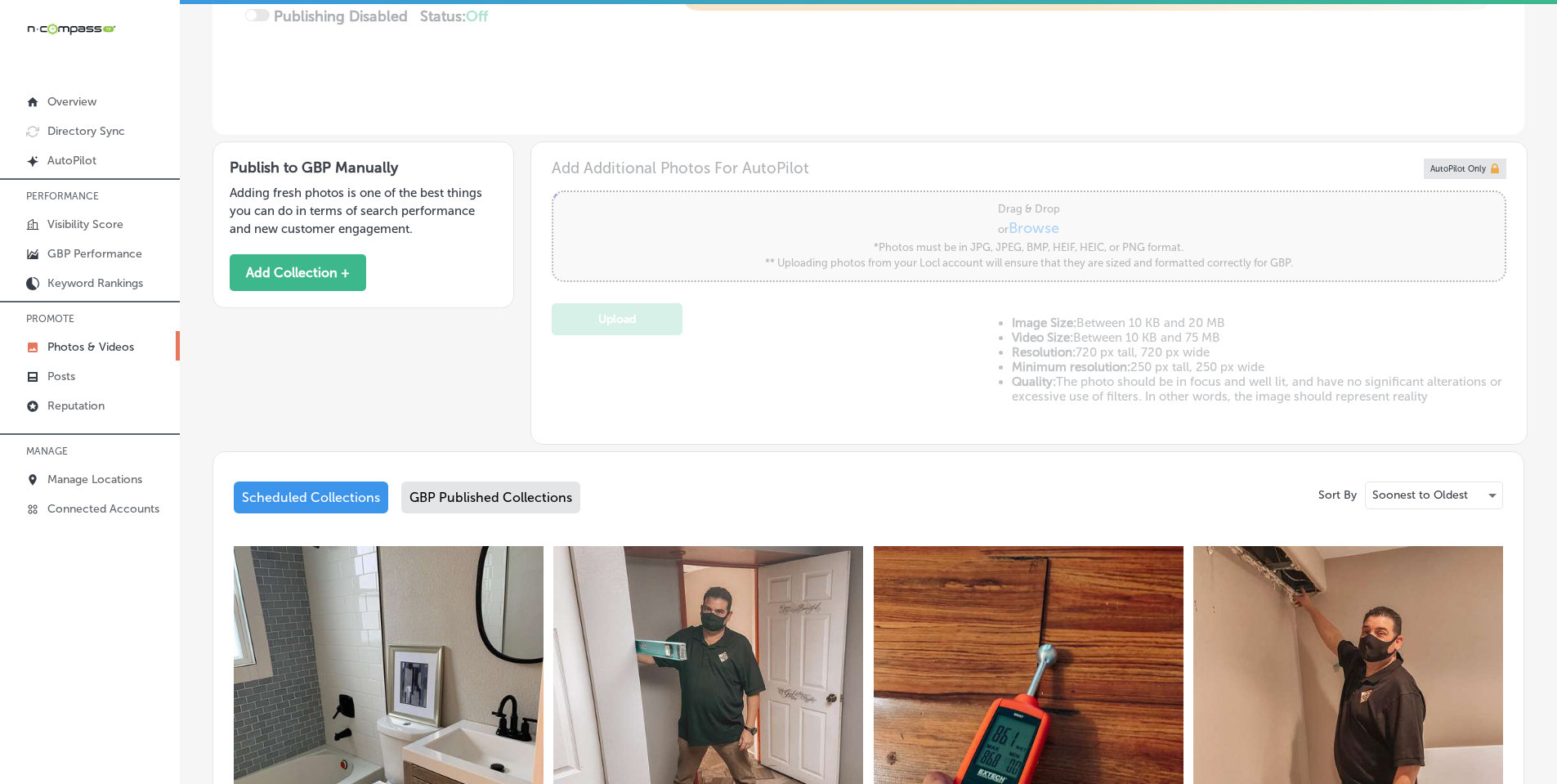
type input "5"
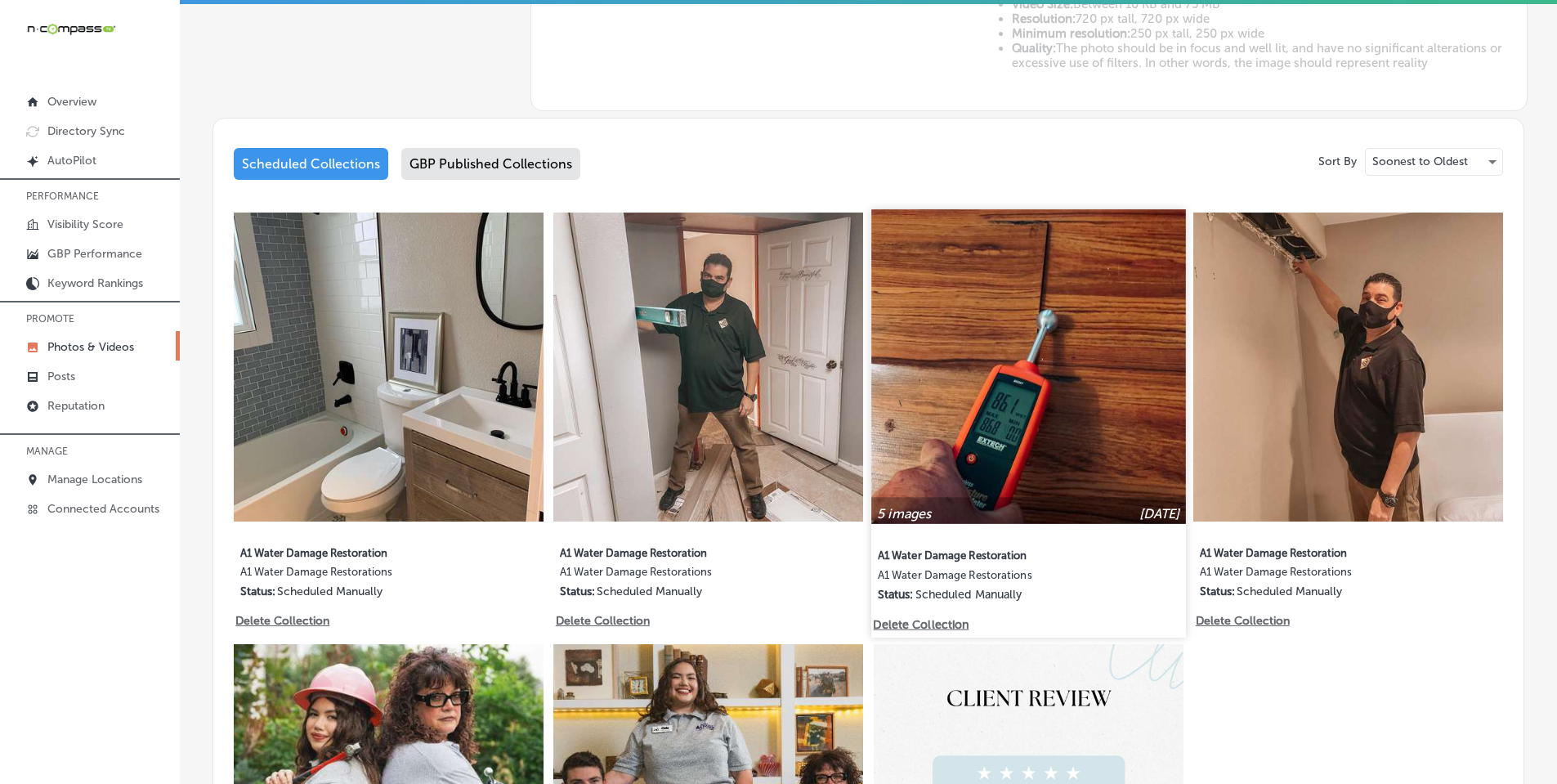
scroll to position [740, 0]
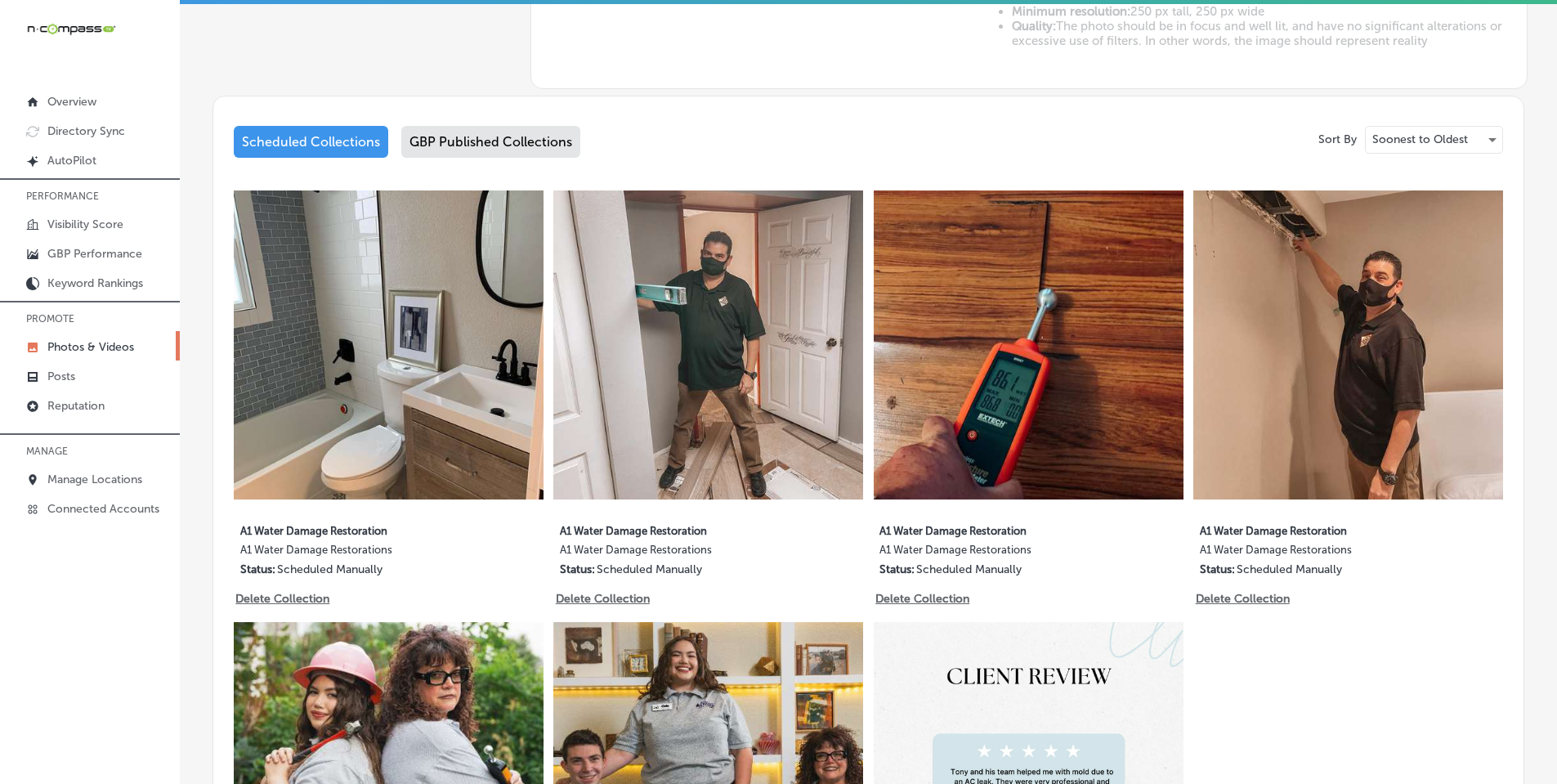
click at [74, 343] on p "Photos & Videos" at bounding box center [90, 347] width 87 height 14
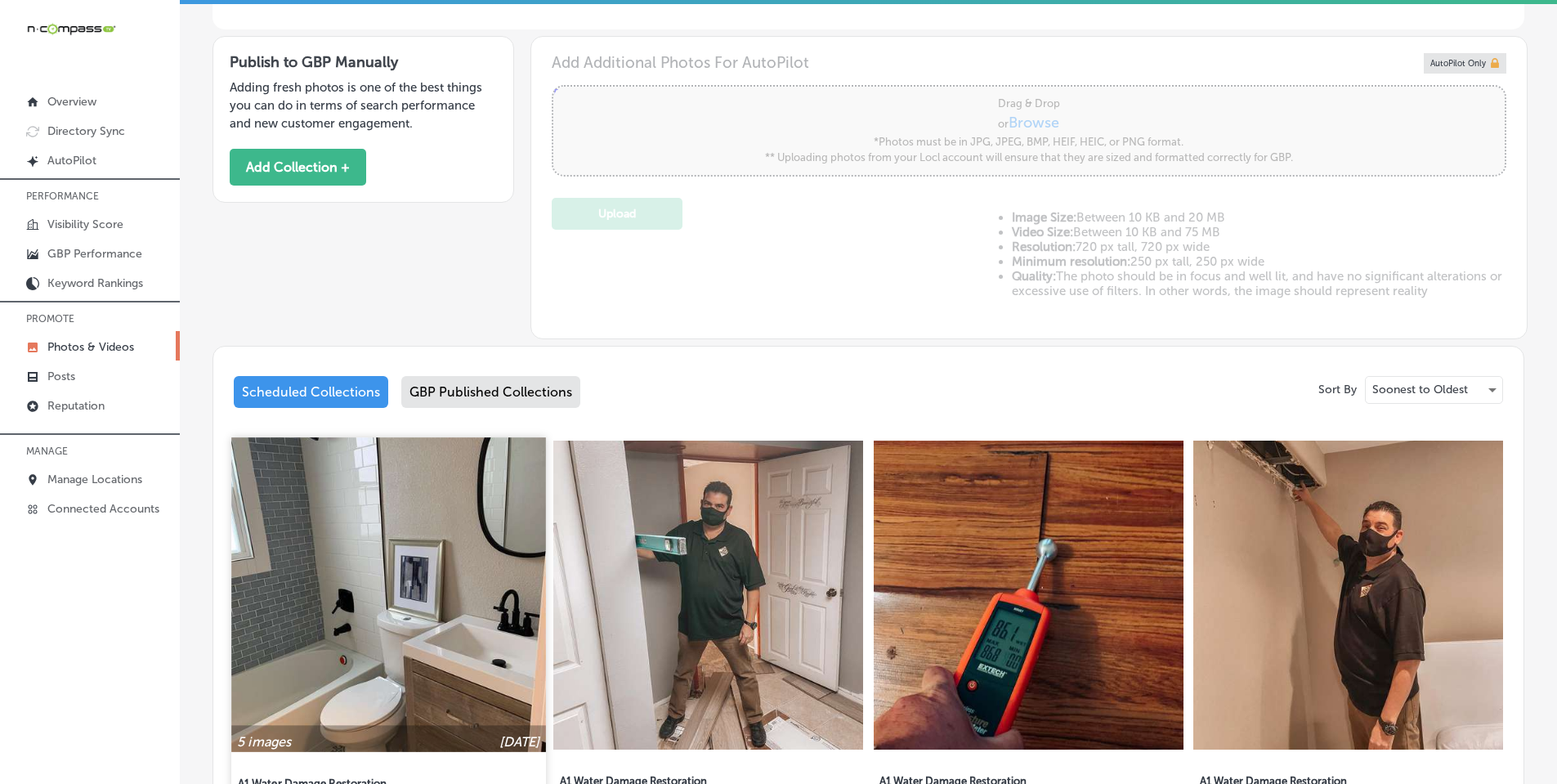
scroll to position [0, 0]
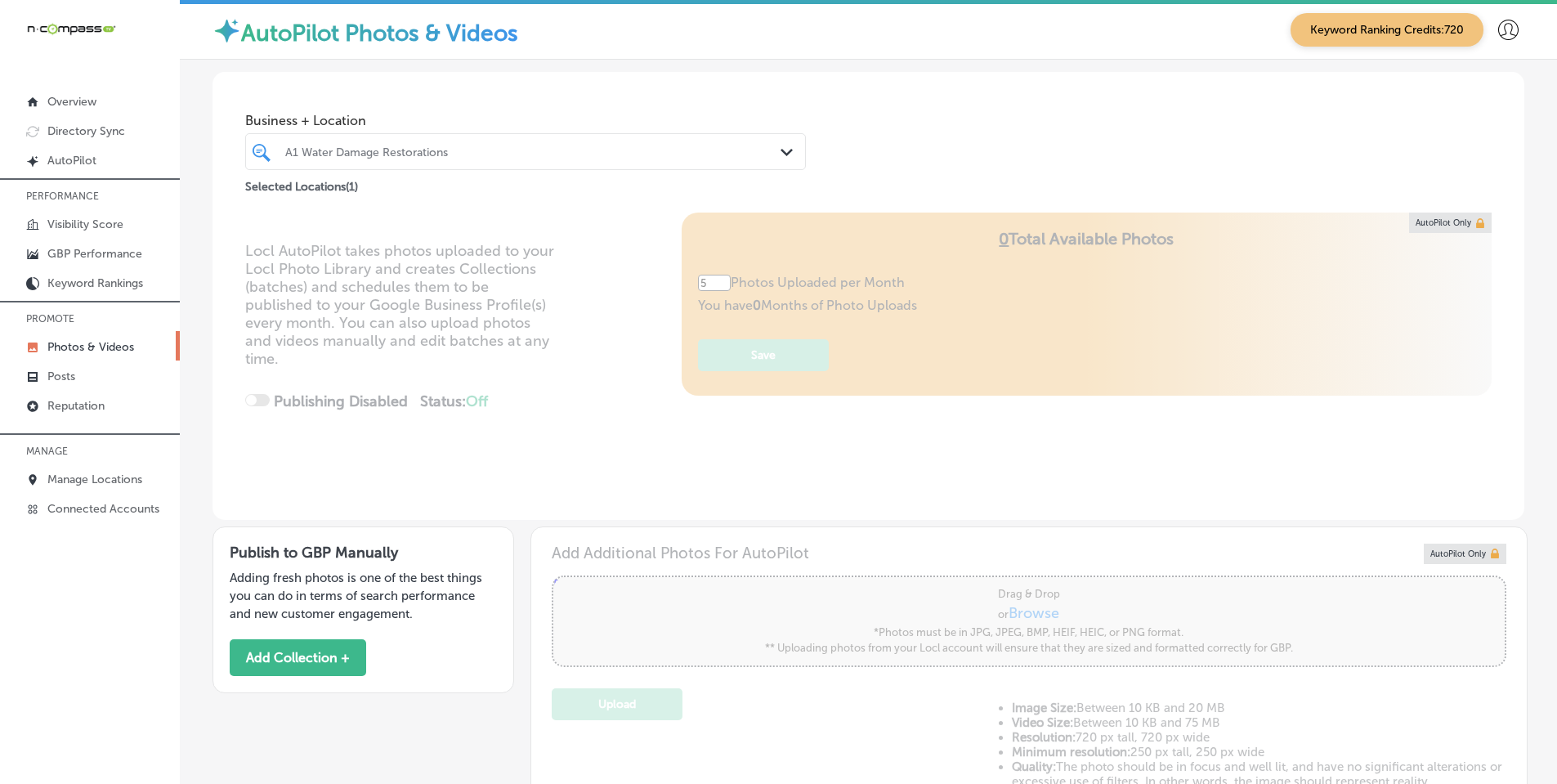
click at [784, 148] on div "Path Created with Sketch." at bounding box center [789, 153] width 18 height 18
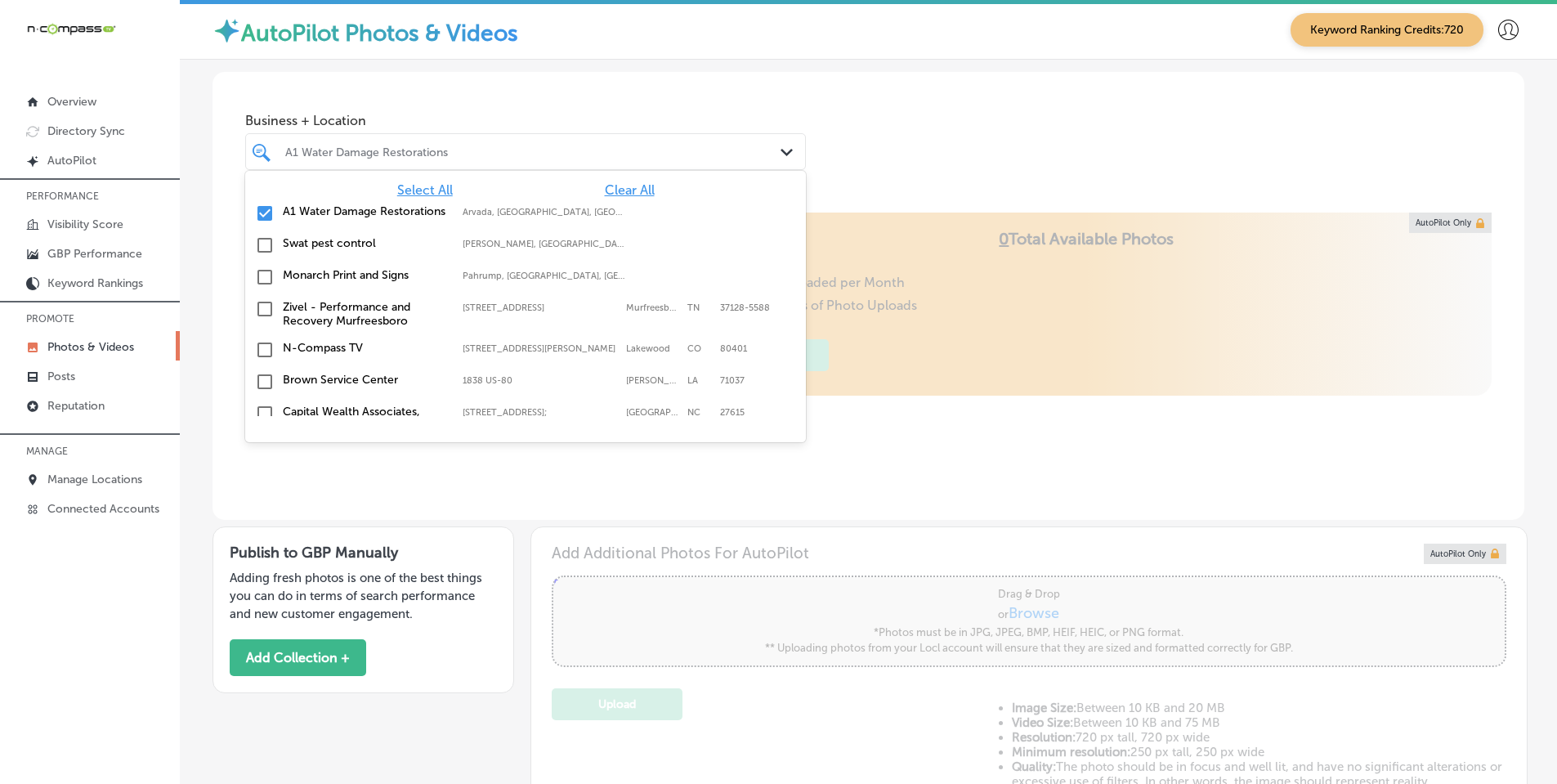
click at [629, 191] on span "Clear All" at bounding box center [629, 190] width 50 height 16
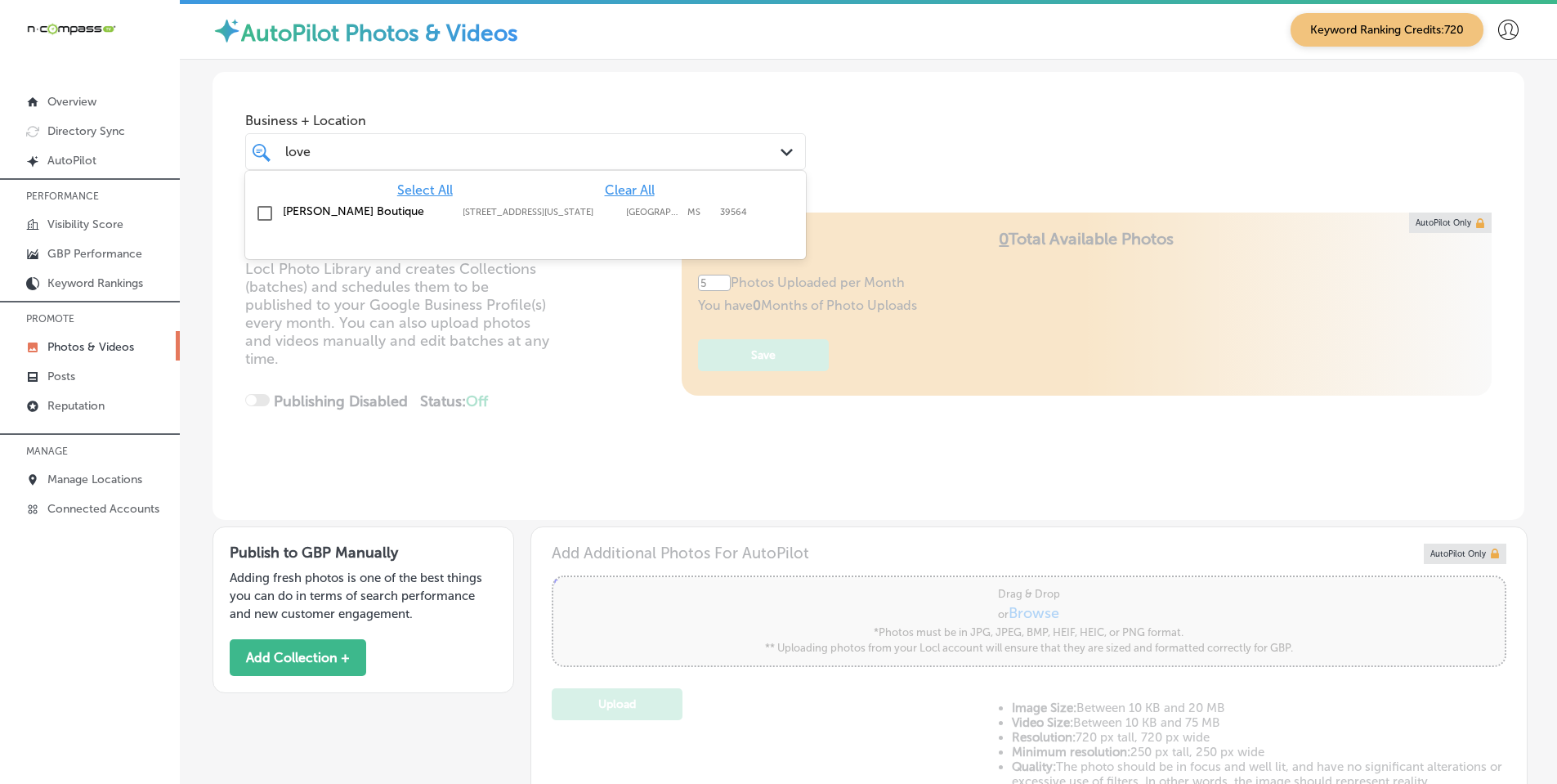
click at [371, 207] on label "[PERSON_NAME] Boutique" at bounding box center [364, 212] width 163 height 14
type input "love"
click at [863, 169] on div "Business + Location option [STREET_ADDRESS][US_STATE] option [STREET_ADDRESS][U…" at bounding box center [868, 134] width 1311 height 124
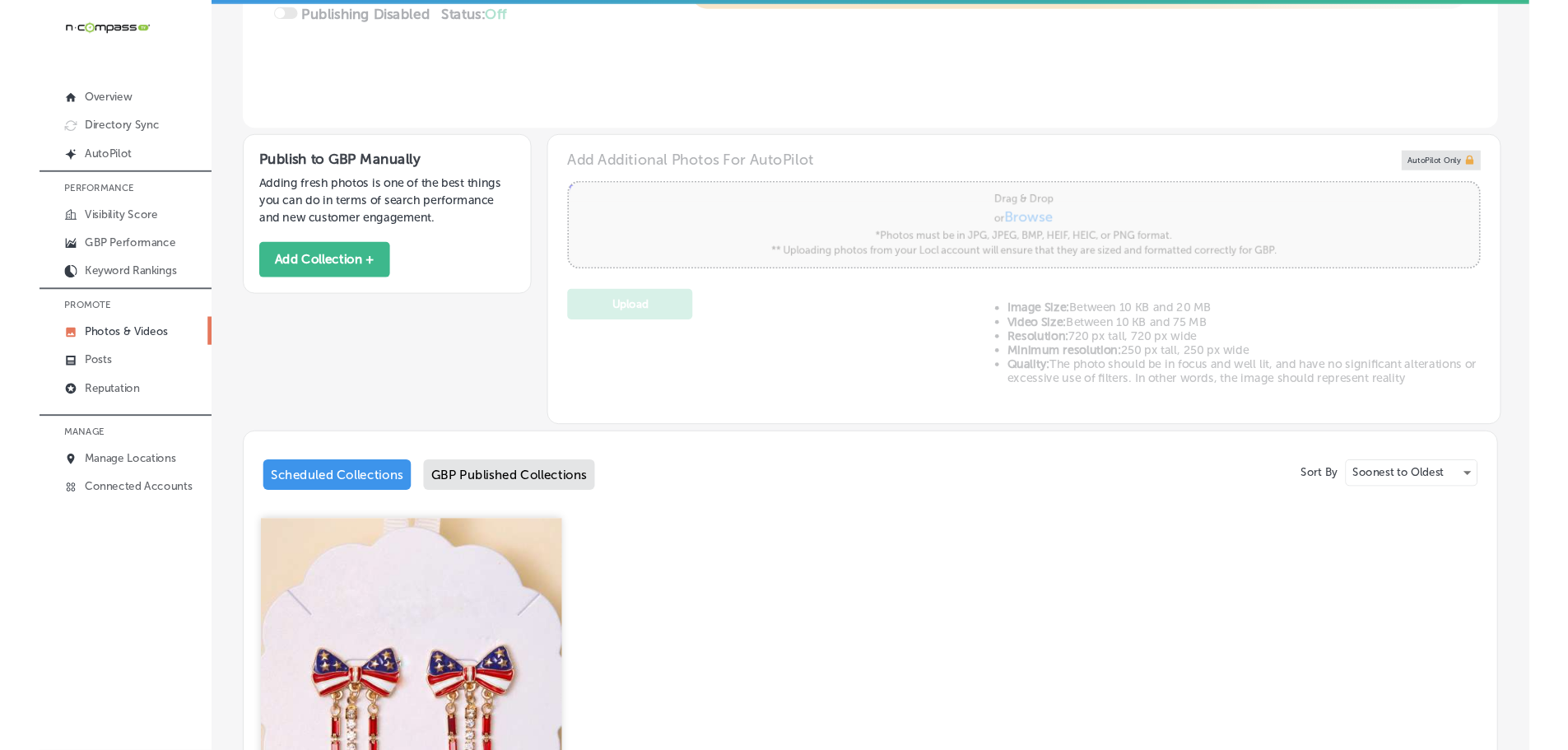
scroll to position [411, 0]
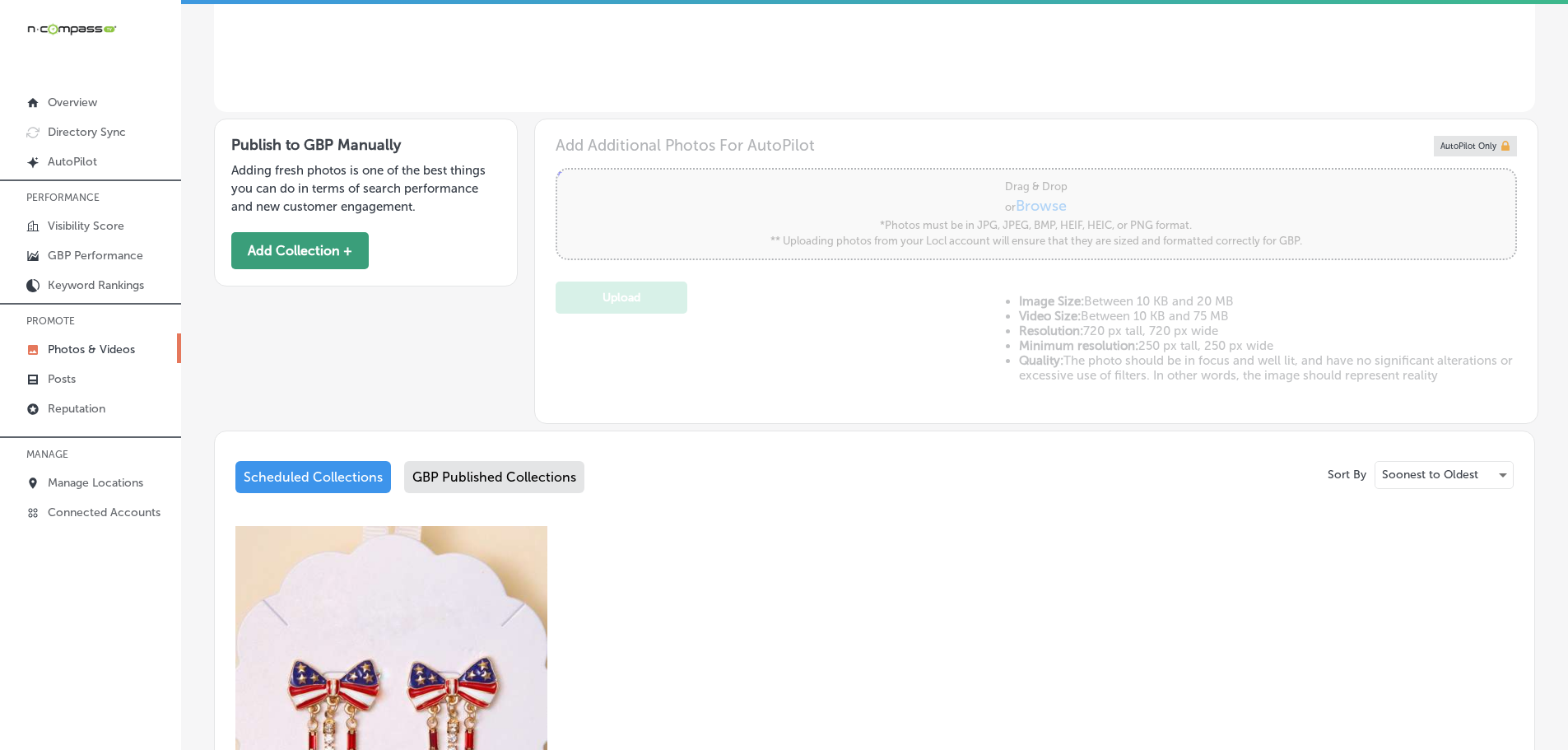
click at [280, 260] on button "Add Collection +" at bounding box center [300, 251] width 137 height 37
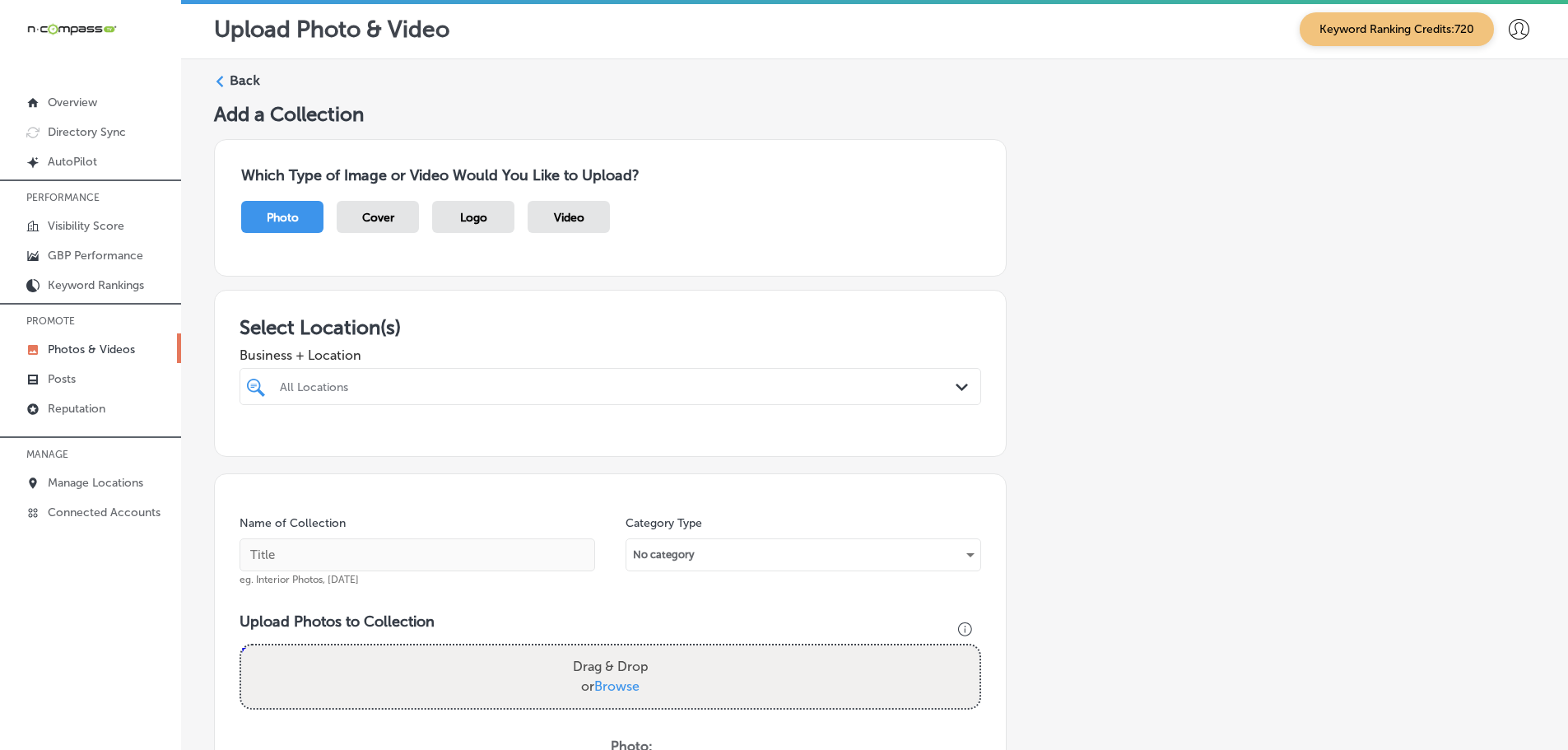
click at [955, 393] on div "Path Created with Sketch." at bounding box center [964, 387] width 18 height 18
click at [306, 444] on label "[PERSON_NAME] Boutique" at bounding box center [386, 446] width 217 height 14
type input "love"
click at [508, 280] on div "Which Type of Image or Video Would You Like to Upload? Photo Cover Logo Video" at bounding box center [874, 208] width 1321 height 164
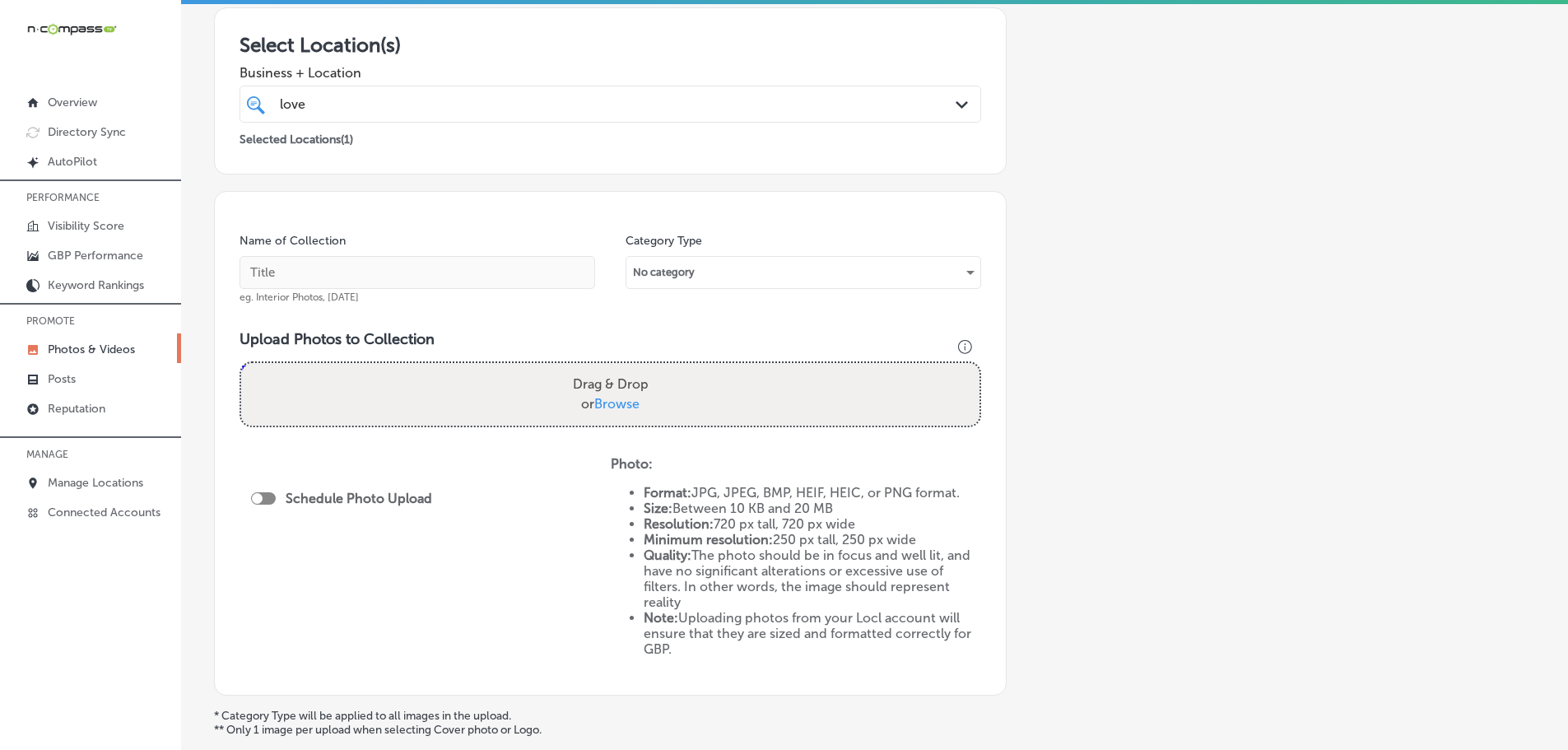
scroll to position [411, 0]
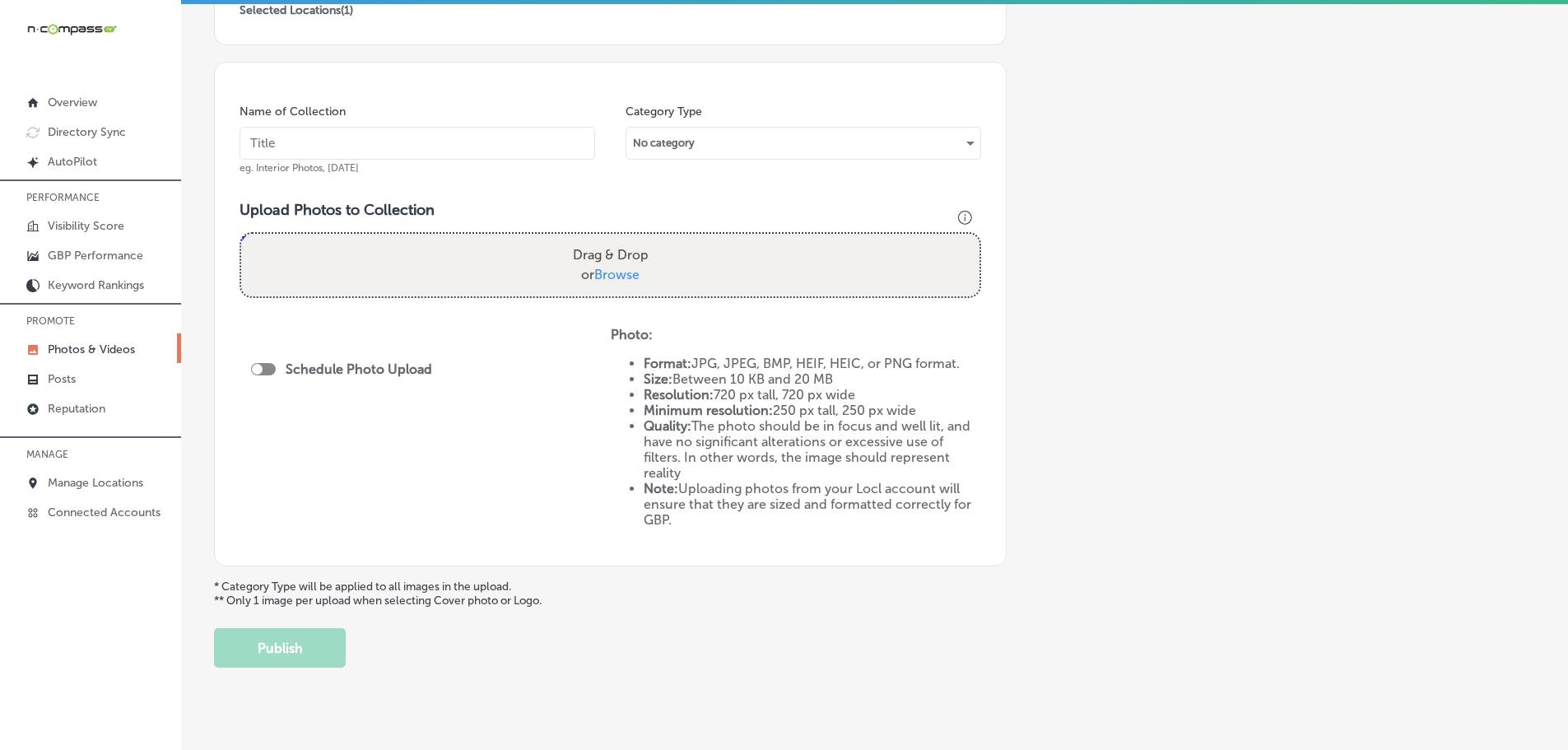
click at [618, 283] on label "Drag & Drop or Browse" at bounding box center [610, 265] width 89 height 53
click at [618, 239] on input "Drag & Drop or Browse" at bounding box center [610, 237] width 739 height 5
type input "C:\fakepath\515524834_18506697280001847_7573779934297944692_n.jpg"
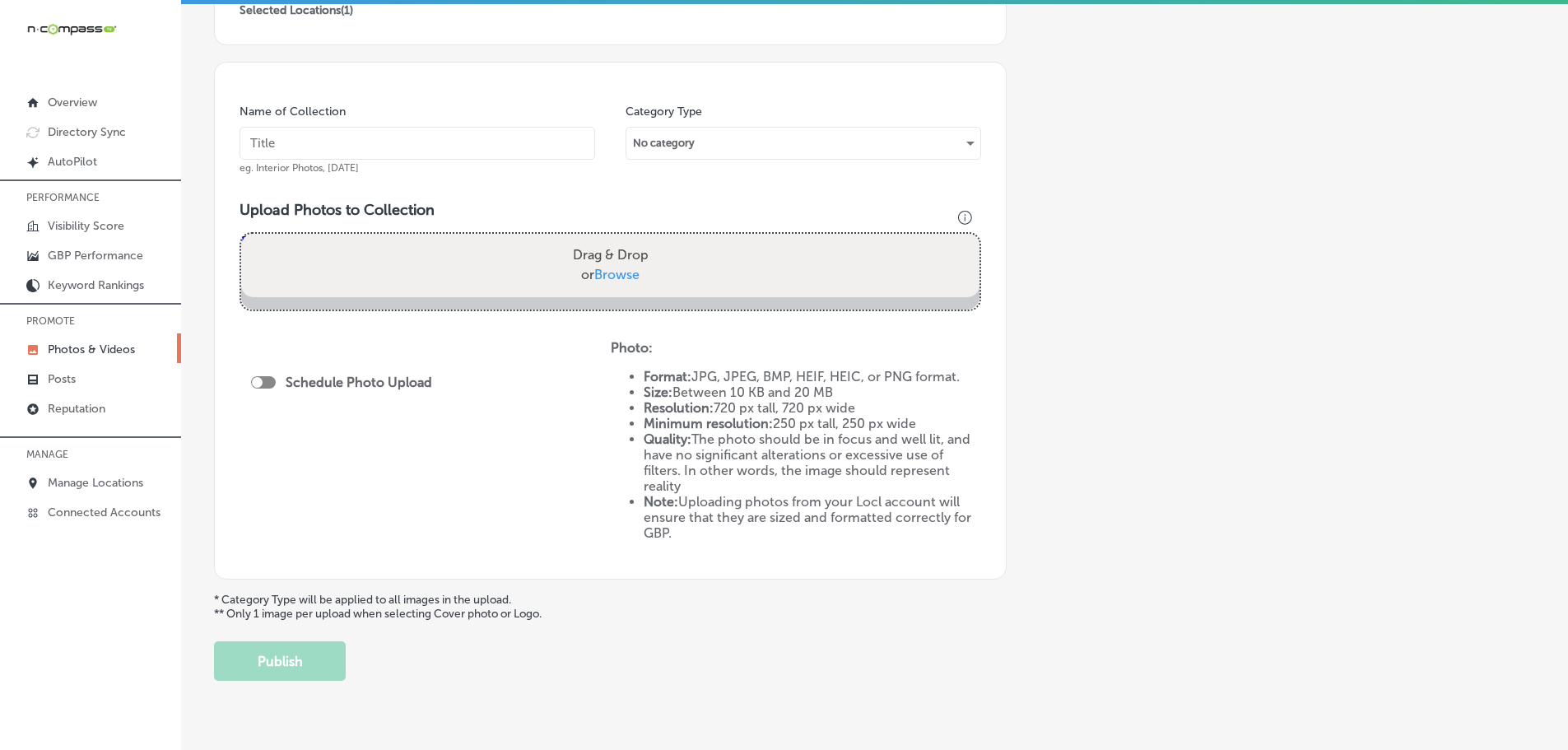
click at [423, 124] on div "Name of Collection eg. Interior Photos, [DATE]" at bounding box center [417, 139] width 356 height 70
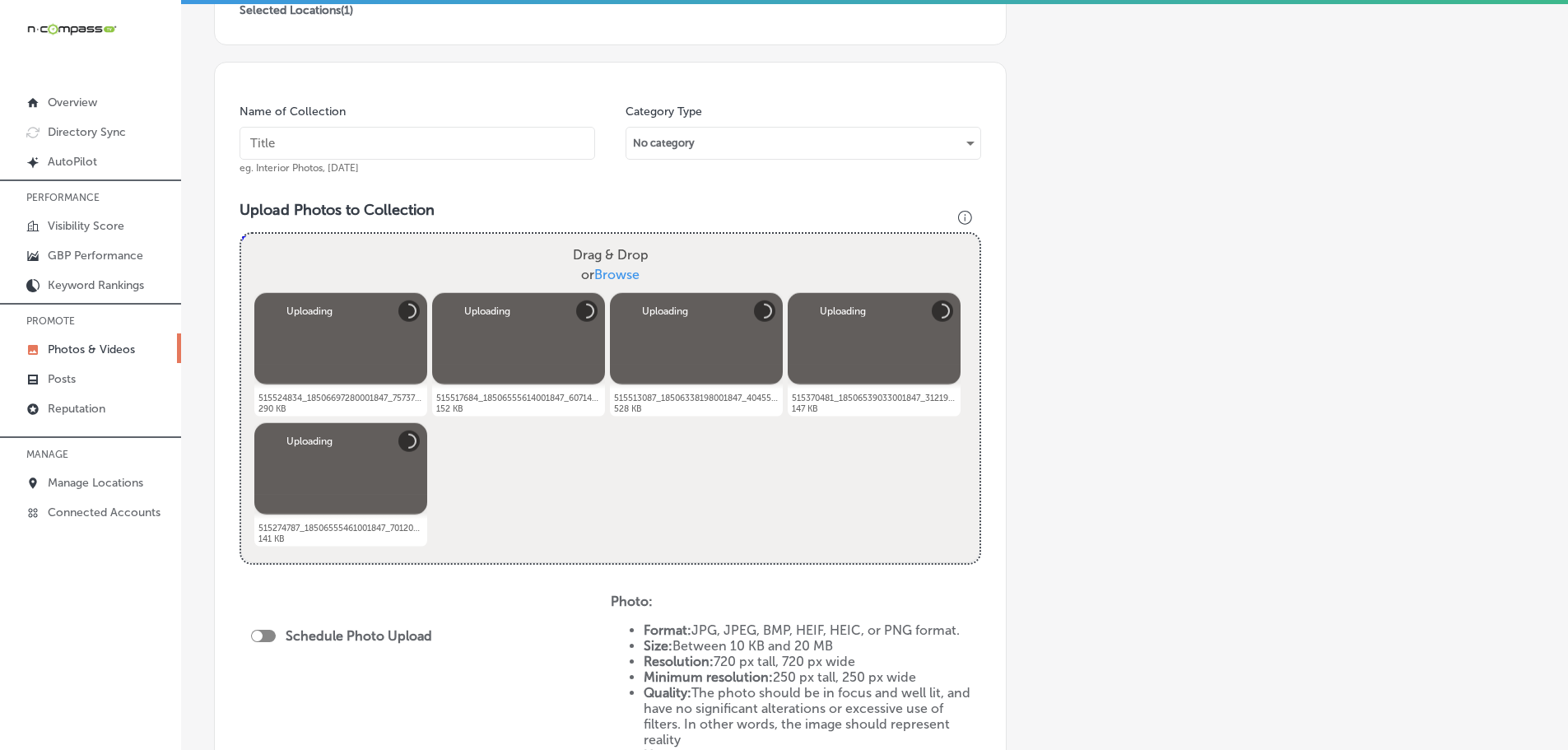
click at [426, 136] on input "text" at bounding box center [417, 143] width 356 height 33
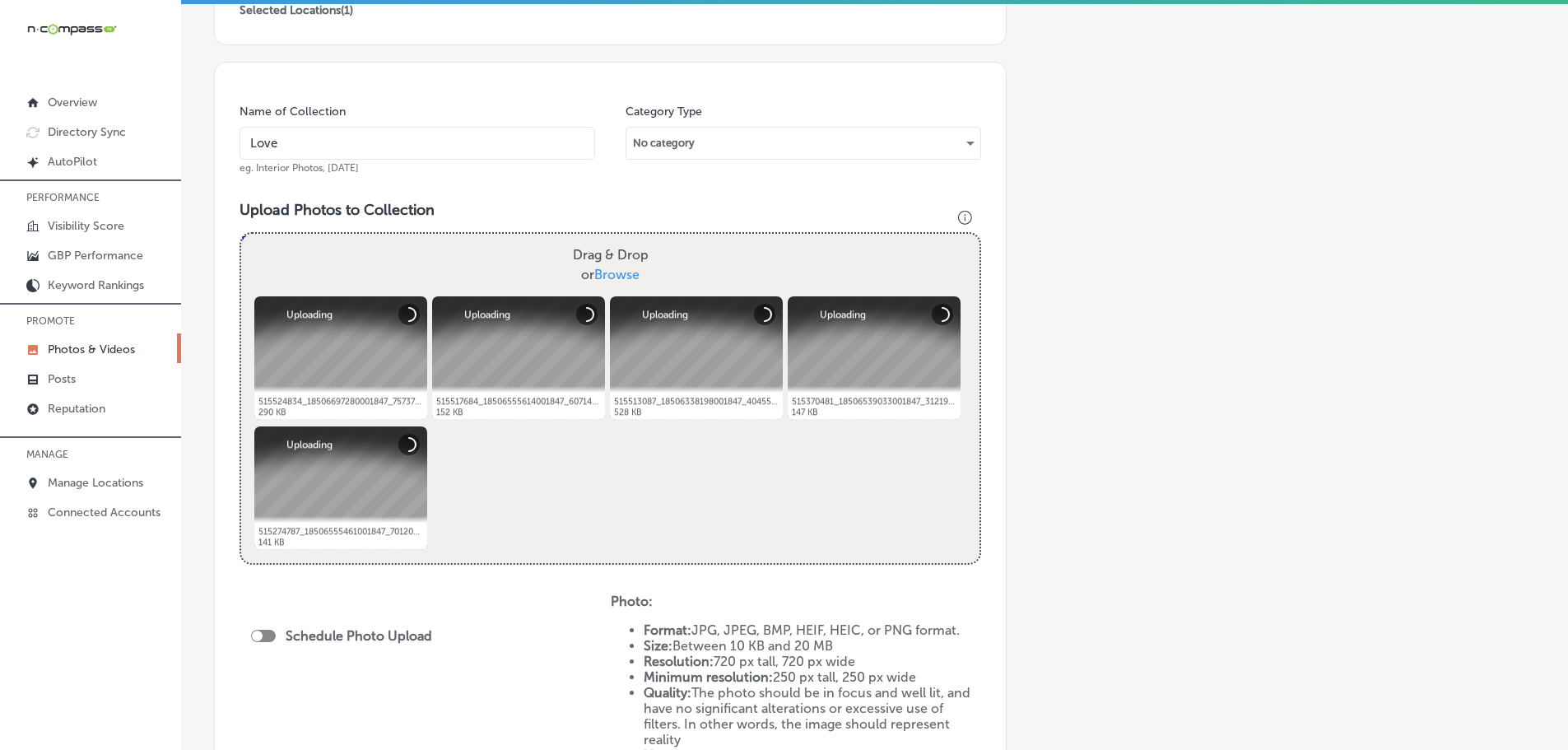
type input "[PERSON_NAME] Boutique"
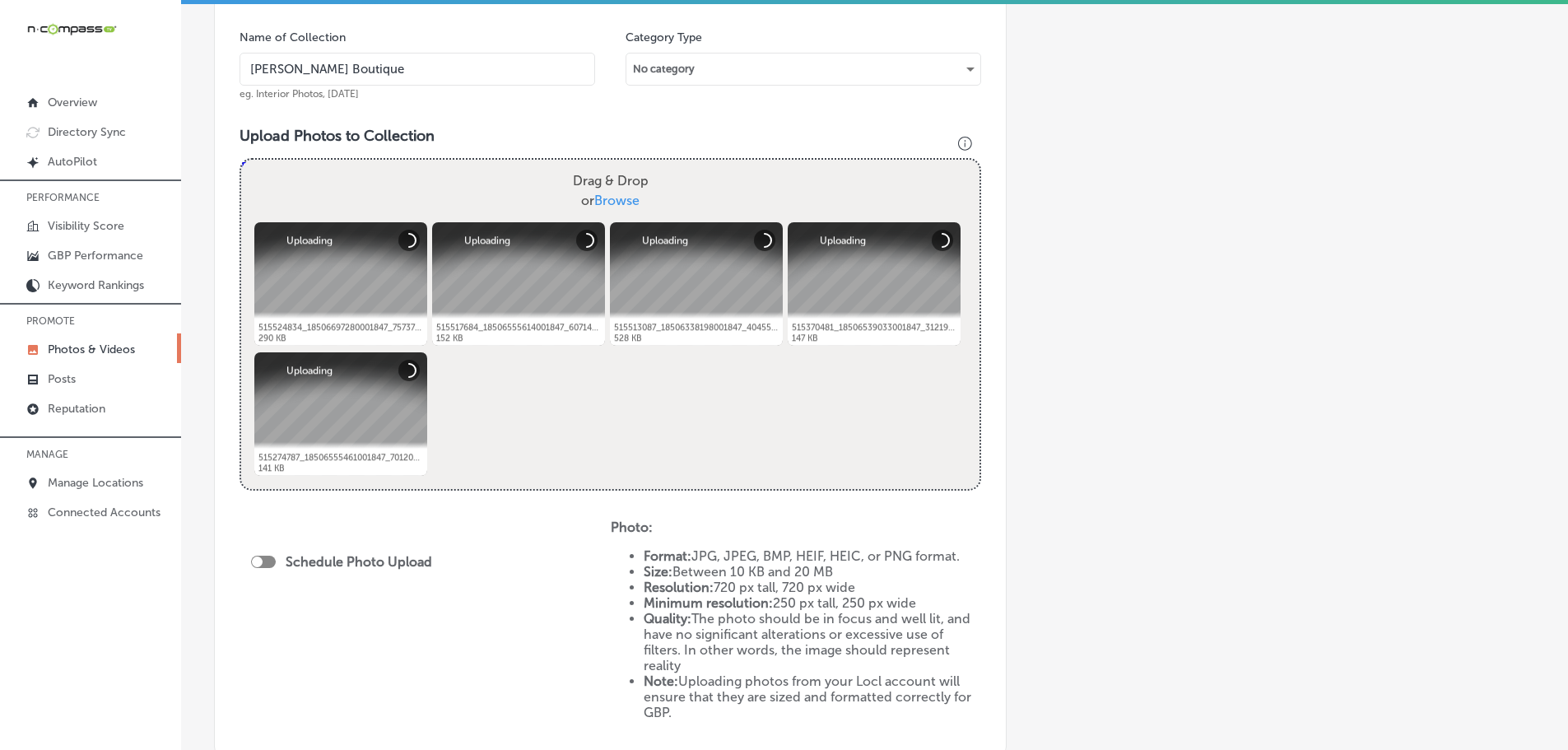
scroll to position [576, 0]
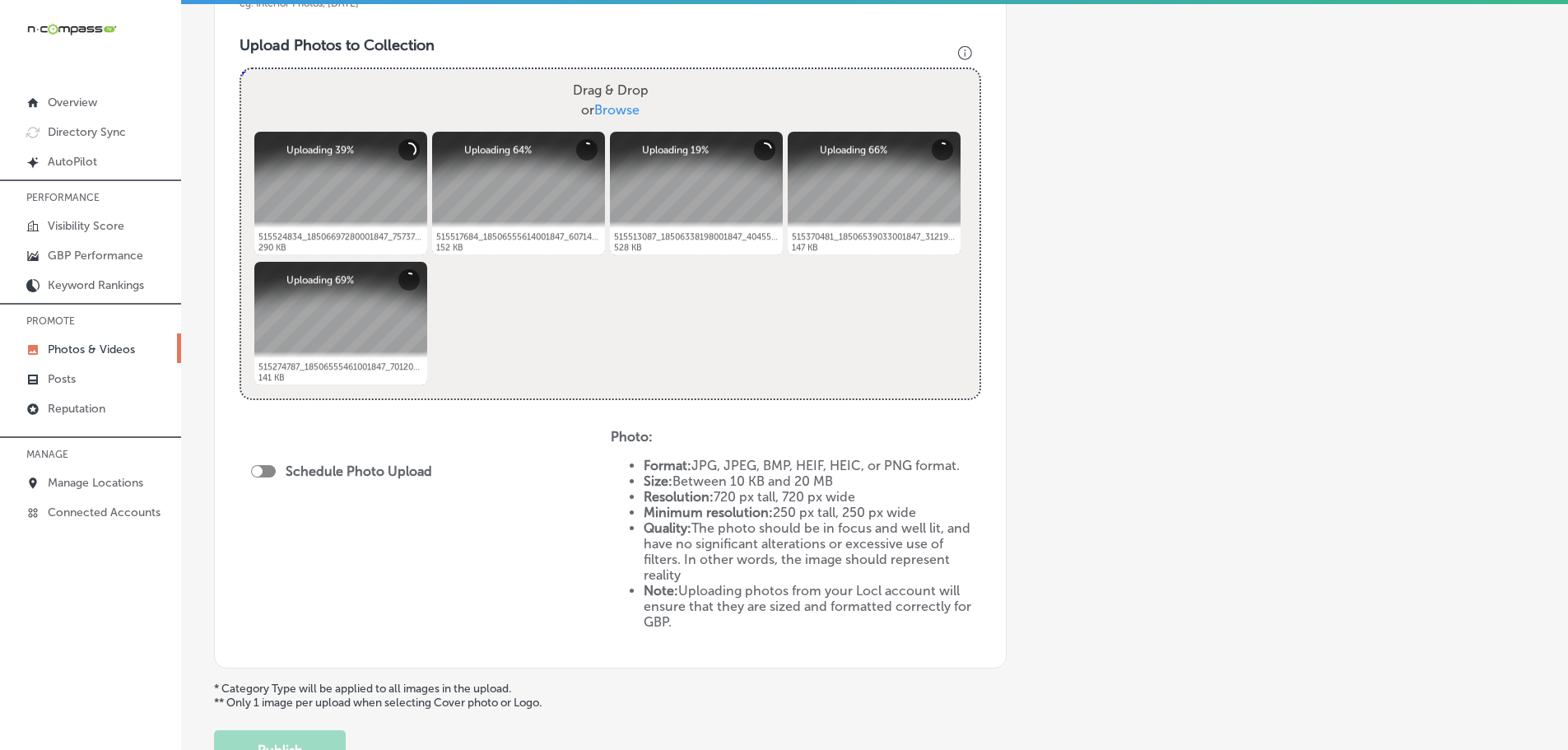
click at [271, 473] on div at bounding box center [263, 471] width 25 height 12
checkbox input "true"
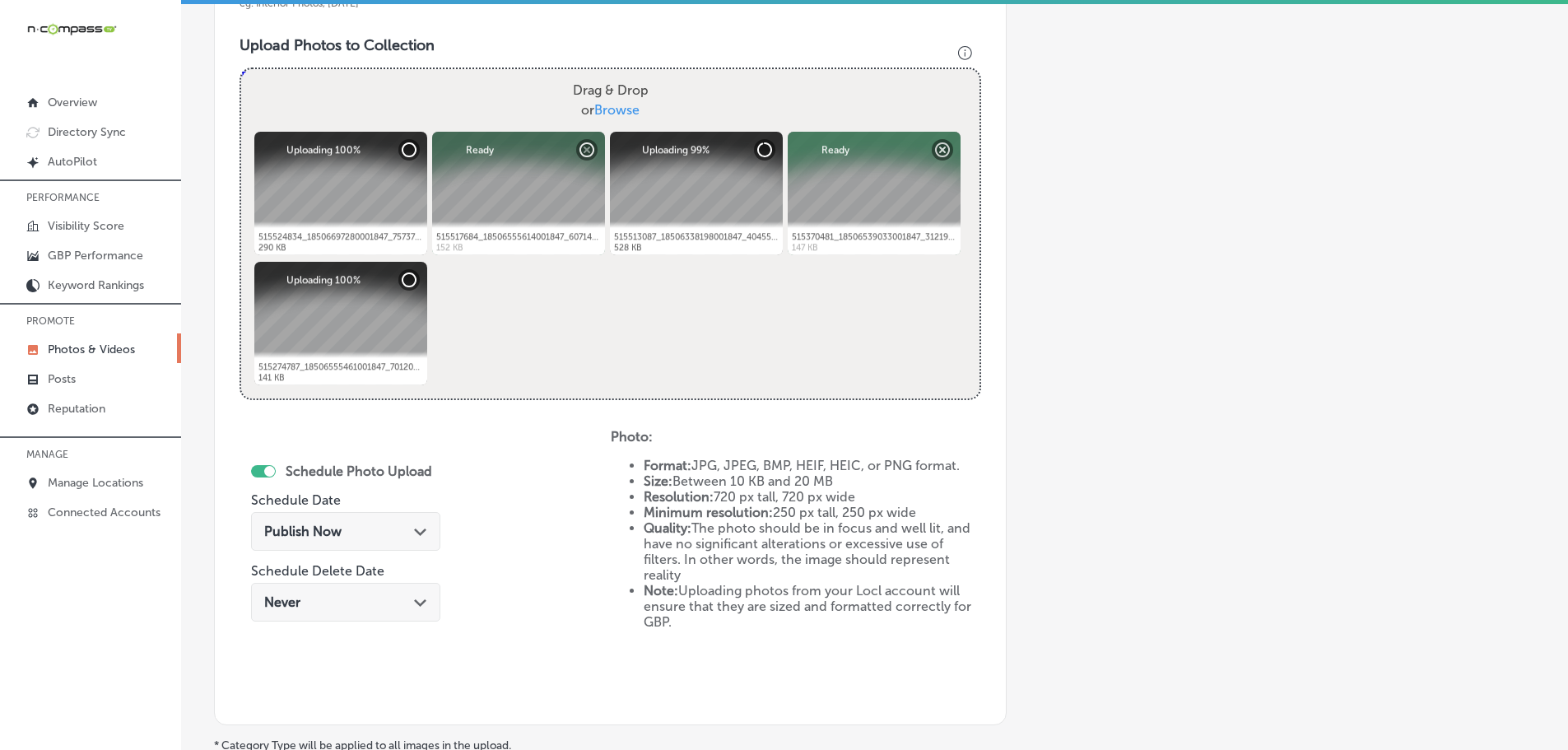
click at [416, 533] on polygon at bounding box center [420, 532] width 12 height 7
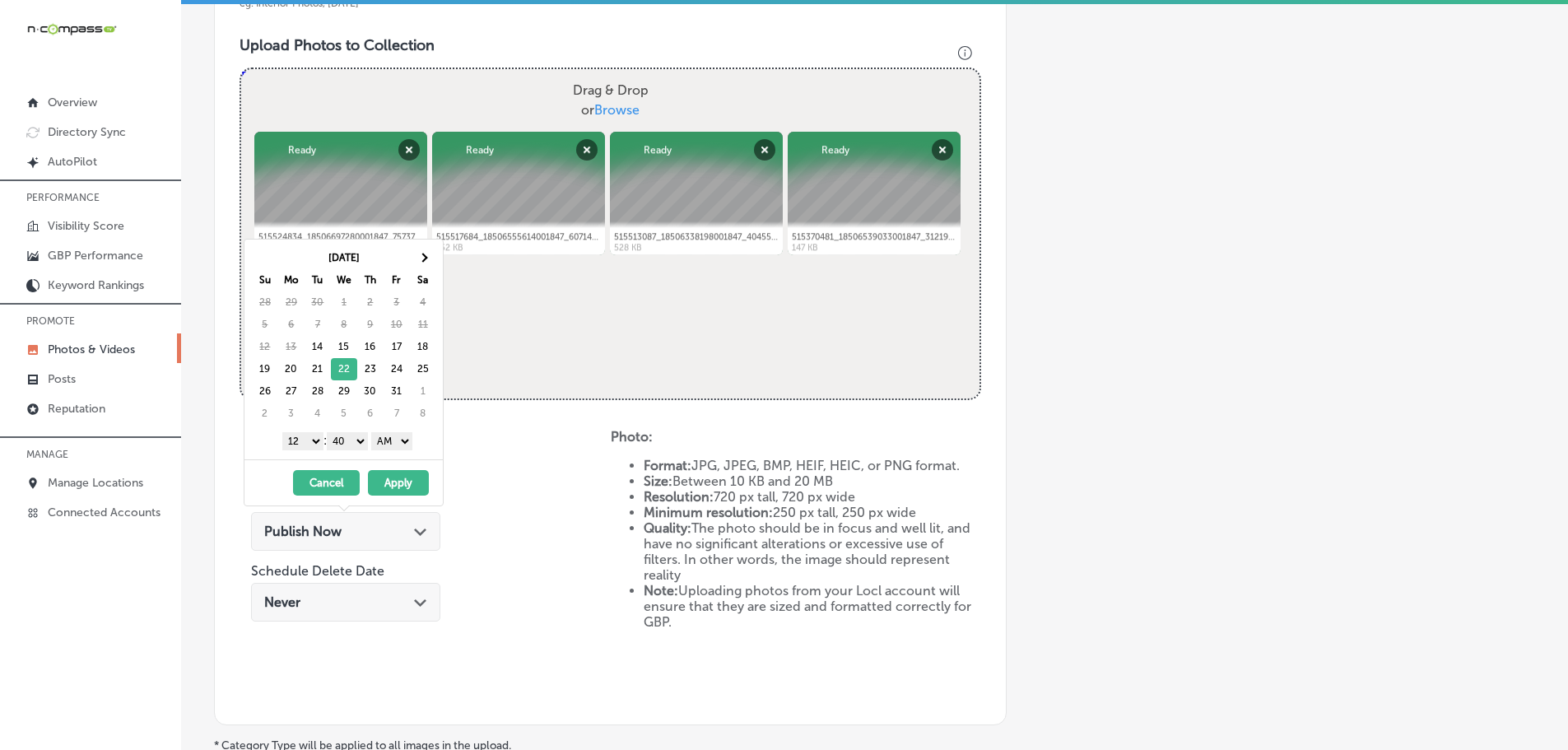
click at [306, 445] on select "1 2 3 4 5 6 7 8 9 10 11 12" at bounding box center [303, 441] width 41 height 18
click at [355, 438] on select "00 10 20 30 40 50" at bounding box center [347, 441] width 41 height 18
click at [391, 439] on select "AM PM" at bounding box center [392, 441] width 41 height 18
click at [398, 481] on button "Apply" at bounding box center [398, 482] width 61 height 26
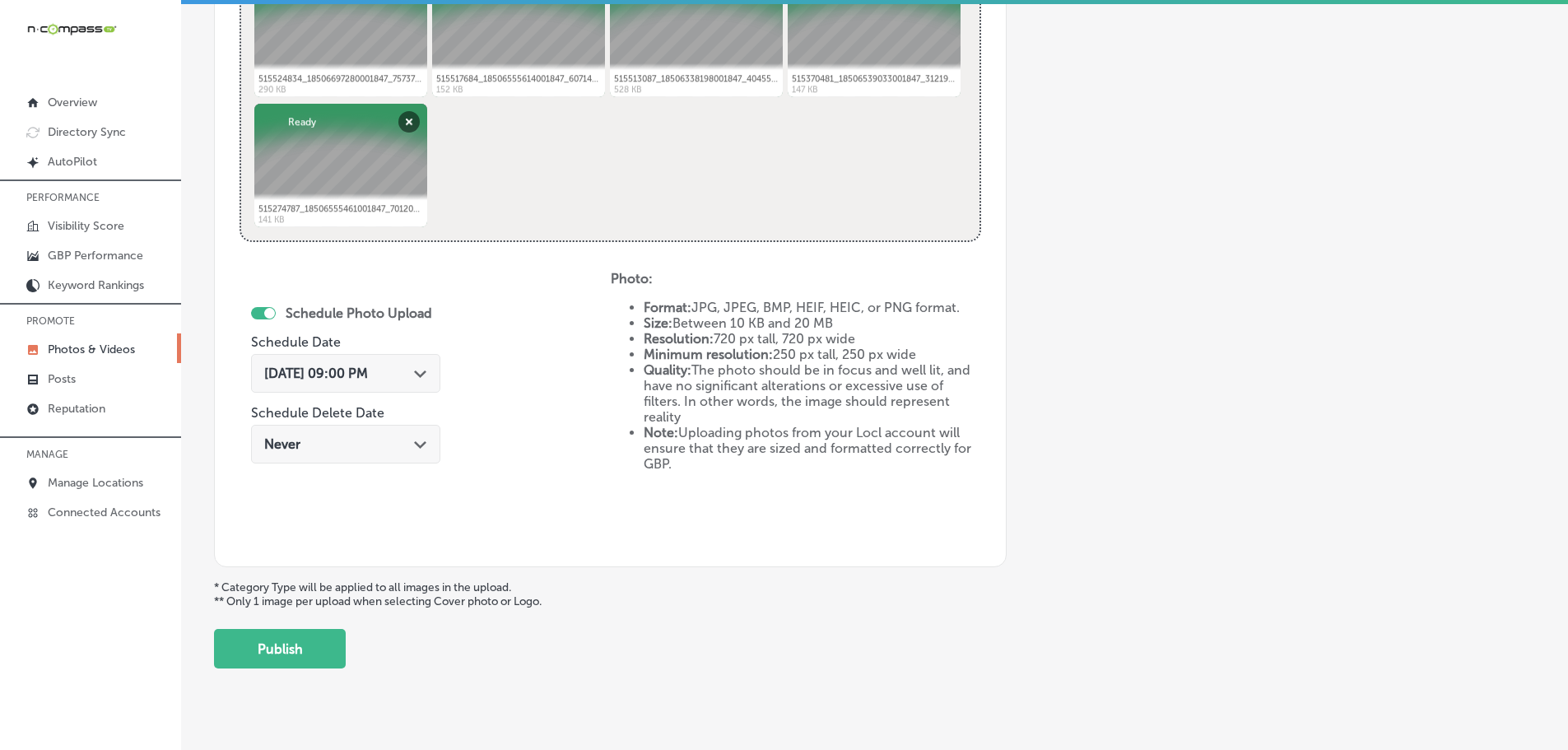
scroll to position [740, 0]
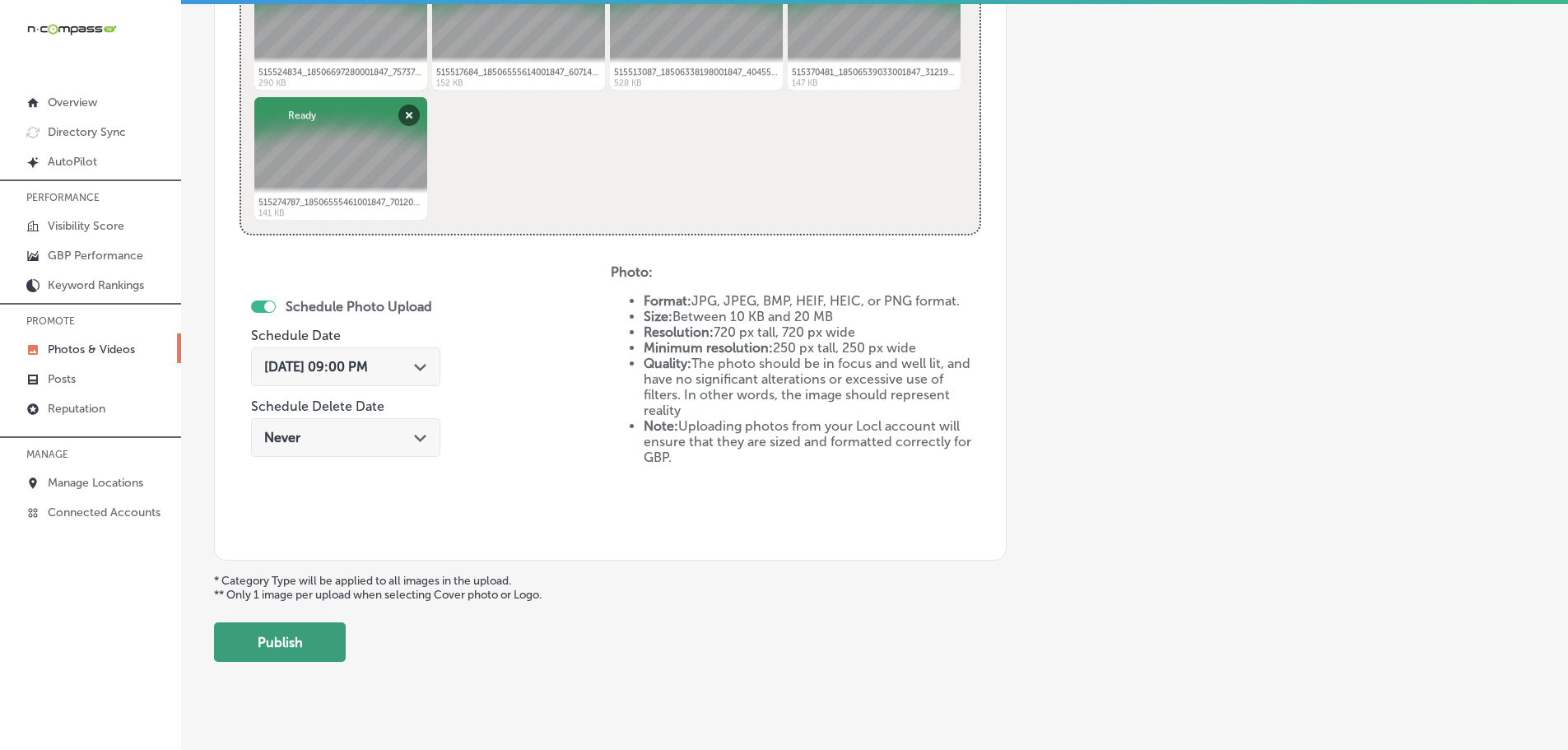
click at [311, 644] on button "Publish" at bounding box center [280, 642] width 132 height 40
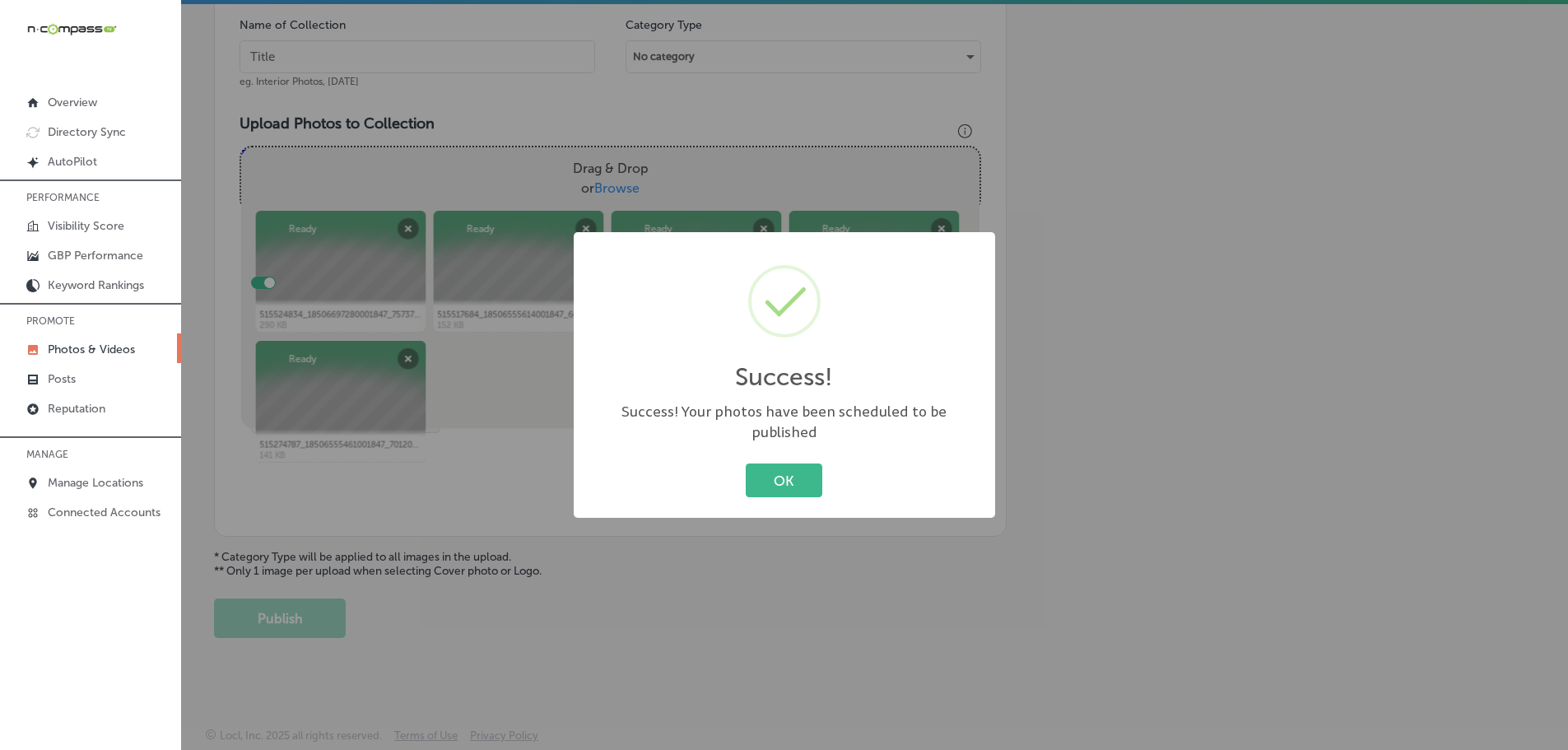
scroll to position [498, 0]
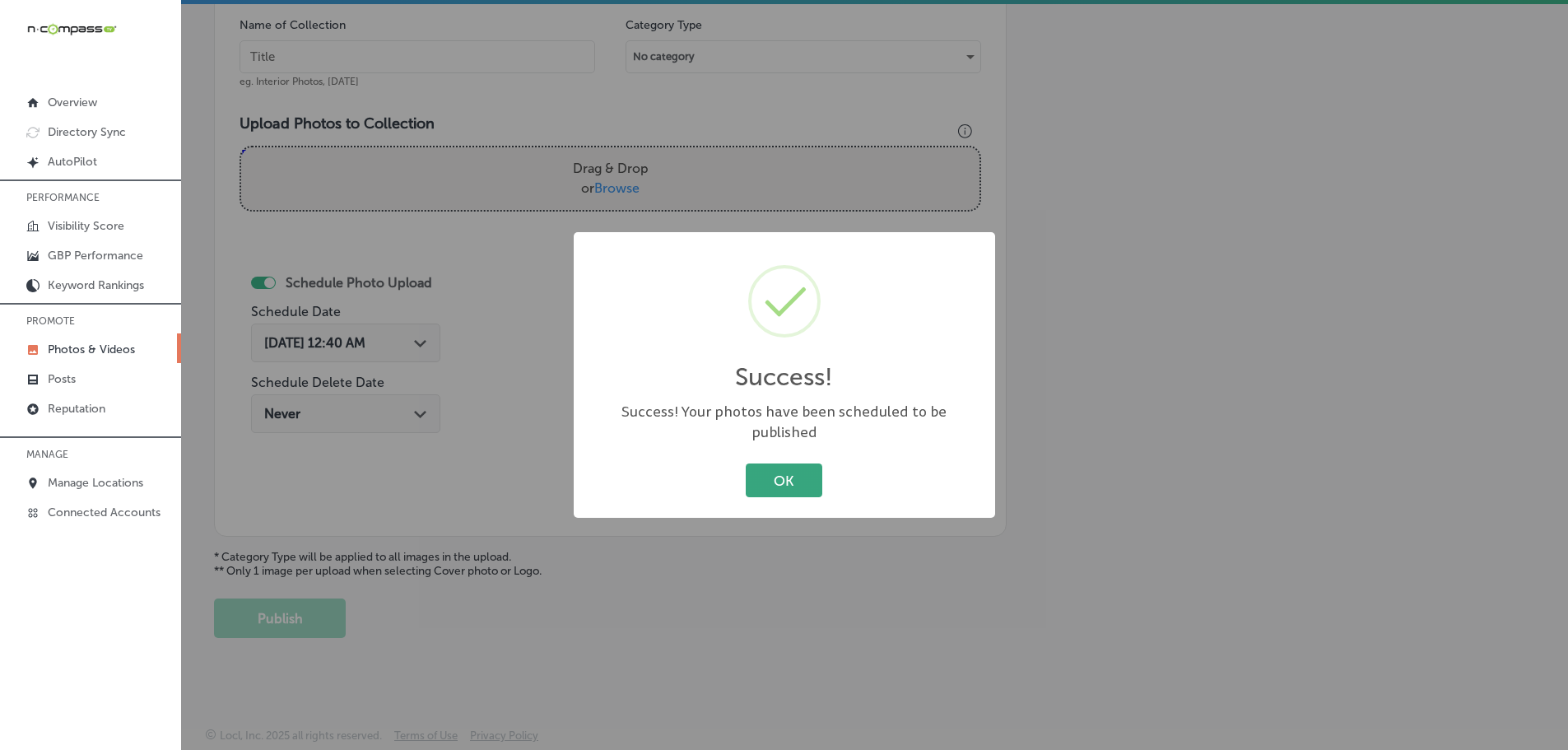
click at [771, 476] on button "OK" at bounding box center [784, 480] width 77 height 33
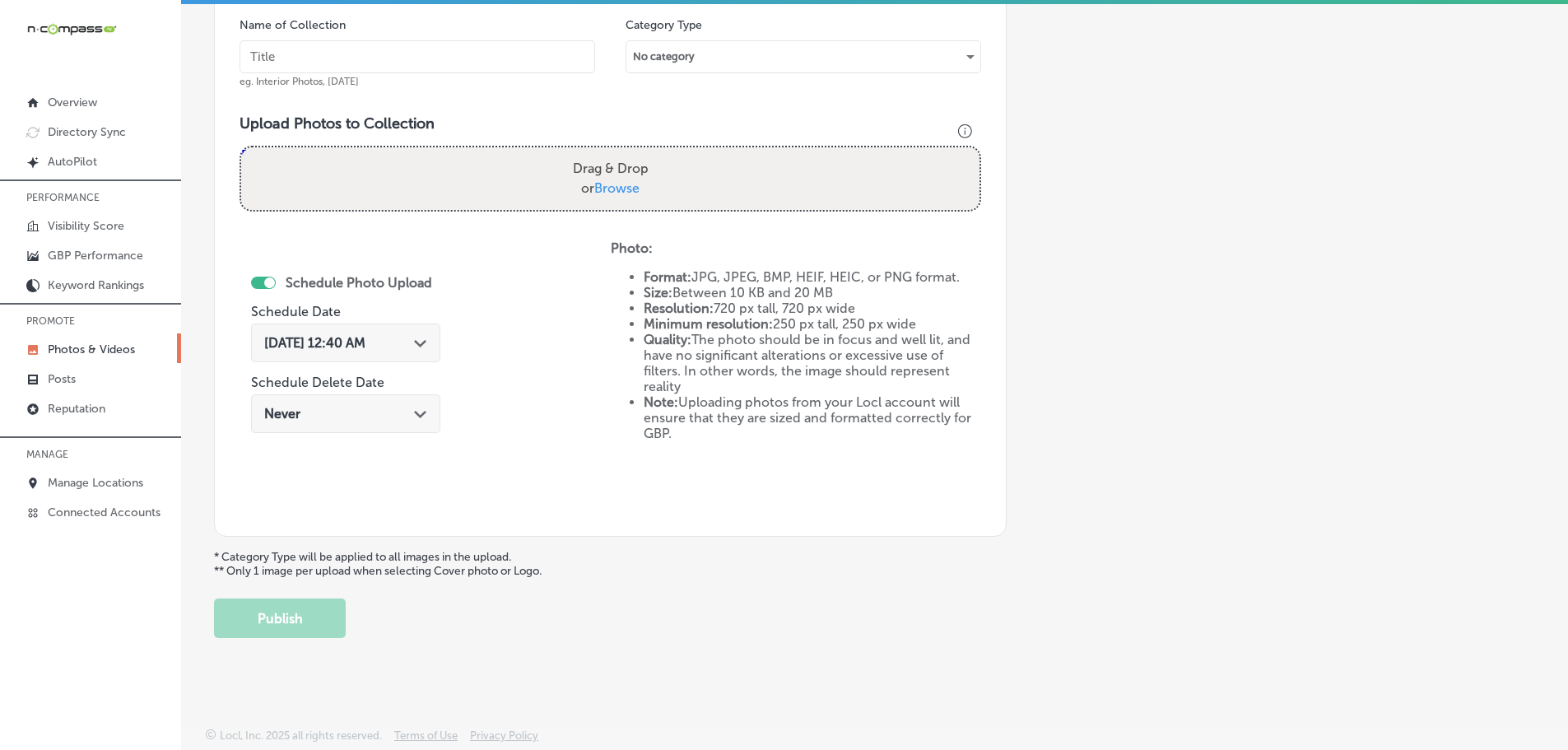
click at [611, 194] on span "Browse" at bounding box center [616, 188] width 45 height 16
click at [611, 152] on input "Drag & Drop or Browse" at bounding box center [610, 150] width 739 height 5
click at [625, 197] on label "Drag & Drop or Browse" at bounding box center [610, 179] width 89 height 53
click at [625, 152] on input "Drag & Drop or Browse" at bounding box center [610, 150] width 739 height 5
click at [625, 180] on span "Browse" at bounding box center [616, 188] width 45 height 16
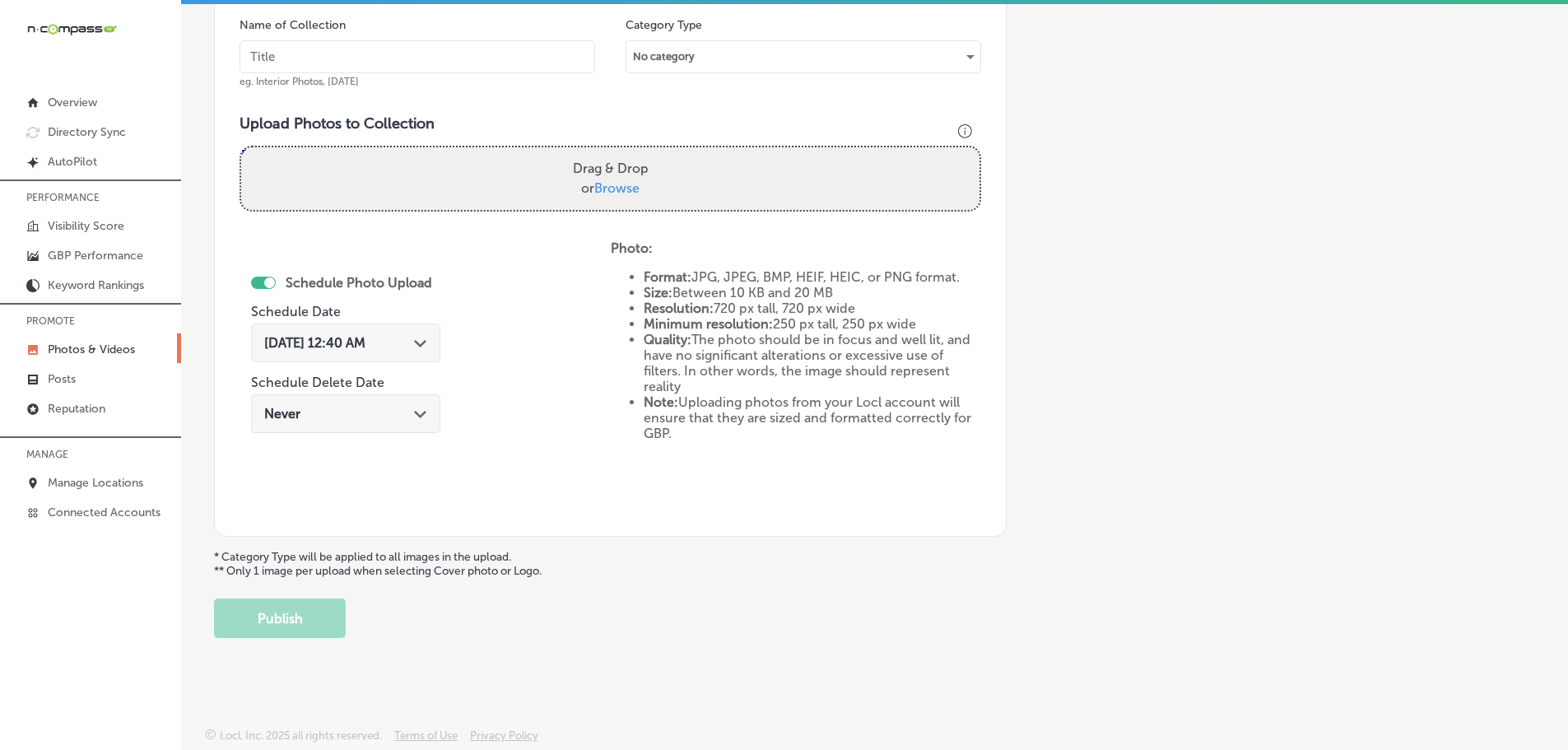
click at [625, 152] on input "Drag & Drop or Browse" at bounding box center [610, 150] width 739 height 5
type input "C:\fakepath\515583936_18506697289001847_421018239314314950_n.jpg"
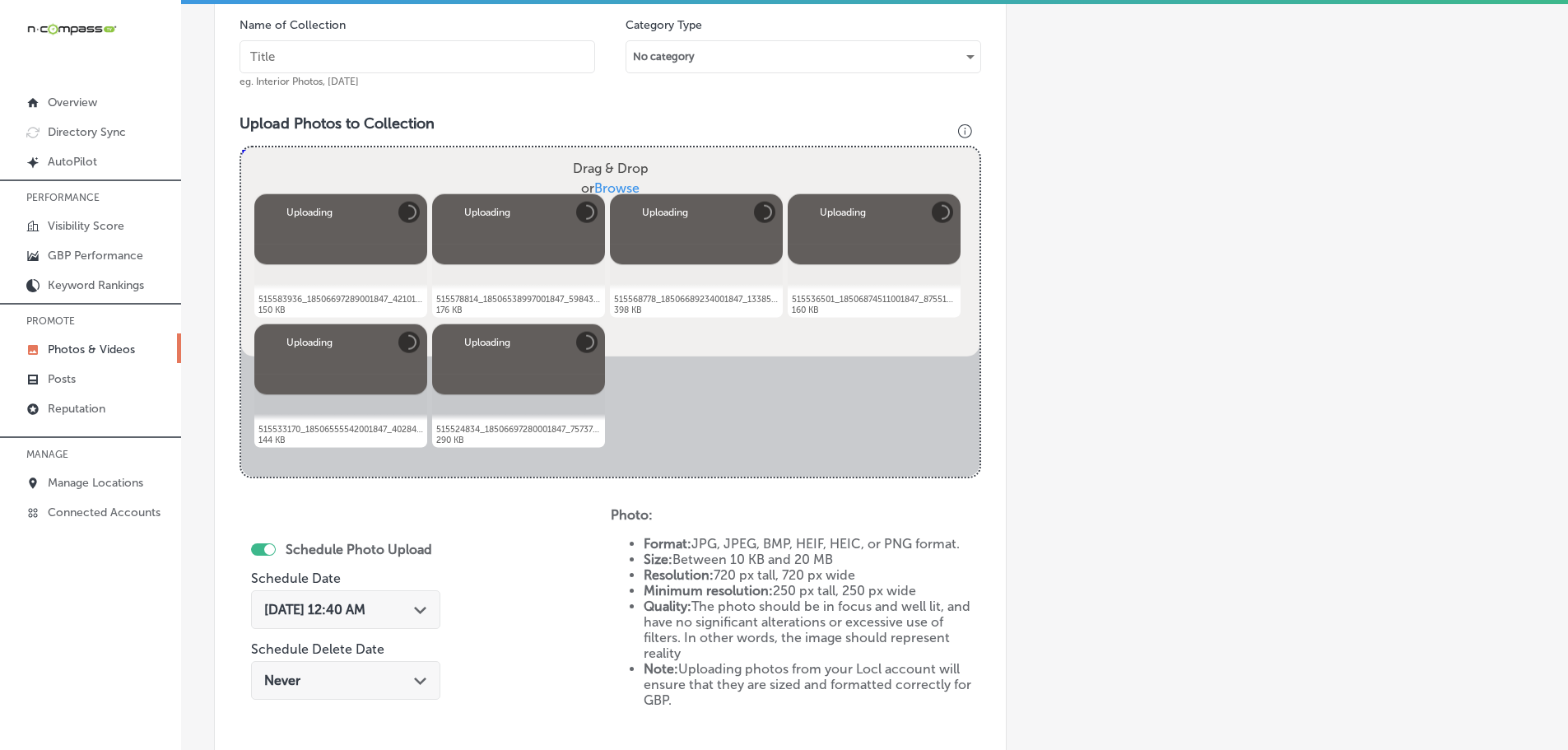
click at [486, 55] on input "text" at bounding box center [417, 56] width 356 height 33
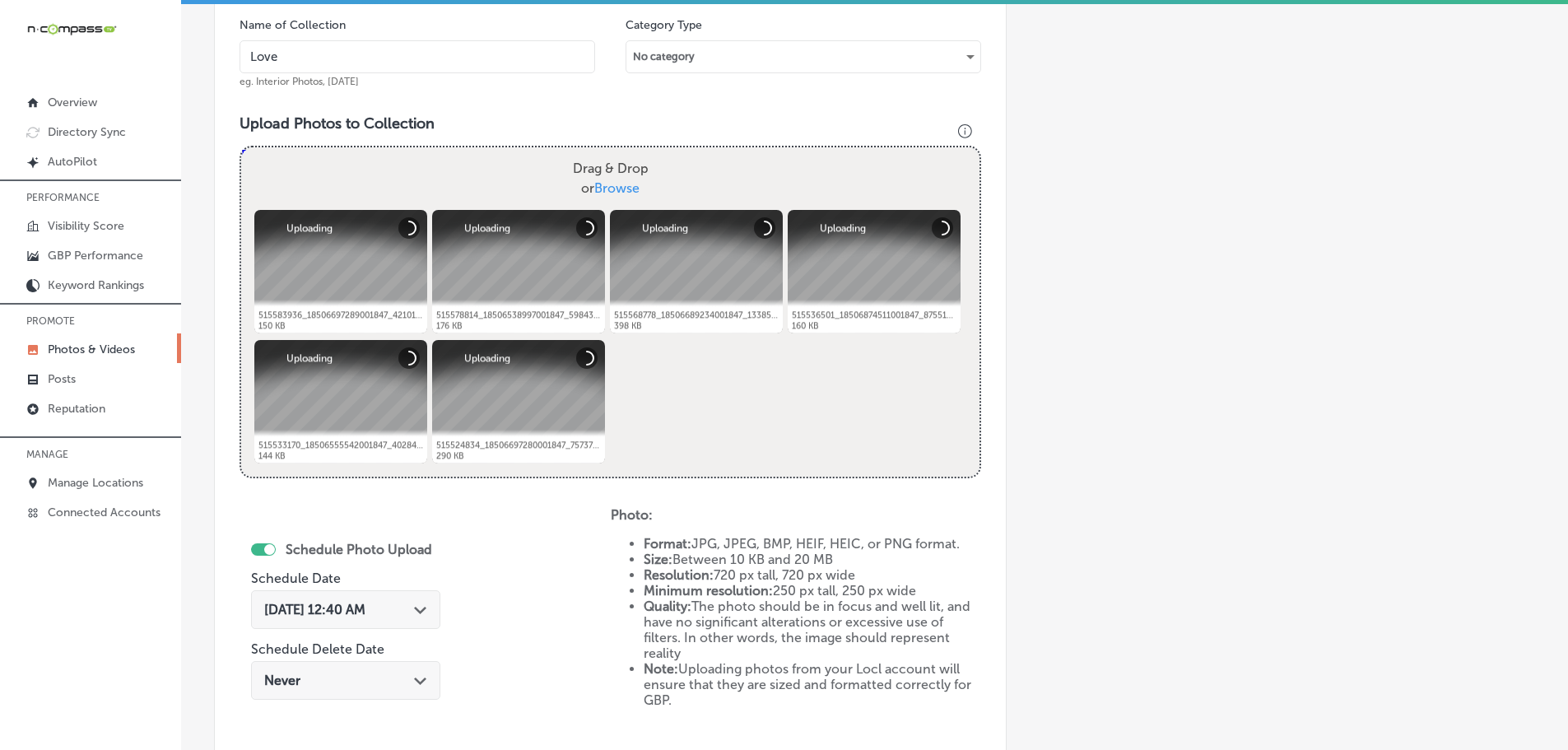
type input "[PERSON_NAME] Boutique"
click at [418, 610] on icon "Path Created with Sketch." at bounding box center [420, 610] width 12 height 7
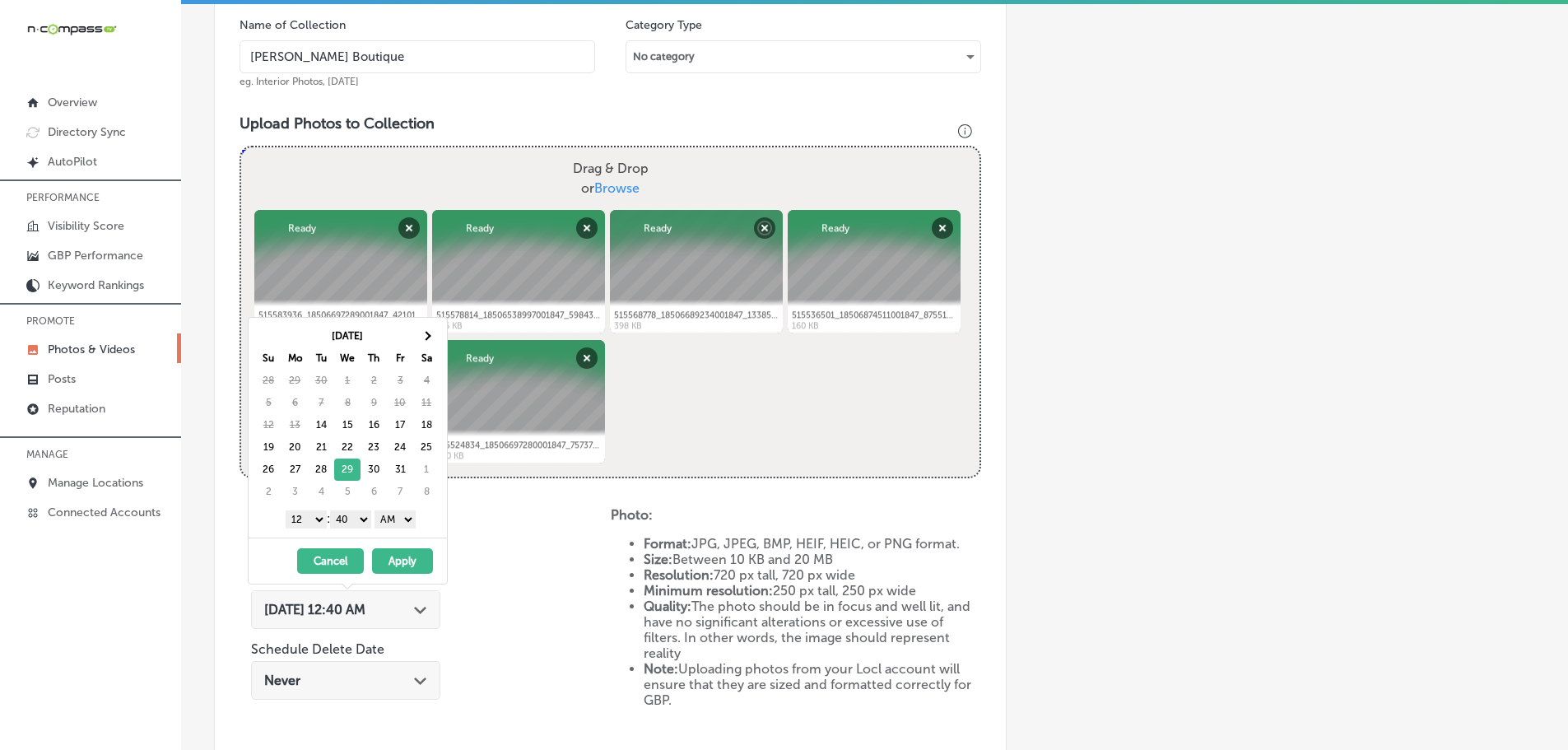
click at [306, 524] on select "1 2 3 4 5 6 7 8 9 10 11 12" at bounding box center [306, 519] width 41 height 18
click at [354, 520] on select "00 10 20 30 40 50" at bounding box center [350, 519] width 41 height 18
click at [402, 518] on select "AM PM" at bounding box center [394, 519] width 41 height 18
click at [401, 558] on button "Apply" at bounding box center [402, 561] width 61 height 26
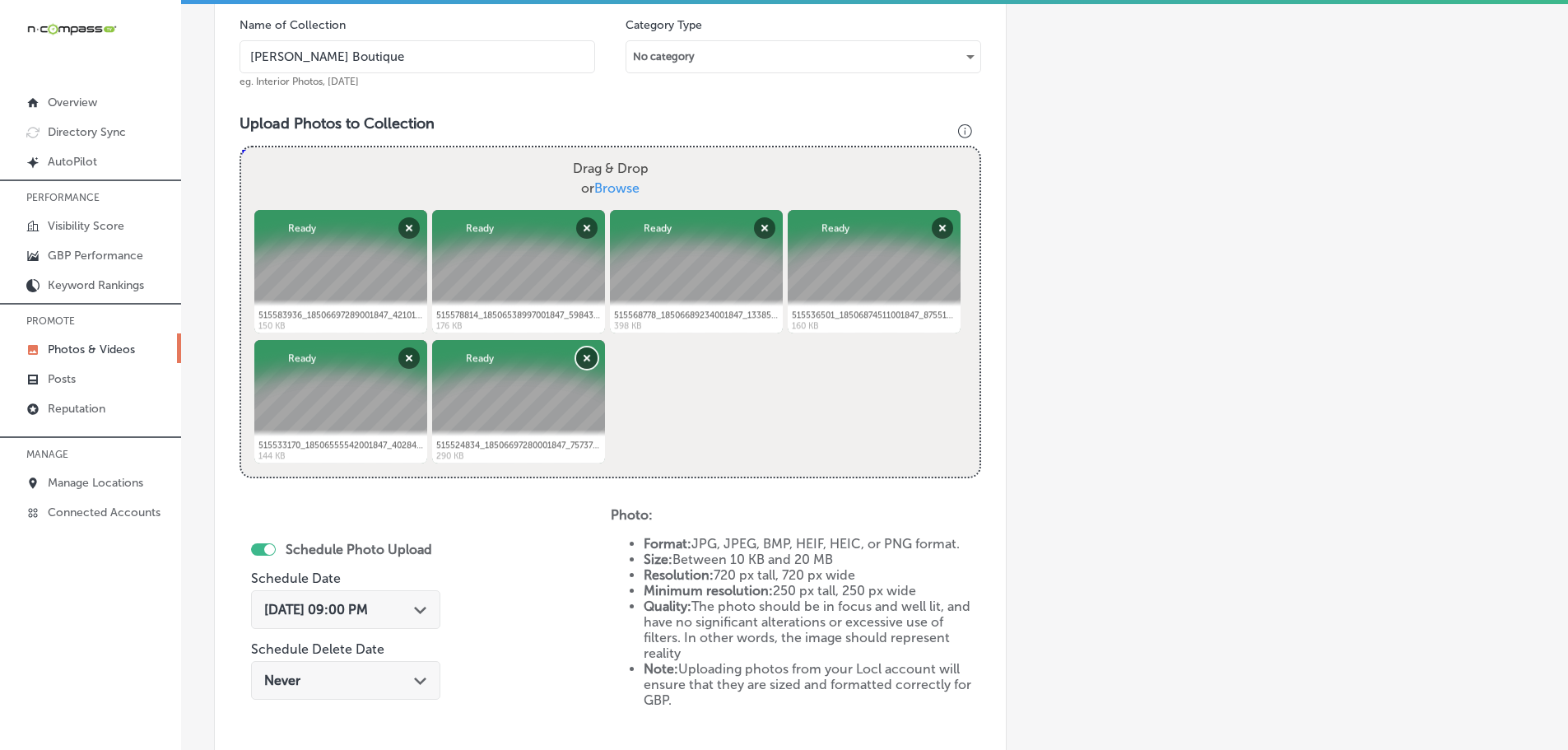
click at [587, 359] on button "Remove" at bounding box center [586, 358] width 21 height 21
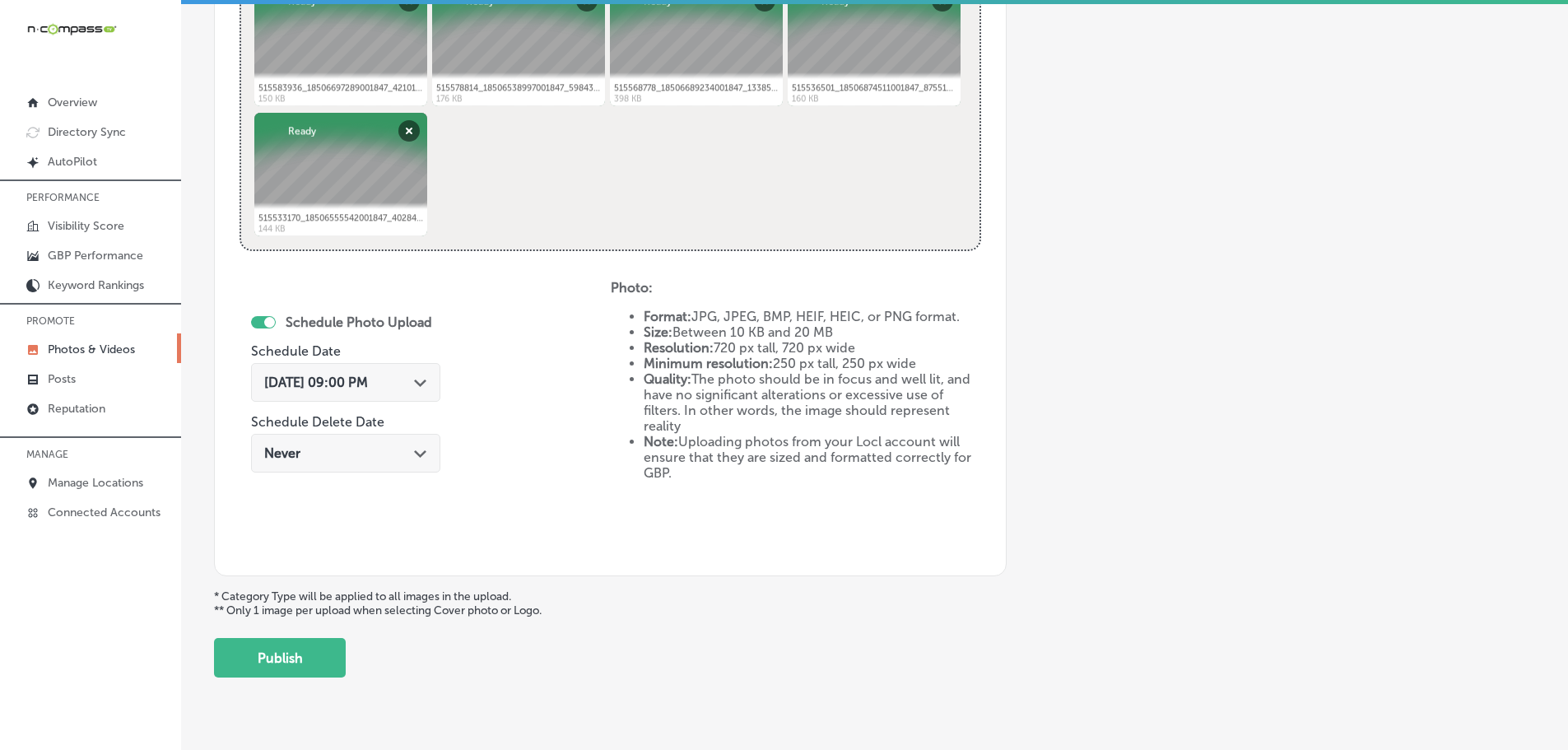
scroll to position [764, 0]
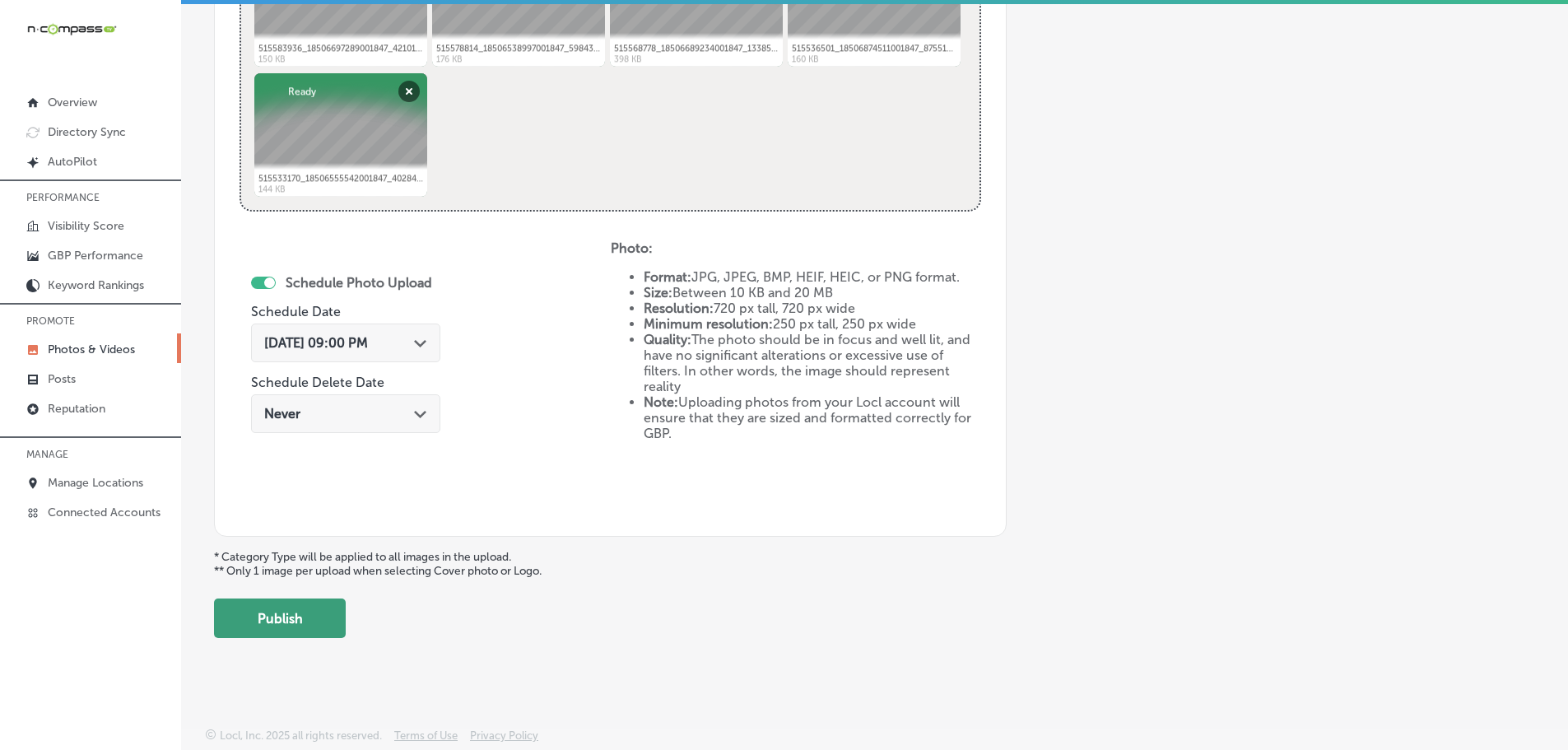
click at [300, 608] on button "Publish" at bounding box center [280, 618] width 132 height 40
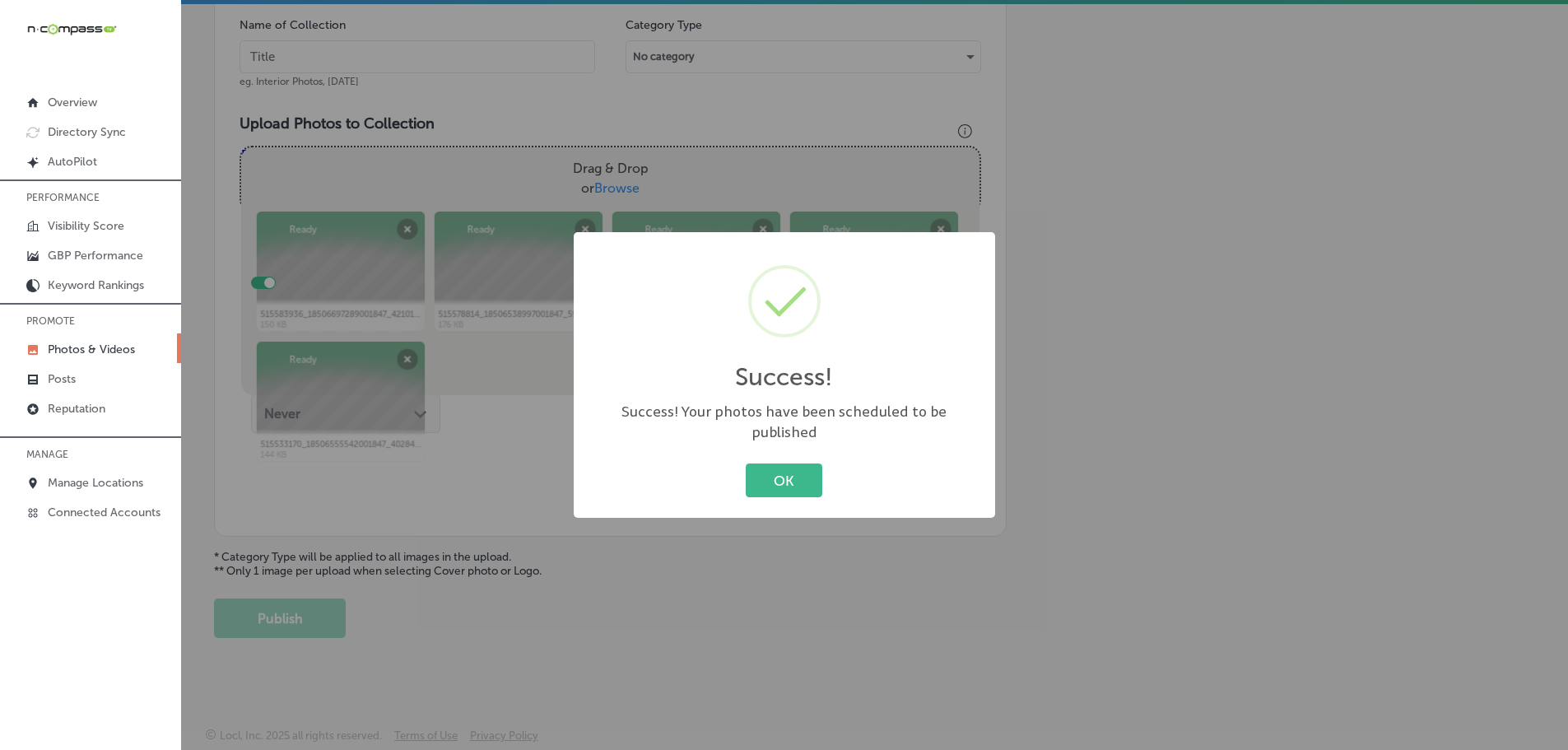
scroll to position [498, 0]
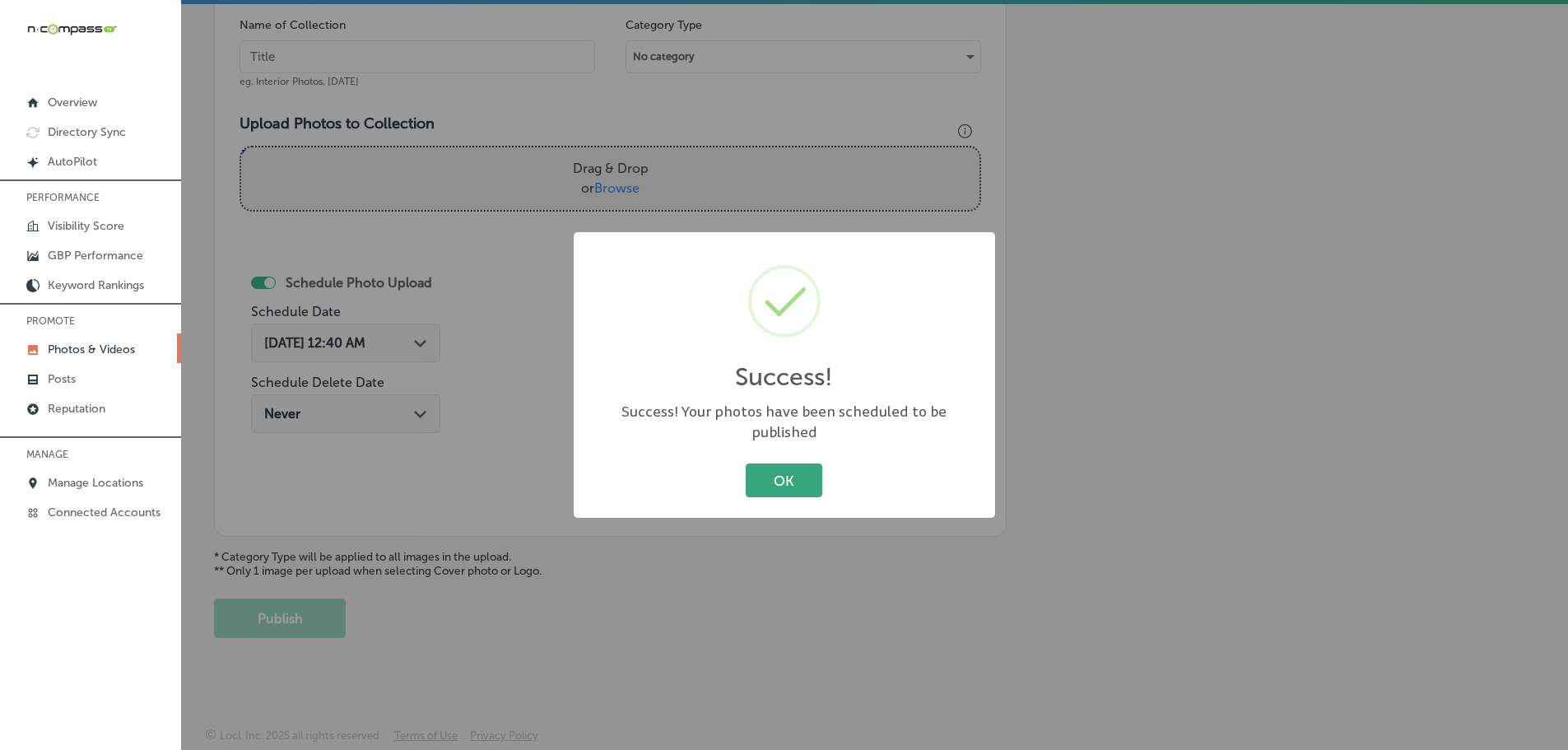
click at [756, 469] on button "OK" at bounding box center [784, 480] width 77 height 33
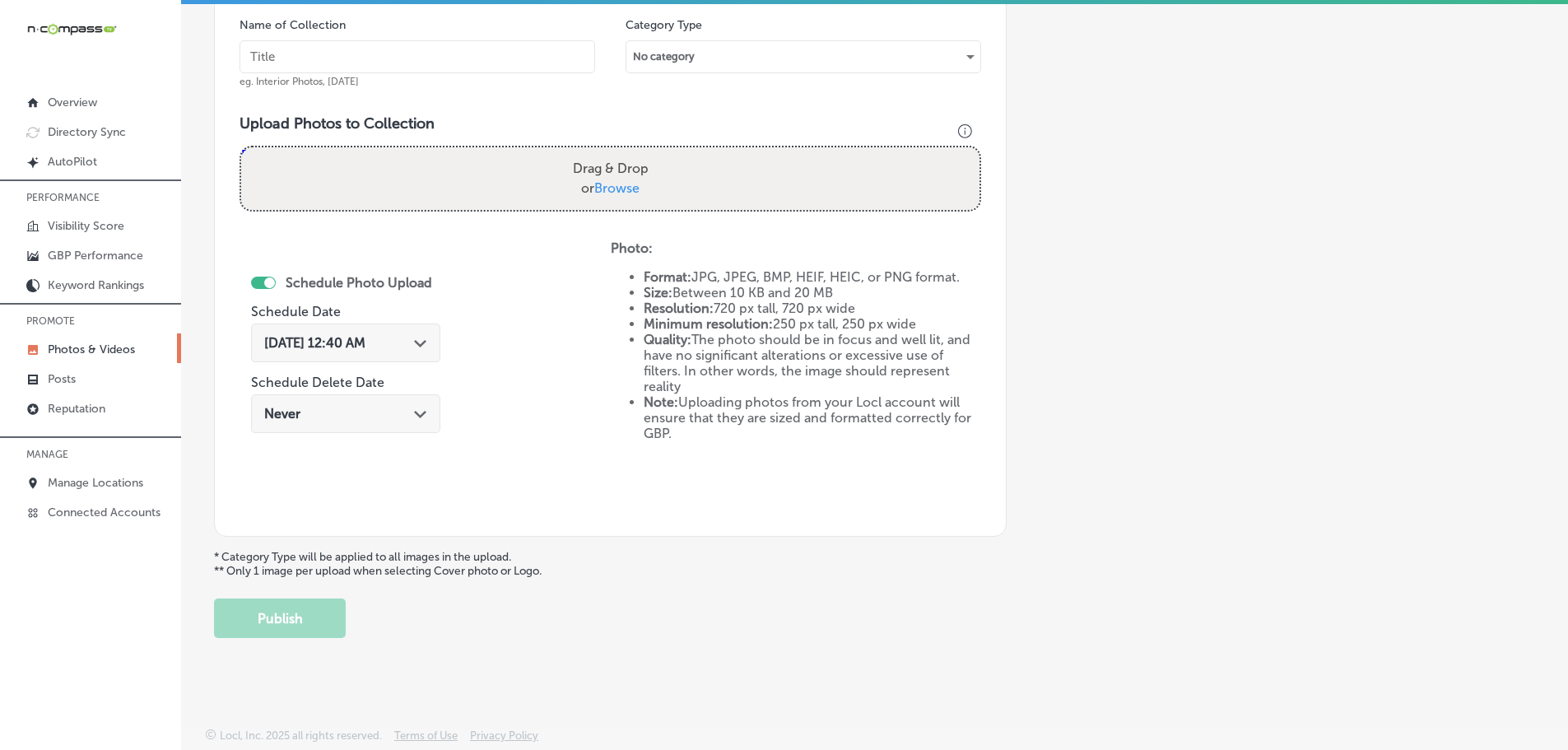
click at [612, 188] on span "Browse" at bounding box center [616, 188] width 45 height 16
click at [612, 152] on input "Drag & Drop or Browse" at bounding box center [610, 150] width 739 height 5
click at [625, 189] on span "Browse" at bounding box center [616, 188] width 45 height 16
click at [625, 152] on input "Drag & Drop or Browse" at bounding box center [610, 150] width 739 height 5
type input "C:\fakepath\515750967_18506689207001847_8701903759713142329_n.jpg"
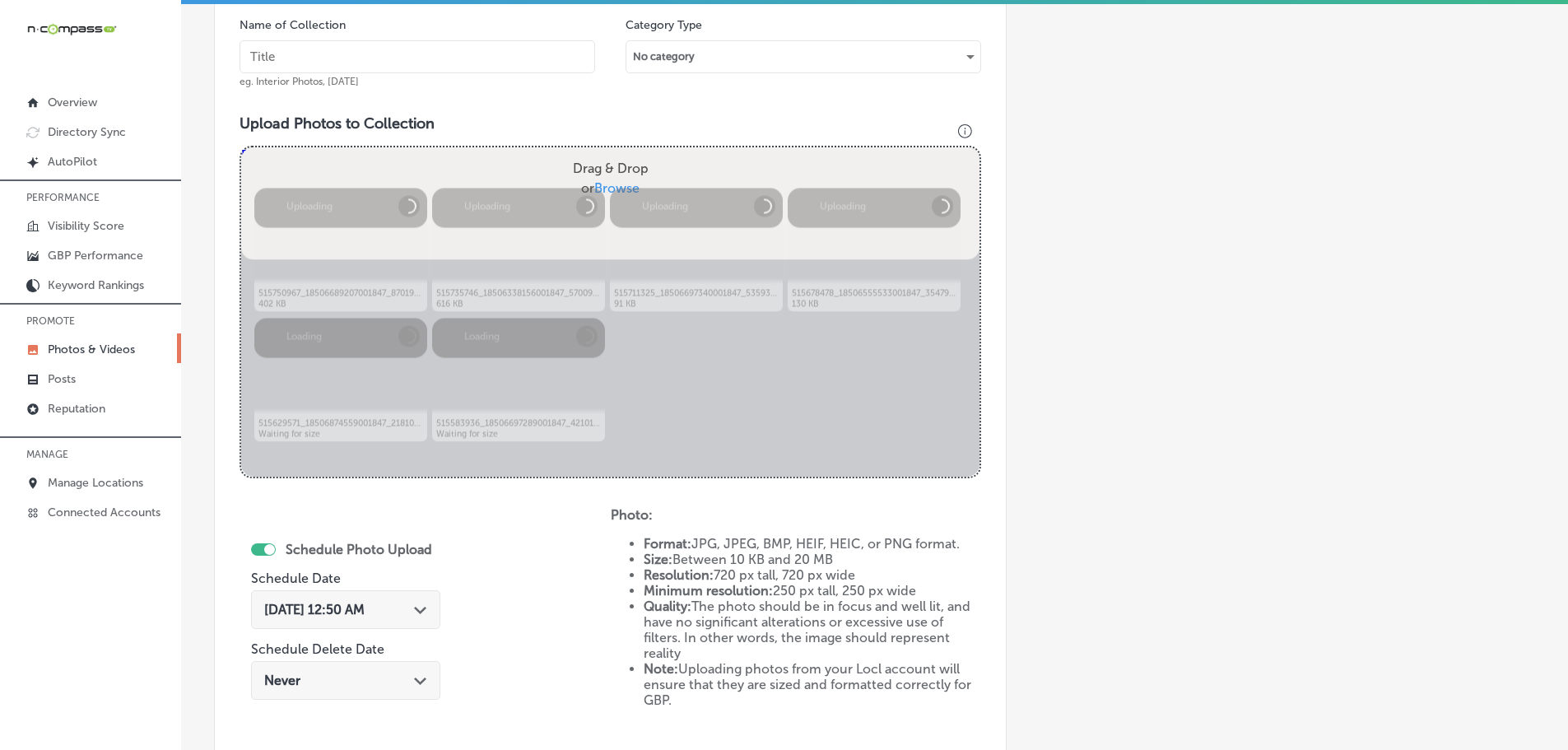
click at [497, 58] on input "text" at bounding box center [417, 56] width 356 height 33
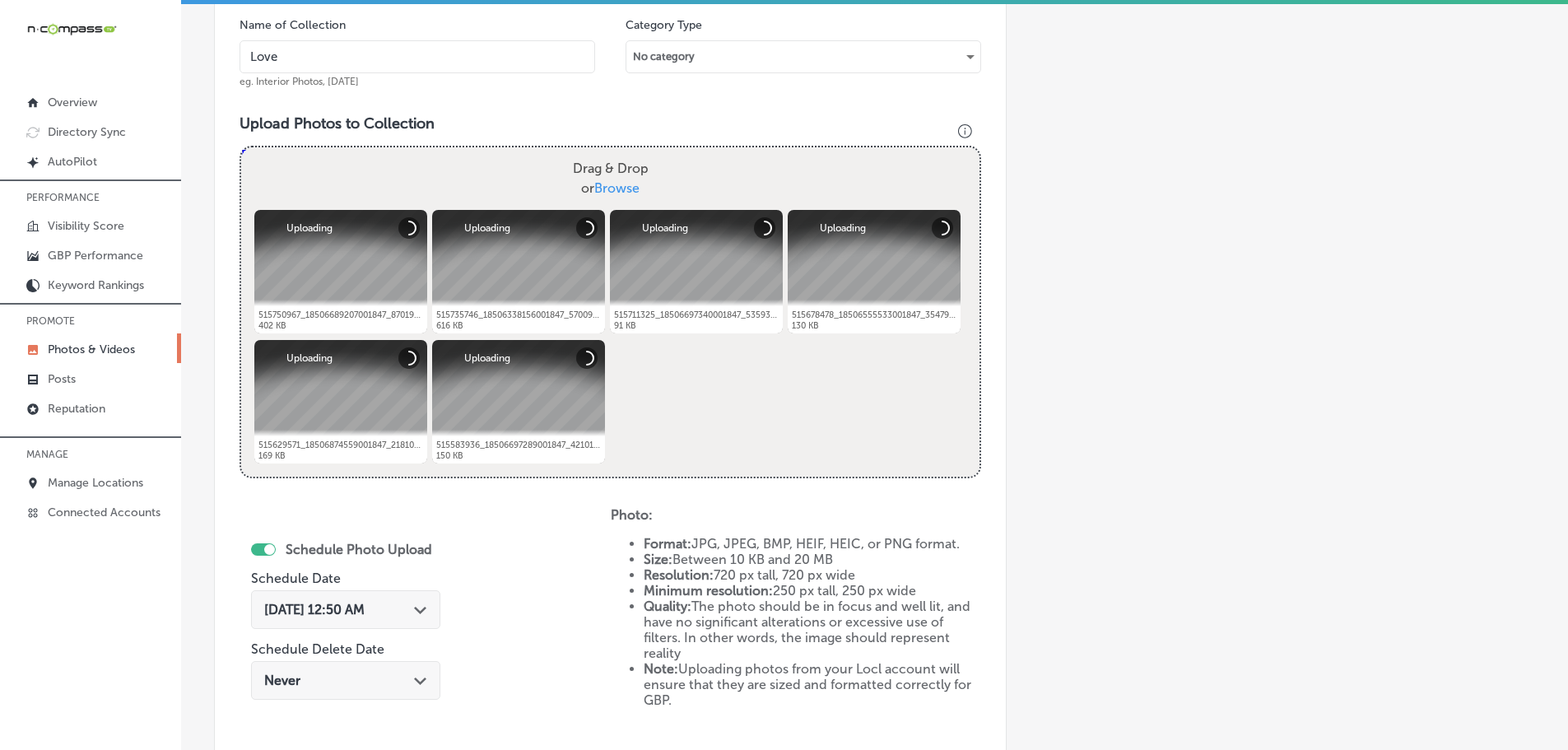
type input "[PERSON_NAME] Boutique"
click at [422, 612] on polygon at bounding box center [420, 610] width 12 height 7
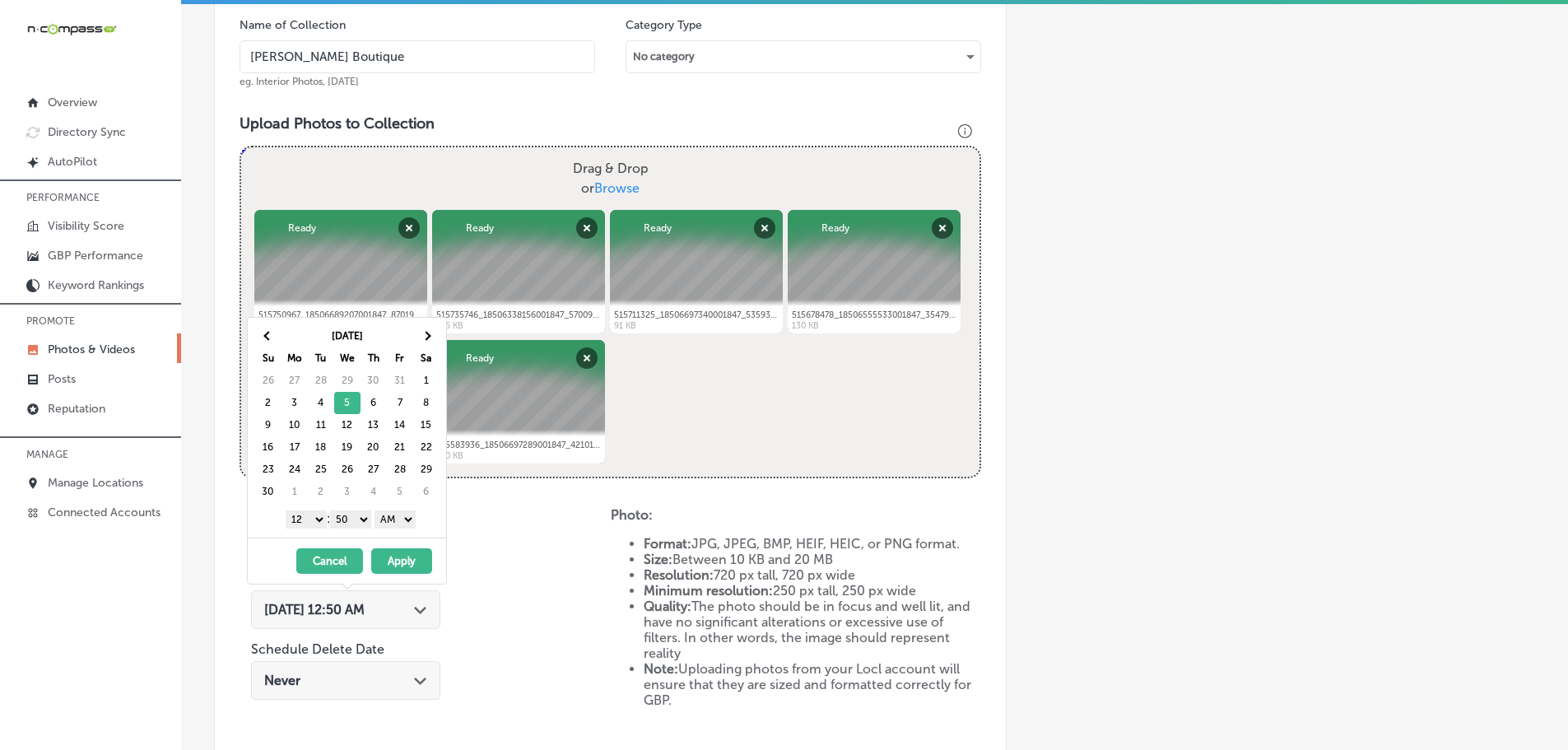
click at [304, 515] on select "1 2 3 4 5 6 7 8 9 10 11 12" at bounding box center [306, 519] width 41 height 18
click at [351, 515] on select "00 10 20 30 40 50" at bounding box center [350, 519] width 41 height 18
click at [394, 518] on select "AM PM" at bounding box center [394, 519] width 41 height 18
click at [399, 557] on button "Apply" at bounding box center [401, 561] width 61 height 26
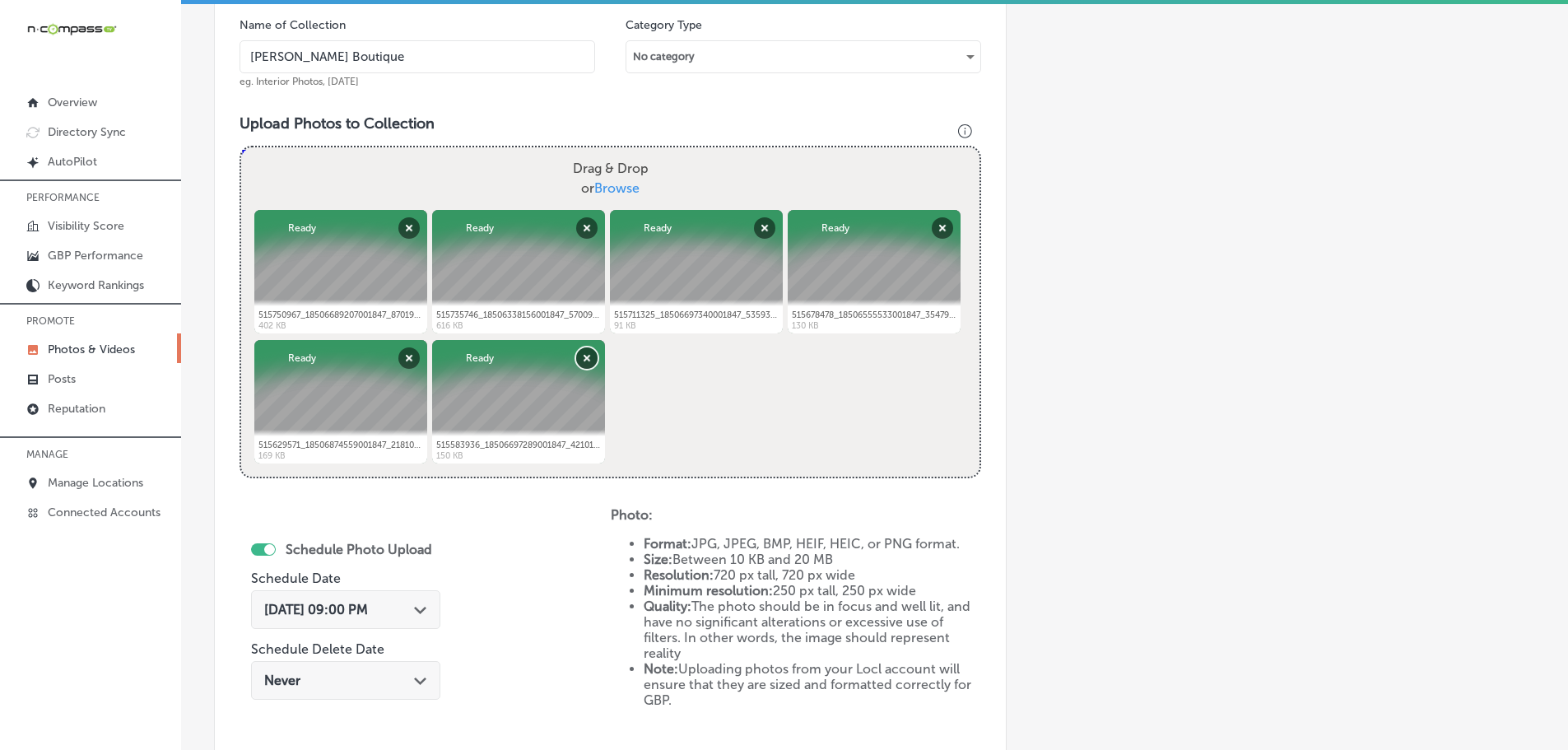
click at [587, 357] on button "Remove" at bounding box center [586, 358] width 21 height 21
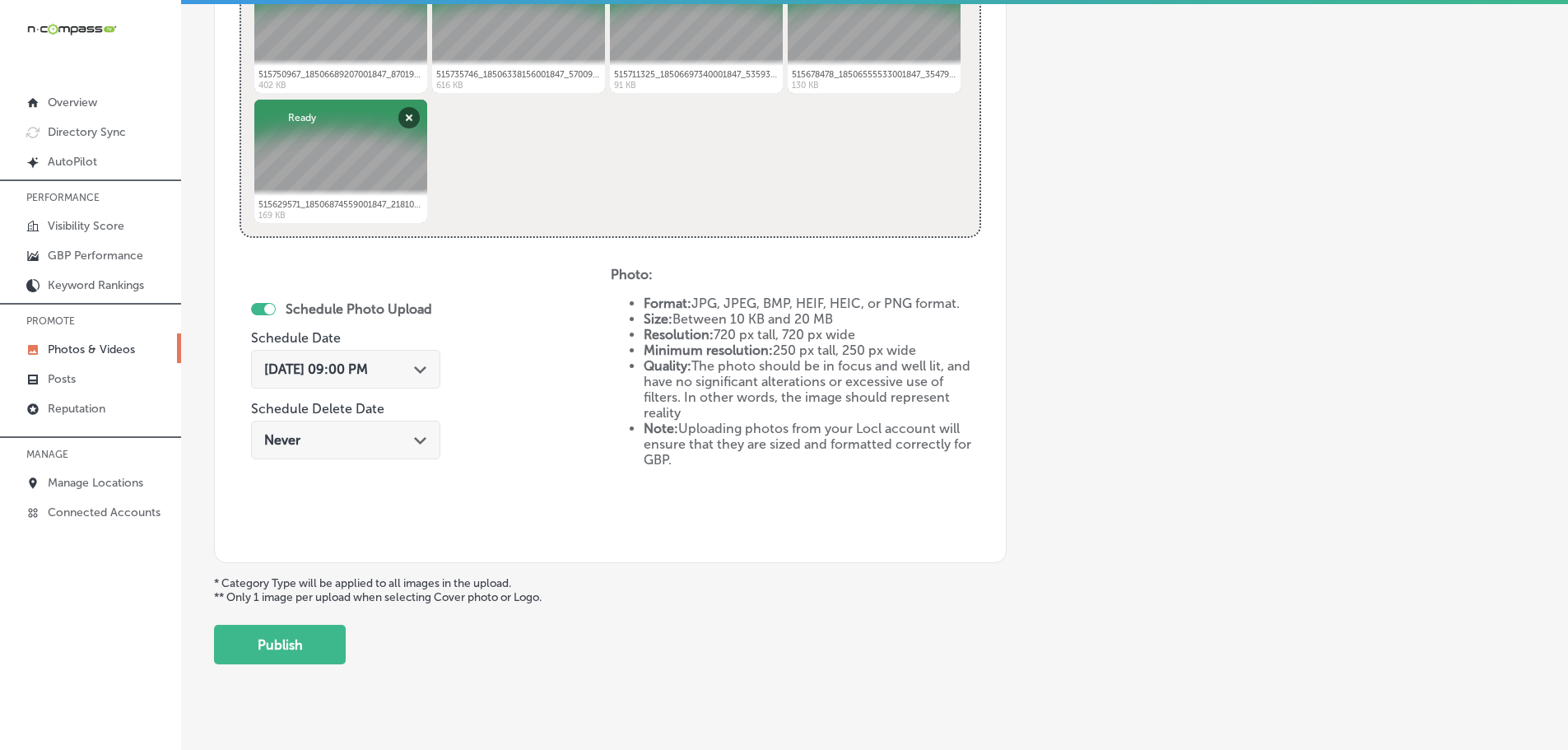
scroll to position [745, 0]
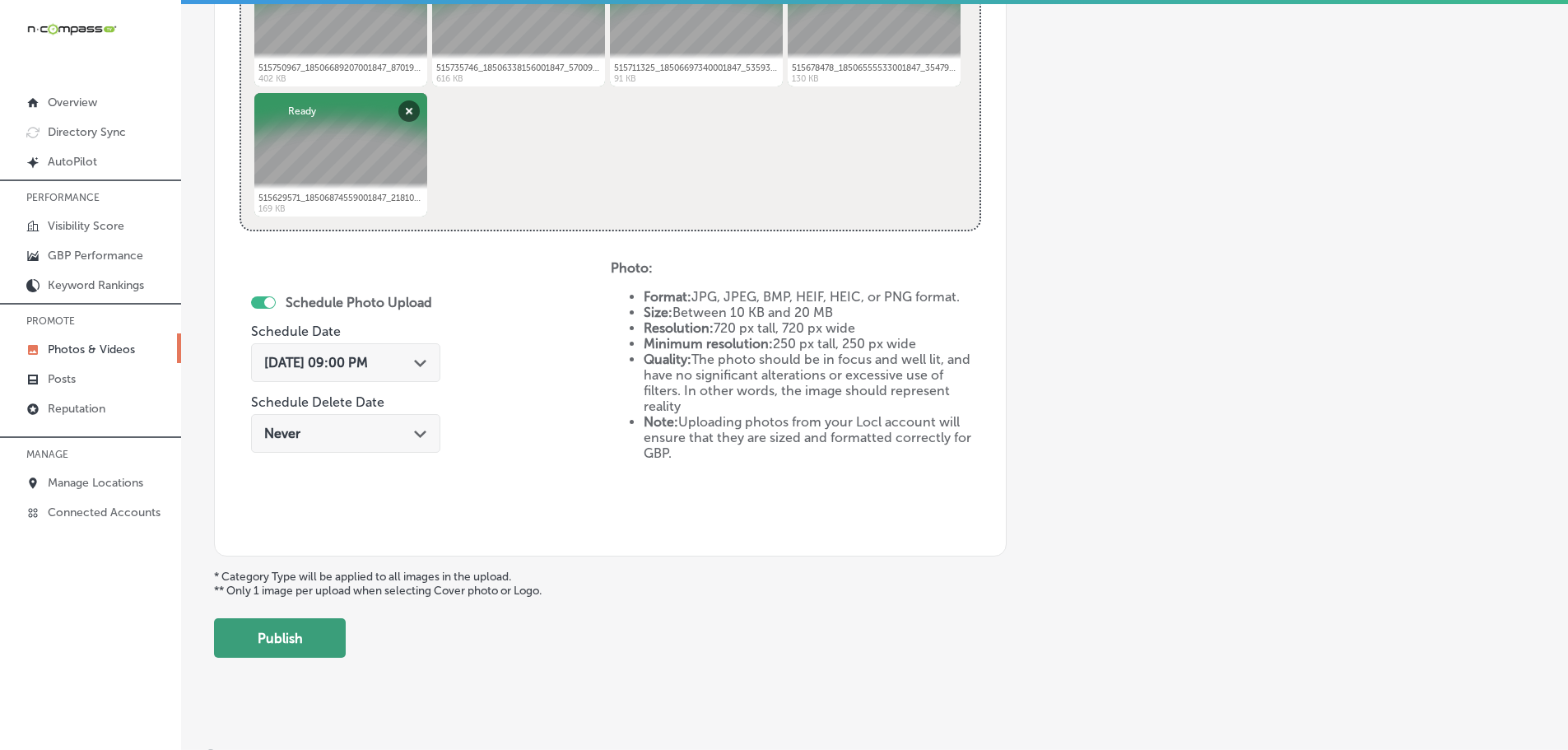
click at [301, 636] on button "Publish" at bounding box center [280, 637] width 132 height 40
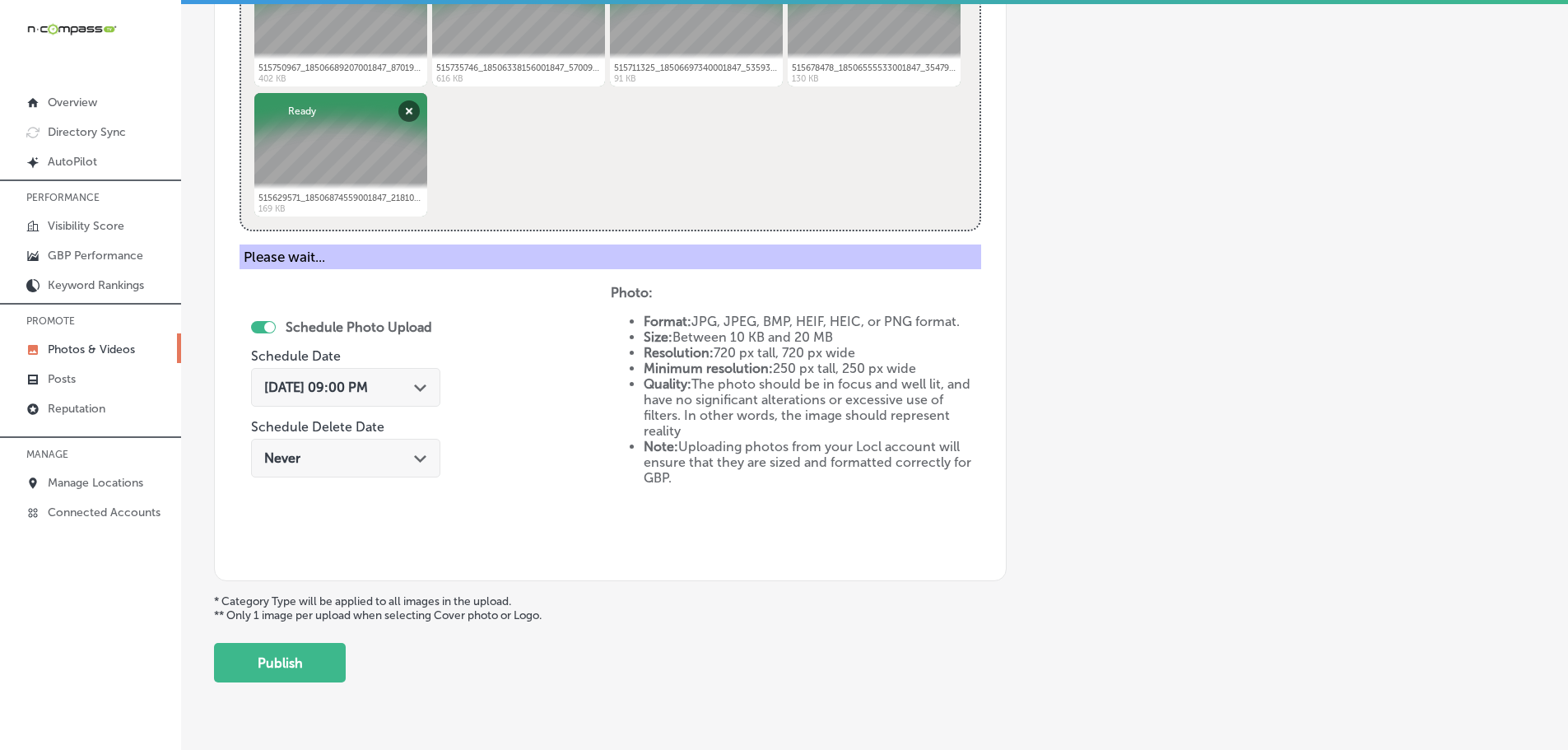
scroll to position [498, 0]
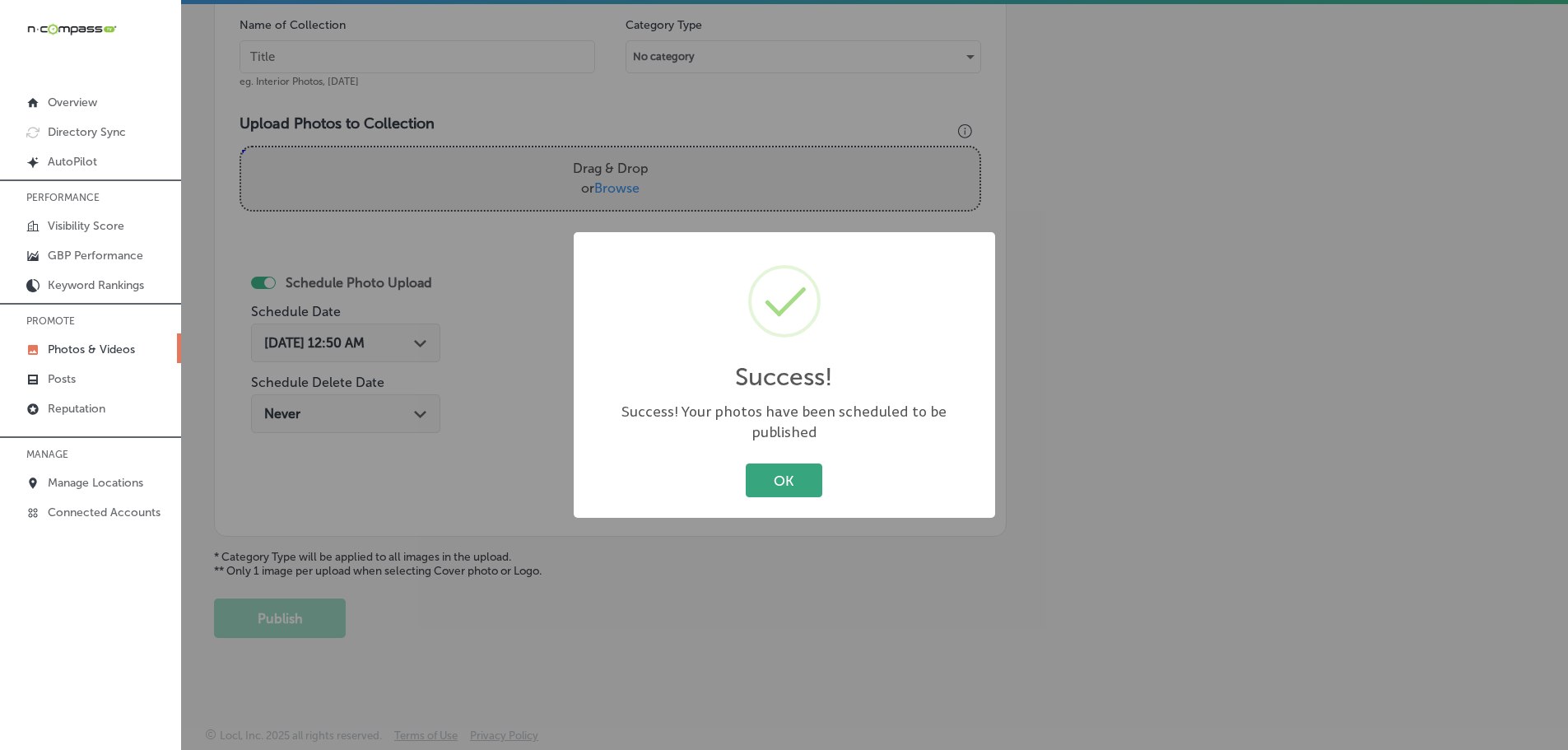
click at [785, 467] on button "OK" at bounding box center [784, 480] width 77 height 33
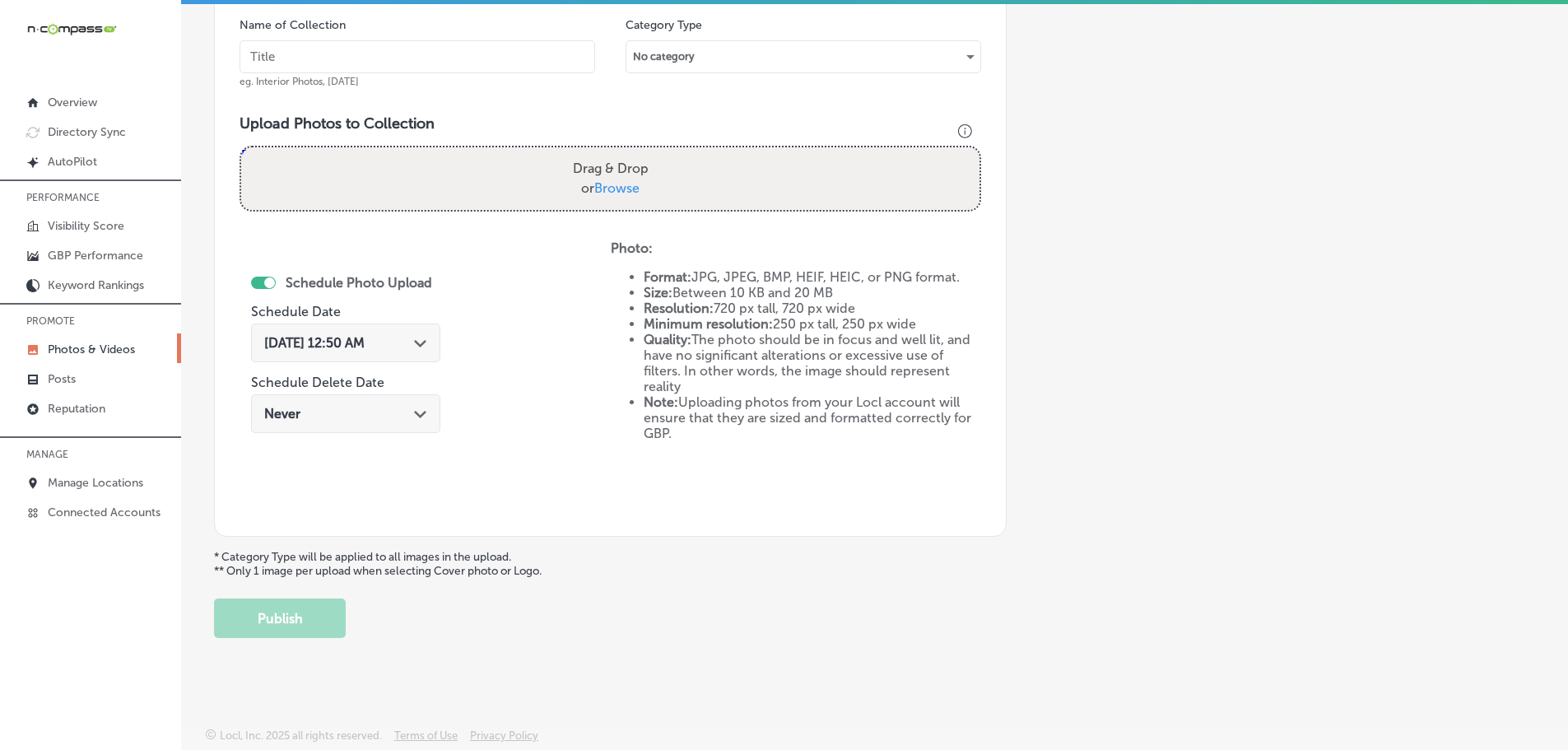
click at [620, 188] on span "Browse" at bounding box center [616, 188] width 45 height 16
click at [620, 152] on input "Drag & Drop or Browse" at bounding box center [610, 150] width 739 height 5
type input "C:\fakepath\515877800_18506555488001847_985407913575665167_n.jpg"
click at [530, 55] on input "text" at bounding box center [417, 56] width 356 height 33
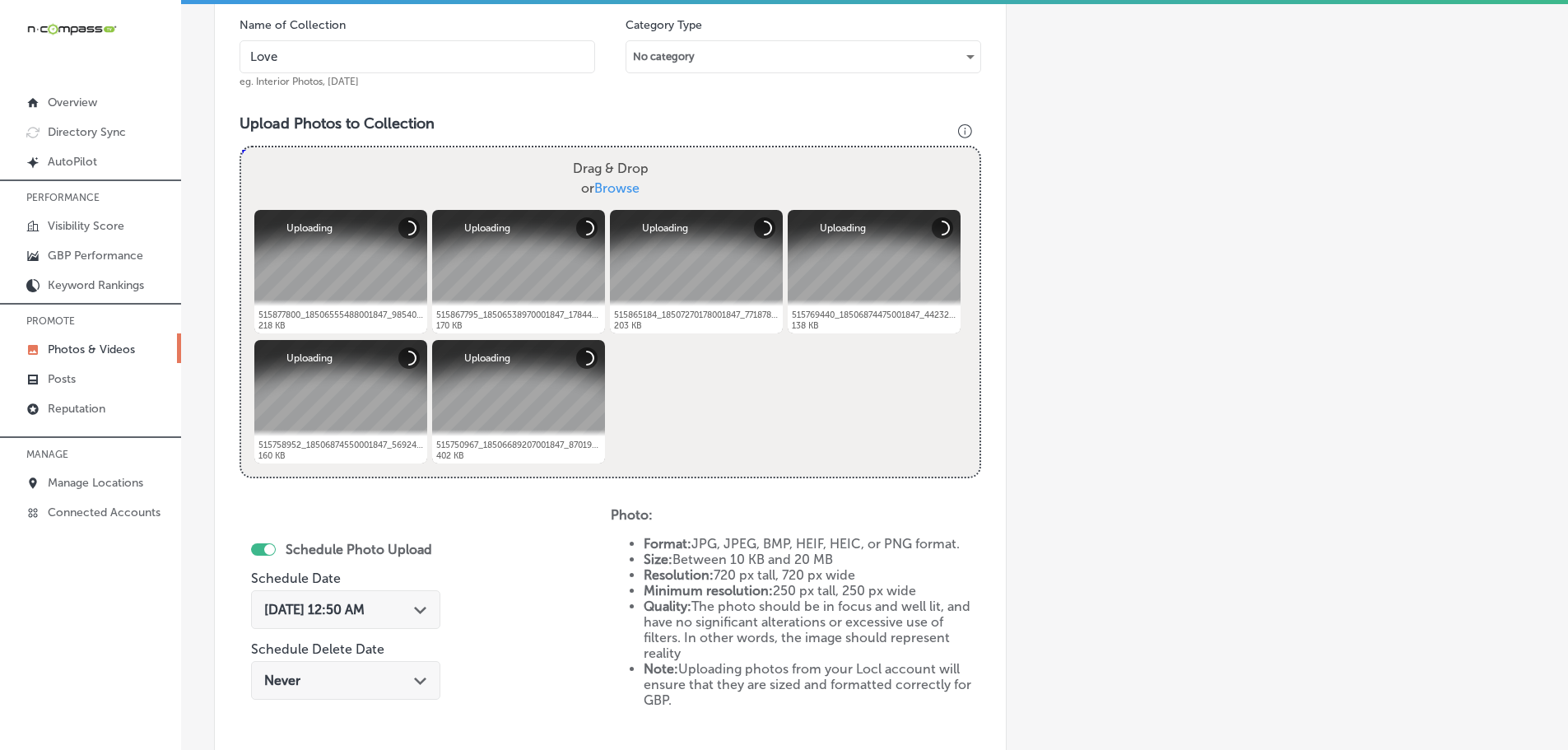
type input "[PERSON_NAME] Boutique"
click at [418, 616] on div "[DATE] 12:50 AM Path Created with Sketch." at bounding box center [345, 609] width 163 height 16
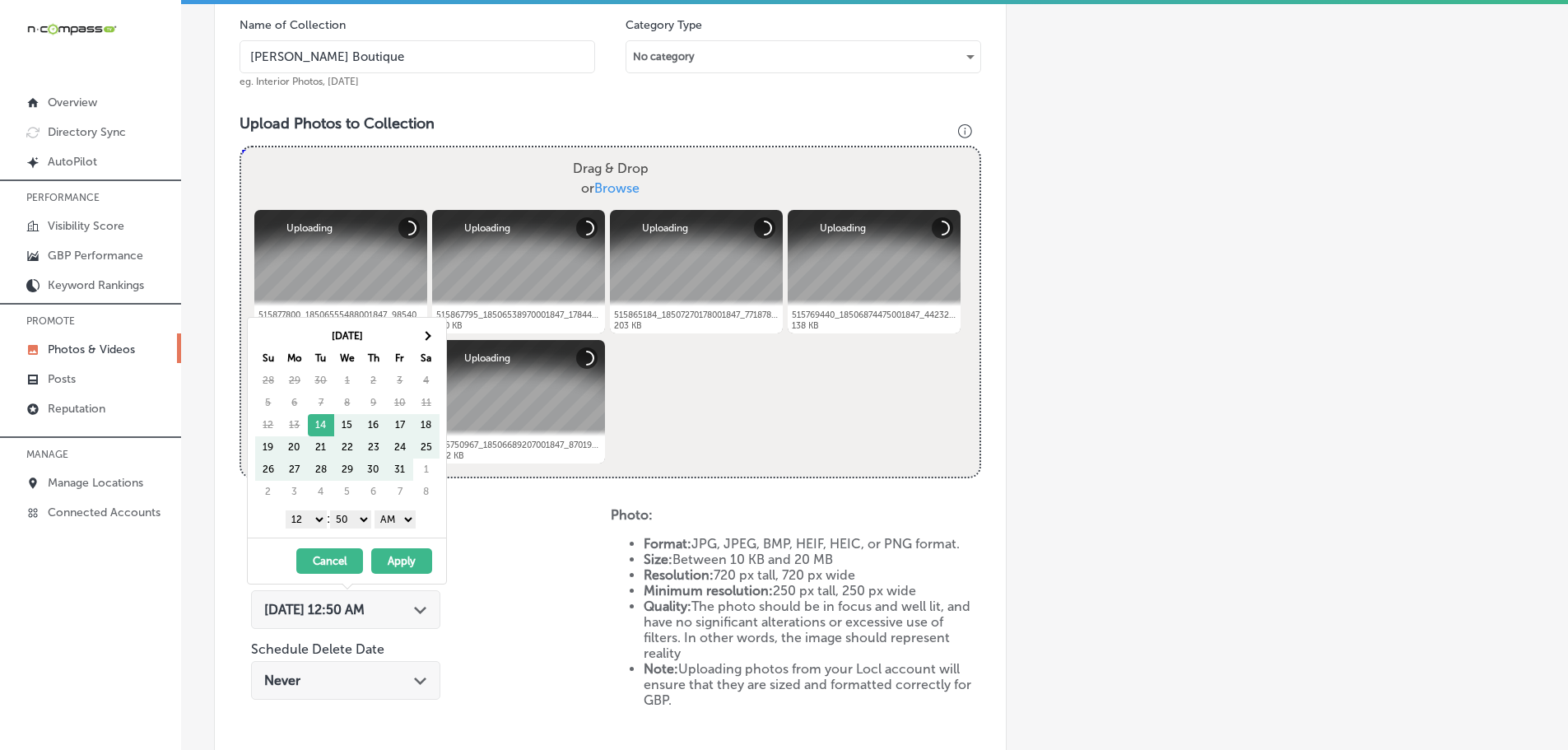
drag, startPoint x: 430, startPoint y: 336, endPoint x: 445, endPoint y: 321, distance: 21.2
click at [430, 335] on span at bounding box center [426, 335] width 9 height 9
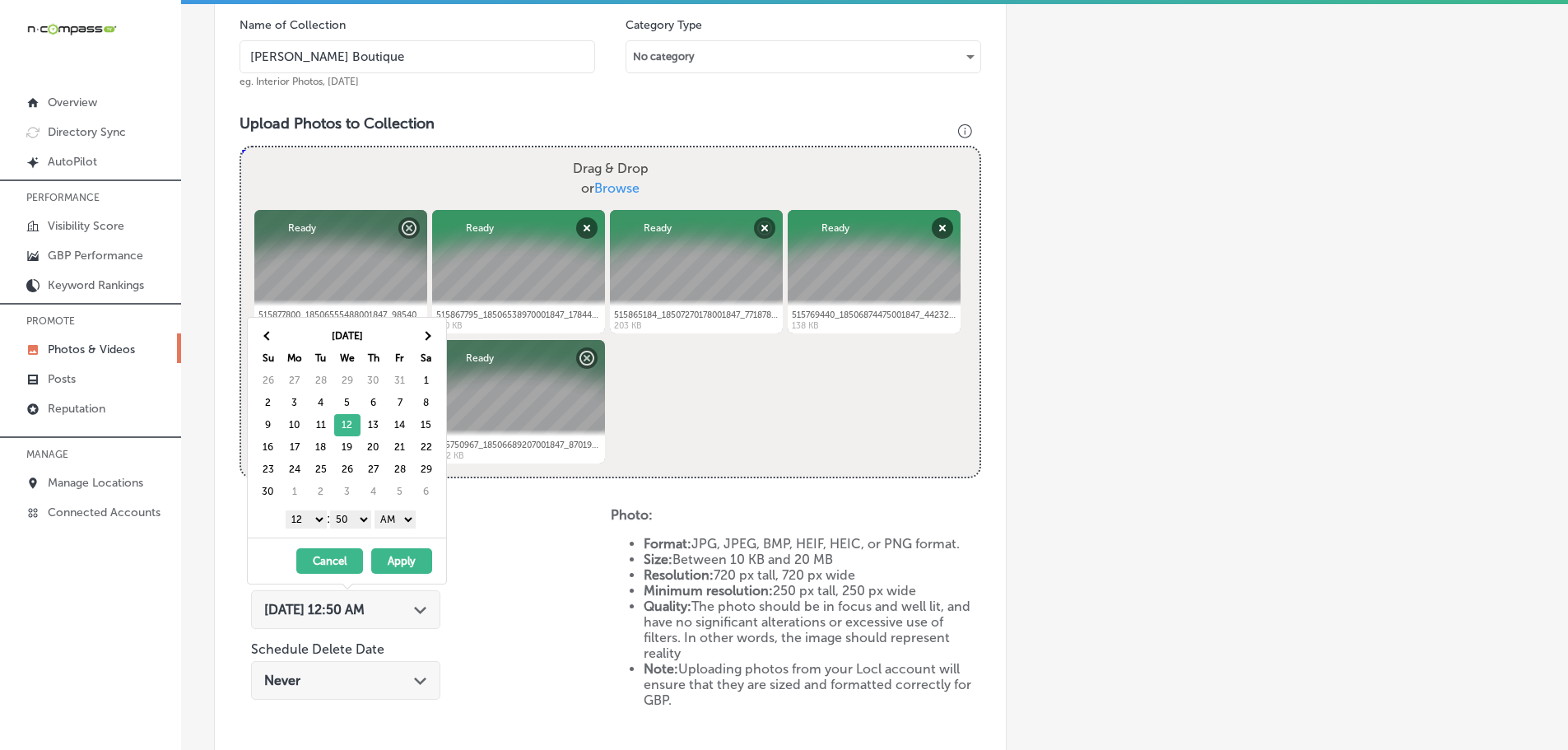
click at [302, 519] on select "1 2 3 4 5 6 7 8 9 10 11 12" at bounding box center [306, 519] width 41 height 18
click at [353, 516] on select "00 10 20 30 40 50" at bounding box center [350, 519] width 41 height 18
click at [386, 517] on select "AM PM" at bounding box center [394, 519] width 41 height 18
click at [400, 556] on button "Apply" at bounding box center [401, 561] width 61 height 26
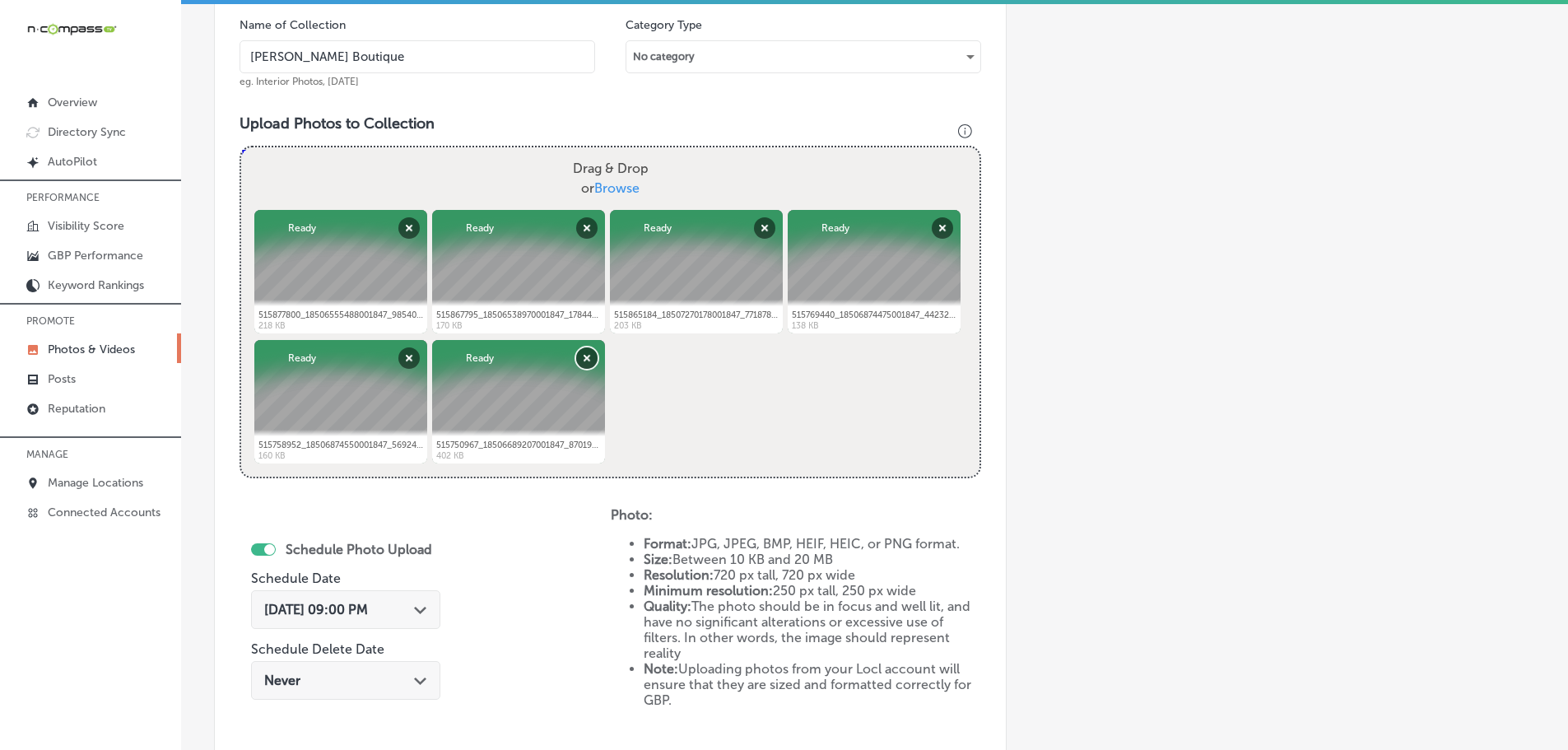
click at [586, 355] on button "Remove" at bounding box center [586, 358] width 21 height 21
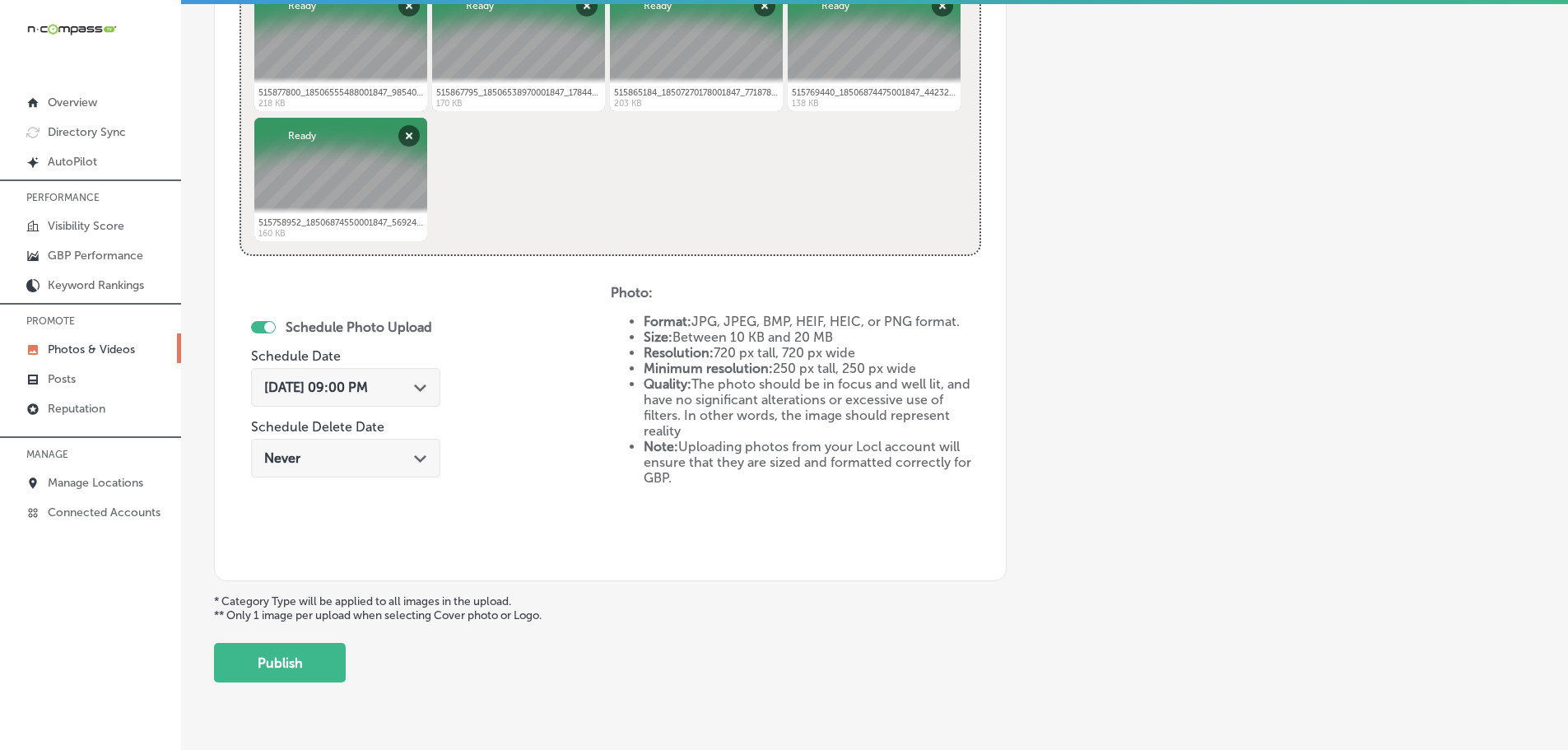
scroll to position [745, 0]
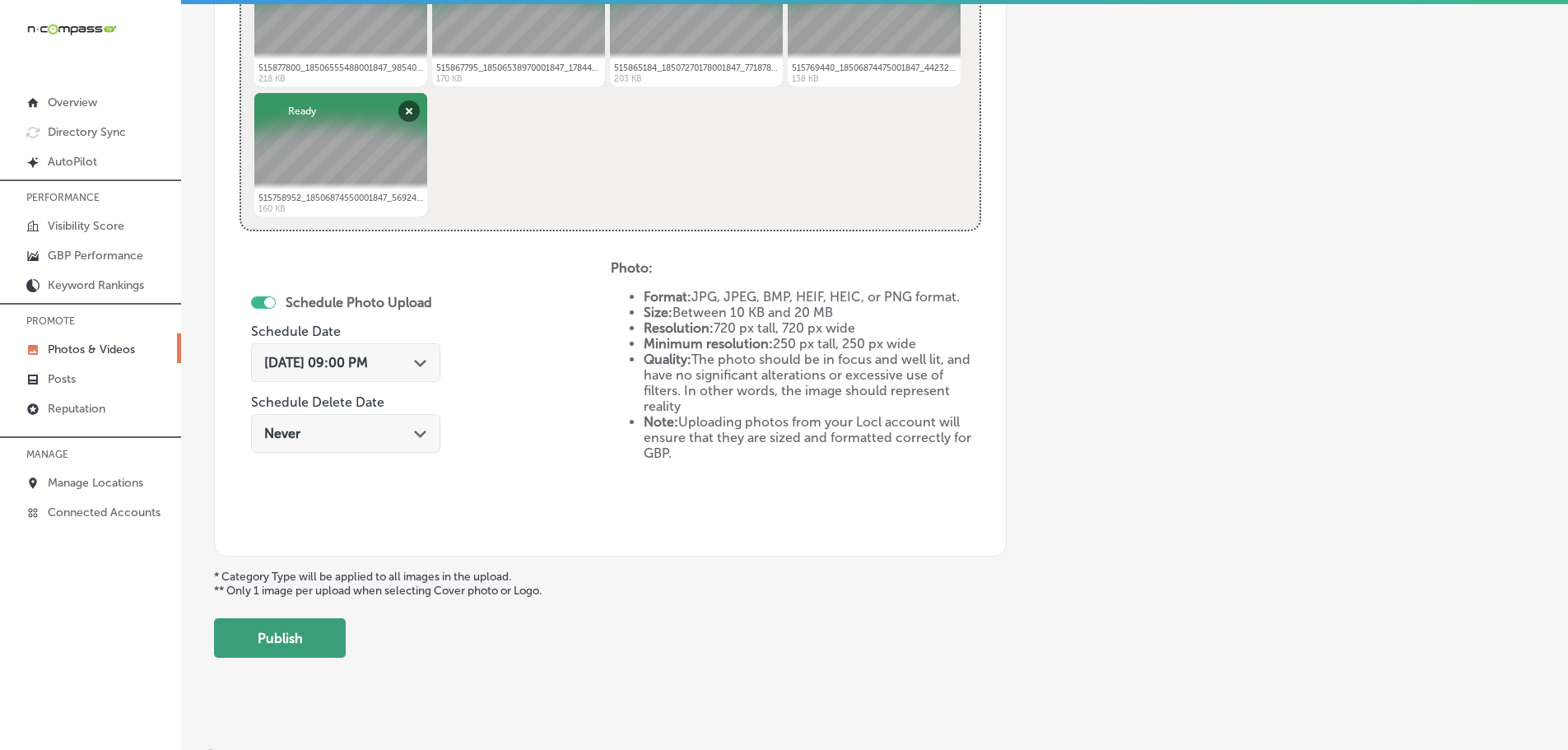
click at [314, 635] on button "Publish" at bounding box center [280, 637] width 132 height 40
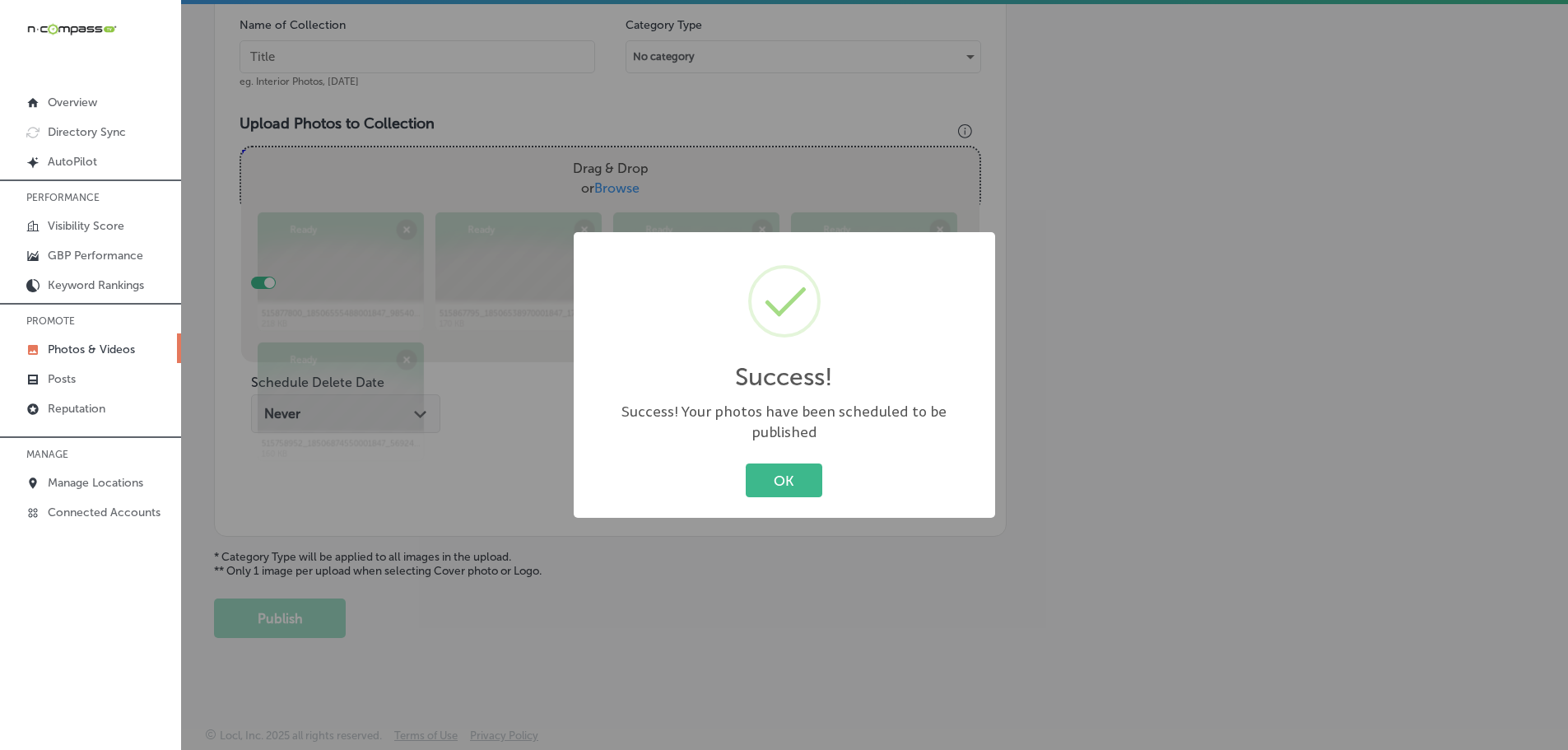
scroll to position [498, 0]
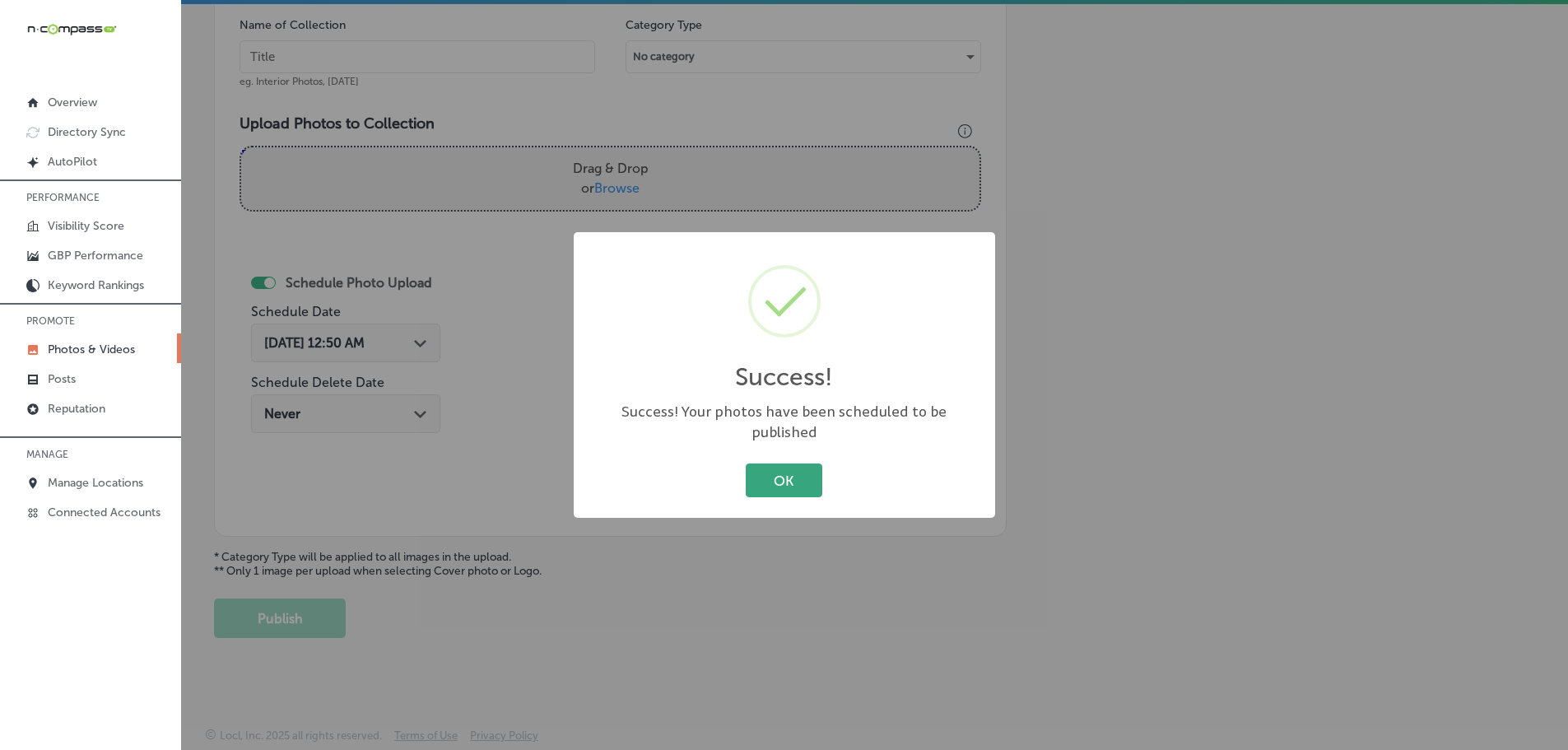
click at [769, 467] on button "OK" at bounding box center [784, 480] width 77 height 33
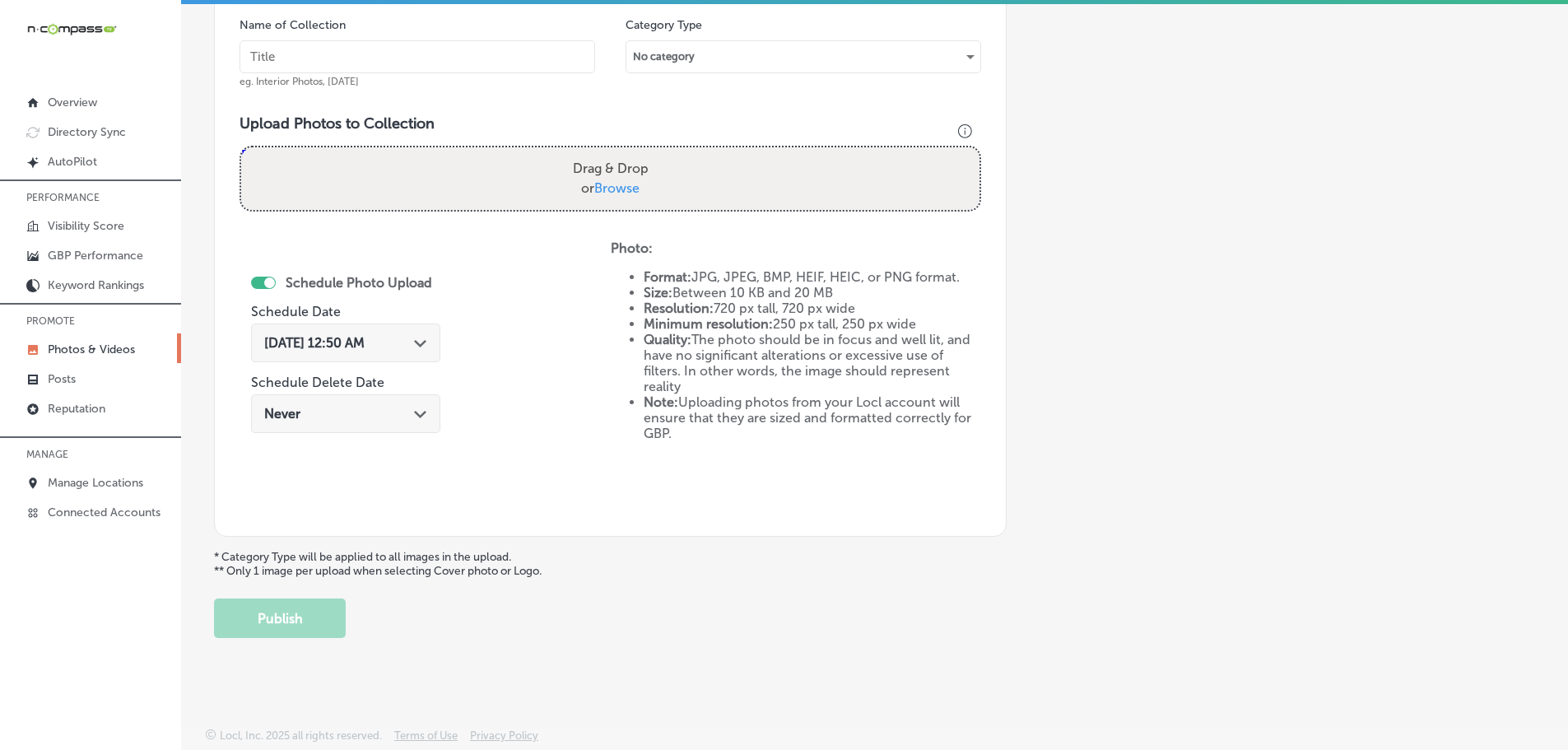
click at [619, 186] on span "Browse" at bounding box center [616, 188] width 45 height 16
click at [619, 152] on input "Drag & Drop or Browse" at bounding box center [610, 150] width 739 height 5
type input "C:\fakepath\515932182_18507589762001847_8948026476845058047_n.jpg"
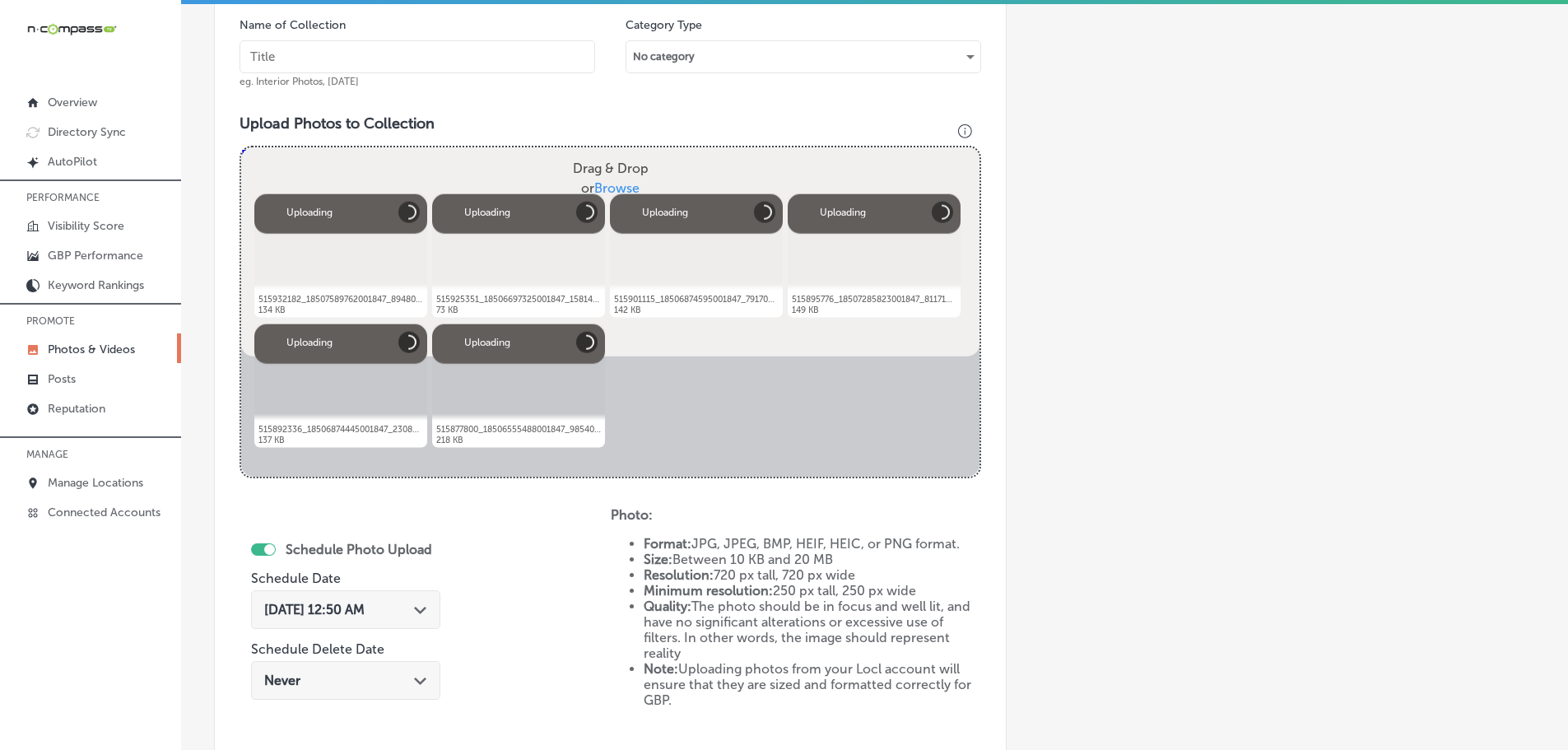
click at [486, 51] on input "text" at bounding box center [417, 56] width 356 height 33
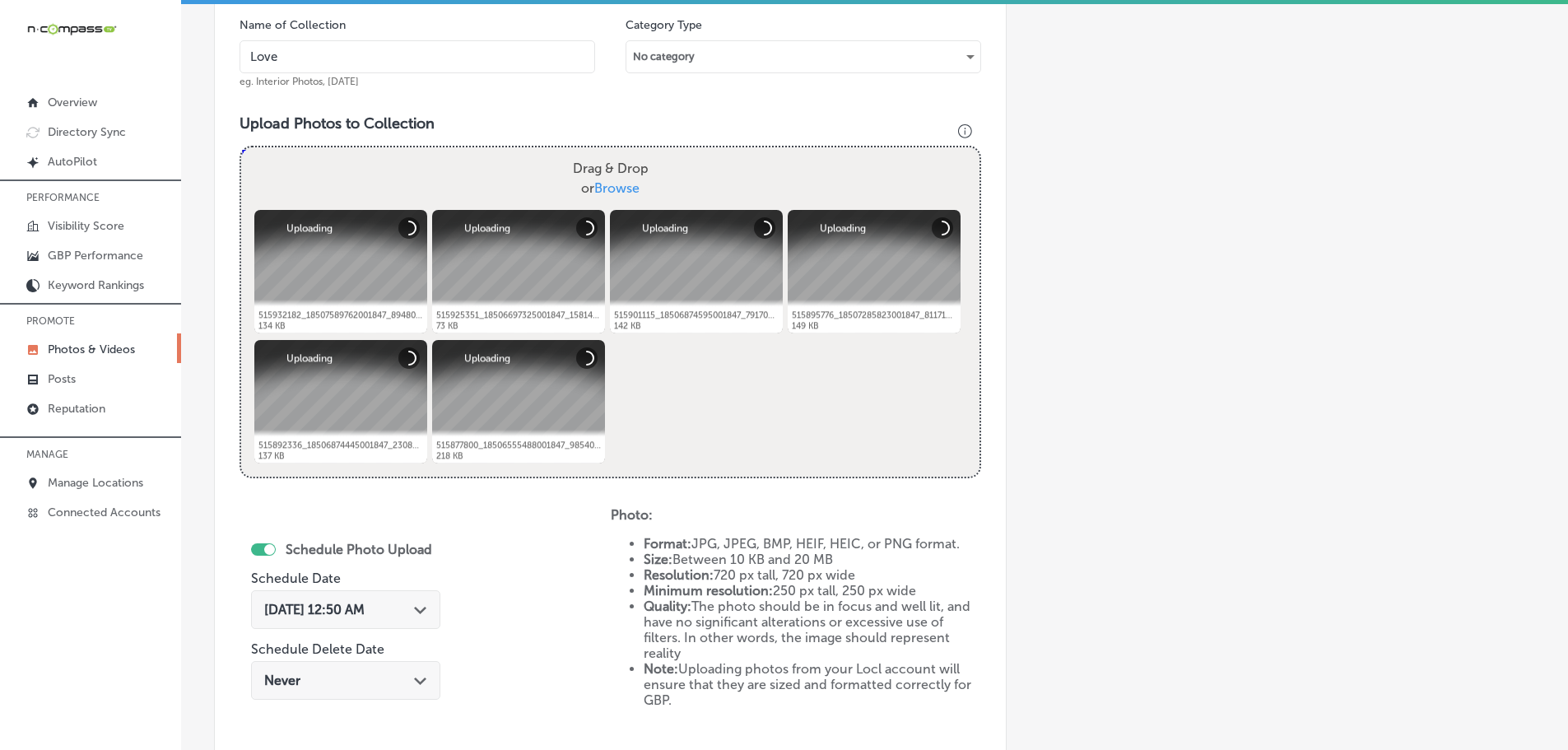
type input "[PERSON_NAME] Boutique"
click at [429, 600] on div "[DATE] 12:50 AM Path Created with Sketch." at bounding box center [345, 609] width 189 height 39
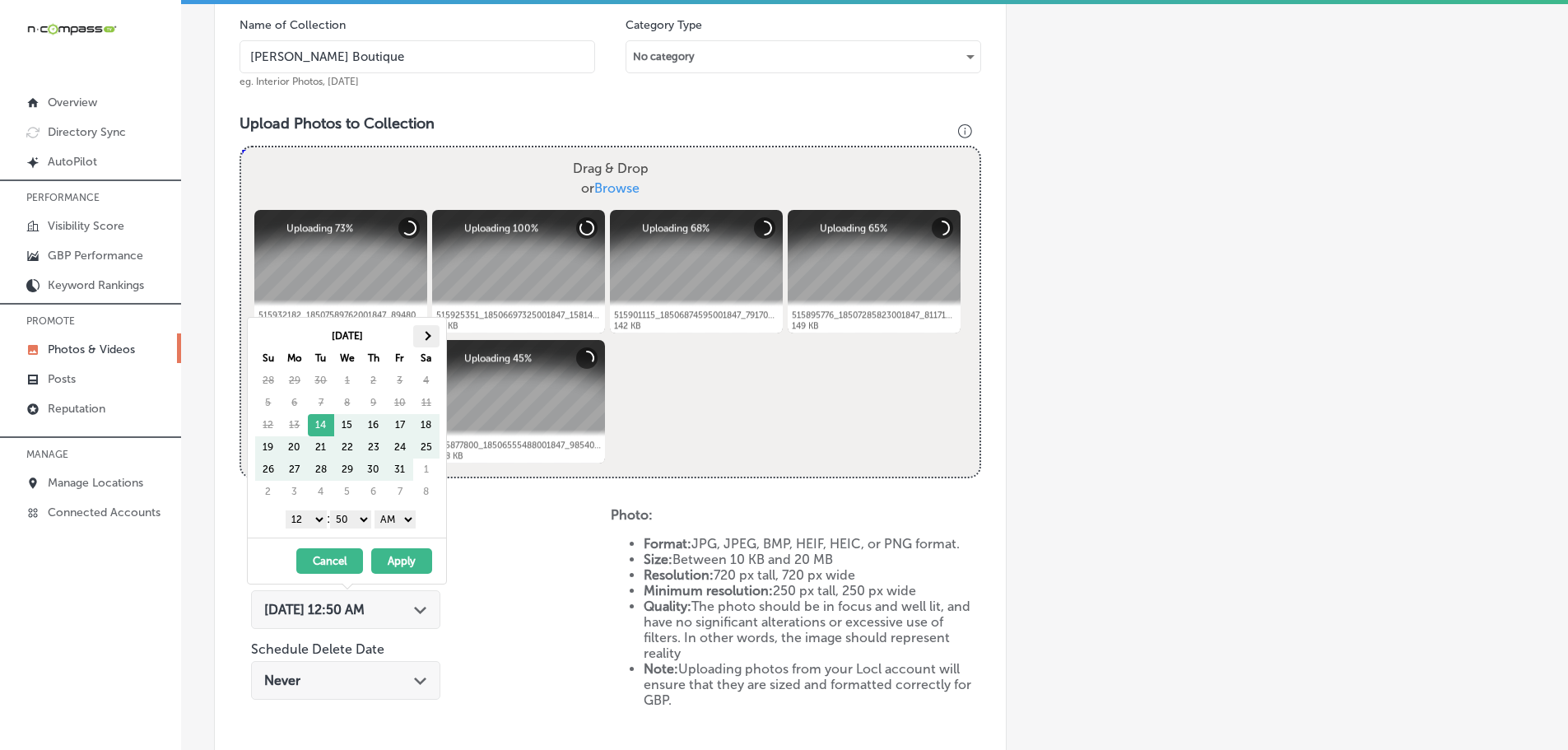
click at [427, 343] on th at bounding box center [426, 335] width 26 height 22
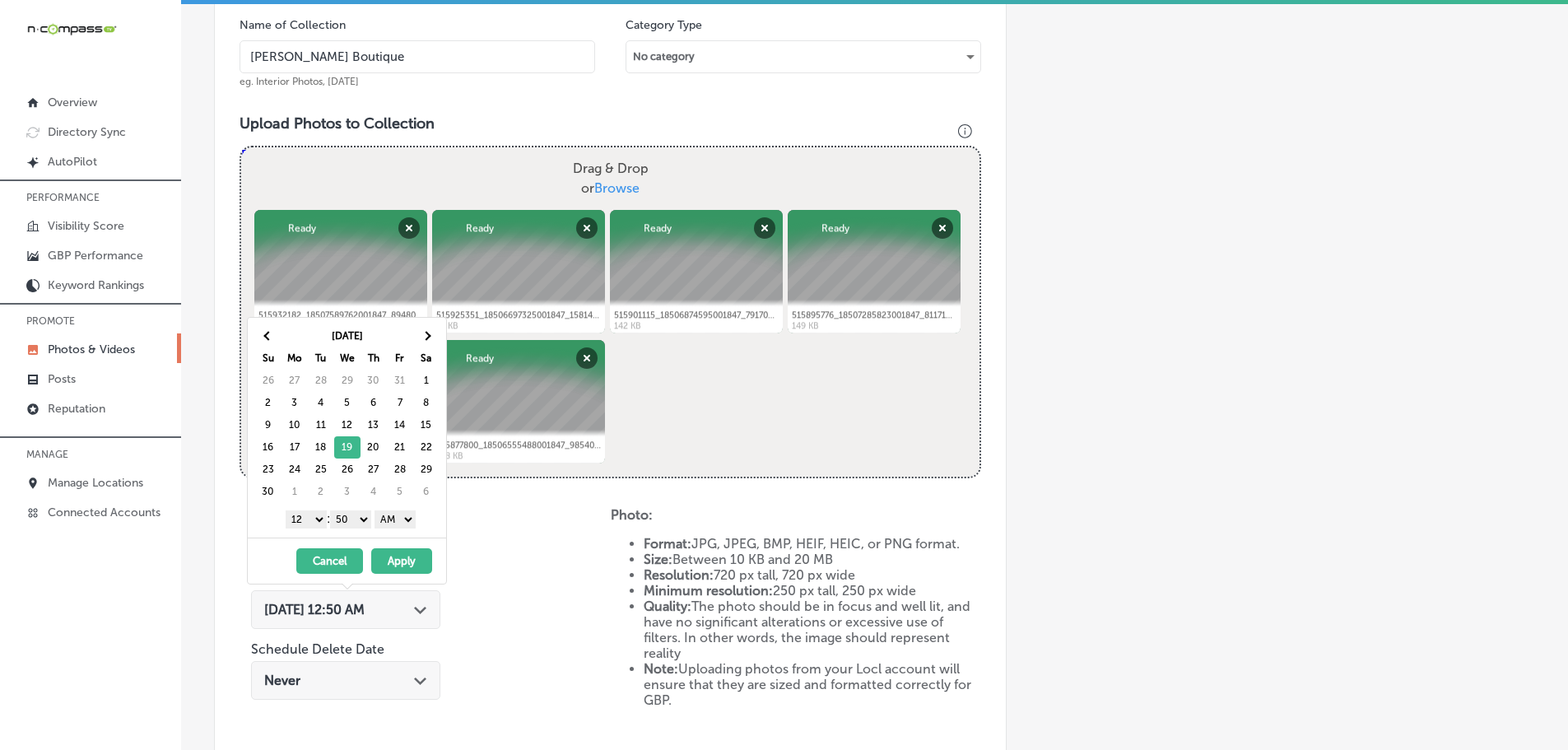
click at [308, 526] on select "1 2 3 4 5 6 7 8 9 10 11 12" at bounding box center [306, 519] width 41 height 18
click at [354, 519] on select "00 10 20 30 40 50" at bounding box center [350, 519] width 41 height 18
click at [390, 523] on select "AM PM" at bounding box center [394, 519] width 41 height 18
click at [400, 552] on button "Apply" at bounding box center [401, 561] width 61 height 26
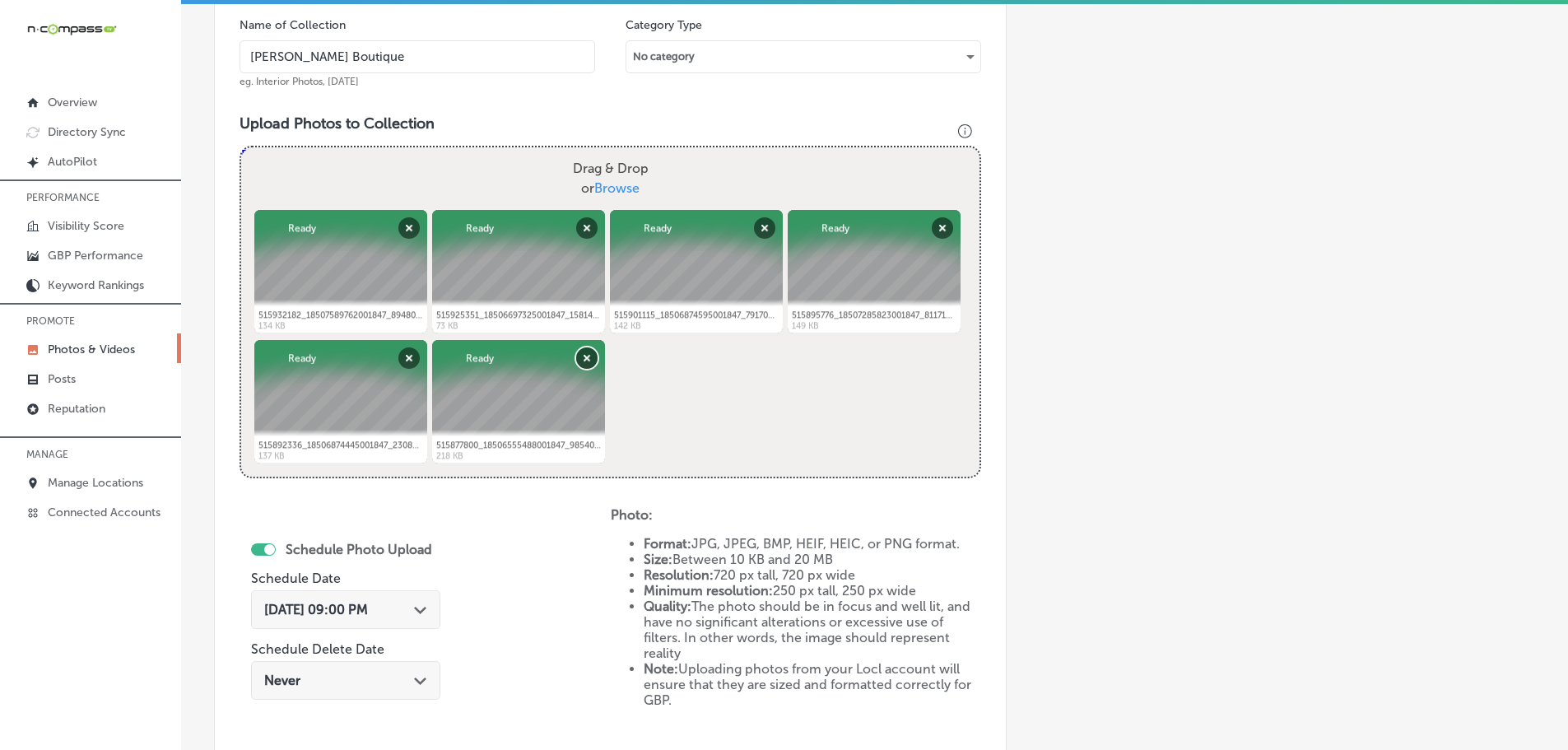
click at [586, 358] on button "Remove" at bounding box center [586, 358] width 21 height 21
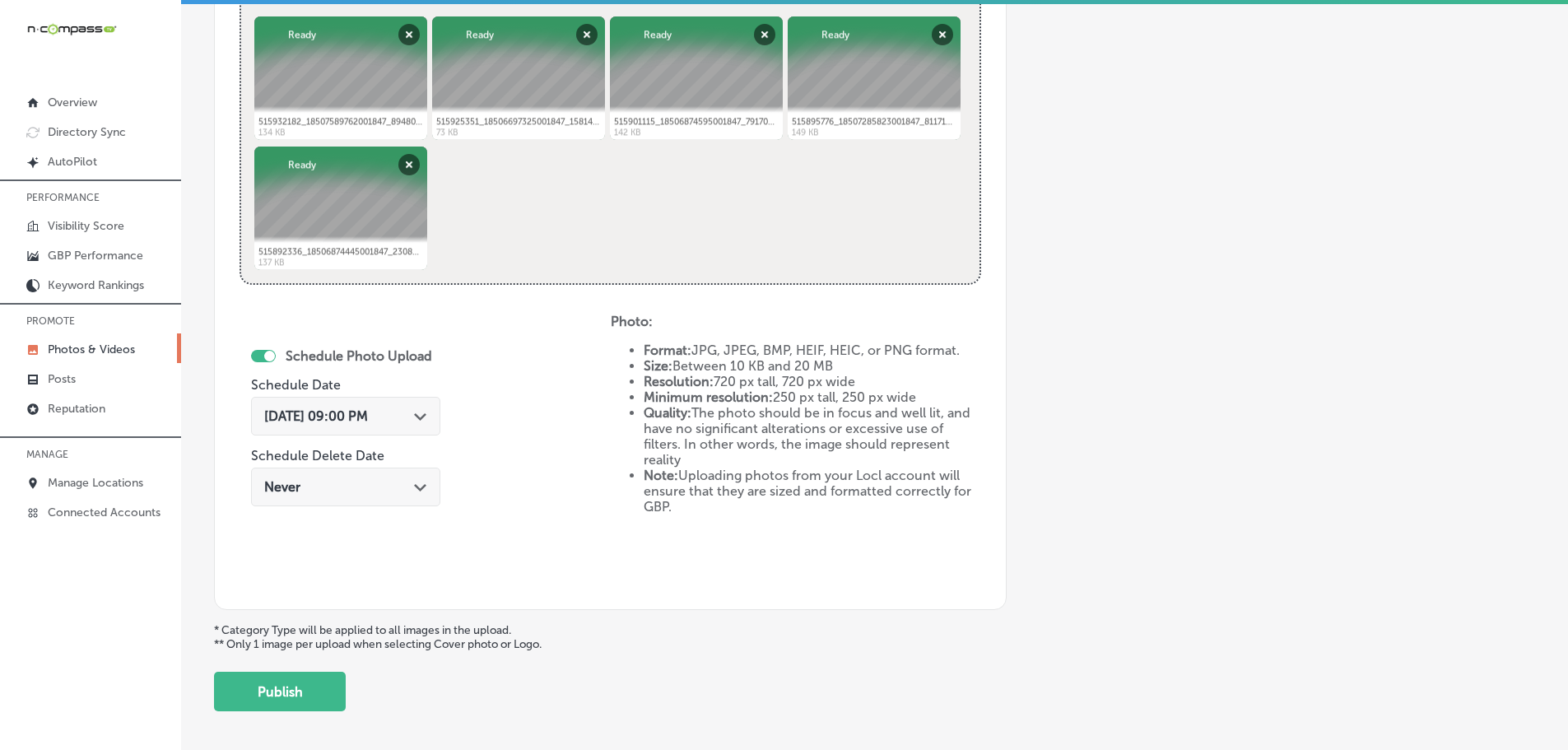
scroll to position [745, 0]
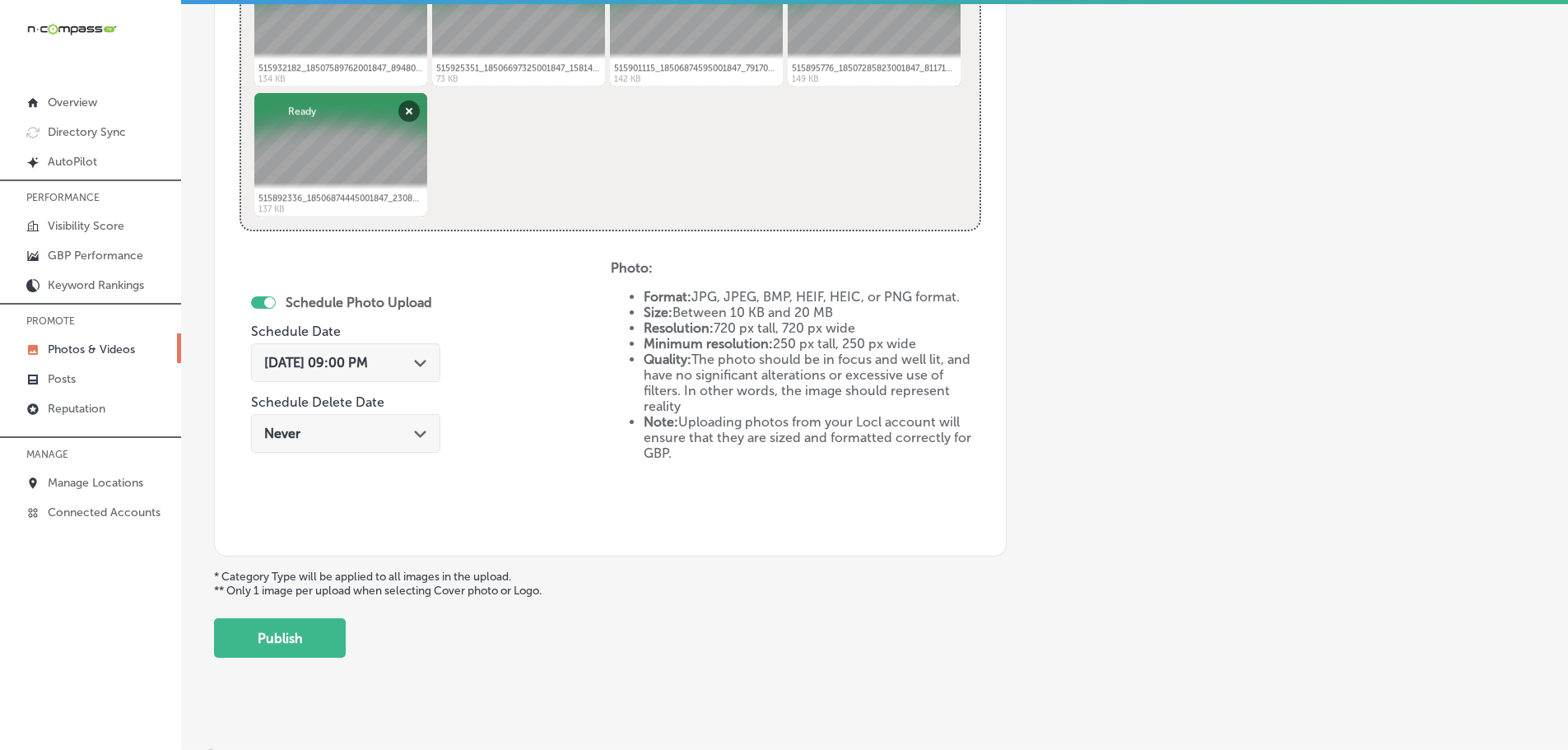
click at [320, 616] on div "Add a Collection Which Type of Image or Video Would You Like to Upload? Photo C…" at bounding box center [874, 7] width 1321 height 1300
click at [320, 623] on button "Publish" at bounding box center [280, 637] width 132 height 40
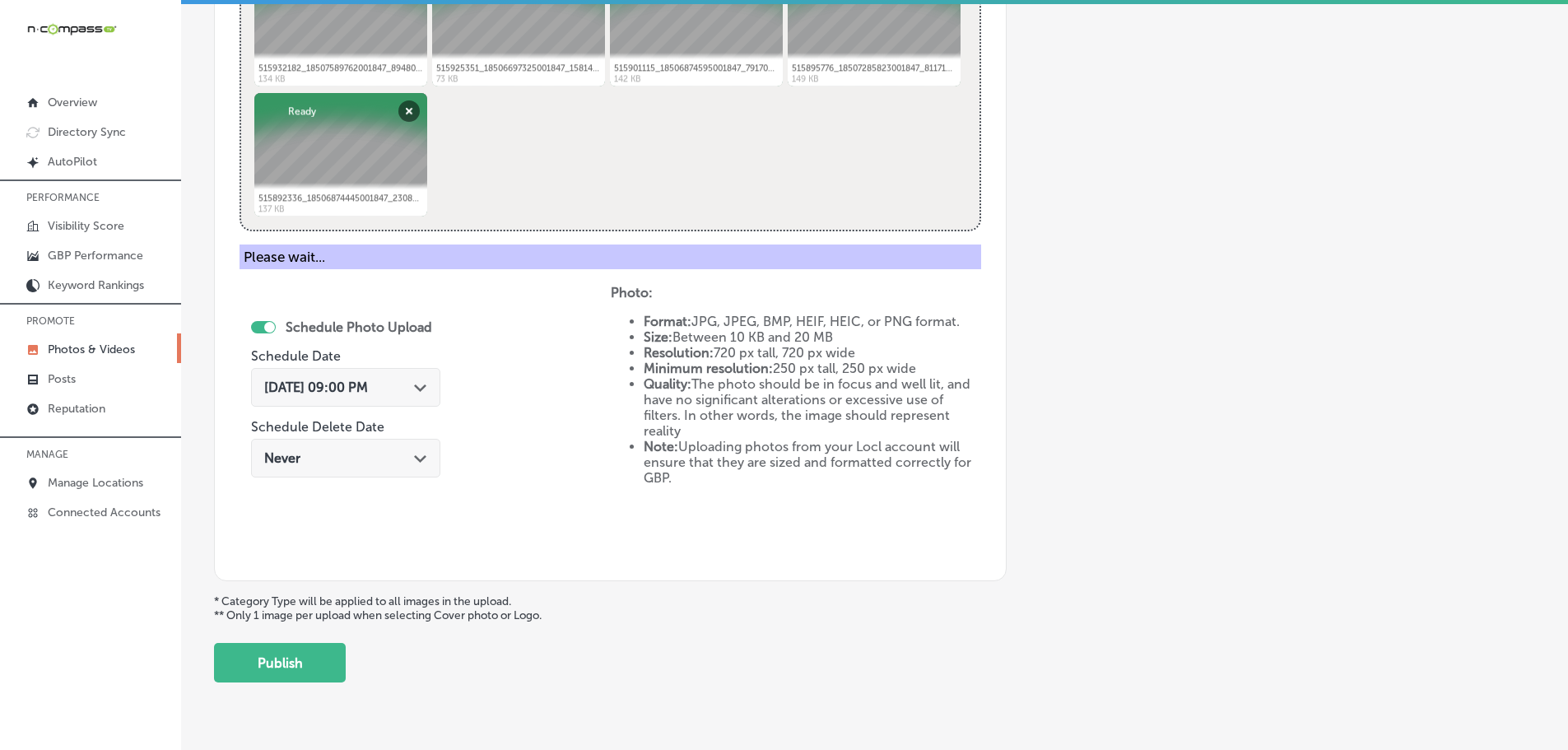
scroll to position [498, 0]
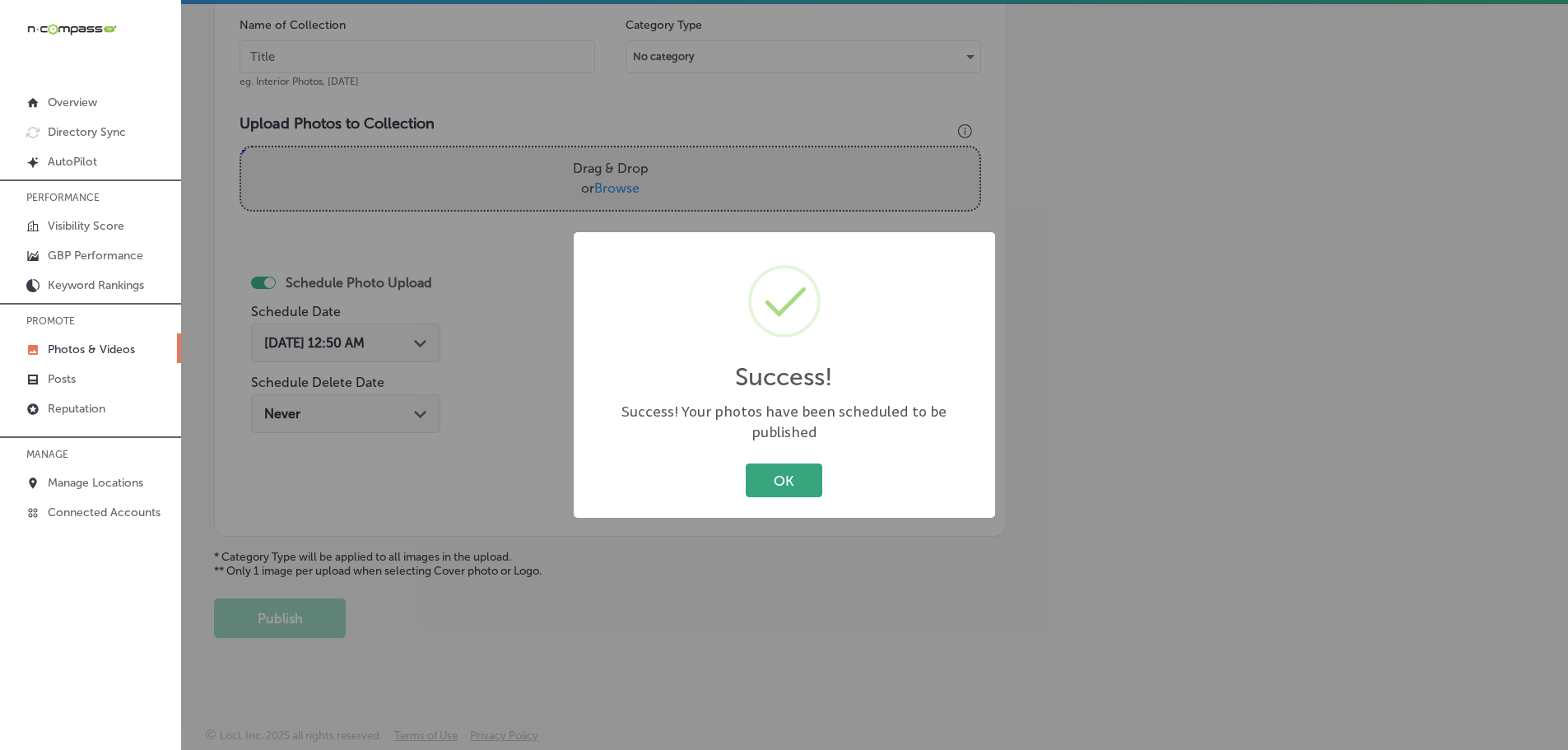
click at [761, 481] on button "OK" at bounding box center [784, 480] width 77 height 33
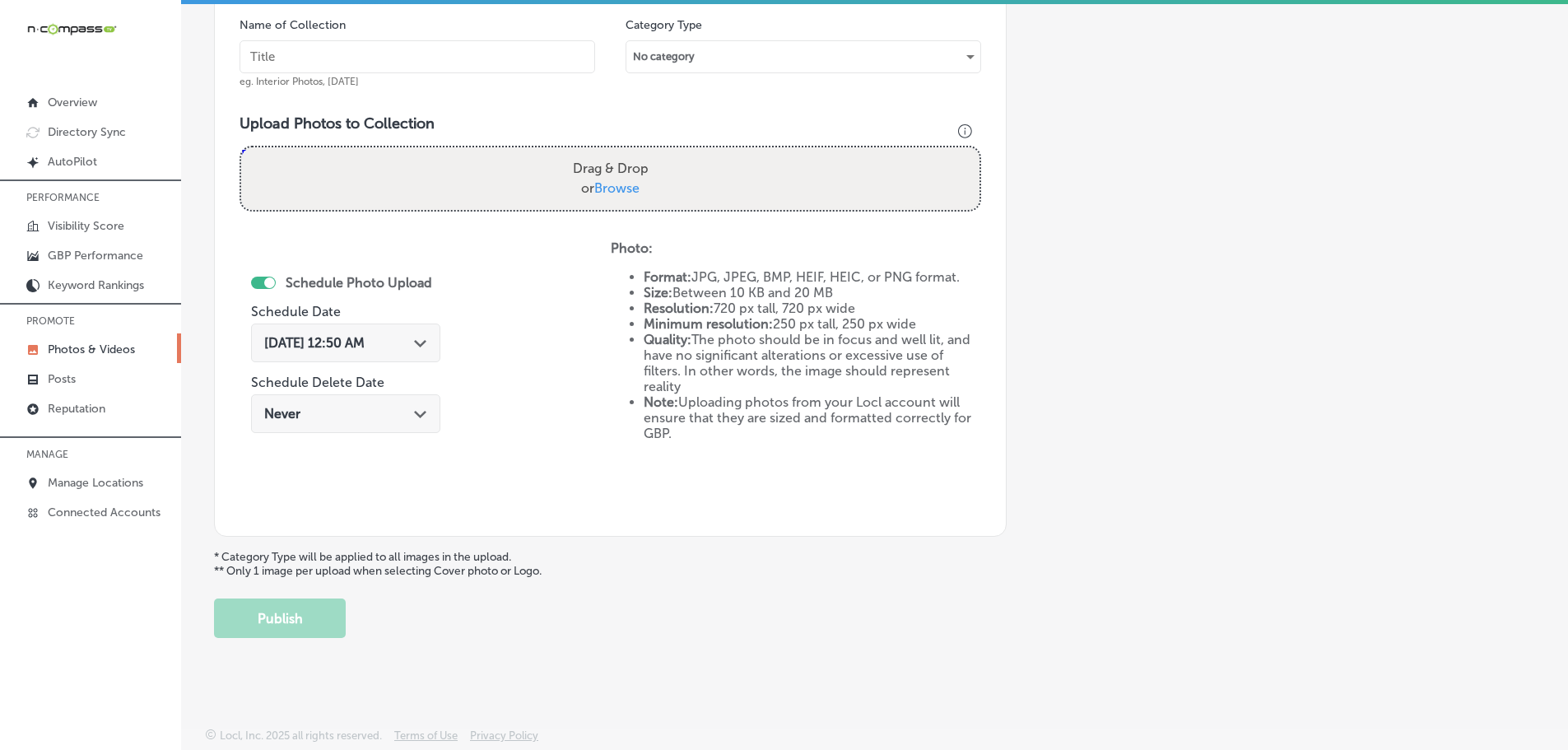
click at [601, 194] on span "Browse" at bounding box center [616, 188] width 45 height 16
click at [601, 152] on input "Drag & Drop or Browse" at bounding box center [610, 150] width 739 height 5
type input "C:\fakepath\516139910_18506874541001847_7947505313599024241_n.jpg"
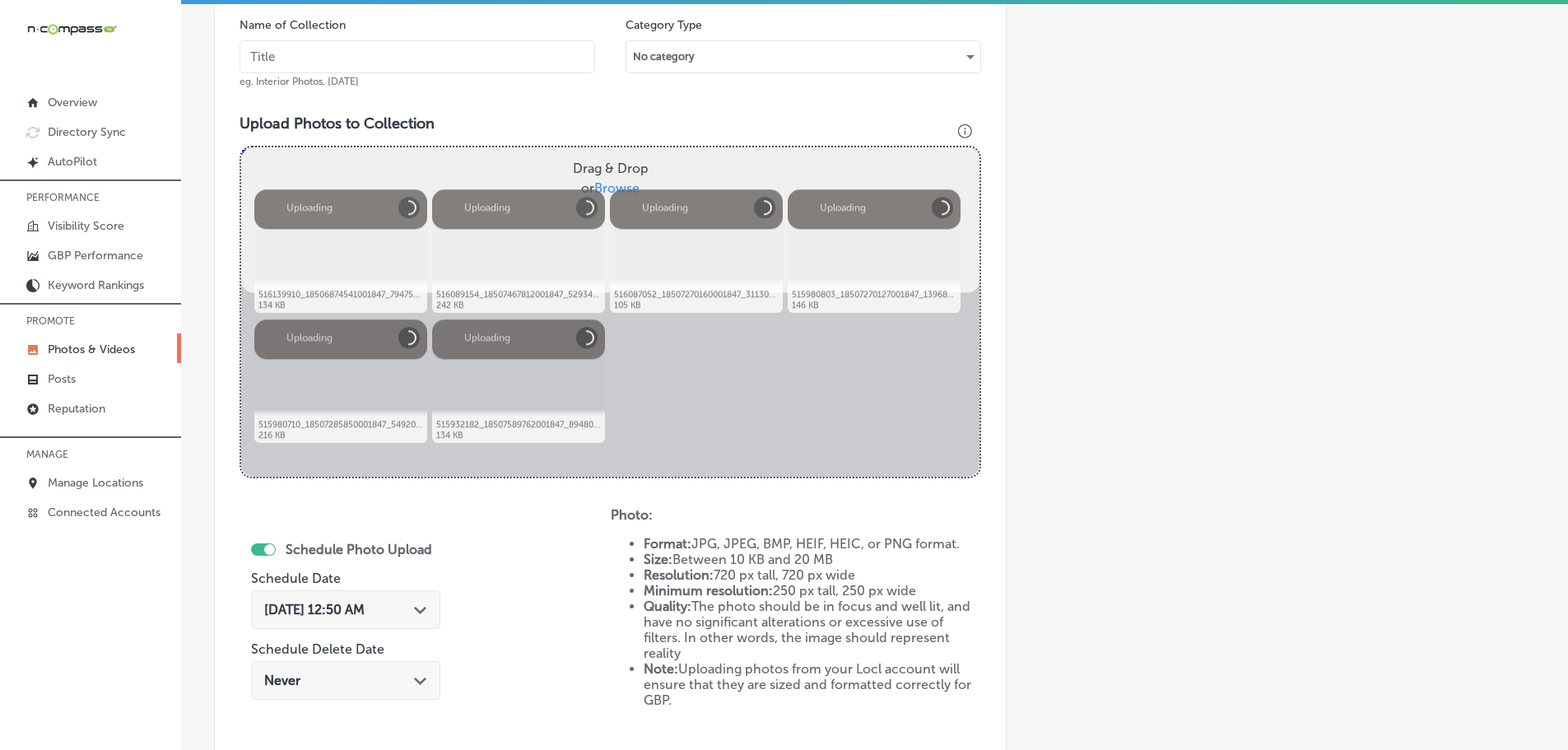
click at [392, 62] on input "text" at bounding box center [417, 56] width 356 height 33
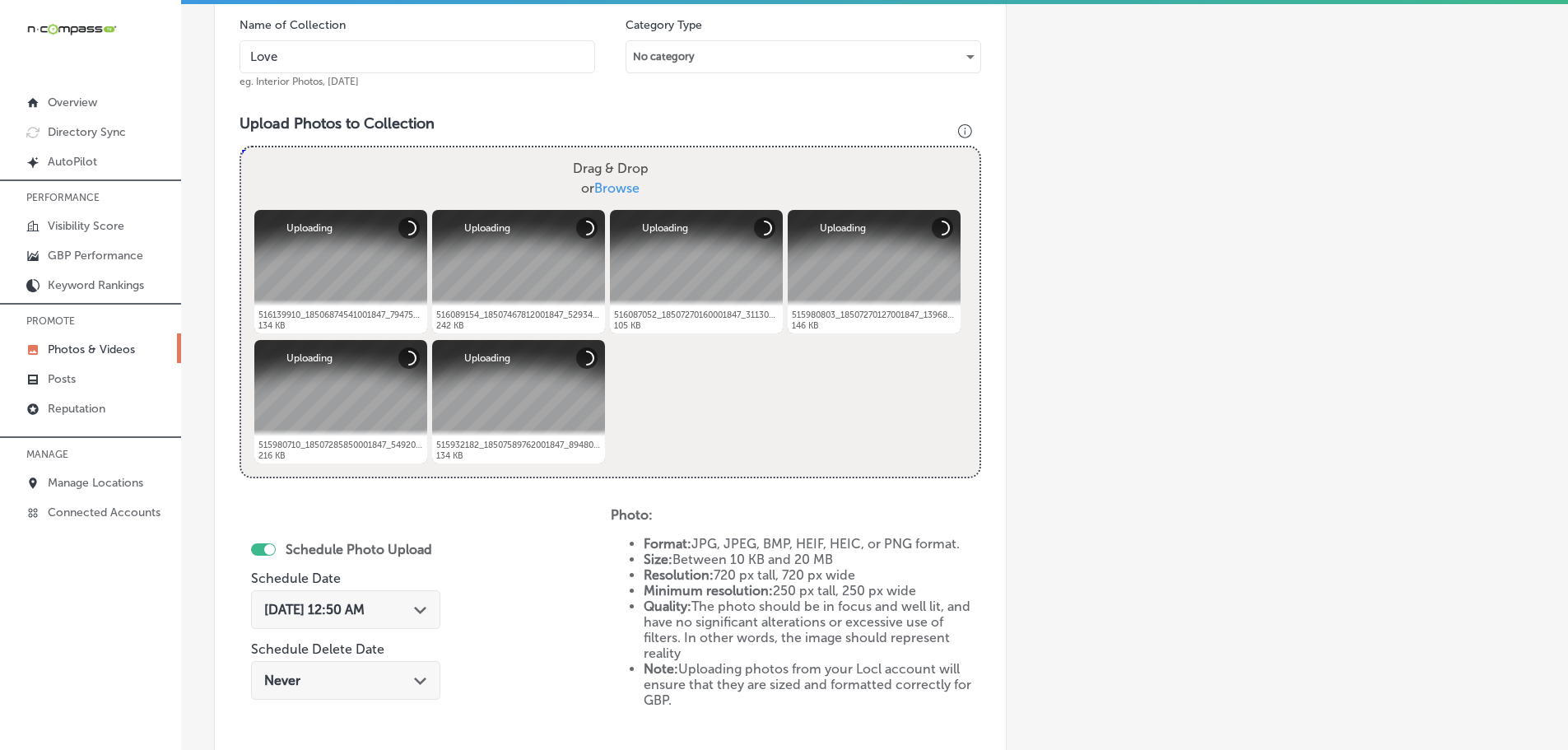
type input "[PERSON_NAME] Boutique"
click at [427, 614] on div "Path Created with Sketch." at bounding box center [420, 607] width 13 height 13
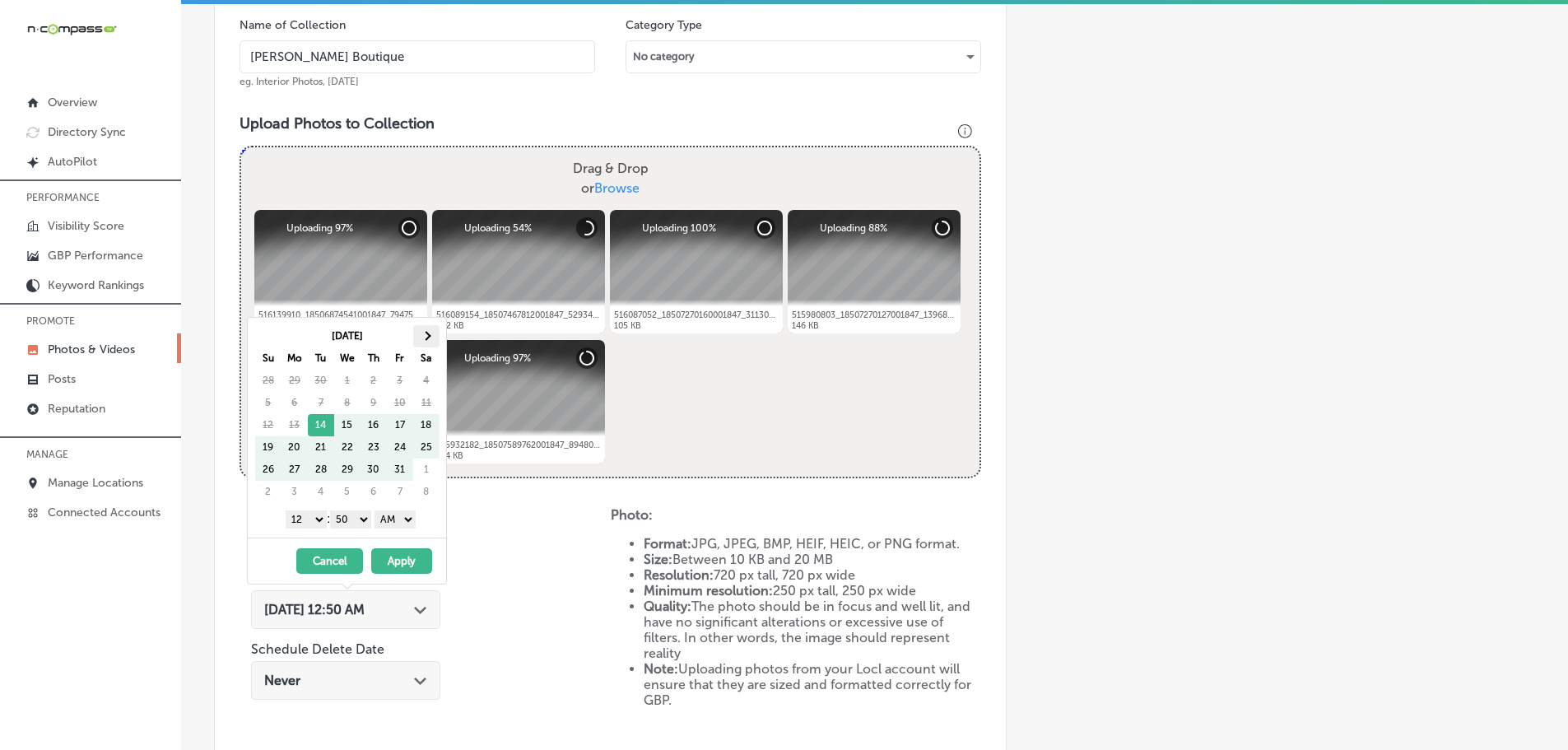
click at [427, 329] on th at bounding box center [426, 335] width 26 height 22
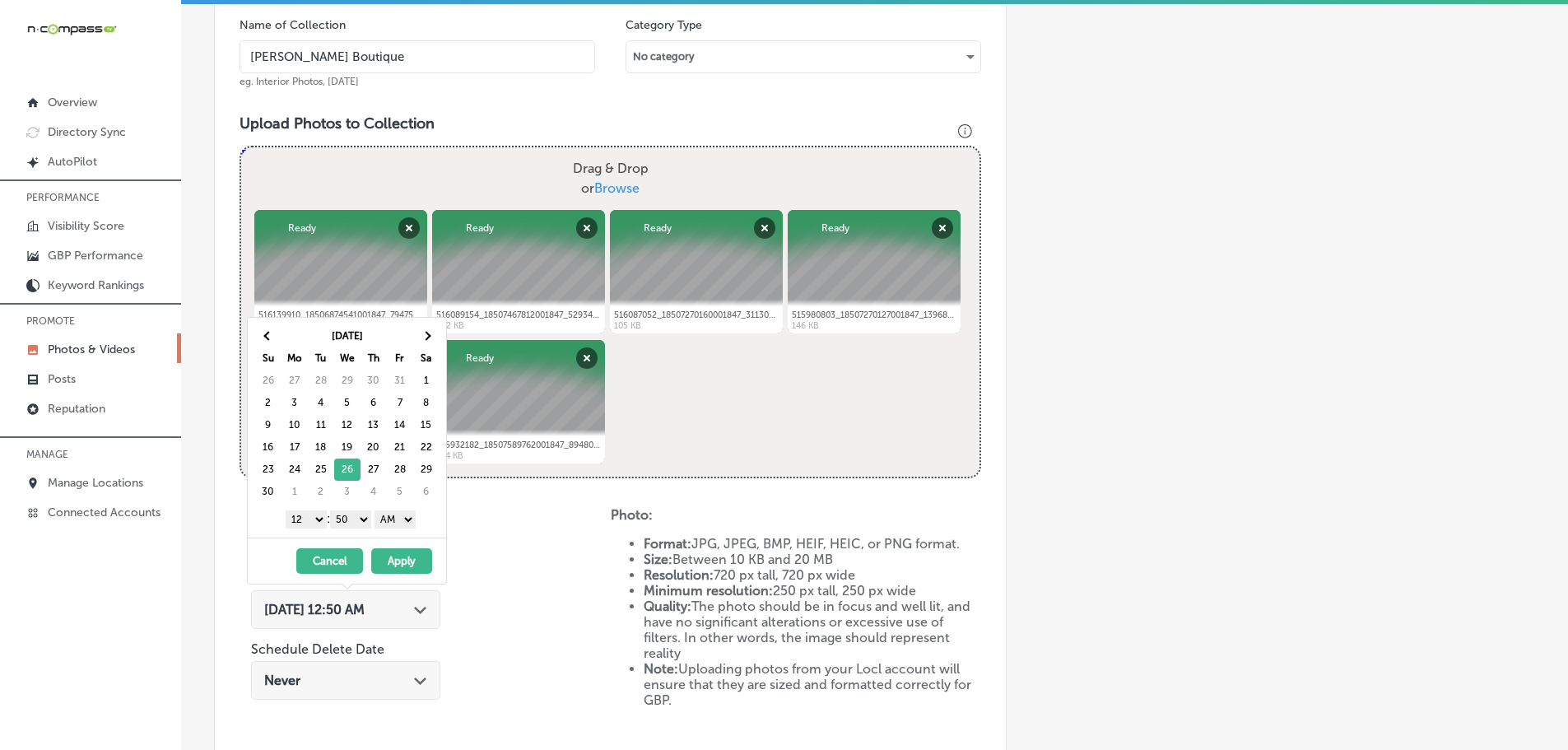
click at [298, 525] on select "1 2 3 4 5 6 7 8 9 10 11 12" at bounding box center [306, 519] width 41 height 18
click at [350, 517] on select "00 10 20 30 40 50" at bounding box center [350, 519] width 41 height 18
click at [392, 518] on select "AM PM" at bounding box center [394, 519] width 41 height 18
click at [402, 553] on button "Apply" at bounding box center [401, 561] width 61 height 26
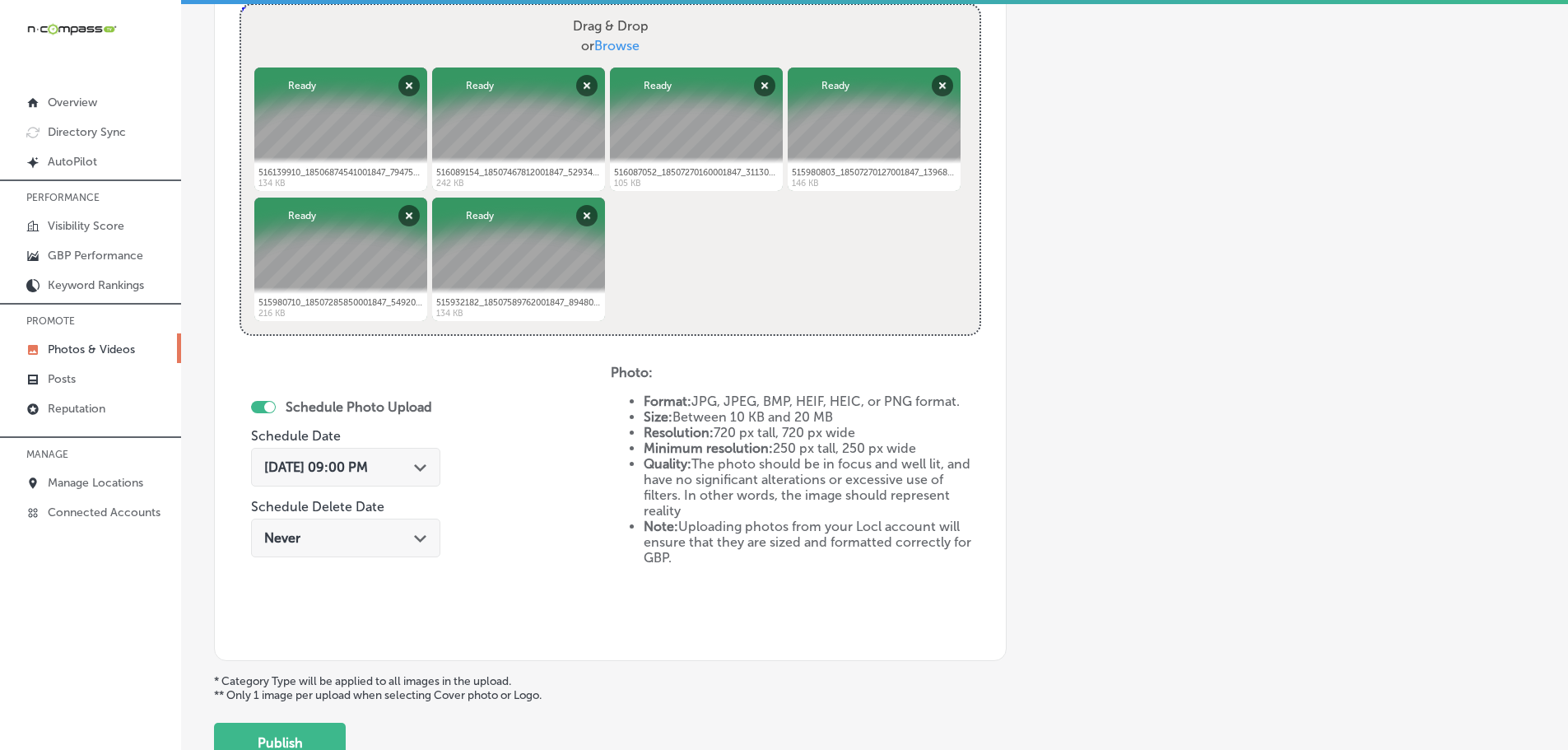
scroll to position [663, 0]
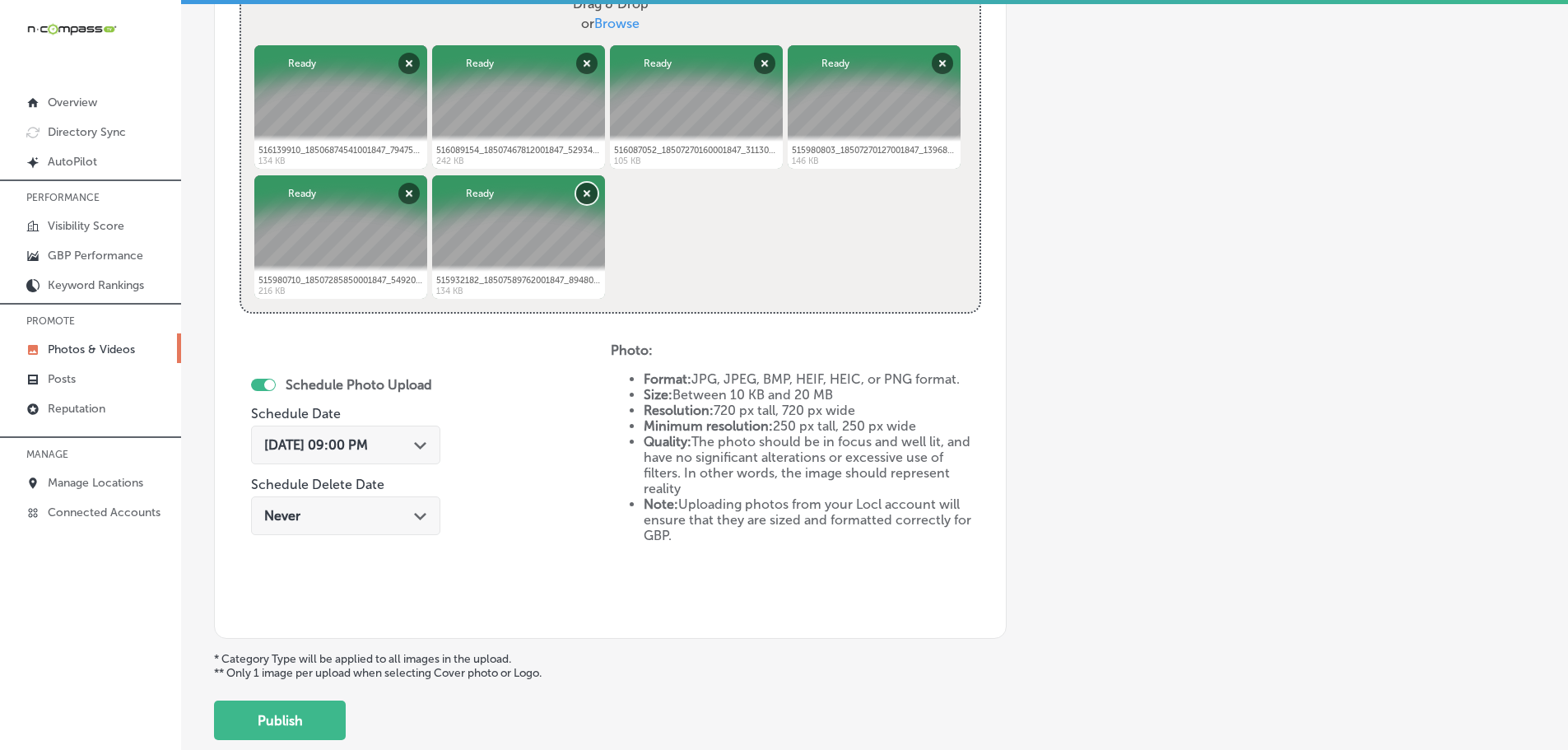
click at [576, 187] on button "Remove" at bounding box center [586, 194] width 21 height 21
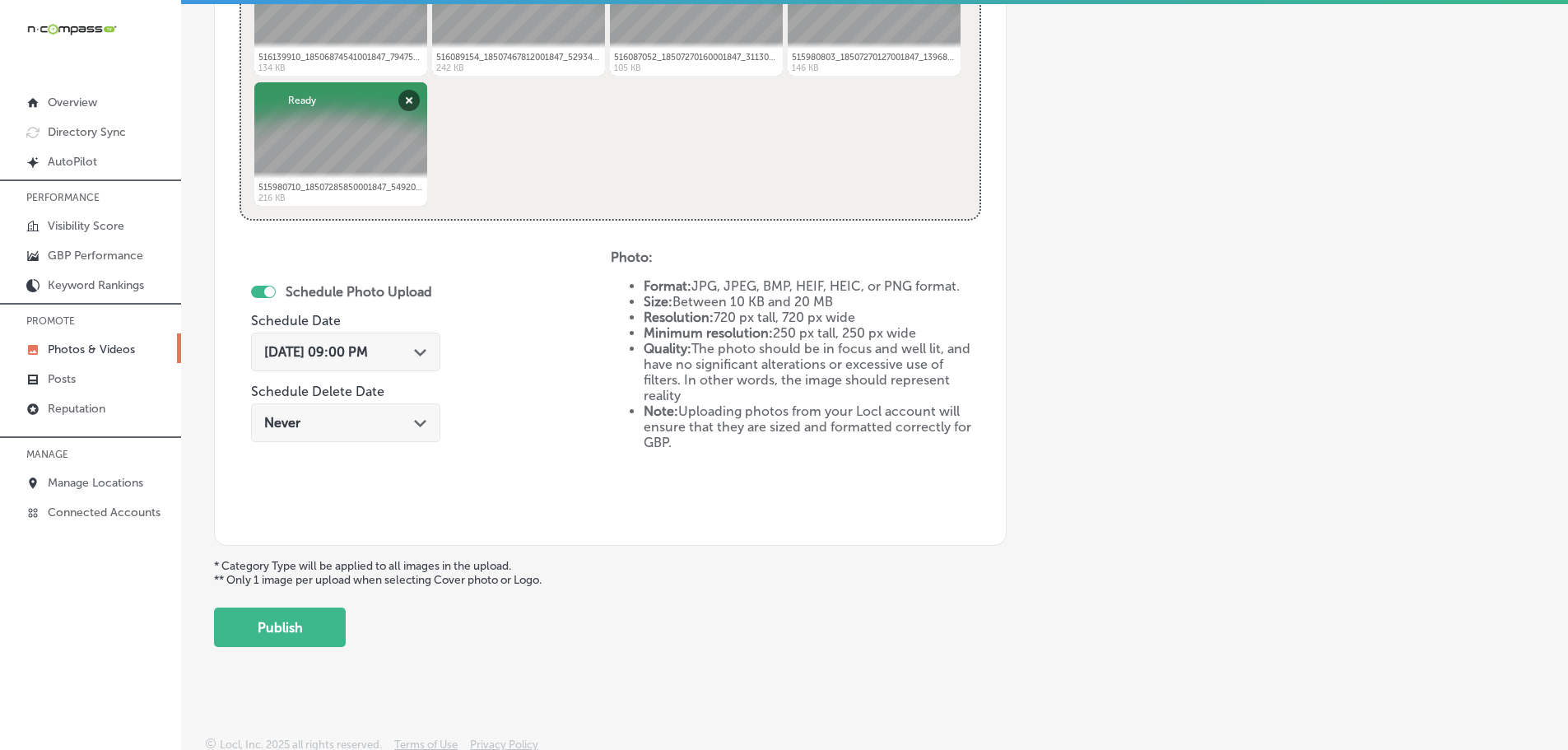
scroll to position [764, 0]
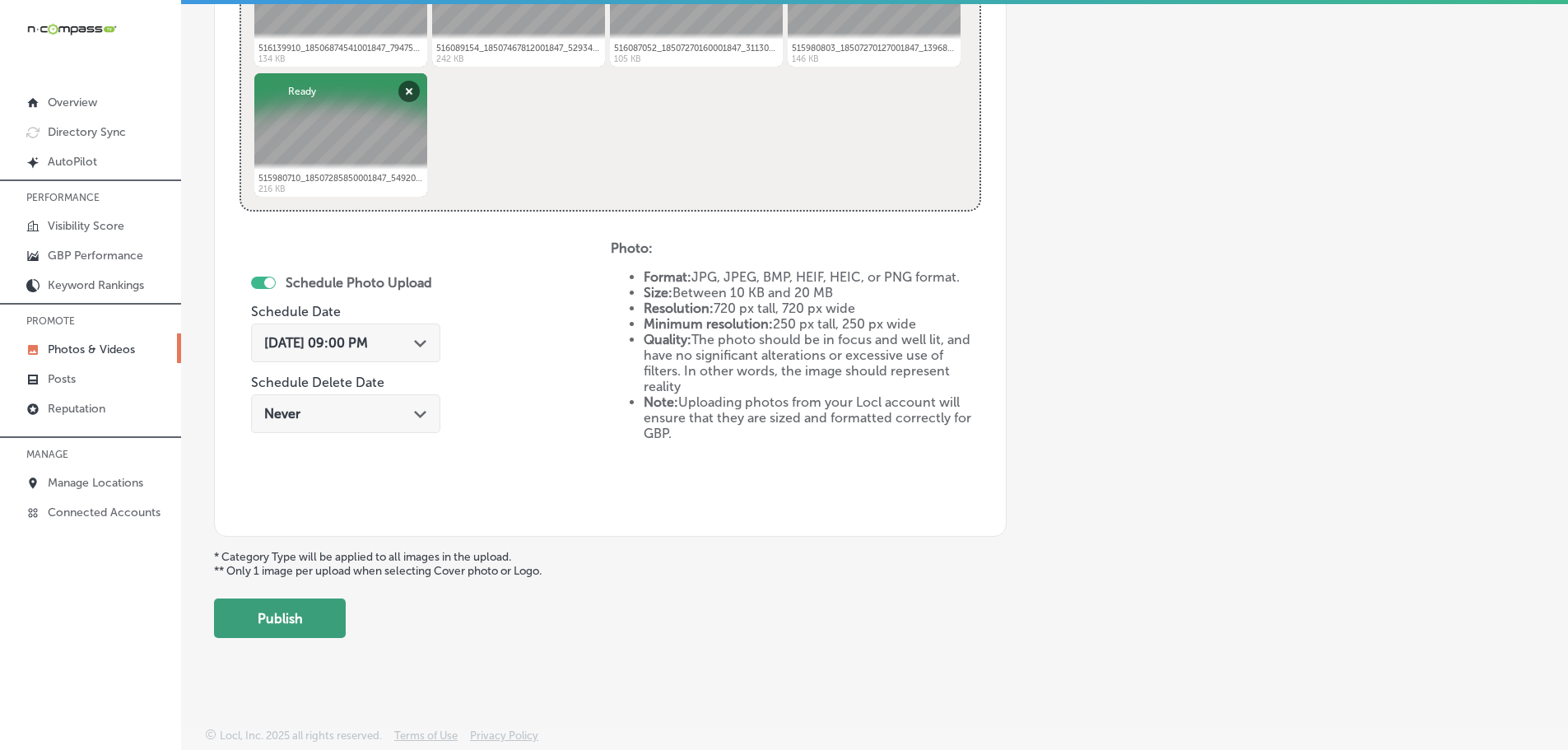
click at [275, 617] on button "Publish" at bounding box center [280, 618] width 132 height 40
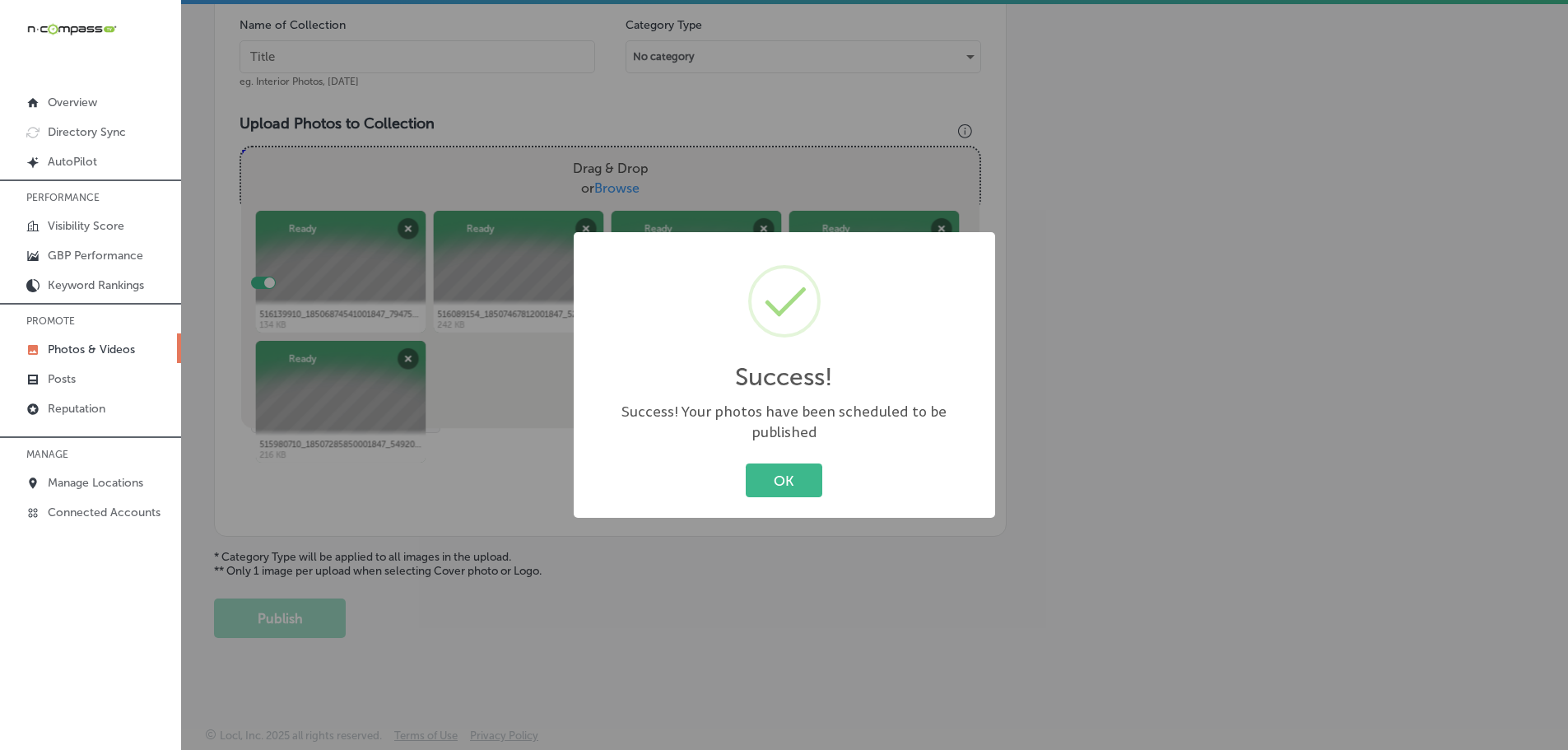
scroll to position [498, 0]
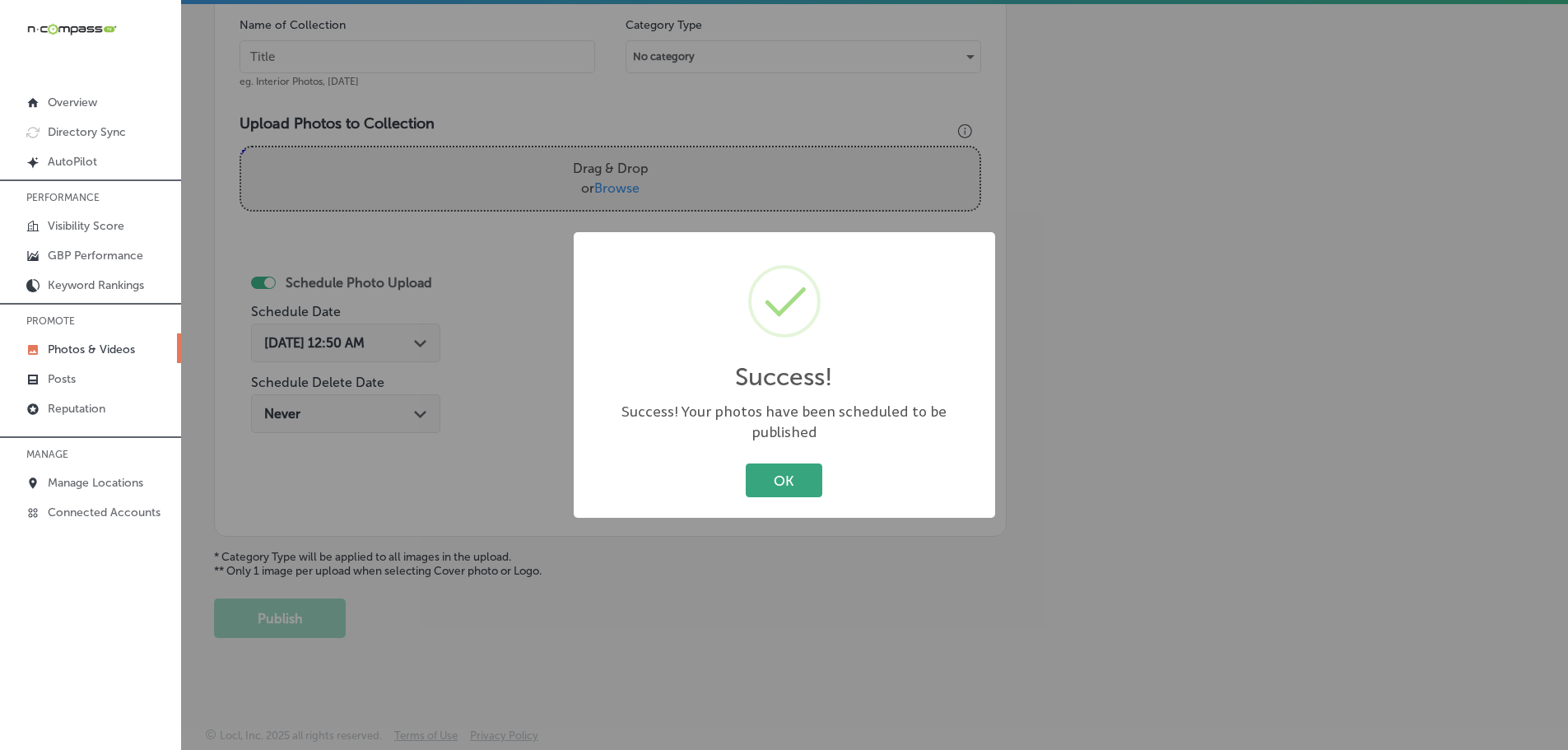
click at [786, 473] on button "OK" at bounding box center [784, 480] width 77 height 33
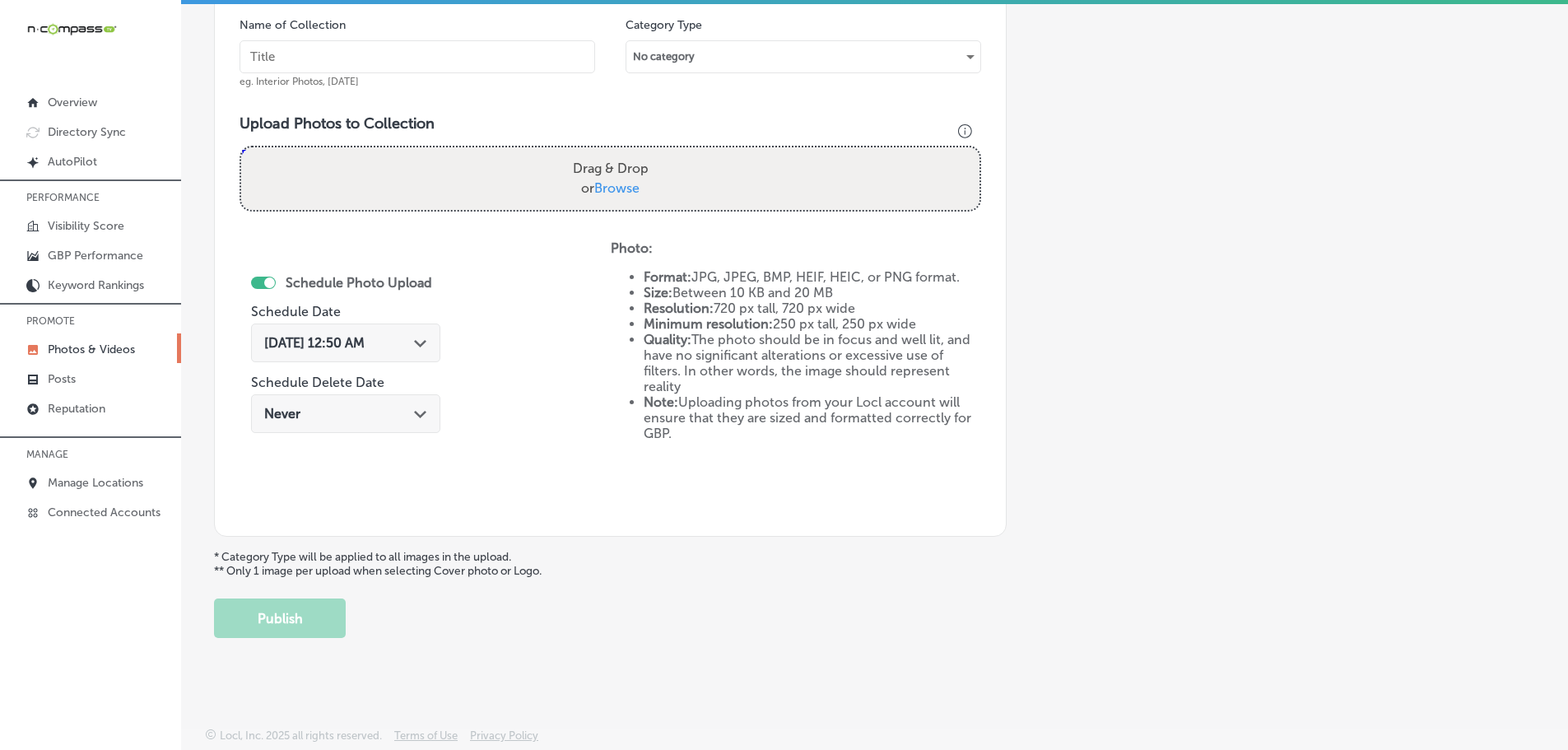
click at [615, 191] on span "Browse" at bounding box center [616, 188] width 45 height 16
click at [615, 152] on input "Drag & Drop or Browse" at bounding box center [610, 150] width 739 height 5
type input "C:\fakepath\516448700_18507285703001847_5866236450816242742_n.jpg"
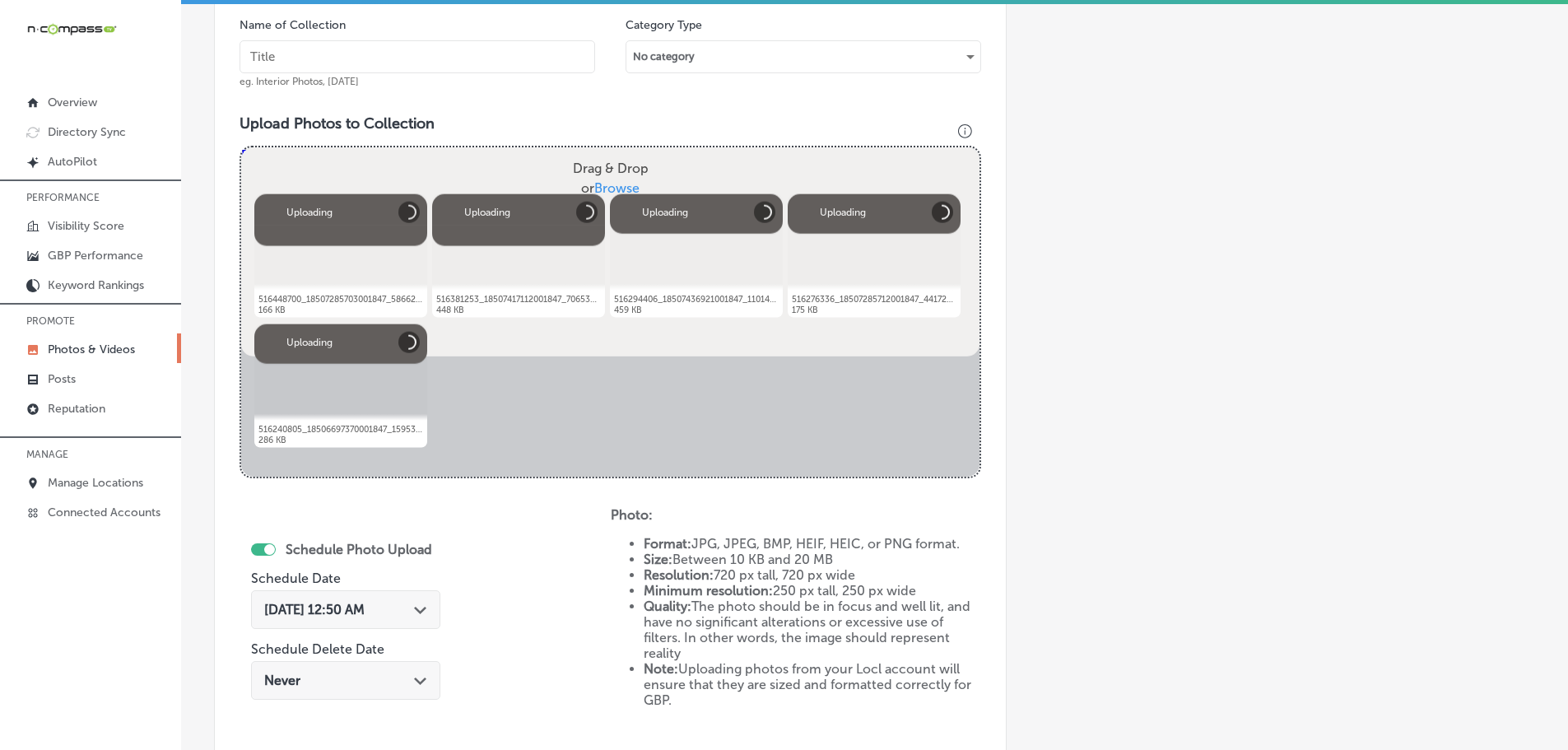
click at [427, 64] on input "text" at bounding box center [417, 56] width 356 height 33
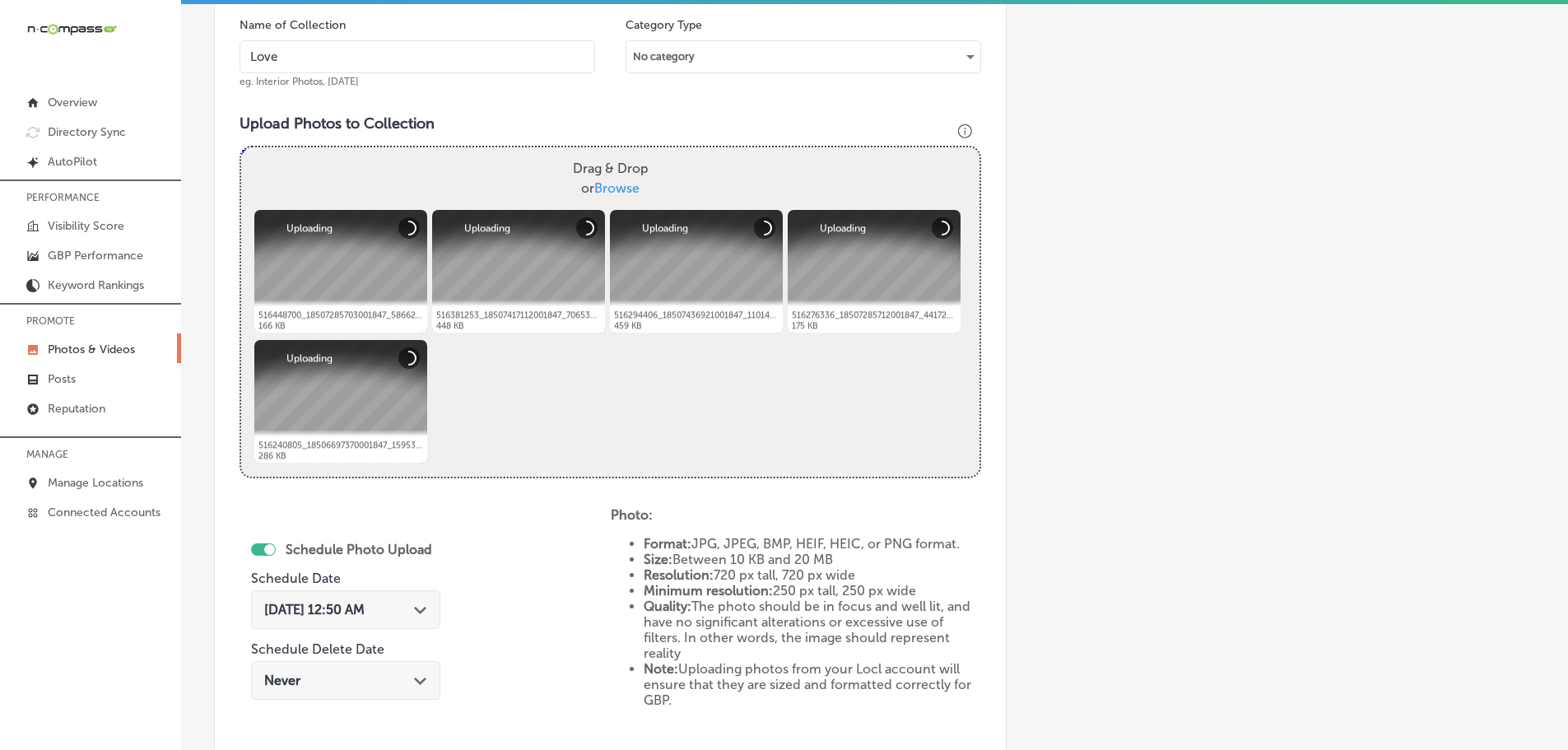
type input "[PERSON_NAME] Boutique"
click at [436, 609] on div "[DATE] 12:50 AM Path Created with Sketch." at bounding box center [345, 609] width 189 height 39
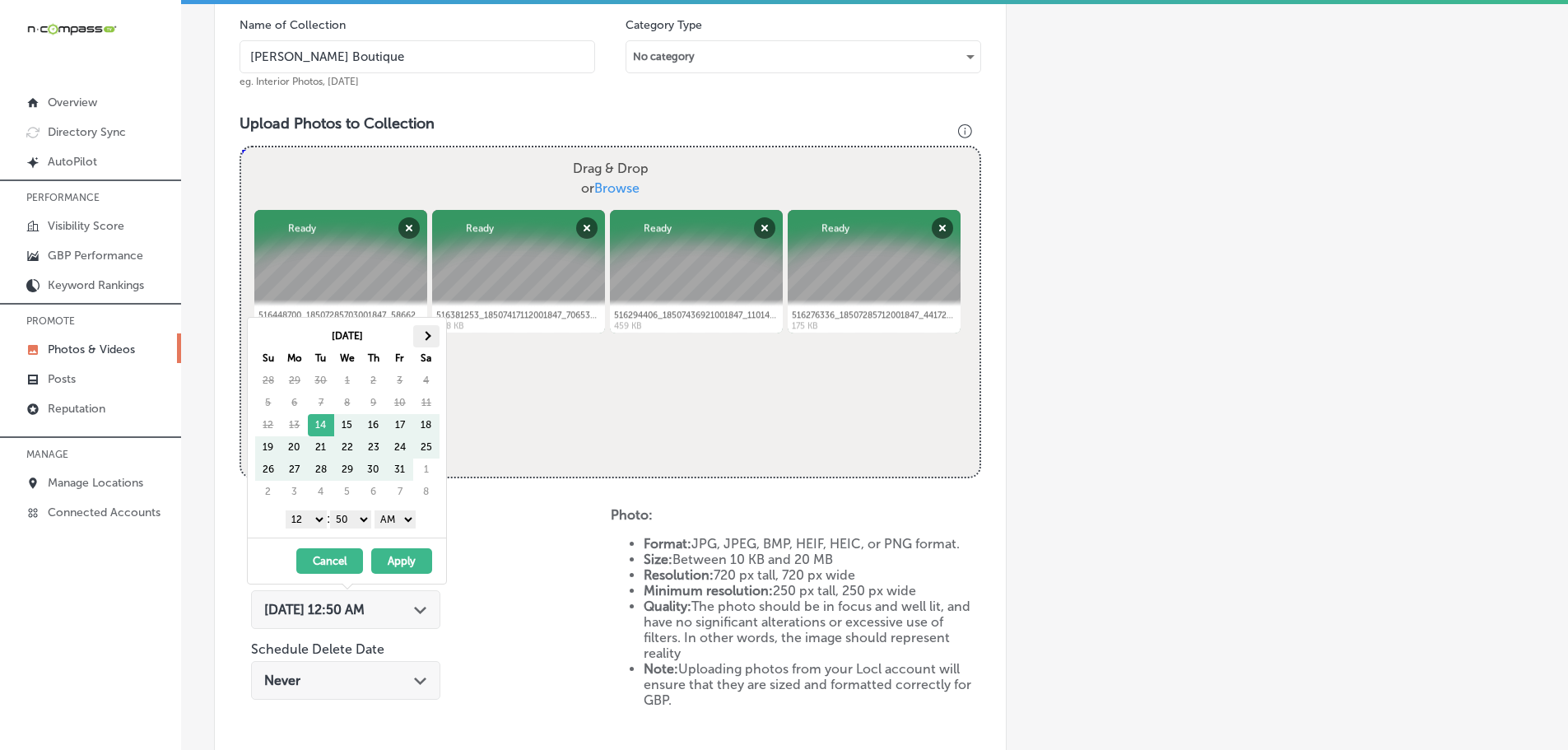
click at [423, 341] on th at bounding box center [426, 335] width 26 height 22
click at [298, 513] on select "1 2 3 4 5 6 7 8 9 10 11 12" at bounding box center [306, 519] width 41 height 18
click at [353, 514] on select "00 10 20 30 40 50" at bounding box center [350, 519] width 41 height 18
drag, startPoint x: 375, startPoint y: 526, endPoint x: 396, endPoint y: 524, distance: 21.1
click at [397, 518] on select "AM PM" at bounding box center [394, 519] width 41 height 18
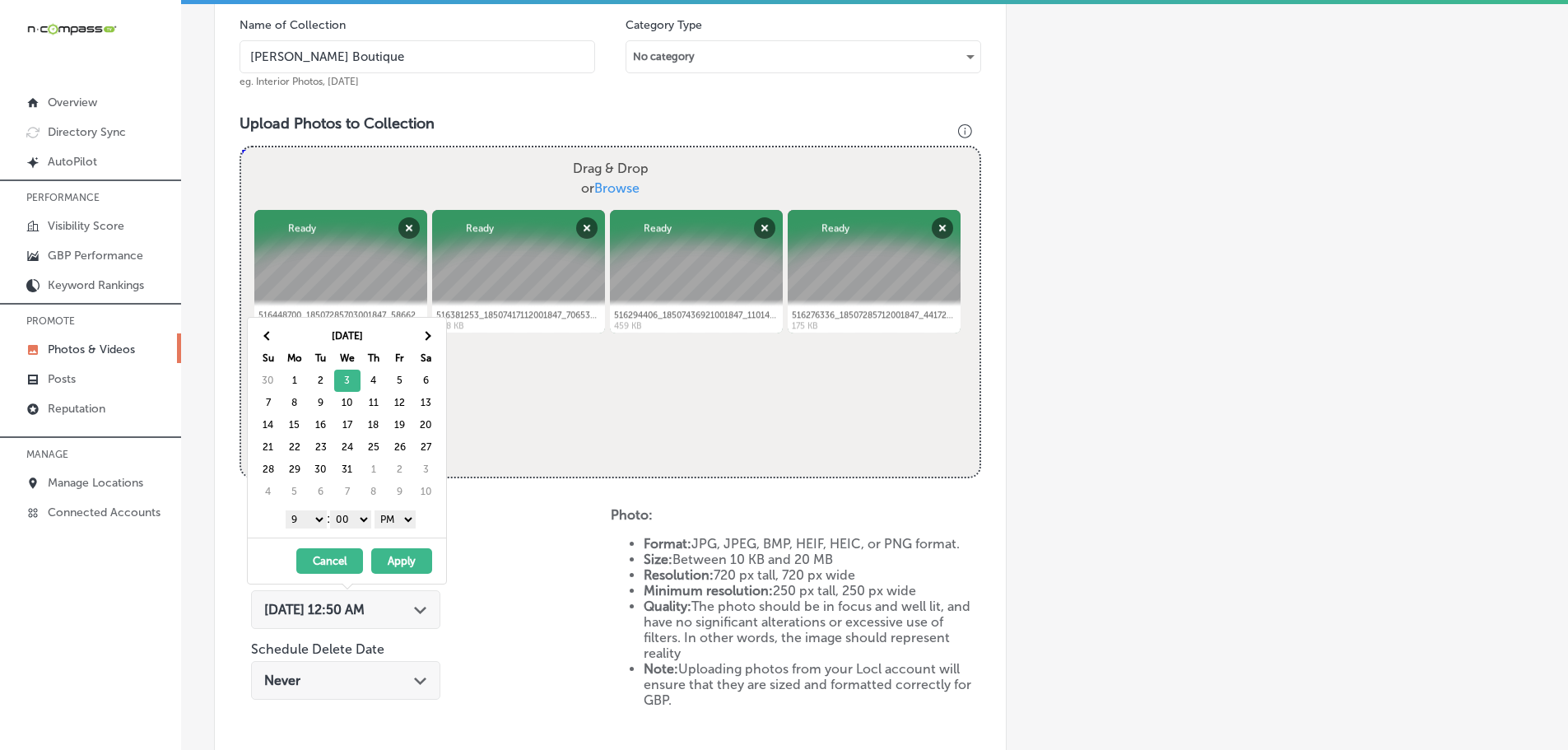
click at [403, 561] on button "Apply" at bounding box center [401, 561] width 61 height 26
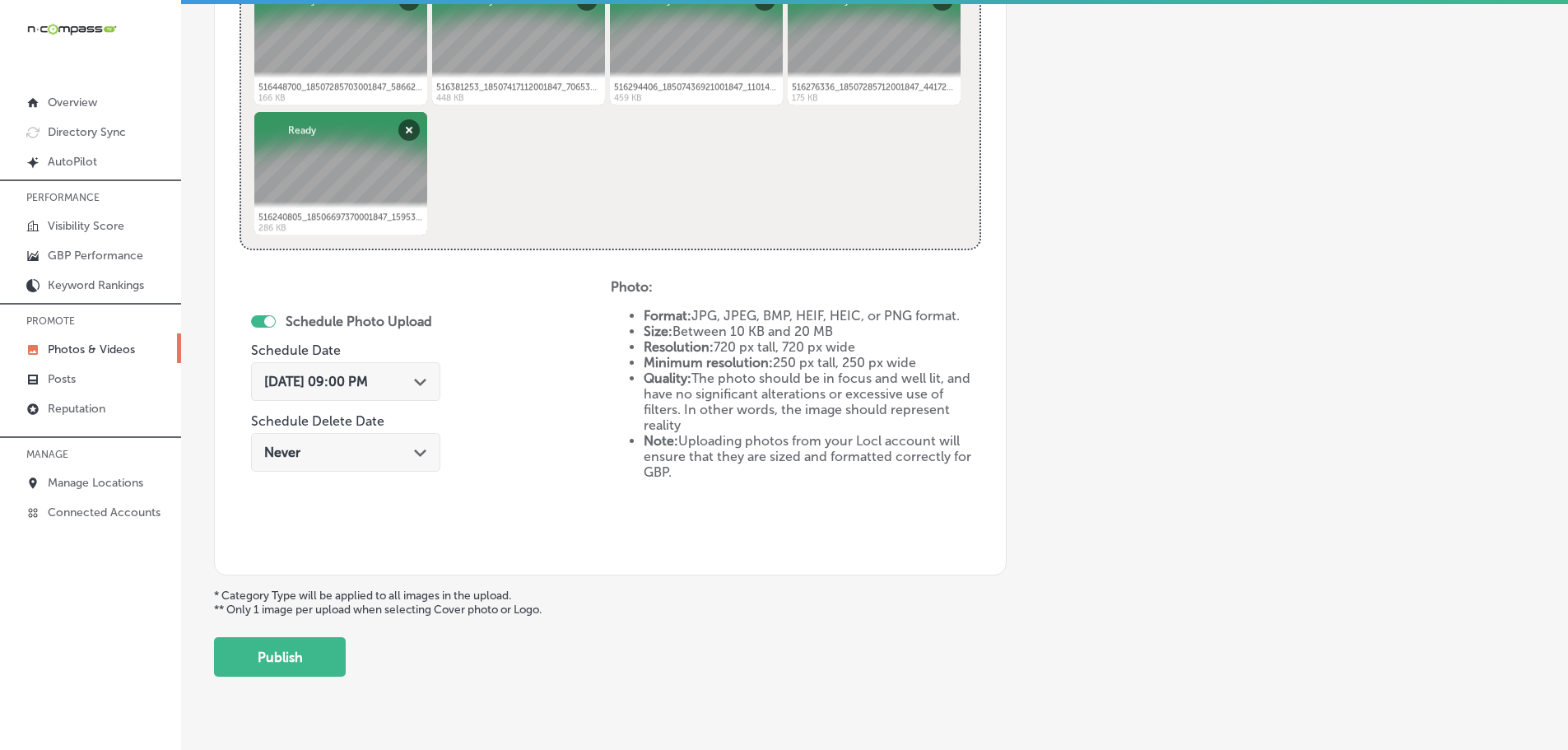
scroll to position [745, 0]
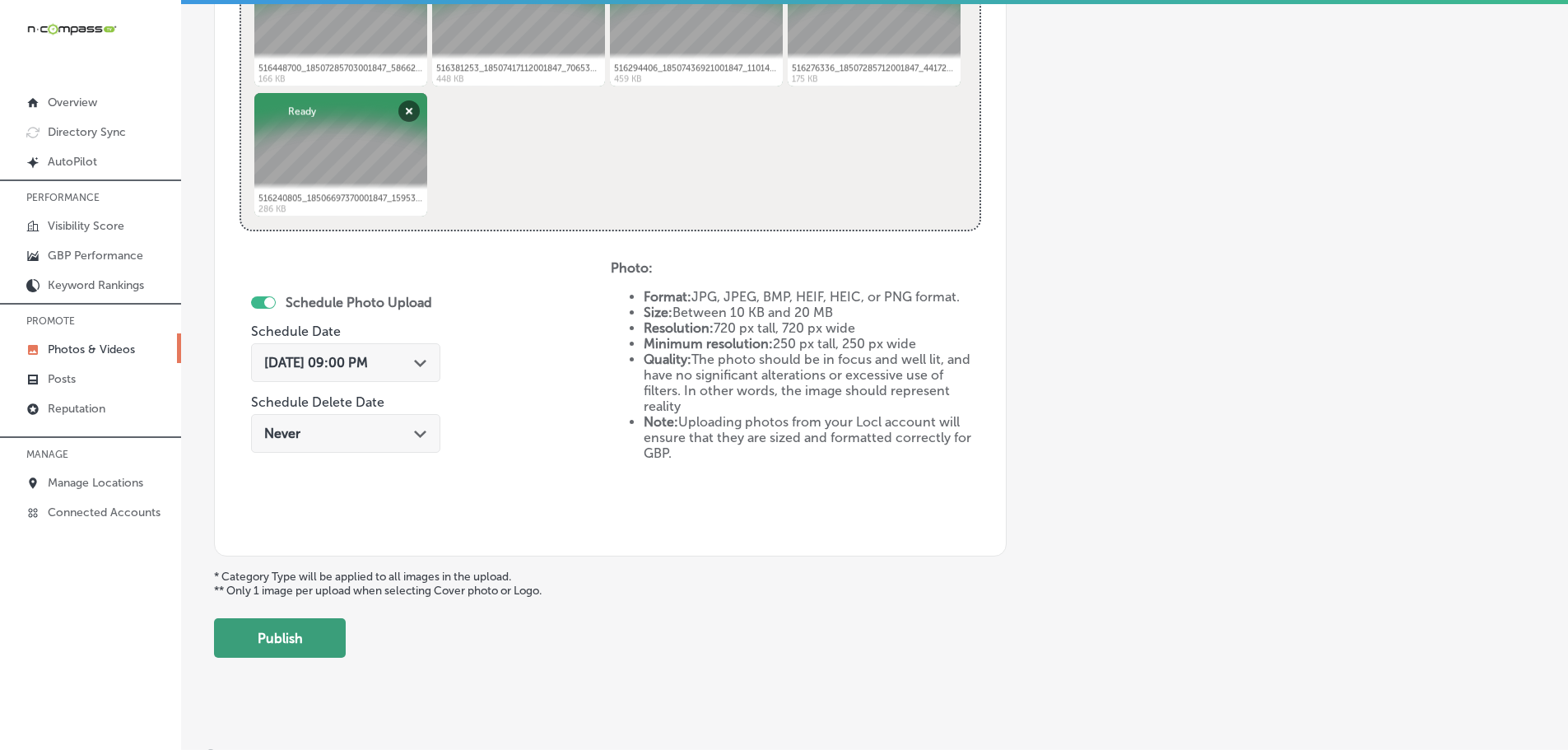
click at [342, 631] on button "Publish" at bounding box center [280, 637] width 132 height 40
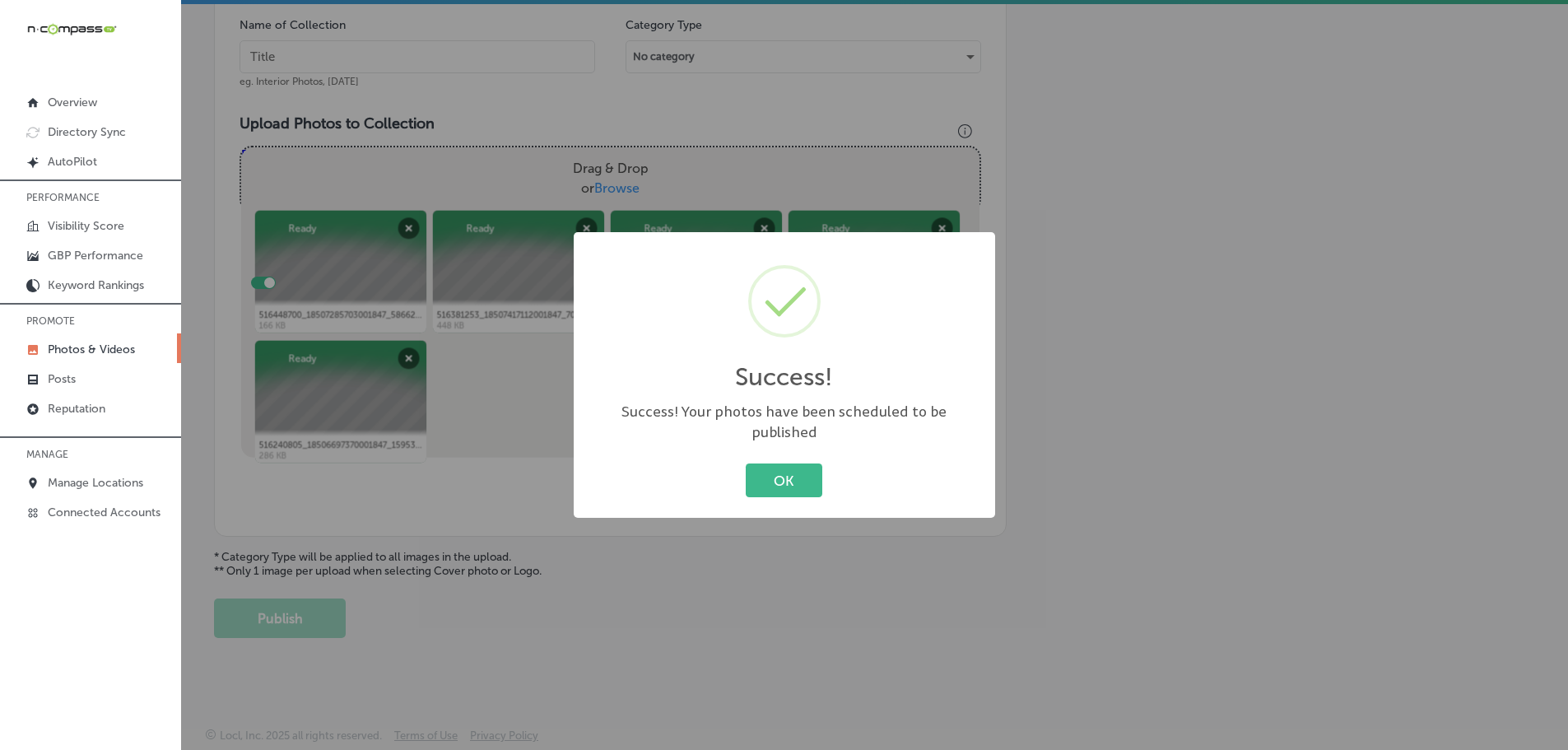
scroll to position [498, 0]
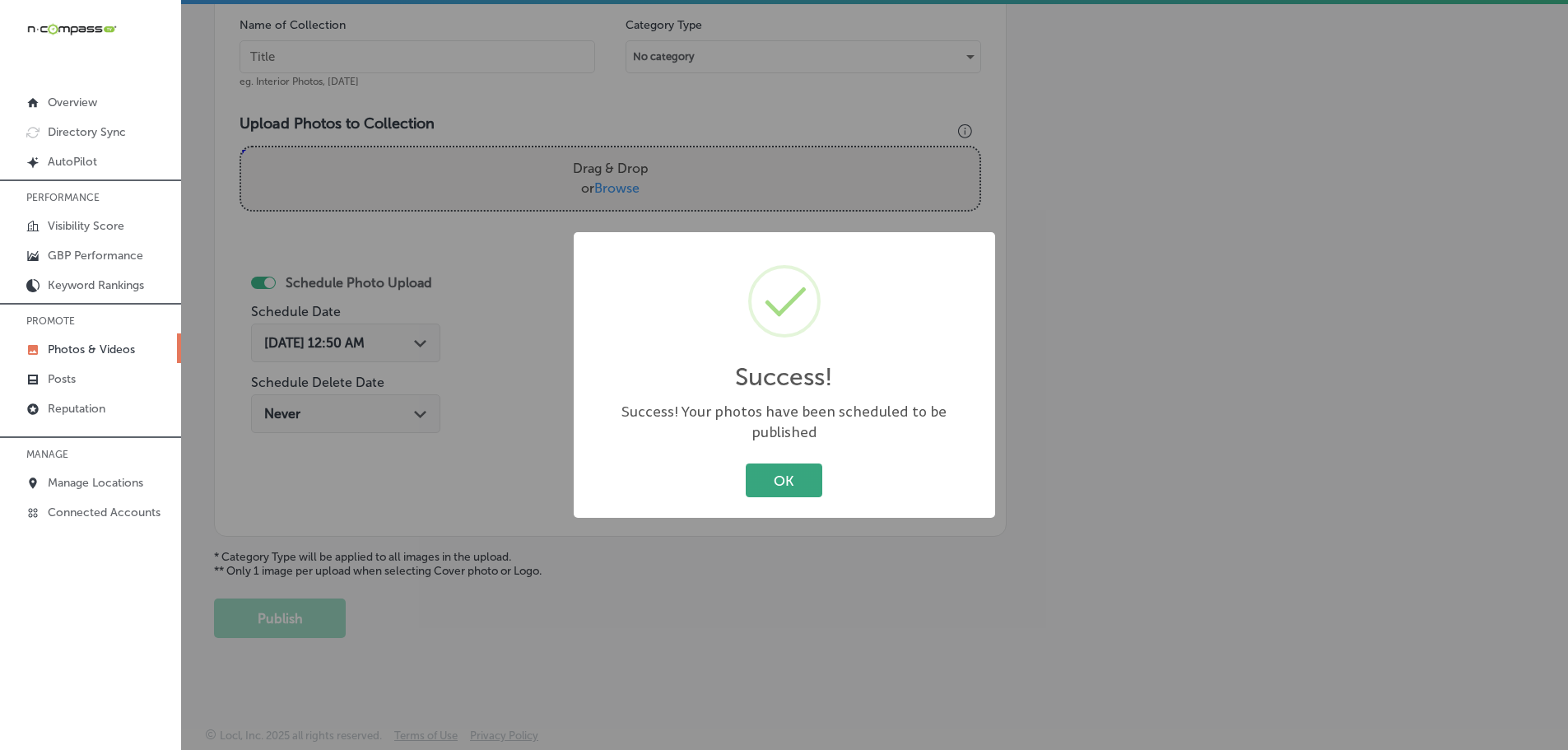
click at [751, 468] on button "OK" at bounding box center [784, 480] width 77 height 33
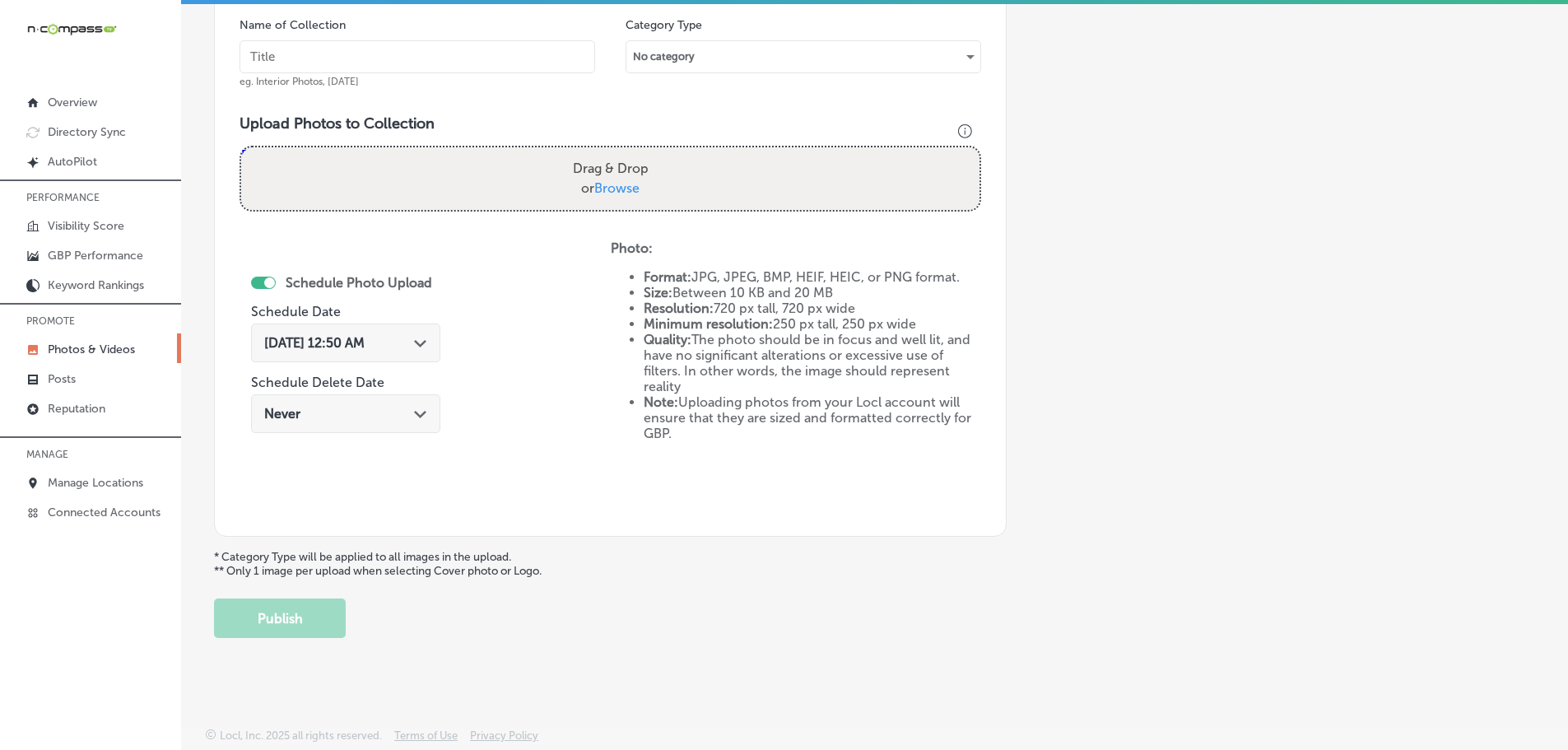
click at [607, 191] on span "Browse" at bounding box center [616, 188] width 45 height 16
click at [607, 152] on input "Drag & Drop or Browse" at bounding box center [610, 150] width 739 height 5
type input "C:\fakepath\516522489_18507285793001847_7591619450929244109_n.jpg"
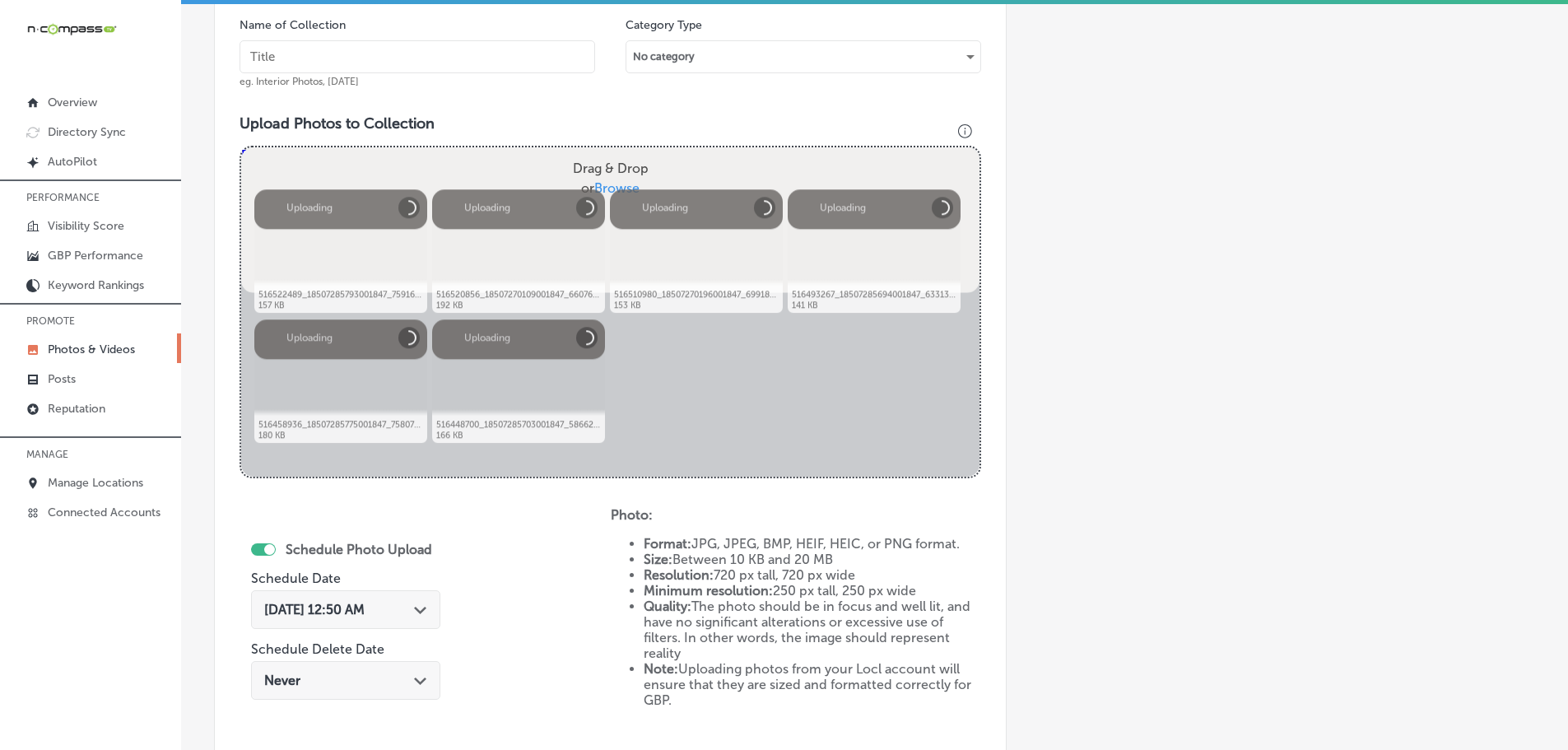
click at [482, 62] on input "text" at bounding box center [417, 56] width 356 height 33
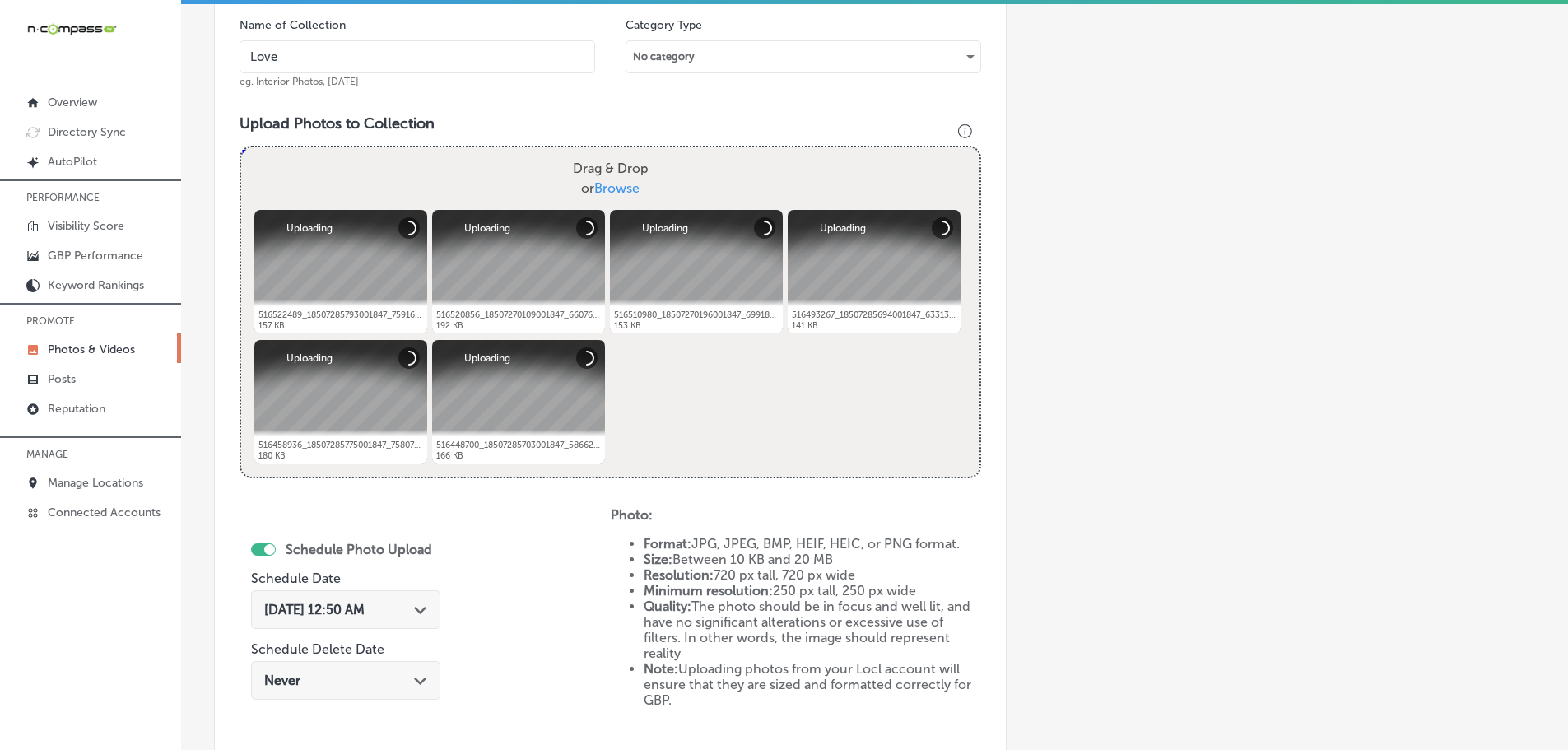
type input "[PERSON_NAME] Boutique"
click at [423, 606] on div "Path Created with Sketch." at bounding box center [420, 607] width 13 height 13
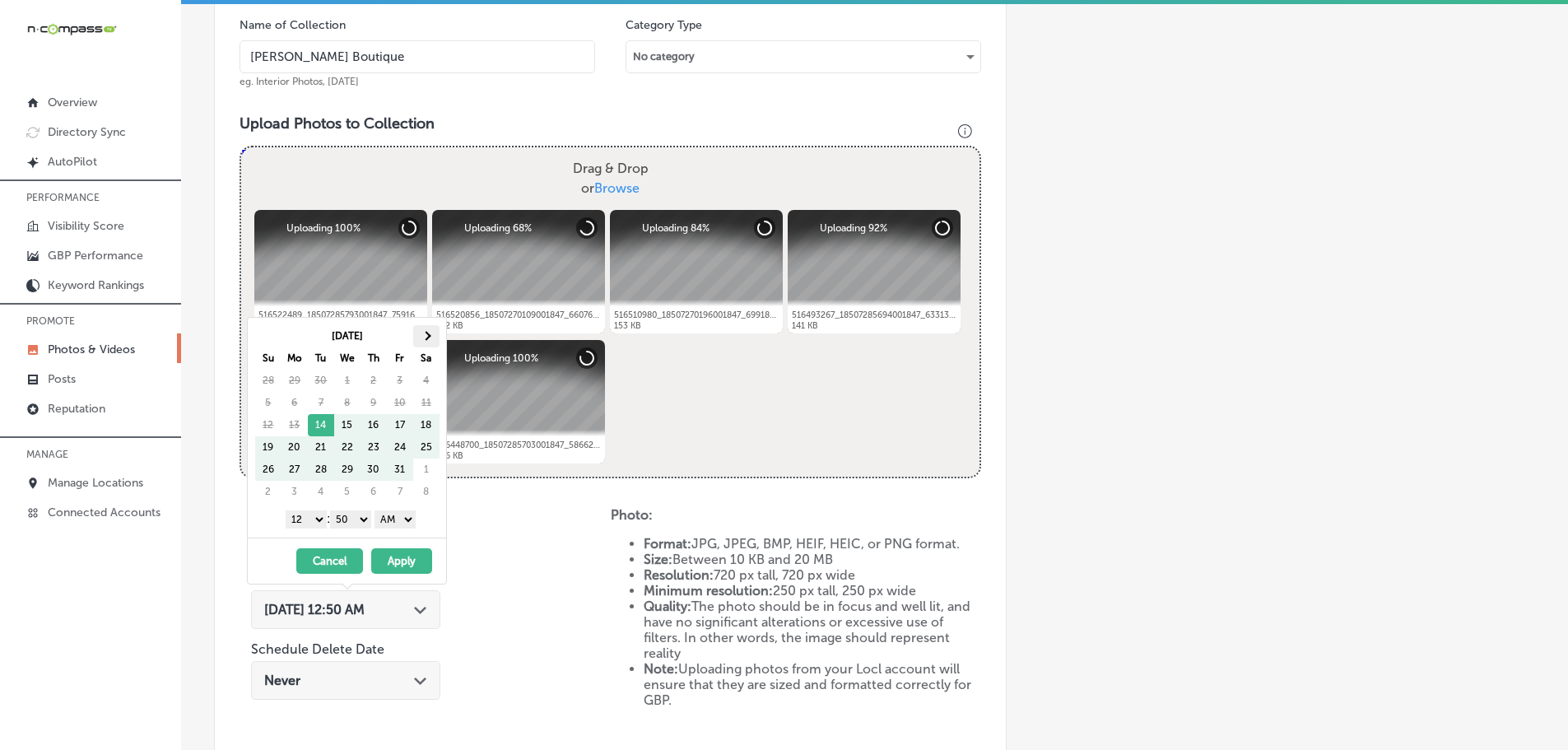
click at [427, 335] on span at bounding box center [426, 335] width 9 height 9
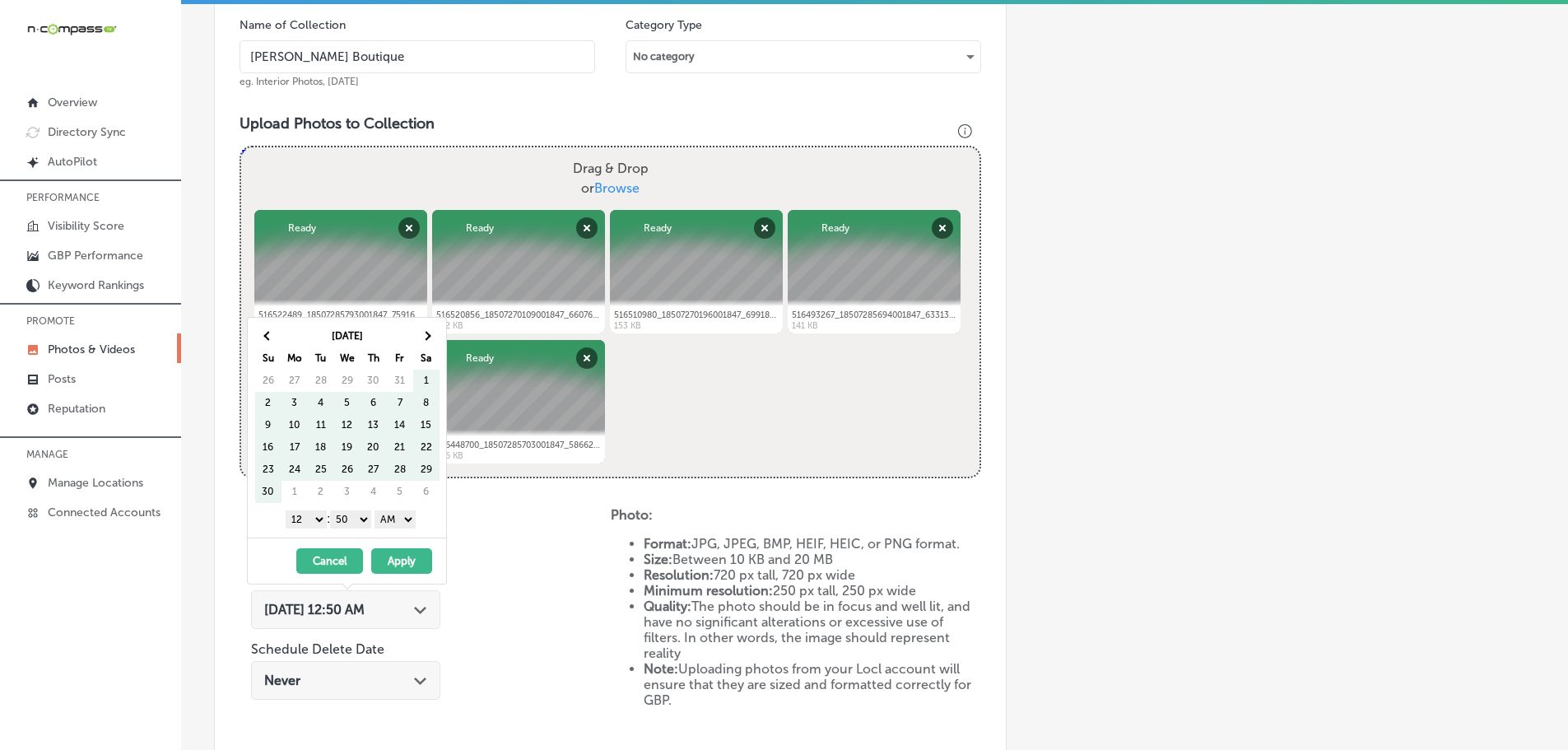
click at [427, 335] on span at bounding box center [426, 335] width 9 height 9
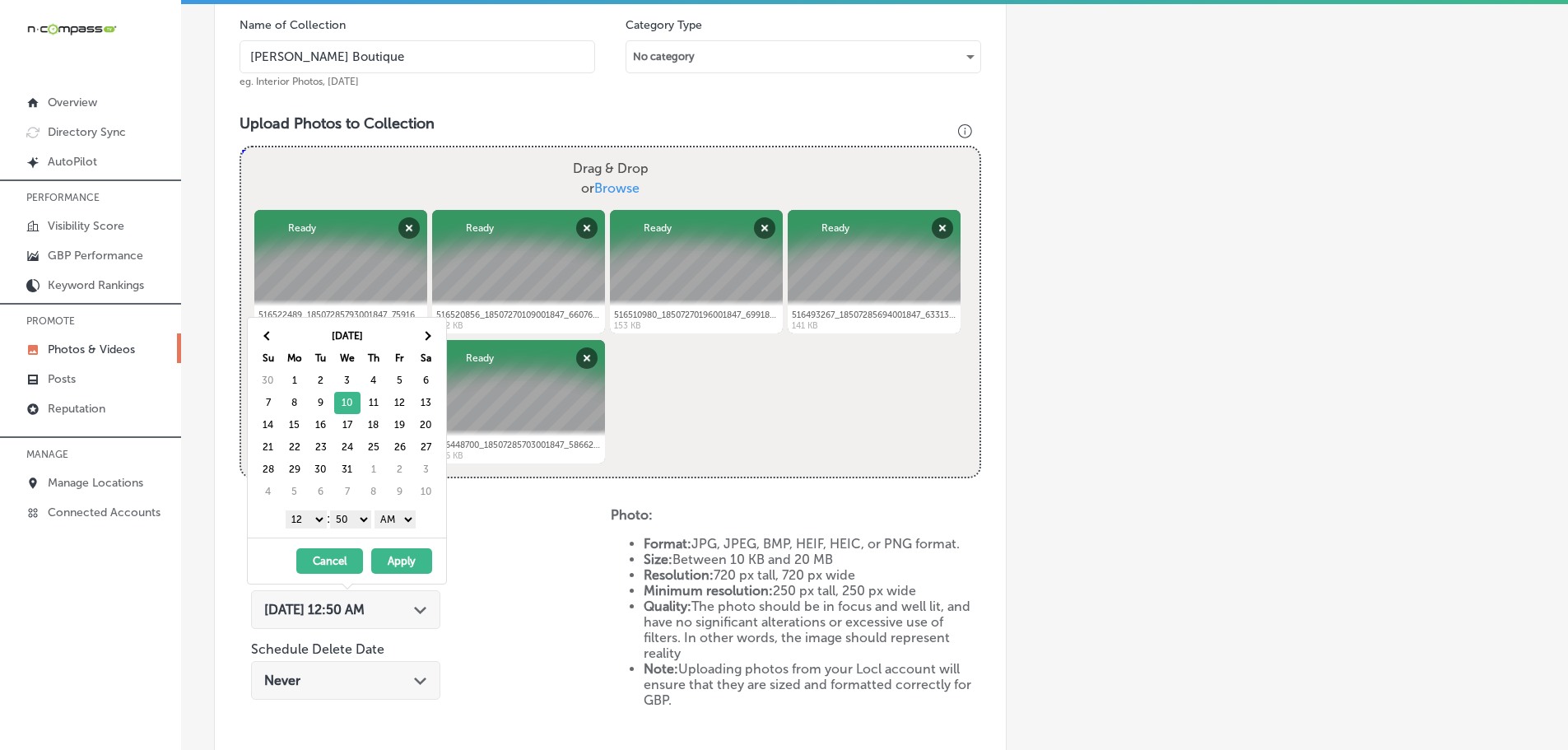
click at [306, 516] on select "1 2 3 4 5 6 7 8 9 10 11 12" at bounding box center [306, 519] width 41 height 18
click at [347, 516] on select "00 10 20 30 40 50" at bounding box center [350, 519] width 41 height 18
click at [394, 521] on select "AM PM" at bounding box center [394, 519] width 41 height 18
click at [396, 553] on button "Apply" at bounding box center [401, 561] width 61 height 26
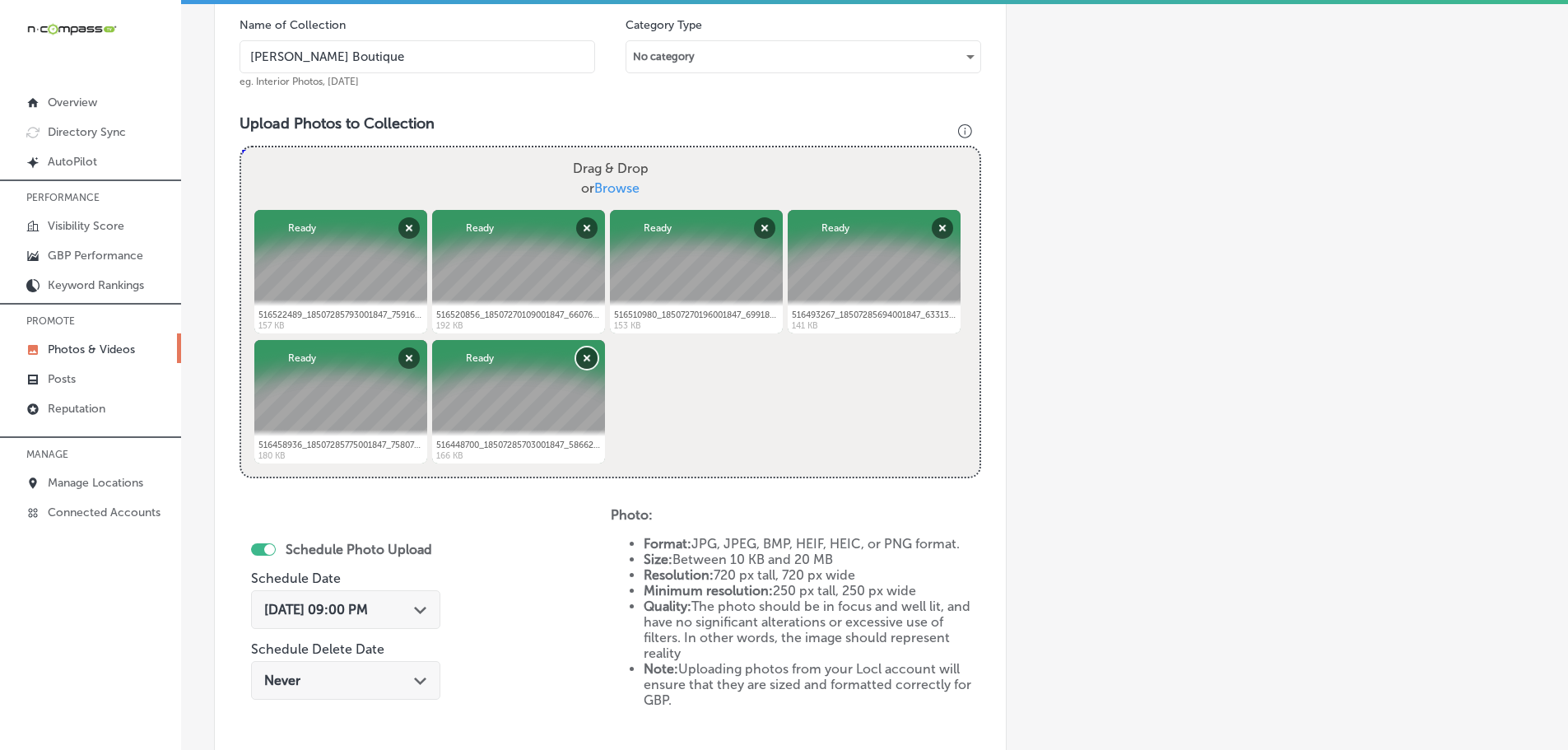
click at [582, 364] on button "Remove" at bounding box center [586, 358] width 21 height 21
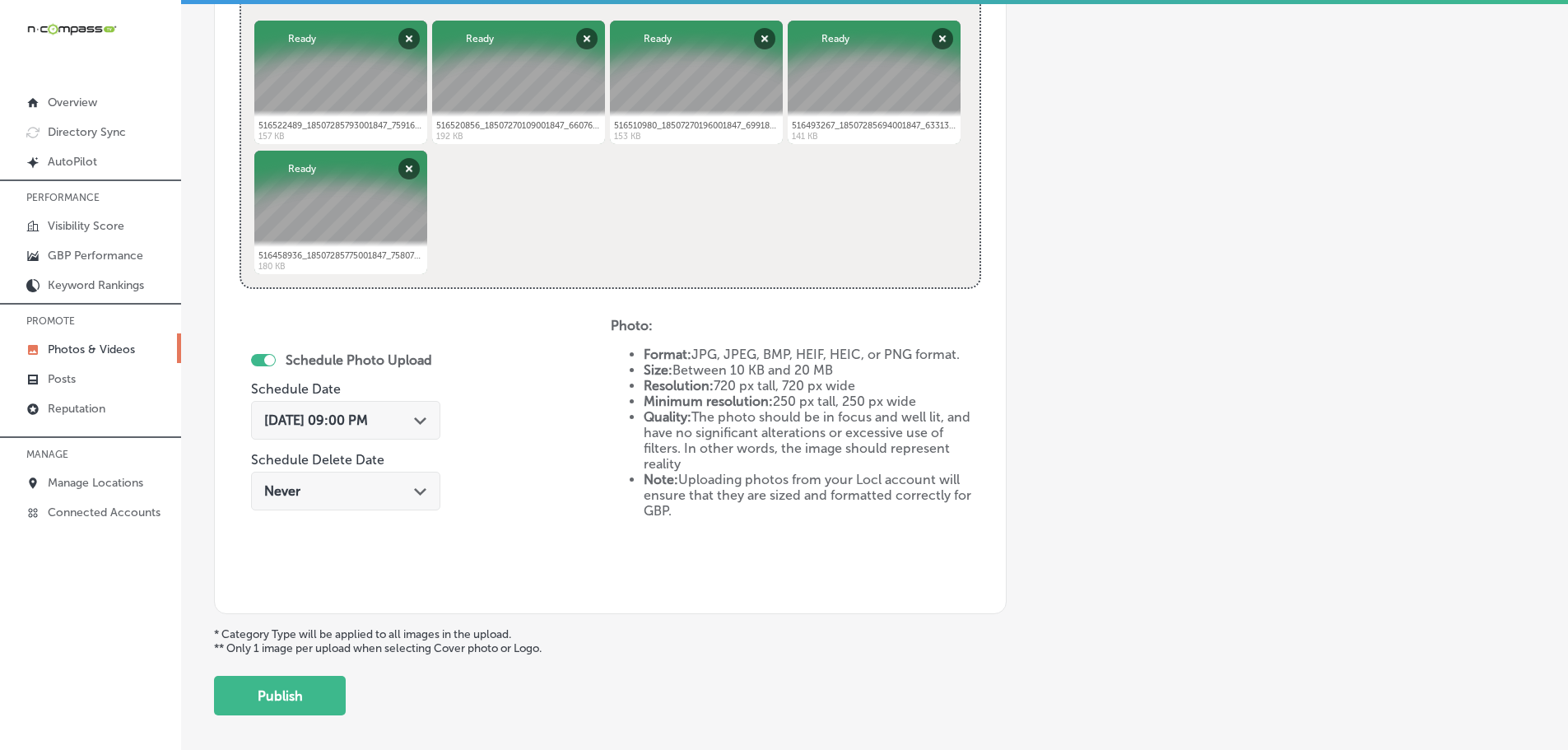
scroll to position [745, 0]
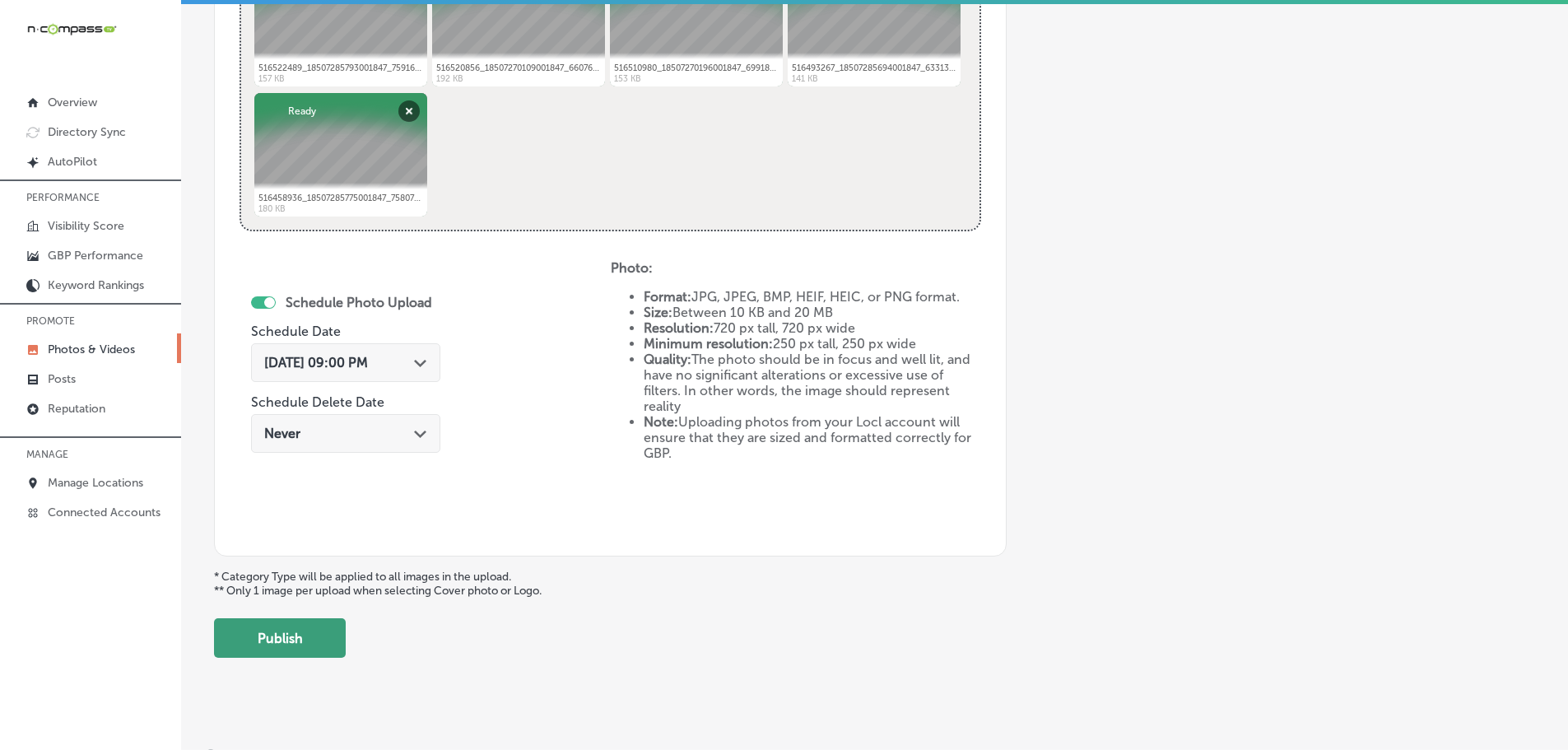
click at [293, 636] on button "Publish" at bounding box center [280, 637] width 132 height 40
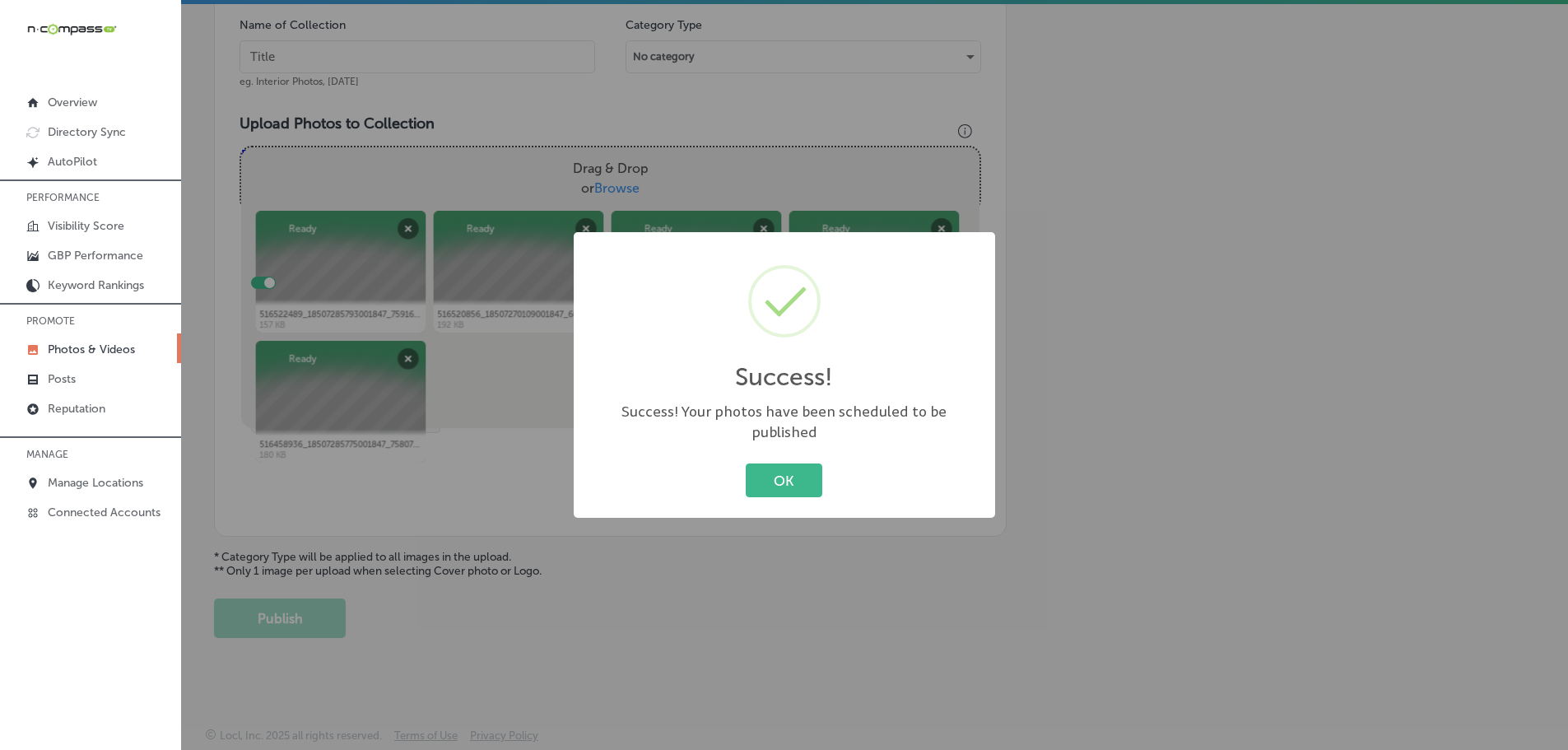
scroll to position [498, 0]
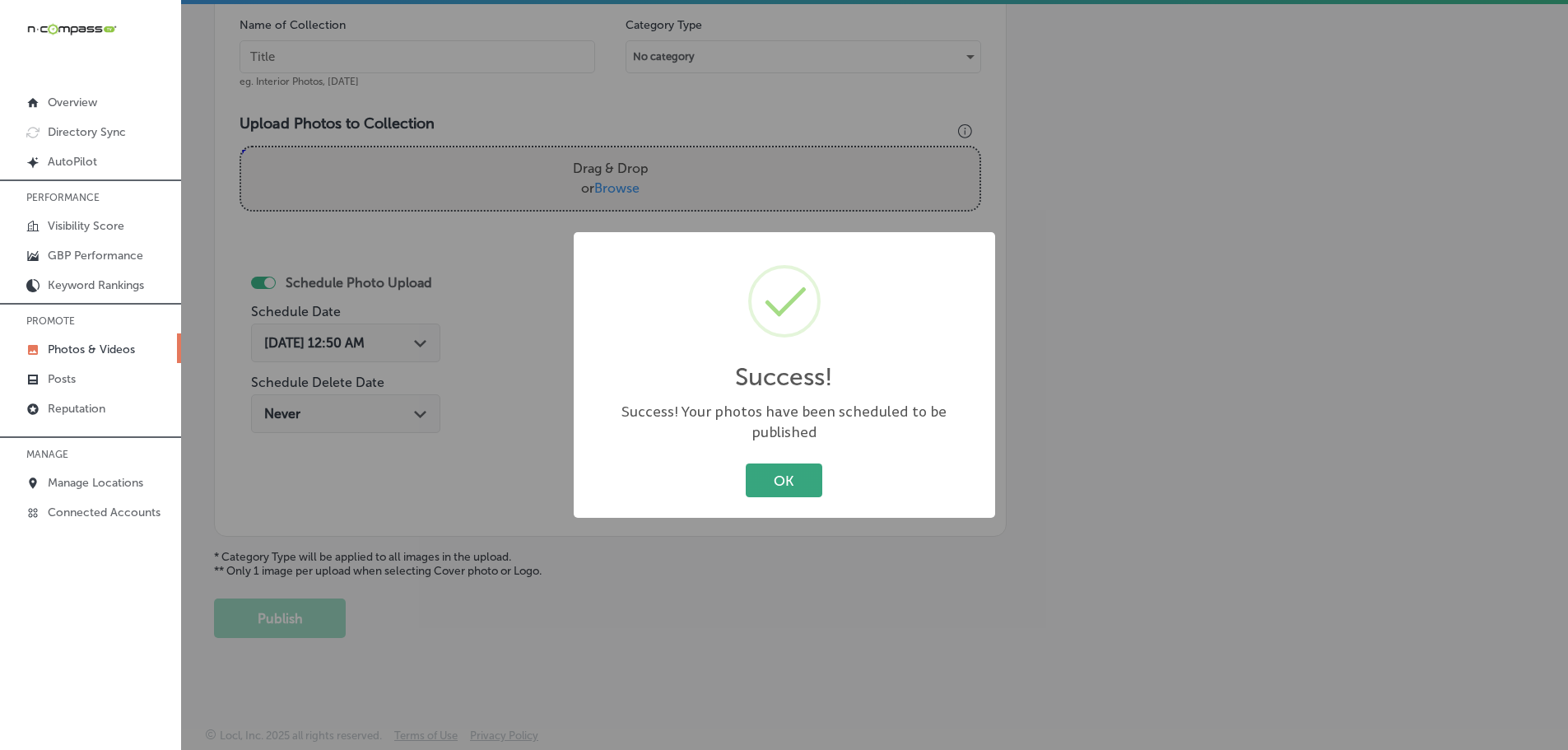
click at [790, 479] on button "OK" at bounding box center [784, 480] width 77 height 33
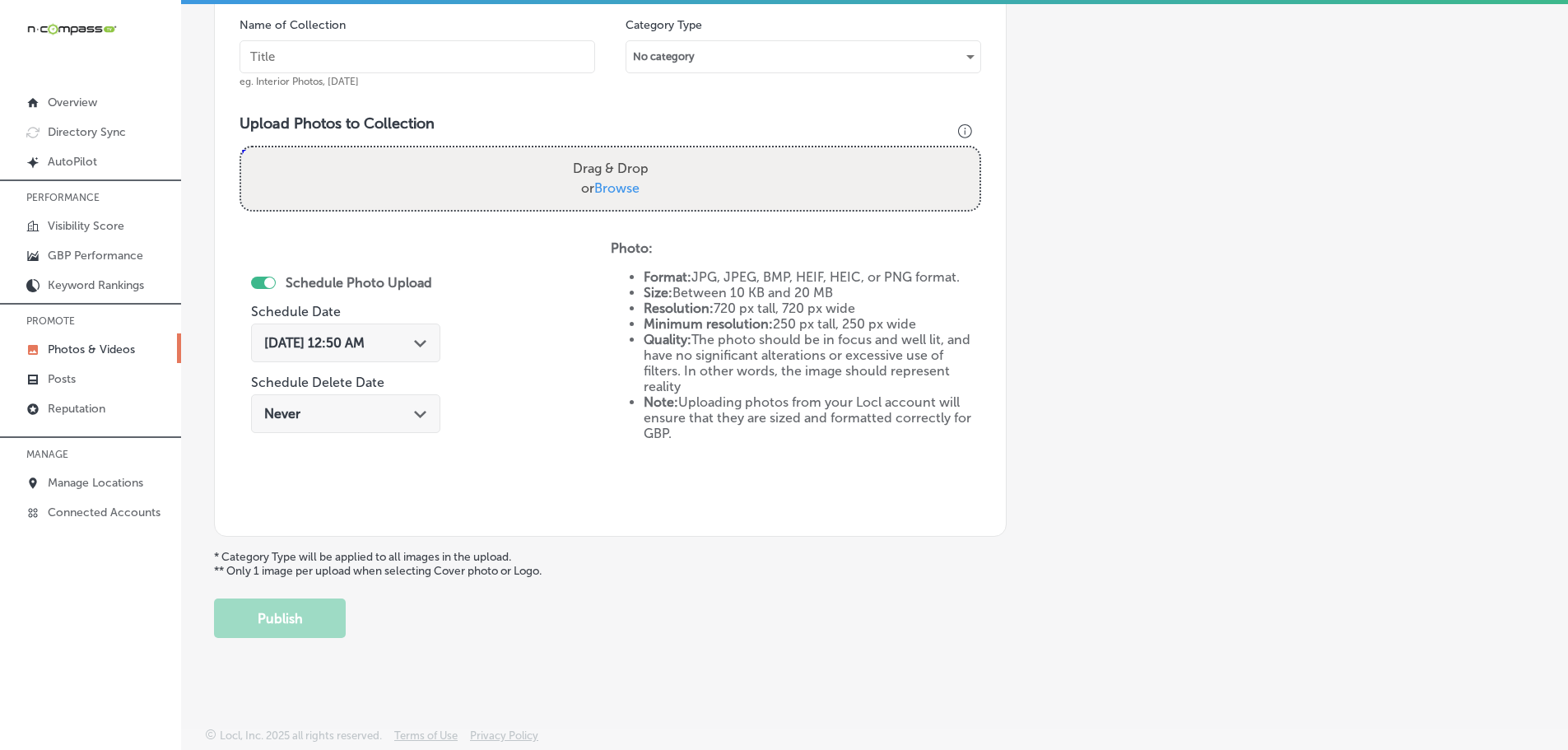
click at [615, 183] on span "Browse" at bounding box center [616, 188] width 45 height 16
click at [615, 152] on input "Drag & Drop or Browse" at bounding box center [610, 150] width 739 height 5
click at [613, 186] on span "Browse" at bounding box center [616, 188] width 45 height 16
click at [613, 152] on input "Drag & Drop or Browse" at bounding box center [610, 150] width 739 height 5
type input "C:\fakepath\516582154_18507270136001847_1300930612109534570_n.jpg"
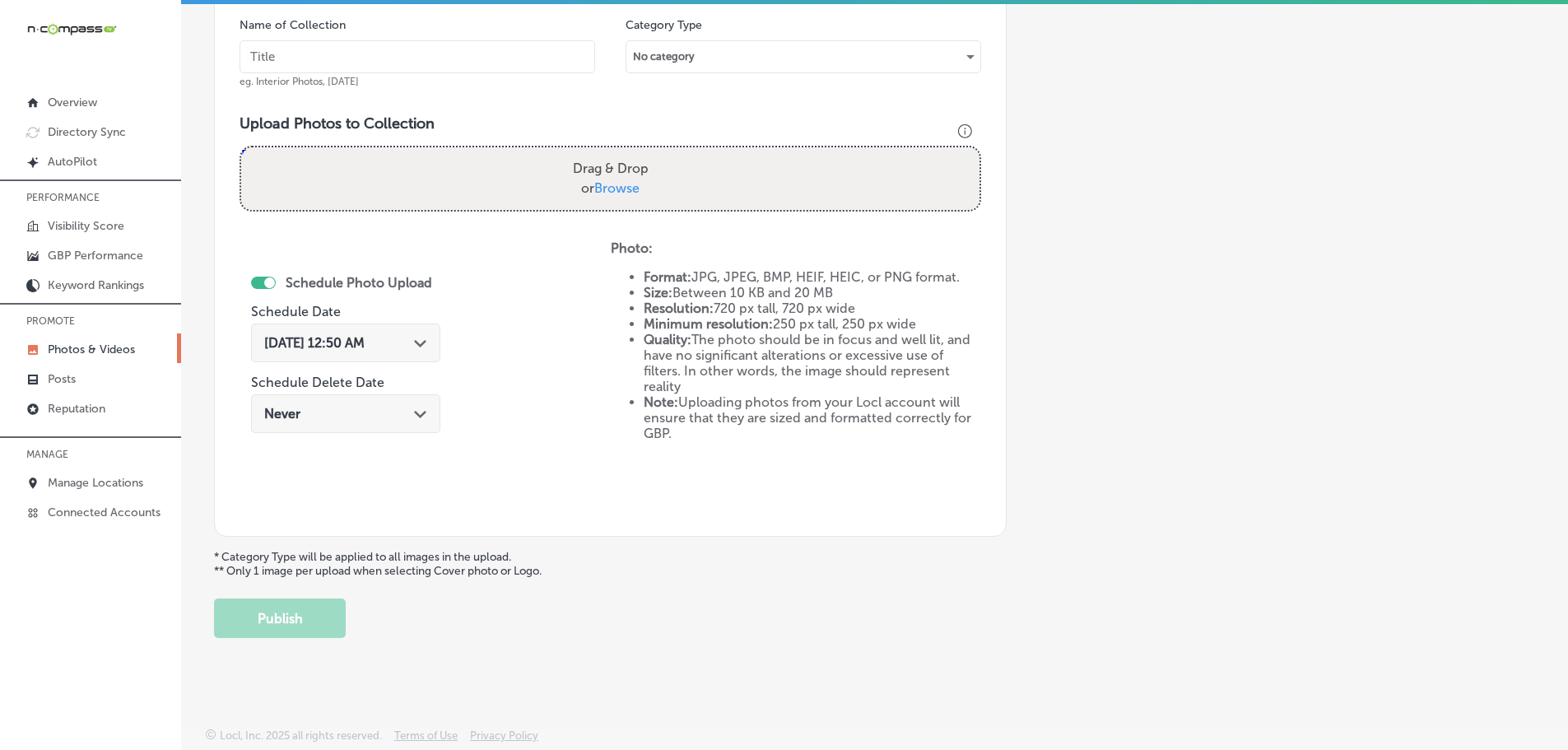
click at [442, 53] on input "text" at bounding box center [417, 56] width 356 height 33
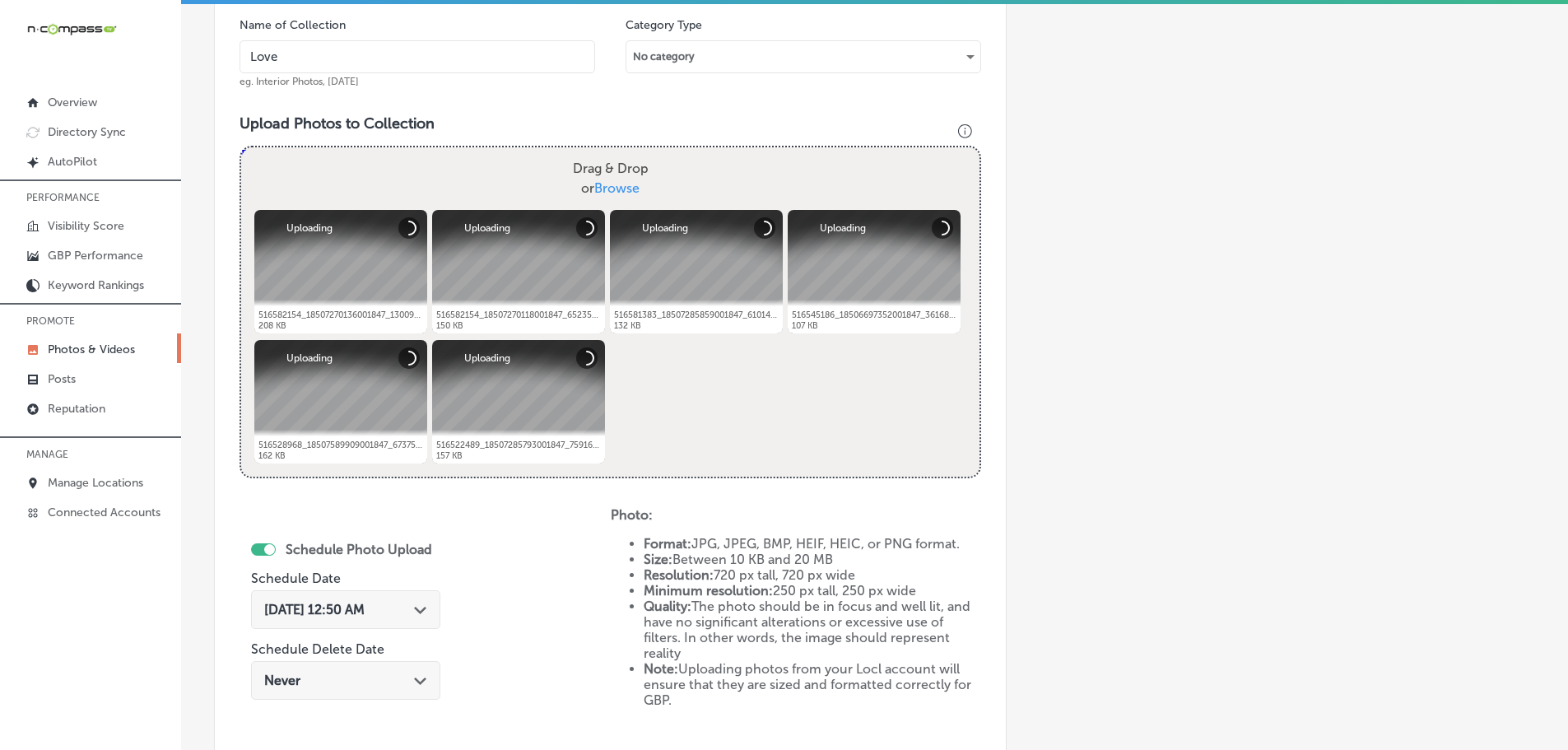
type input "[PERSON_NAME] Boutique"
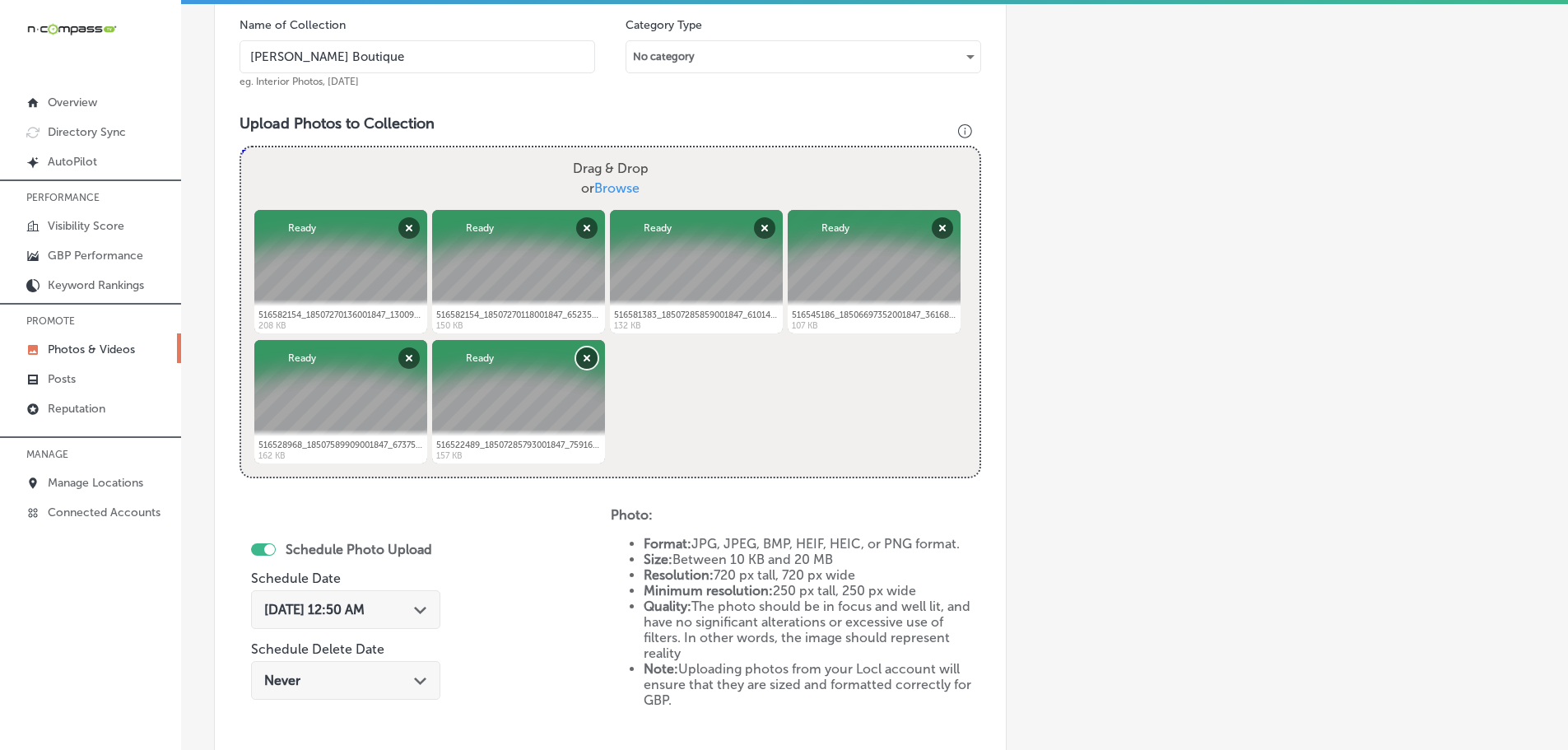
click at [582, 356] on button "Remove" at bounding box center [586, 358] width 21 height 21
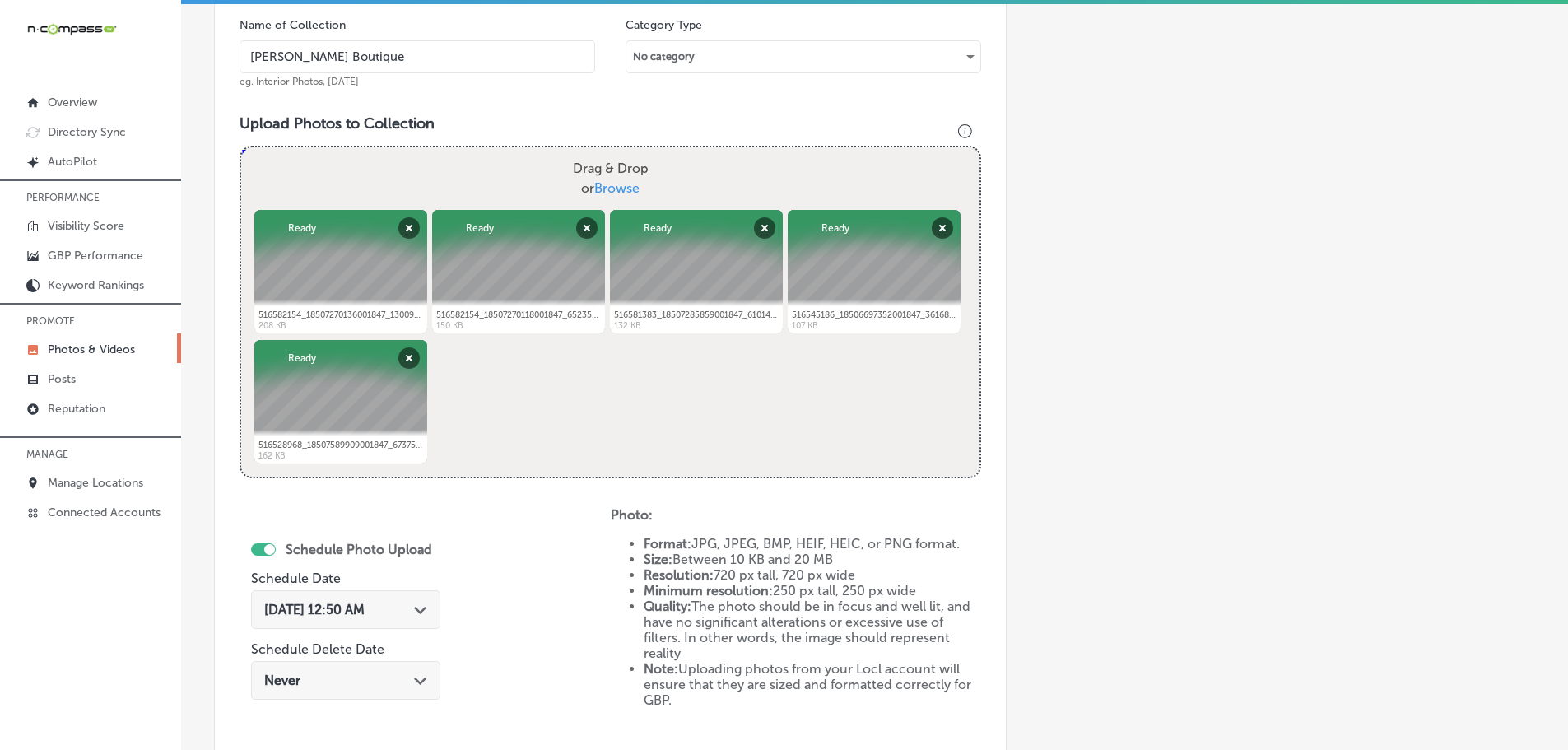
click at [424, 611] on polygon at bounding box center [420, 610] width 12 height 7
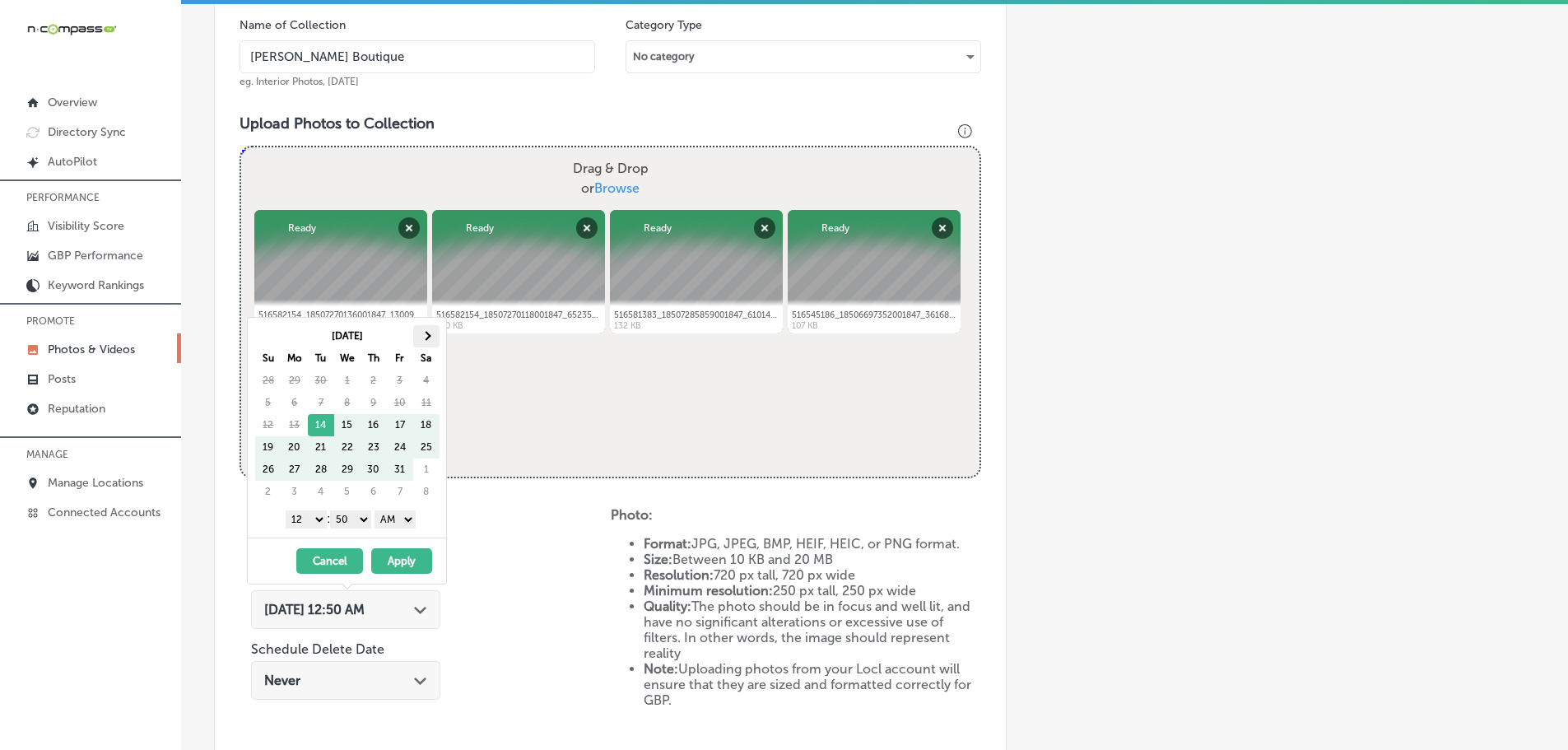
click at [415, 338] on th at bounding box center [426, 335] width 26 height 22
click at [293, 519] on select "1 2 3 4 5 6 7 8 9 10 11 12" at bounding box center [306, 519] width 41 height 18
click at [346, 518] on select "00 10 20 30 40 50" at bounding box center [350, 519] width 41 height 18
click at [398, 521] on select "AM PM" at bounding box center [394, 519] width 41 height 18
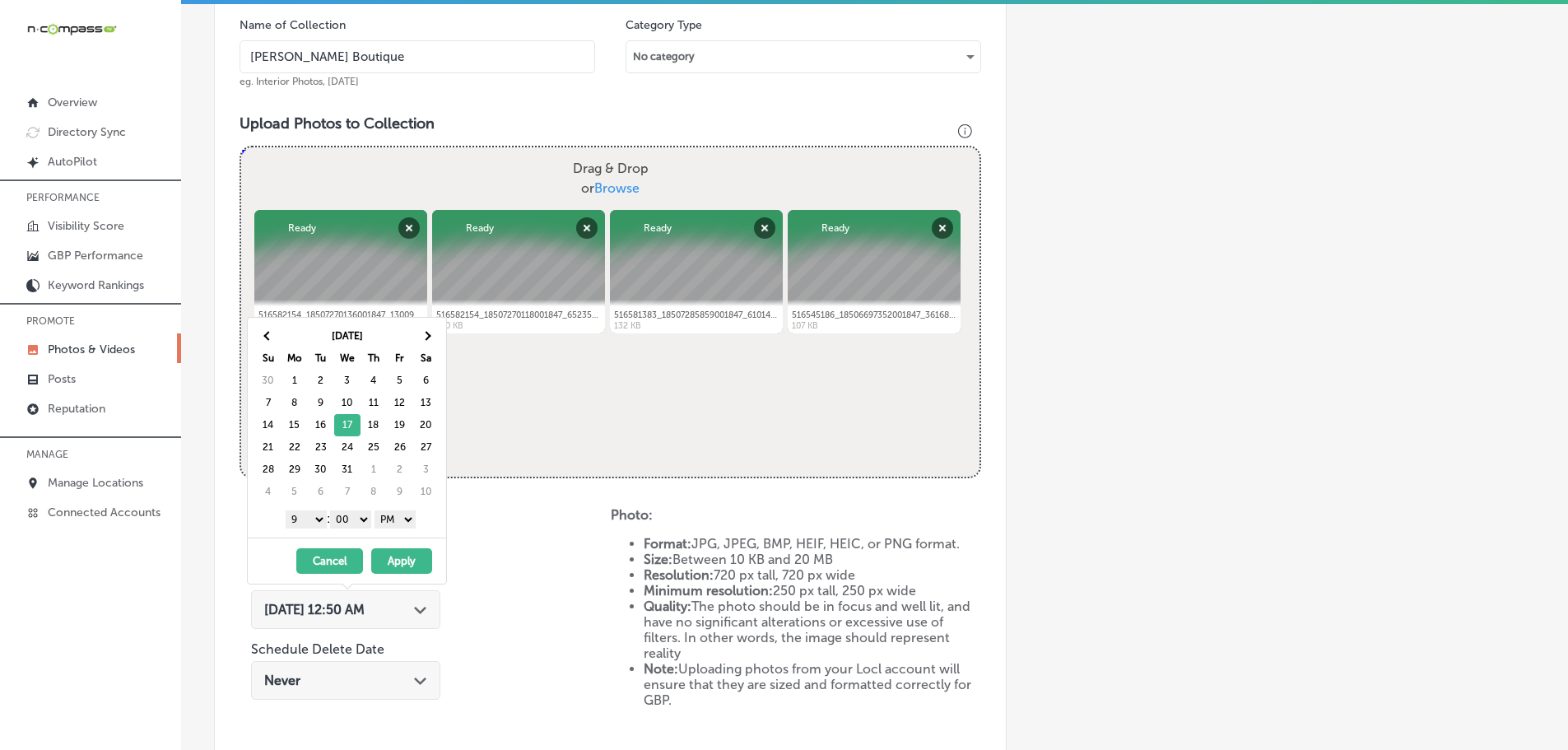
click at [406, 558] on button "Apply" at bounding box center [401, 561] width 61 height 26
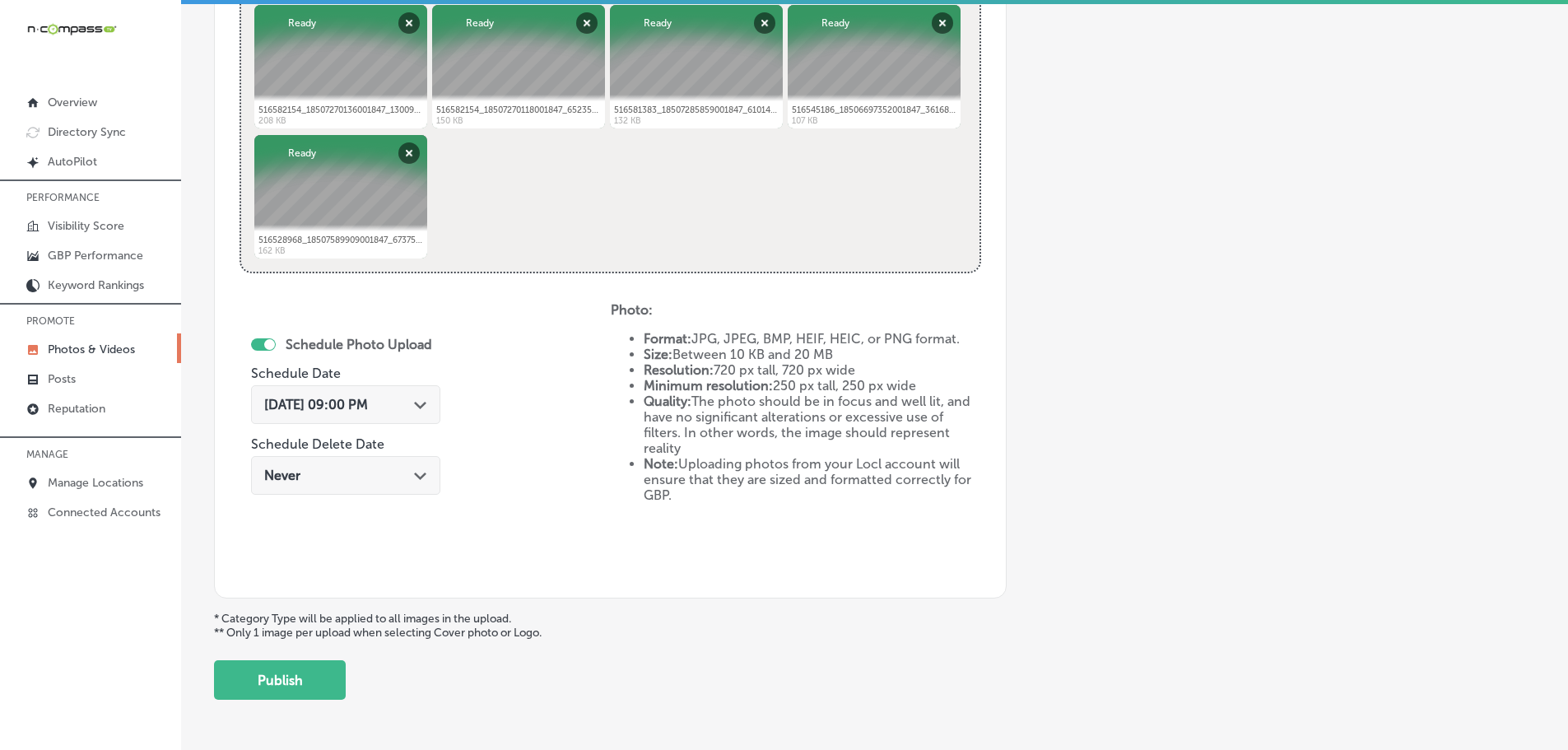
scroll to position [764, 0]
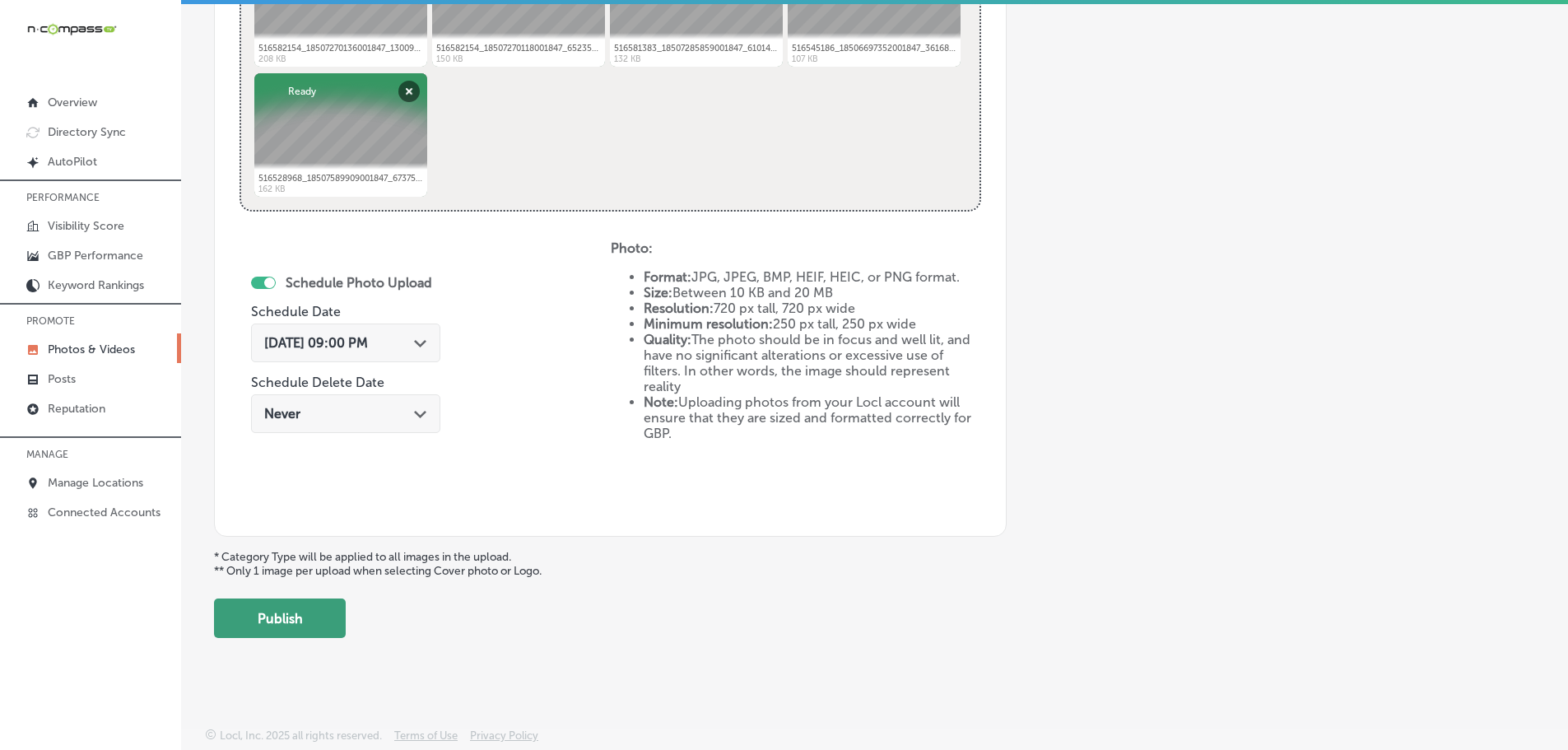
click at [335, 604] on button "Publish" at bounding box center [280, 618] width 132 height 40
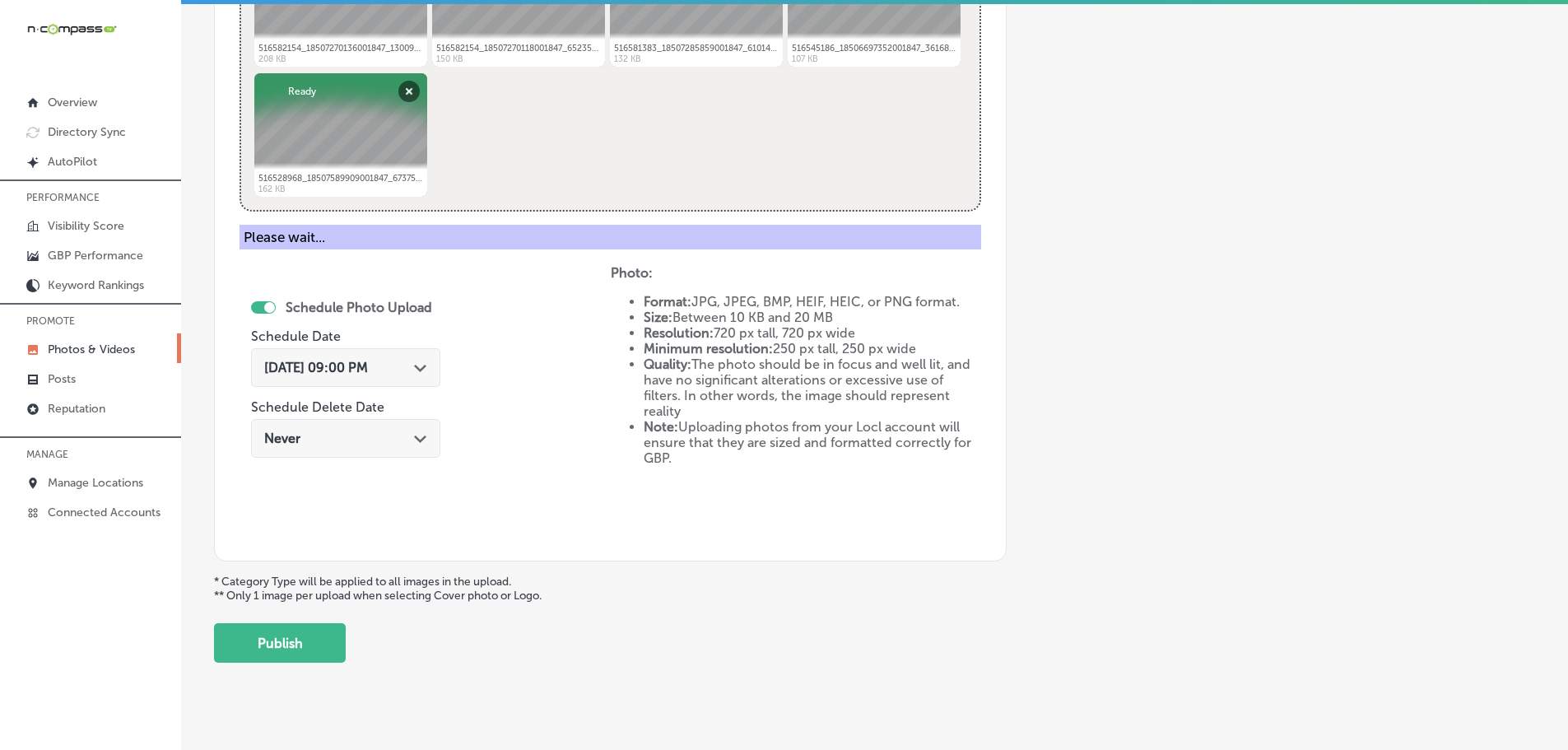
scroll to position [498, 0]
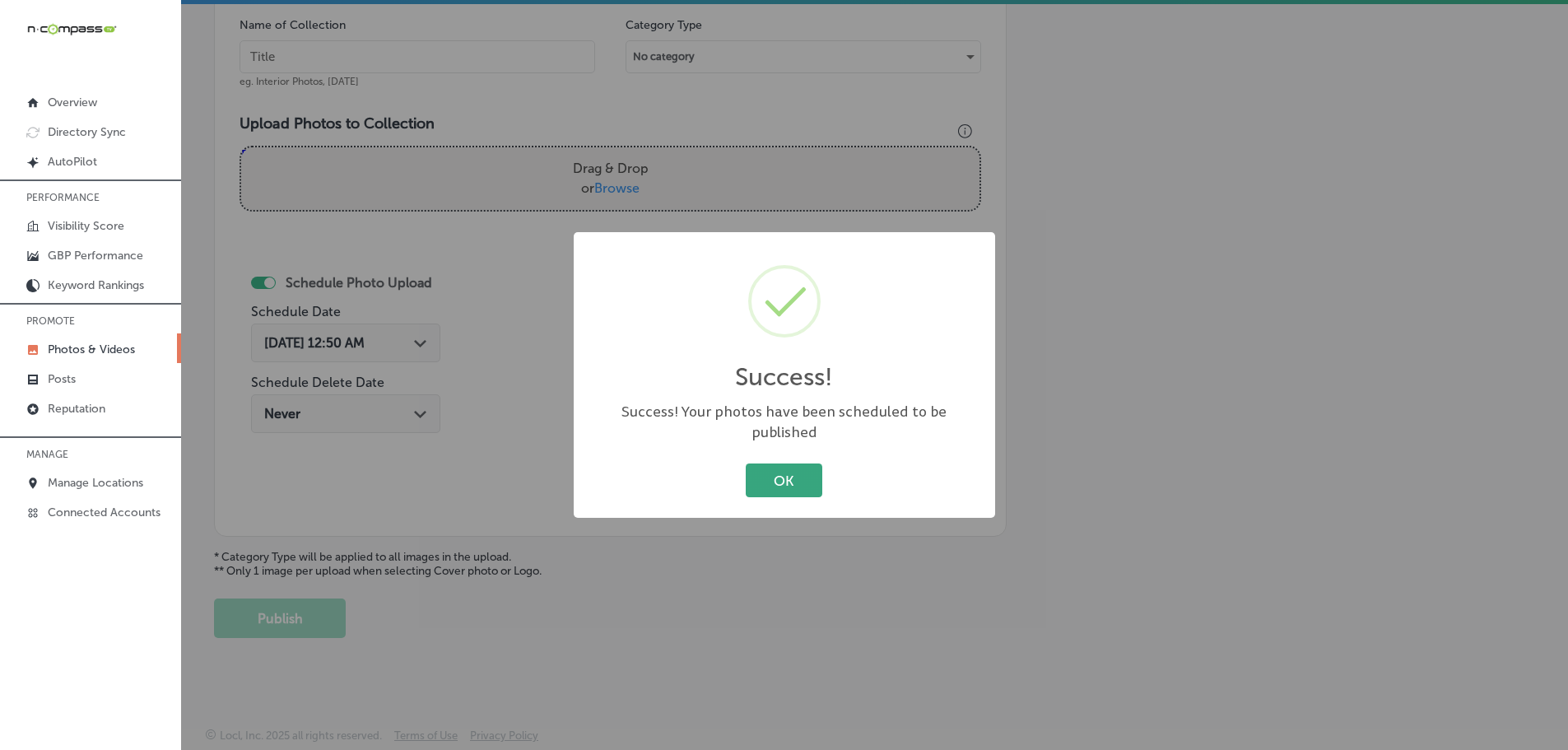
click at [769, 463] on button "OK" at bounding box center [784, 480] width 77 height 33
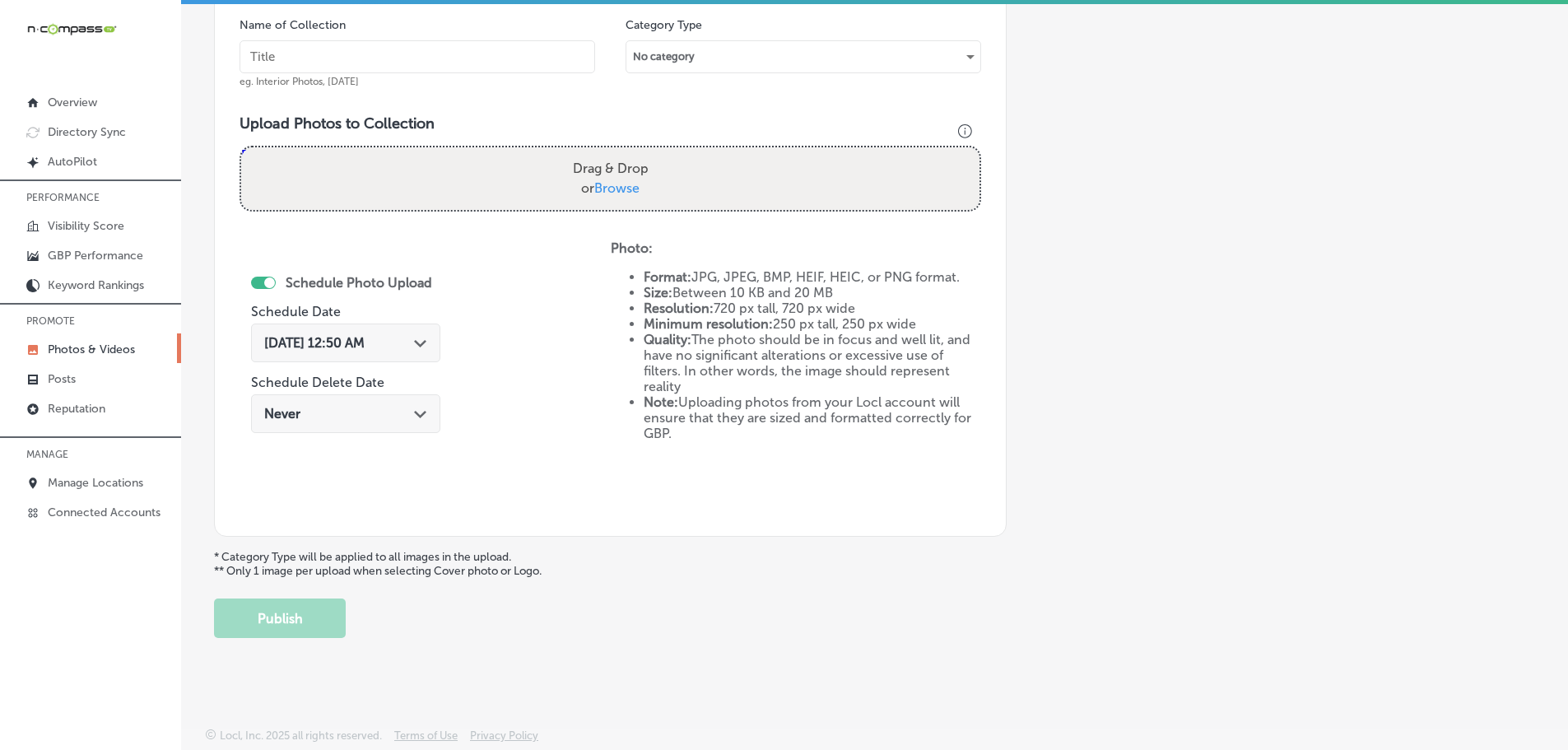
click at [621, 188] on span "Browse" at bounding box center [616, 188] width 45 height 16
click at [621, 152] on input "Drag & Drop or Browse" at bounding box center [610, 150] width 739 height 5
type input "C:\fakepath\516812928_18506874412001847_8127470831550599010_n.jpg"
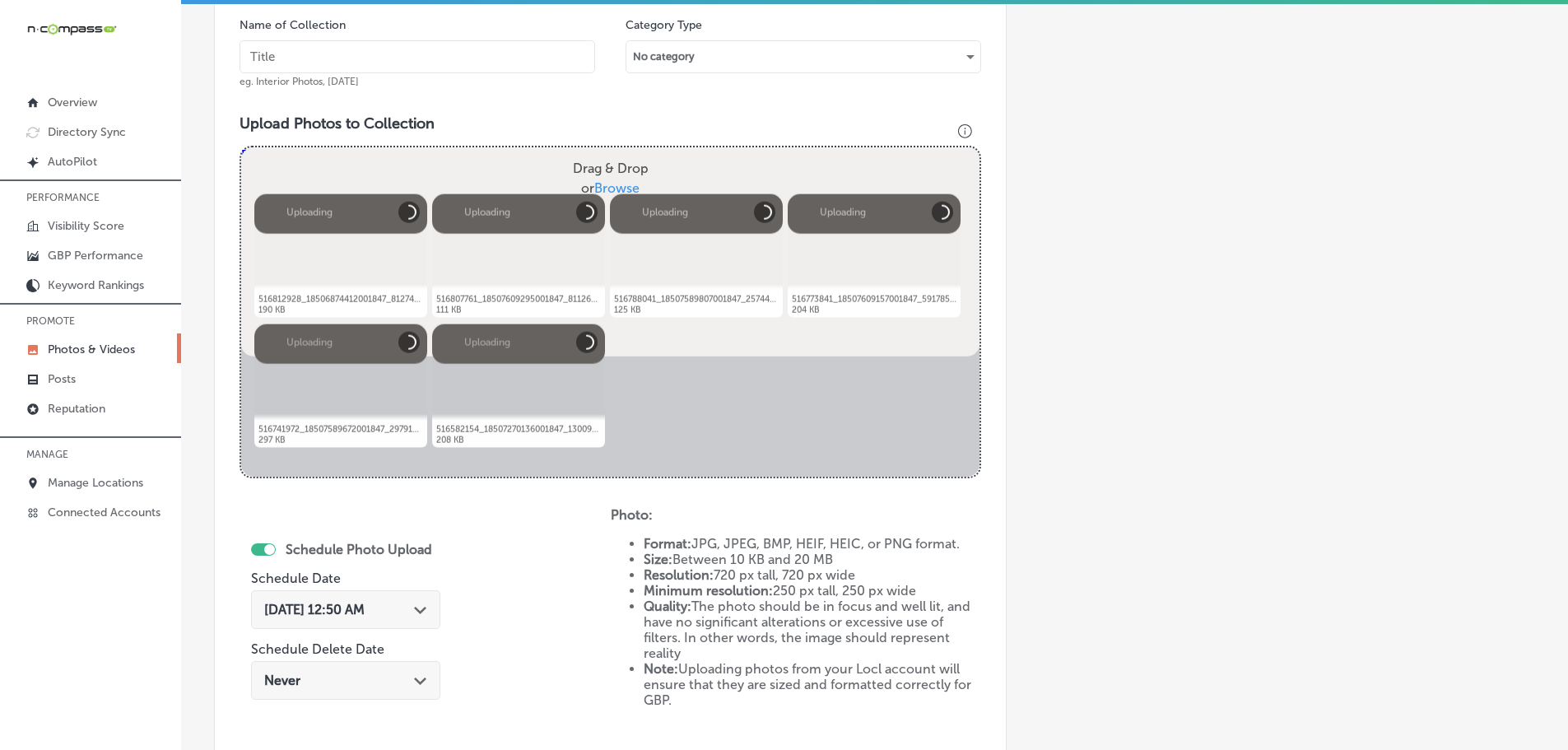
click at [462, 54] on input "text" at bounding box center [417, 56] width 356 height 33
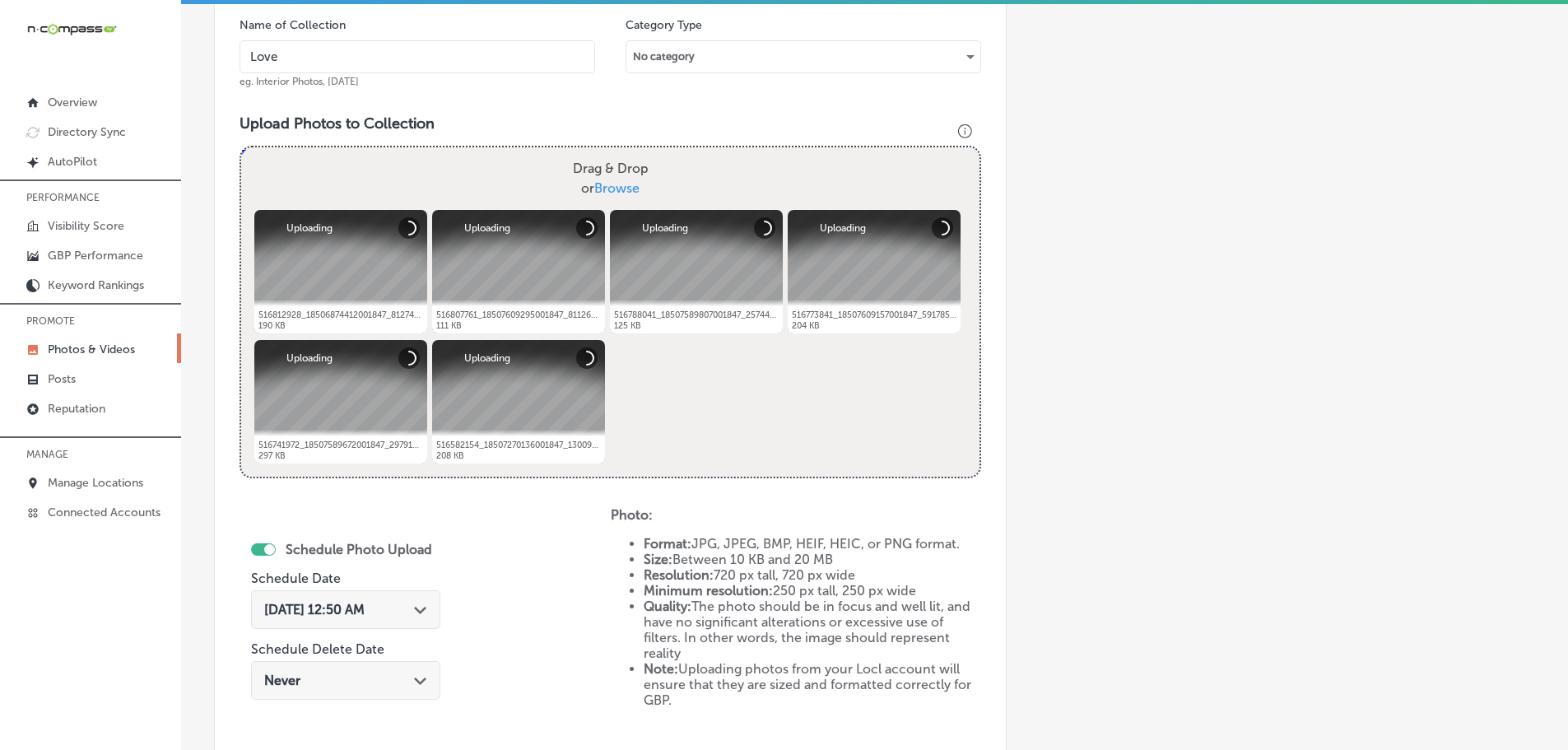
type input "[PERSON_NAME] Boutique"
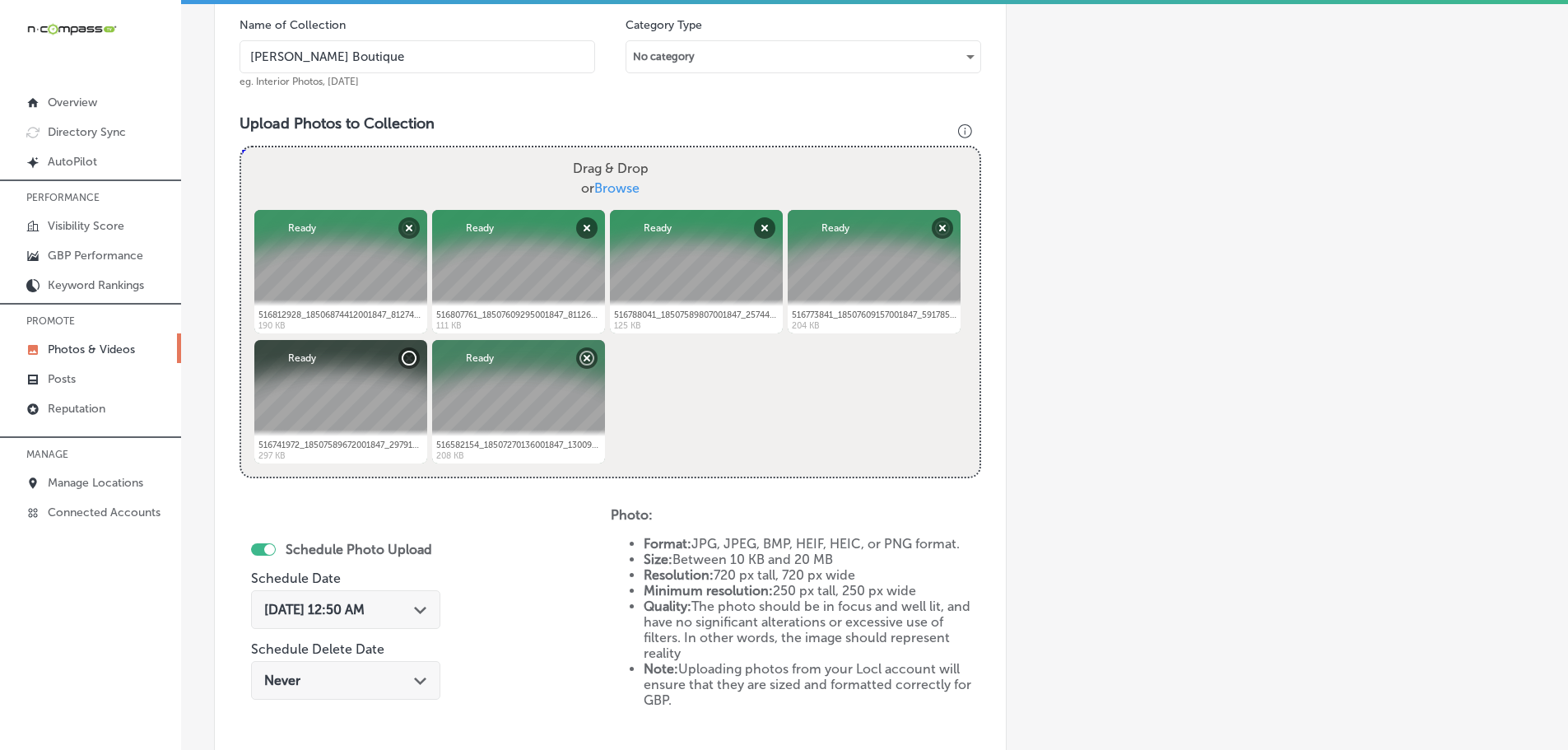
click at [422, 609] on polygon at bounding box center [420, 610] width 12 height 7
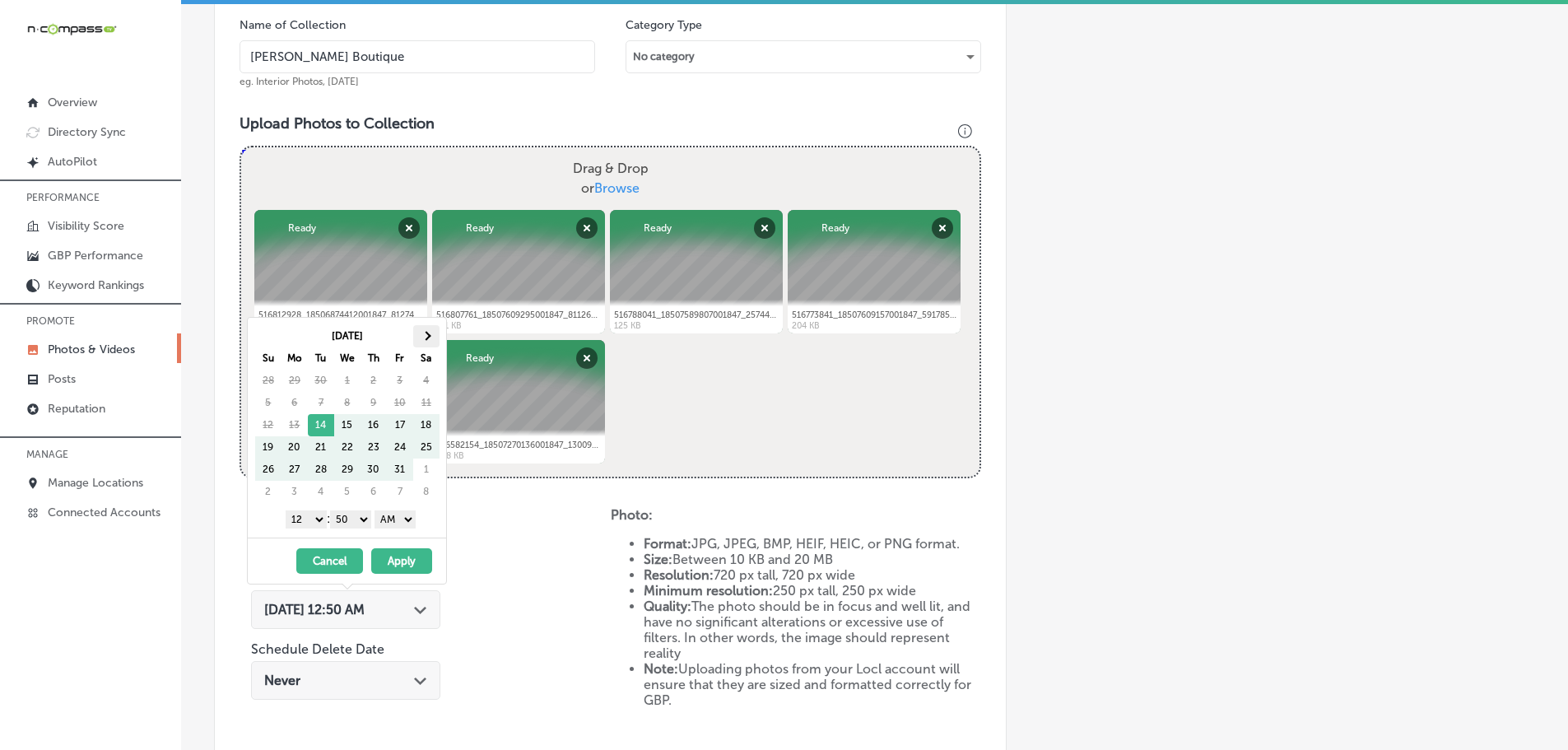
click at [426, 330] on th at bounding box center [426, 335] width 26 height 22
click at [304, 518] on select "1 2 3 4 5 6 7 8 9 10 11 12" at bounding box center [306, 519] width 41 height 18
click at [347, 519] on select "00 10 20 30 40 50" at bounding box center [350, 519] width 41 height 18
drag, startPoint x: 404, startPoint y: 515, endPoint x: 401, endPoint y: 526, distance: 11.4
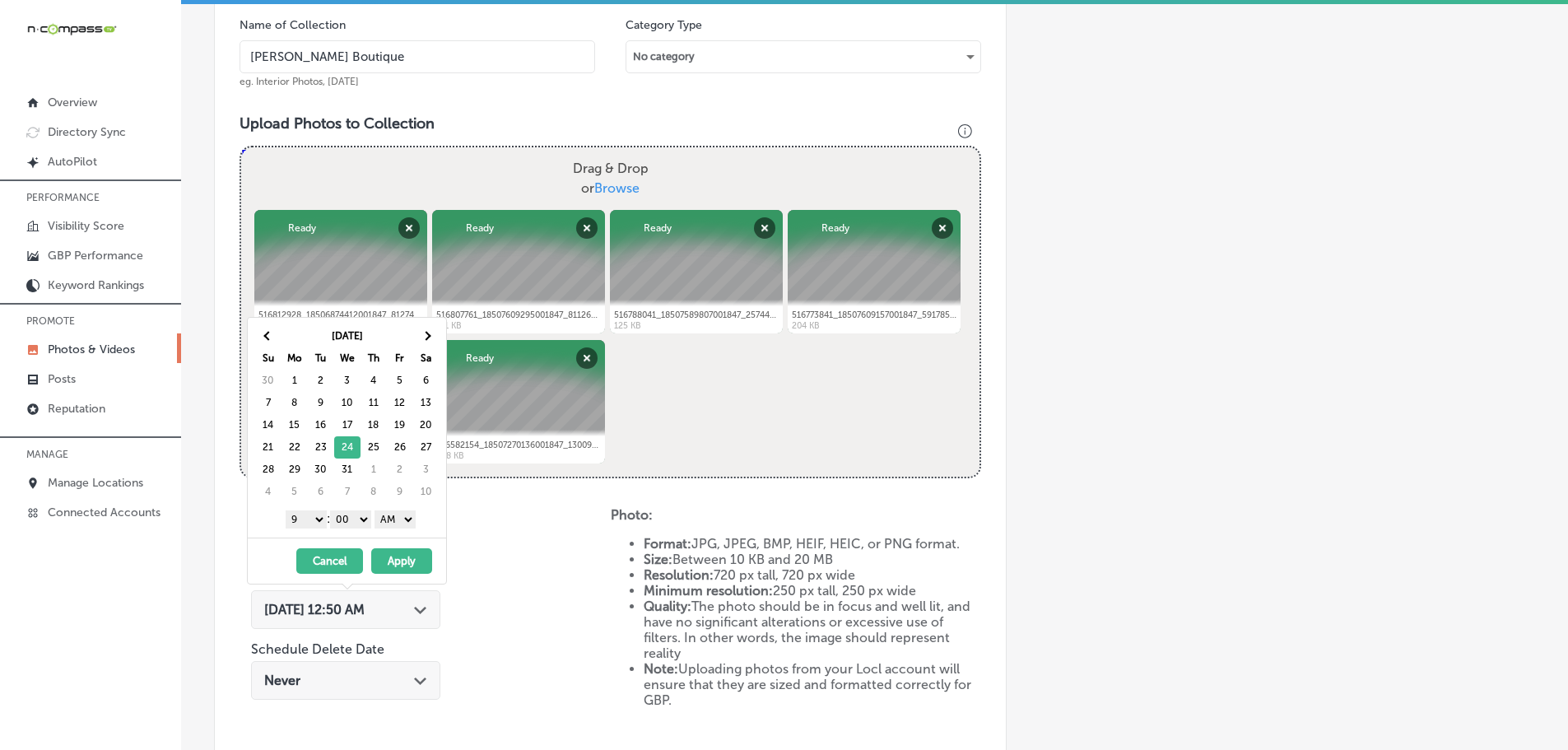
click at [404, 515] on select "AM PM" at bounding box center [394, 519] width 41 height 18
click at [402, 550] on button "Apply" at bounding box center [401, 561] width 61 height 26
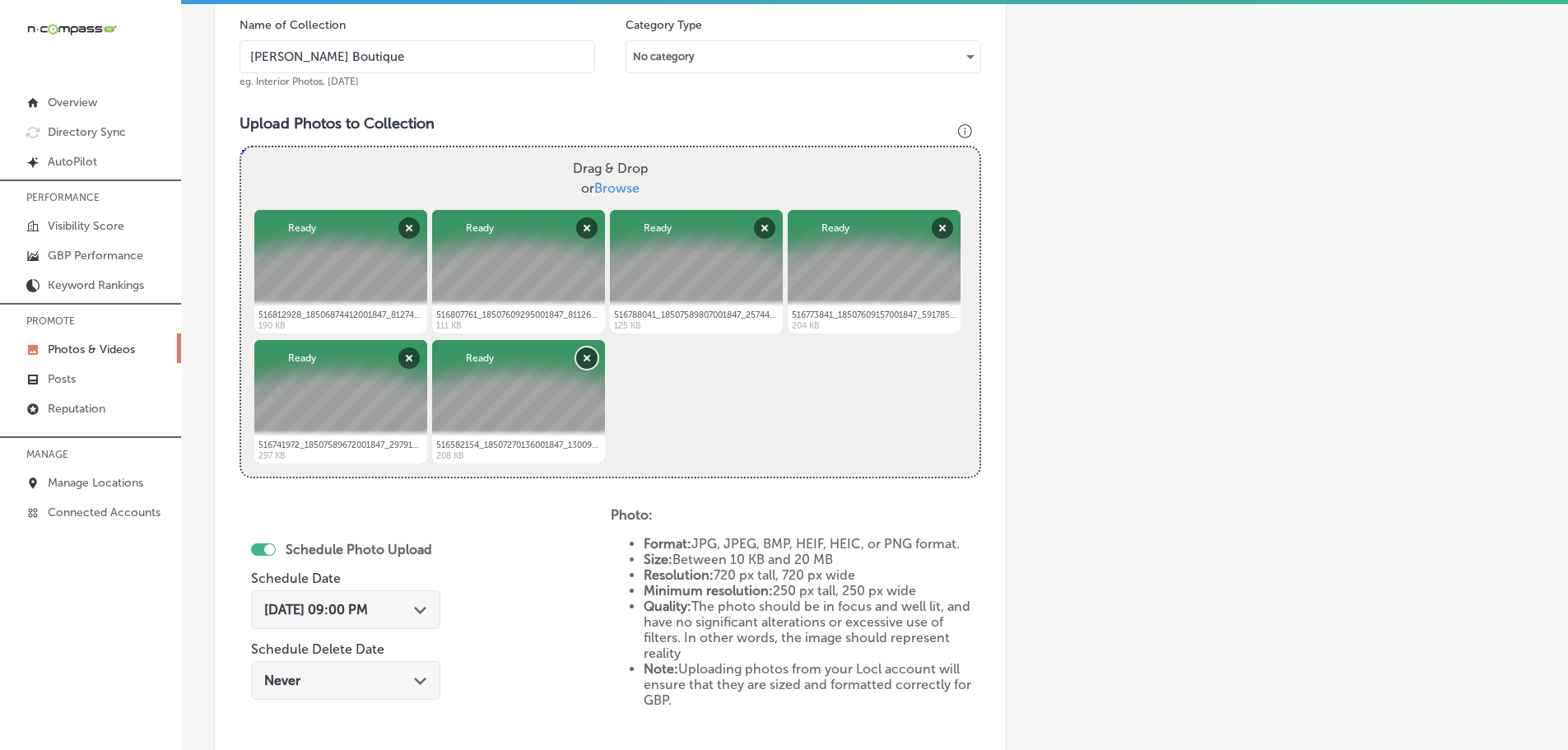
click at [593, 362] on button "Remove" at bounding box center [586, 358] width 21 height 21
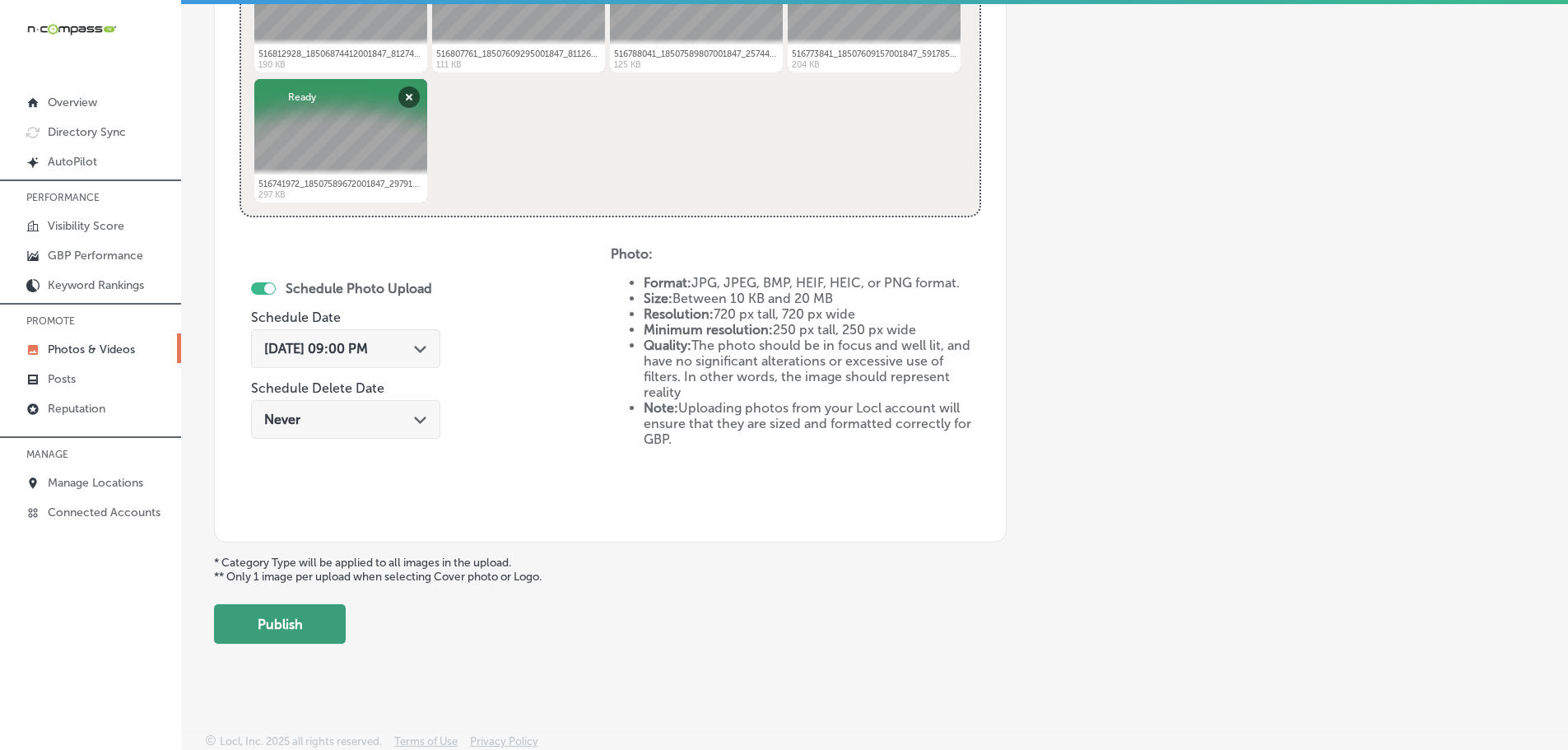
scroll to position [764, 0]
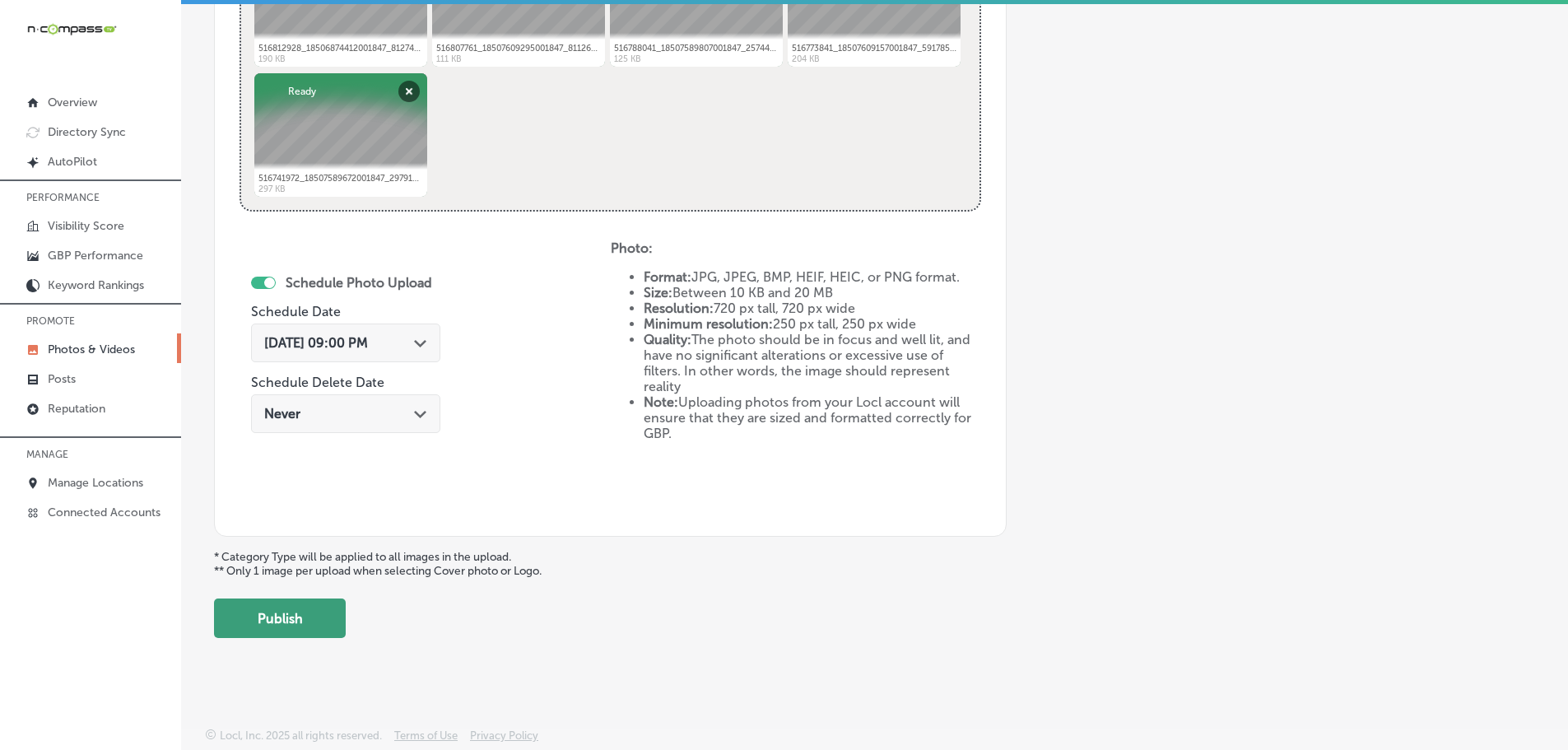
click at [293, 621] on button "Publish" at bounding box center [280, 618] width 132 height 40
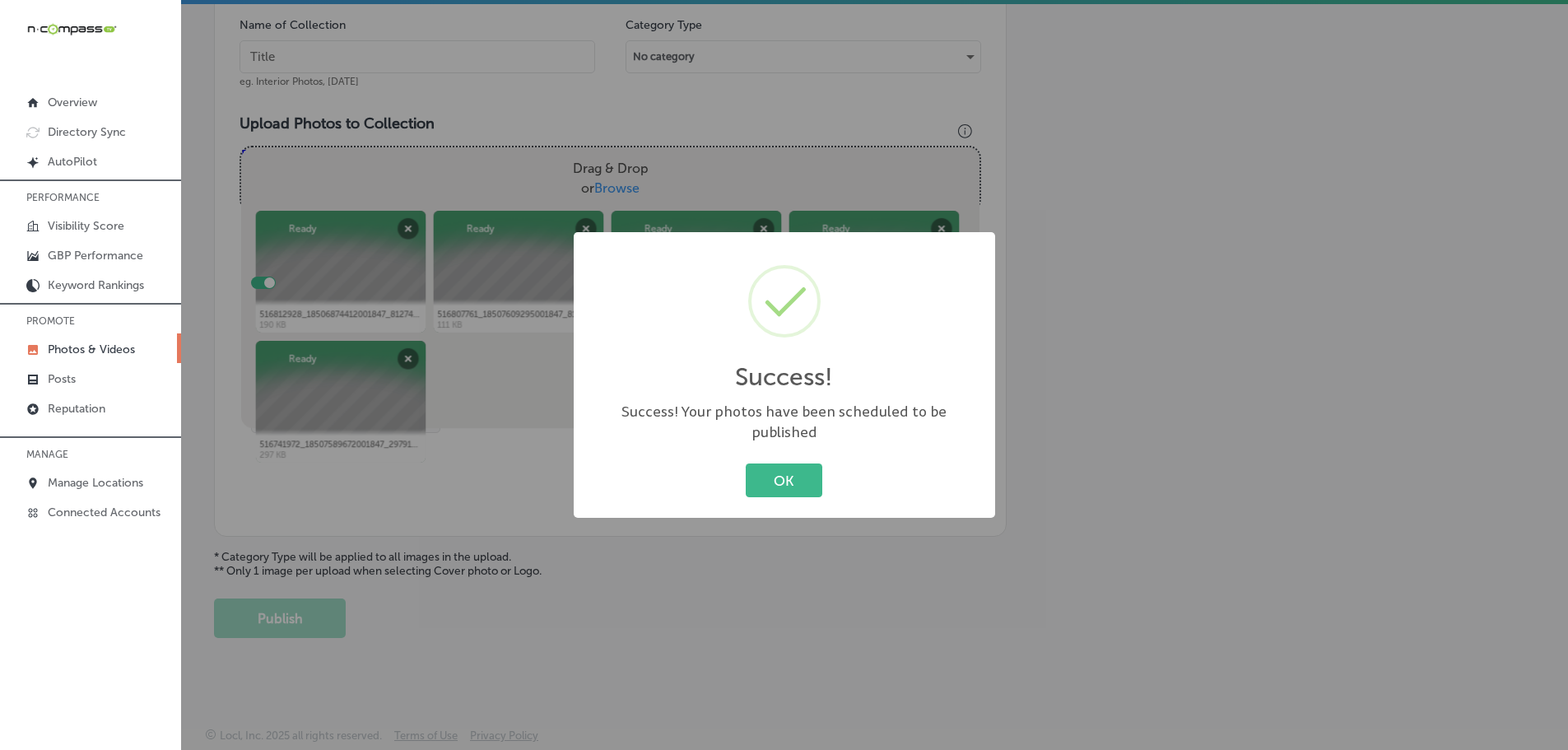
scroll to position [498, 0]
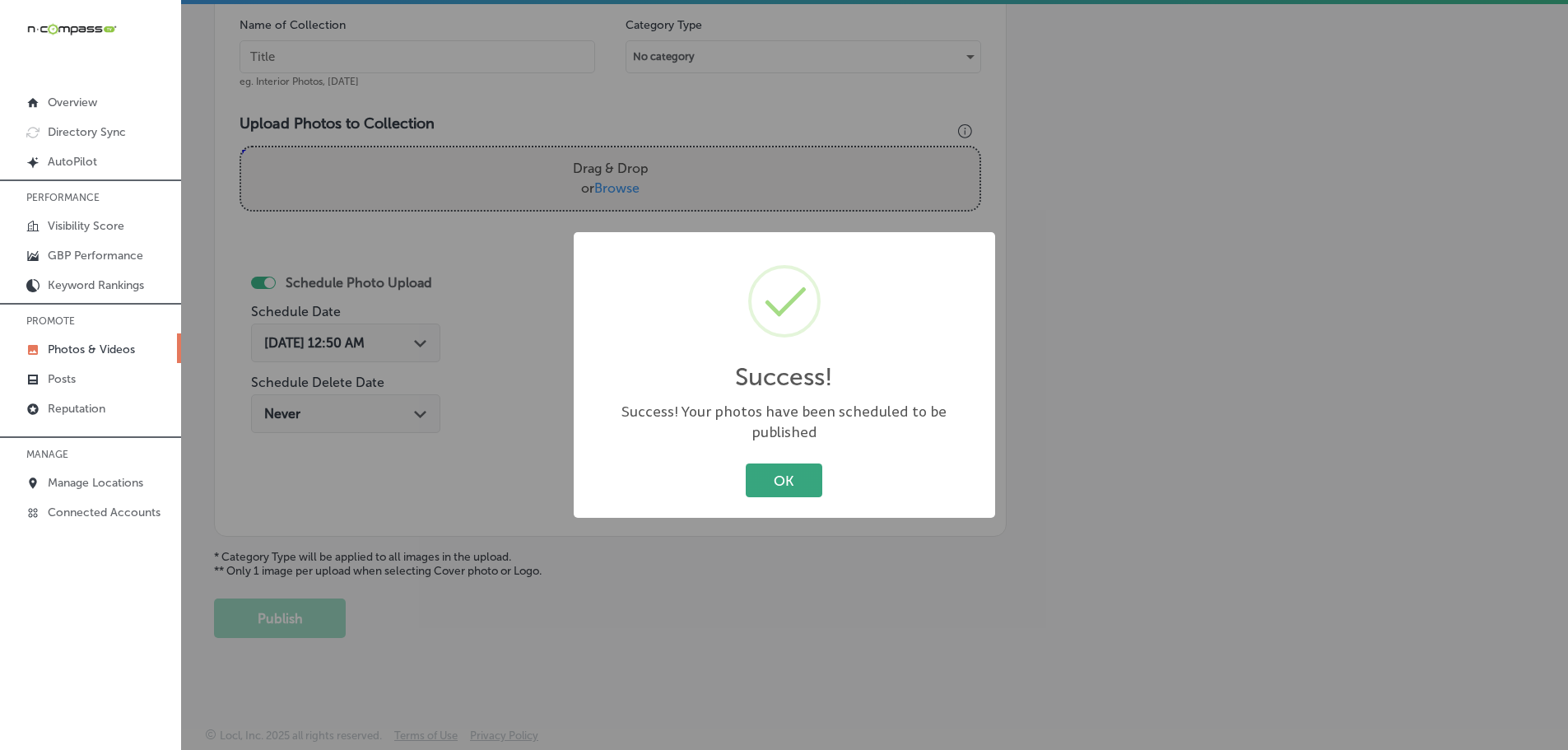
click at [779, 475] on button "OK" at bounding box center [784, 480] width 77 height 33
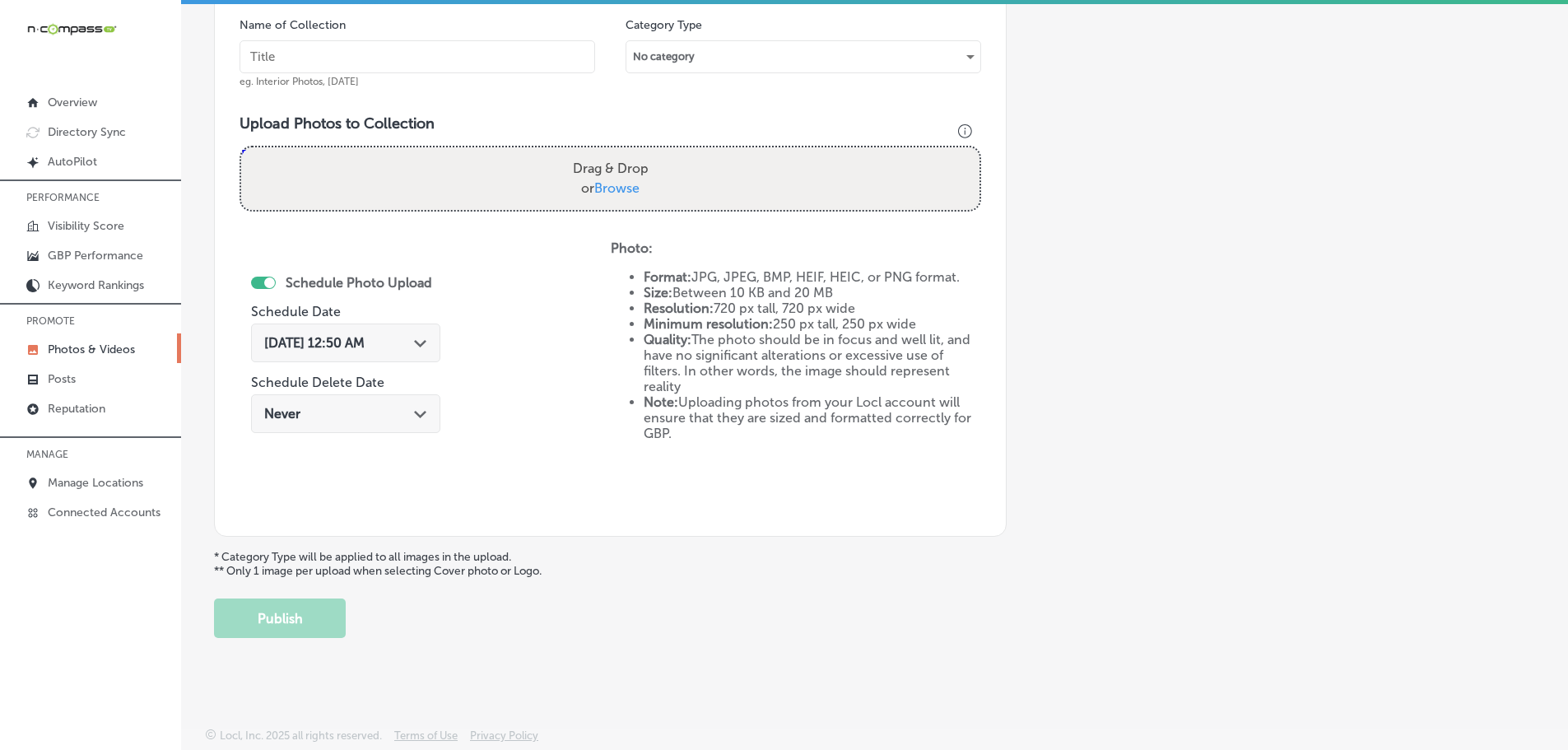
click at [594, 182] on span "Browse" at bounding box center [616, 188] width 45 height 16
click at [592, 152] on input "Drag & Drop or Browse" at bounding box center [610, 150] width 739 height 5
type input "C:\fakepath\516846430_18507285766001847_6609479040595905954_n.jpg"
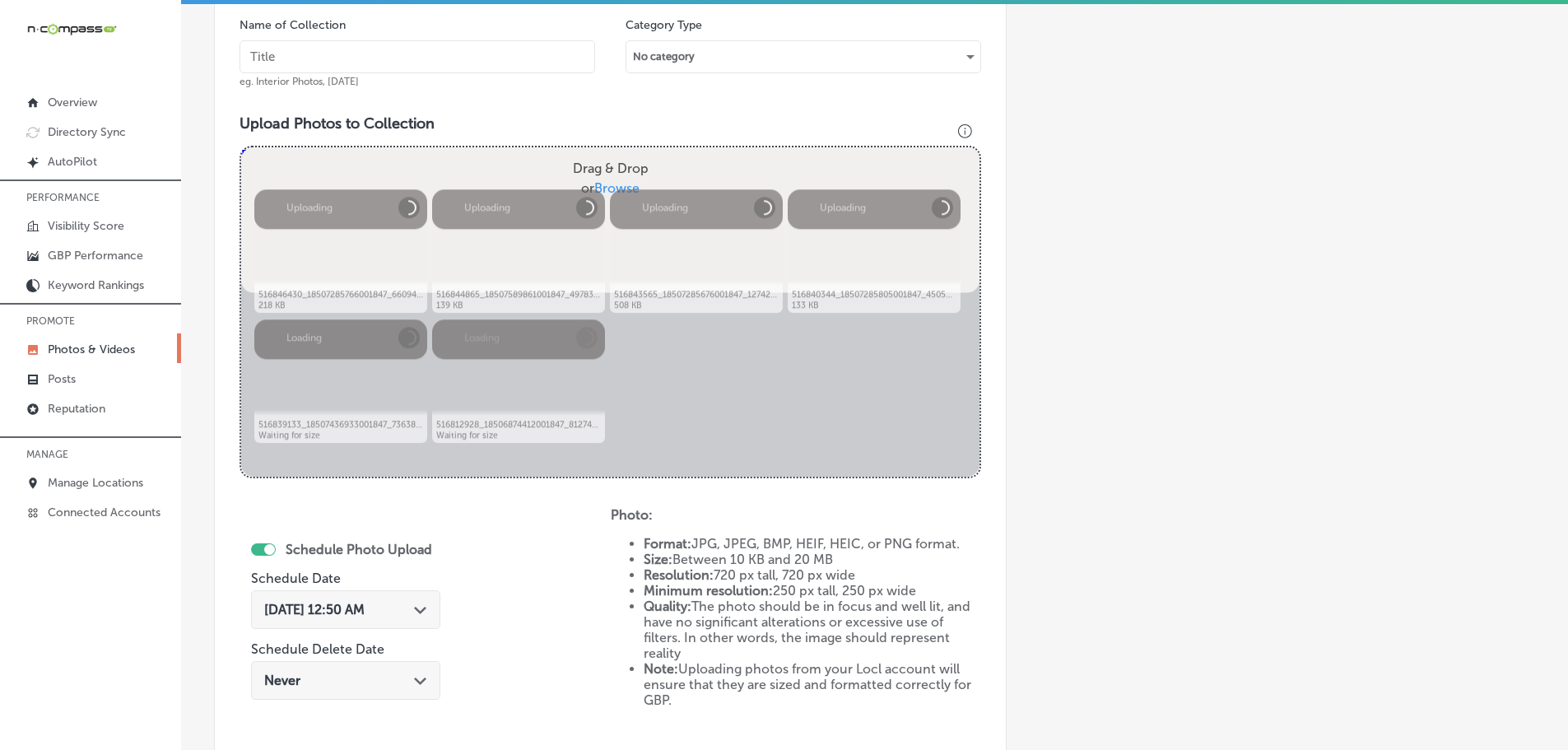
click at [503, 59] on input "text" at bounding box center [417, 56] width 356 height 33
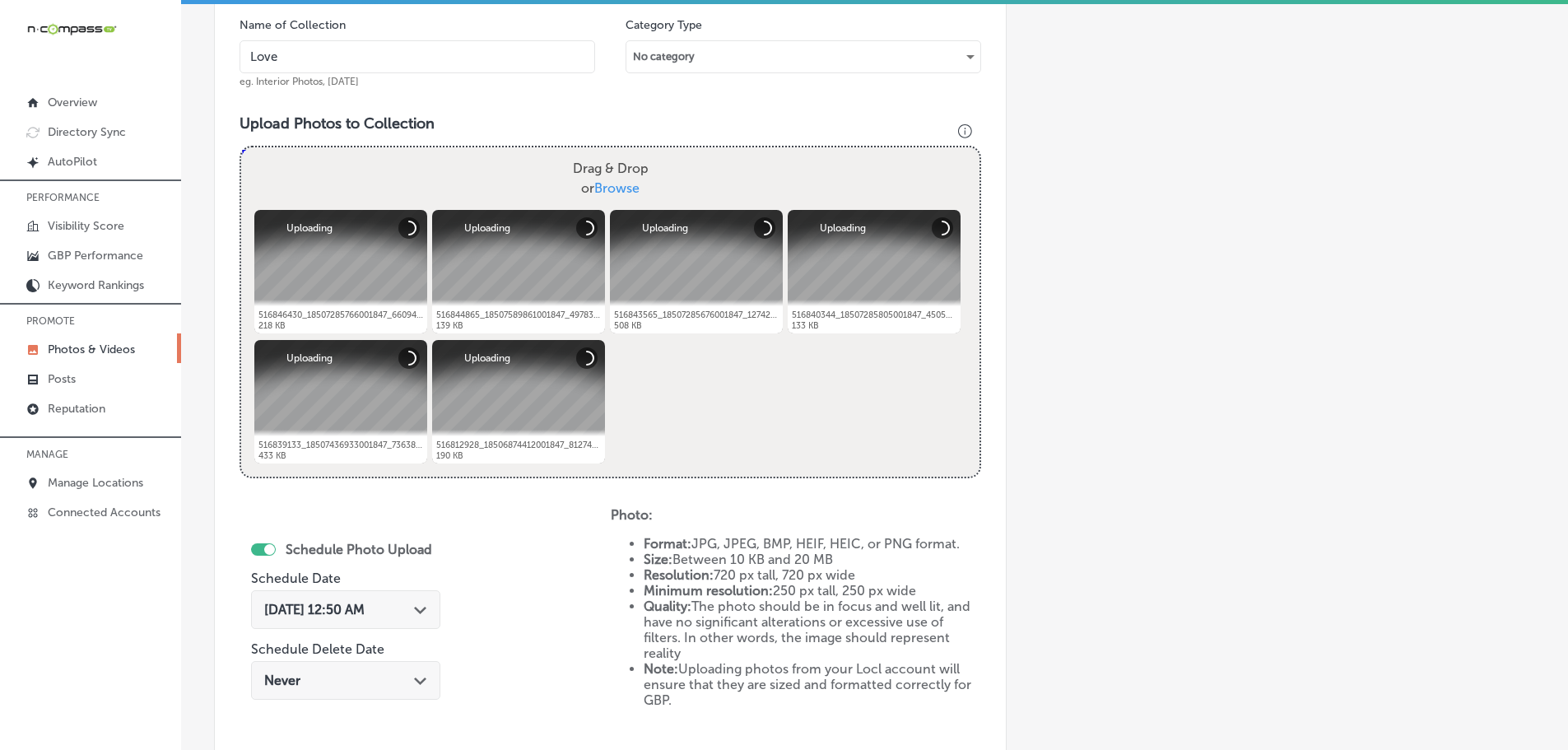
type input "[PERSON_NAME] Boutique"
click at [416, 607] on div "[DATE] 12:50 AM Path Created with Sketch." at bounding box center [345, 609] width 163 height 16
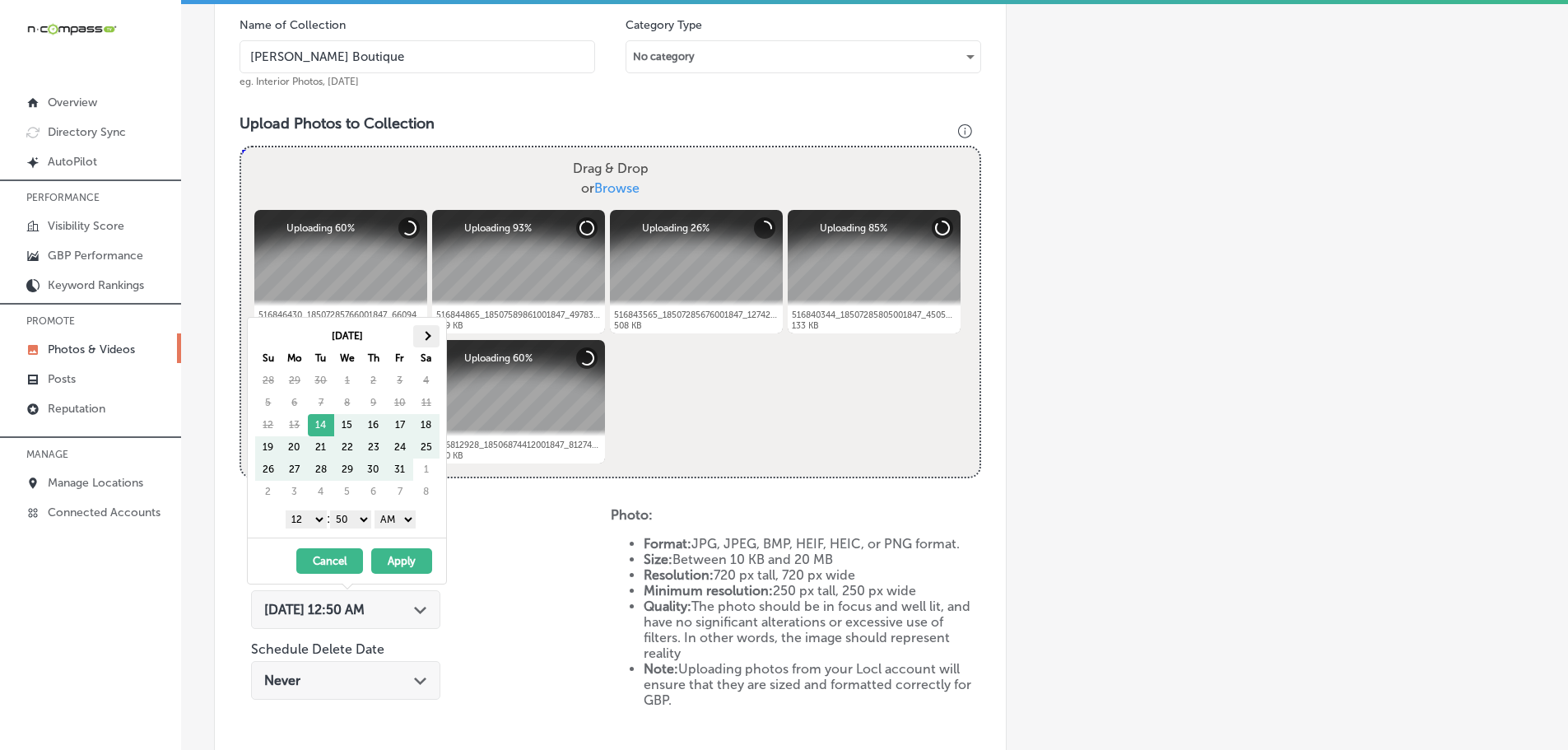
click at [423, 338] on th at bounding box center [426, 335] width 26 height 22
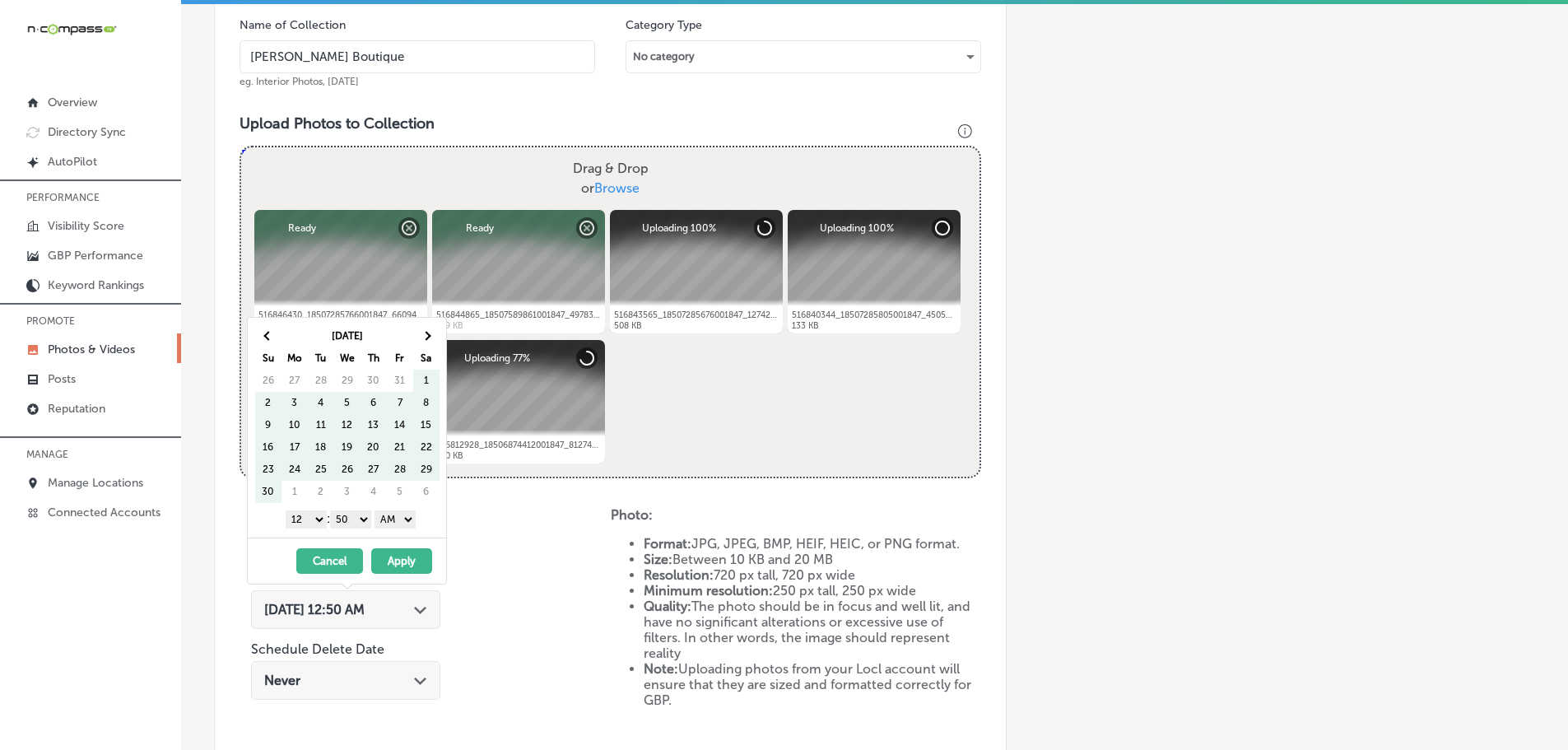
click at [423, 338] on th at bounding box center [426, 335] width 26 height 22
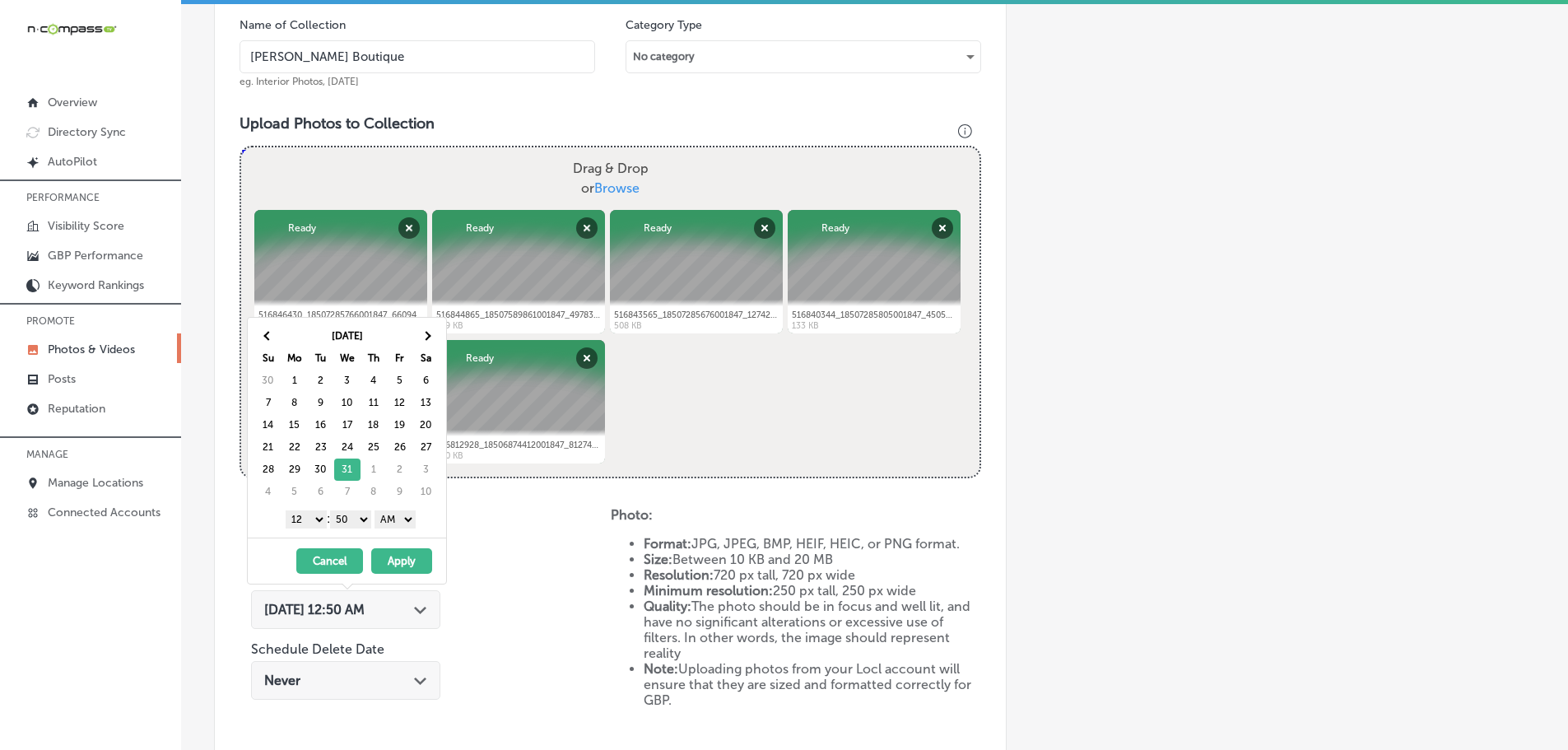
click at [297, 521] on select "1 2 3 4 5 6 7 8 9 10 11 12" at bounding box center [306, 519] width 41 height 18
click at [359, 517] on select "00 10 20 30 40 50" at bounding box center [350, 519] width 41 height 18
click at [393, 517] on select "AM PM" at bounding box center [394, 519] width 41 height 18
drag, startPoint x: 402, startPoint y: 555, endPoint x: 418, endPoint y: 544, distance: 19.4
click at [403, 555] on button "Apply" at bounding box center [401, 561] width 61 height 26
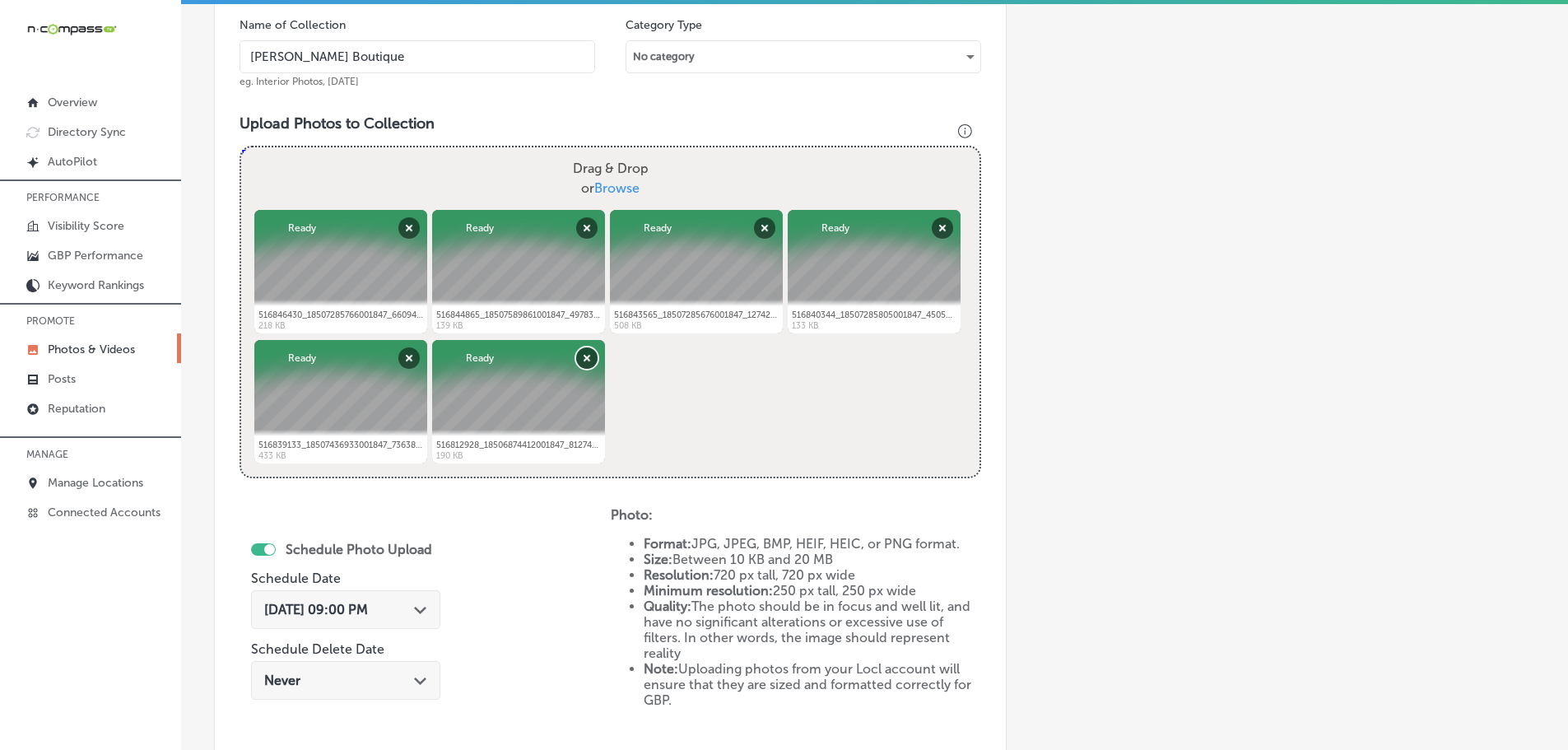
click at [587, 357] on button "Remove" at bounding box center [586, 358] width 21 height 21
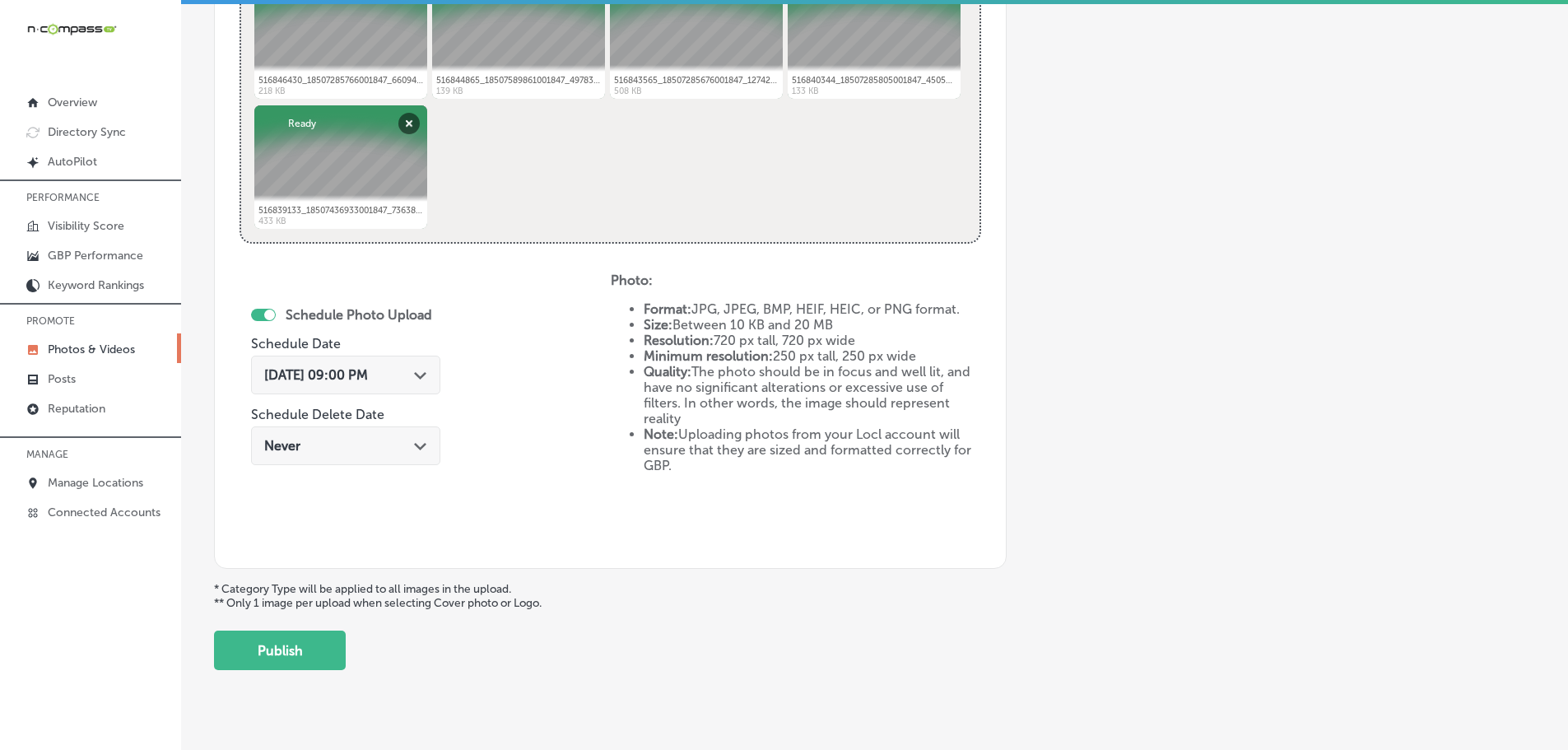
scroll to position [764, 0]
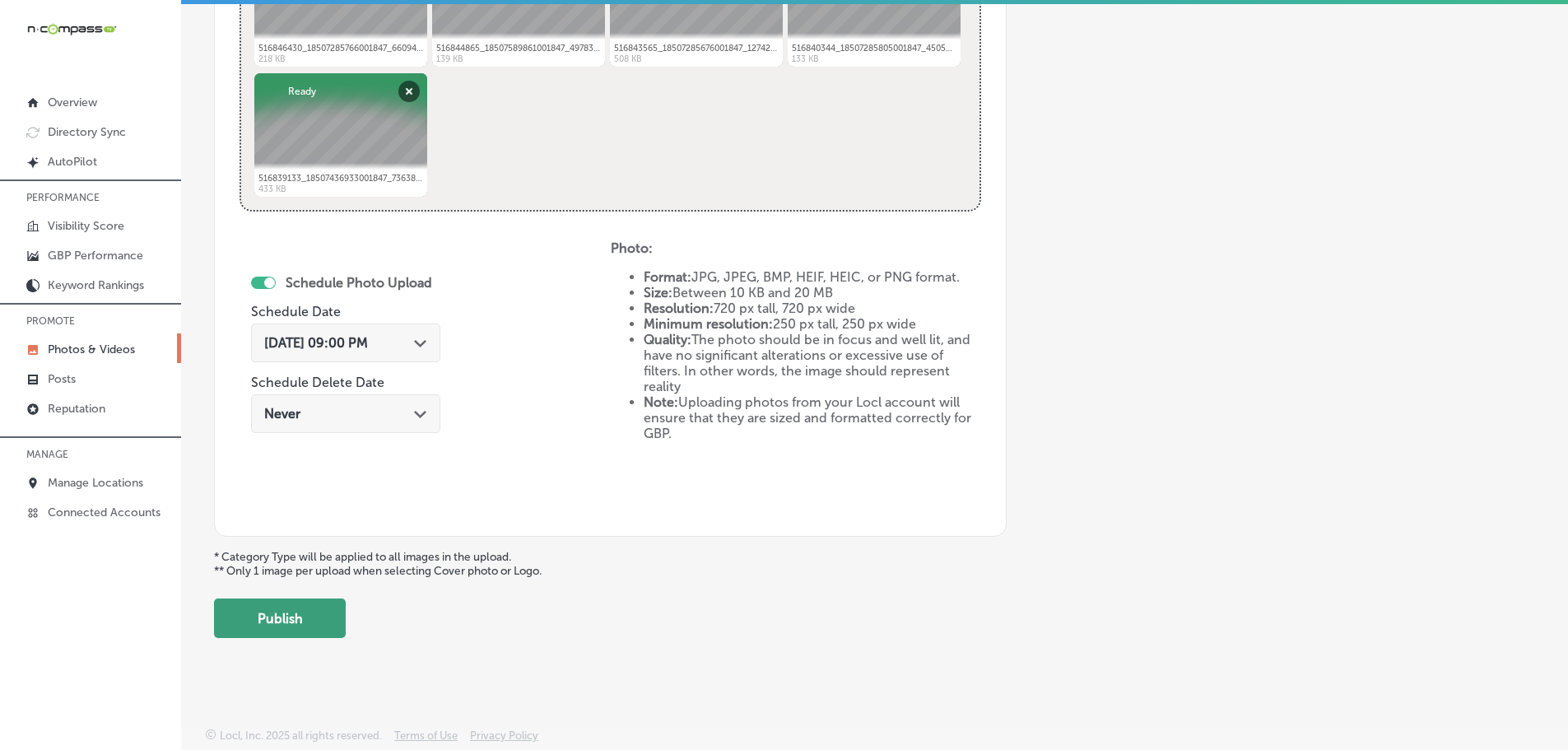
click at [306, 605] on button "Publish" at bounding box center [280, 618] width 132 height 40
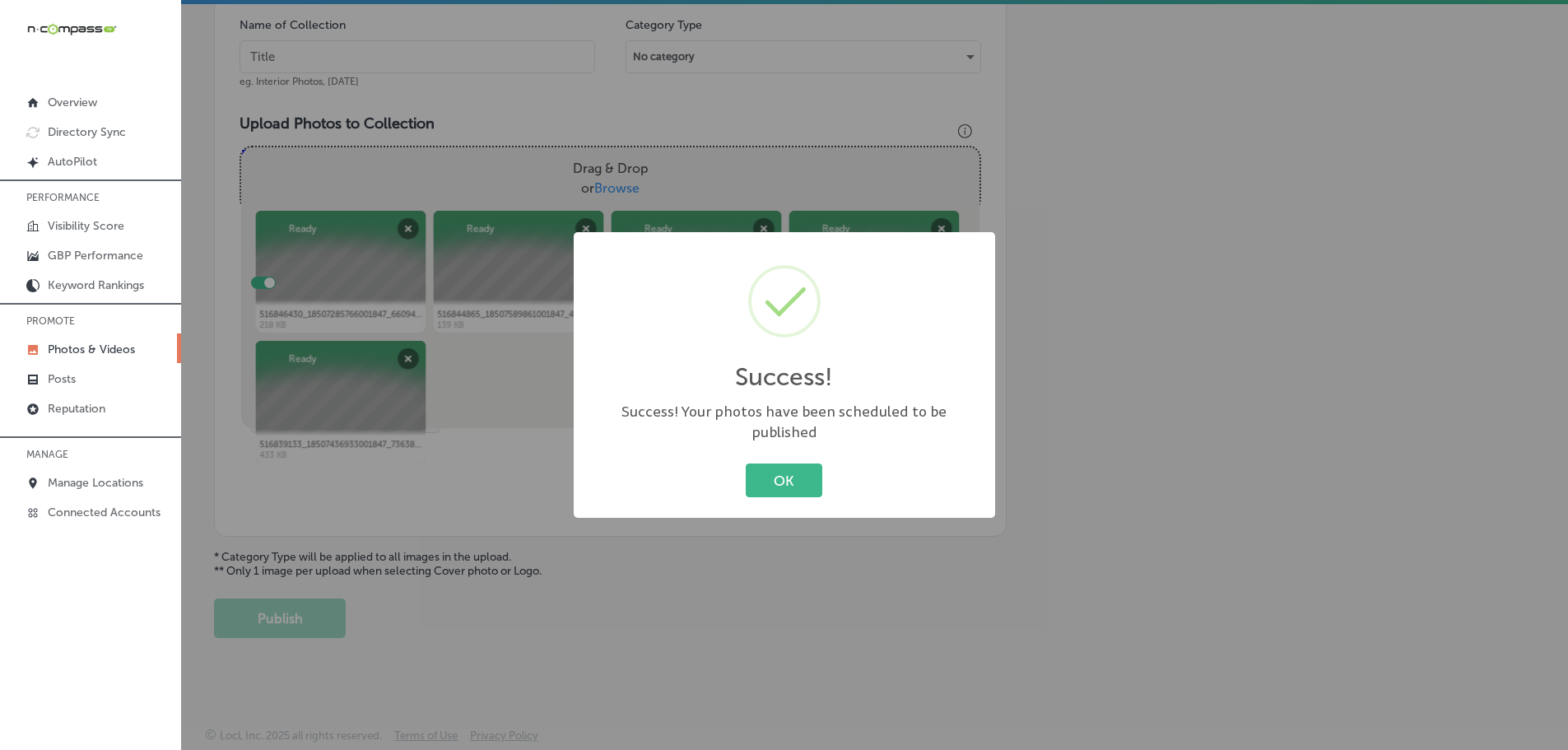
scroll to position [498, 0]
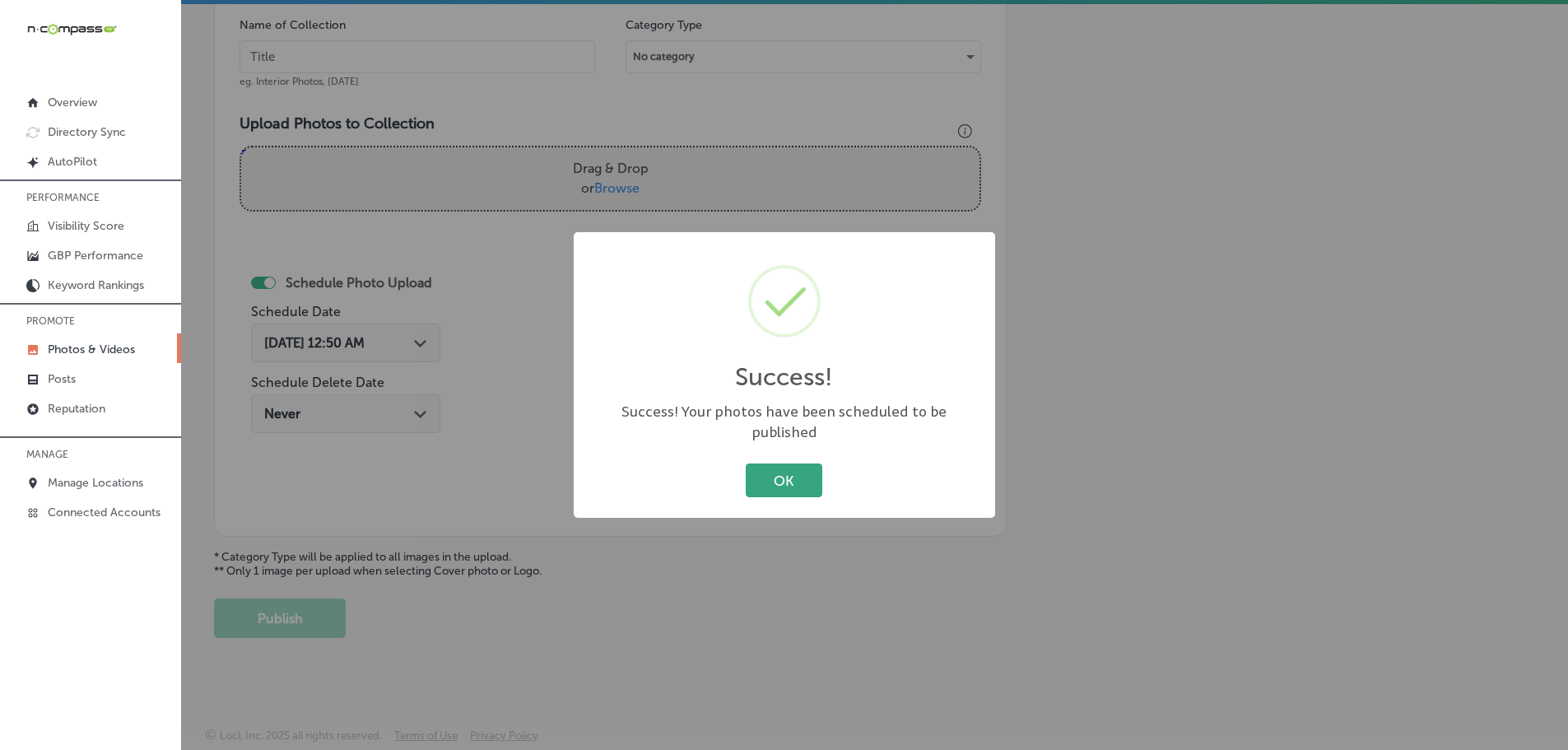
click at [769, 463] on button "OK" at bounding box center [784, 480] width 77 height 33
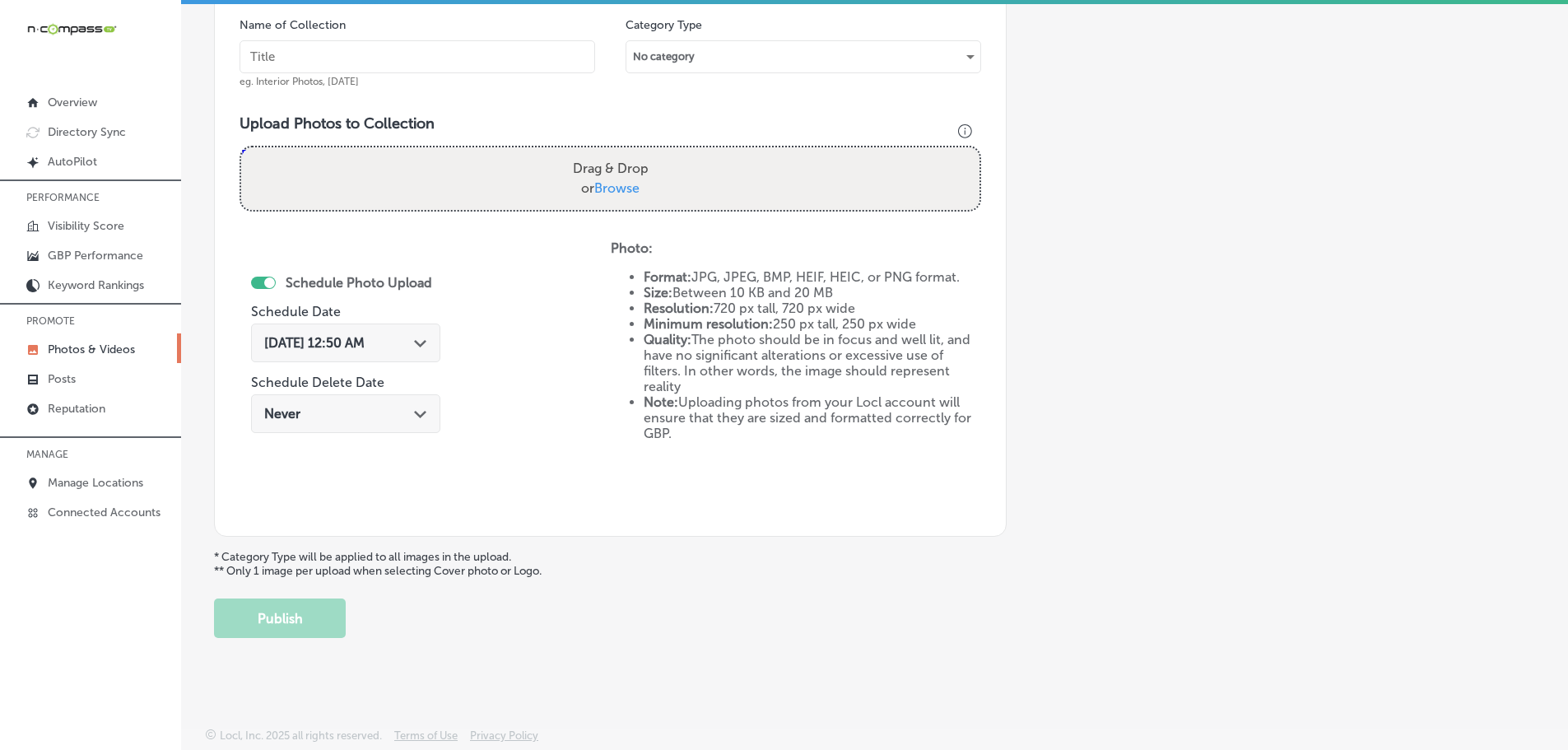
click at [630, 183] on span "Browse" at bounding box center [616, 188] width 45 height 16
click at [630, 152] on input "Drag & Drop or Browse" at bounding box center [610, 150] width 739 height 5
type input "C:\fakepath\516932350_18507285667001847_1539089579035126426_n.jpg"
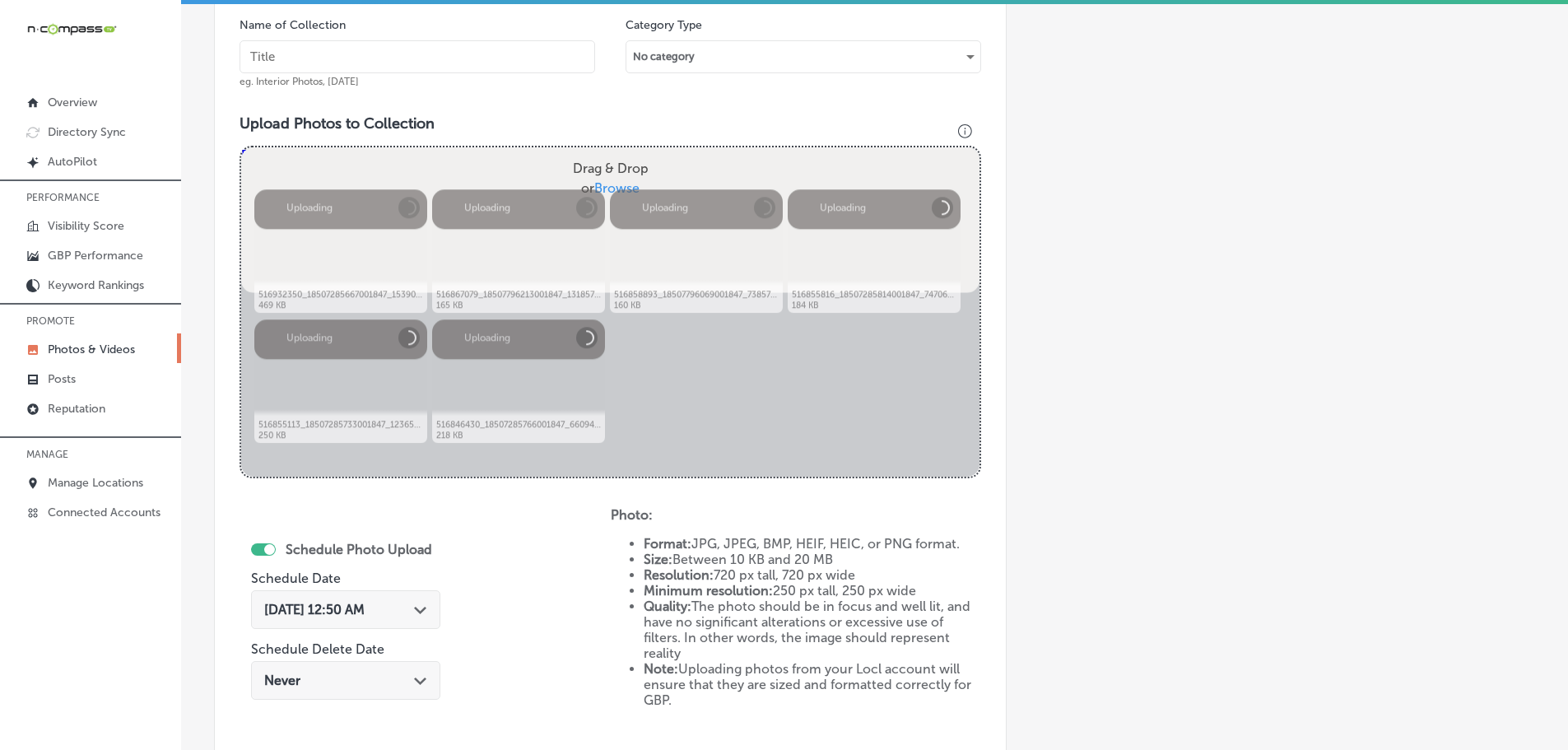
click at [437, 60] on input "text" at bounding box center [417, 56] width 356 height 33
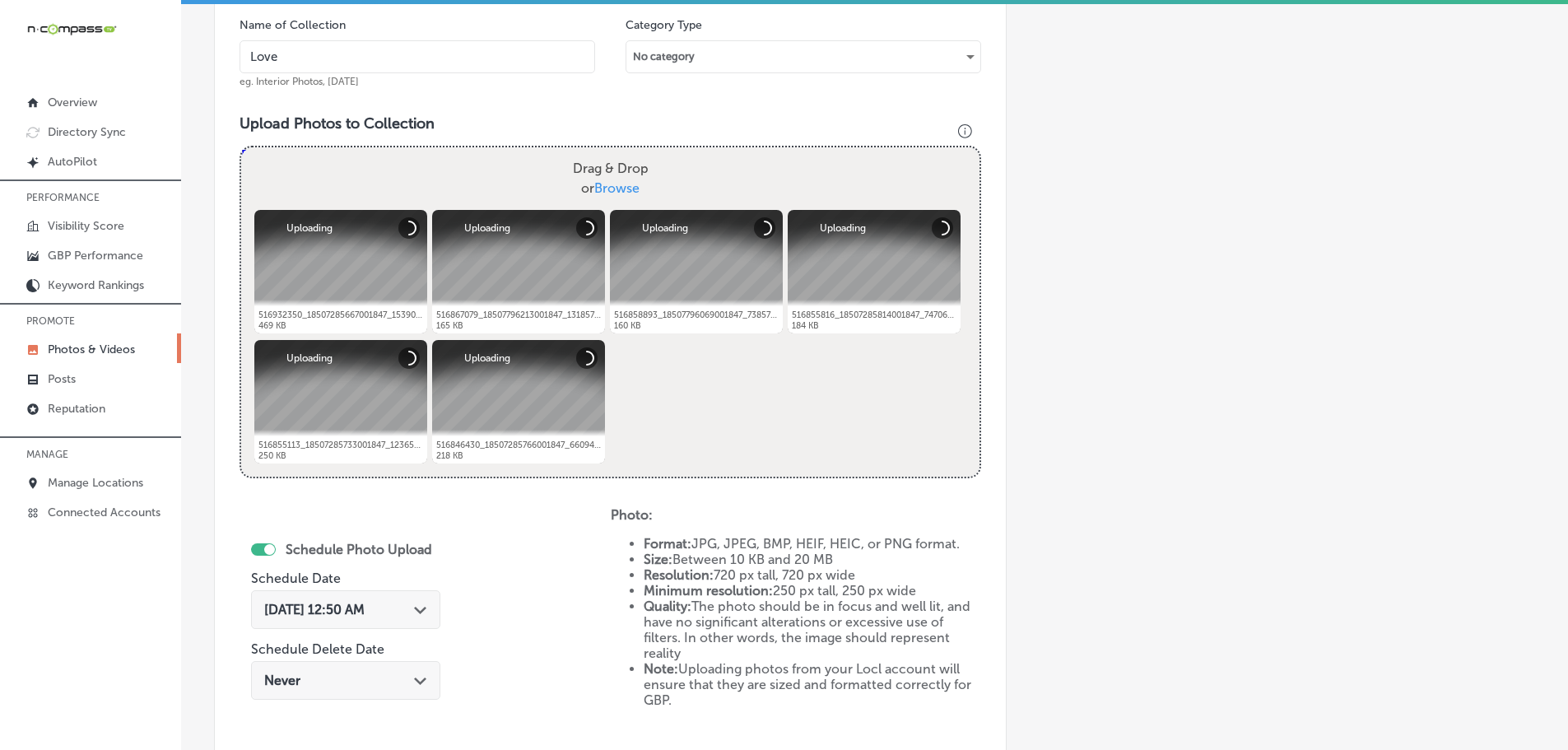
type input "[PERSON_NAME] Boutique"
click at [426, 607] on icon "Path Created with Sketch." at bounding box center [420, 610] width 12 height 7
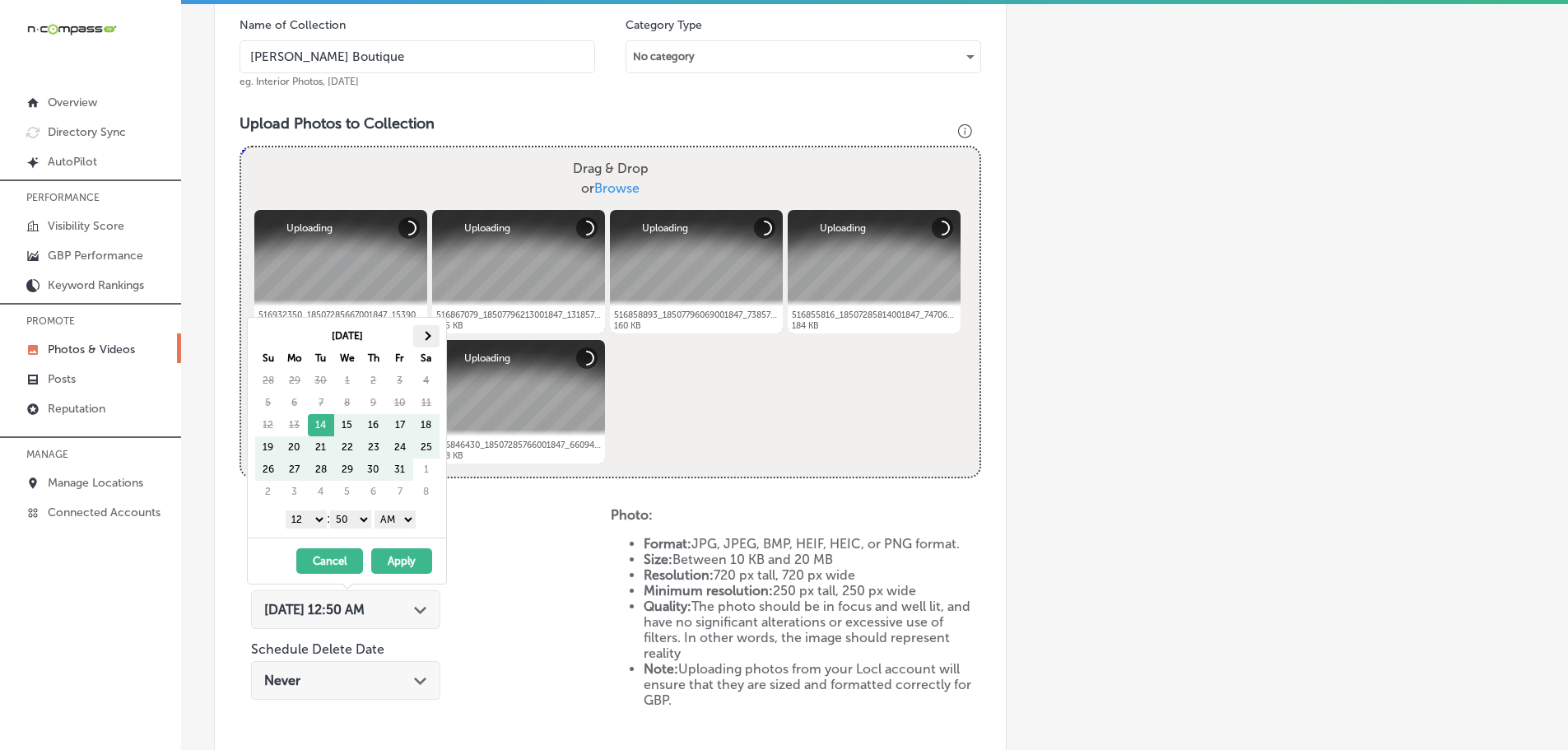
click at [435, 340] on th at bounding box center [426, 335] width 26 height 22
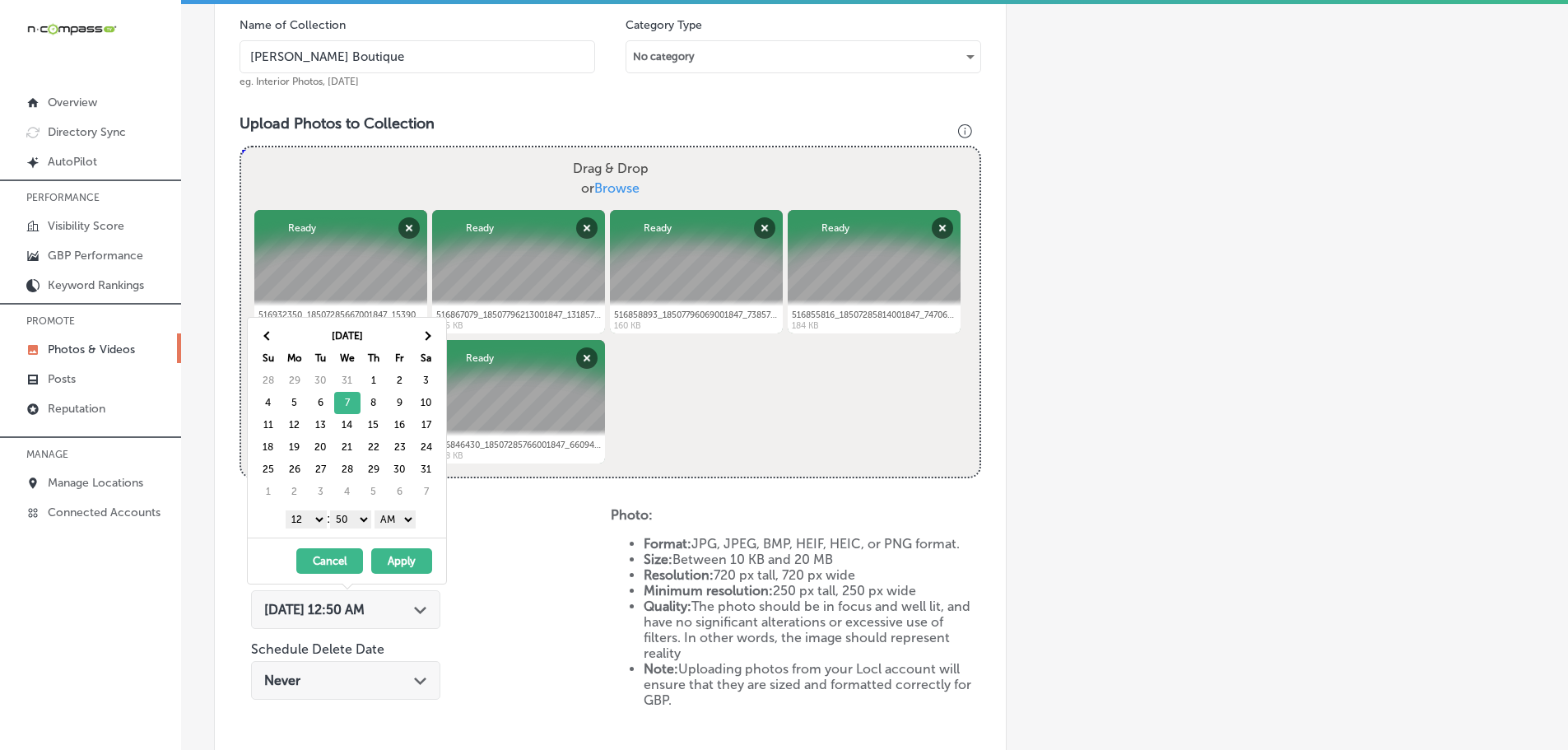
click at [302, 519] on select "1 2 3 4 5 6 7 8 9 10 11 12" at bounding box center [306, 519] width 41 height 18
click at [357, 519] on select "00 10 20 30 40 50" at bounding box center [350, 519] width 41 height 18
click at [388, 515] on select "AM PM" at bounding box center [394, 519] width 41 height 18
click at [401, 559] on button "Apply" at bounding box center [401, 561] width 61 height 26
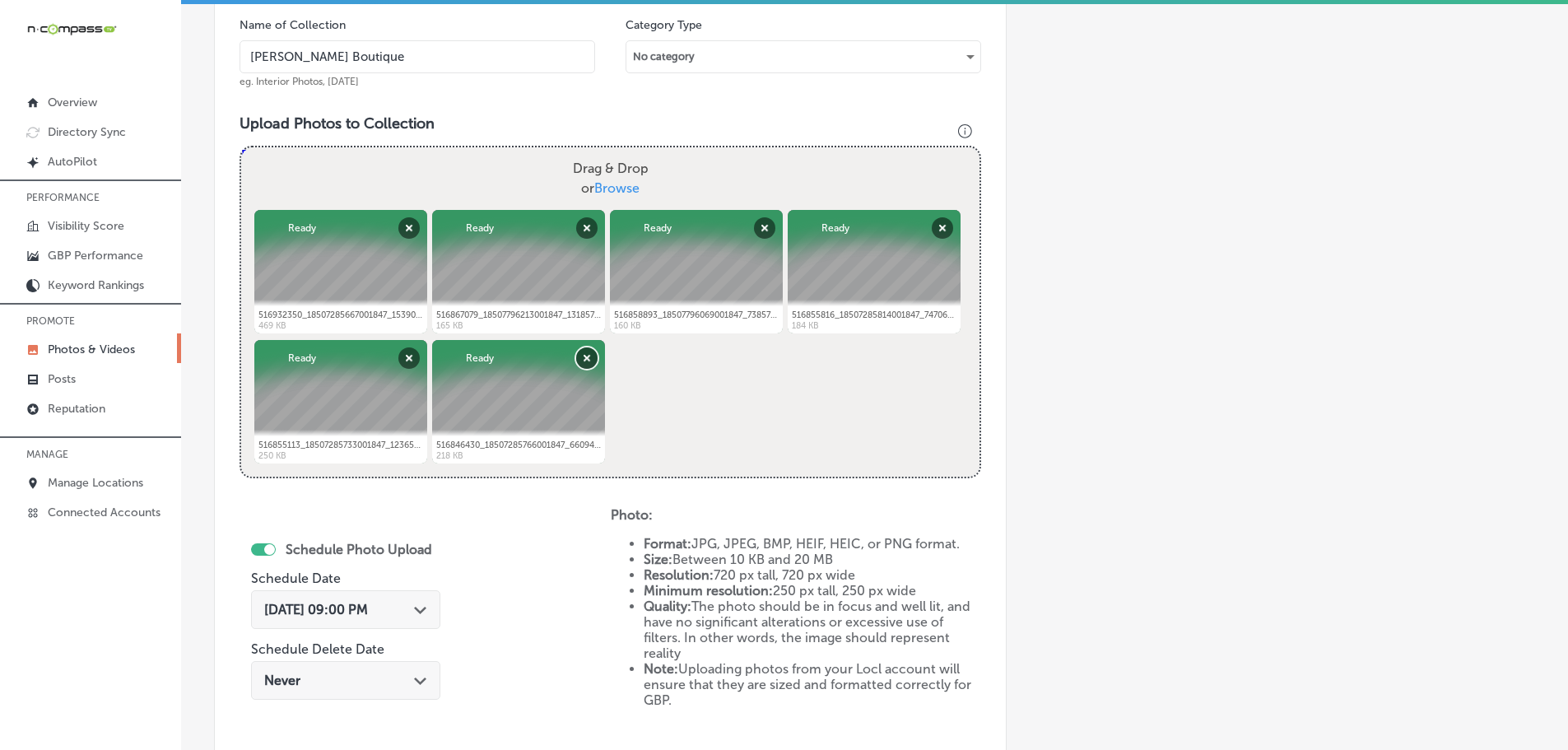
click at [580, 358] on button "Remove" at bounding box center [586, 358] width 21 height 21
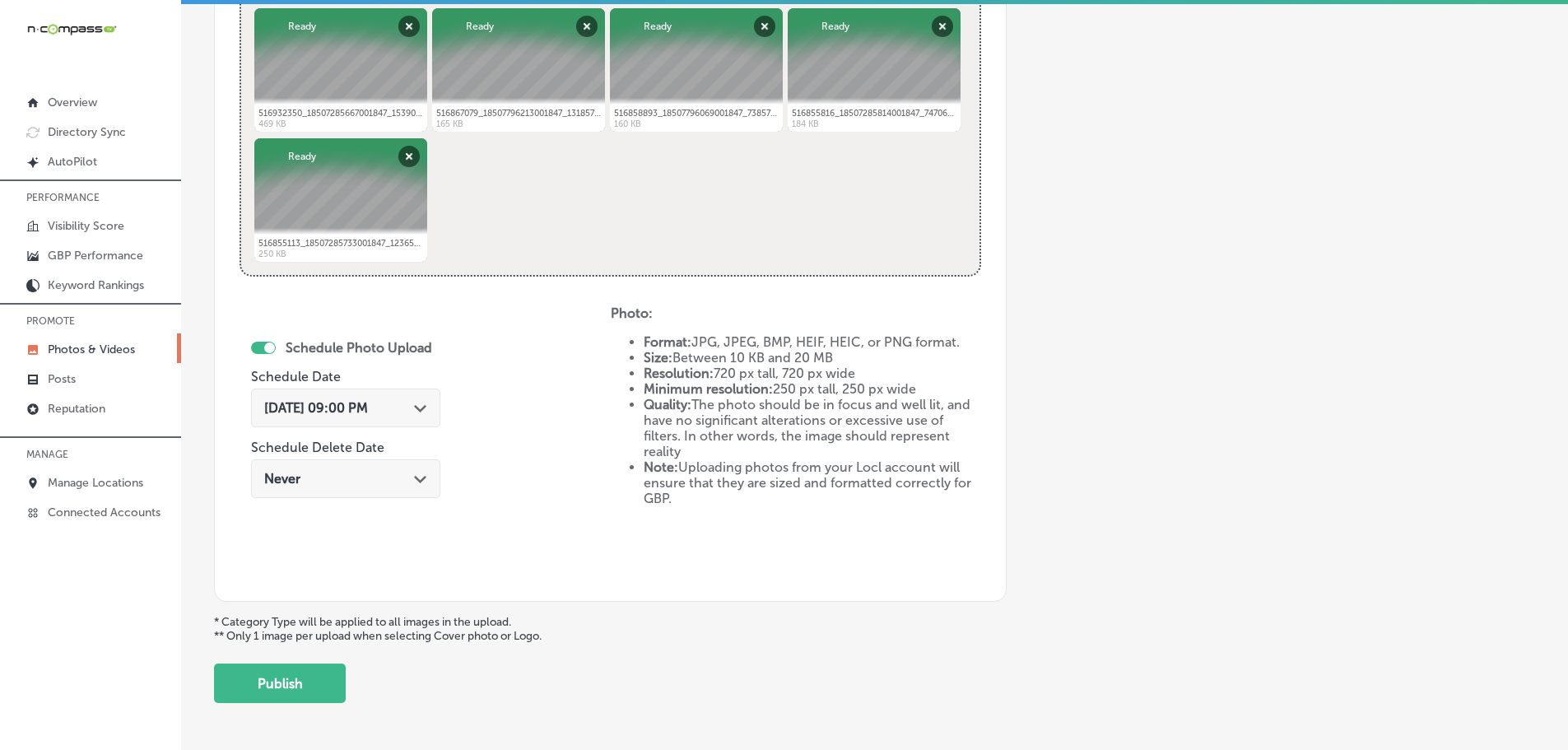
scroll to position [745, 0]
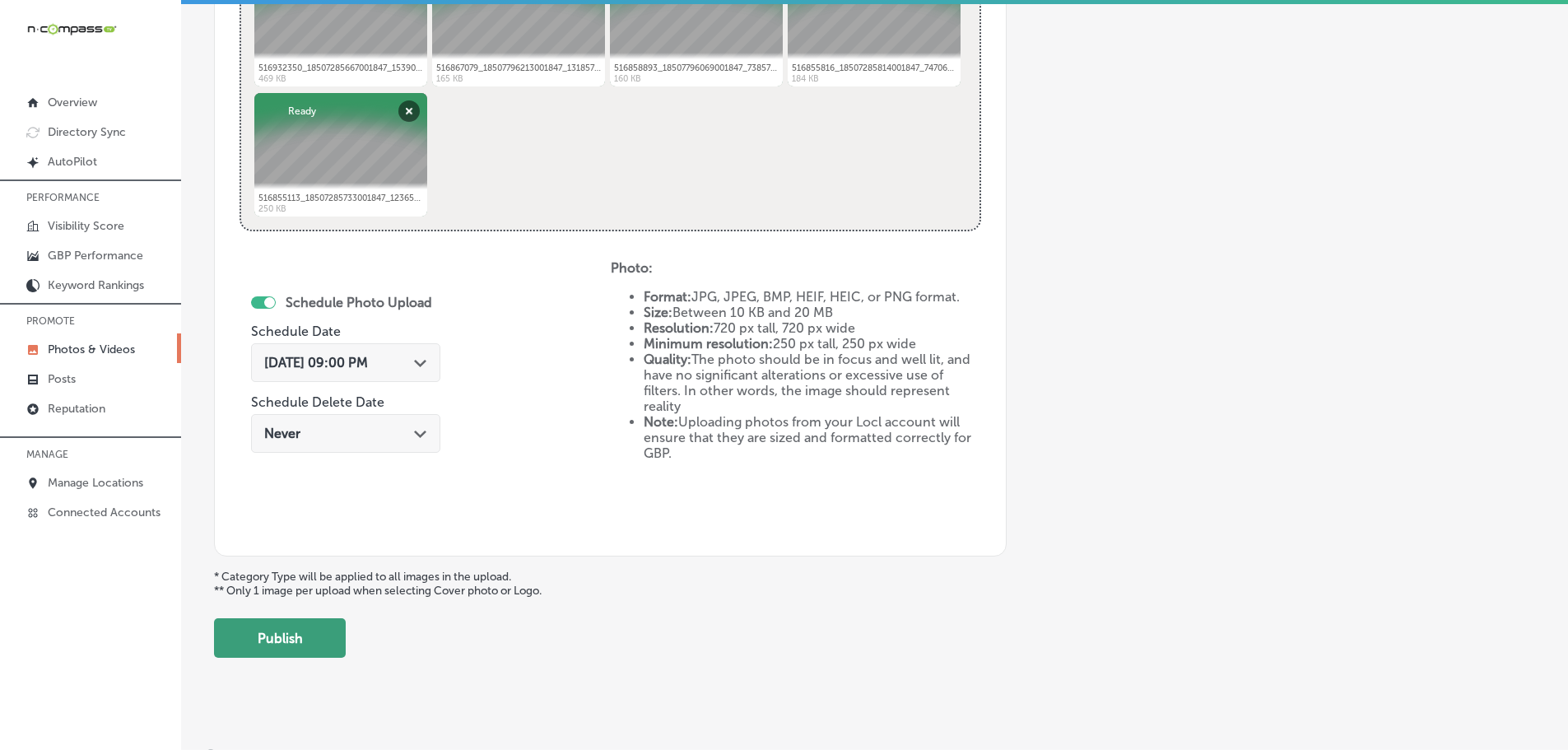
click at [267, 631] on button "Publish" at bounding box center [280, 637] width 132 height 40
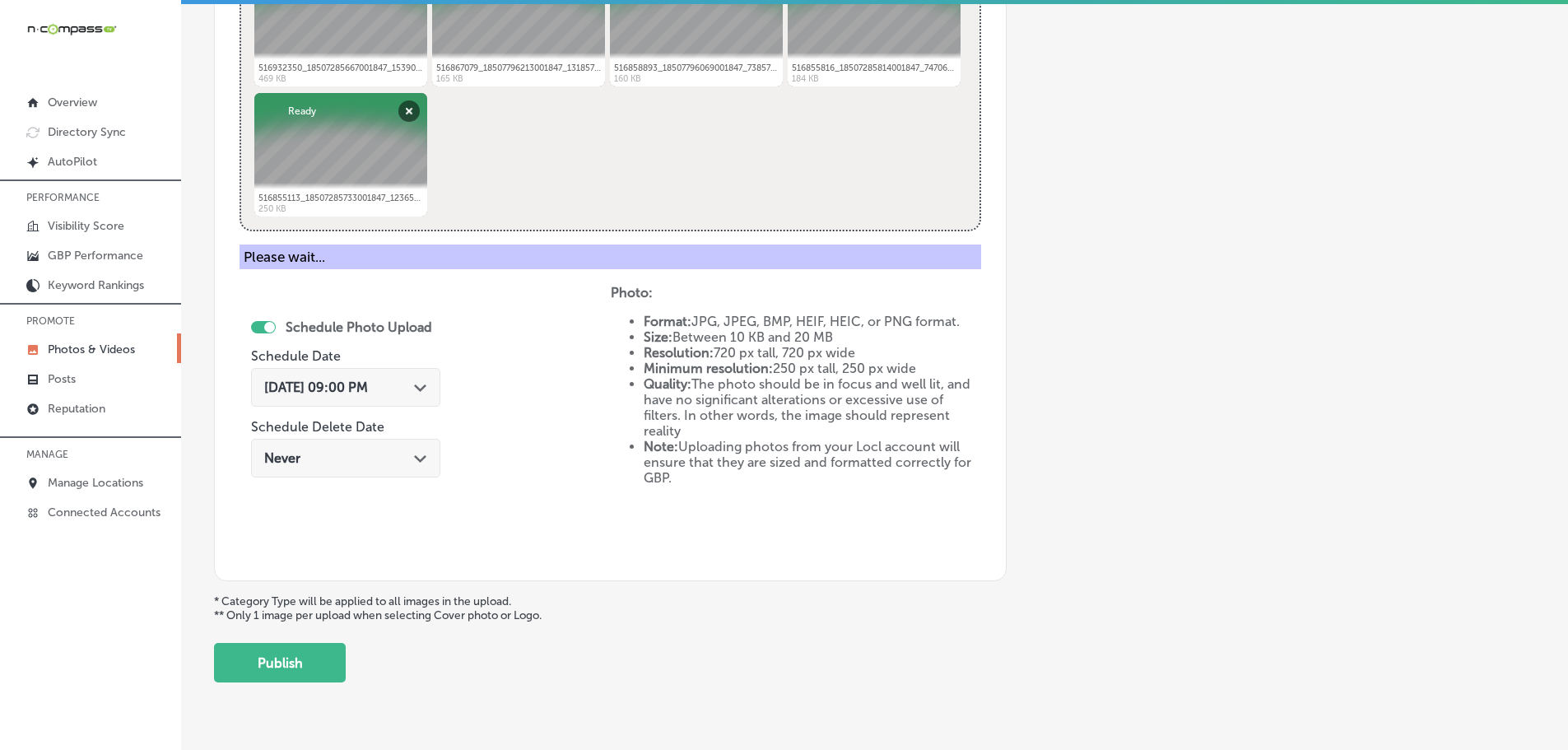
scroll to position [498, 0]
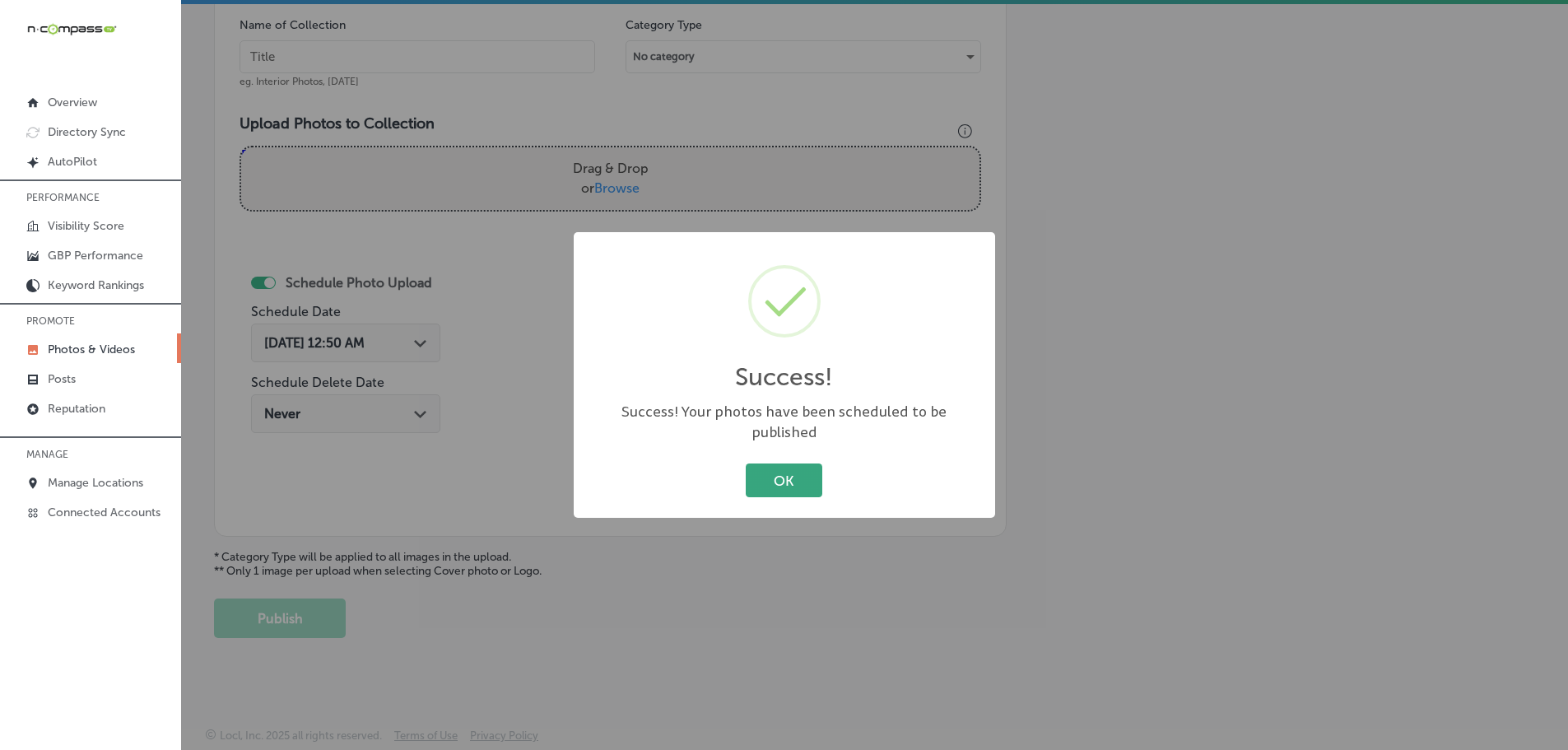
click at [784, 471] on button "OK" at bounding box center [784, 480] width 77 height 33
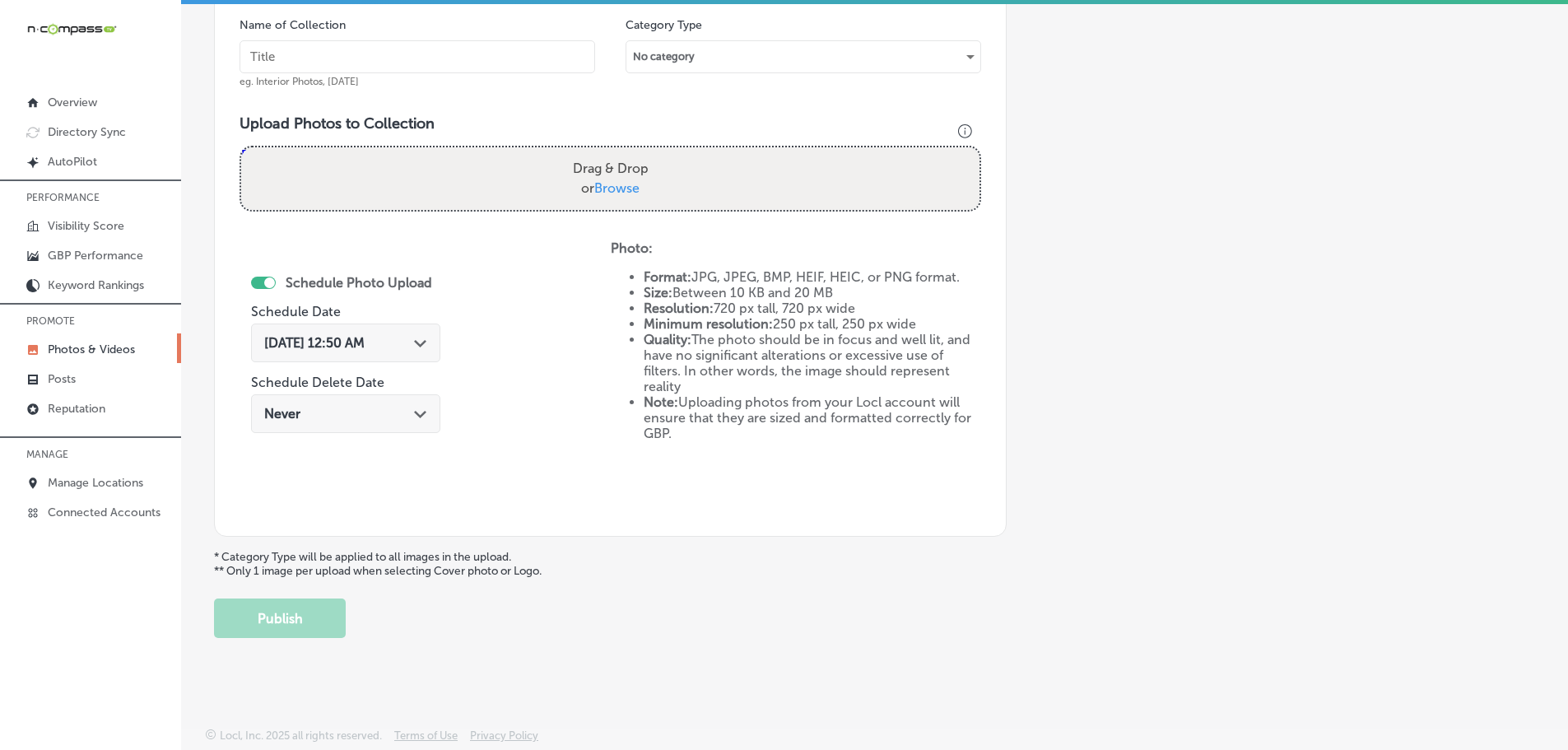
click at [616, 185] on span "Browse" at bounding box center [616, 188] width 45 height 16
click at [616, 152] on input "Drag & Drop or Browse" at bounding box center [610, 150] width 739 height 5
type input "C:\fakepath\517017948_18507609139001847_5982701257013625199_n.jpg"
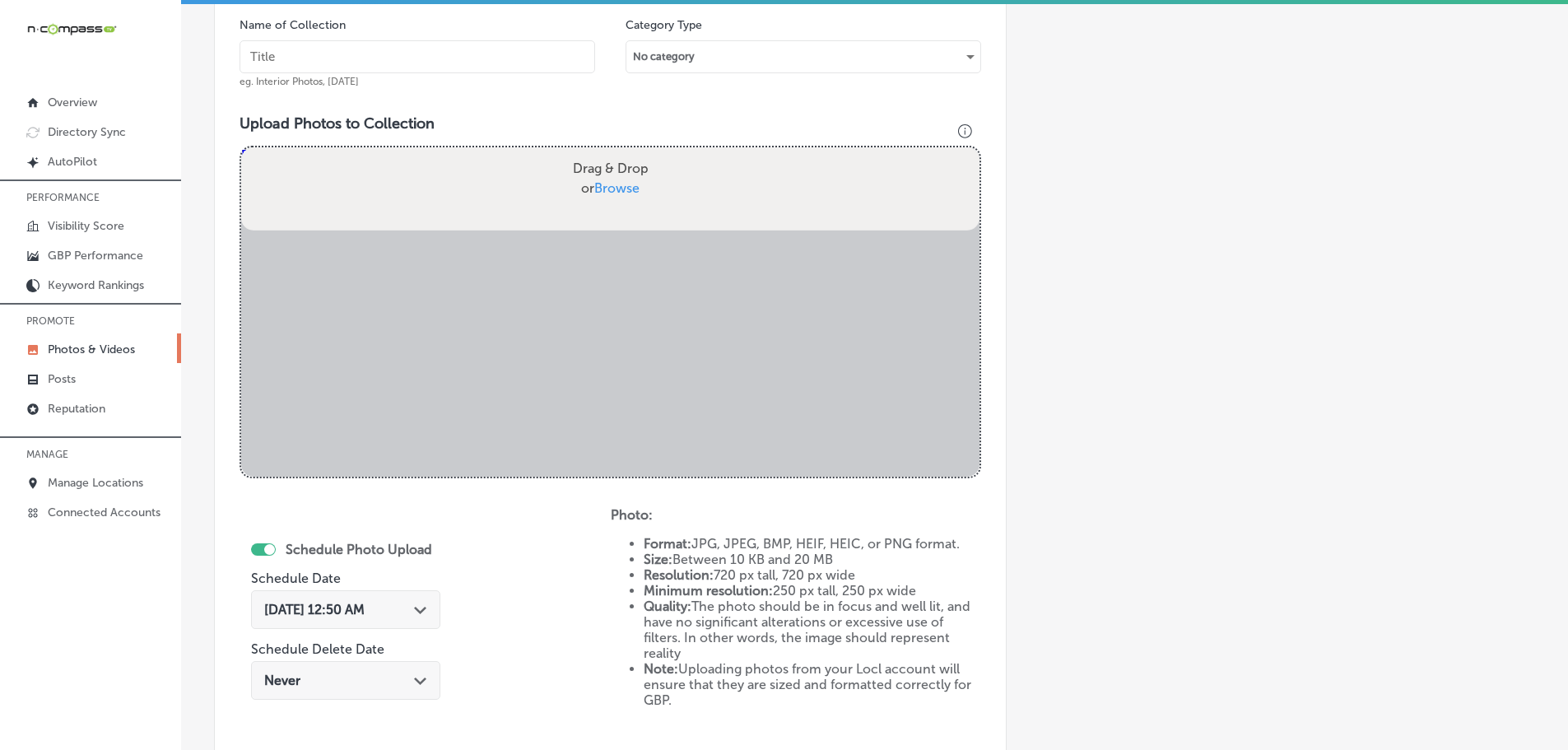
click at [474, 55] on input "text" at bounding box center [417, 56] width 356 height 33
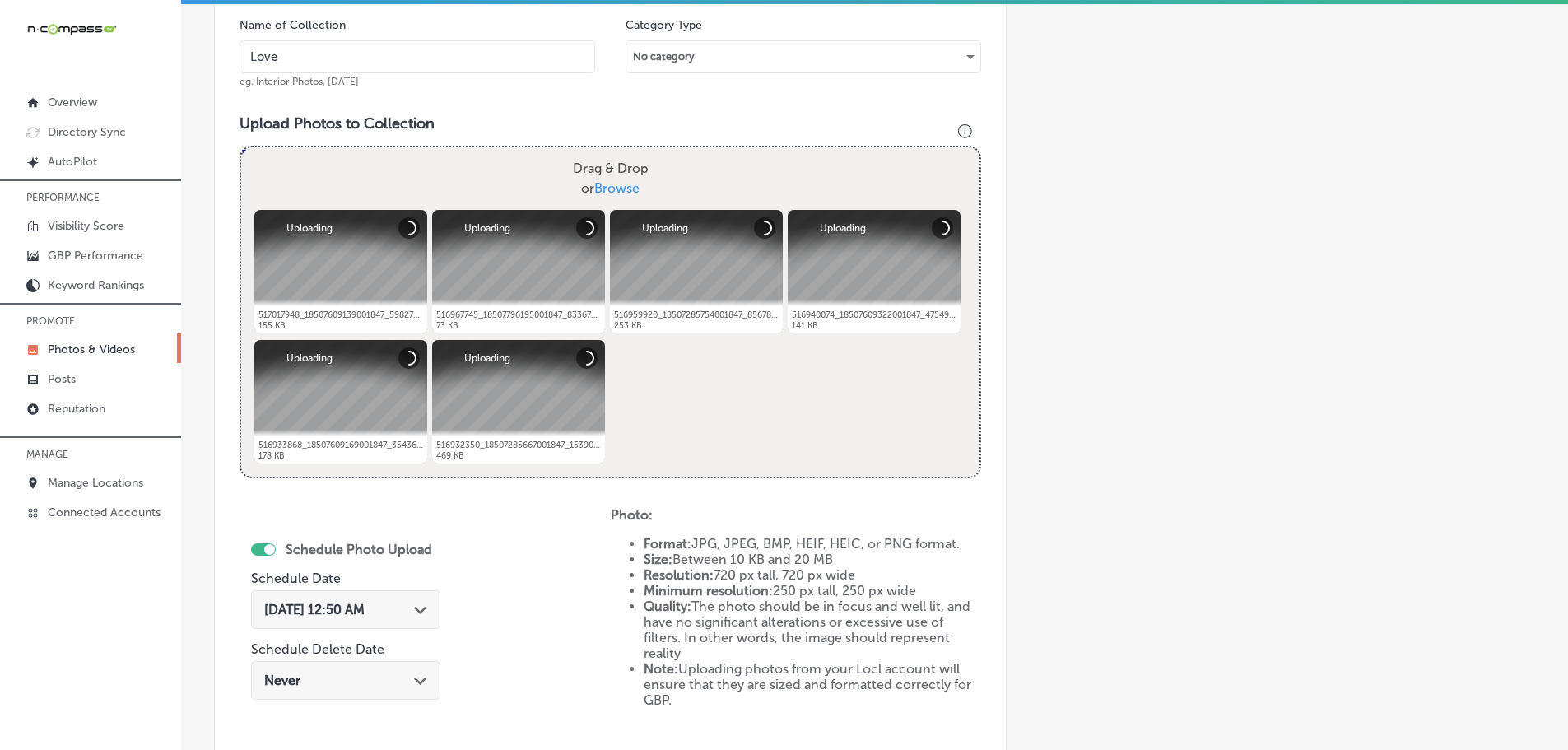
type input "[PERSON_NAME] Boutique"
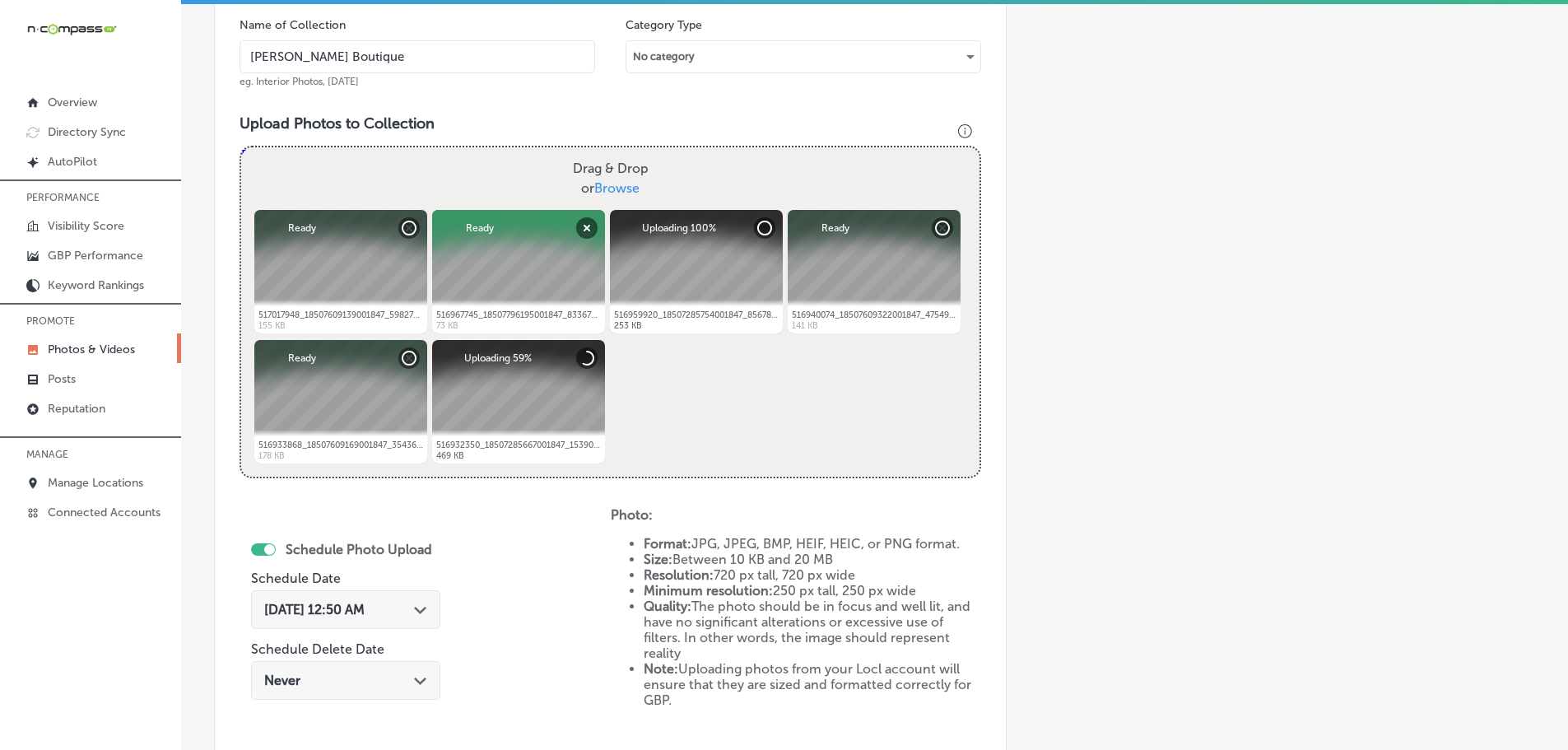
click at [423, 604] on div "Path Created with Sketch." at bounding box center [420, 607] width 13 height 13
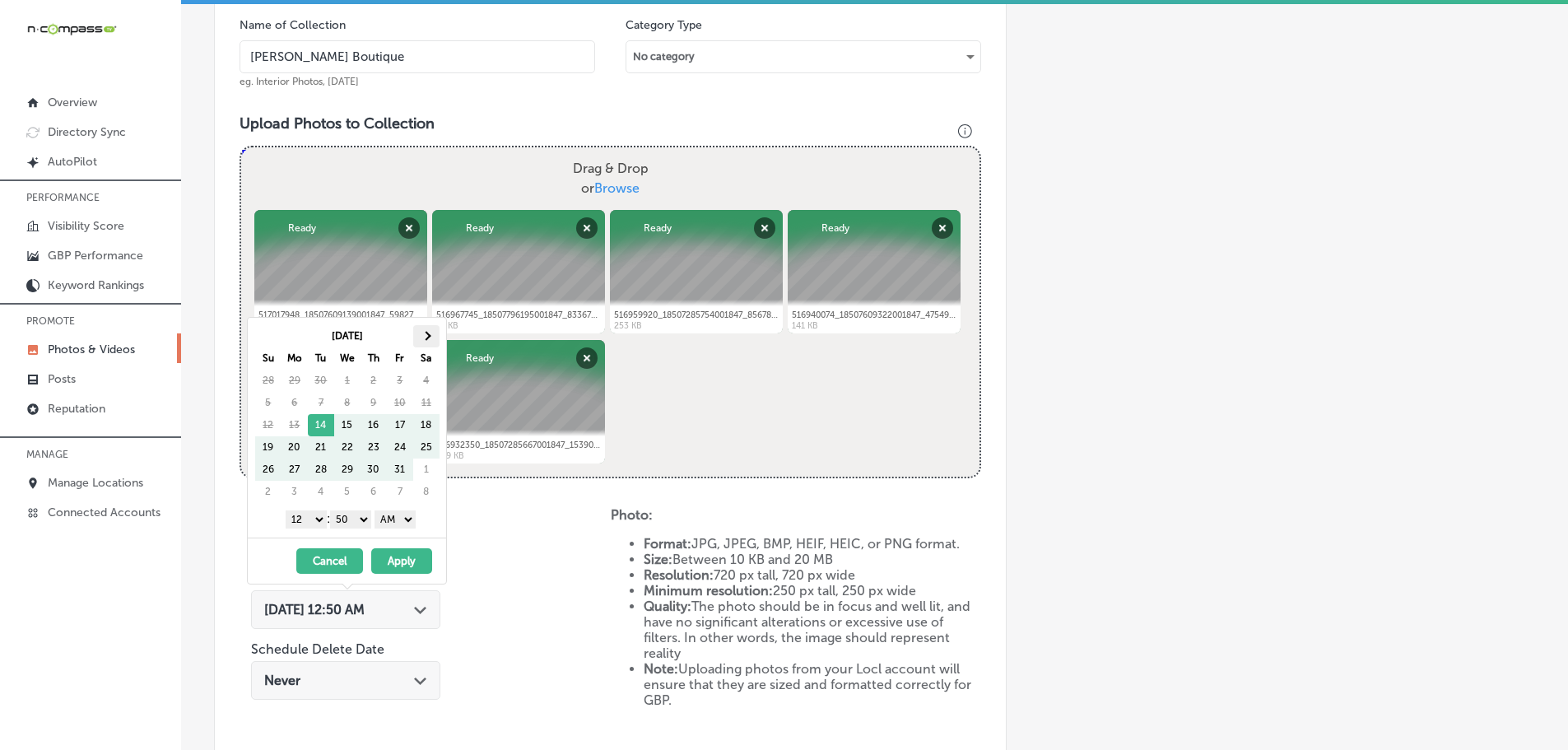
click at [425, 335] on span at bounding box center [426, 335] width 9 height 9
click at [423, 335] on span at bounding box center [426, 335] width 9 height 9
click at [305, 520] on select "1 2 3 4 5 6 7 8 9 10 11 12" at bounding box center [306, 519] width 41 height 18
click at [355, 521] on select "00 10 20 30 40 50" at bounding box center [350, 519] width 41 height 18
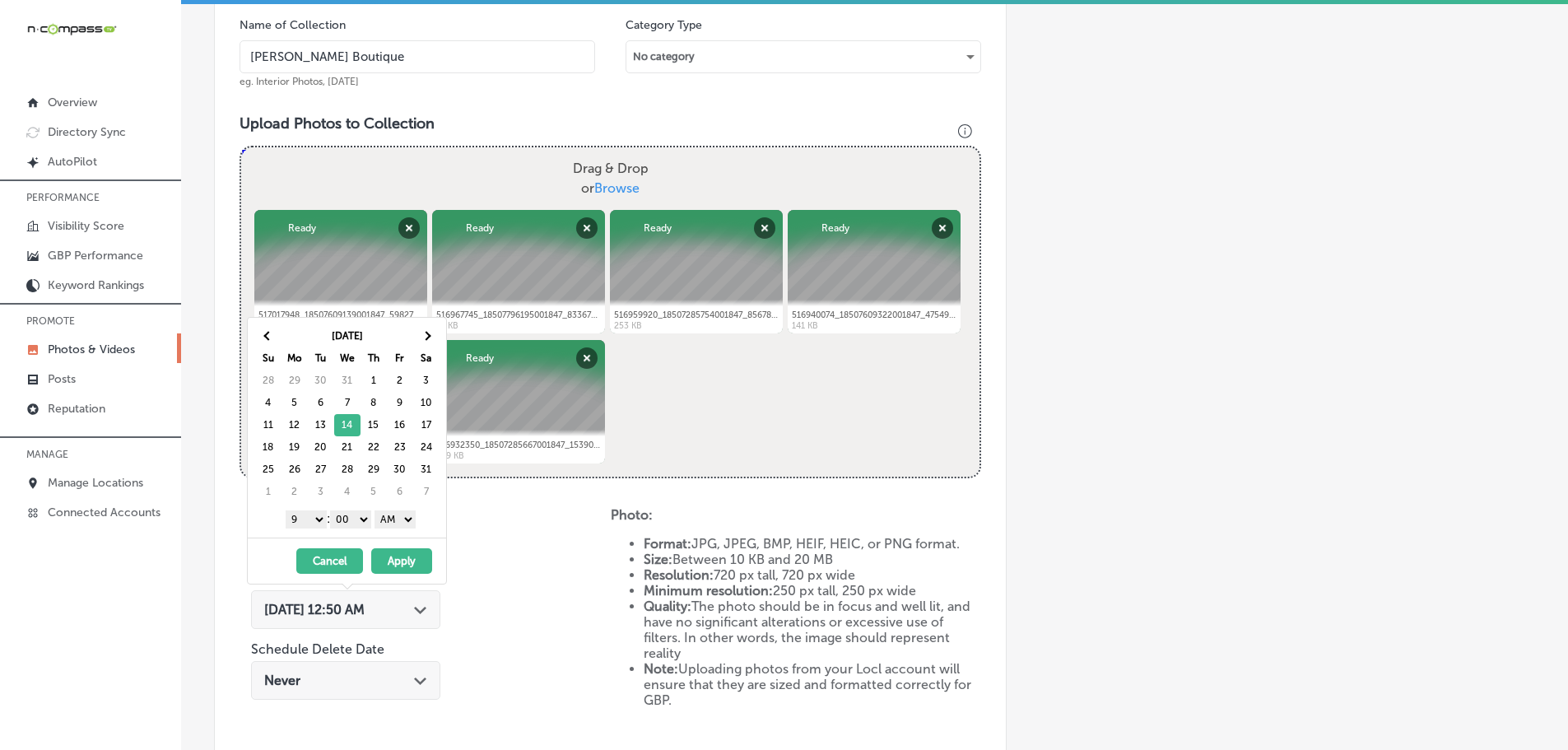
drag, startPoint x: 369, startPoint y: 529, endPoint x: 395, endPoint y: 519, distance: 27.9
click at [396, 515] on select "AM PM" at bounding box center [394, 519] width 41 height 18
click at [403, 560] on button "Apply" at bounding box center [401, 561] width 61 height 26
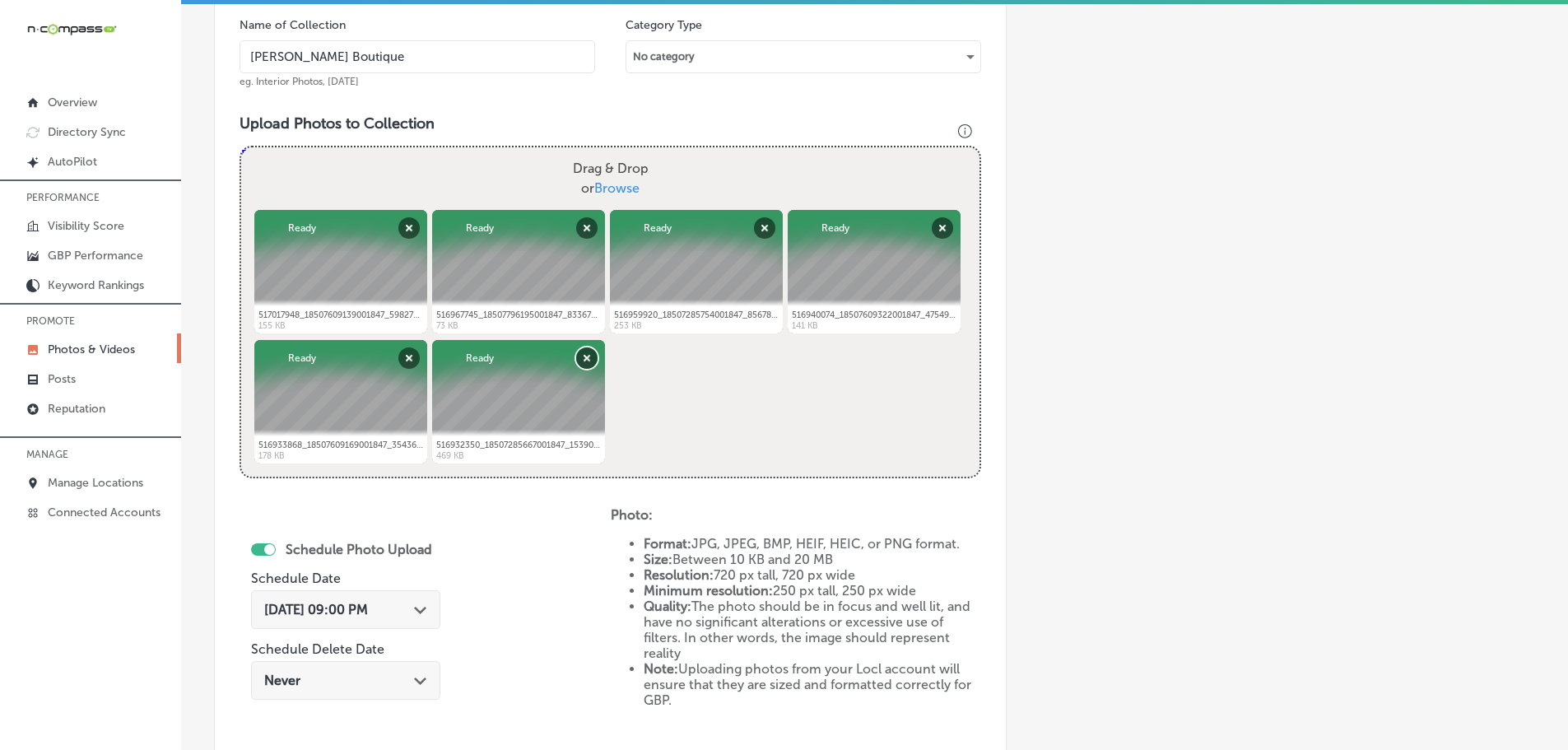
click at [593, 348] on button "Remove" at bounding box center [586, 358] width 21 height 21
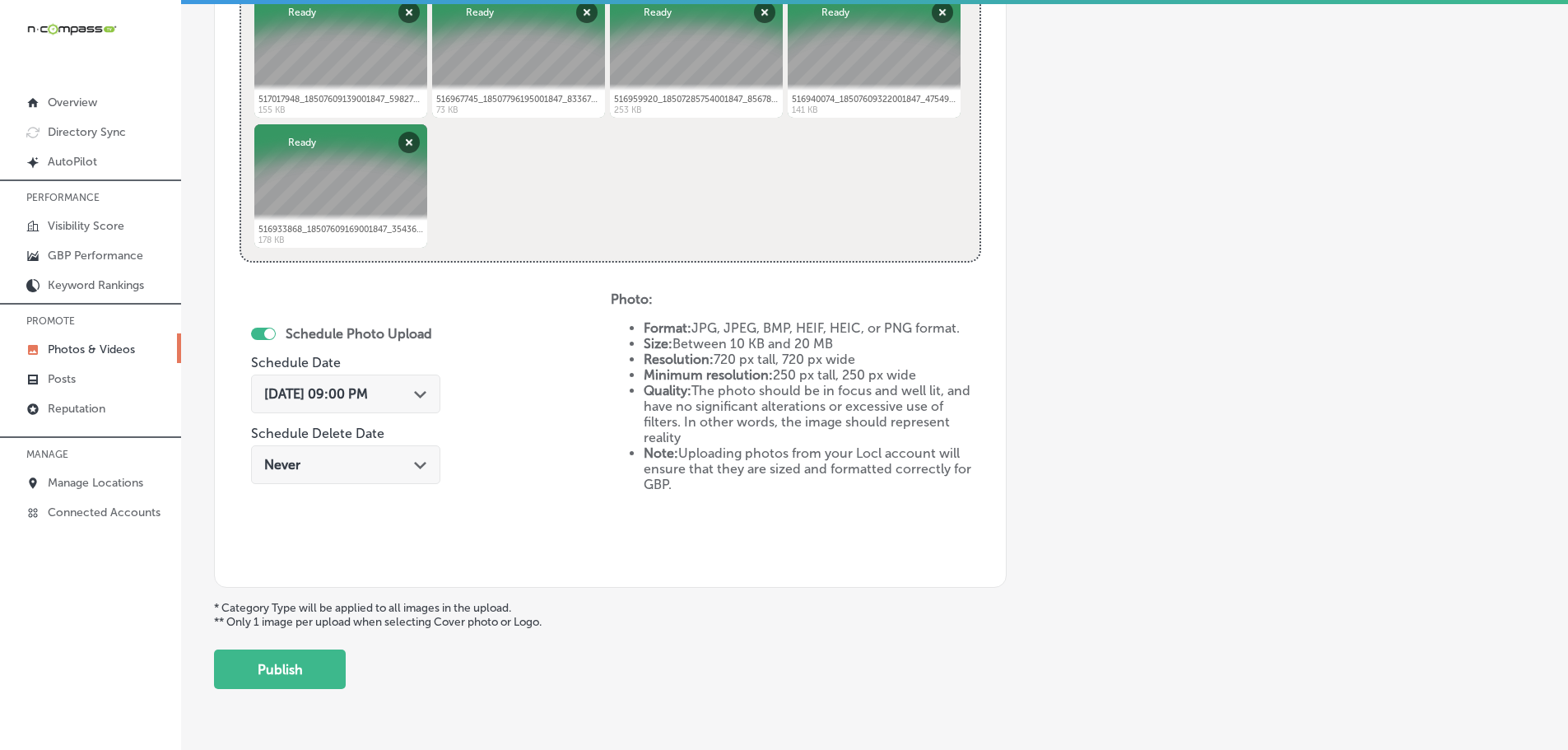
scroll to position [764, 0]
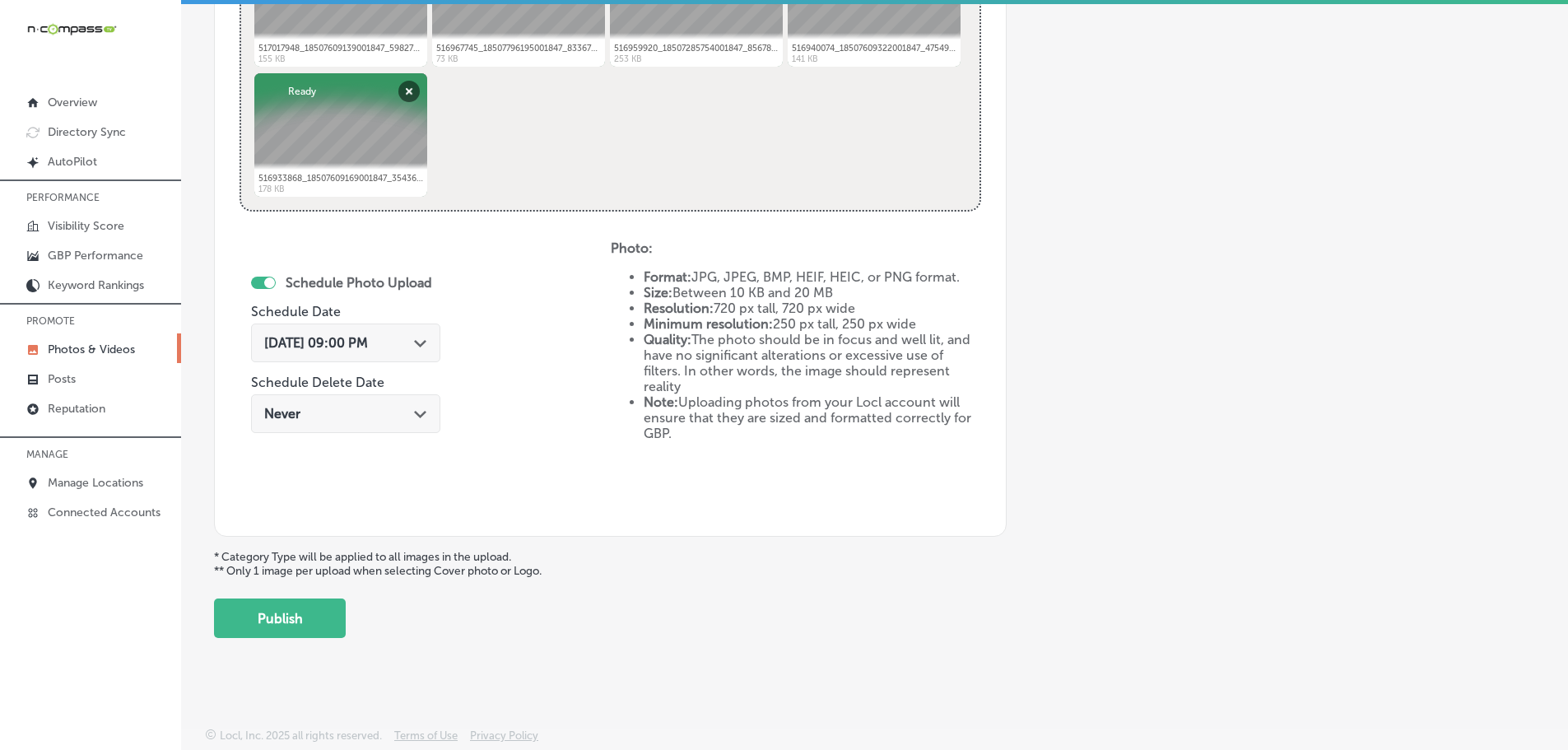
click at [267, 609] on button "Publish" at bounding box center [280, 618] width 132 height 40
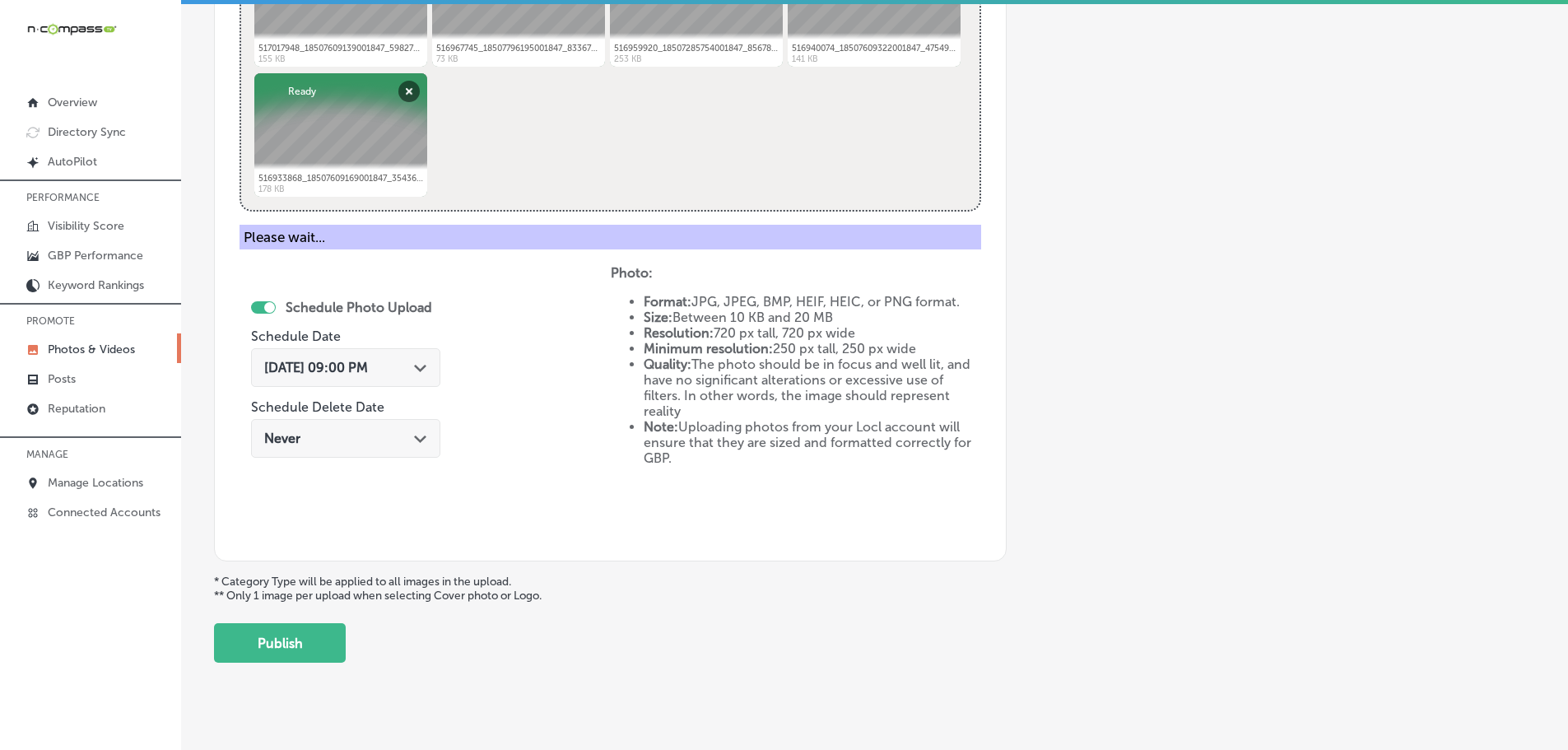
scroll to position [498, 0]
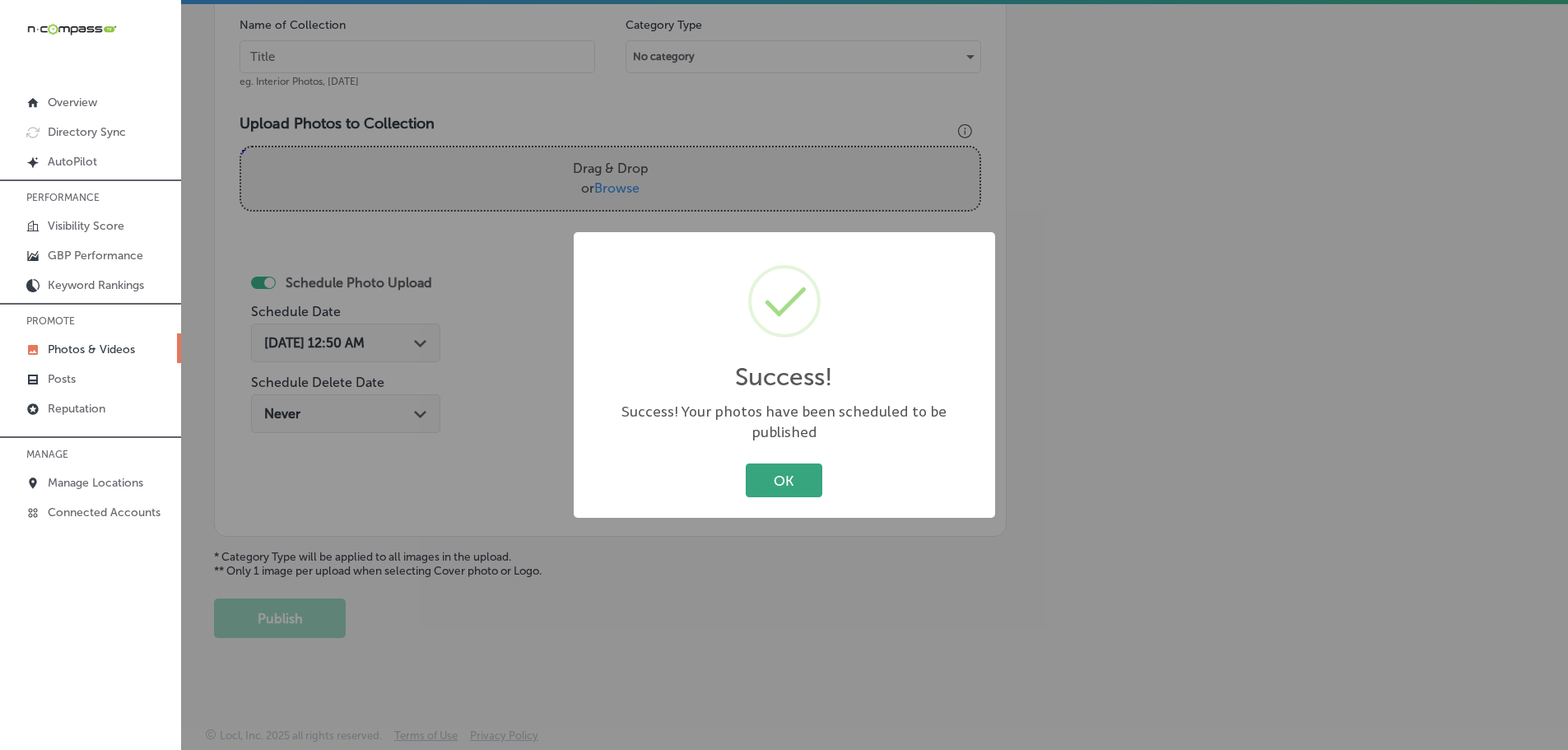
click at [766, 482] on button "OK" at bounding box center [784, 480] width 77 height 33
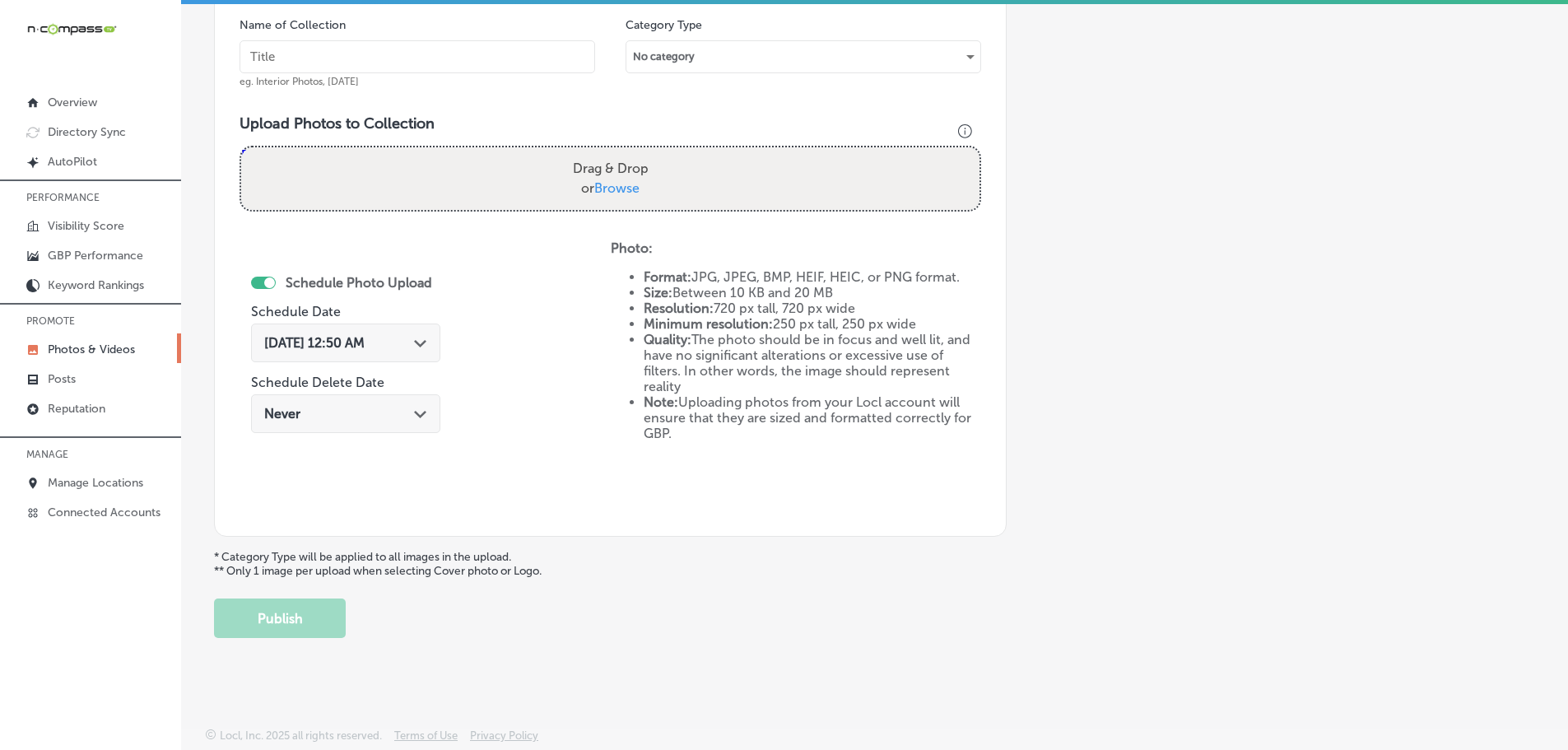
click at [615, 187] on span "Browse" at bounding box center [616, 188] width 45 height 16
click at [615, 152] on input "Drag & Drop or Browse" at bounding box center [610, 150] width 739 height 5
type input "C:\fakepath\517155539_18507467830001847_4992841158883823117_n.jpg"
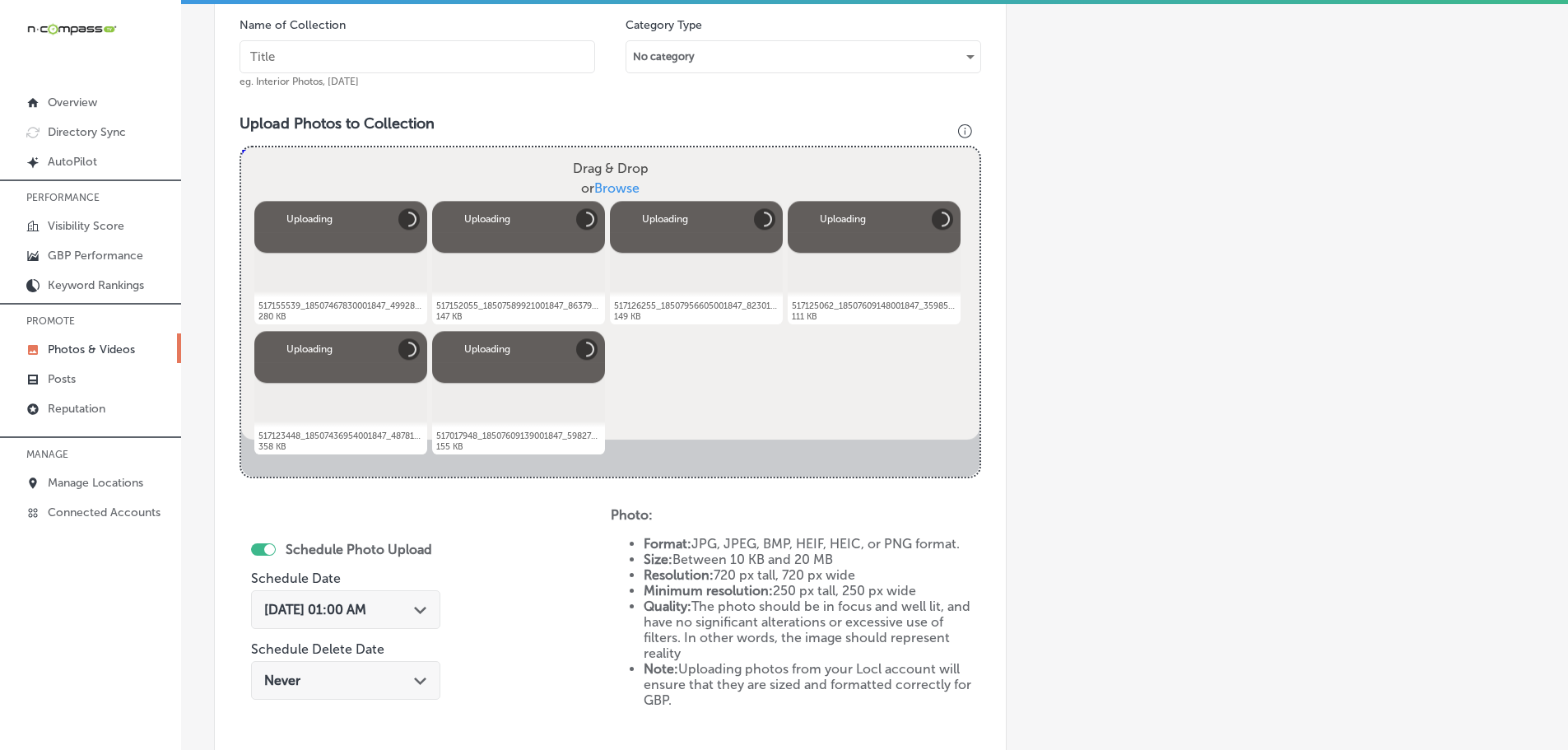
drag, startPoint x: 456, startPoint y: 44, endPoint x: 462, endPoint y: 55, distance: 12.5
click at [456, 44] on input "text" at bounding box center [417, 56] width 356 height 33
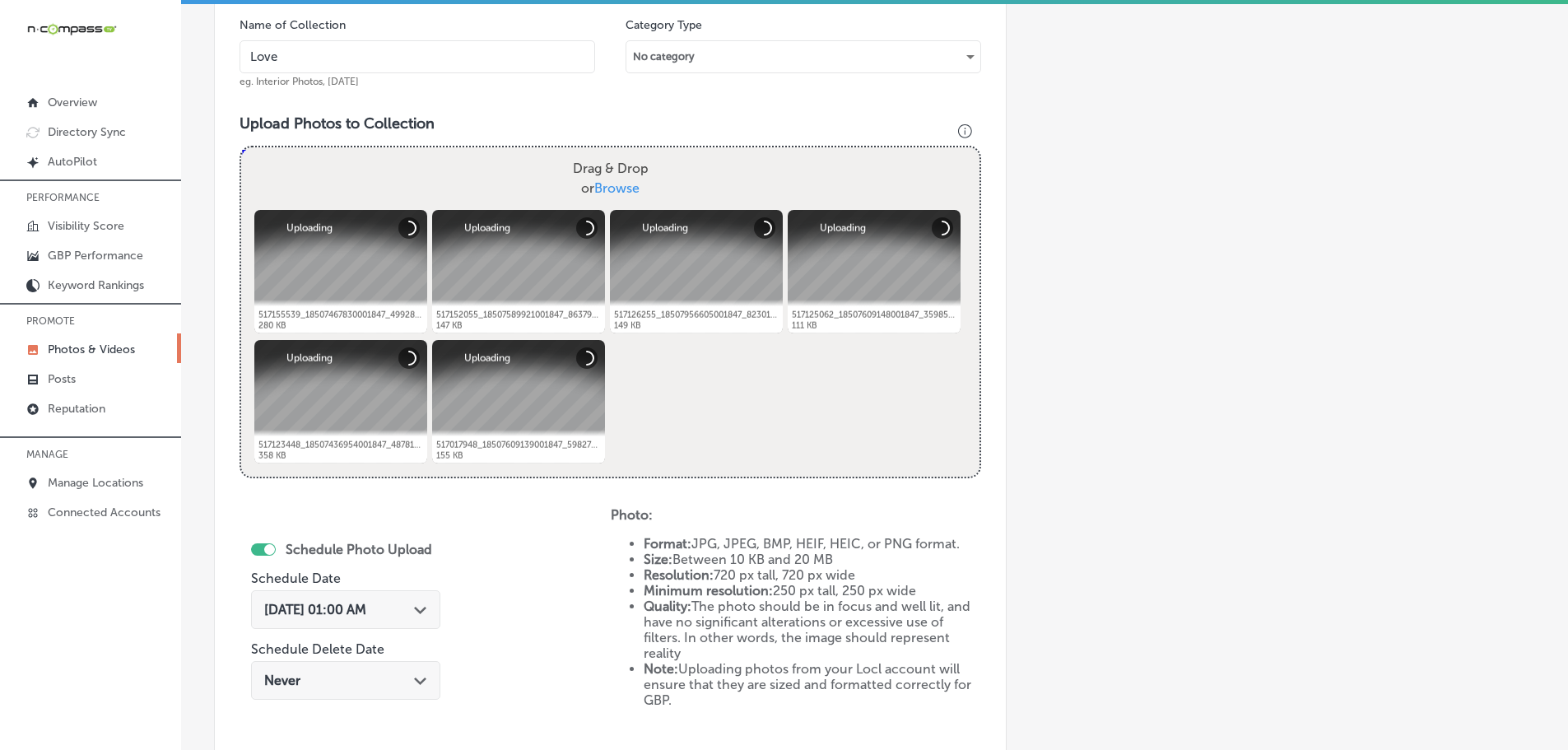
type input "[PERSON_NAME] Boutique"
click at [427, 603] on div "Path Created with Sketch." at bounding box center [420, 607] width 13 height 13
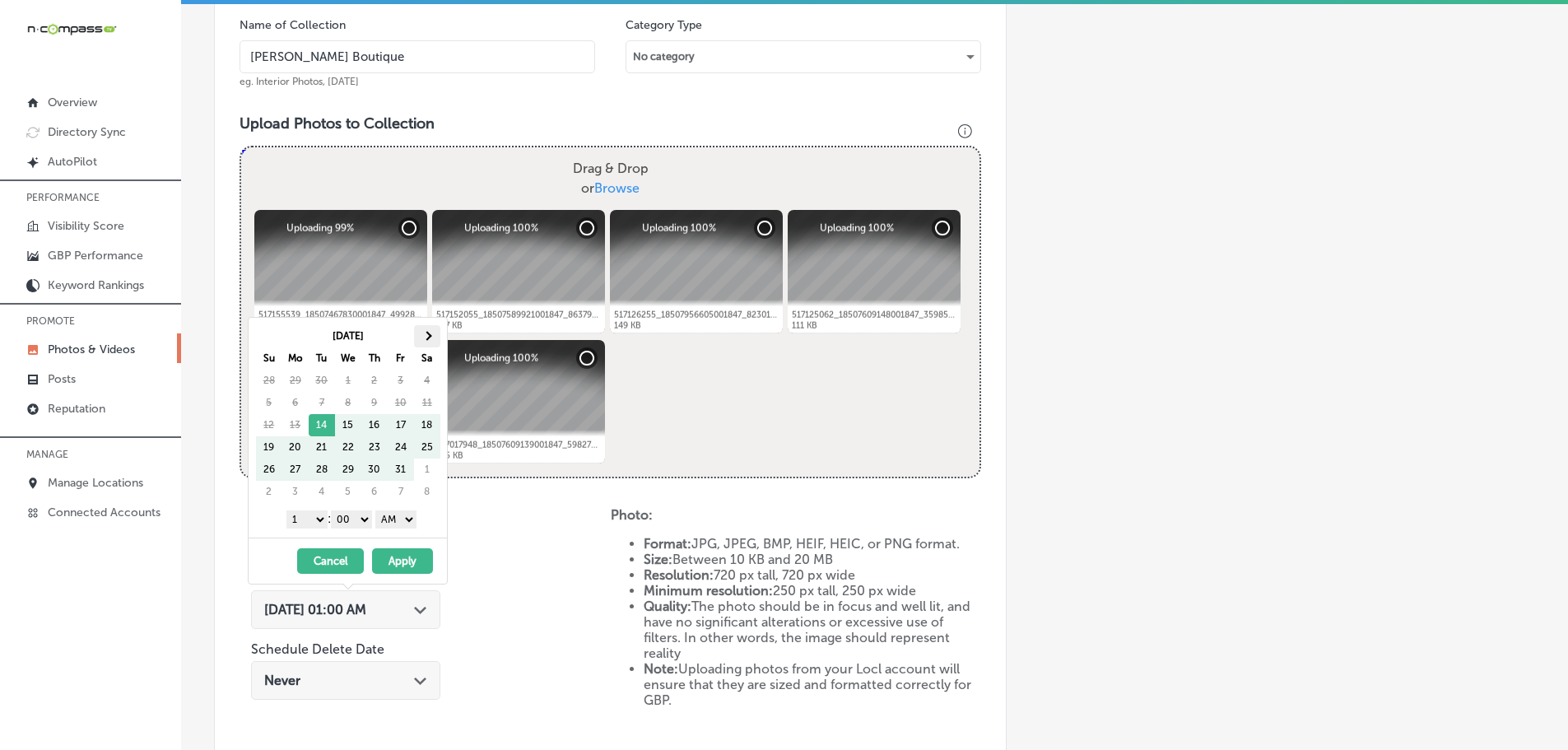
click at [424, 336] on span at bounding box center [427, 335] width 9 height 9
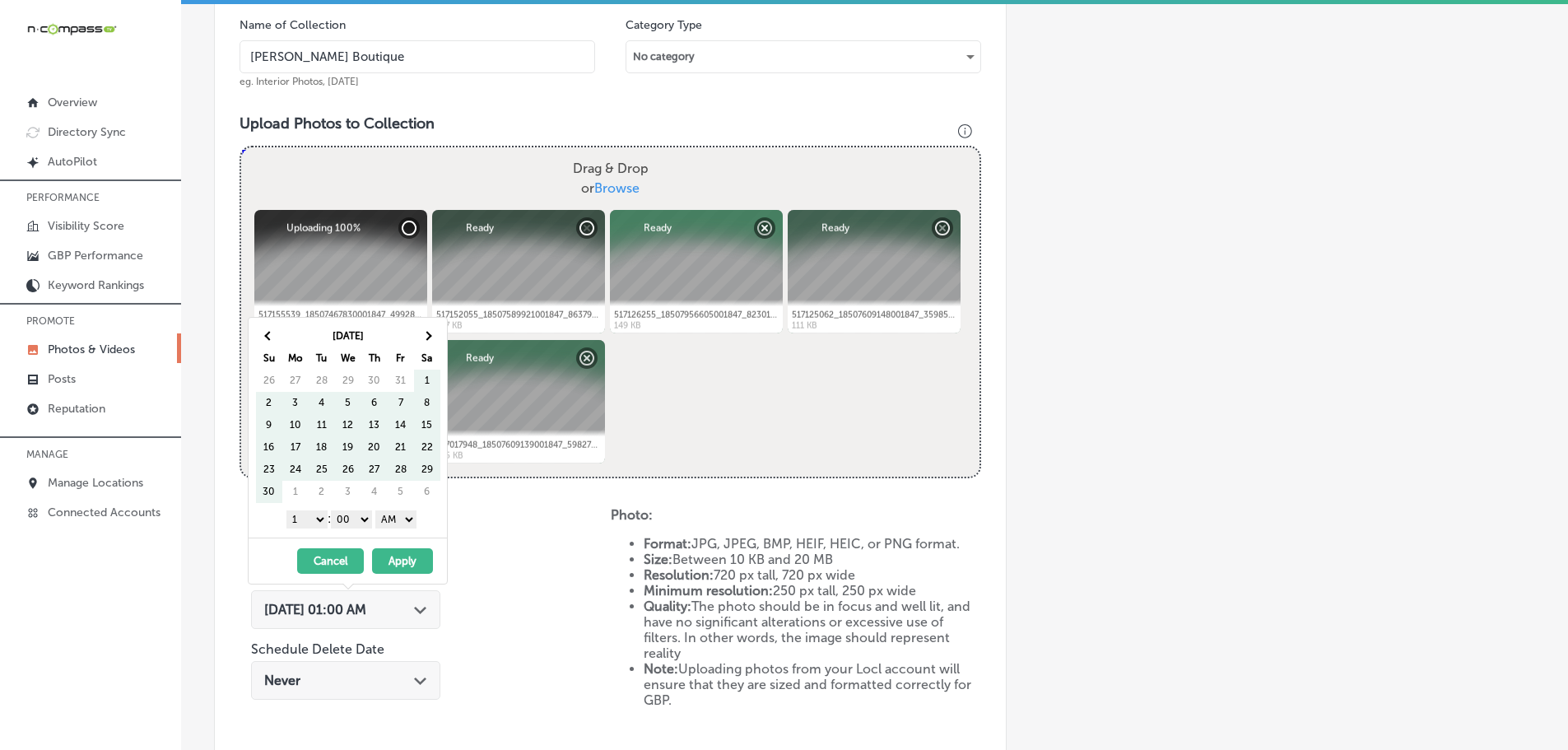
click at [424, 336] on span at bounding box center [427, 335] width 9 height 9
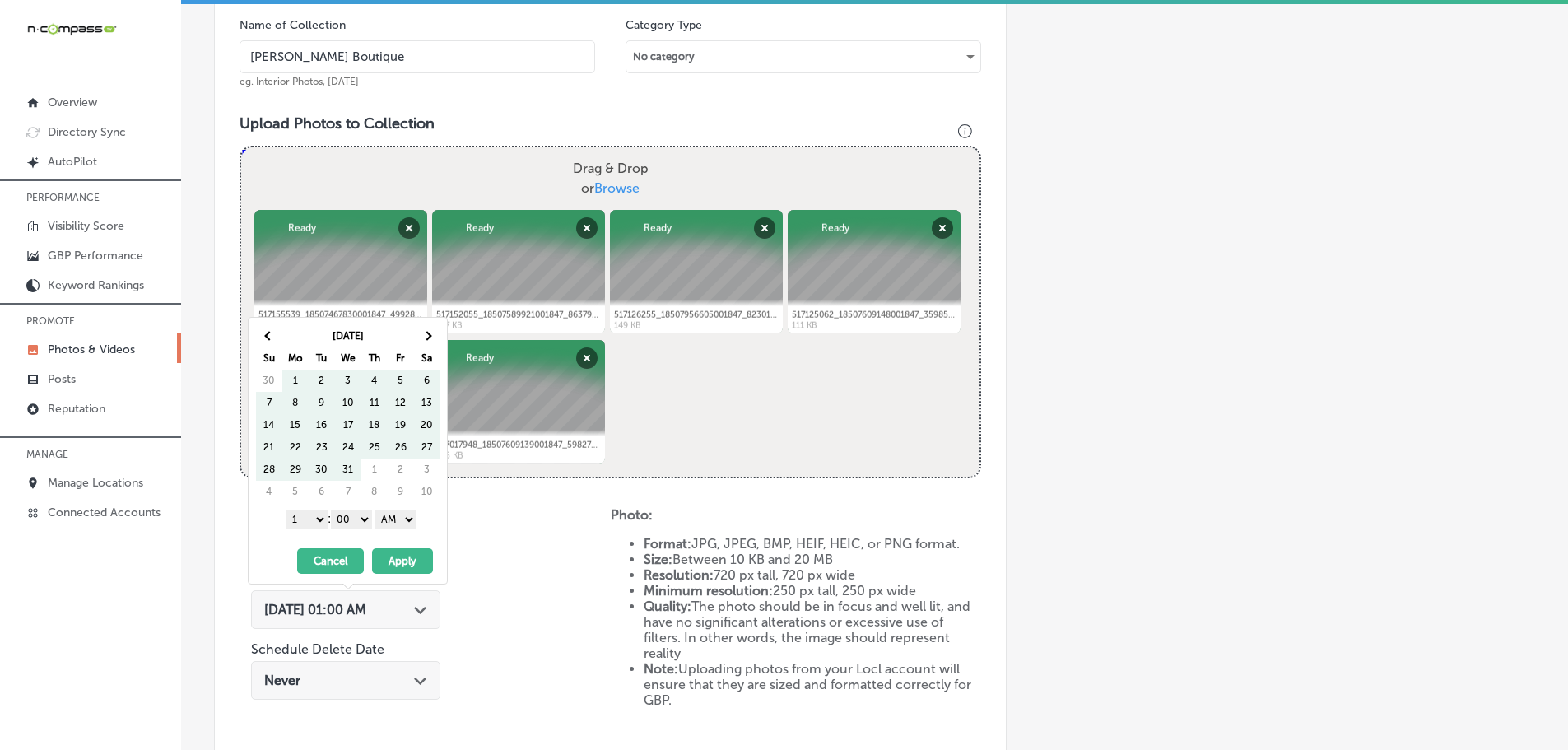
click at [424, 336] on span at bounding box center [427, 335] width 9 height 9
click at [311, 523] on select "1 2 3 4 5 6 7 8 9 10 11 12" at bounding box center [306, 519] width 41 height 18
click at [386, 518] on select "AM PM" at bounding box center [395, 519] width 41 height 18
click at [399, 562] on button "Apply" at bounding box center [402, 561] width 61 height 26
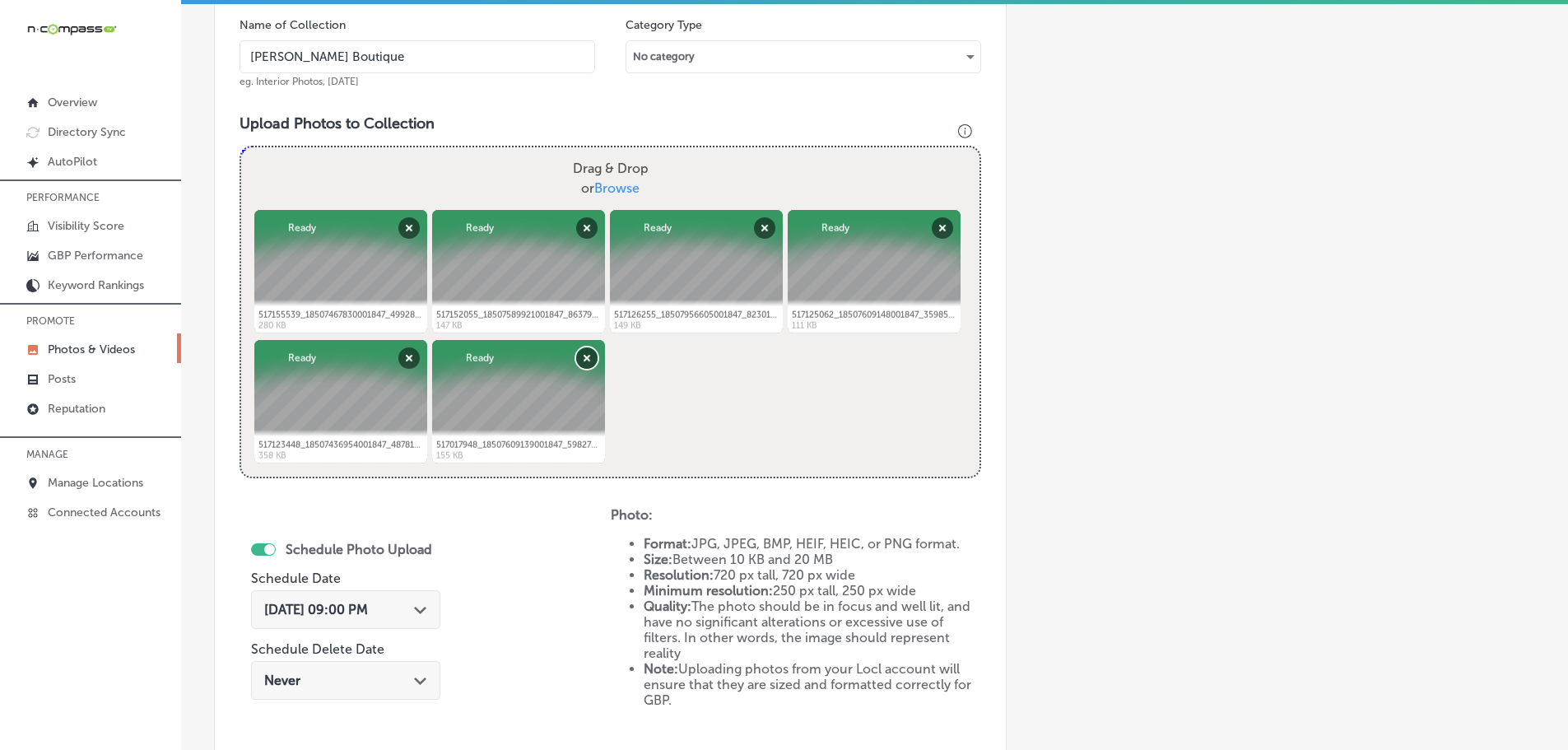
click at [576, 358] on button "Remove" at bounding box center [586, 358] width 21 height 21
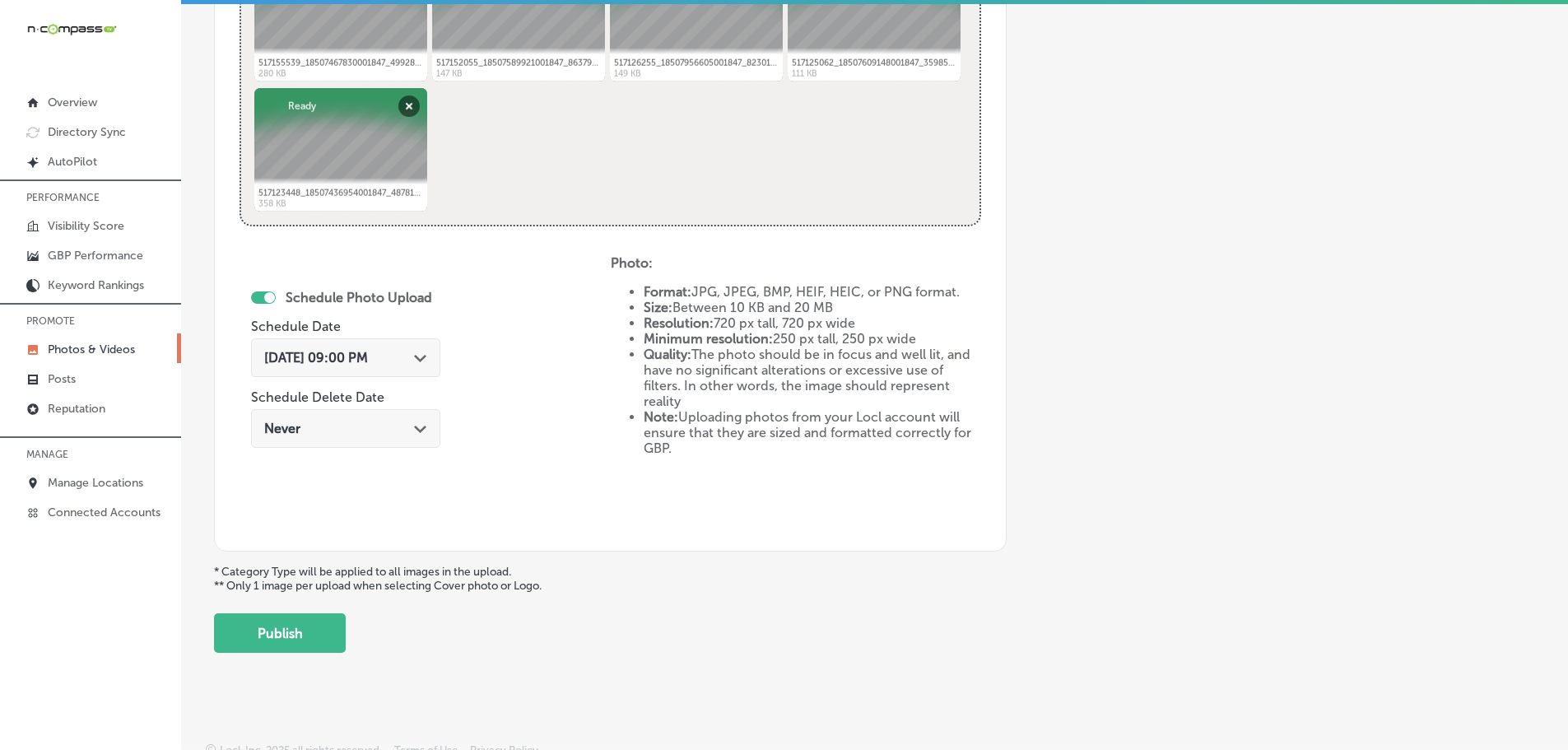
scroll to position [764, 0]
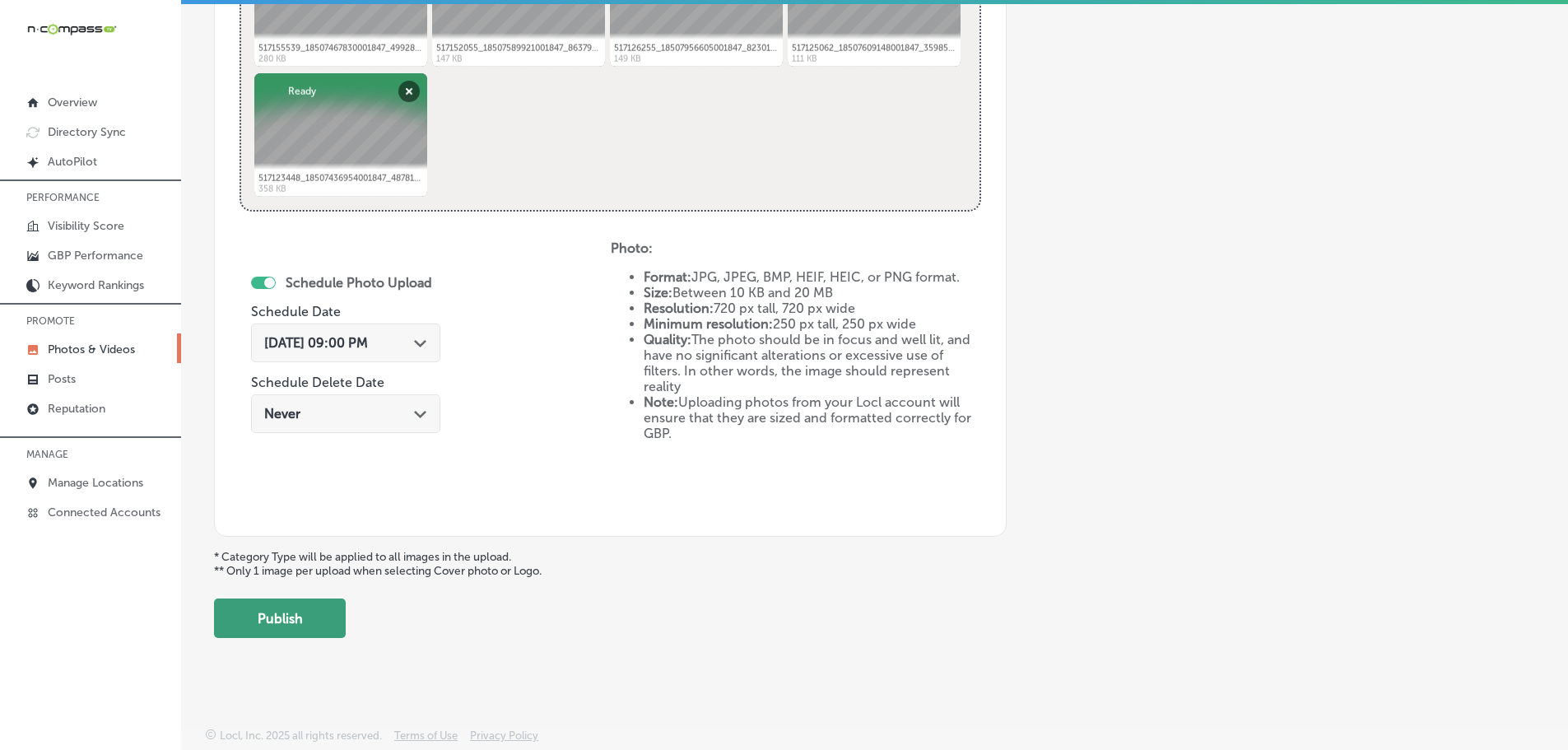
click at [283, 610] on button "Publish" at bounding box center [280, 618] width 132 height 40
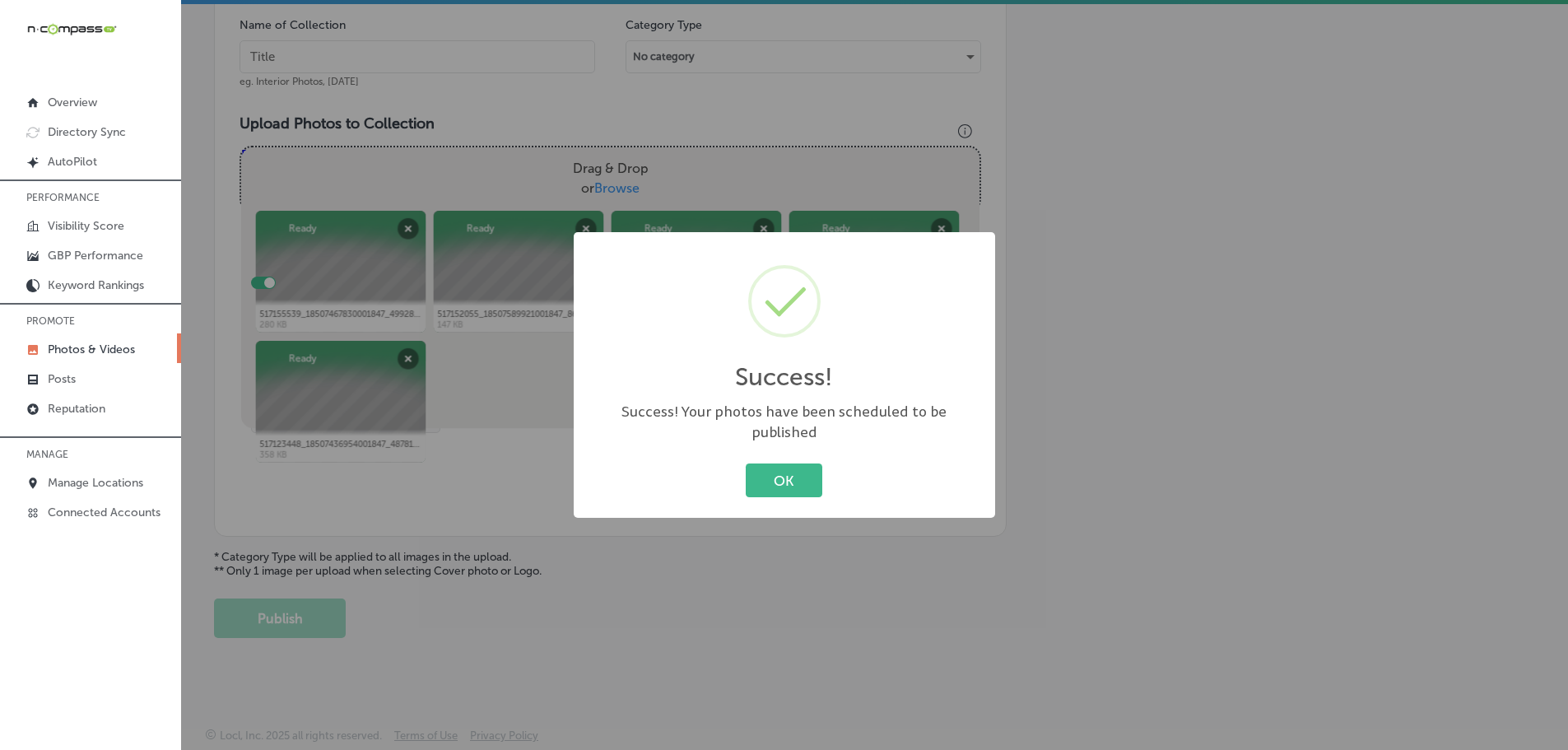
scroll to position [498, 0]
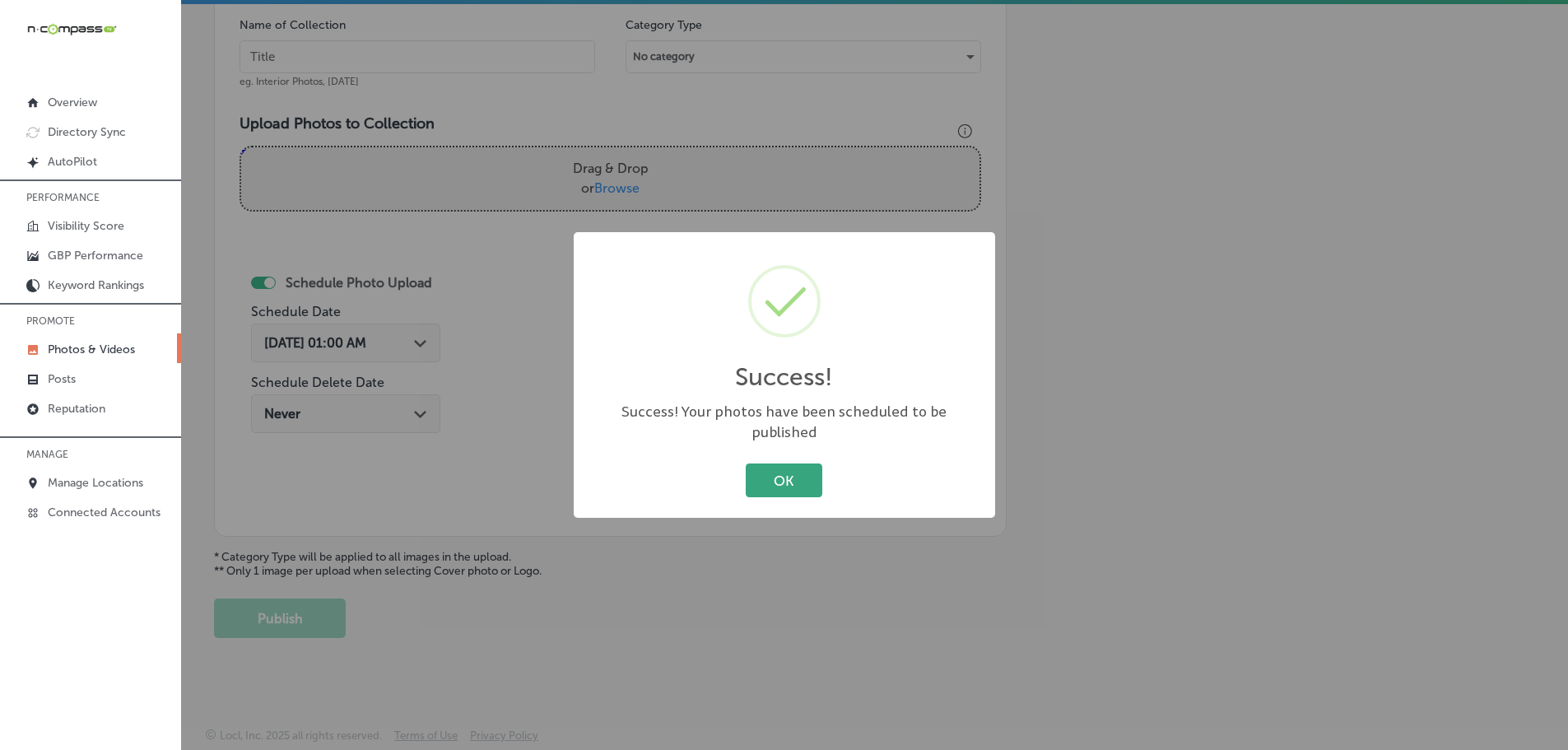
click at [785, 477] on button "OK" at bounding box center [784, 480] width 77 height 33
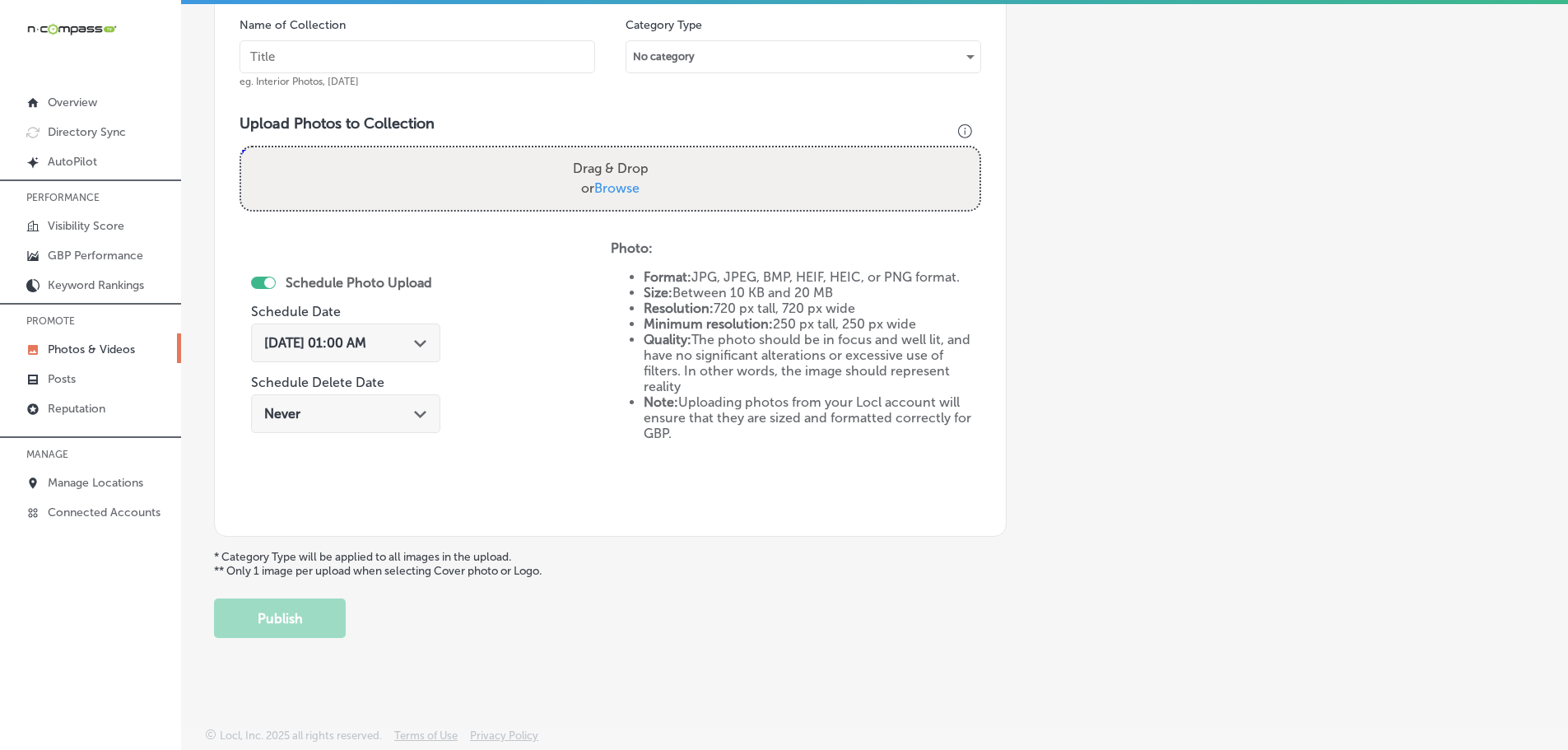
click at [620, 194] on span "Browse" at bounding box center [616, 188] width 45 height 16
click at [620, 152] on input "Drag & Drop or Browse" at bounding box center [610, 150] width 739 height 5
type input "C:\fakepath\517286219_18507436903001847_5743570616178975906_n.jpg"
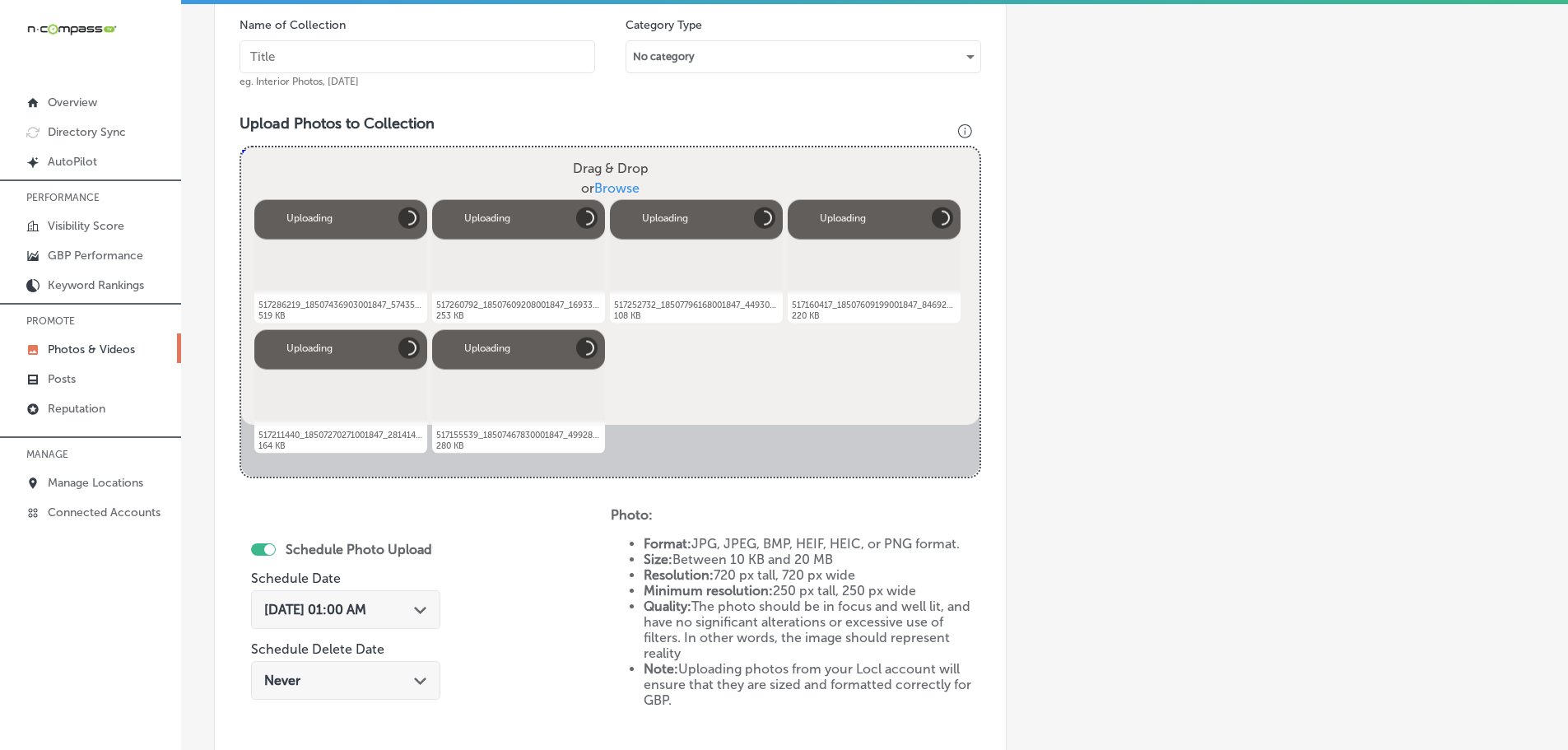
click at [442, 62] on input "text" at bounding box center [417, 56] width 356 height 33
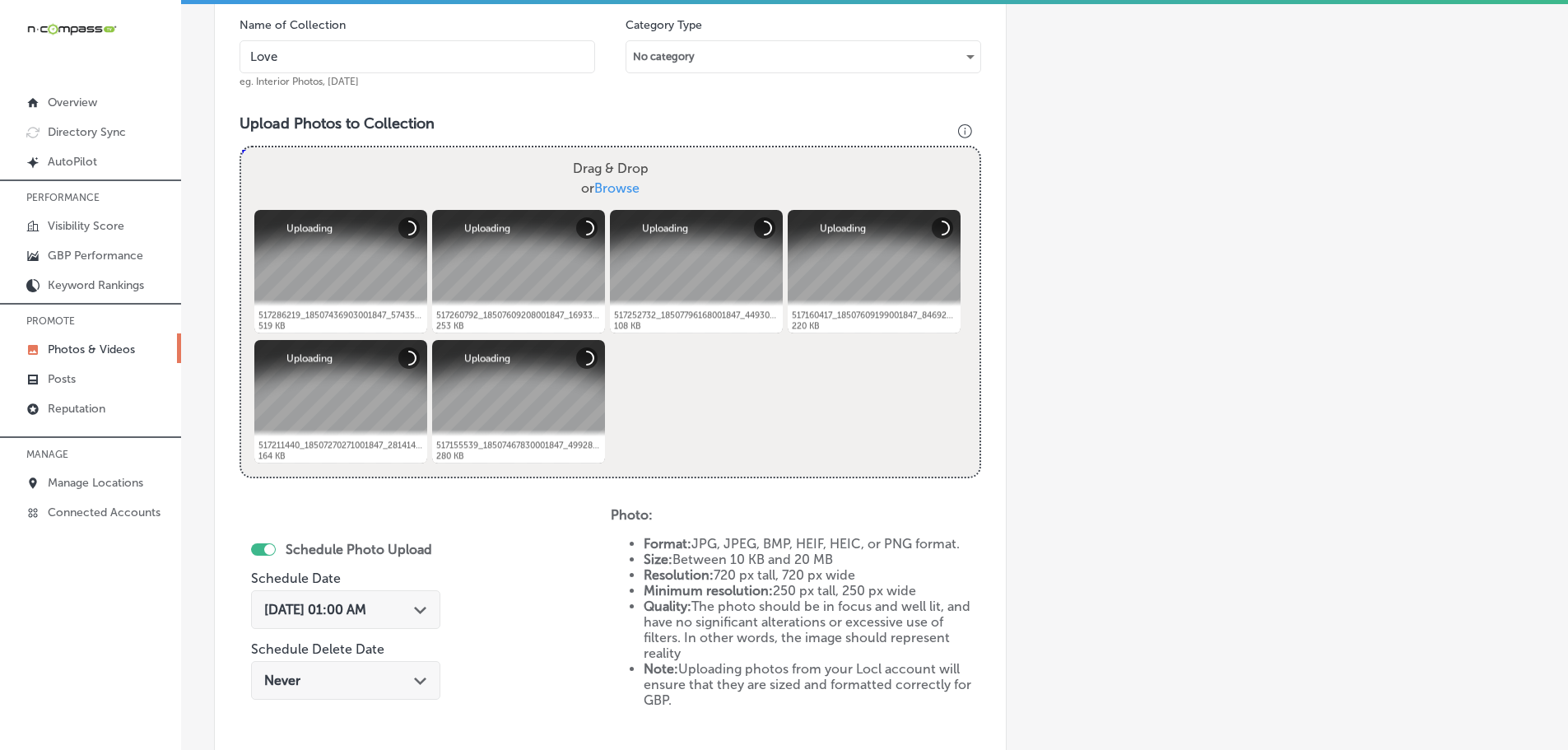
type input "[PERSON_NAME] Boutique"
click at [420, 600] on div "[DATE] 01:00 AM Path Created with Sketch." at bounding box center [345, 609] width 189 height 39
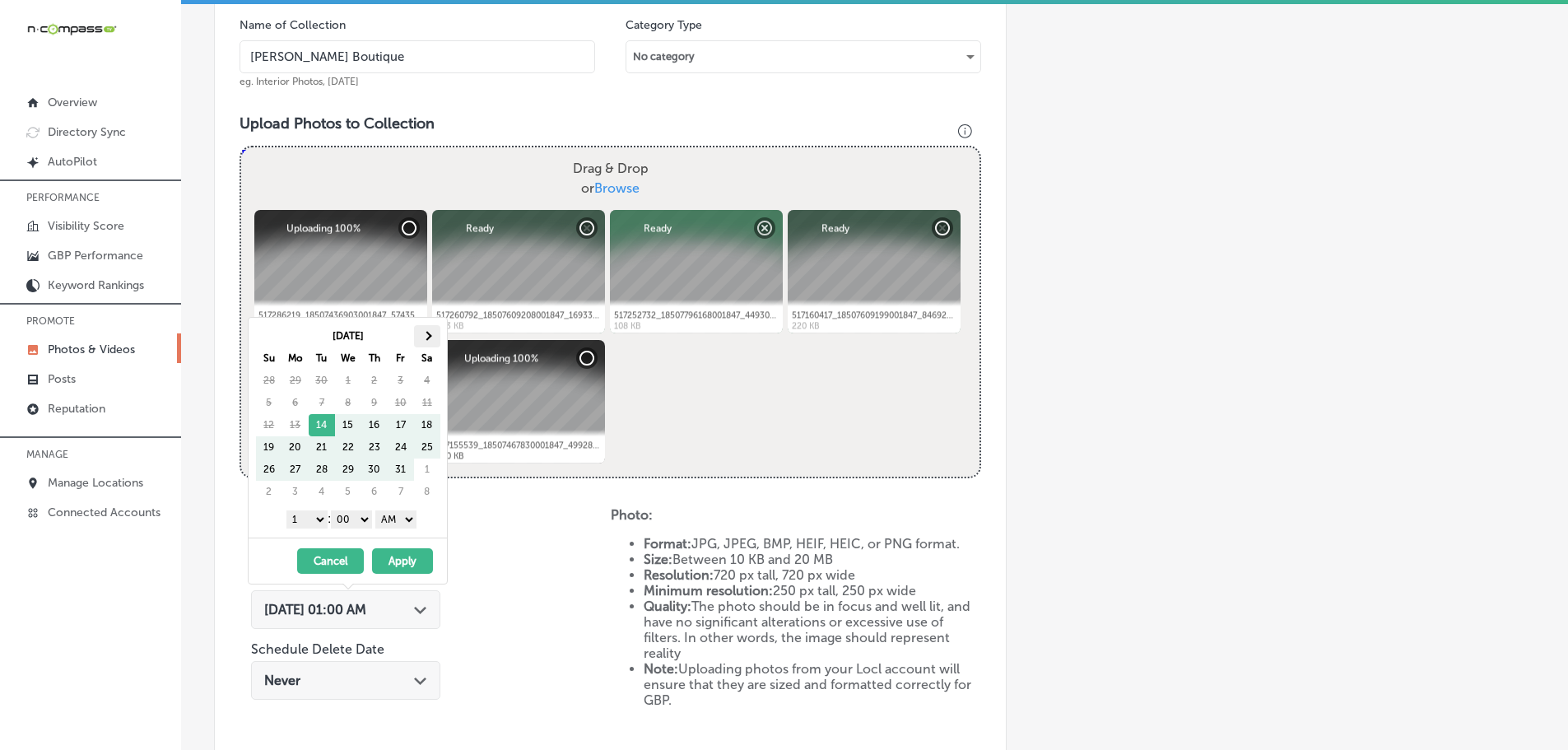
click at [427, 333] on span at bounding box center [427, 335] width 9 height 9
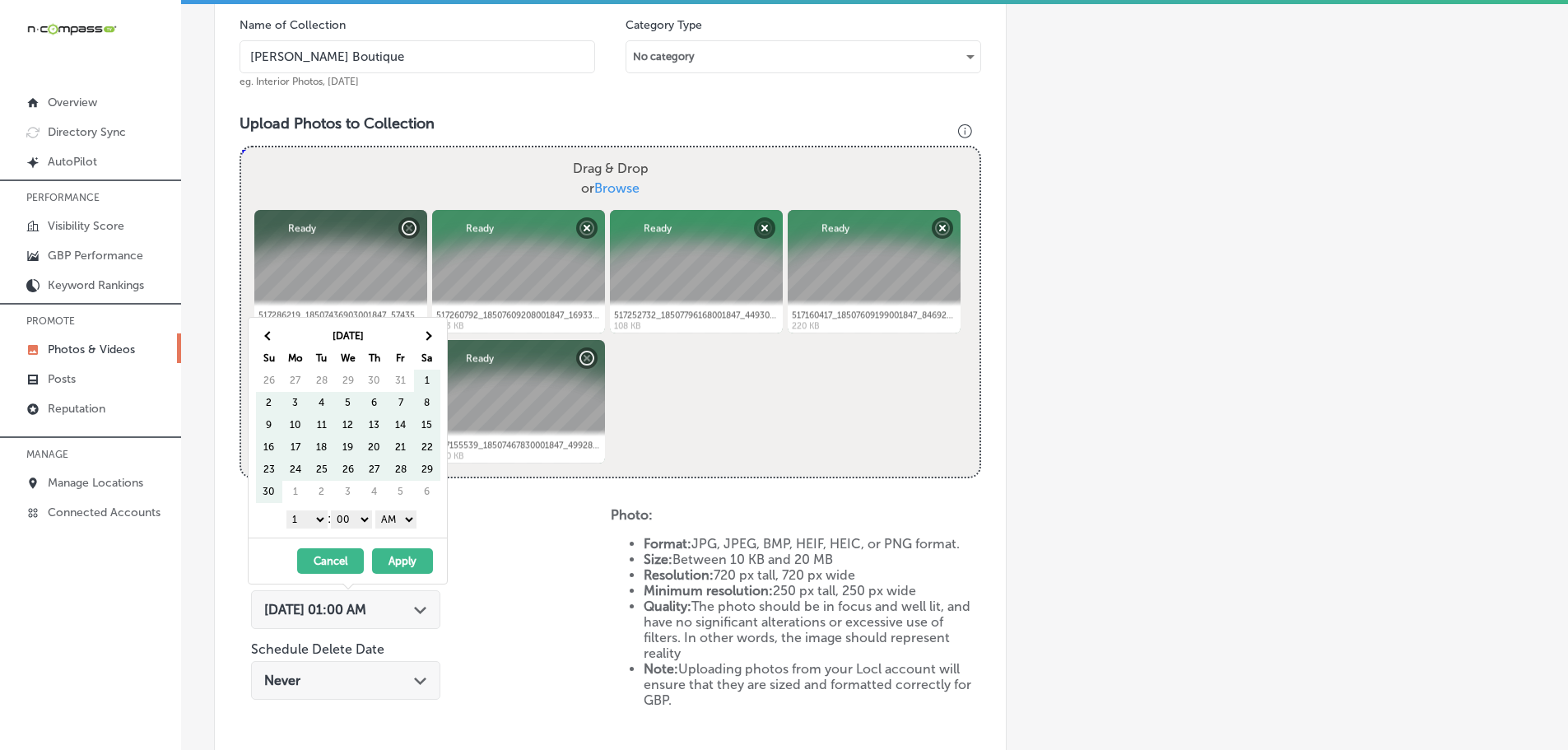
click at [427, 333] on span at bounding box center [427, 335] width 9 height 9
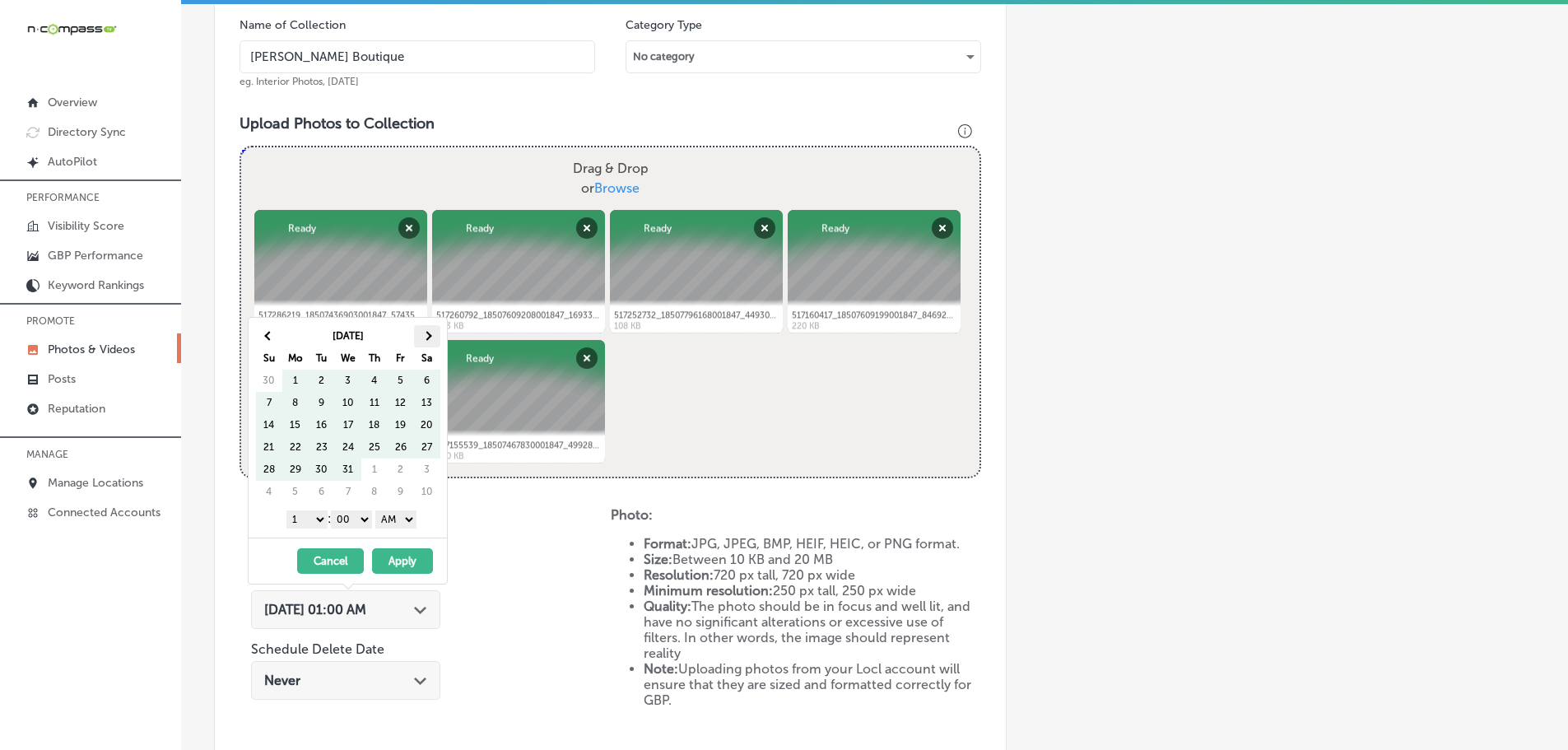
click at [435, 336] on th at bounding box center [427, 335] width 26 height 22
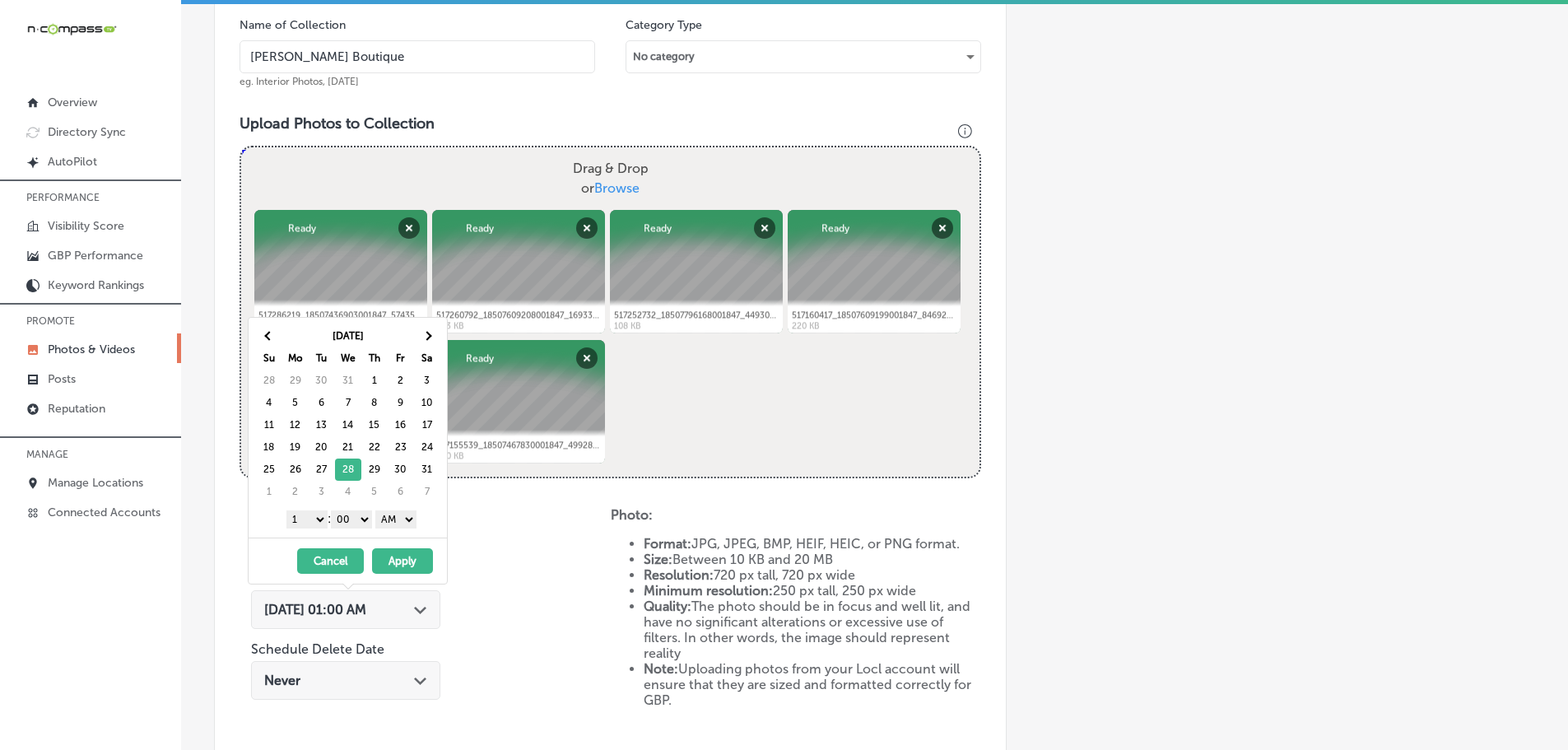
click at [306, 525] on select "1 2 3 4 5 6 7 8 9 10 11 12" at bounding box center [306, 519] width 41 height 18
click at [397, 517] on select "AM PM" at bounding box center [395, 519] width 41 height 18
click at [397, 558] on button "Apply" at bounding box center [402, 561] width 61 height 26
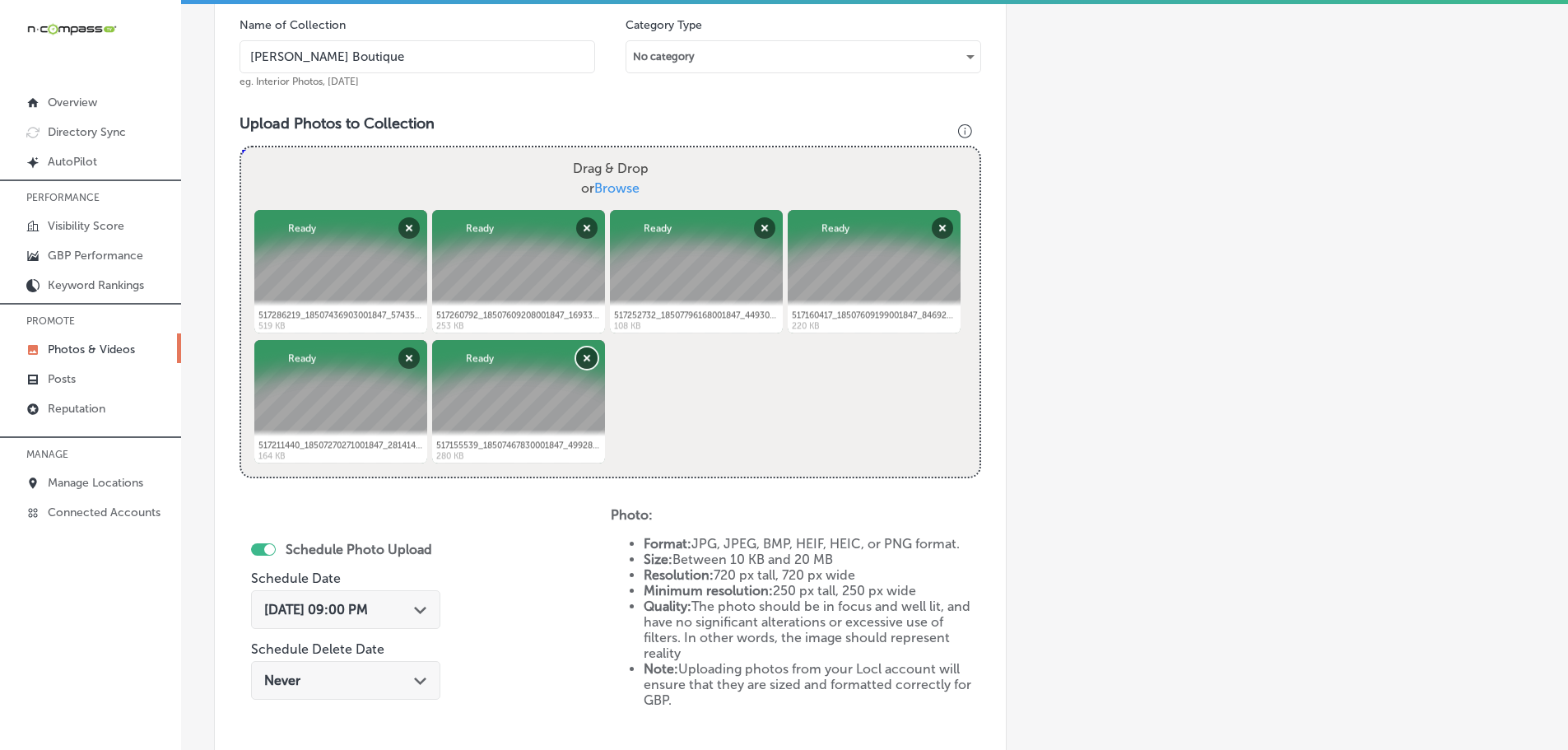
click at [581, 355] on button "Remove" at bounding box center [586, 358] width 21 height 21
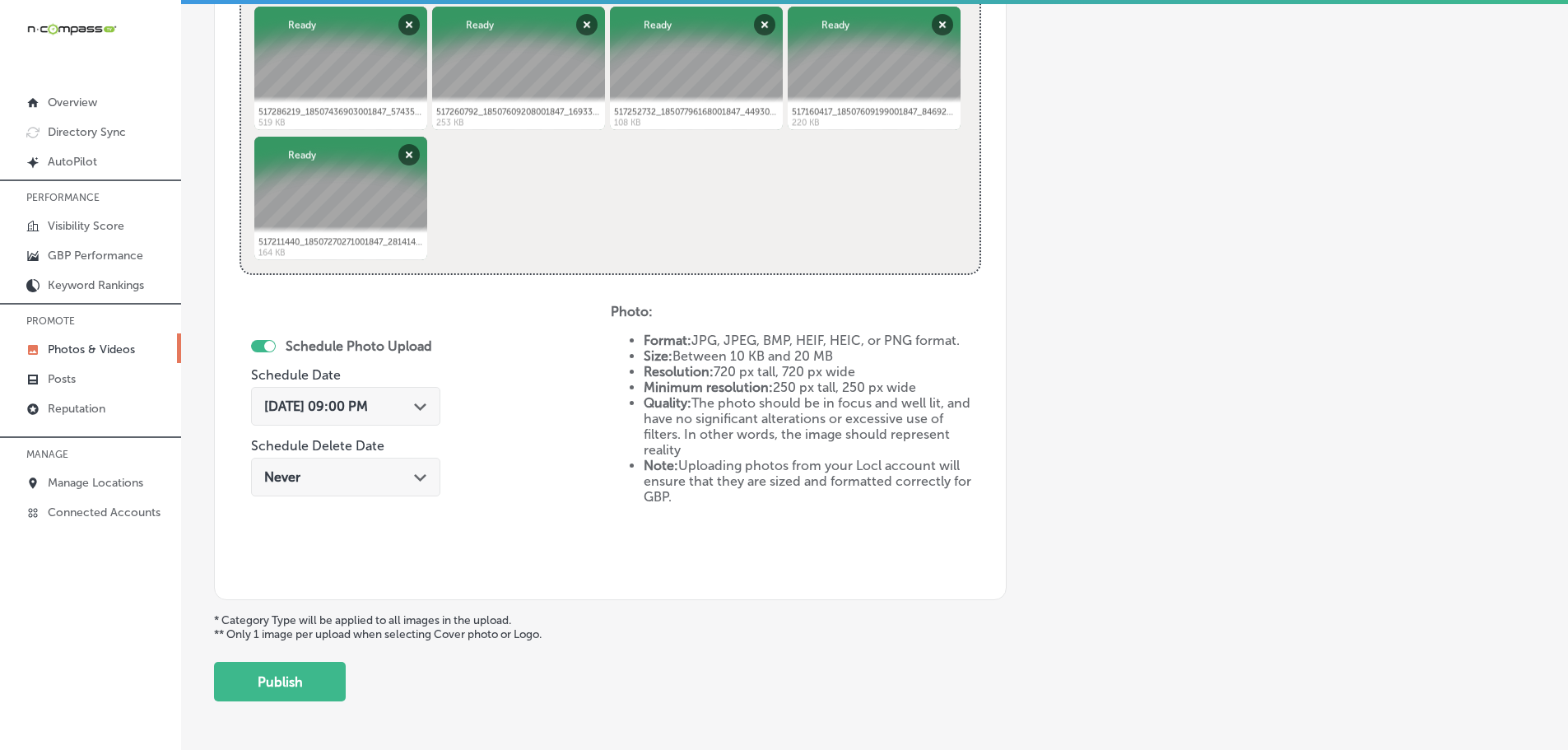
scroll to position [745, 0]
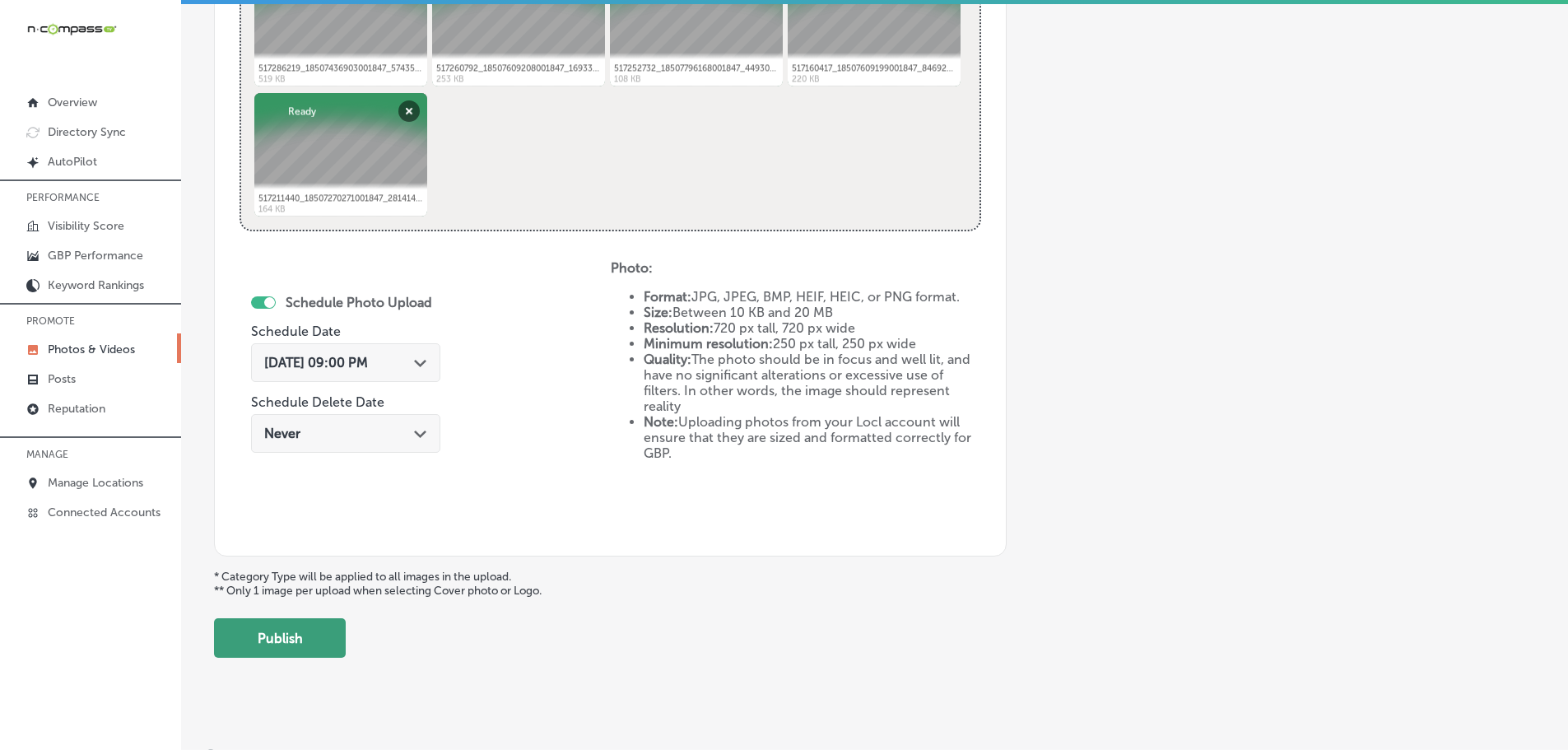
click at [328, 639] on button "Publish" at bounding box center [280, 637] width 132 height 40
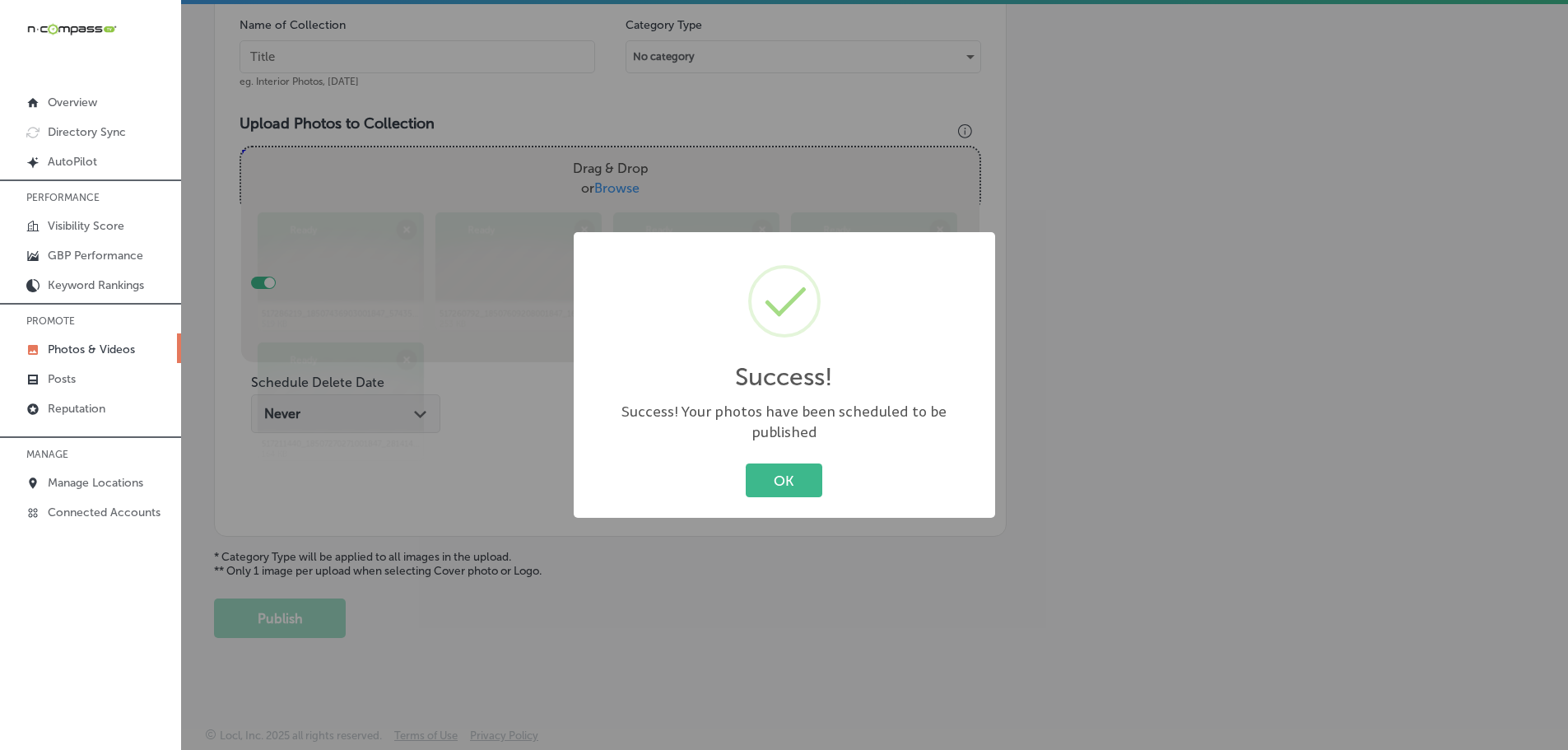
scroll to position [498, 0]
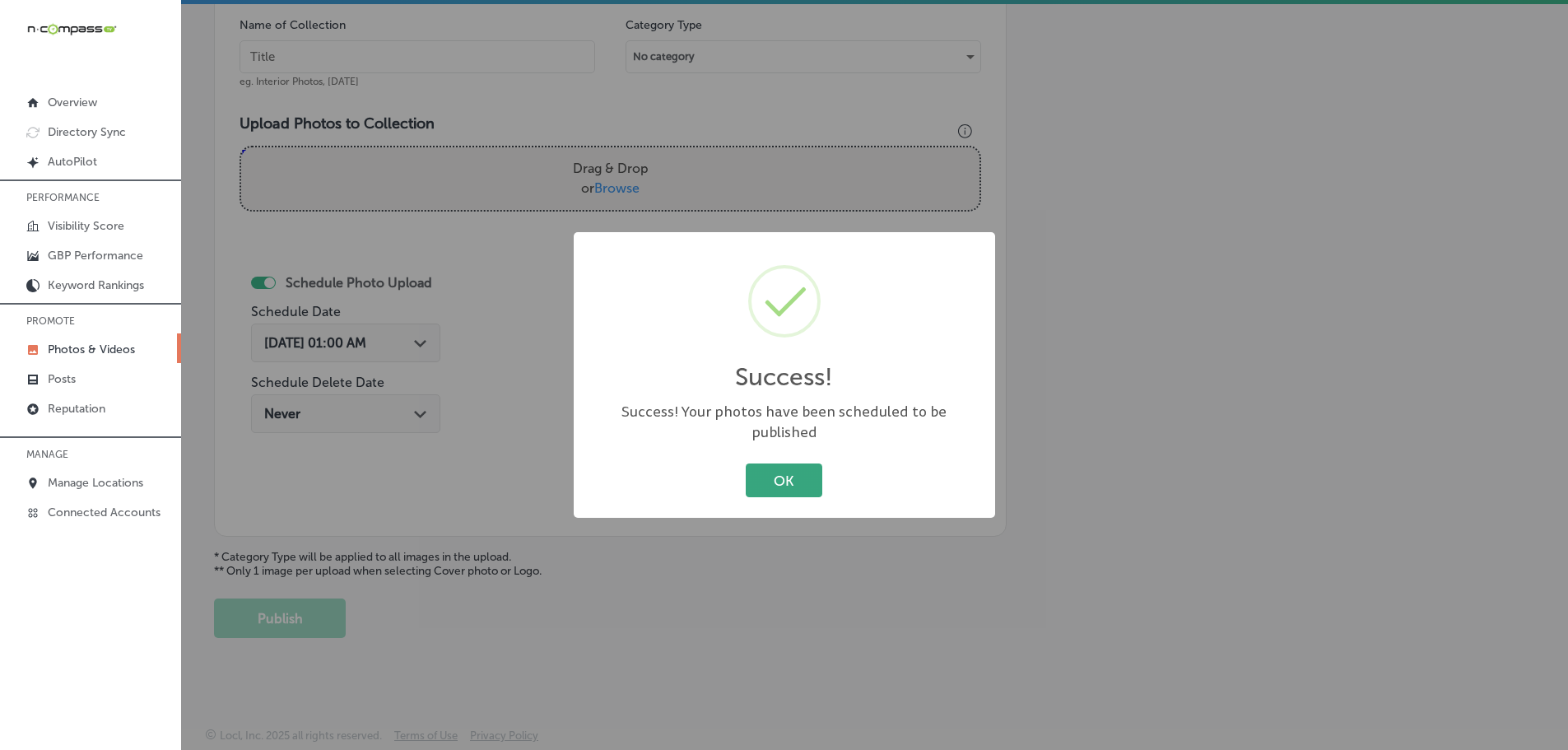
click at [797, 475] on button "OK" at bounding box center [784, 480] width 77 height 33
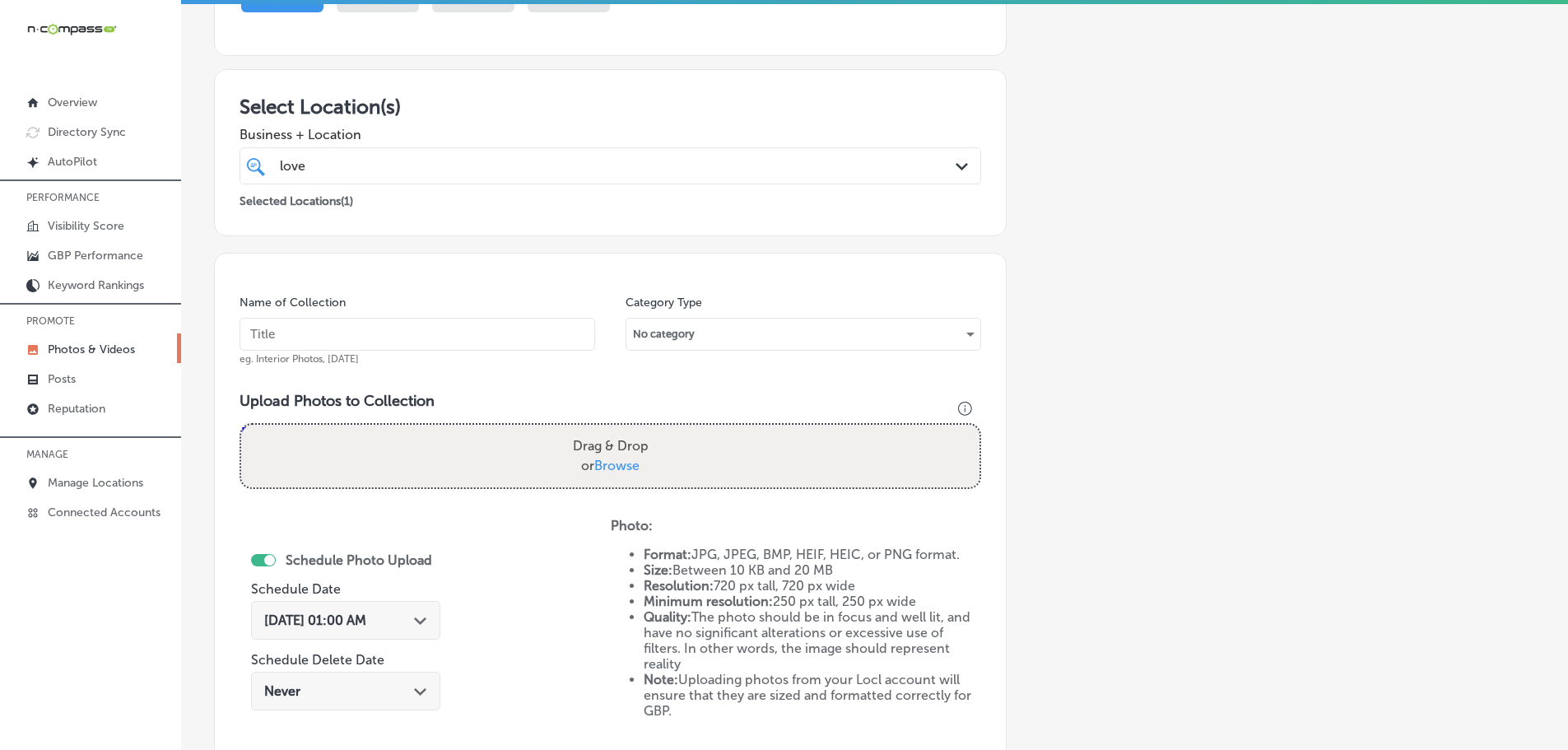
scroll to position [0, 0]
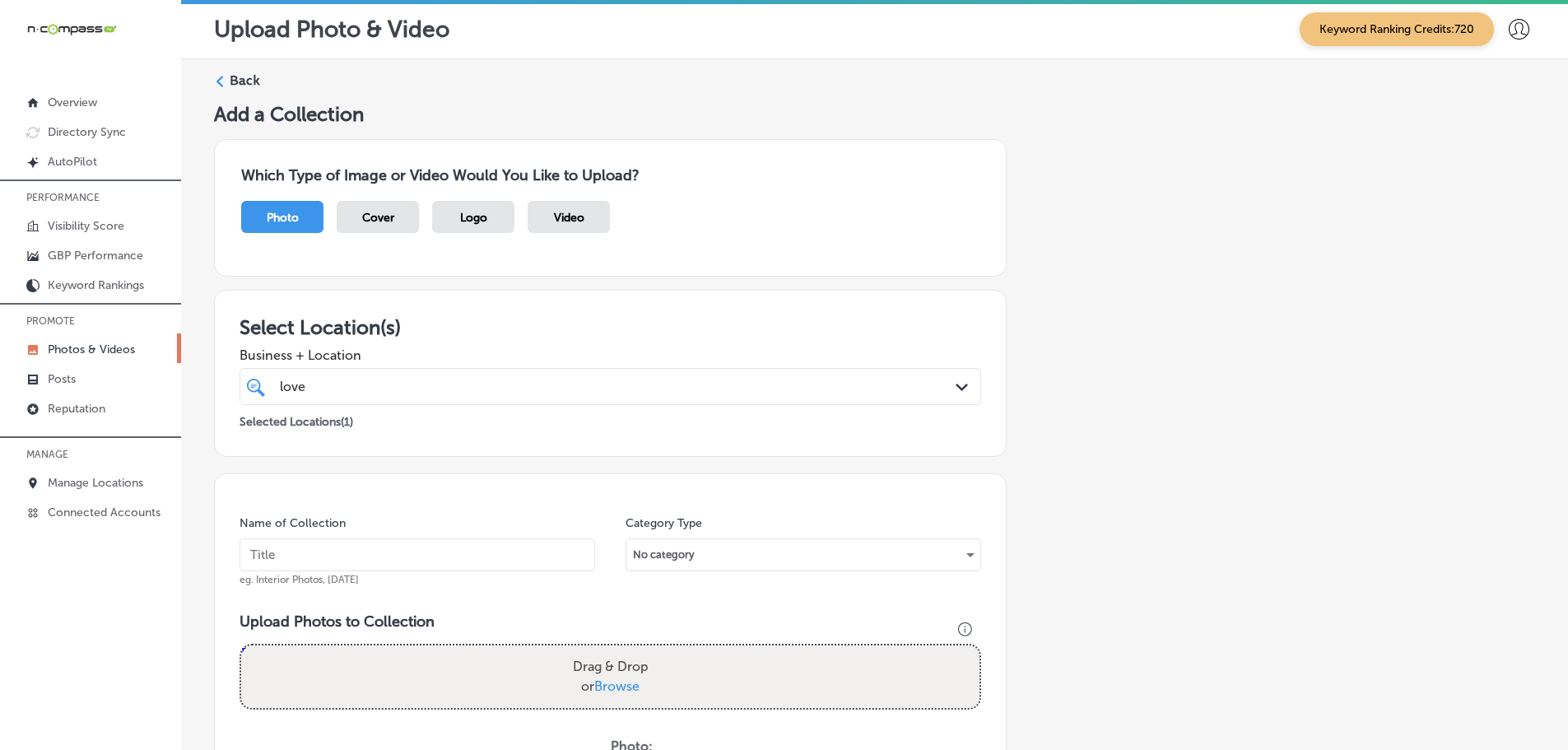
click at [226, 79] on div "Back" at bounding box center [874, 86] width 1321 height 31
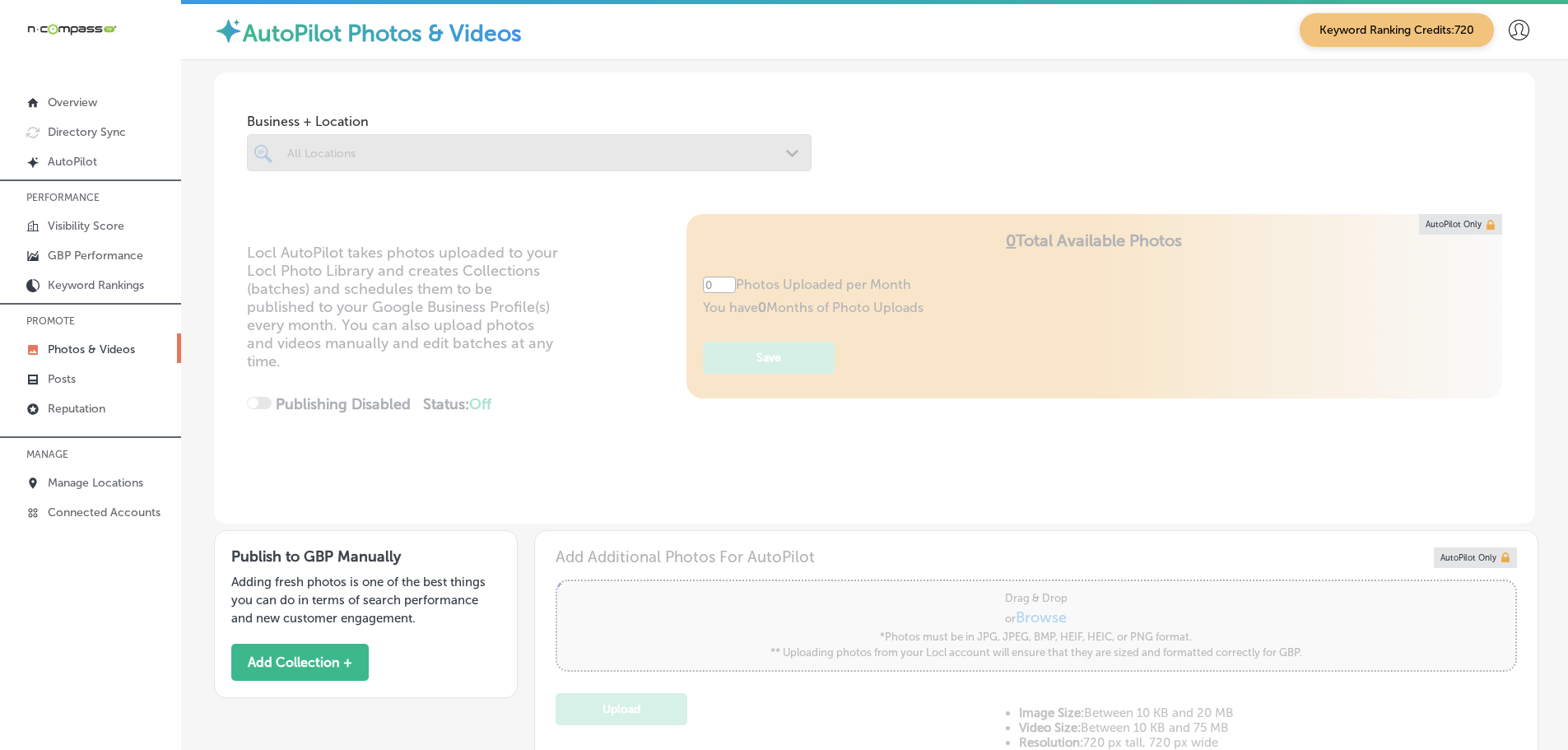
type input "5"
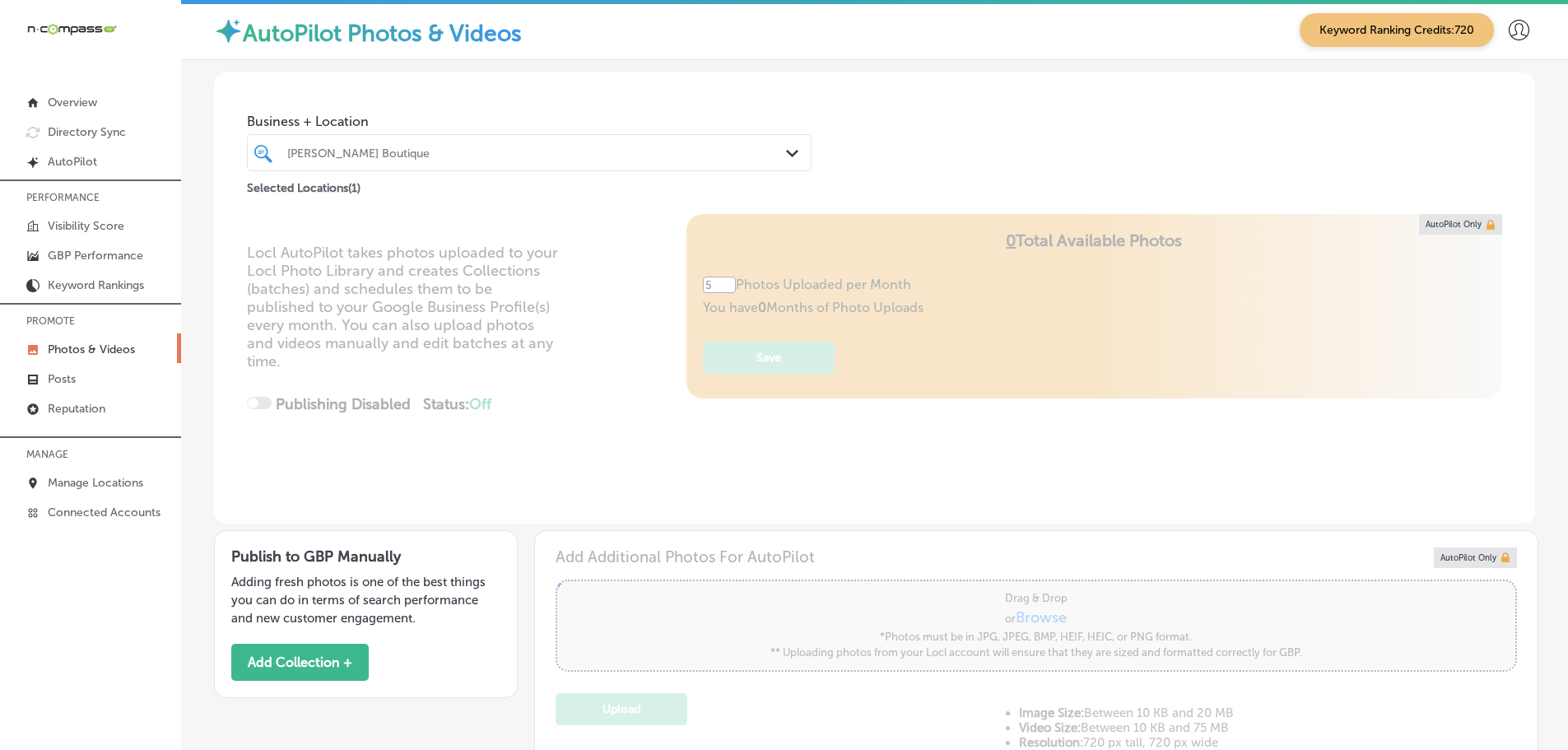
click at [776, 153] on div "[PERSON_NAME] Boutique Path Created with Sketch." at bounding box center [528, 152] width 563 height 26
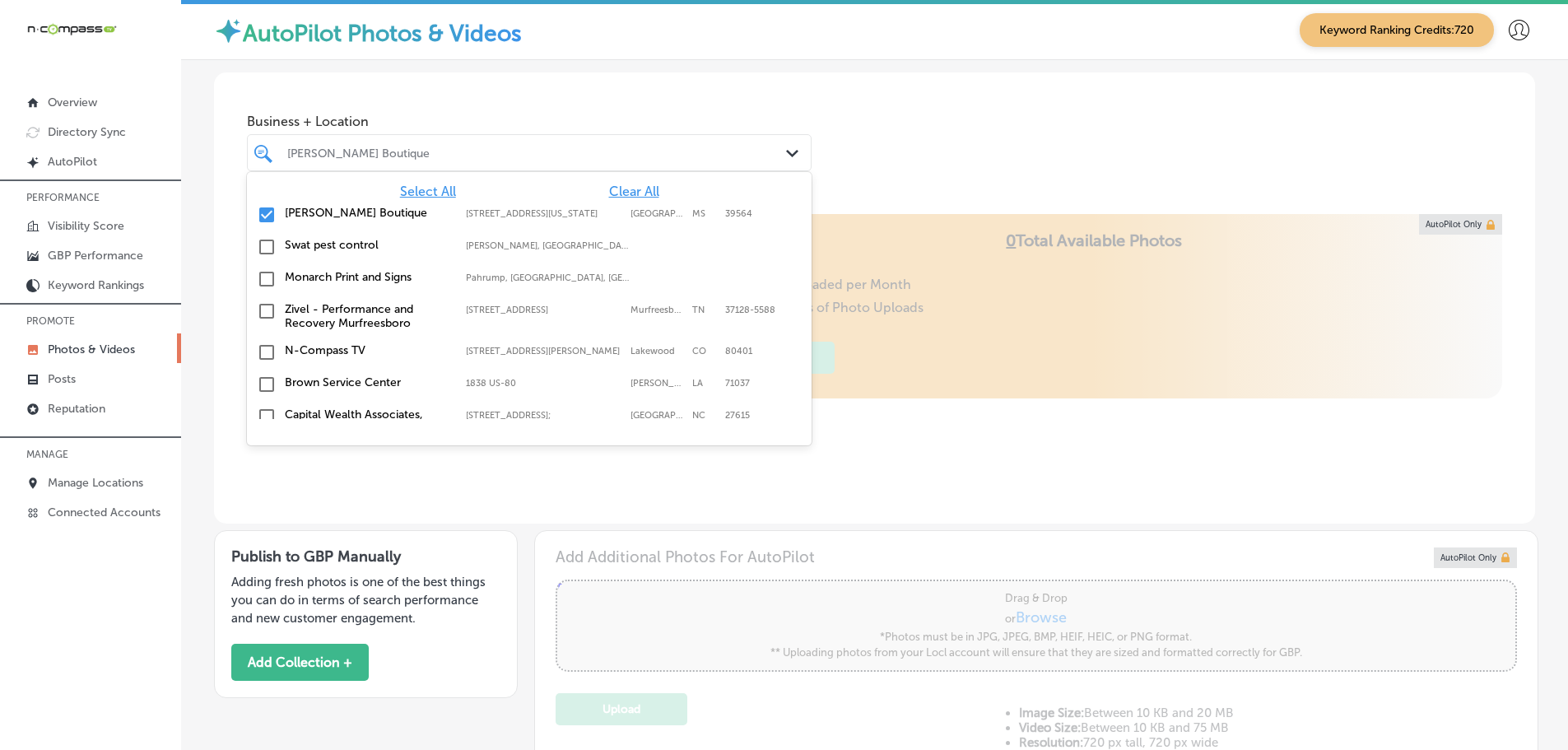
click at [630, 191] on span "Clear All" at bounding box center [634, 191] width 50 height 16
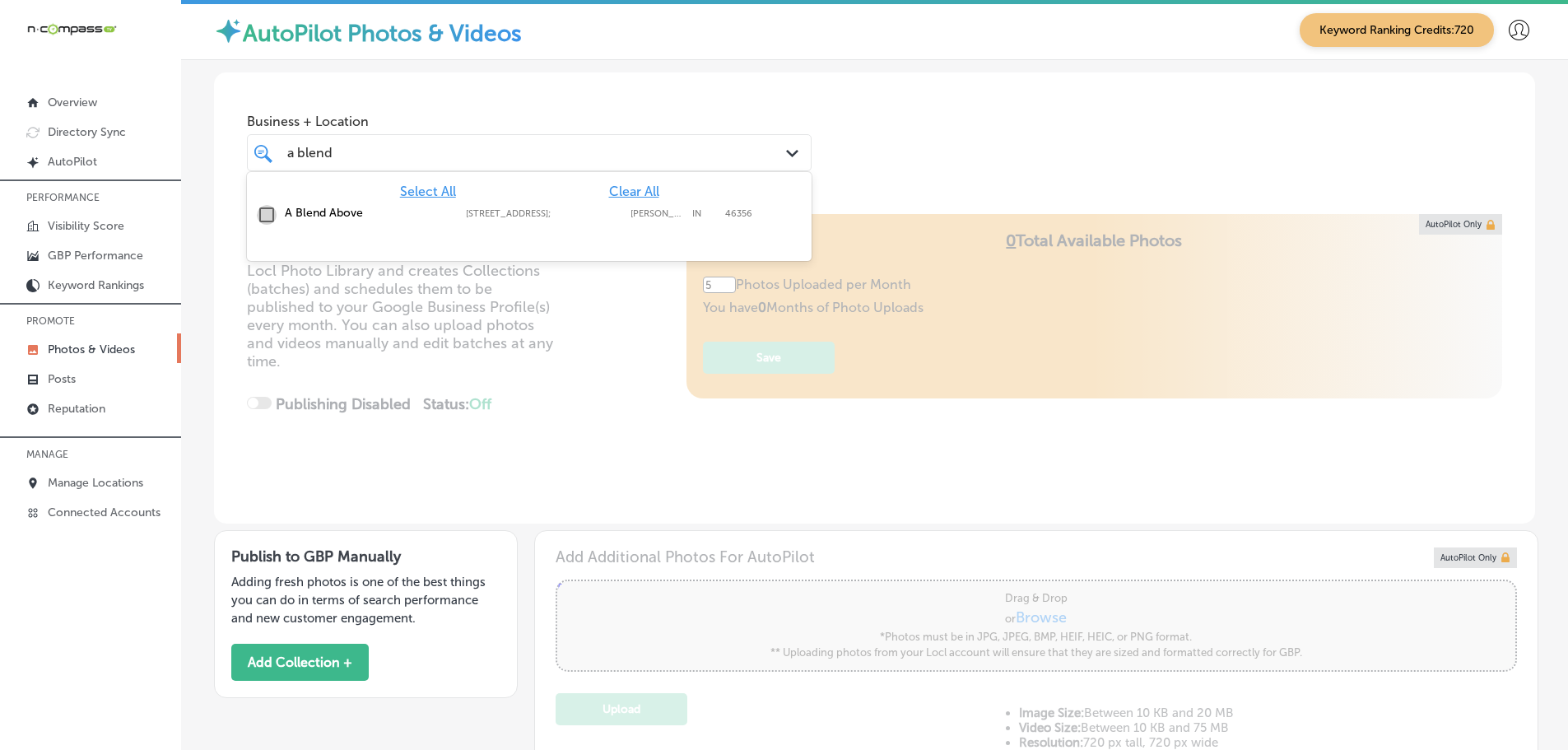
click at [276, 218] on input "checkbox" at bounding box center [267, 215] width 19 height 19
type input "a blend"
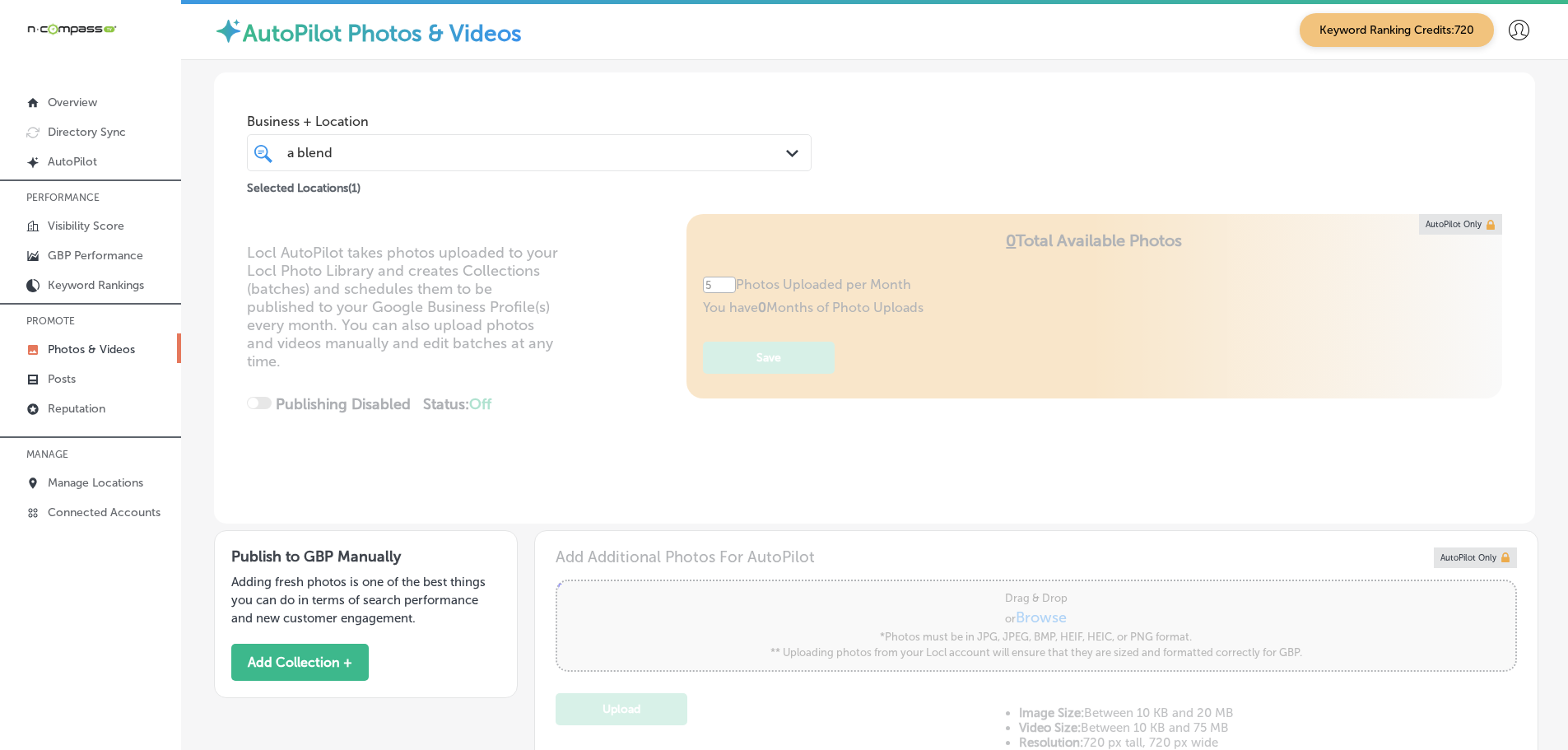
click at [961, 122] on div "Business + Location a blend a blend Path Created with Sketch. Selected Location…" at bounding box center [874, 135] width 1321 height 125
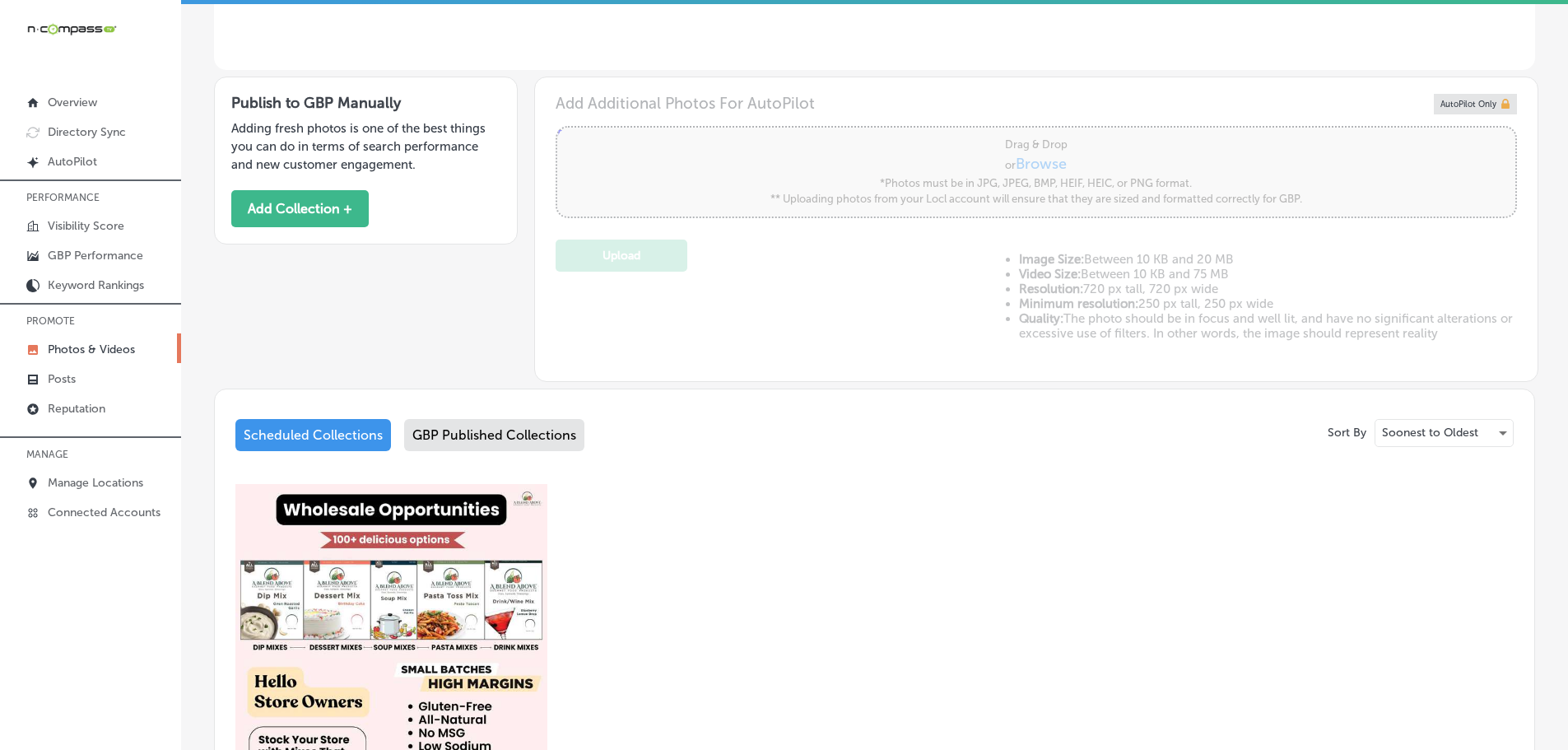
scroll to position [621, 0]
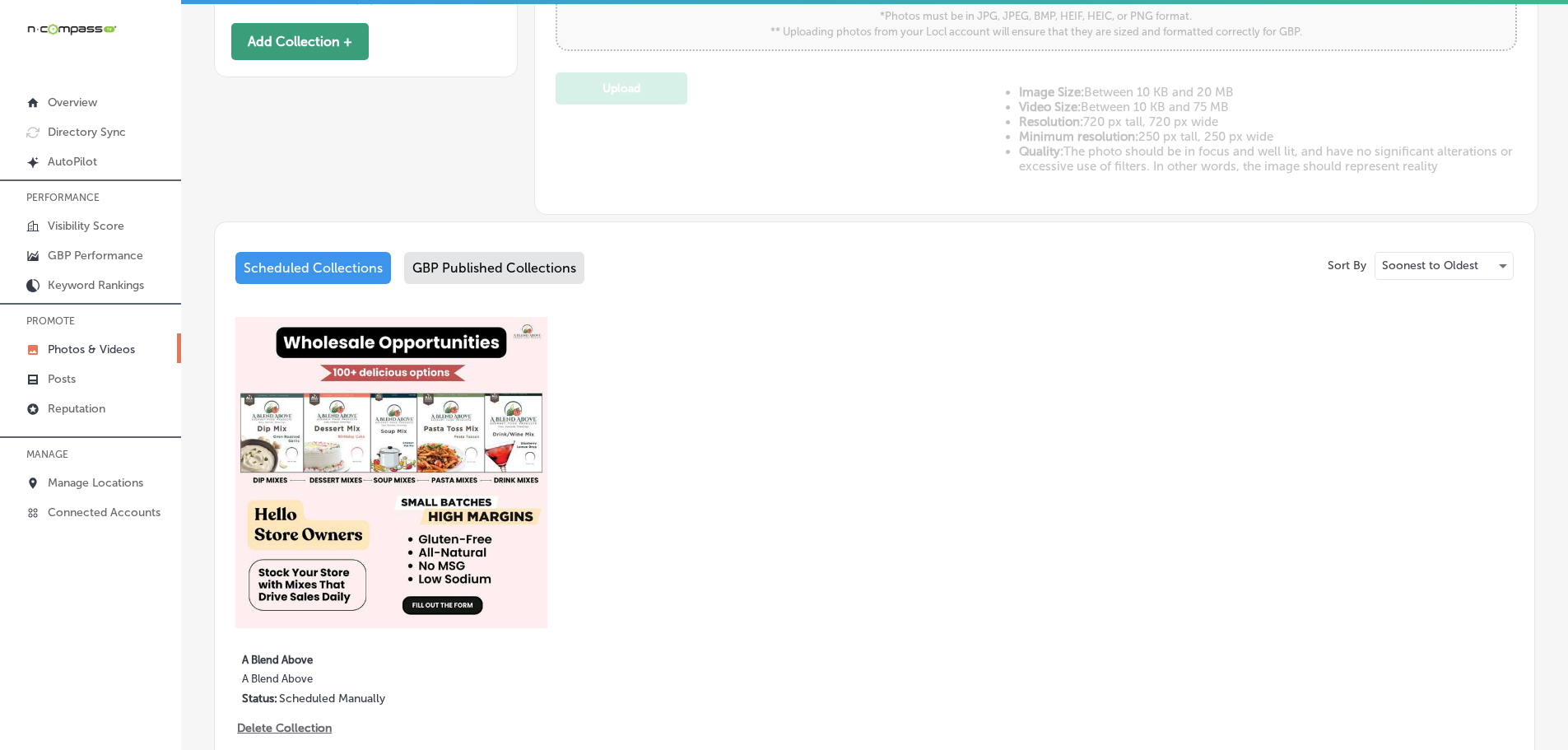
click at [321, 28] on button "Add Collection +" at bounding box center [300, 41] width 137 height 37
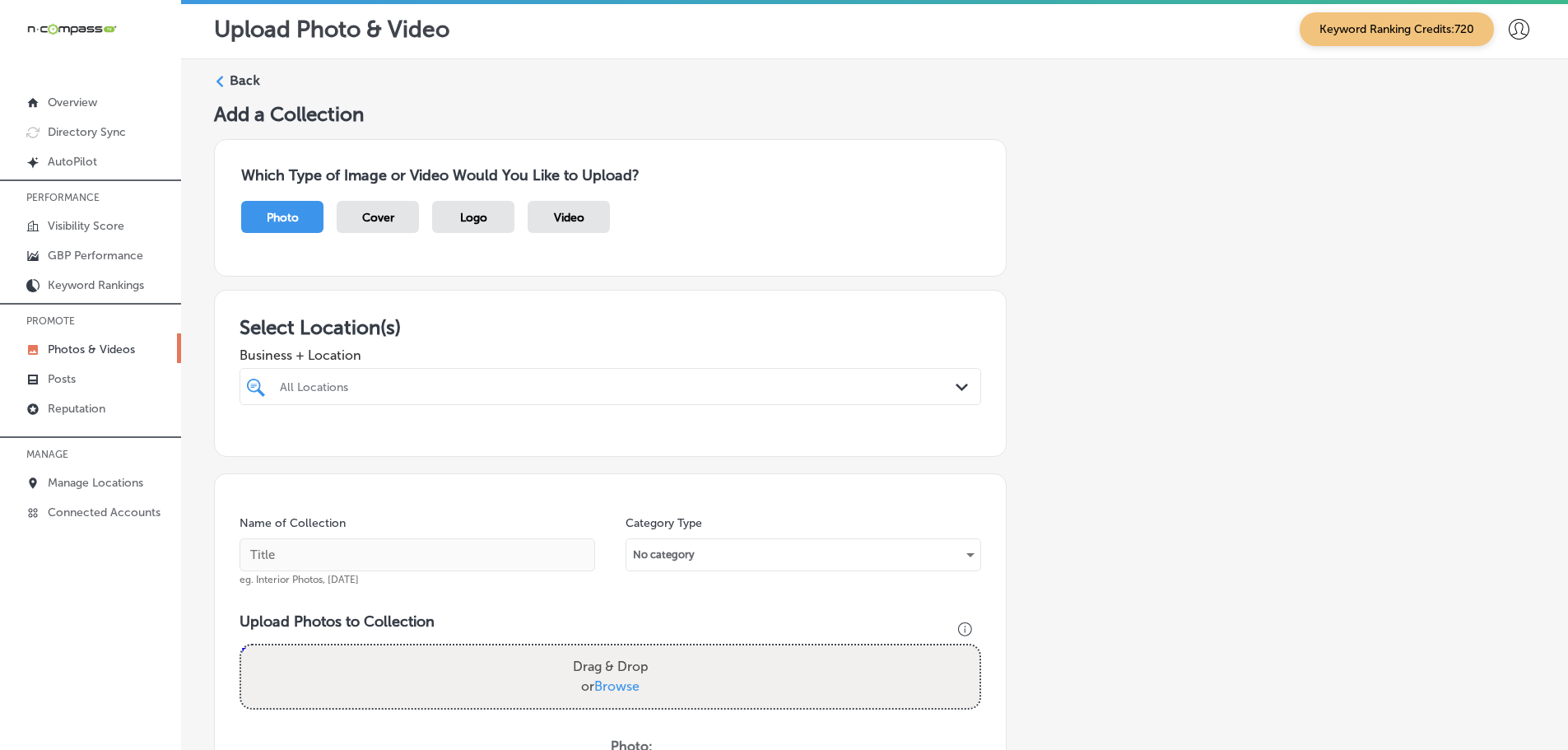
click at [957, 384] on icon "Path Created with Sketch." at bounding box center [961, 387] width 12 height 7
click at [348, 449] on label "A Blend Above" at bounding box center [386, 446] width 217 height 14
type input "a blend"
click at [547, 337] on h3 "Select Location(s)" at bounding box center [610, 327] width 741 height 24
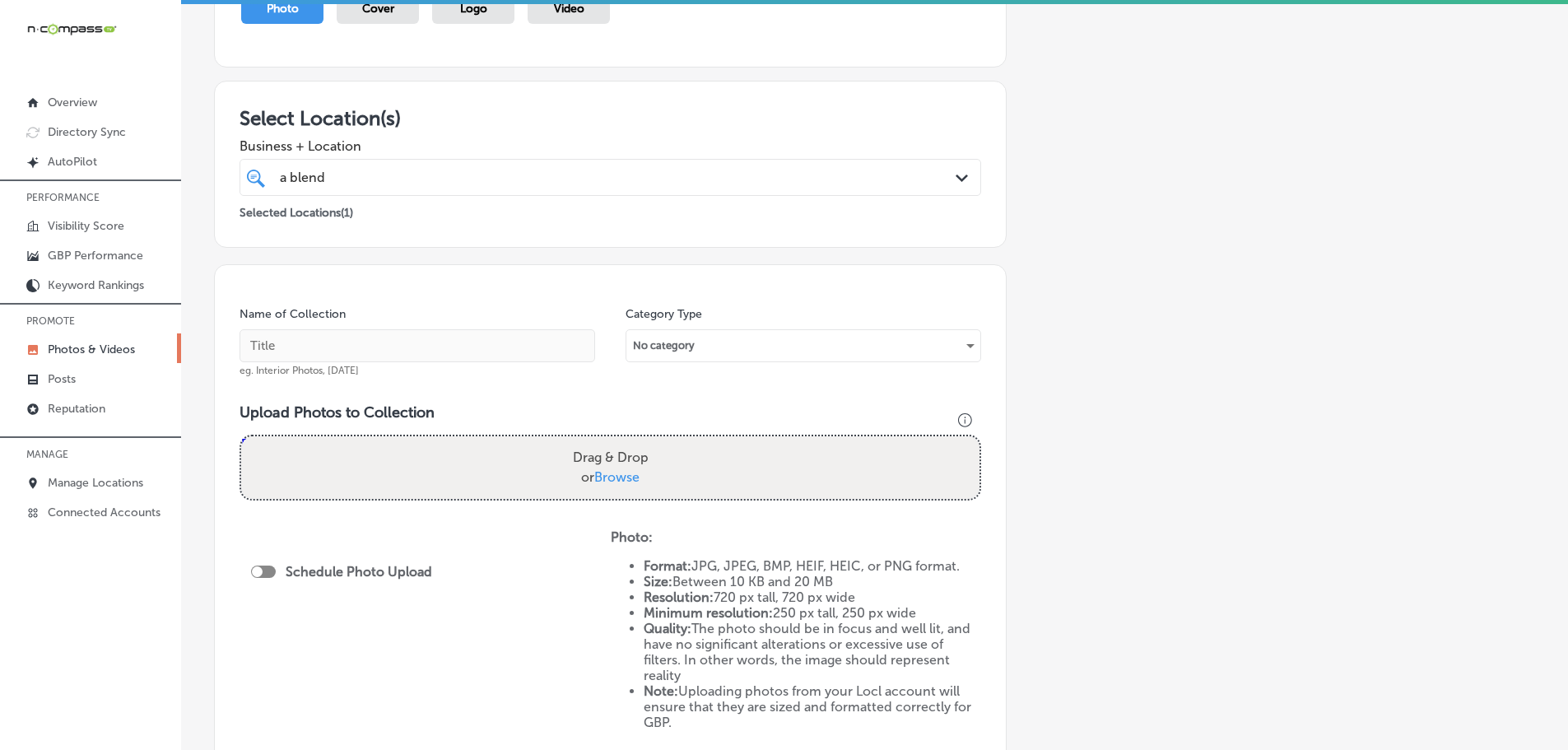
scroll to position [246, 0]
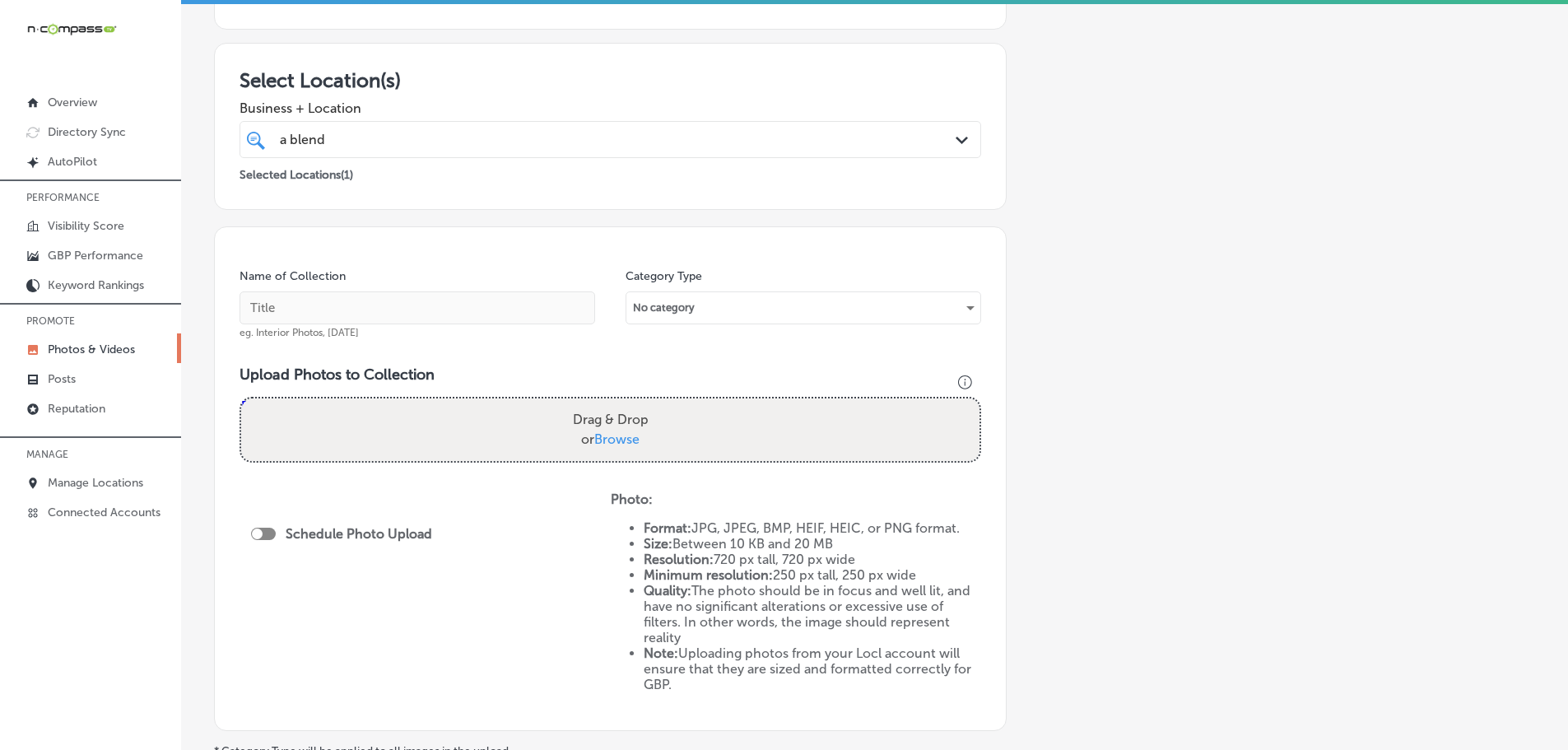
click at [614, 453] on label "Drag & Drop or Browse" at bounding box center [610, 430] width 89 height 53
click at [614, 403] on input "Drag & Drop or Browse" at bounding box center [610, 401] width 739 height 5
type input "C:\fakepath\122248641_145595487305920_7568366135281929089_n.jpg"
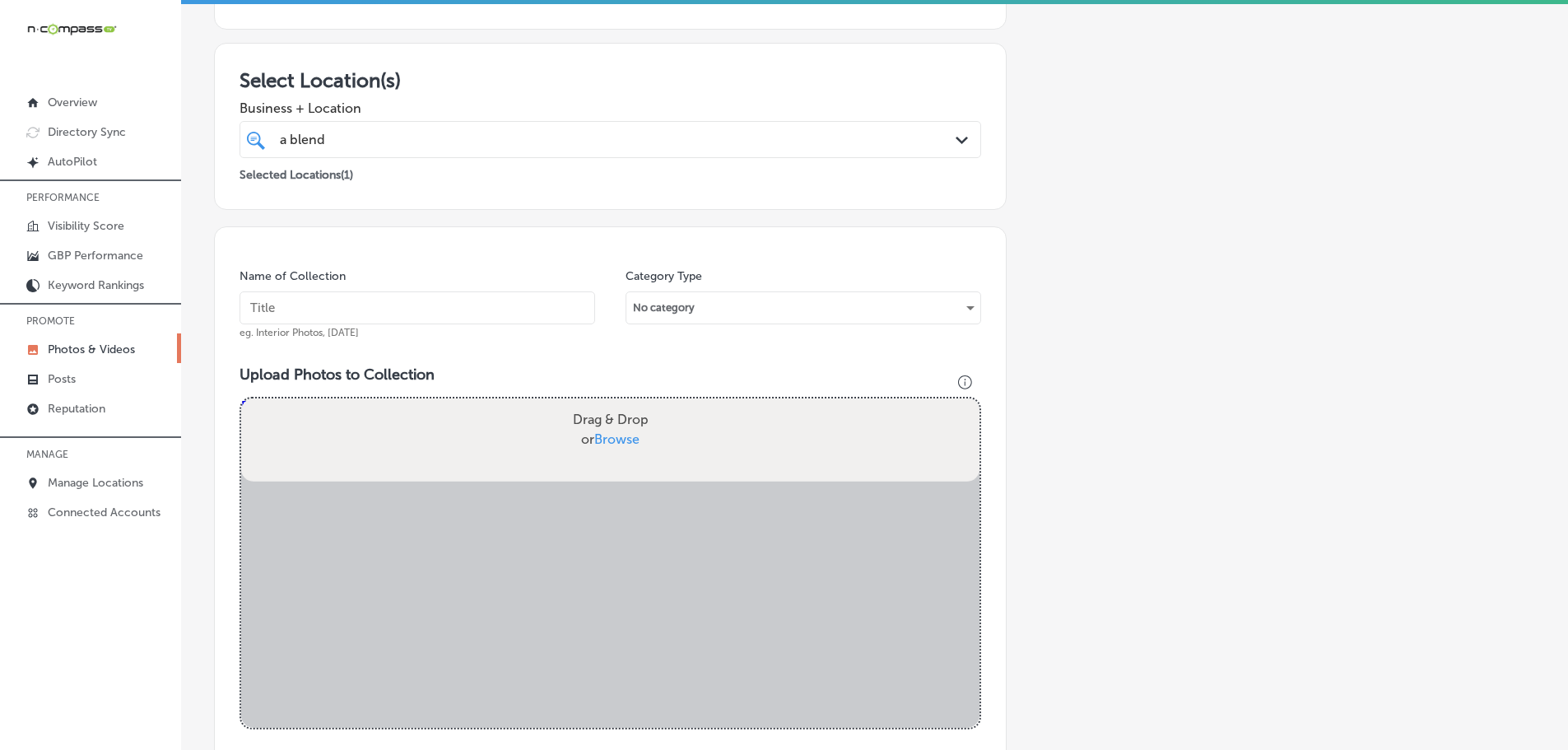
click at [489, 312] on input "text" at bounding box center [417, 307] width 356 height 33
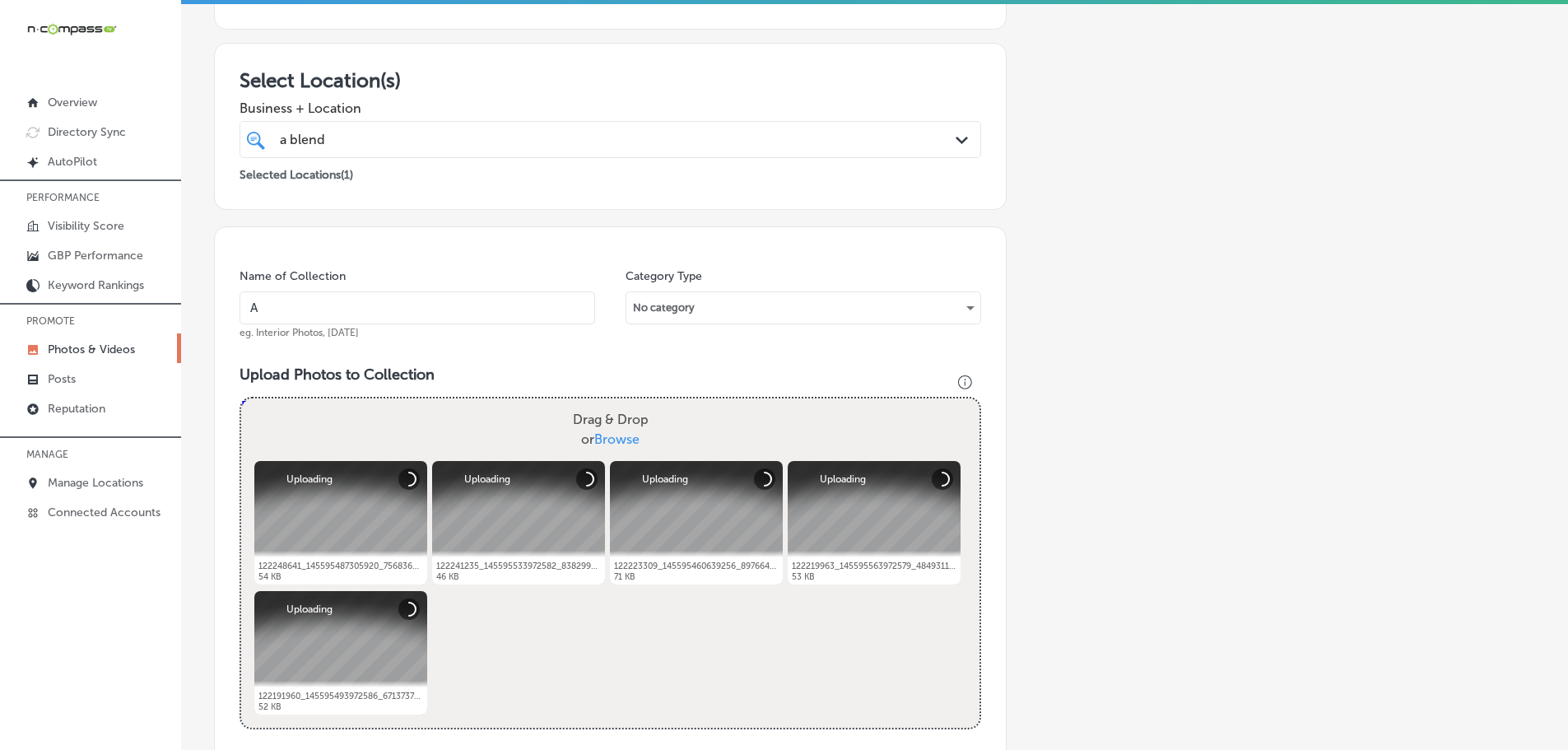
type input "A Blend Above"
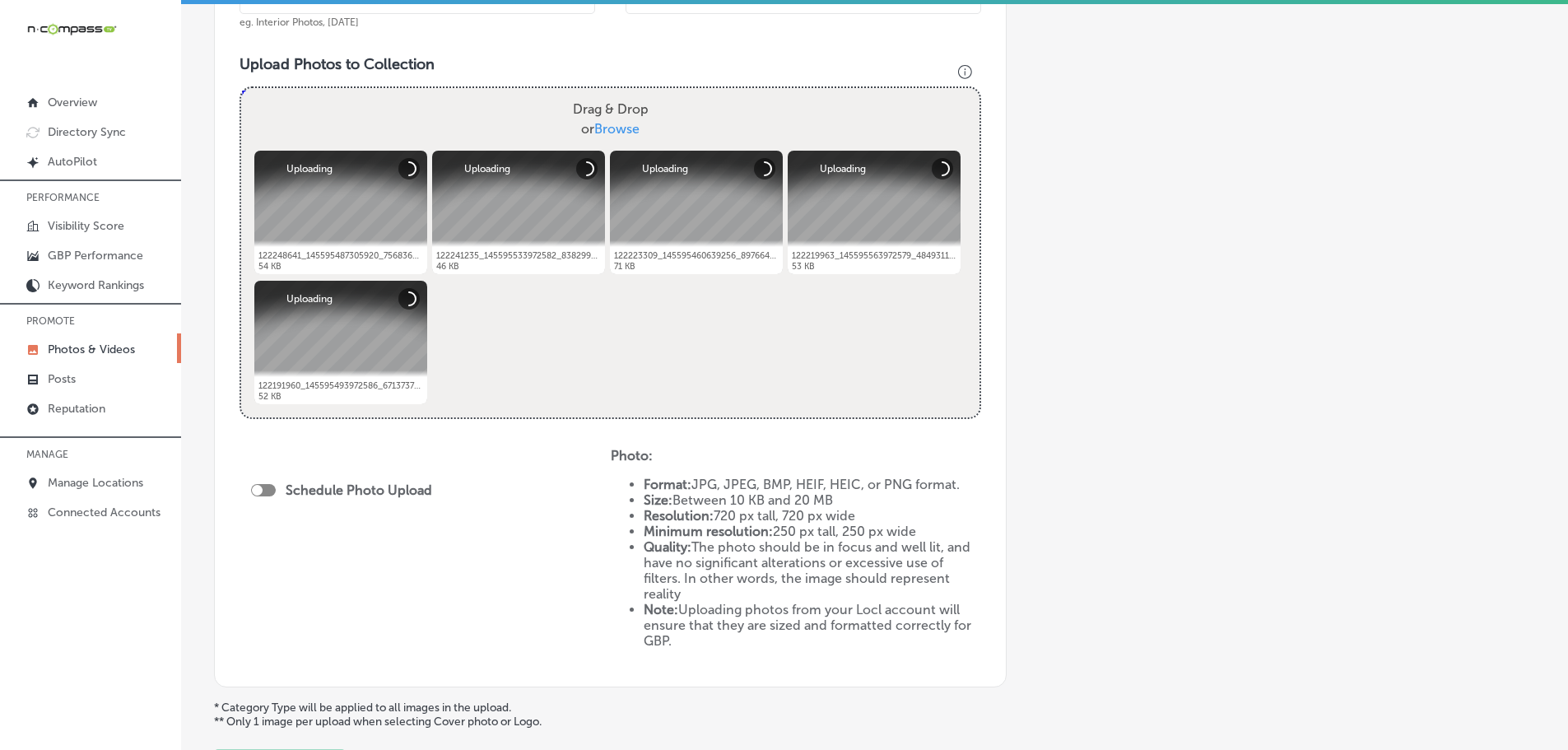
scroll to position [576, 0]
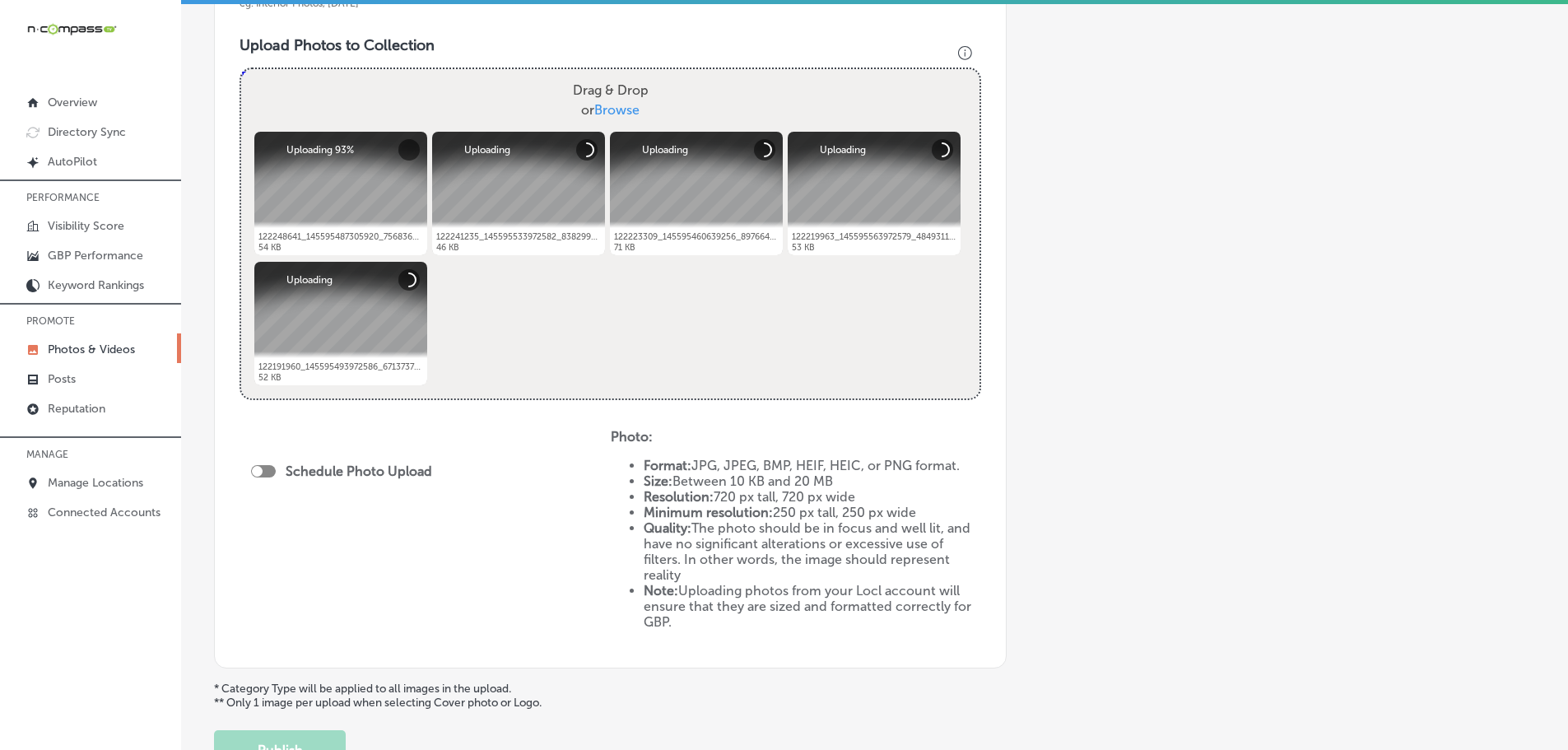
click at [269, 467] on div at bounding box center [263, 471] width 25 height 12
checkbox input "true"
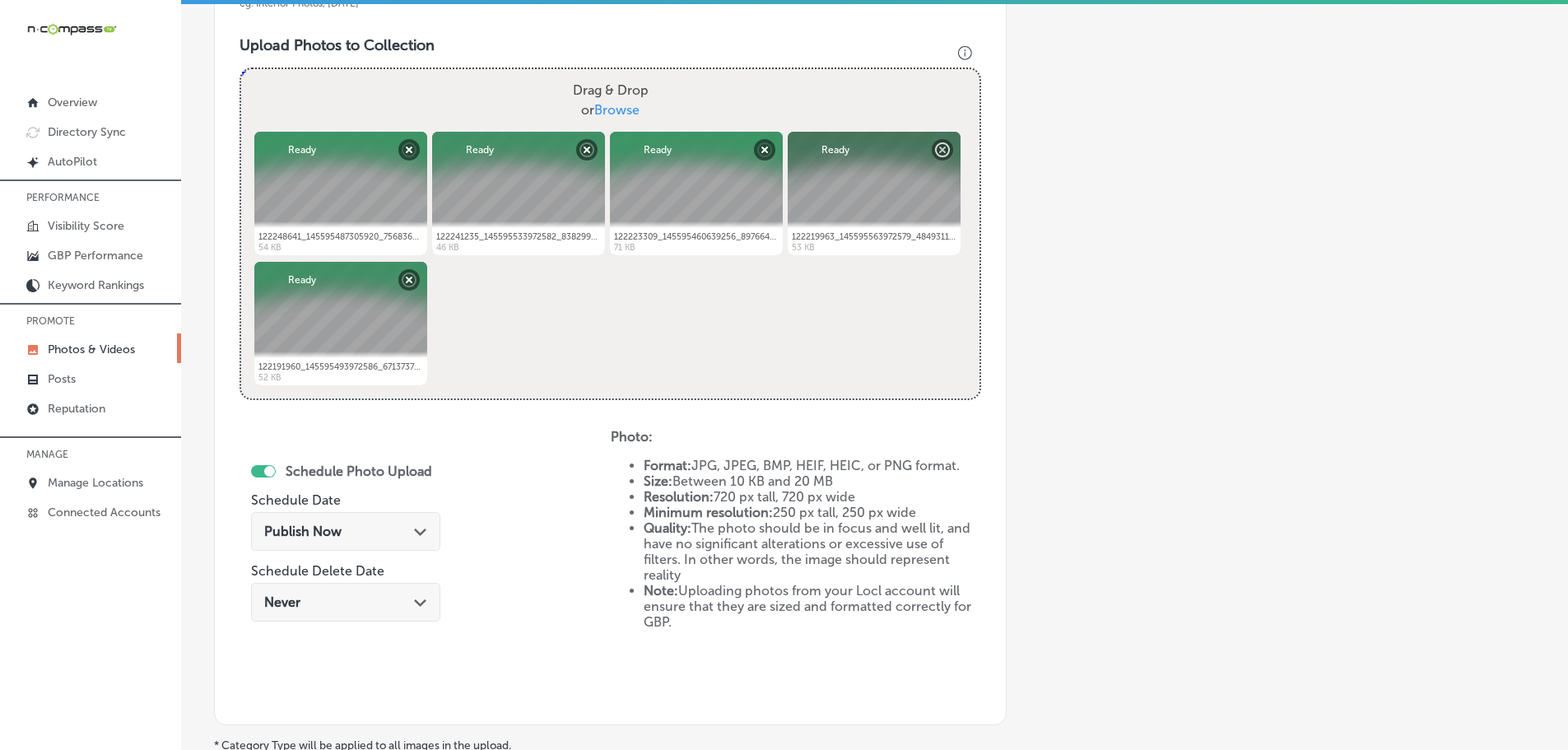
click at [414, 526] on div "Path Created with Sketch." at bounding box center [420, 530] width 13 height 13
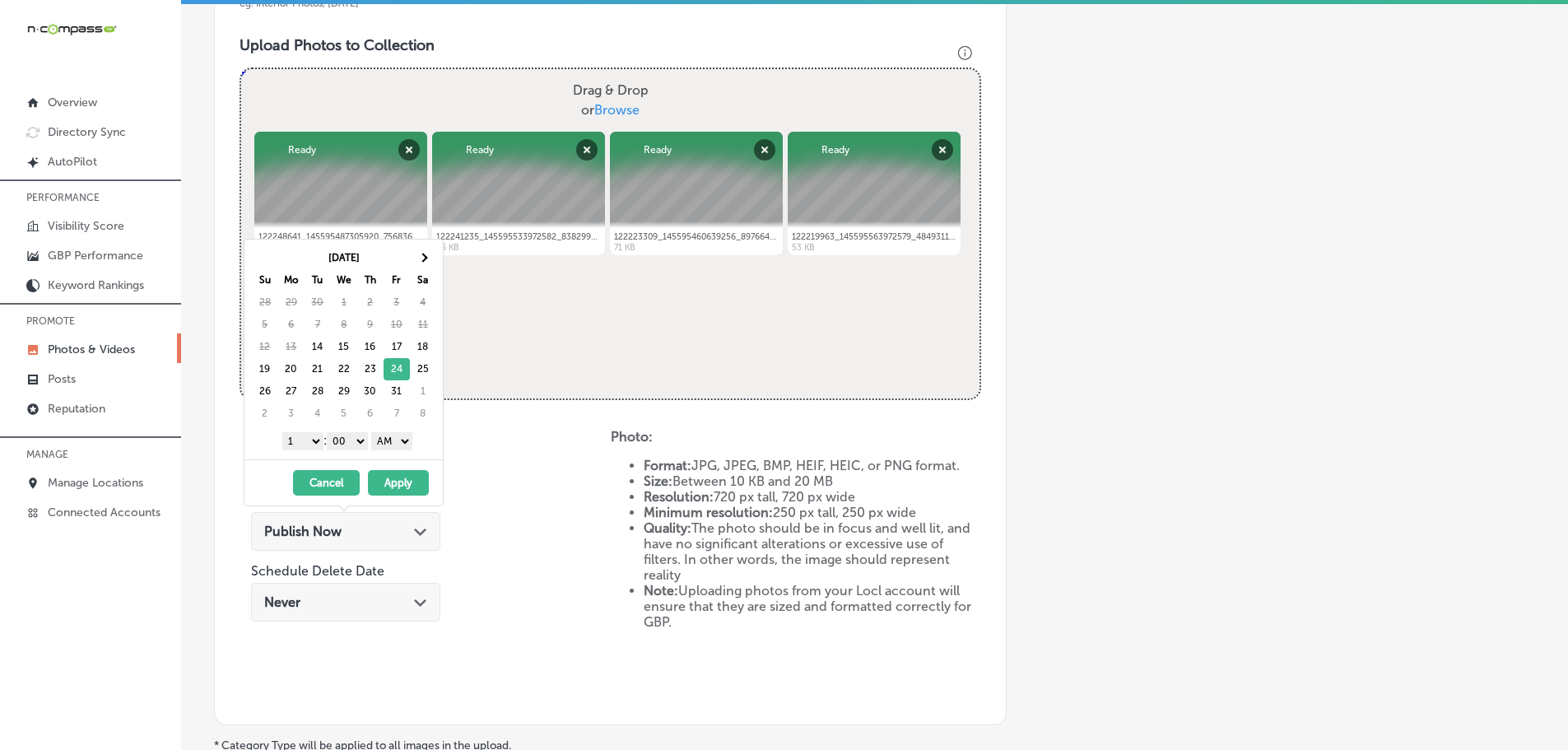
click at [302, 448] on select "1 2 3 4 5 6 7 8 9 10 11 12" at bounding box center [303, 441] width 41 height 18
click at [401, 433] on select "AM PM" at bounding box center [392, 441] width 41 height 18
click at [390, 474] on button "Apply" at bounding box center [398, 482] width 61 height 26
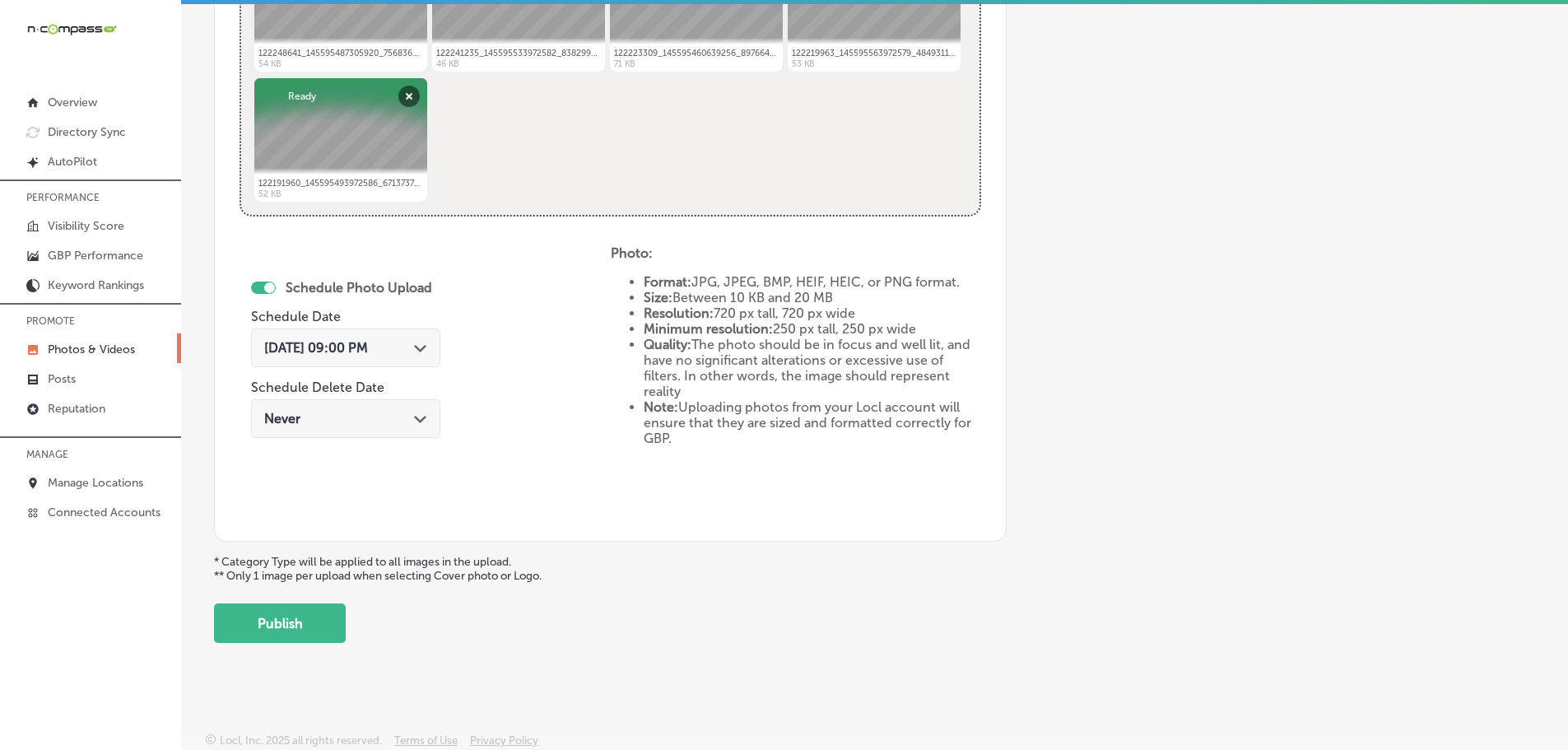
scroll to position [764, 0]
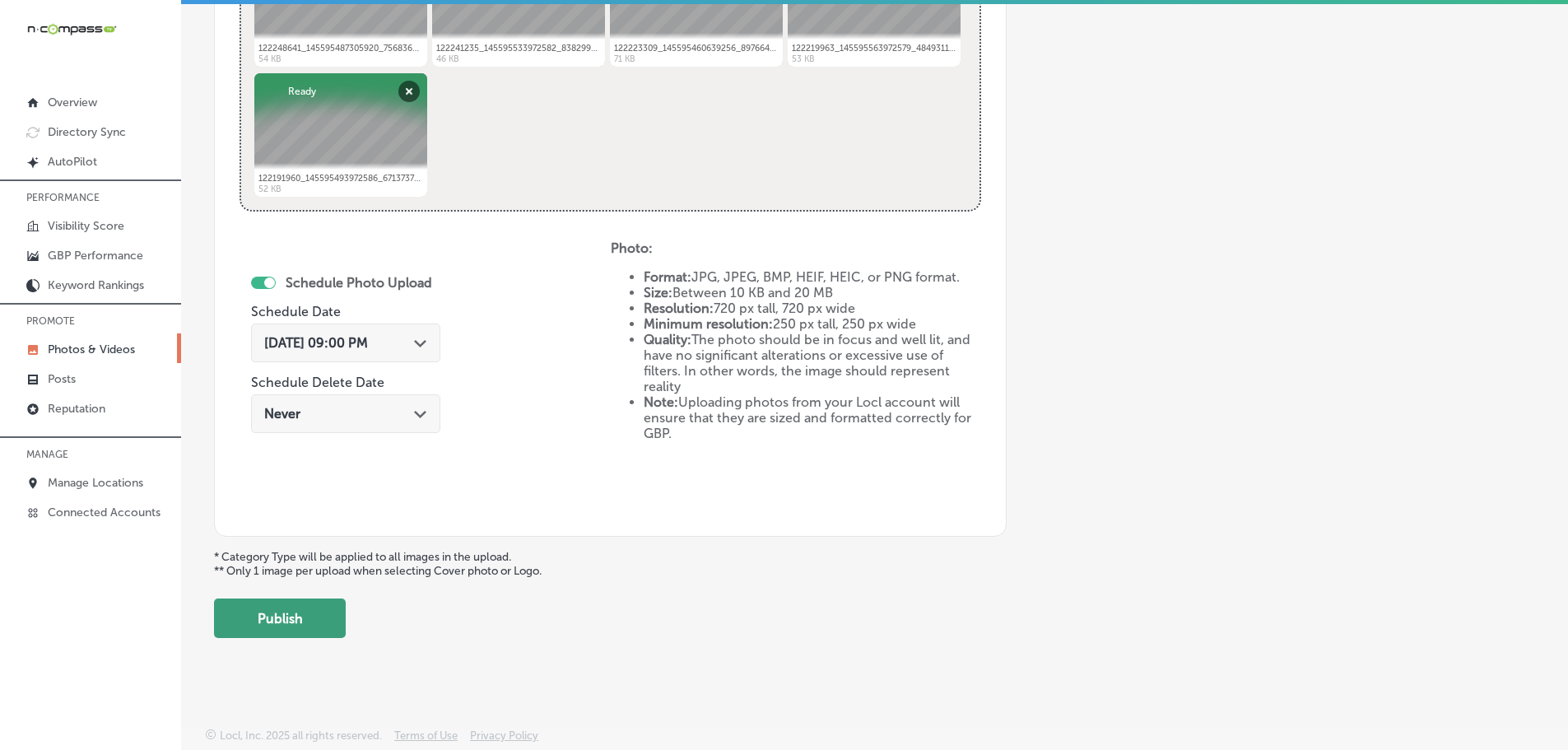
click at [247, 614] on button "Publish" at bounding box center [280, 618] width 132 height 40
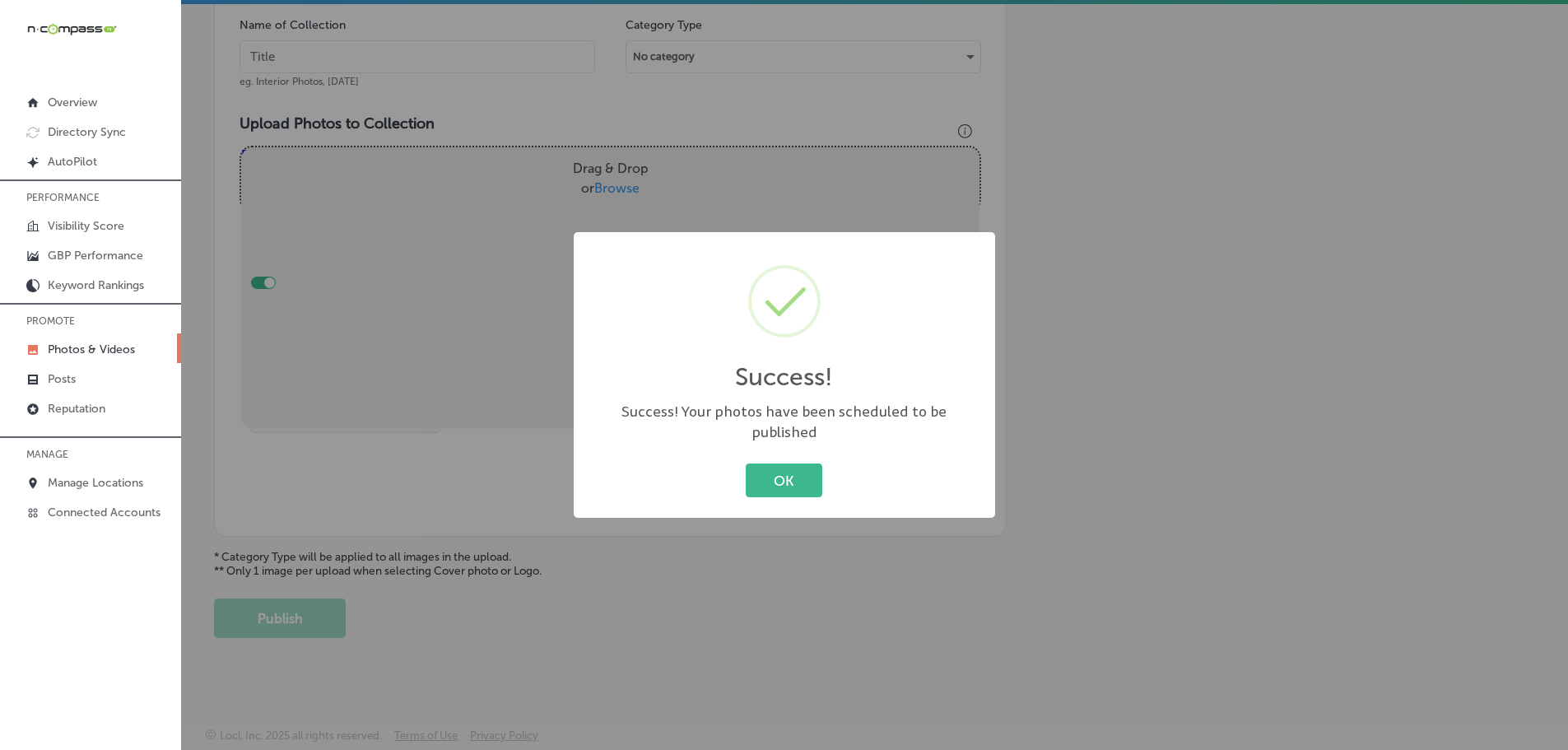
scroll to position [498, 0]
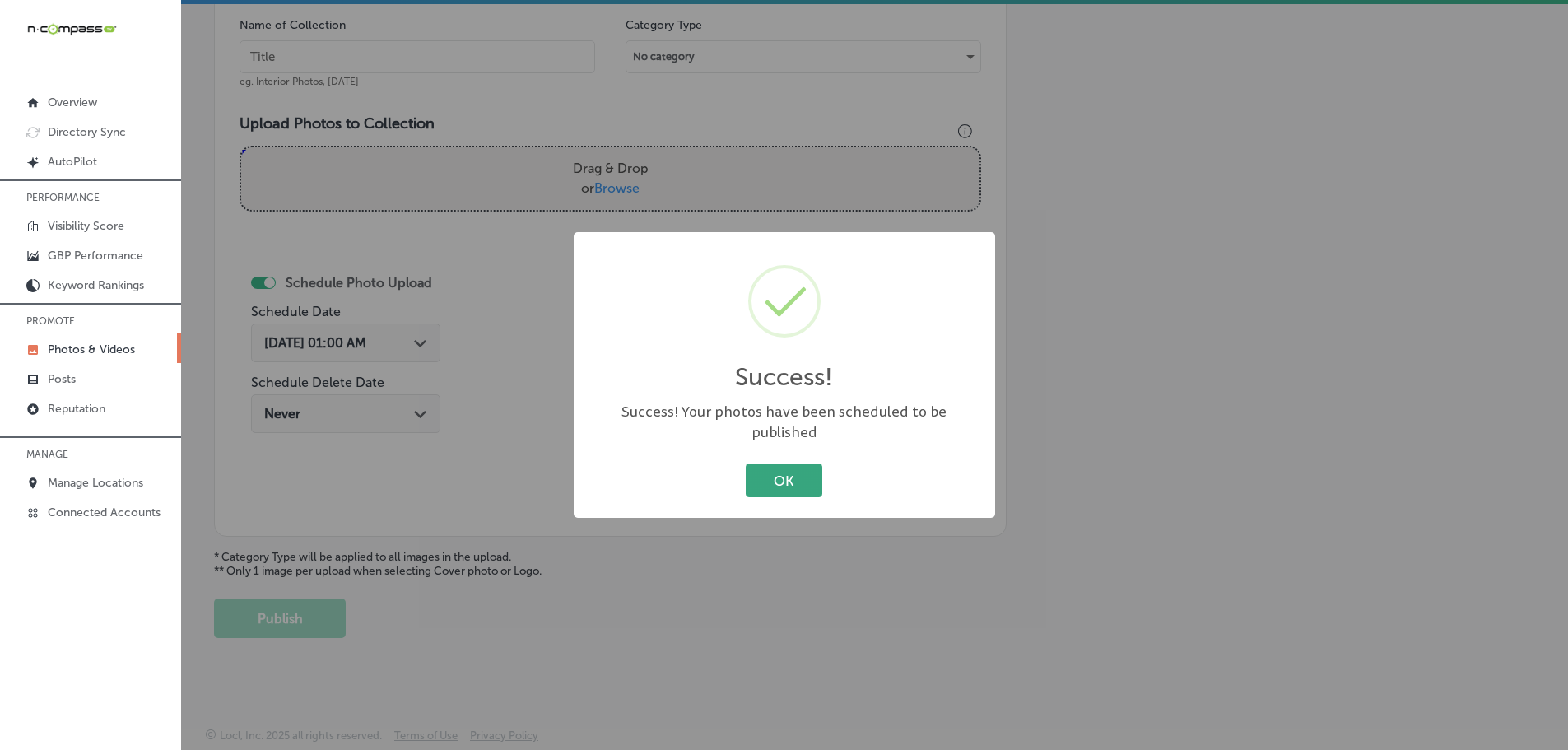
click at [774, 465] on button "OK" at bounding box center [784, 480] width 77 height 33
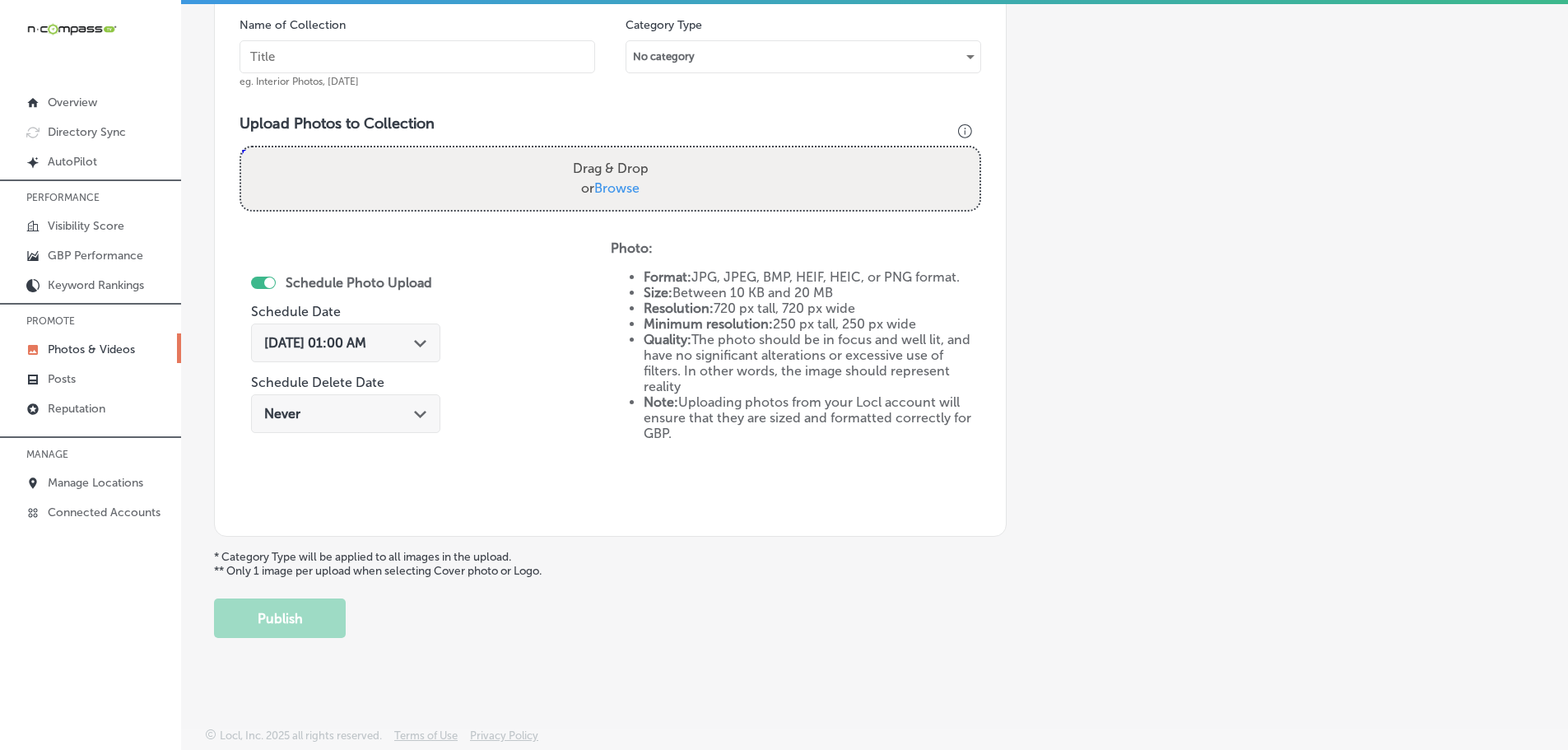
click at [603, 195] on span "Browse" at bounding box center [616, 188] width 45 height 16
click at [603, 152] on input "Drag & Drop or Browse" at bounding box center [610, 150] width 739 height 5
type input "C:\fakepath\481974418_1045713797588359_546123194639689020_n.jpg"
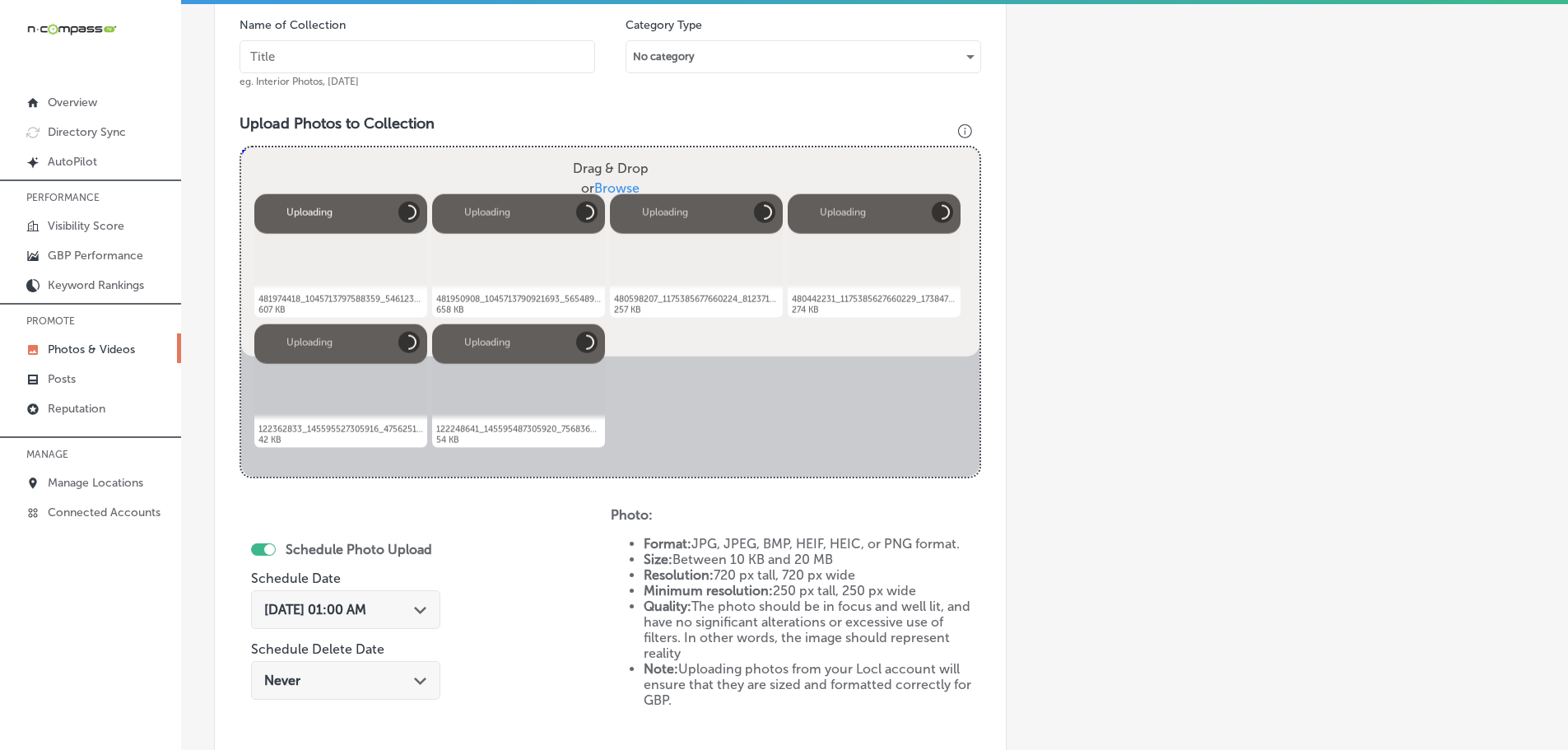
click at [434, 55] on input "text" at bounding box center [417, 56] width 356 height 33
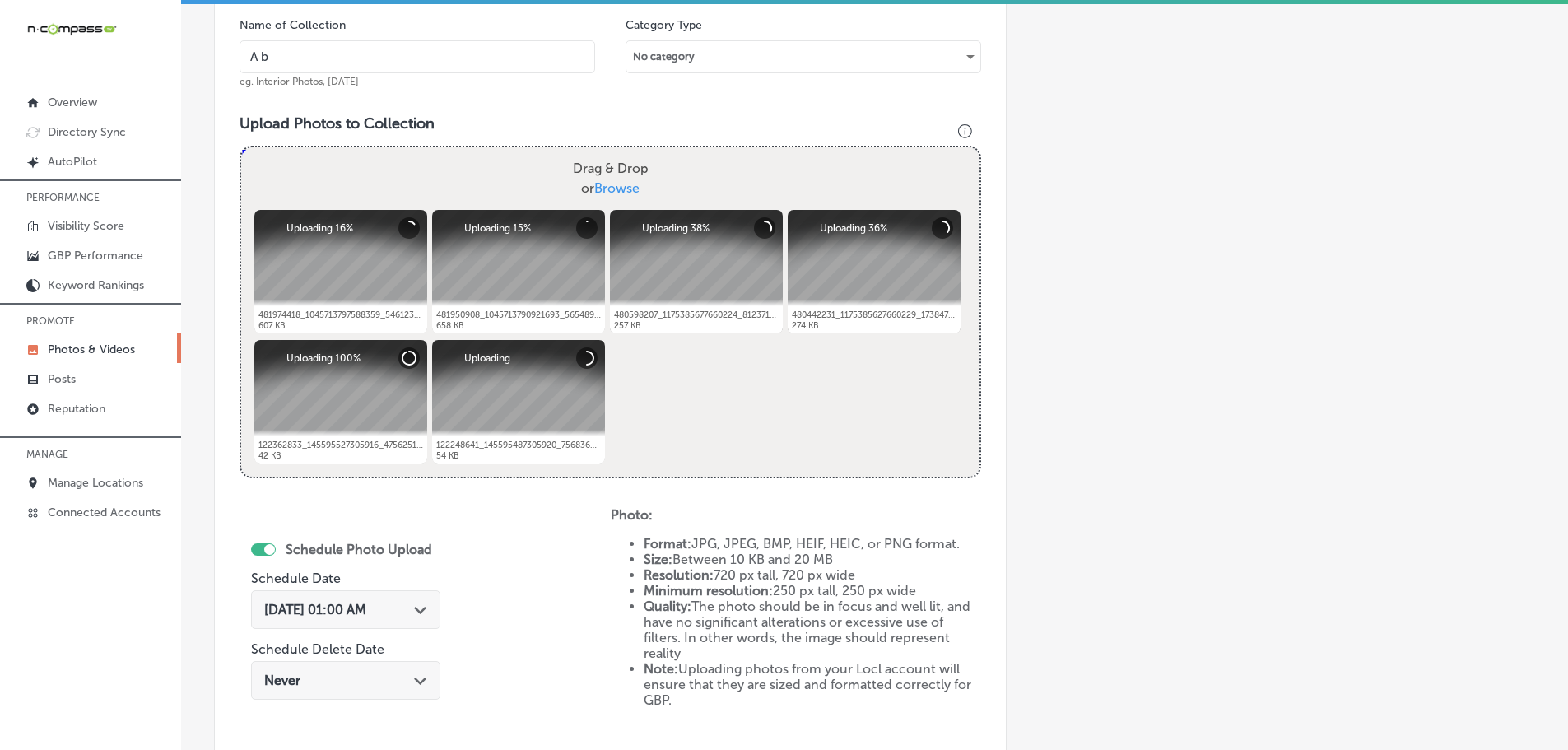
type input "A Blend Above"
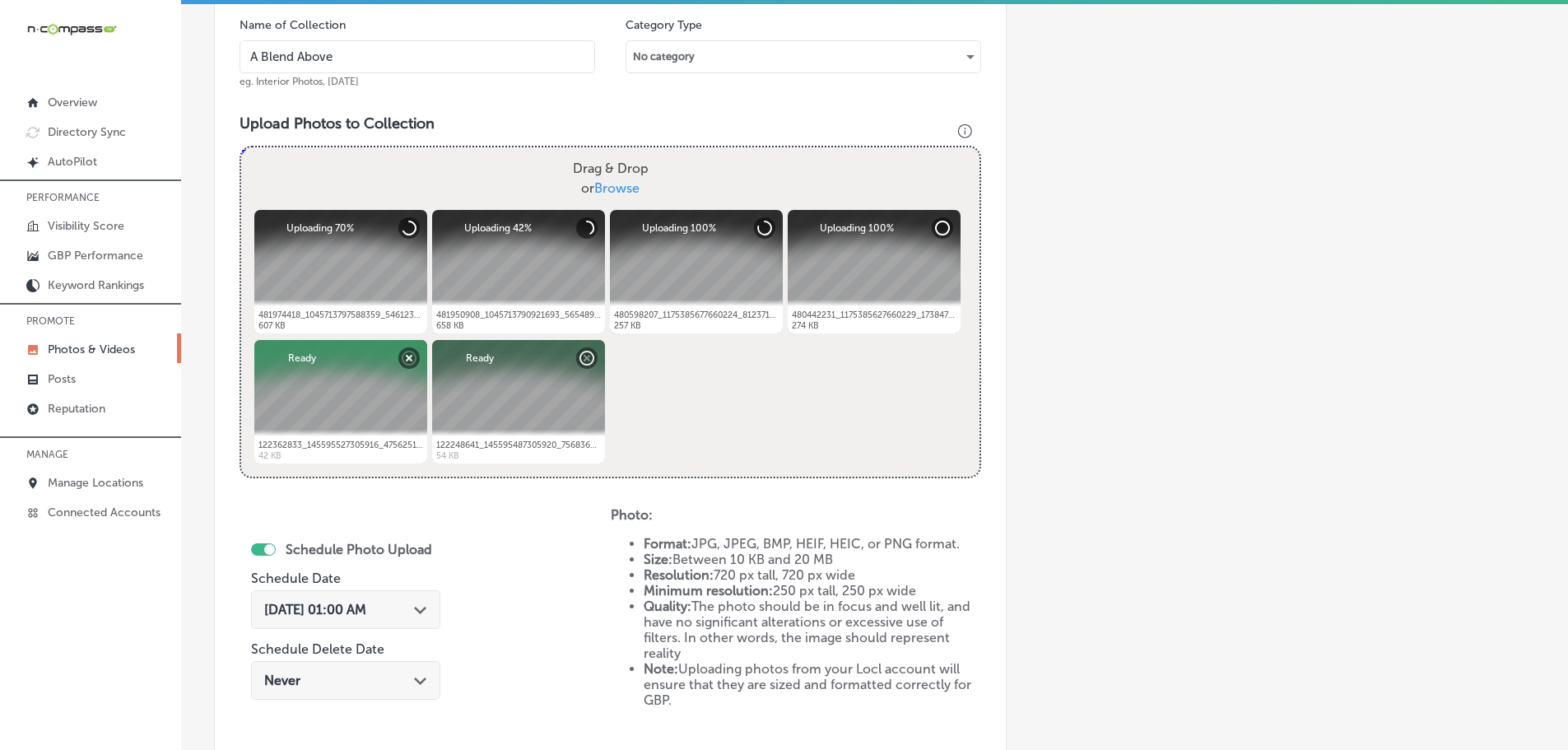
click at [421, 603] on div "Path Created with Sketch." at bounding box center [420, 607] width 13 height 13
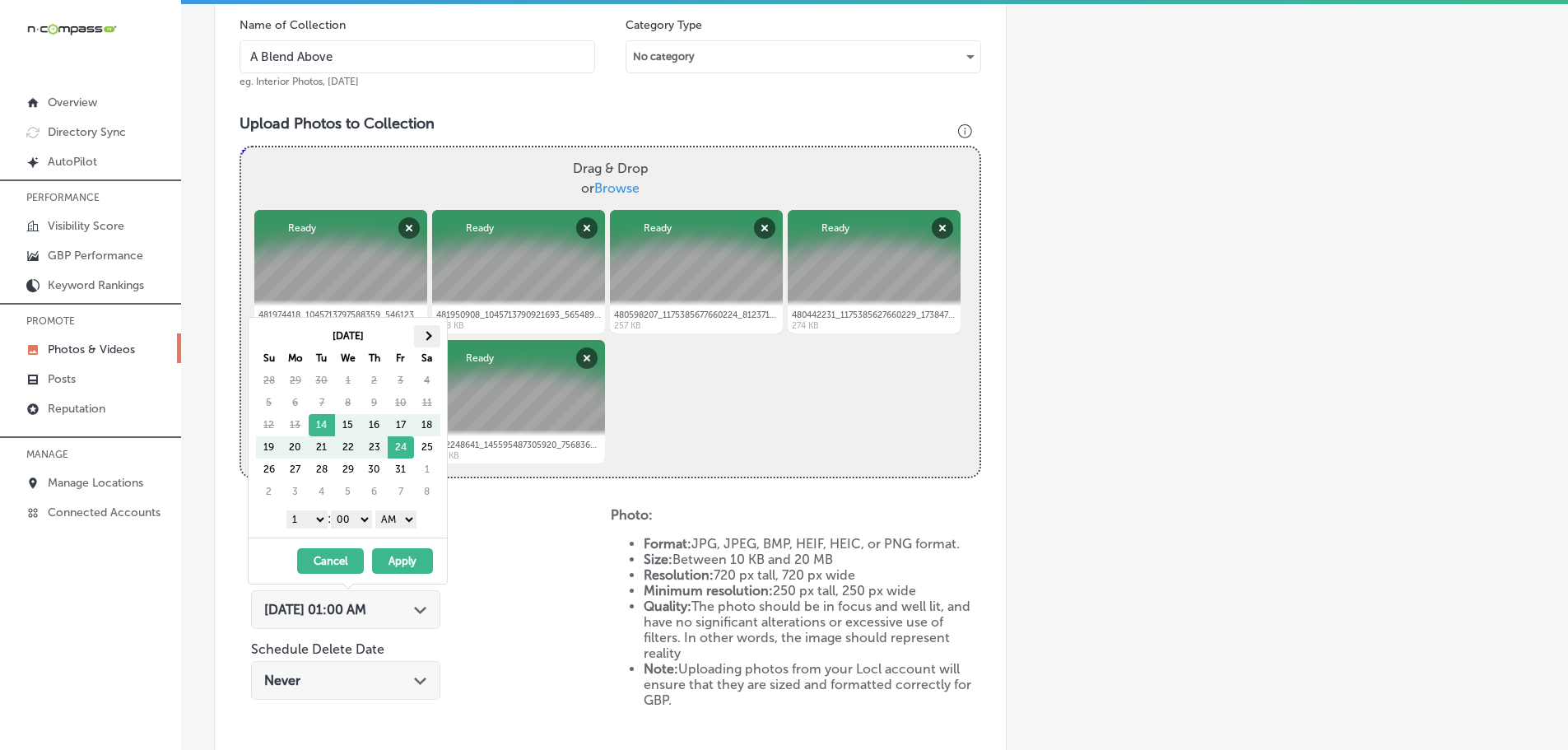
click at [425, 340] on th at bounding box center [427, 335] width 26 height 22
click at [273, 340] on th at bounding box center [269, 335] width 26 height 22
click at [294, 520] on select "1 2 3 4 5 6 7 8 9 10 11 12" at bounding box center [306, 519] width 41 height 18
click at [398, 514] on select "AM PM" at bounding box center [395, 519] width 41 height 18
drag, startPoint x: 407, startPoint y: 552, endPoint x: 413, endPoint y: 543, distance: 10.8
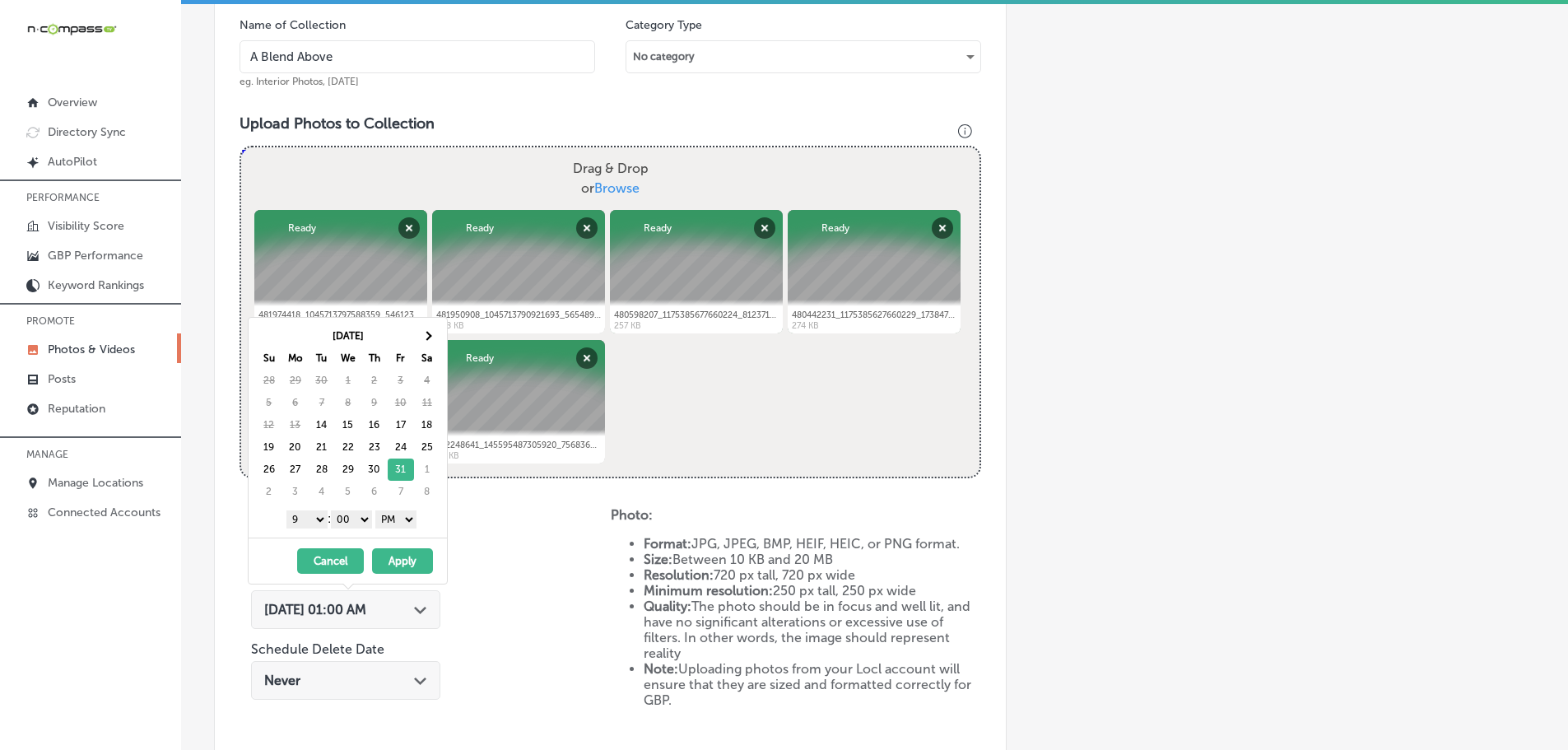
click at [408, 550] on button "Apply" at bounding box center [402, 561] width 61 height 26
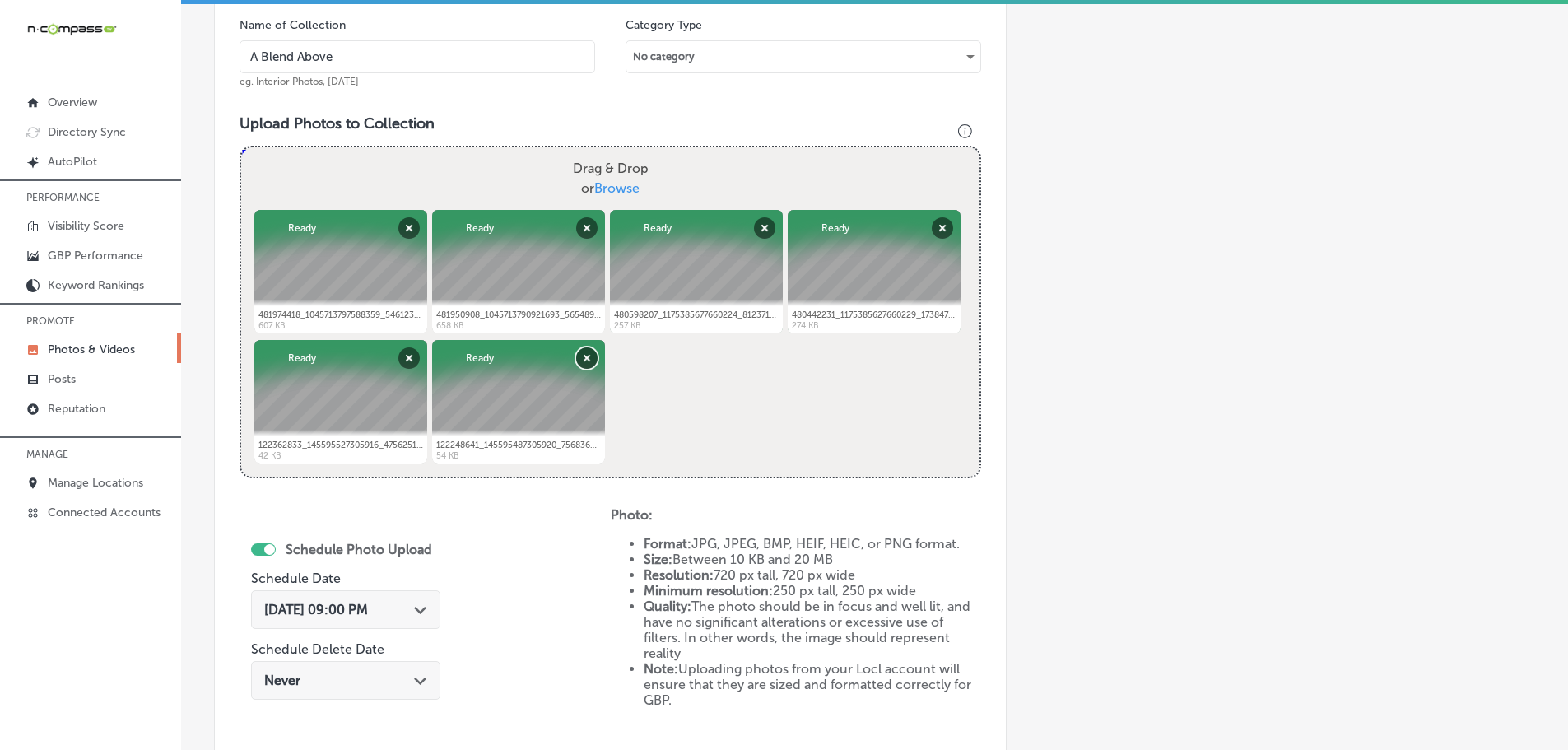
click at [587, 358] on button "Remove" at bounding box center [586, 358] width 21 height 21
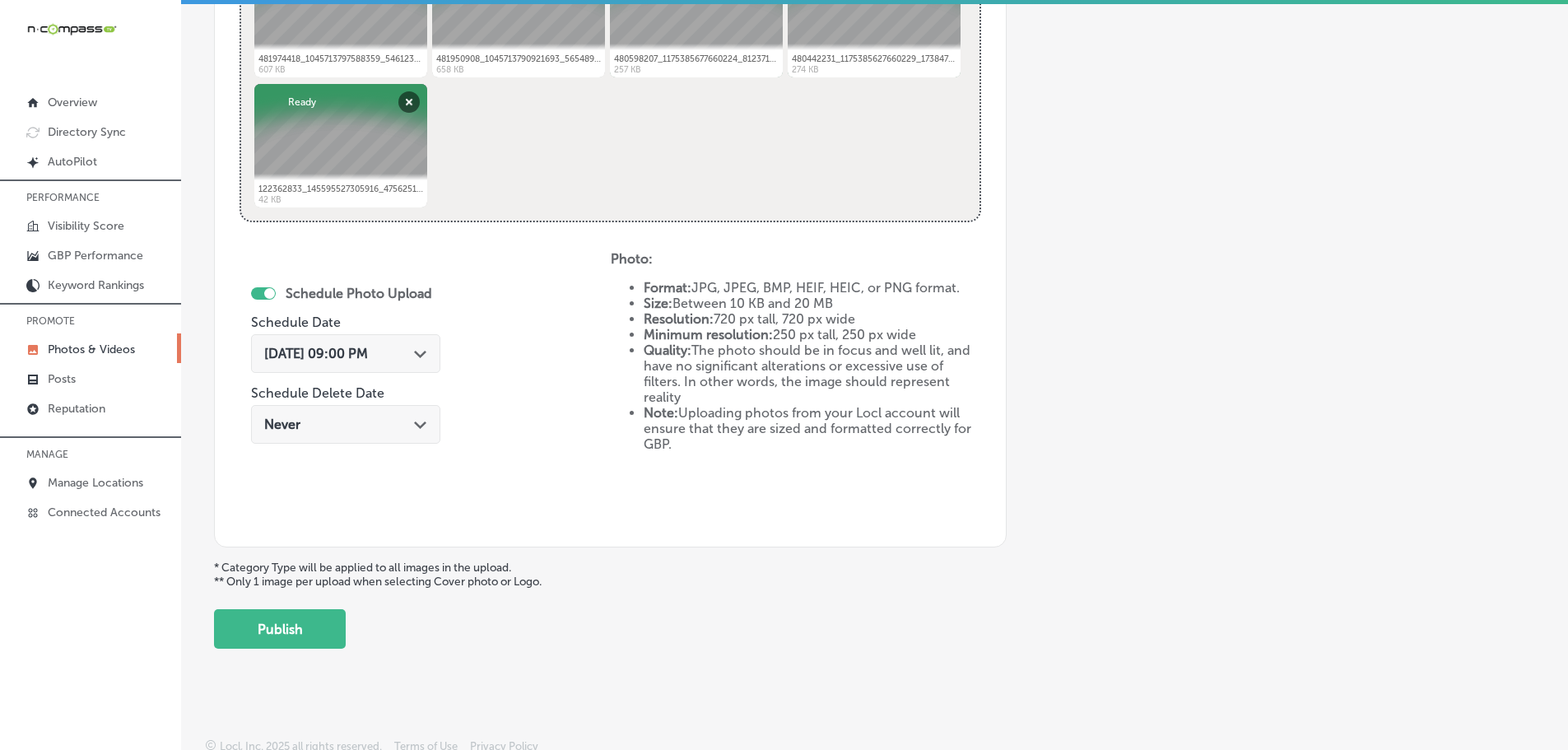
scroll to position [764, 0]
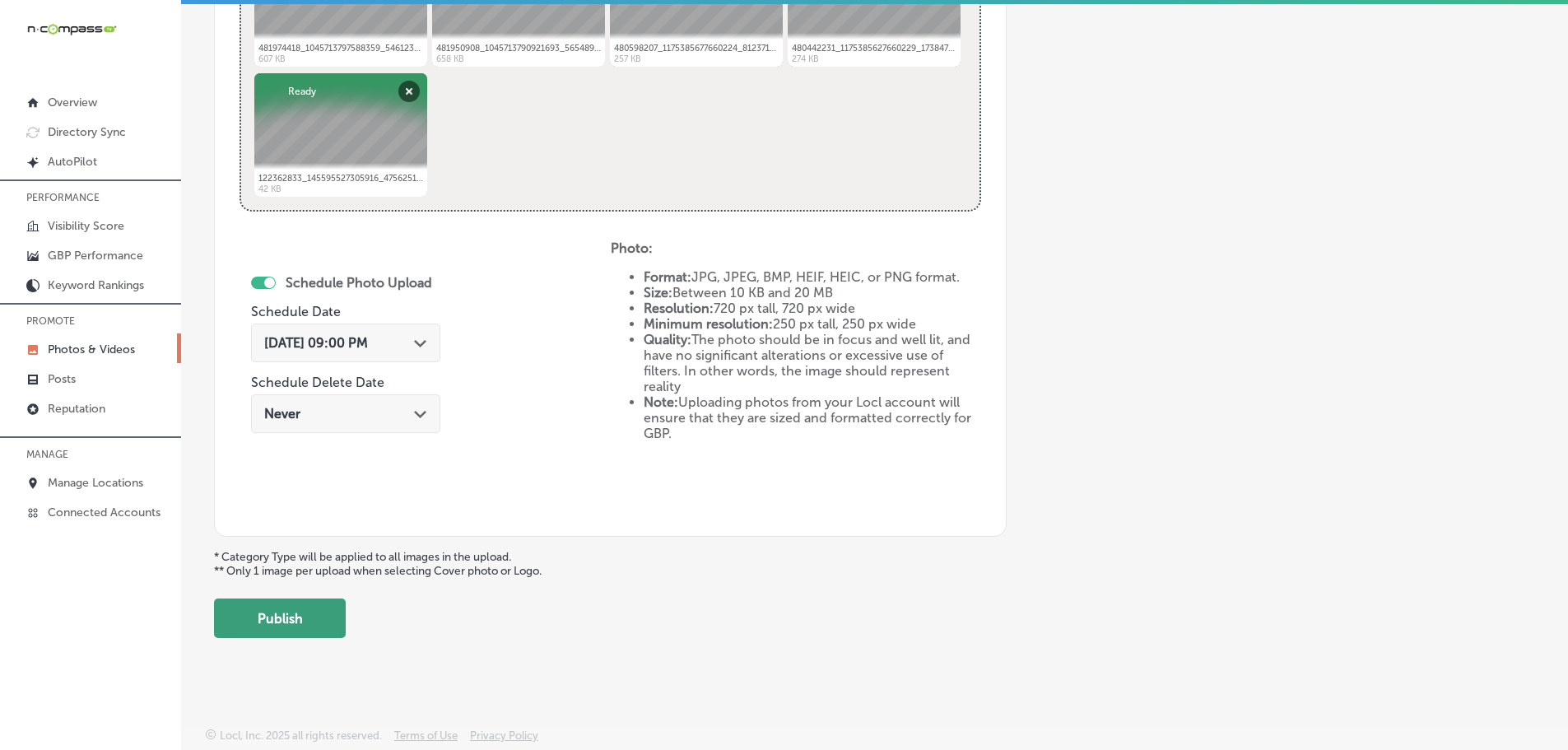
click at [310, 607] on button "Publish" at bounding box center [280, 618] width 132 height 40
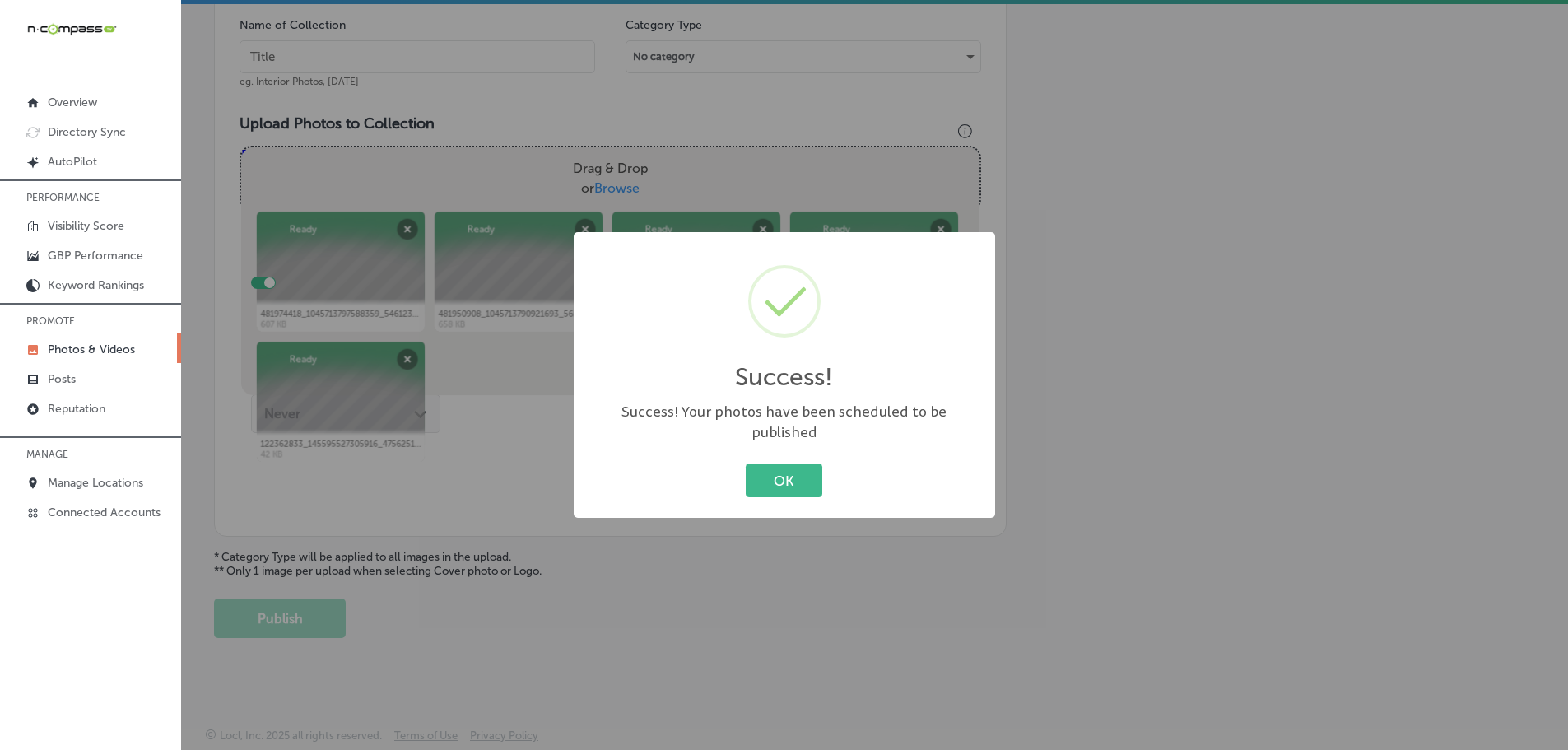
scroll to position [498, 0]
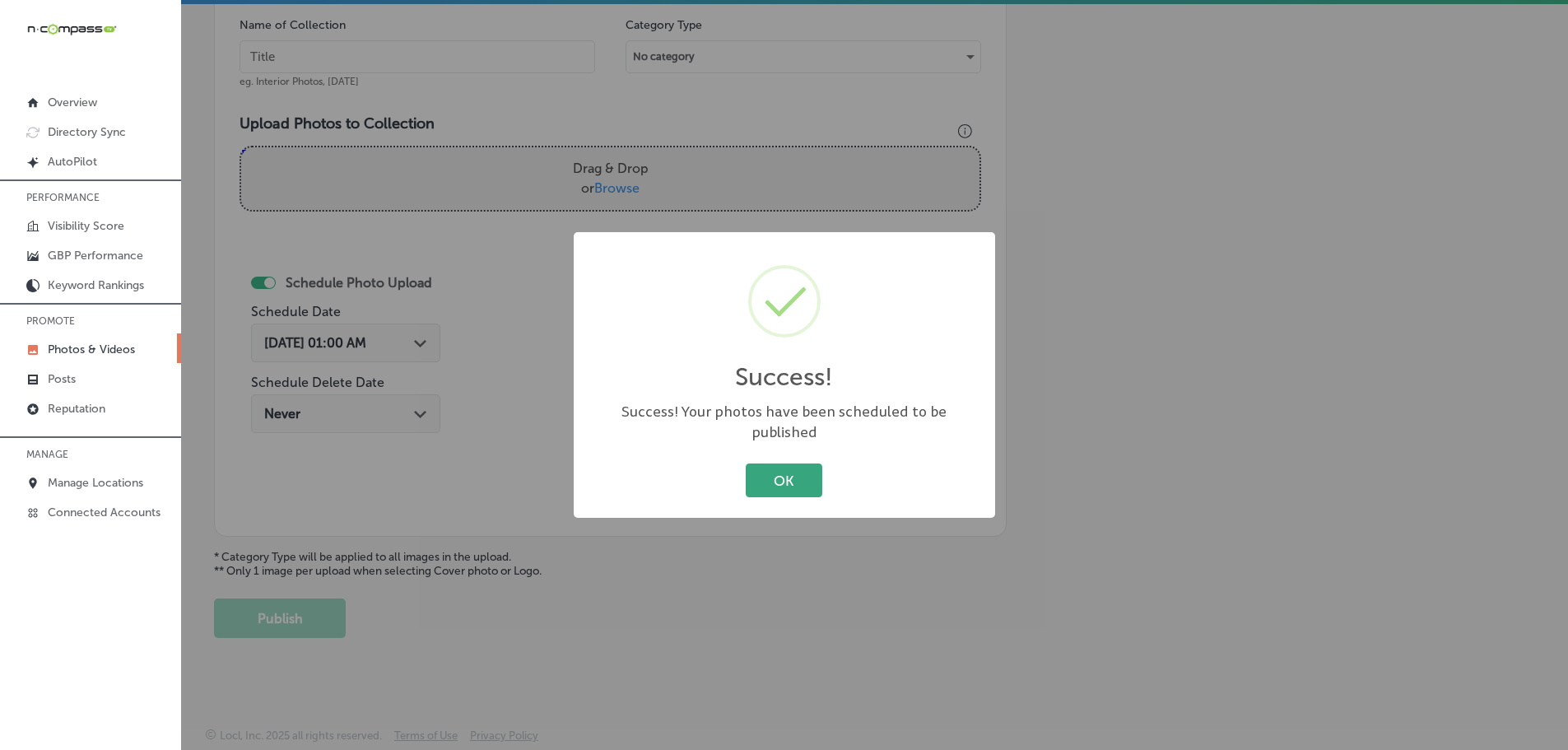
click at [788, 463] on button "OK" at bounding box center [784, 480] width 77 height 33
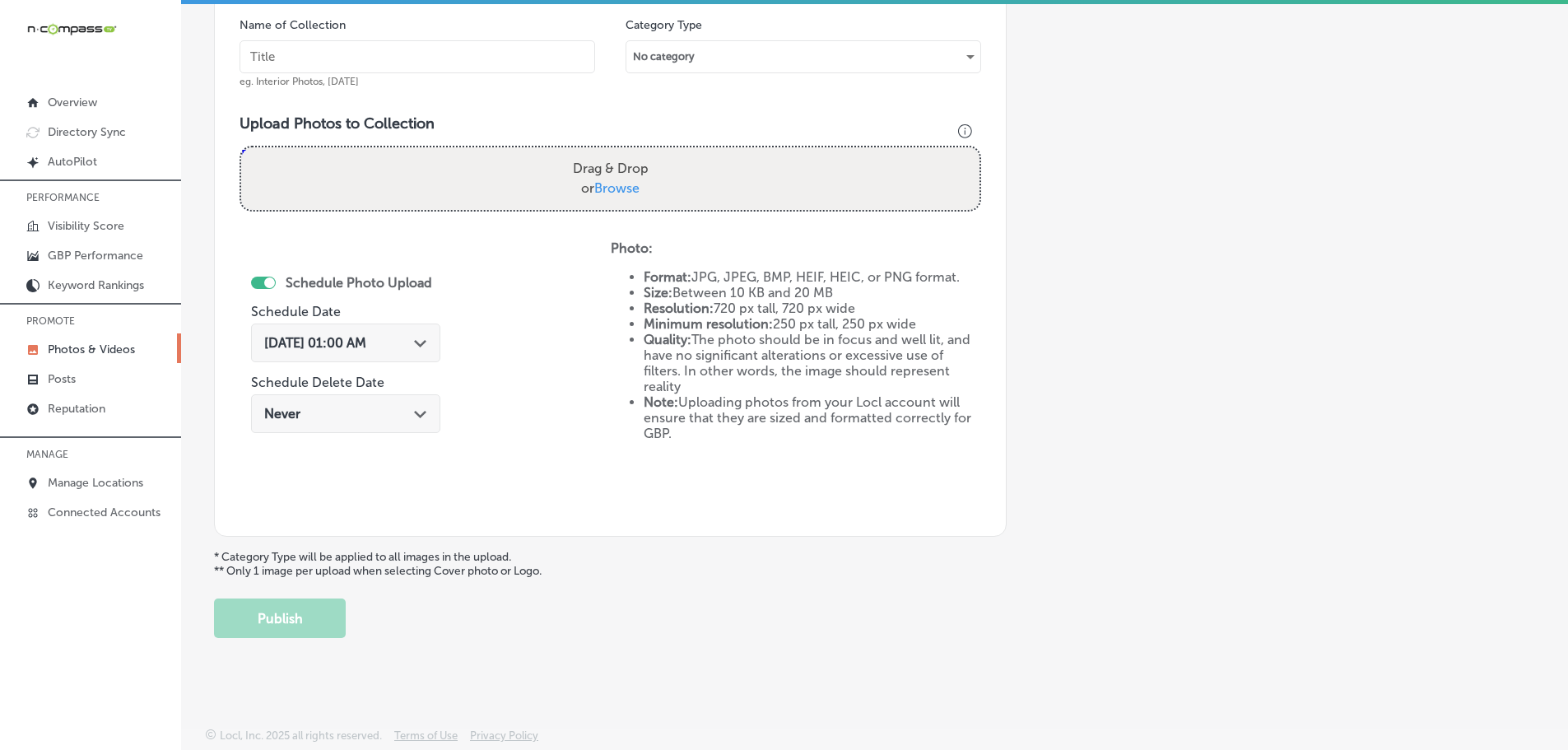
click at [629, 192] on span "Browse" at bounding box center [616, 188] width 45 height 16
click at [629, 152] on input "Drag & Drop or Browse" at bounding box center [610, 150] width 739 height 5
type input "C:\fakepath\487314038_1062592472567158_6322135484254000423_n.jpg"
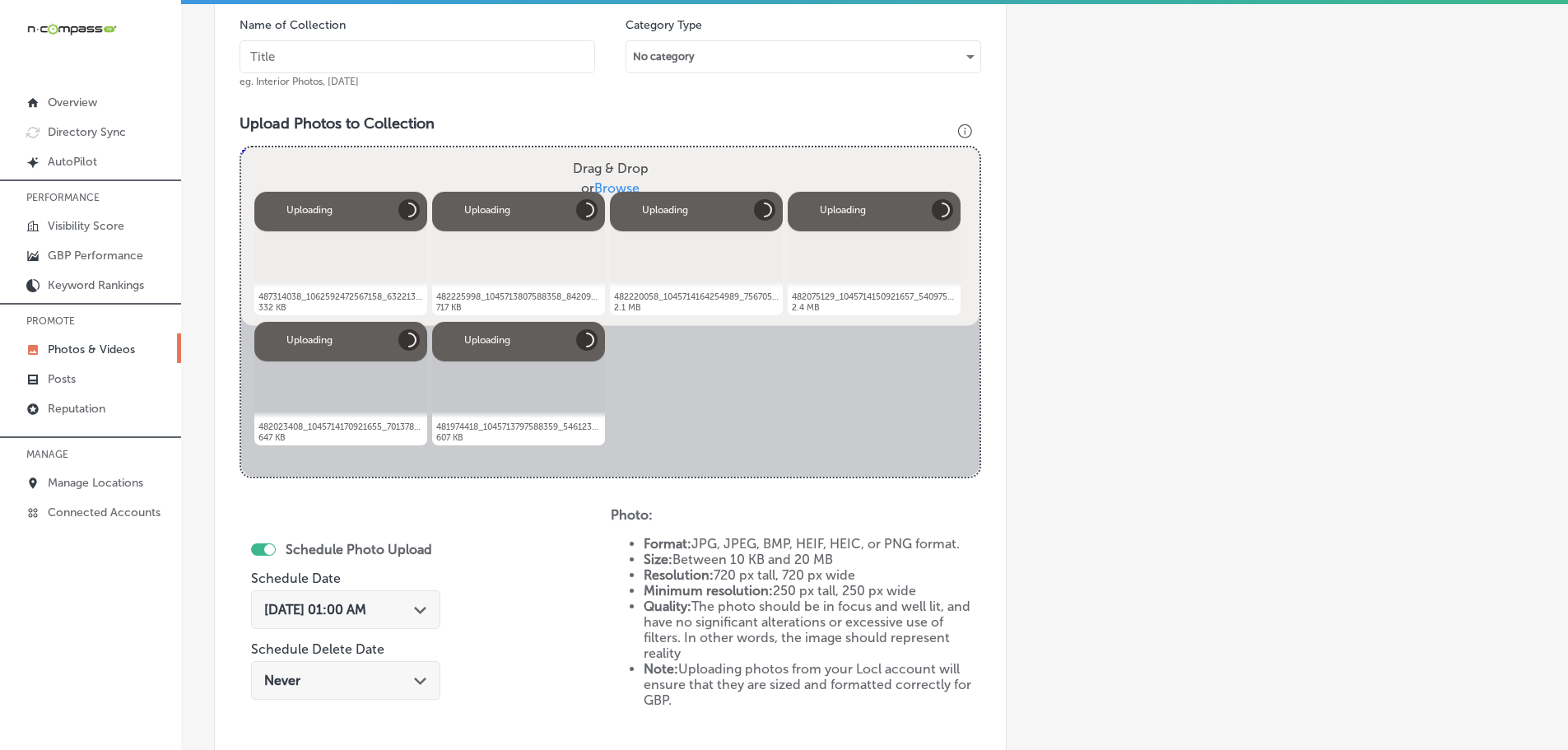
click at [475, 59] on input "text" at bounding box center [417, 56] width 356 height 33
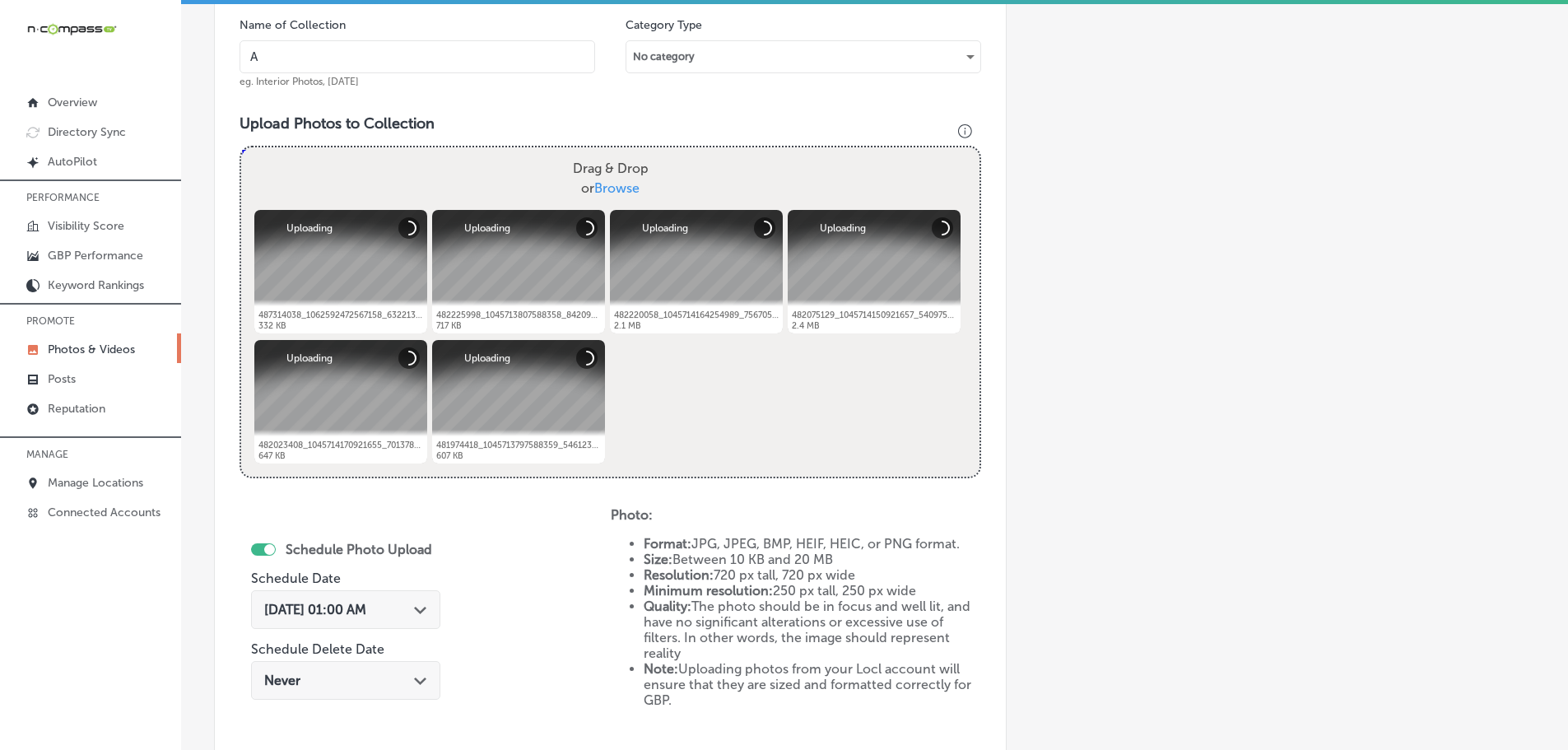
type input "A Blend Above"
click at [426, 613] on icon "Path Created with Sketch." at bounding box center [420, 610] width 12 height 7
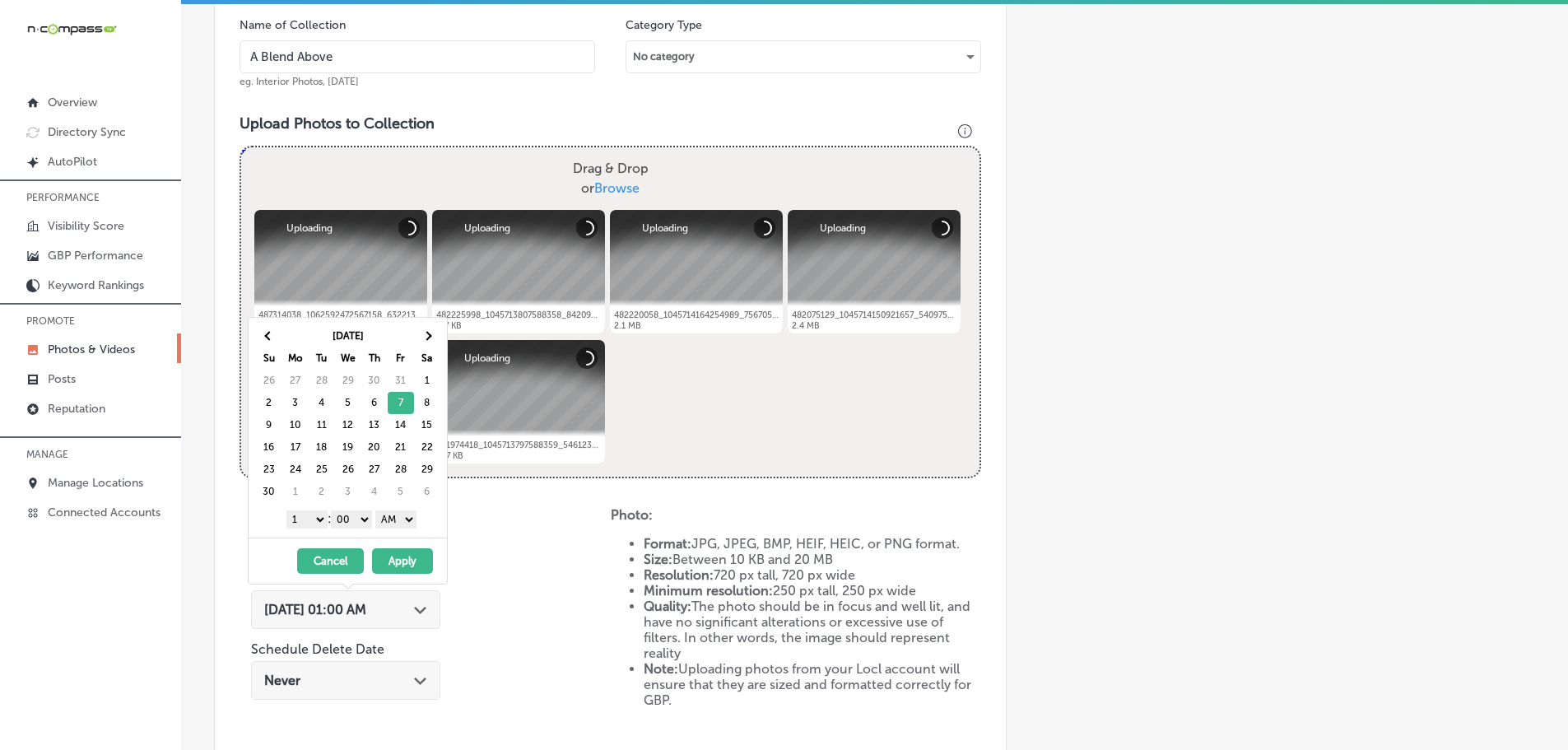
click at [310, 516] on select "1 2 3 4 5 6 7 8 9 10 11 12" at bounding box center [306, 519] width 41 height 18
click at [397, 518] on select "AM PM" at bounding box center [395, 519] width 41 height 18
click at [399, 556] on button "Apply" at bounding box center [402, 561] width 61 height 26
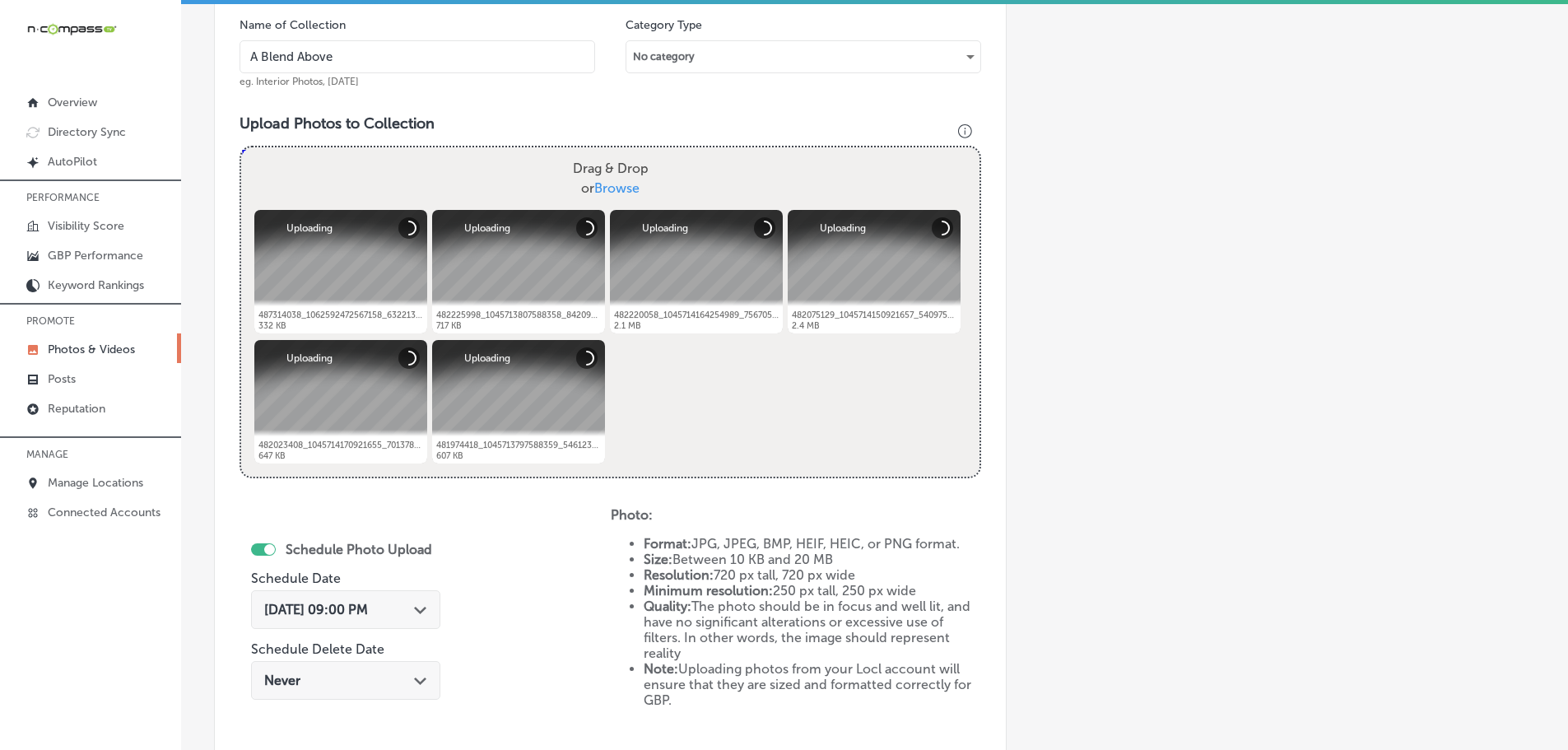
scroll to position [663, 0]
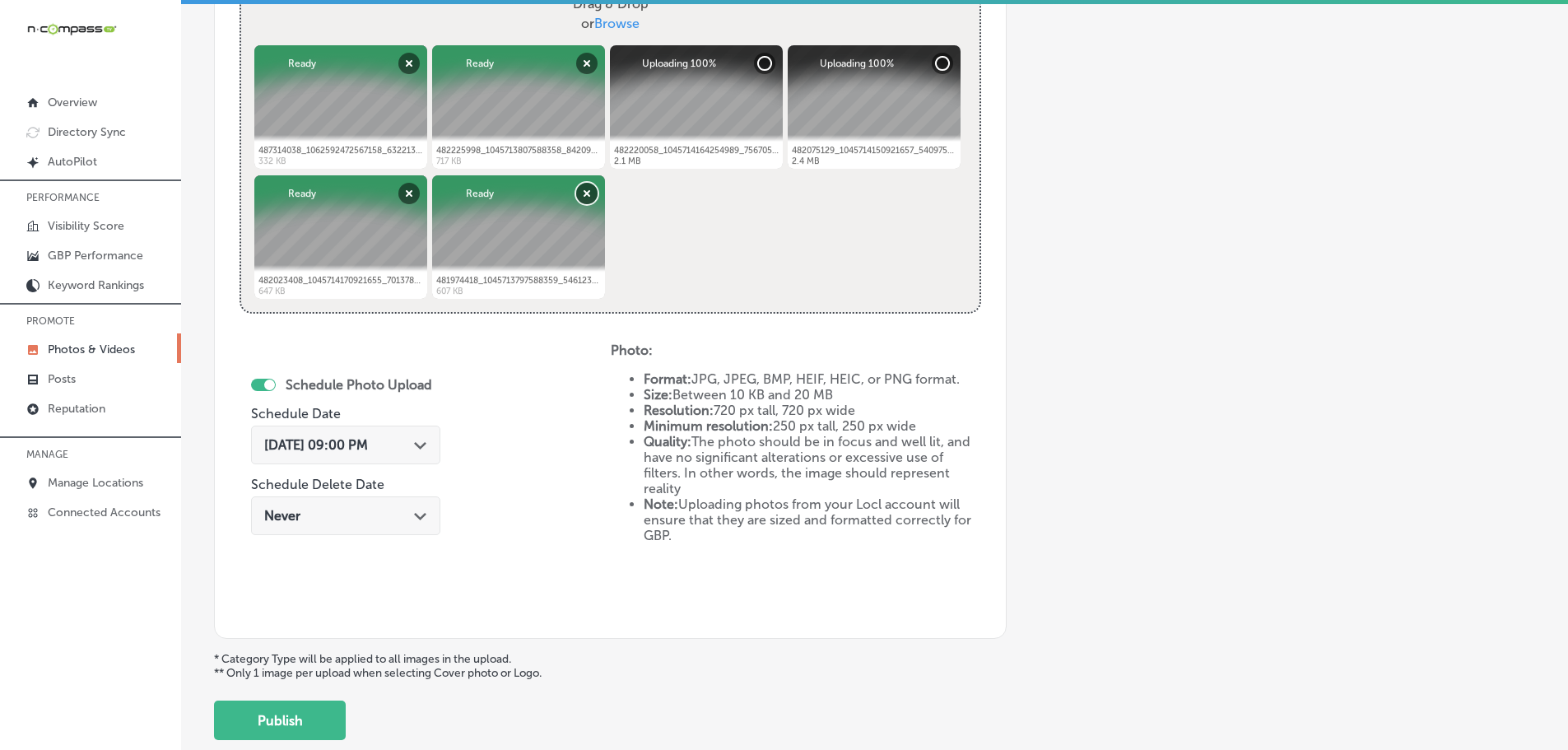
click at [582, 190] on button "Remove" at bounding box center [586, 194] width 21 height 21
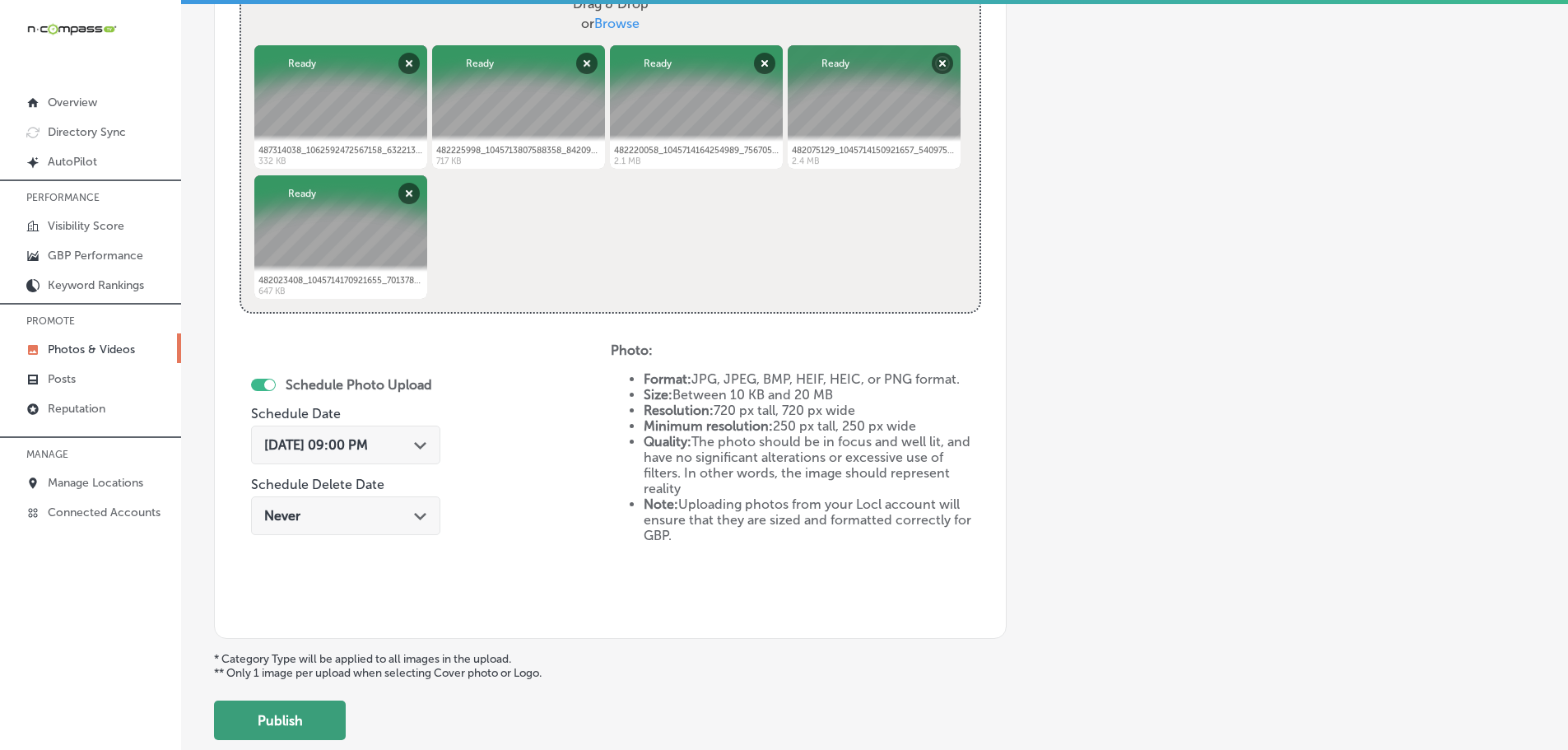
click at [297, 707] on button "Publish" at bounding box center [280, 720] width 132 height 40
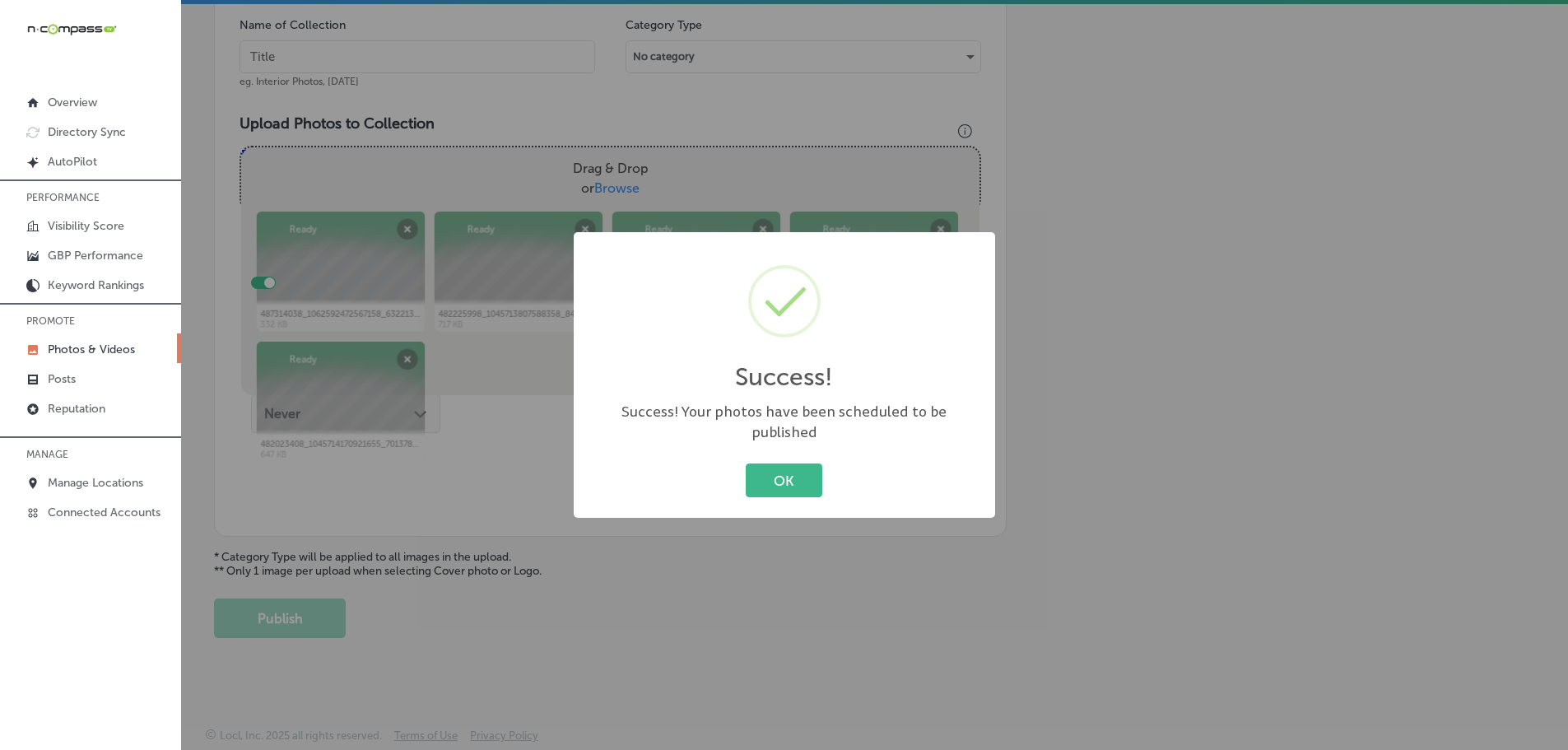
scroll to position [498, 0]
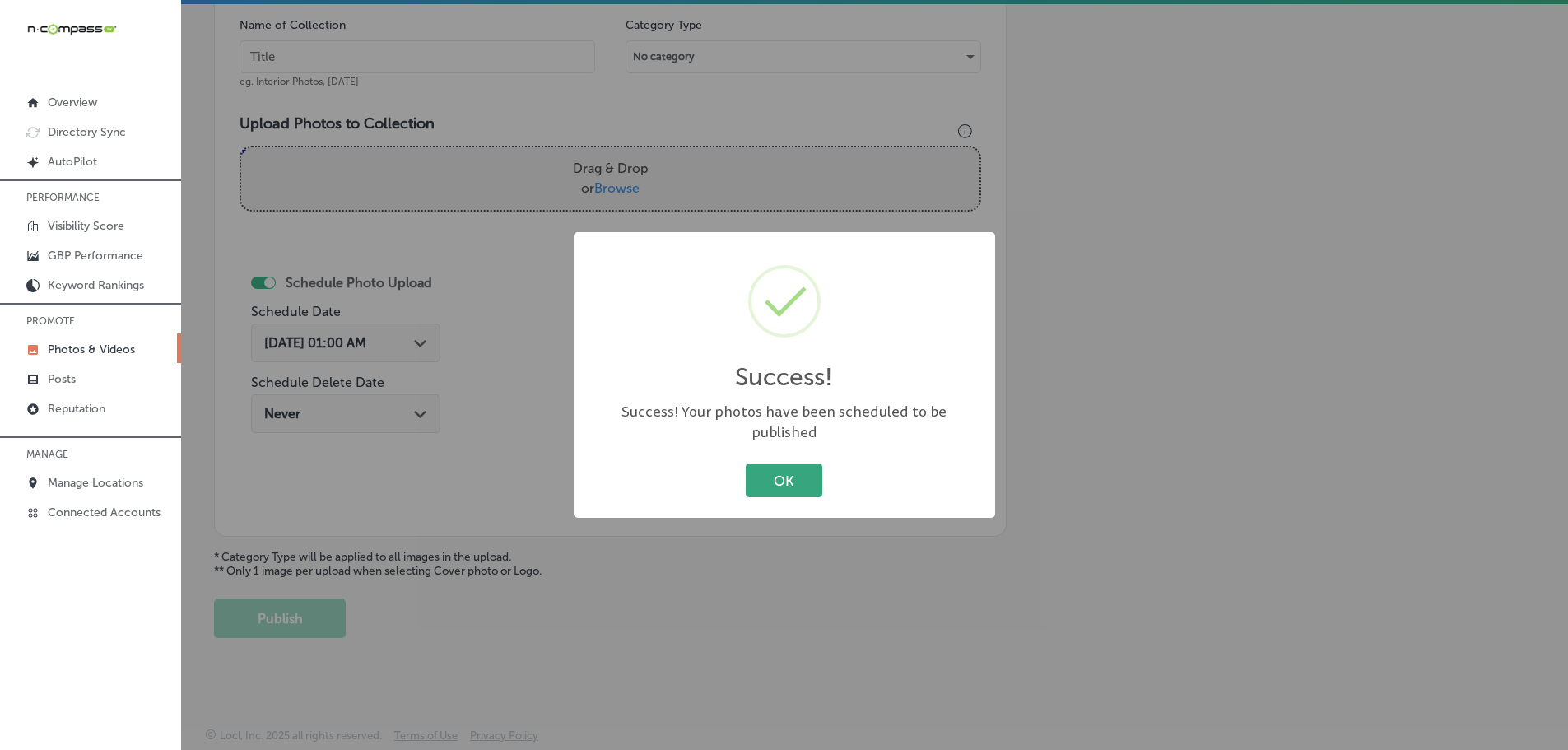
click at [789, 478] on button "OK" at bounding box center [784, 480] width 77 height 33
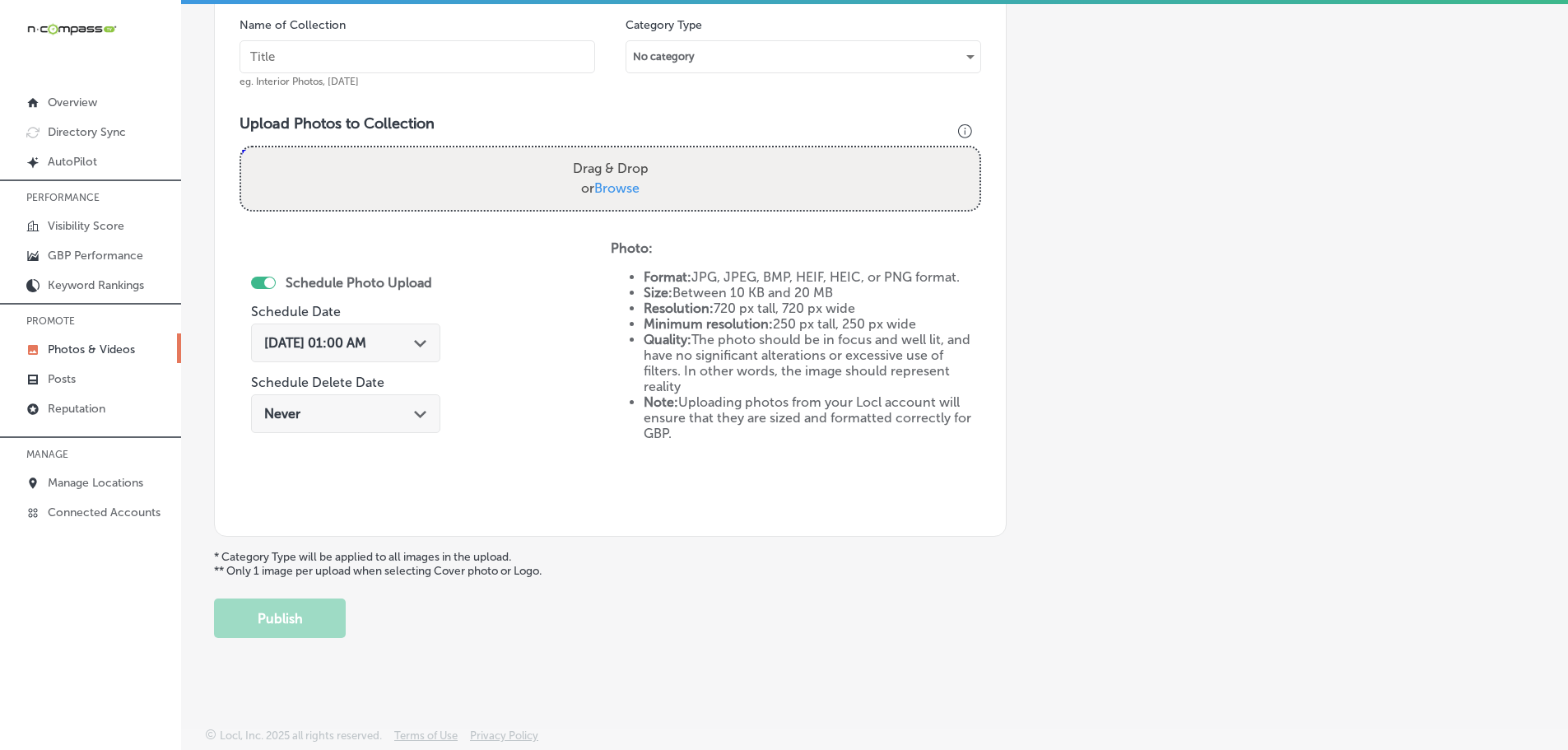
click at [607, 181] on span "Browse" at bounding box center [616, 188] width 45 height 16
click at [607, 152] on input "Drag & Drop or Browse" at bounding box center [610, 150] width 739 height 5
type input "C:\fakepath\bacon-cheeseburger-dip-mix.jpg"
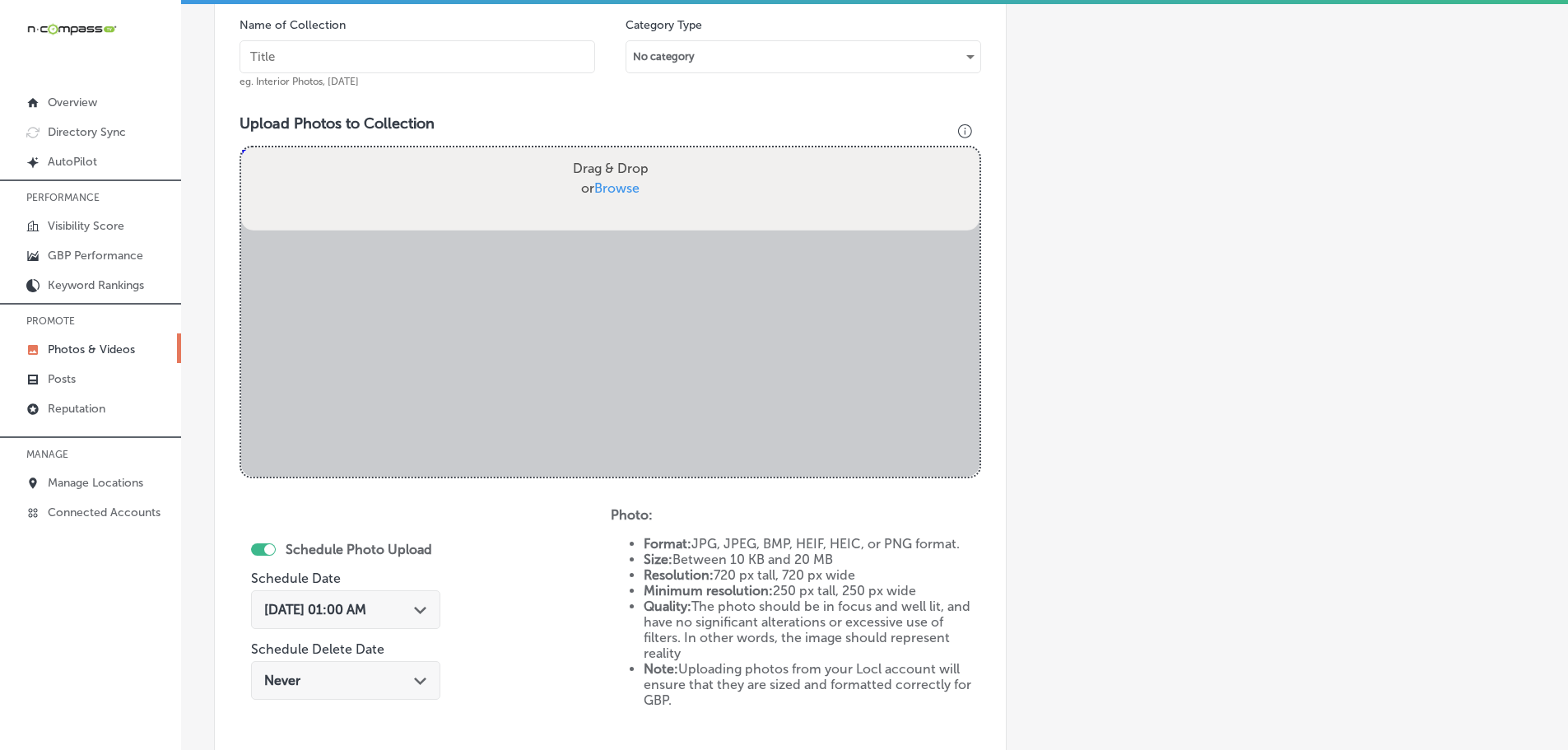
click at [453, 52] on input "text" at bounding box center [417, 56] width 356 height 33
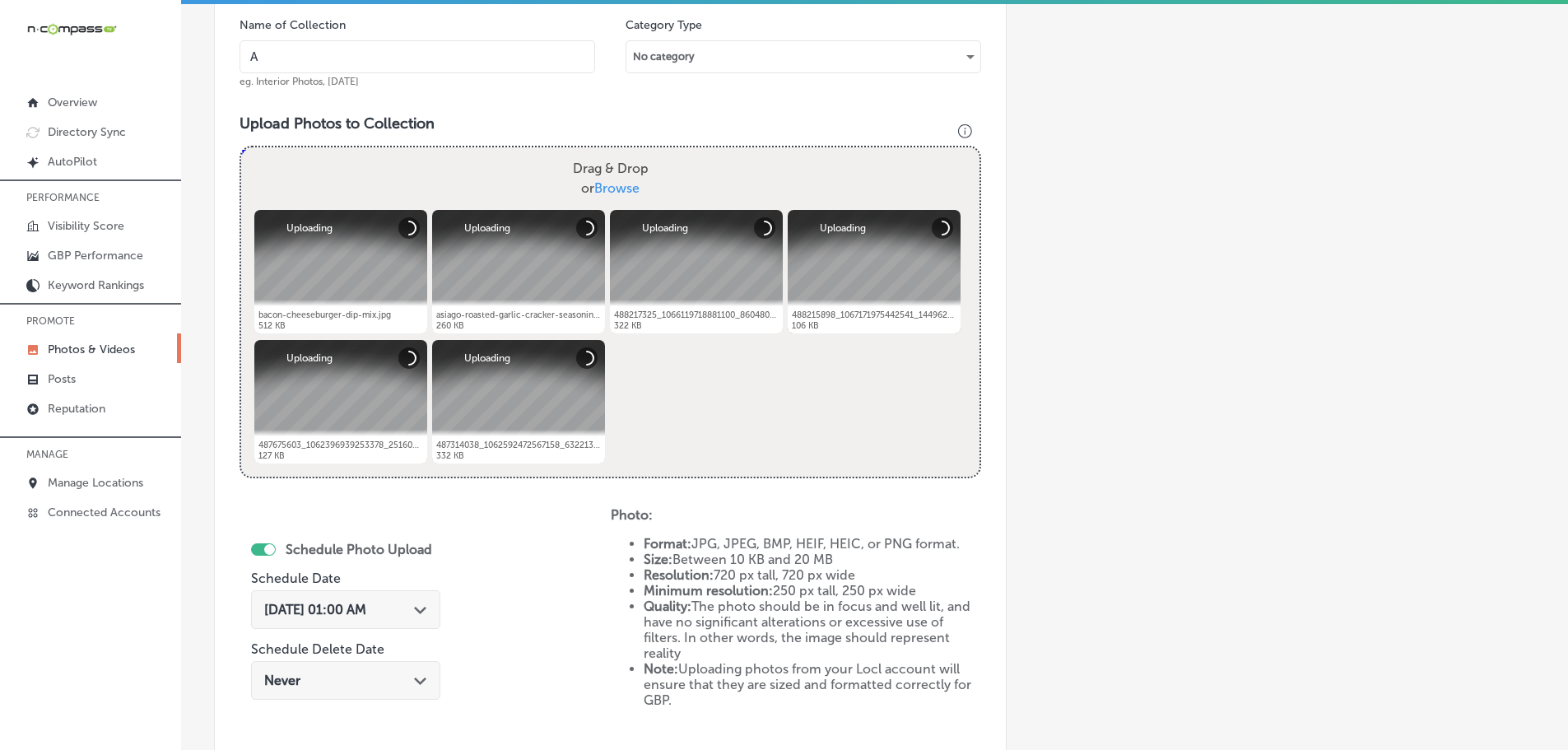
type input "A Blend Above"
click at [415, 603] on div "[DATE] 01:00 AM Path Created with Sketch." at bounding box center [345, 609] width 163 height 16
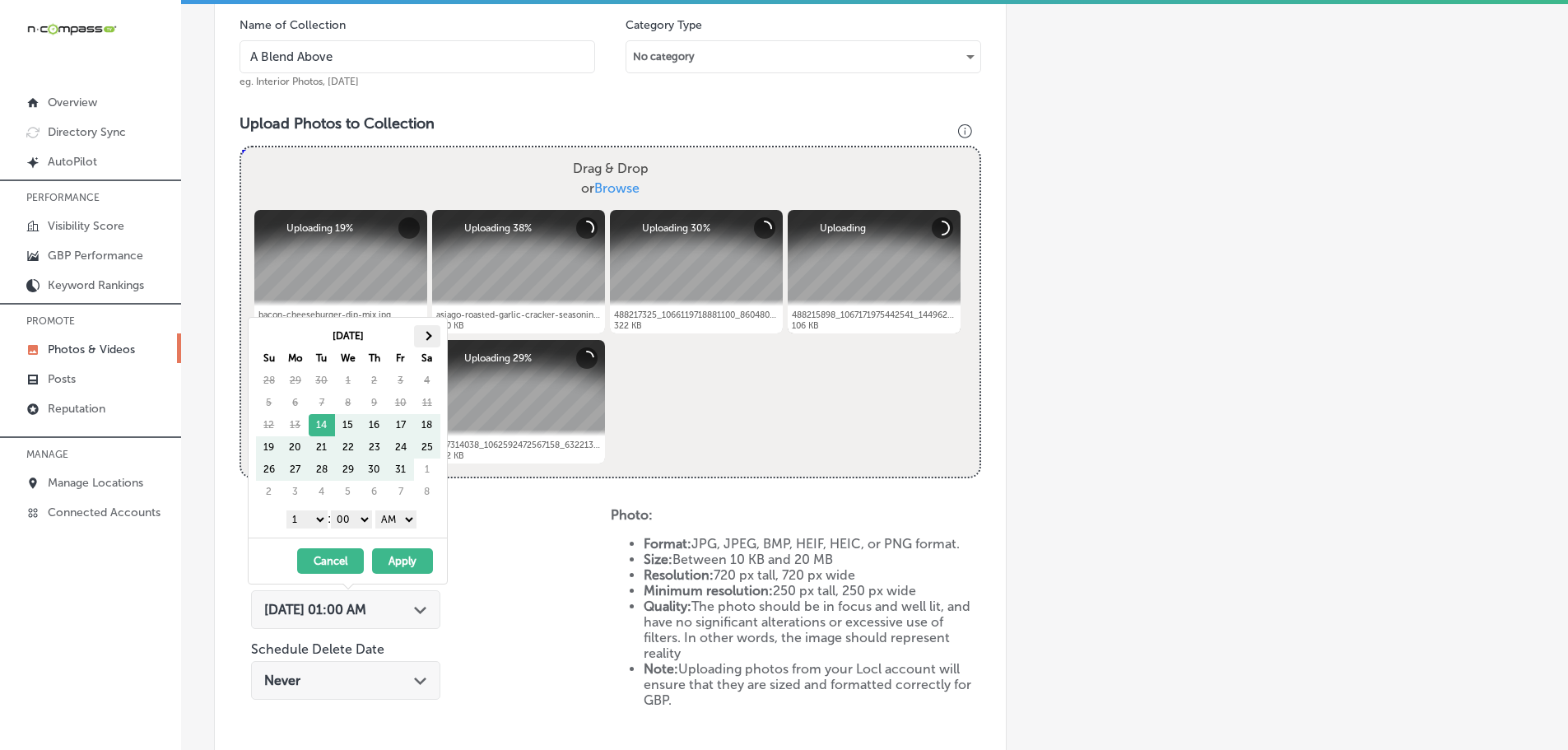
click at [431, 336] on th at bounding box center [427, 335] width 26 height 22
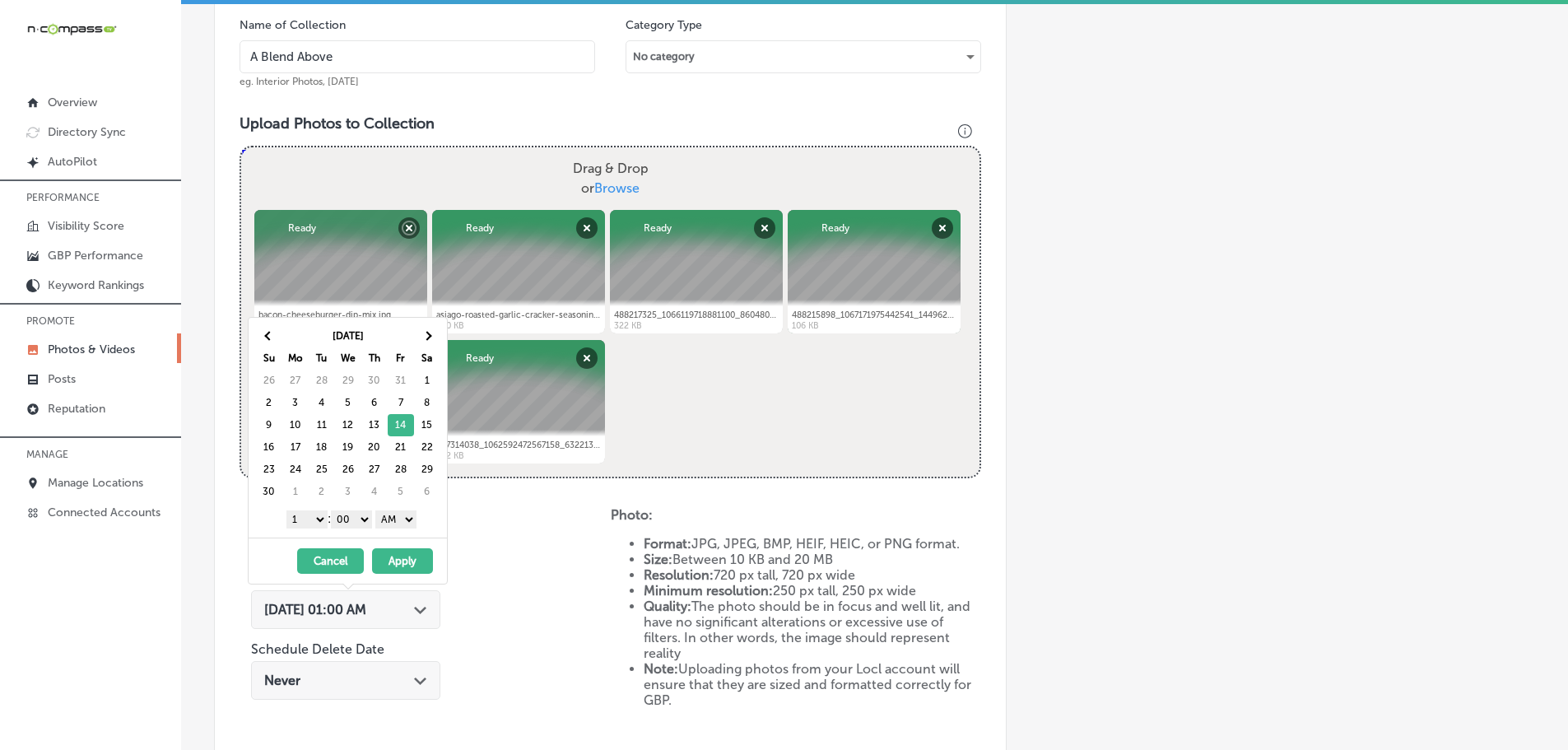
click at [305, 517] on select "1 2 3 4 5 6 7 8 9 10 11 12" at bounding box center [306, 519] width 41 height 18
click at [402, 519] on select "AM PM" at bounding box center [395, 519] width 41 height 18
click at [400, 554] on button "Apply" at bounding box center [402, 561] width 61 height 26
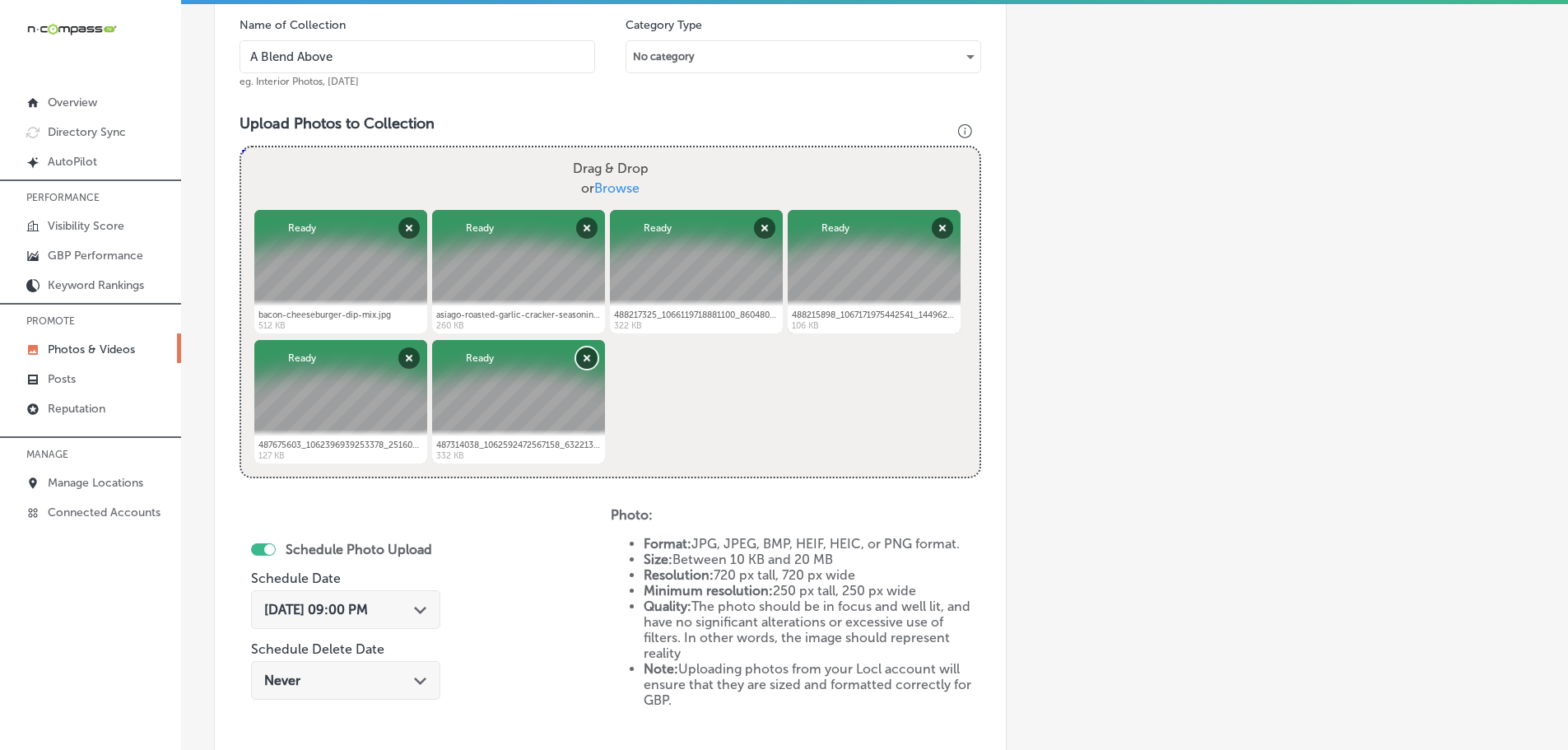
click at [582, 357] on button "Remove" at bounding box center [586, 358] width 21 height 21
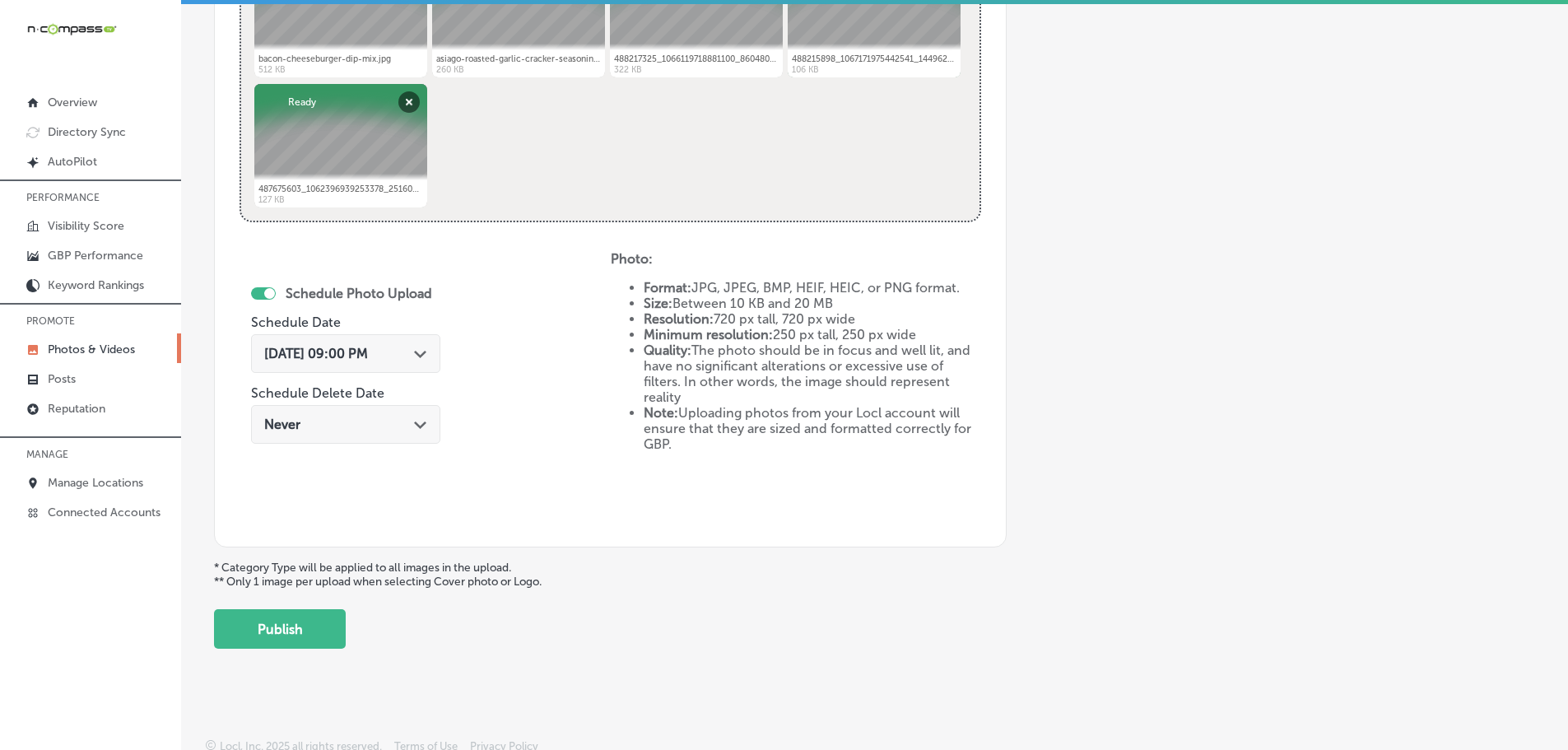
scroll to position [764, 0]
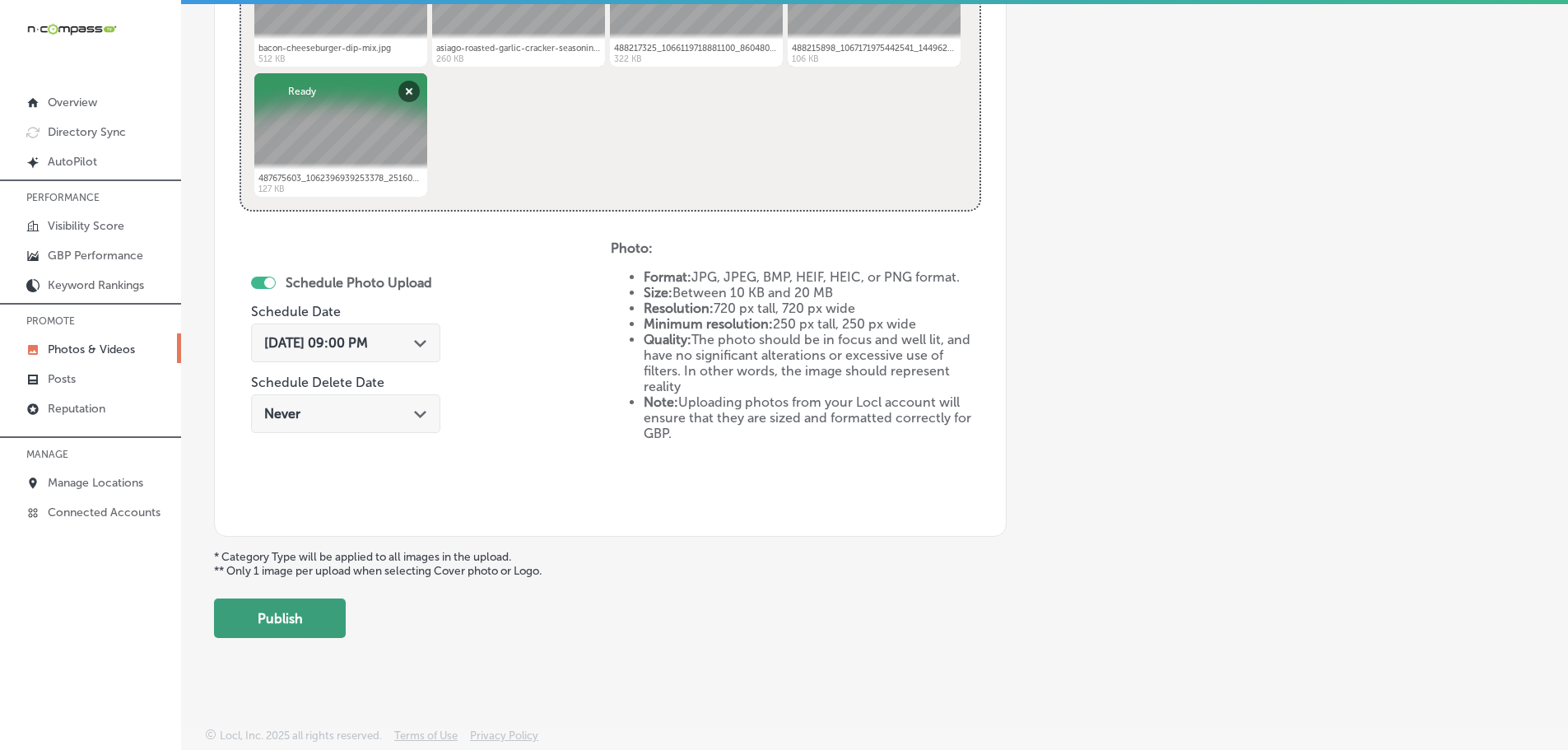
click at [310, 604] on button "Publish" at bounding box center [280, 618] width 132 height 40
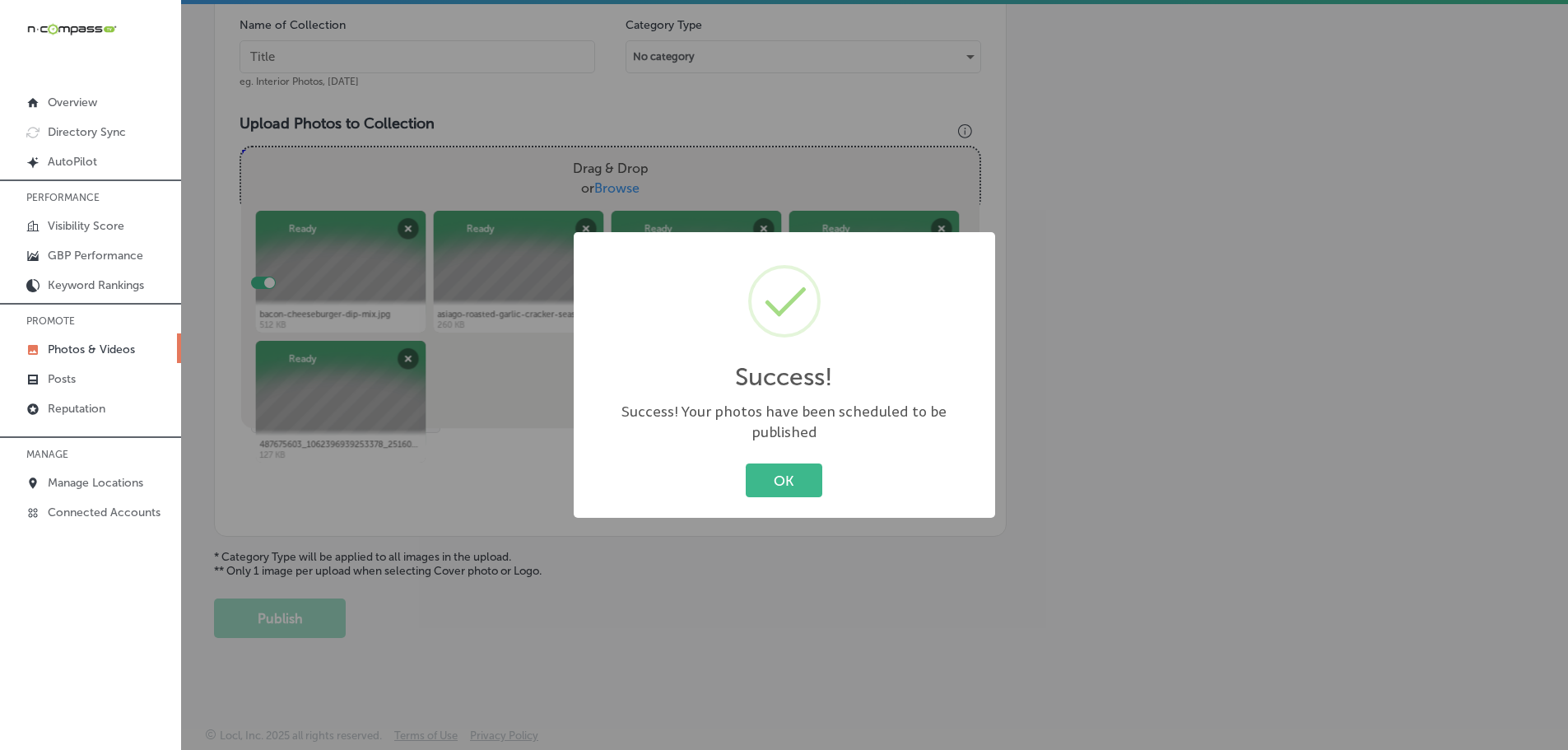
scroll to position [498, 0]
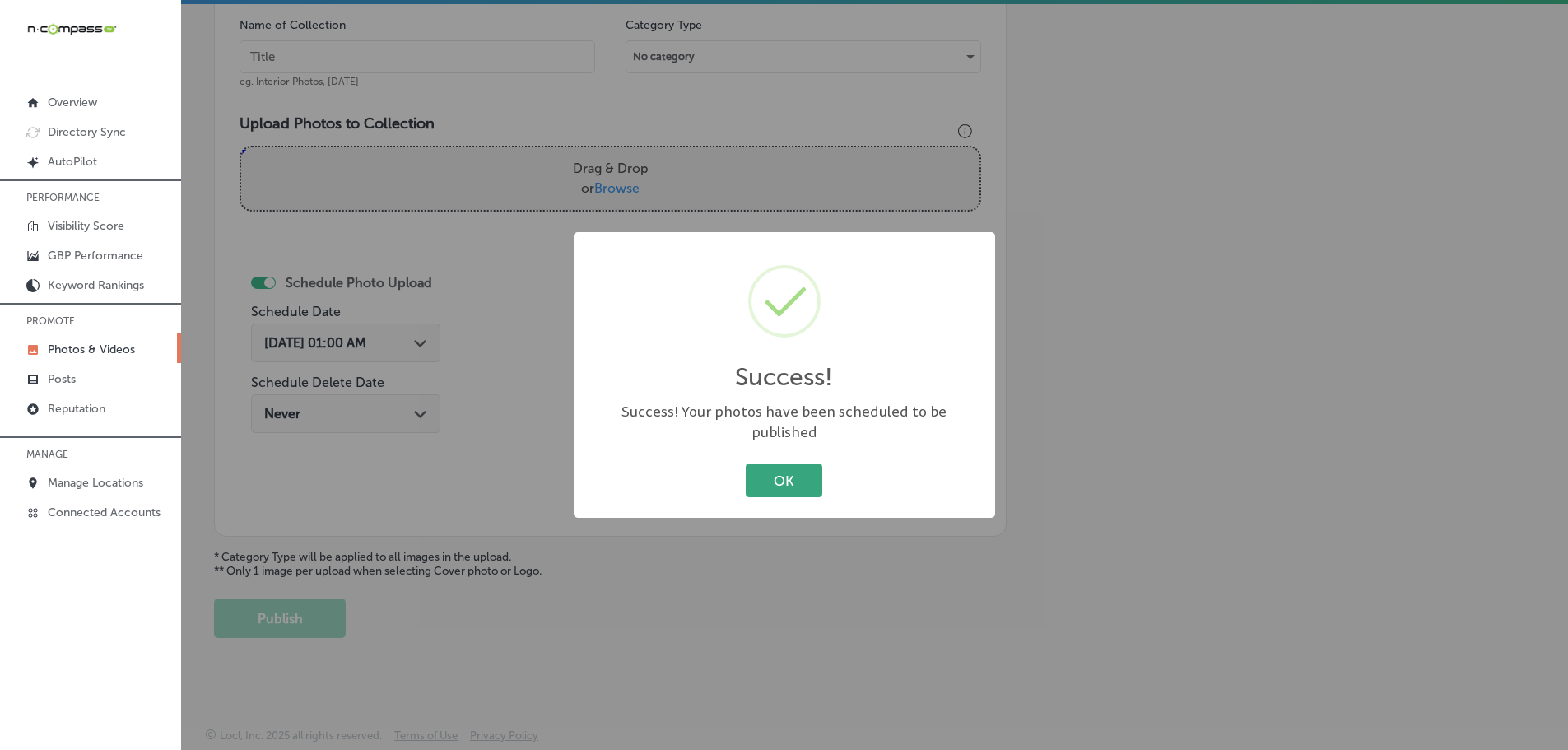
click at [799, 470] on button "OK" at bounding box center [784, 480] width 77 height 33
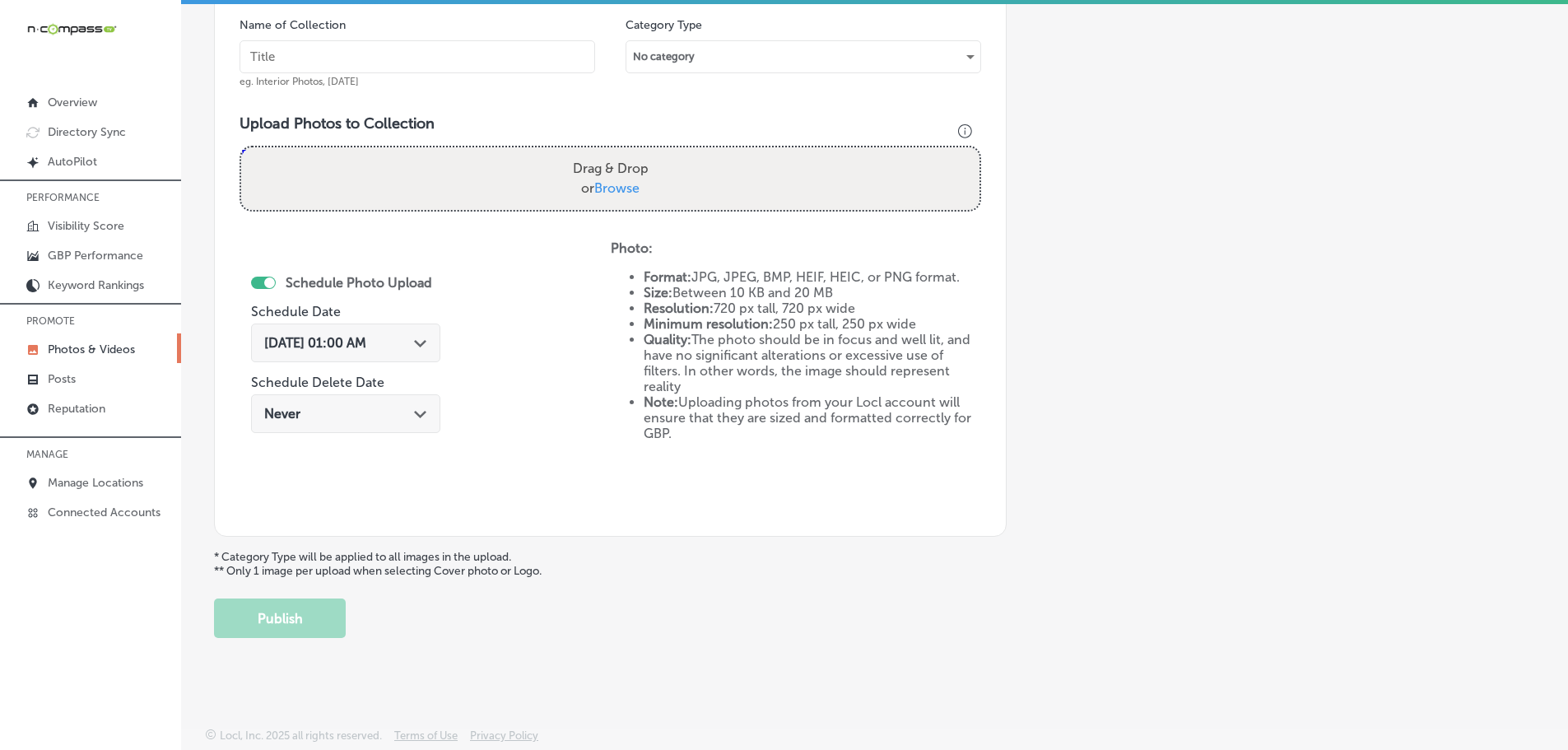
click at [630, 175] on label "Drag & Drop or Browse" at bounding box center [610, 179] width 89 height 53
click at [630, 152] on input "Drag & Drop or Browse" at bounding box center [610, 150] width 739 height 5
type input "C:\fakepath\bayou-crawfish-dip-mix.jpg"
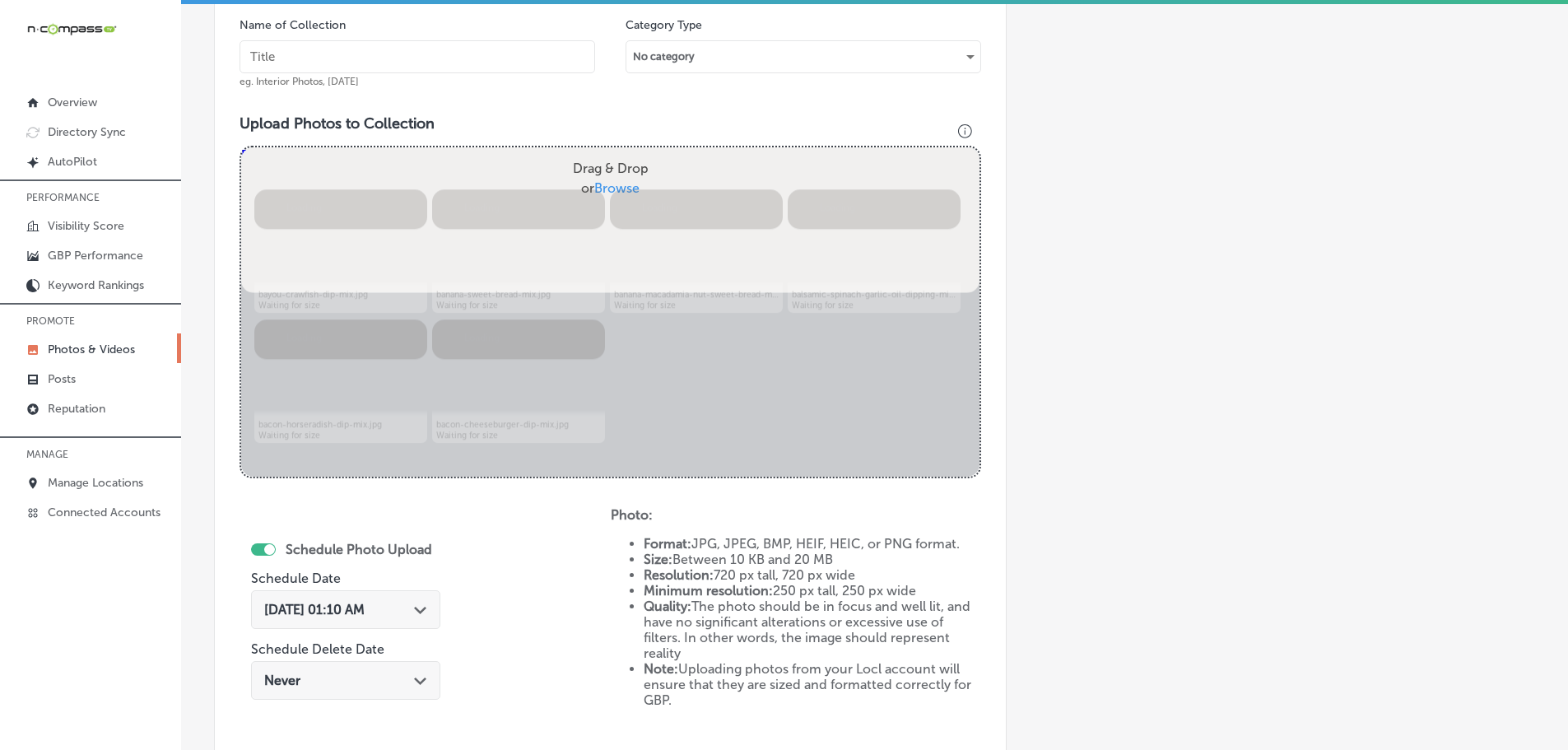
click at [356, 53] on input "text" at bounding box center [417, 56] width 356 height 33
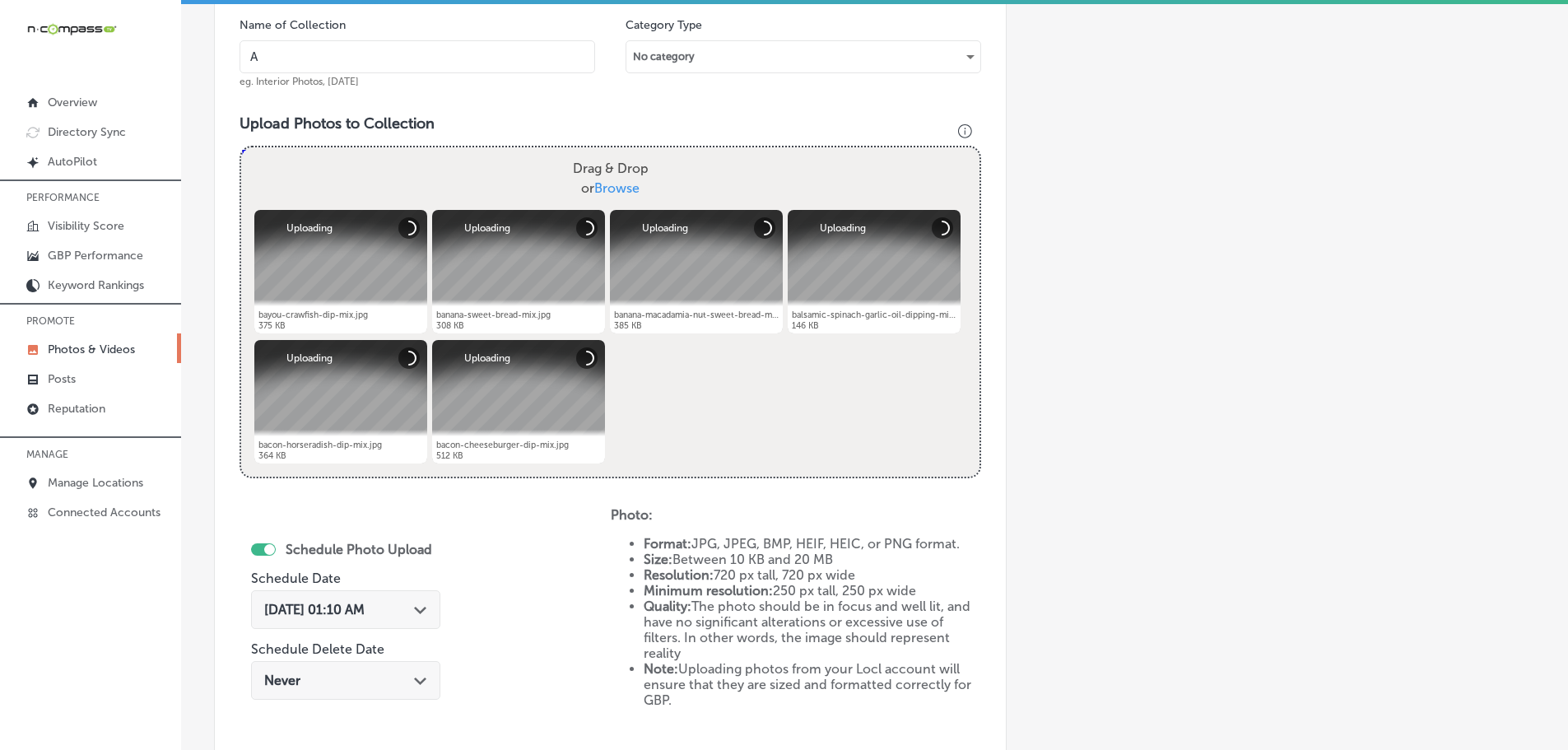
type input "A Blend Above"
click at [420, 610] on polygon at bounding box center [420, 610] width 12 height 7
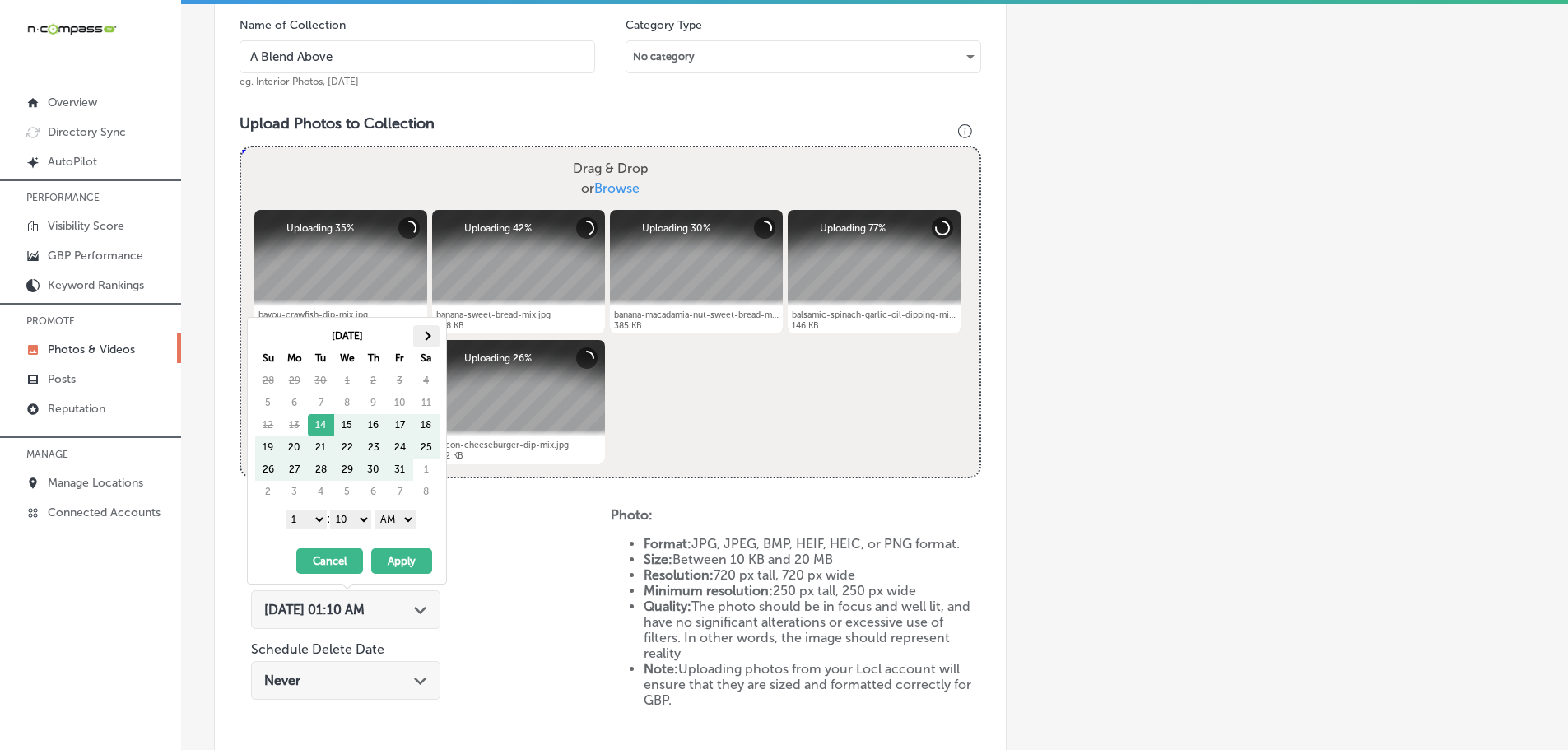
click at [429, 342] on th at bounding box center [426, 335] width 26 height 22
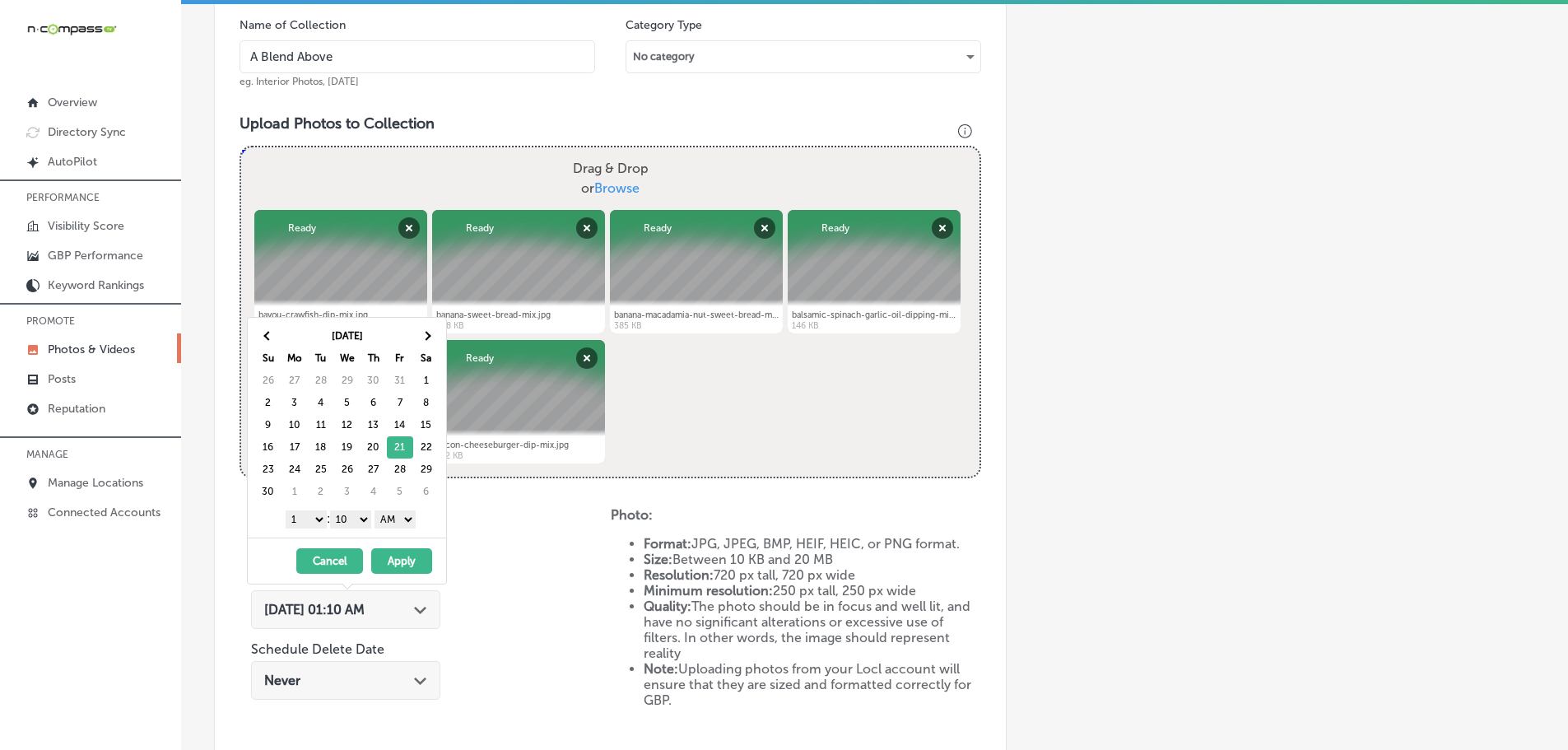
click at [313, 518] on select "1 2 3 4 5 6 7 8 9 10 11 12" at bounding box center [306, 519] width 41 height 18
click at [349, 519] on select "00 10 20 30 40 50" at bounding box center [350, 519] width 41 height 18
click at [394, 521] on select "AM PM" at bounding box center [394, 519] width 41 height 18
click at [401, 549] on button "Apply" at bounding box center [401, 561] width 61 height 26
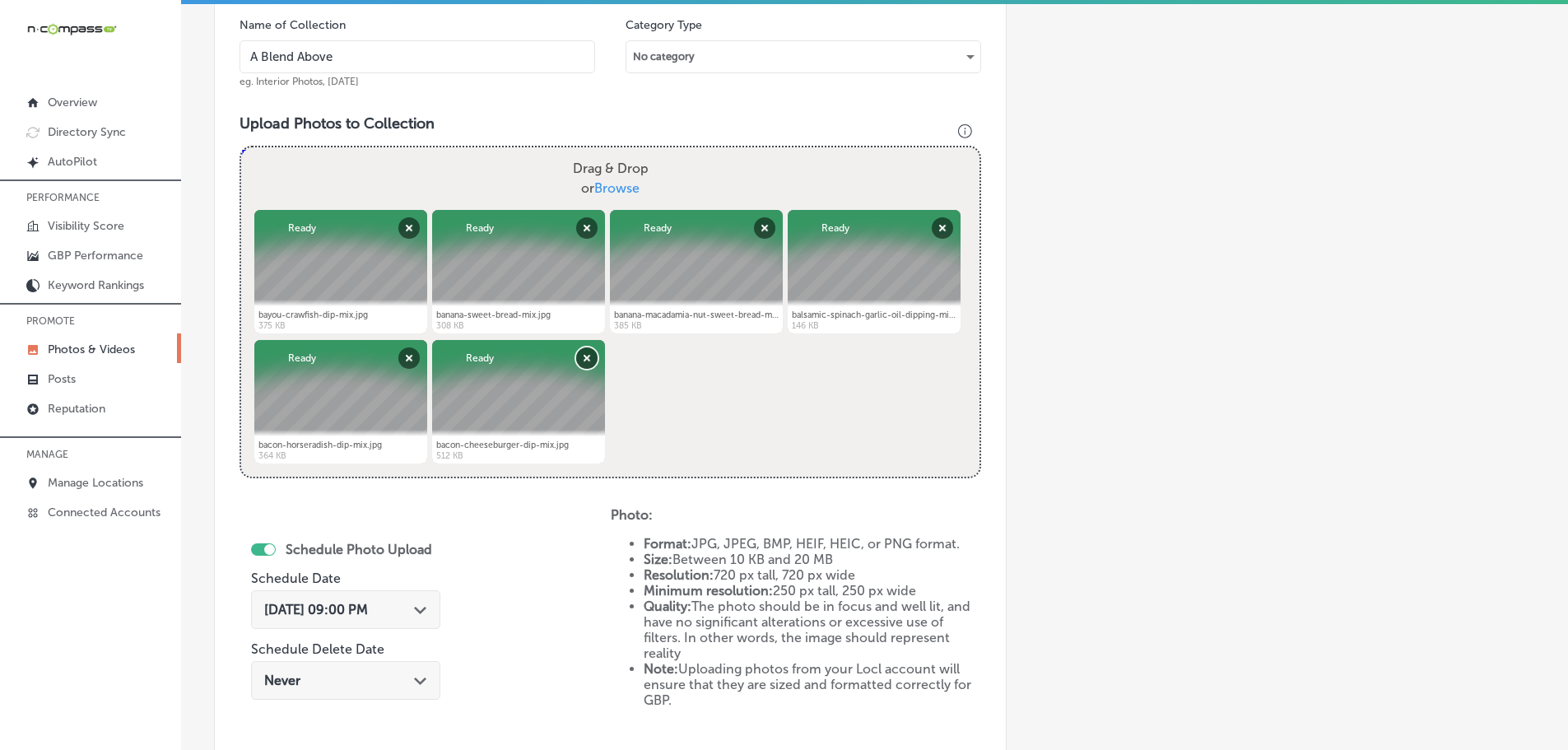
click at [590, 355] on button "Remove" at bounding box center [586, 358] width 21 height 21
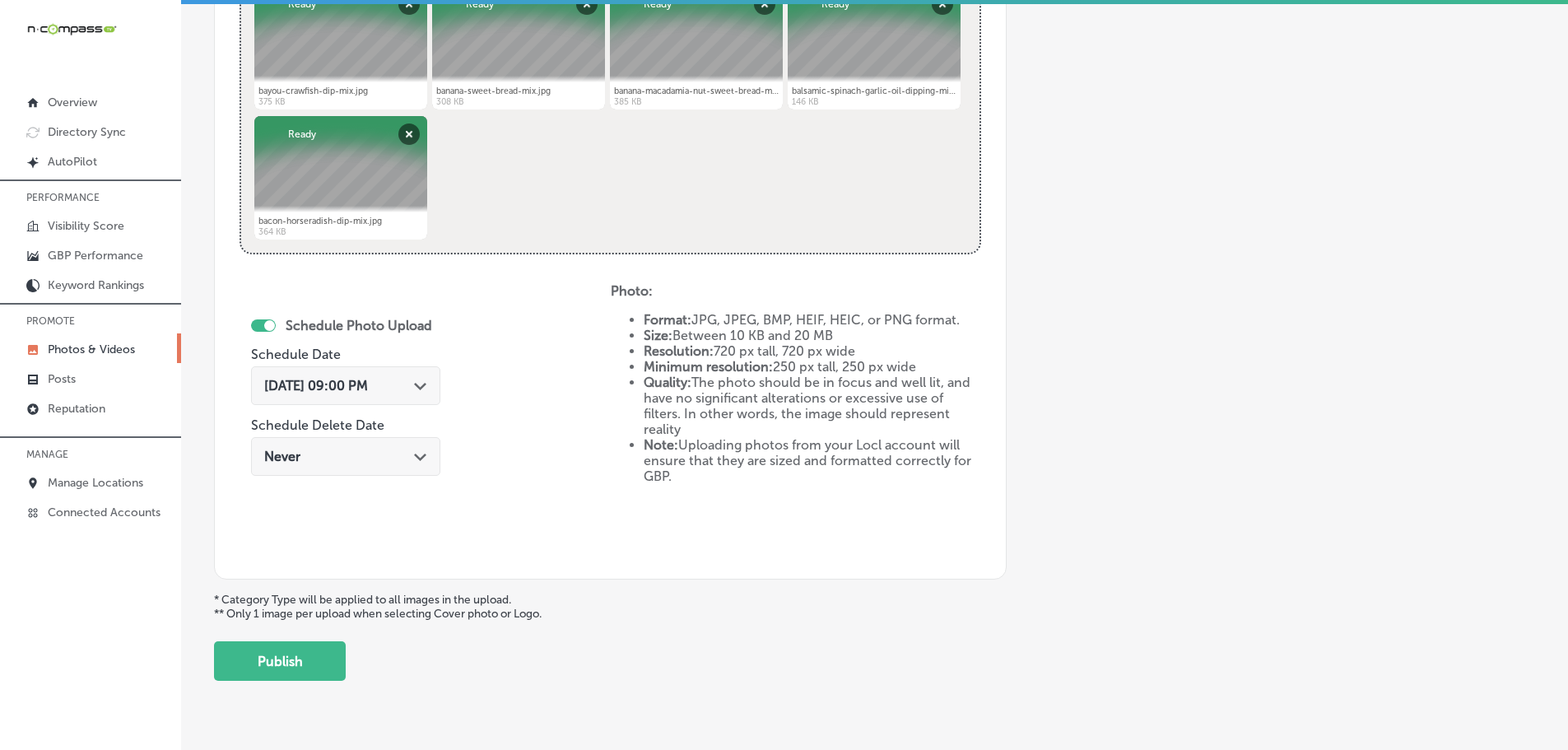
scroll to position [745, 0]
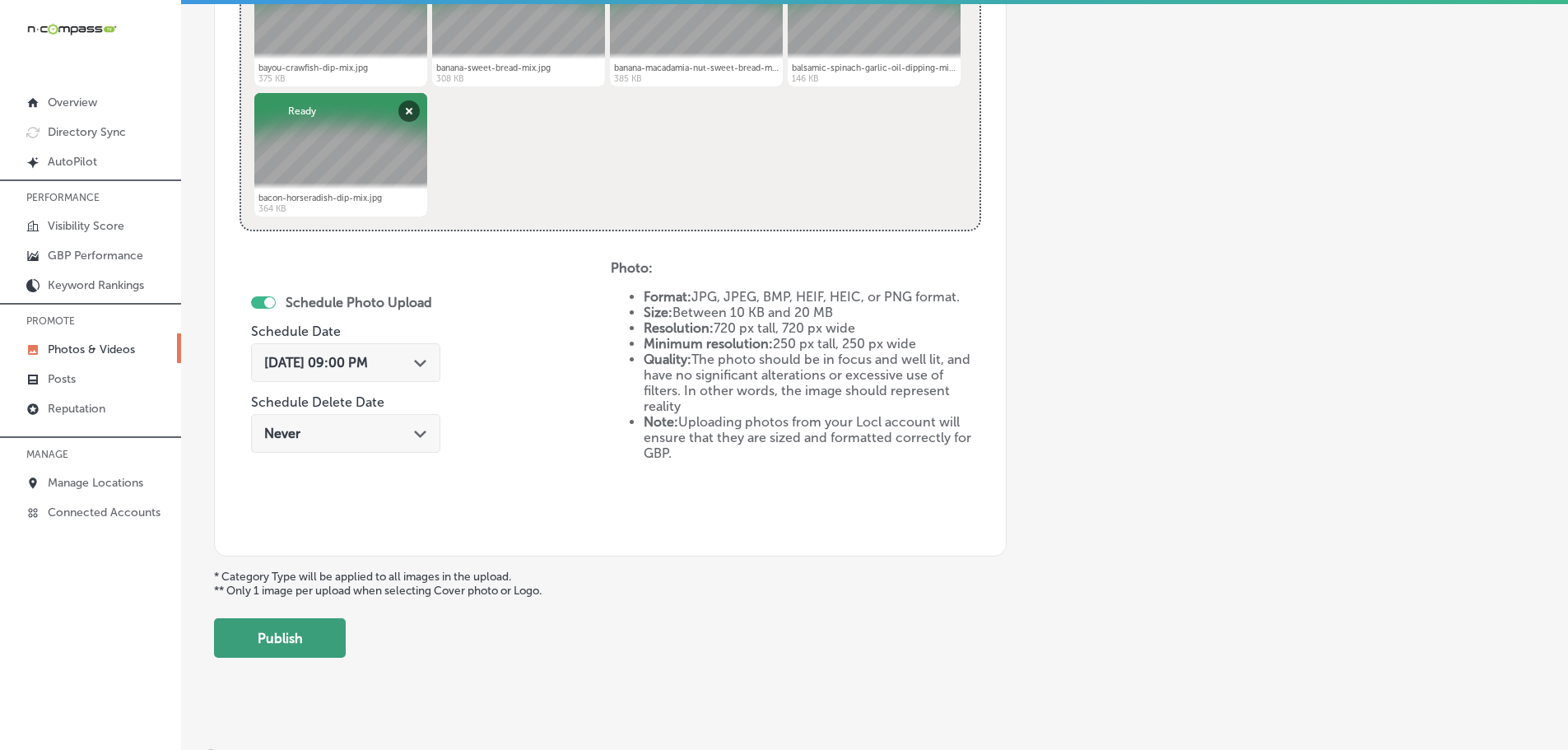
click at [332, 628] on button "Publish" at bounding box center [280, 637] width 132 height 40
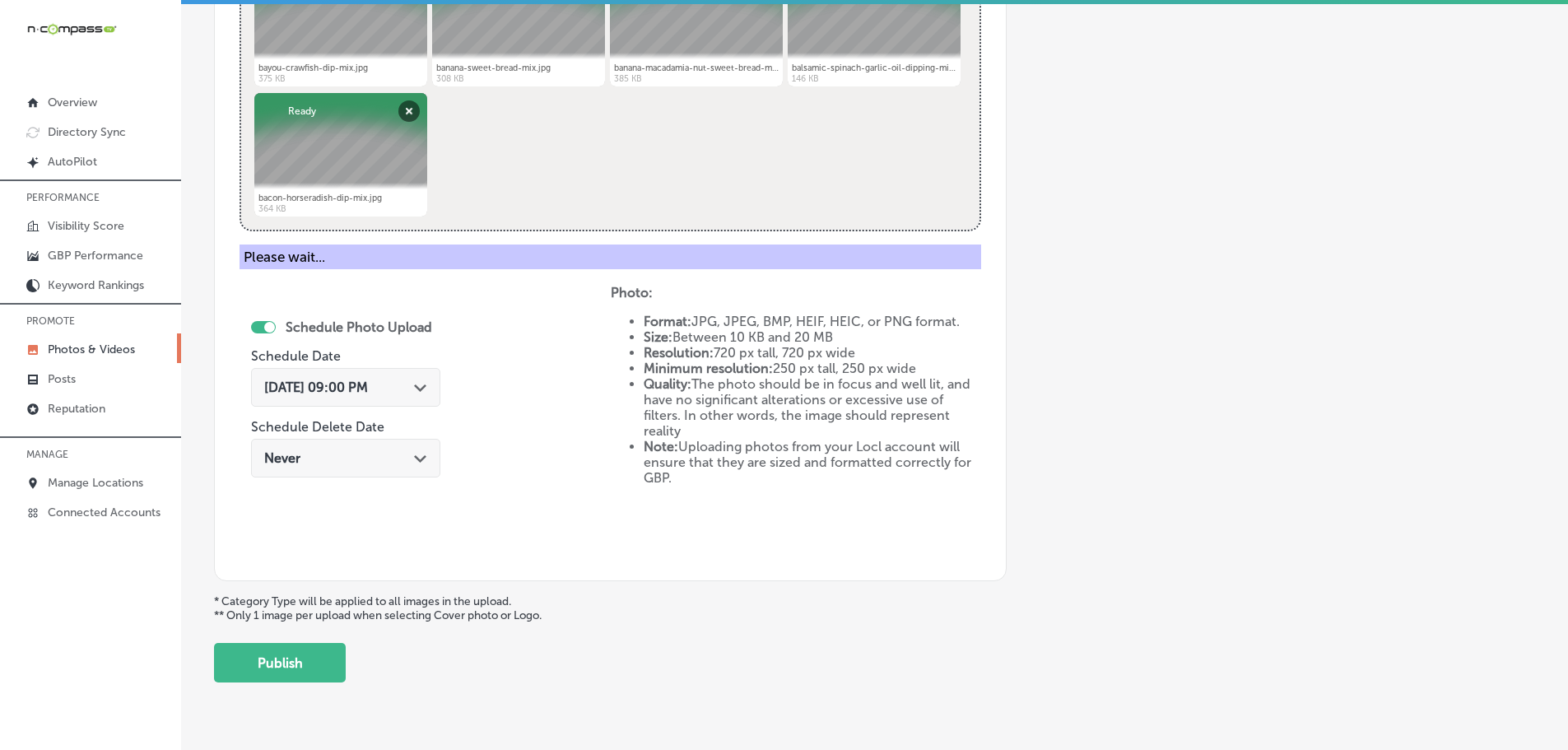
scroll to position [498, 0]
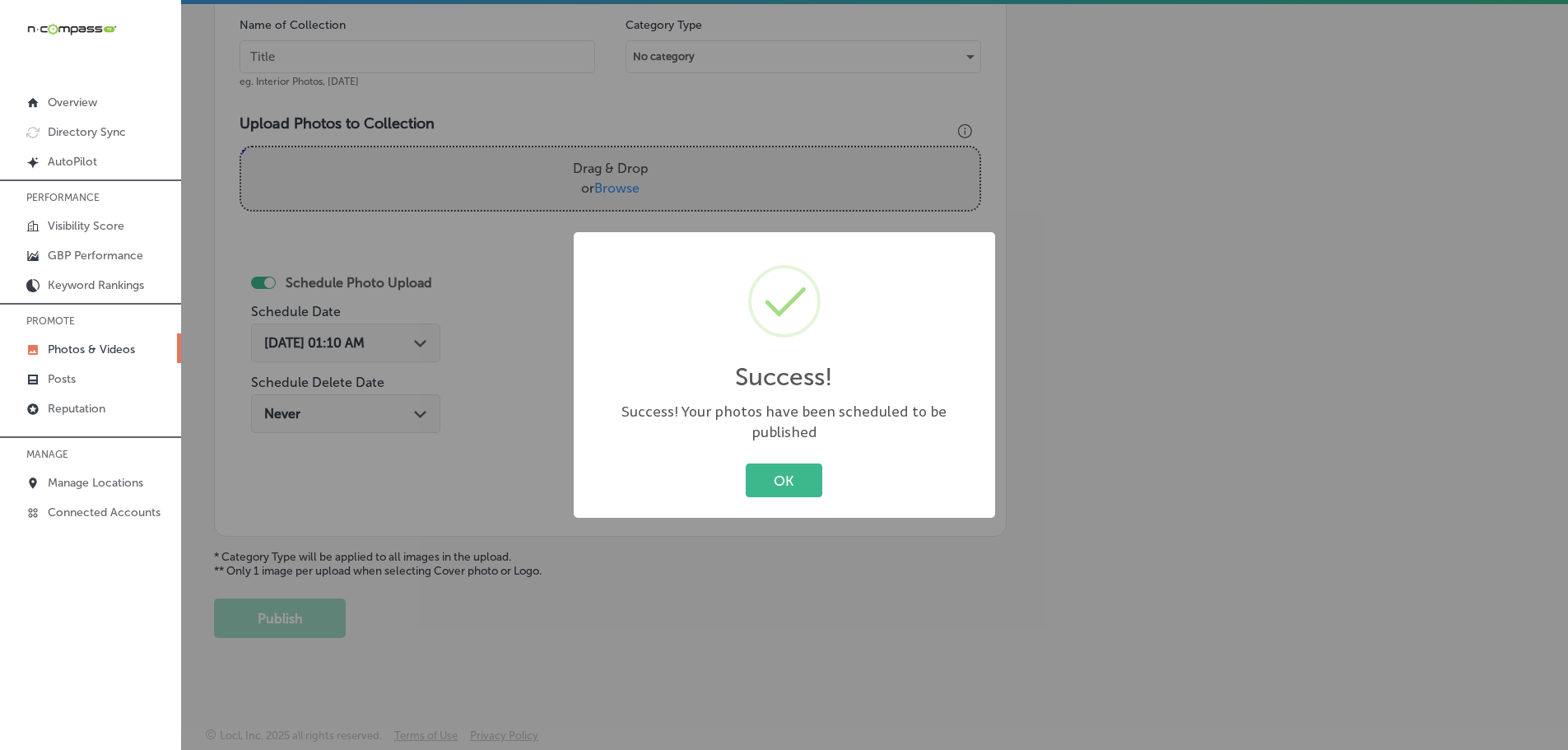
click at [787, 489] on div "OK Cancel" at bounding box center [784, 481] width 388 height 43
click at [809, 471] on button "OK" at bounding box center [784, 480] width 77 height 33
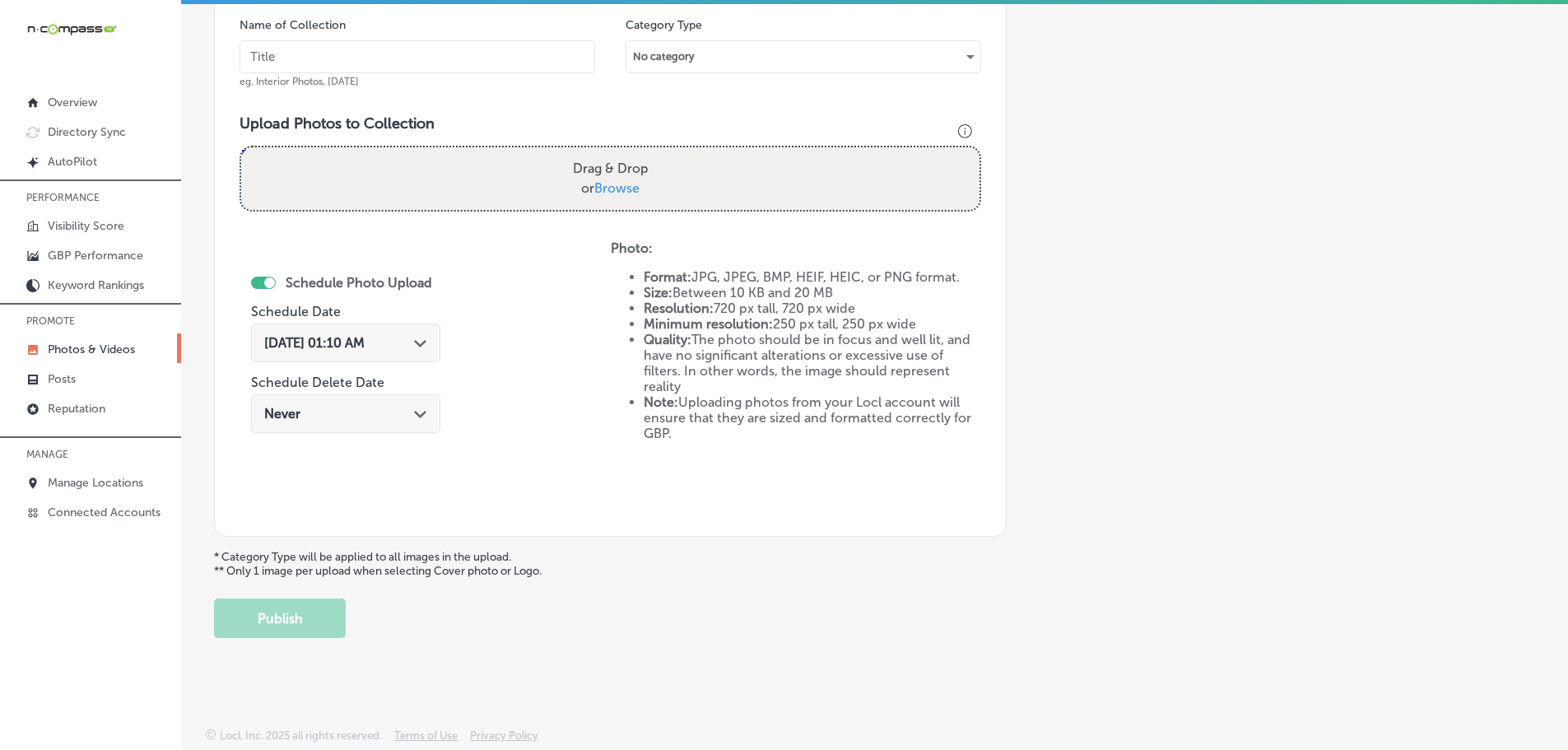
click at [613, 195] on span "Browse" at bounding box center [616, 188] width 45 height 16
click at [613, 152] on input "Drag & Drop or Browse" at bounding box center [610, 150] width 739 height 5
type input "C:\fakepath\brownie-mix.jpg"
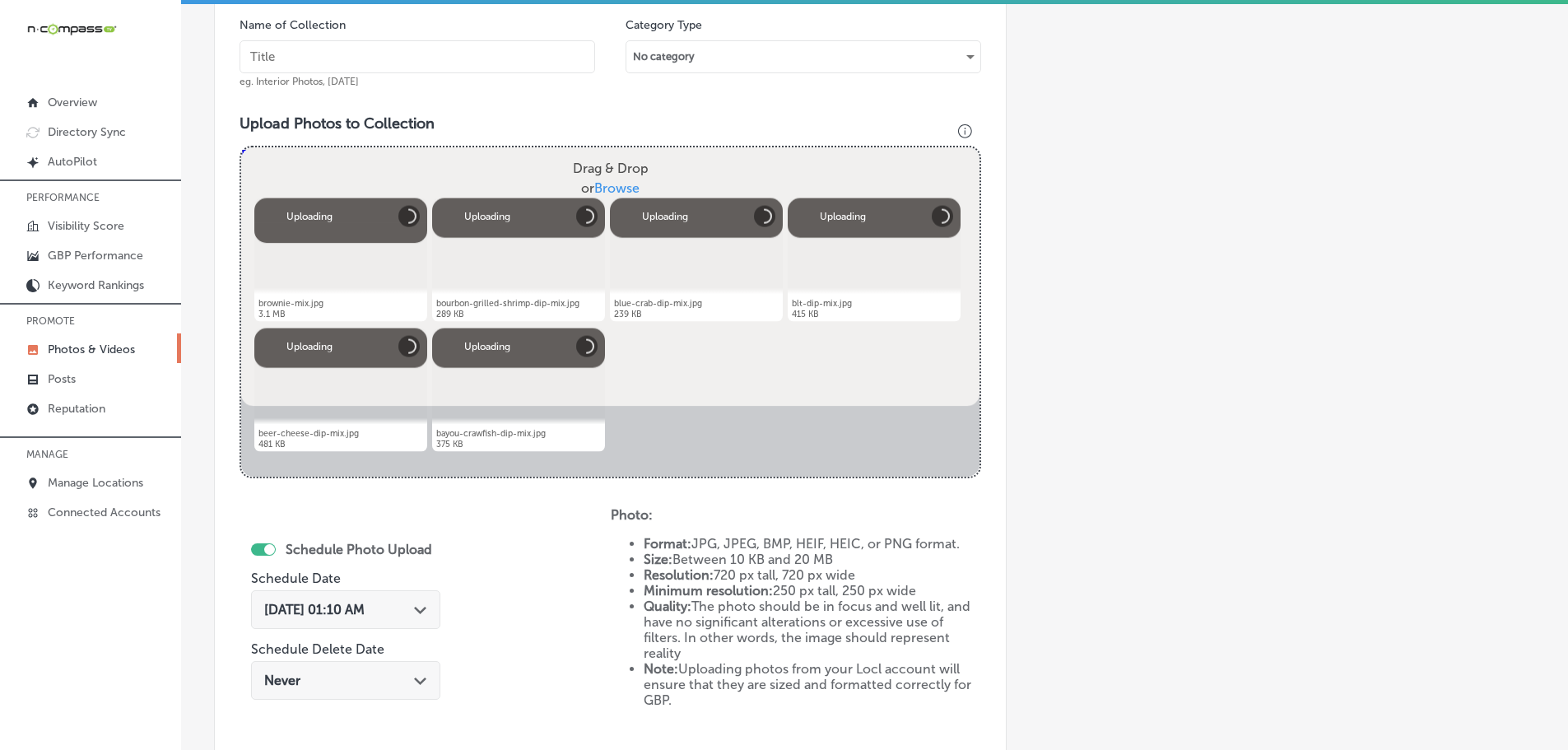
click at [458, 55] on input "text" at bounding box center [417, 56] width 356 height 33
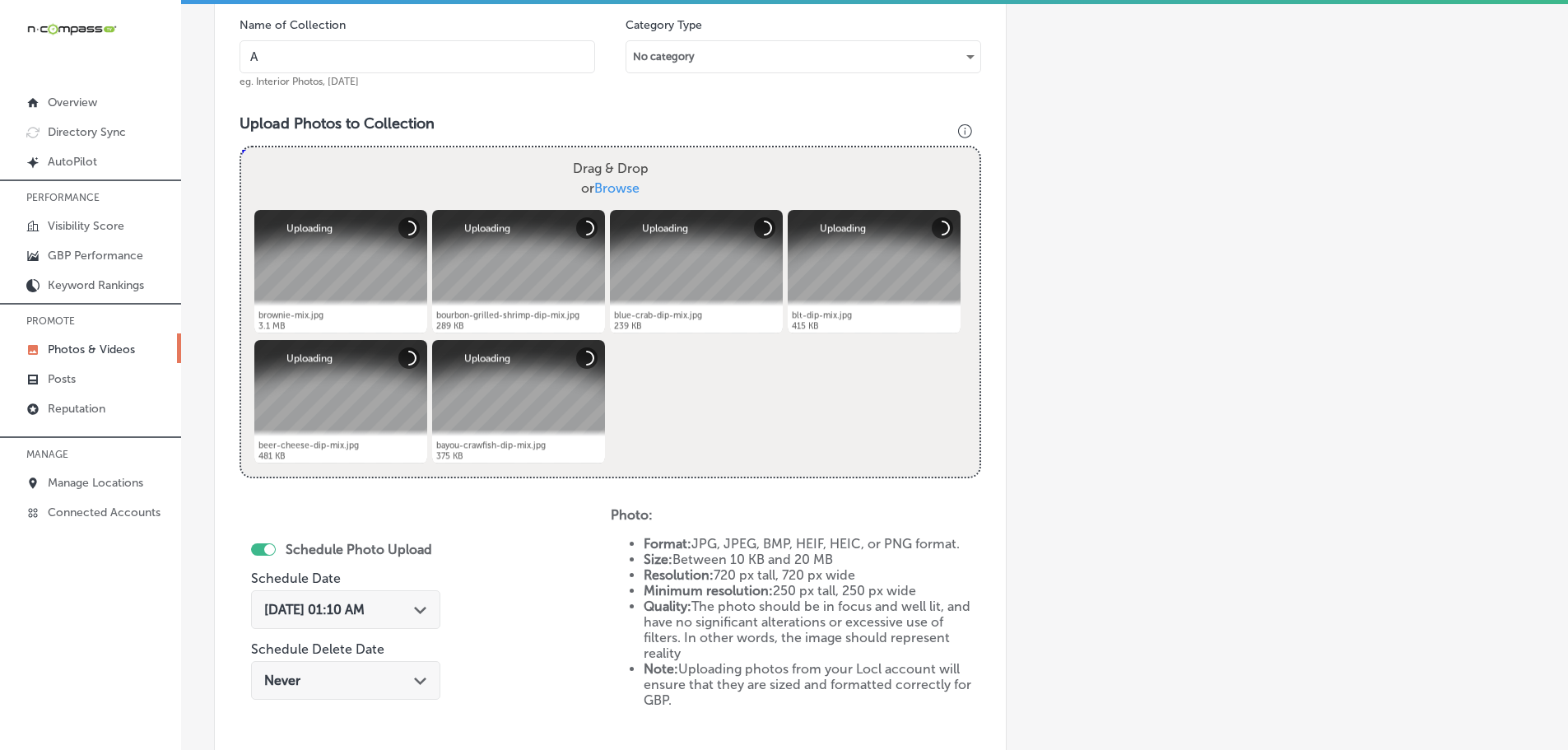
type input "A Blend Above"
click at [414, 596] on div "[DATE] 01:10 AM Path Created with Sketch." at bounding box center [345, 609] width 189 height 39
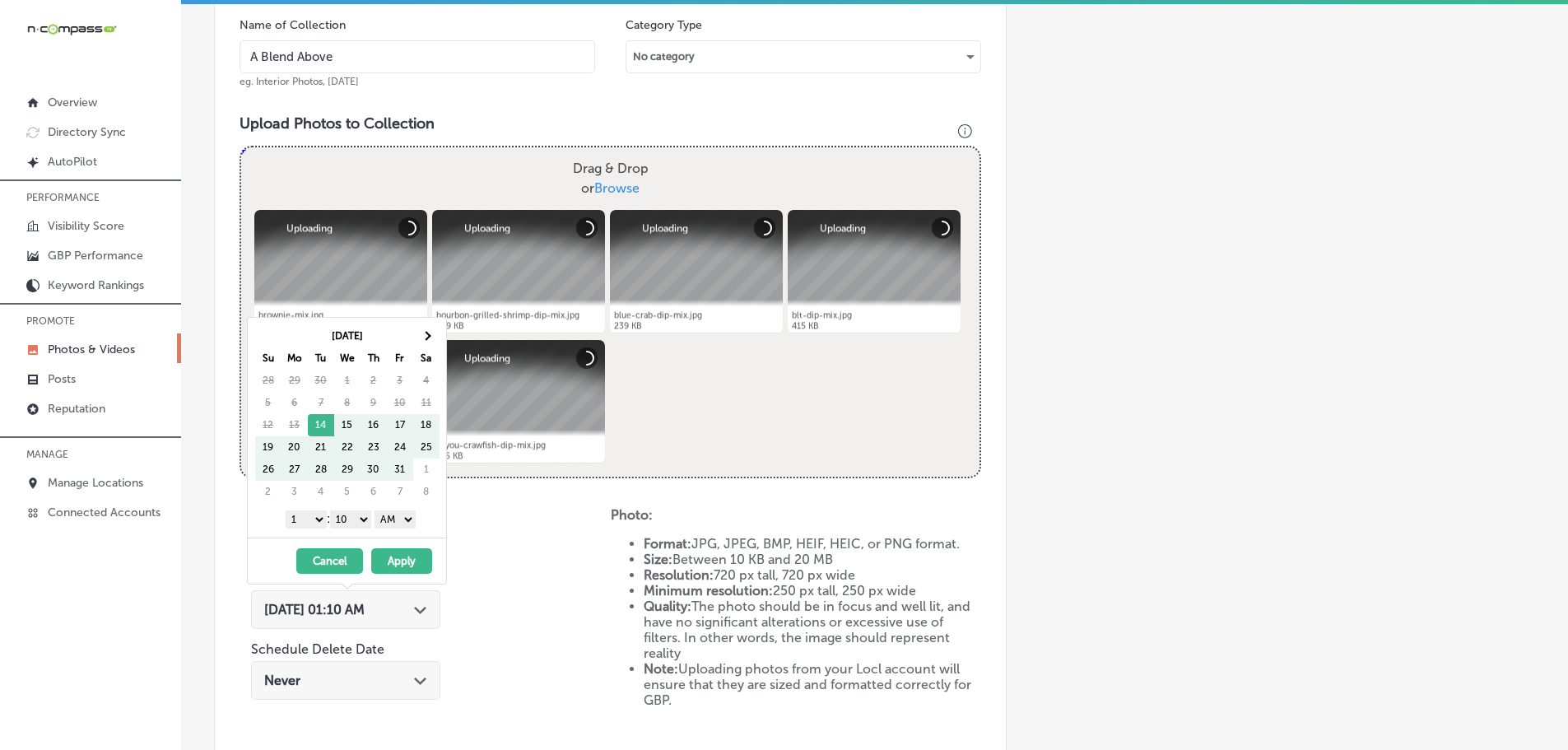
click at [427, 350] on th "Sa" at bounding box center [426, 358] width 26 height 22
click at [431, 339] on th at bounding box center [426, 335] width 26 height 22
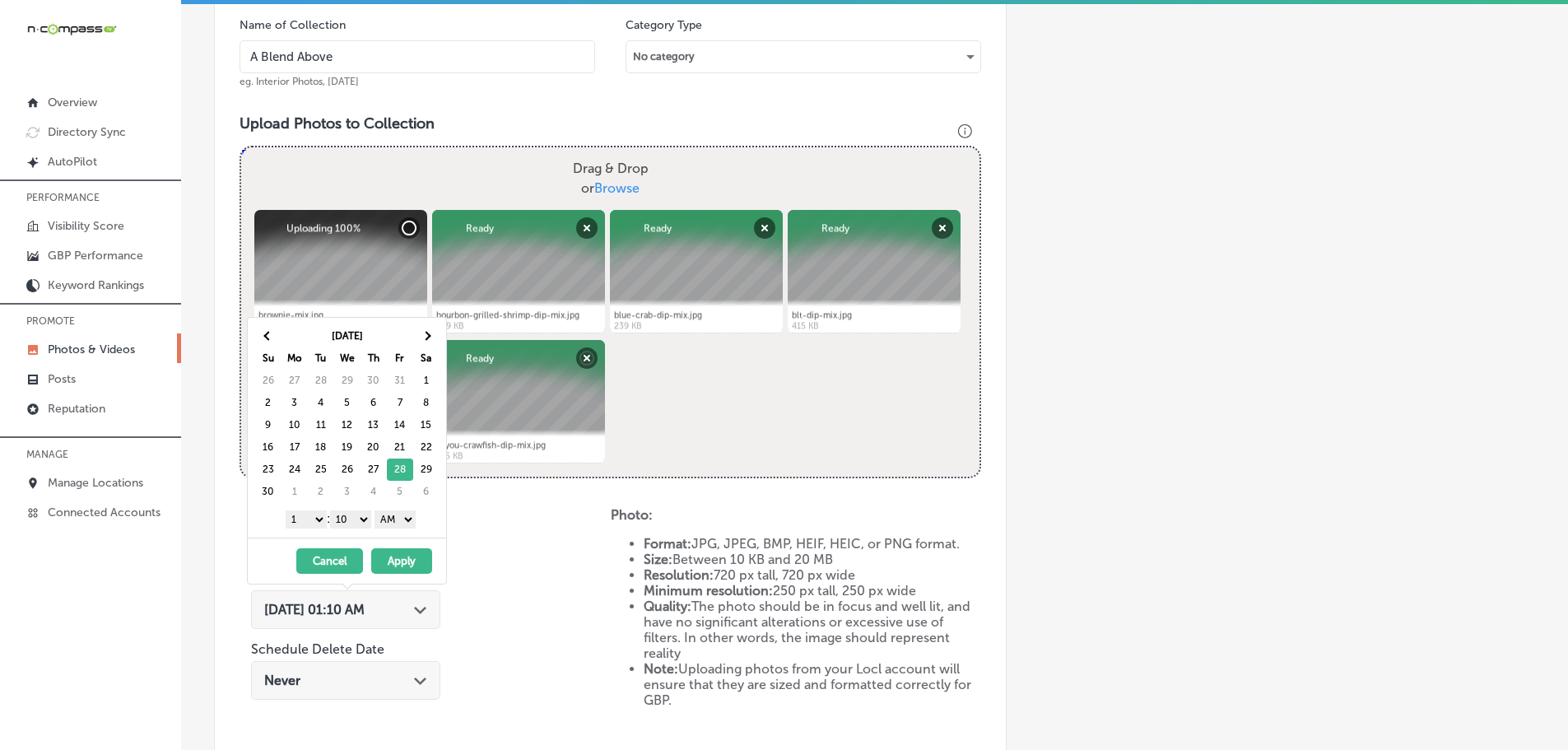
click at [306, 518] on select "1 2 3 4 5 6 7 8 9 10 11 12" at bounding box center [306, 519] width 41 height 18
click at [343, 514] on select "00 10 20 30 40 50" at bounding box center [350, 519] width 41 height 18
drag, startPoint x: 385, startPoint y: 518, endPoint x: 384, endPoint y: 526, distance: 8.1
click at [385, 518] on select "AM PM" at bounding box center [394, 519] width 41 height 18
click at [397, 552] on button "Apply" at bounding box center [401, 561] width 61 height 26
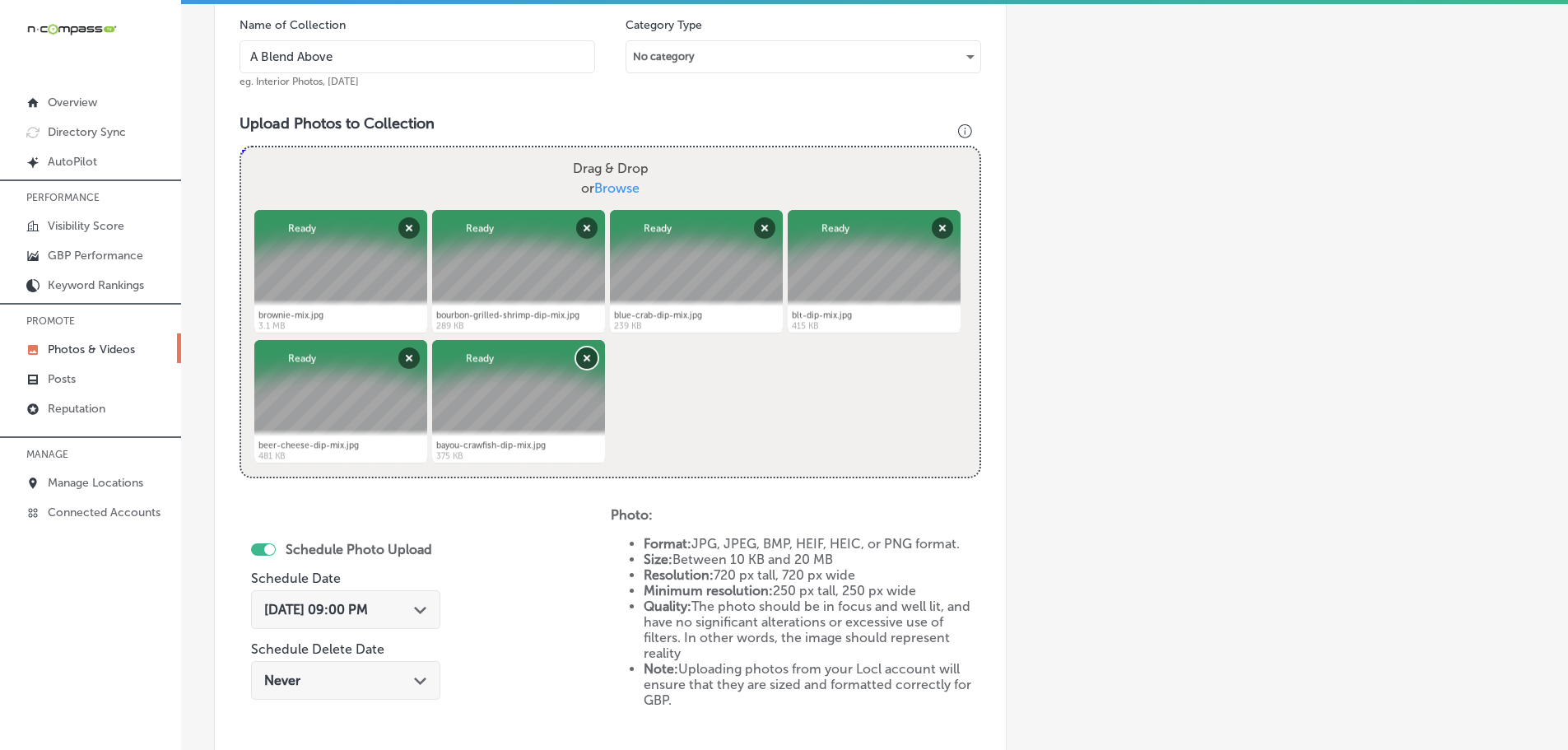
click at [587, 352] on button "Remove" at bounding box center [586, 358] width 21 height 21
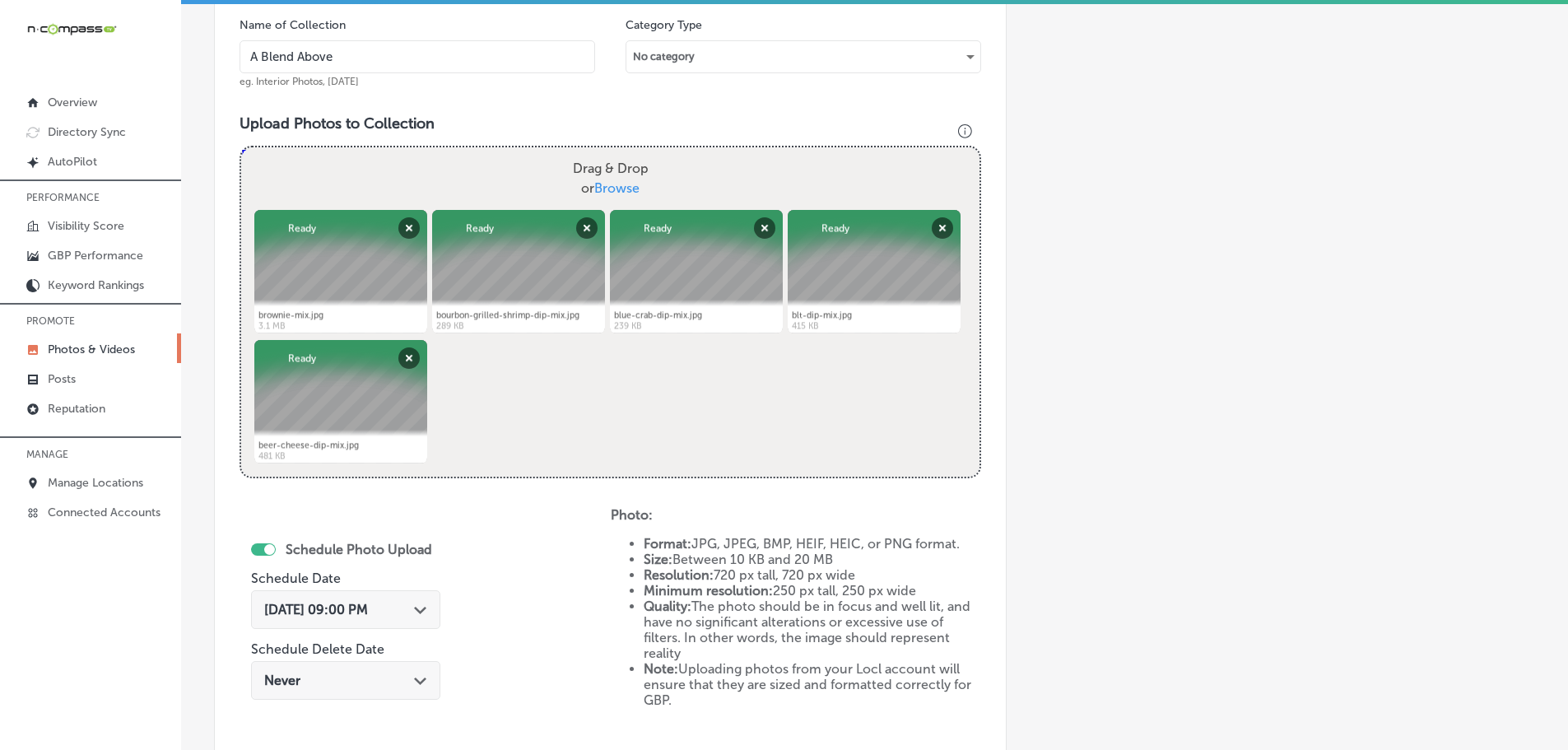
scroll to position [764, 0]
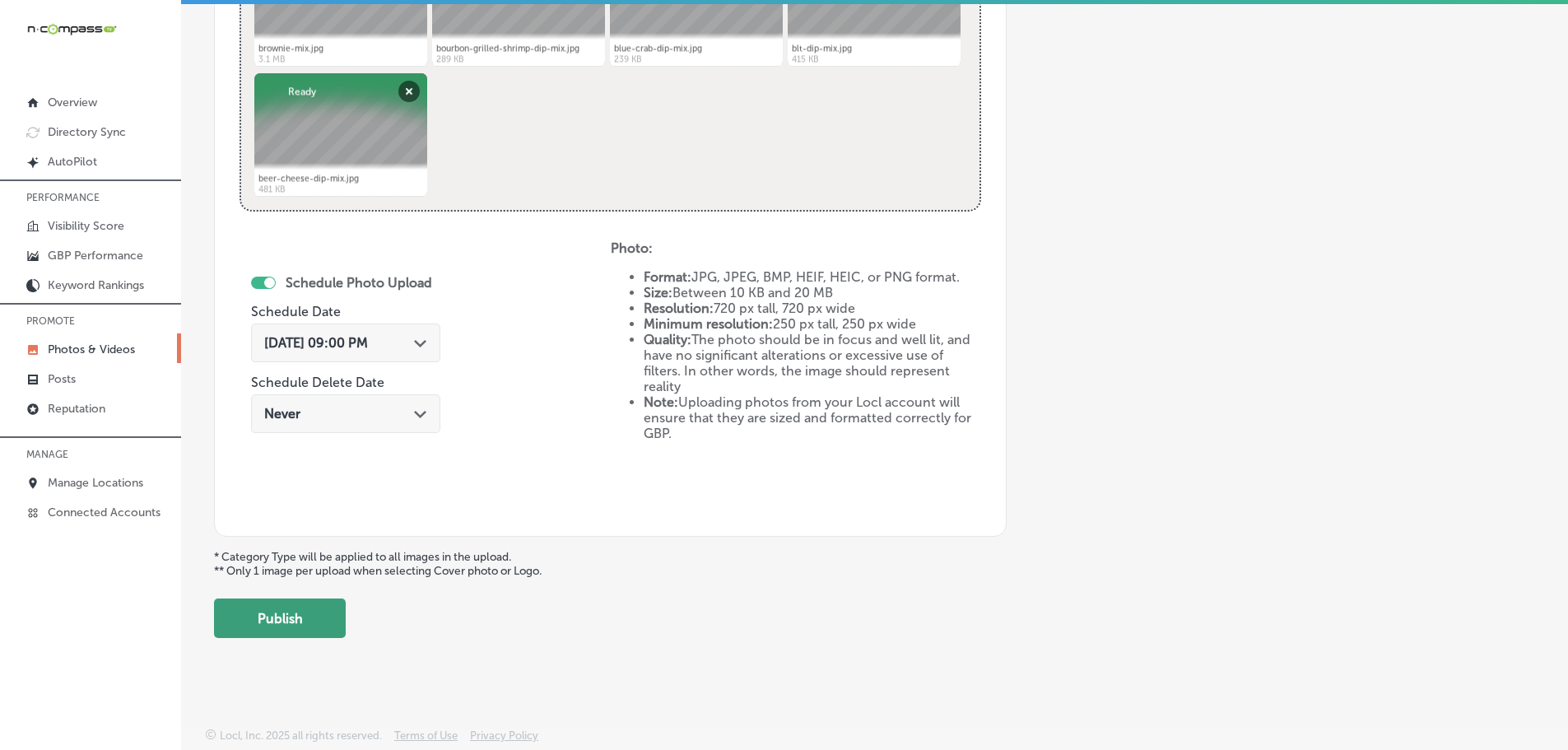
click at [278, 629] on button "Publish" at bounding box center [280, 618] width 132 height 40
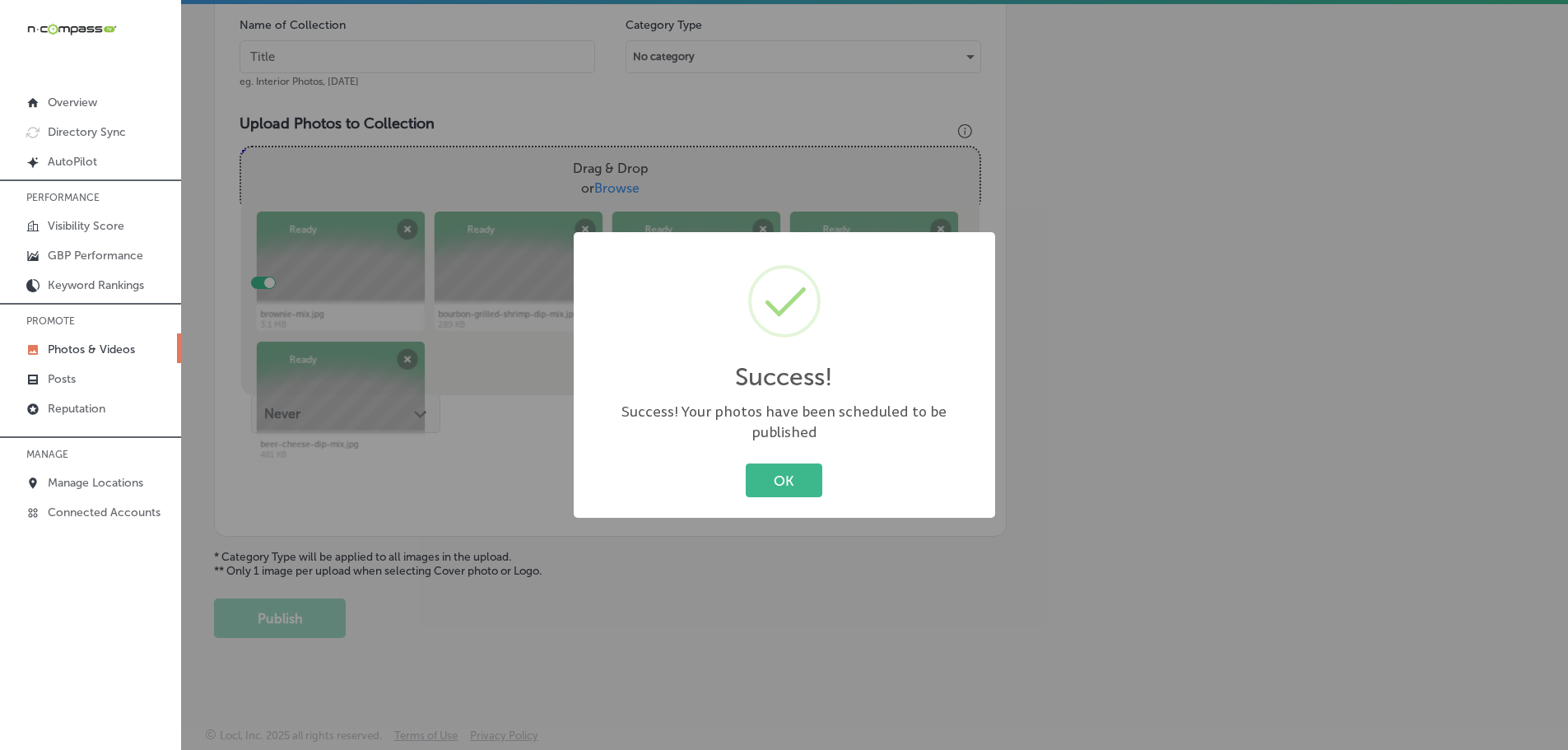
scroll to position [498, 0]
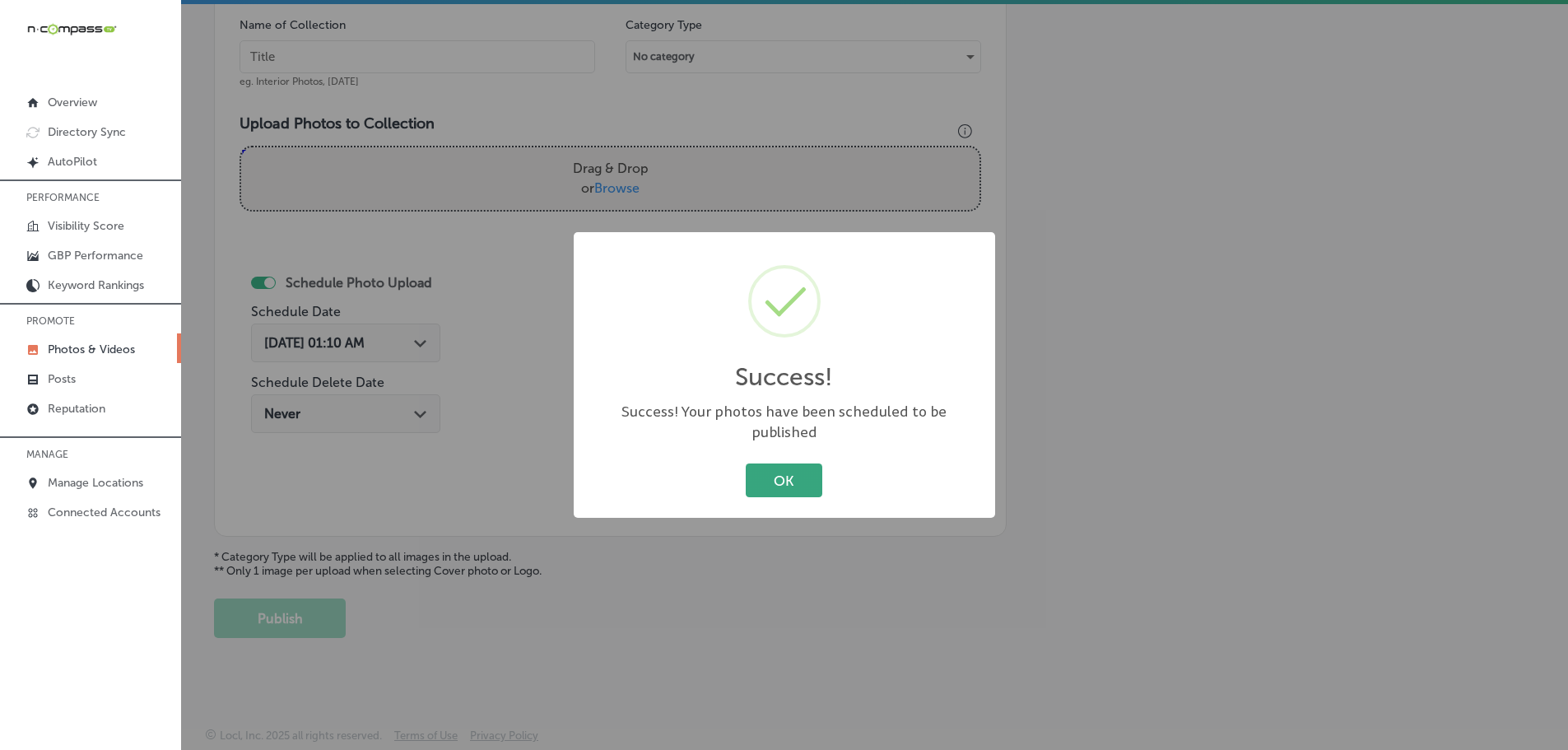
click at [802, 471] on button "OK" at bounding box center [784, 480] width 77 height 33
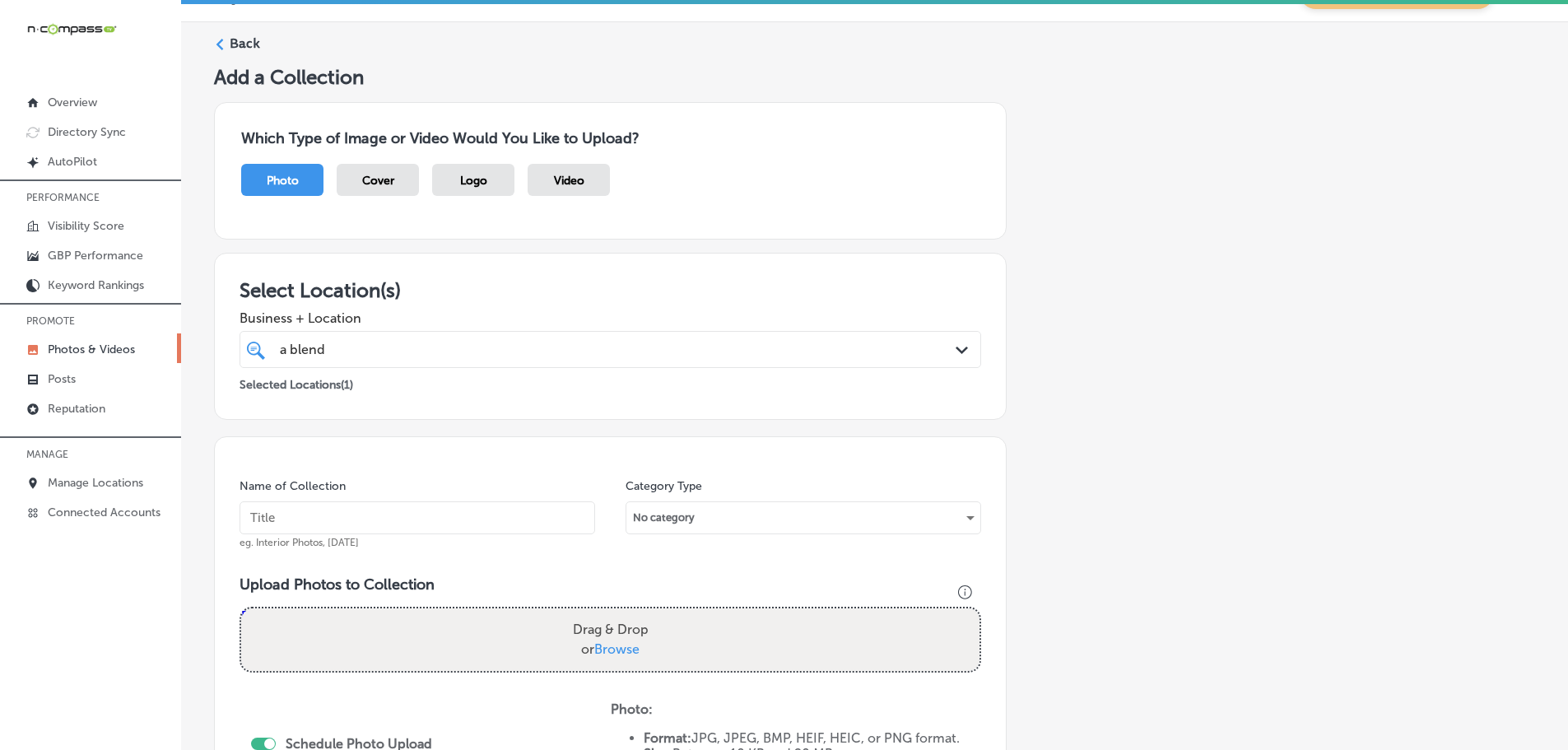
scroll to position [0, 0]
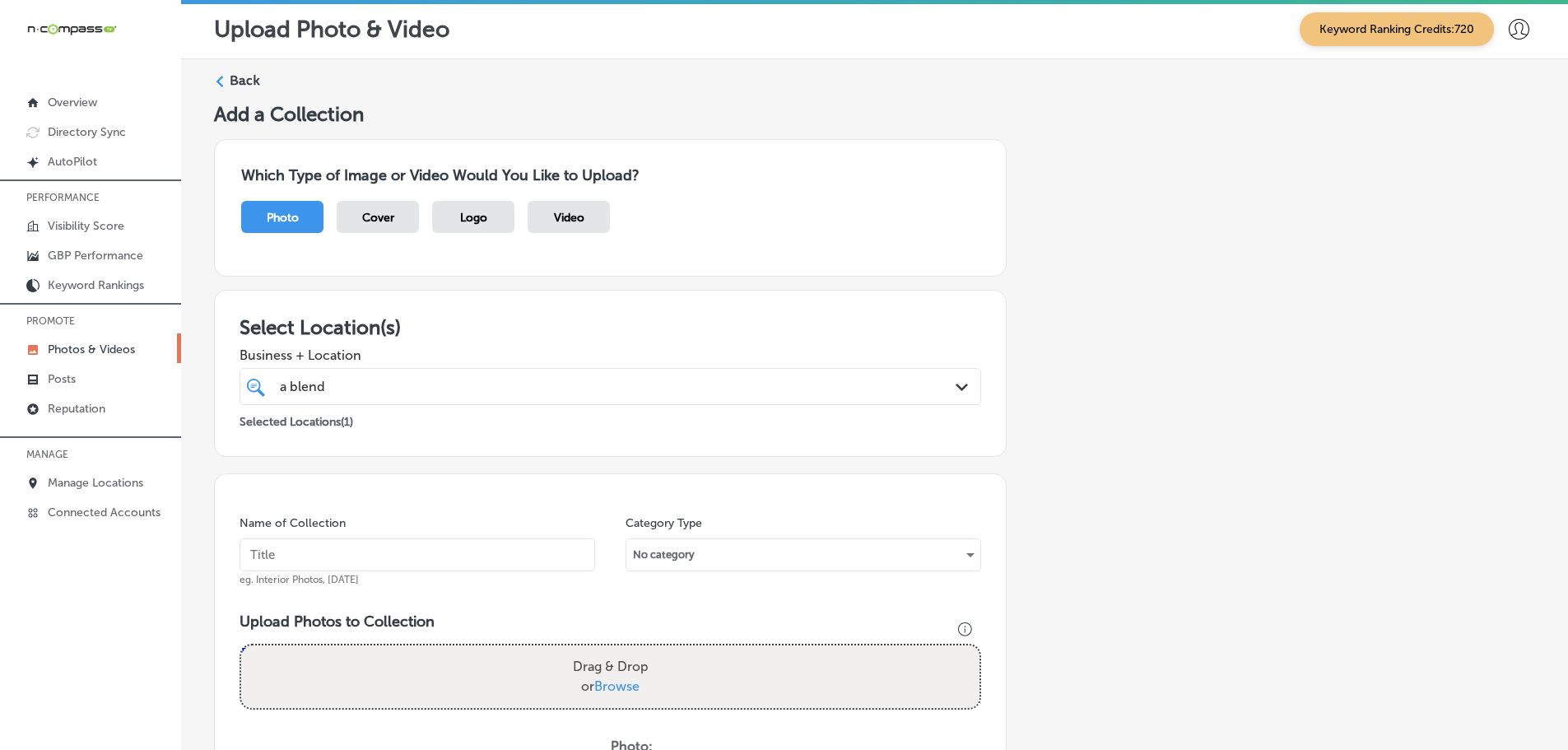
click at [220, 78] on icon at bounding box center [219, 81] width 11 height 11
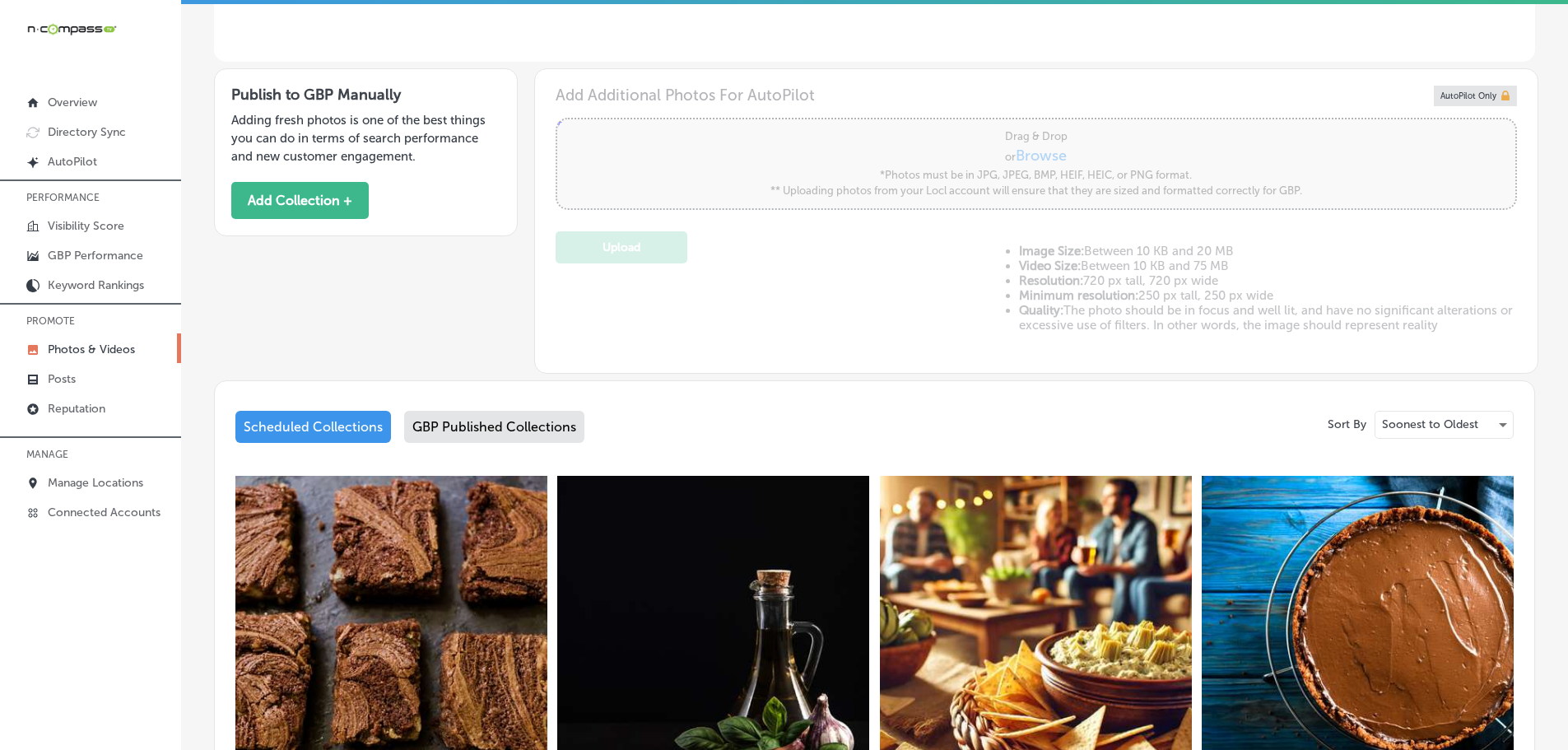
type input "5"
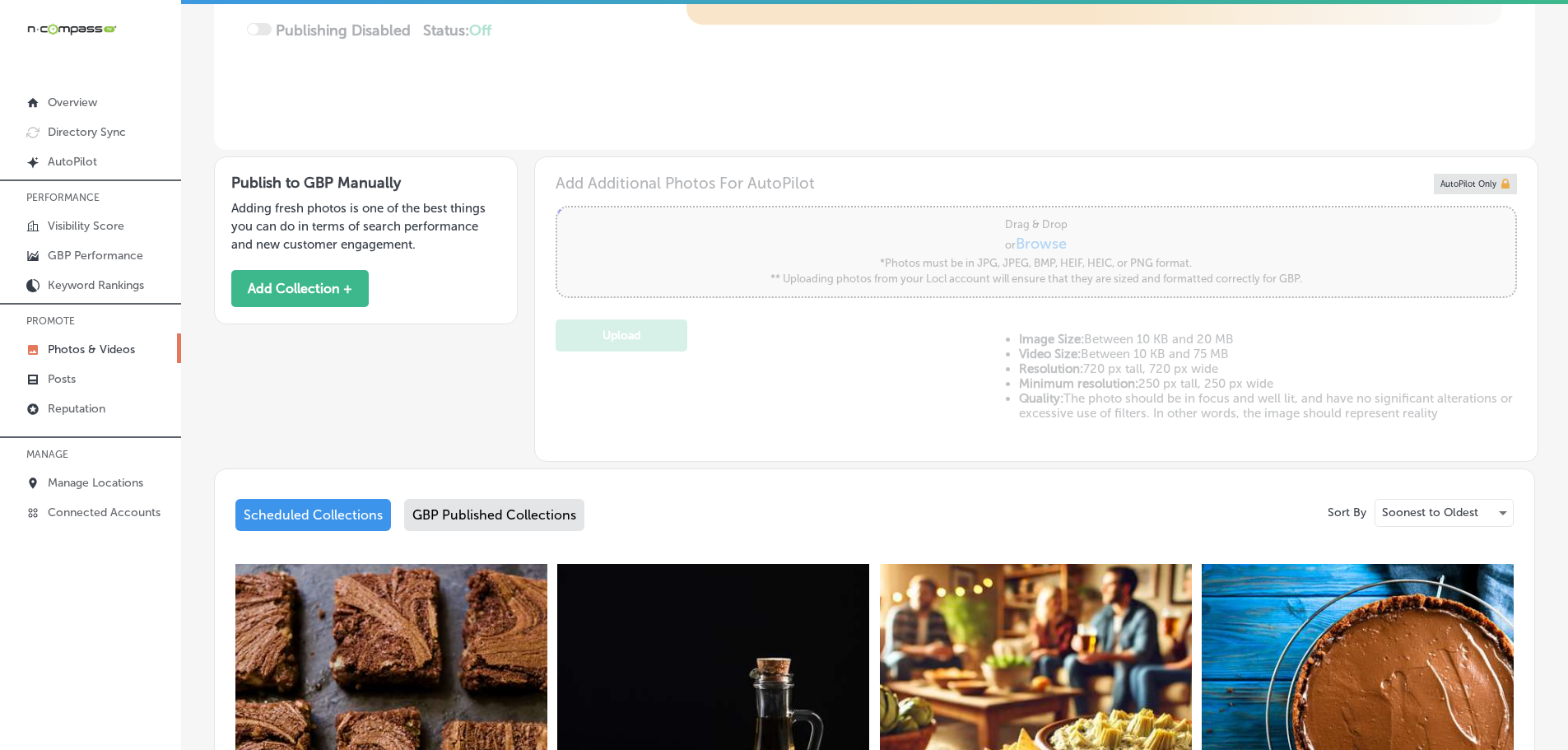
scroll to position [44, 0]
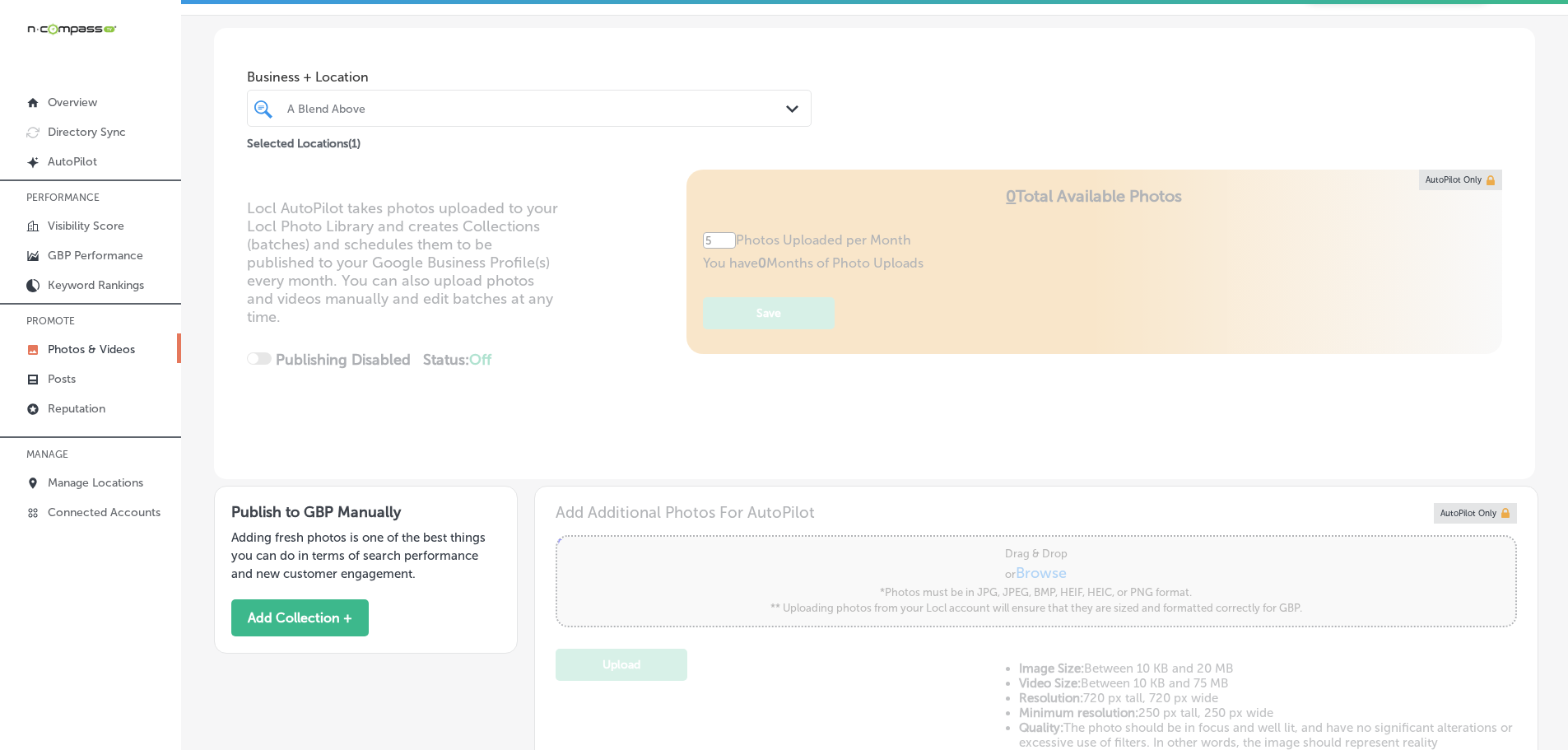
click at [795, 108] on div "Path Created with Sketch." at bounding box center [795, 109] width 18 height 18
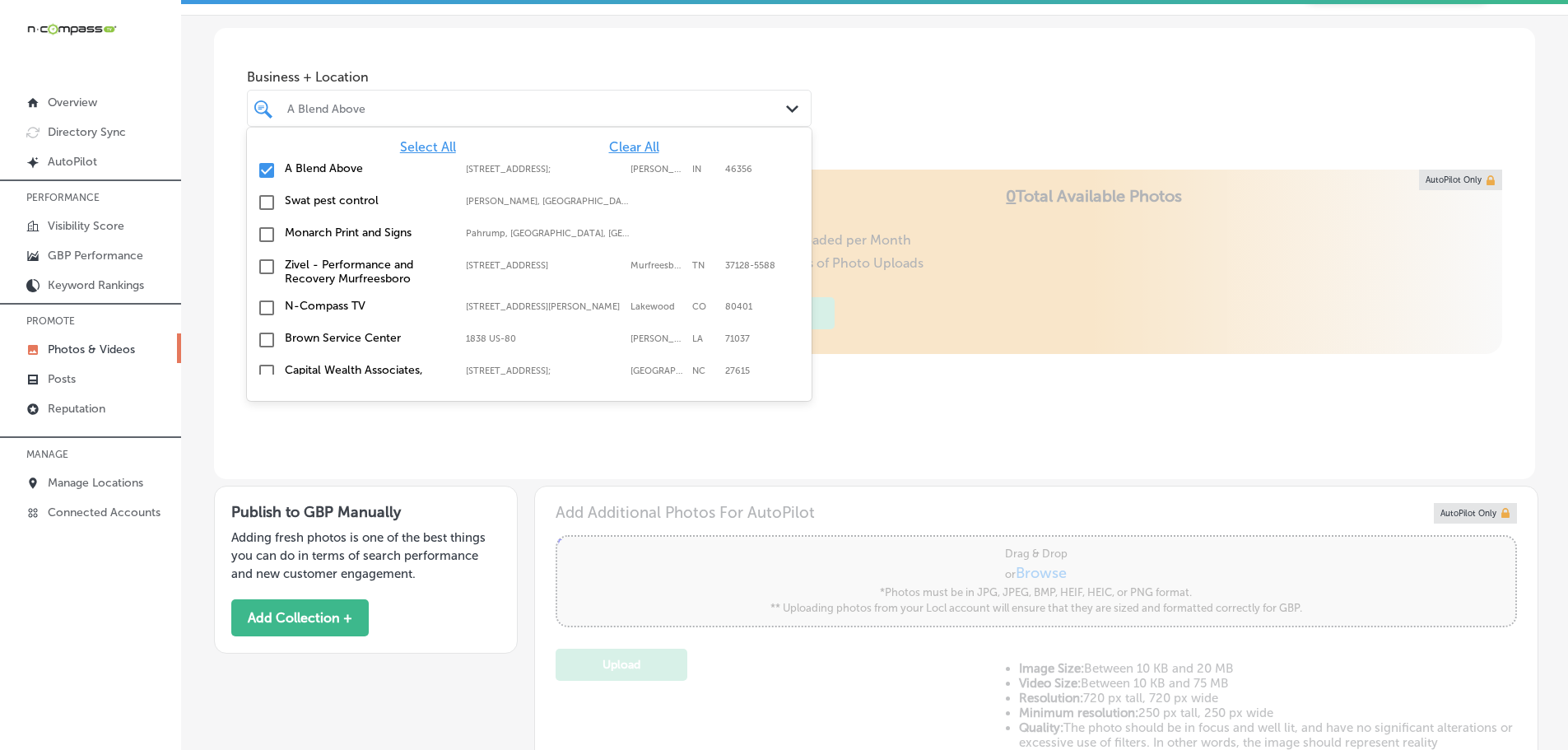
click at [615, 151] on span "Clear All" at bounding box center [634, 147] width 50 height 16
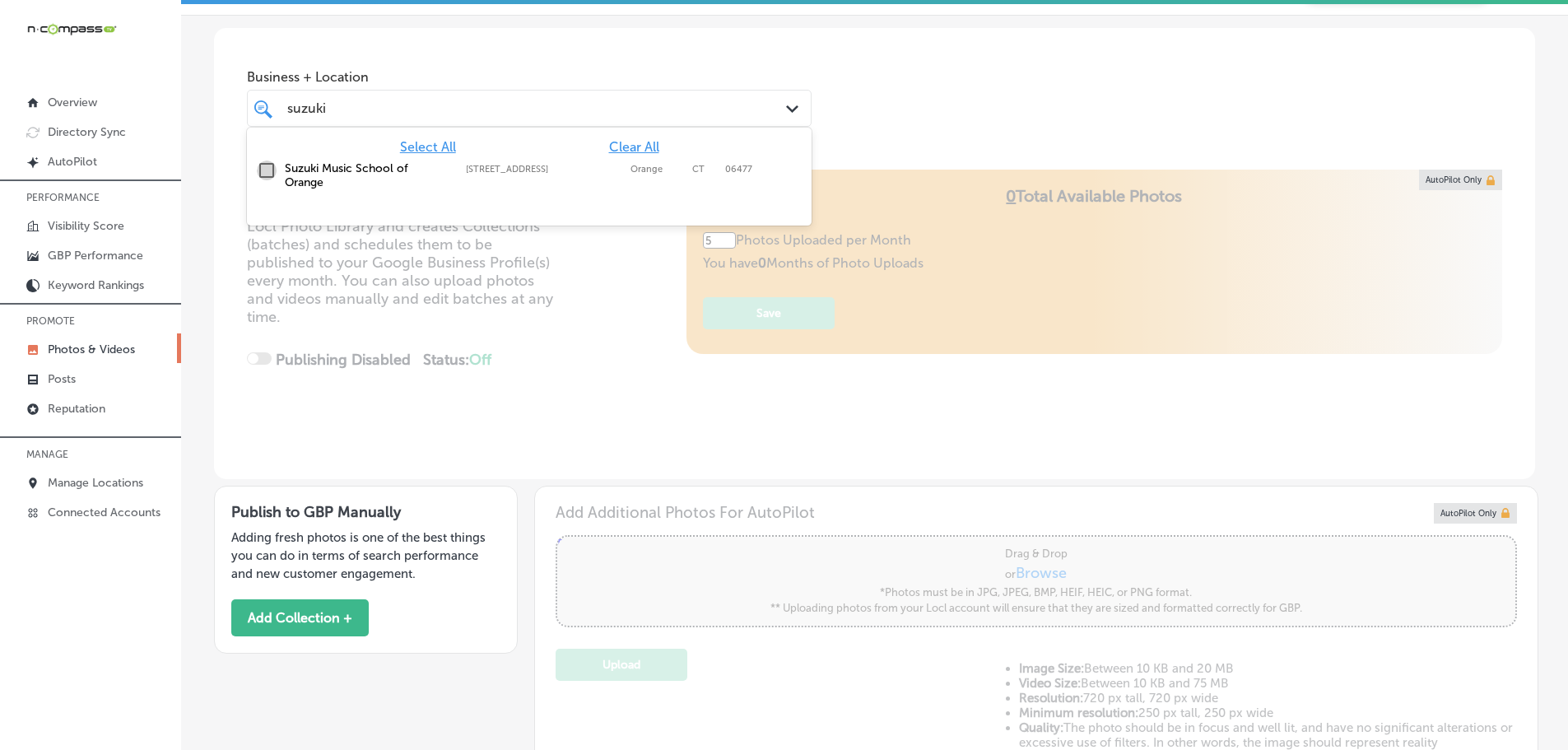
click at [270, 174] on input "checkbox" at bounding box center [267, 170] width 19 height 19
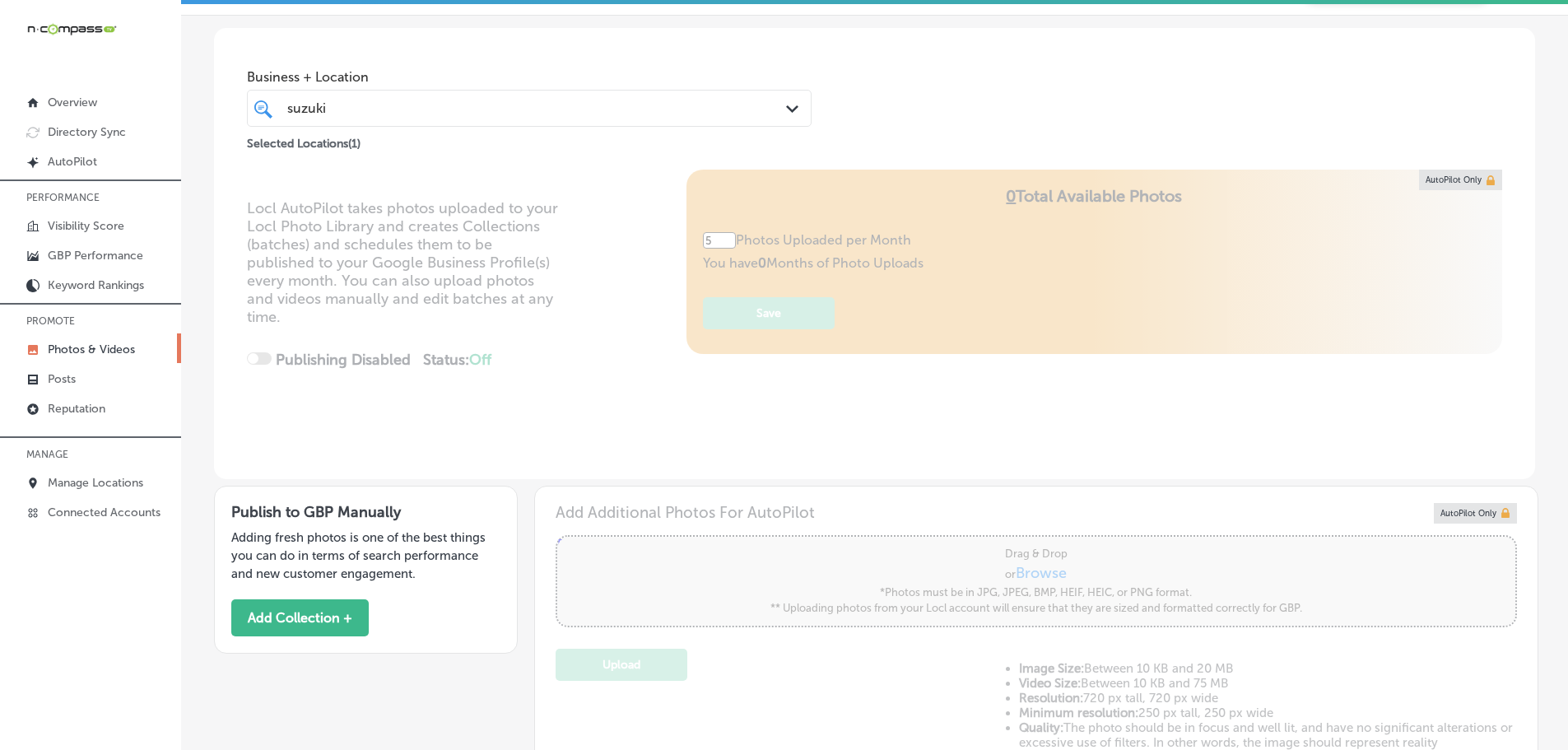
click at [955, 78] on div "Business + Location [PERSON_NAME] Path Created with Sketch. Selected Locations …" at bounding box center [874, 91] width 1321 height 125
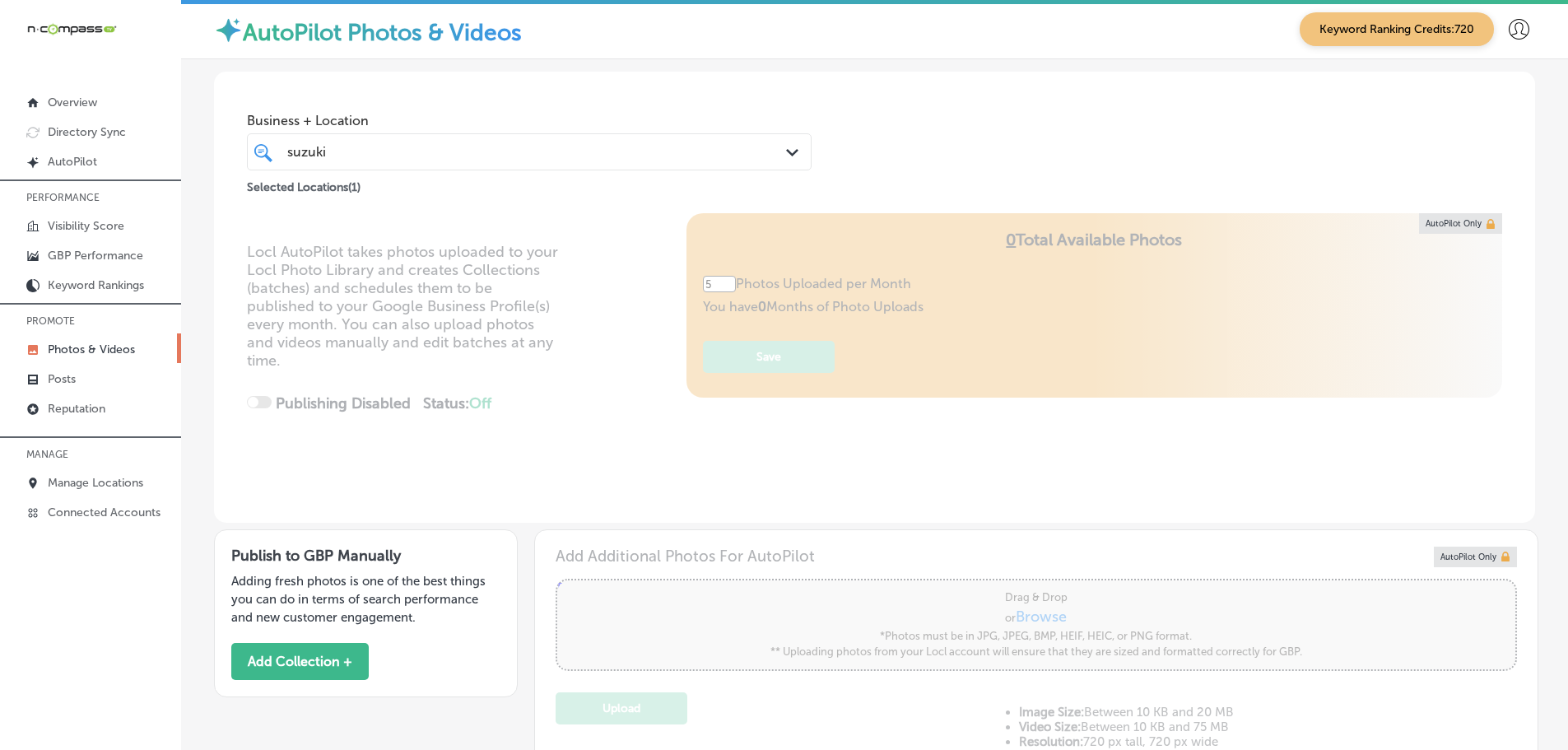
scroll to position [0, 0]
click at [786, 146] on div "Path Created with Sketch." at bounding box center [795, 154] width 18 height 18
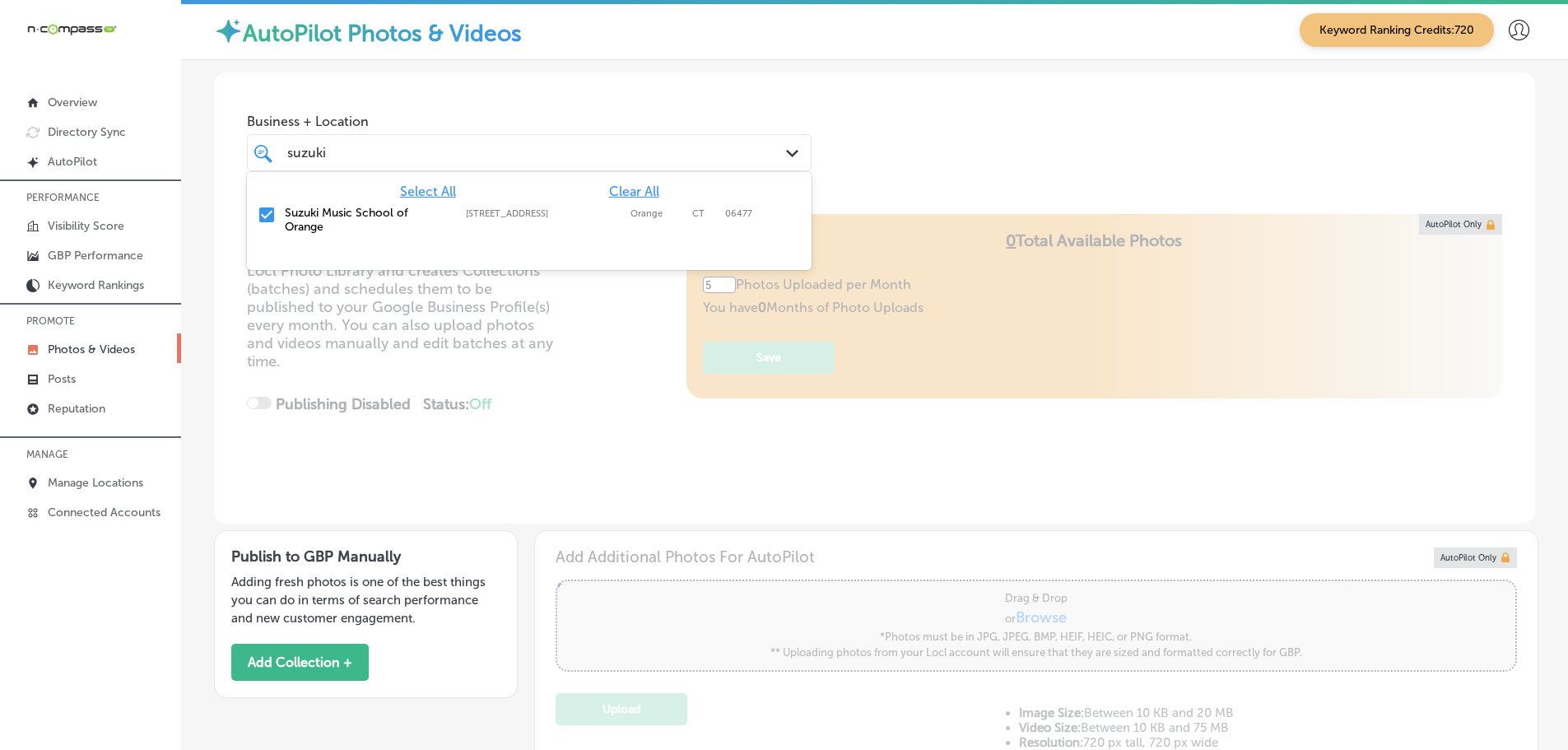
click at [629, 192] on span "Clear All" at bounding box center [634, 191] width 50 height 16
type input "s"
click at [308, 210] on label "AmeriForce Environmental INC" at bounding box center [366, 220] width 165 height 28
type input "ameriforce"
click at [825, 167] on div "Business + Location option [STREET_ADDRESS]; , selected. option [STREET_ADDRESS…" at bounding box center [874, 135] width 1321 height 125
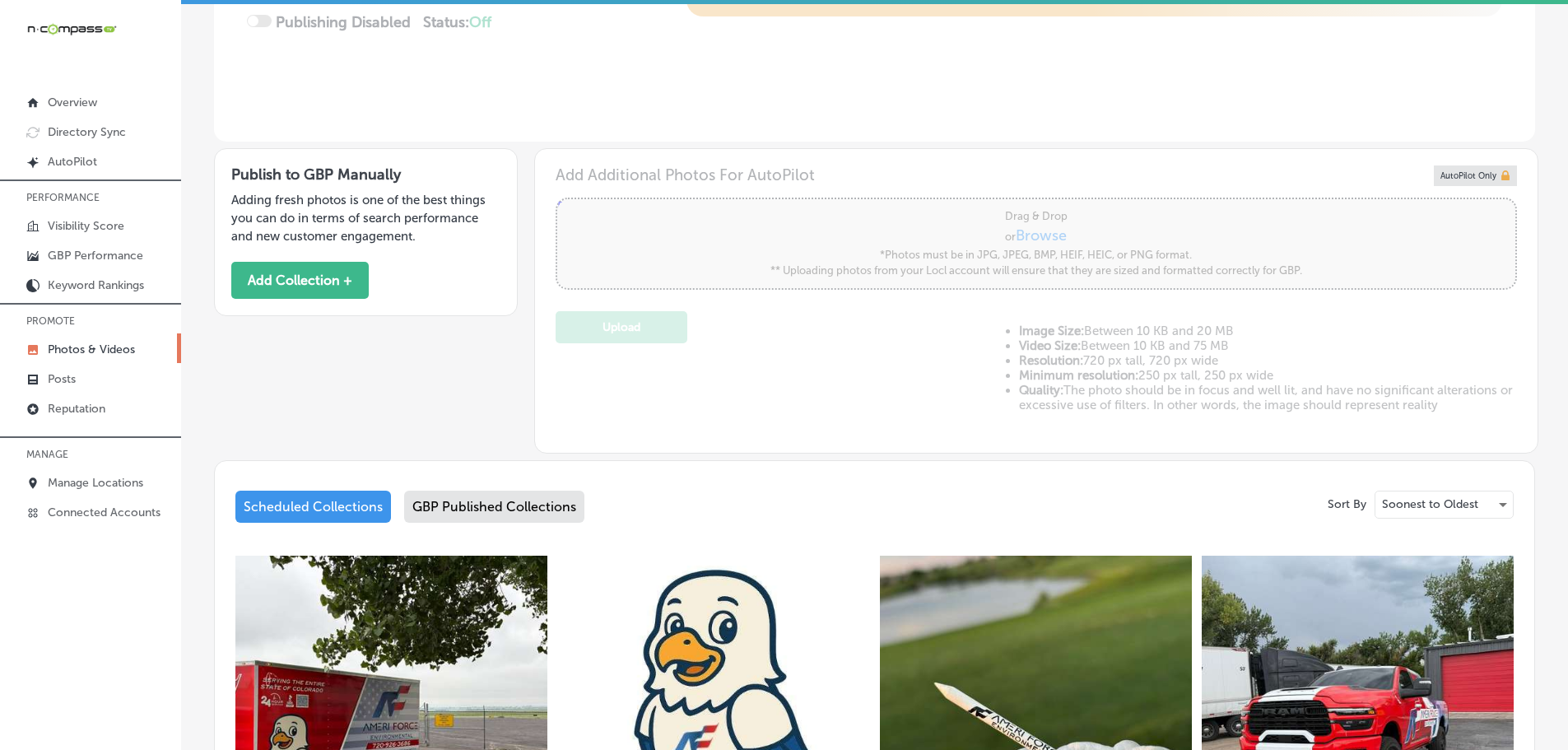
scroll to position [48, 0]
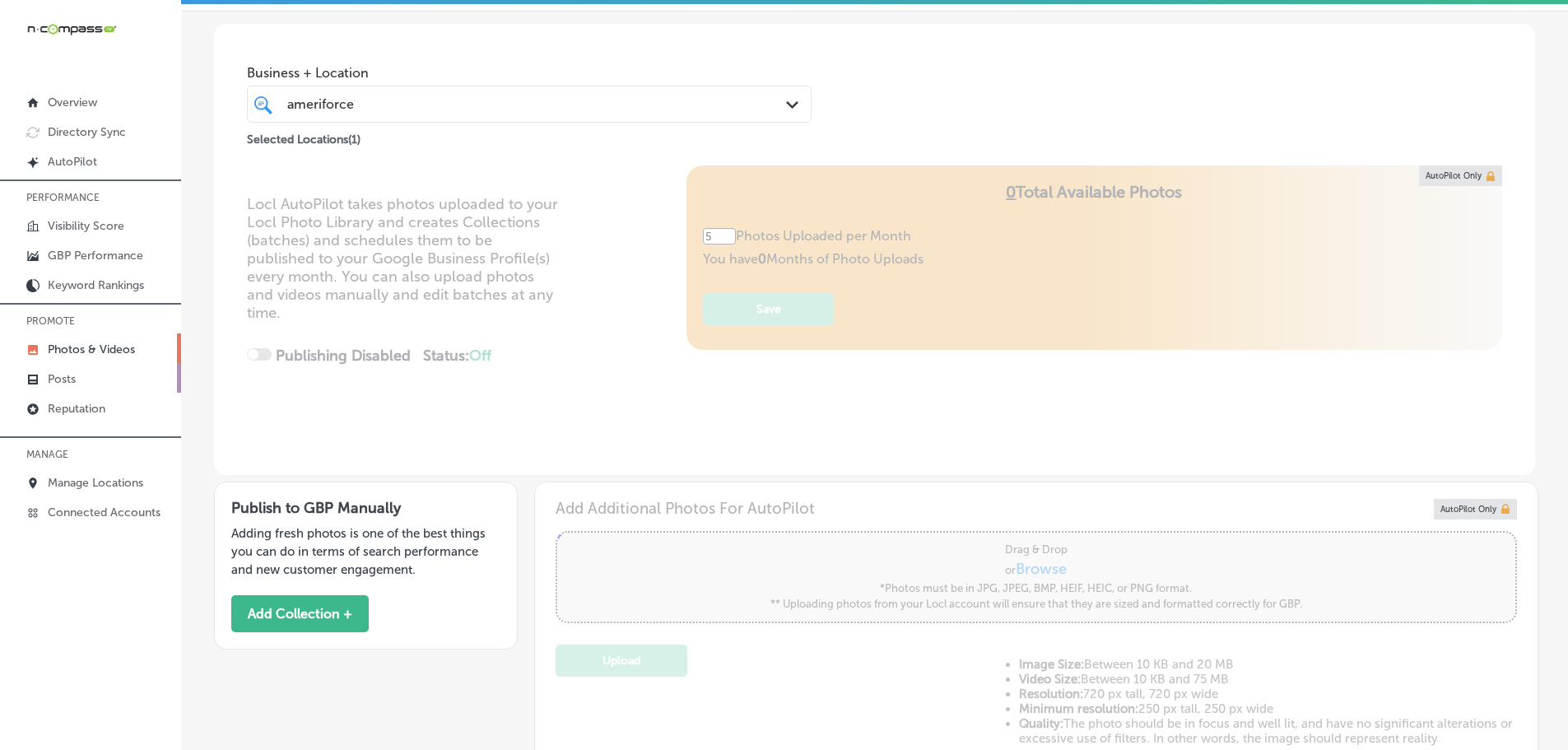
click at [56, 373] on p "Posts" at bounding box center [62, 379] width 28 height 14
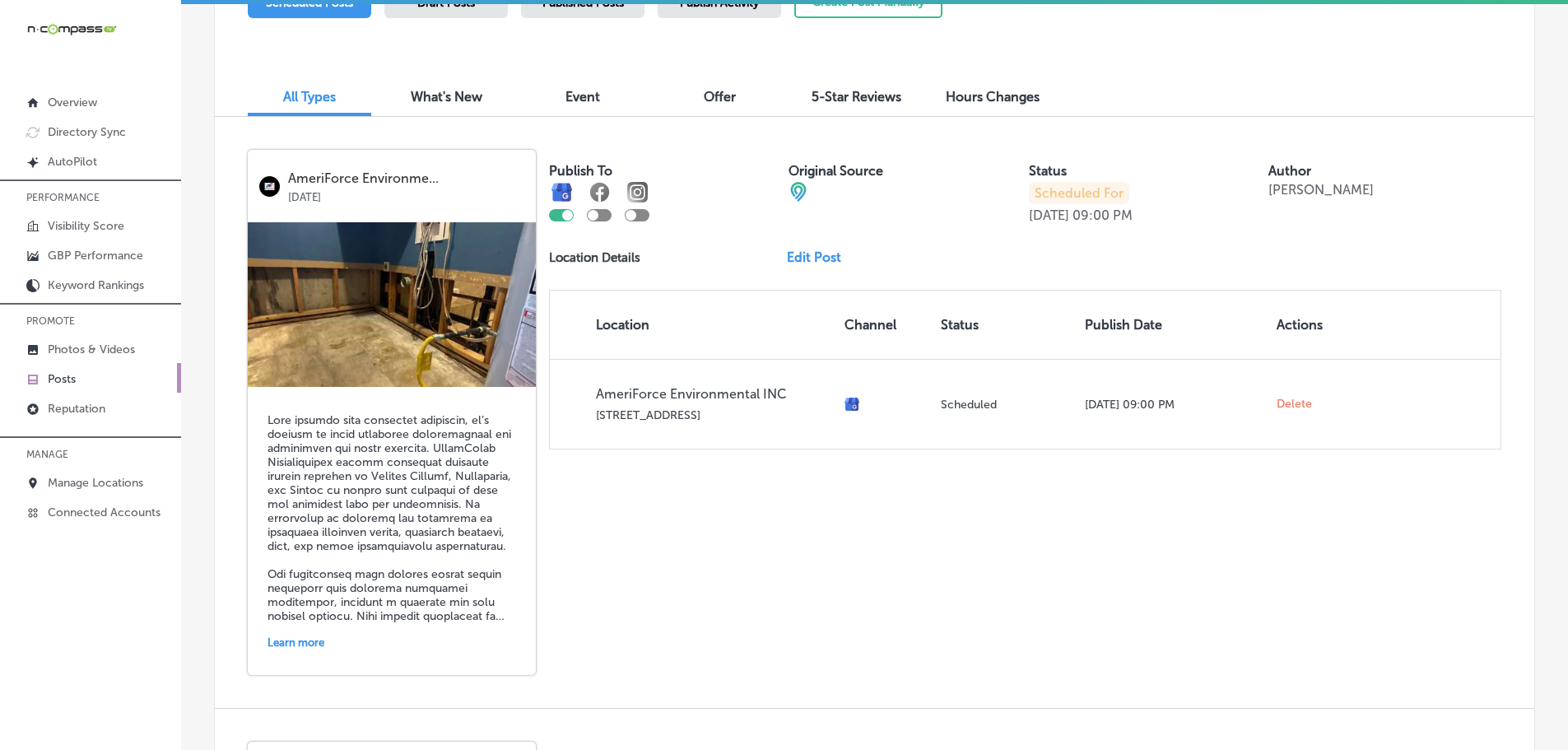
scroll to position [461, 0]
